Goal: Communication & Community: Answer question/provide support

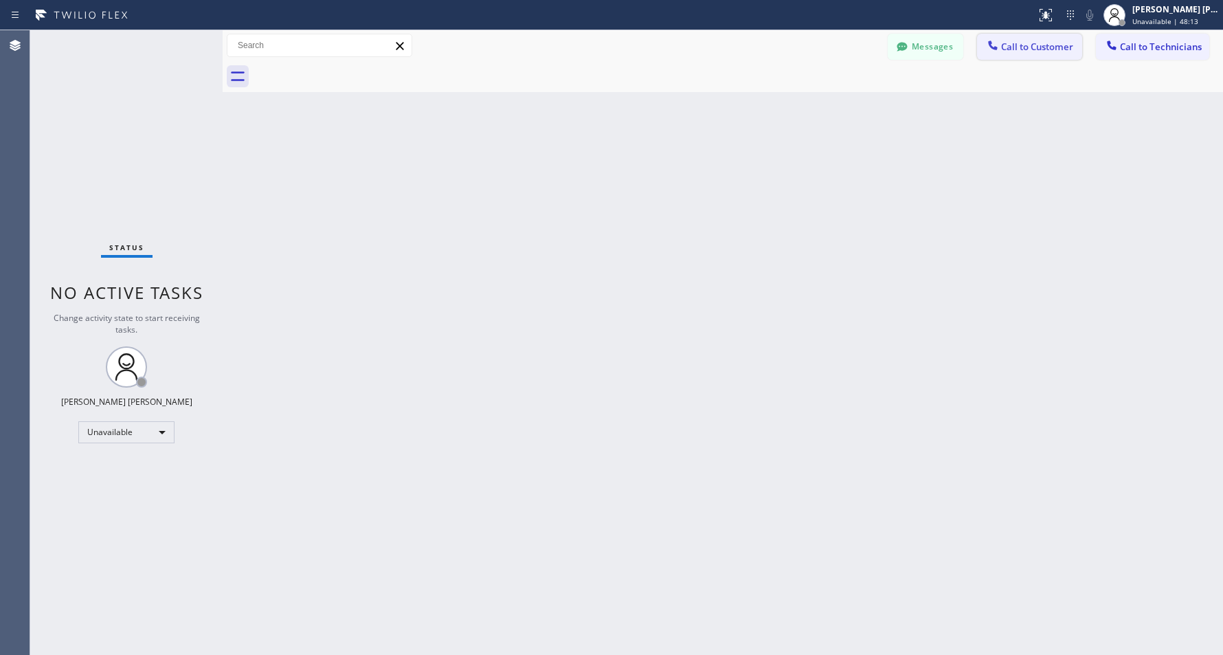
click at [1080, 38] on button "Call to Customer" at bounding box center [1029, 47] width 105 height 26
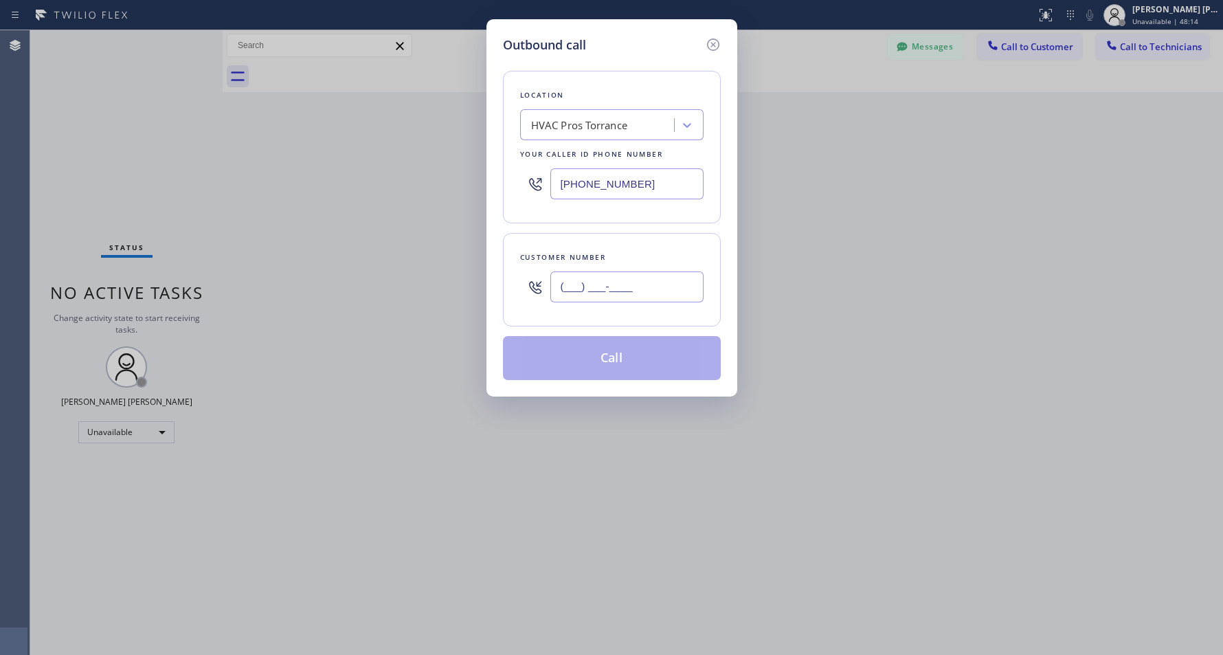
click at [631, 289] on input "(___) ___-____" at bounding box center [627, 286] width 153 height 31
paste input "714) 932-1280"
type input "(714) 932-1280"
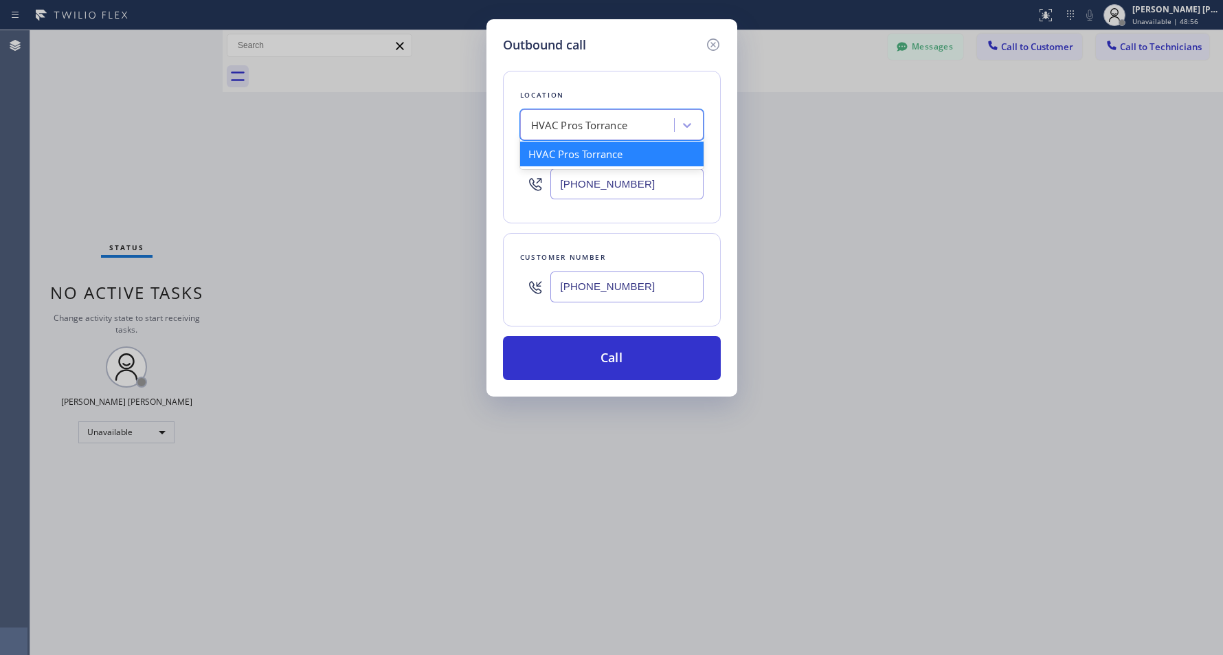
click at [605, 131] on div "HVAC Pros Torrance" at bounding box center [579, 126] width 97 height 16
paste input "HVAC Alliance Expert"
type input "HVAC Alliance Expert"
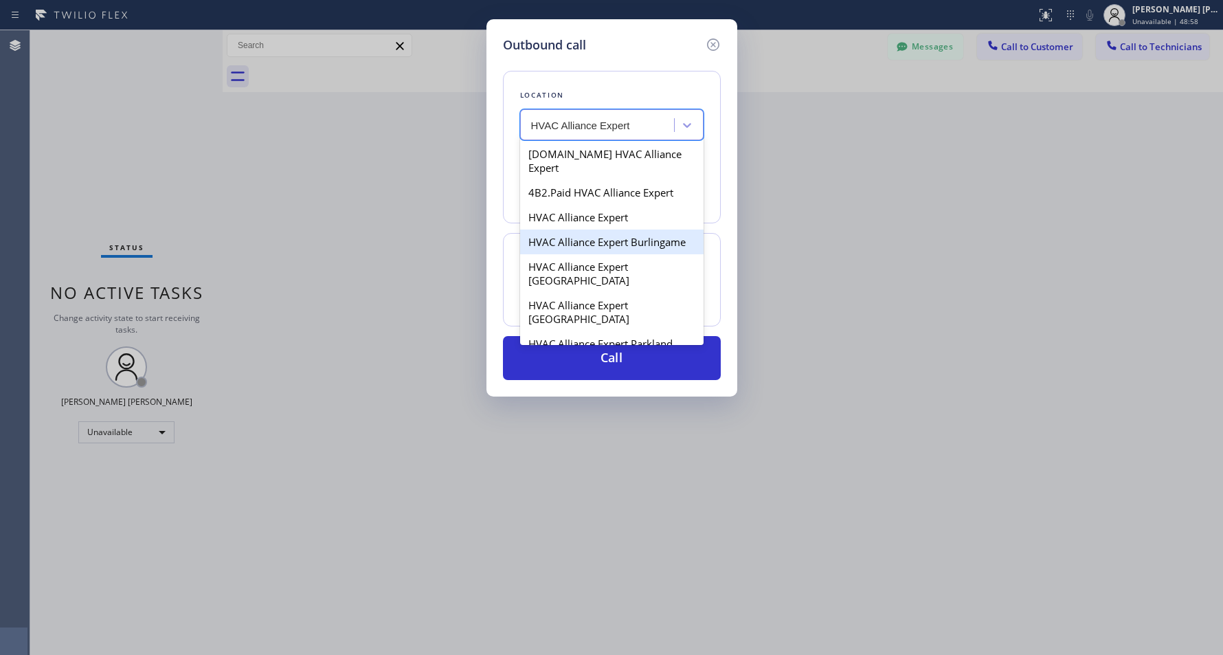
drag, startPoint x: 627, startPoint y: 162, endPoint x: 630, endPoint y: 209, distance: 47.5
click at [630, 209] on div "4C.Email HVAC Alliance Expert 4B2.Paid HVAC Alliance Expert HVAC Alliance Exper…" at bounding box center [612, 242] width 184 height 206
click at [630, 209] on div "HVAC Alliance Expert" at bounding box center [612, 217] width 184 height 25
type input "(323) 991-9198"
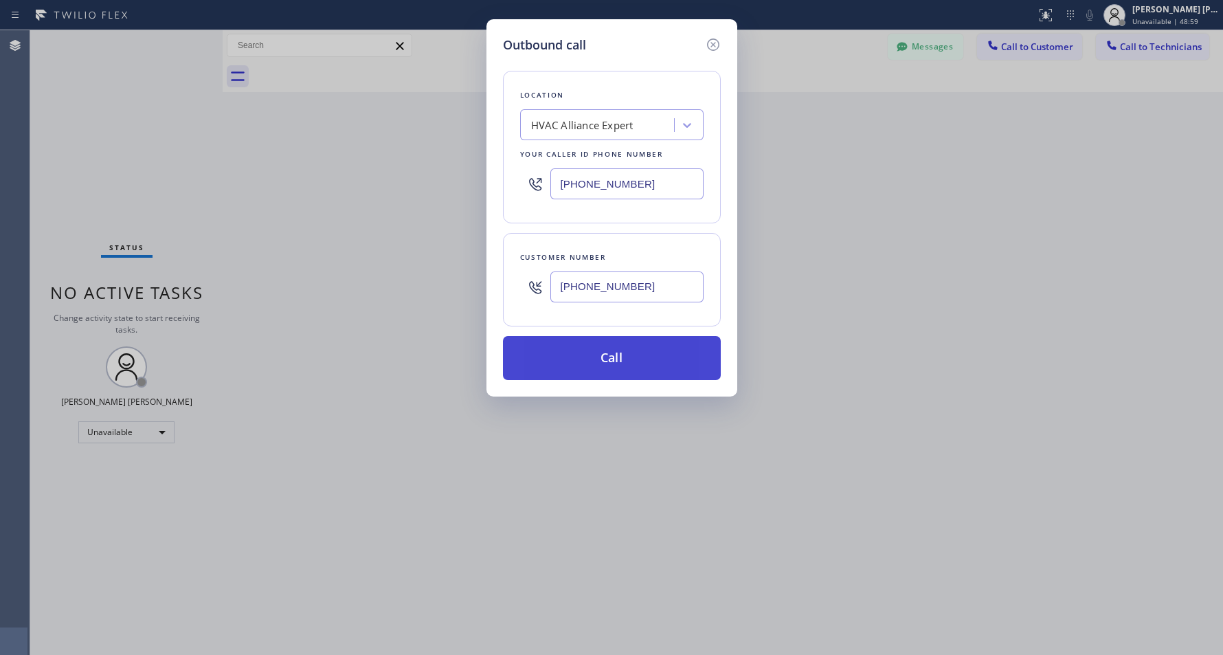
click at [631, 344] on button "Call" at bounding box center [612, 358] width 218 height 44
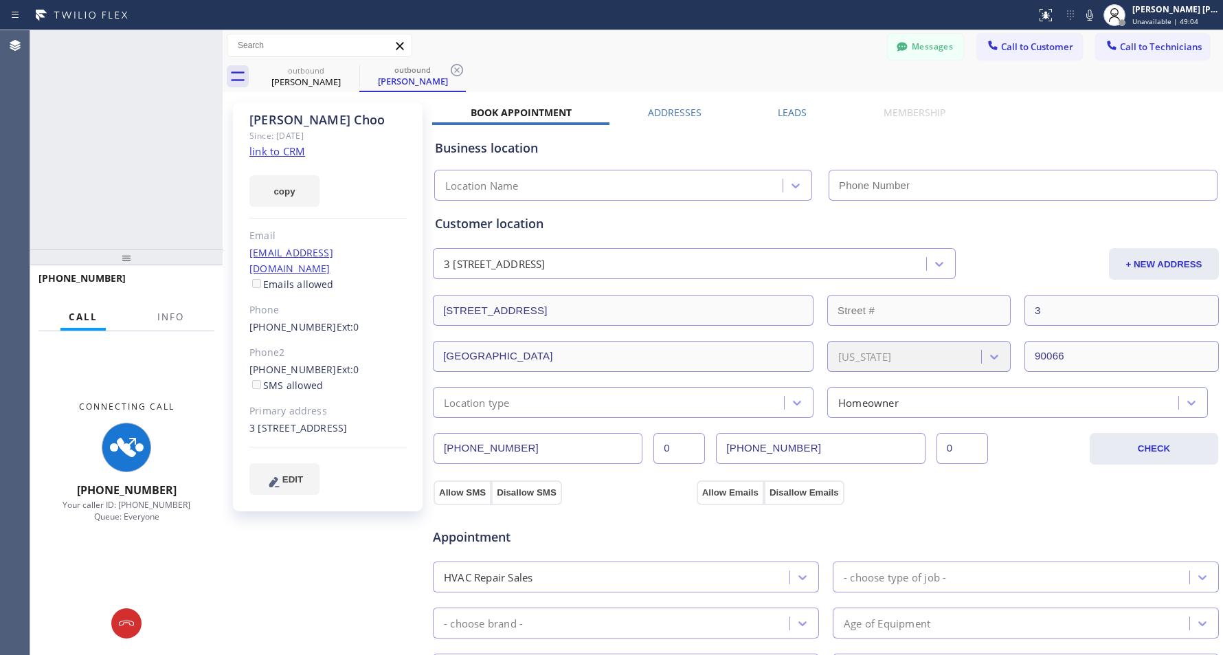
type input "(323) 991-9198"
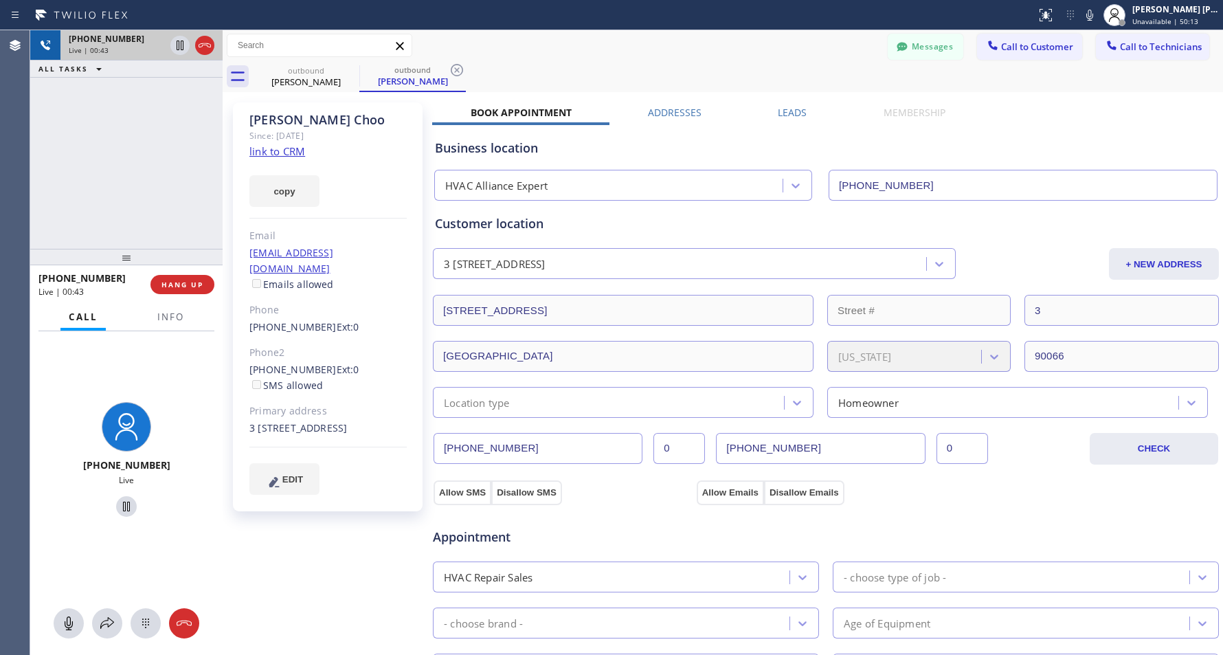
click at [206, 32] on div at bounding box center [192, 45] width 49 height 30
click at [206, 43] on icon at bounding box center [205, 45] width 16 height 16
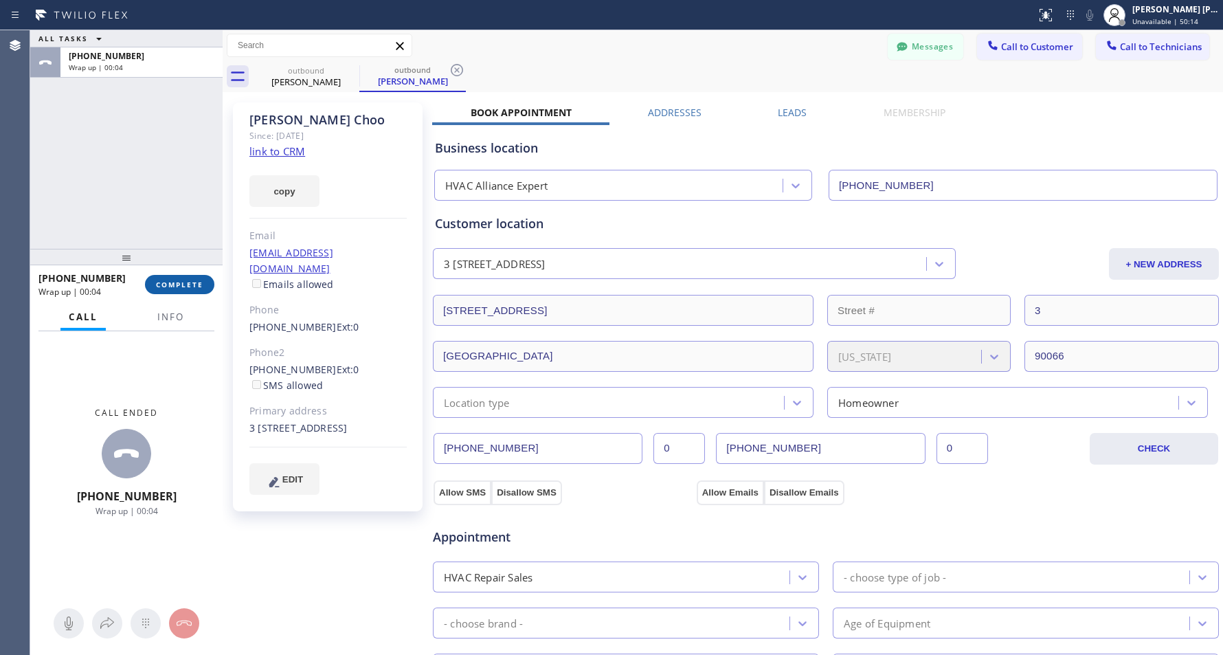
click at [197, 282] on span "COMPLETE" at bounding box center [179, 285] width 47 height 10
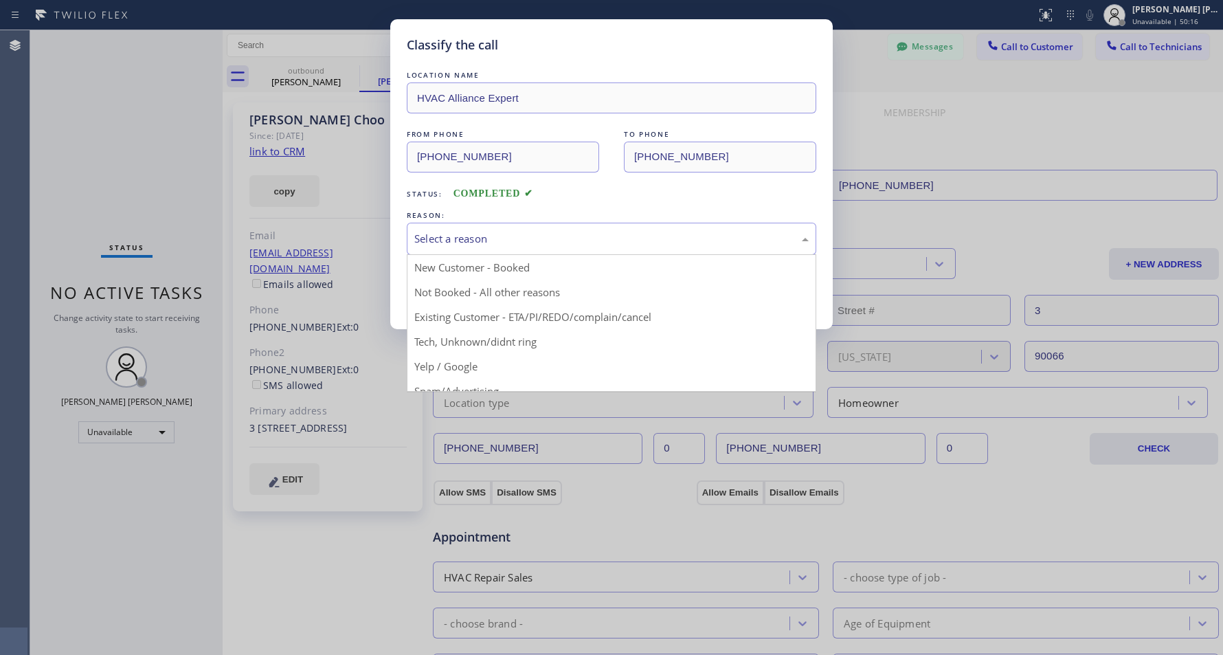
click at [681, 251] on div "Select a reason" at bounding box center [612, 239] width 410 height 32
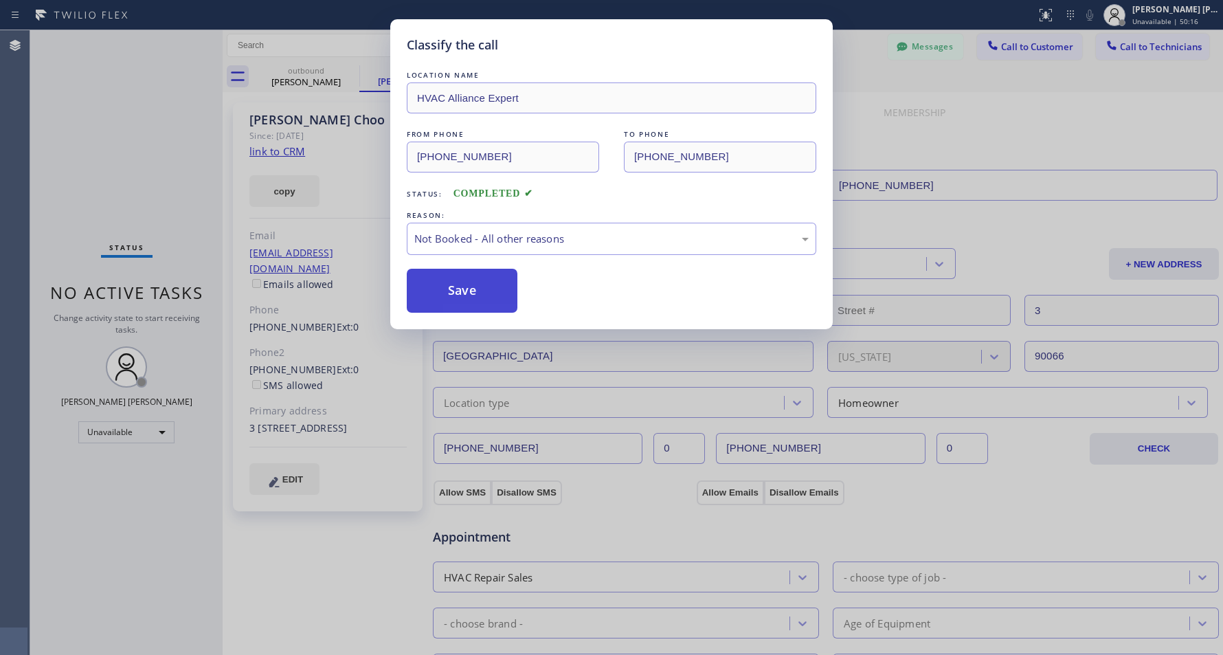
click at [443, 296] on button "Save" at bounding box center [462, 291] width 111 height 44
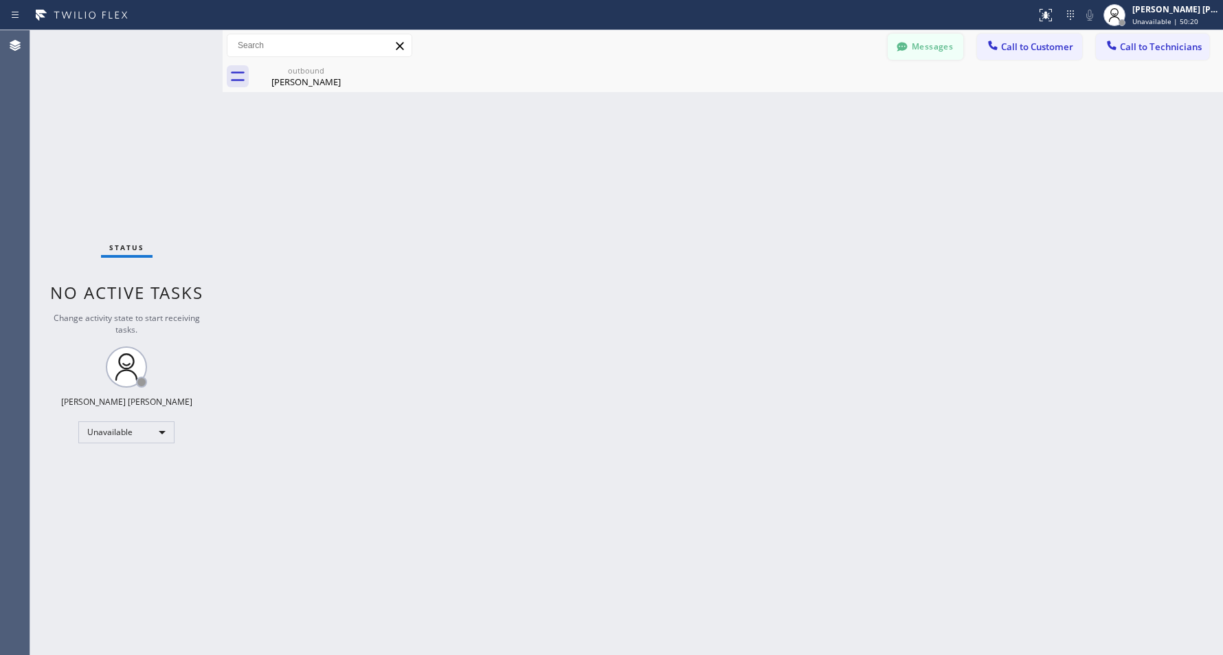
click at [938, 39] on button "Messages" at bounding box center [926, 47] width 76 height 26
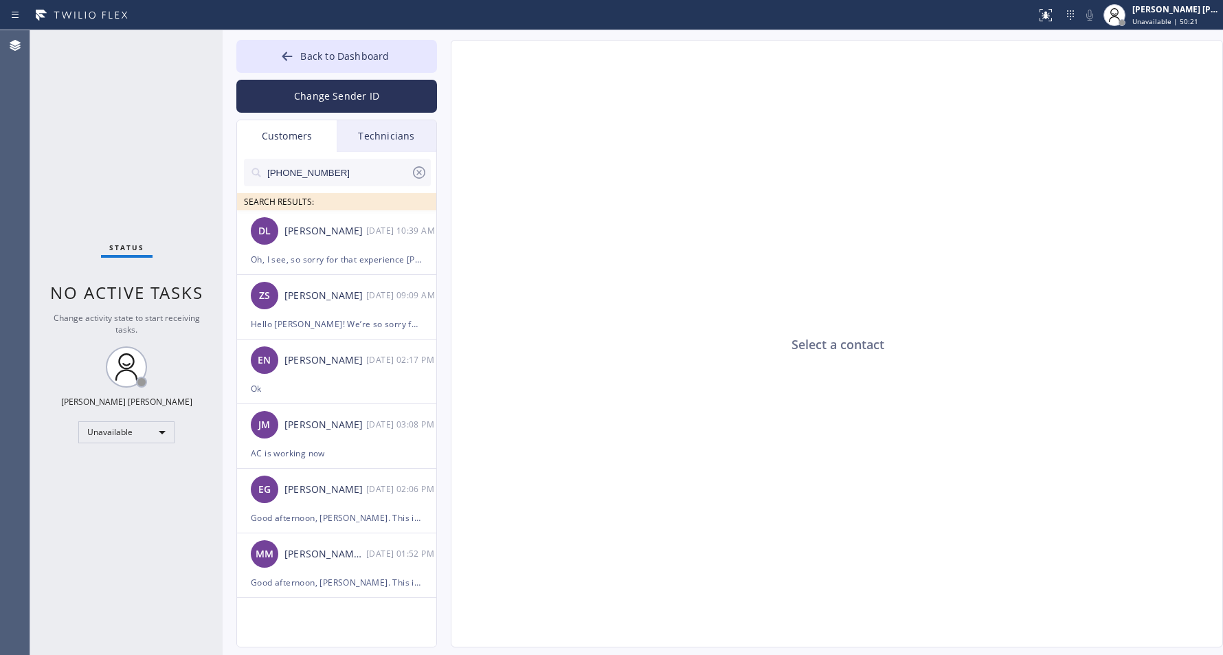
click at [425, 176] on icon at bounding box center [419, 172] width 16 height 16
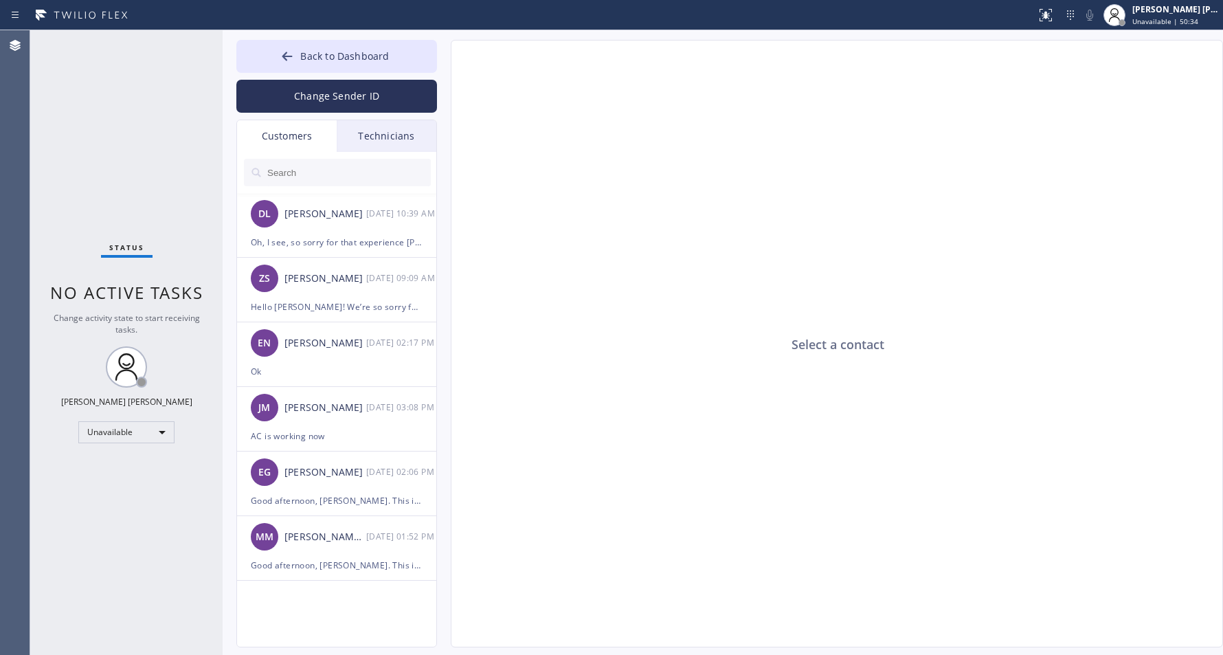
click at [326, 179] on input "text" at bounding box center [348, 172] width 165 height 27
paste input "714-932-1280"
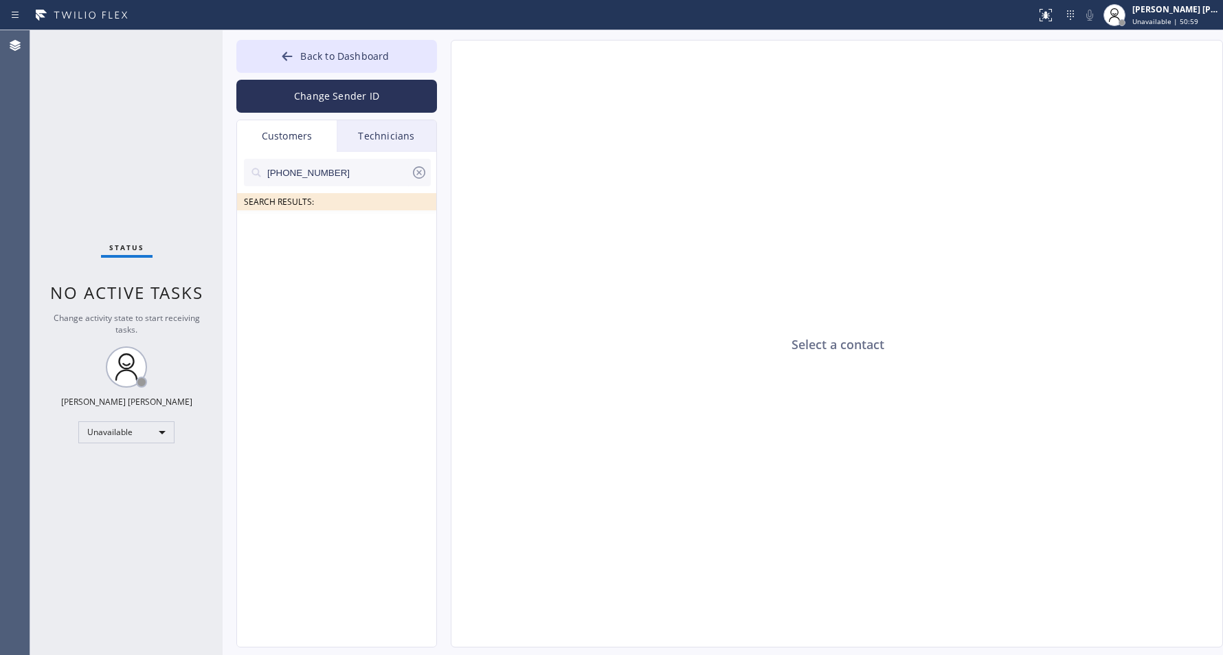
click at [332, 221] on ul at bounding box center [337, 225] width 201 height 31
click at [354, 173] on input "714-932-1280" at bounding box center [338, 172] width 145 height 27
click at [630, 210] on div "Select a contact" at bounding box center [838, 345] width 773 height 608
click at [319, 172] on input "714-932-1280" at bounding box center [338, 172] width 145 height 27
click at [304, 167] on input "714-932-1280" at bounding box center [338, 172] width 145 height 27
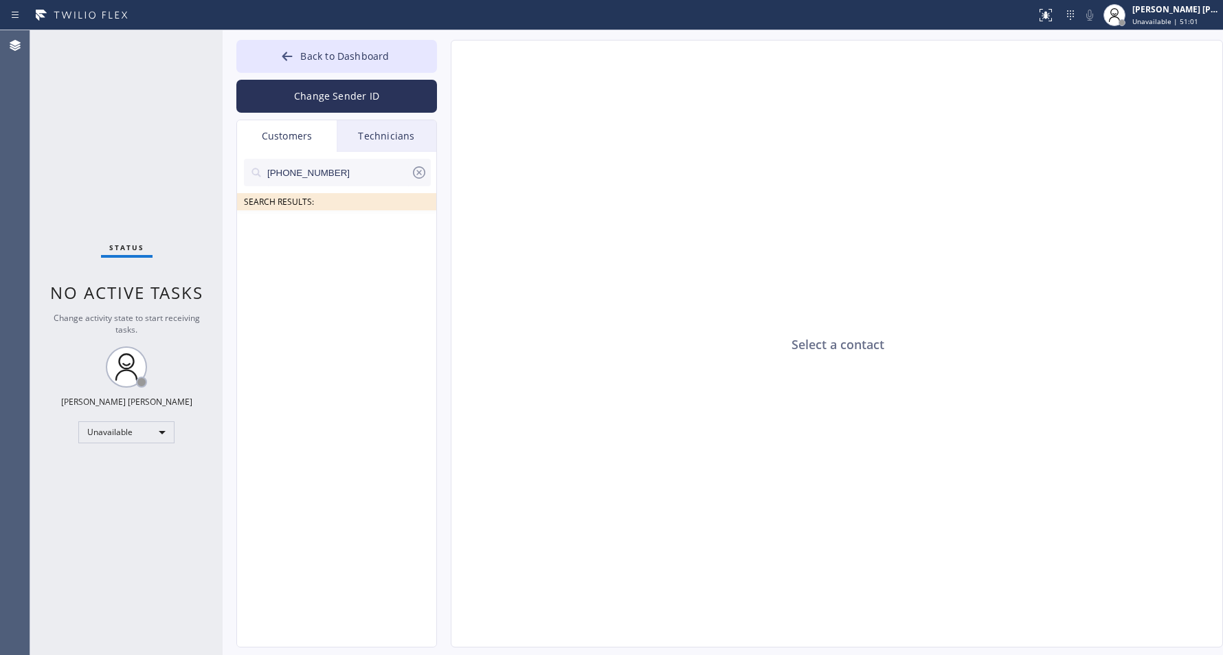
type input "714-9321280"
click at [285, 177] on input "714-9321280" at bounding box center [338, 172] width 145 height 27
click at [523, 201] on div "Select a contact" at bounding box center [838, 345] width 773 height 608
click at [326, 232] on div "[PERSON_NAME]" at bounding box center [326, 231] width 82 height 16
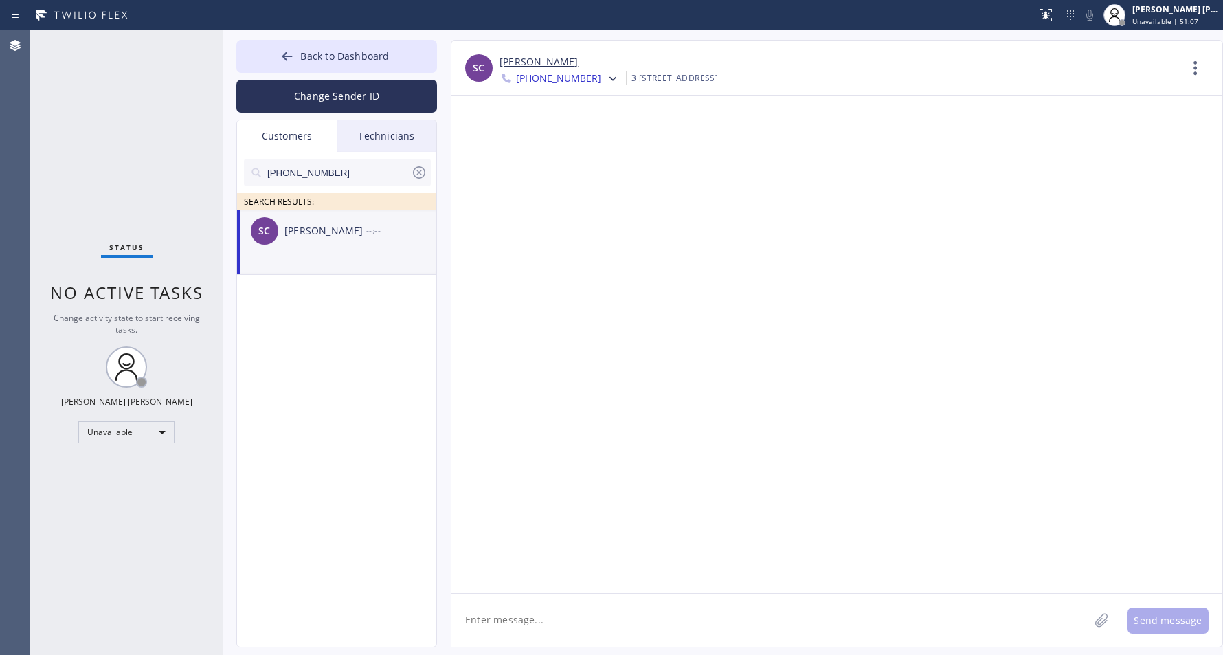
drag, startPoint x: 690, startPoint y: 614, endPoint x: 700, endPoint y: 609, distance: 11.1
click at [691, 614] on textarea at bounding box center [771, 620] width 638 height 53
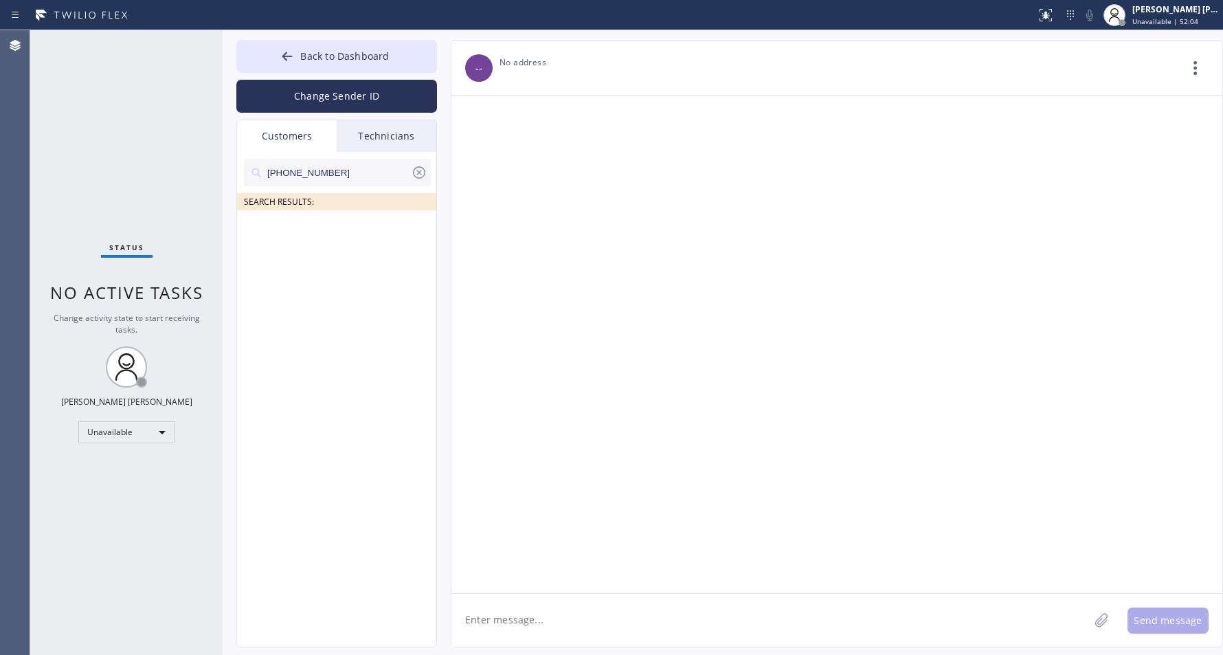
paste textarea "Hi [Customer Name], this is [Your Name] from HVAC Alliance Expert. I tried givi…"
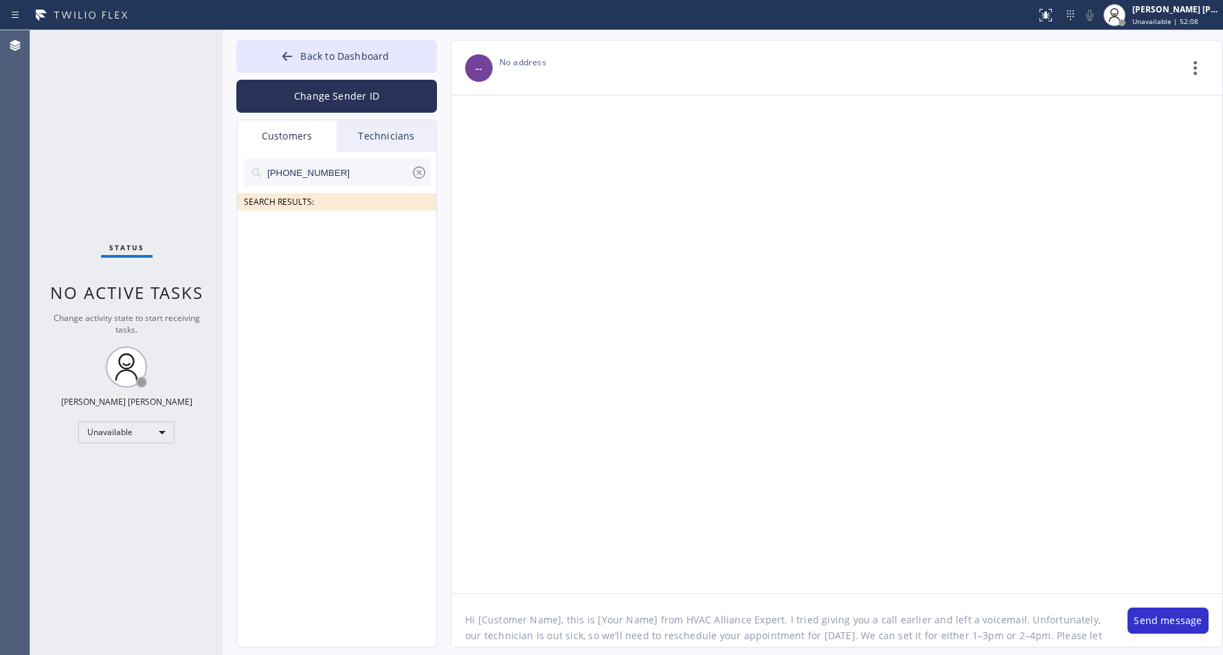
drag, startPoint x: 558, startPoint y: 622, endPoint x: 457, endPoint y: 616, distance: 101.2
click at [457, 616] on textarea "Hi [Customer Name], this is [Your Name] from HVAC Alliance Expert. I tried givi…" at bounding box center [783, 620] width 663 height 53
type textarea "Good morning [PERSON_NAME], this is Icy from HVAC Alliance Expert. I tried givi…"
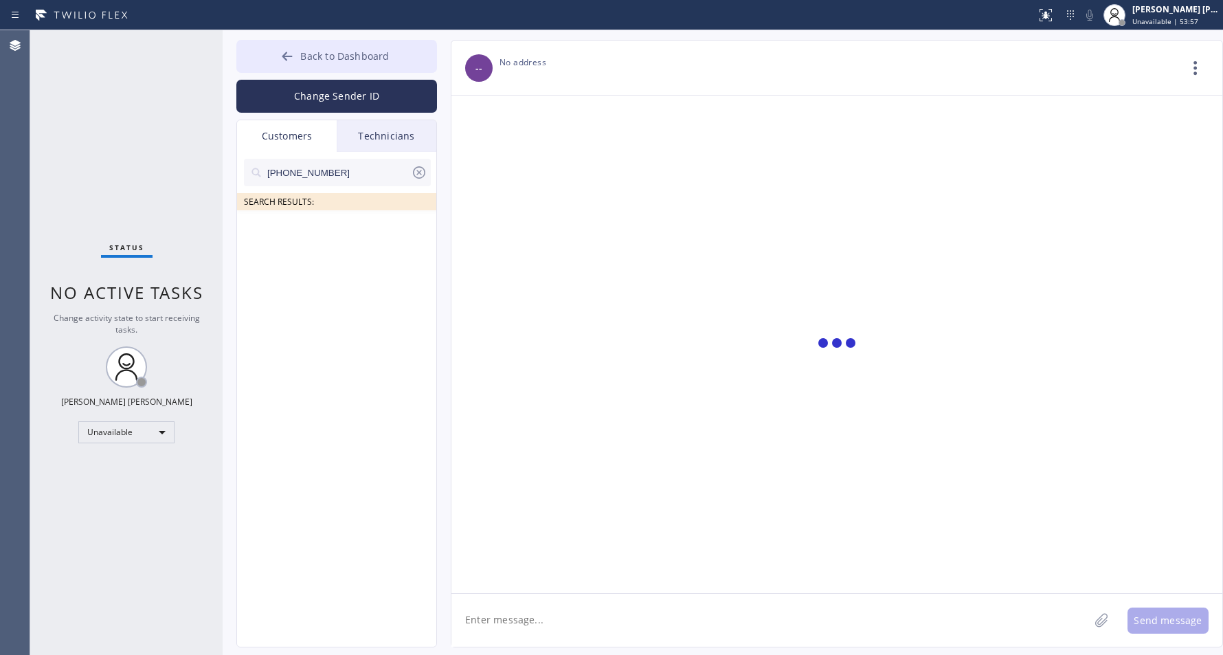
click at [347, 71] on button "Back to Dashboard" at bounding box center [336, 56] width 201 height 33
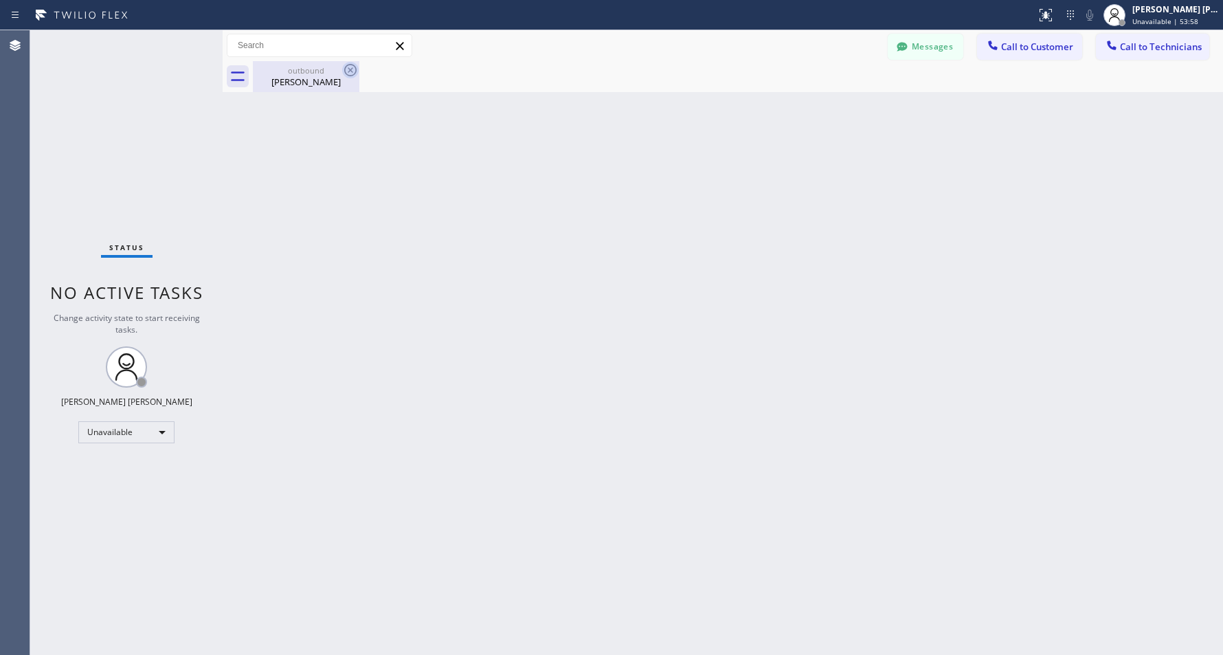
click at [348, 64] on icon at bounding box center [350, 70] width 12 height 12
click at [916, 62] on div "outbound Stan Choo" at bounding box center [738, 76] width 971 height 31
click at [917, 52] on button "Messages" at bounding box center [926, 47] width 76 height 26
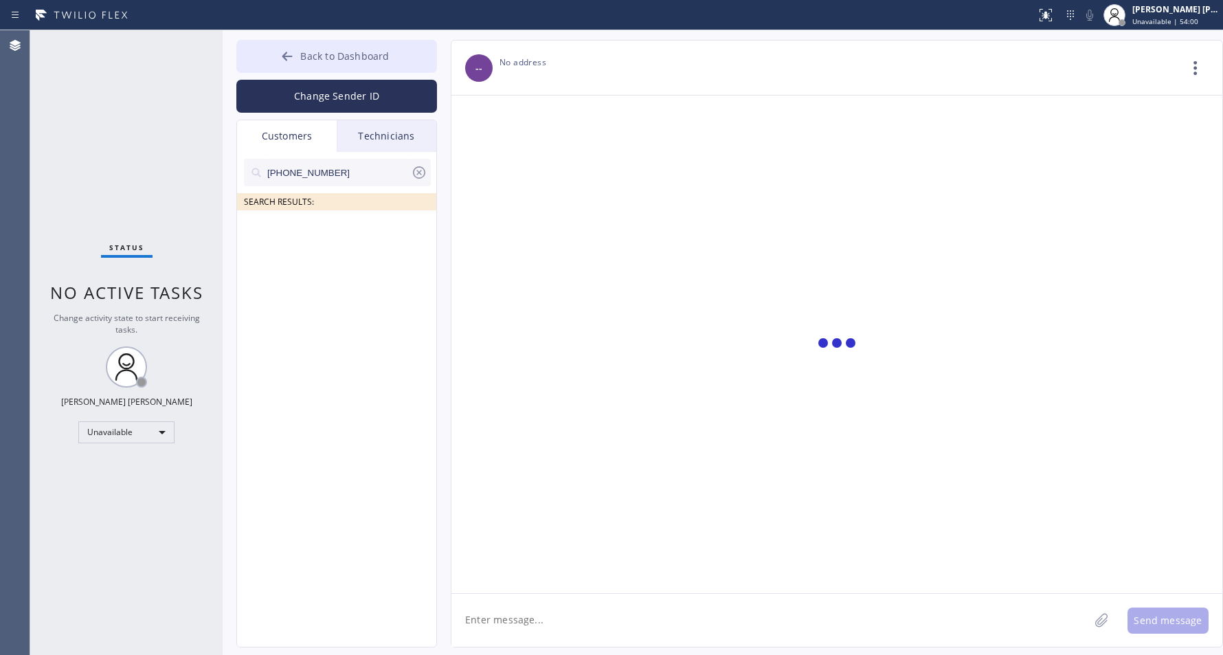
drag, startPoint x: 300, startPoint y: 65, endPoint x: 307, endPoint y: 58, distance: 9.2
click at [302, 64] on button "Back to Dashboard" at bounding box center [336, 56] width 201 height 33
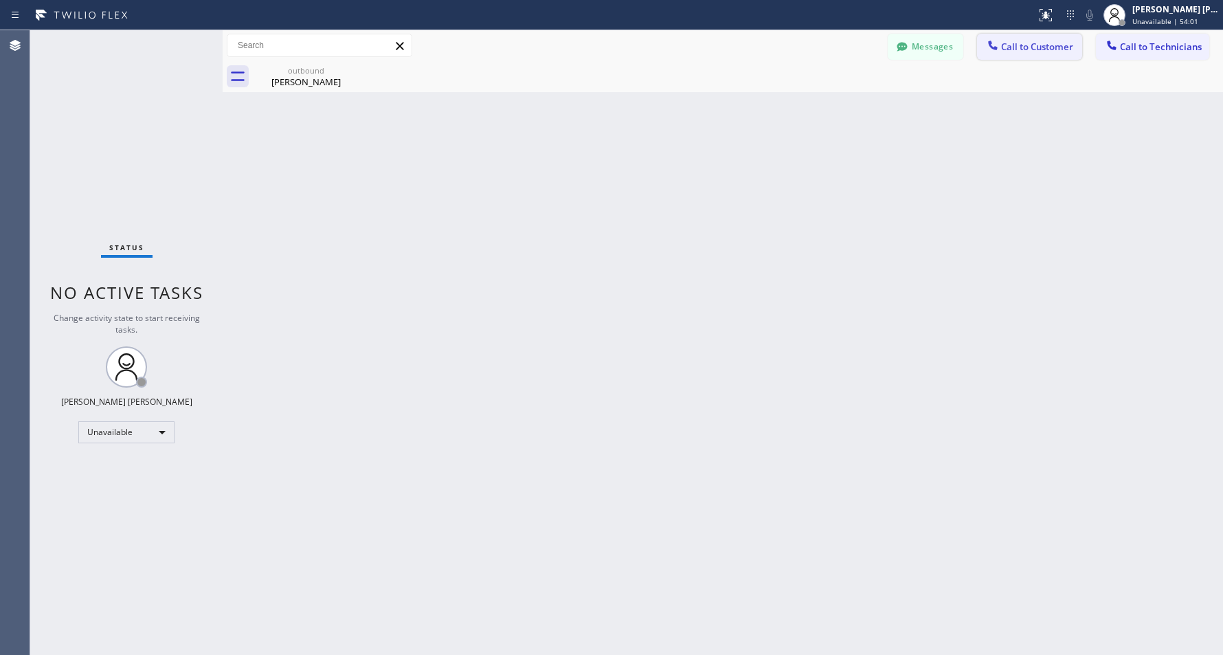
drag, startPoint x: 1042, startPoint y: 56, endPoint x: 664, endPoint y: 96, distance: 380.2
click at [1041, 56] on button "Call to Customer" at bounding box center [1029, 47] width 105 height 26
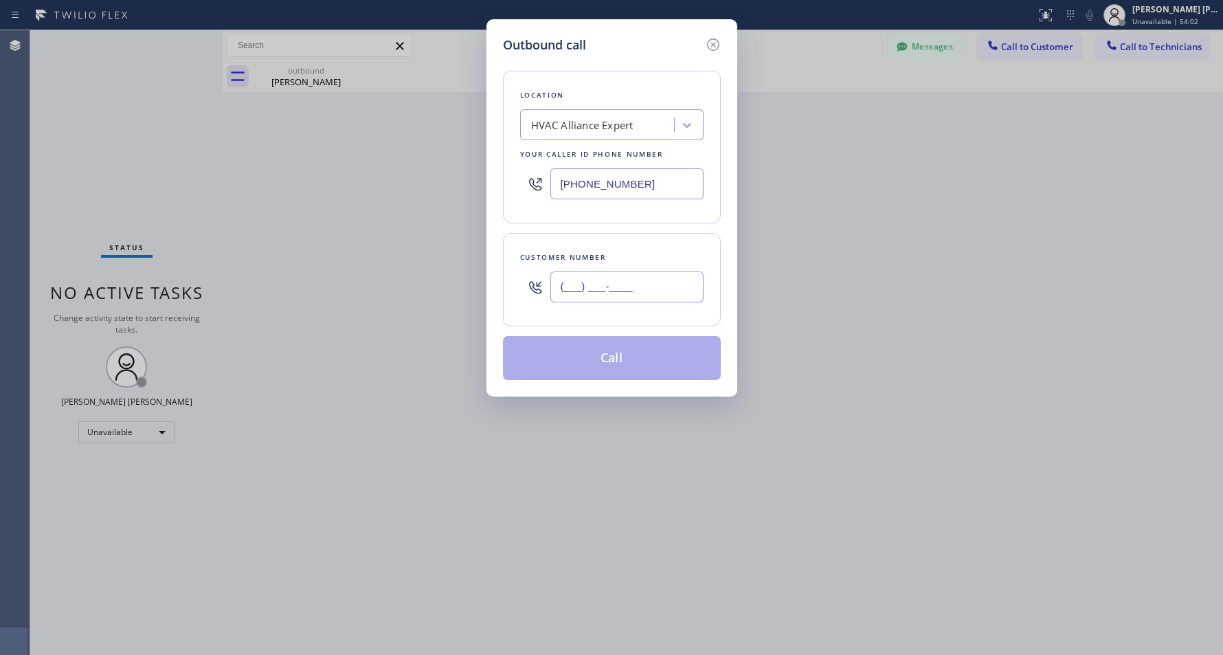
click at [656, 275] on input "(___) ___-____" at bounding box center [627, 286] width 153 height 31
paste input "323) 491-4300"
type input "[PHONE_NUMBER]"
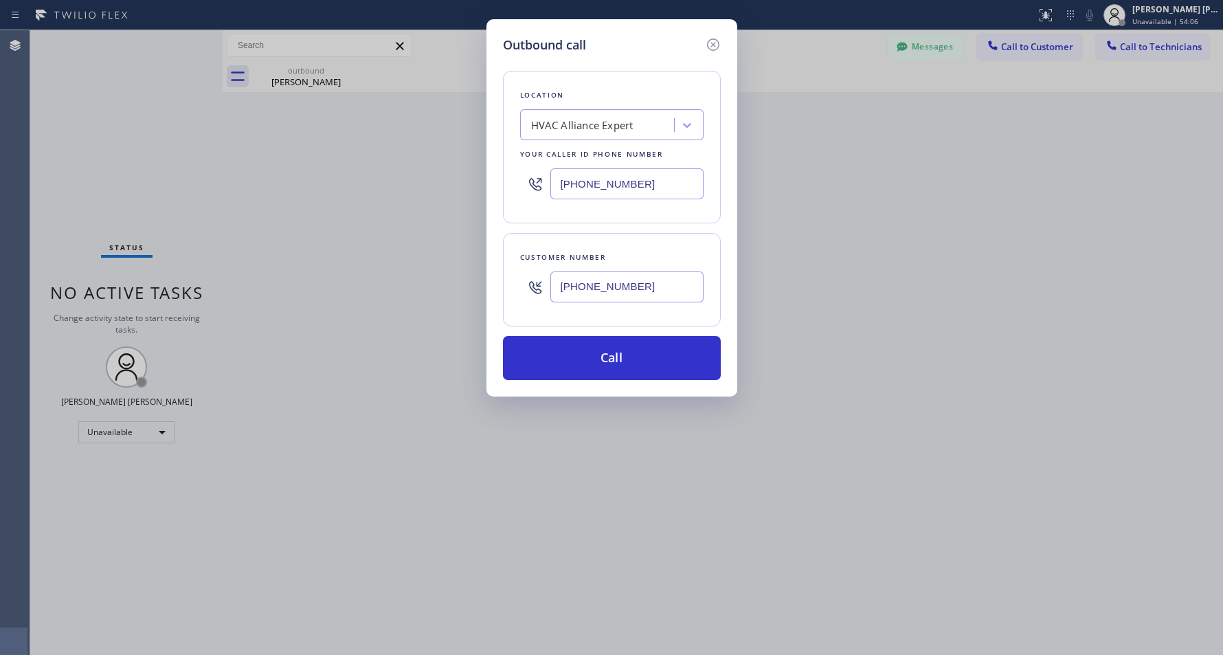
click at [642, 118] on div "HVAC Alliance Expert" at bounding box center [599, 125] width 150 height 24
paste input "Highland Park Heating and Air Conditioning"
type input "Highland Park Heating and Air Conditioning"
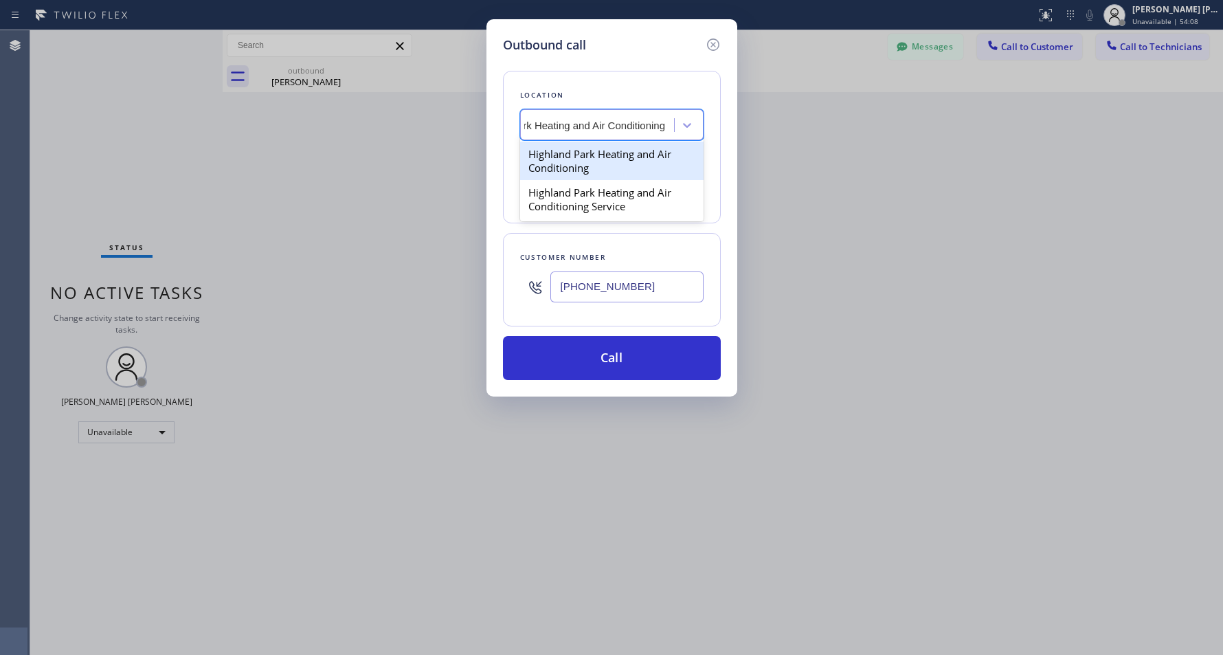
click at [645, 164] on div "Highland Park Heating and Air Conditioning" at bounding box center [612, 161] width 184 height 38
type input "[PHONE_NUMBER]"
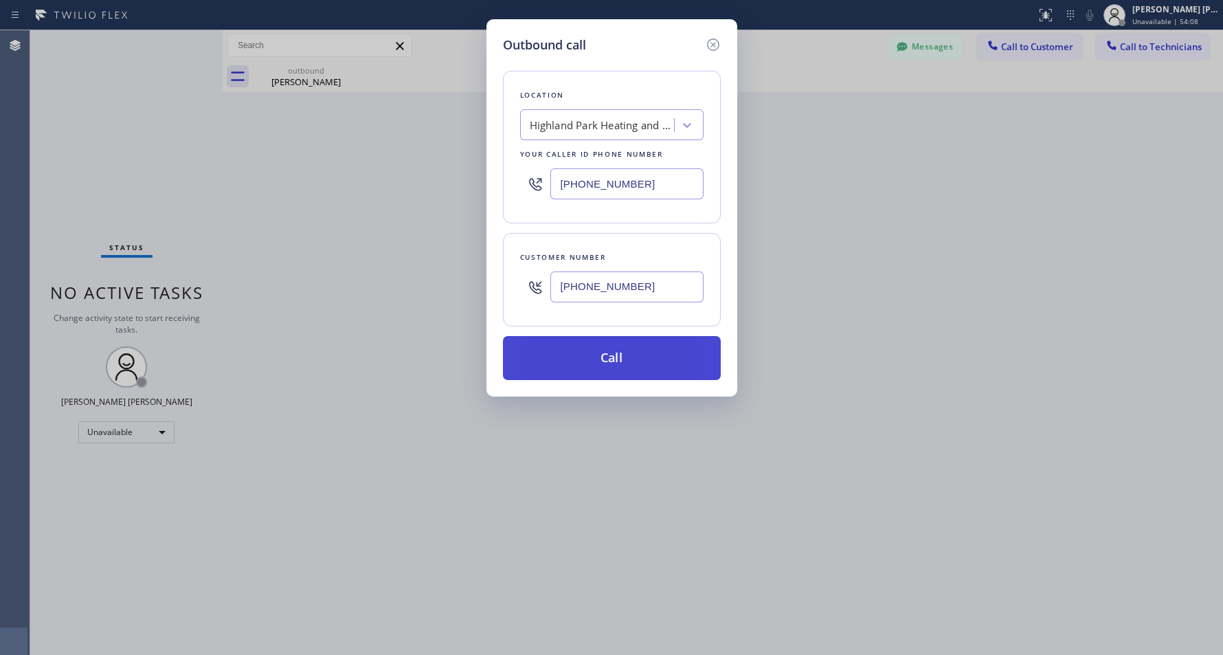
click at [672, 352] on button "Call" at bounding box center [612, 358] width 218 height 44
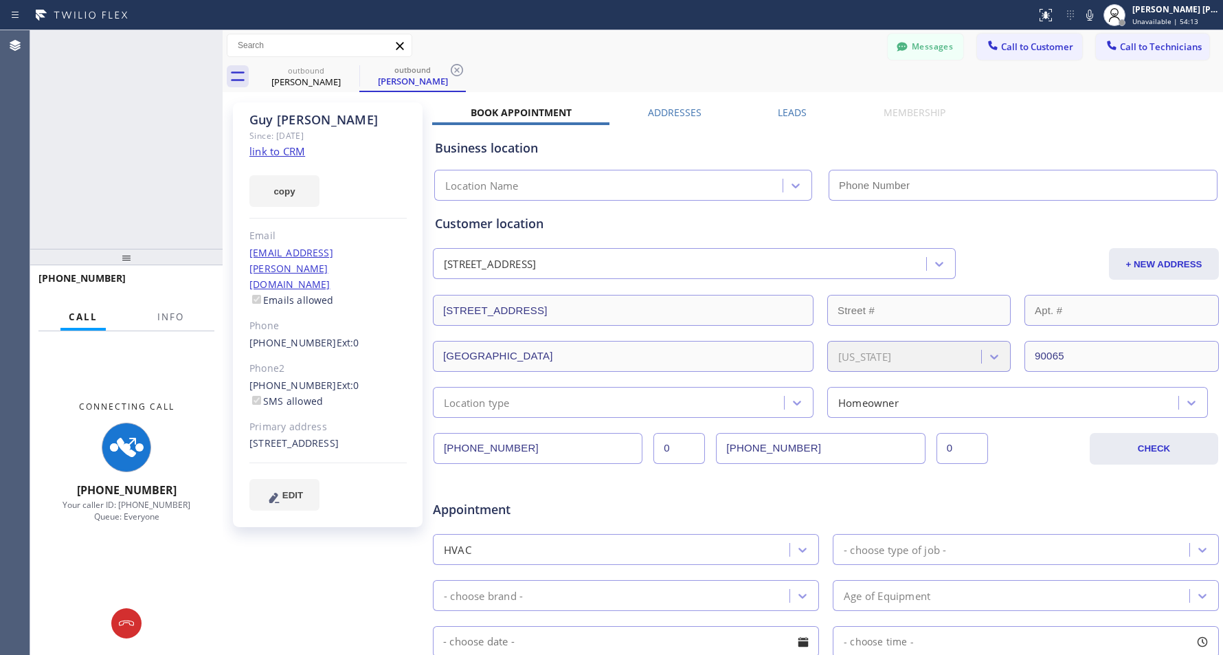
type input "[PHONE_NUMBER]"
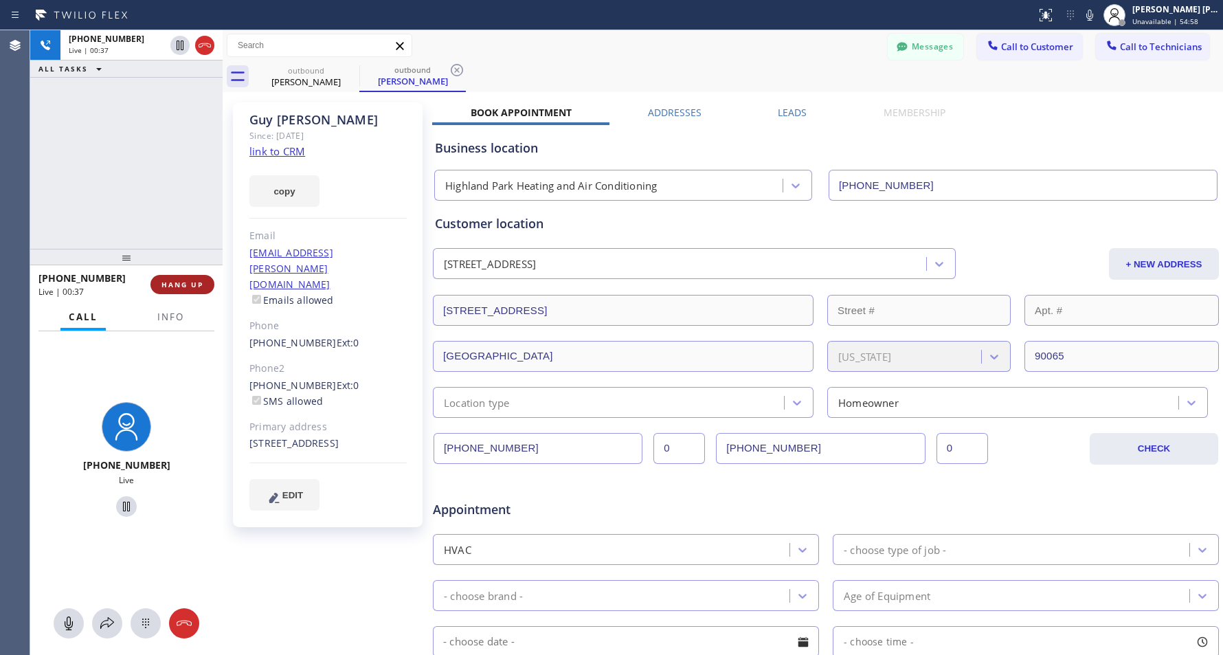
click at [206, 285] on button "HANG UP" at bounding box center [183, 284] width 64 height 19
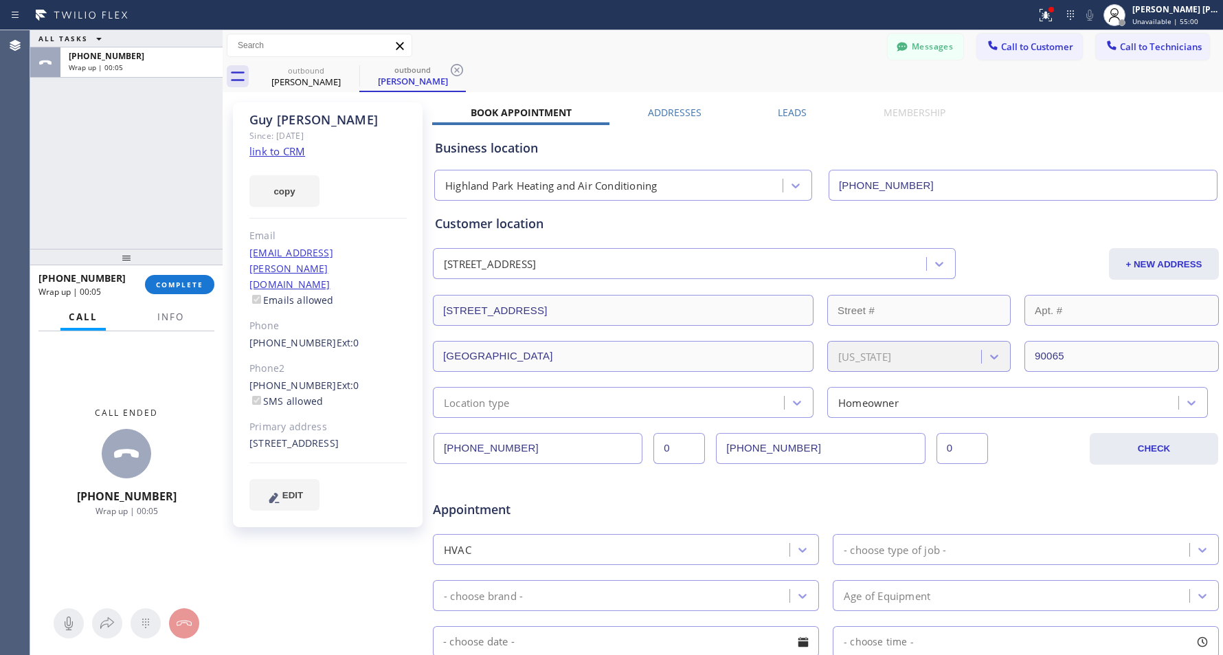
drag, startPoint x: 192, startPoint y: 279, endPoint x: 307, endPoint y: 285, distance: 114.9
click at [192, 278] on button "COMPLETE" at bounding box center [179, 284] width 69 height 19
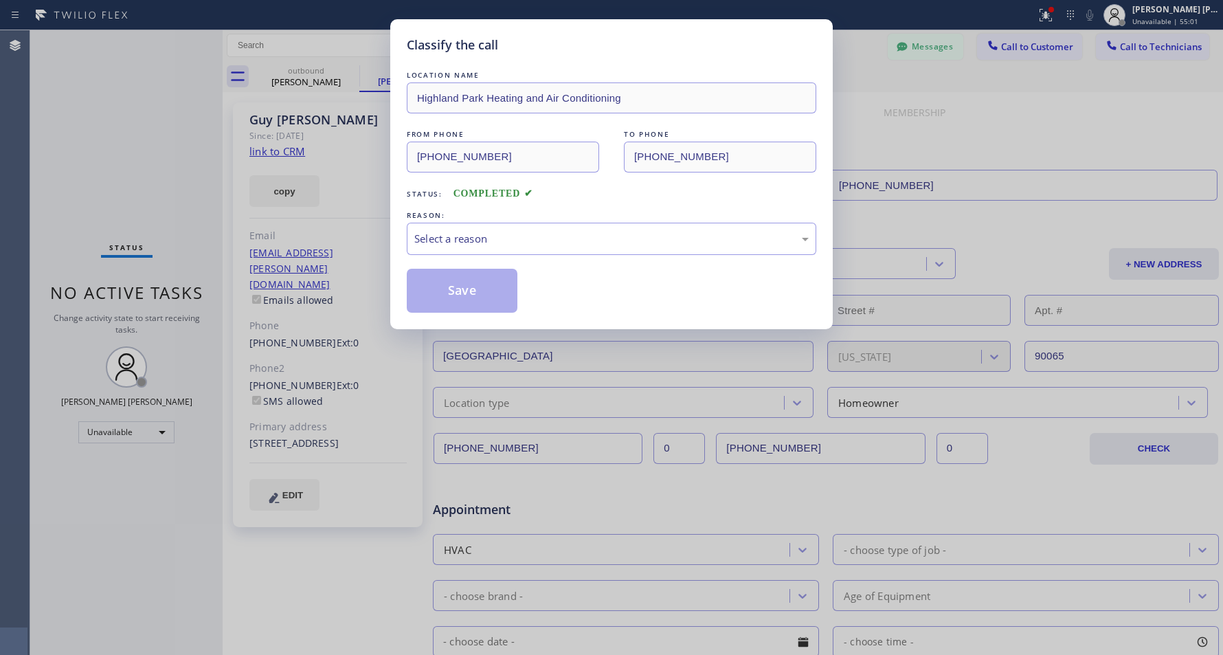
click at [452, 265] on div "LOCATION NAME Highland Park Heating and Air Conditioning FROM PHONE (323) 238-8…" at bounding box center [612, 190] width 410 height 245
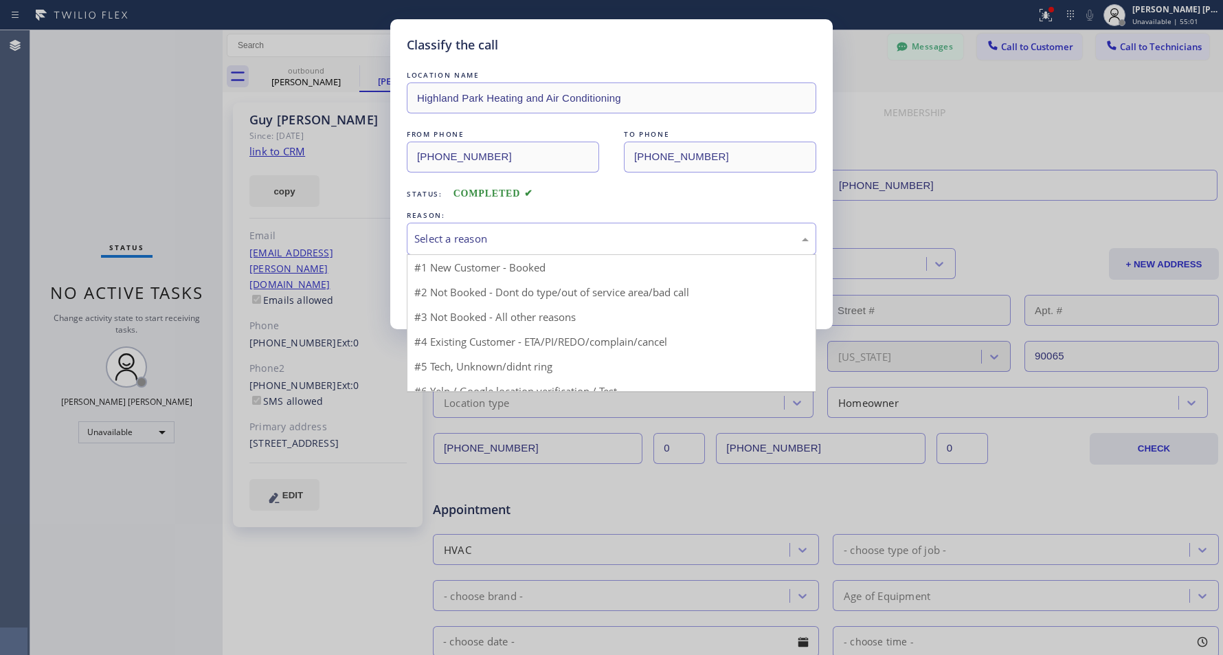
click at [455, 252] on div "Select a reason" at bounding box center [612, 239] width 410 height 32
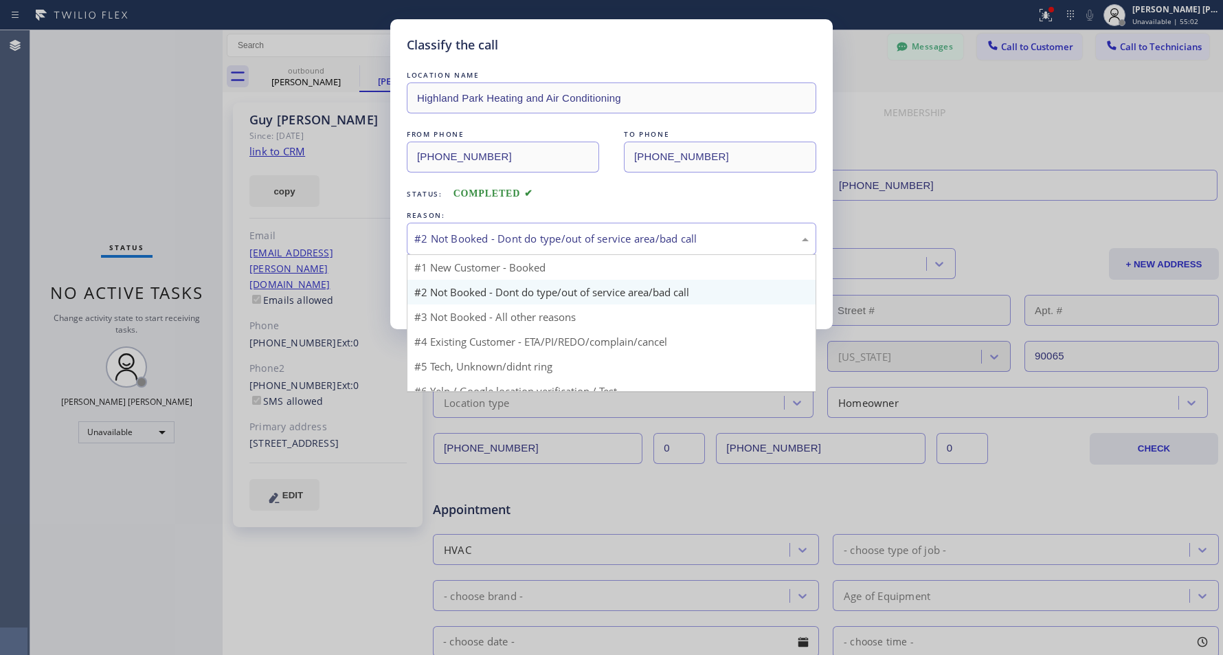
click at [481, 245] on div "#2 Not Booked - Dont do type/out of service area/bad call" at bounding box center [611, 239] width 395 height 16
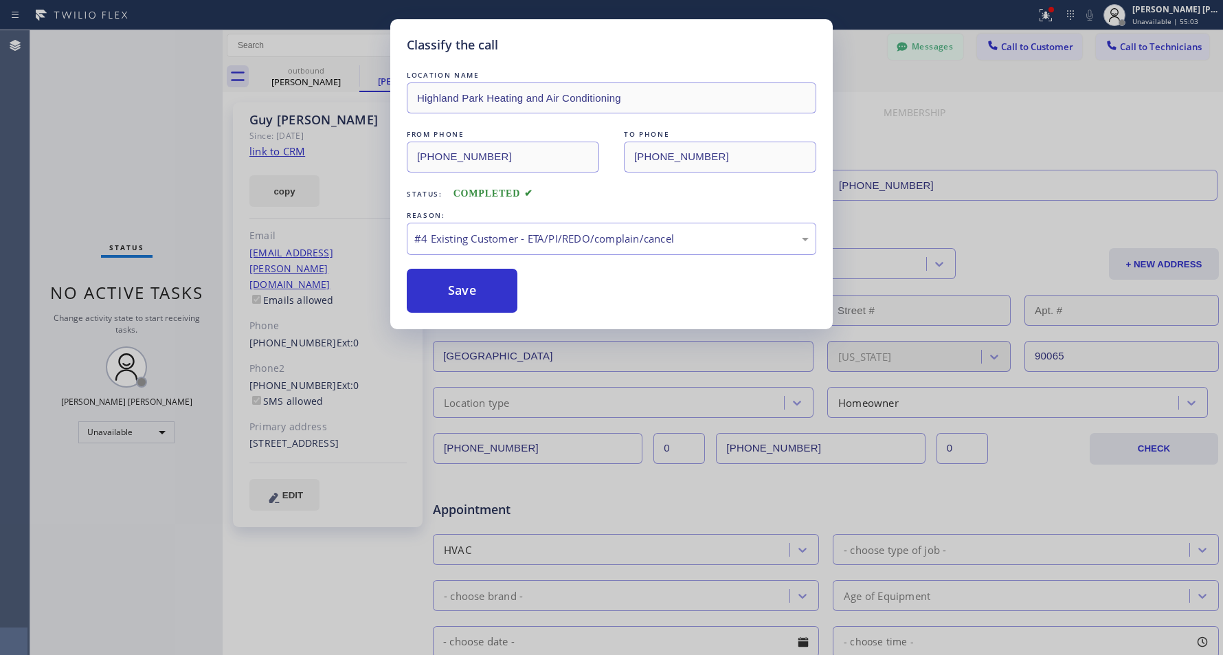
click at [452, 316] on div "Classify the call LOCATION NAME Highland Park Heating and Air Conditioning FROM…" at bounding box center [611, 174] width 443 height 310
click at [452, 296] on button "Save" at bounding box center [462, 291] width 111 height 44
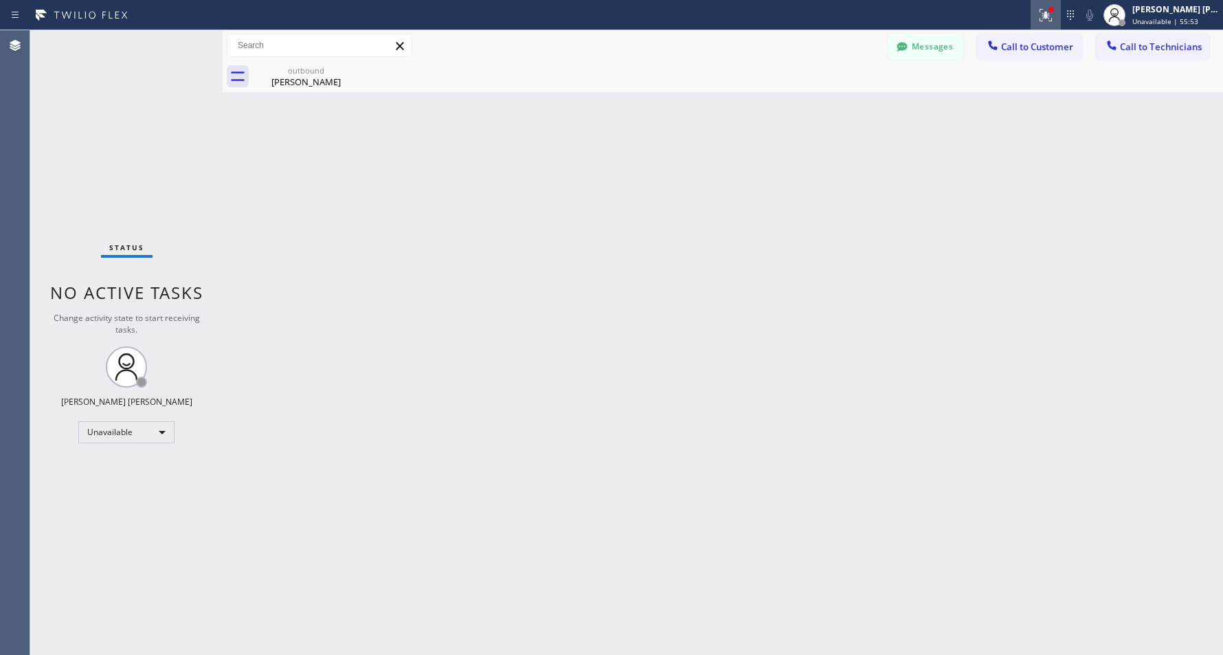
click at [1045, 19] on icon at bounding box center [1046, 15] width 16 height 16
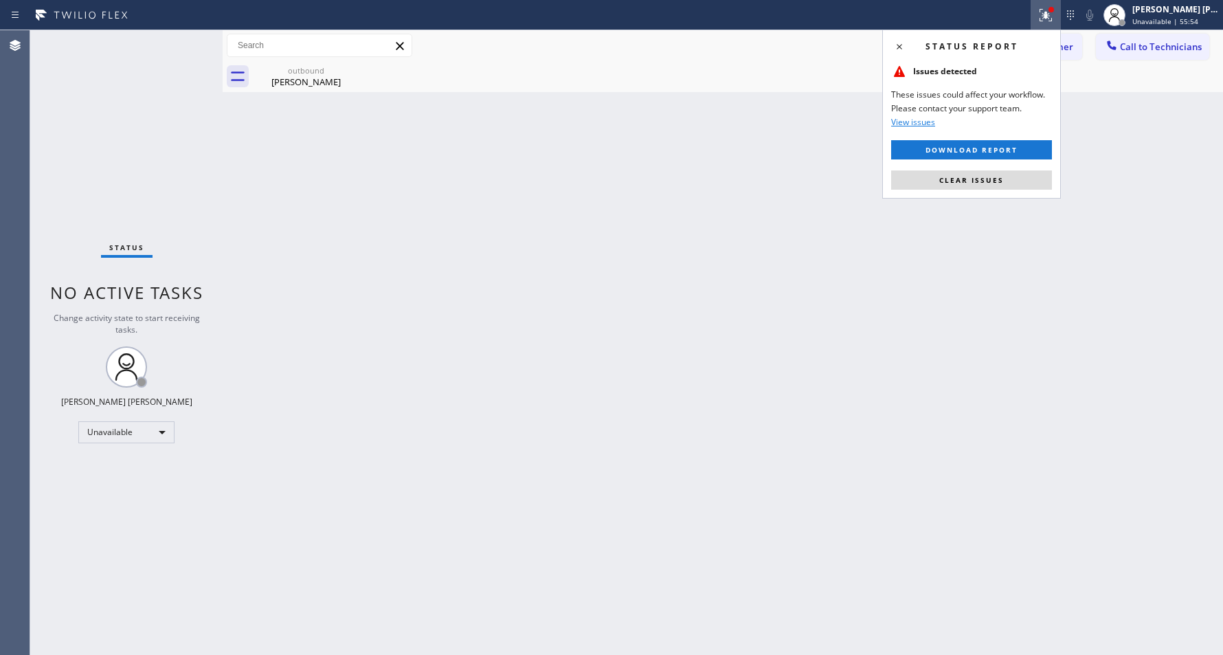
drag, startPoint x: 1020, startPoint y: 173, endPoint x: 1083, endPoint y: 113, distance: 87.5
click at [1020, 174] on button "Clear issues" at bounding box center [971, 179] width 161 height 19
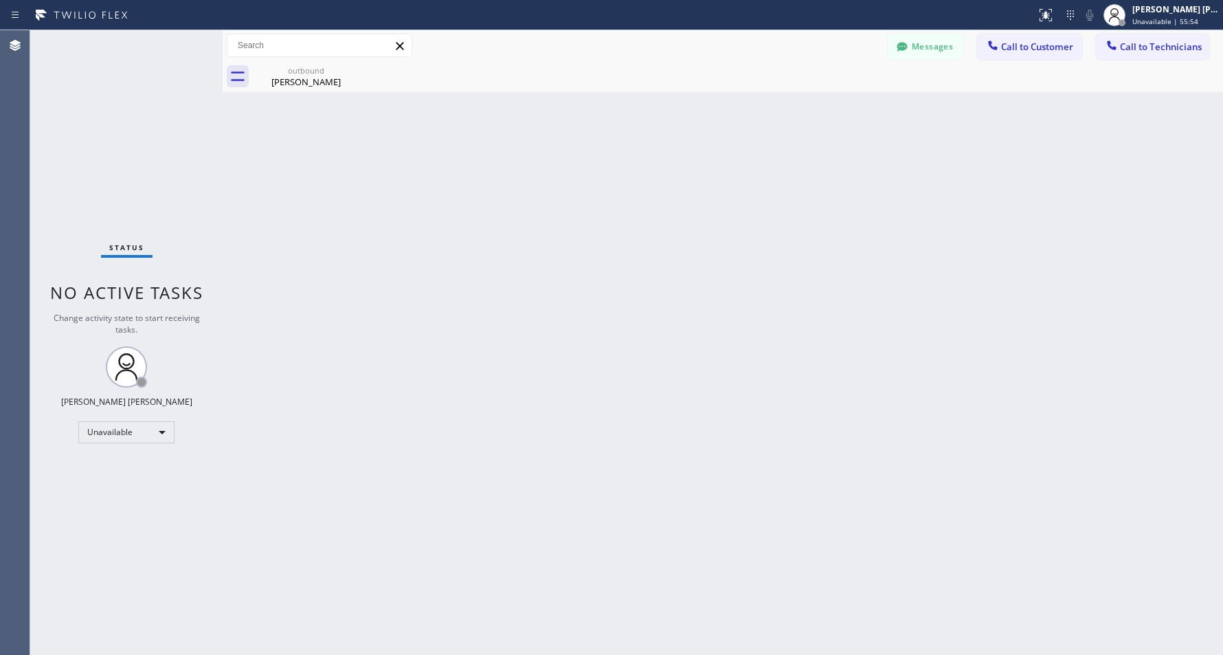
click at [1091, 104] on div "Back to Dashboard Change Sender ID Customers Technicians (714) 932-1280 SEARCH …" at bounding box center [723, 342] width 1001 height 625
click at [1029, 47] on span "Call to Customer" at bounding box center [1037, 47] width 72 height 12
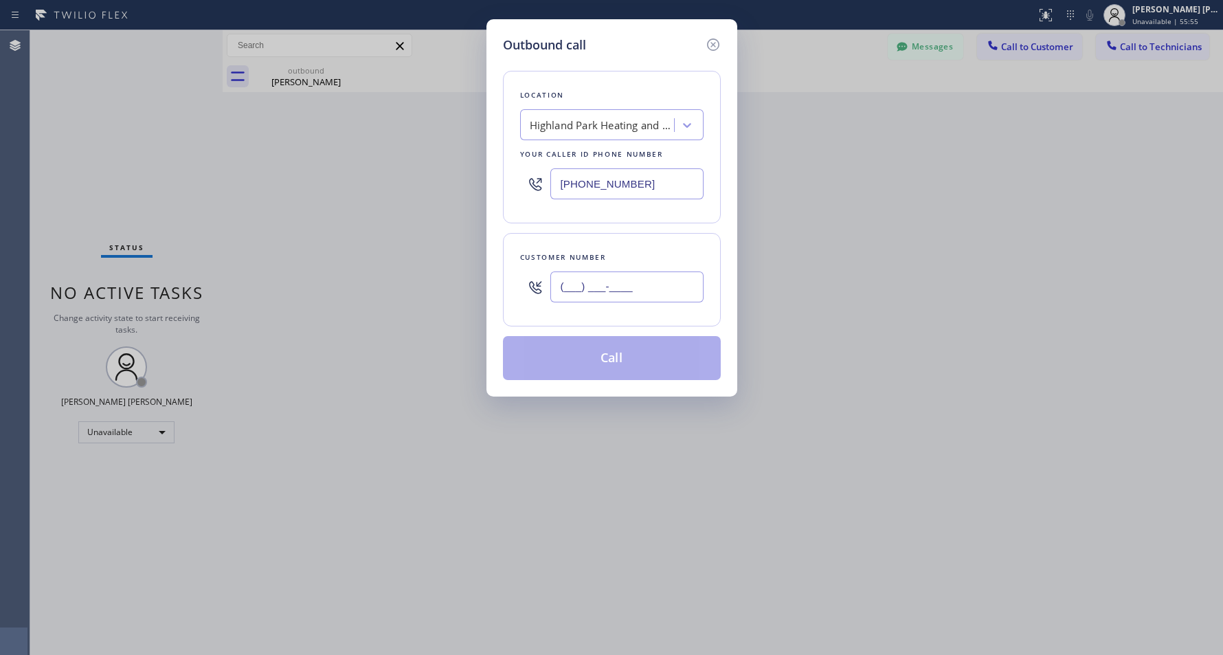
click at [665, 279] on input "(___) ___-____" at bounding box center [627, 286] width 153 height 31
paste input "323) 228-6496"
type input "(323) 228-6496"
click at [612, 107] on div "Location Highland Park Heating and Air Conditioning Your caller id phone number…" at bounding box center [612, 147] width 218 height 153
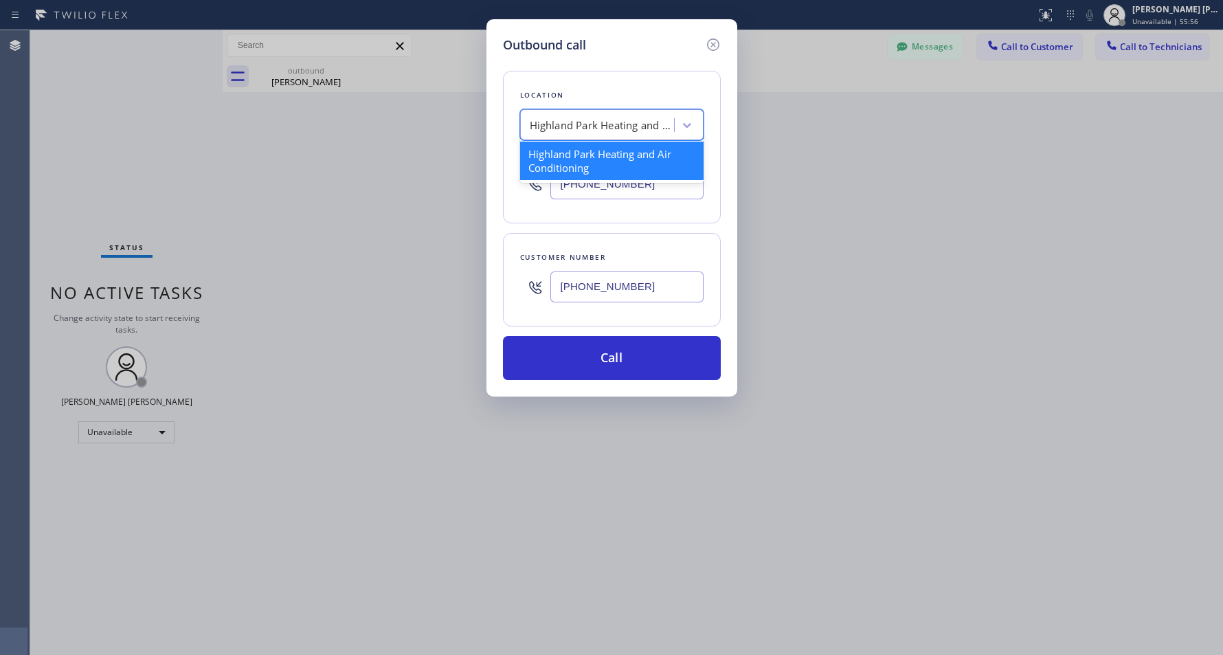
click at [621, 135] on div "Highland Park Heating and Air Conditioning" at bounding box center [599, 125] width 150 height 24
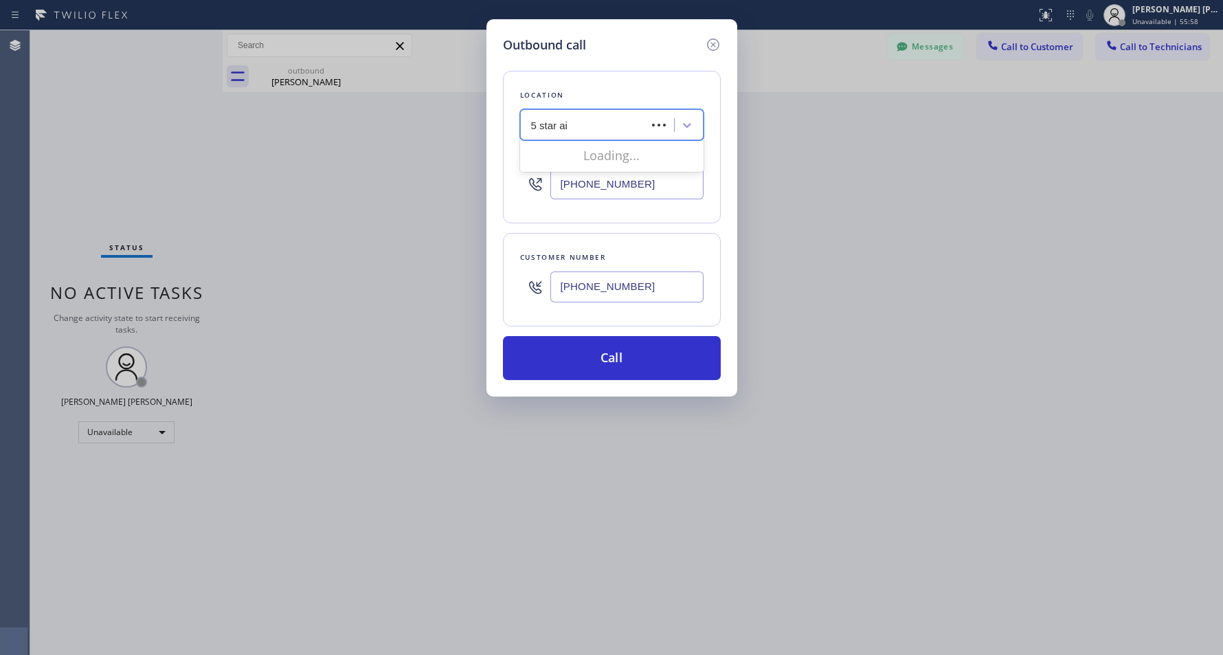
type input "5 star air"
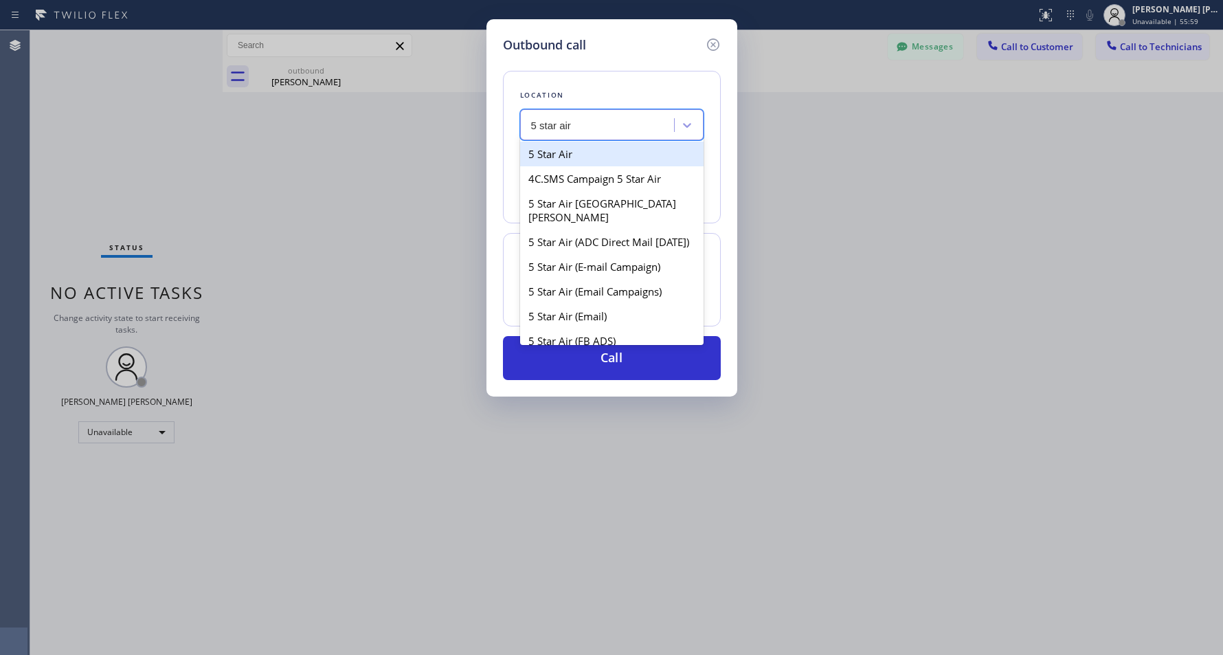
click at [621, 150] on div "5 Star Air" at bounding box center [612, 154] width 184 height 25
type input "(800) 686-5038"
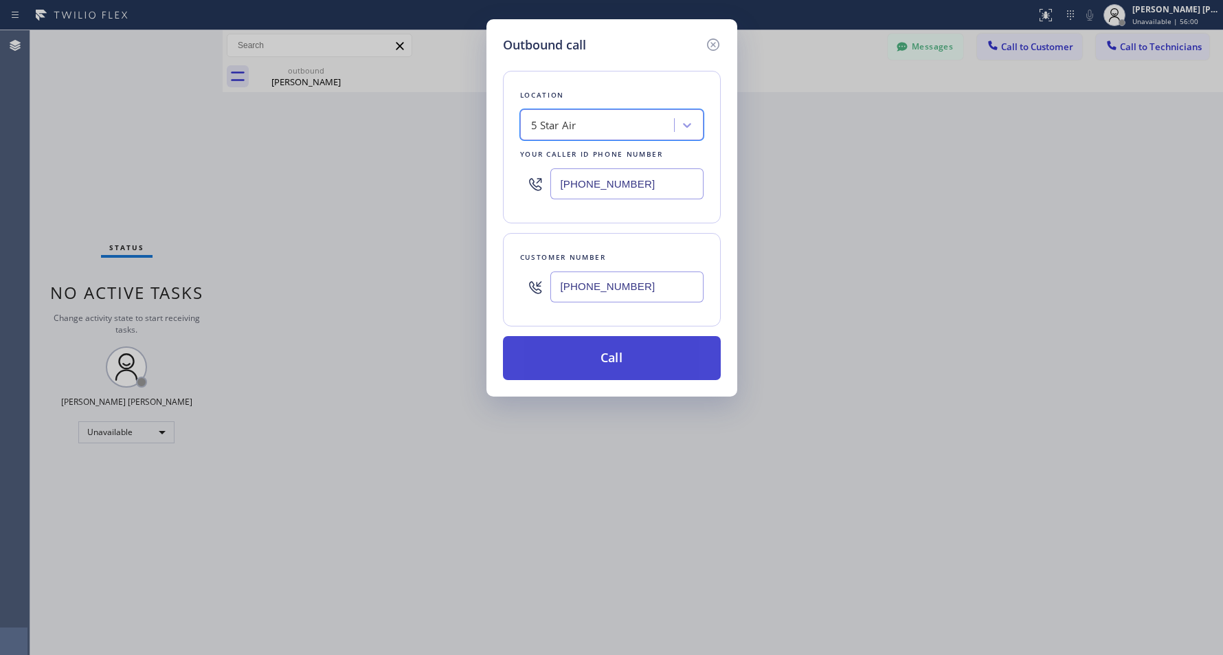
click at [647, 368] on button "Call" at bounding box center [612, 358] width 218 height 44
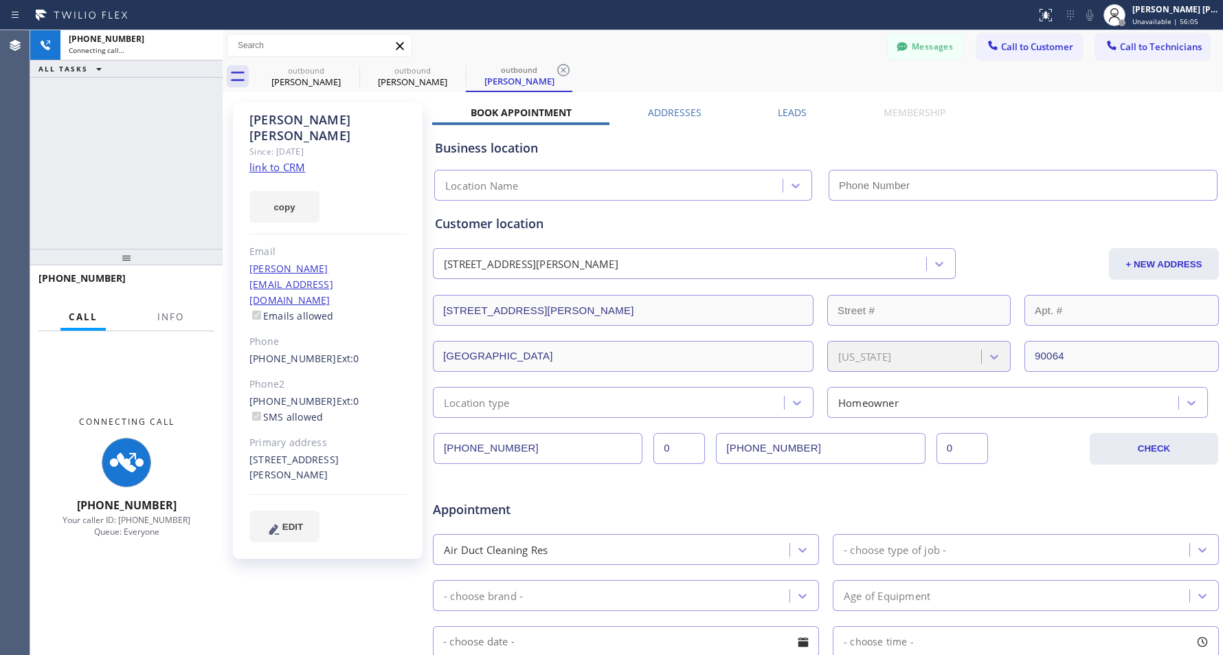
type input "(800) 686-5038"
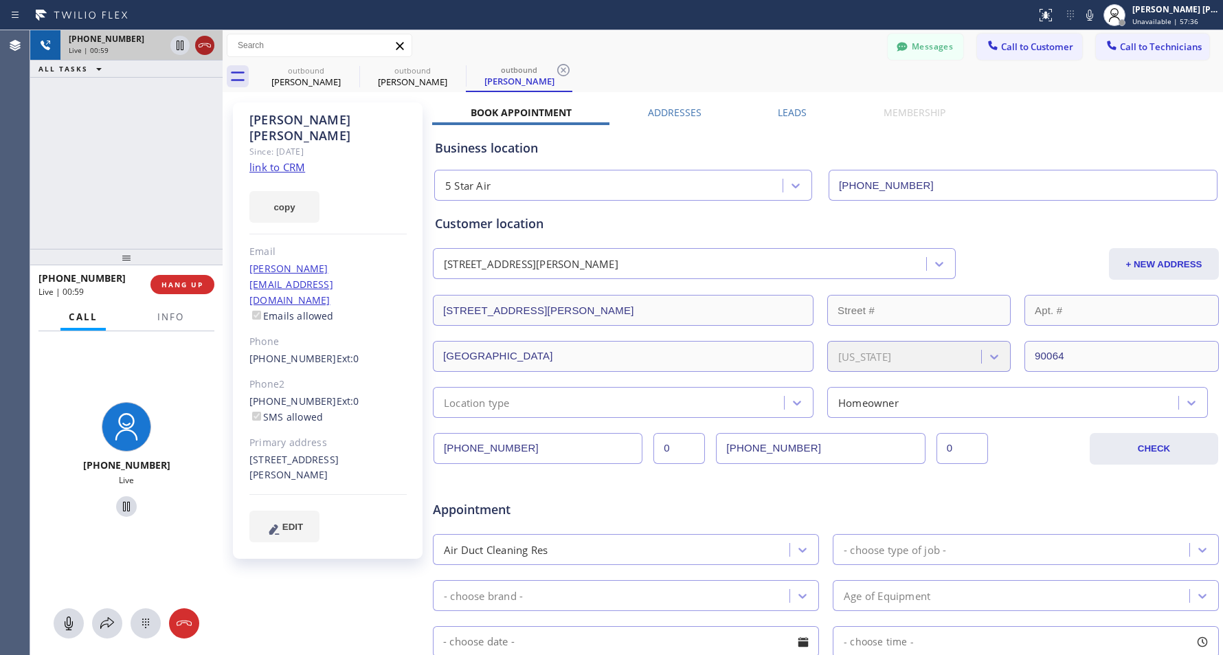
click at [208, 43] on icon at bounding box center [205, 45] width 16 height 16
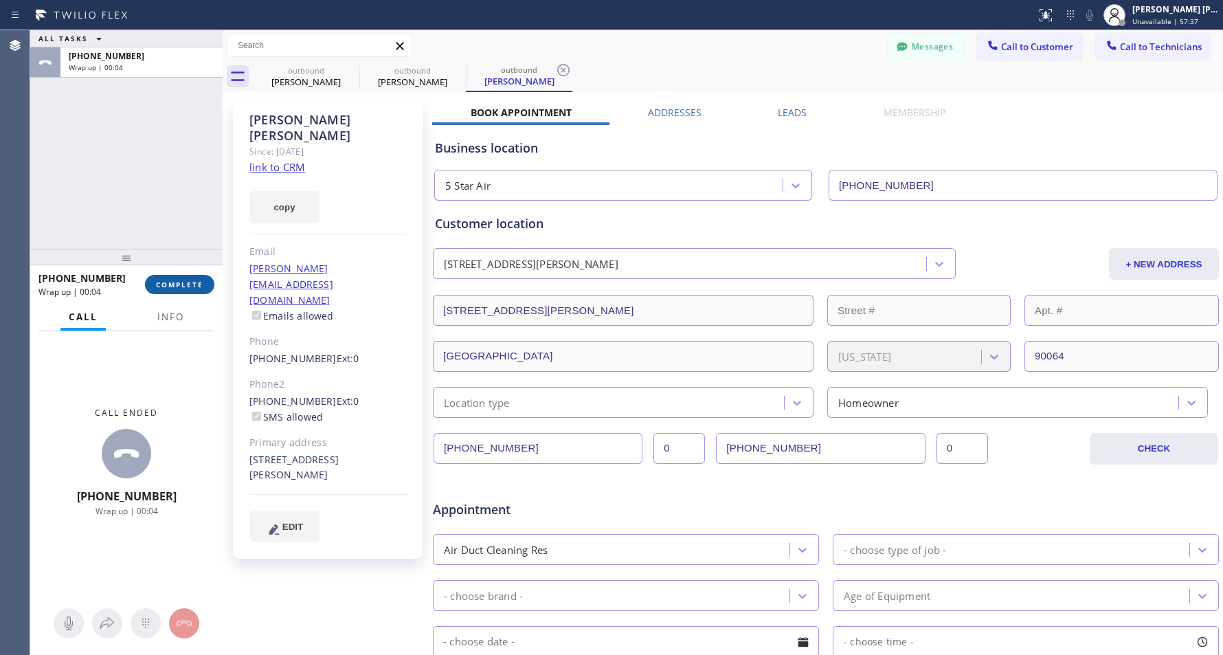
click at [201, 286] on span "COMPLETE" at bounding box center [179, 285] width 47 height 10
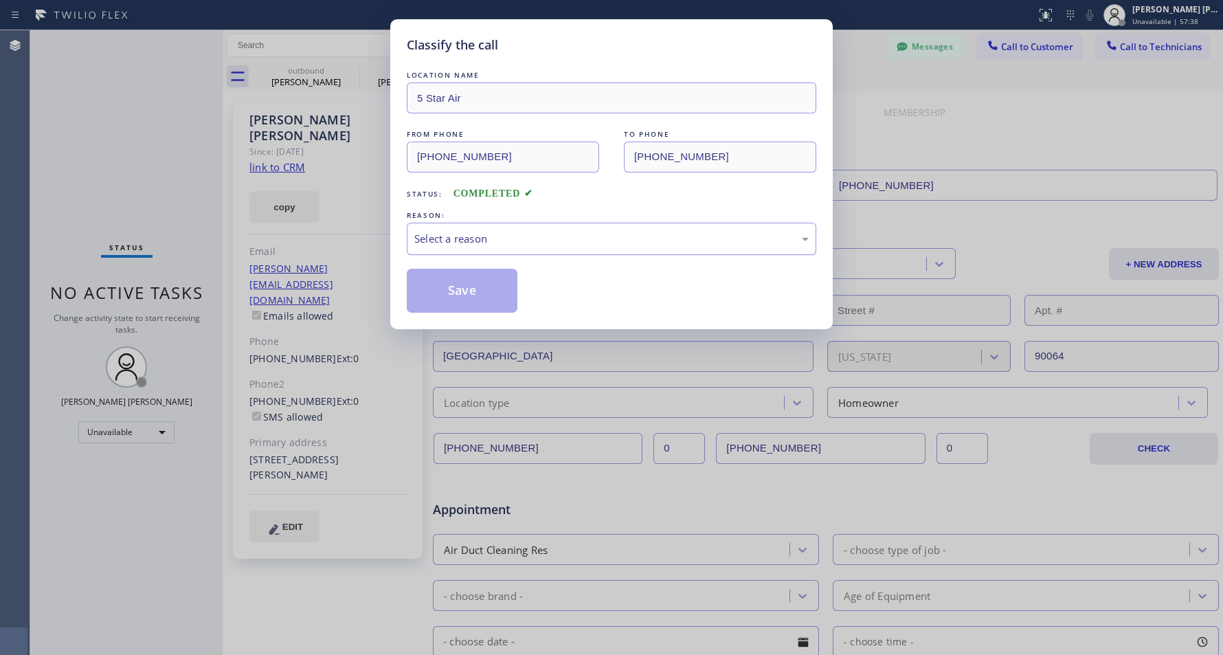
click at [507, 263] on div "LOCATION NAME 5 Star Air FROM PHONE (800) 686-5038 TO PHONE (323) 228-6496 Stat…" at bounding box center [612, 190] width 410 height 245
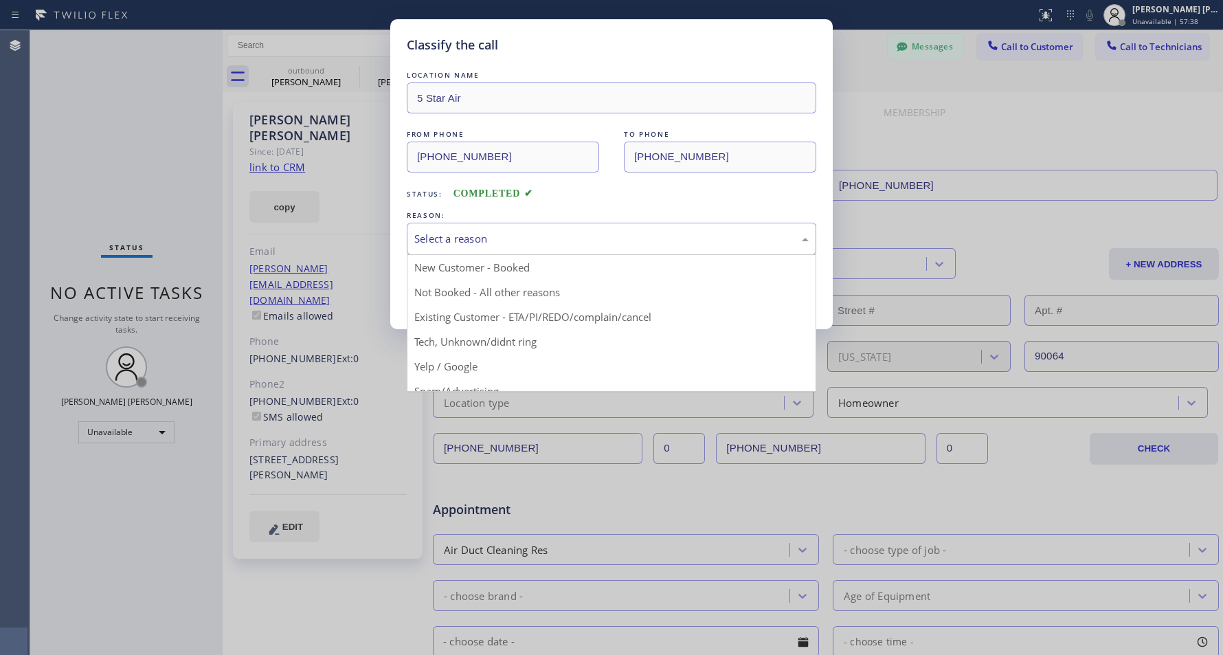
click at [515, 242] on div "Select a reason" at bounding box center [611, 239] width 395 height 16
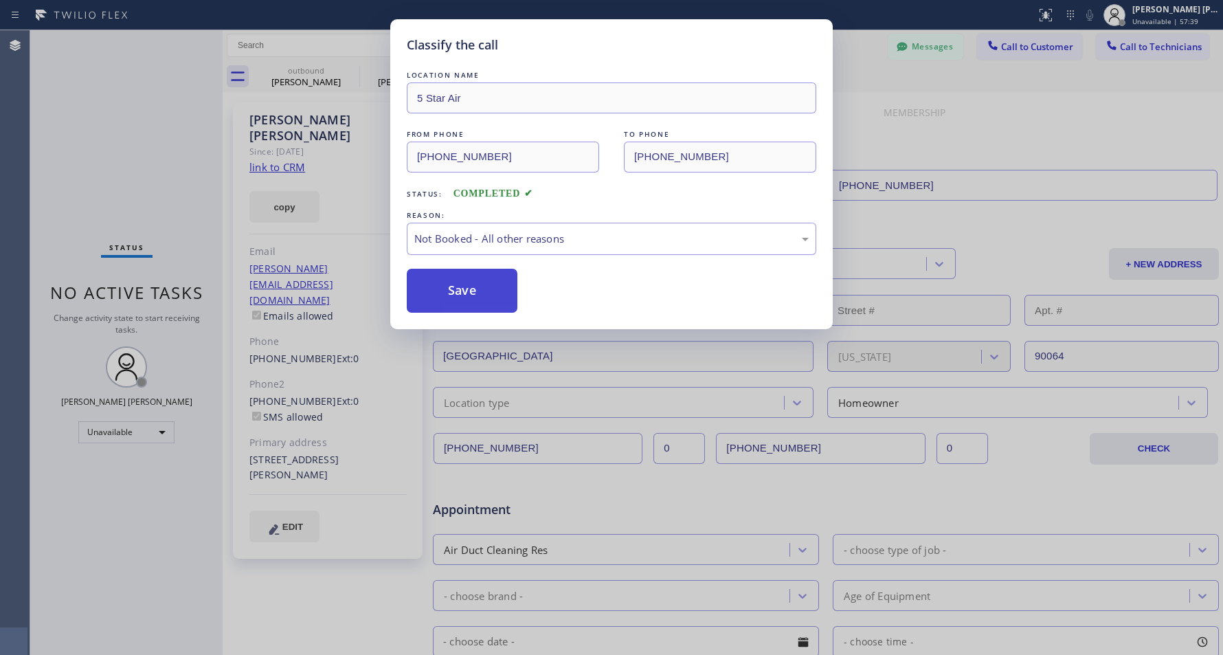
click at [466, 293] on button "Save" at bounding box center [462, 291] width 111 height 44
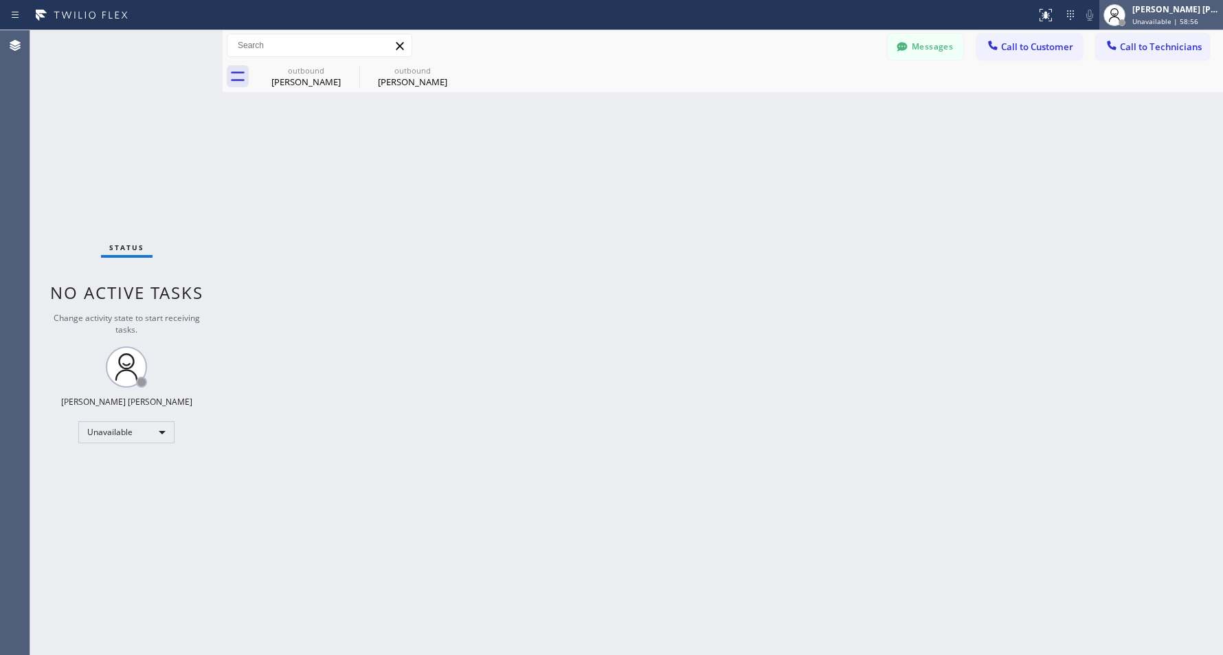
click at [1146, 21] on span "Unavailable | 58:56" at bounding box center [1166, 21] width 66 height 10
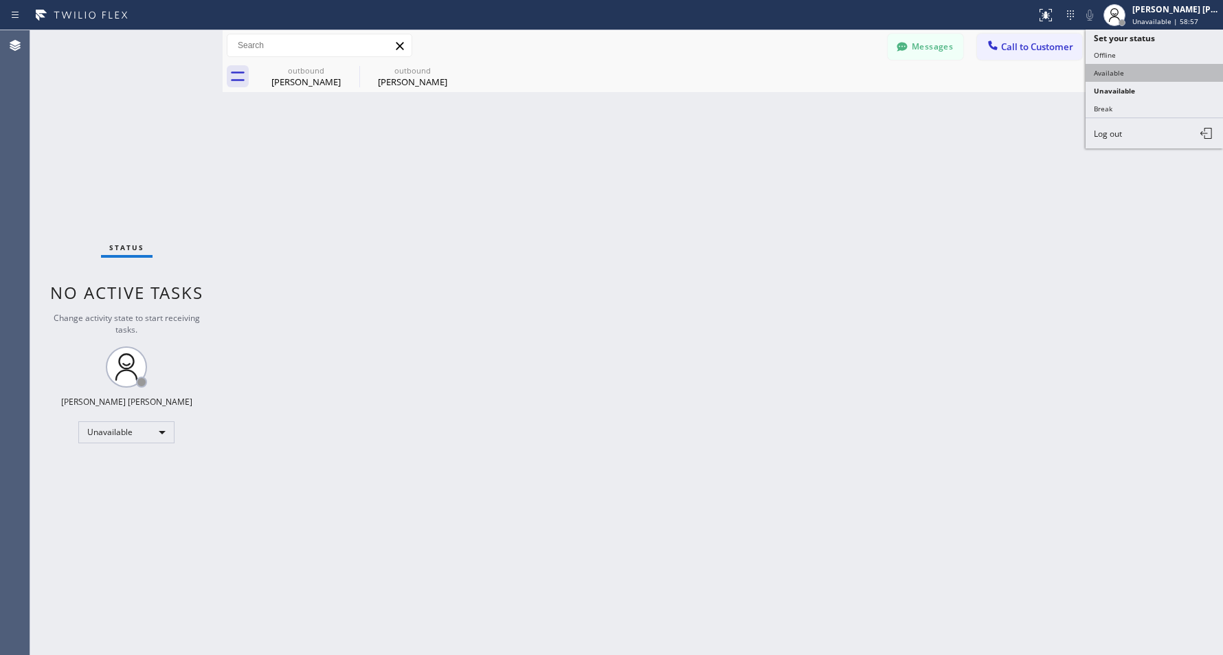
click at [1136, 67] on button "Available" at bounding box center [1154, 73] width 137 height 18
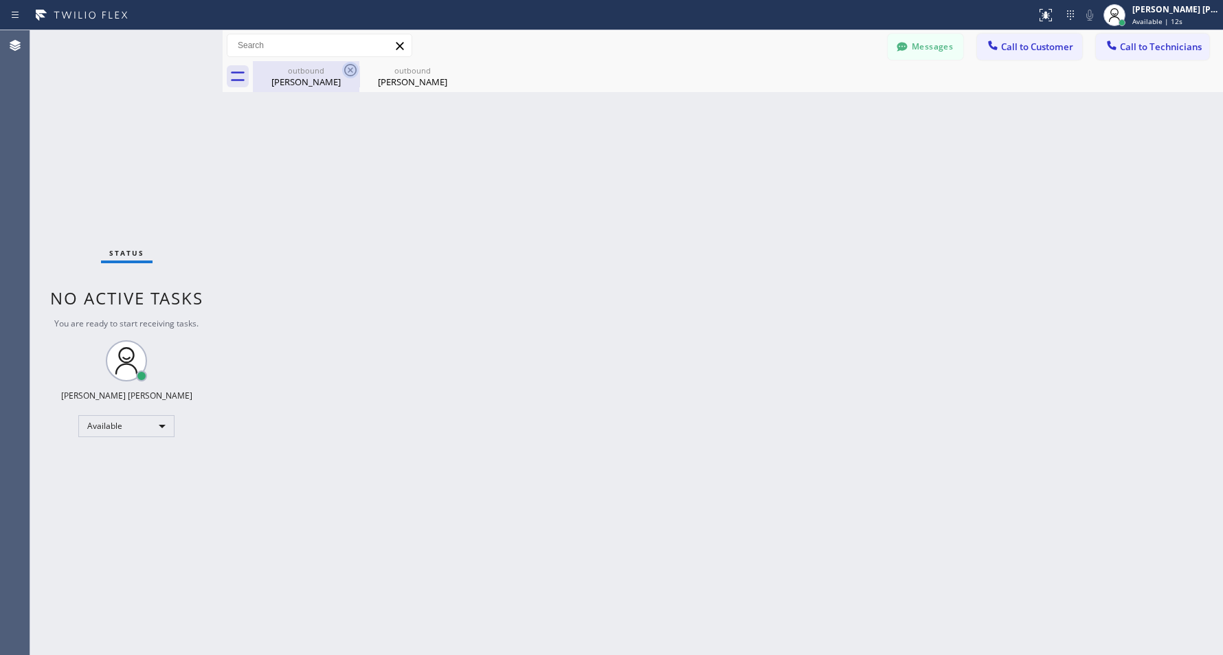
click at [353, 67] on icon at bounding box center [350, 70] width 16 height 16
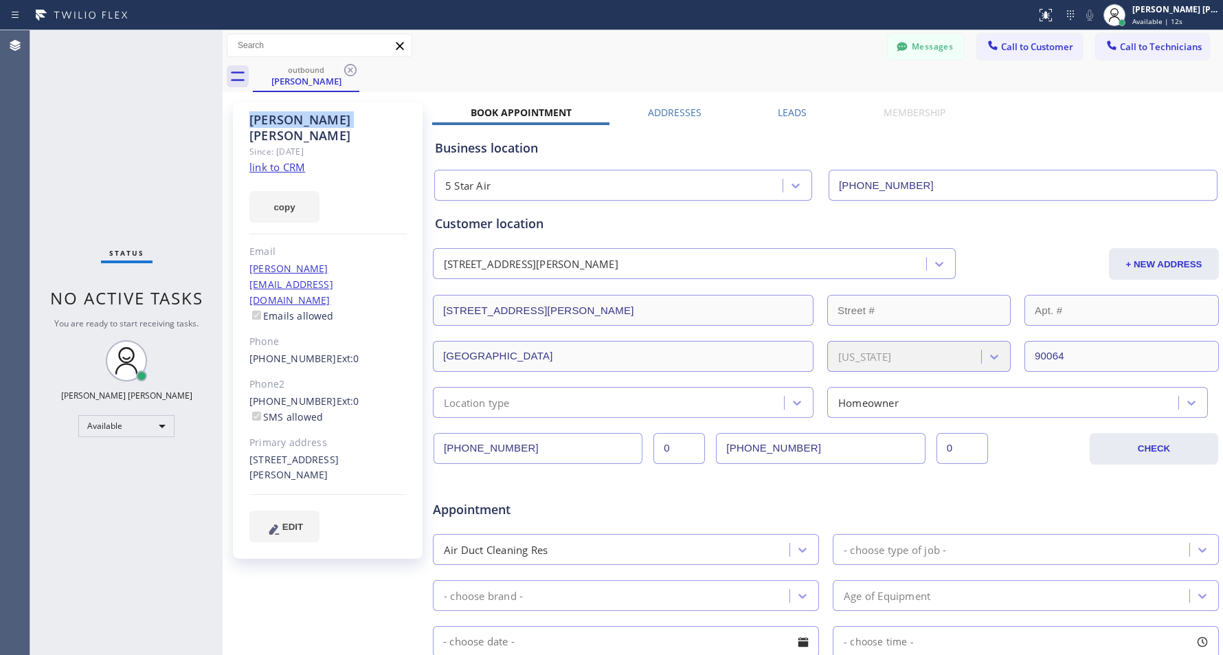
click at [353, 67] on icon at bounding box center [350, 70] width 16 height 16
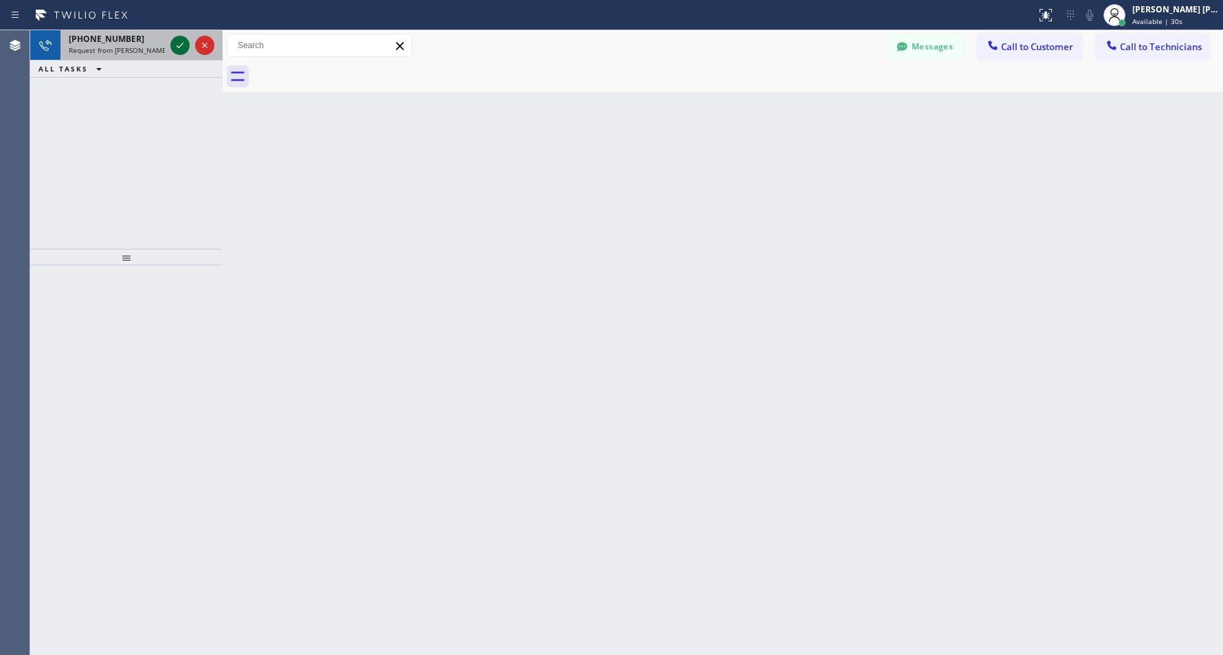
click at [175, 45] on icon at bounding box center [180, 45] width 16 height 16
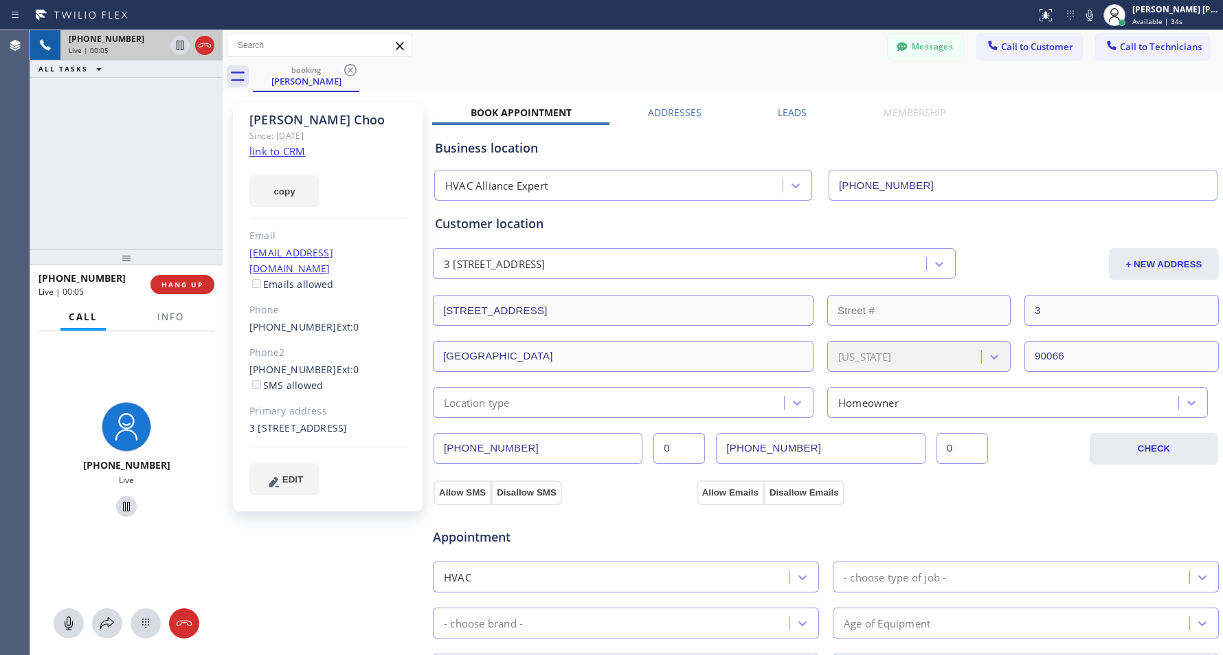
type input "(855) 999-4417"
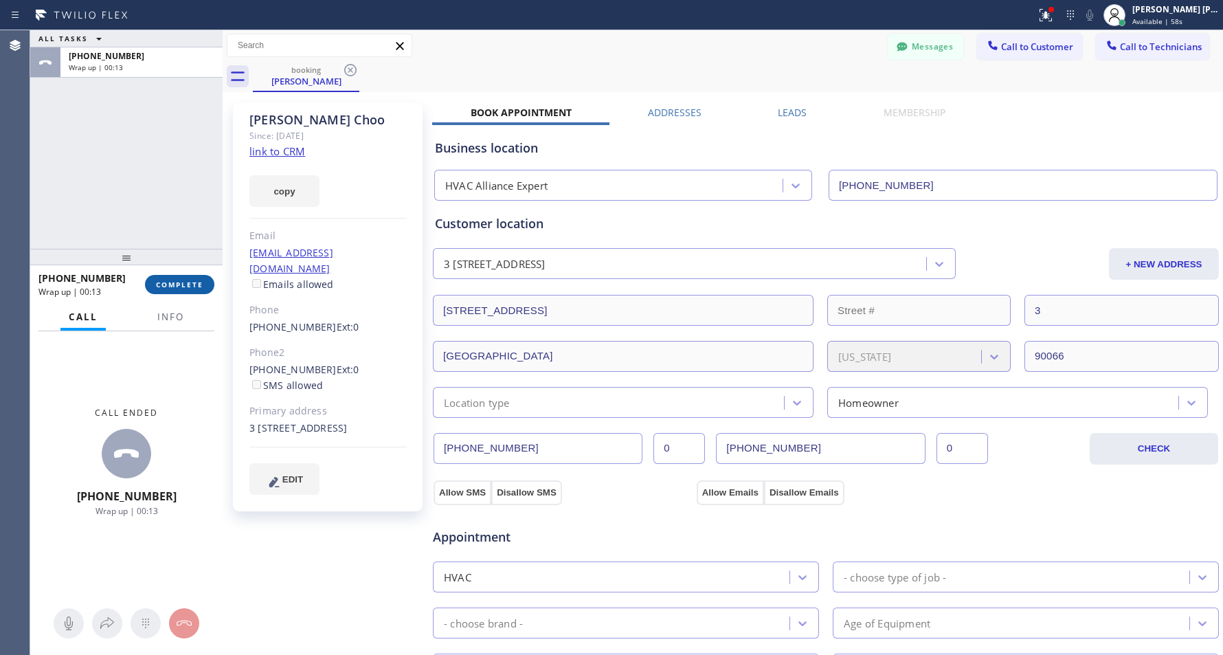
click at [166, 284] on span "COMPLETE" at bounding box center [179, 285] width 47 height 10
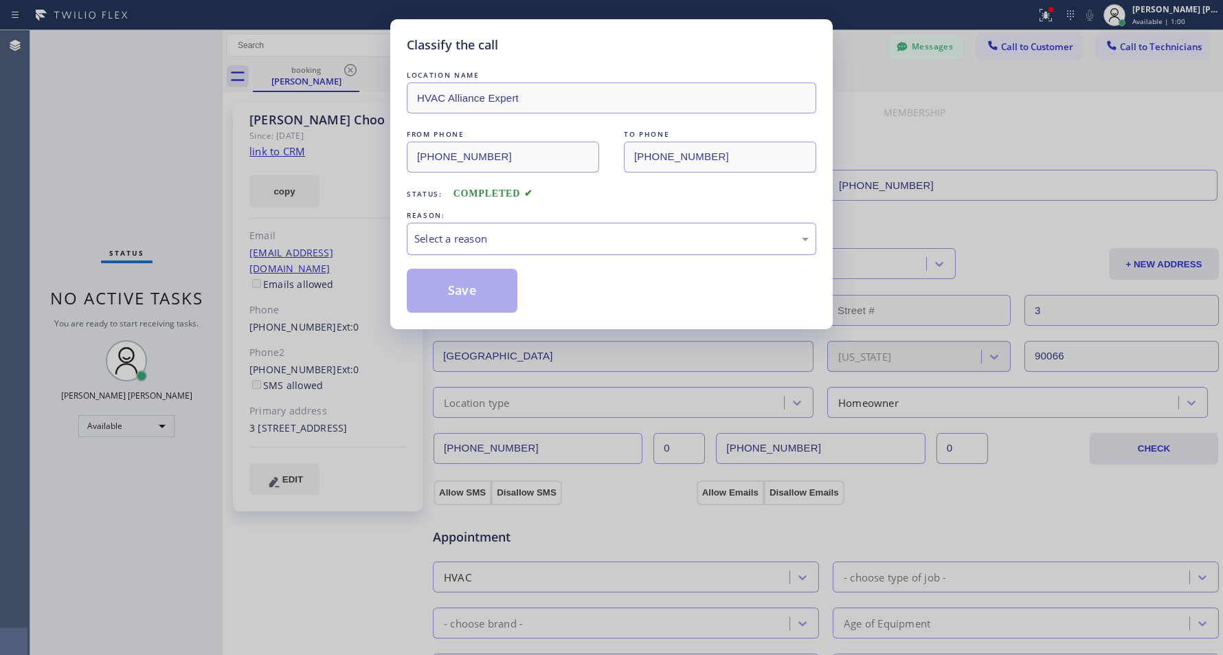
click at [595, 249] on div "Select a reason" at bounding box center [612, 239] width 410 height 32
click at [450, 296] on button "Save" at bounding box center [462, 291] width 111 height 44
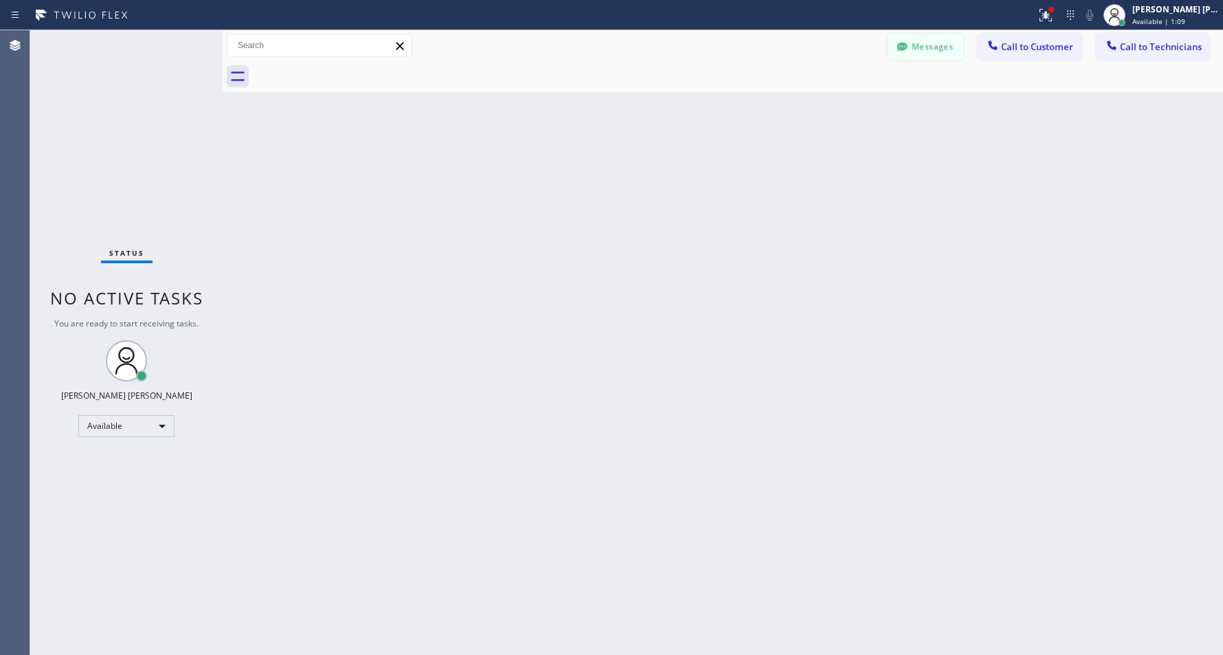
click at [935, 43] on button "Messages" at bounding box center [926, 47] width 76 height 26
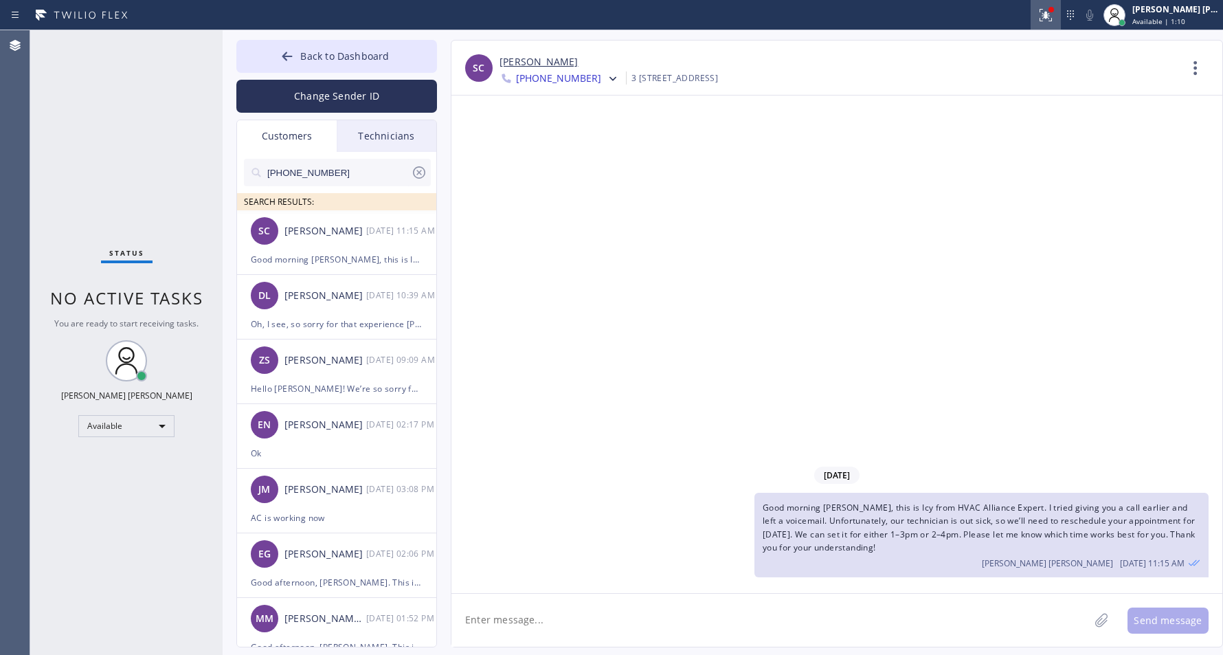
click at [1038, 21] on icon at bounding box center [1046, 15] width 16 height 16
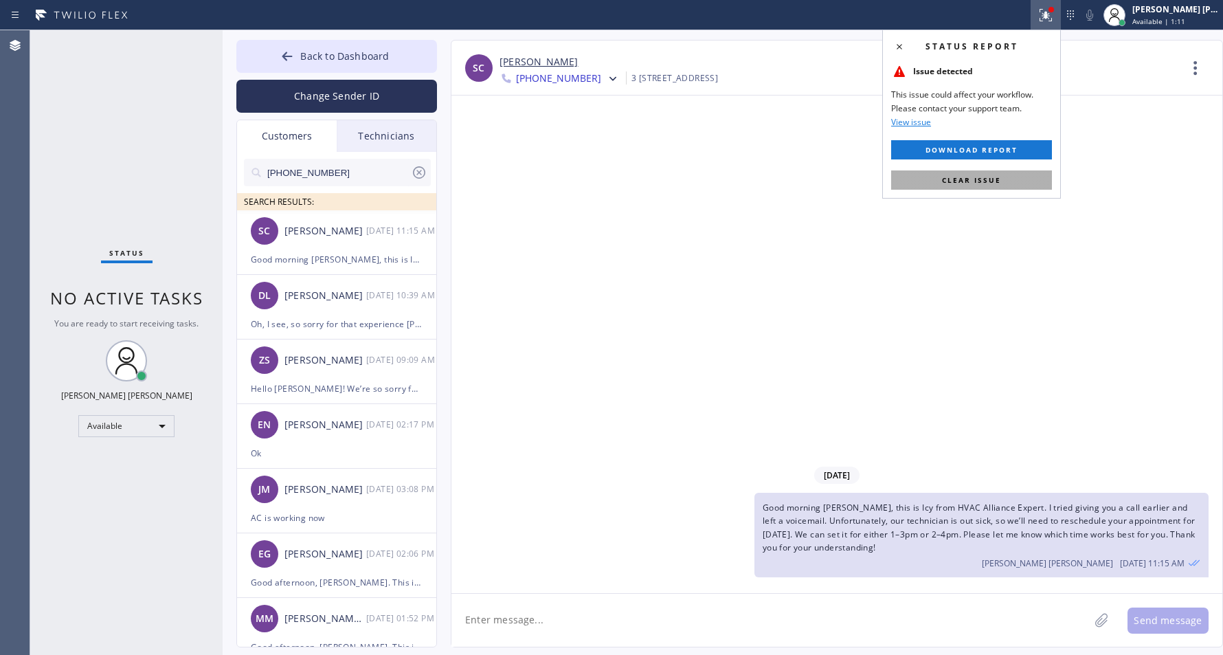
click at [983, 177] on span "Clear issue" at bounding box center [971, 180] width 59 height 10
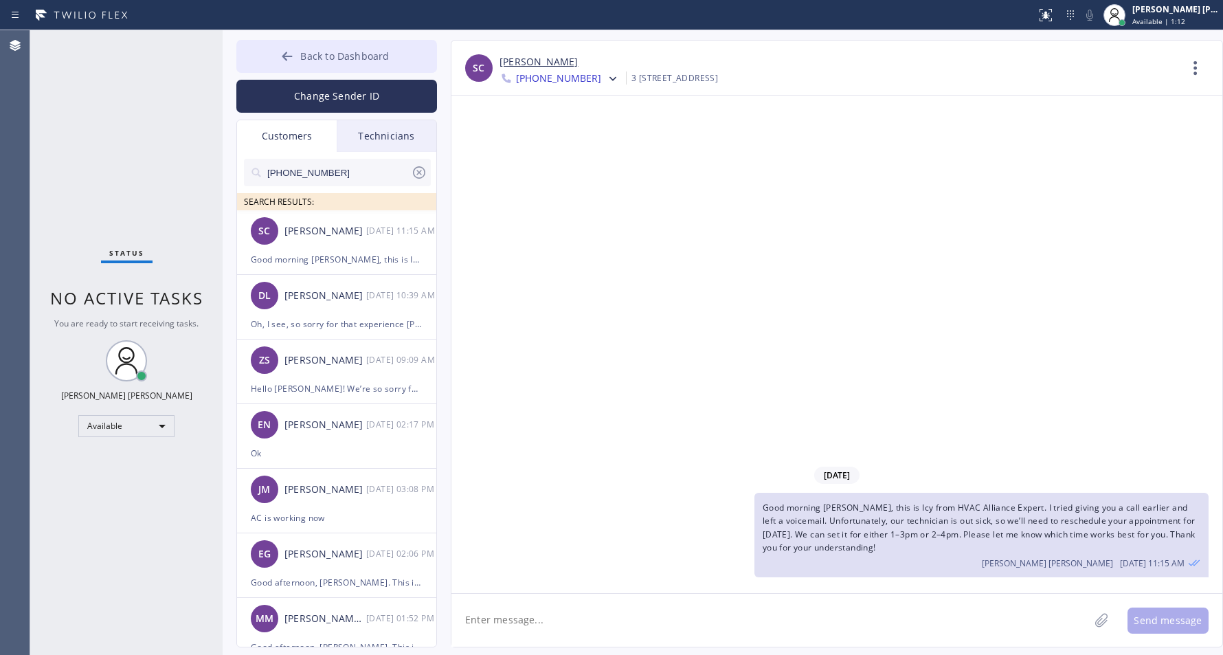
click at [247, 53] on button "Back to Dashboard" at bounding box center [336, 56] width 201 height 33
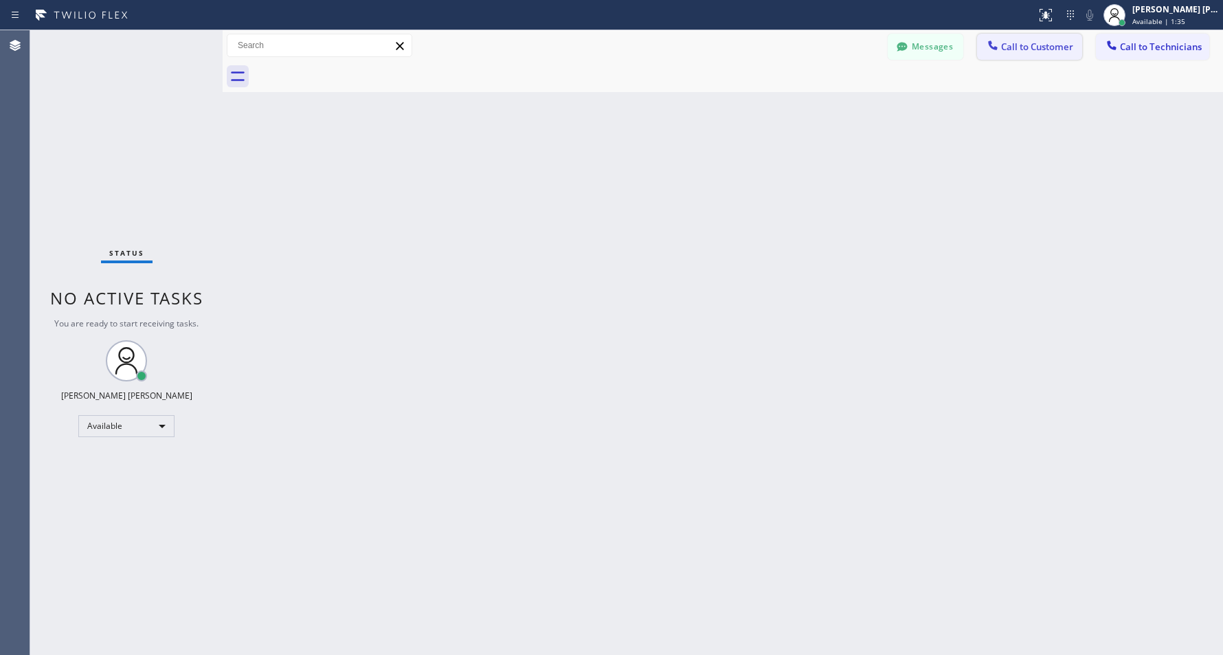
click at [1021, 37] on button "Call to Customer" at bounding box center [1029, 47] width 105 height 26
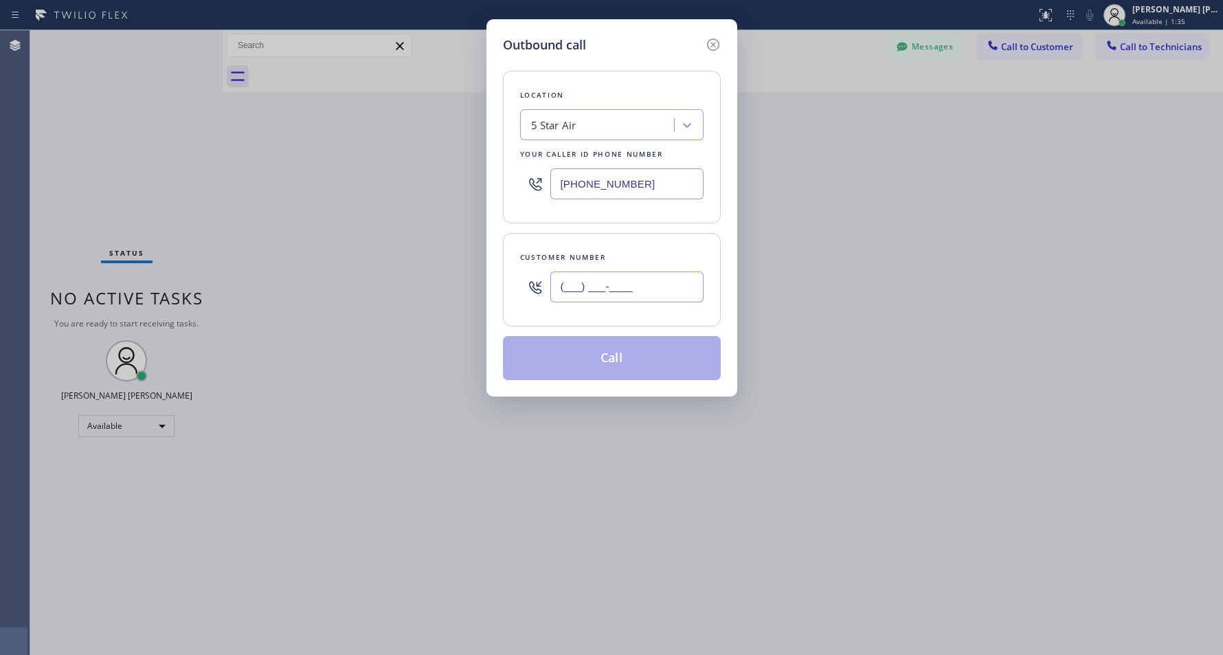
click at [634, 276] on input "(___) ___-____" at bounding box center [627, 286] width 153 height 31
type input "(___) ___-____"
click at [717, 42] on icon at bounding box center [713, 44] width 16 height 16
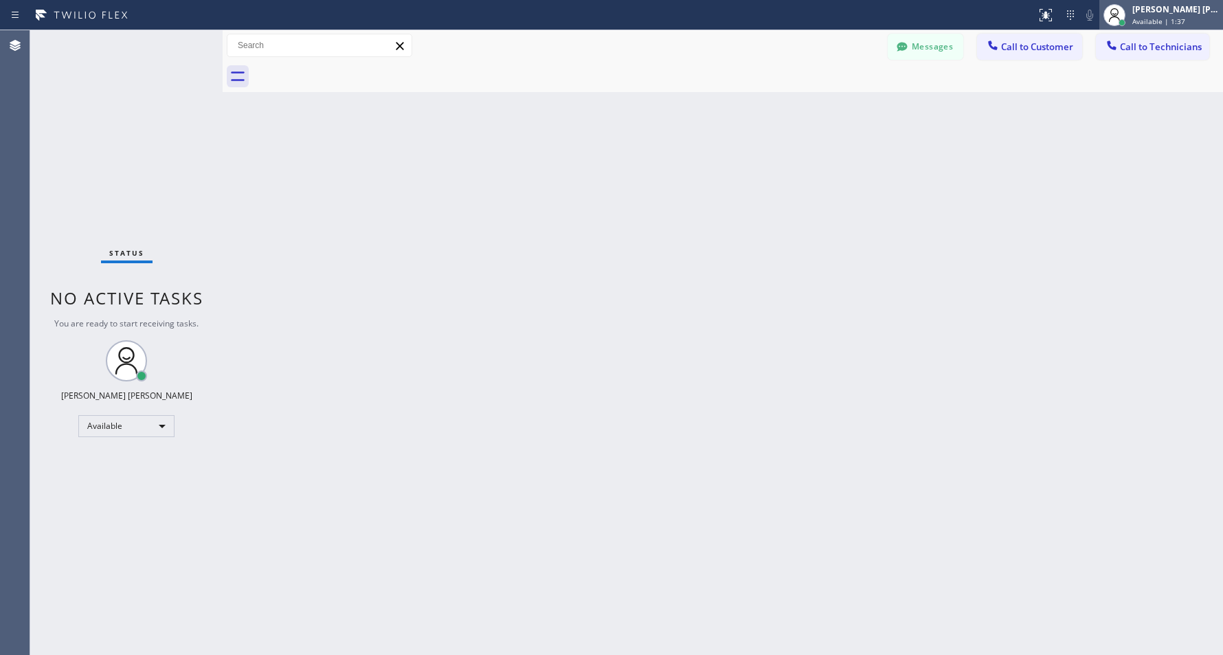
click at [1136, 16] on span "Available | 1:37" at bounding box center [1159, 21] width 53 height 10
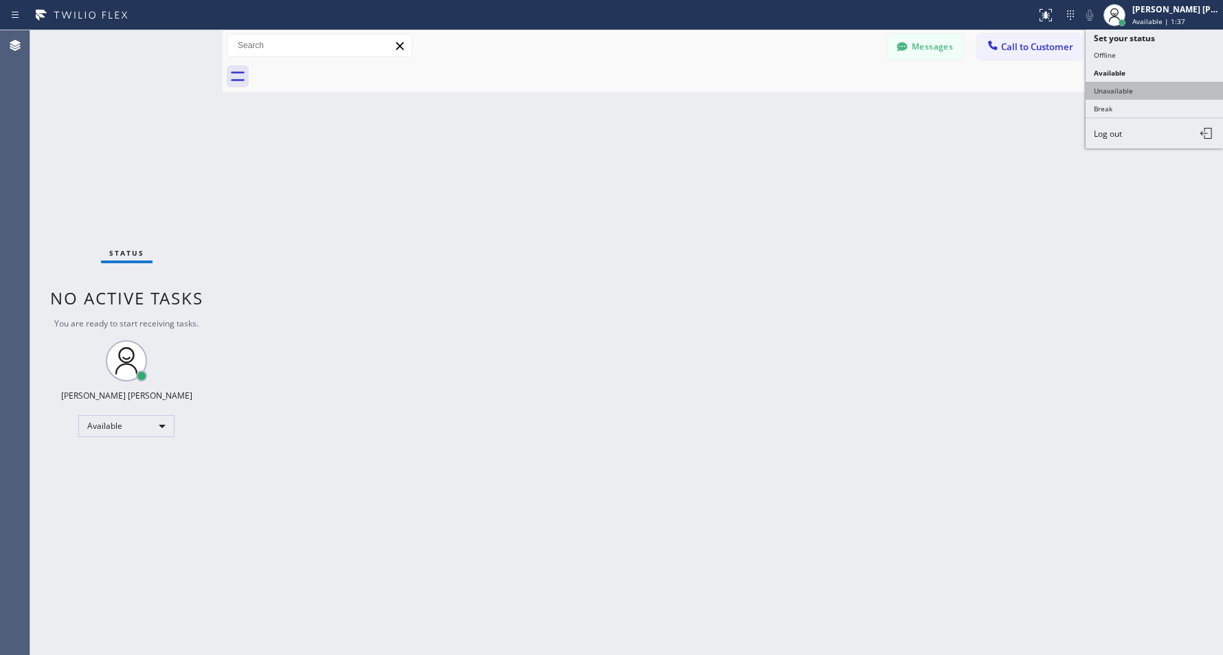
click at [1134, 91] on button "Unavailable" at bounding box center [1154, 91] width 137 height 18
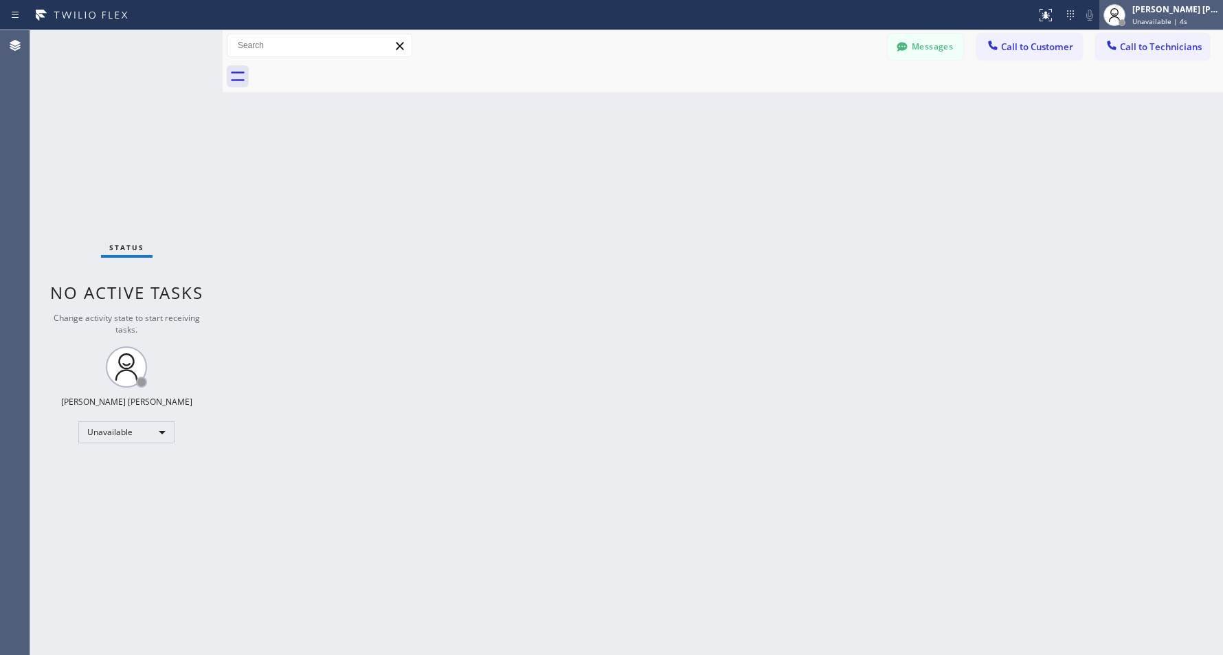
click at [1135, 22] on span "Unavailable | 4s" at bounding box center [1160, 21] width 55 height 10
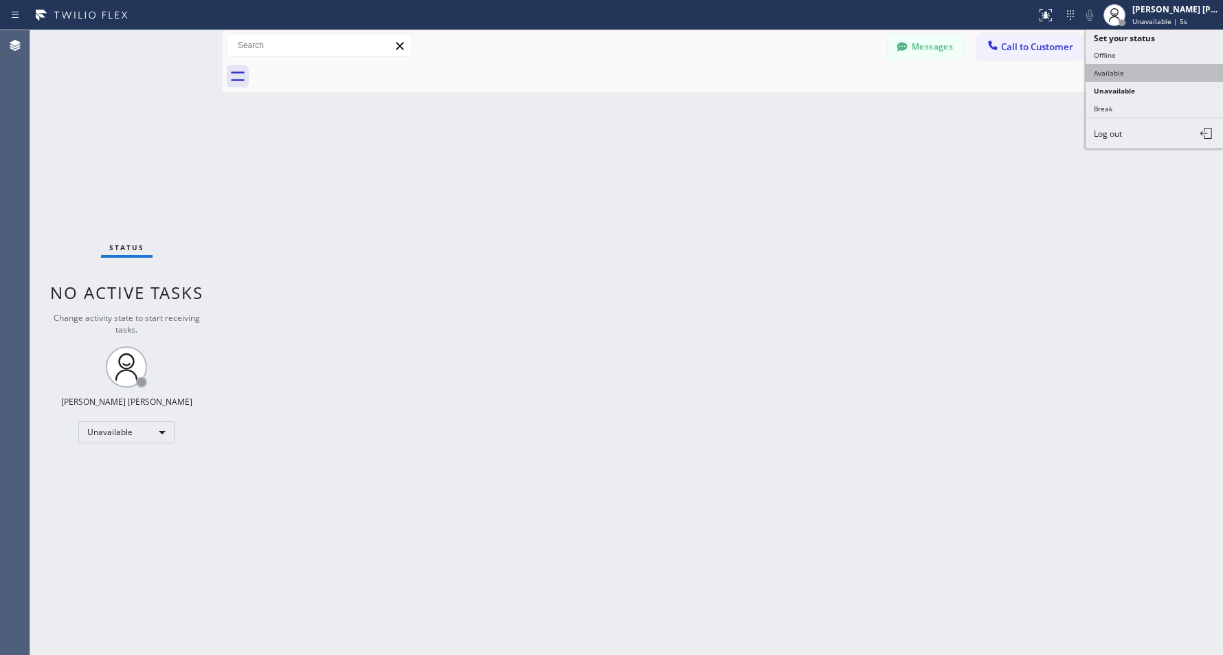
click at [1142, 74] on button "Available" at bounding box center [1154, 73] width 137 height 18
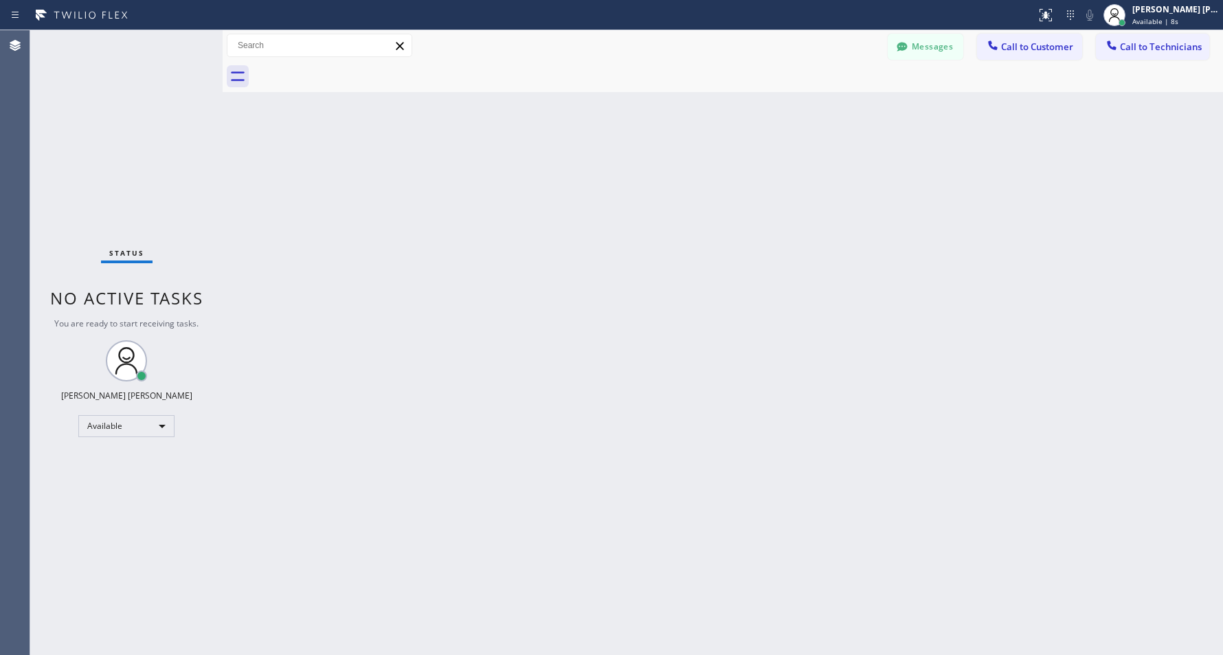
click at [1170, 208] on div "Back to Dashboard Change Sender ID Customers Technicians (714) 932-1280 SEARCH …" at bounding box center [723, 342] width 1001 height 625
click at [1055, 46] on span "Call to Customer" at bounding box center [1037, 47] width 72 height 12
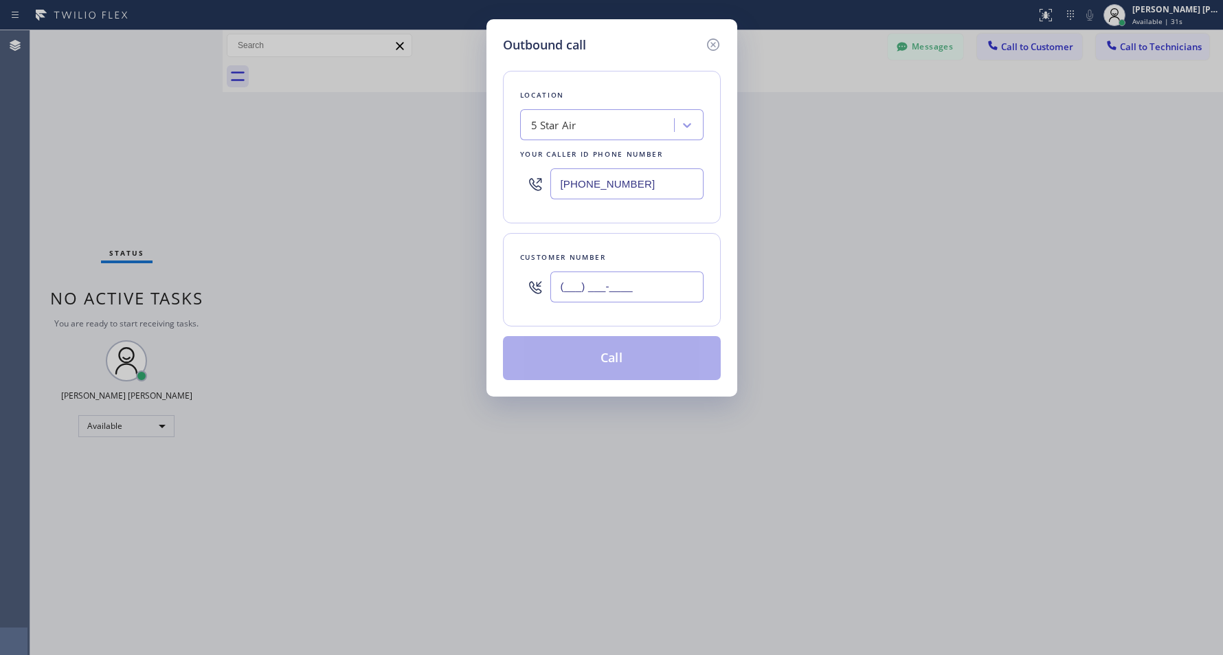
click at [634, 290] on input "(___) ___-____" at bounding box center [627, 286] width 153 height 31
paste input "714) 932-1280"
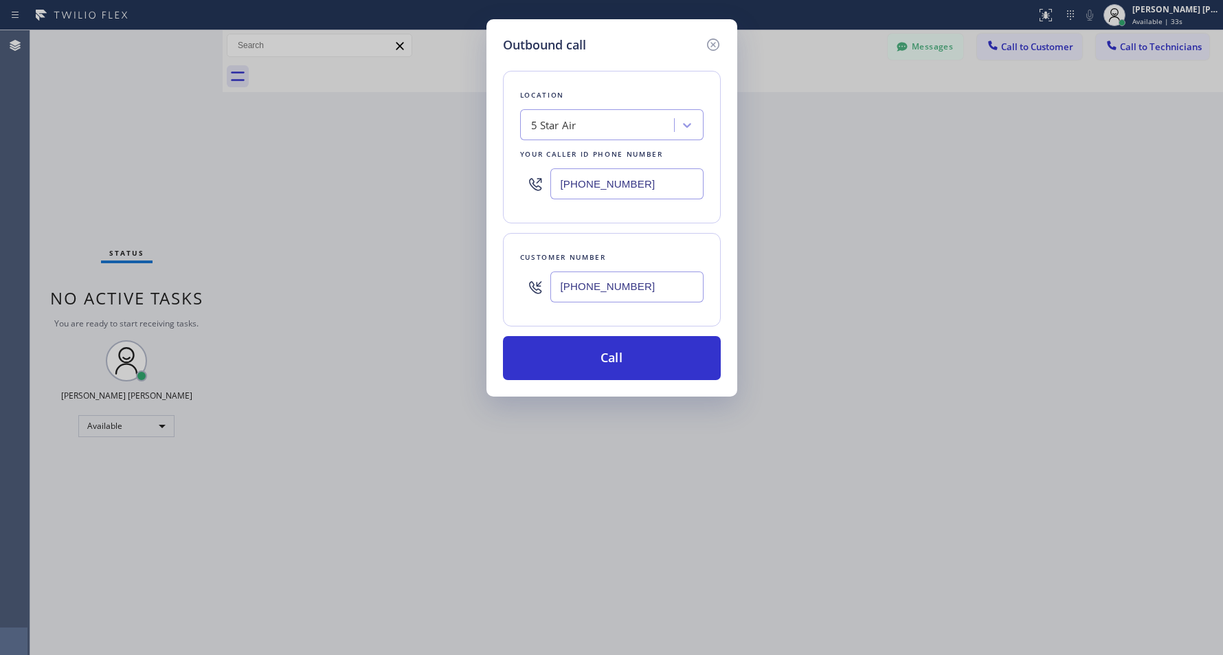
type input "(714) 932-1280"
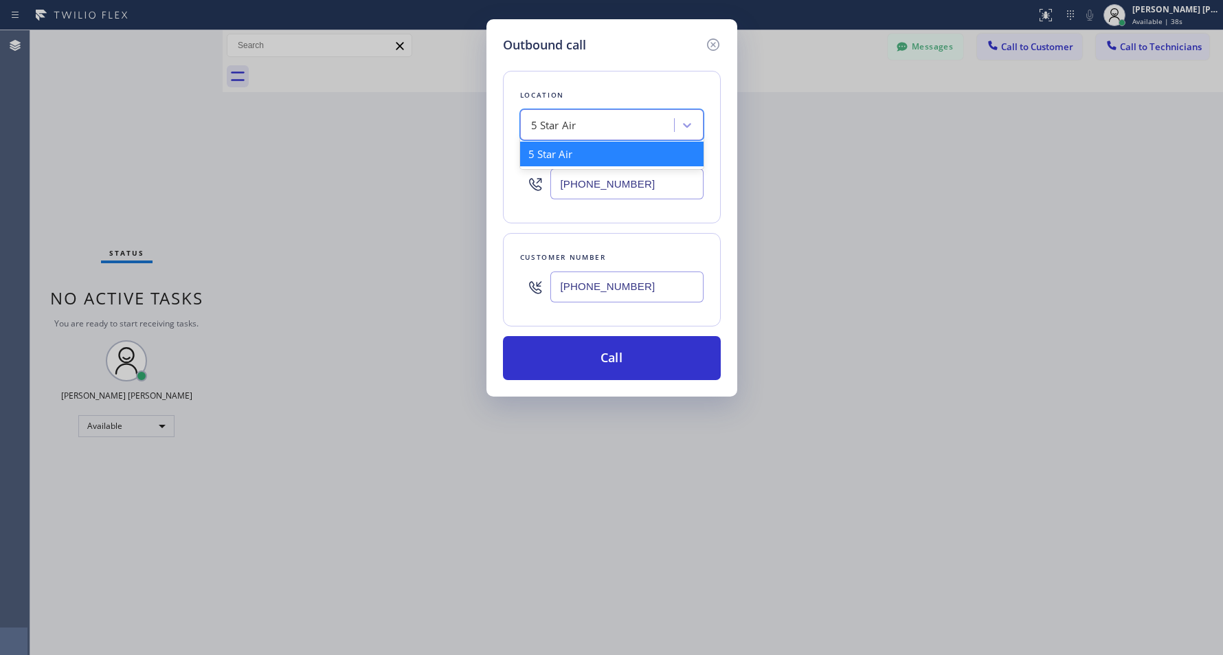
click at [650, 129] on div "5 Star Air" at bounding box center [599, 125] width 150 height 24
paste input "HVAC Alliance Expert"
type input "HVAC Alliance Expert"
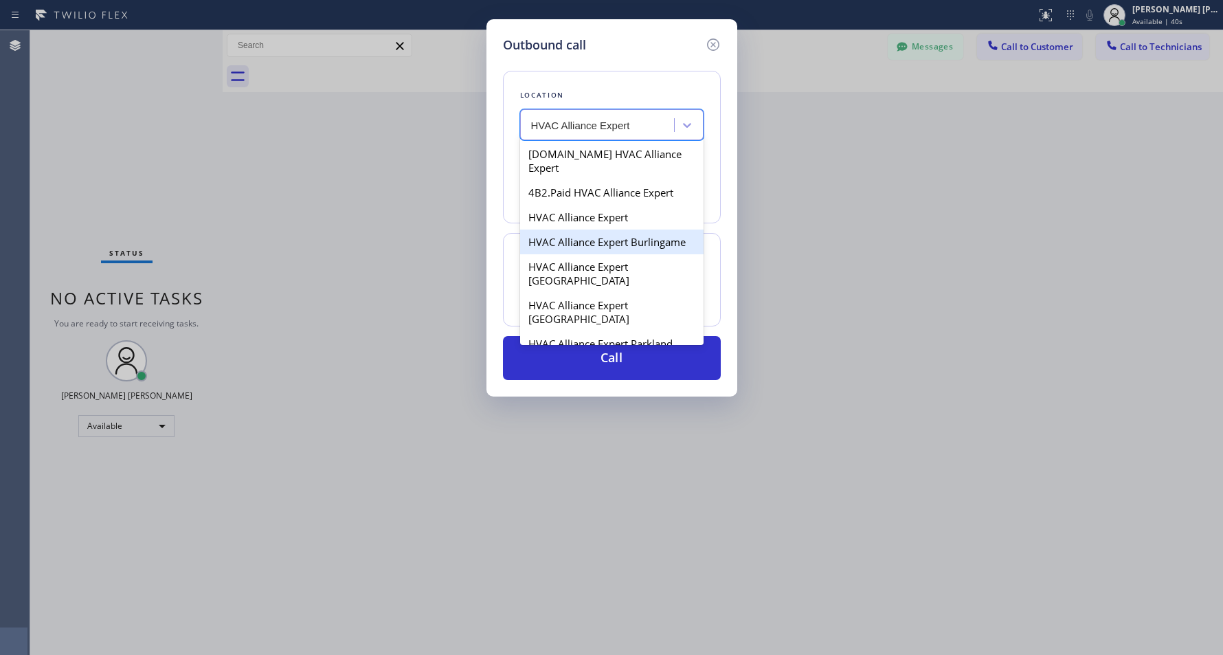
click at [656, 208] on div "HVAC Alliance Expert" at bounding box center [612, 217] width 184 height 25
type input "(323) 991-9198"
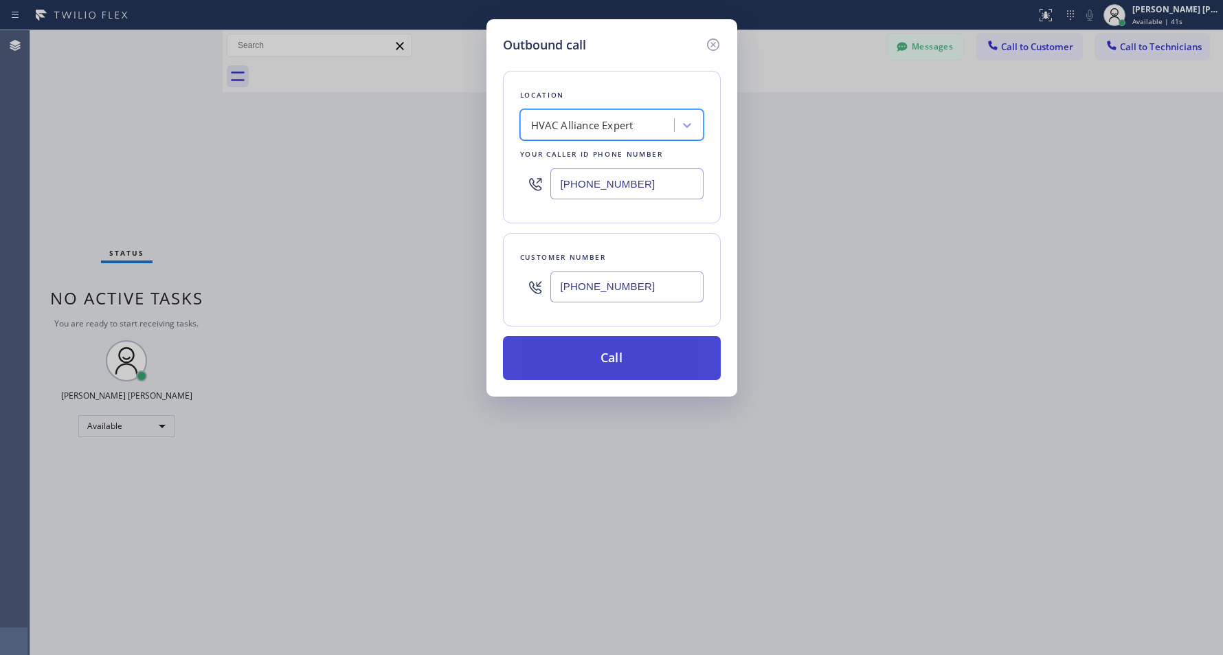
click at [645, 346] on button "Call" at bounding box center [612, 358] width 218 height 44
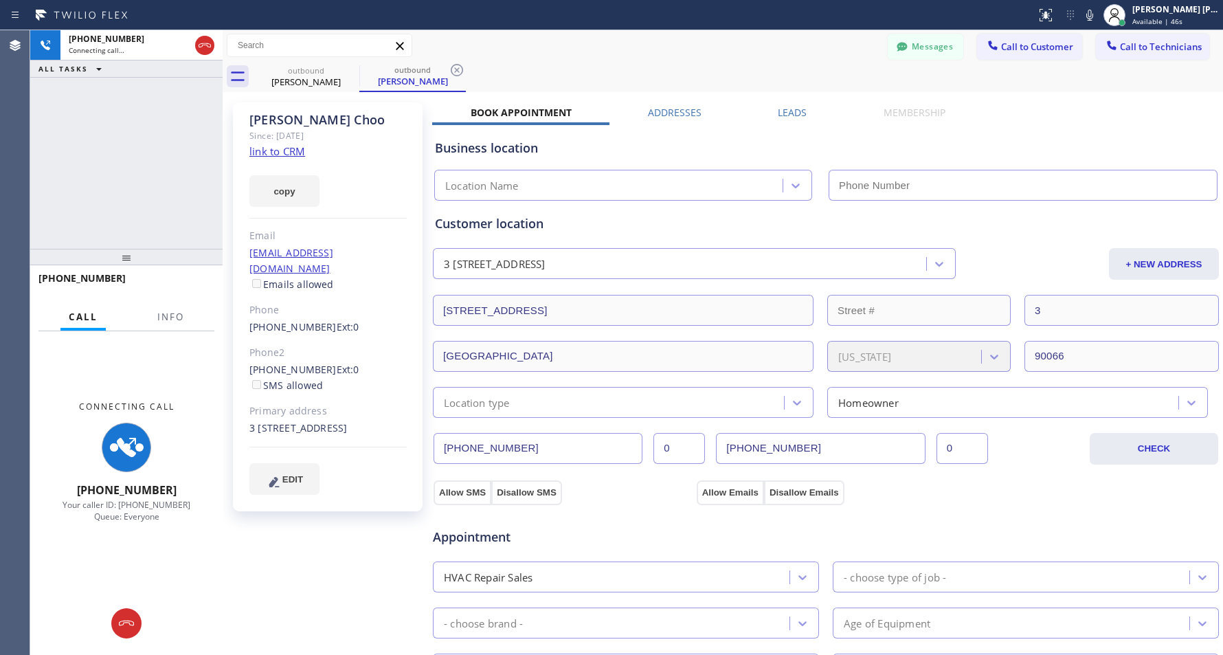
type input "(323) 991-9198"
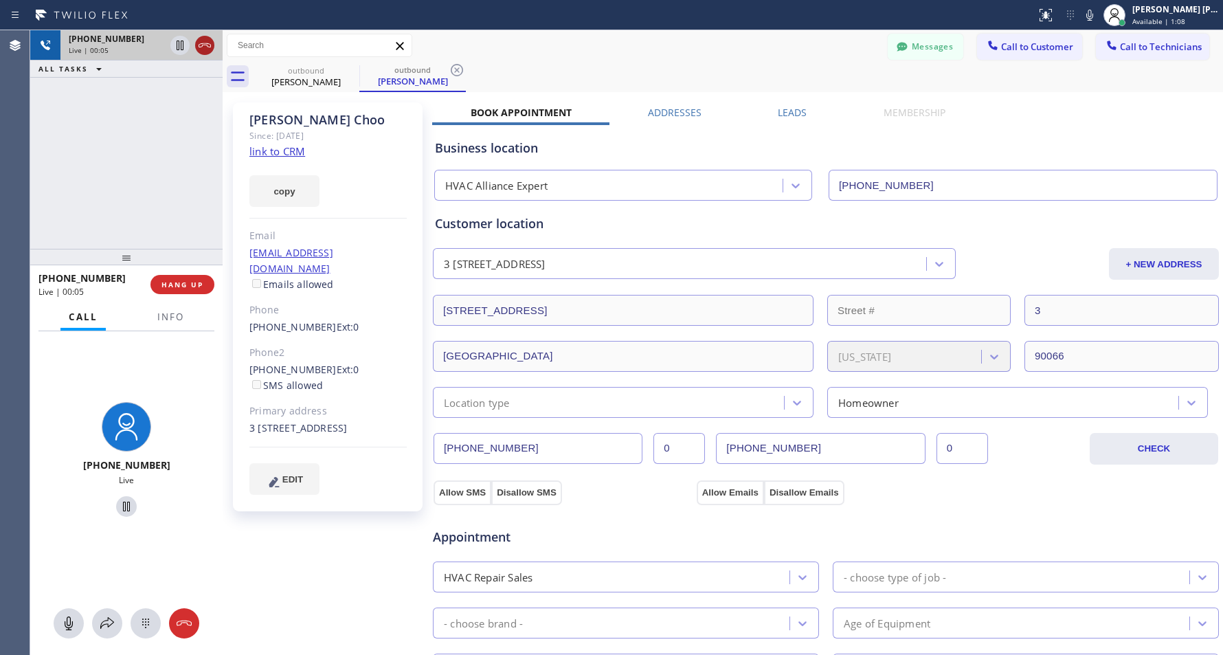
click at [204, 49] on icon at bounding box center [205, 45] width 16 height 16
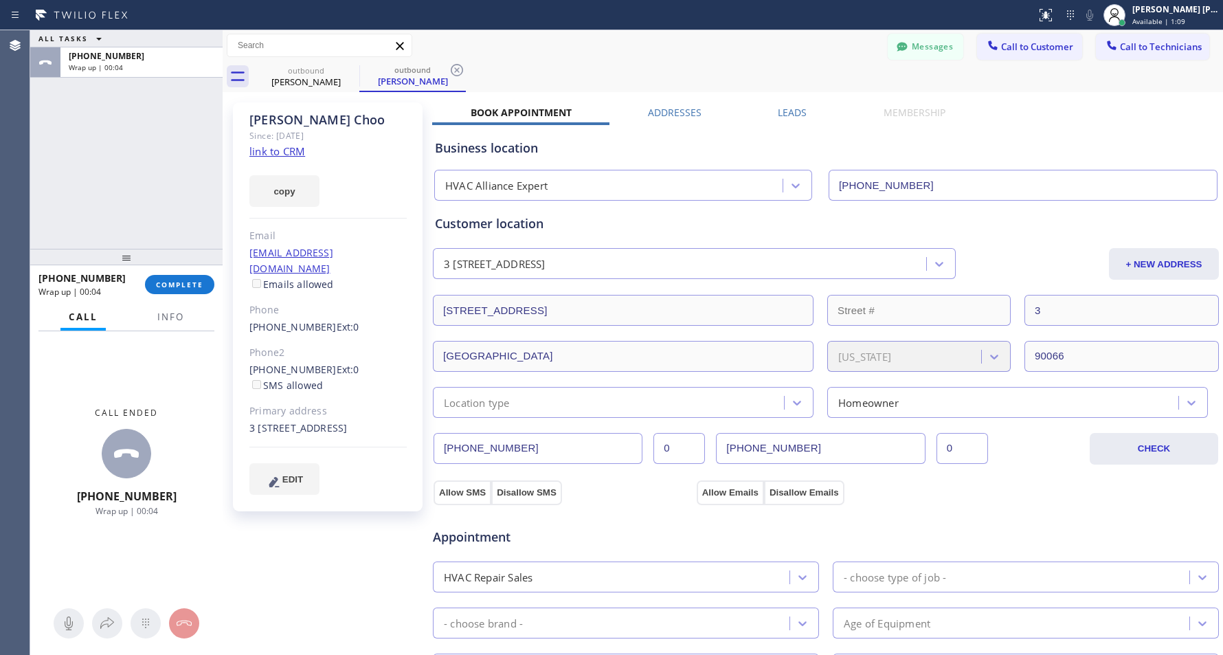
drag, startPoint x: 204, startPoint y: 284, endPoint x: 381, endPoint y: 280, distance: 177.4
click at [203, 285] on button "COMPLETE" at bounding box center [179, 284] width 69 height 19
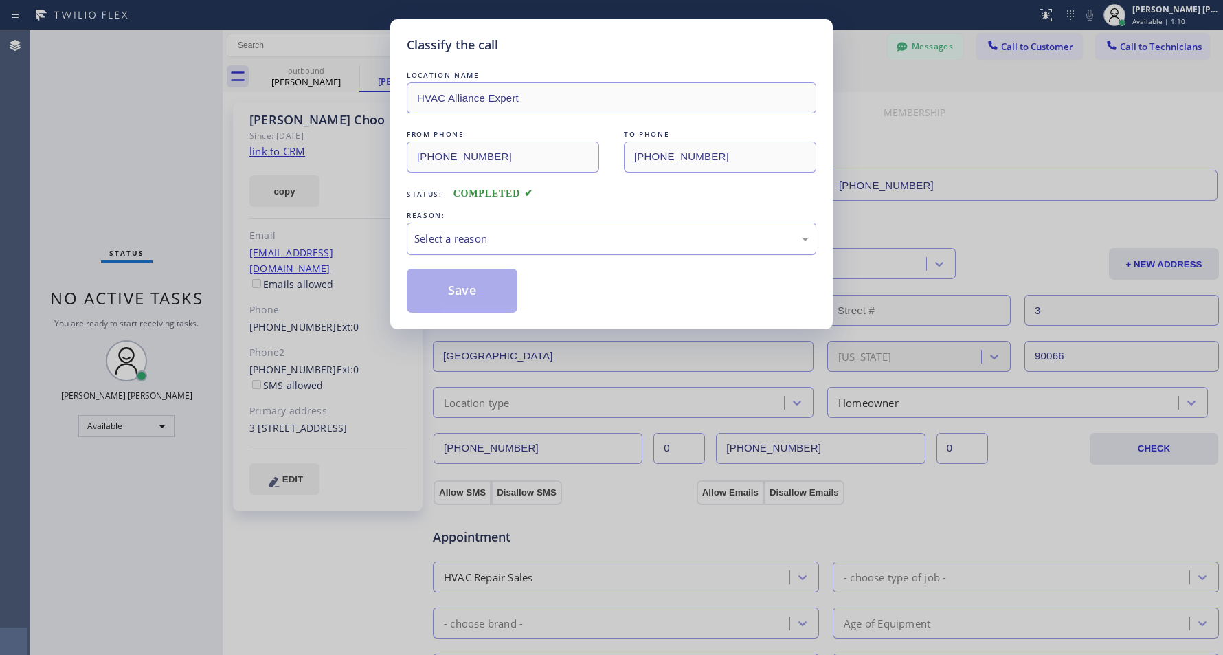
click at [553, 245] on div "Select a reason" at bounding box center [611, 239] width 395 height 16
click at [452, 289] on button "Save" at bounding box center [462, 291] width 111 height 44
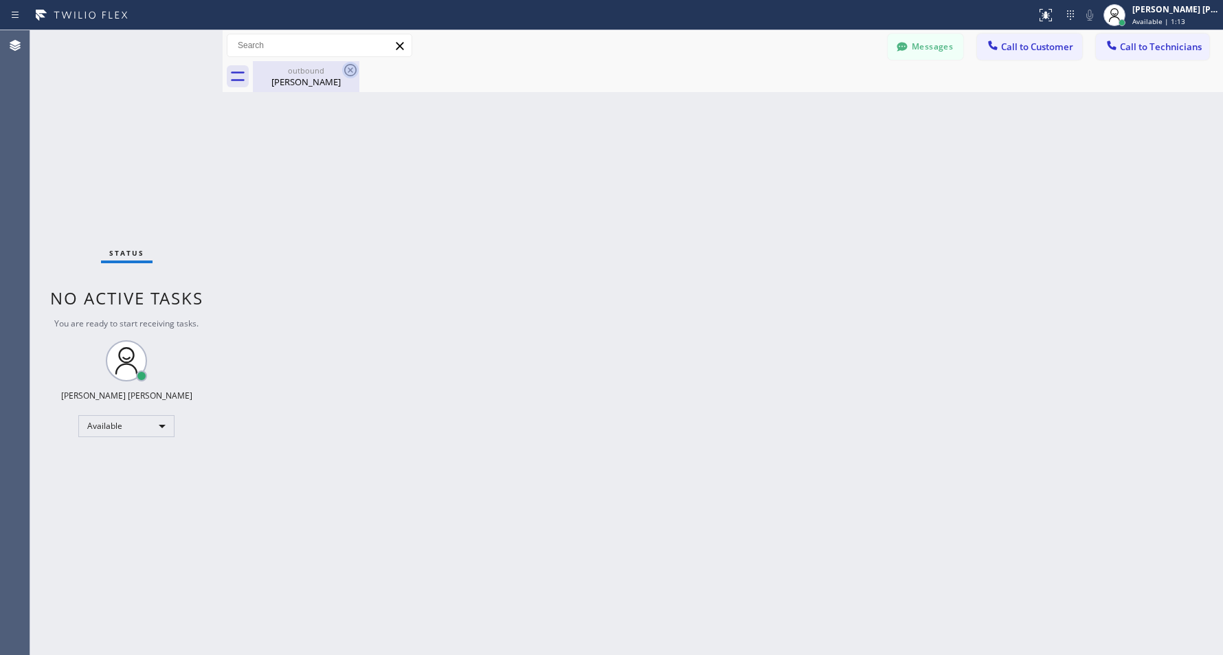
click at [358, 69] on icon at bounding box center [350, 70] width 16 height 16
click at [352, 71] on icon at bounding box center [350, 70] width 12 height 12
click at [1177, 8] on div "[PERSON_NAME] [PERSON_NAME]" at bounding box center [1176, 9] width 87 height 12
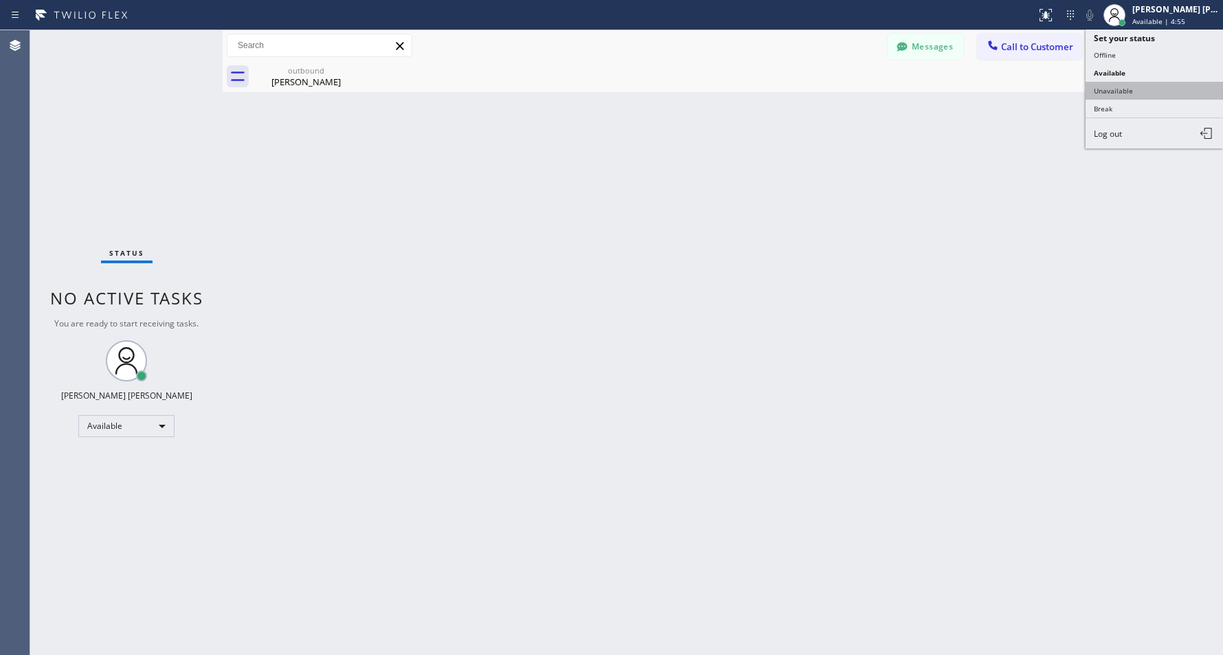
click at [1129, 87] on button "Unavailable" at bounding box center [1154, 91] width 137 height 18
drag, startPoint x: 1006, startPoint y: 38, endPoint x: 949, endPoint y: 63, distance: 62.8
click at [1007, 38] on button "Call to Customer" at bounding box center [1029, 47] width 105 height 26
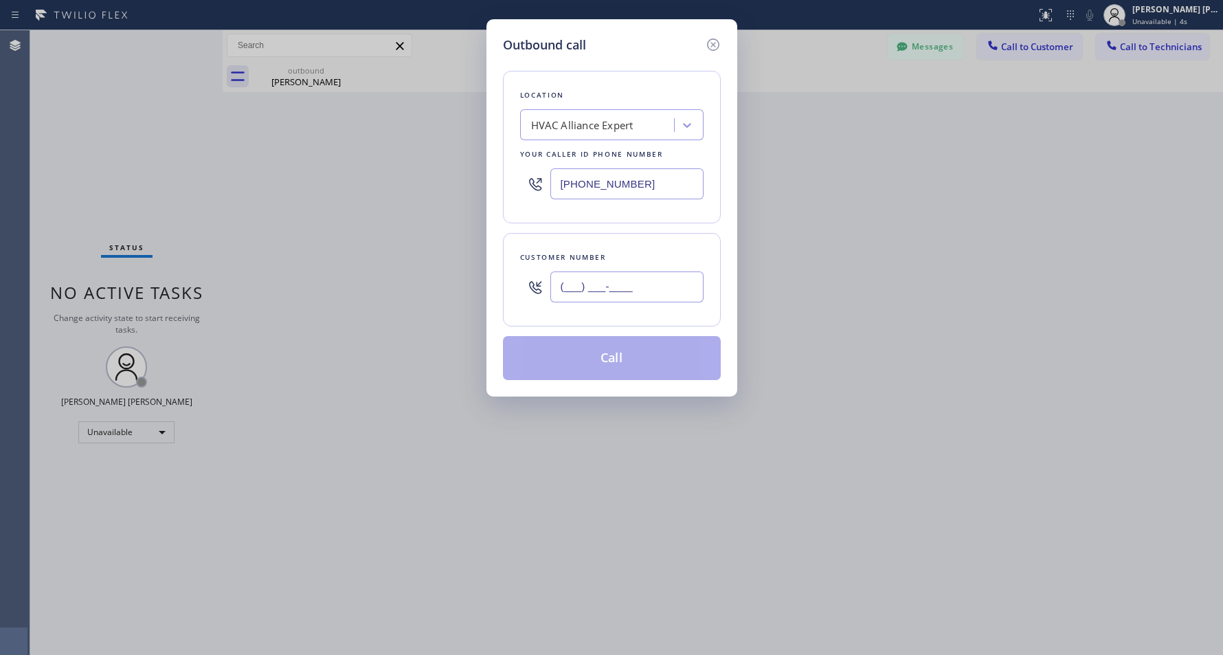
paste input "862) 812-6812"
click at [641, 286] on input "(862) 812-6812" at bounding box center [627, 286] width 153 height 31
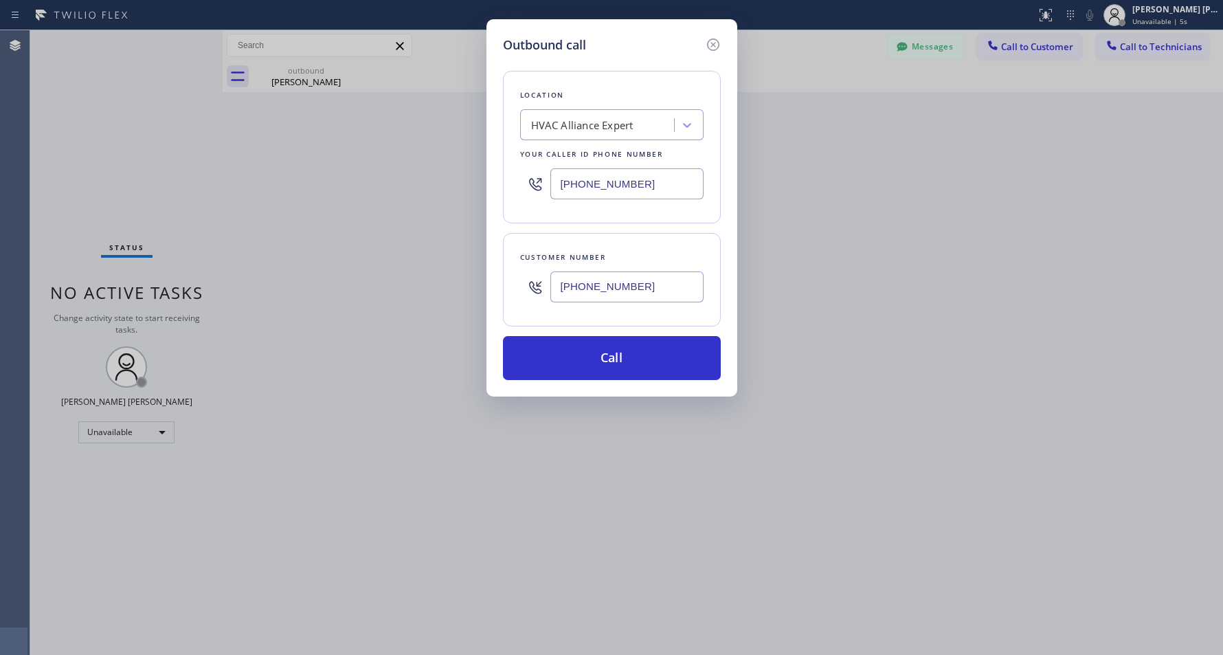
type input "(862) 812-6812"
click at [630, 355] on button "Call" at bounding box center [612, 358] width 218 height 44
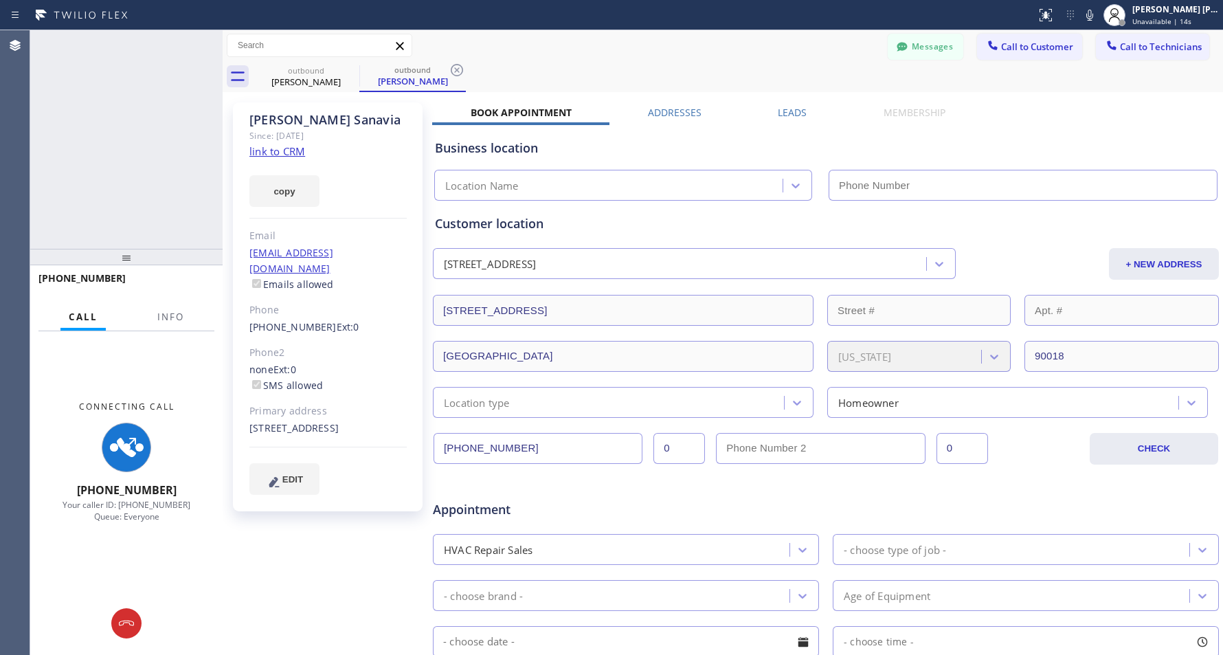
type input "(323) 991-9198"
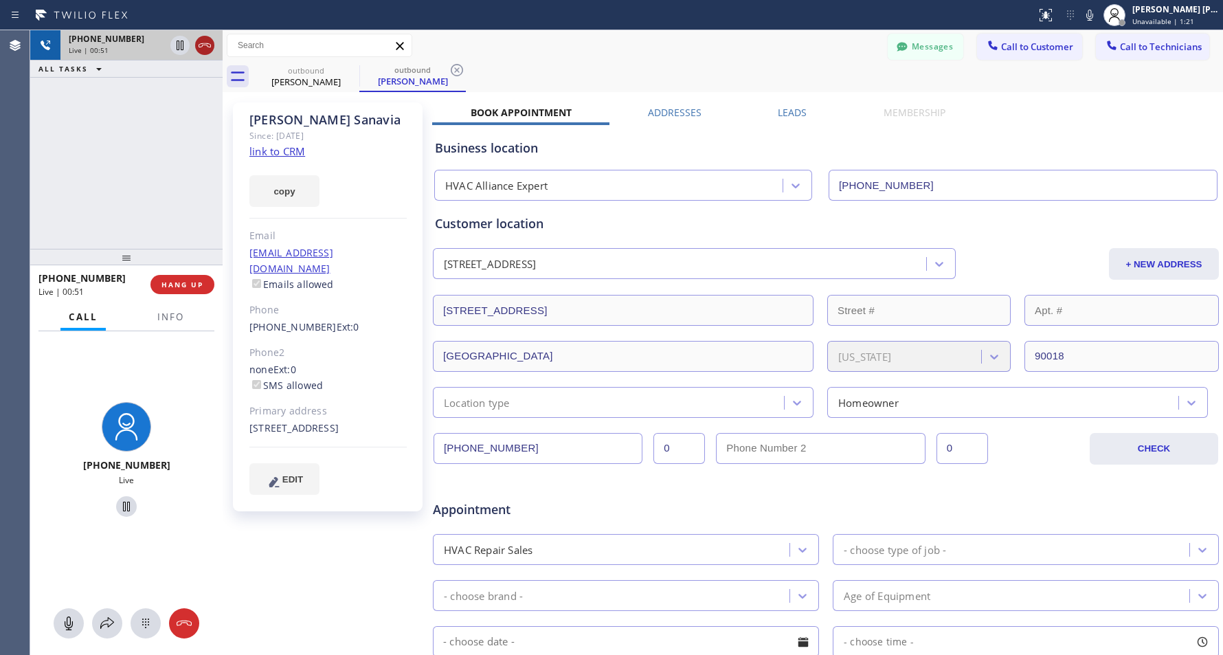
click at [197, 44] on icon at bounding box center [205, 45] width 16 height 16
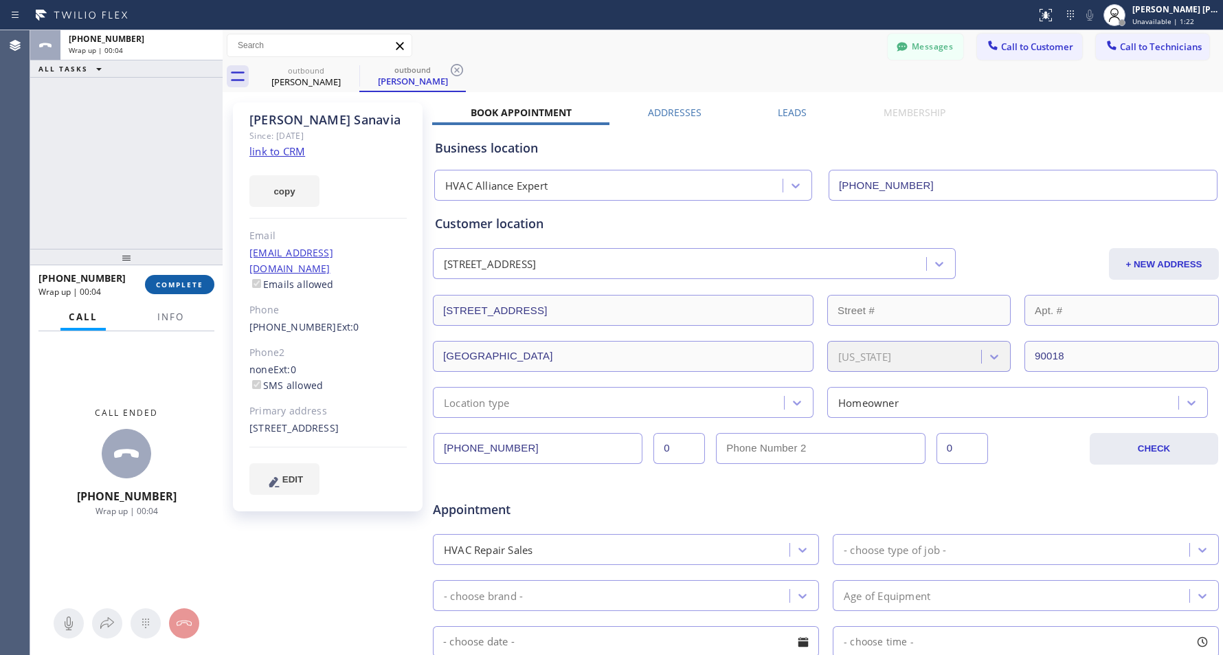
click at [184, 284] on span "COMPLETE" at bounding box center [179, 285] width 47 height 10
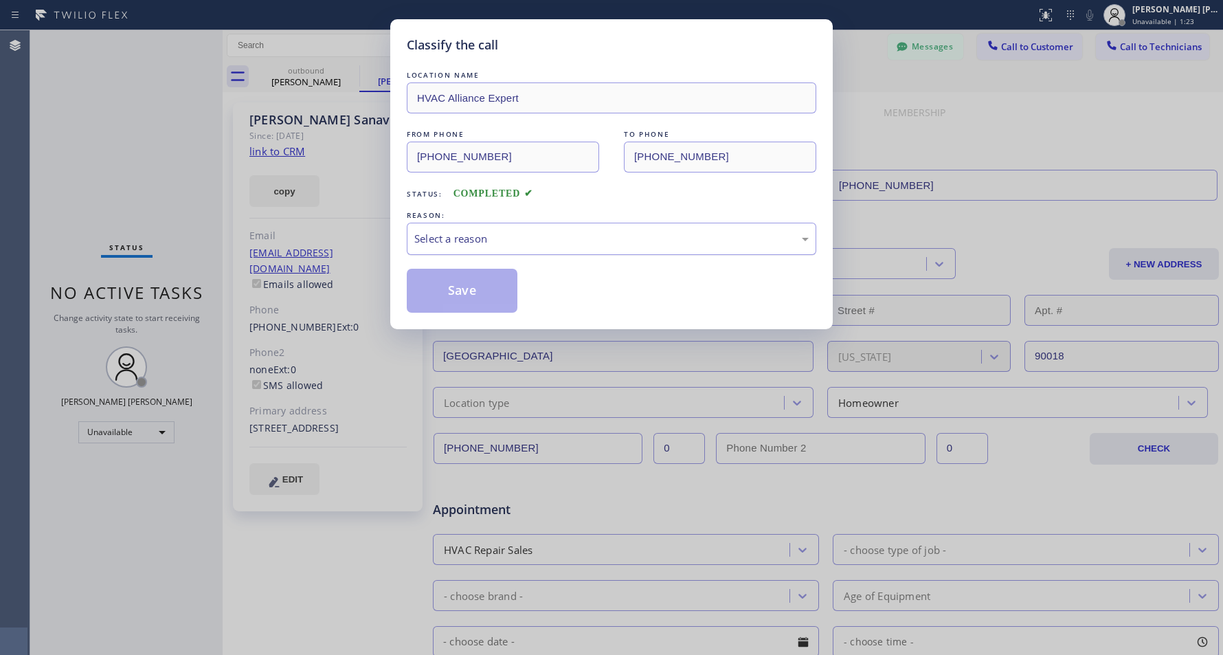
click at [522, 237] on div "Select a reason" at bounding box center [611, 239] width 395 height 16
click at [474, 313] on div "Classify the call LOCATION NAME HVAC Alliance Expert FROM PHONE (323) 991-9198 …" at bounding box center [611, 174] width 443 height 310
click at [470, 296] on button "Save" at bounding box center [462, 291] width 111 height 44
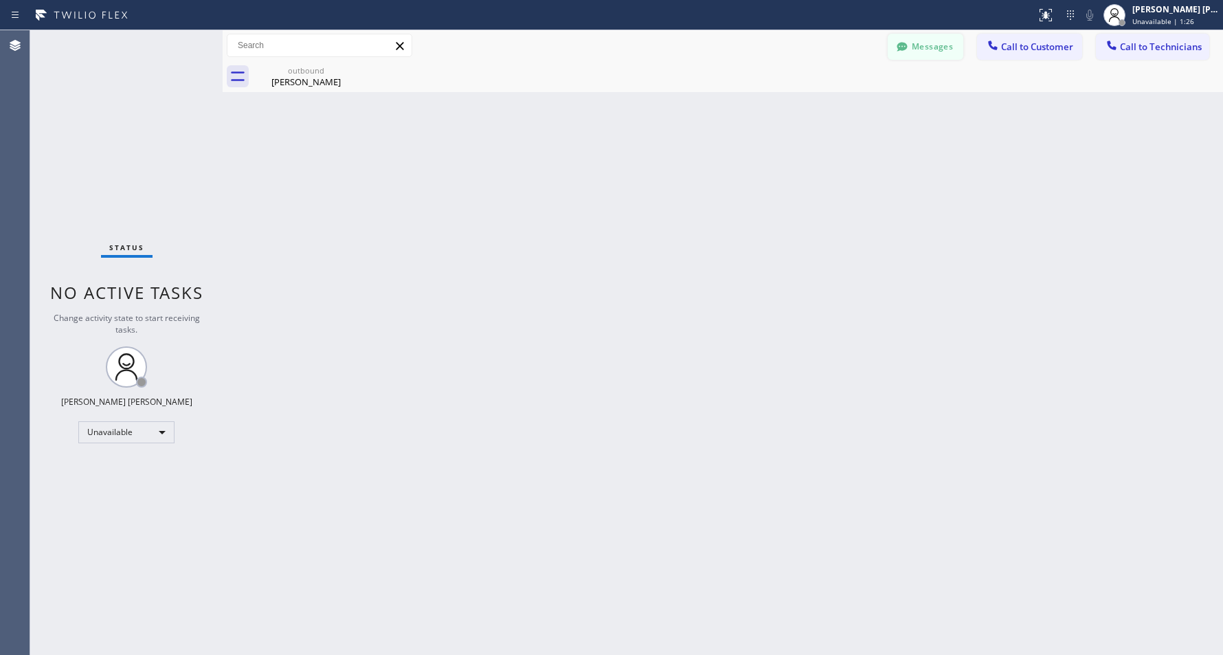
drag, startPoint x: 916, startPoint y: 36, endPoint x: 922, endPoint y: 52, distance: 16.7
click at [917, 36] on div "Messages Call to Customer Call to Technicians Outbound call Location HVAC Allia…" at bounding box center [723, 45] width 1001 height 31
click at [922, 54] on button "Messages" at bounding box center [926, 47] width 76 height 26
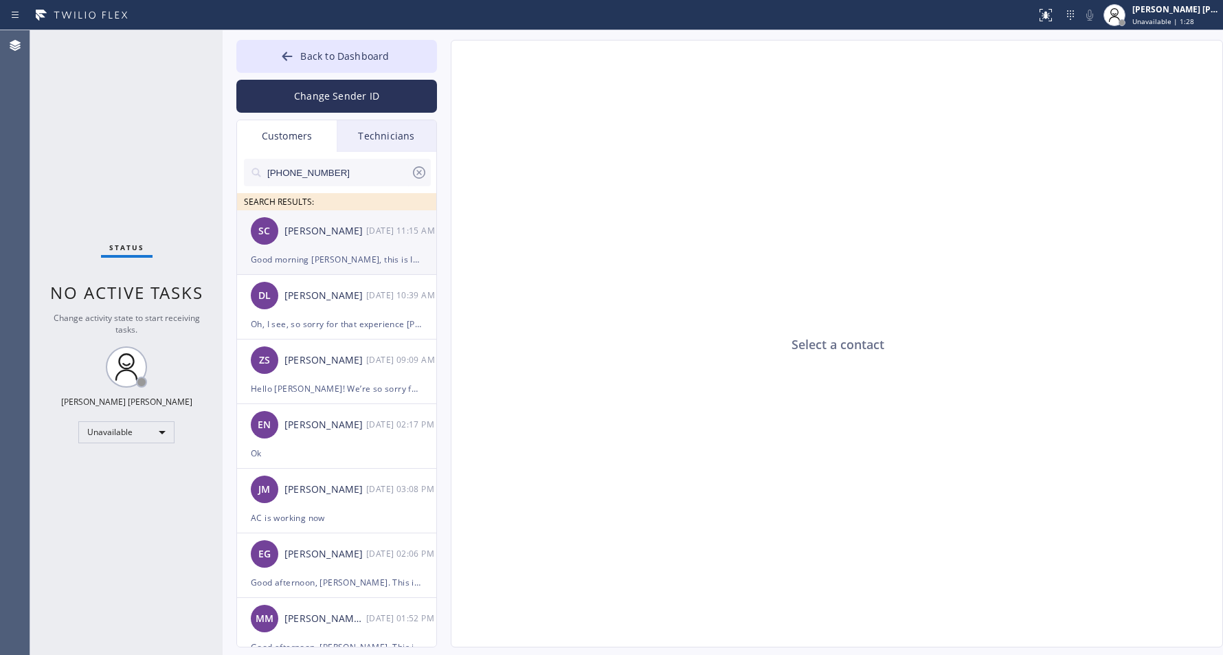
click at [301, 260] on div "Good morning [PERSON_NAME], this is Icy from HVAC Alliance Expert. I tried givi…" at bounding box center [337, 260] width 172 height 16
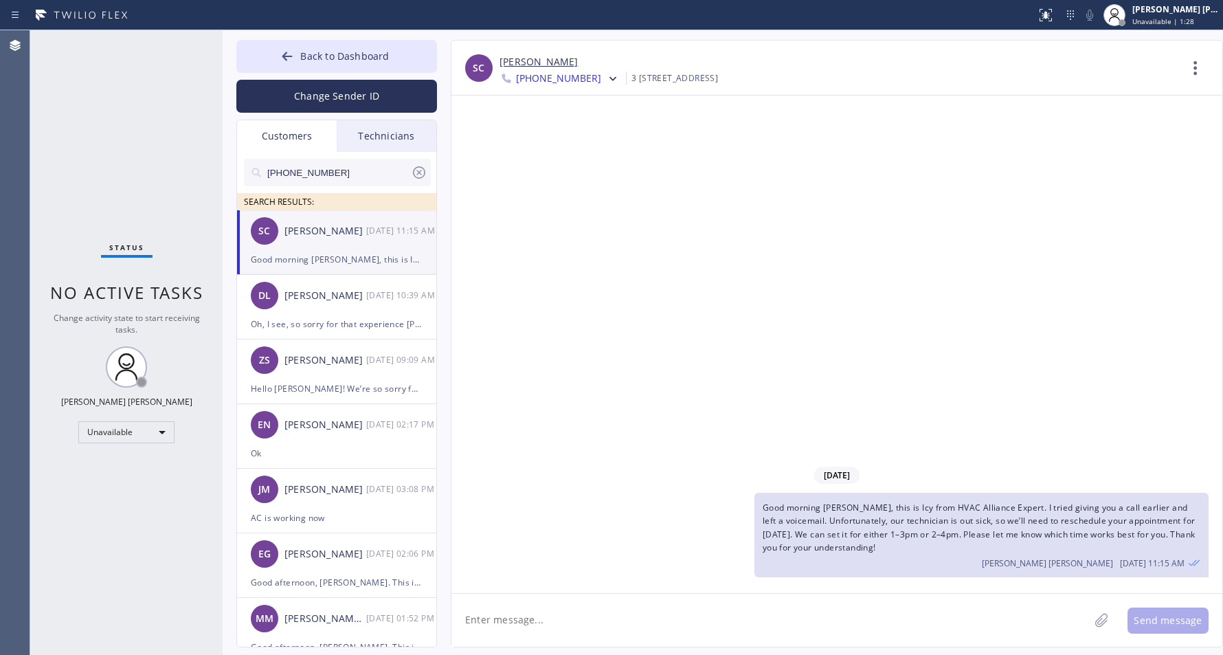
click at [417, 173] on icon at bounding box center [419, 172] width 16 height 16
click at [417, 173] on input "text" at bounding box center [348, 172] width 165 height 27
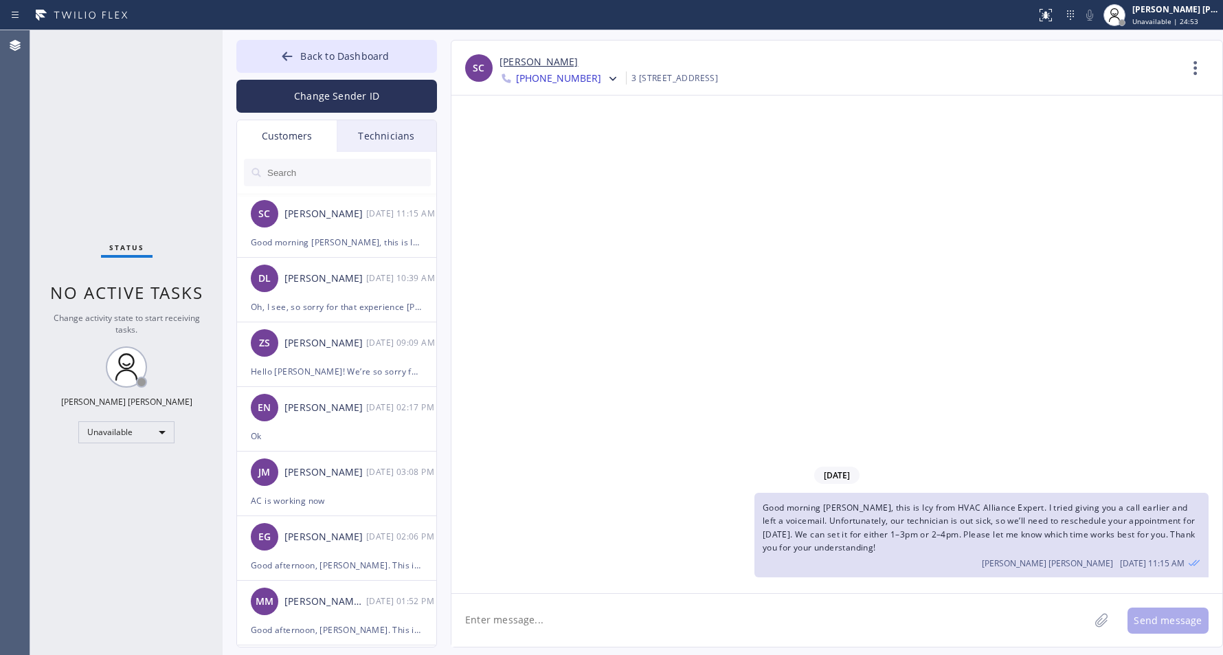
click at [429, 143] on div "Technicians" at bounding box center [387, 136] width 100 height 32
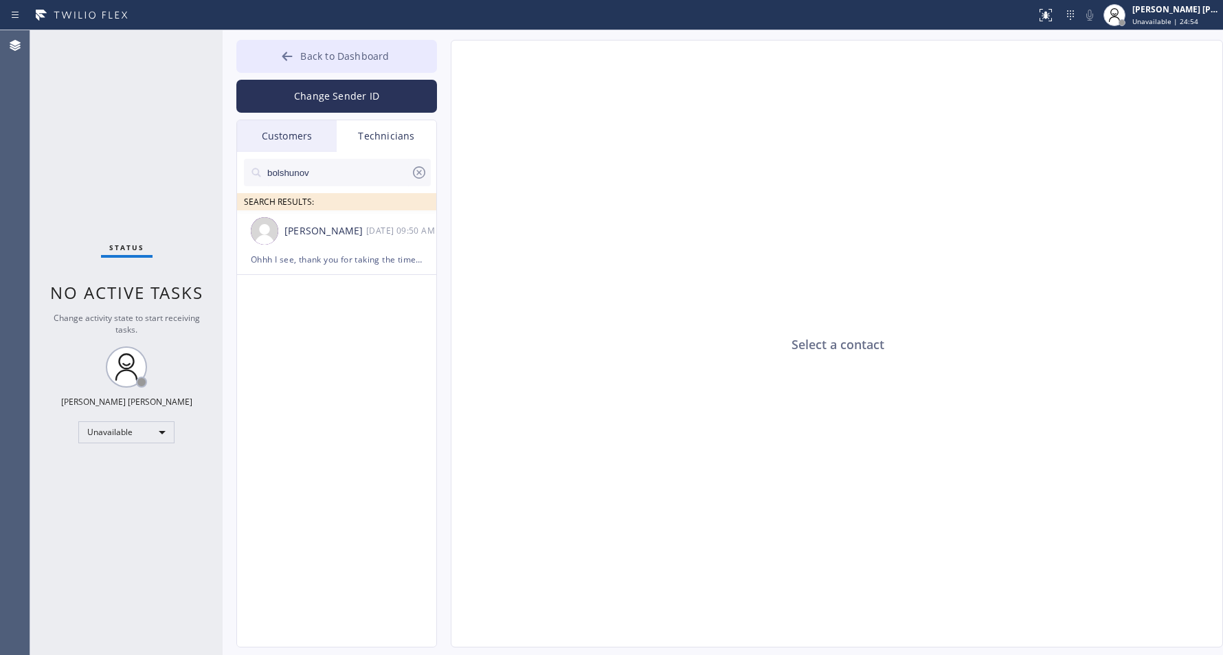
click at [278, 60] on button "Back to Dashboard" at bounding box center [336, 56] width 201 height 33
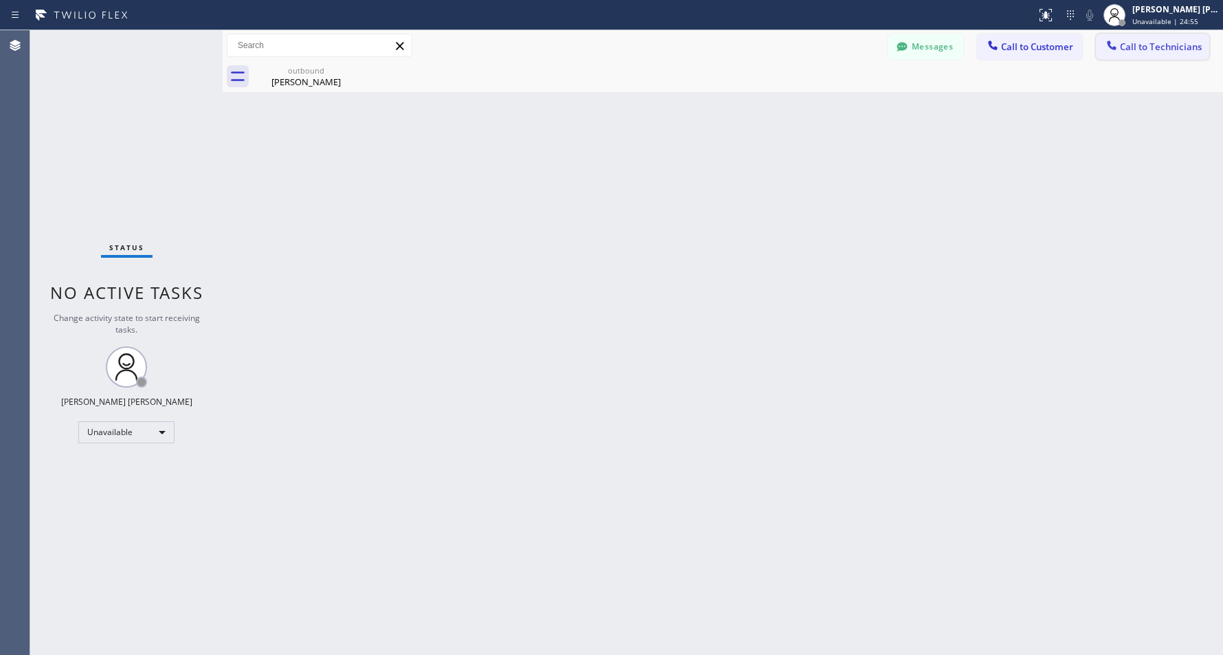
click at [1160, 47] on span "Call to Technicians" at bounding box center [1161, 47] width 82 height 12
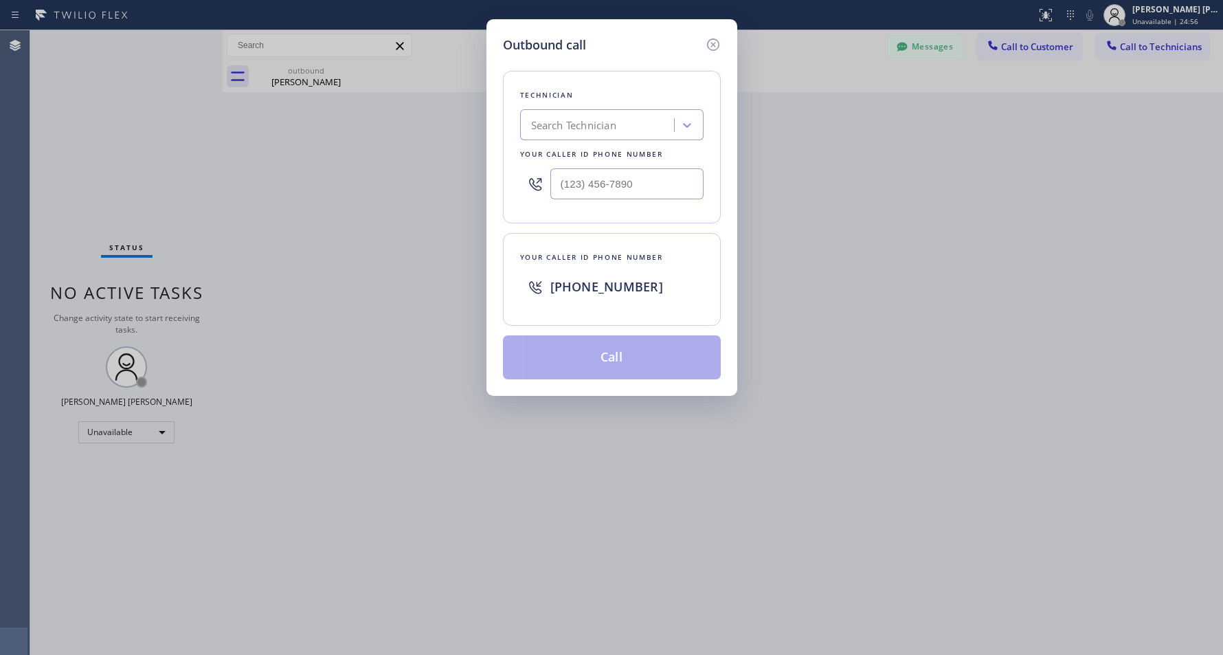
type input "(___) ___-____"
click at [649, 192] on input "(___) ___-____" at bounding box center [627, 183] width 153 height 31
click at [607, 124] on div "Search Technician" at bounding box center [573, 126] width 85 height 16
paste input "Sergey"
type input "Sergey"
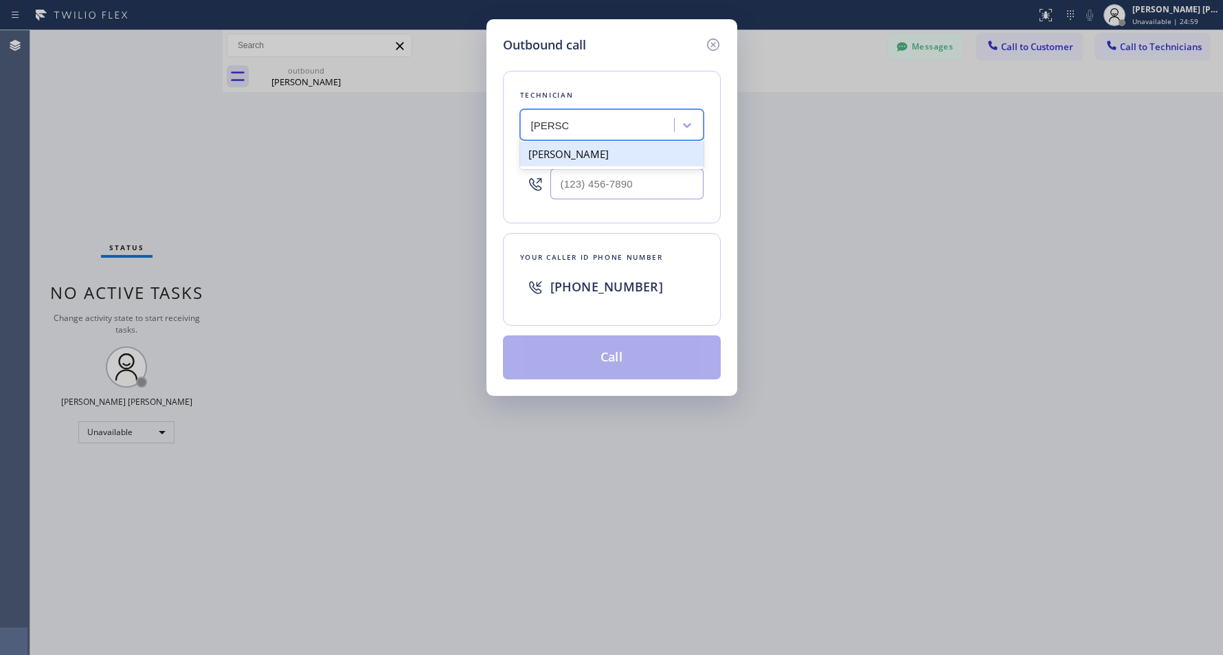
click at [610, 150] on div "Sergey Kozhemyakin" at bounding box center [612, 154] width 184 height 25
type input "(323) 304-1325"
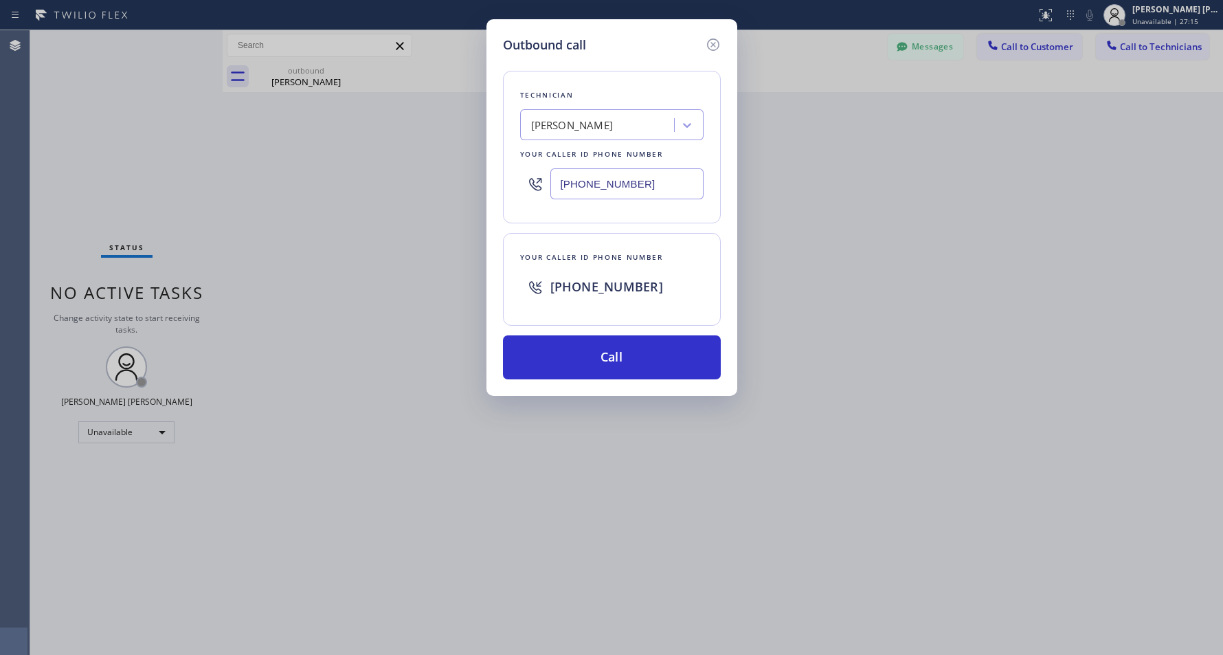
click at [720, 232] on div "Outbound call Technician Sergey Kozhemyakin Your caller id phone number (323) 3…" at bounding box center [612, 207] width 251 height 377
click at [668, 337] on button "Call" at bounding box center [612, 357] width 218 height 44
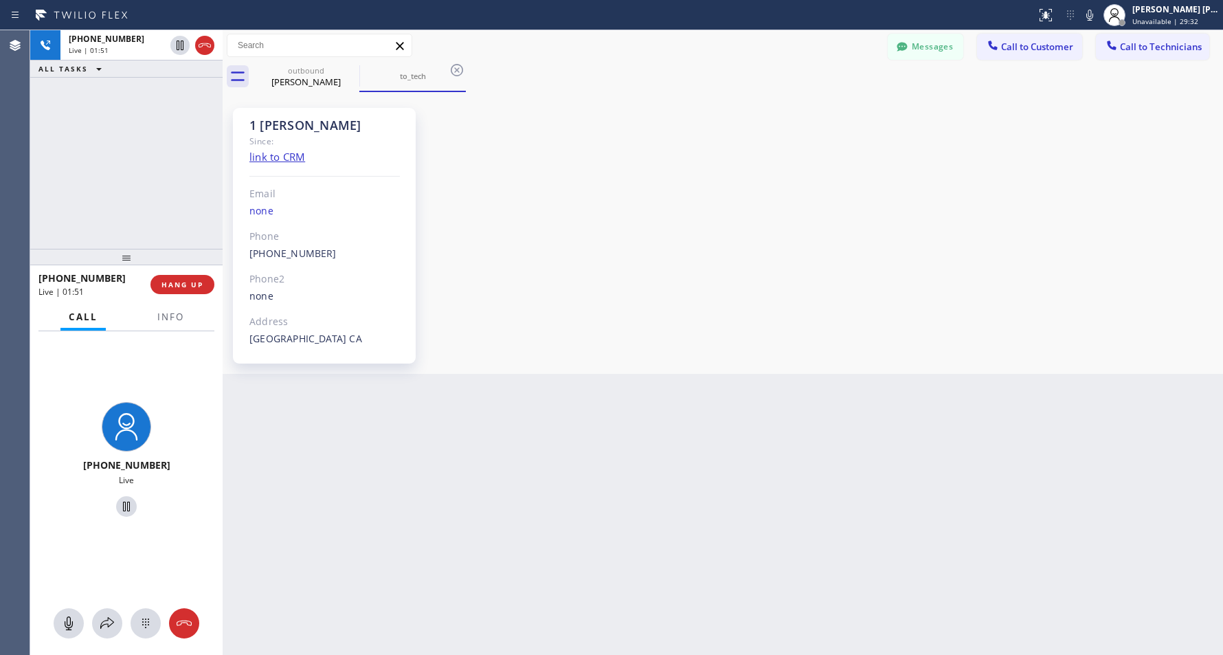
drag, startPoint x: 572, startPoint y: 176, endPoint x: 586, endPoint y: 177, distance: 13.8
click at [581, 177] on div "1 Sergey Since: link to CRM Email none Phone (323) 304-1325 Outbound call Techn…" at bounding box center [723, 233] width 994 height 275
click at [664, 188] on div "1 Sergey Since: link to CRM Email none Phone (323) 304-1325 Outbound call Techn…" at bounding box center [723, 233] width 994 height 275
drag, startPoint x: 570, startPoint y: 351, endPoint x: 587, endPoint y: 348, distance: 16.7
click at [571, 351] on div "1 Sergey Since: link to CRM Email none Phone (323) 304-1325 Outbound call Techn…" at bounding box center [723, 233] width 994 height 275
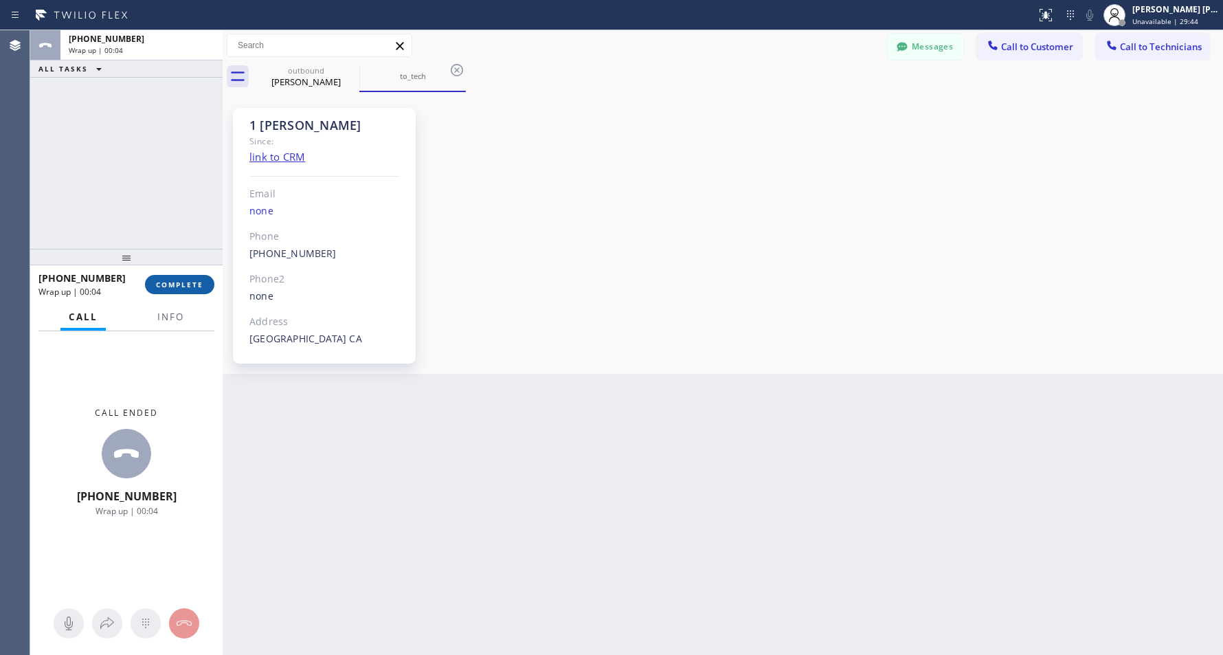
click at [197, 285] on span "COMPLETE" at bounding box center [179, 285] width 47 height 10
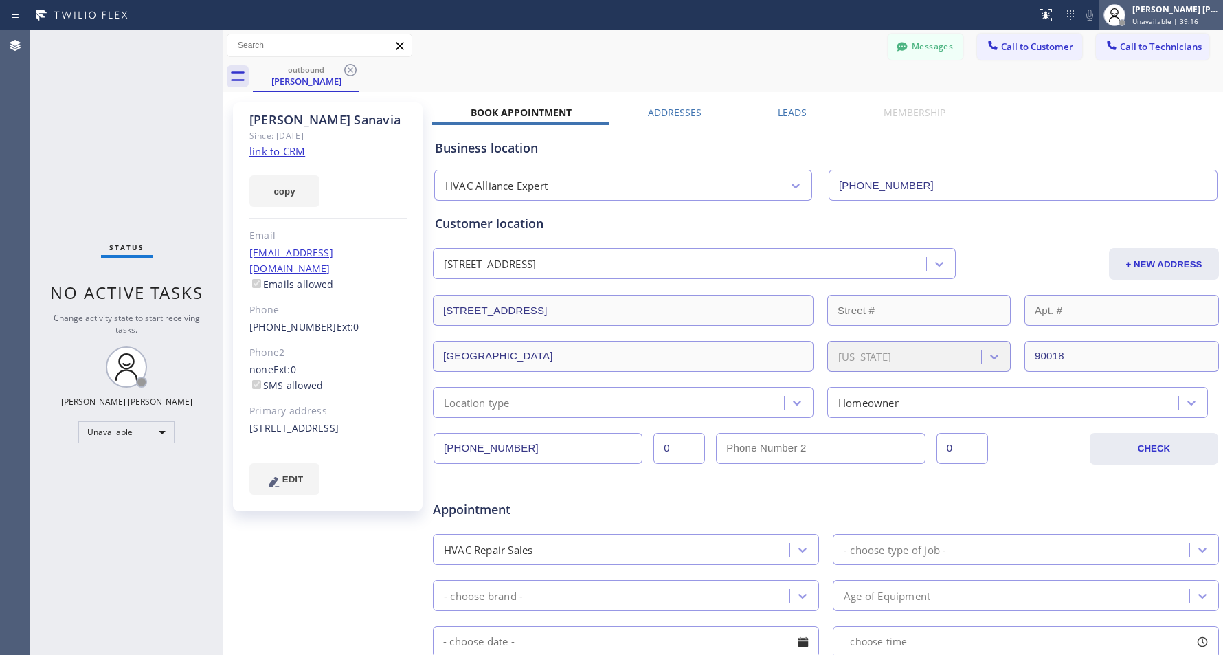
click at [1130, 12] on div "Ianne Charisse Cambal Unavailable | 39:16" at bounding box center [1176, 15] width 93 height 24
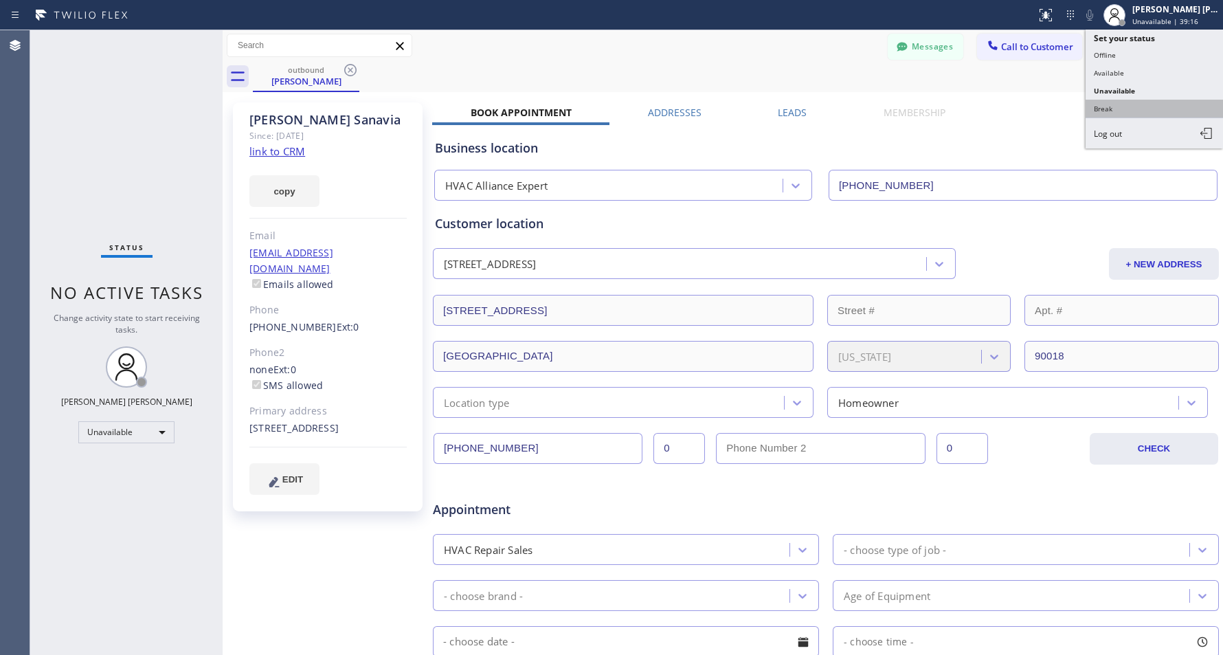
click at [1136, 112] on button "Break" at bounding box center [1154, 109] width 137 height 18
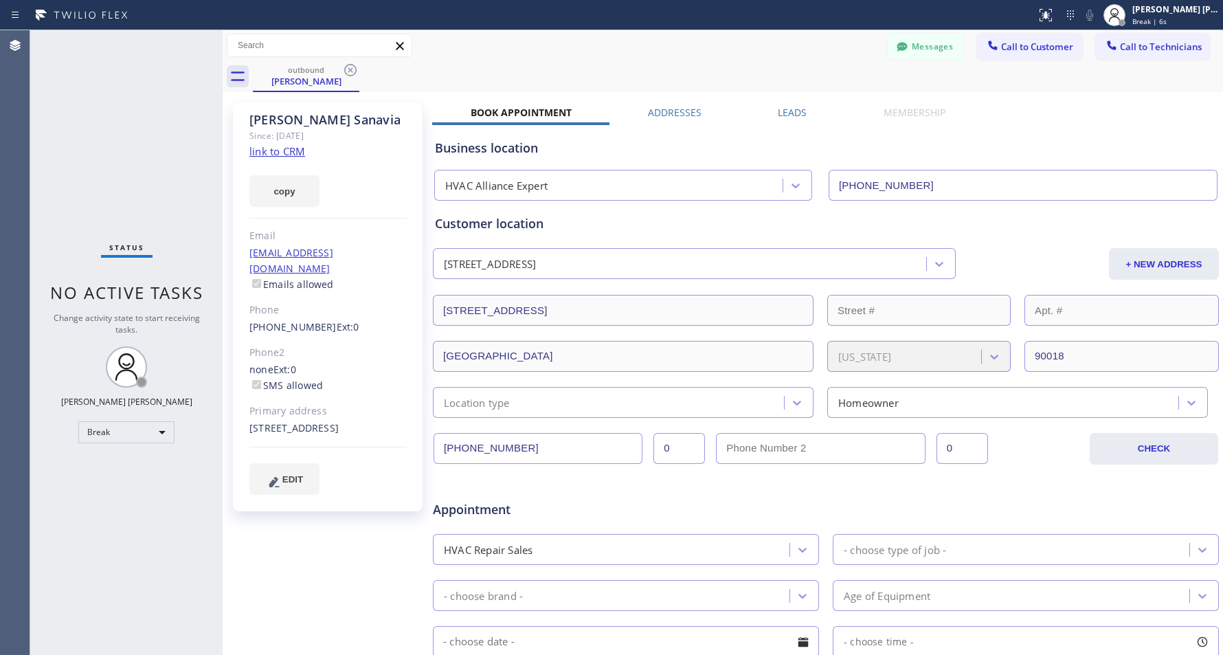
click at [691, 150] on div "Business location" at bounding box center [826, 148] width 782 height 19
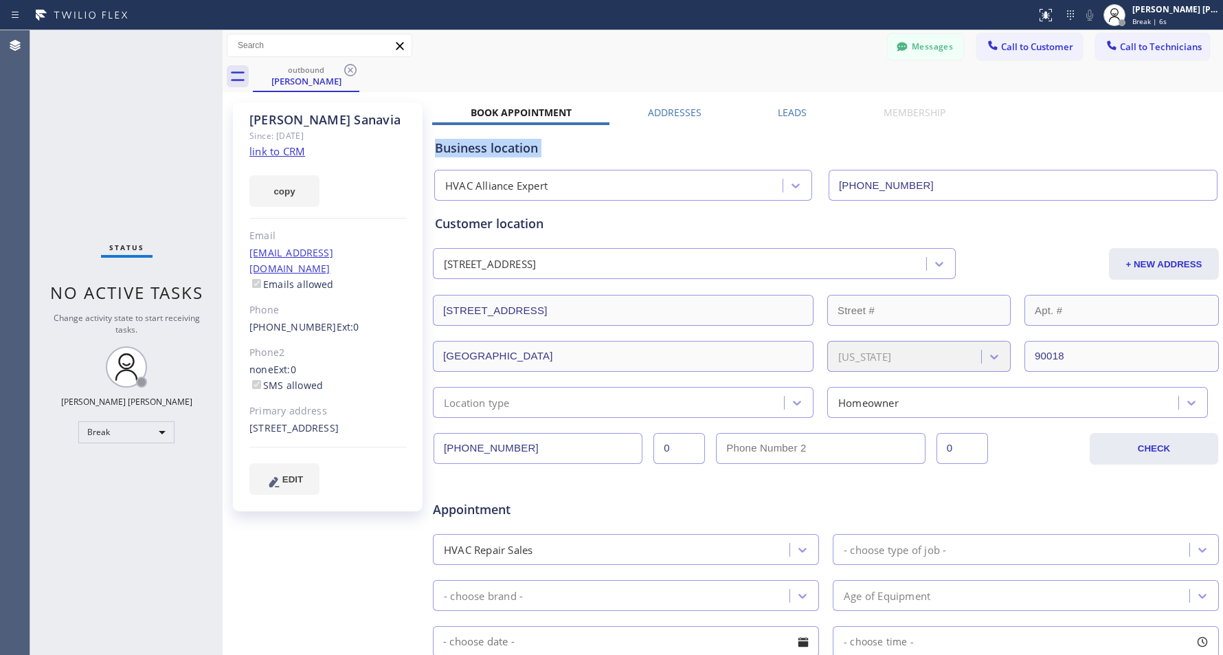
click at [691, 150] on div "Business location" at bounding box center [826, 148] width 782 height 19
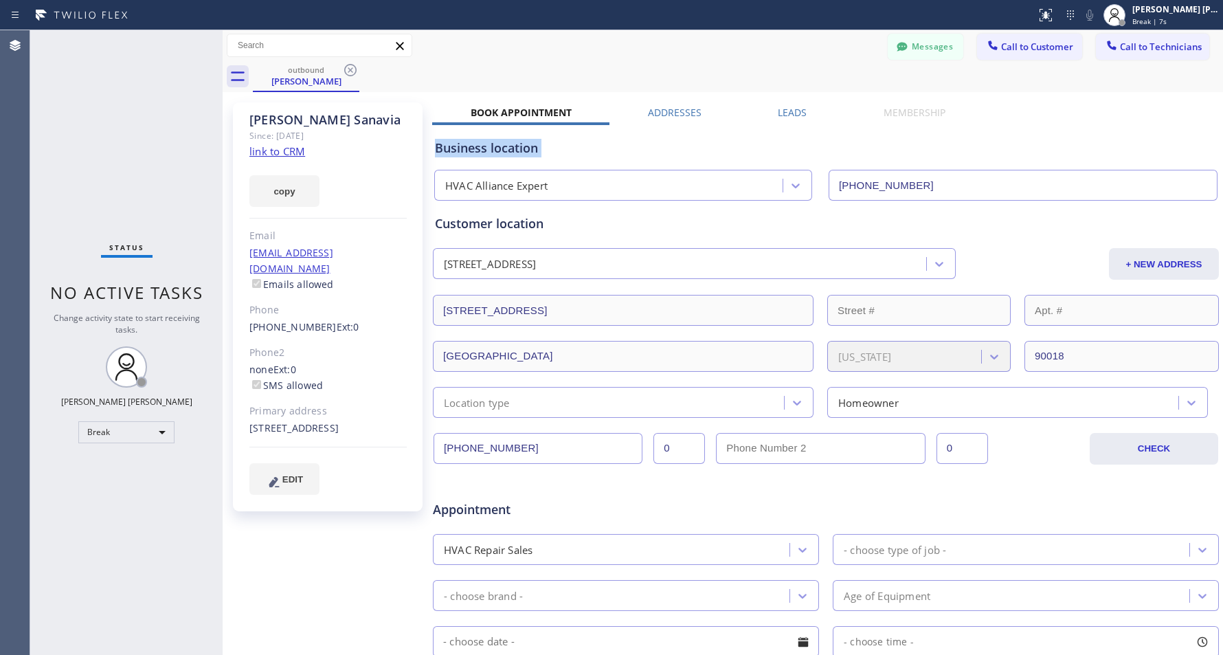
click at [691, 150] on div "Business location" at bounding box center [826, 148] width 782 height 19
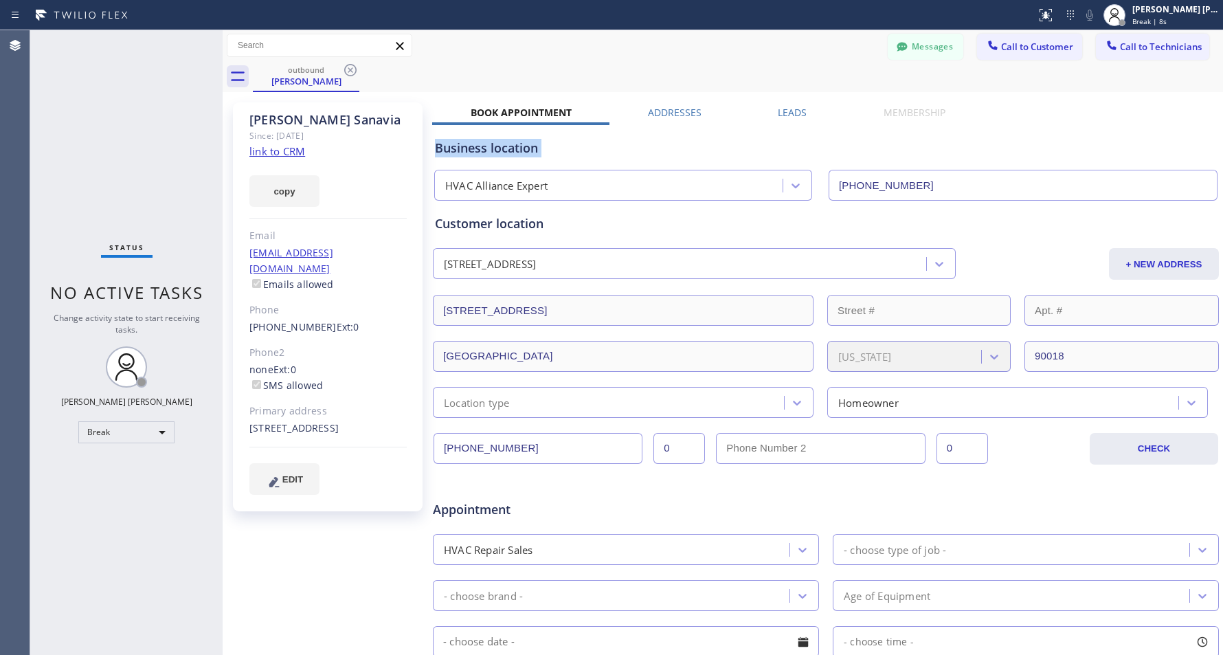
click at [691, 150] on div "Business location" at bounding box center [826, 148] width 782 height 19
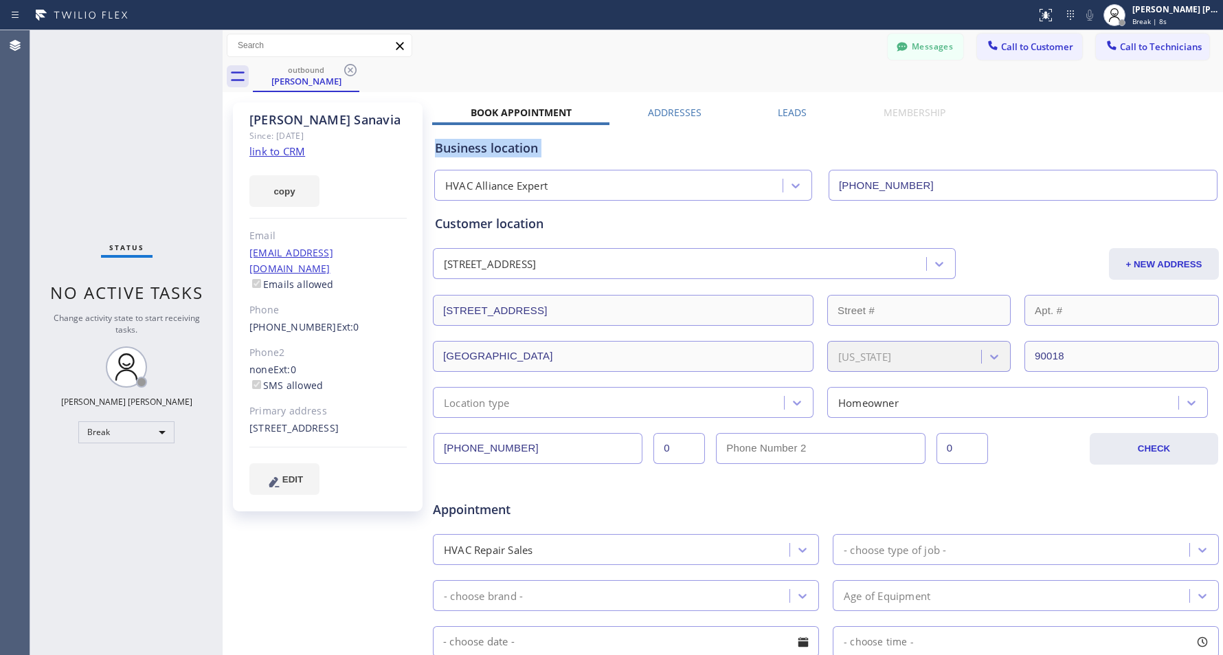
click at [691, 150] on div "Business location" at bounding box center [826, 148] width 782 height 19
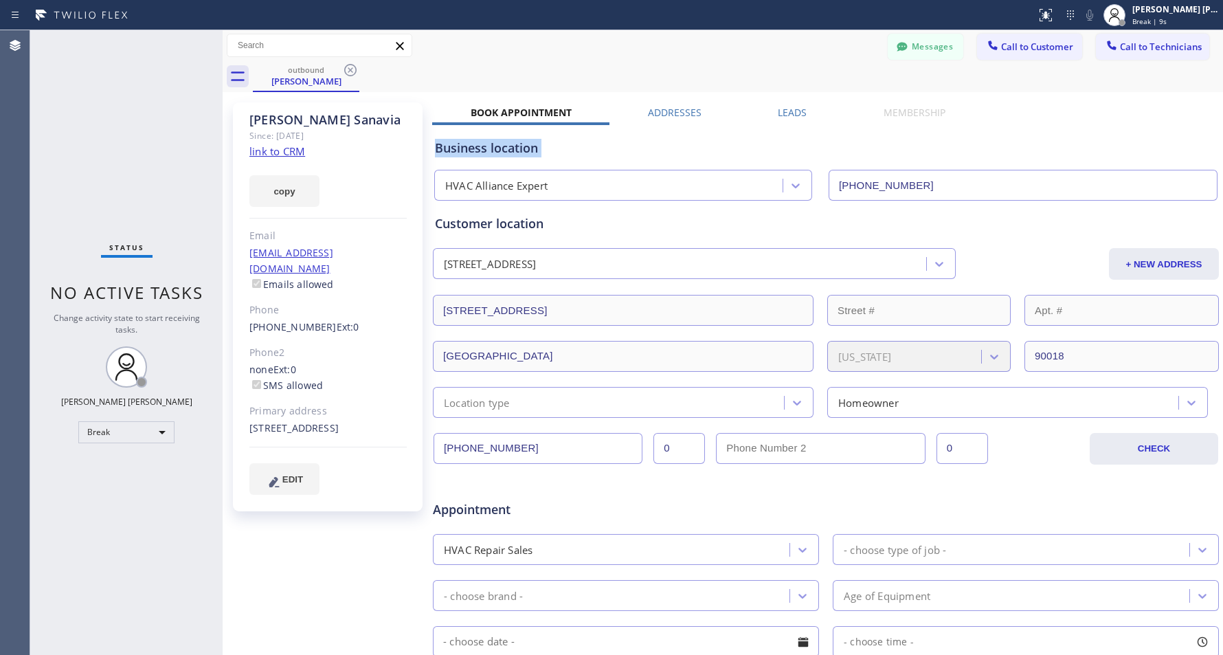
click at [691, 150] on div "Business location" at bounding box center [826, 148] width 782 height 19
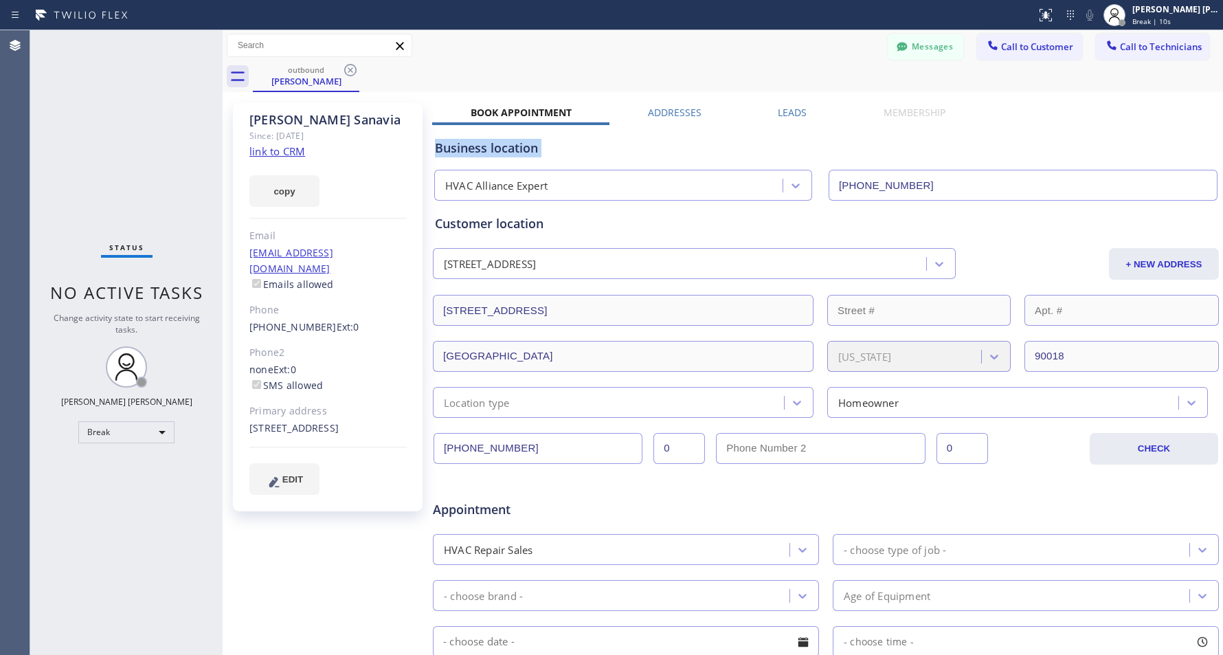
click at [691, 150] on div "Business location" at bounding box center [826, 148] width 782 height 19
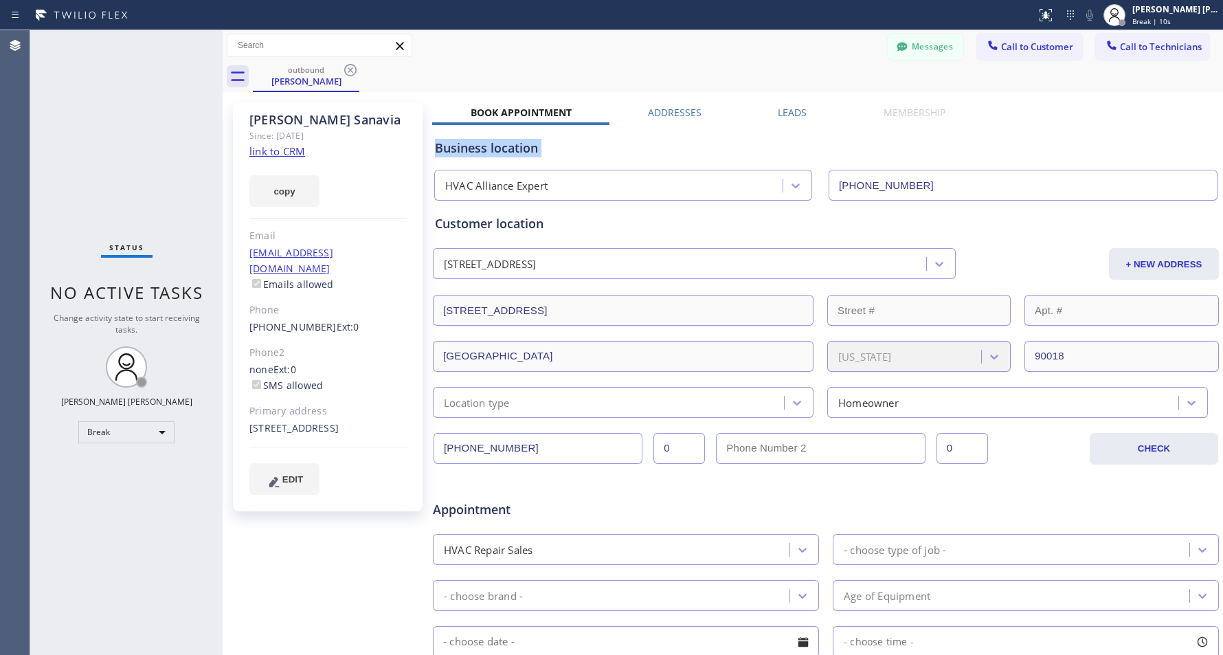
click at [691, 150] on div "Business location" at bounding box center [826, 148] width 782 height 19
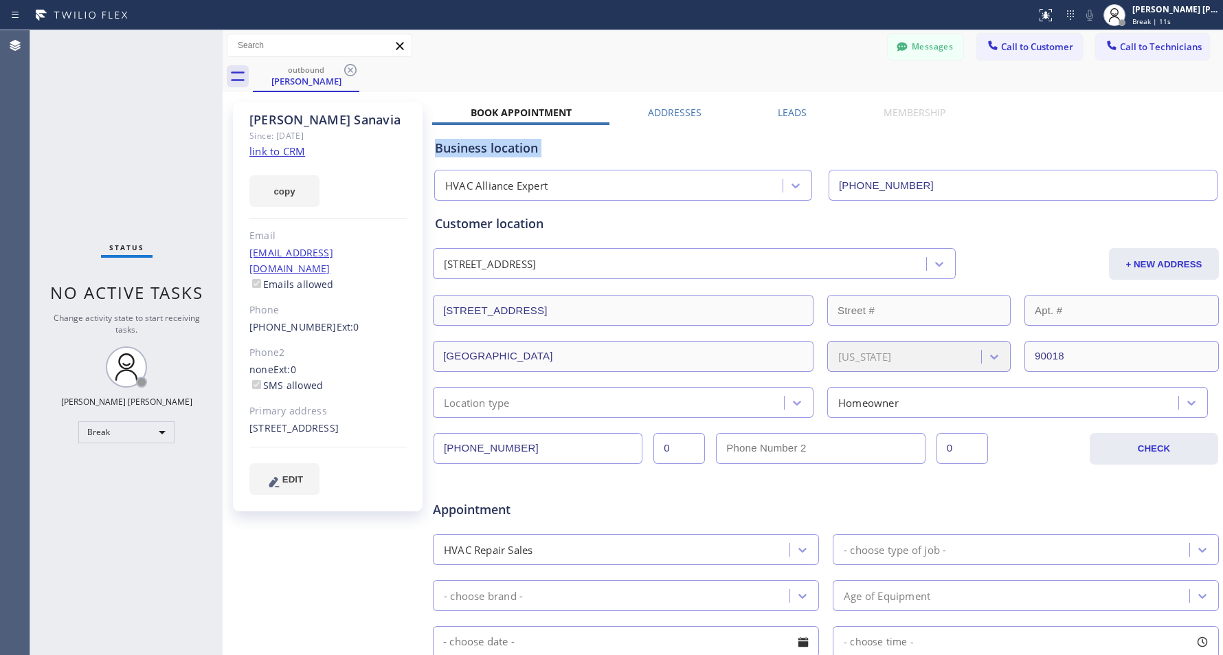
click at [691, 150] on div "Business location" at bounding box center [826, 148] width 782 height 19
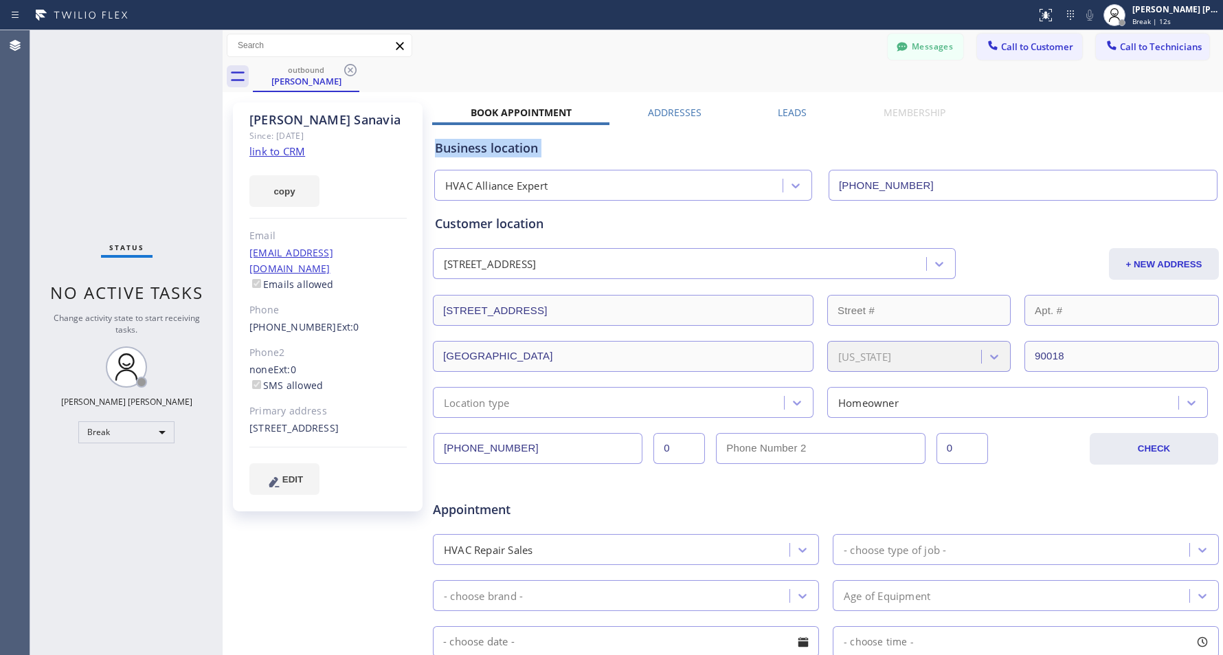
click at [691, 150] on div "Business location" at bounding box center [826, 148] width 782 height 19
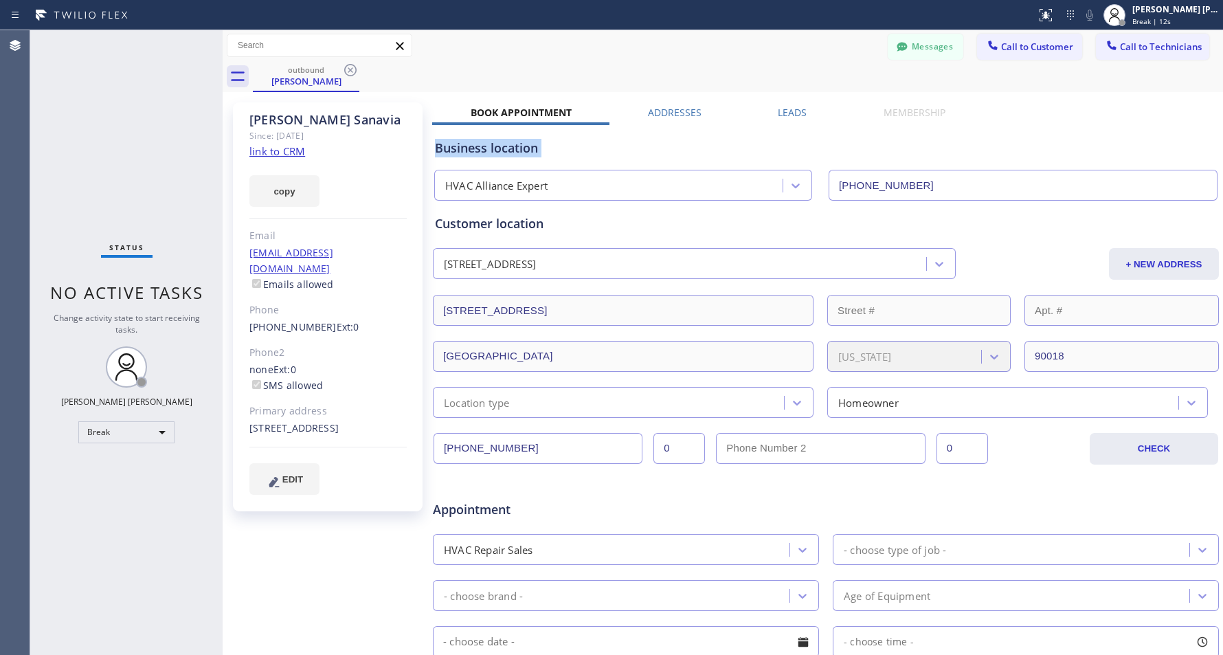
click at [691, 150] on div "Business location" at bounding box center [826, 148] width 782 height 19
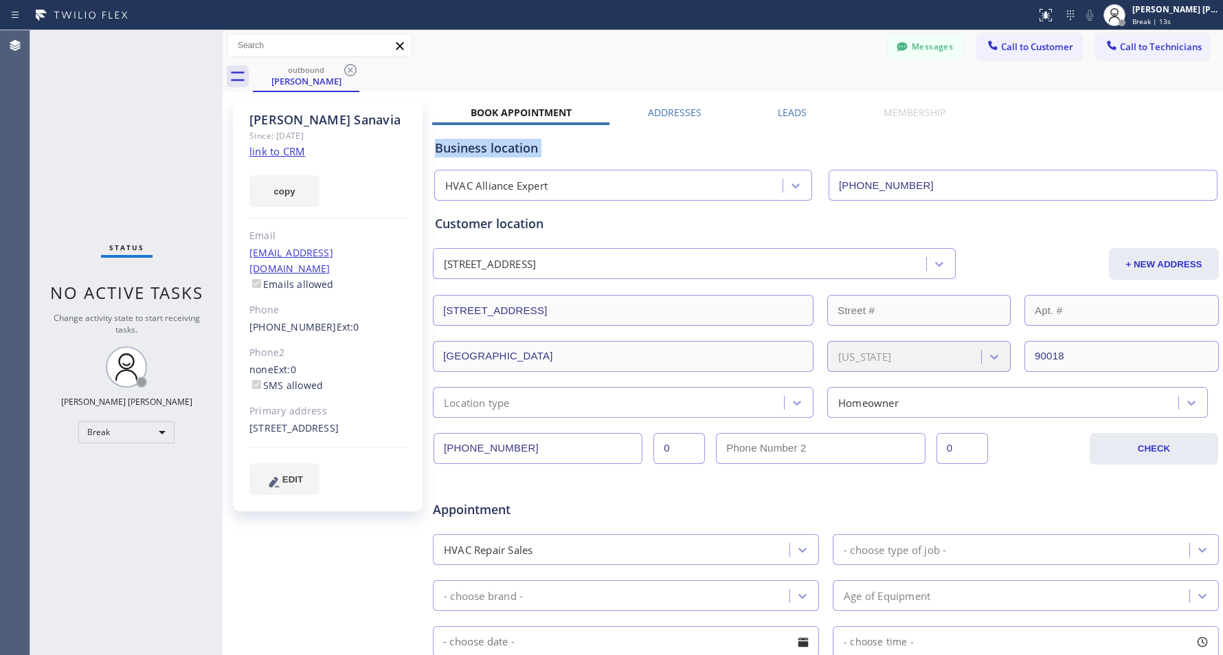
click at [691, 150] on div "Business location" at bounding box center [826, 148] width 782 height 19
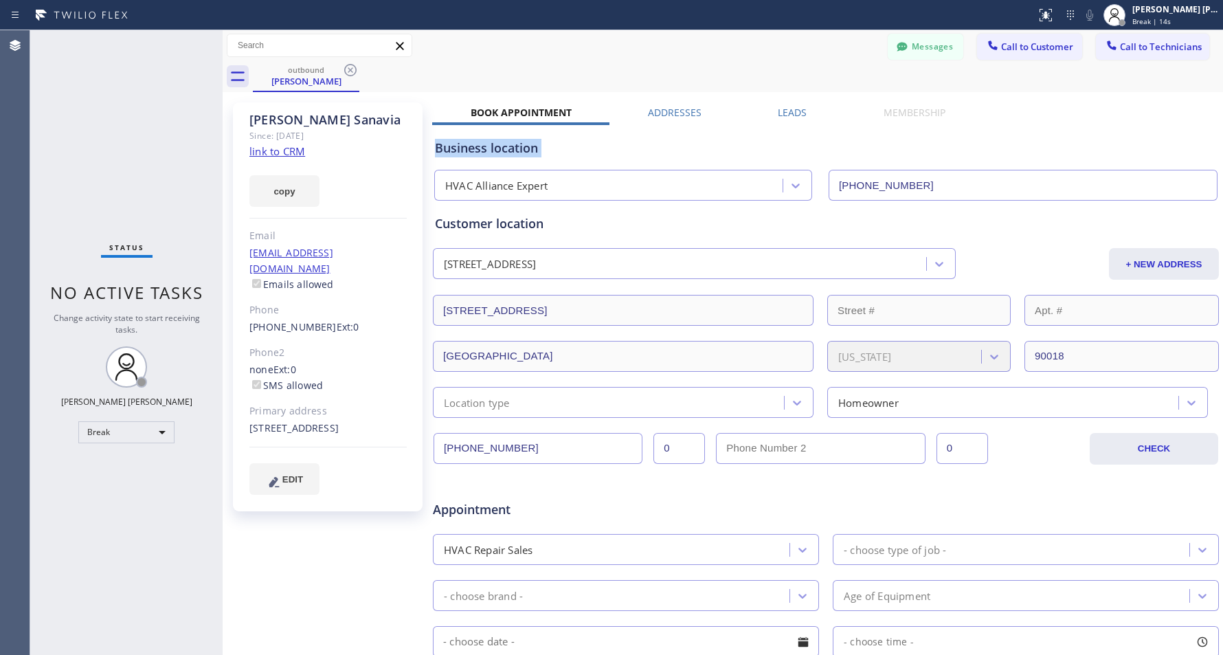
click at [691, 150] on div "Business location" at bounding box center [826, 148] width 782 height 19
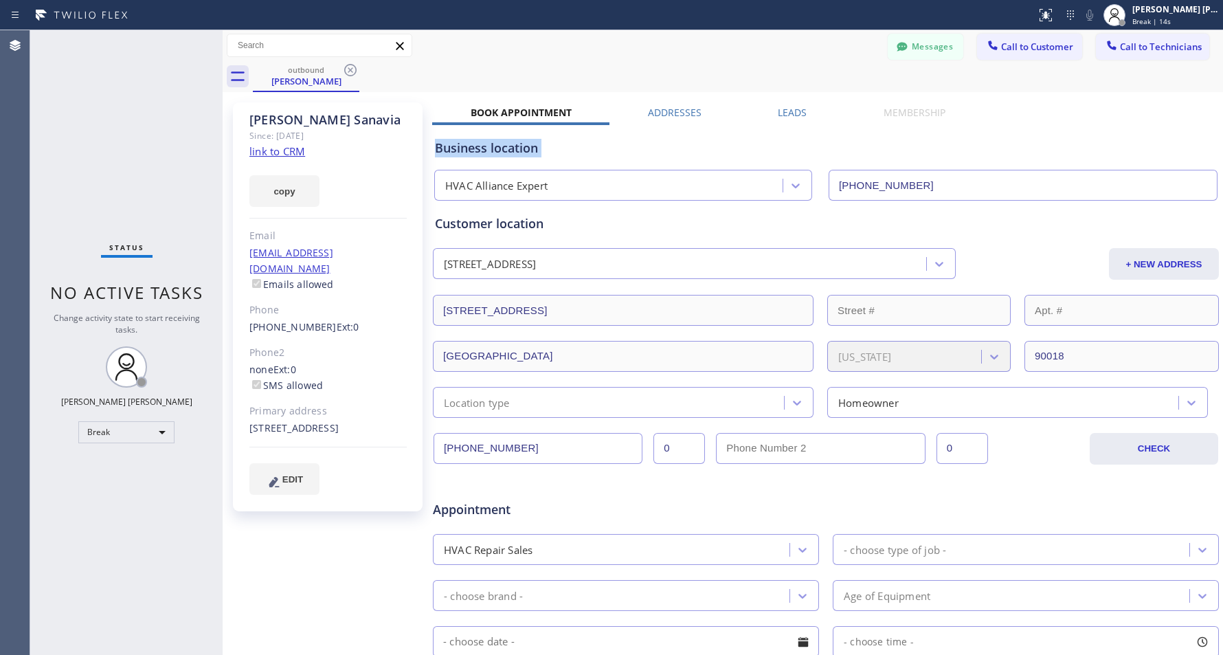
click at [691, 150] on div "Business location" at bounding box center [826, 148] width 782 height 19
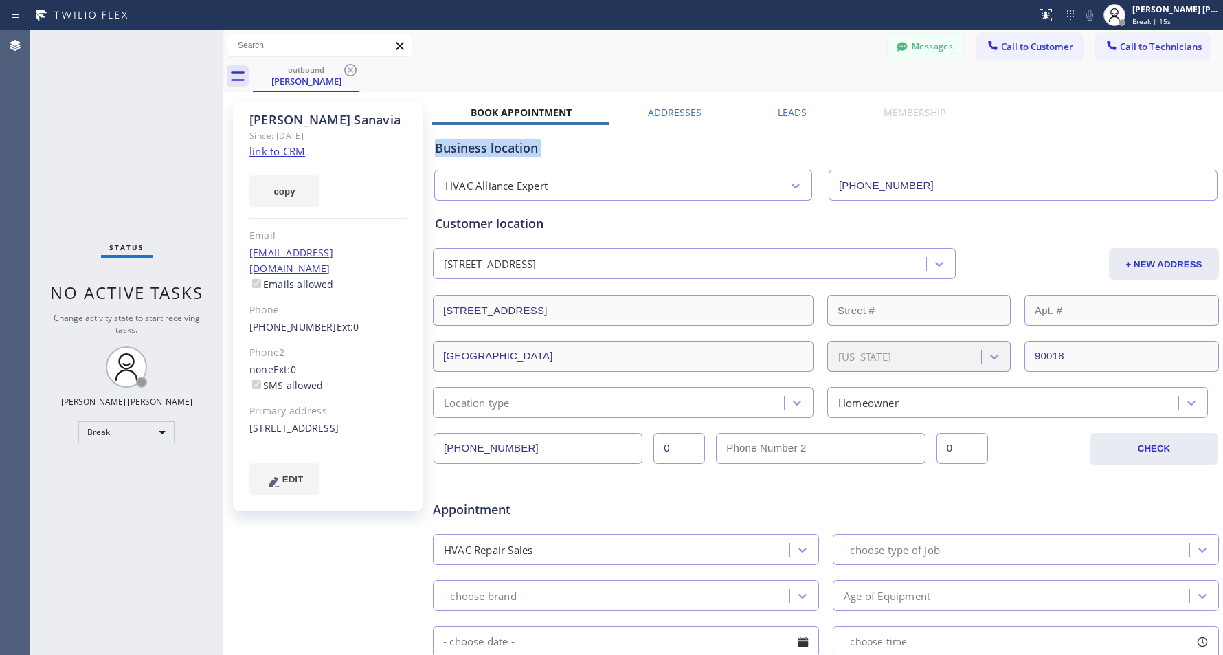
click at [691, 150] on div "Business location" at bounding box center [826, 148] width 782 height 19
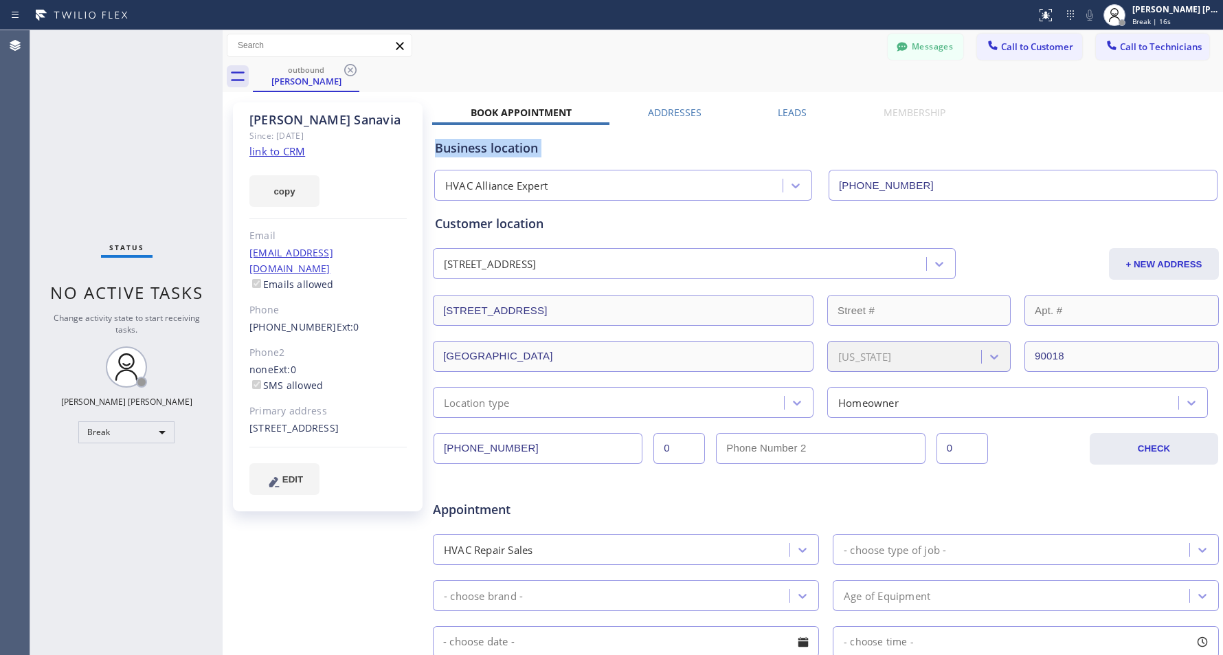
click at [691, 150] on div "Business location" at bounding box center [826, 148] width 782 height 19
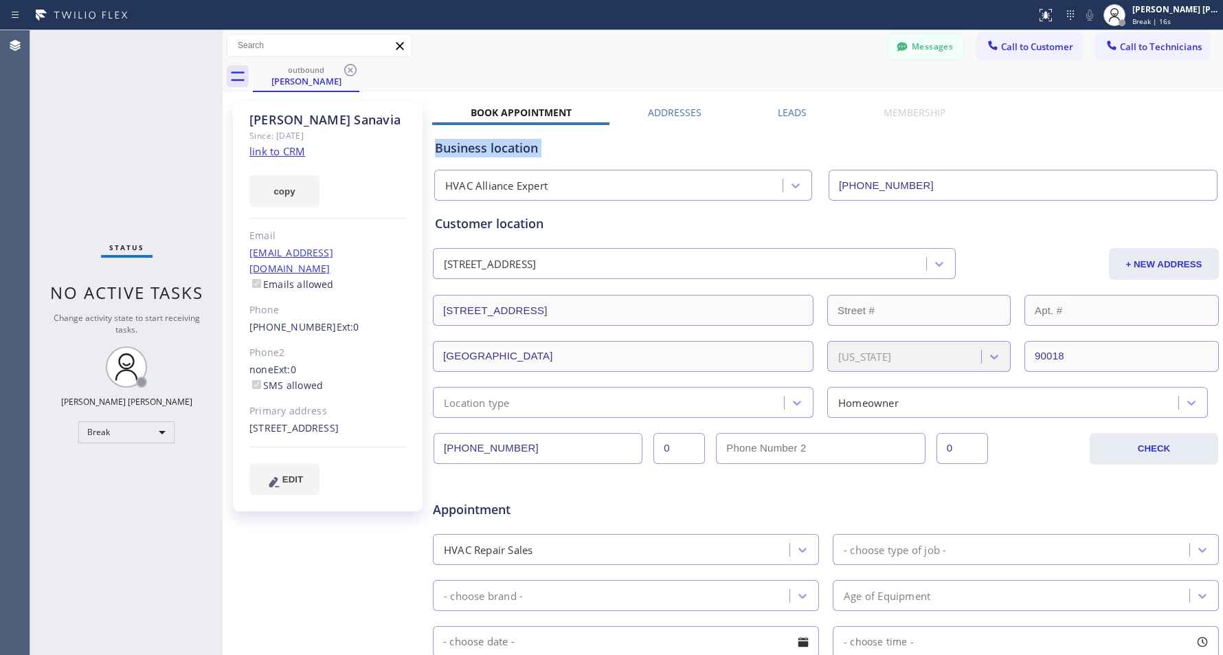
click at [691, 150] on div "Business location" at bounding box center [826, 148] width 782 height 19
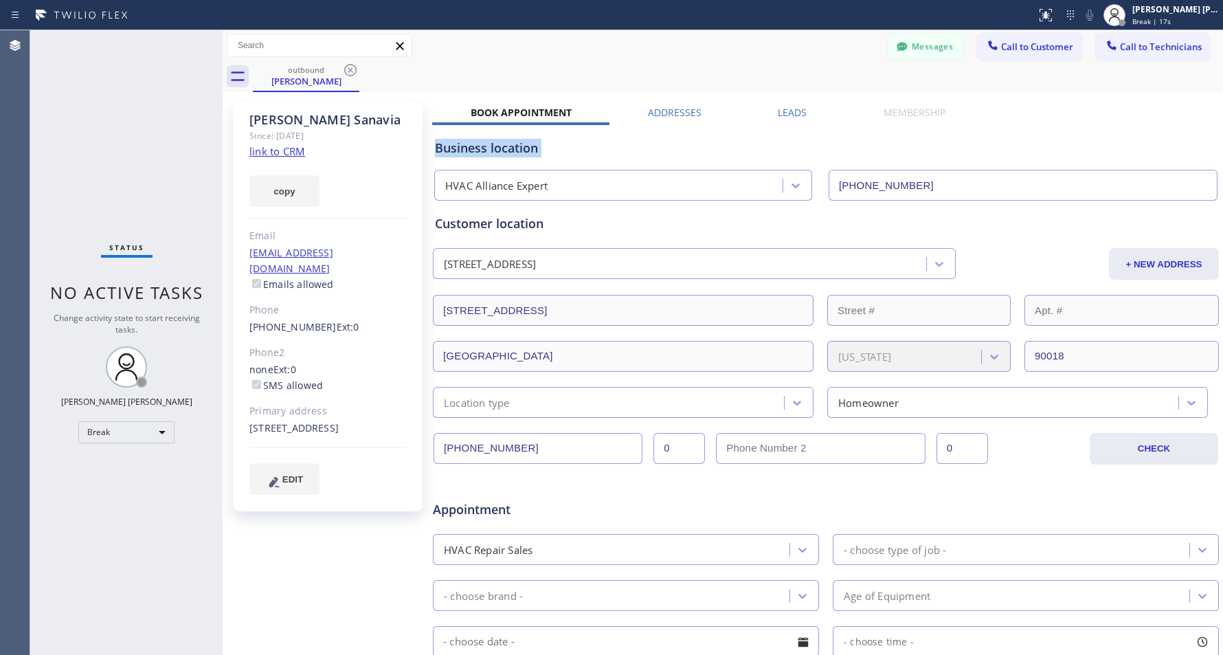
click at [691, 150] on div "Business location" at bounding box center [826, 148] width 782 height 19
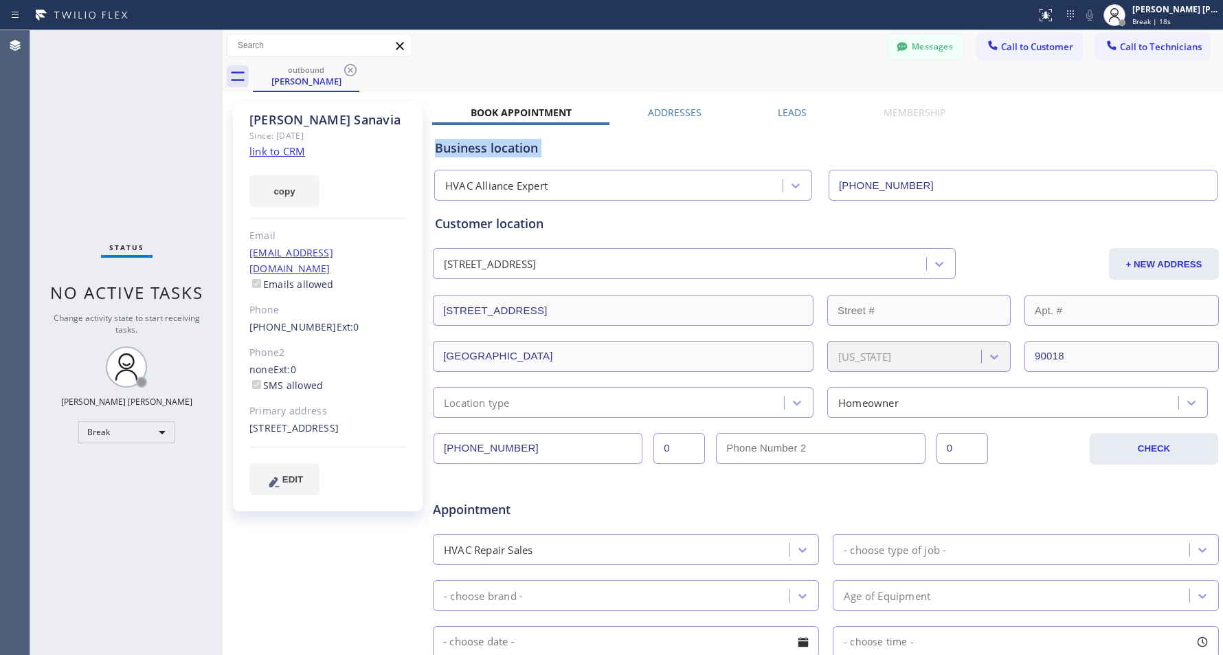
click at [691, 150] on div "Business location" at bounding box center [826, 148] width 782 height 19
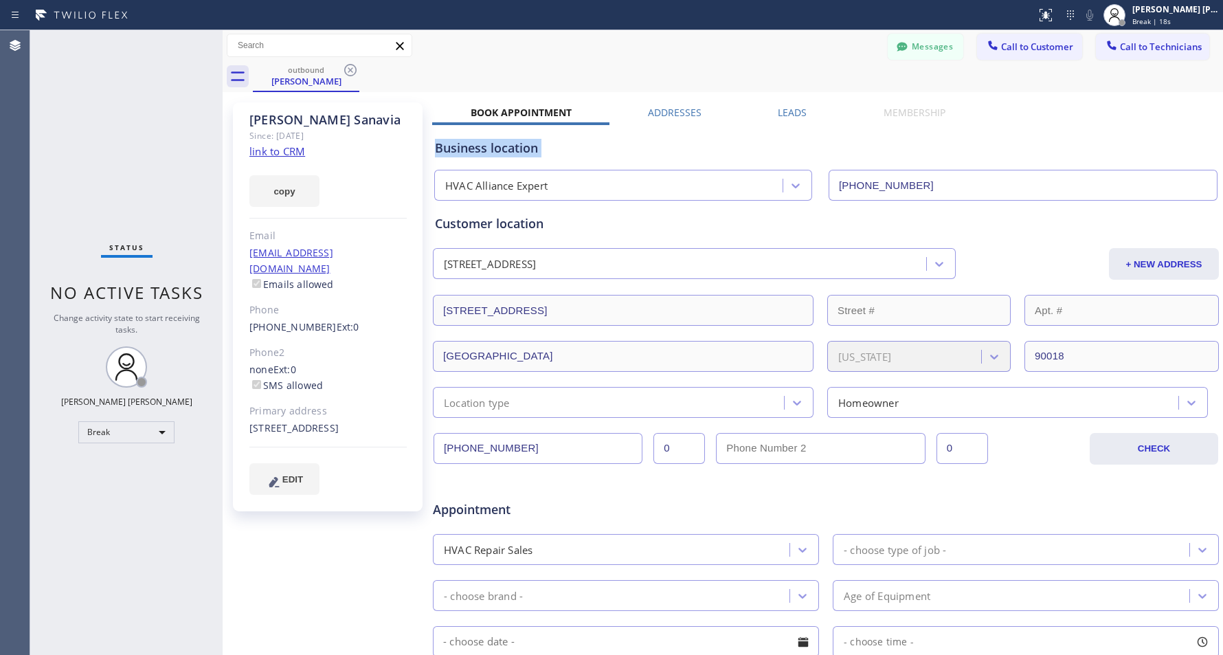
click at [691, 150] on div "Business location" at bounding box center [826, 148] width 782 height 19
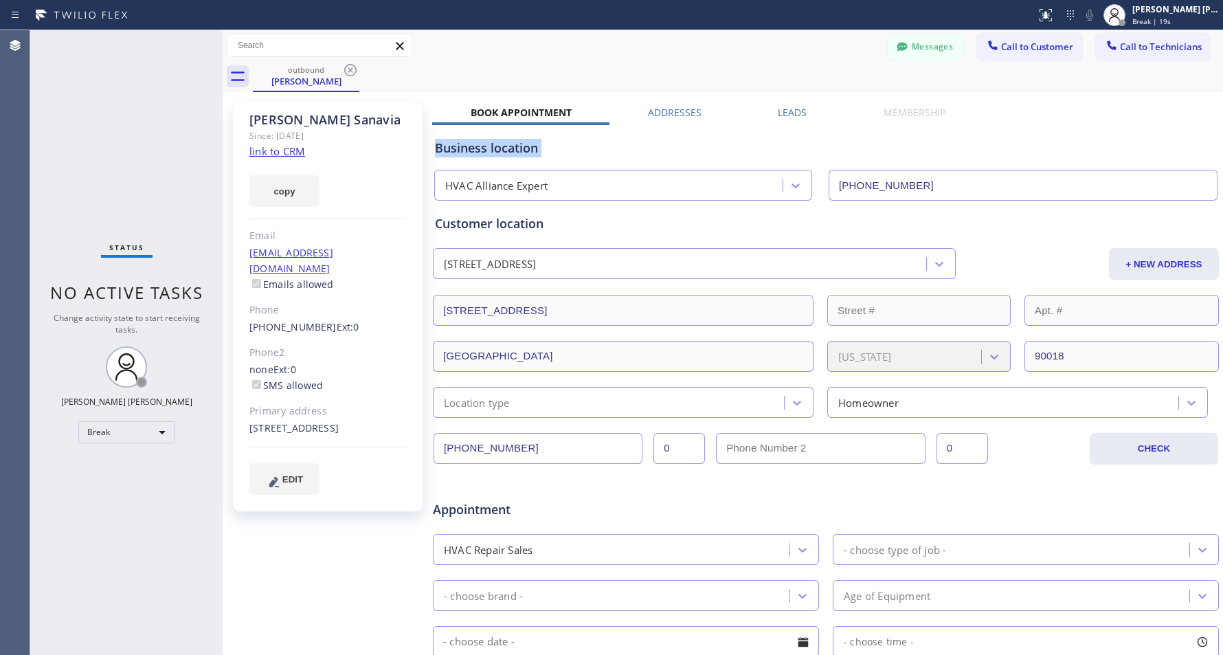
click at [691, 150] on div "Business location" at bounding box center [826, 148] width 782 height 19
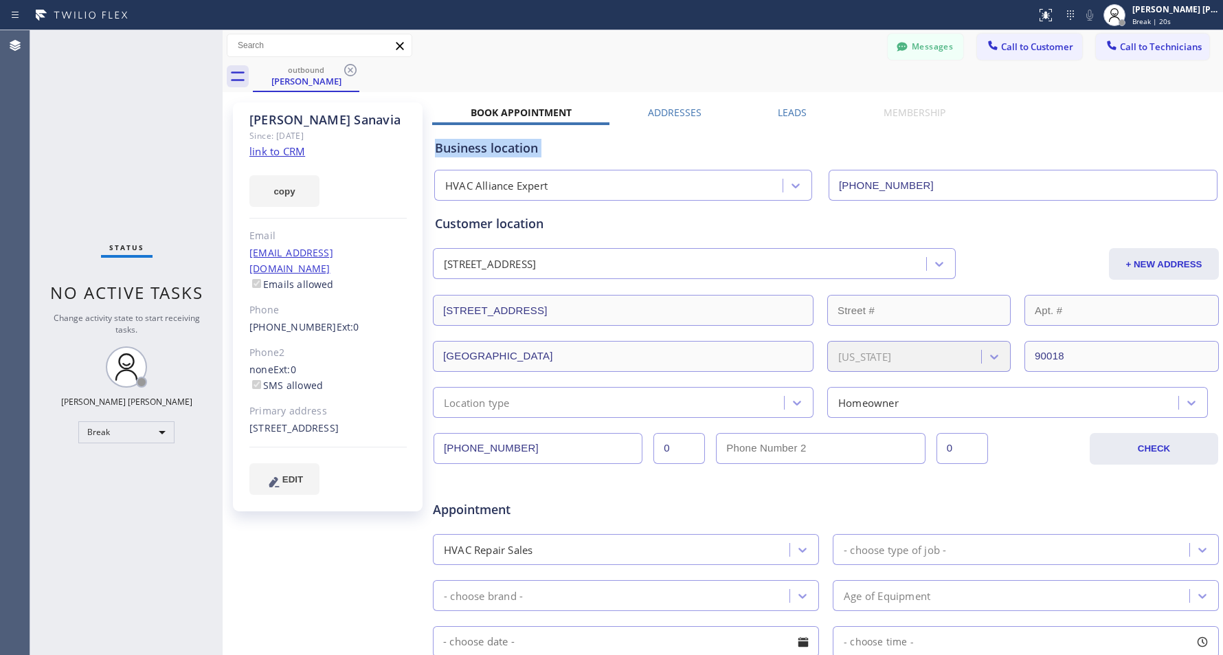
click at [691, 150] on div "Business location" at bounding box center [826, 148] width 782 height 19
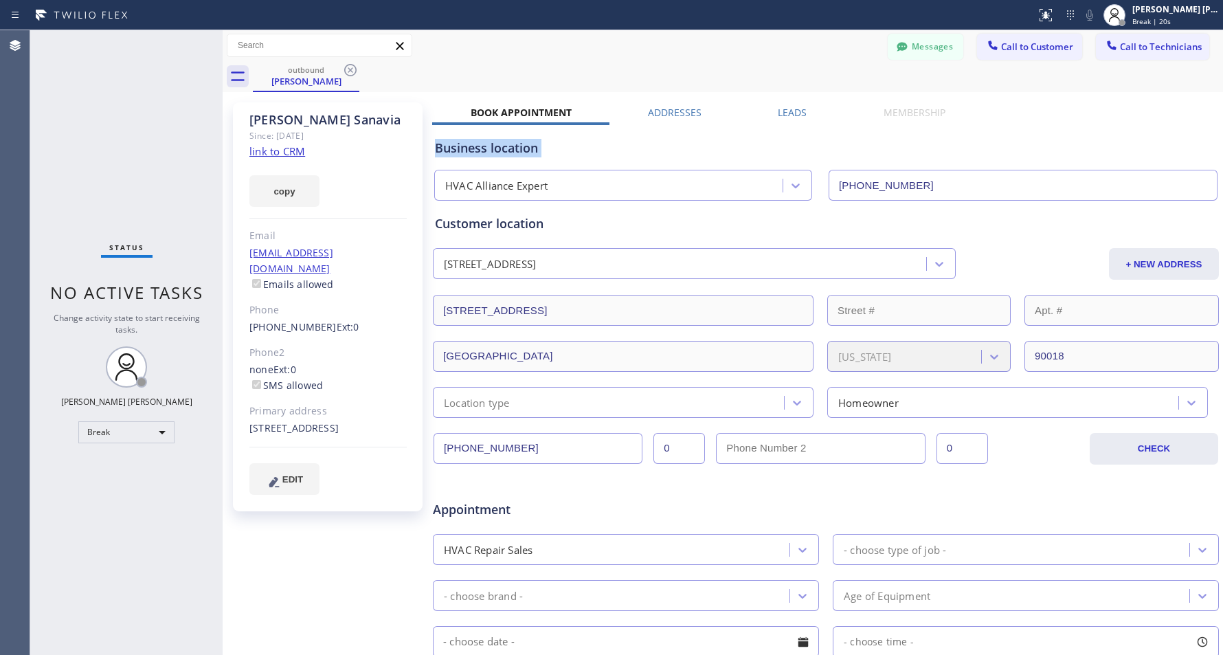
click at [691, 150] on div "Business location" at bounding box center [826, 148] width 782 height 19
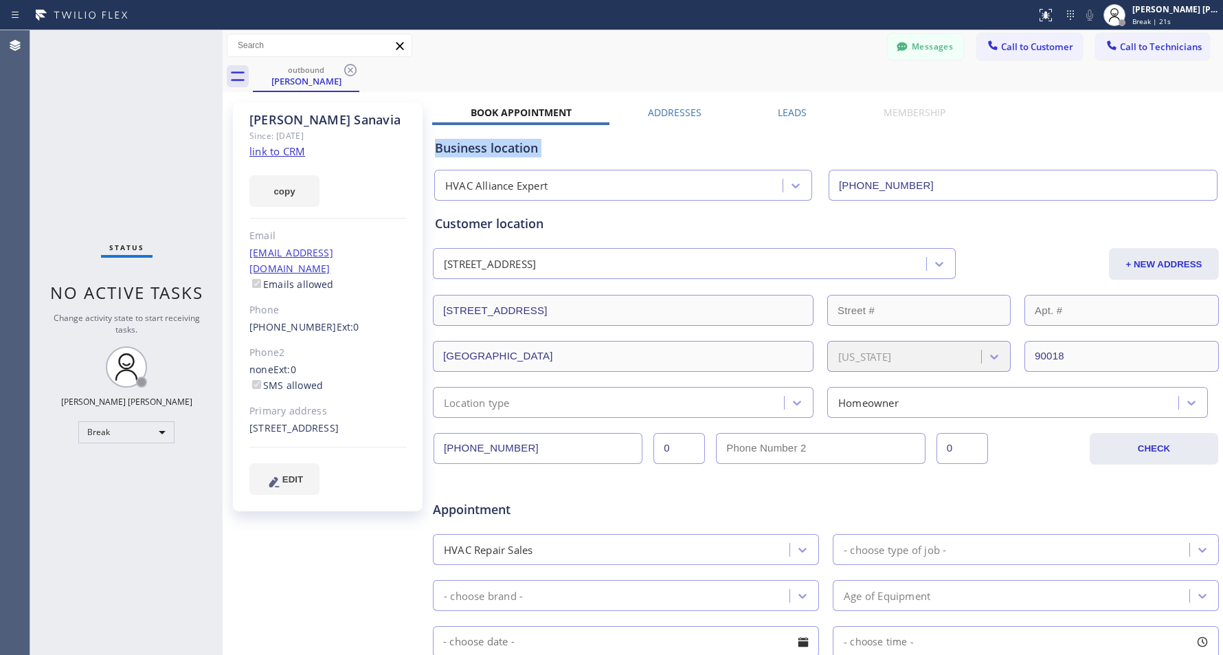
click at [691, 150] on div "Business location" at bounding box center [826, 148] width 782 height 19
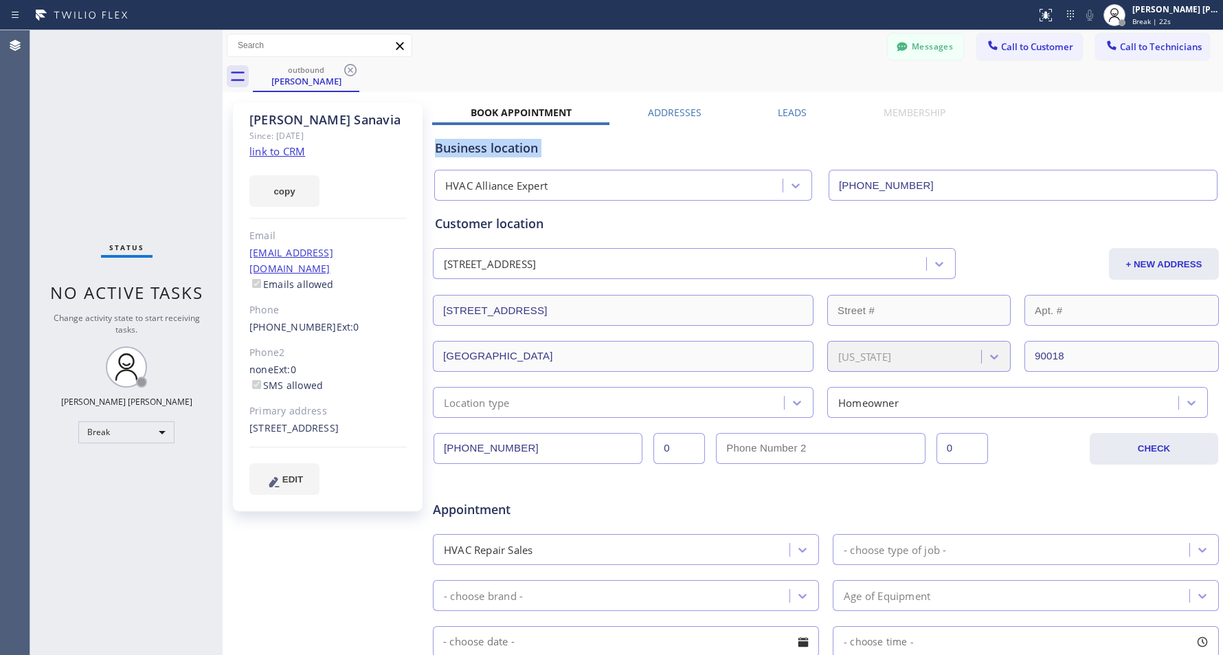
click at [691, 150] on div "Business location" at bounding box center [826, 148] width 782 height 19
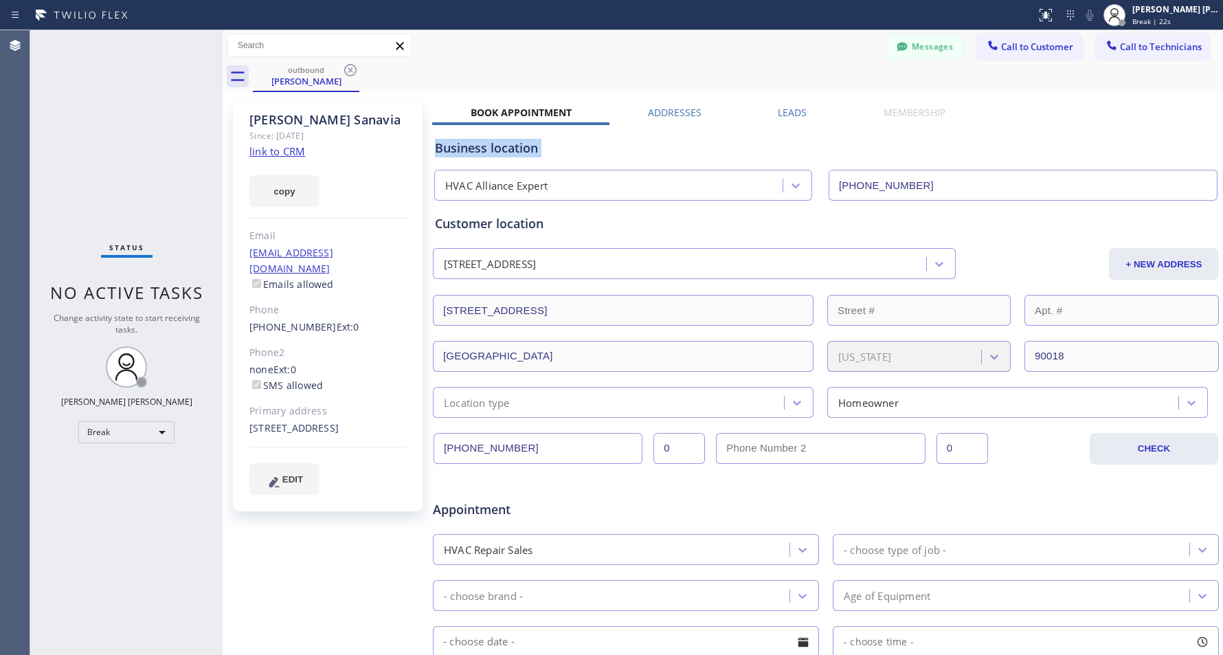
click at [691, 150] on div "Business location" at bounding box center [826, 148] width 782 height 19
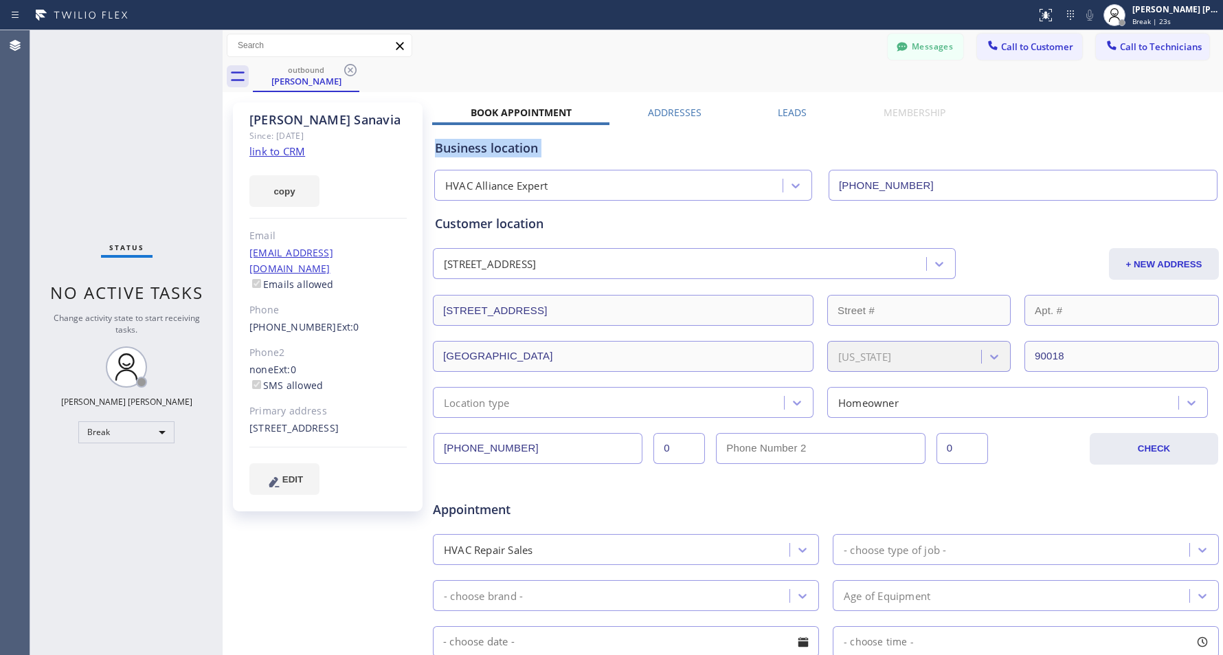
click at [691, 150] on div "Business location" at bounding box center [826, 148] width 782 height 19
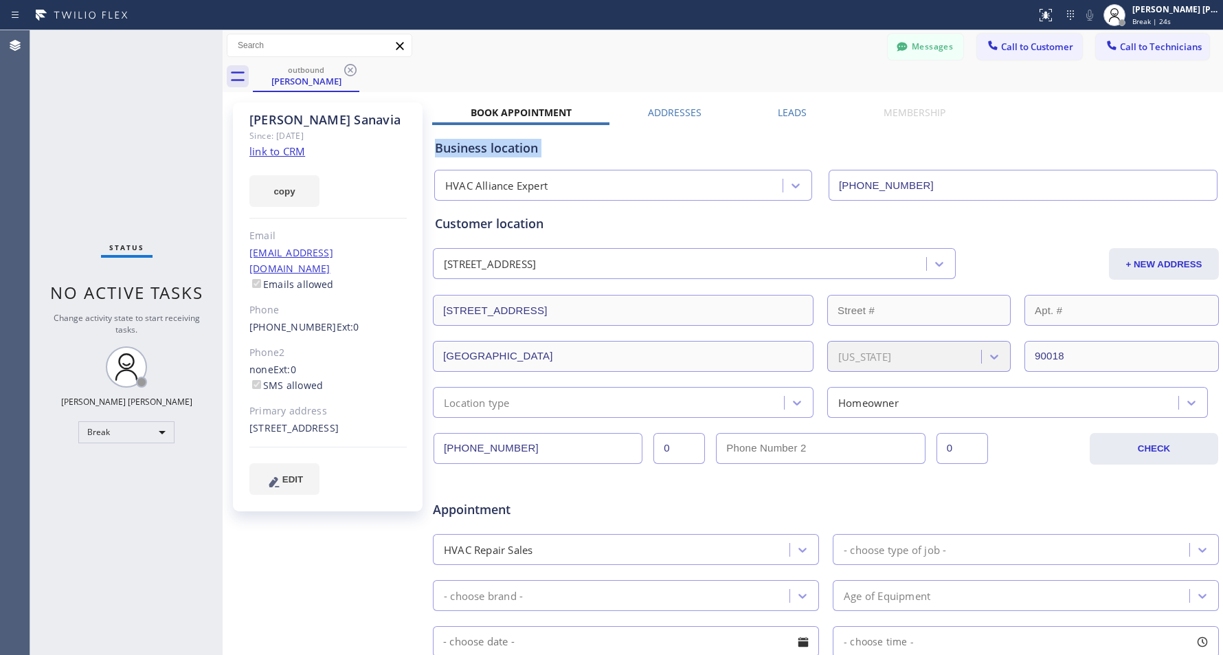
click at [691, 150] on div "Business location" at bounding box center [826, 148] width 782 height 19
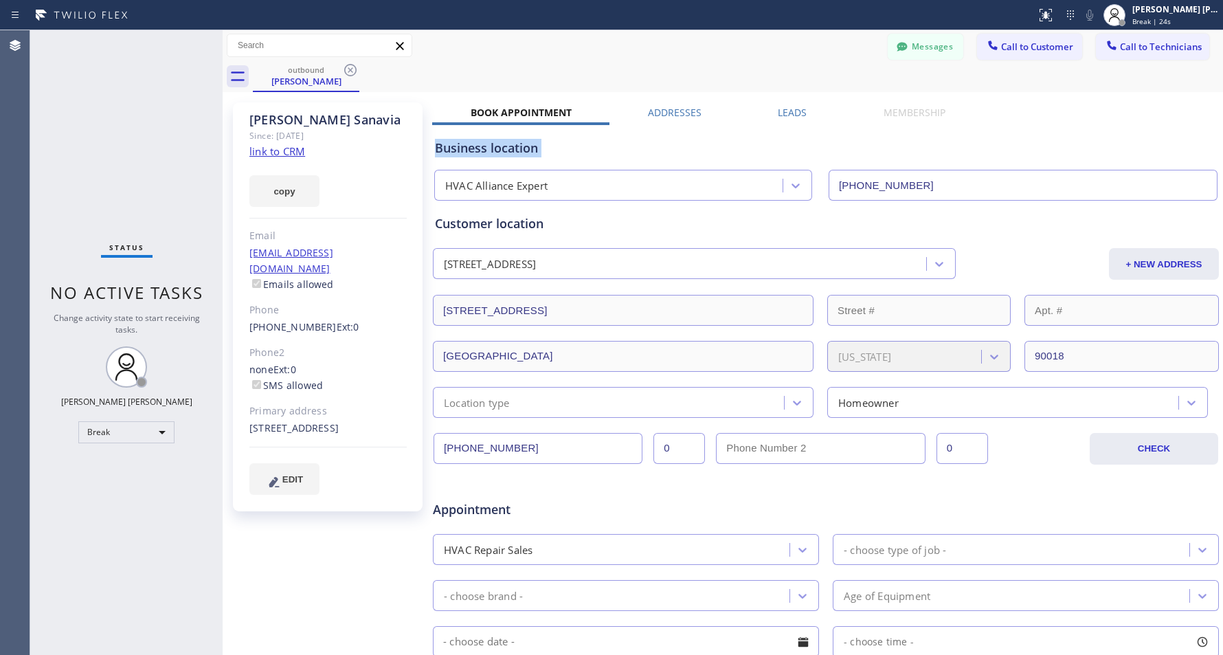
click at [691, 150] on div "Business location" at bounding box center [826, 148] width 782 height 19
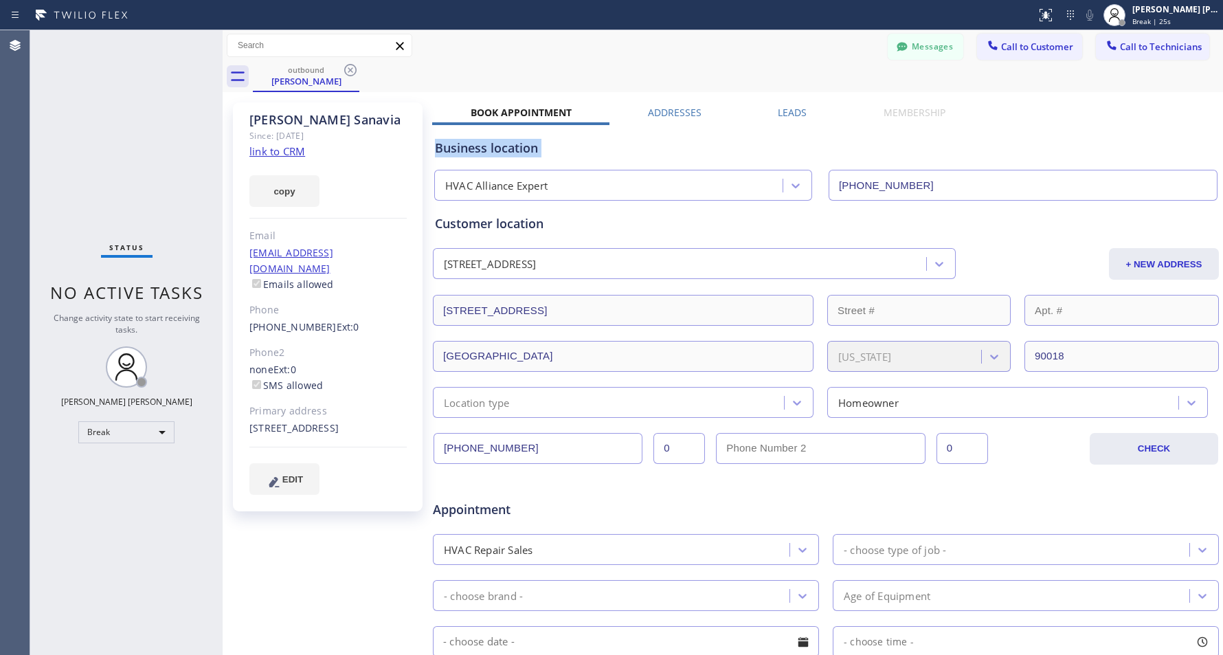
click at [691, 150] on div "Business location" at bounding box center [826, 148] width 782 height 19
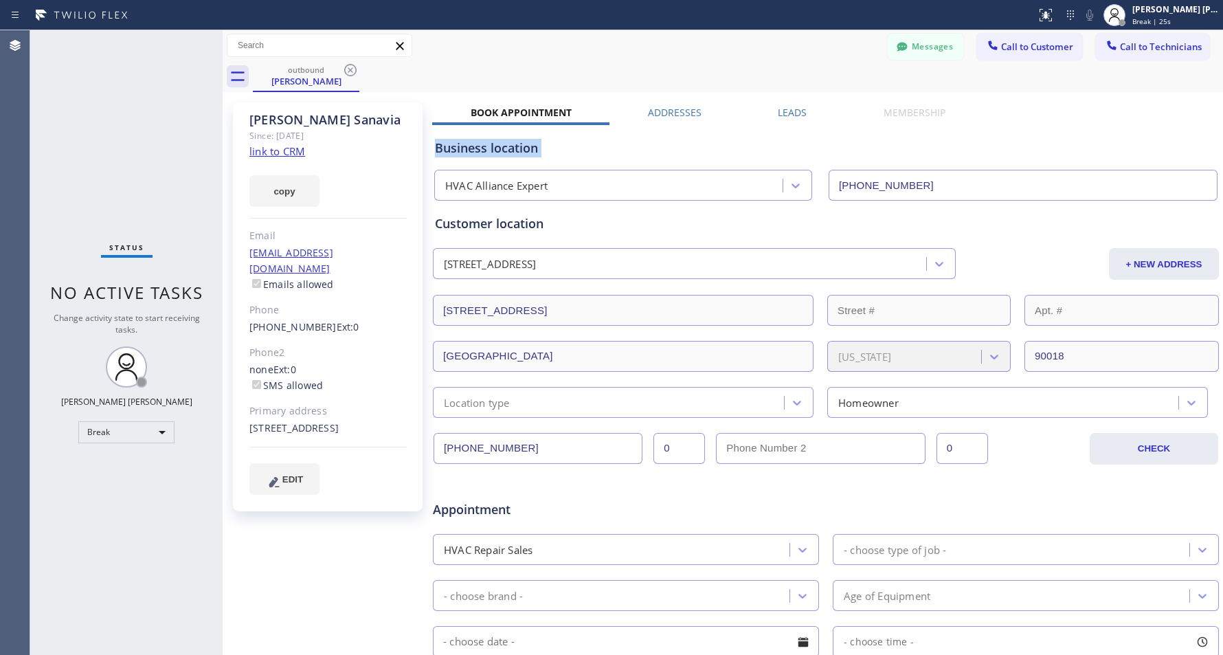
click at [691, 150] on div "Business location" at bounding box center [826, 148] width 782 height 19
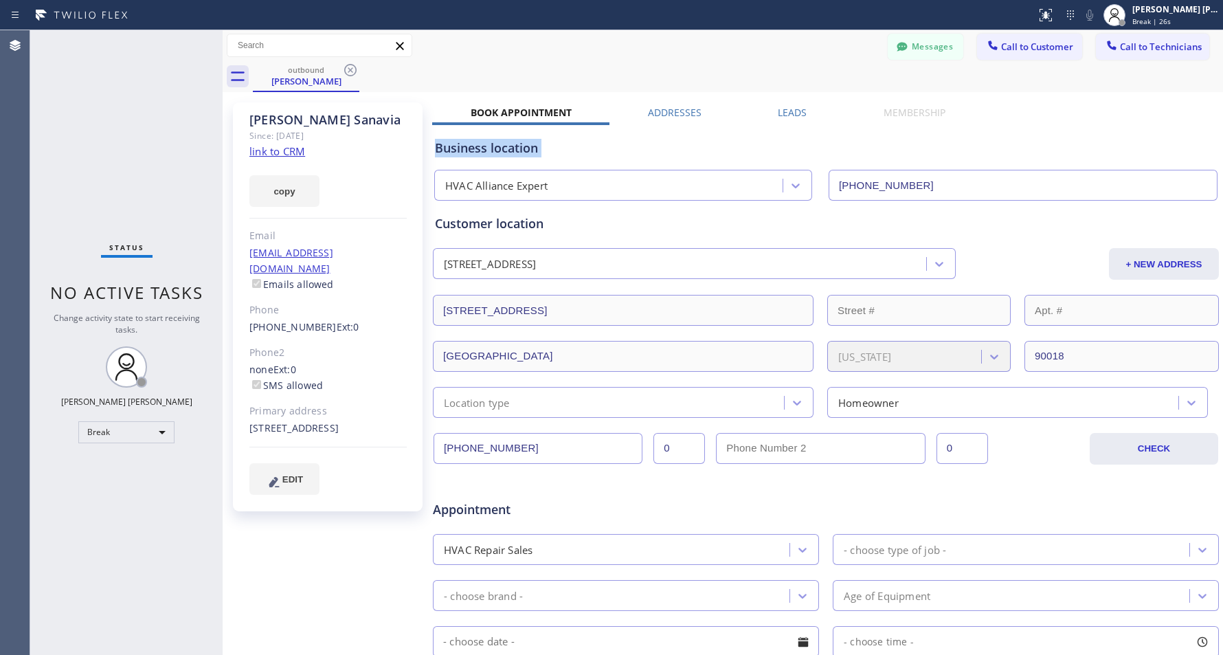
click at [691, 150] on div "Business location" at bounding box center [826, 148] width 782 height 19
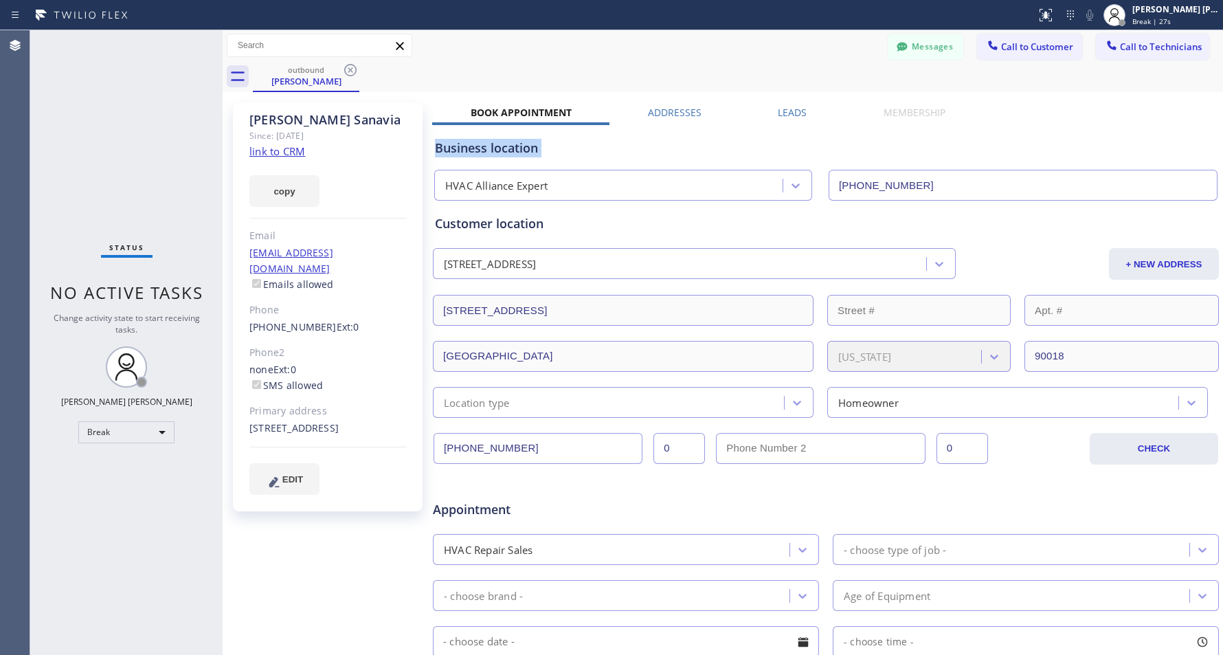
click at [691, 150] on div "Business location" at bounding box center [826, 148] width 782 height 19
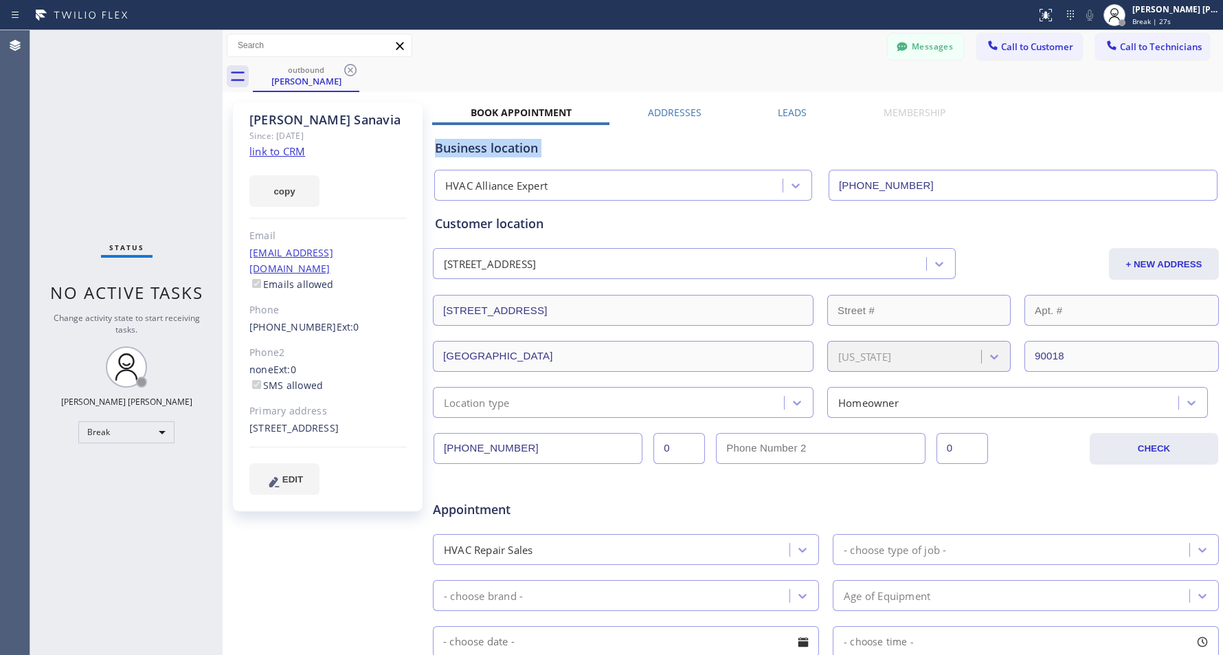
click at [691, 150] on div "Business location" at bounding box center [826, 148] width 782 height 19
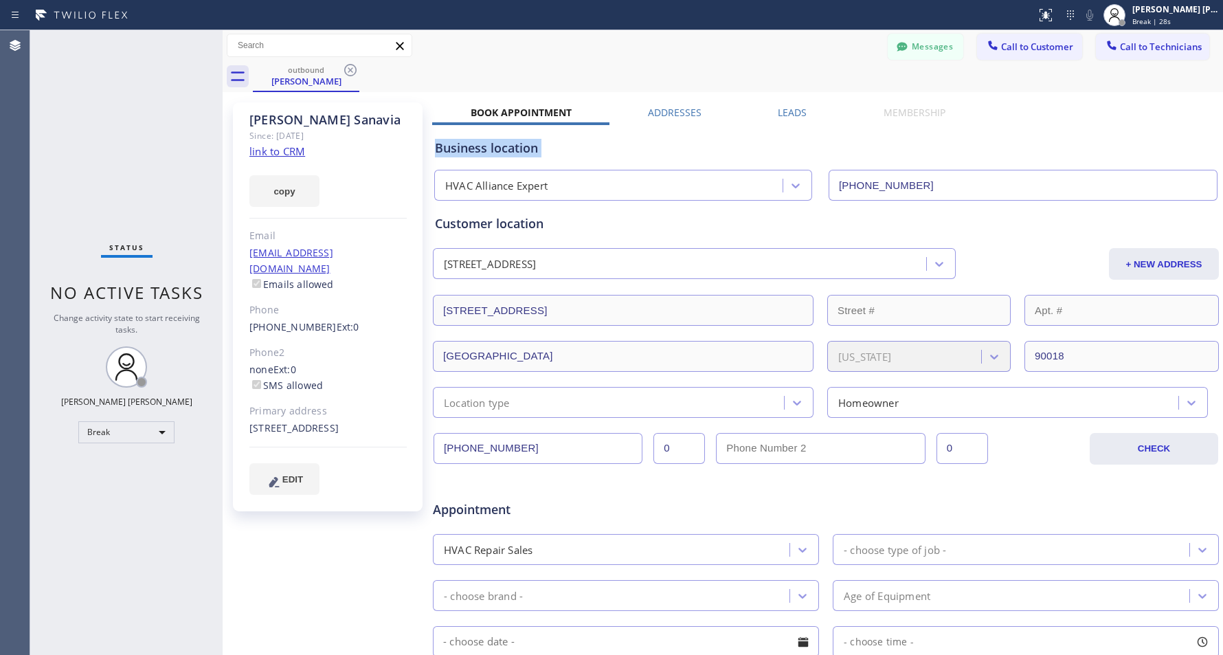
click at [691, 150] on div "Business location" at bounding box center [826, 148] width 782 height 19
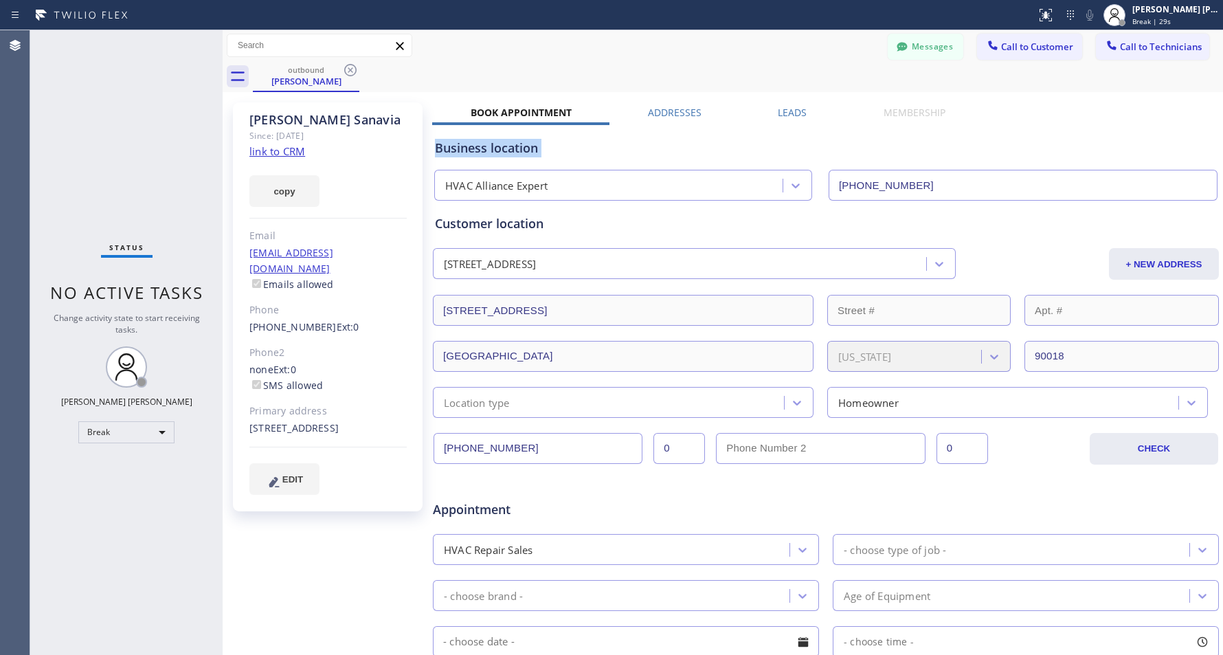
click at [691, 150] on div "Business location" at bounding box center [826, 148] width 782 height 19
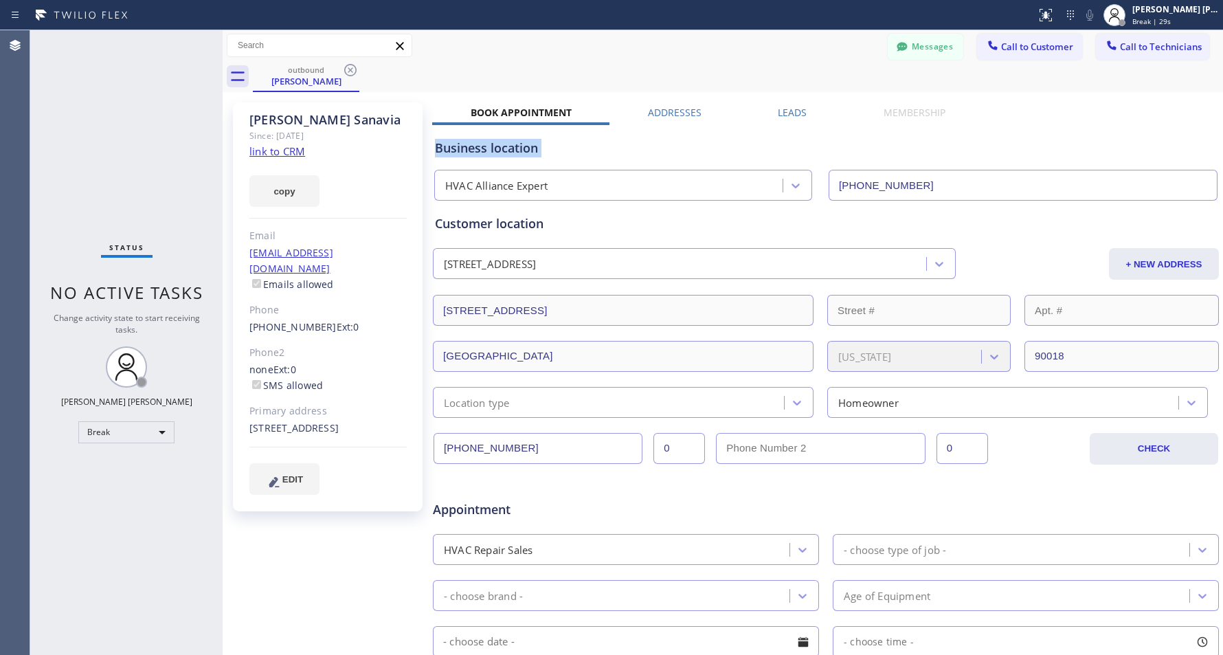
click at [691, 150] on div "Business location" at bounding box center [826, 148] width 782 height 19
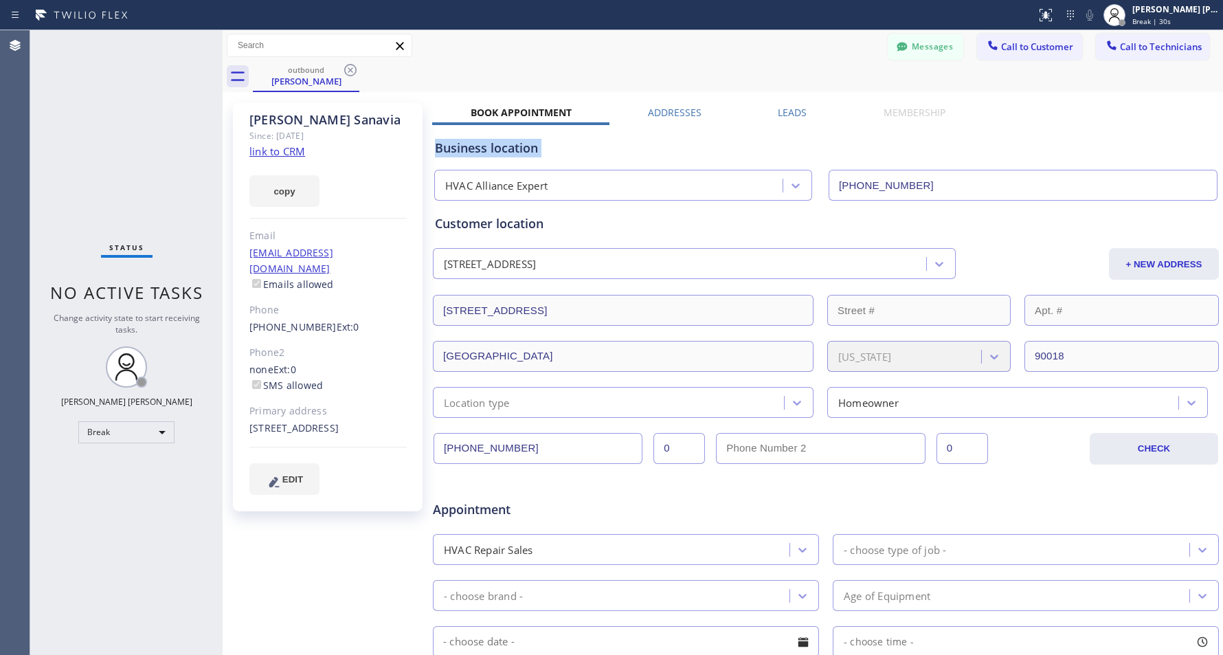
click at [691, 150] on div "Business location" at bounding box center [826, 148] width 782 height 19
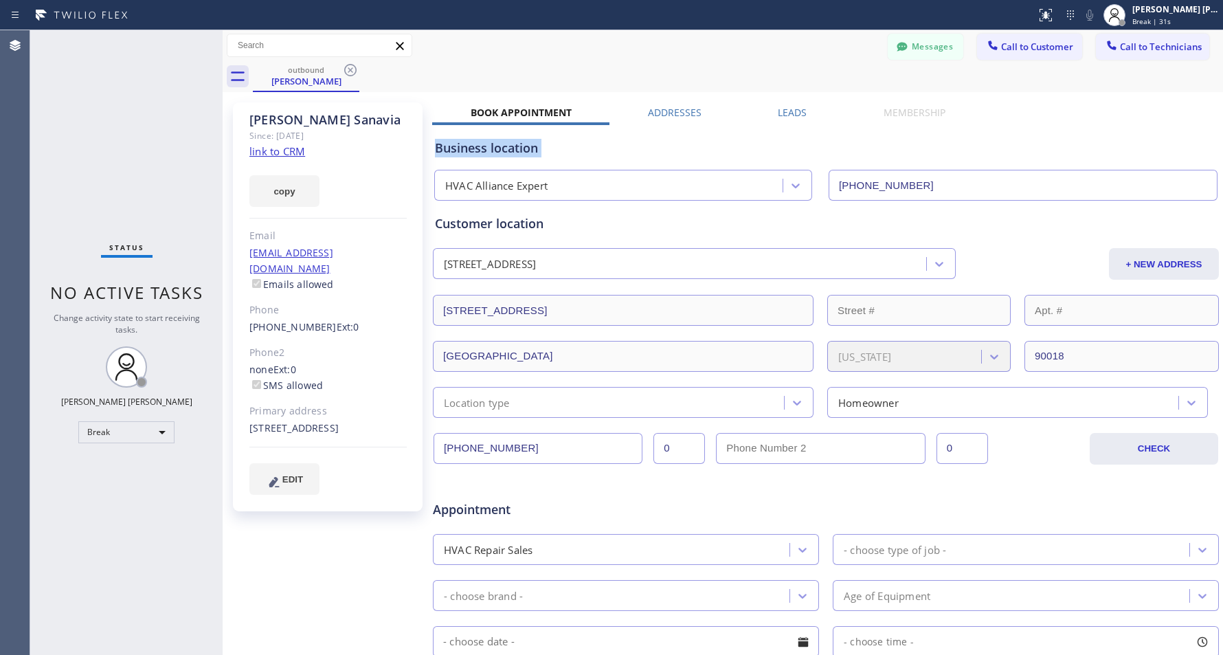
click at [691, 150] on div "Business location" at bounding box center [826, 148] width 782 height 19
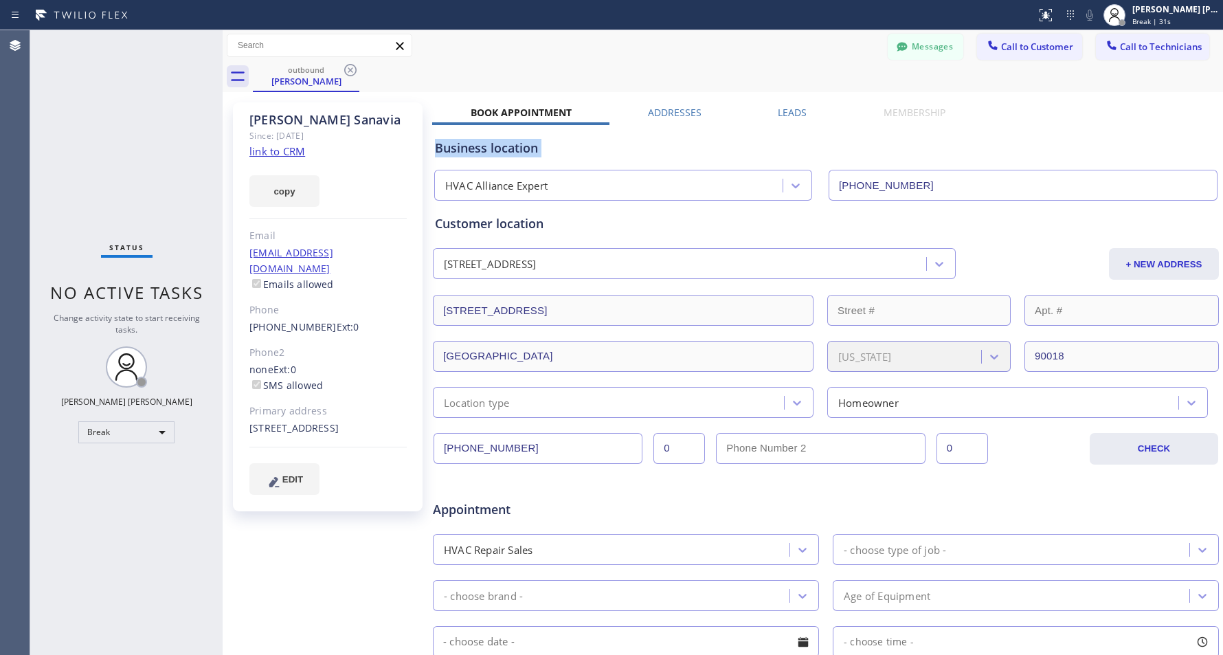
click at [691, 150] on div "Business location" at bounding box center [826, 148] width 782 height 19
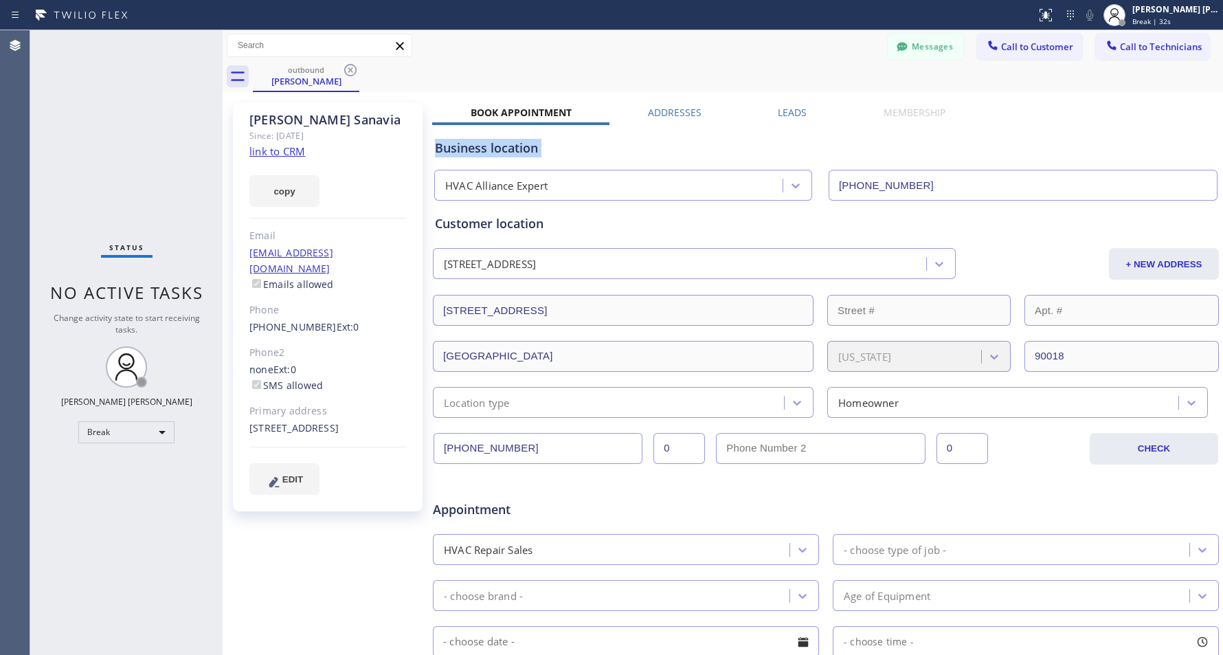
click at [691, 150] on div "Business location" at bounding box center [826, 148] width 782 height 19
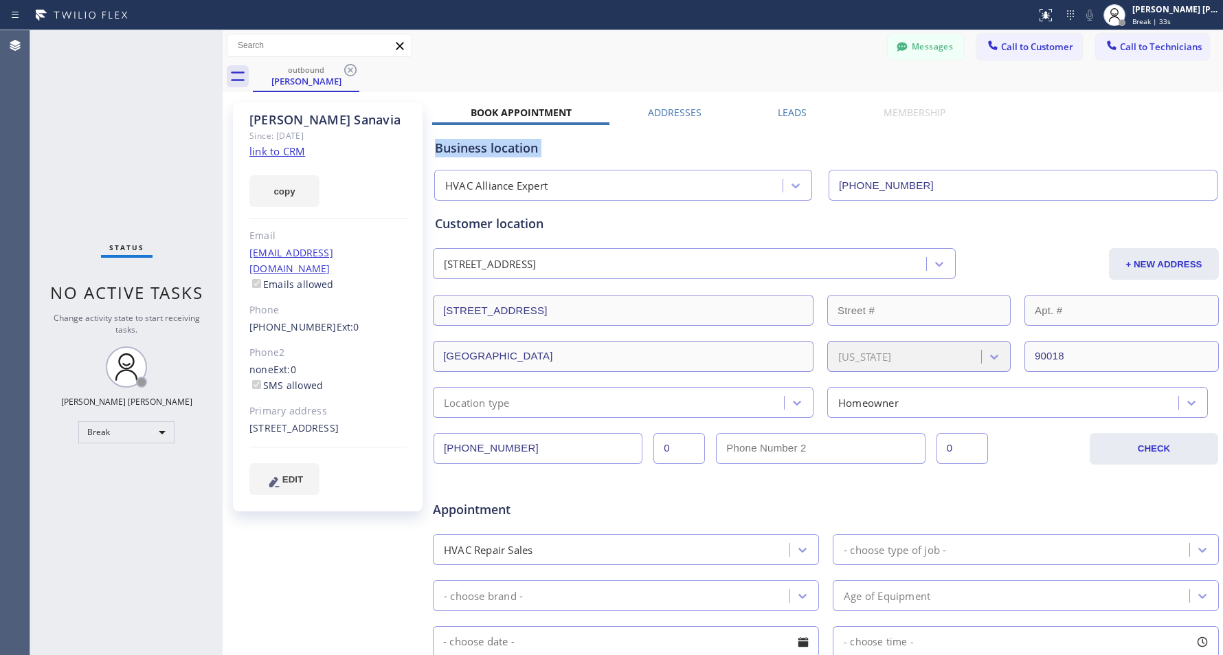
click at [691, 150] on div "Business location" at bounding box center [826, 148] width 782 height 19
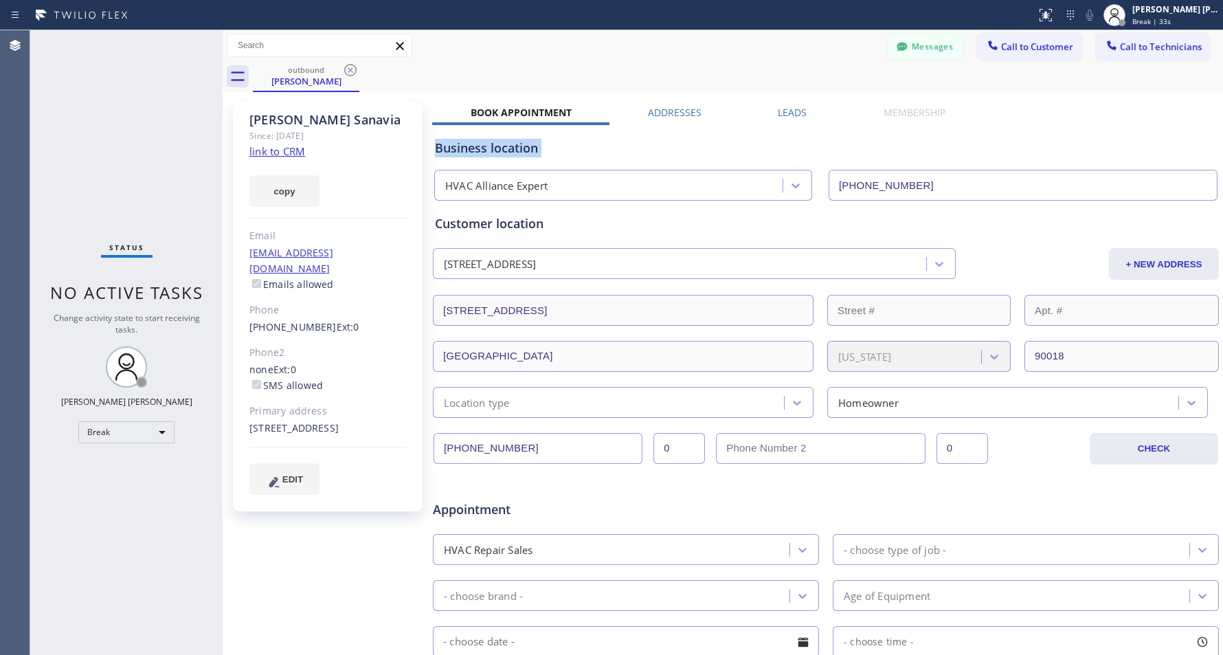
click at [691, 150] on div "Business location" at bounding box center [826, 148] width 782 height 19
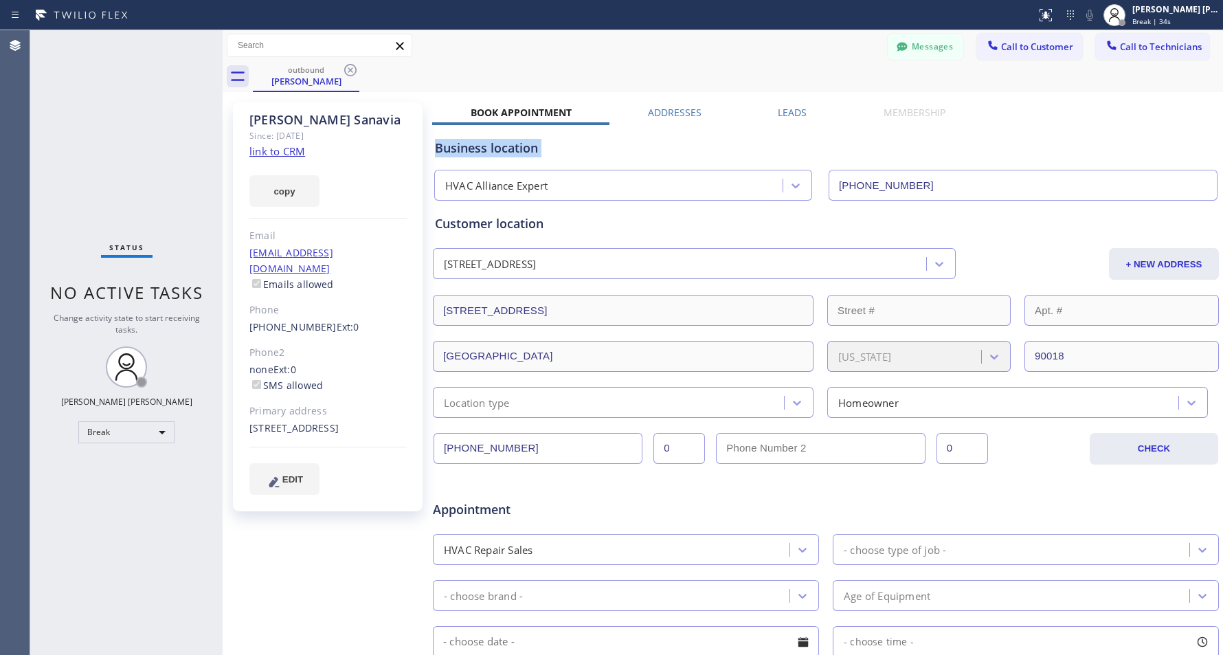
click at [691, 150] on div "Business location" at bounding box center [826, 148] width 782 height 19
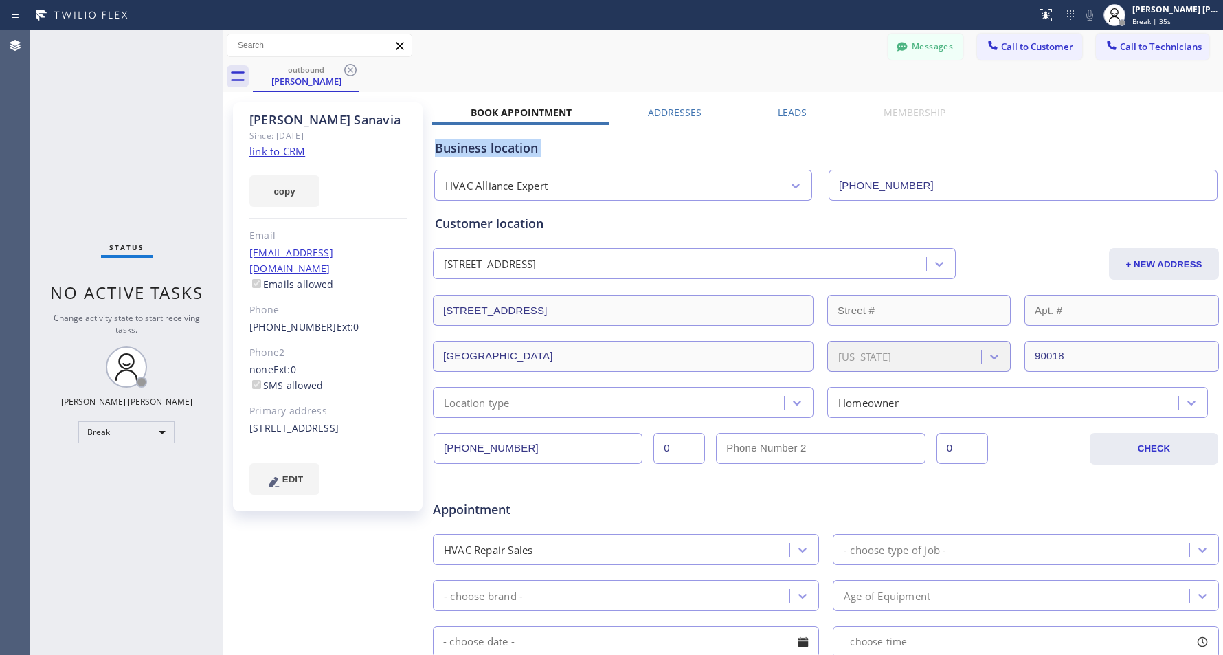
click at [691, 150] on div "Business location" at bounding box center [826, 148] width 782 height 19
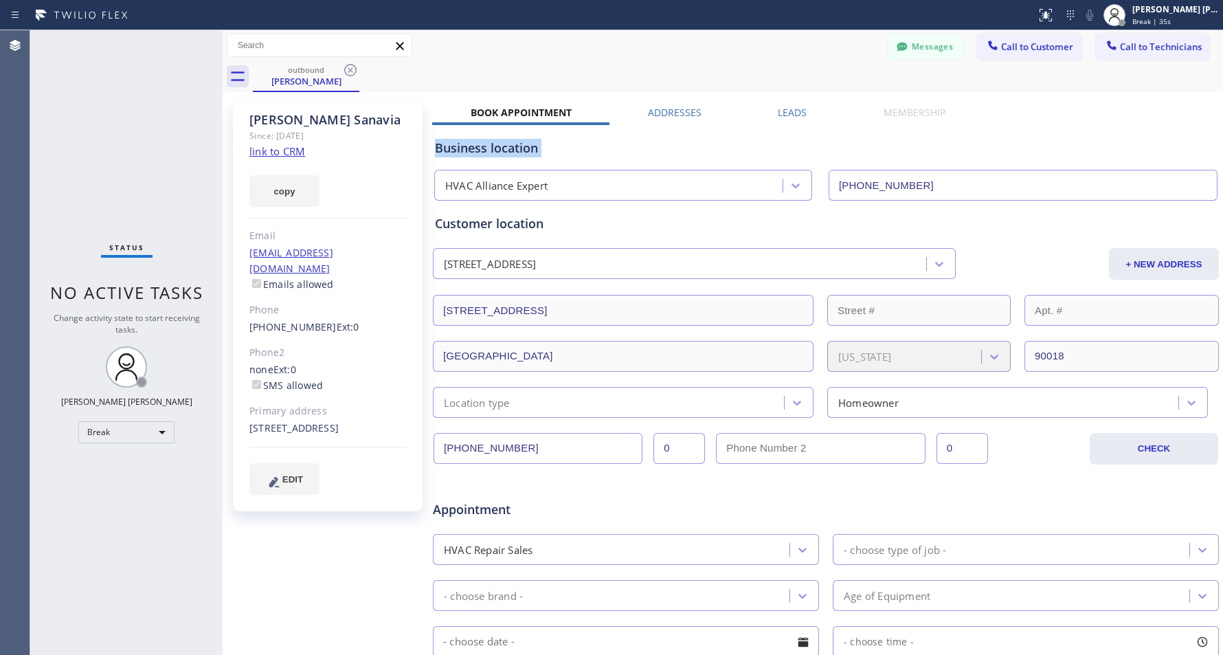
click at [691, 150] on div "Business location" at bounding box center [826, 148] width 782 height 19
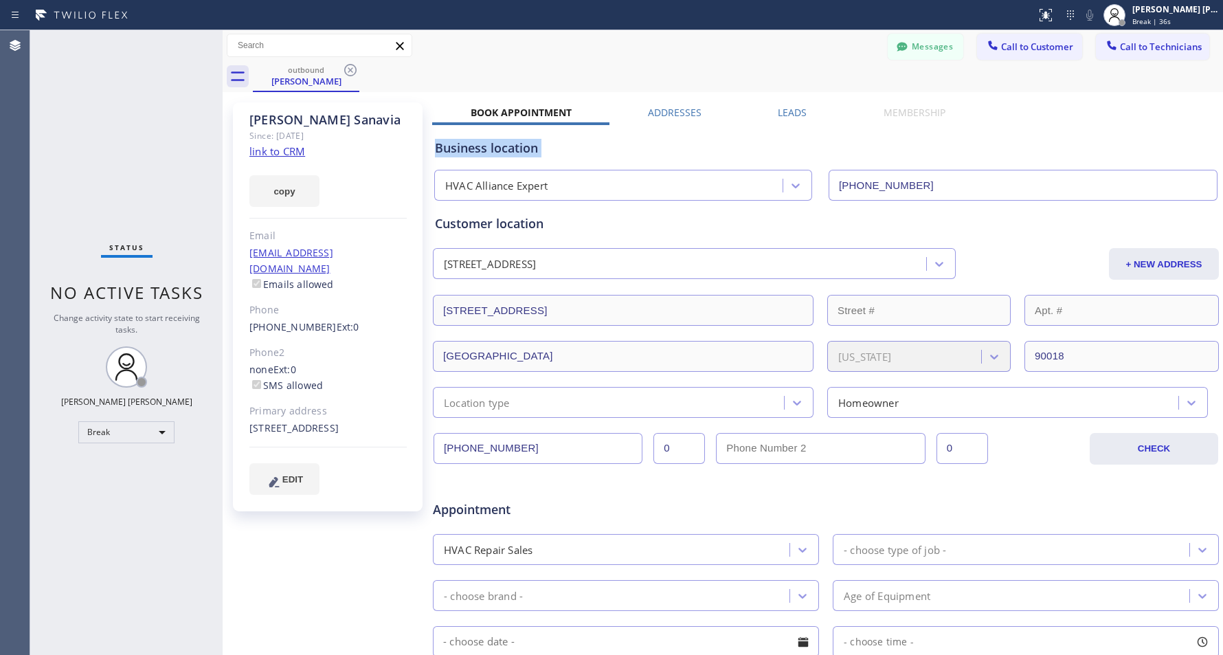
click at [691, 150] on div "Business location" at bounding box center [826, 148] width 782 height 19
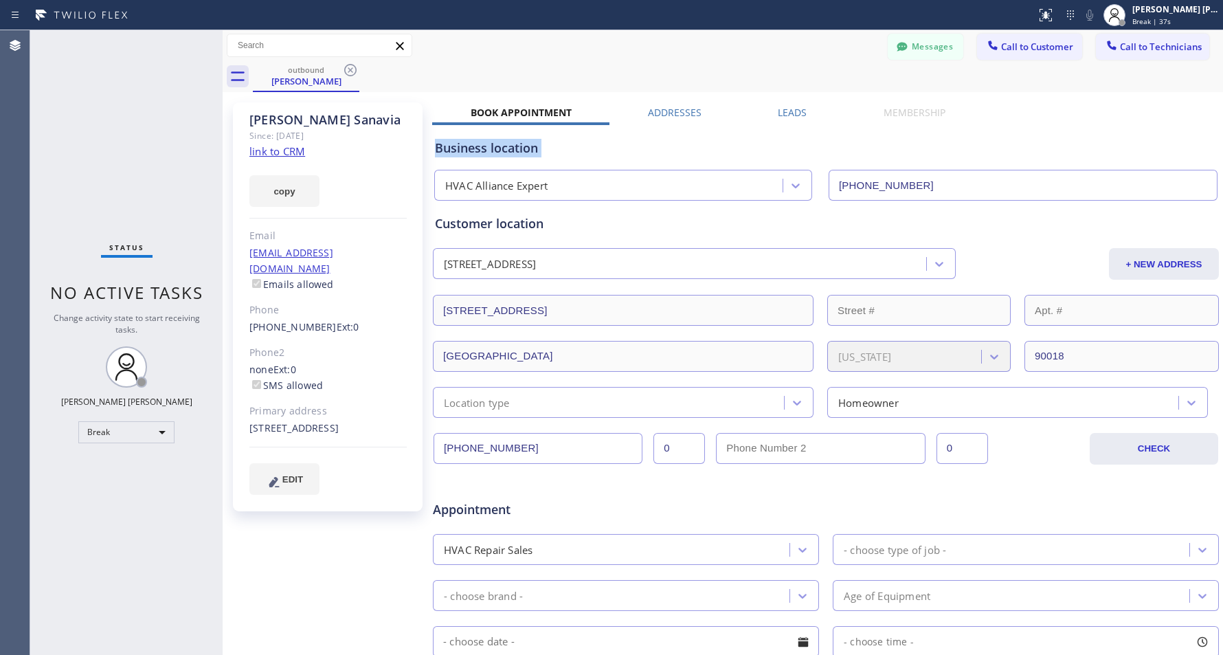
click at [691, 150] on div "Business location" at bounding box center [826, 148] width 782 height 19
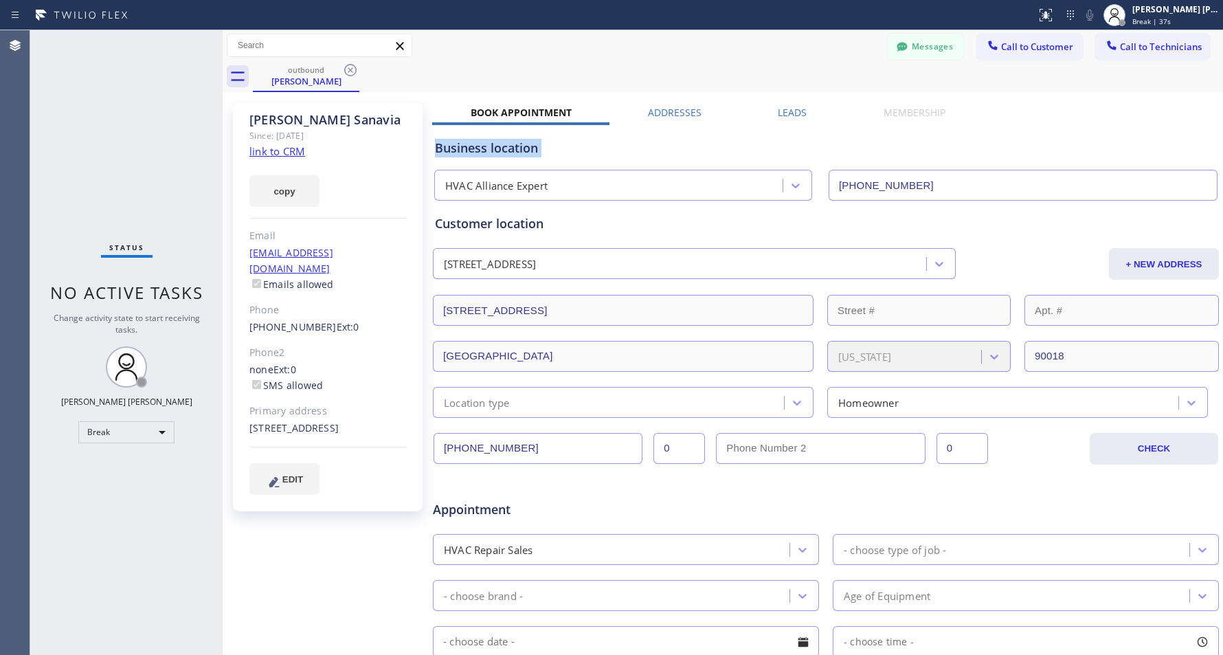
click at [691, 150] on div "Business location" at bounding box center [826, 148] width 782 height 19
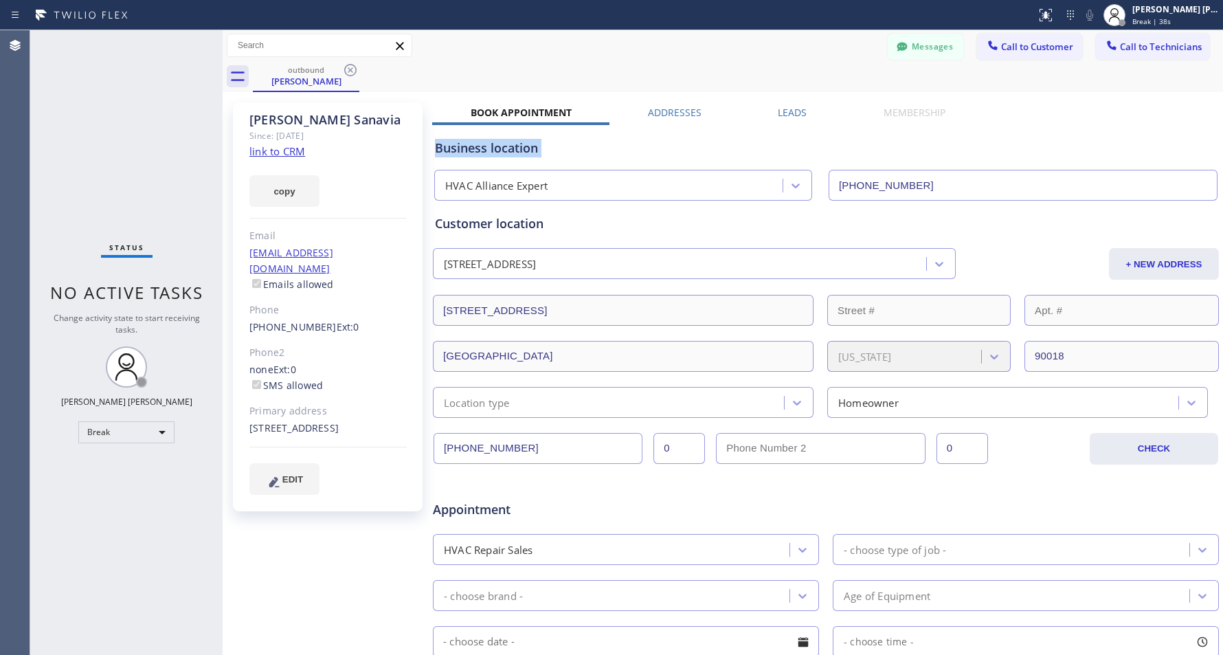
click at [691, 150] on div "Business location" at bounding box center [826, 148] width 782 height 19
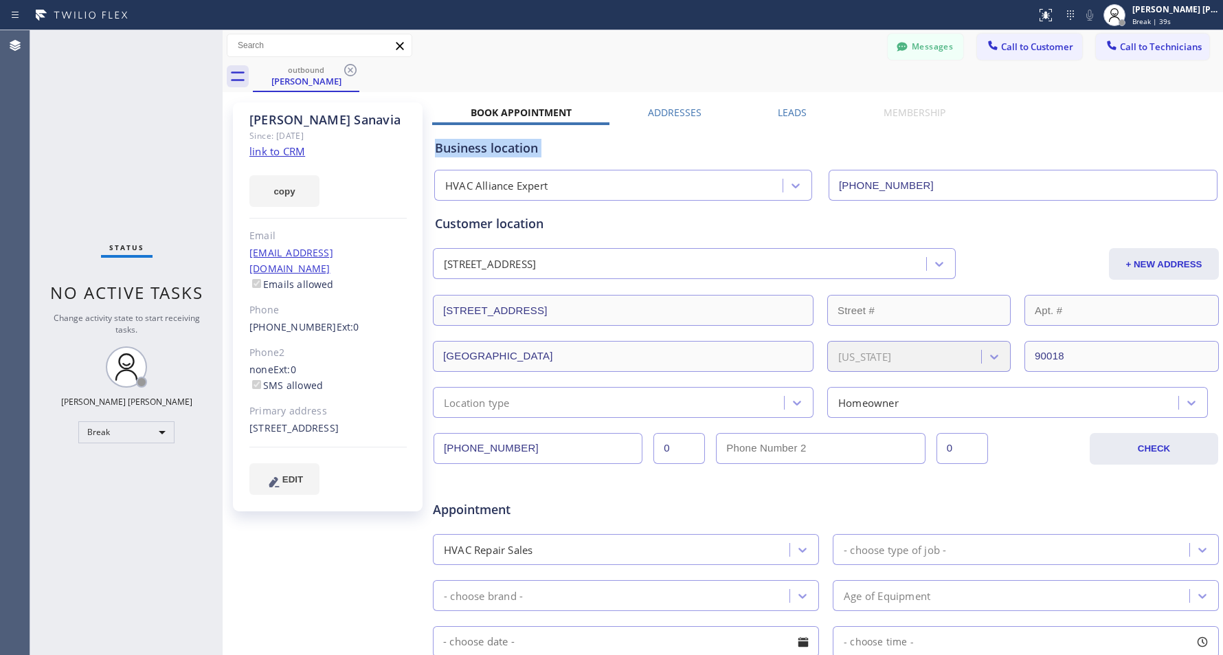
click at [691, 150] on div "Business location" at bounding box center [826, 148] width 782 height 19
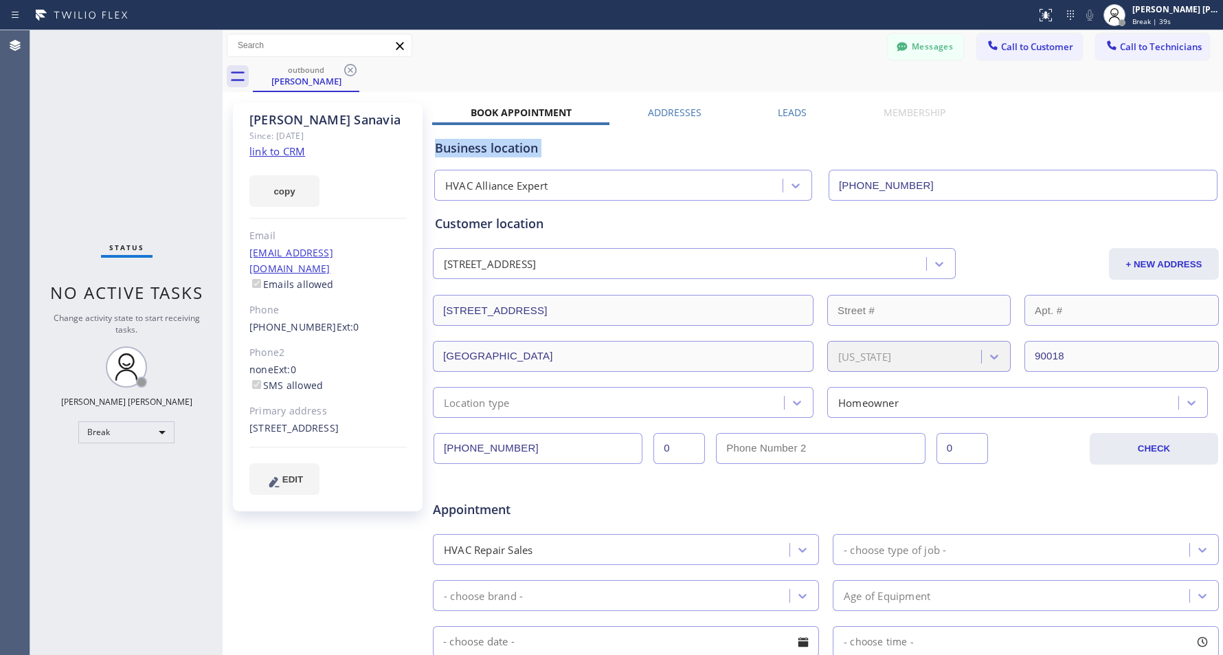
click at [691, 150] on div "Business location" at bounding box center [826, 148] width 782 height 19
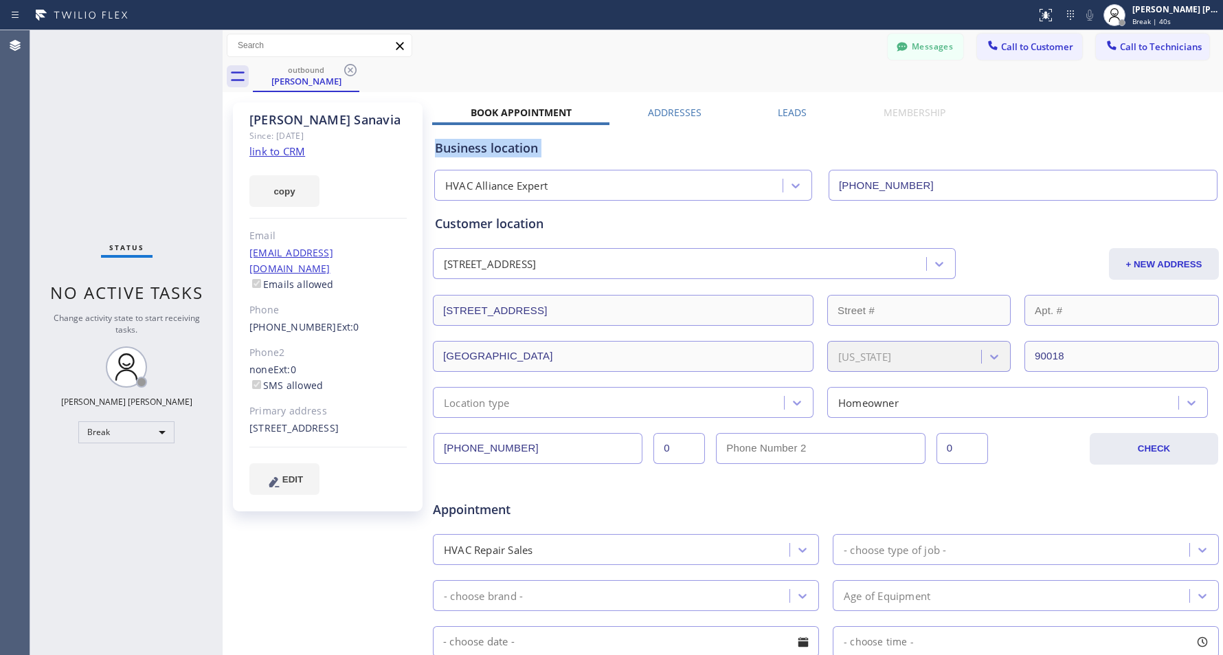
click at [691, 150] on div "Business location" at bounding box center [826, 148] width 782 height 19
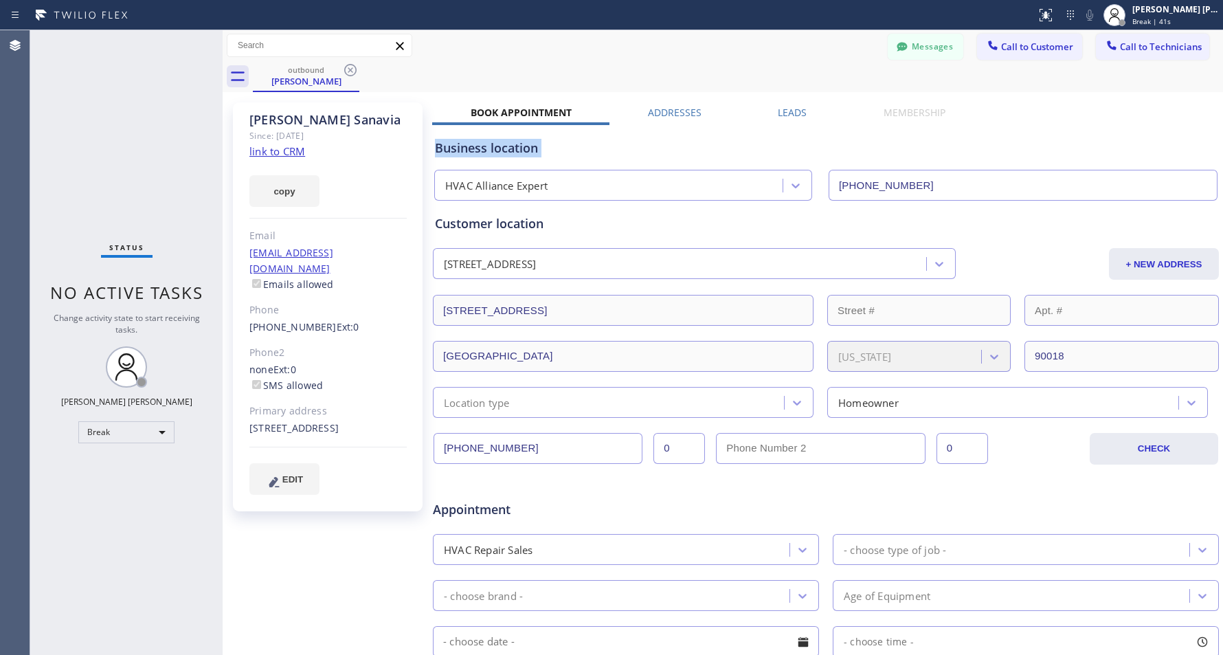
click at [691, 150] on div "Business location" at bounding box center [826, 148] width 782 height 19
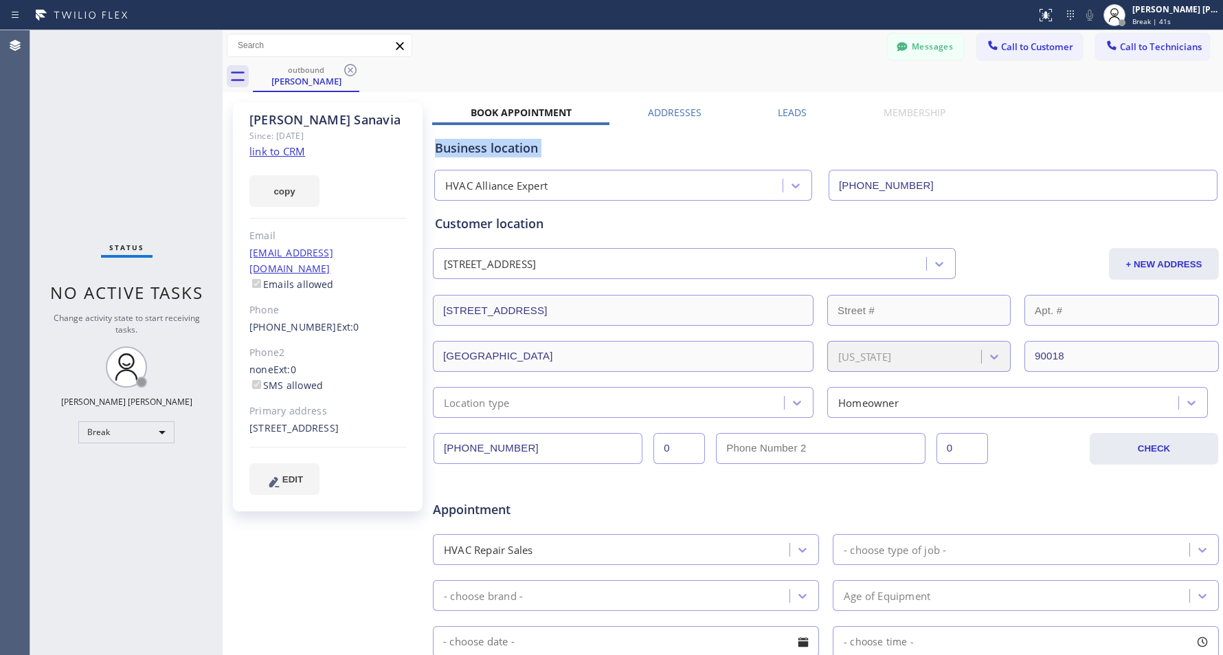
click at [691, 150] on div "Business location" at bounding box center [826, 148] width 782 height 19
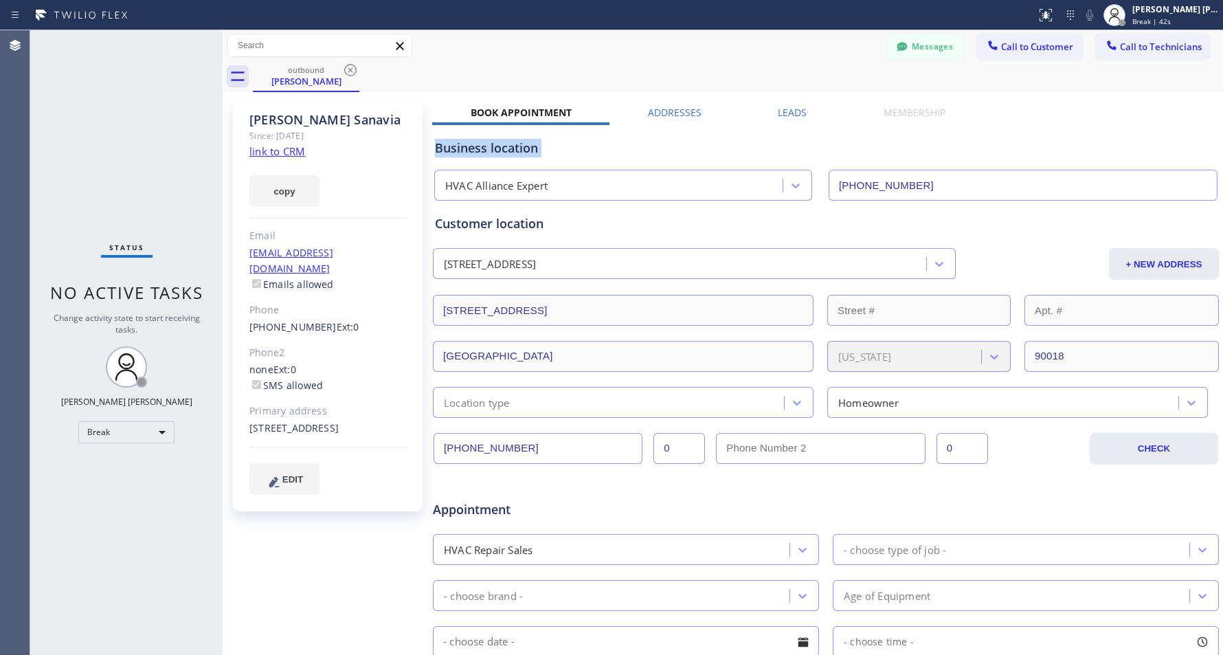
click at [691, 150] on div "Business location" at bounding box center [826, 148] width 782 height 19
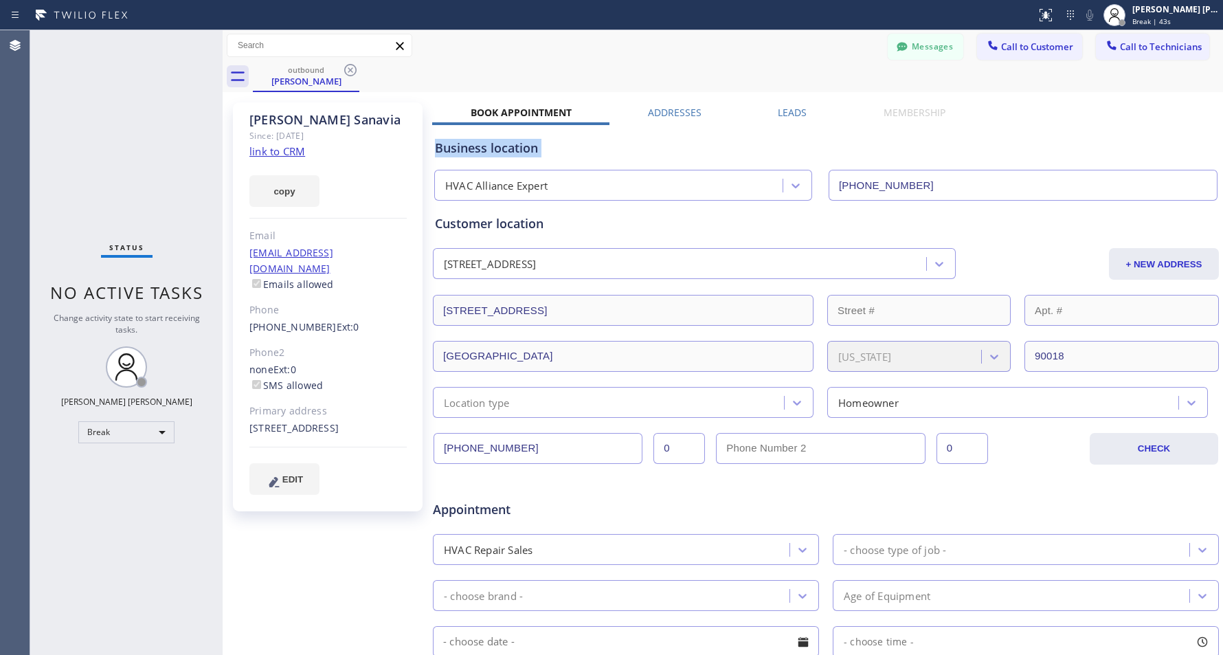
click at [691, 150] on div "Business location" at bounding box center [826, 148] width 782 height 19
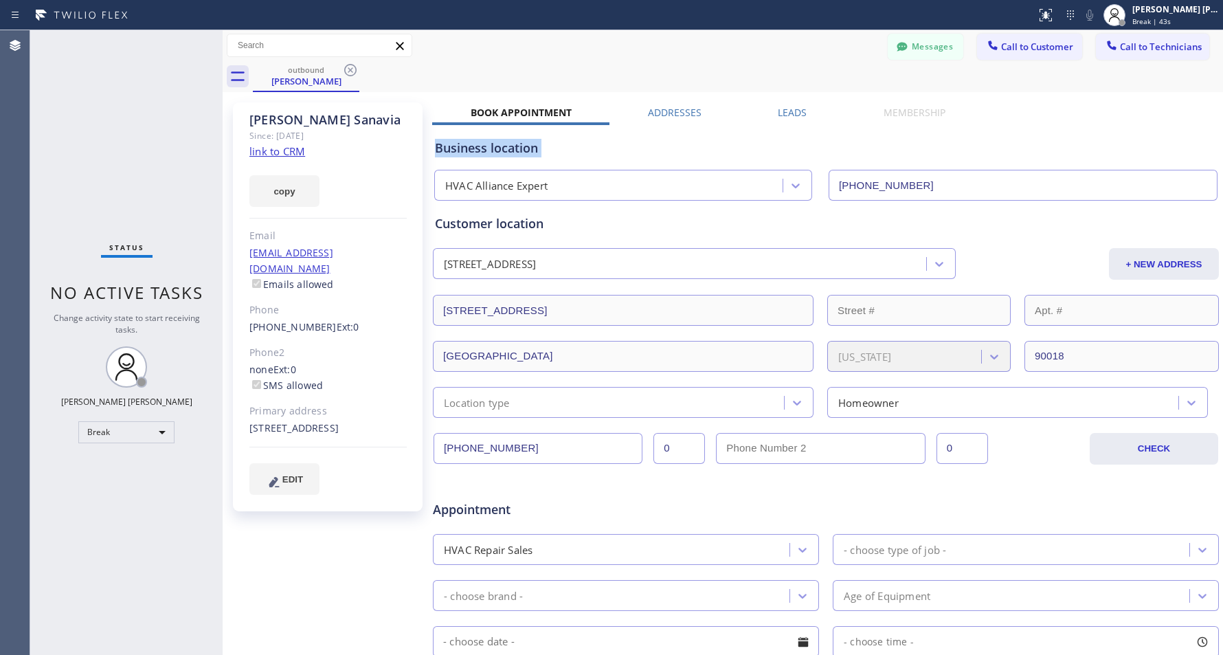
click at [691, 150] on div "Business location" at bounding box center [826, 148] width 782 height 19
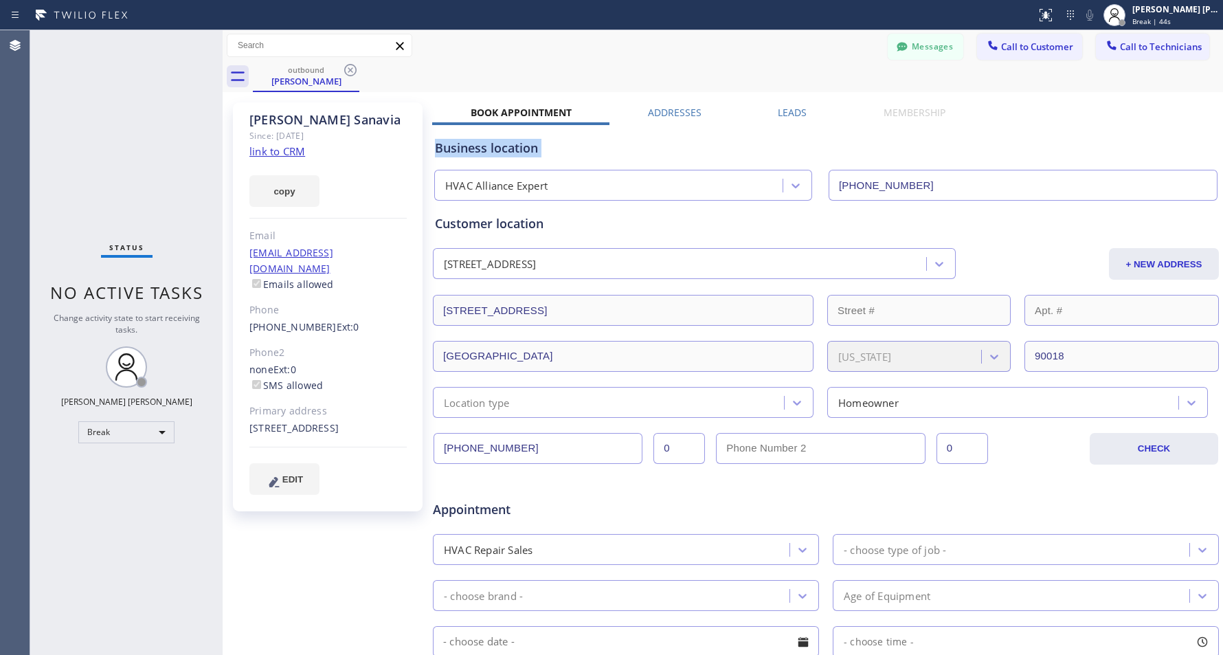
click at [691, 150] on div "Business location" at bounding box center [826, 148] width 782 height 19
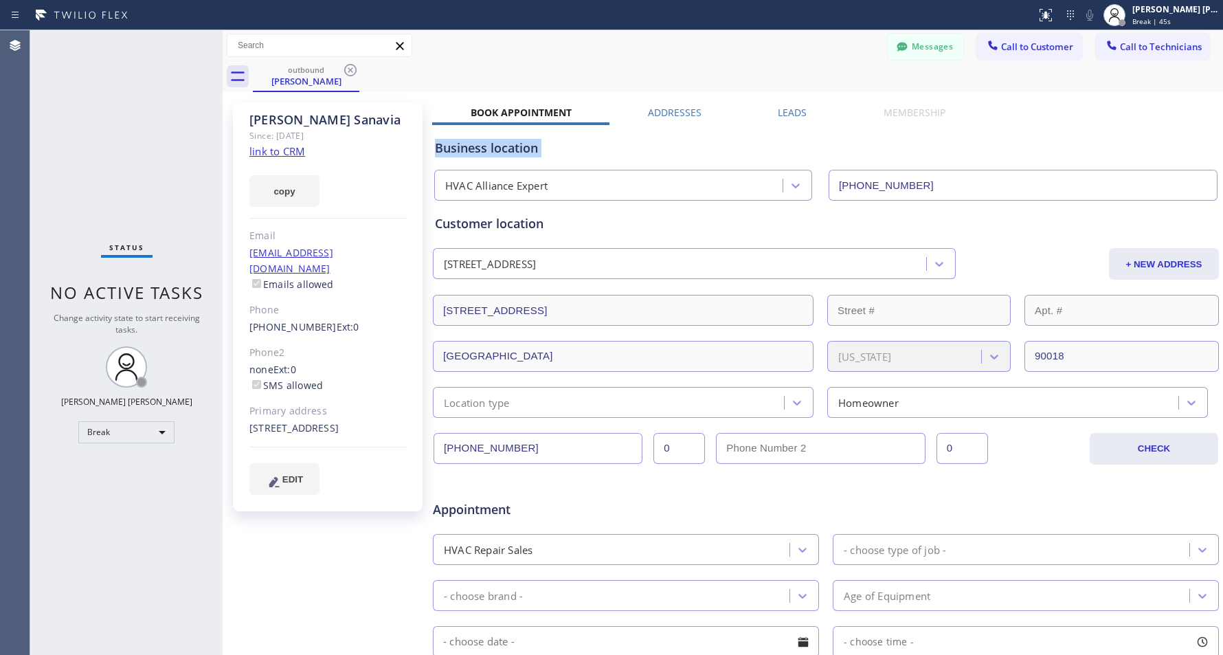
click at [691, 150] on div "Business location" at bounding box center [826, 148] width 782 height 19
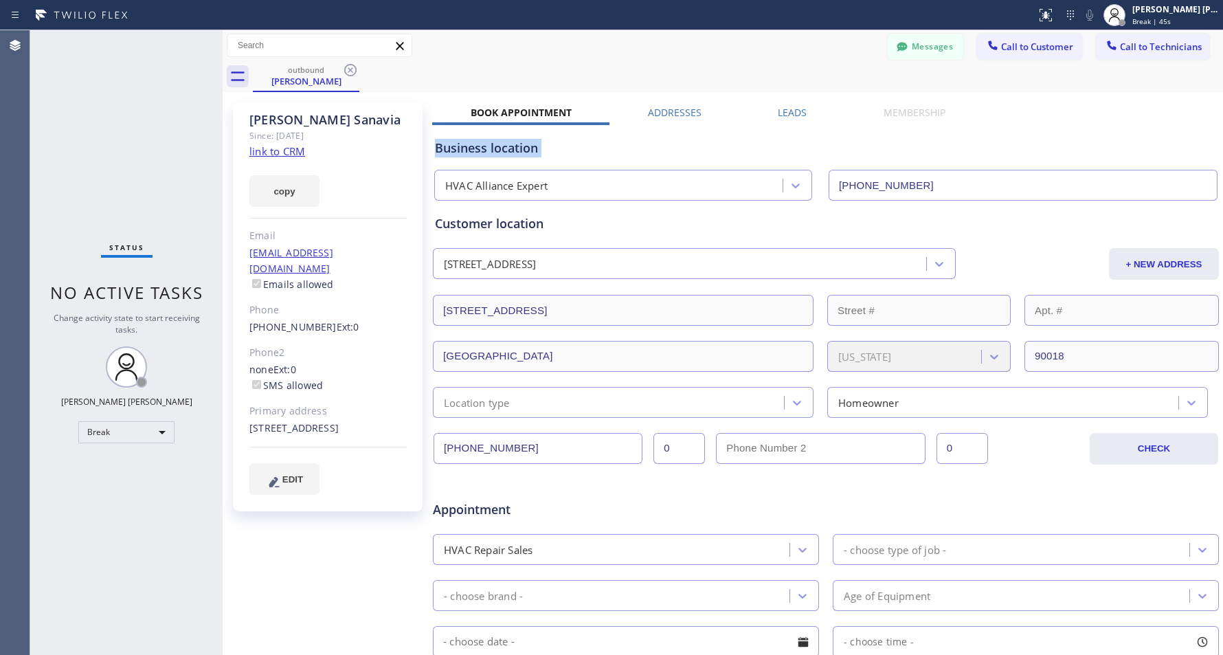
click at [691, 150] on div "Business location" at bounding box center [826, 148] width 782 height 19
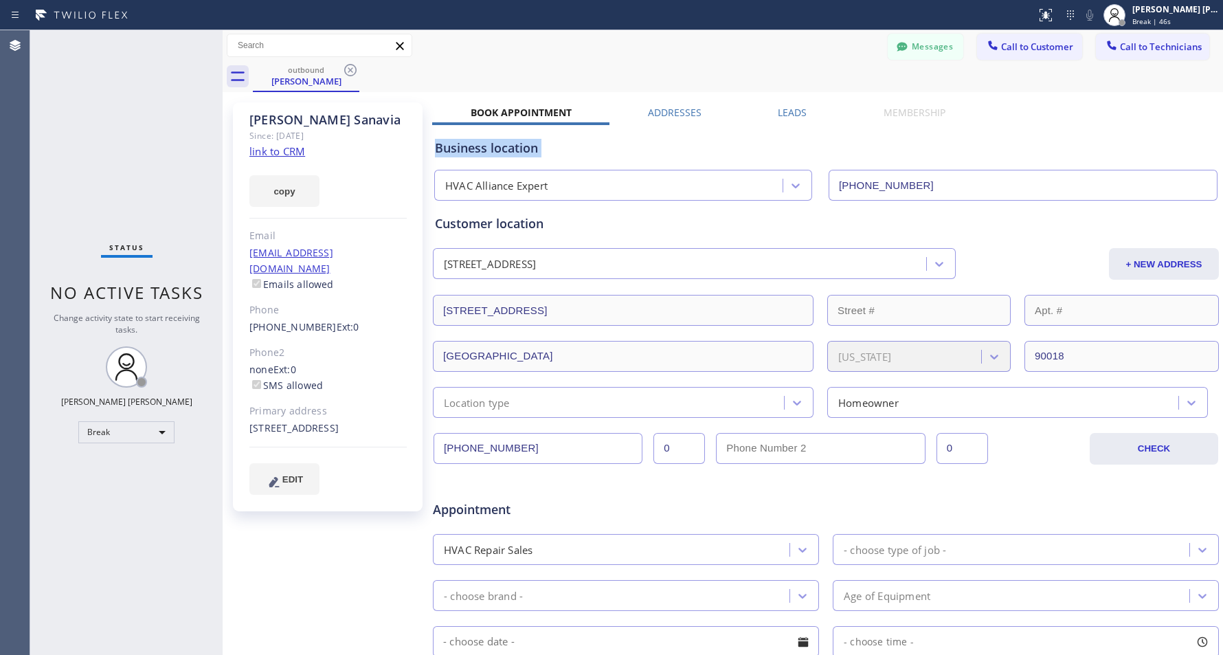
click at [691, 150] on div "Business location" at bounding box center [826, 148] width 782 height 19
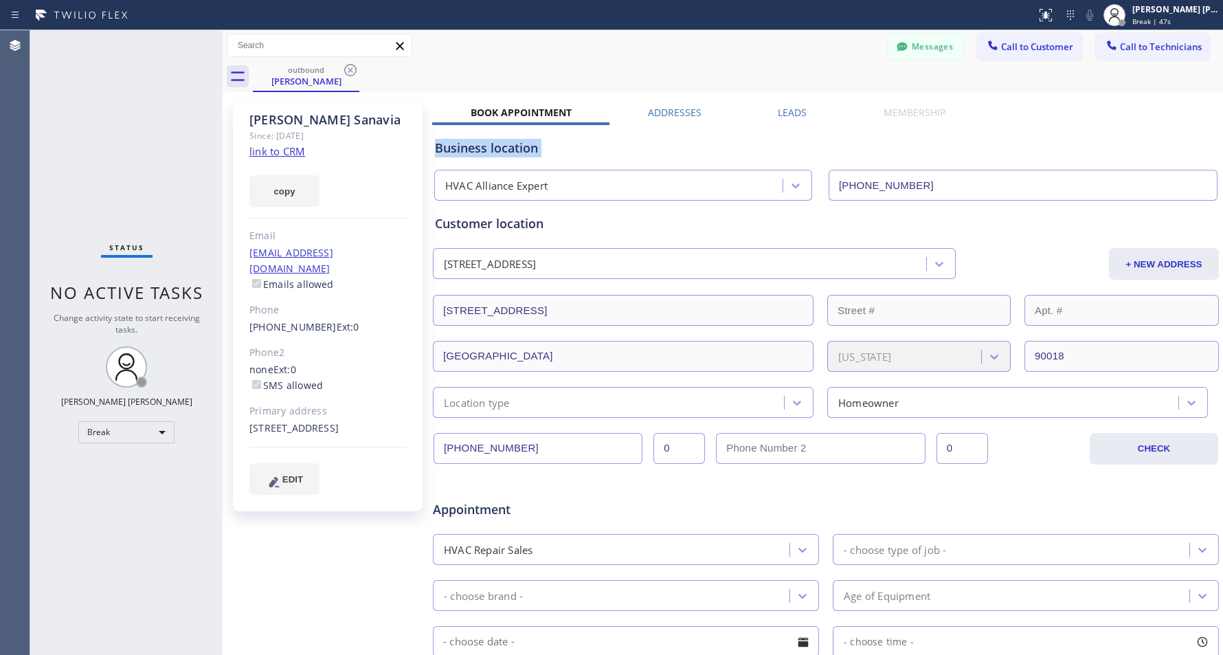
click at [691, 150] on div "Business location" at bounding box center [826, 148] width 782 height 19
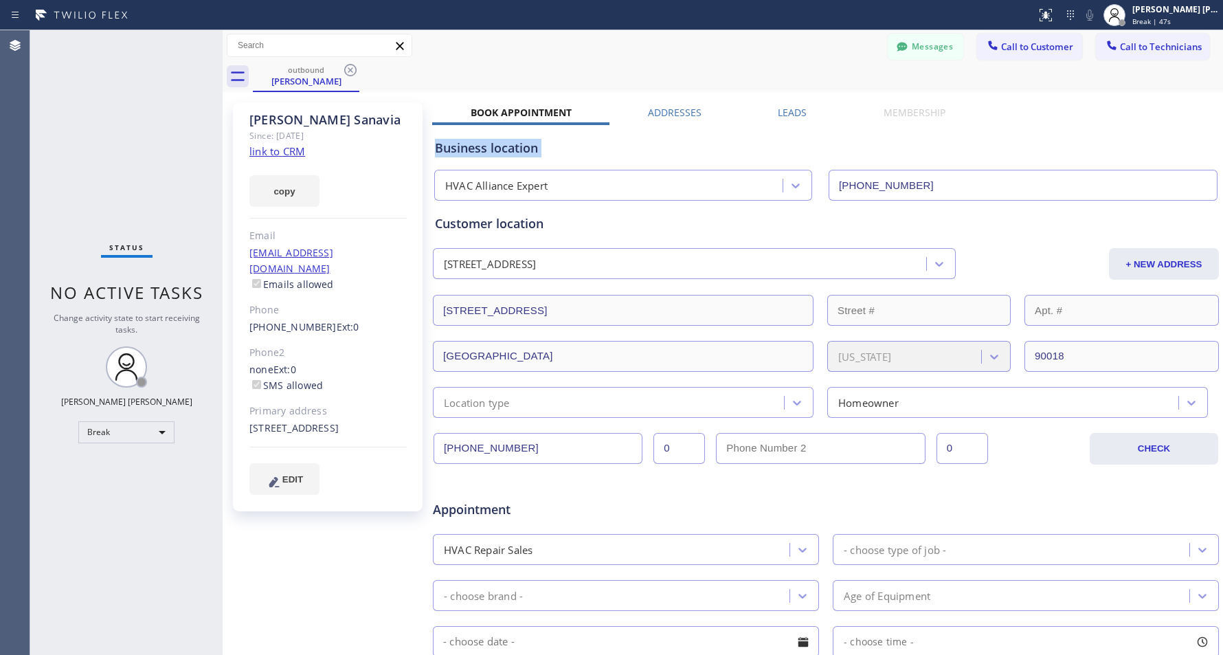
click at [691, 150] on div "Business location" at bounding box center [826, 148] width 782 height 19
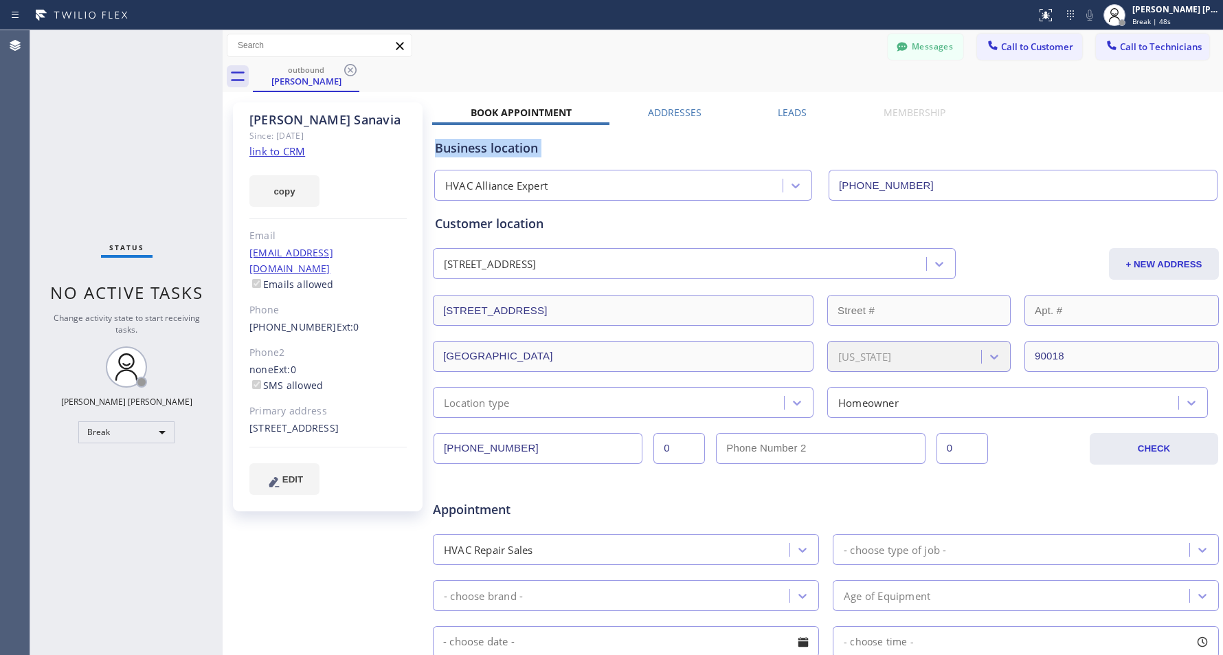
click at [691, 150] on div "Business location" at bounding box center [826, 148] width 782 height 19
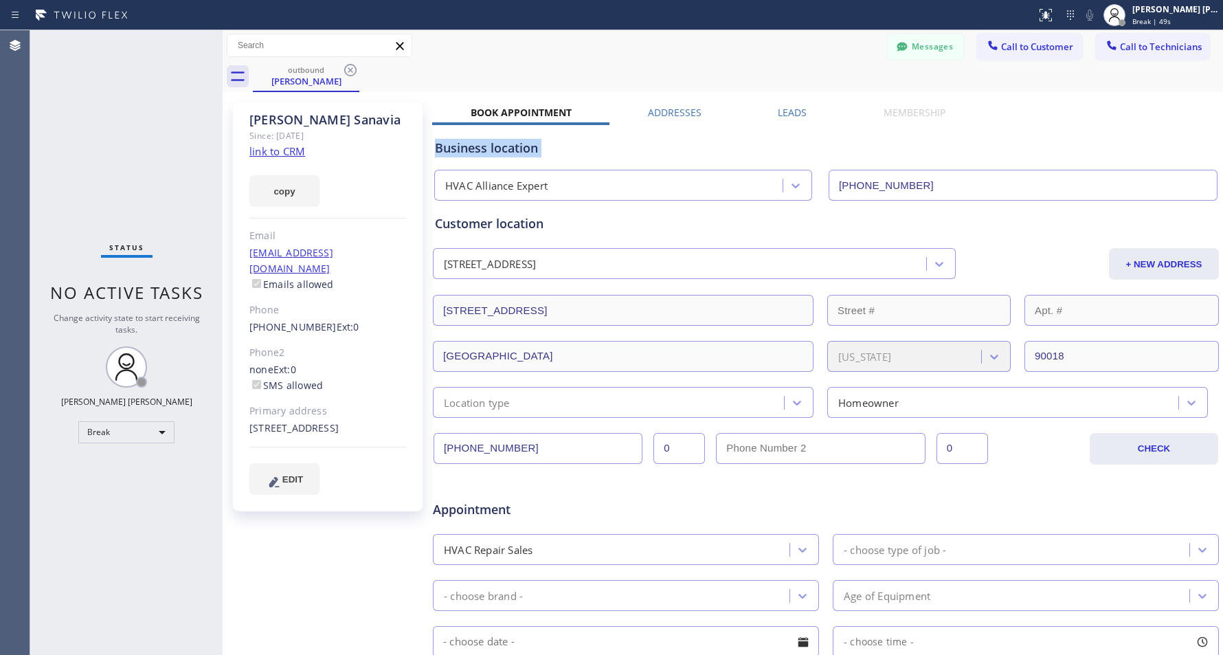
click at [691, 150] on div "Business location" at bounding box center [826, 148] width 782 height 19
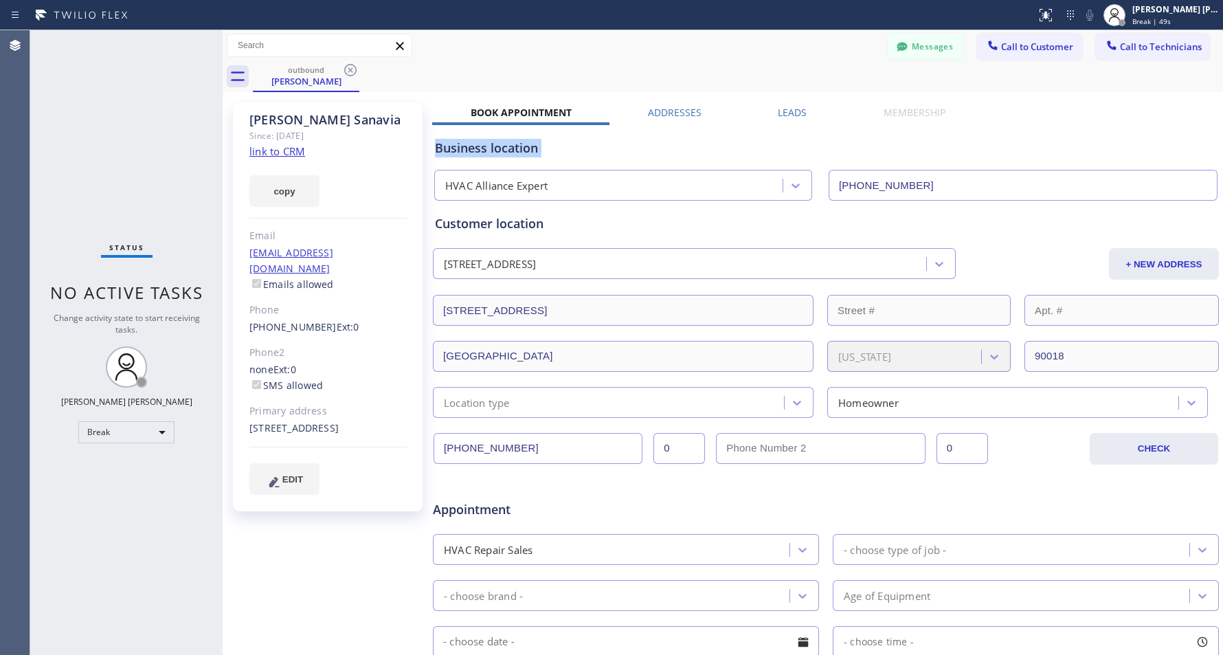
click at [691, 150] on div "Business location" at bounding box center [826, 148] width 782 height 19
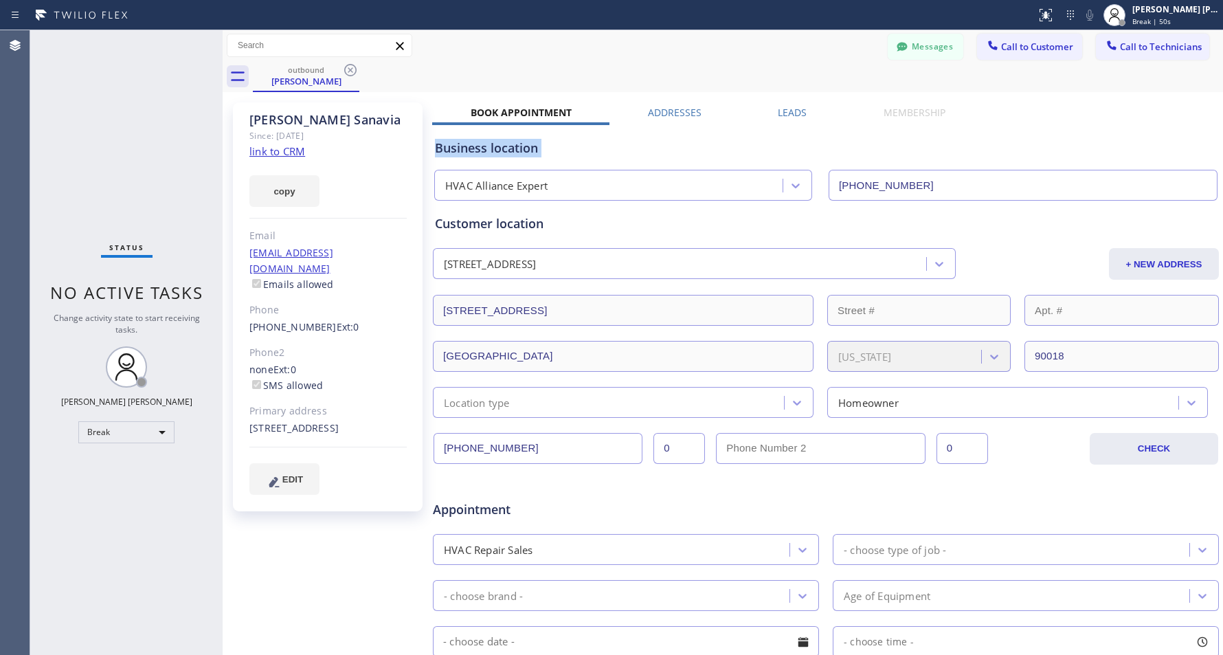
click at [691, 150] on div "Business location" at bounding box center [826, 148] width 782 height 19
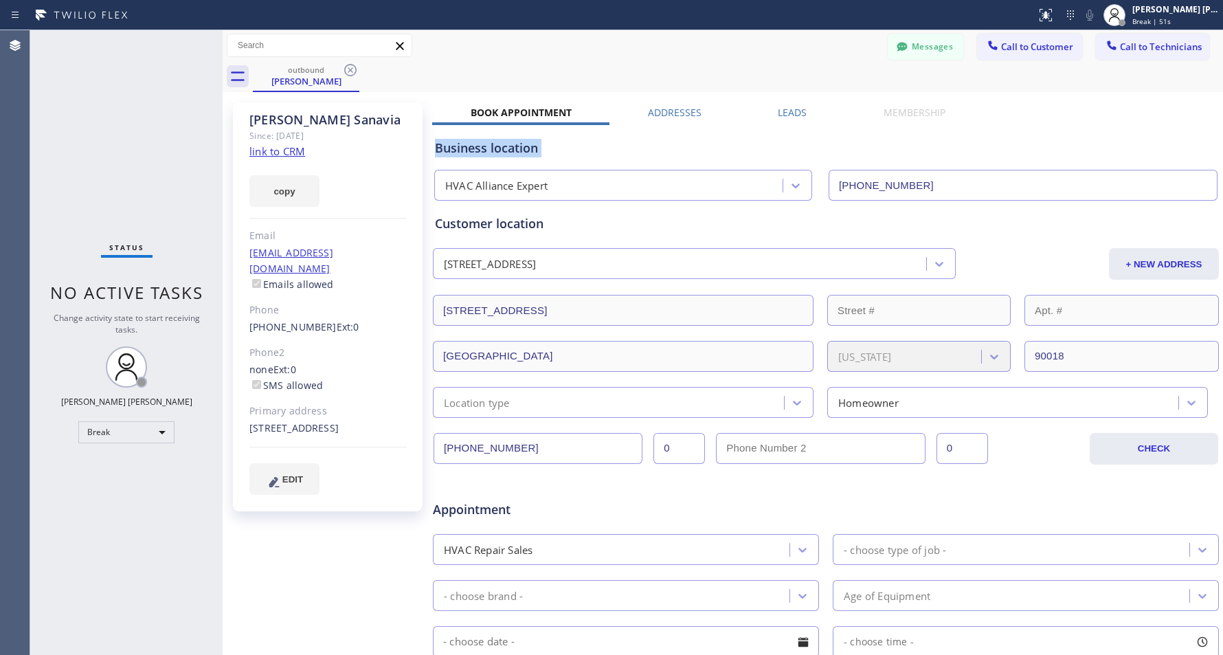
click at [691, 150] on div "Business location" at bounding box center [826, 148] width 782 height 19
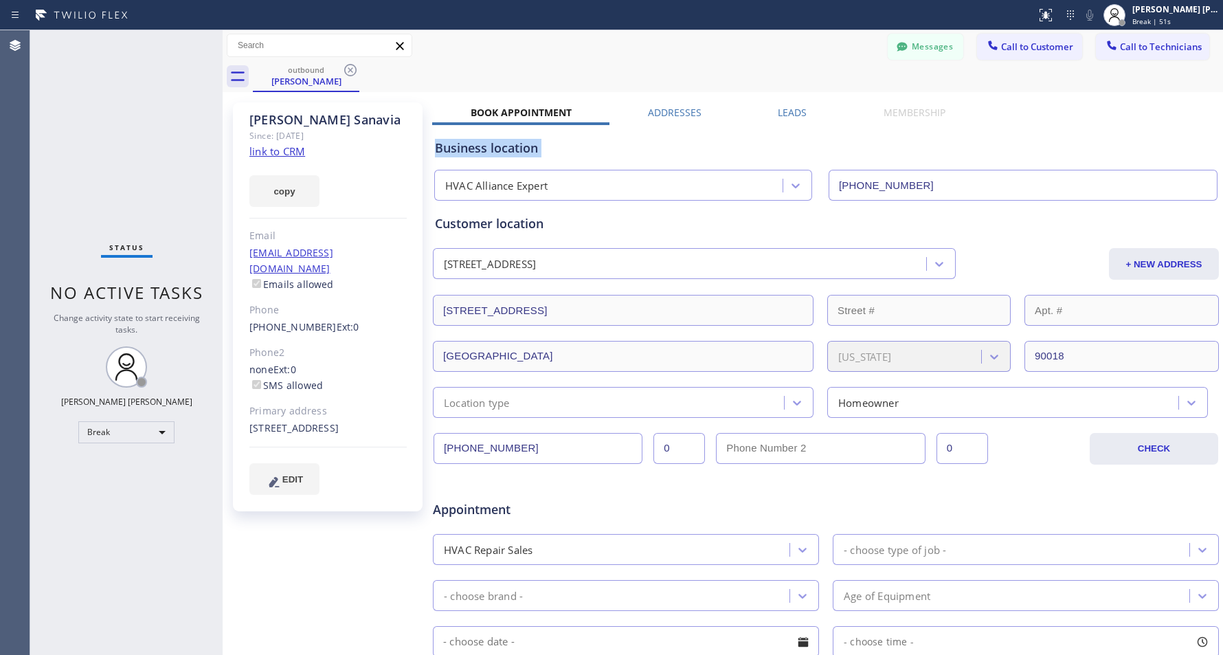
click at [691, 150] on div "Business location" at bounding box center [826, 148] width 782 height 19
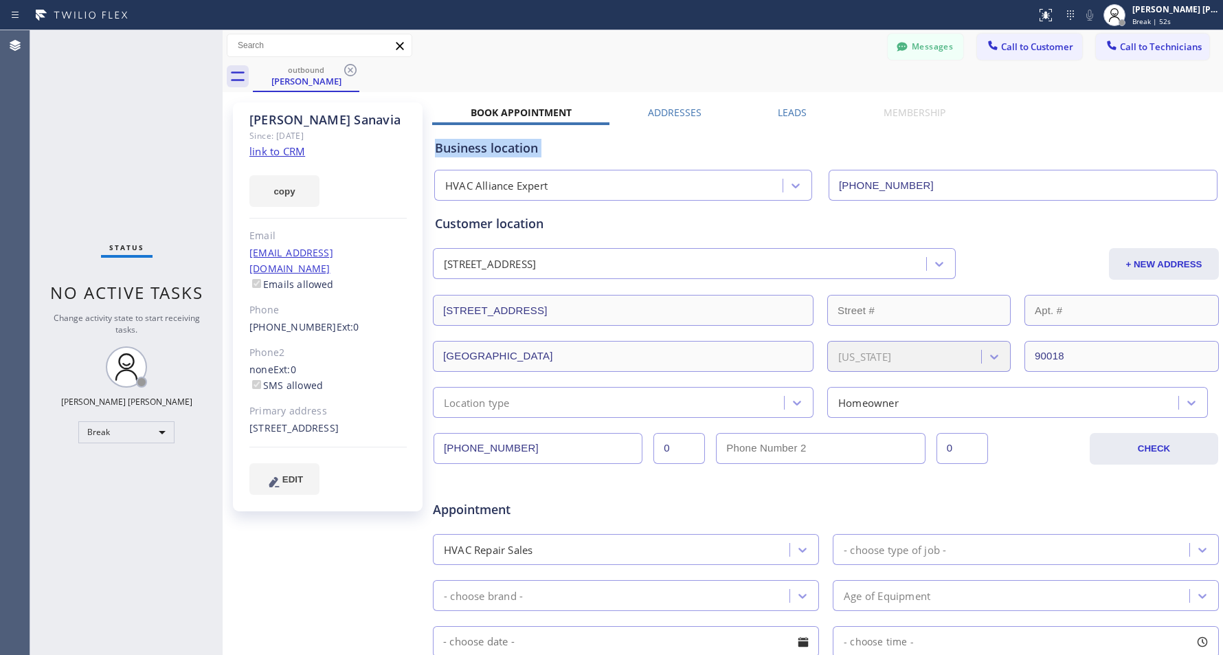
click at [691, 150] on div "Business location" at bounding box center [826, 148] width 782 height 19
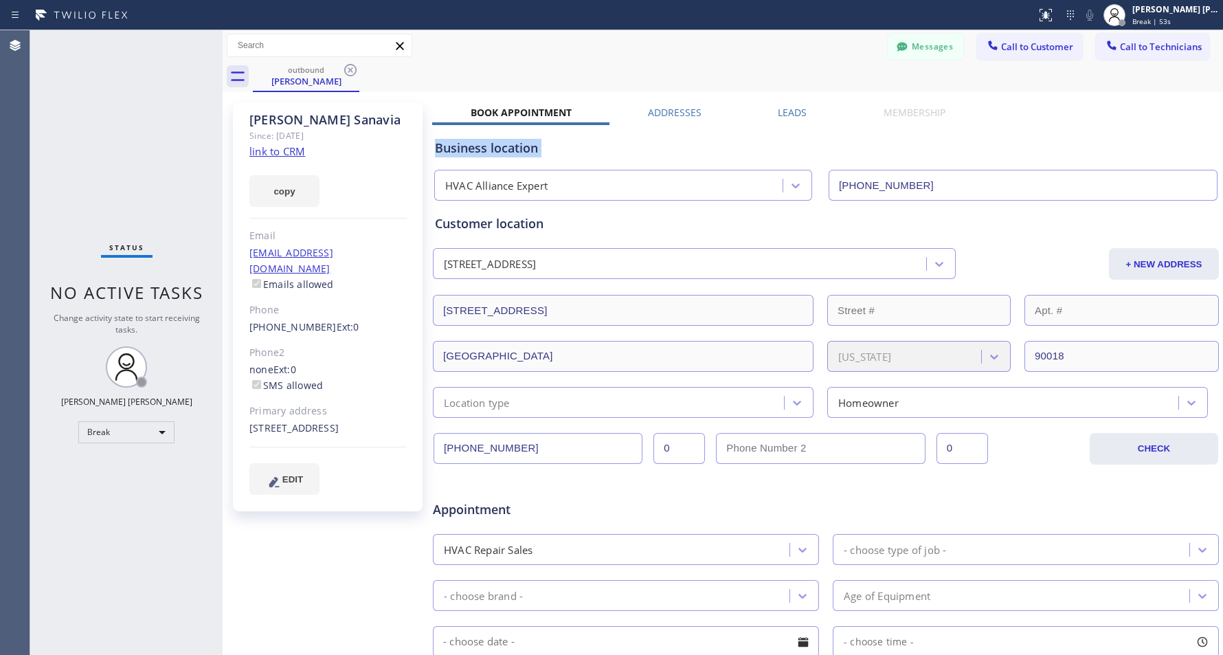
click at [691, 150] on div "Business location" at bounding box center [826, 148] width 782 height 19
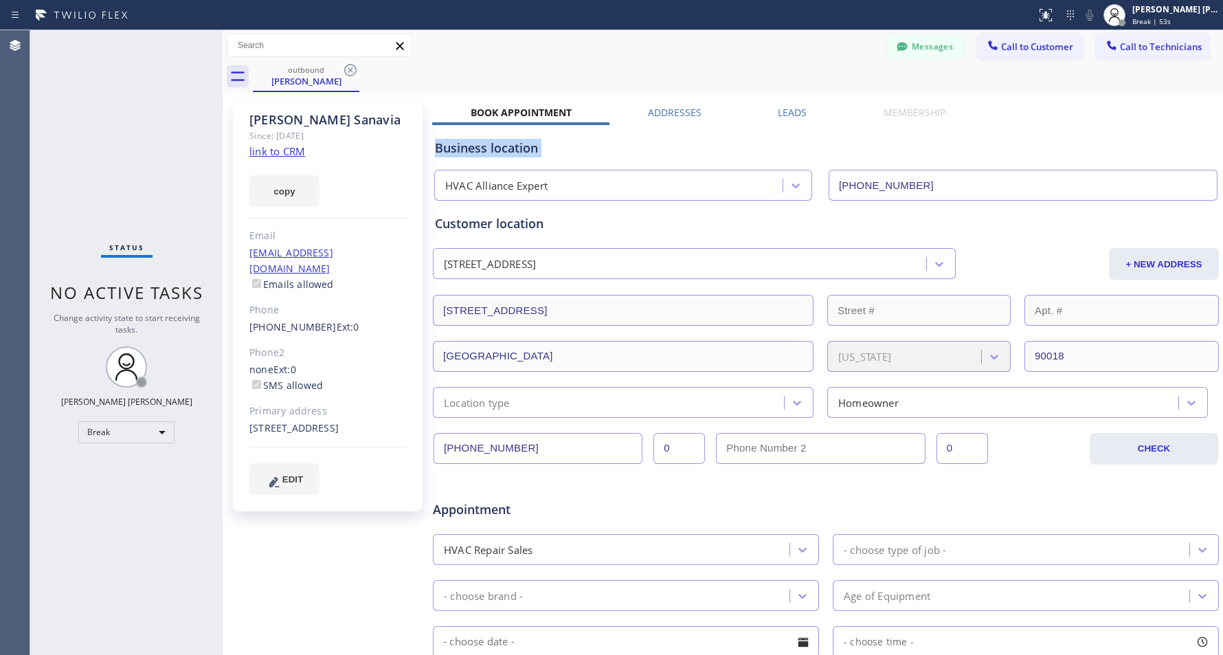
click at [691, 150] on div "Business location" at bounding box center [826, 148] width 782 height 19
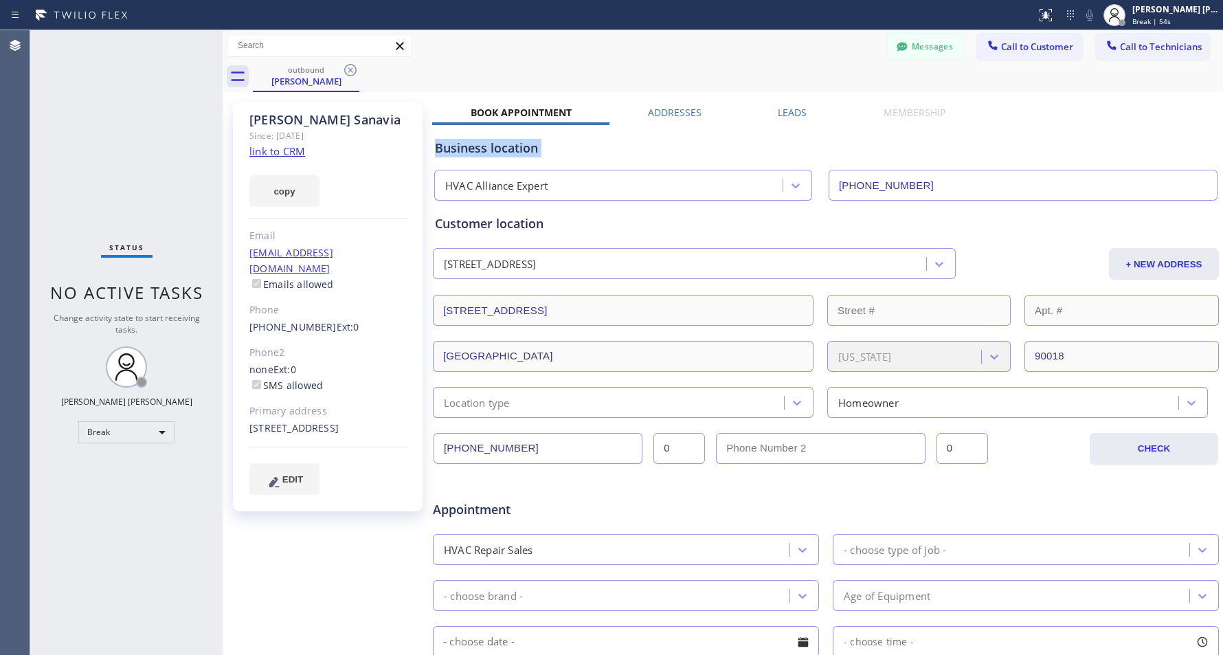
click at [691, 150] on div "Business location" at bounding box center [826, 148] width 782 height 19
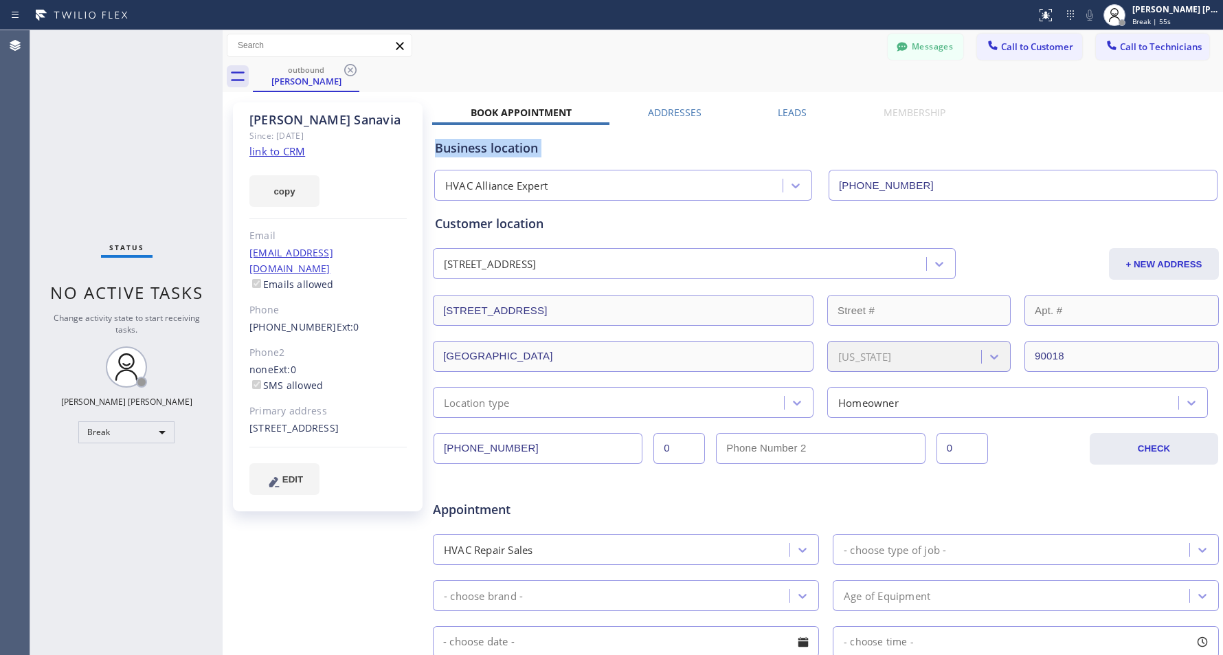
click at [691, 150] on div "Business location" at bounding box center [826, 148] width 782 height 19
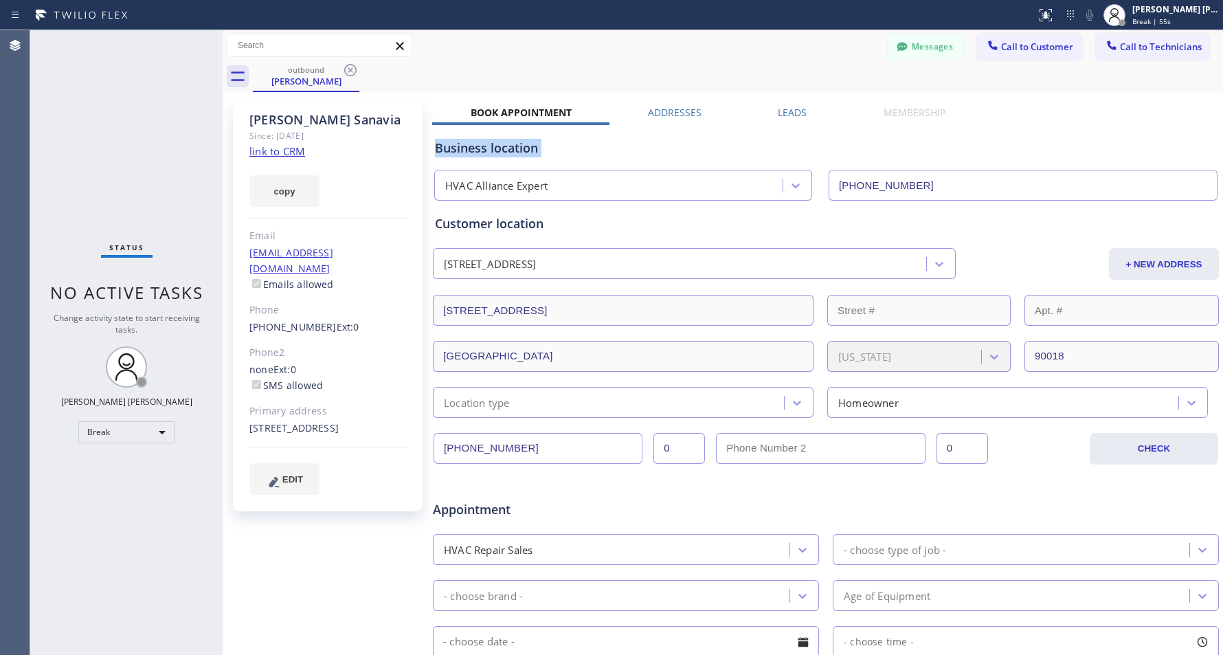
click at [691, 150] on div "Business location" at bounding box center [826, 148] width 782 height 19
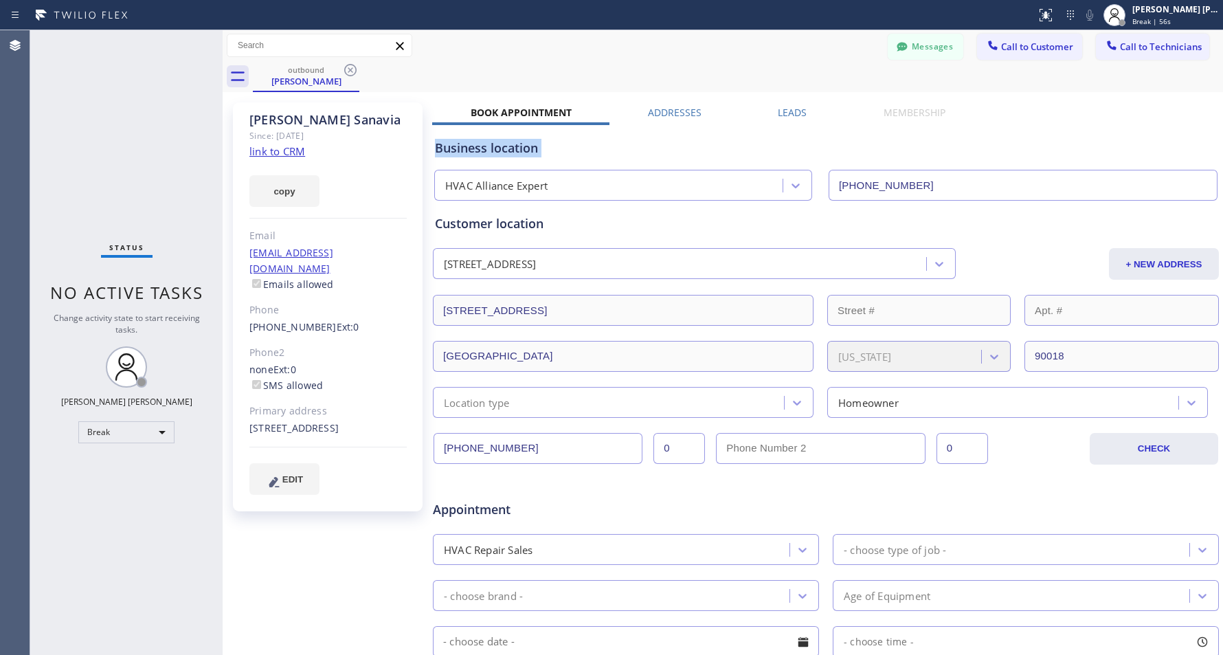
click at [691, 150] on div "Business location" at bounding box center [826, 148] width 782 height 19
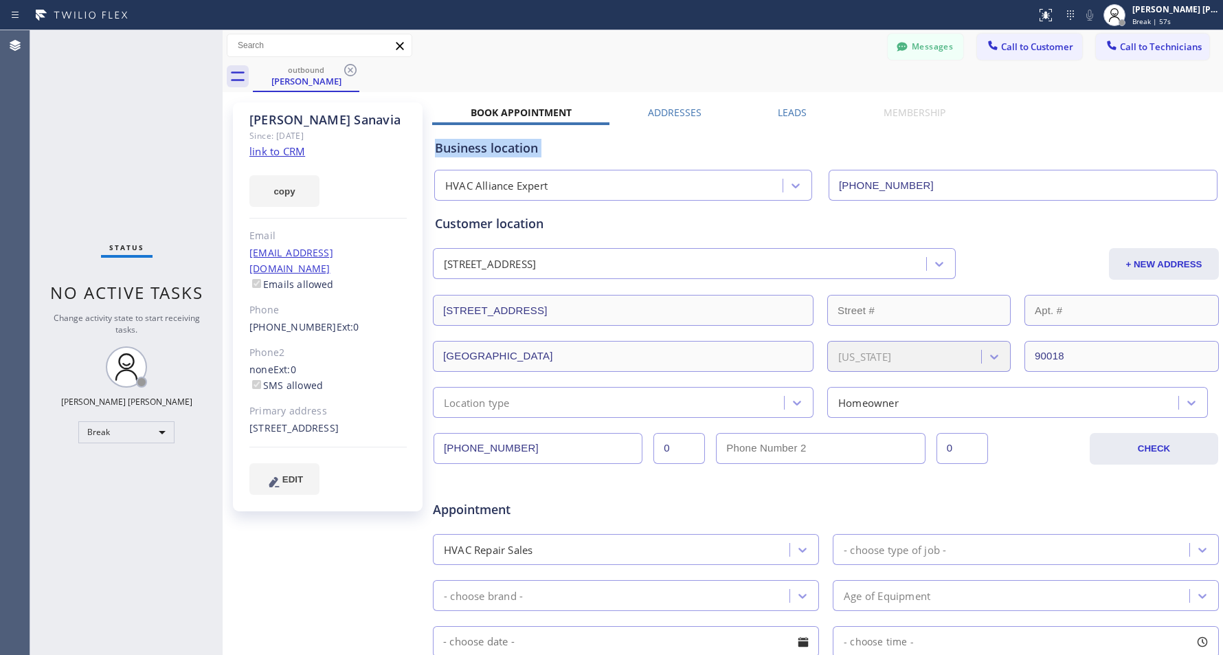
click at [691, 150] on div "Business location" at bounding box center [826, 148] width 782 height 19
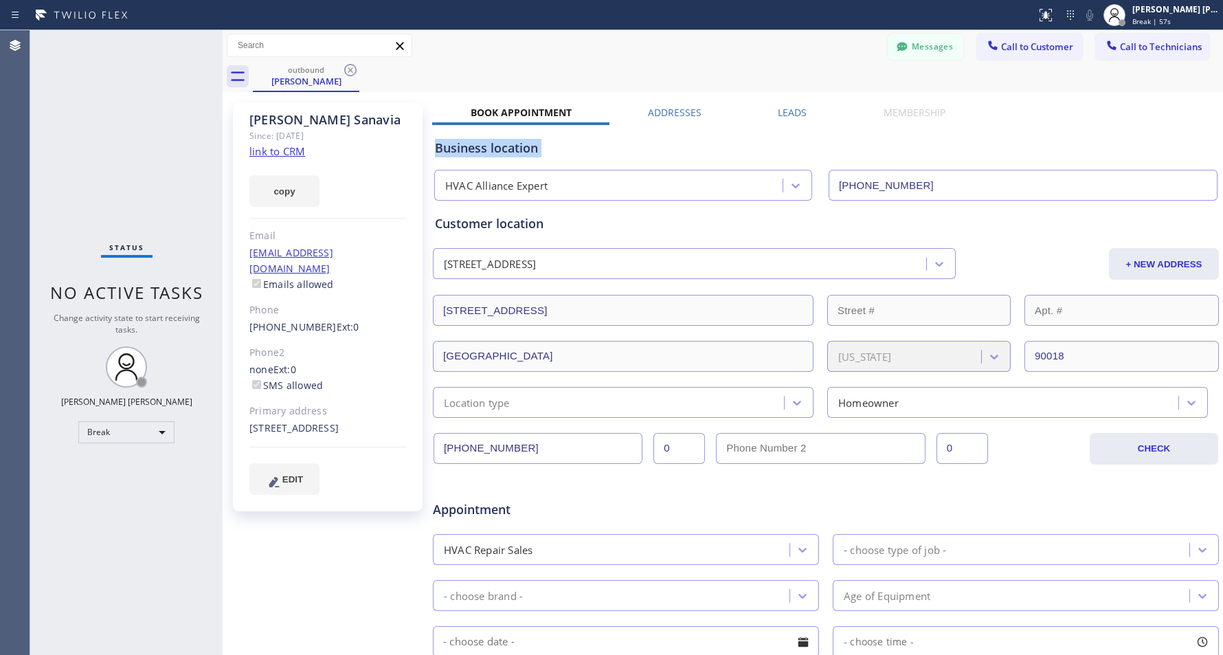
click at [691, 150] on div "Business location" at bounding box center [826, 148] width 782 height 19
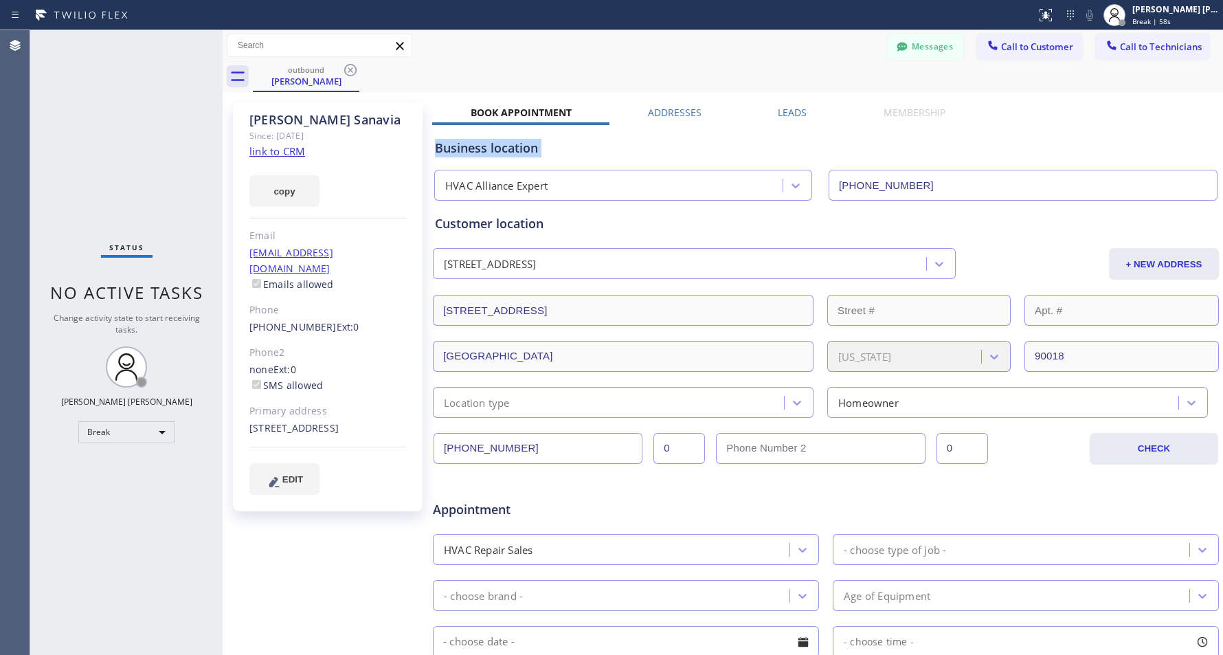
click at [691, 150] on div "Business location" at bounding box center [826, 148] width 782 height 19
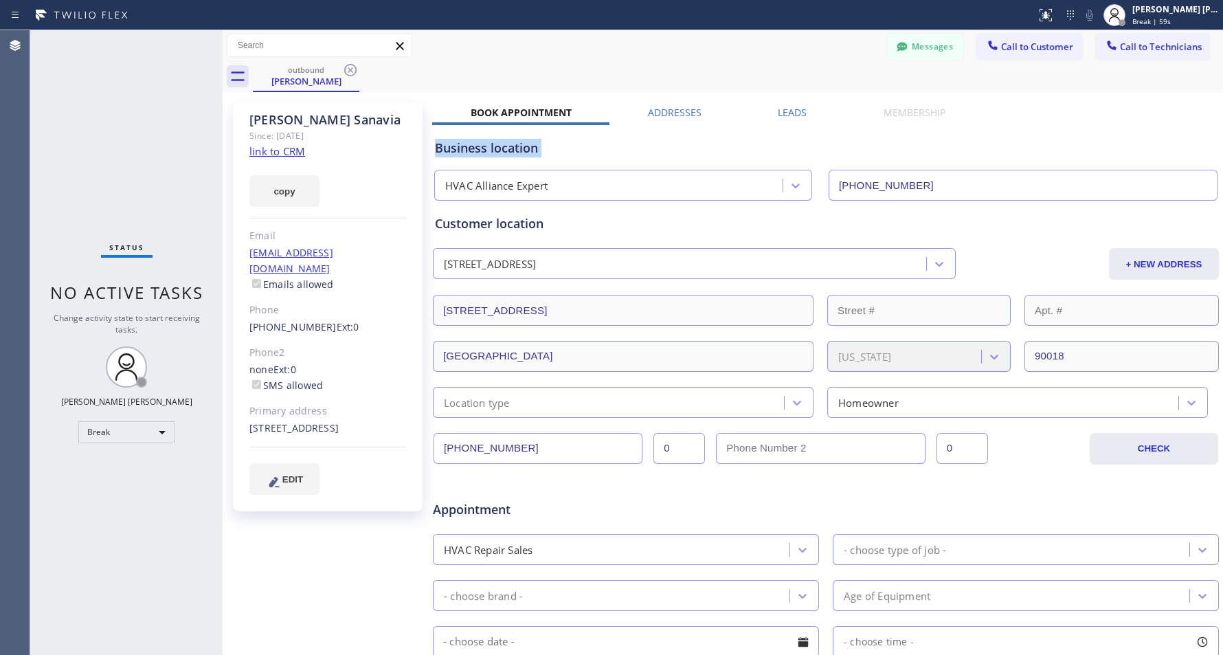
click at [691, 150] on div "Business location" at bounding box center [826, 148] width 782 height 19
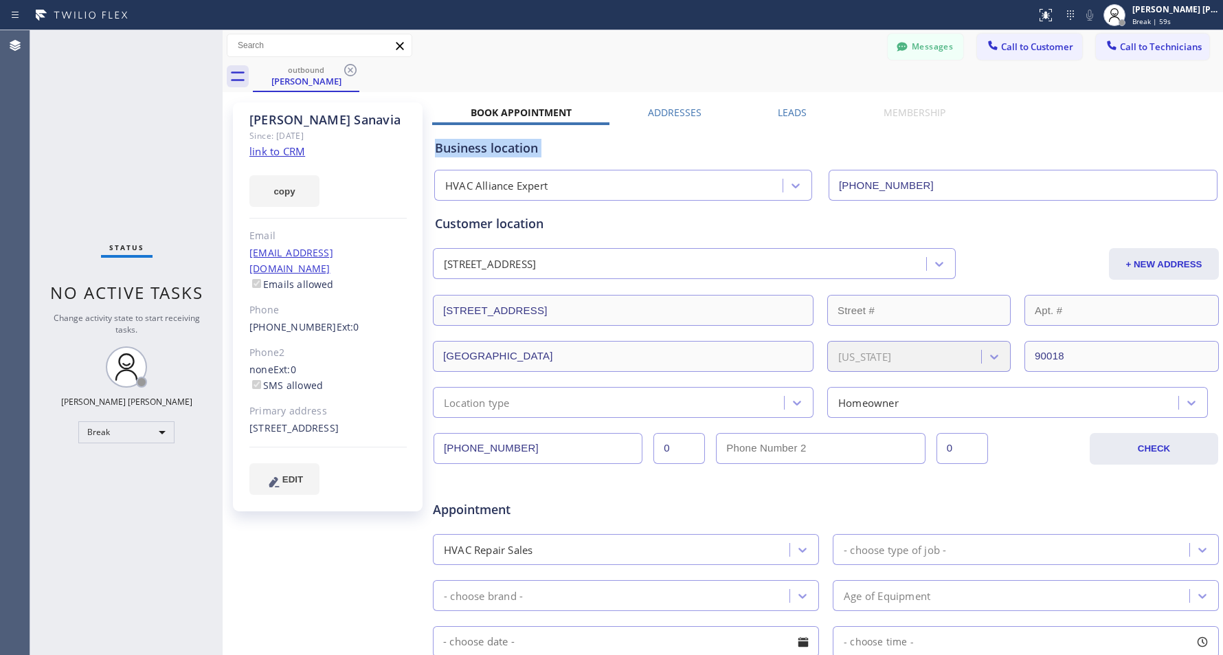
click at [691, 150] on div "Business location" at bounding box center [826, 148] width 782 height 19
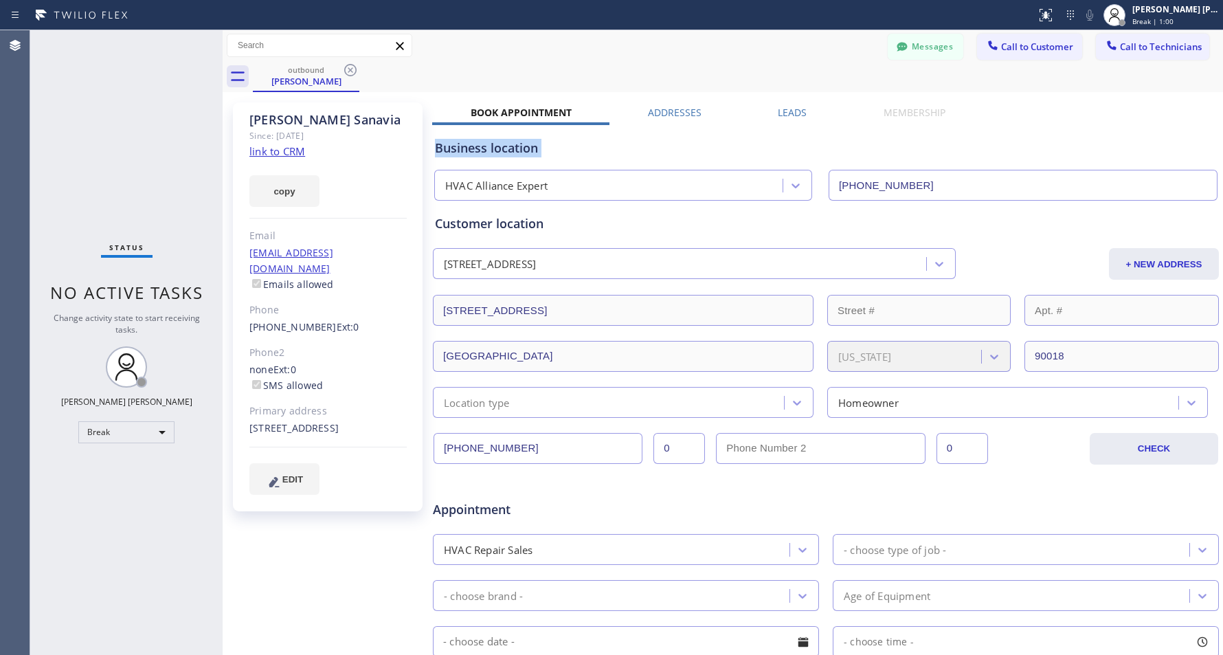
click at [691, 150] on div "Business location" at bounding box center [826, 148] width 782 height 19
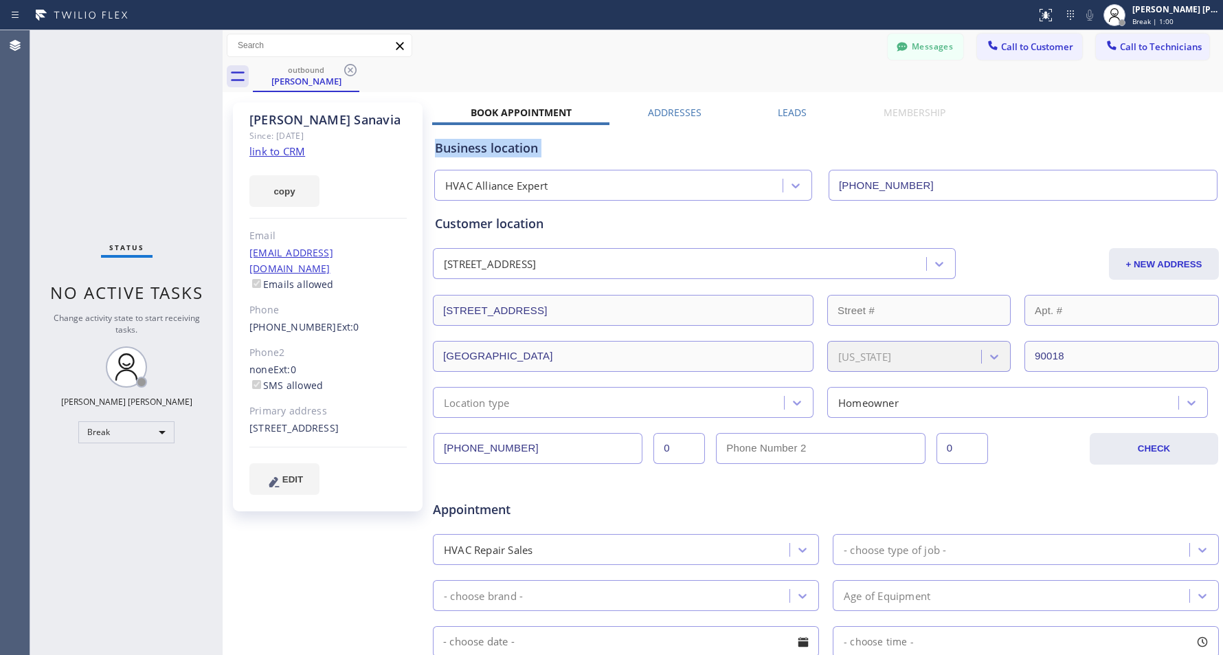
click at [691, 150] on div "Business location" at bounding box center [826, 148] width 782 height 19
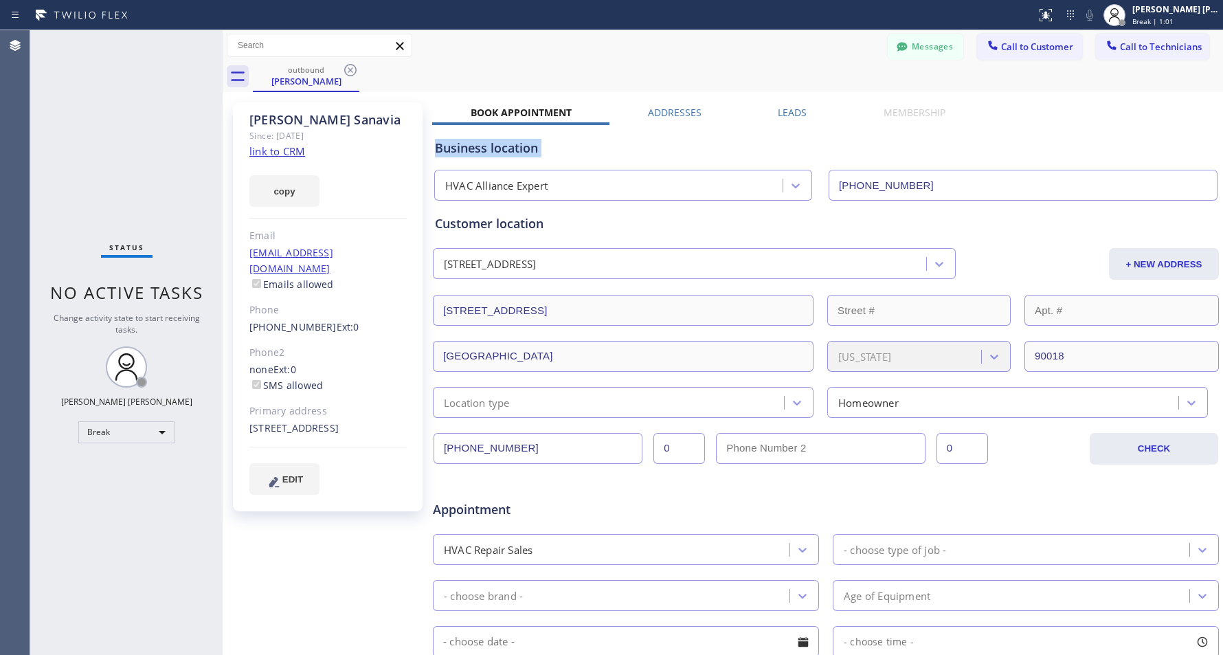
click at [691, 150] on div "Business location" at bounding box center [826, 148] width 782 height 19
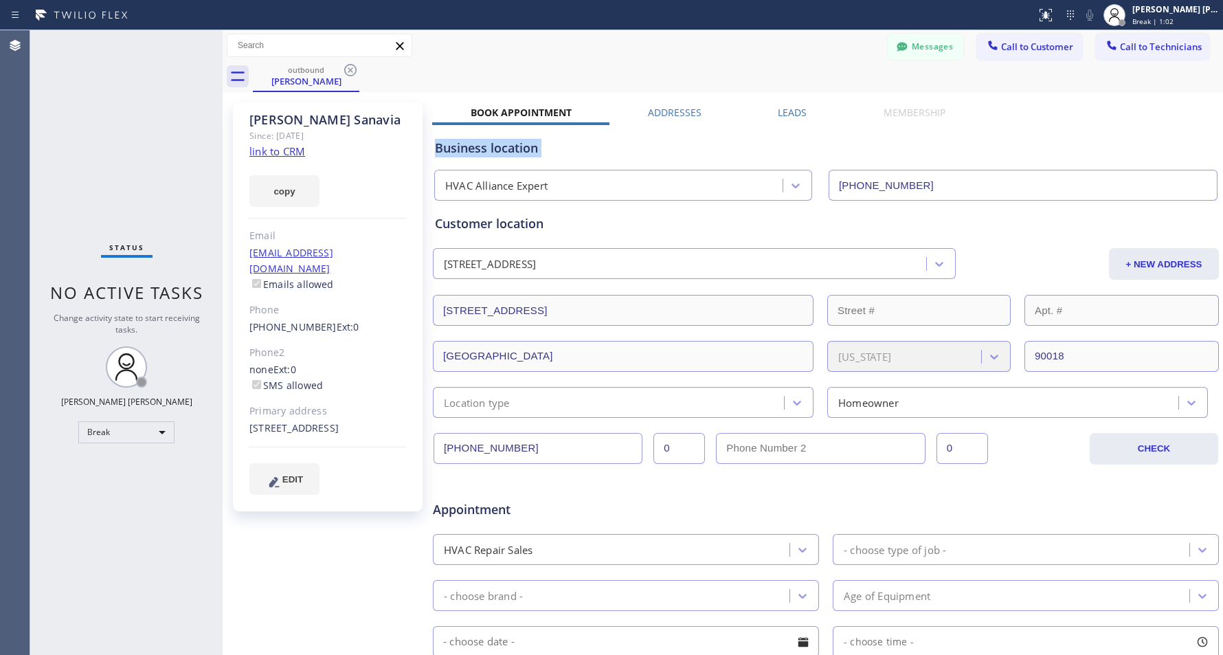
click at [691, 150] on div "Business location" at bounding box center [826, 148] width 782 height 19
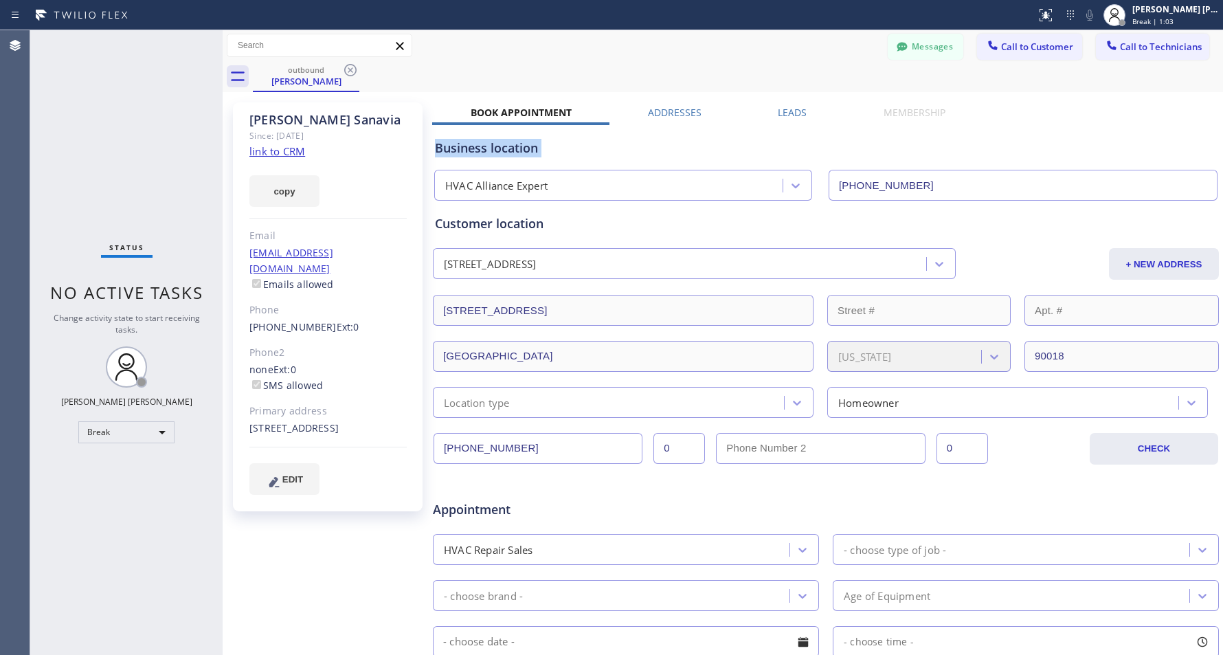
click at [691, 150] on div "Business location" at bounding box center [826, 148] width 782 height 19
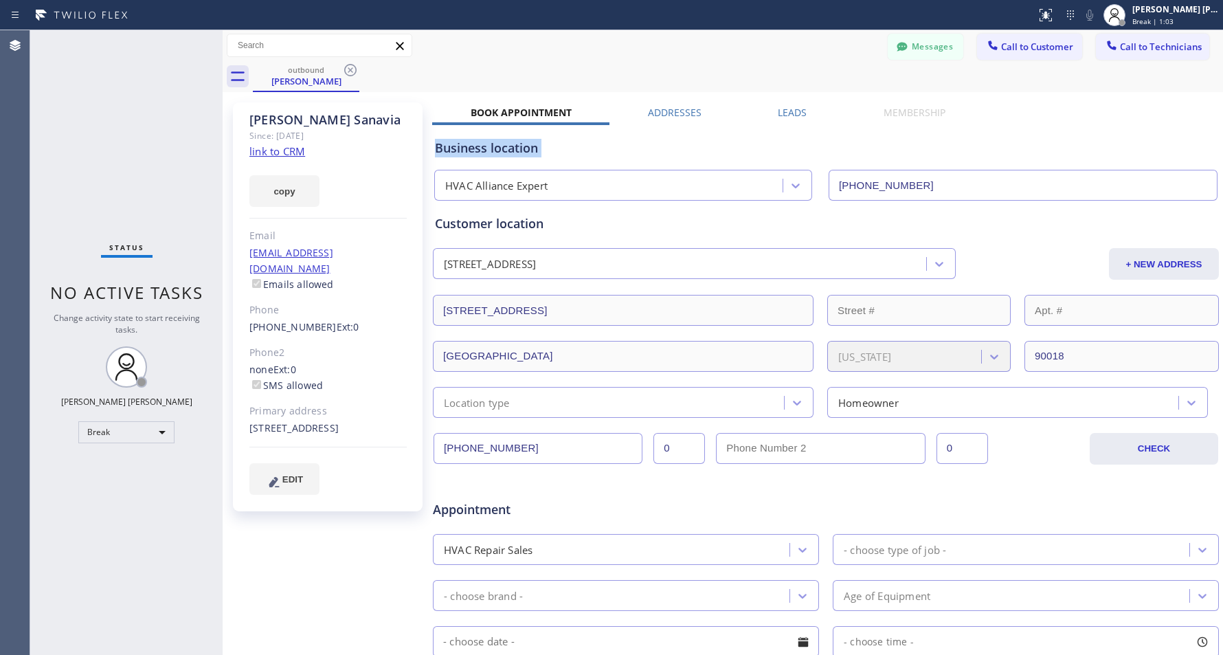
click at [691, 150] on div "Business location" at bounding box center [826, 148] width 782 height 19
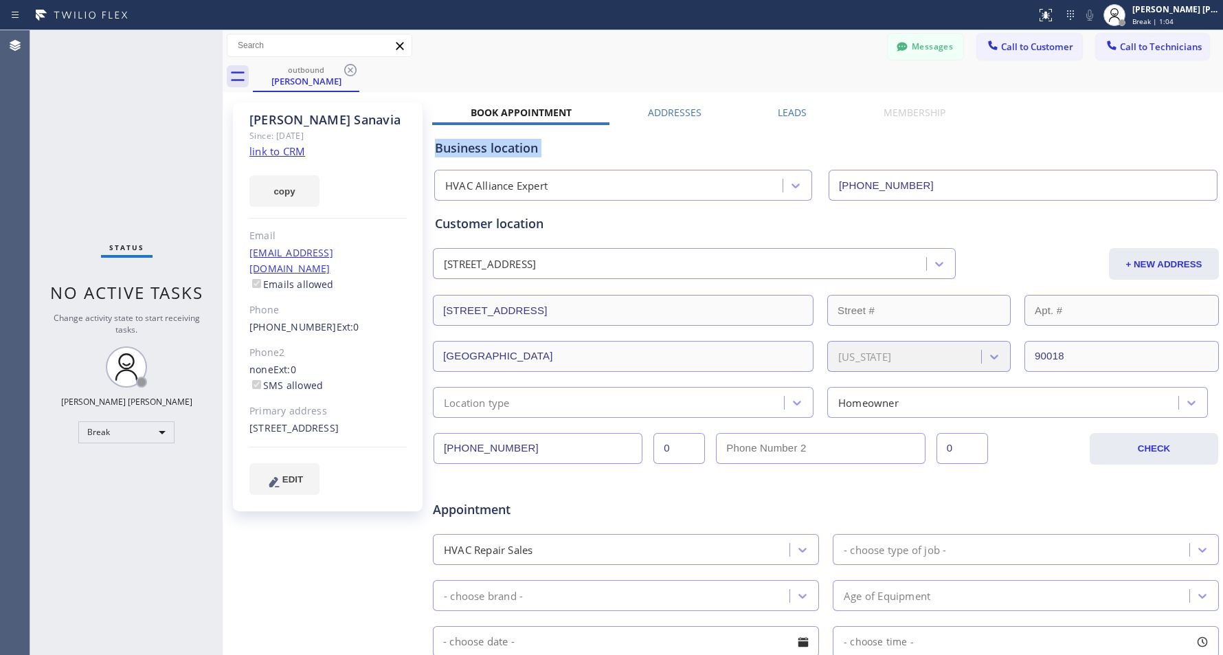
click at [691, 150] on div "Business location" at bounding box center [826, 148] width 782 height 19
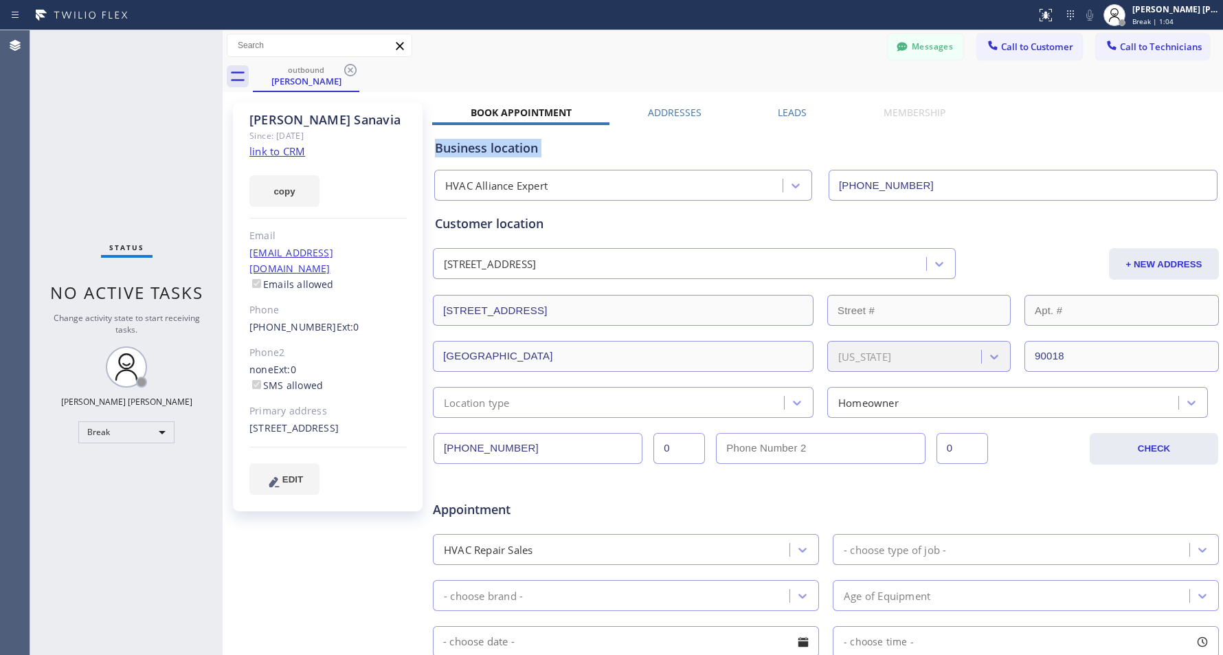
click at [691, 150] on div "Business location" at bounding box center [826, 148] width 782 height 19
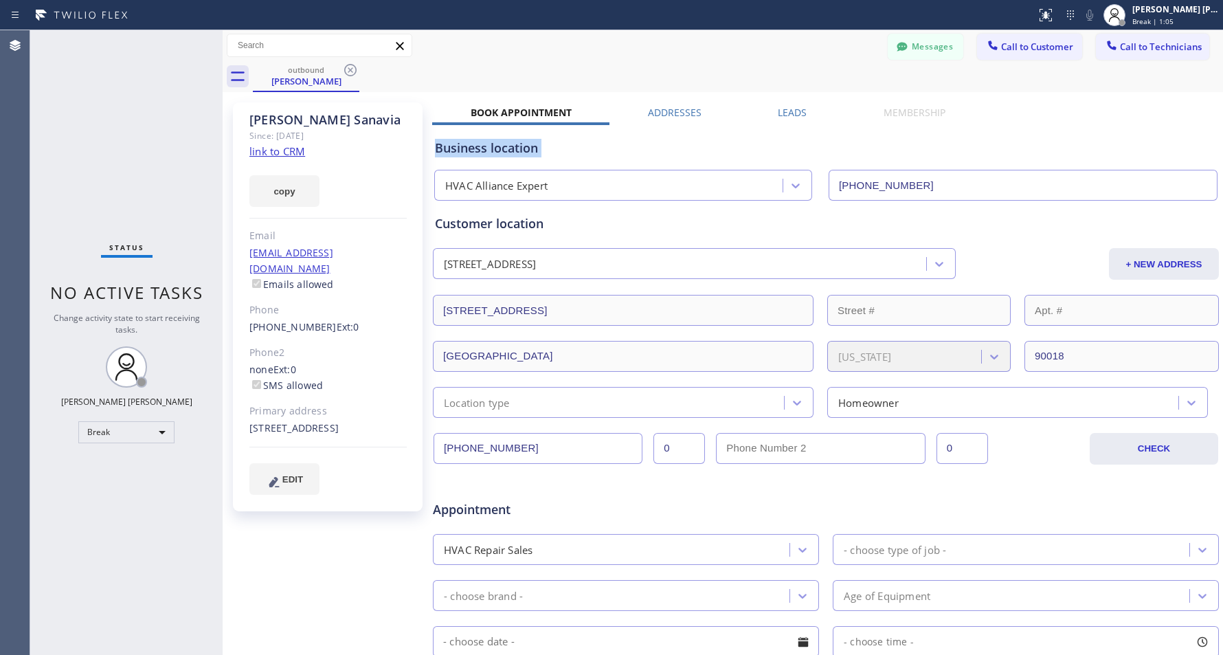
click at [691, 150] on div "Business location" at bounding box center [826, 148] width 782 height 19
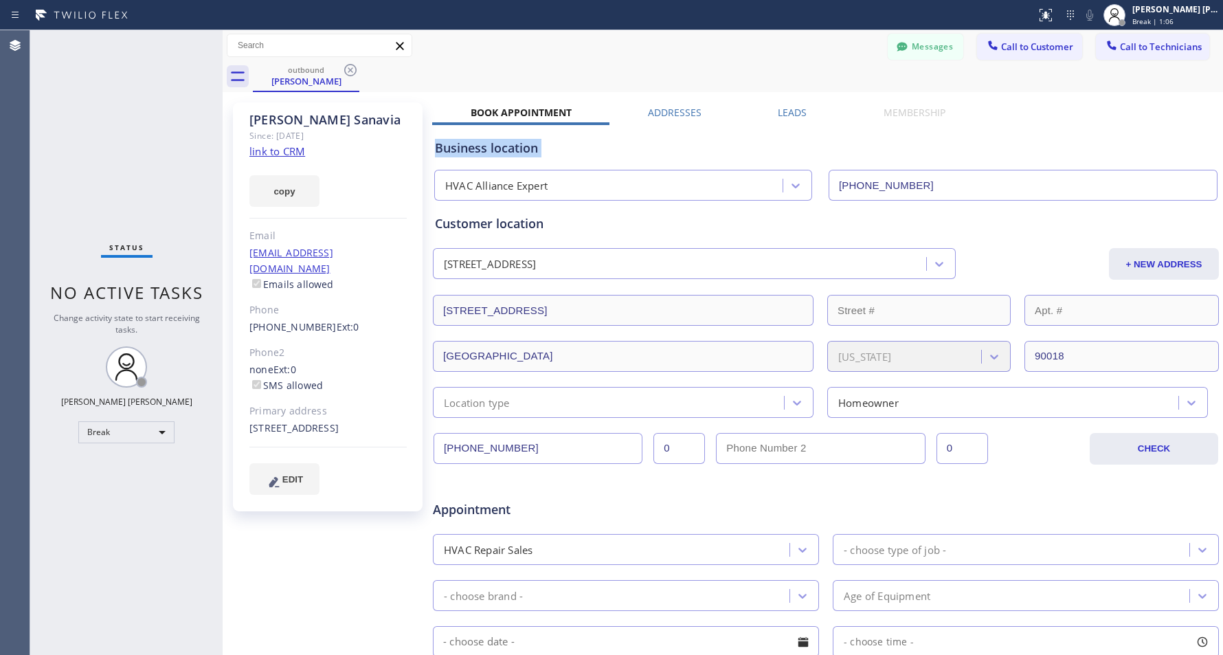
click at [691, 150] on div "Business location" at bounding box center [826, 148] width 782 height 19
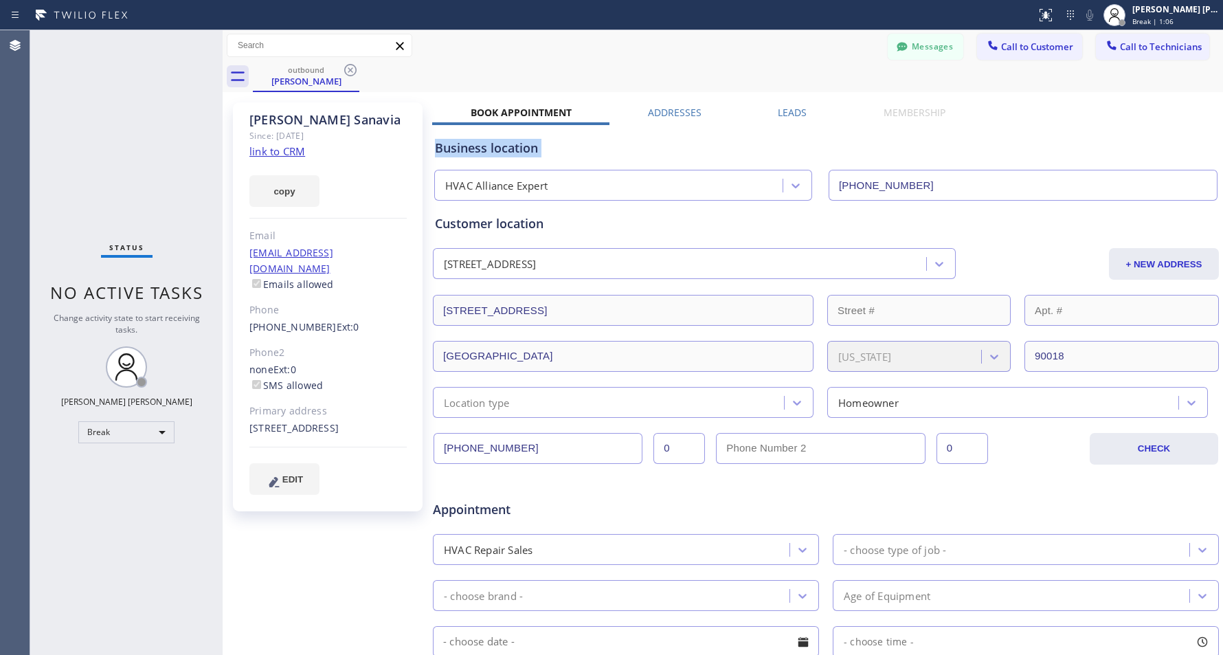
click at [691, 150] on div "Business location" at bounding box center [826, 148] width 782 height 19
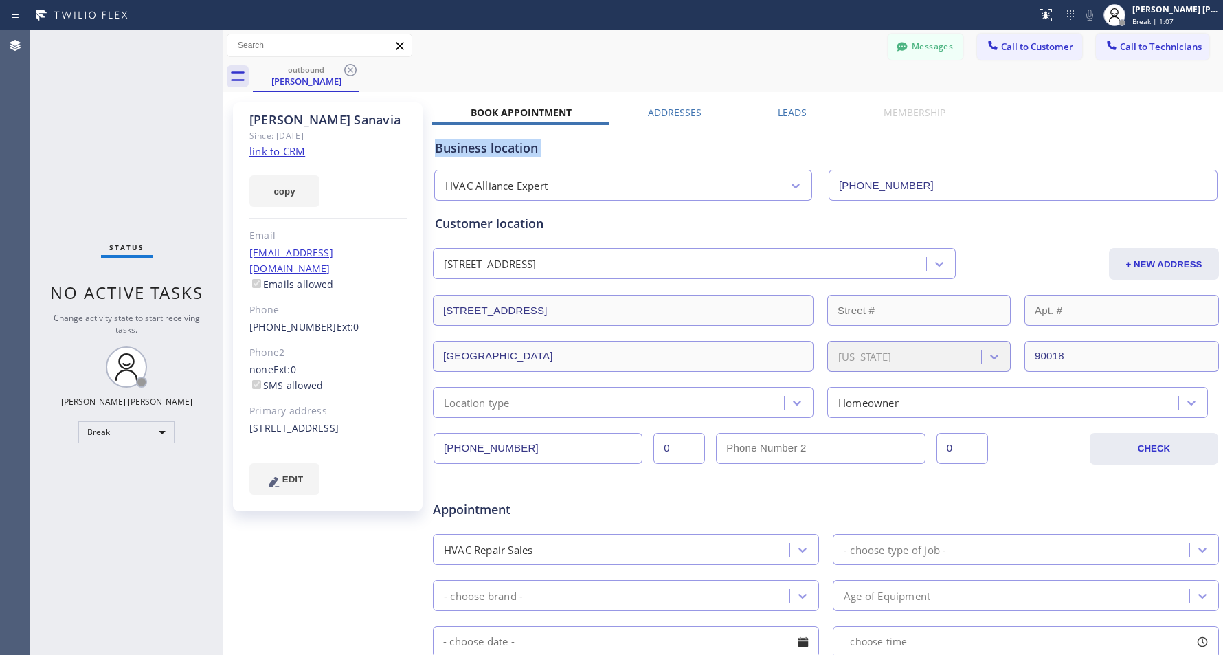
click at [691, 150] on div "Business location" at bounding box center [826, 148] width 782 height 19
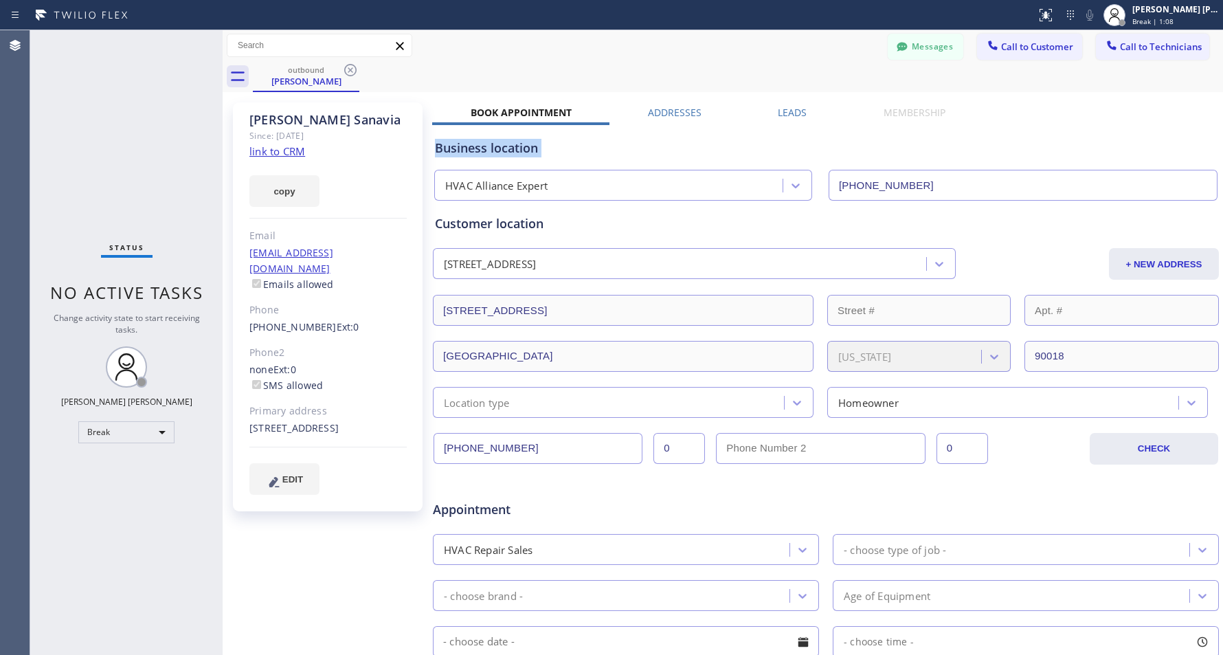
click at [691, 150] on div "Business location" at bounding box center [826, 148] width 782 height 19
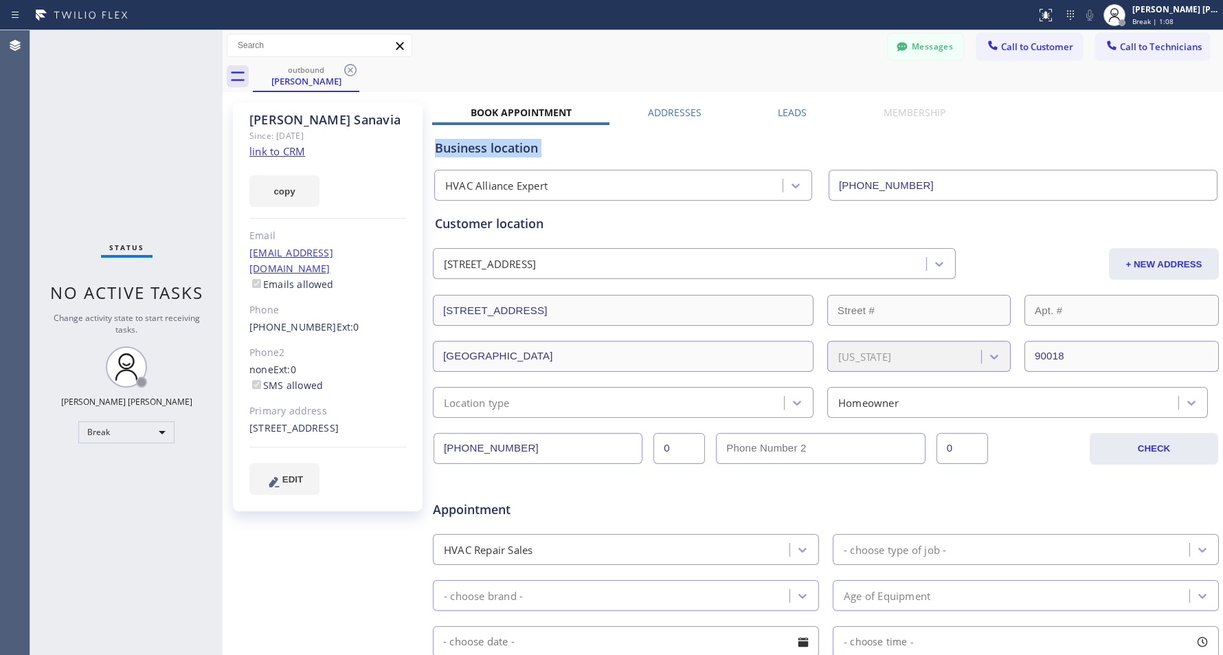
click at [691, 150] on div "Business location" at bounding box center [826, 148] width 782 height 19
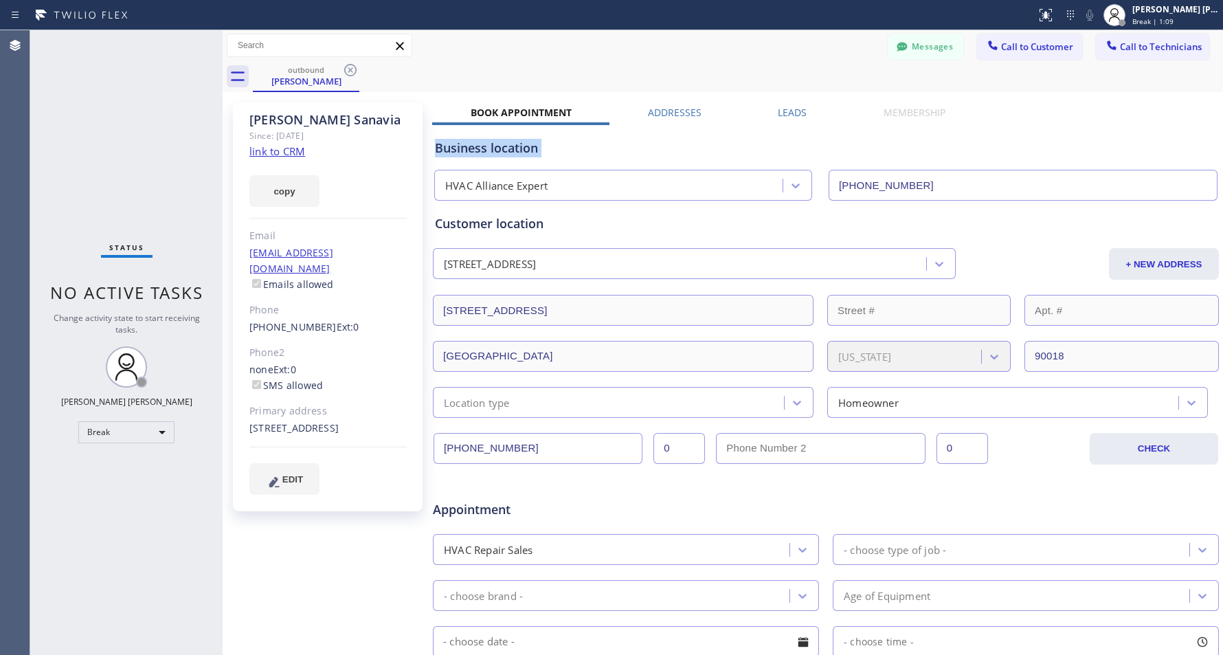
click at [691, 150] on div "Business location" at bounding box center [826, 148] width 782 height 19
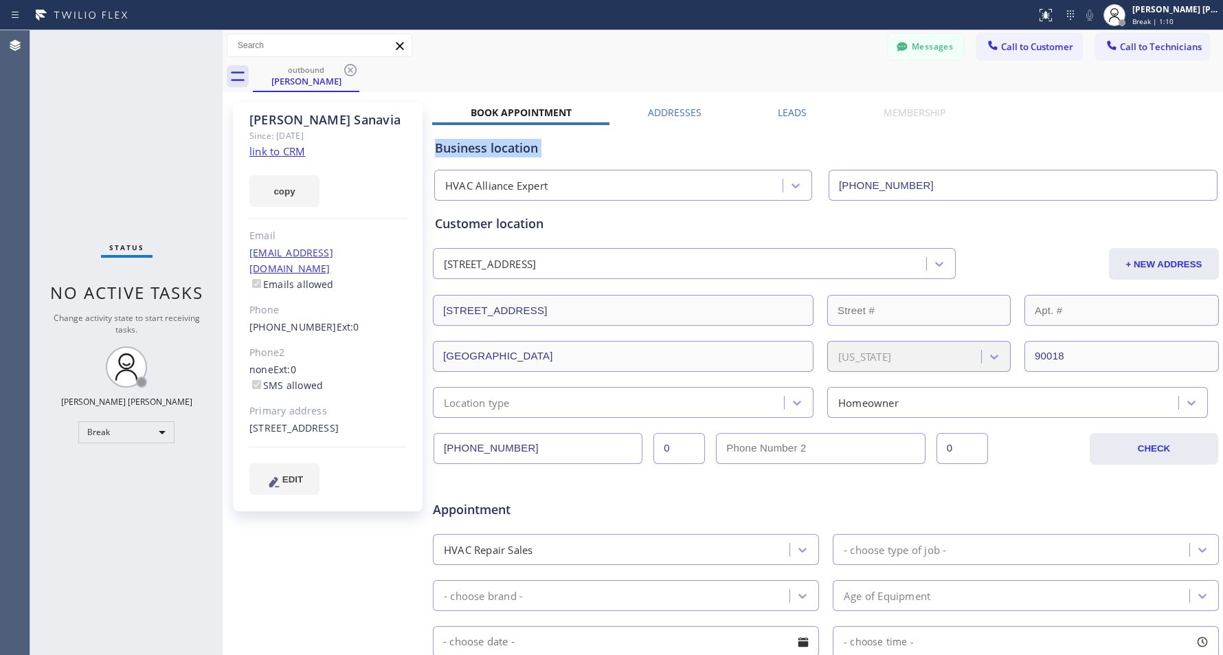
click at [691, 150] on div "Business location" at bounding box center [826, 148] width 782 height 19
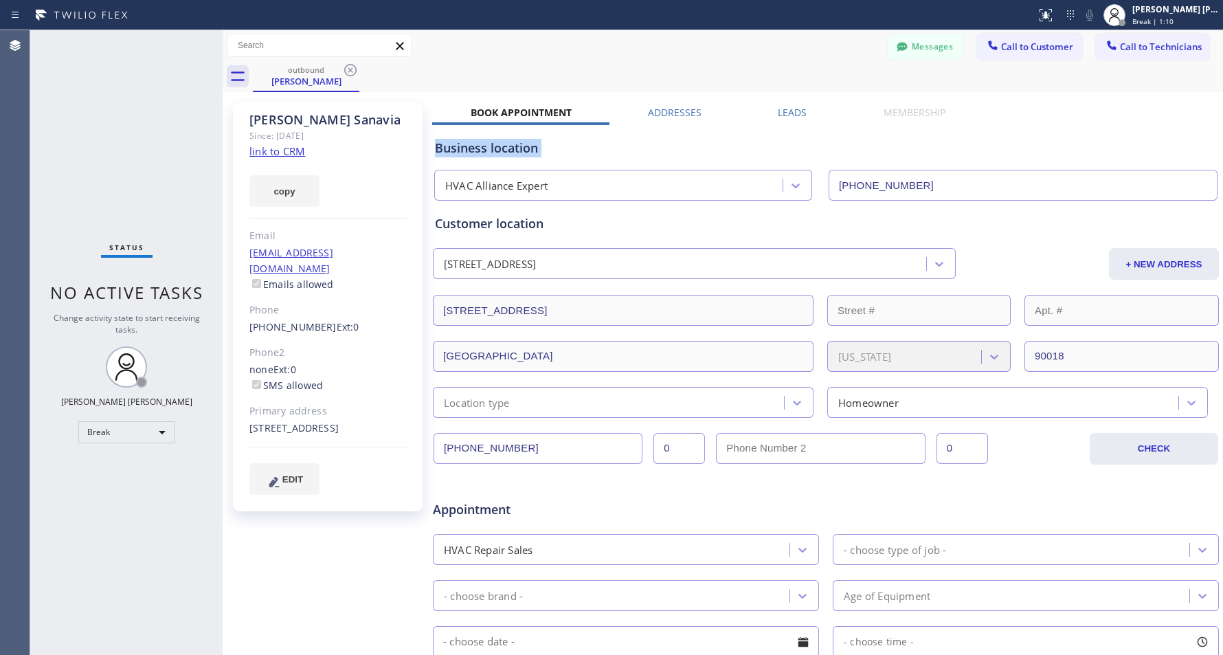
click at [691, 150] on div "Business location" at bounding box center [826, 148] width 782 height 19
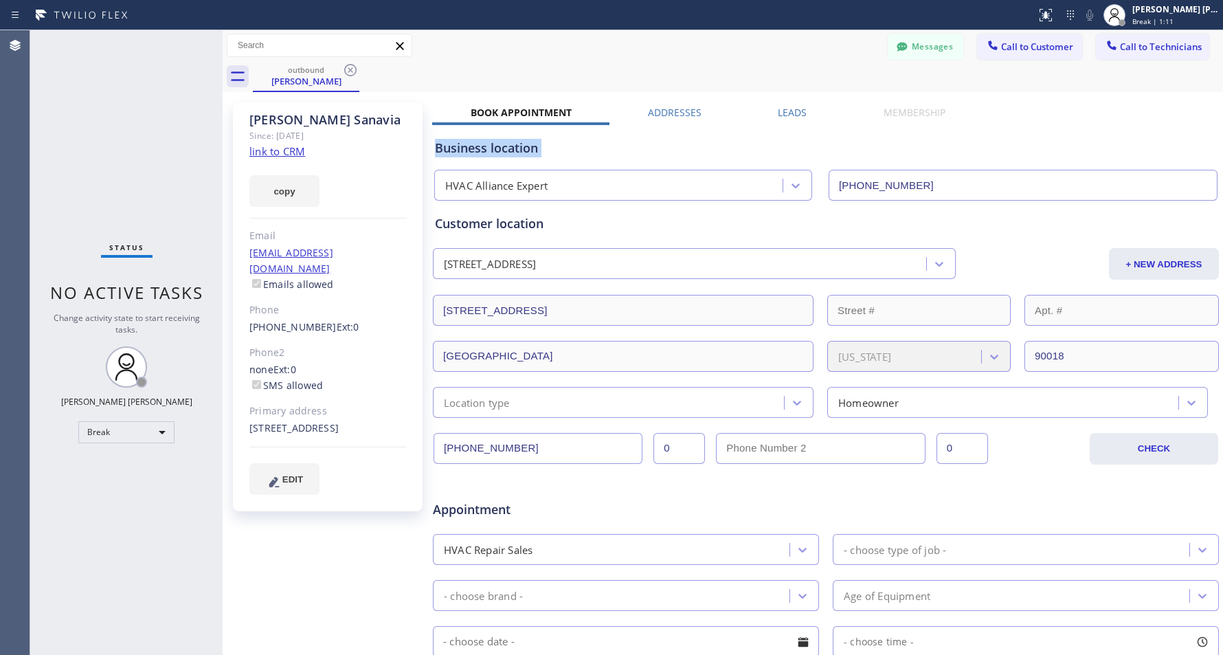
click at [691, 150] on div "Business location" at bounding box center [826, 148] width 782 height 19
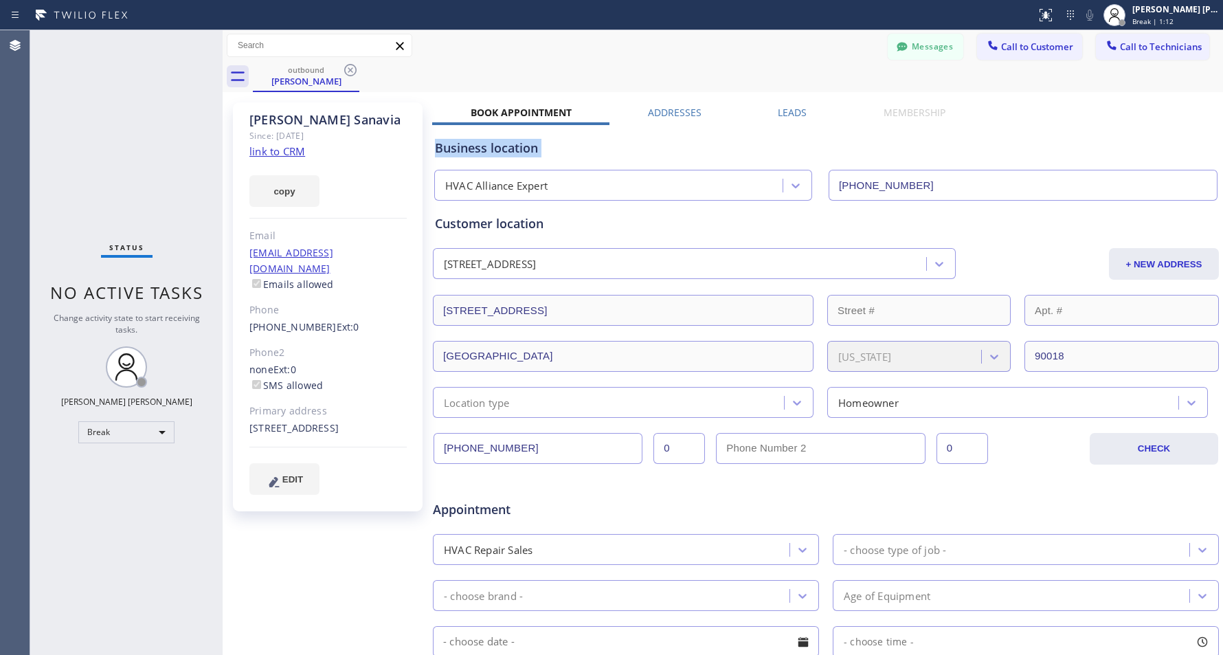
click at [691, 150] on div "Business location" at bounding box center [826, 148] width 782 height 19
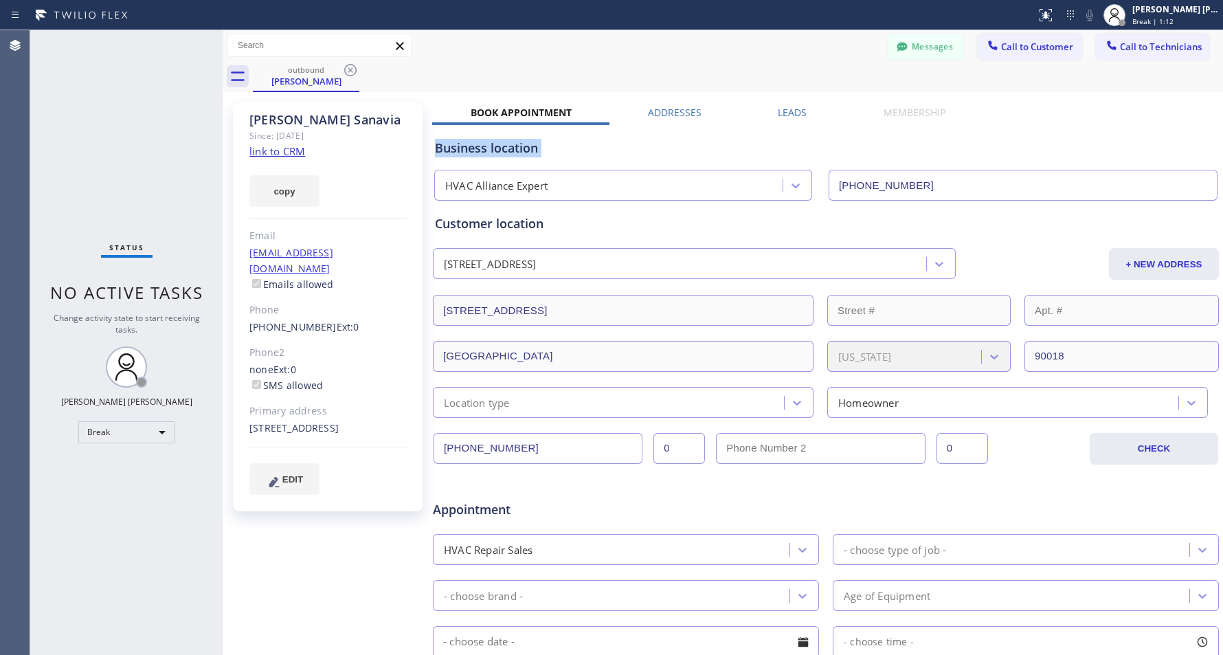
click at [691, 150] on div "Business location" at bounding box center [826, 148] width 782 height 19
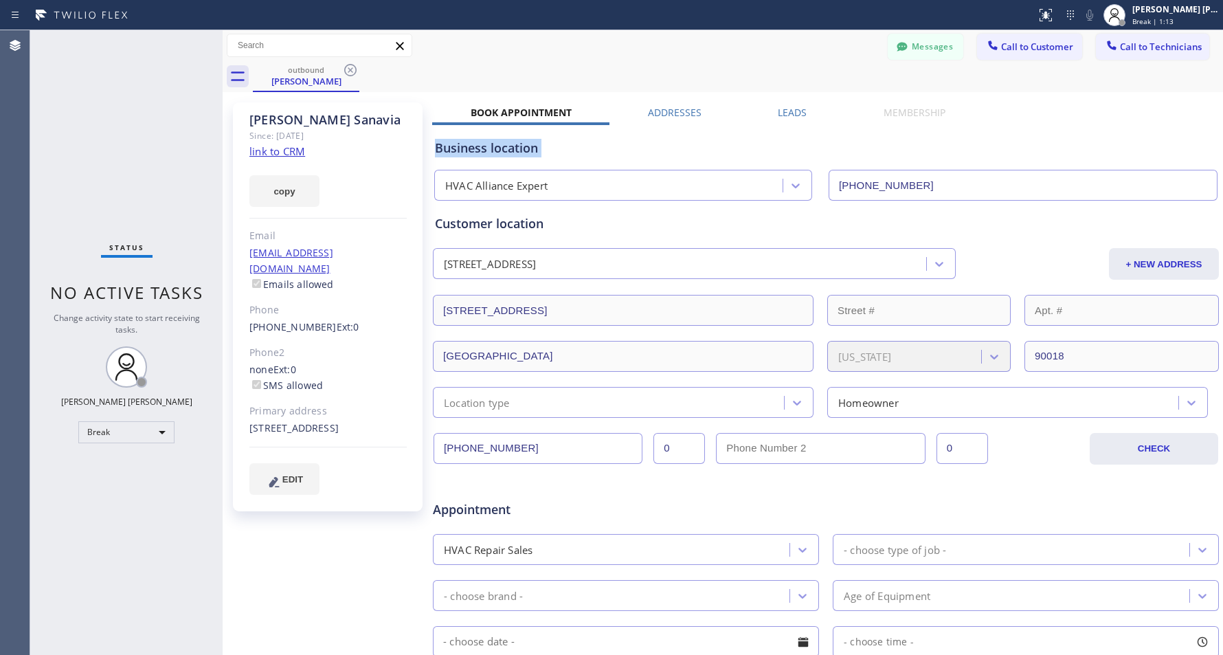
click at [691, 150] on div "Business location" at bounding box center [826, 148] width 782 height 19
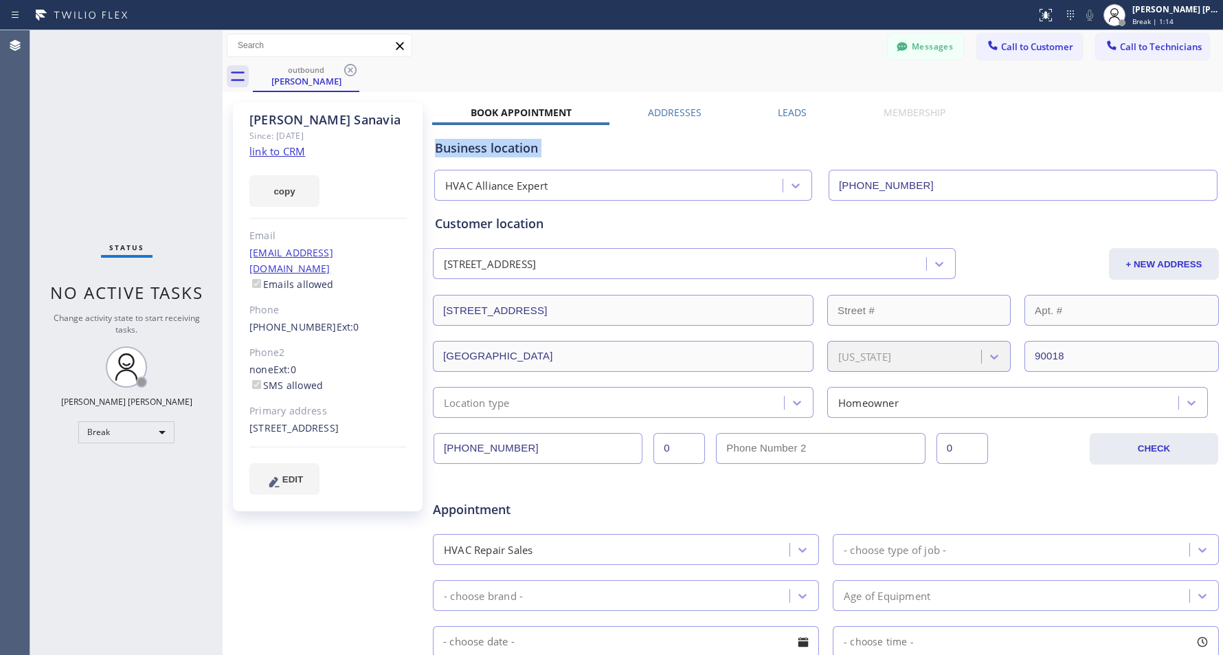
click at [691, 150] on div "Business location" at bounding box center [826, 148] width 782 height 19
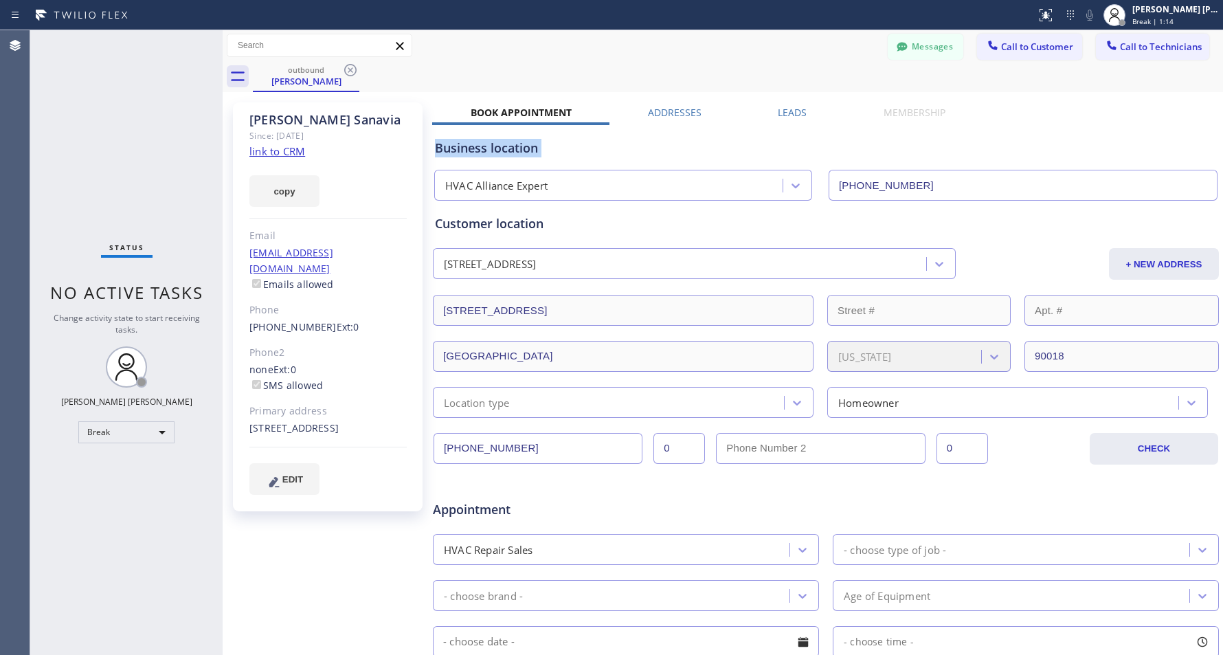
click at [691, 150] on div "Business location" at bounding box center [826, 148] width 782 height 19
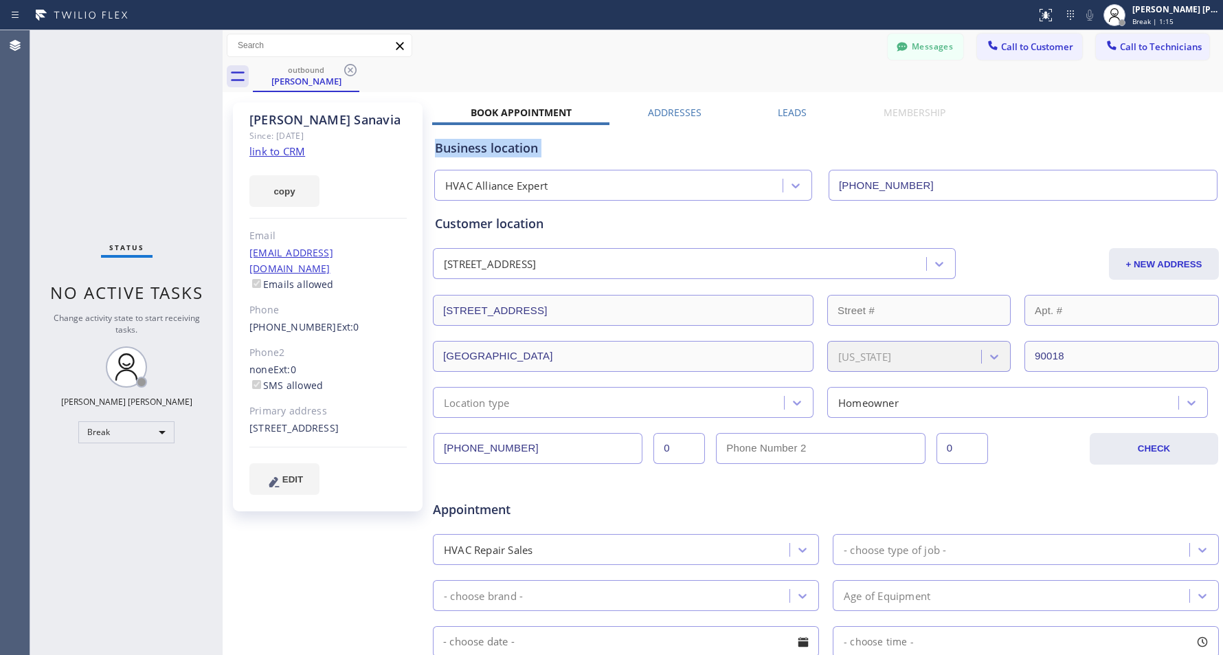
click at [691, 150] on div "Business location" at bounding box center [826, 148] width 782 height 19
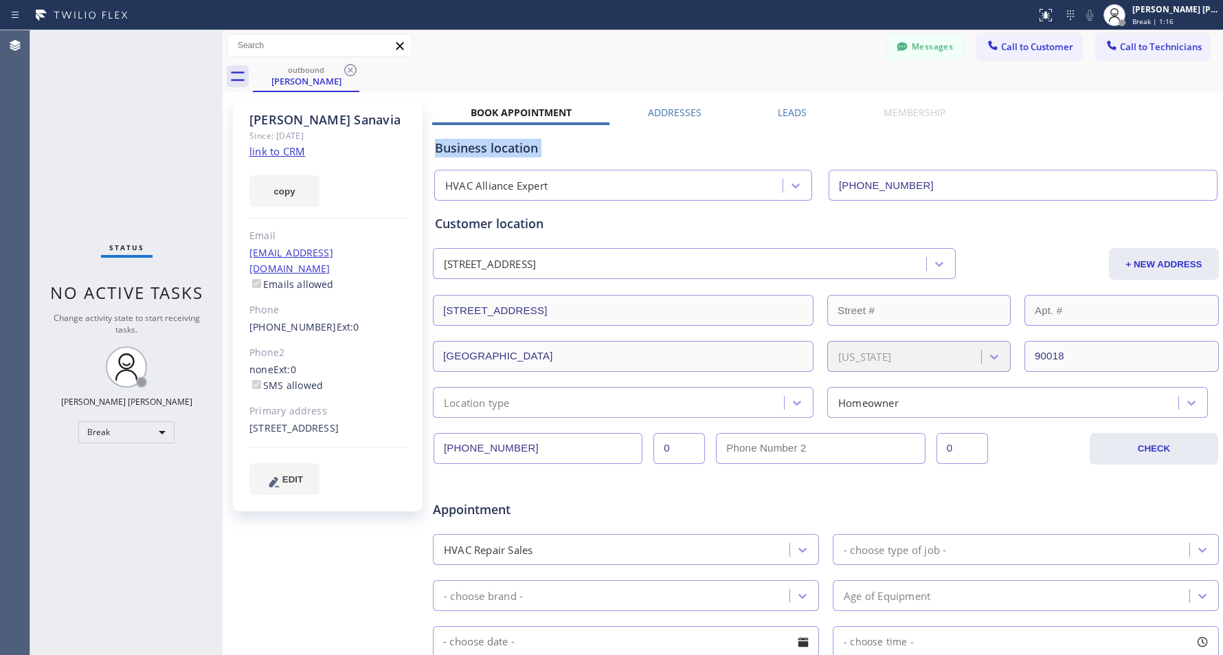
click at [691, 150] on div "Business location" at bounding box center [826, 148] width 782 height 19
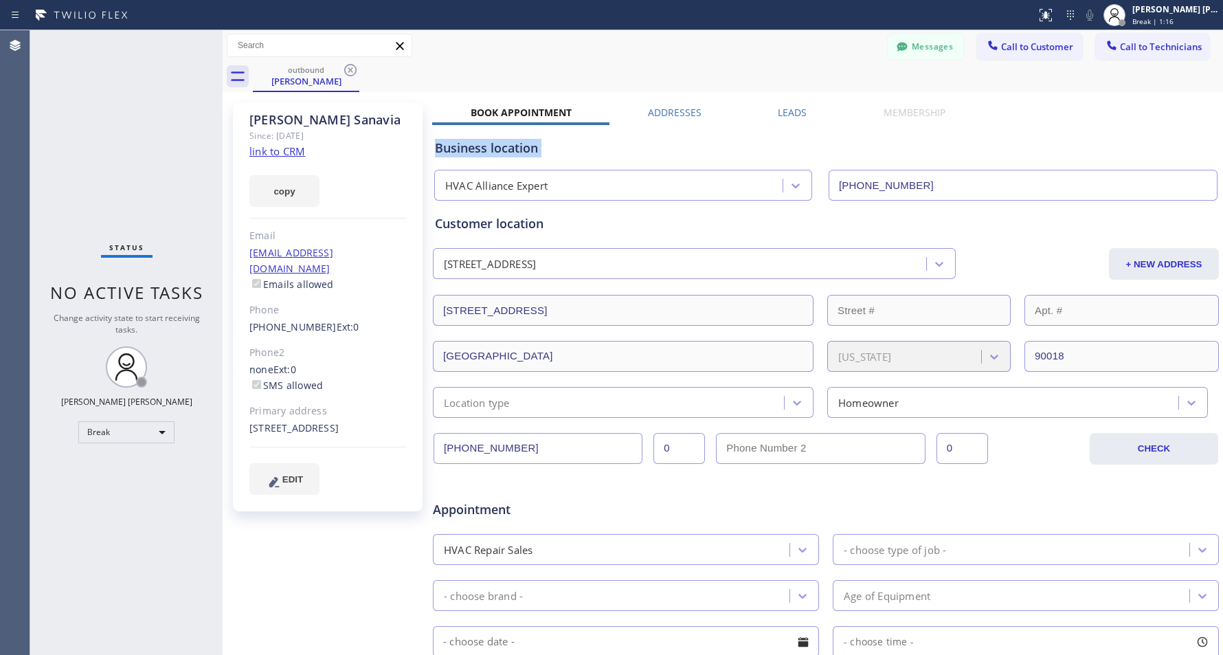
click at [691, 150] on div "Business location" at bounding box center [826, 148] width 782 height 19
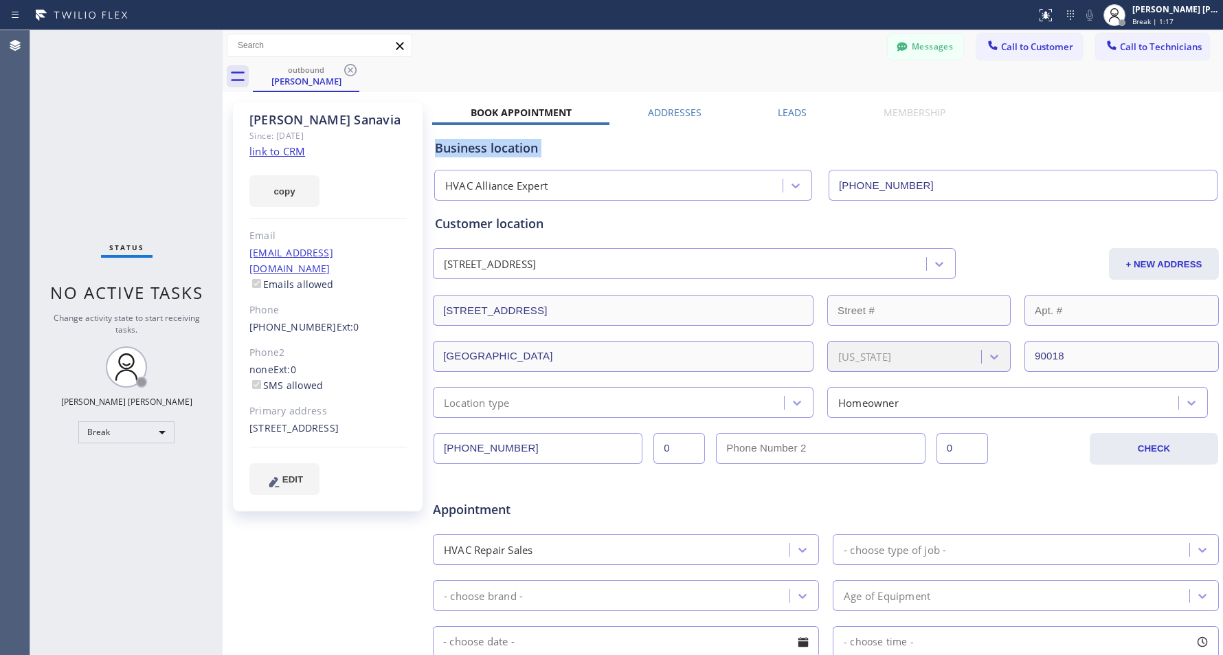
click at [691, 150] on div "Business location" at bounding box center [826, 148] width 782 height 19
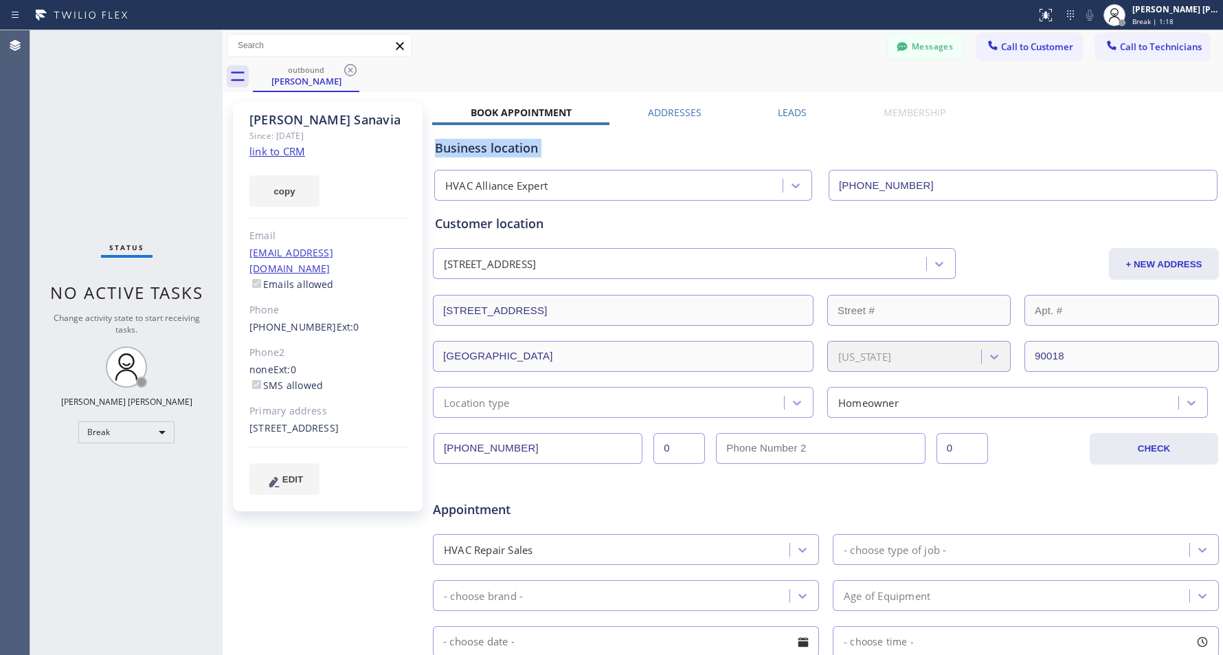
click at [691, 150] on div "Business location" at bounding box center [826, 148] width 782 height 19
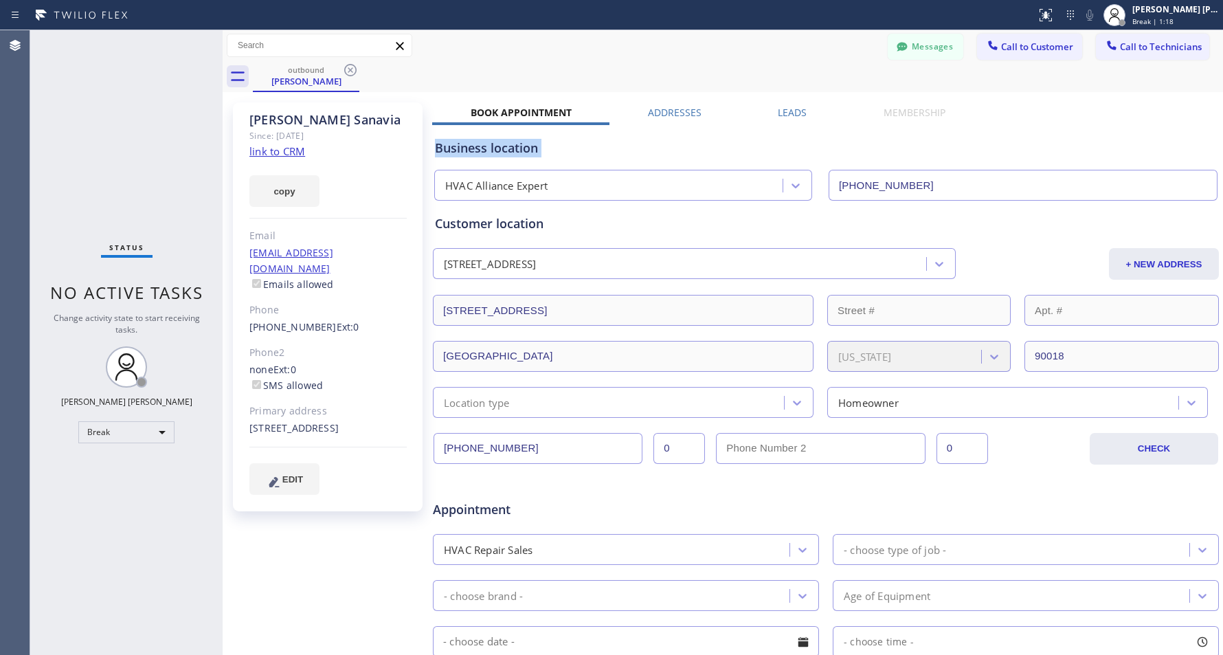
click at [691, 150] on div "Business location" at bounding box center [826, 148] width 782 height 19
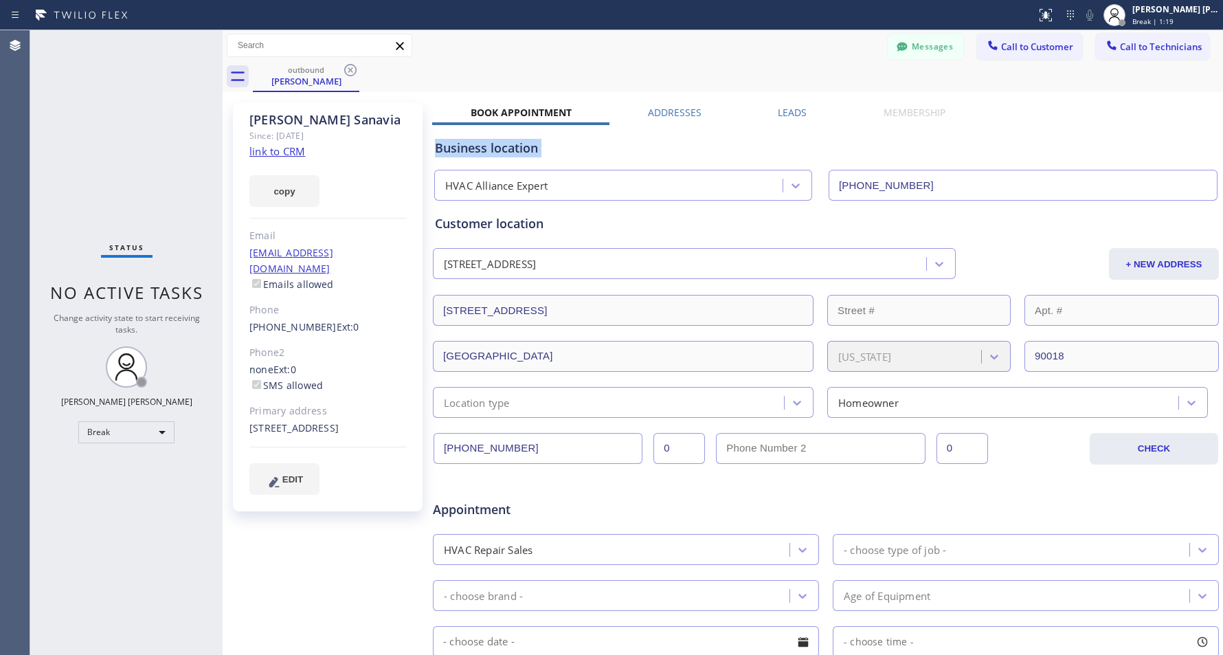
click at [691, 150] on div "Business location" at bounding box center [826, 148] width 782 height 19
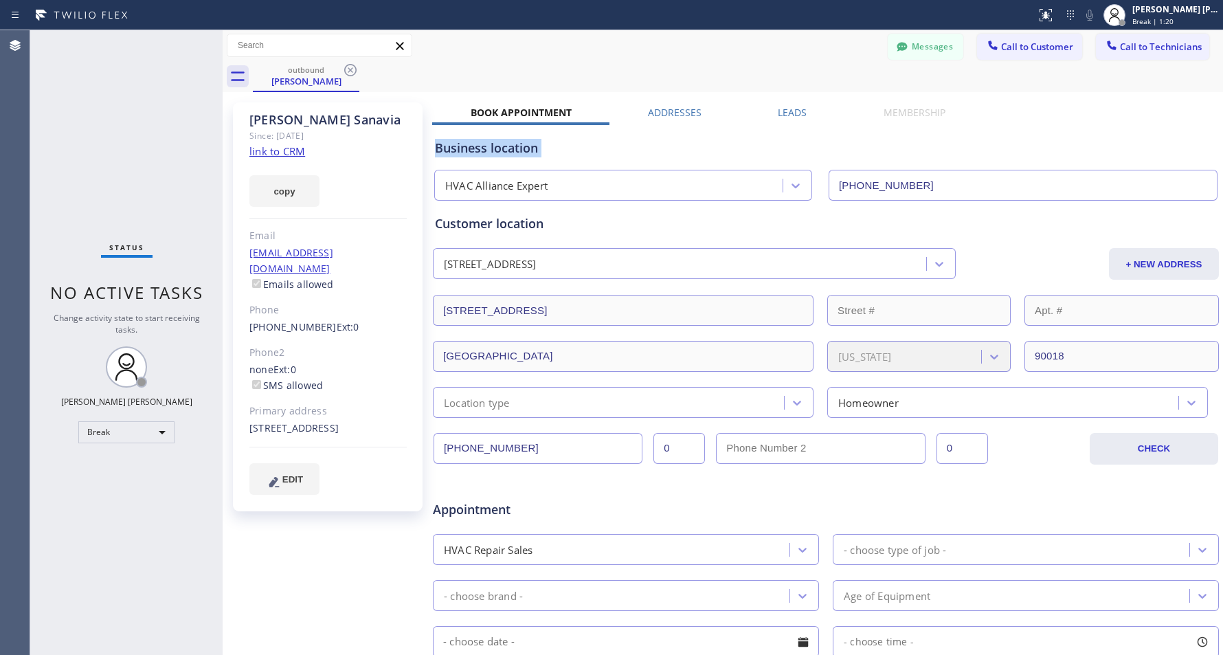
click at [691, 150] on div "Business location" at bounding box center [826, 148] width 782 height 19
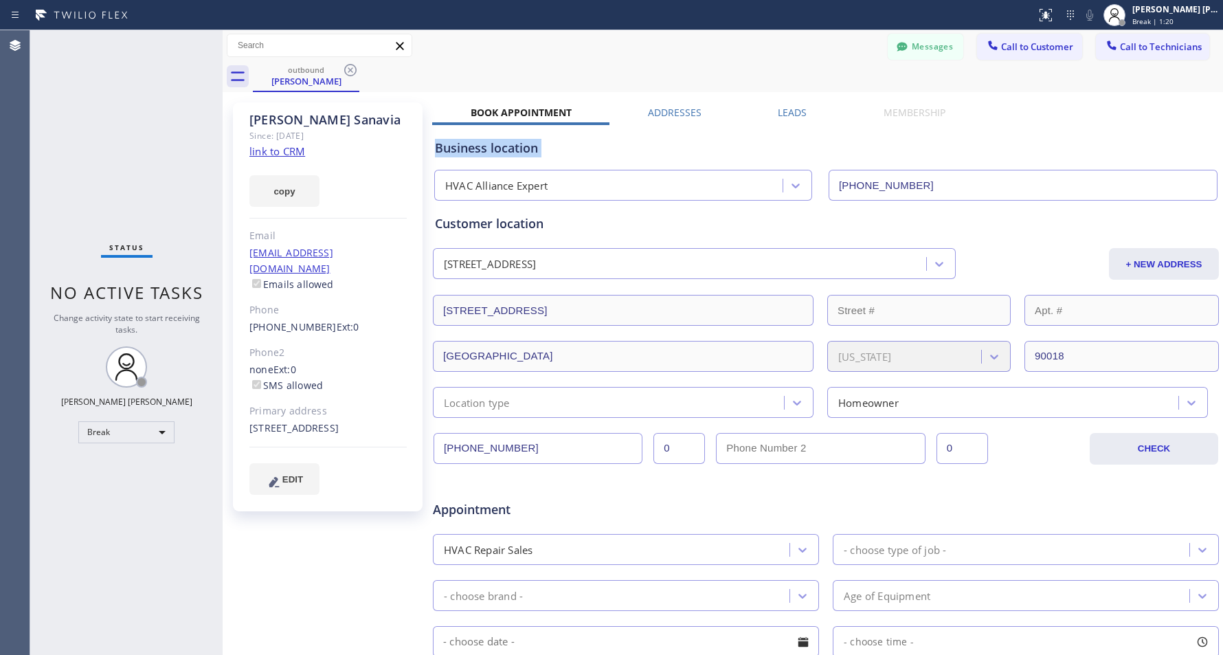
click at [691, 150] on div "Business location" at bounding box center [826, 148] width 782 height 19
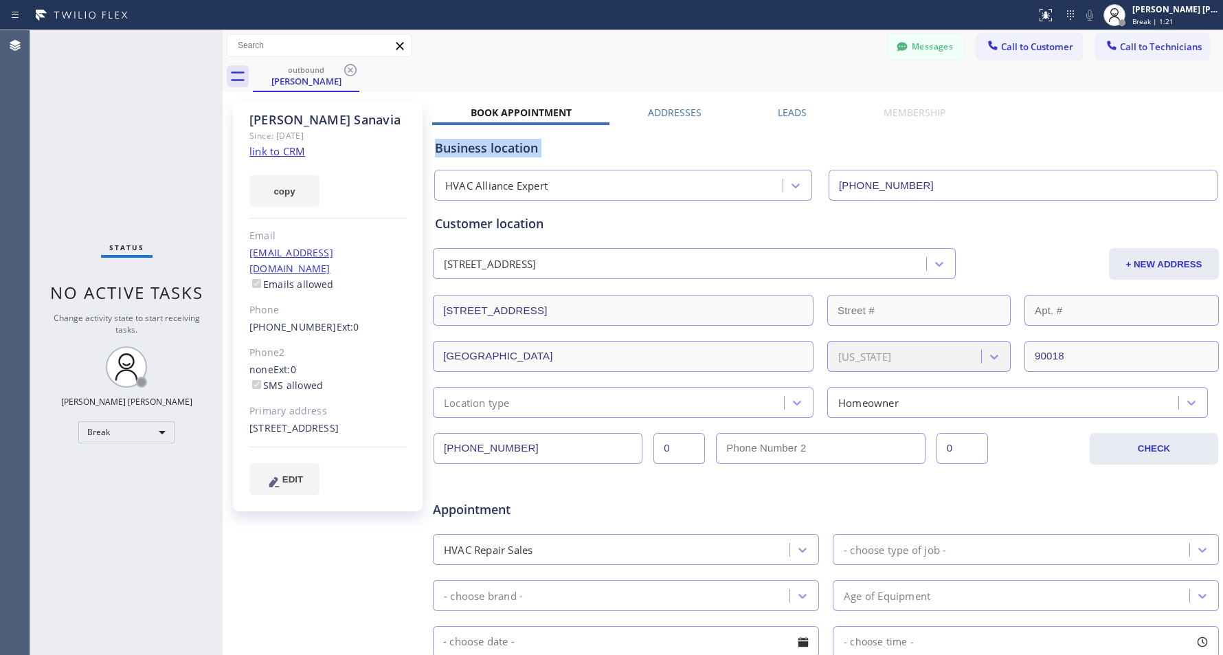
click at [691, 150] on div "Business location" at bounding box center [826, 148] width 782 height 19
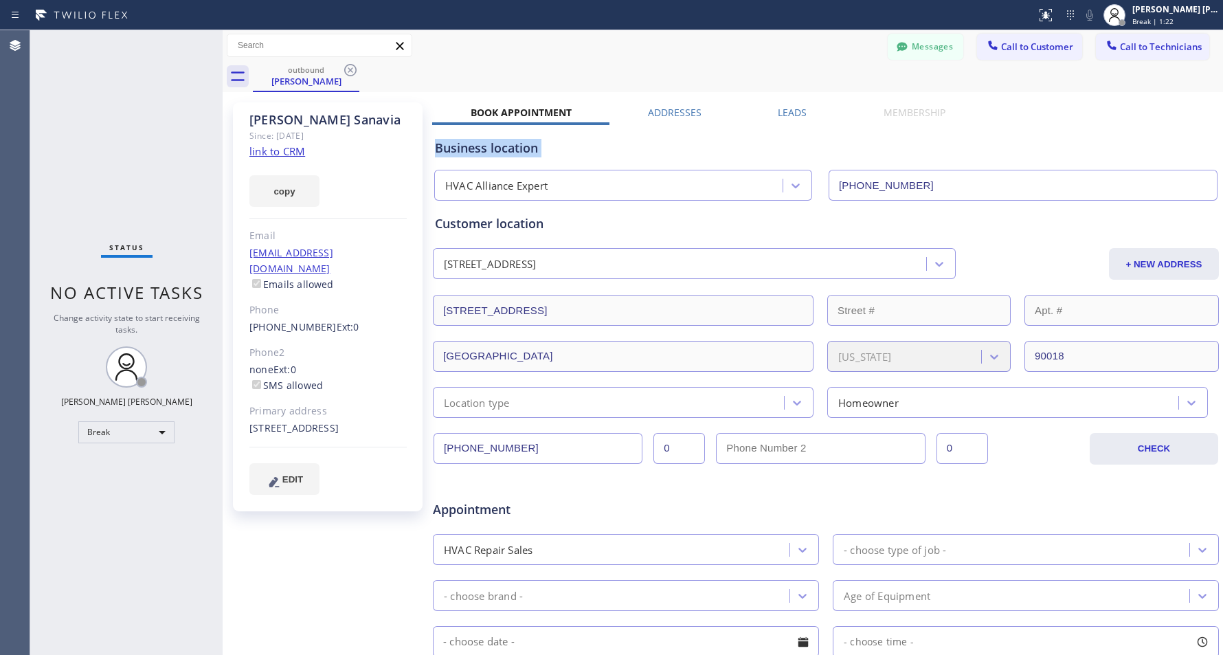
click at [691, 150] on div "Business location" at bounding box center [826, 148] width 782 height 19
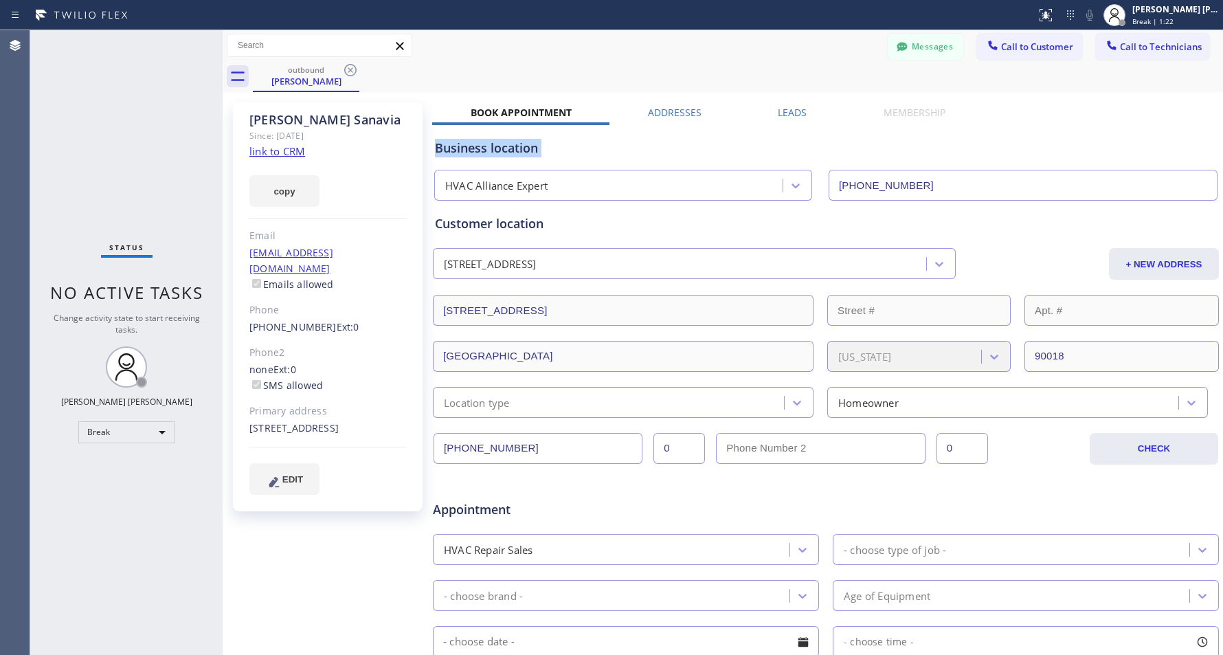
click at [691, 150] on div "Business location" at bounding box center [826, 148] width 782 height 19
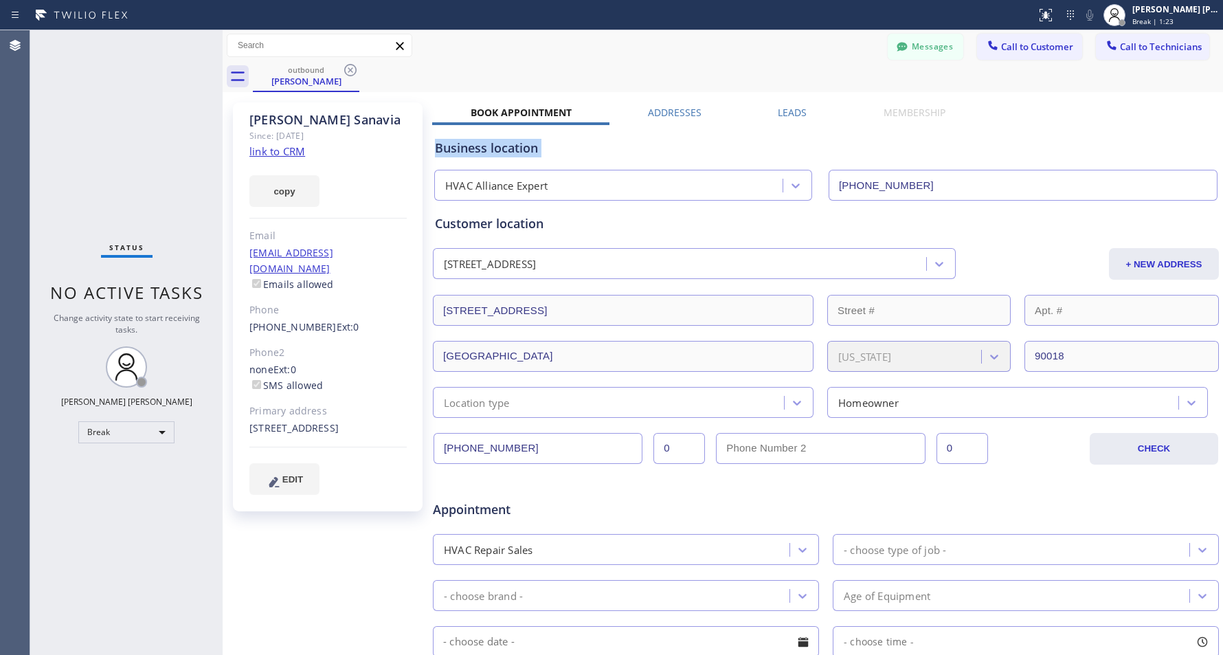
click at [691, 150] on div "Business location" at bounding box center [826, 148] width 782 height 19
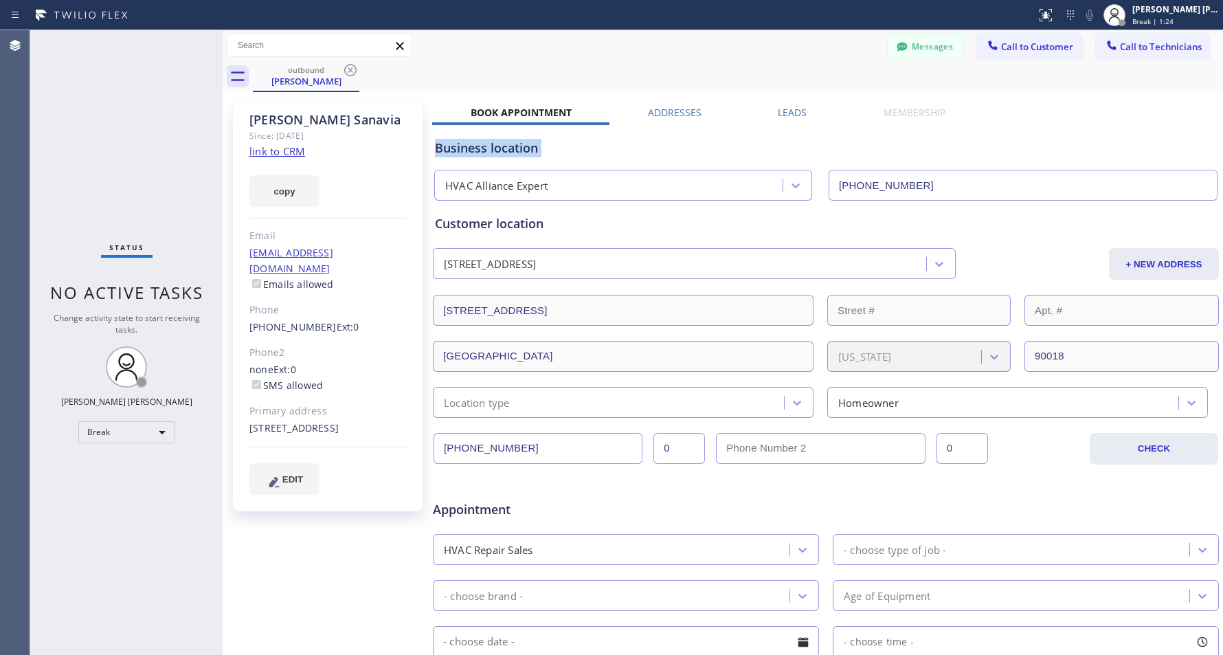
click at [691, 150] on div "Business location" at bounding box center [826, 148] width 782 height 19
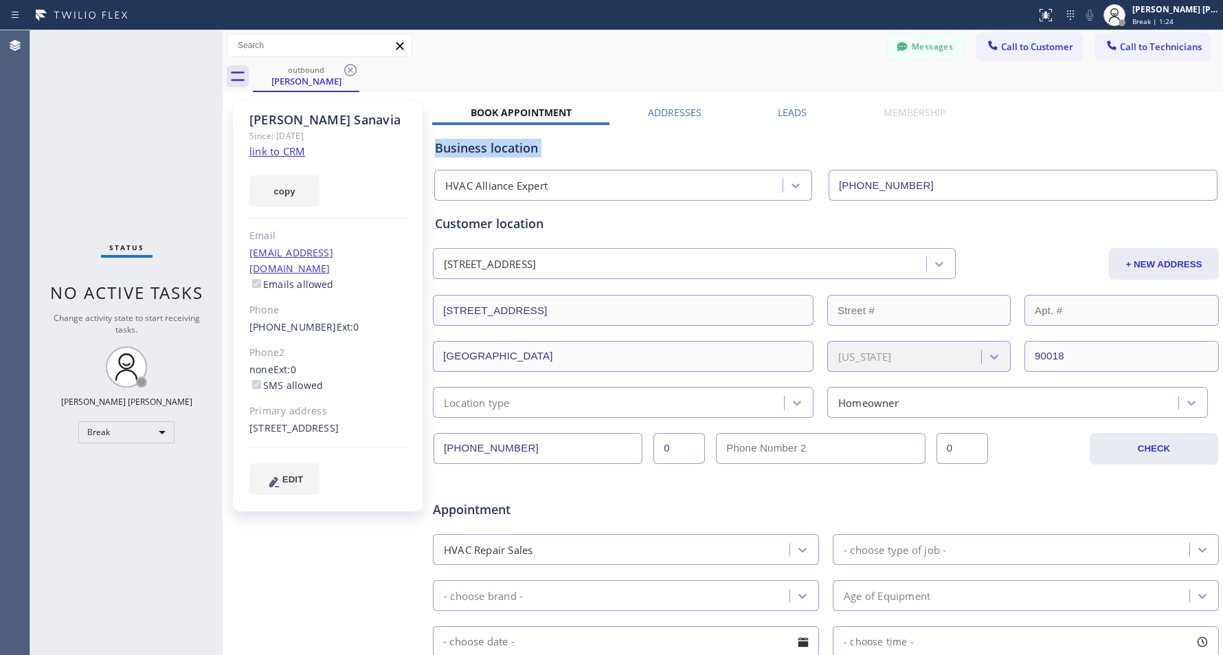
click at [691, 150] on div "Business location" at bounding box center [826, 148] width 782 height 19
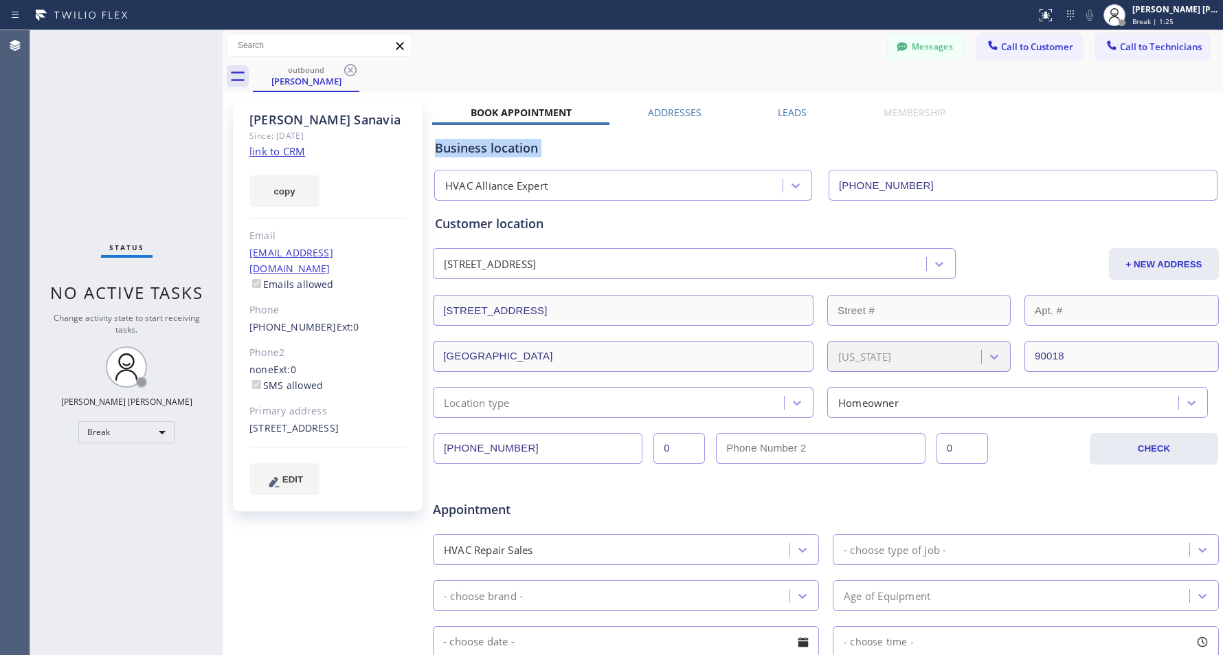
click at [691, 150] on div "Business location" at bounding box center [826, 148] width 782 height 19
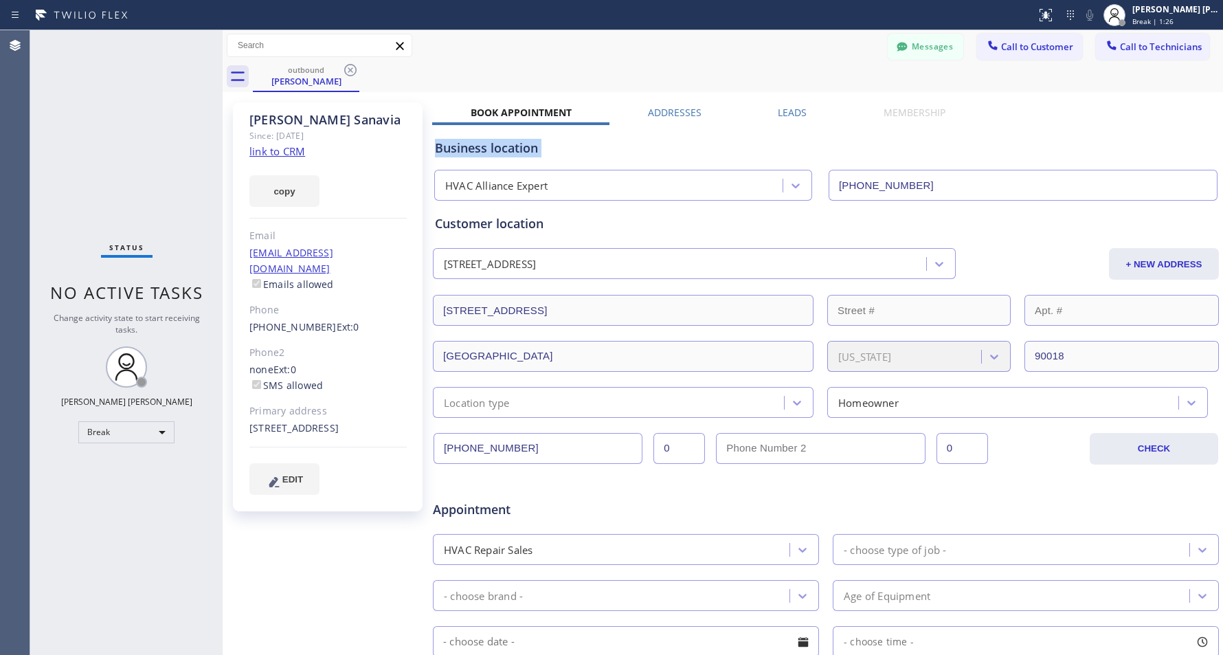
click at [691, 150] on div "Business location" at bounding box center [826, 148] width 782 height 19
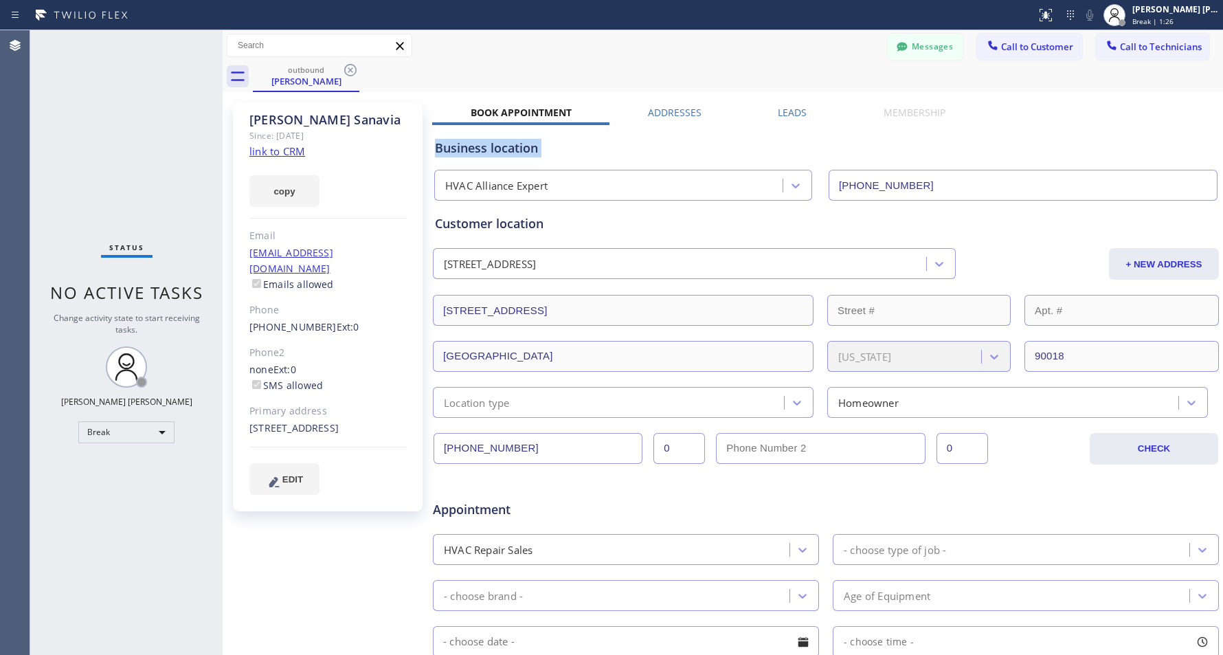
click at [691, 150] on div "Business location" at bounding box center [826, 148] width 782 height 19
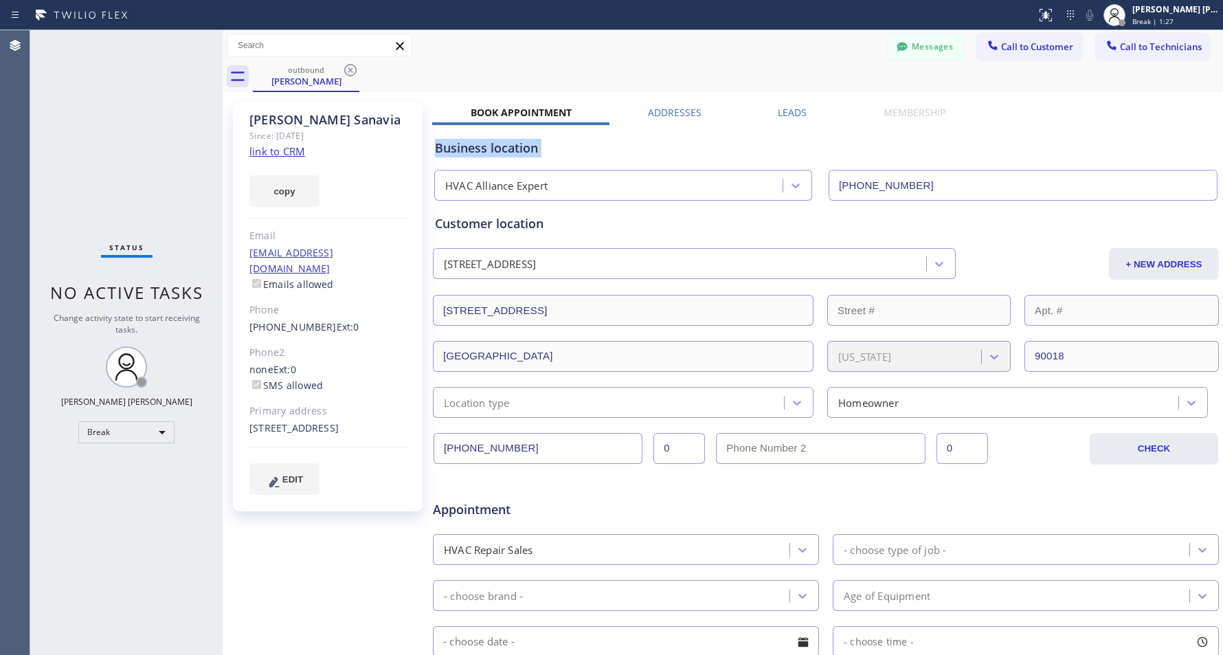
click at [691, 150] on div "Business location" at bounding box center [826, 148] width 782 height 19
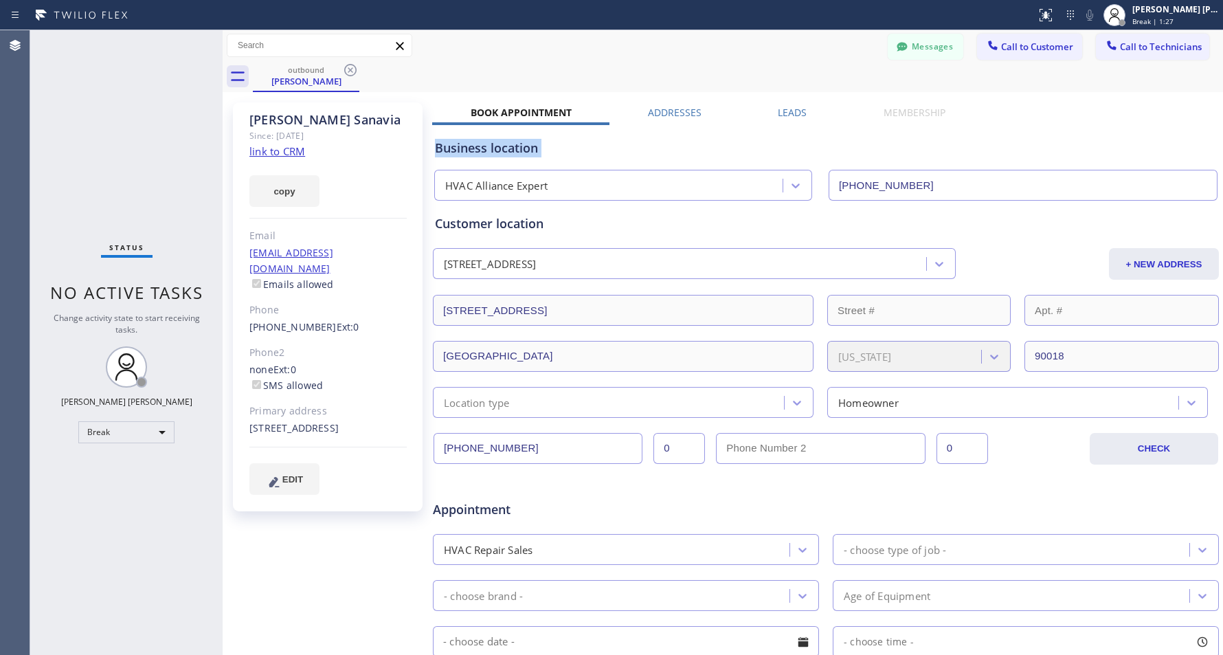
click at [691, 150] on div "Business location" at bounding box center [826, 148] width 782 height 19
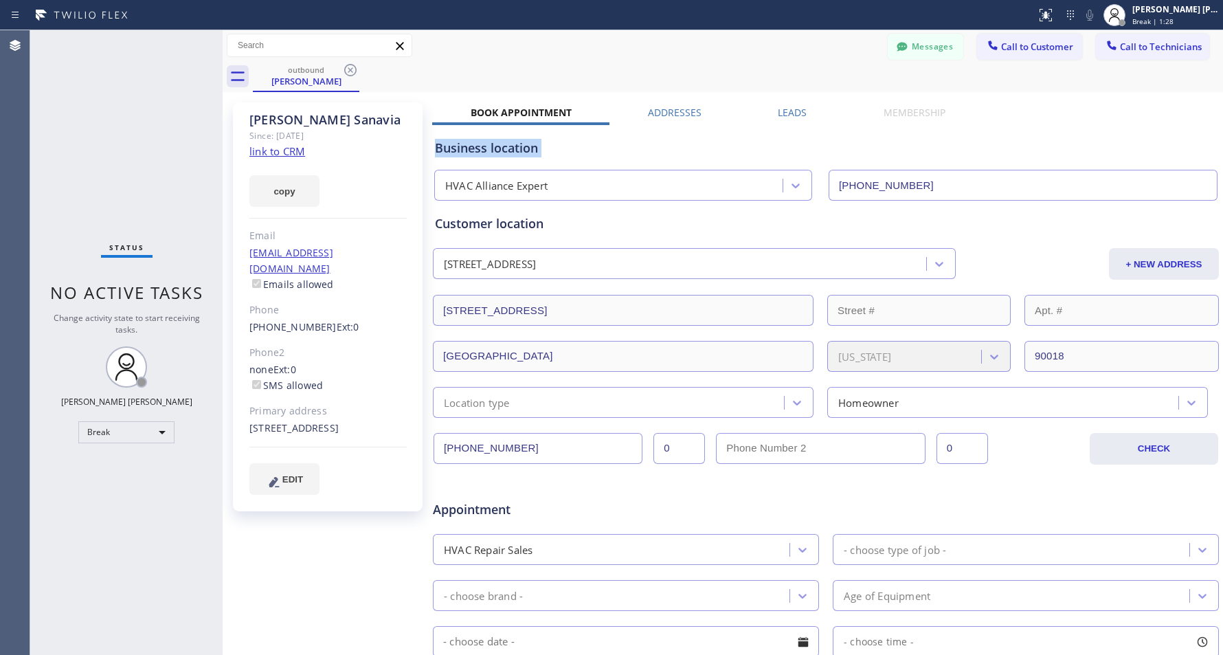
click at [691, 150] on div "Business location" at bounding box center [826, 148] width 782 height 19
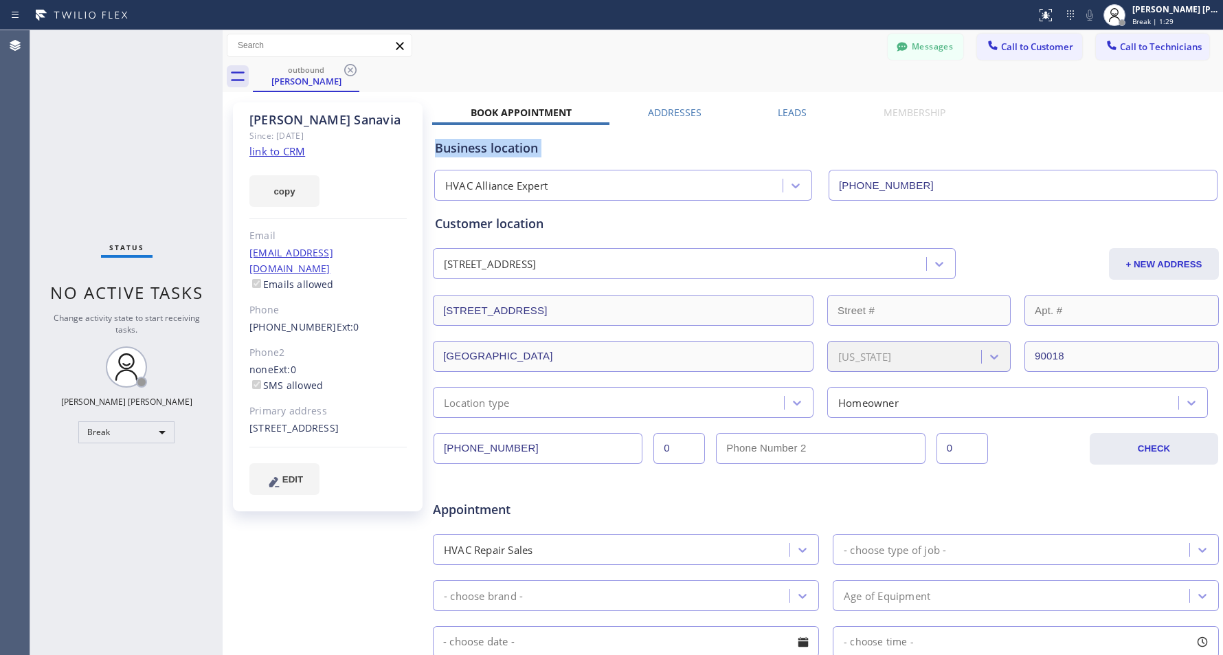
click at [691, 150] on div "Business location" at bounding box center [826, 148] width 782 height 19
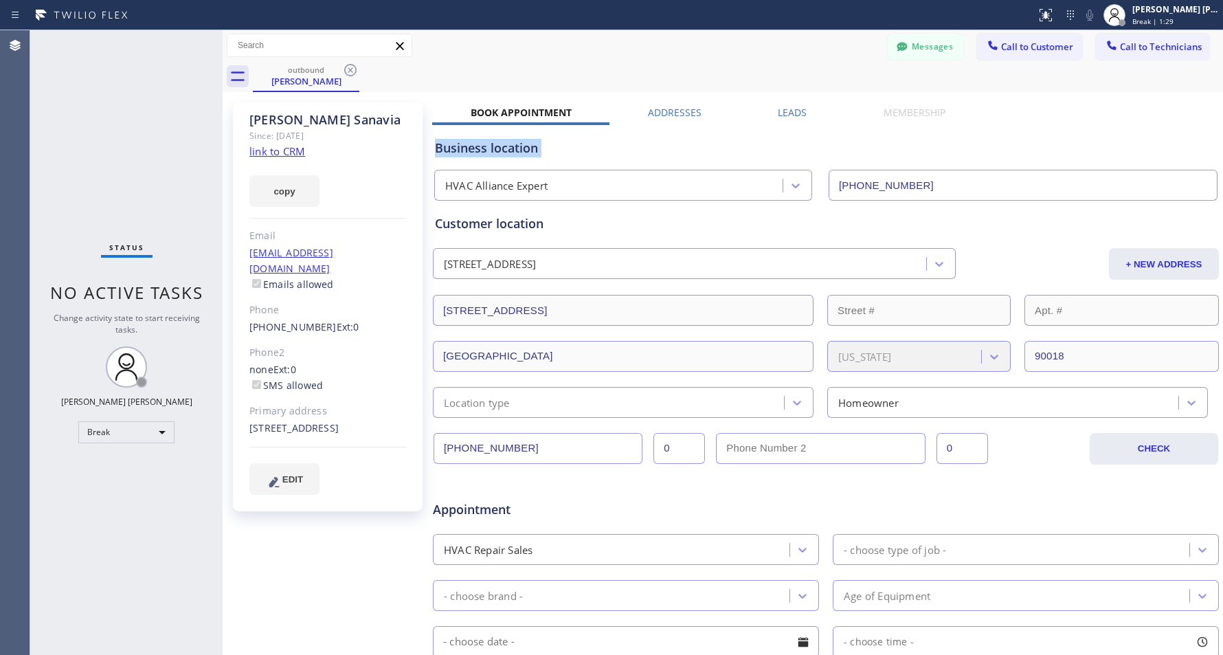
click at [691, 150] on div "Business location" at bounding box center [826, 148] width 782 height 19
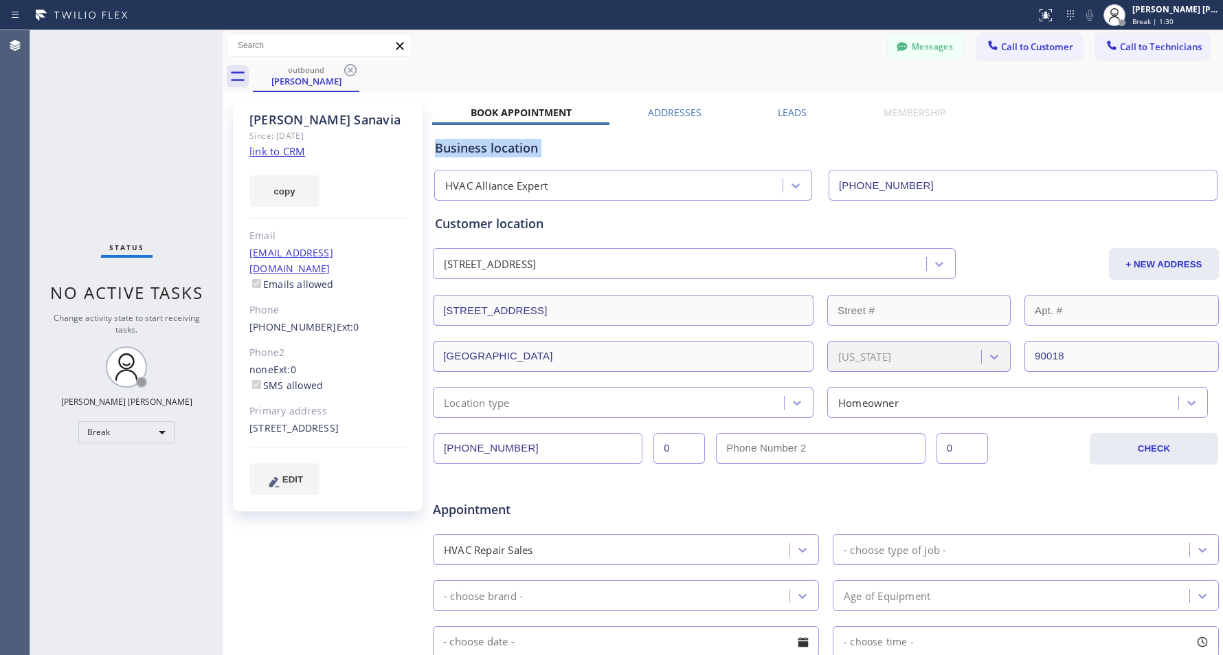
click at [691, 150] on div "Business location" at bounding box center [826, 148] width 782 height 19
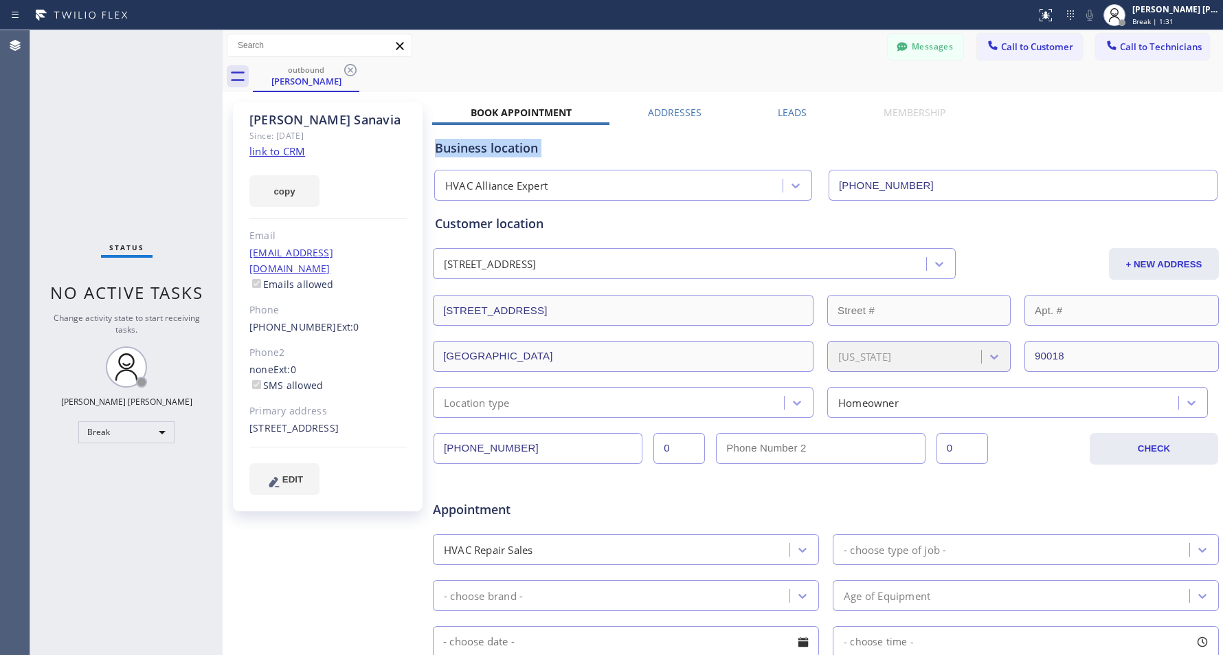
click at [691, 150] on div "Business location" at bounding box center [826, 148] width 782 height 19
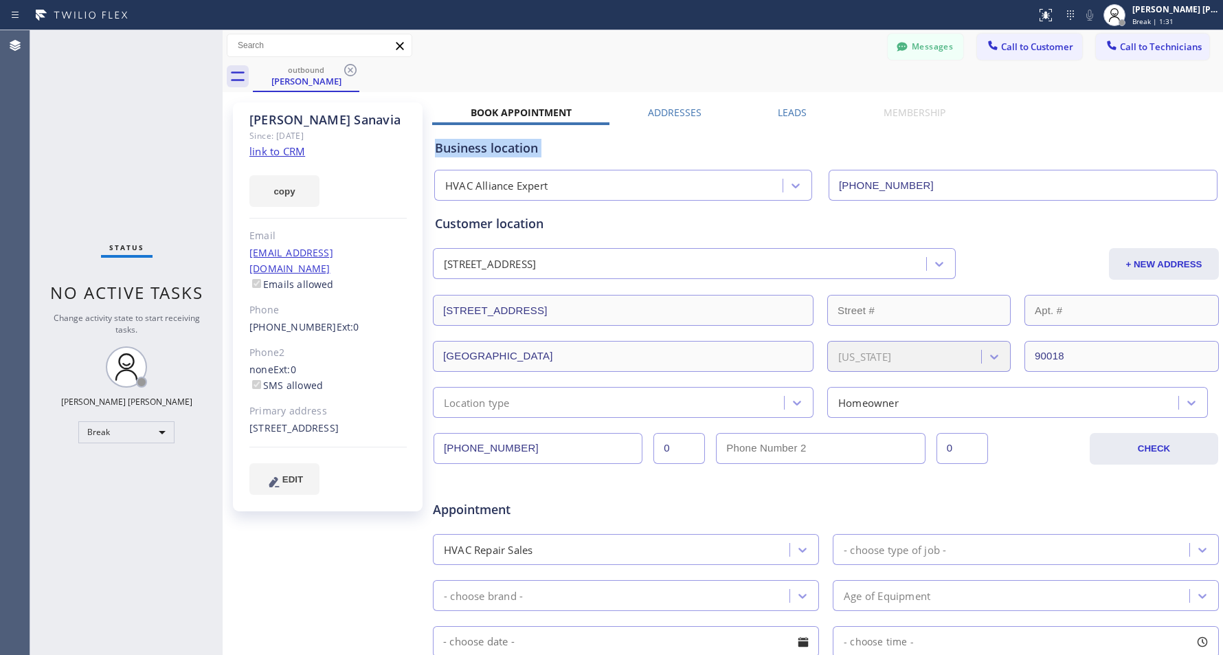
click at [691, 150] on div "Business location" at bounding box center [826, 148] width 782 height 19
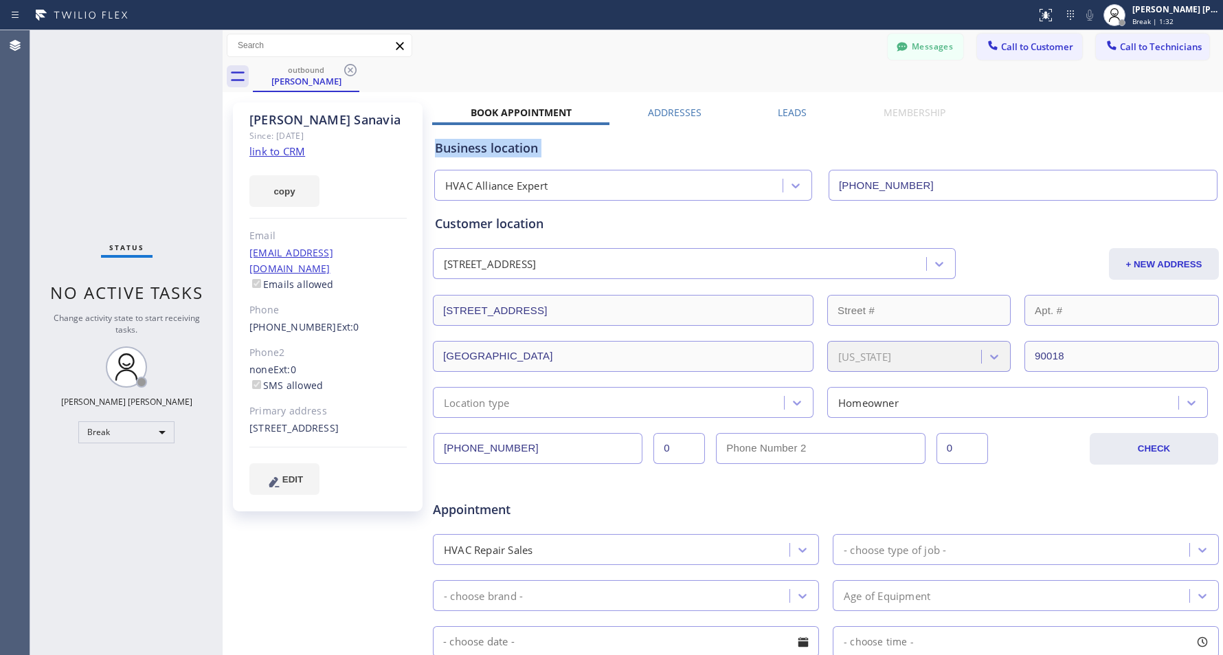
click at [691, 150] on div "Business location" at bounding box center [826, 148] width 782 height 19
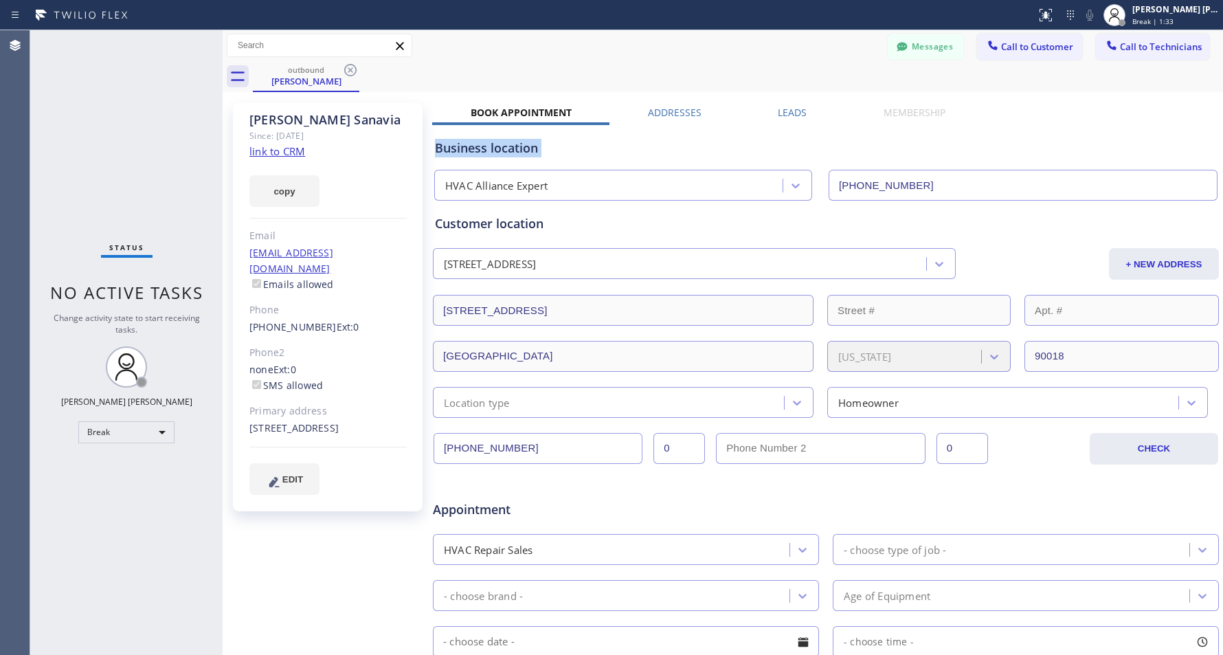
click at [691, 150] on div "Business location" at bounding box center [826, 148] width 782 height 19
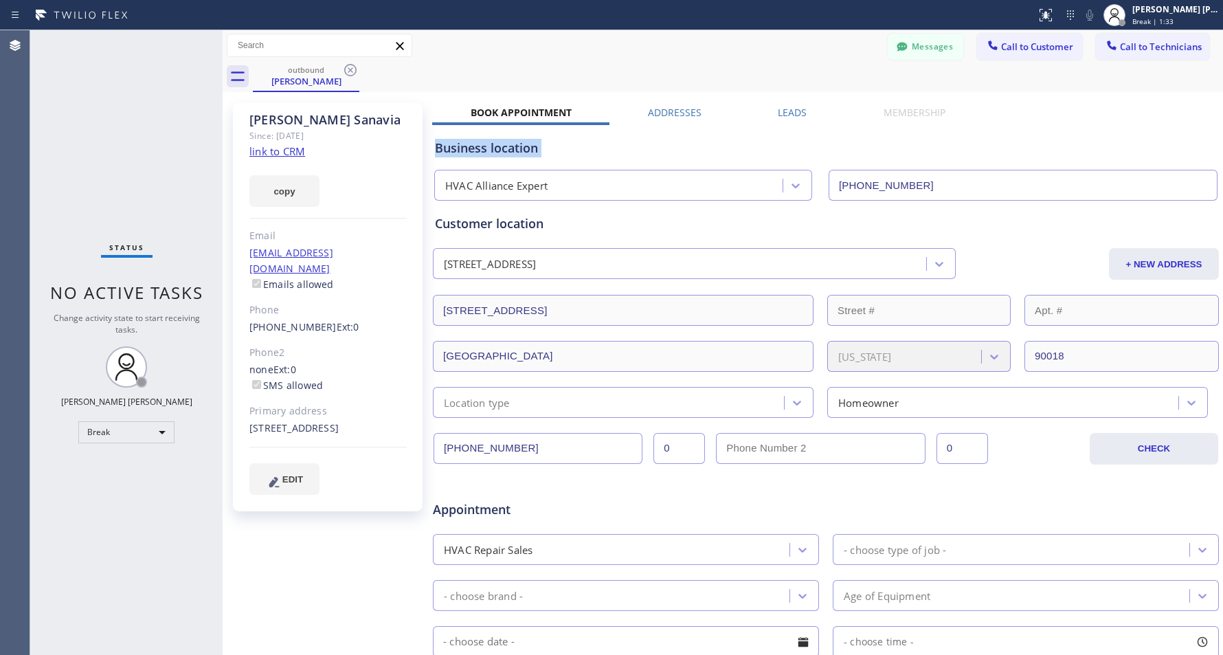
click at [691, 150] on div "Business location" at bounding box center [826, 148] width 782 height 19
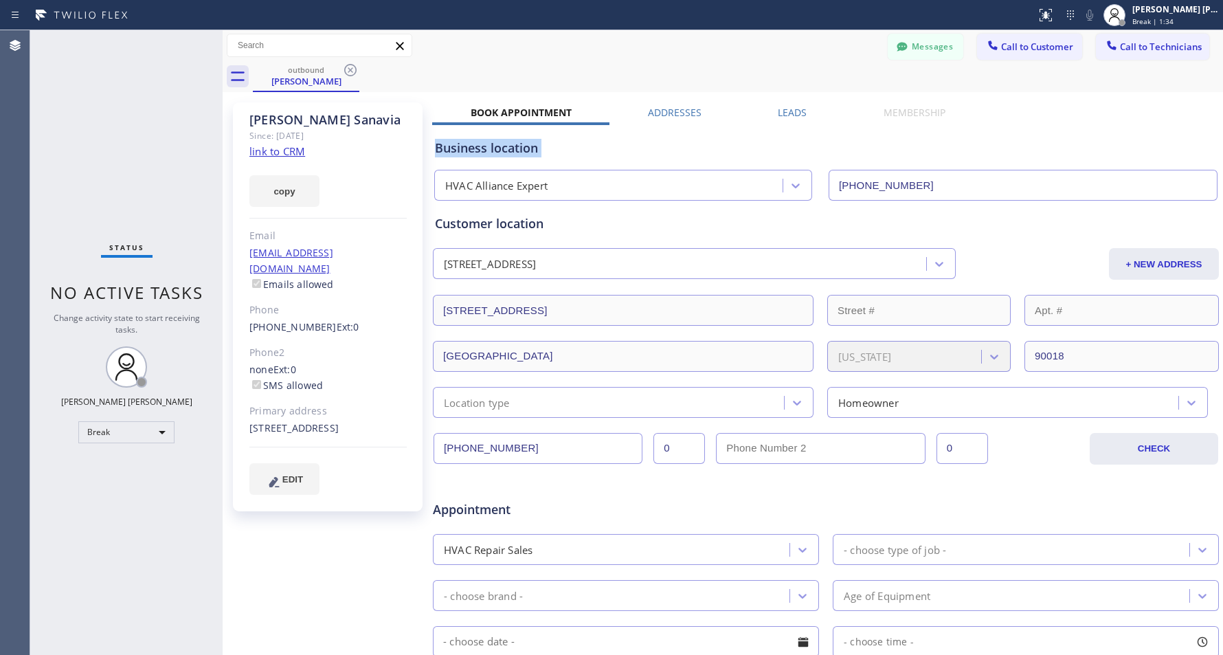
click at [691, 150] on div "Business location" at bounding box center [826, 148] width 782 height 19
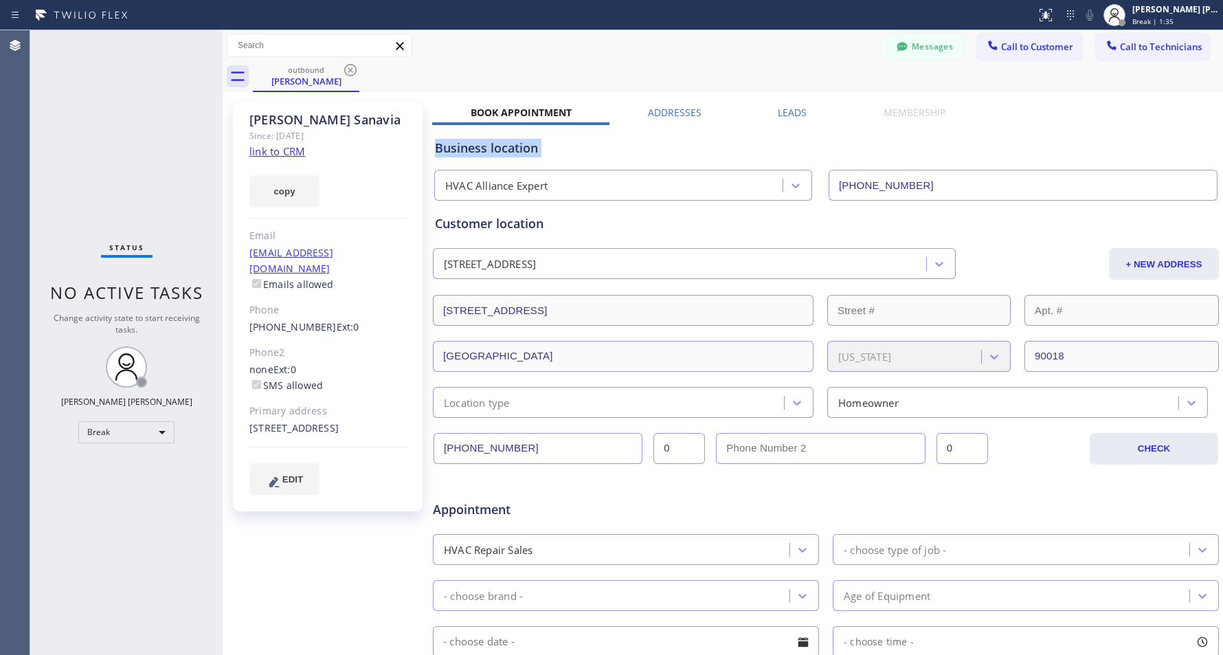
click at [691, 150] on div "Business location" at bounding box center [826, 148] width 782 height 19
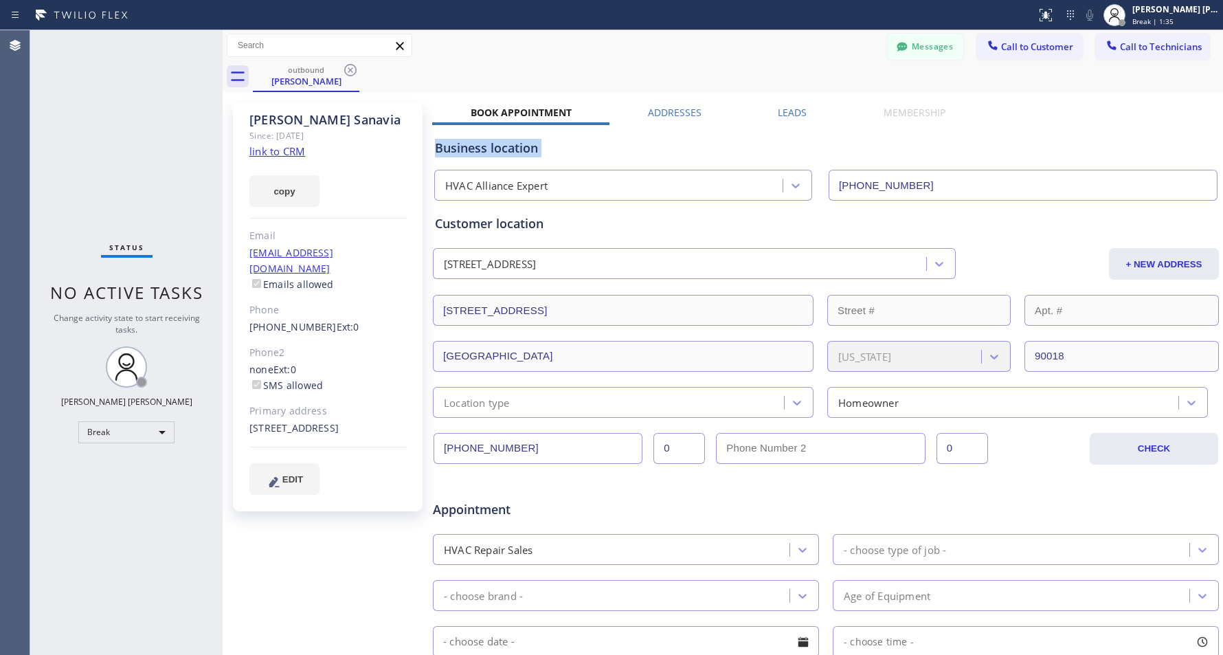
click at [691, 150] on div "Business location" at bounding box center [826, 148] width 782 height 19
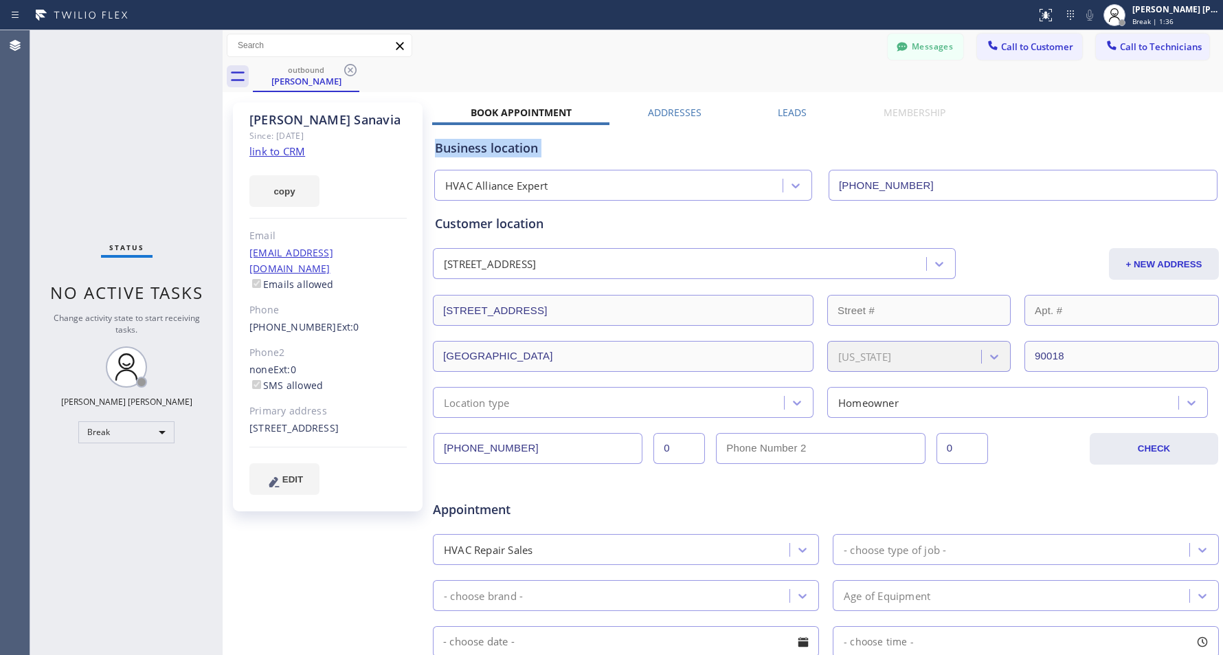
click at [691, 150] on div "Business location" at bounding box center [826, 148] width 782 height 19
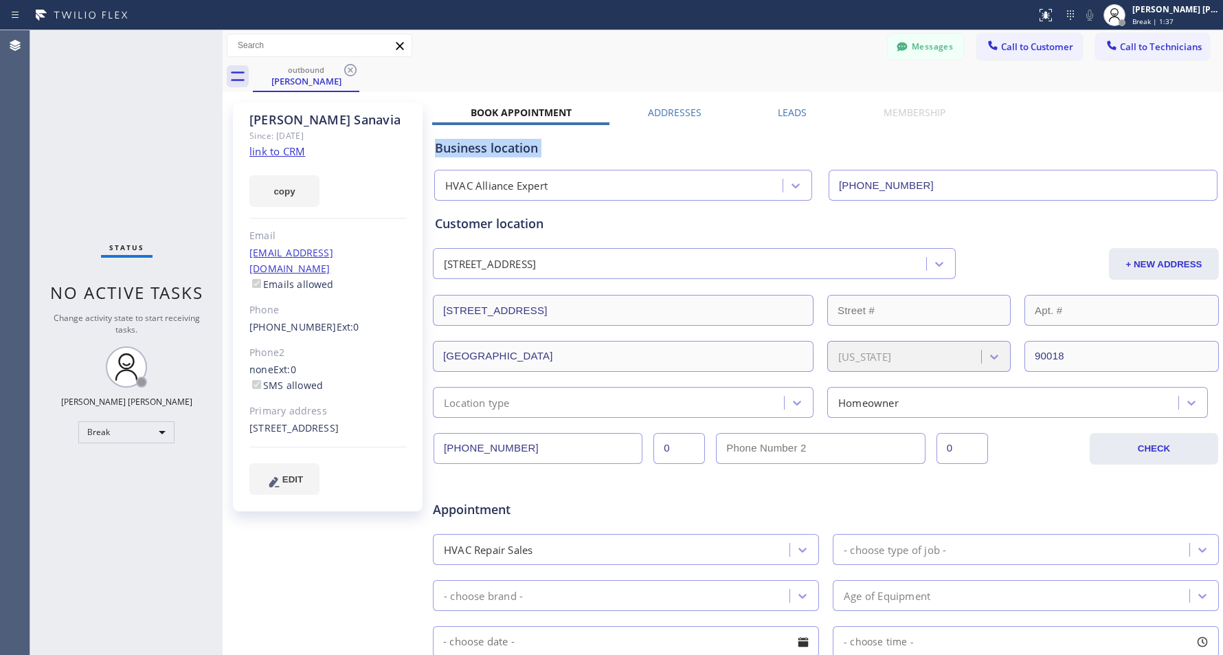
click at [691, 150] on div "Business location" at bounding box center [826, 148] width 782 height 19
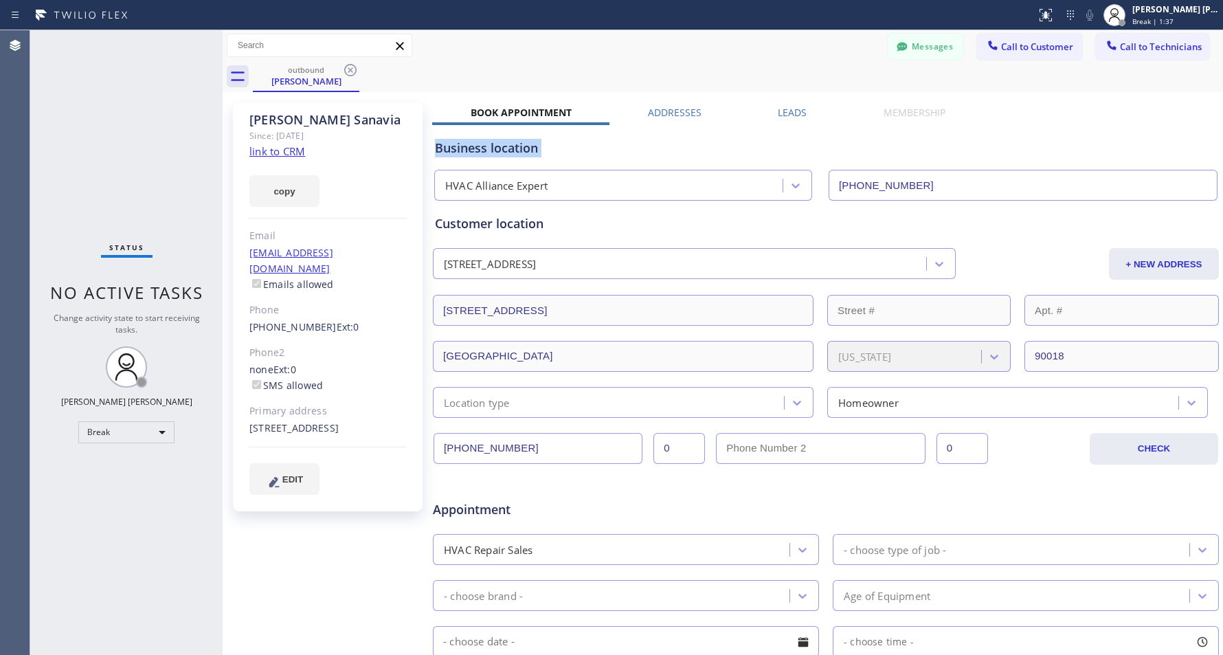
click at [691, 150] on div "Business location" at bounding box center [826, 148] width 782 height 19
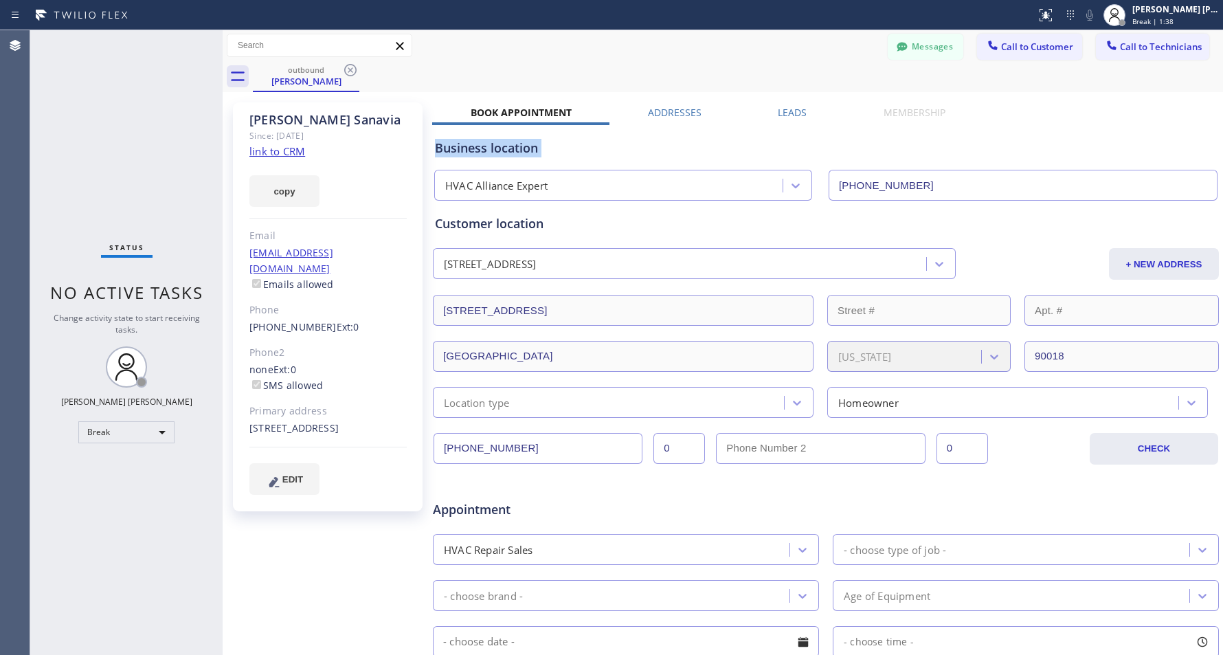
click at [691, 150] on div "Business location" at bounding box center [826, 148] width 782 height 19
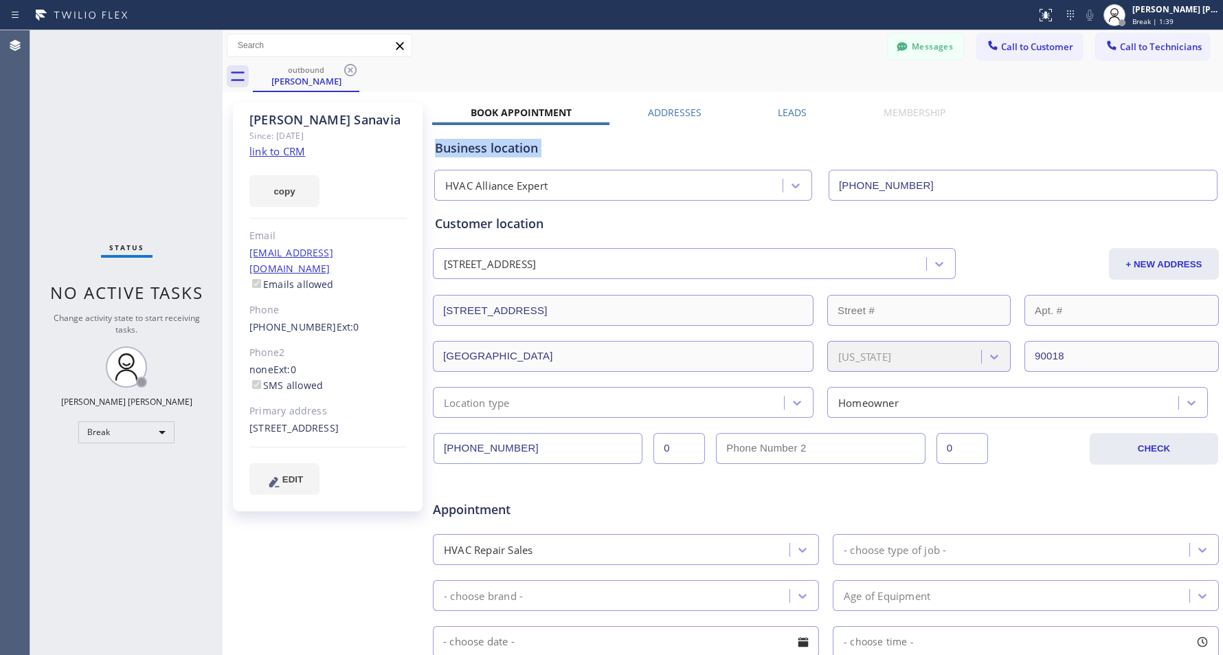
click at [691, 150] on div "Business location" at bounding box center [826, 148] width 782 height 19
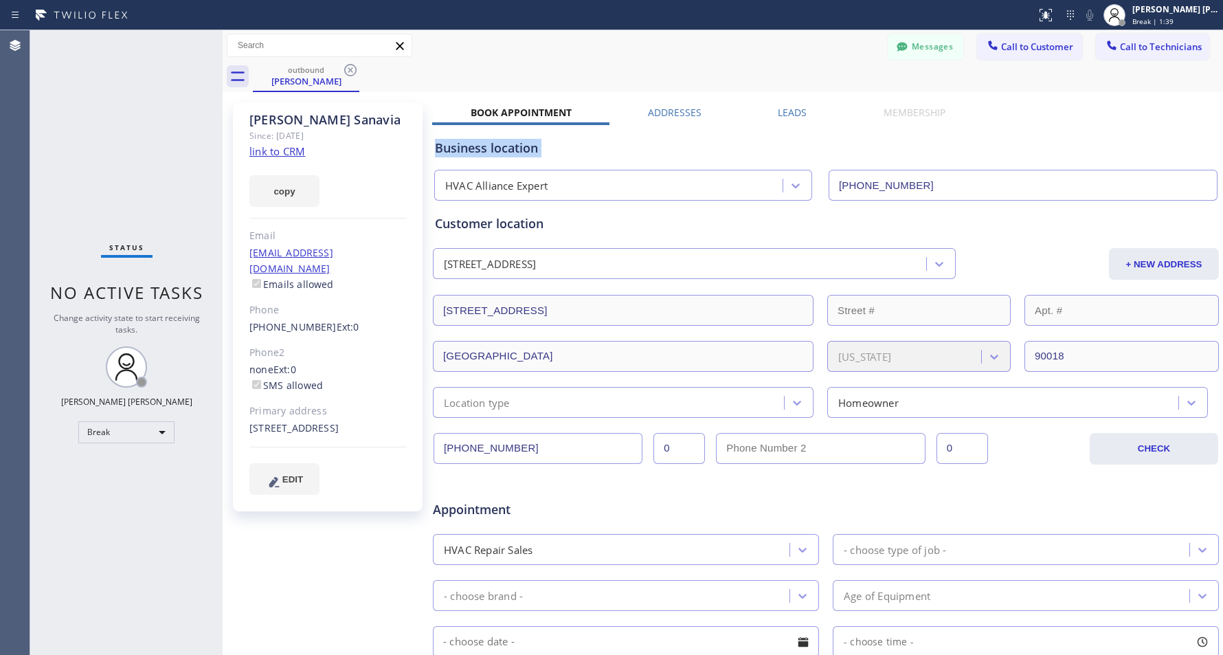
click at [691, 150] on div "Business location" at bounding box center [826, 148] width 782 height 19
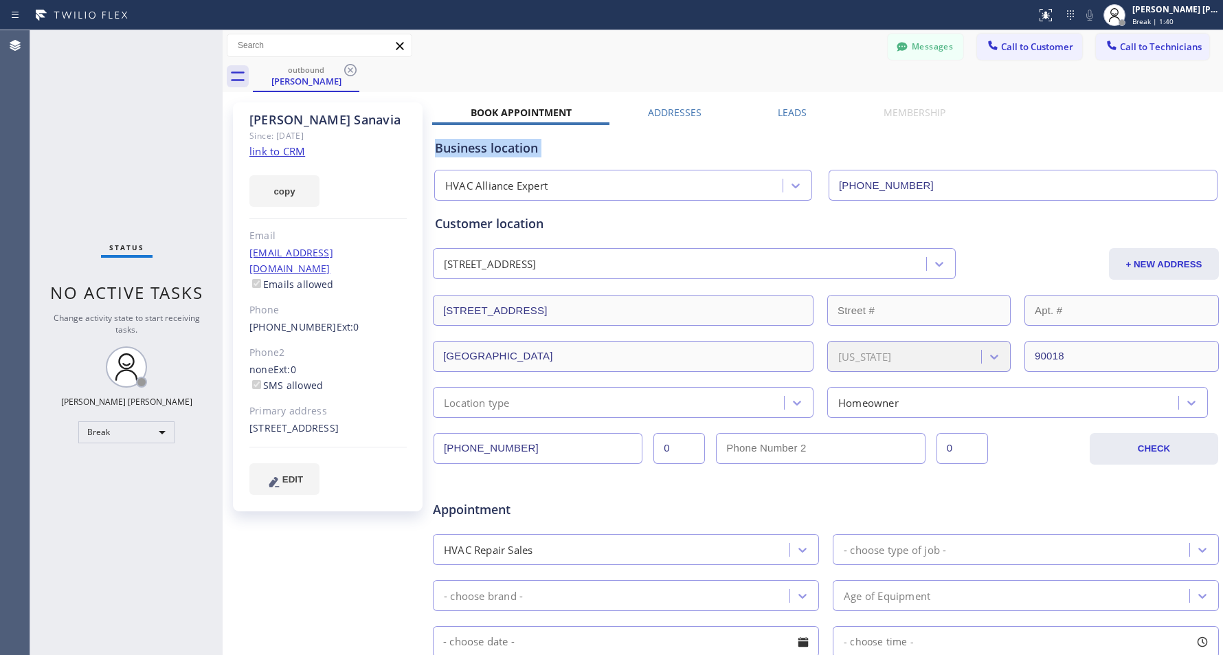
click at [691, 150] on div "Business location" at bounding box center [826, 148] width 782 height 19
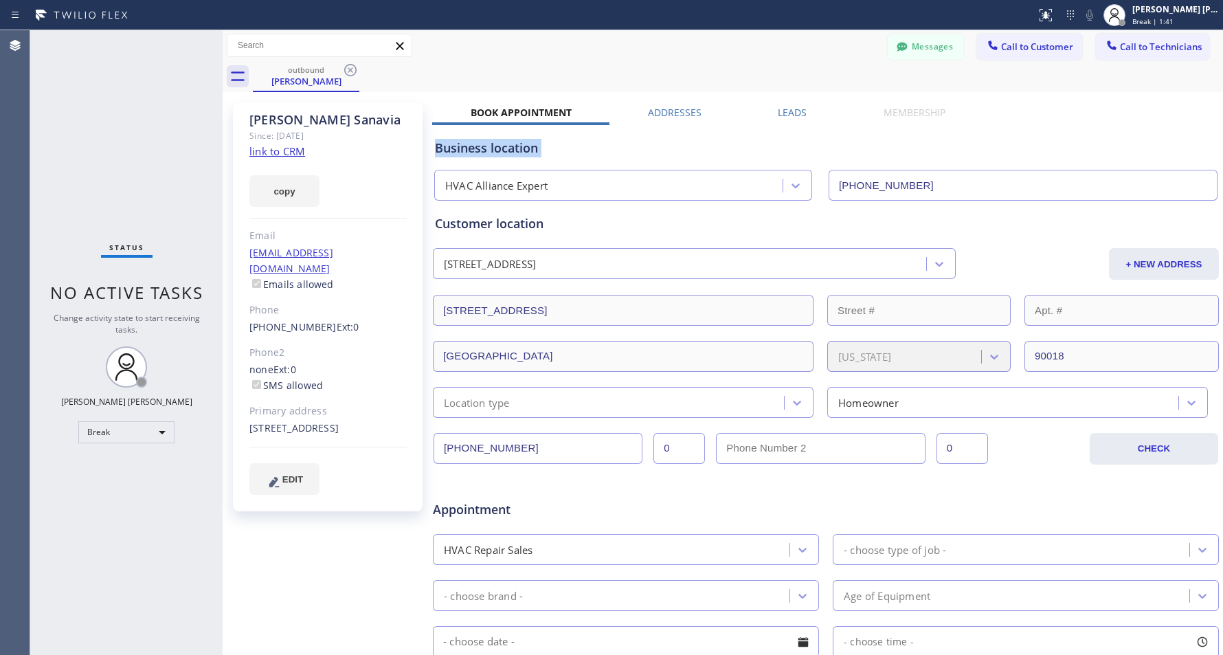
click at [691, 150] on div "Business location" at bounding box center [826, 148] width 782 height 19
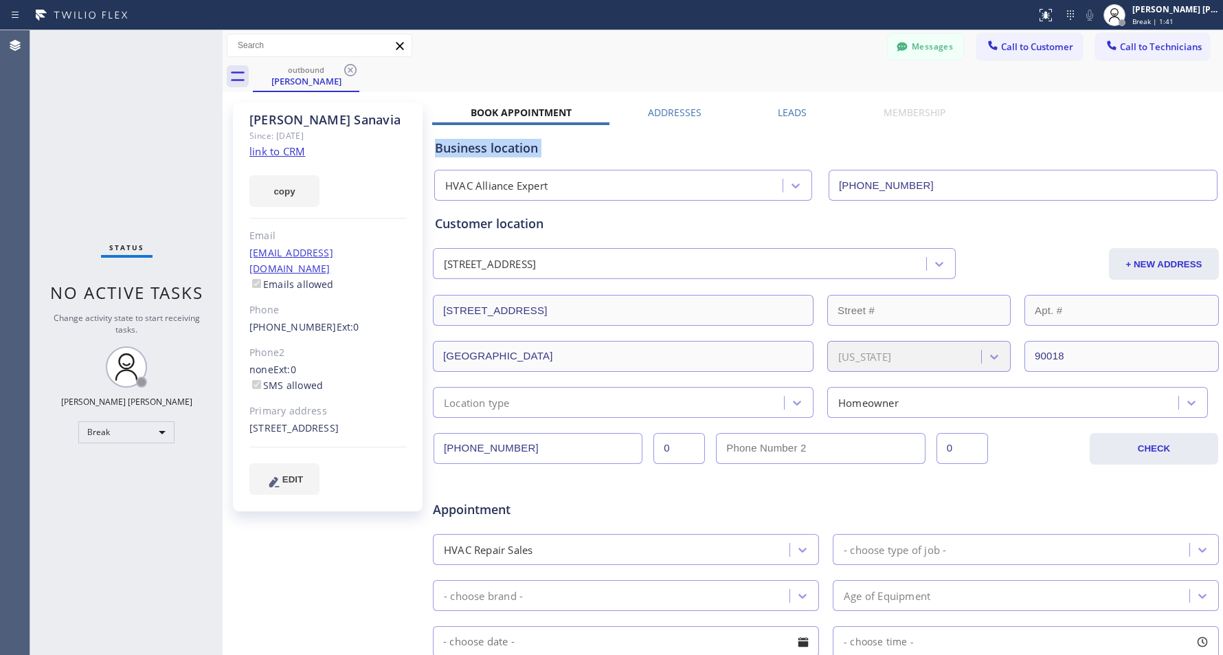
click at [691, 150] on div "Business location" at bounding box center [826, 148] width 782 height 19
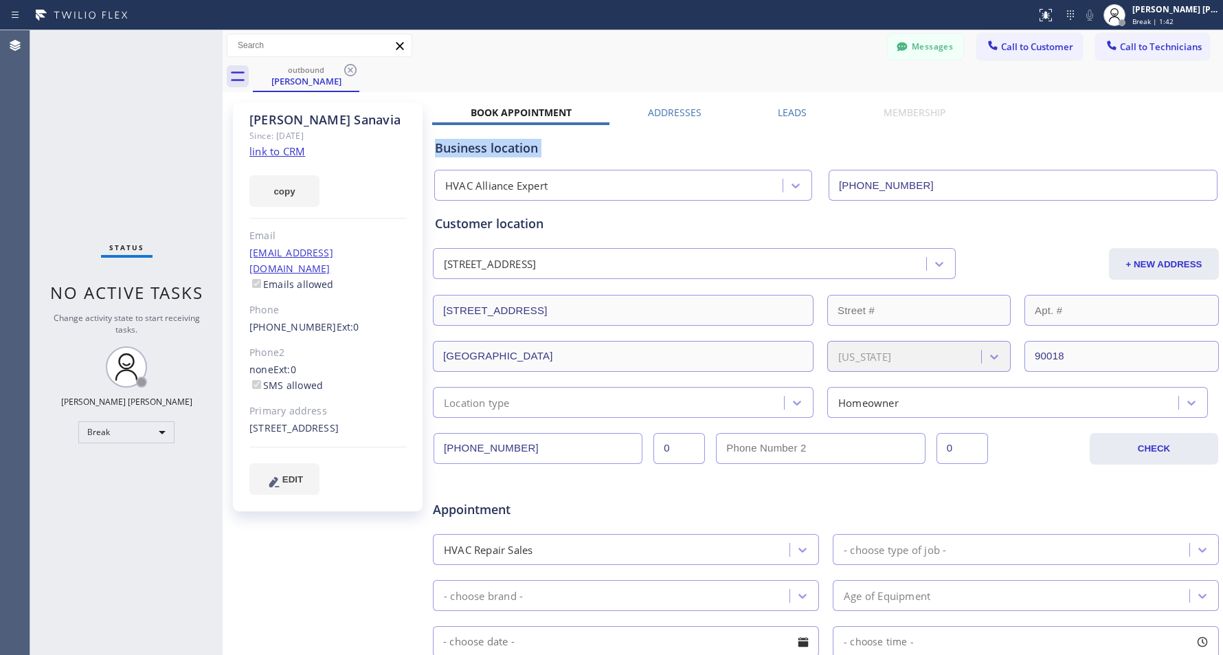
click at [691, 150] on div "Business location" at bounding box center [826, 148] width 782 height 19
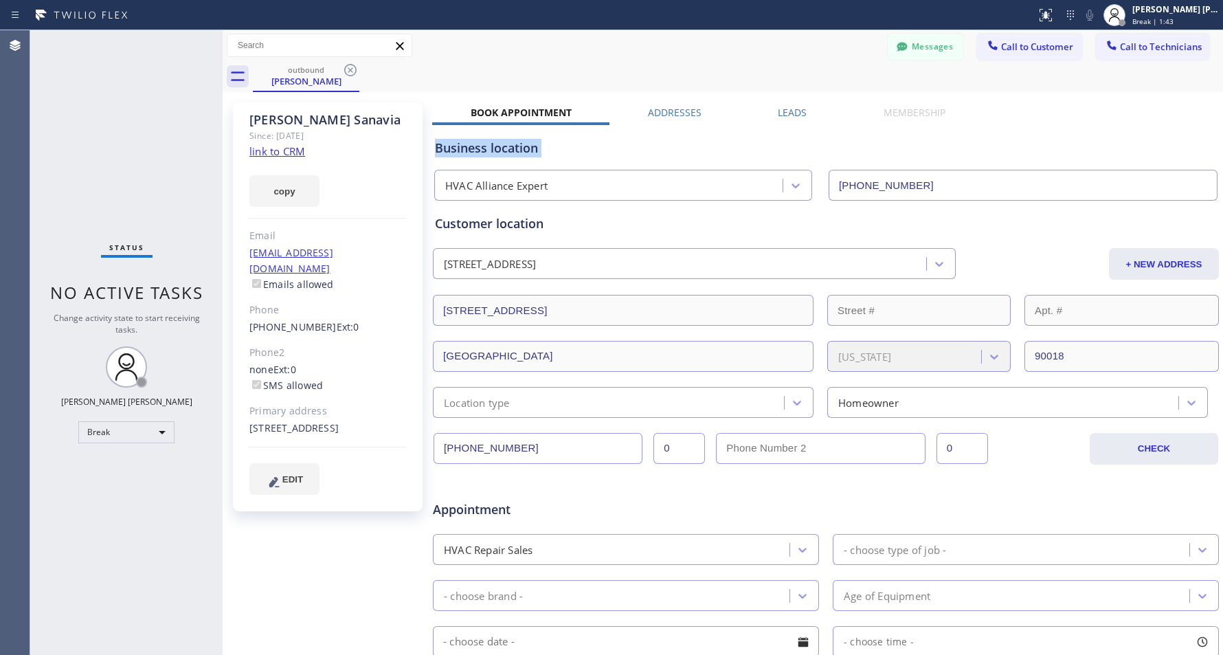
click at [691, 150] on div "Business location" at bounding box center [826, 148] width 782 height 19
click
click at [352, 65] on icon at bounding box center [350, 70] width 12 height 12
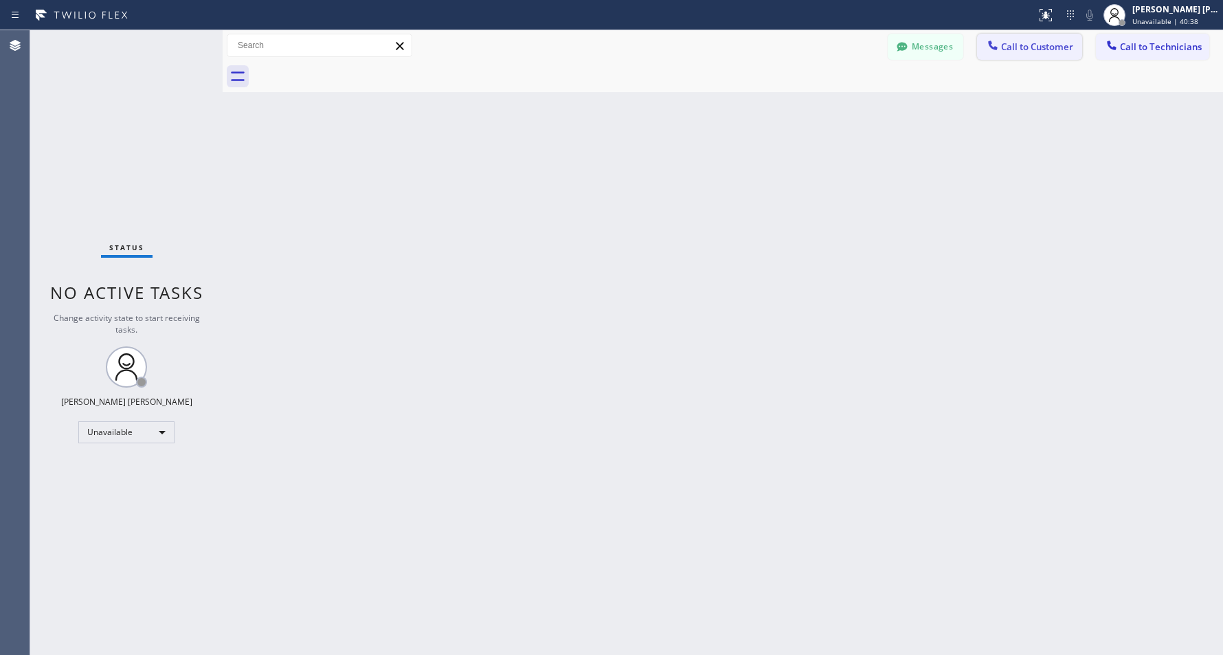
click at [988, 46] on icon at bounding box center [993, 45] width 14 height 14
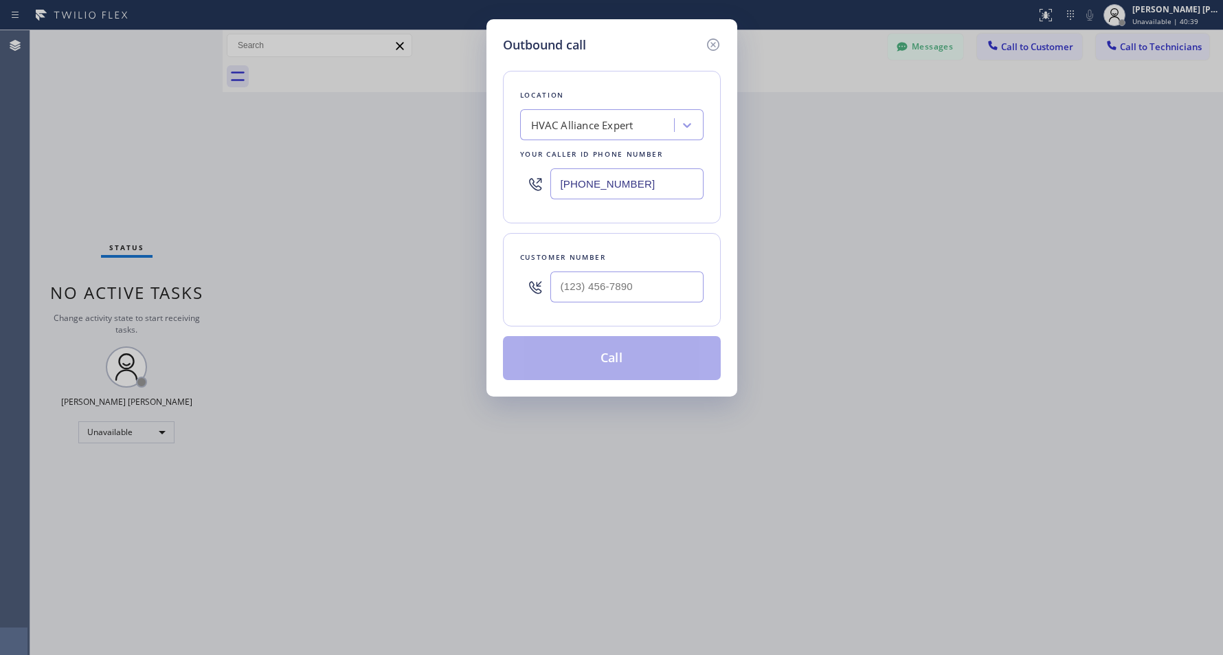
click at [1067, 60] on div "Outbound call Location HVAC Alliance Expert Your caller id phone number (323) 9…" at bounding box center [611, 327] width 1223 height 655
click at [715, 43] on icon at bounding box center [713, 44] width 12 height 12
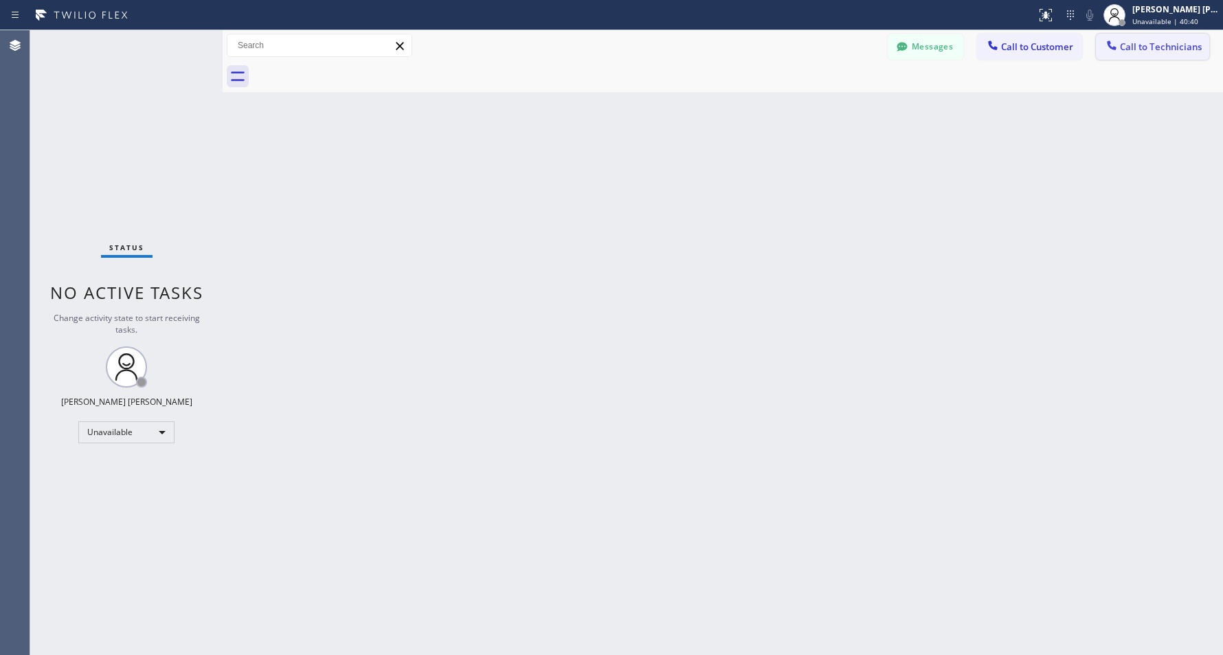
click at [1173, 44] on span "Call to Technicians" at bounding box center [1161, 47] width 82 height 12
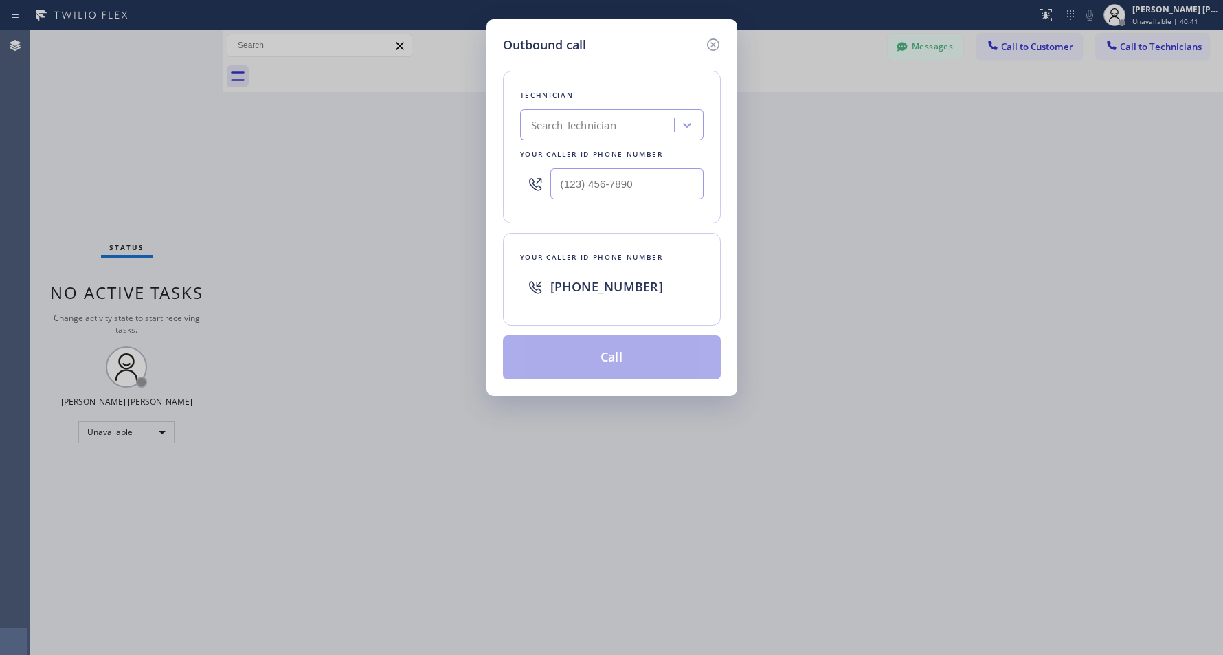
click at [609, 126] on div "Search Technician" at bounding box center [573, 126] width 85 height 16
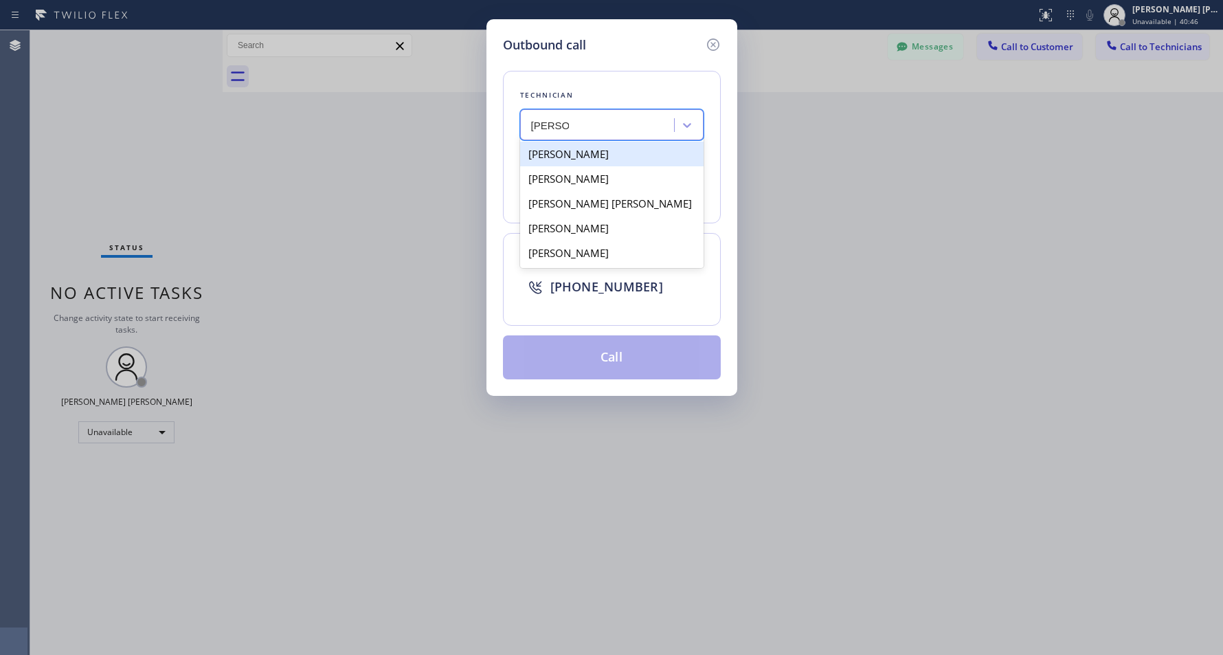
type input "anthony"
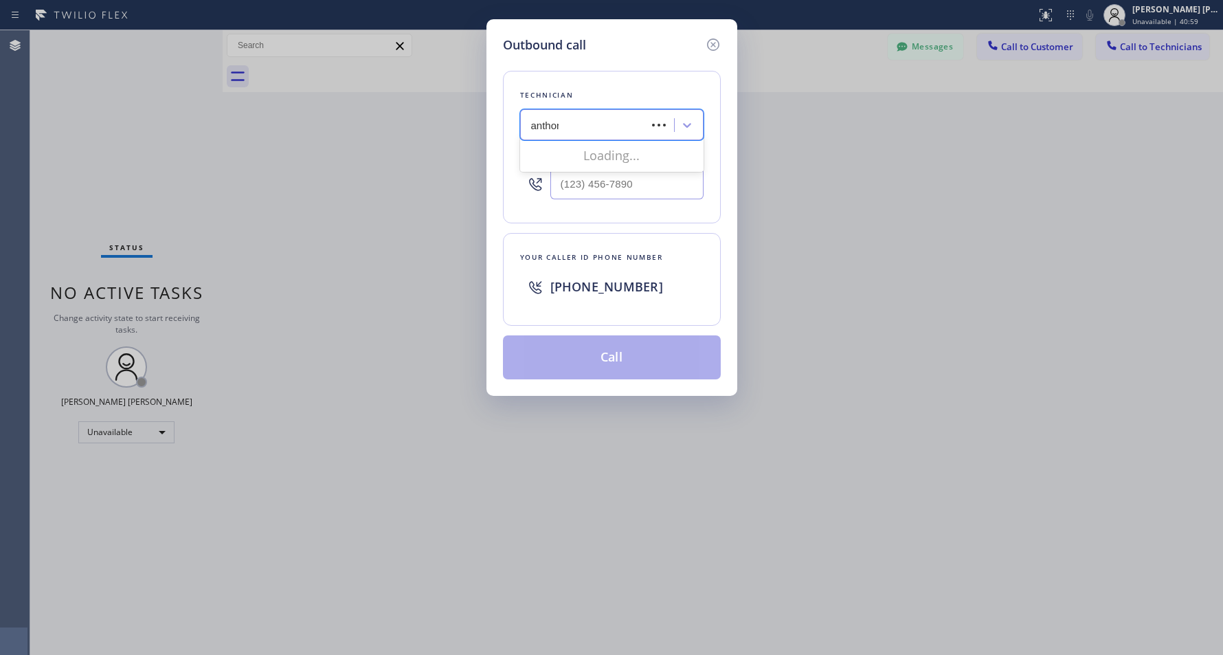
type input "anthony"
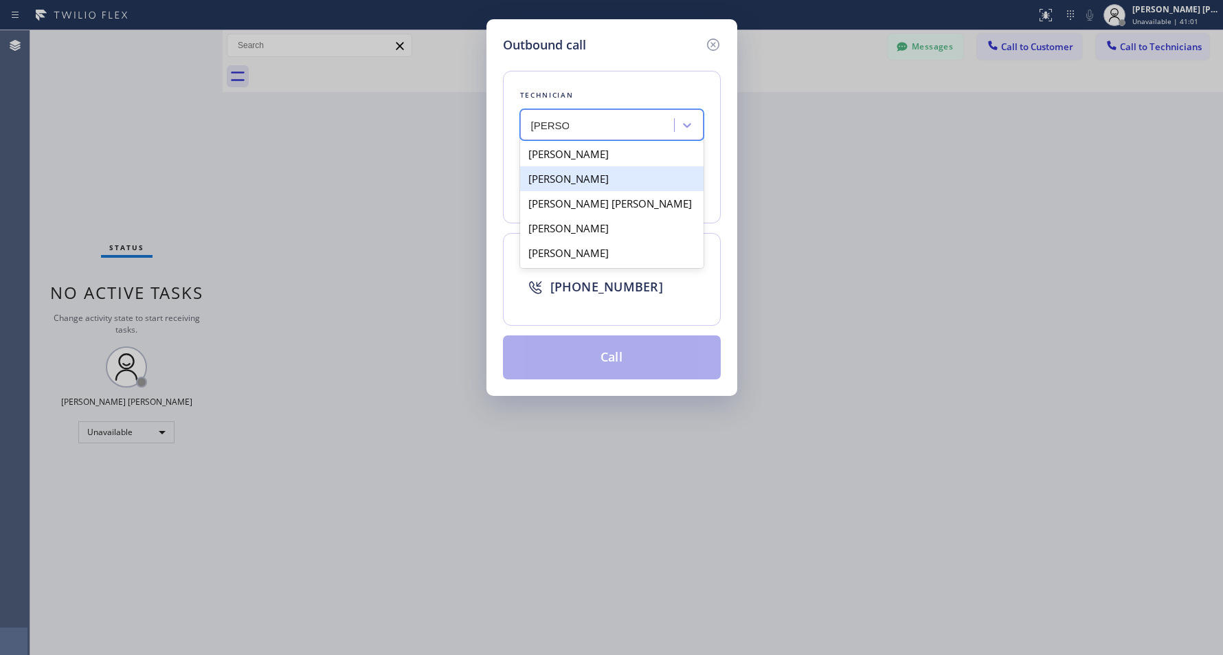
click at [628, 174] on div "Anthony Arias" at bounding box center [612, 178] width 184 height 25
type input "[PHONE_NUMBER]"
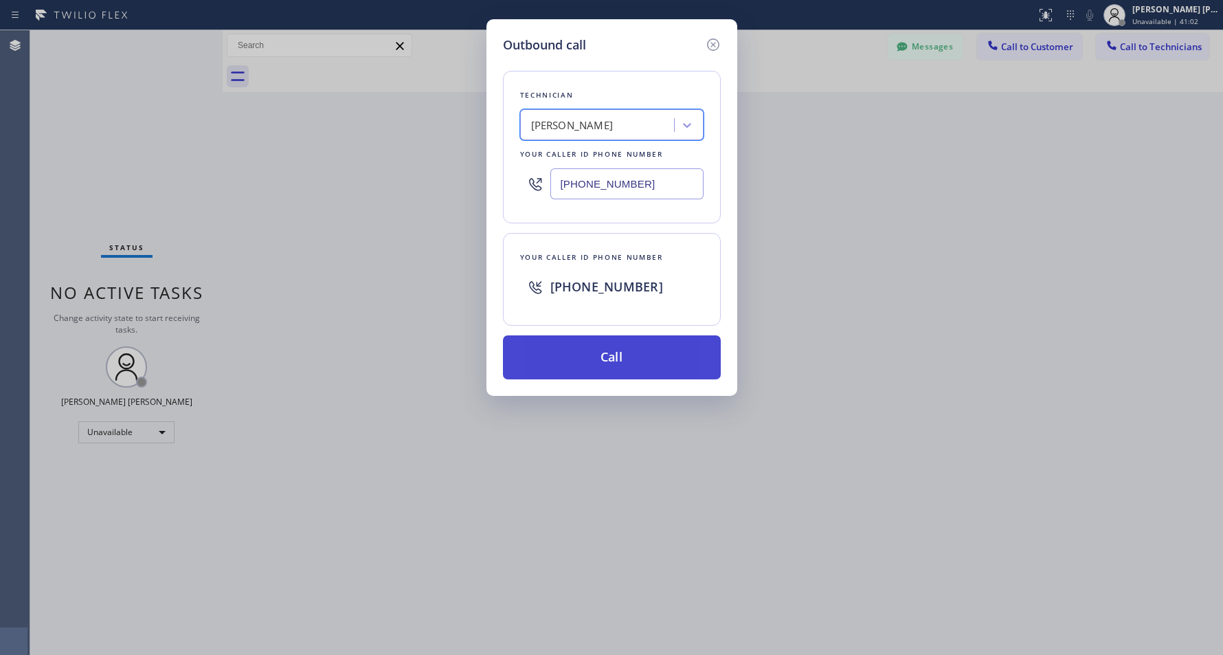
click at [646, 359] on button "Call" at bounding box center [612, 357] width 218 height 44
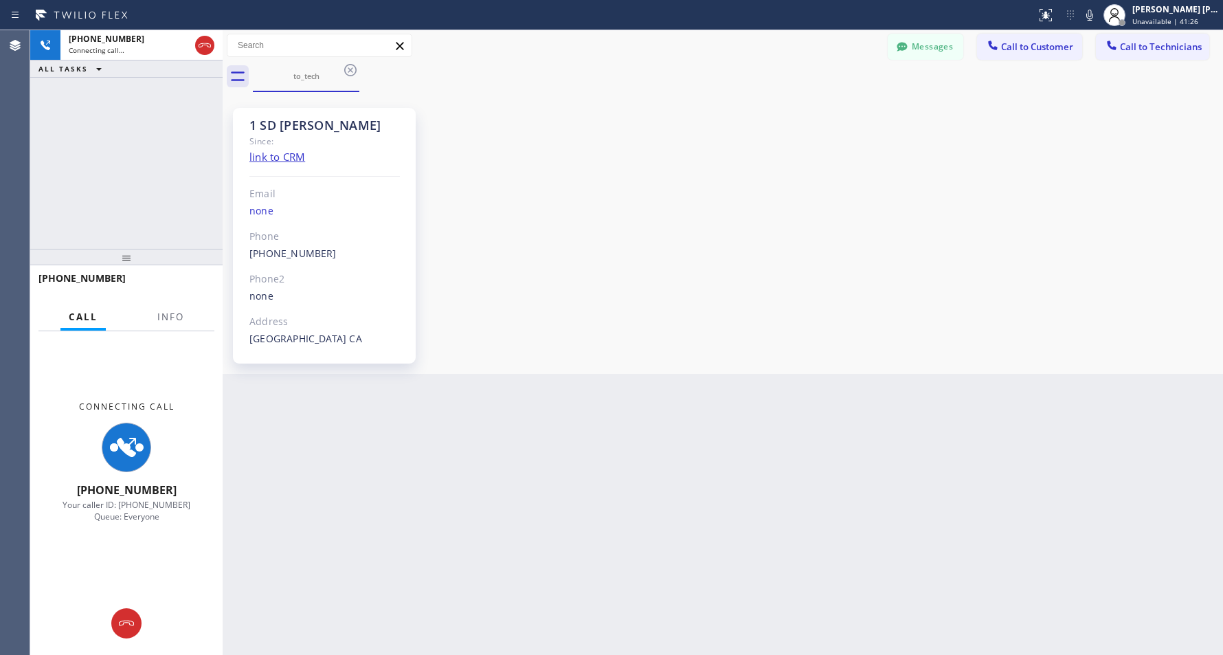
click at [69, 366] on div "Connecting Call +18583333301 Your caller ID: +12132592292 Queue: Everyone" at bounding box center [126, 461] width 192 height 260
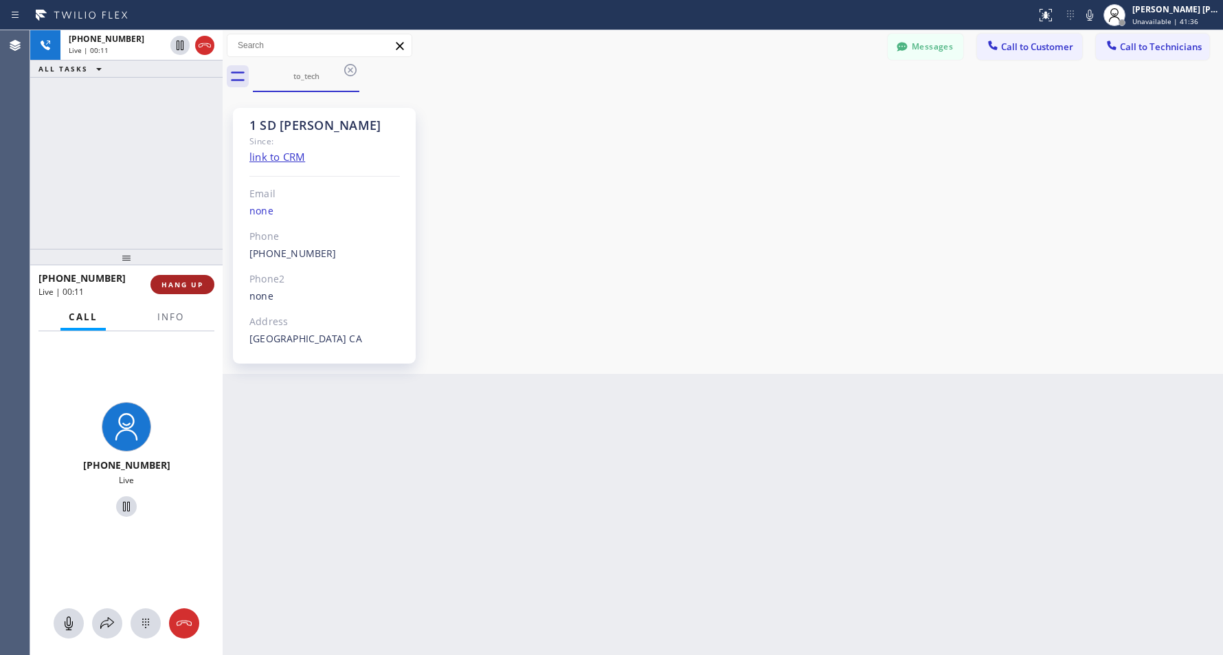
click at [181, 286] on span "HANG UP" at bounding box center [183, 285] width 42 height 10
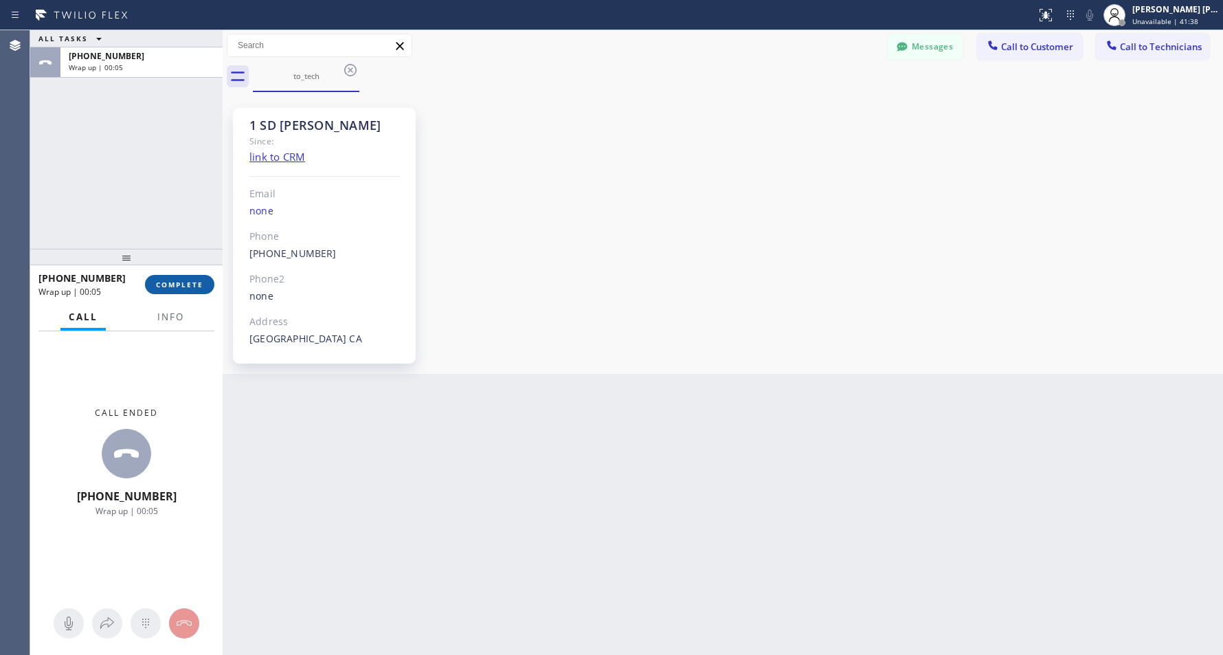
click at [205, 286] on div "+18583333301 Wrap up | 00:05 COMPLETE" at bounding box center [126, 284] width 192 height 38
click at [202, 285] on span "COMPLETE" at bounding box center [179, 285] width 47 height 10
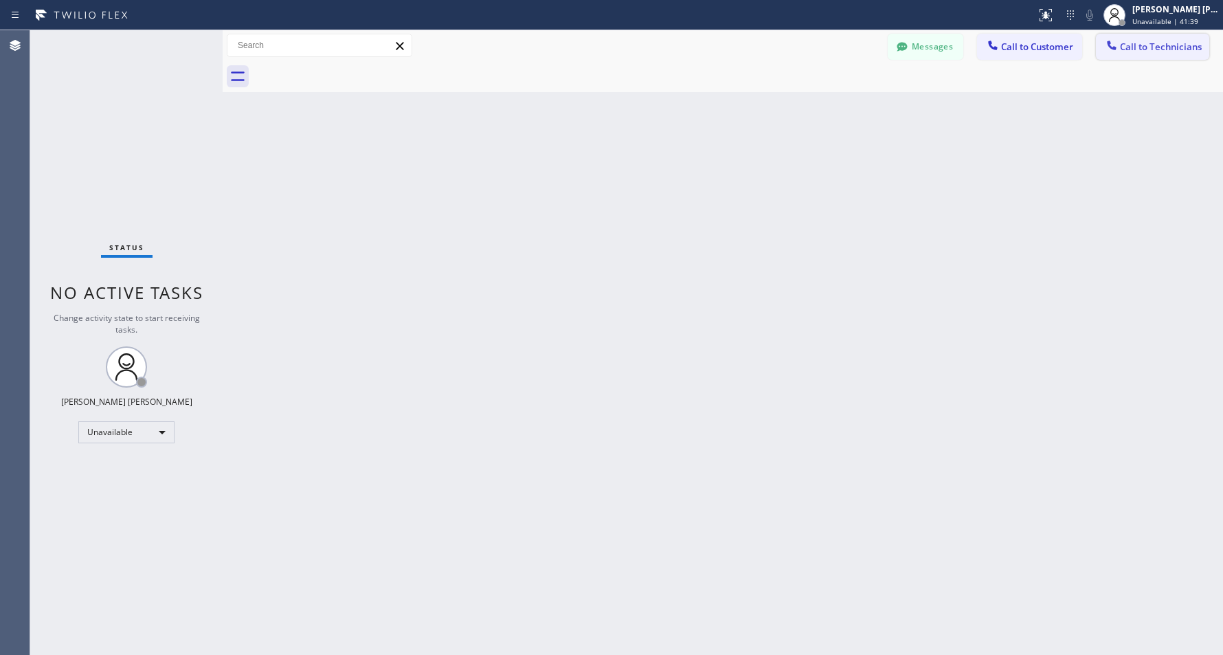
click at [1180, 49] on span "Call to Technicians" at bounding box center [1161, 47] width 82 height 12
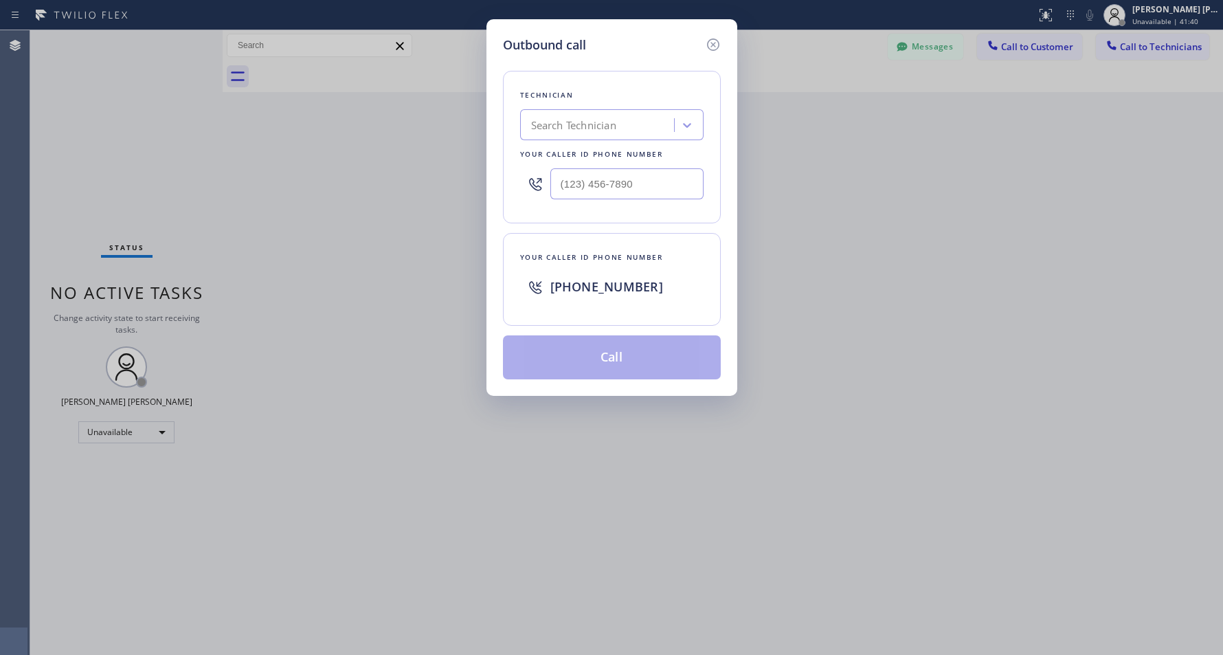
click at [631, 135] on div "Search Technician" at bounding box center [599, 125] width 150 height 24
type input "anthony"
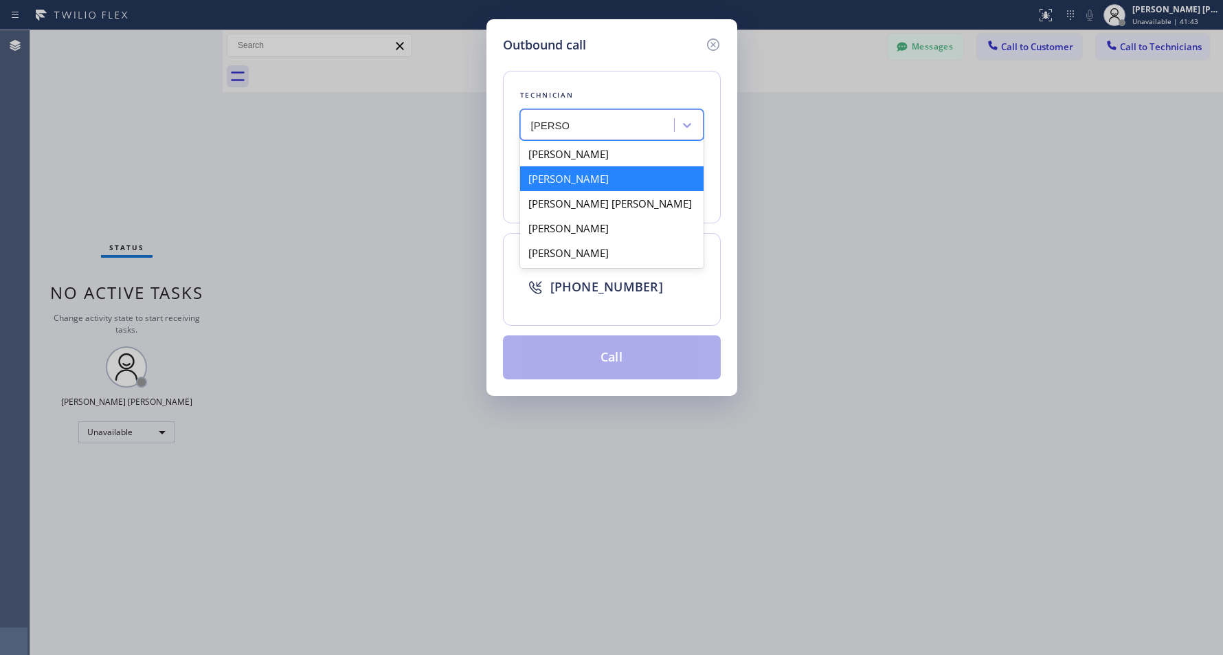
click at [635, 188] on div "Anthony Arias" at bounding box center [612, 178] width 184 height 25
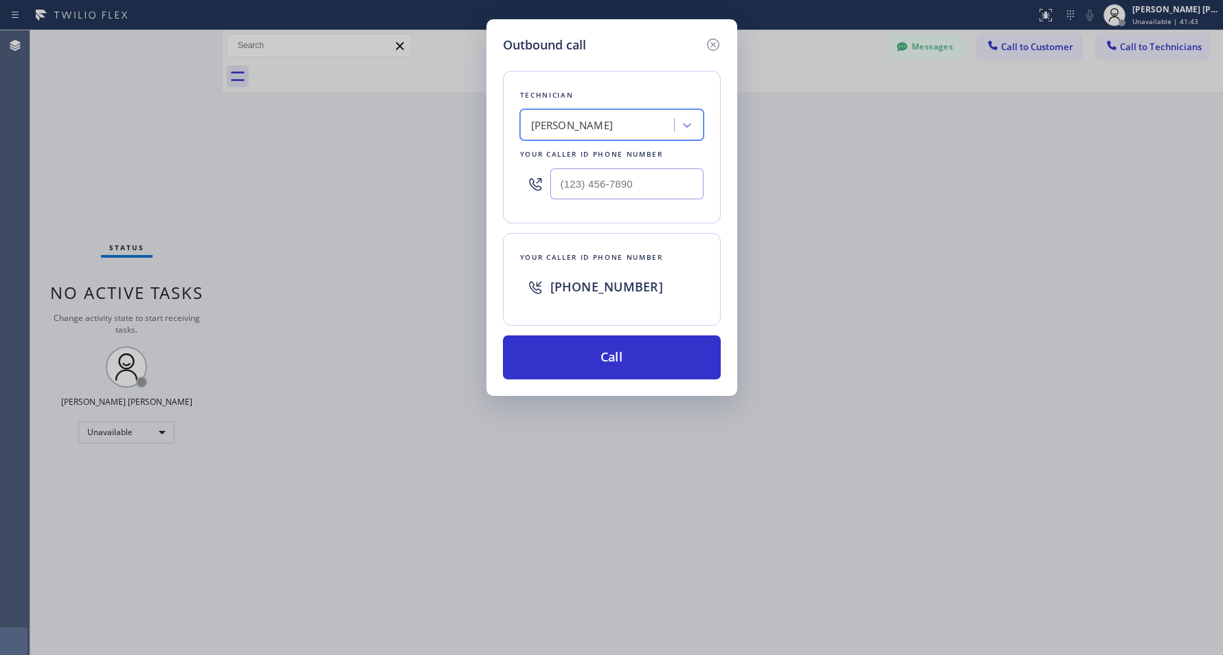
type input "[PHONE_NUMBER]"
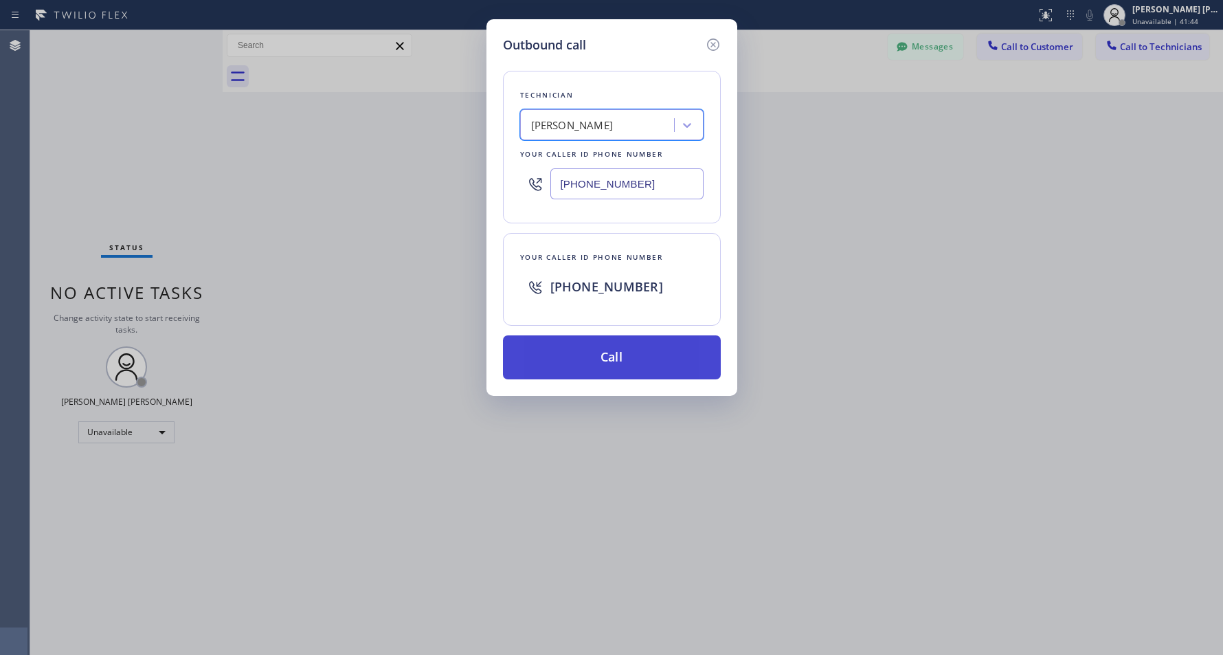
click at [658, 337] on button "Call" at bounding box center [612, 357] width 218 height 44
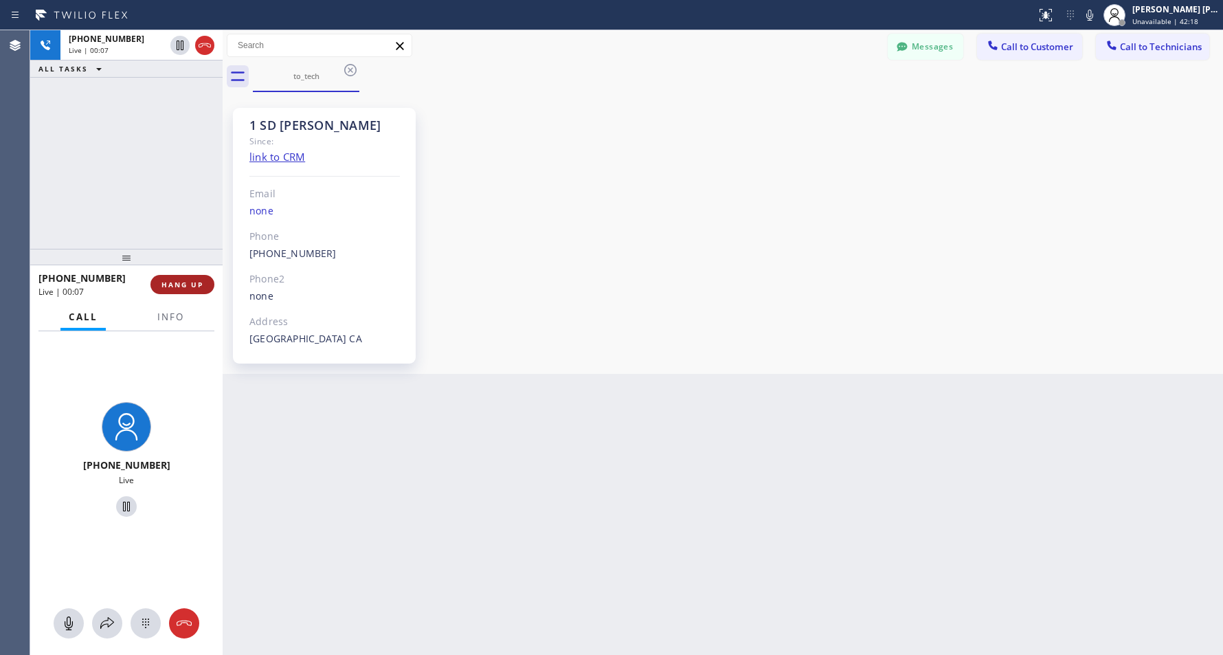
click at [194, 287] on span "HANG UP" at bounding box center [183, 285] width 42 height 10
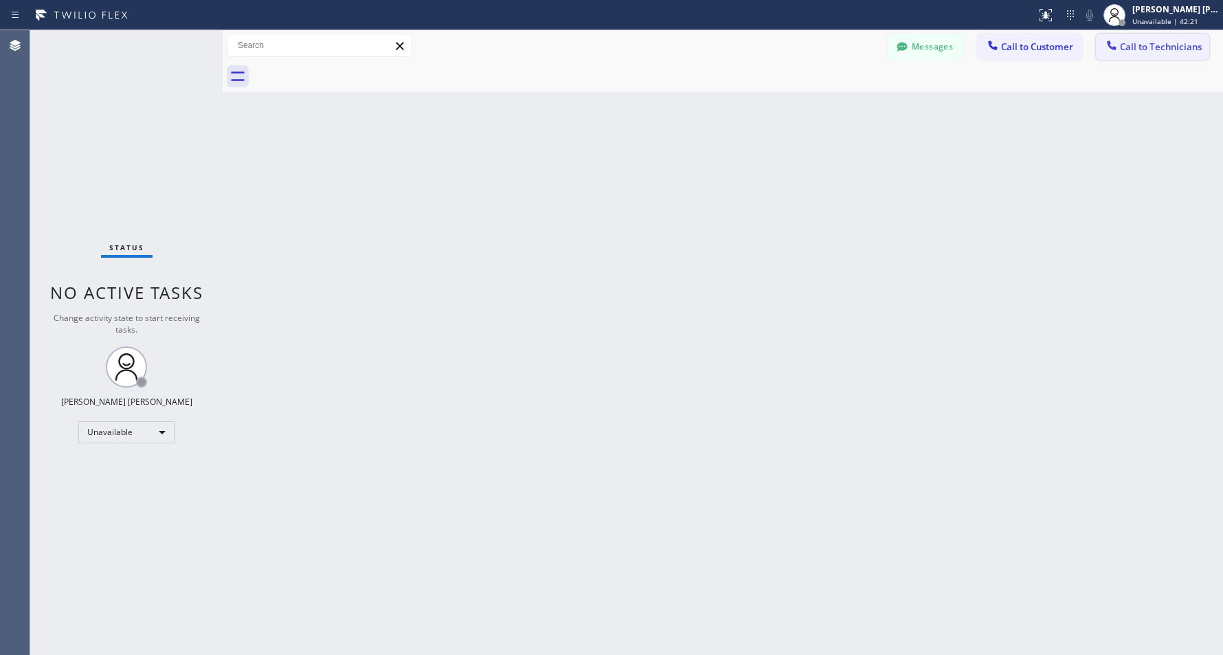
click at [1171, 44] on span "Call to Technicians" at bounding box center [1161, 47] width 82 height 12
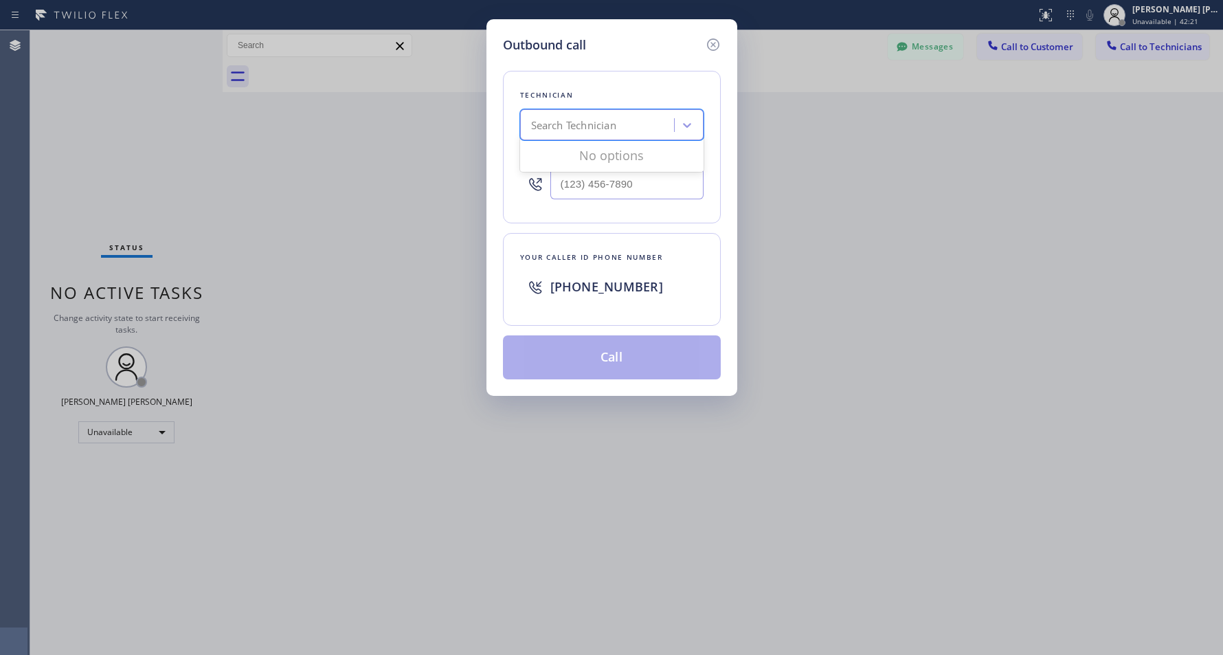
click at [586, 135] on div "Search Technician" at bounding box center [599, 125] width 150 height 24
type input "an"
click at [711, 45] on icon at bounding box center [713, 44] width 12 height 12
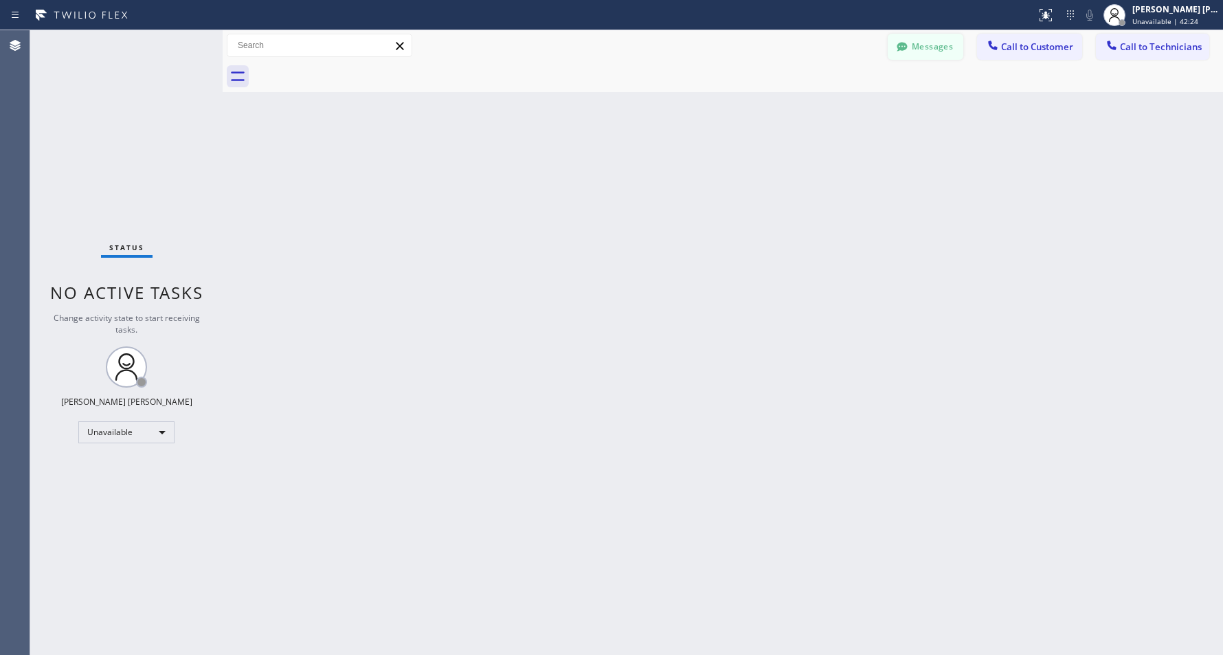
click at [915, 41] on button "Messages" at bounding box center [926, 47] width 76 height 26
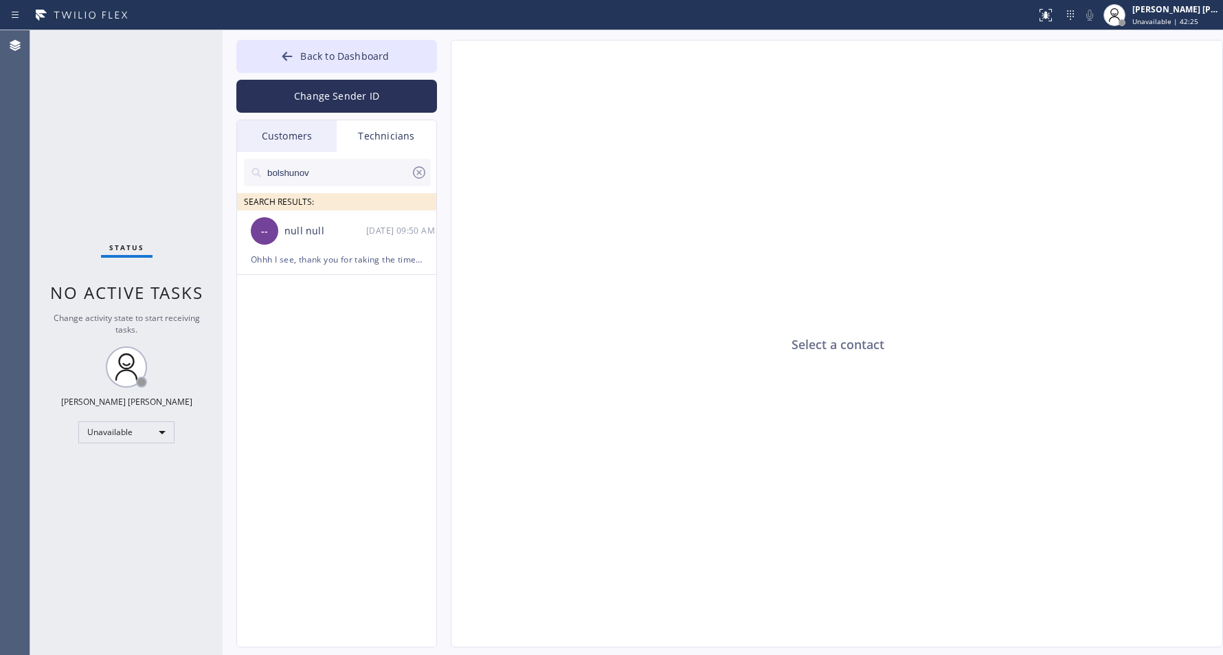
click at [327, 175] on input "bolshunov" at bounding box center [338, 172] width 145 height 27
type input "anthony arias"
click at [324, 245] on div "Anthony Arias --:--" at bounding box center [337, 230] width 201 height 41
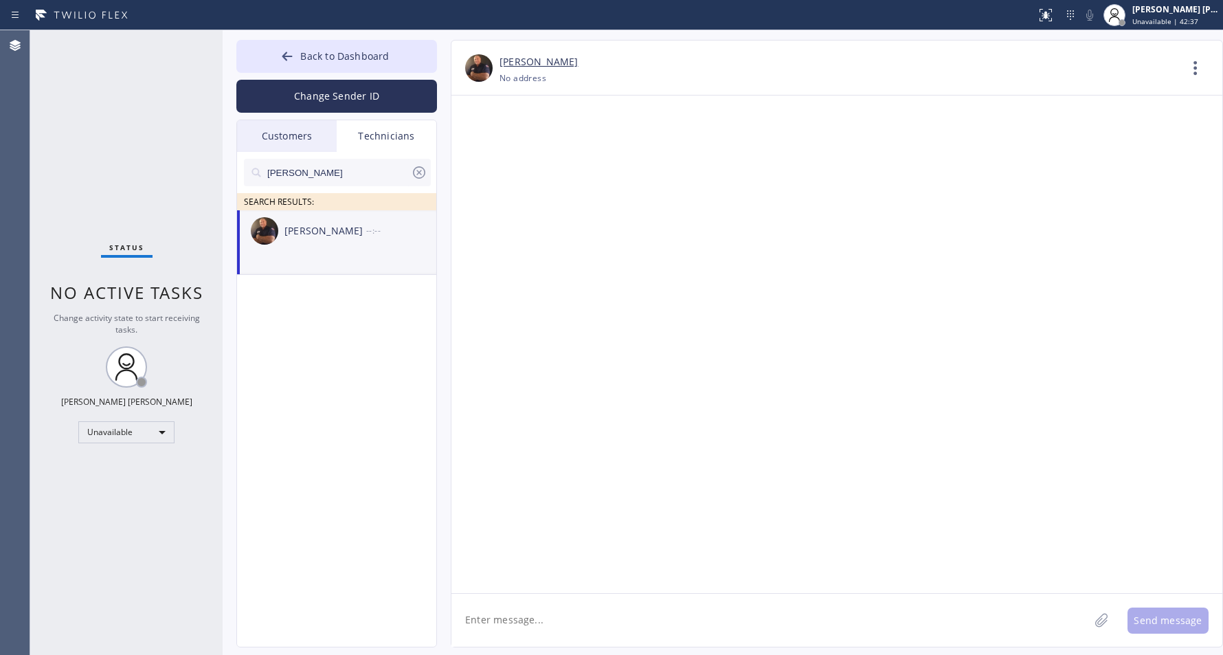
click at [647, 621] on textarea at bounding box center [771, 620] width 638 height 53
paste textarea "hi @Anthony do you have an update on Paula Boling L1YSL9 ??"
click at [651, 597] on textarea "hi @Anthony do you have an update on Paula Boling L1YSL9 ??" at bounding box center [783, 620] width 663 height 53
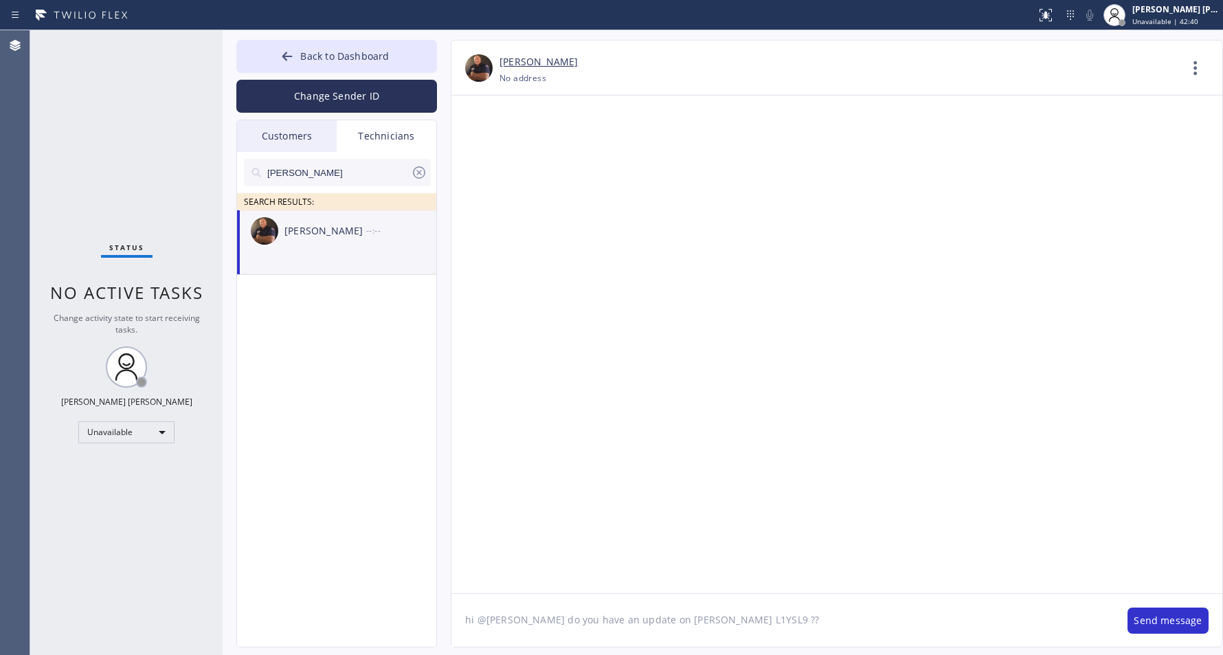
click at [672, 628] on textarea "hi @Anthony do you have an update on Paula Boling L1YSL9 ??" at bounding box center [783, 620] width 663 height 53
click at [663, 623] on textarea "hi @Anthony do you have an update on Paula Boling L1YSL9 ??" at bounding box center [783, 620] width 663 height 53
drag, startPoint x: 527, startPoint y: 617, endPoint x: 433, endPoint y: 619, distance: 94.2
click at [433, 619] on div "Back to Dashboard Change Sender ID Customers Technicians SC Stan Choo 09/08 11:…" at bounding box center [723, 342] width 1001 height 625
paste textarea "9am - 1pm"
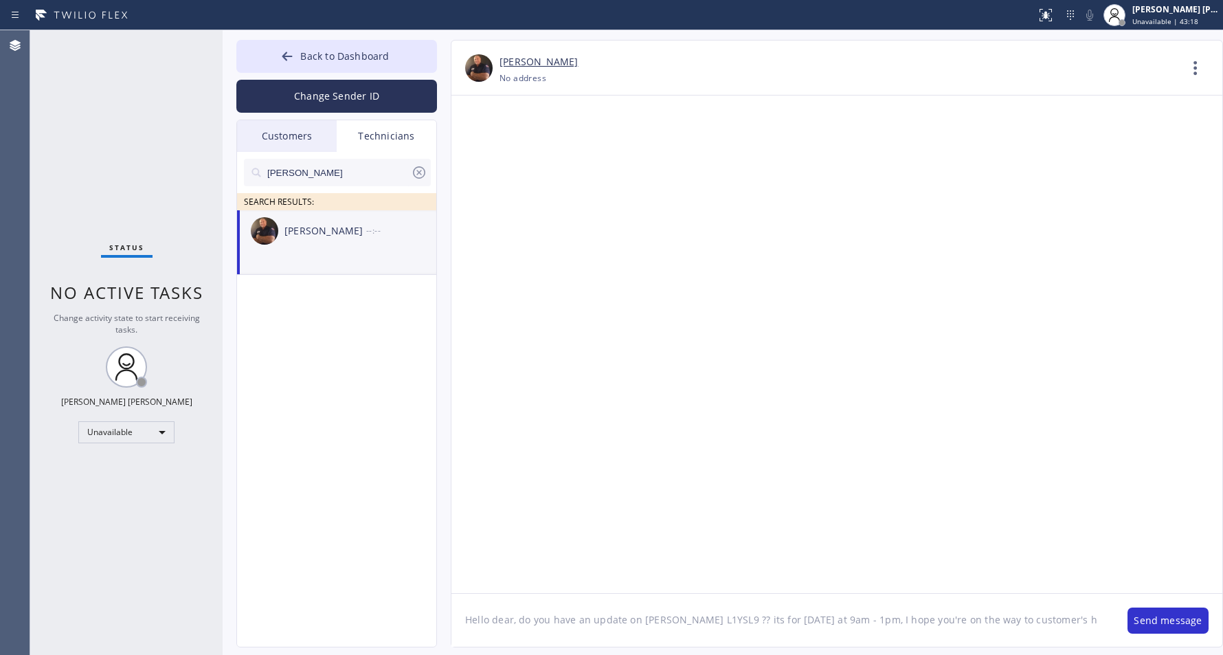
type textarea "Hello dear, do you have an update on Paula Boling L1YSL9 ?? its for today at 9a…"
type textarea "Hello dear, do you have an update on [PERSON_NAME] L1YSL9 ?? its for [DATE] at …"
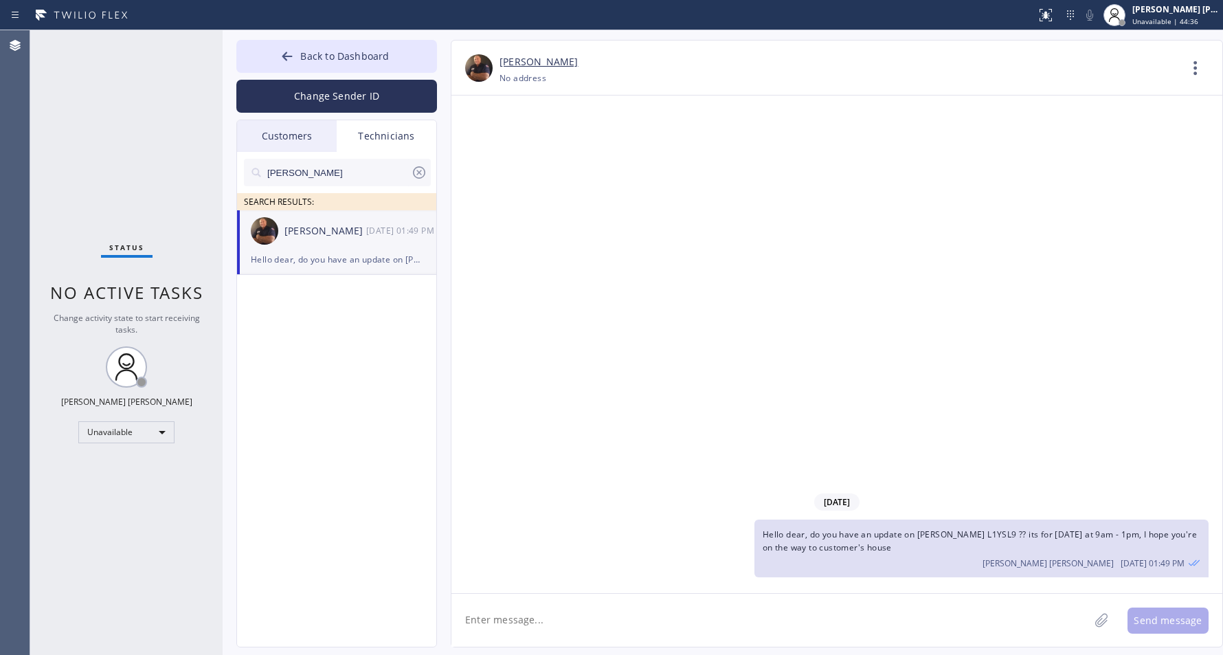
click at [89, 349] on div "Status No active tasks Change activity state to start receiving tasks. [PERSON_…" at bounding box center [126, 342] width 192 height 625
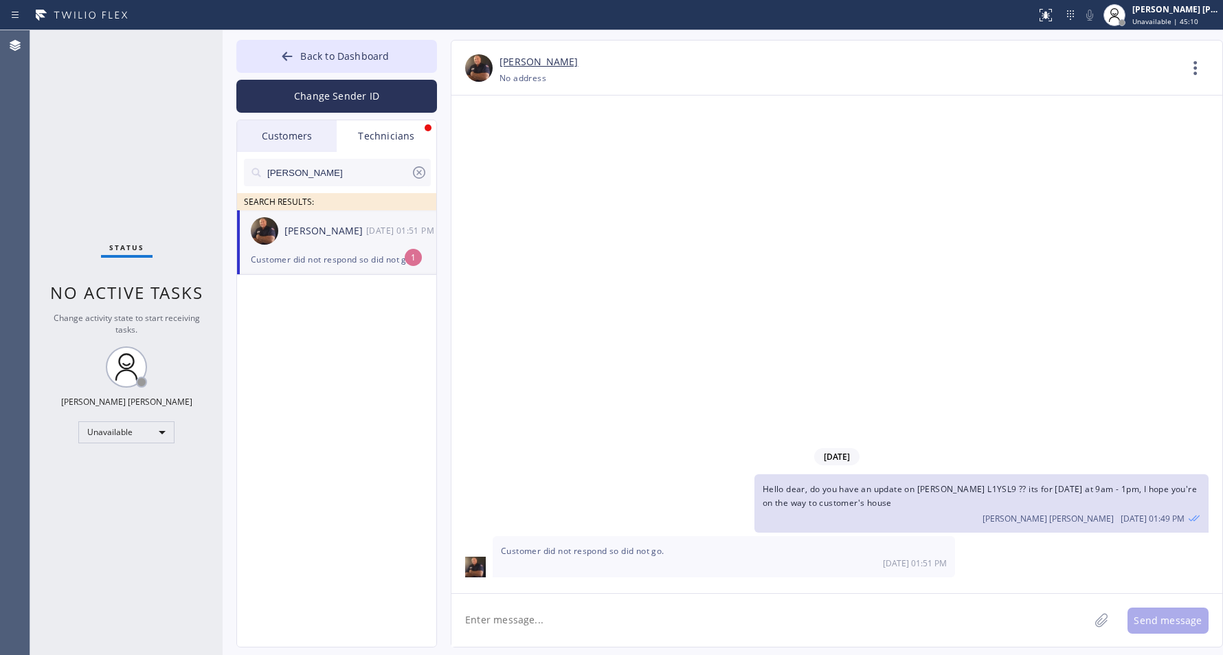
click at [634, 635] on textarea at bounding box center [771, 620] width 638 height 53
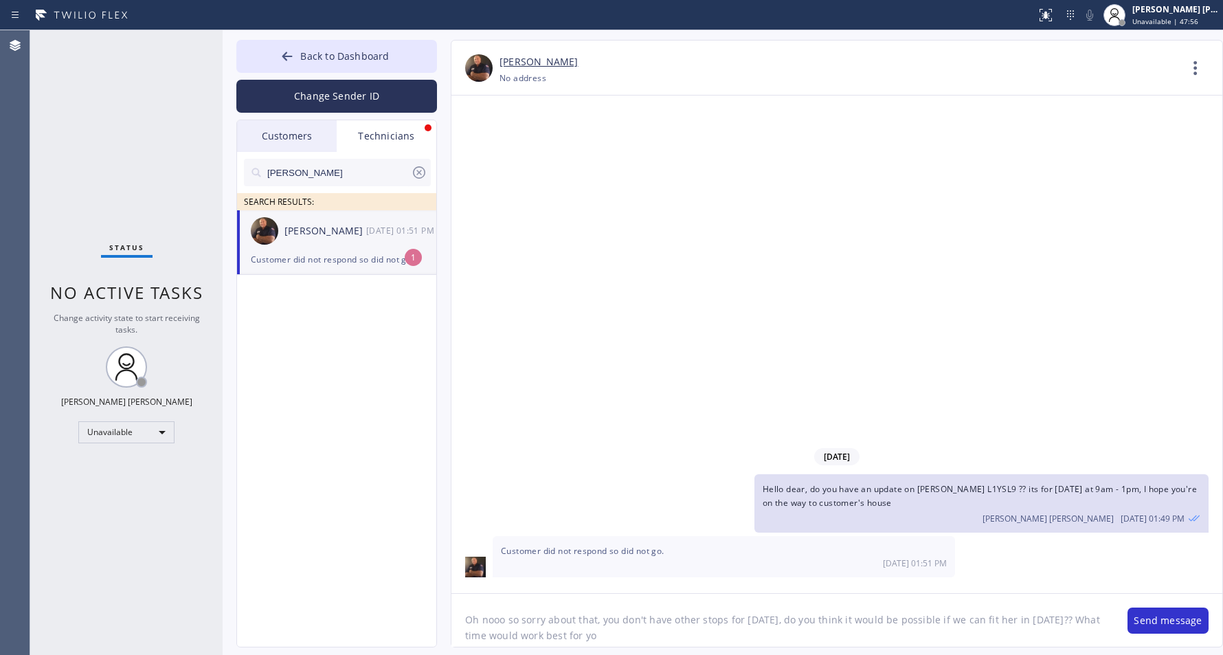
type textarea "Oh nooo so sorry about that, you don't have other stops for [DATE], do you thin…"
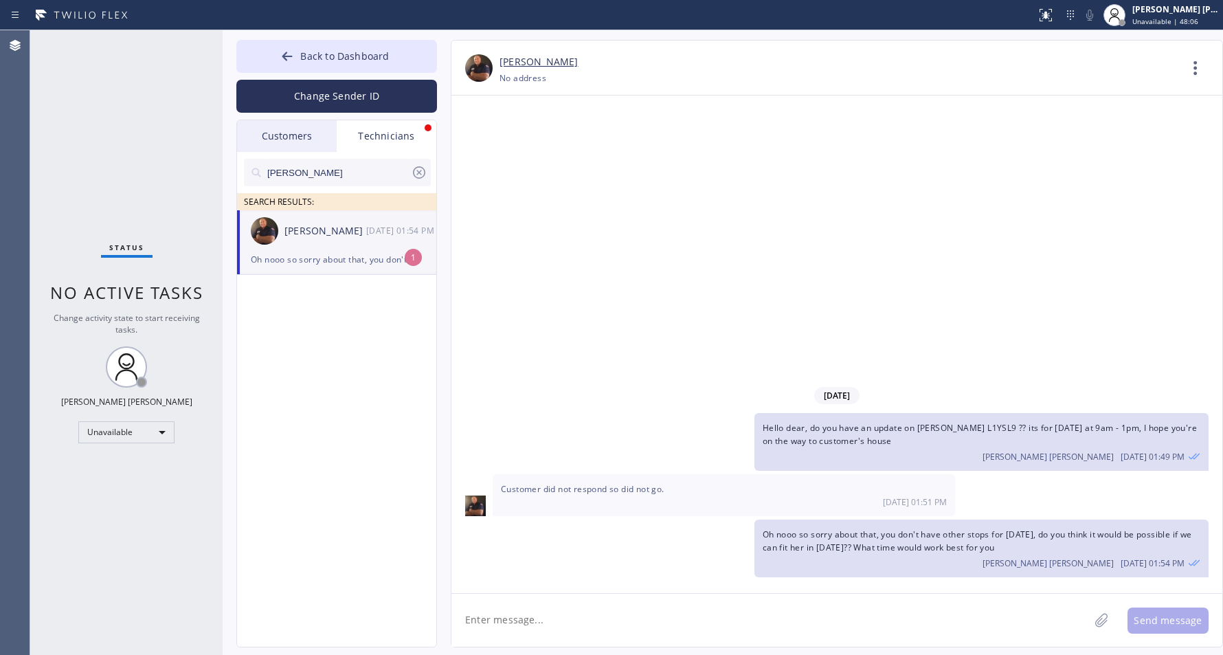
click at [293, 137] on div "Customers" at bounding box center [287, 136] width 100 height 32
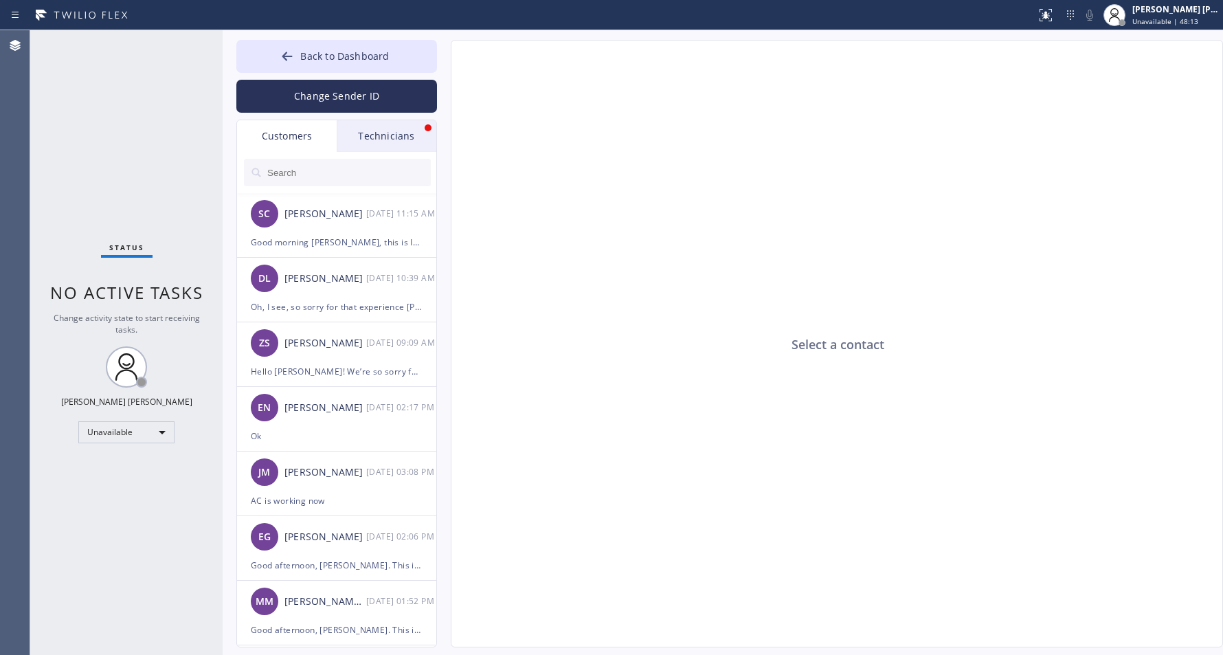
click at [333, 164] on input "text" at bounding box center [348, 172] width 165 height 27
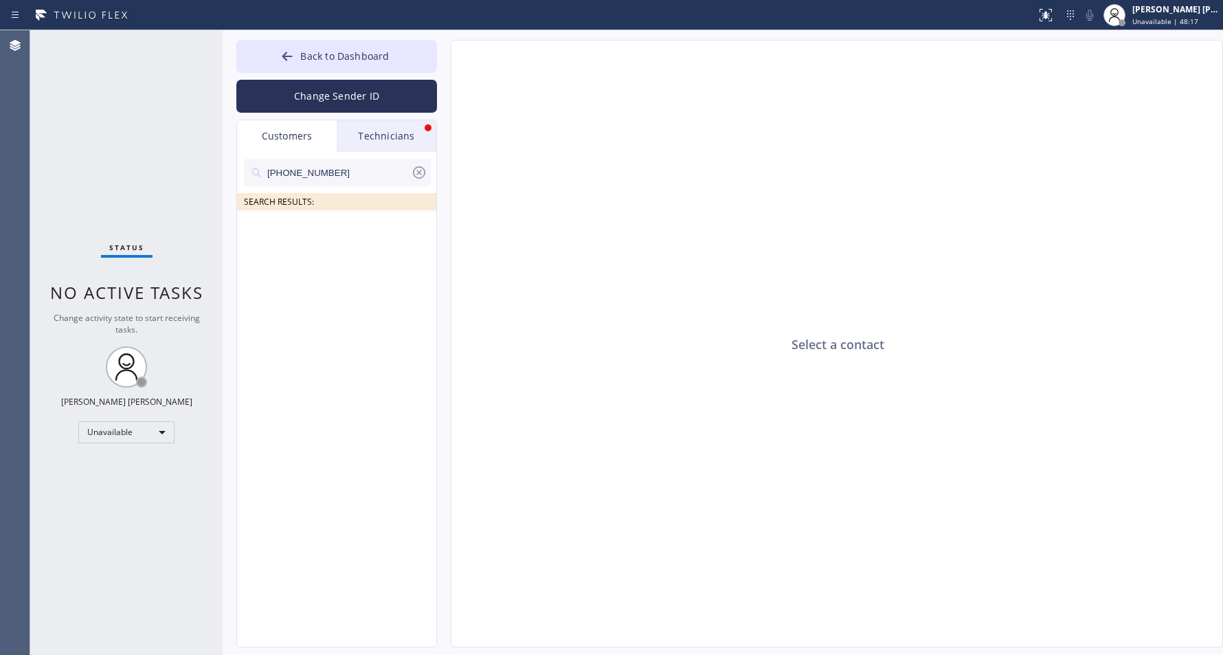
click at [390, 140] on div "Technicians" at bounding box center [387, 136] width 100 height 32
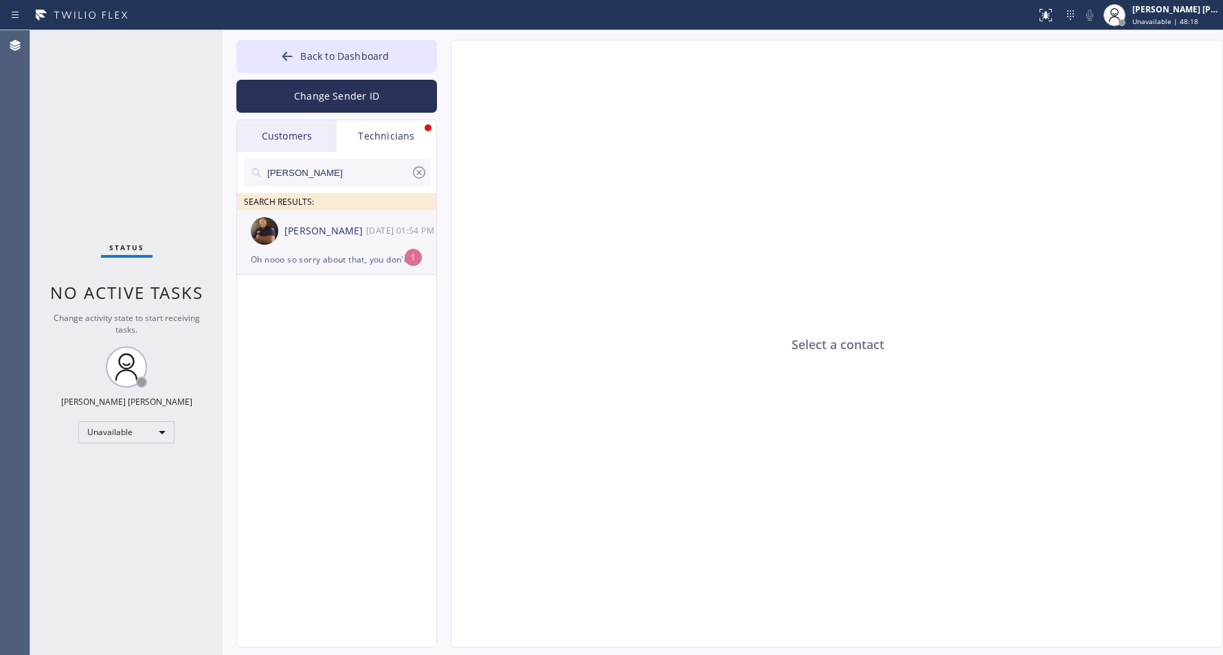
click at [319, 247] on div "Anthony Arias 09/08 01:54 PM" at bounding box center [337, 230] width 201 height 41
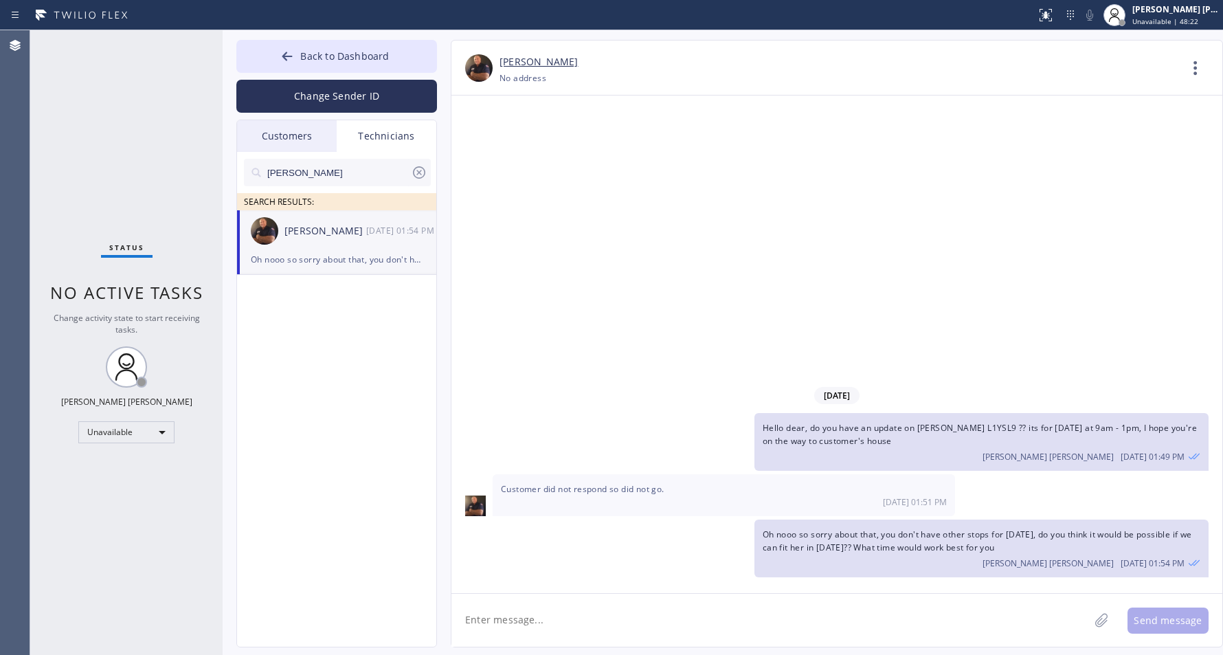
click at [289, 137] on div "Customers" at bounding box center [287, 136] width 100 height 32
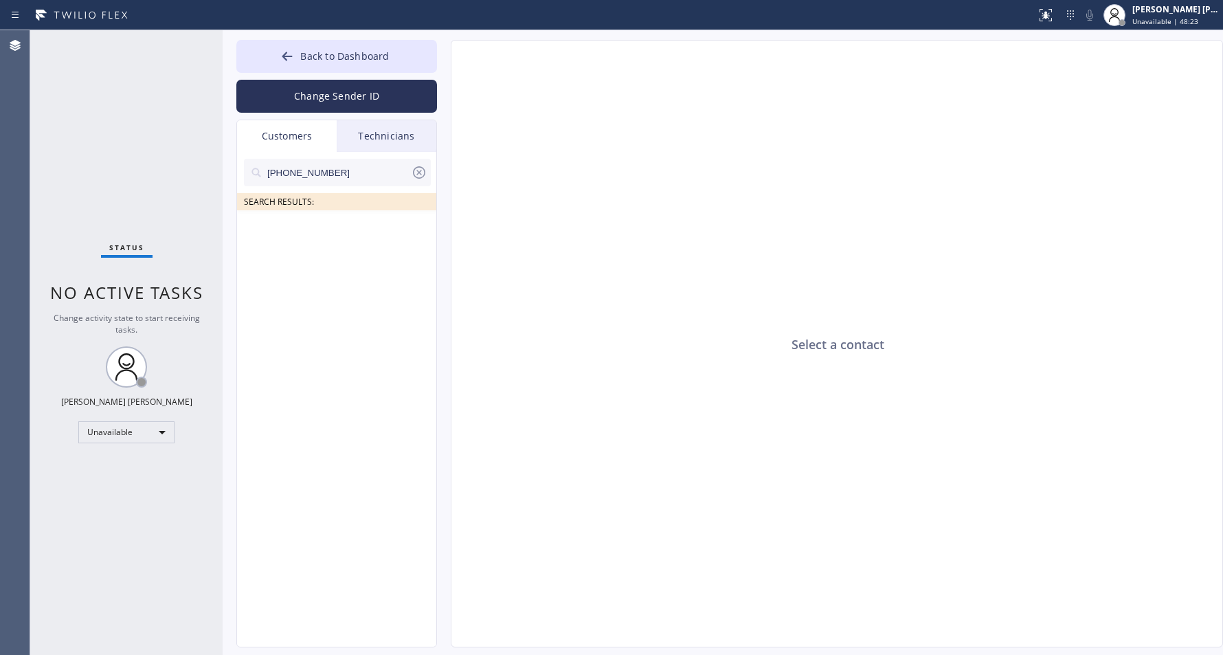
click at [340, 188] on div at bounding box center [337, 194] width 187 height 17
click at [347, 175] on input "[PHONE_NUMBER]" at bounding box center [338, 172] width 145 height 27
click at [547, 183] on div "Select a contact" at bounding box center [838, 345] width 773 height 608
click at [259, 179] on icon at bounding box center [256, 173] width 14 height 14
click at [269, 174] on input "[PHONE_NUMBER]" at bounding box center [338, 172] width 145 height 27
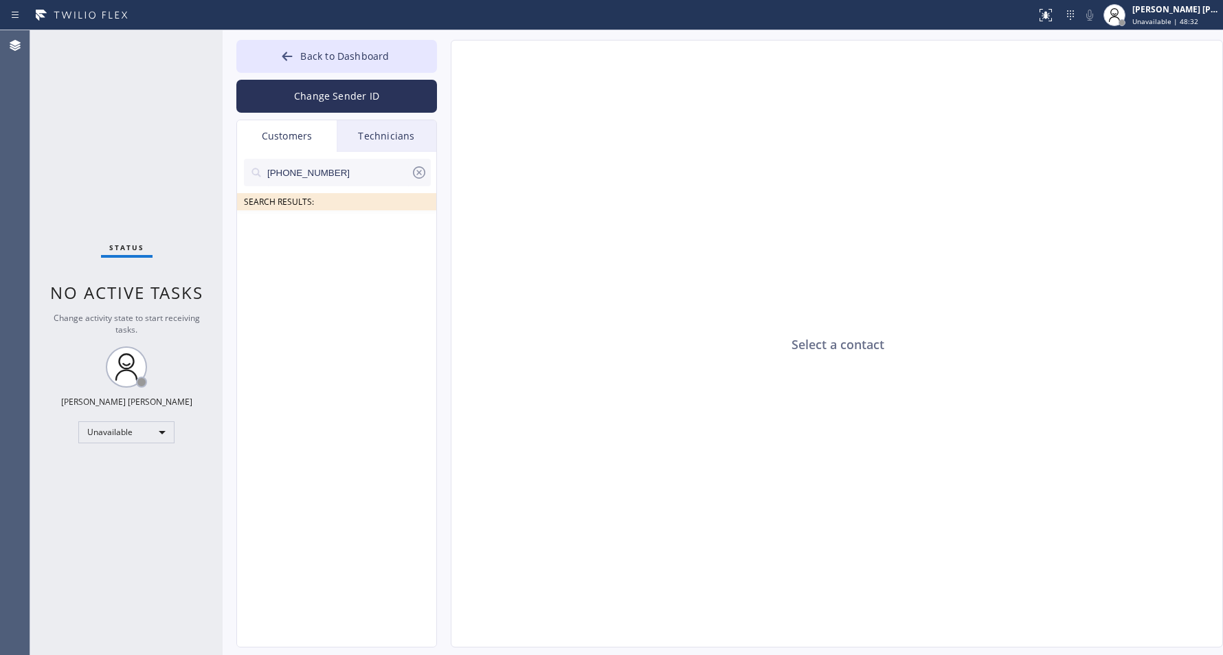
click at [326, 150] on div "Customers" at bounding box center [287, 136] width 100 height 32
click at [348, 169] on input "[PHONE_NUMBER]" at bounding box center [338, 172] width 145 height 27
click at [377, 137] on div "Technicians" at bounding box center [387, 136] width 100 height 32
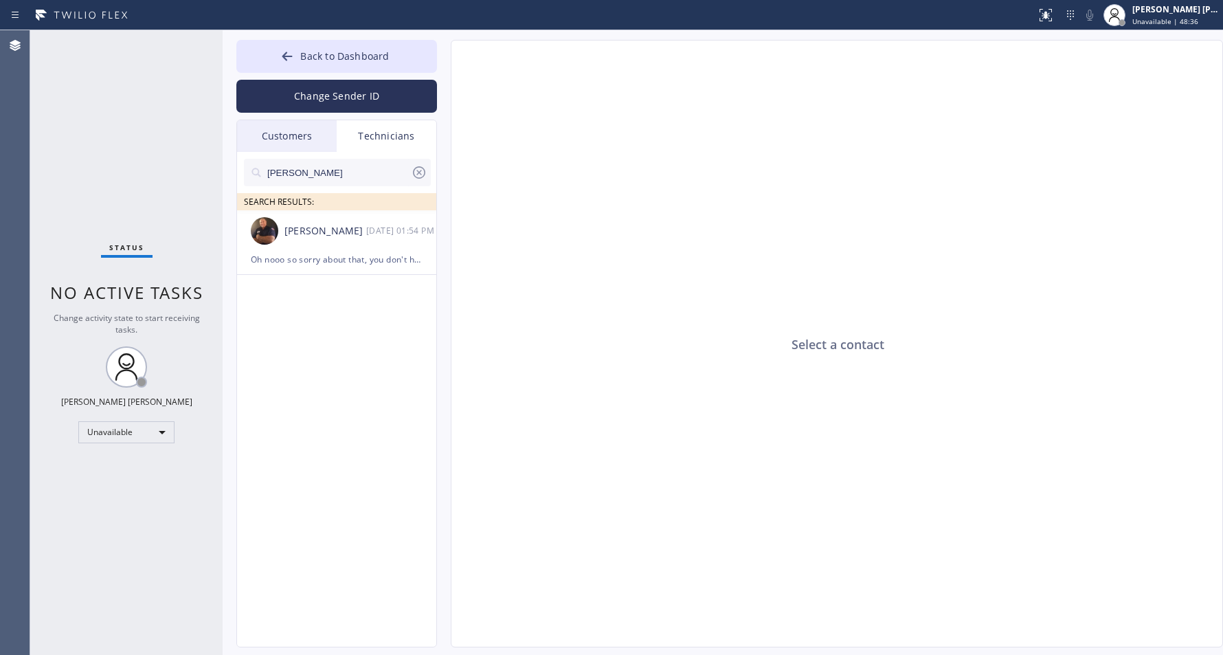
click at [270, 147] on div "Customers" at bounding box center [287, 136] width 100 height 32
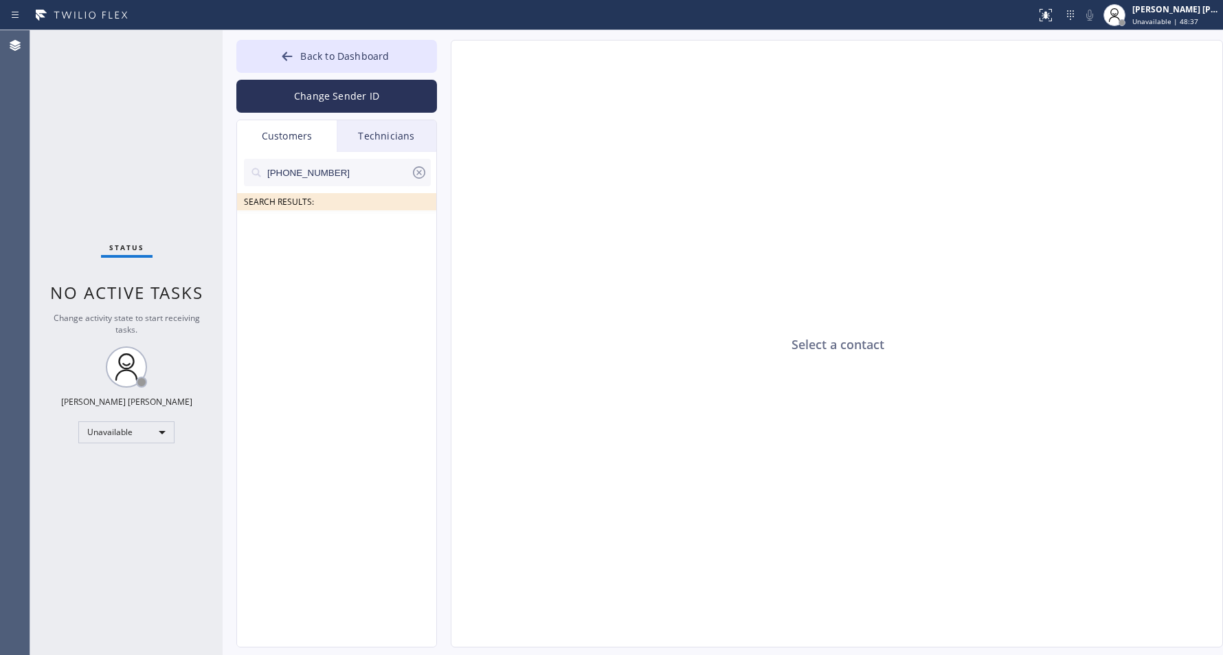
click at [400, 177] on input "[PHONE_NUMBER]" at bounding box center [338, 172] width 145 height 27
click at [424, 168] on icon at bounding box center [419, 172] width 16 height 16
click at [369, 170] on input "text" at bounding box center [348, 172] width 165 height 27
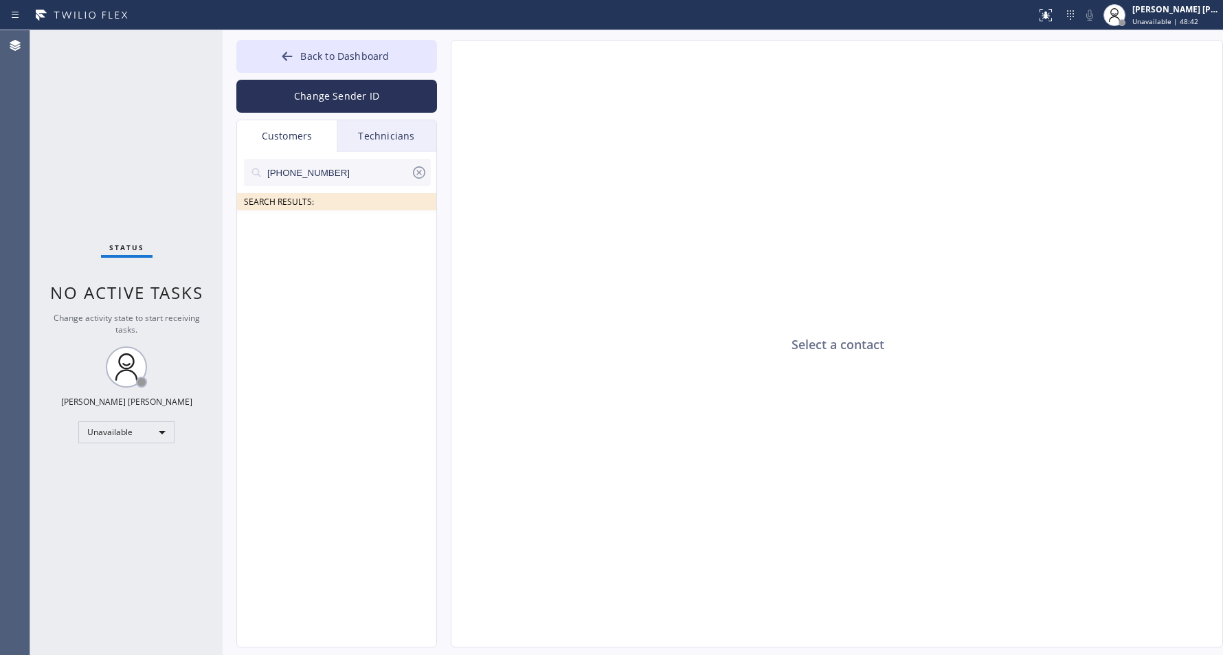
click at [311, 170] on input "[PHONE_NUMBER]" at bounding box center [338, 172] width 145 height 27
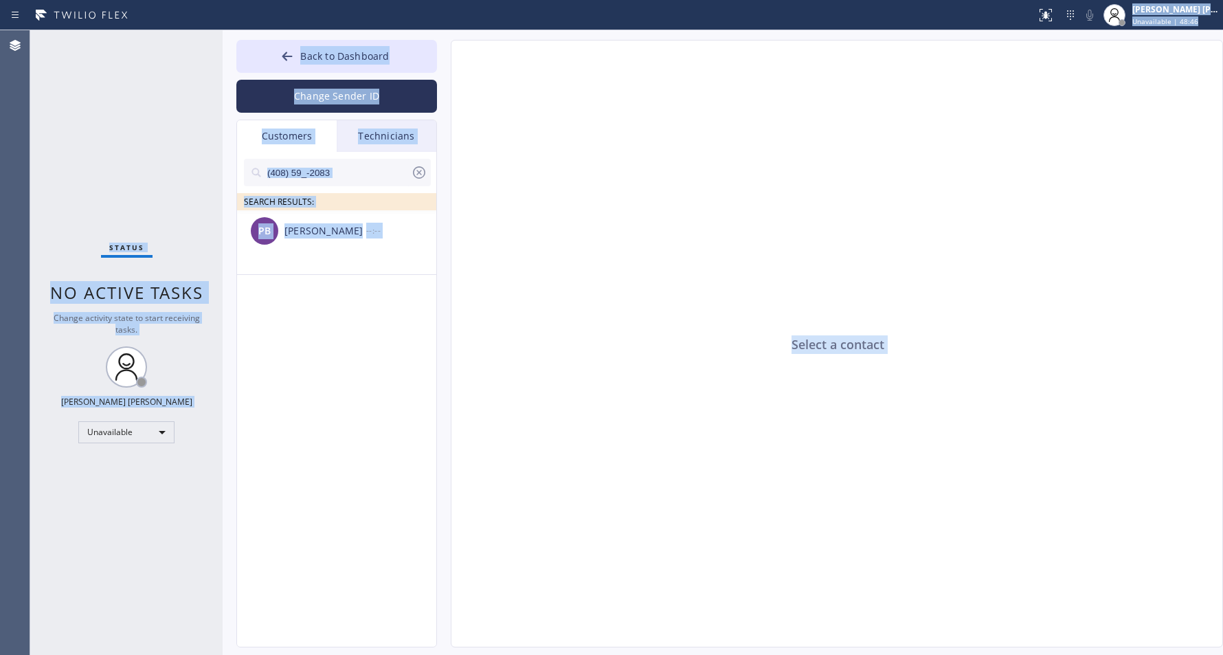
click at [375, 169] on input "(408) 59_-2083" at bounding box center [338, 172] width 145 height 27
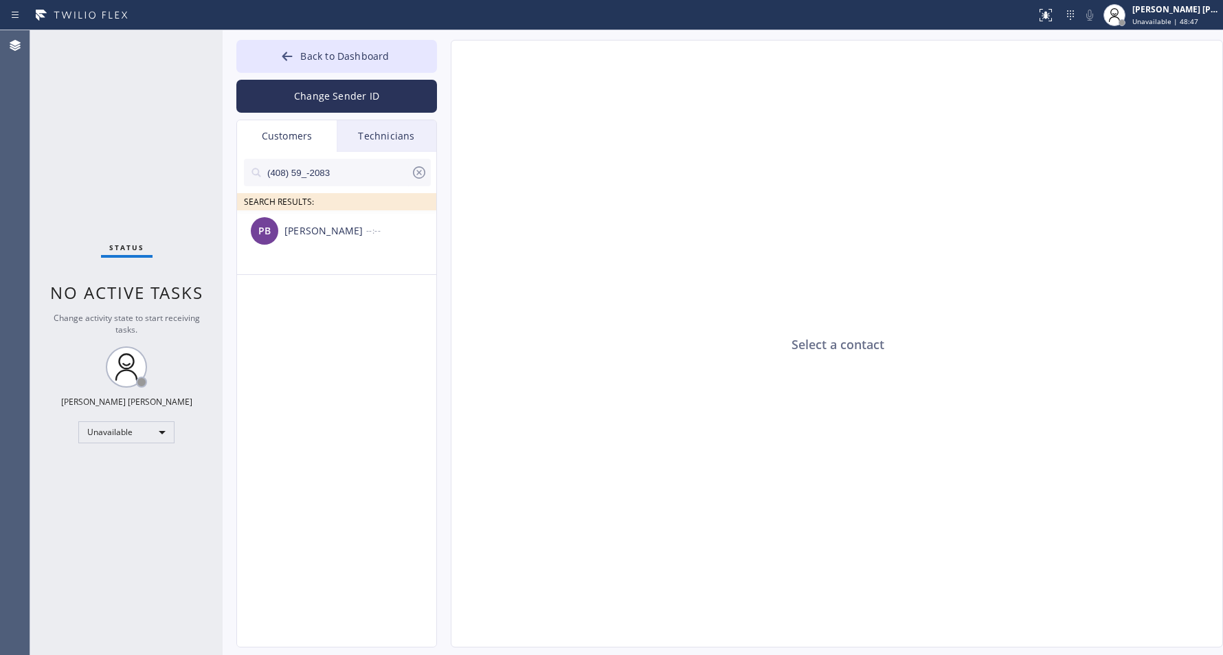
click at [357, 176] on input "(408) 59_-2083" at bounding box center [338, 172] width 145 height 27
click at [378, 232] on ul at bounding box center [337, 225] width 201 height 31
click at [289, 166] on input "[PHONE_NUMBER]" at bounding box center [338, 172] width 145 height 27
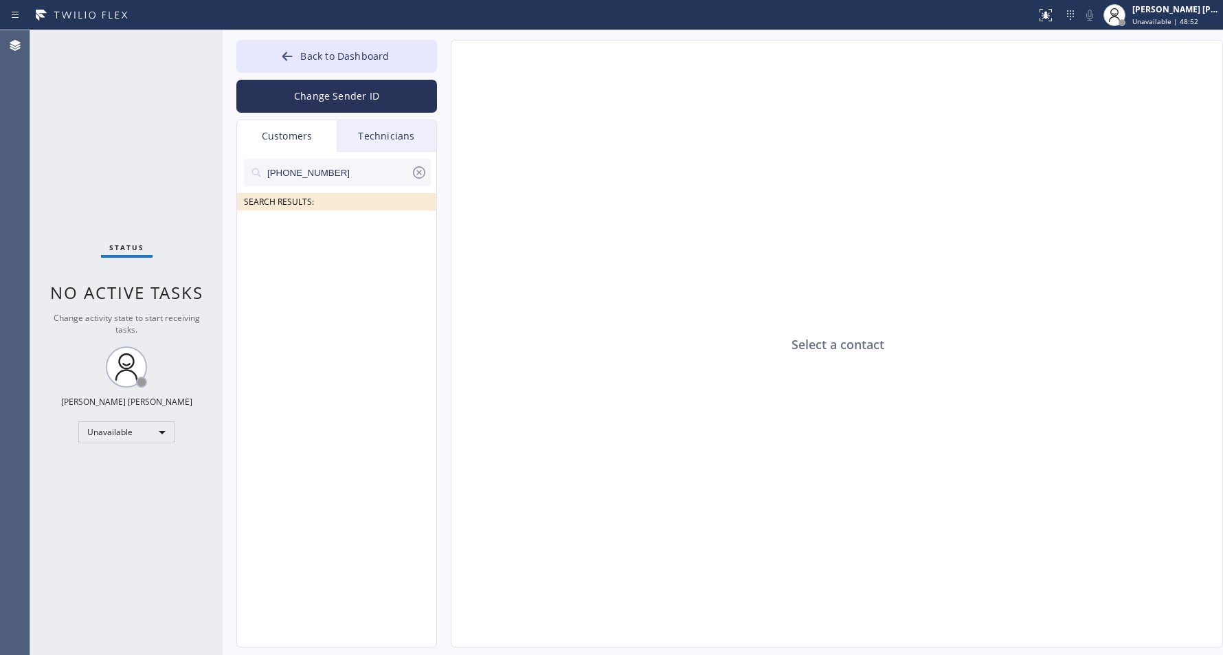
click at [304, 164] on input "[PHONE_NUMBER]" at bounding box center [338, 172] width 145 height 27
click at [348, 173] on input "[PHONE_NUMBER]" at bounding box center [338, 172] width 145 height 27
click at [354, 216] on div "PB Paula Boling --:--" at bounding box center [337, 230] width 201 height 41
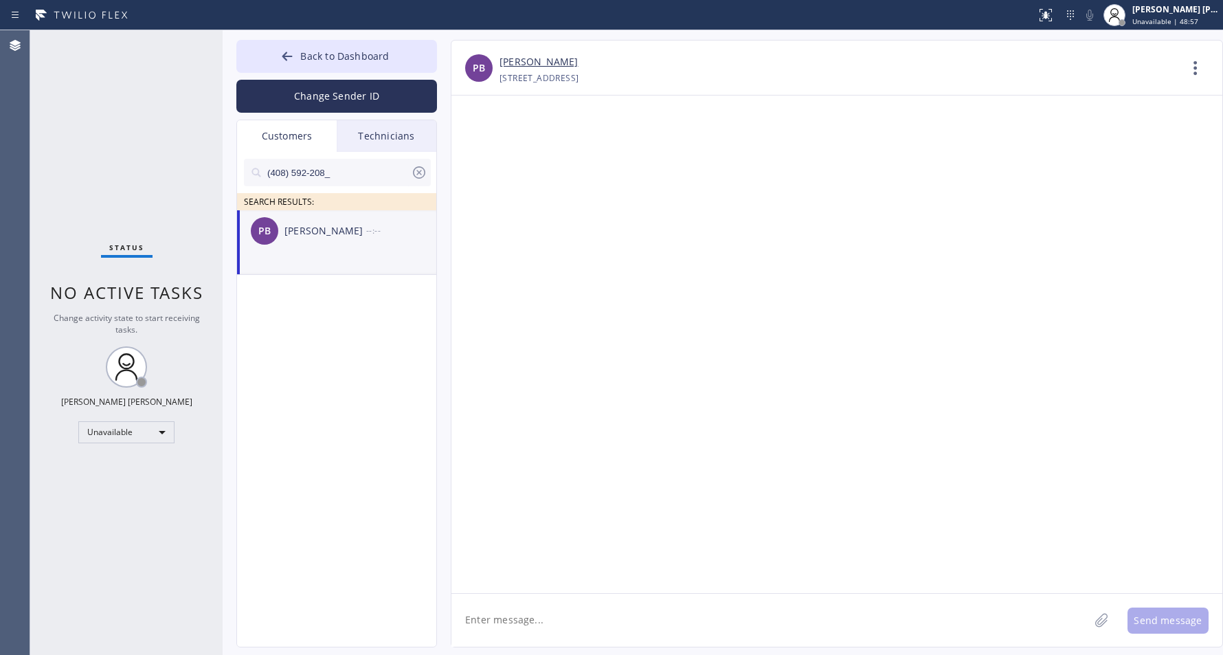
click at [348, 176] on input "(408) 592-208_" at bounding box center [338, 172] width 145 height 27
type input "(408) 592-208"
click at [366, 228] on div "--:--" at bounding box center [401, 231] width 71 height 16
click at [692, 630] on textarea at bounding box center [771, 620] width 638 height 53
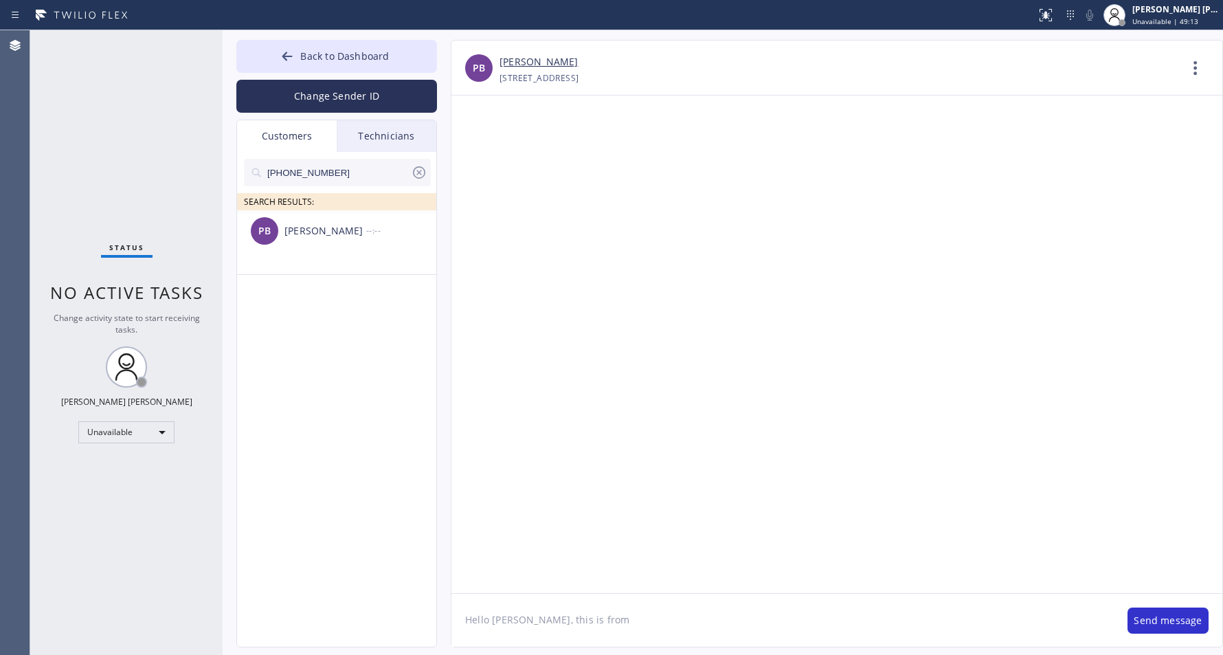
paste textarea "SD Heating and Air Conditioning Pro"
type textarea "Hello Paula, this is from SD Heating and Air Conditioning Pro, there might be s…"
click at [399, 146] on div "Technicians" at bounding box center [387, 136] width 100 height 32
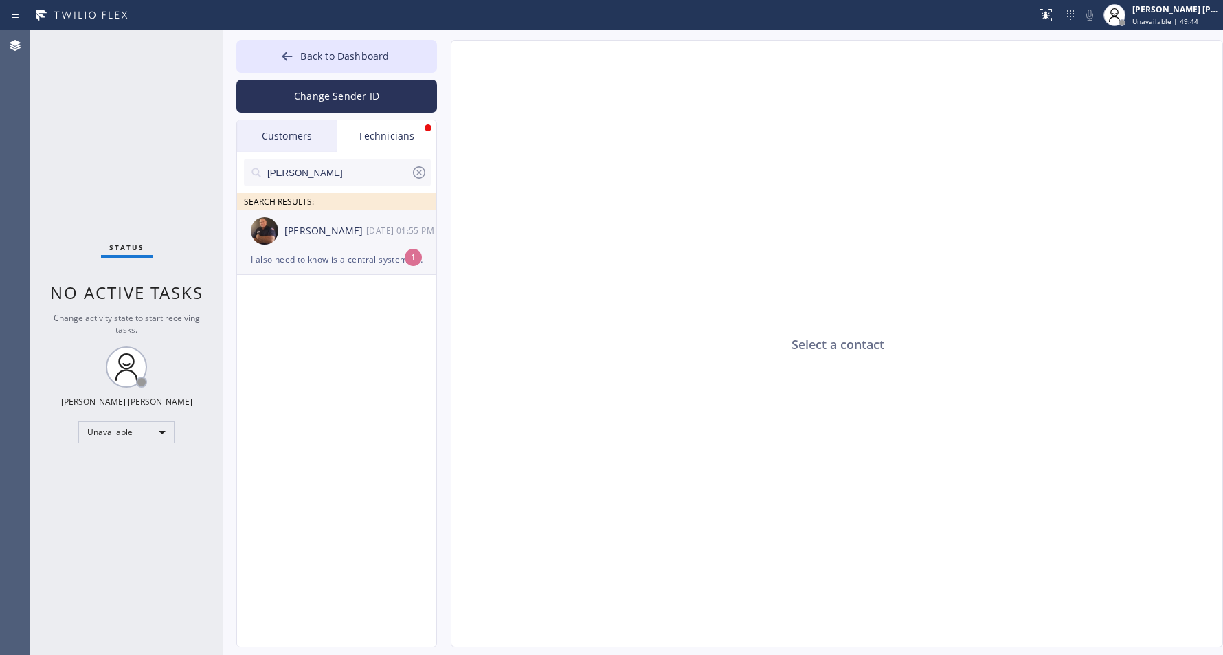
click at [374, 249] on div "Anthony Arias 09/08 01:55 PM" at bounding box center [337, 230] width 201 height 41
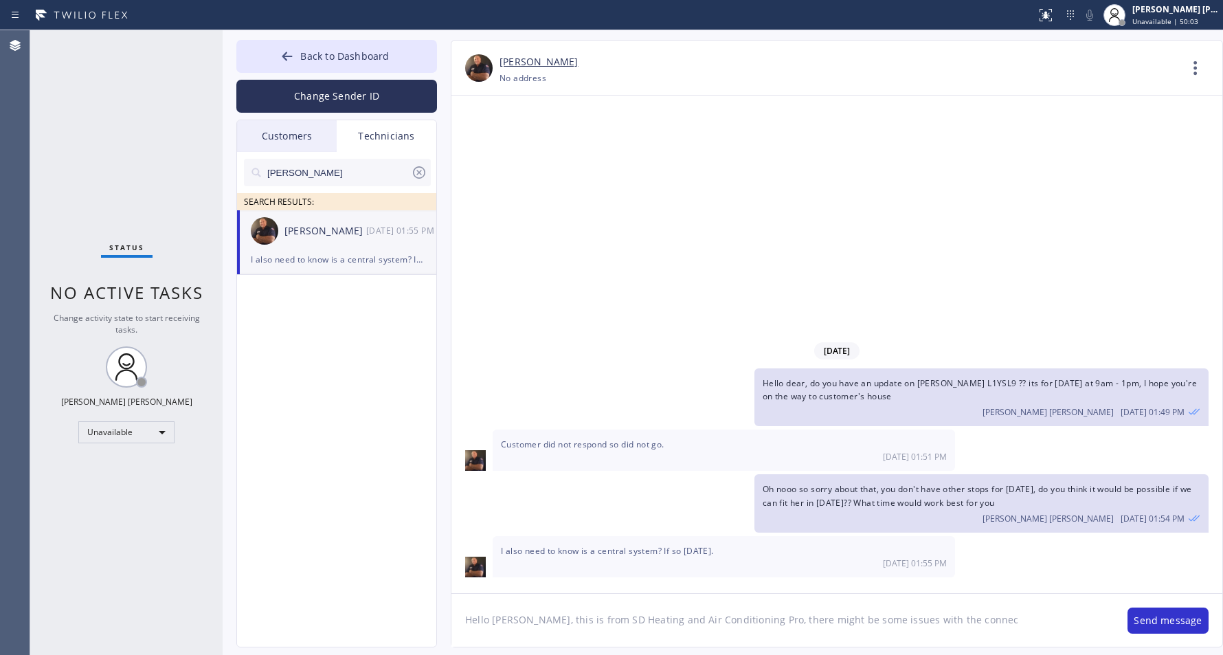
click at [804, 602] on textarea "Hello Paula, this is from SD Heating and Air Conditioning Pro, there might be s…" at bounding box center [783, 620] width 663 height 53
click at [706, 621] on textarea "Hello Paula, this is from SD Heating and Air Conditioning Pro, there might be s…" at bounding box center [783, 620] width 663 height 53
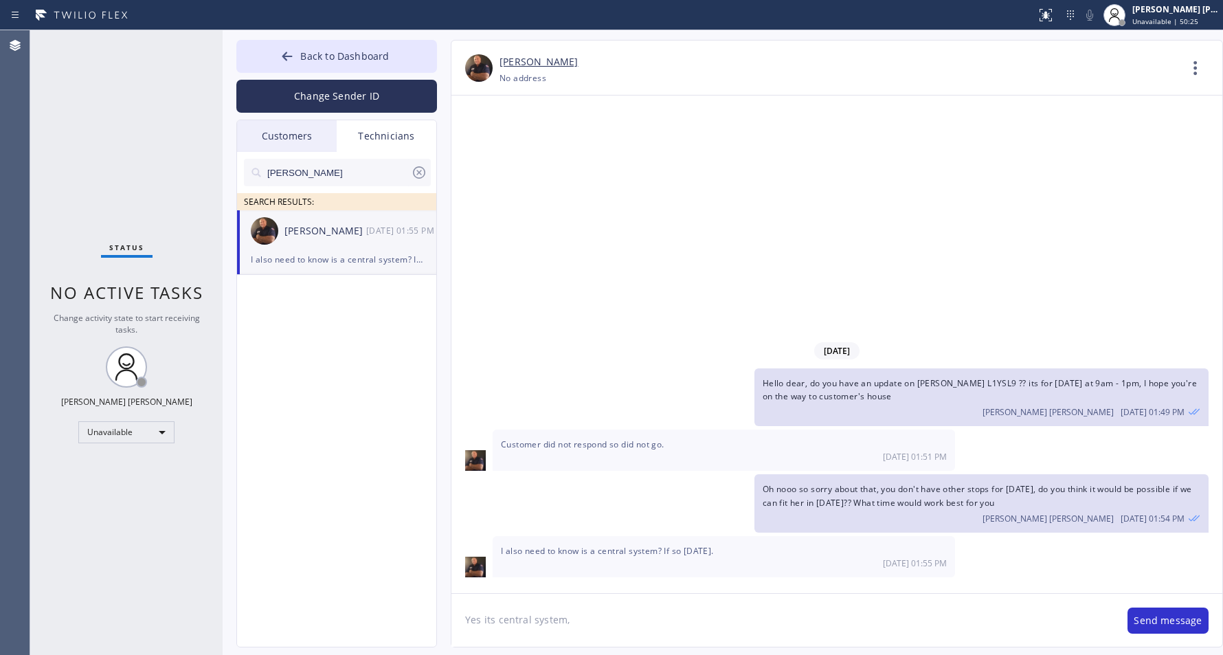
paste textarea "Hello Paula, this is from SD Heating and Air Conditioning Pro, there might be s…"
drag, startPoint x: 566, startPoint y: 619, endPoint x: 645, endPoint y: 612, distance: 78.6
click at [571, 620] on textarea "Yes its central system, Hello Paula, this is from SD Heating and Air Conditioni…" at bounding box center [783, 620] width 663 height 53
paste textarea "Replace it because her existing one for the bedroom area has gone out already"
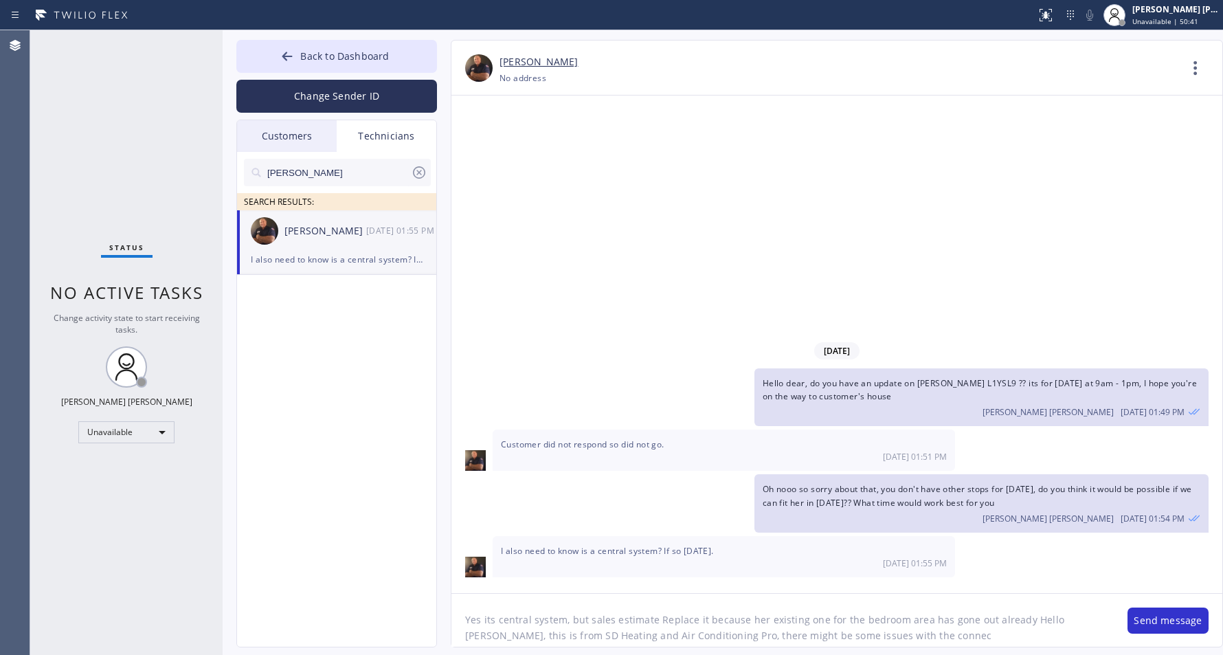
click at [665, 616] on textarea "Yes its central system, but sales estimate Replace it because her existing one …" at bounding box center [783, 620] width 663 height 53
click at [663, 616] on textarea "Yes its central system, but sales estimate Replace it because her existing one …" at bounding box center [783, 620] width 663 height 53
type textarea "Yes its central system, but sales estimate she needs to have it replaced it bec…"
drag, startPoint x: 498, startPoint y: 633, endPoint x: 1063, endPoint y: 643, distance: 564.4
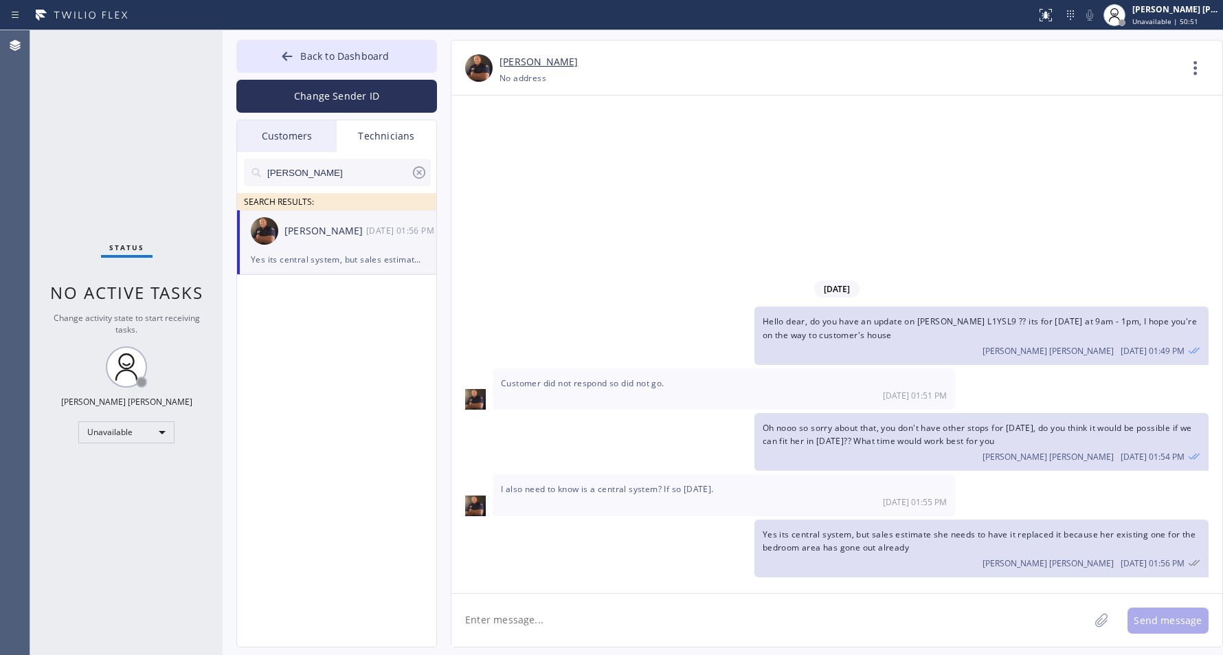
click at [297, 133] on div "Customers" at bounding box center [287, 136] width 100 height 32
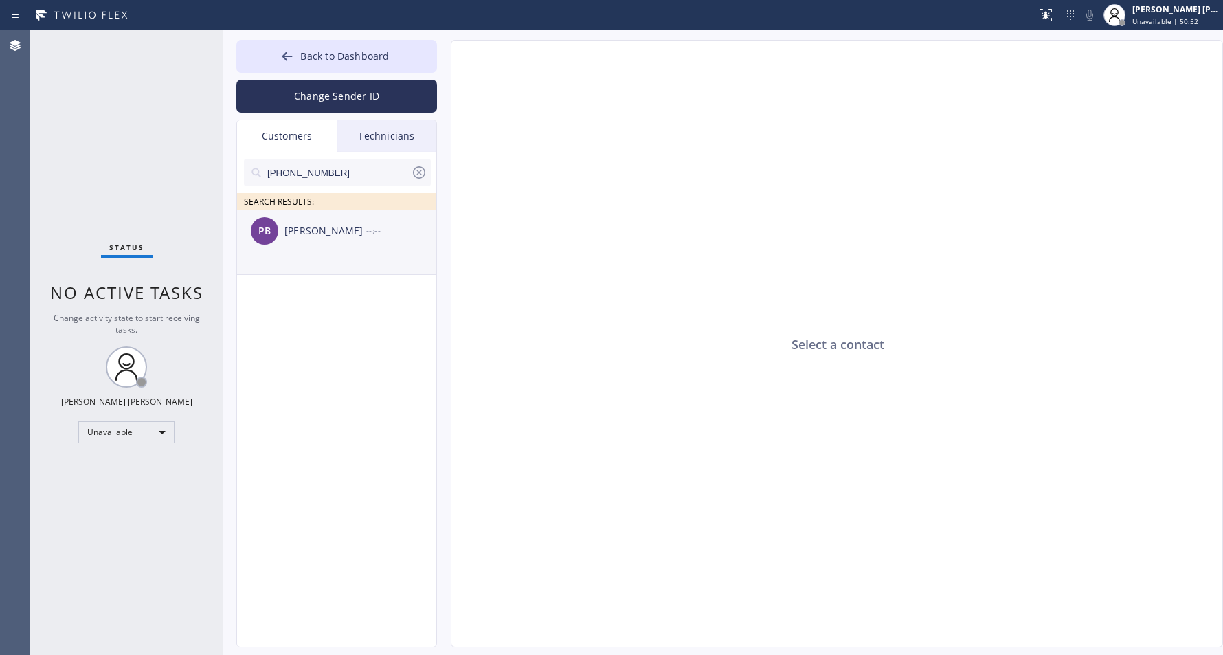
click at [348, 273] on li "PB Paula Boling --:--" at bounding box center [337, 242] width 201 height 65
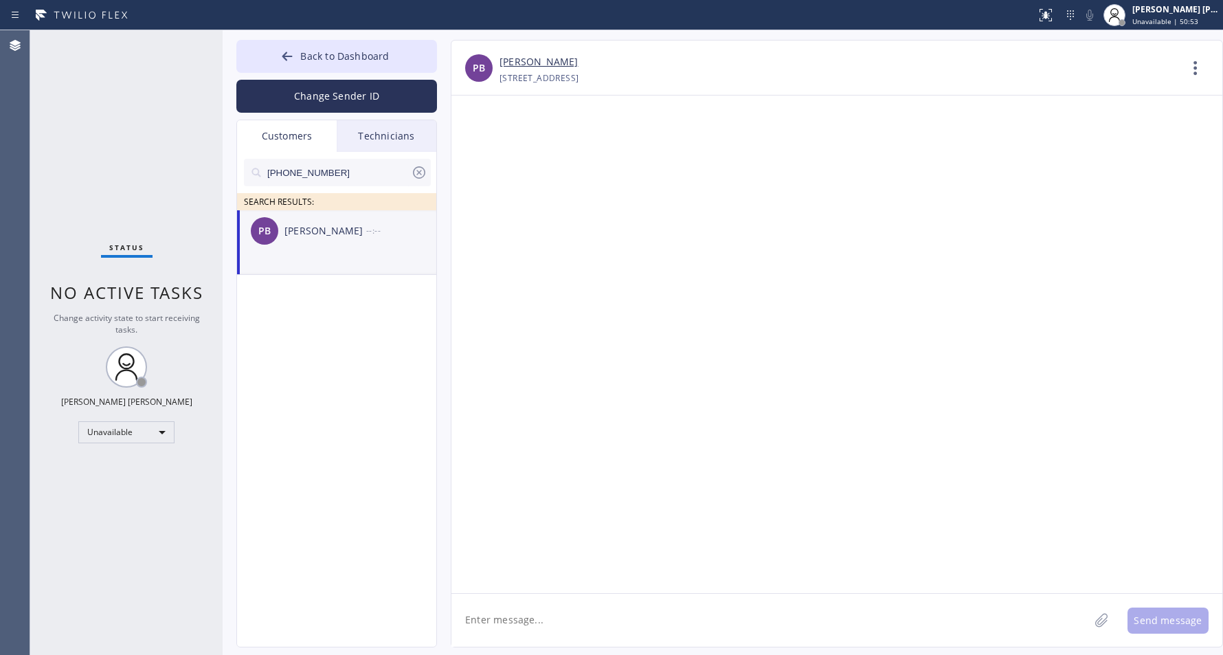
click at [685, 620] on textarea at bounding box center [771, 620] width 638 height 53
paste textarea "Hello Paula, this is from SD Heating and Air Conditioning Pro, there might be s…"
drag, startPoint x: 974, startPoint y: 622, endPoint x: 964, endPoint y: 623, distance: 9.6
click at [922, 623] on textarea "Hello Paula, this is from SD Heating and Air Conditioning Pro, there might be s…" at bounding box center [783, 620] width 663 height 53
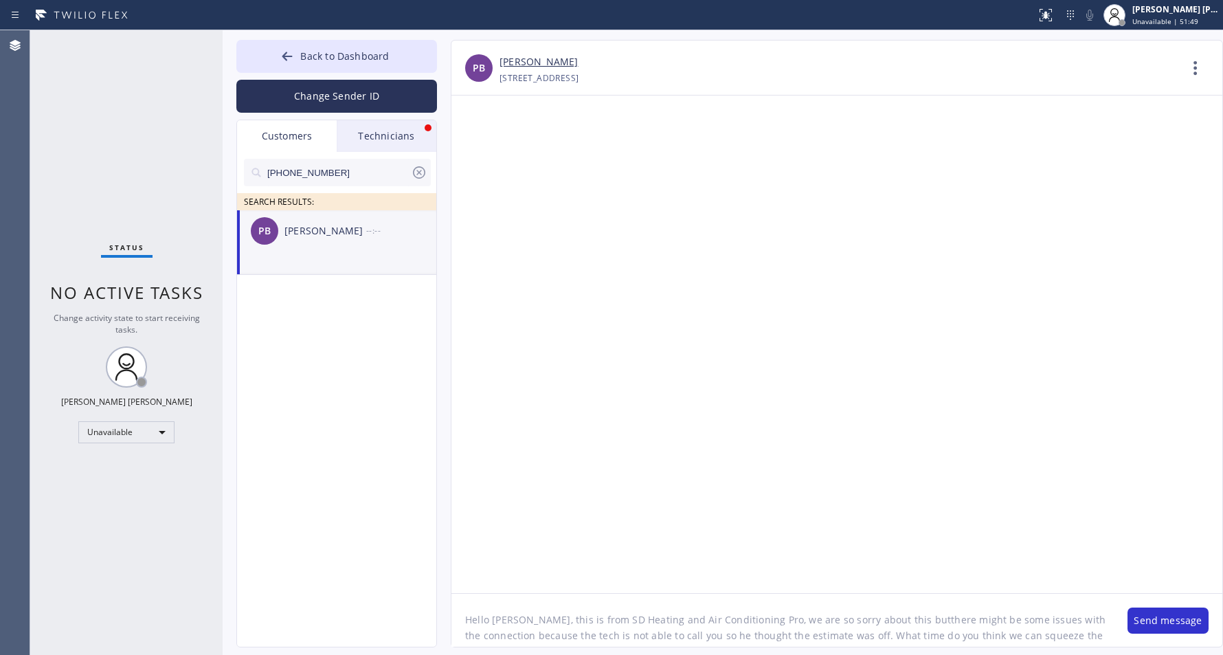
type textarea "Hello [PERSON_NAME], this is from SD Heating and Air Conditioning Pro, we are s…"
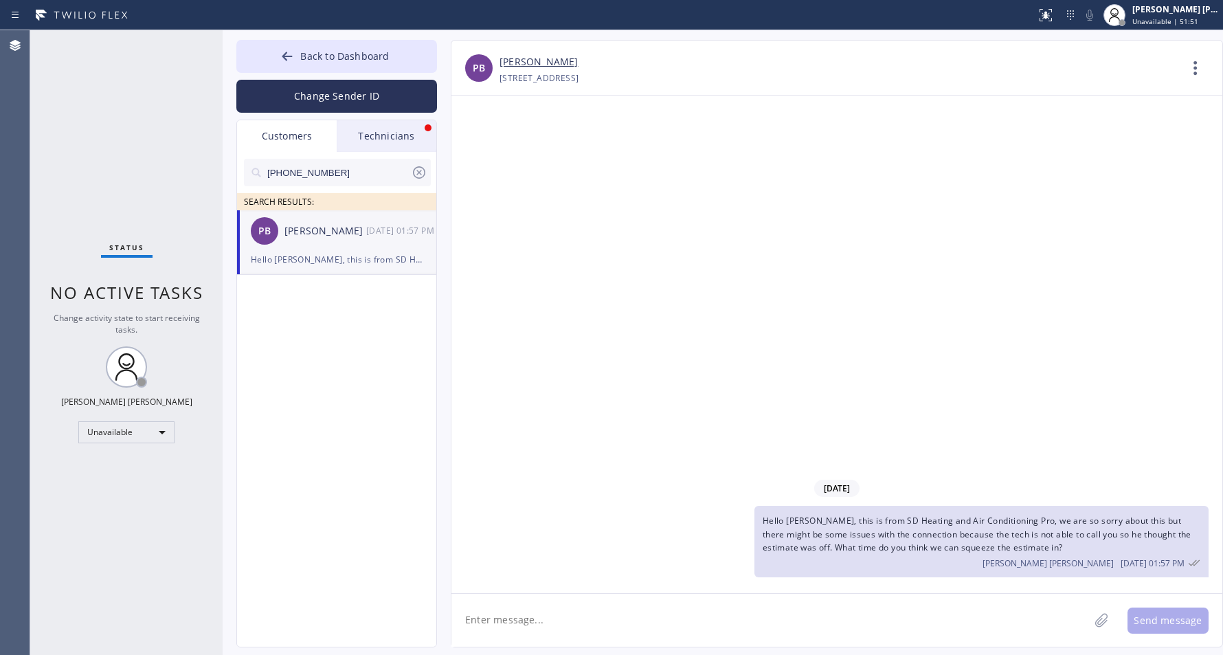
click at [368, 124] on div "Technicians" at bounding box center [387, 136] width 100 height 32
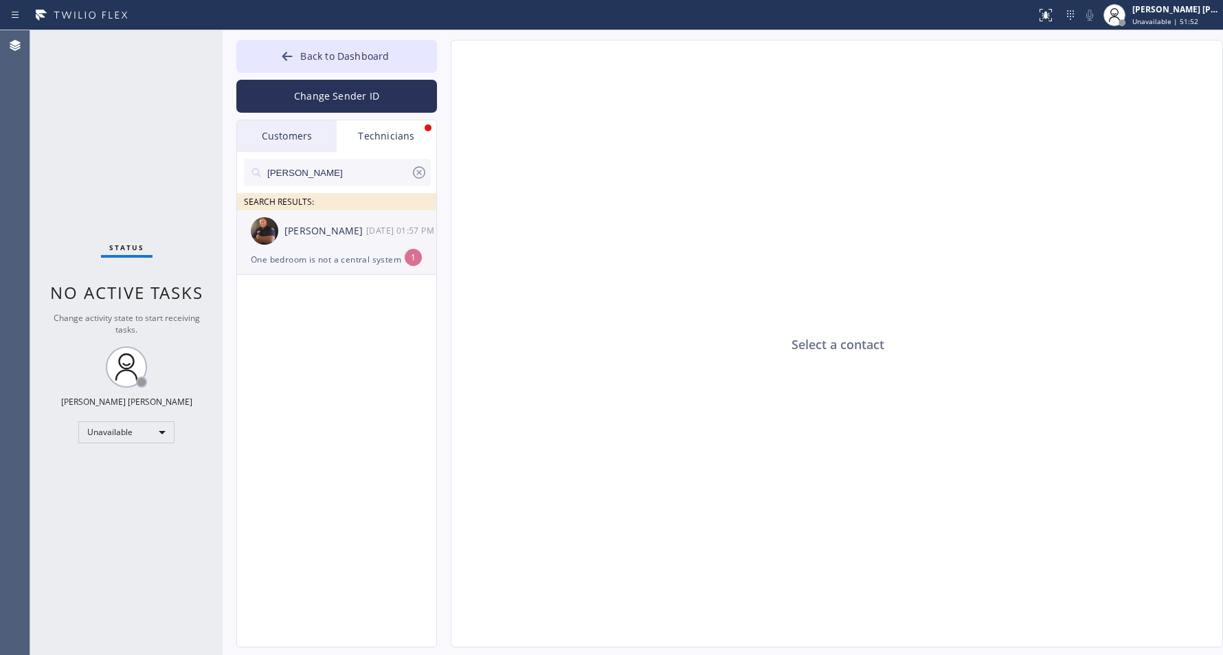
click at [315, 239] on div "Anthony Arias 09/08 01:57 PM" at bounding box center [337, 230] width 201 height 41
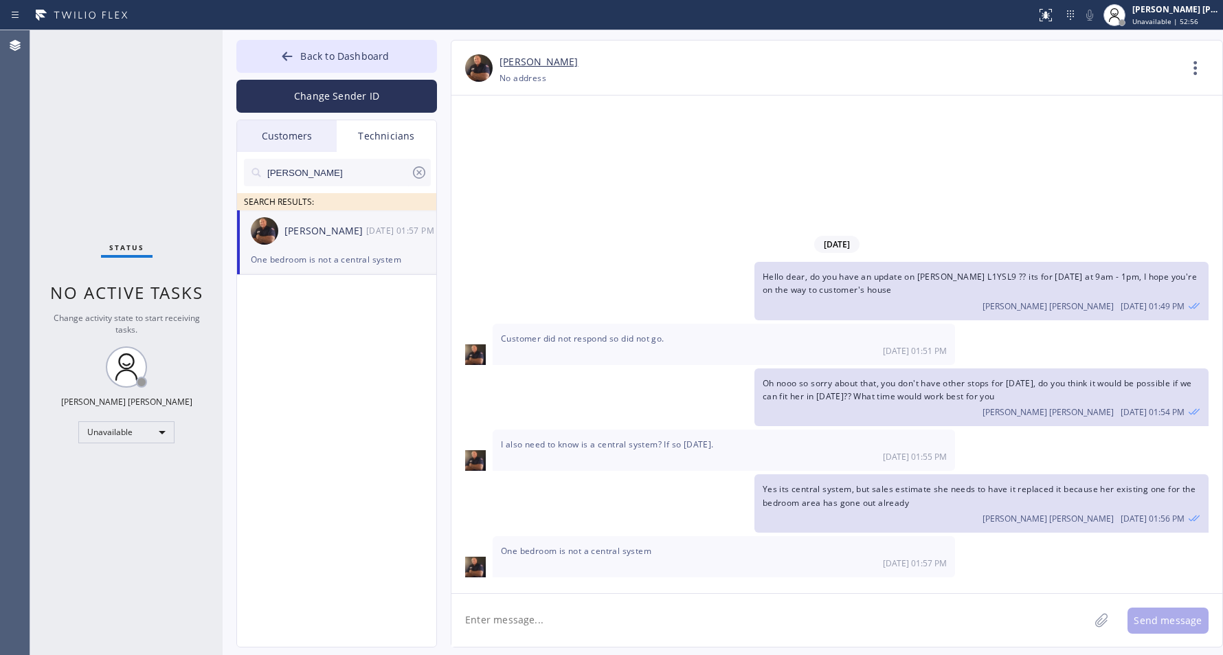
click at [806, 621] on textarea at bounding box center [771, 620] width 638 height 53
type textarea "What time are you free for [DATE] or [DATE]?"
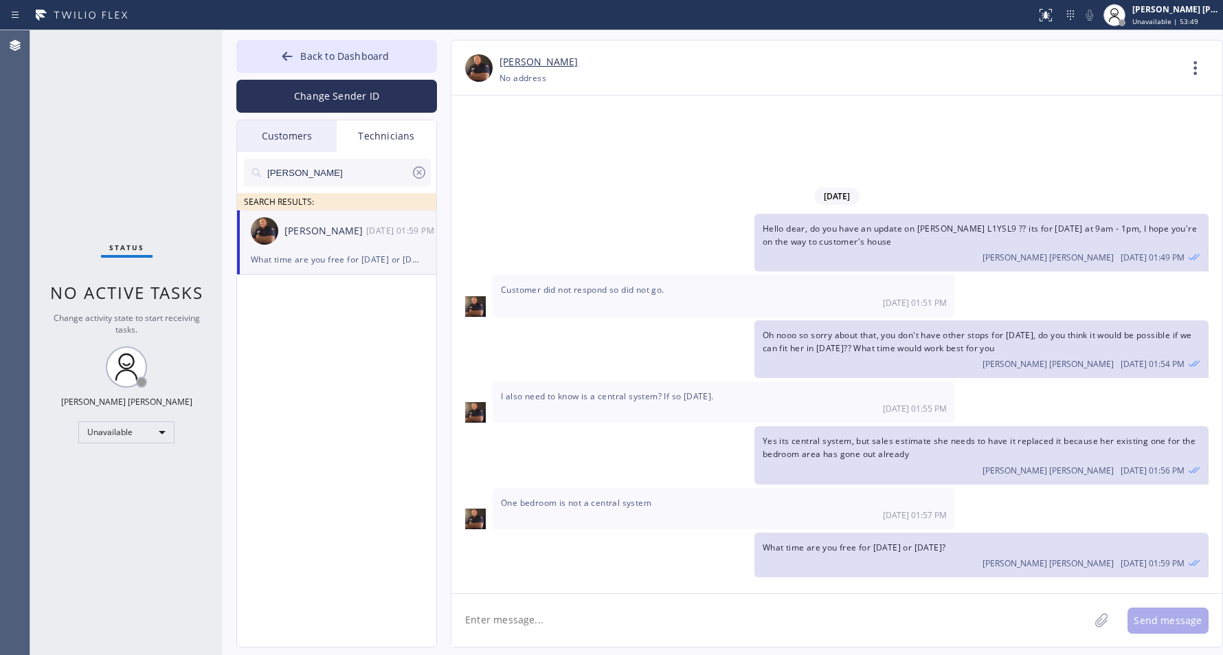
click at [294, 146] on div "Customers" at bounding box center [287, 136] width 100 height 32
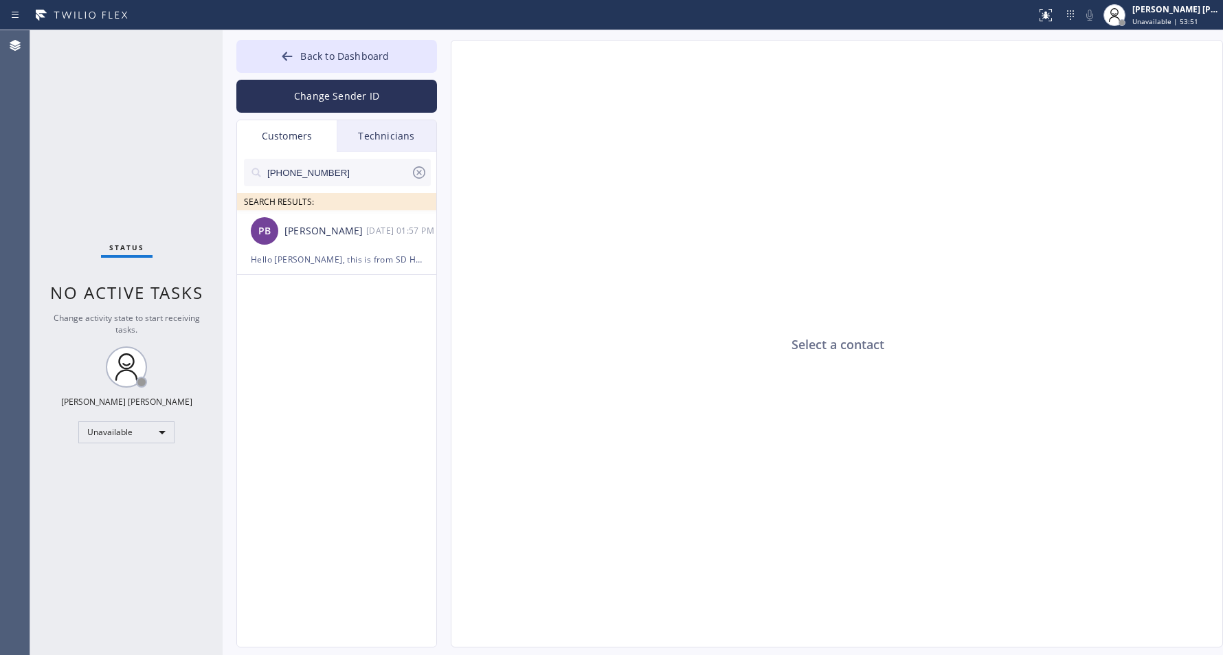
click at [387, 135] on div "Technicians" at bounding box center [387, 136] width 100 height 32
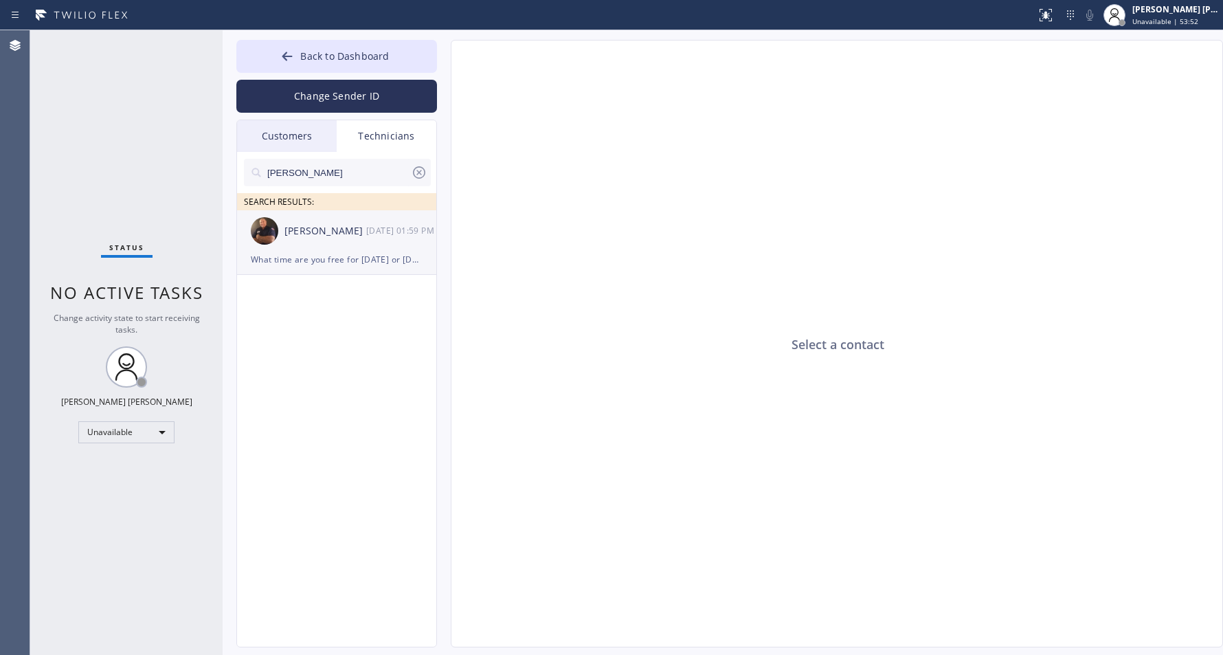
click at [273, 236] on img at bounding box center [264, 230] width 27 height 27
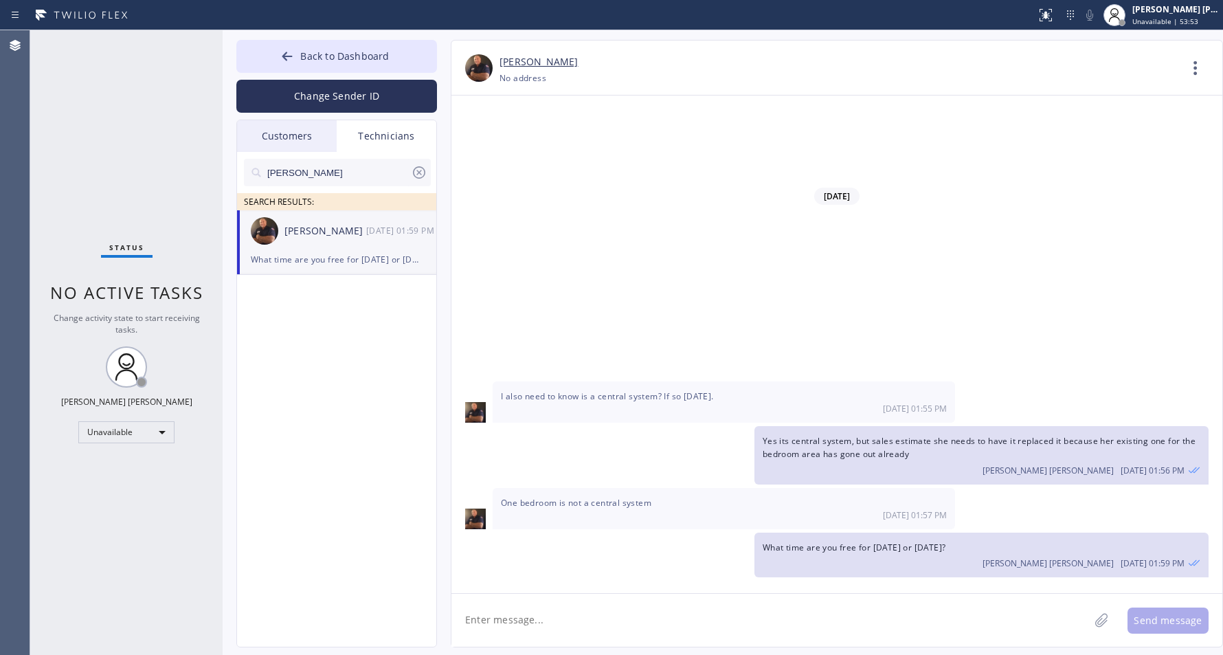
click at [273, 236] on img at bounding box center [264, 230] width 27 height 27
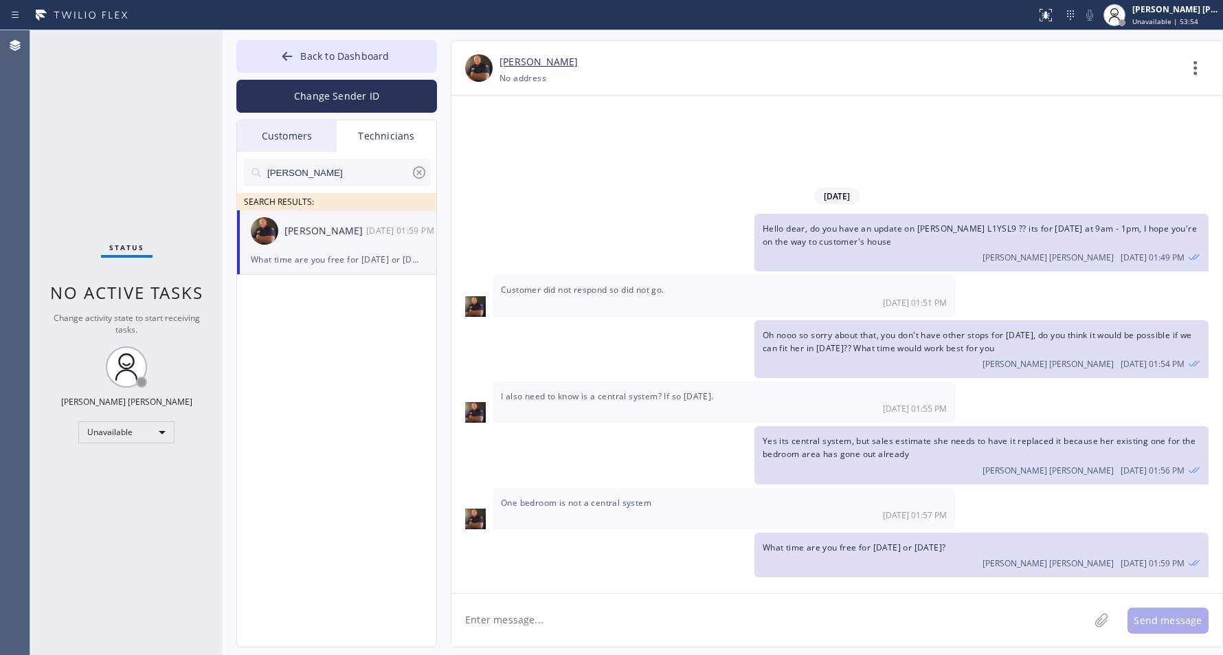
click at [491, 69] on img at bounding box center [478, 67] width 27 height 27
click at [300, 107] on button "Change Sender ID" at bounding box center [336, 96] width 201 height 33
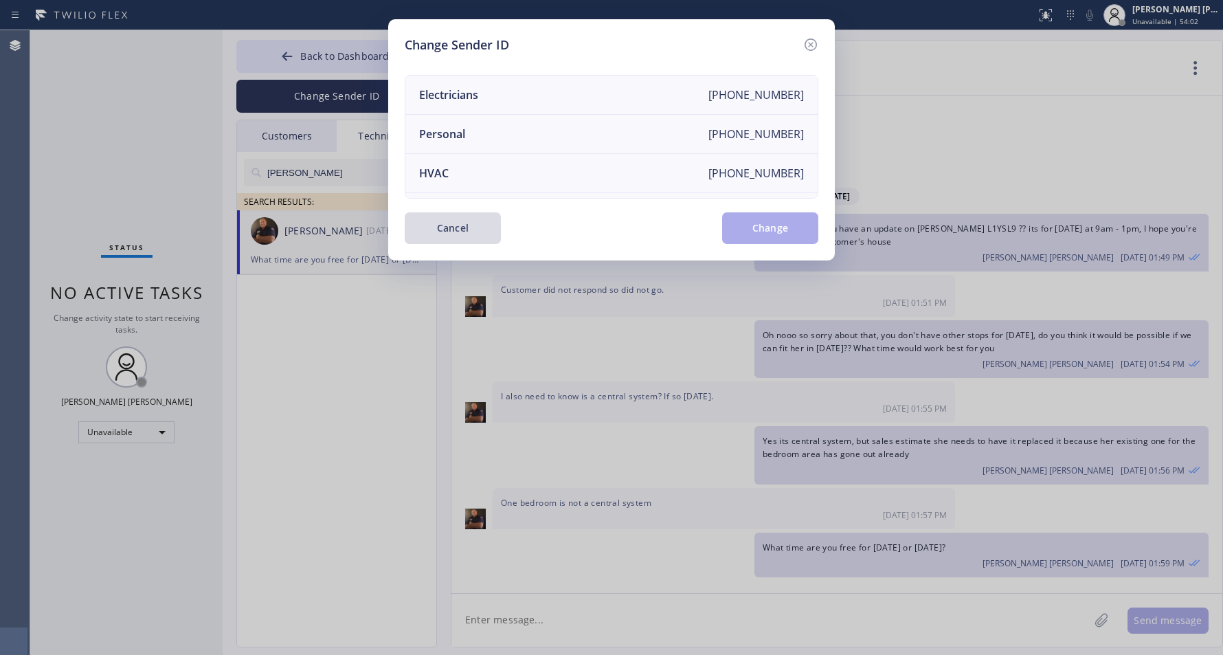
click at [496, 224] on button "Cancel" at bounding box center [453, 228] width 96 height 32
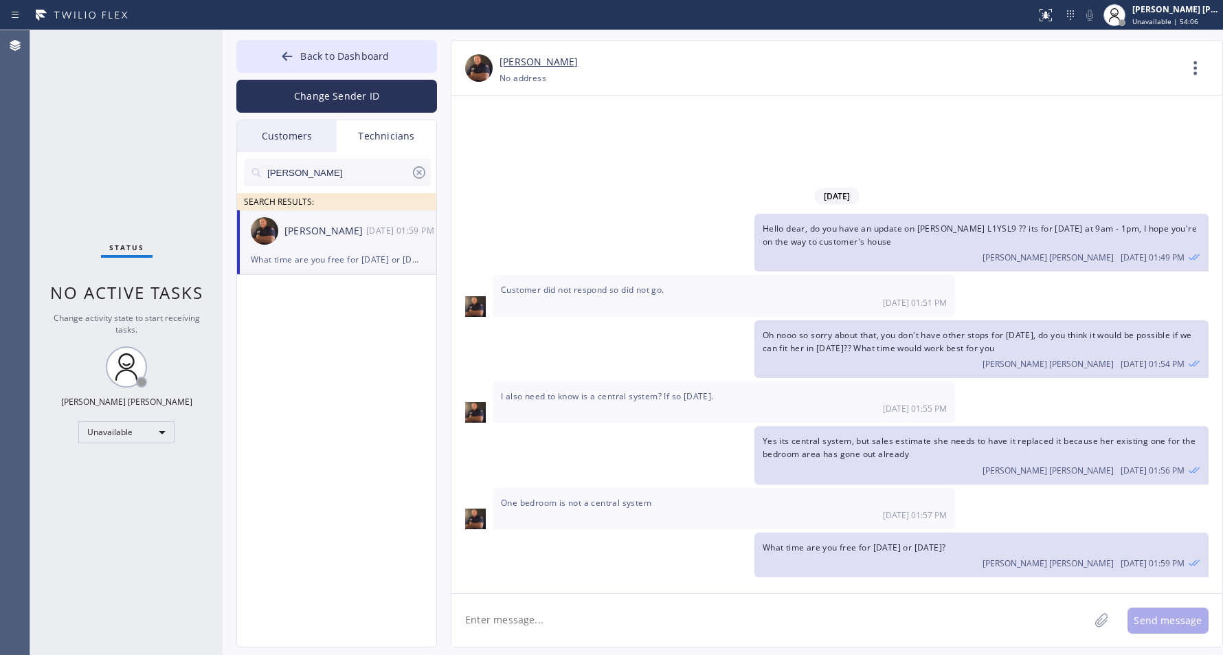
click at [304, 128] on div "Customers" at bounding box center [287, 136] width 100 height 32
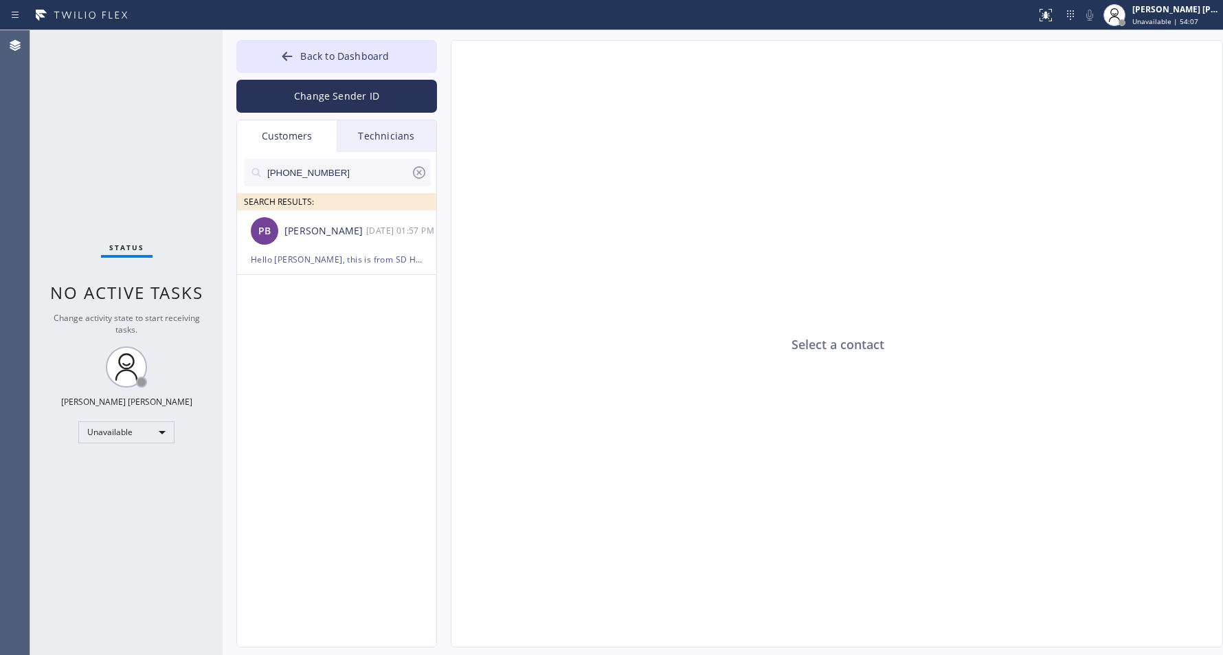
click at [385, 131] on div "Technicians" at bounding box center [387, 136] width 100 height 32
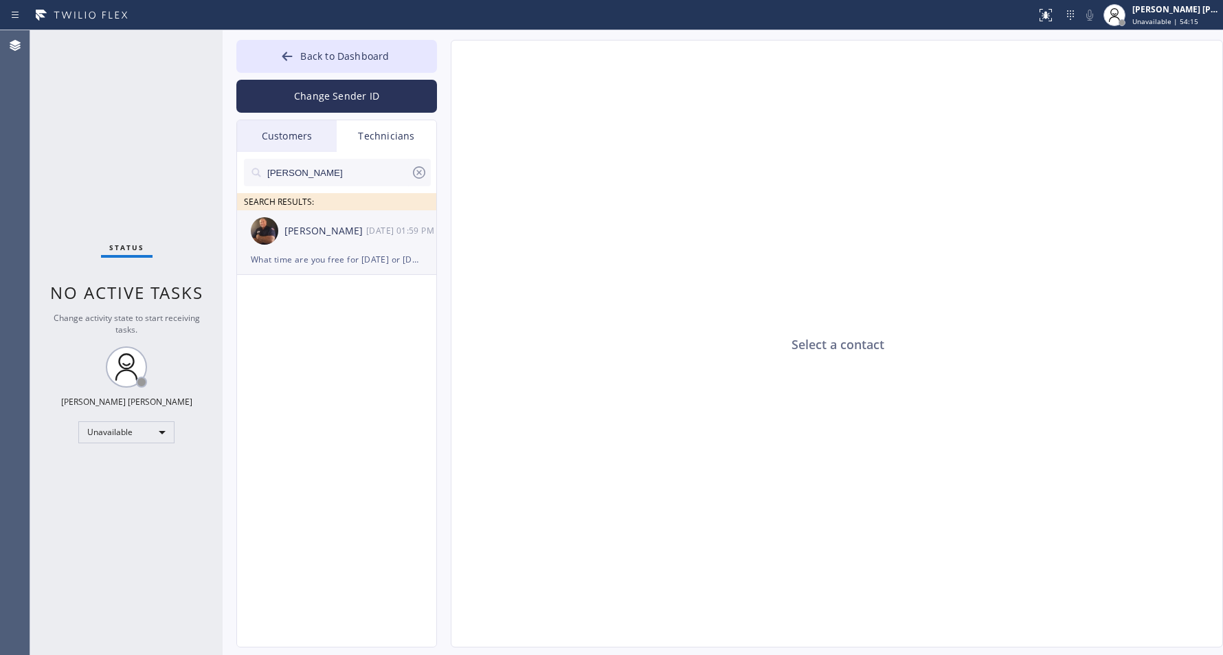
click at [333, 252] on div "What time are you free for [DATE] or [DATE]?" at bounding box center [337, 260] width 172 height 16
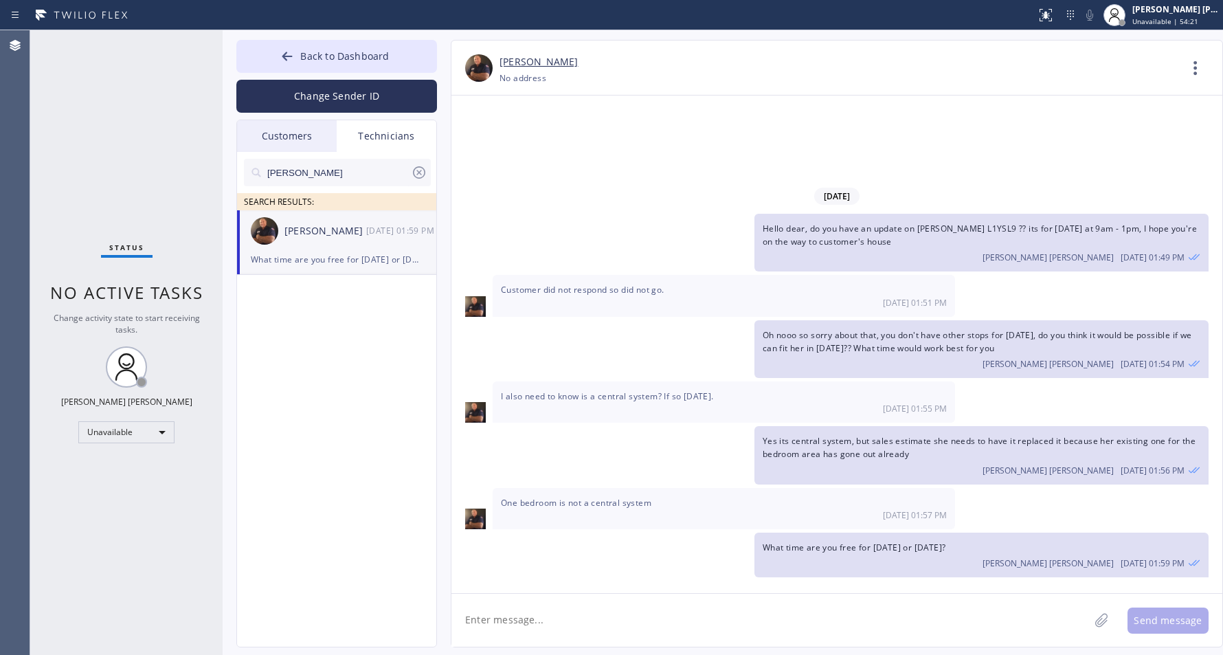
click at [311, 131] on div "Customers" at bounding box center [287, 136] width 100 height 32
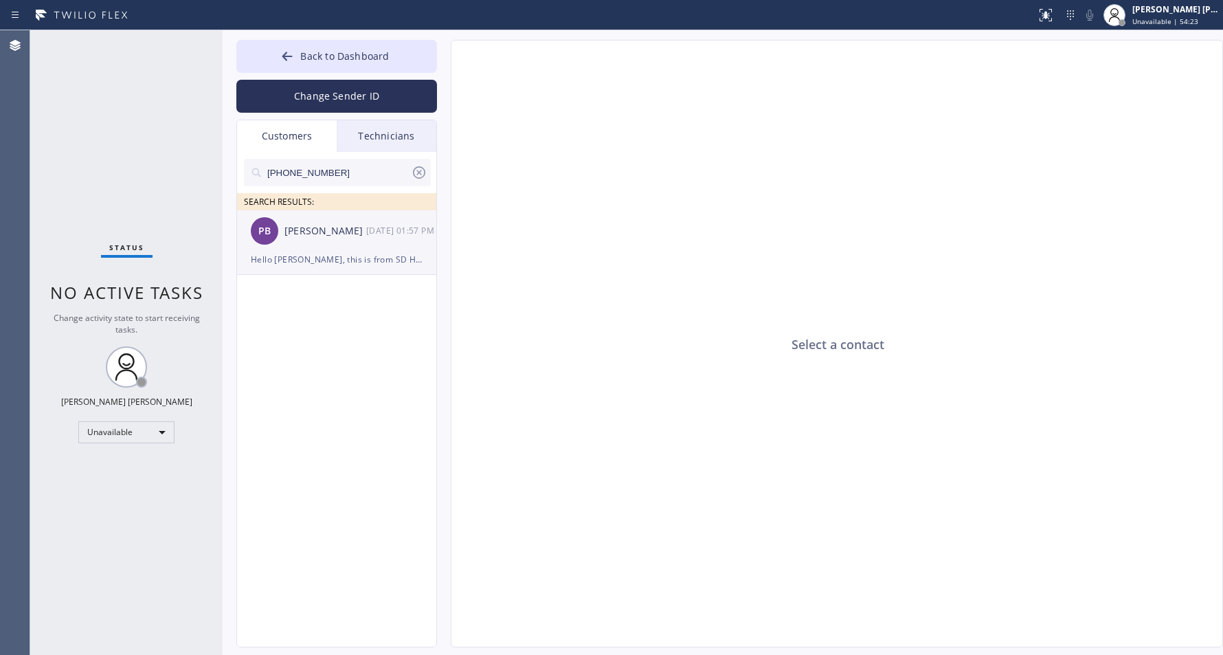
click at [320, 257] on div "Hello [PERSON_NAME], this is from SD Heating and Air Conditioning Pro, we are s…" at bounding box center [337, 260] width 172 height 16
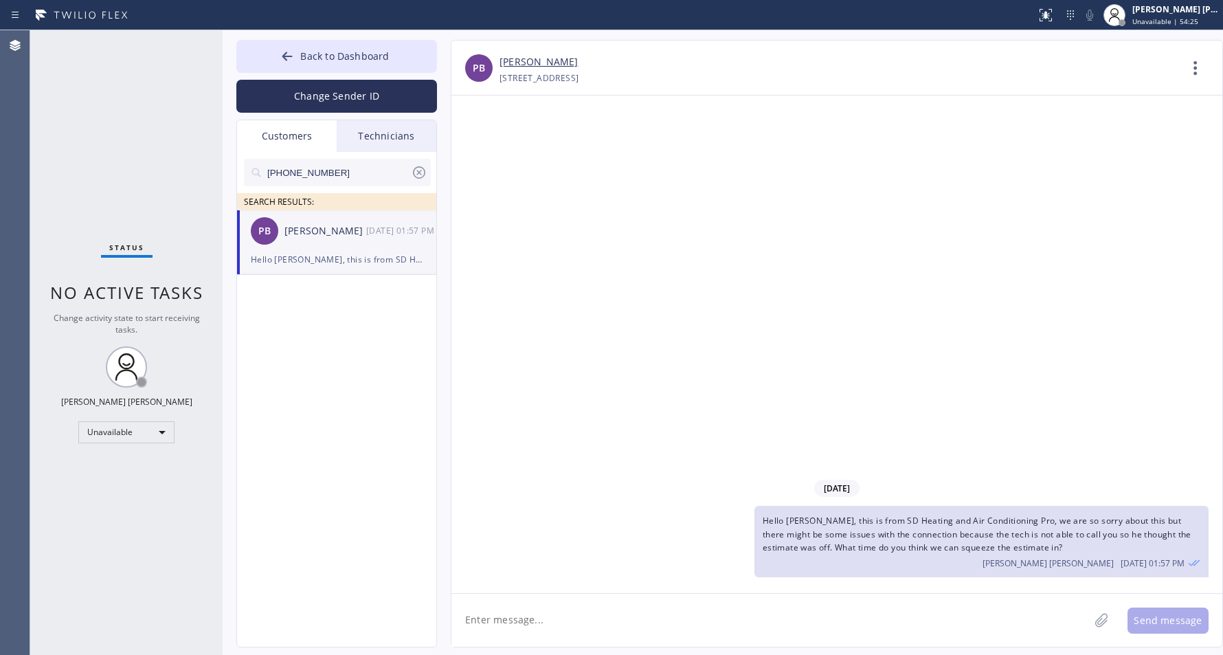
click at [385, 148] on div "Technicians" at bounding box center [387, 136] width 100 height 32
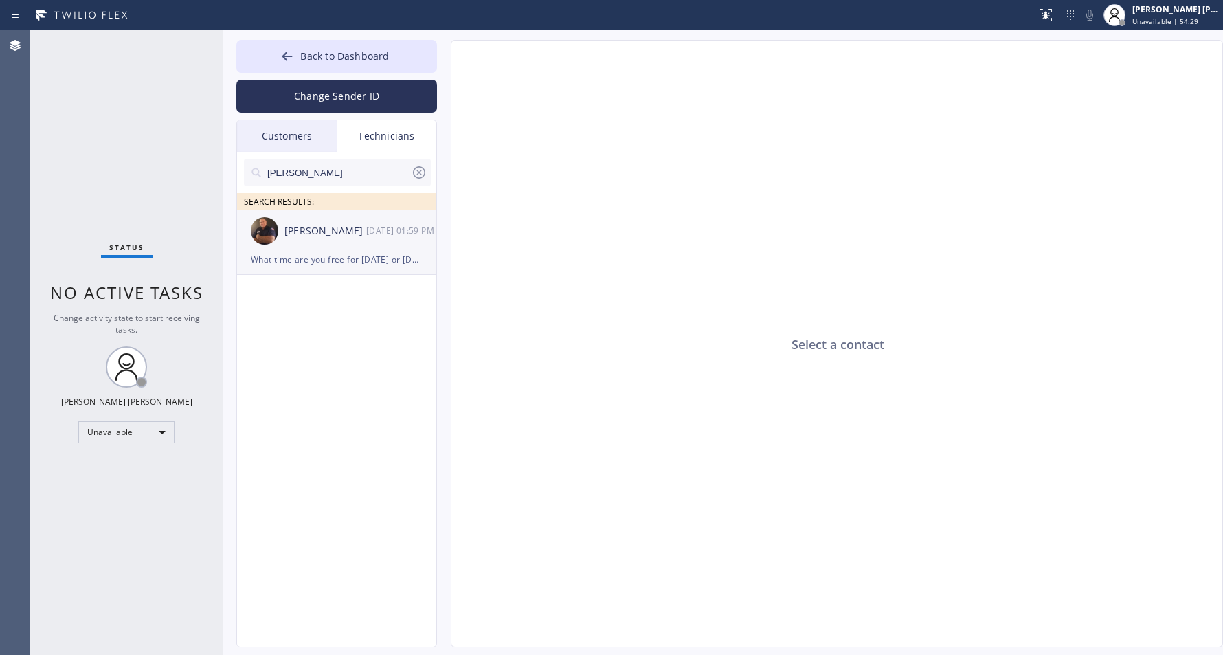
click at [323, 249] on div "Anthony Arias 09/08 01:59 PM" at bounding box center [337, 230] width 201 height 41
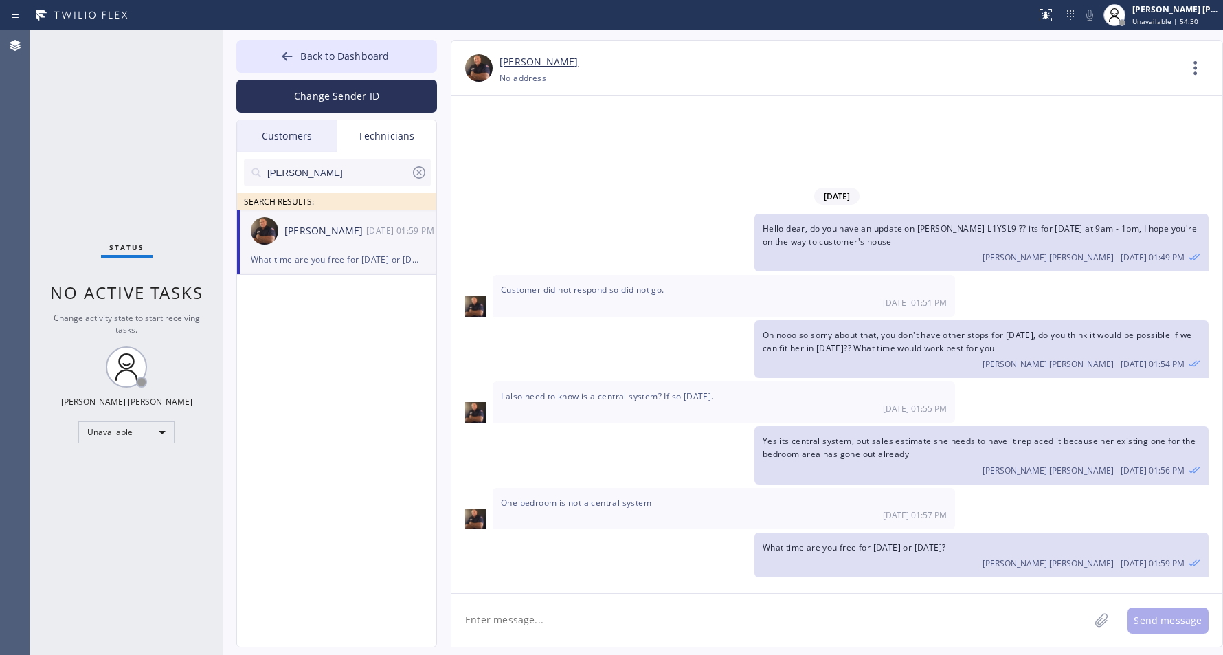
click at [282, 146] on div "Customers" at bounding box center [287, 136] width 100 height 32
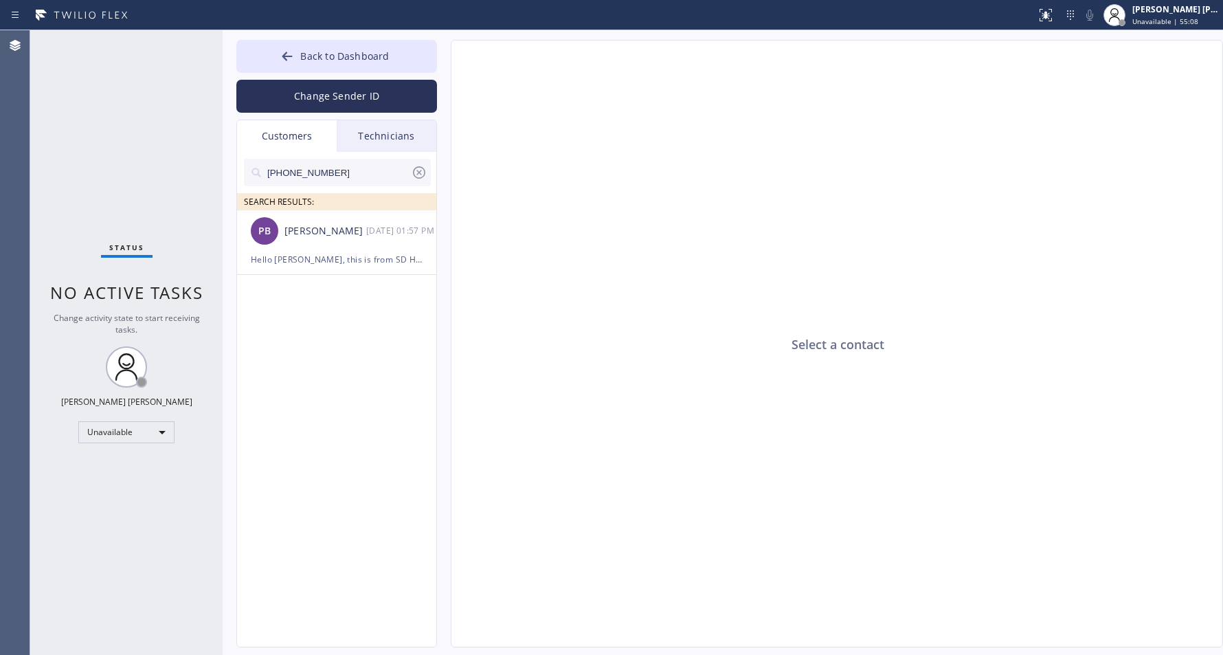
click at [325, 118] on div "Back to Dashboard Change Sender ID Customers Technicians (408) 592-2083 SEARCH …" at bounding box center [336, 344] width 201 height 608
click at [363, 133] on div "Technicians" at bounding box center [387, 136] width 100 height 32
click at [92, 219] on div "Status No active tasks Change activity state to start receiving tasks. [PERSON_…" at bounding box center [126, 342] width 192 height 625
click at [76, 208] on div "Status No active tasks Change activity state to start receiving tasks. [PERSON_…" at bounding box center [126, 342] width 192 height 625
click at [239, 129] on div "Customers" at bounding box center [287, 136] width 100 height 32
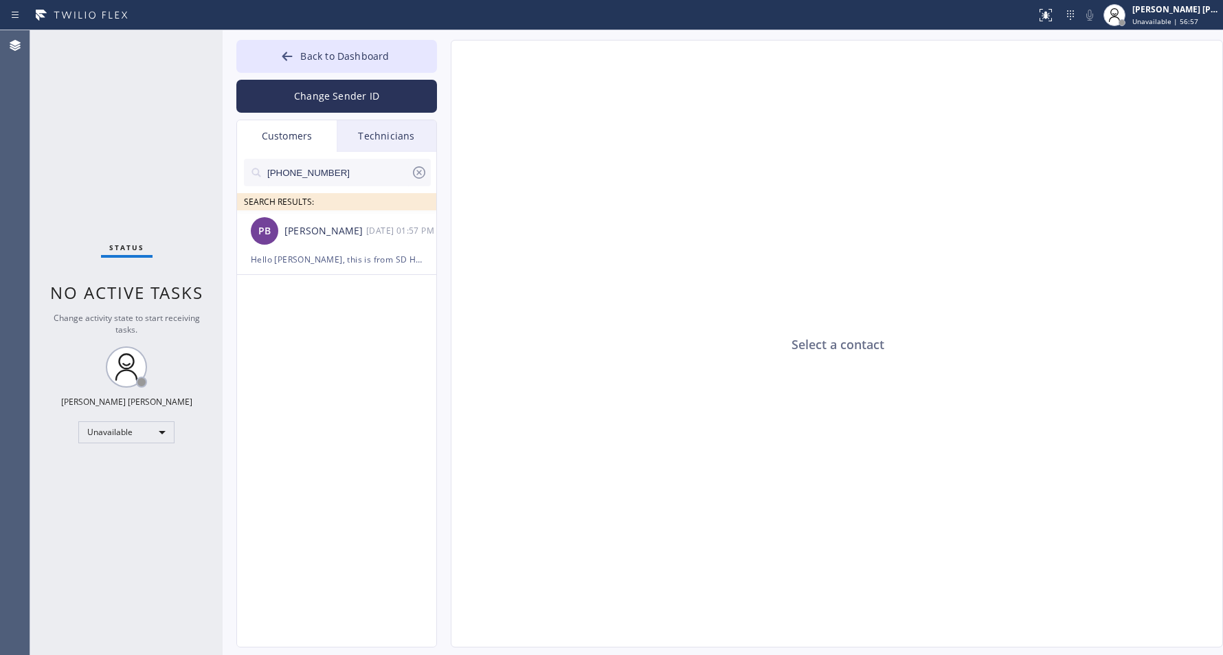
click at [399, 135] on div "Technicians" at bounding box center [387, 136] width 100 height 32
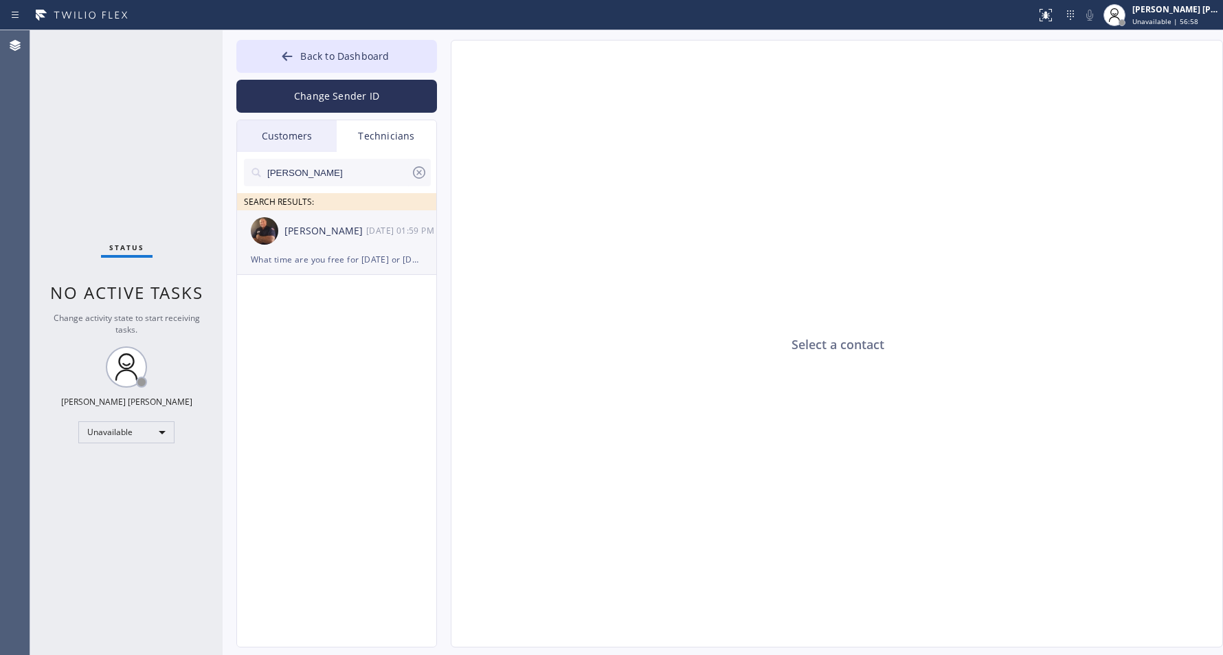
click at [316, 231] on div "Anthony Arias" at bounding box center [326, 231] width 82 height 16
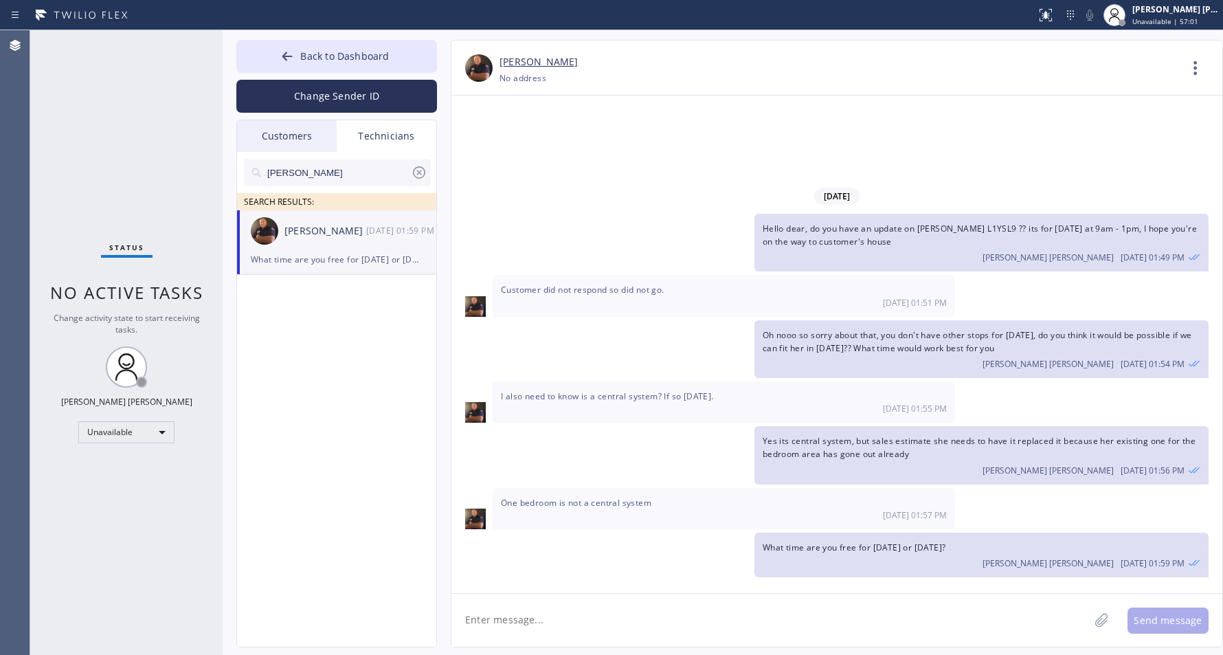
click at [267, 142] on div "Customers" at bounding box center [287, 136] width 100 height 32
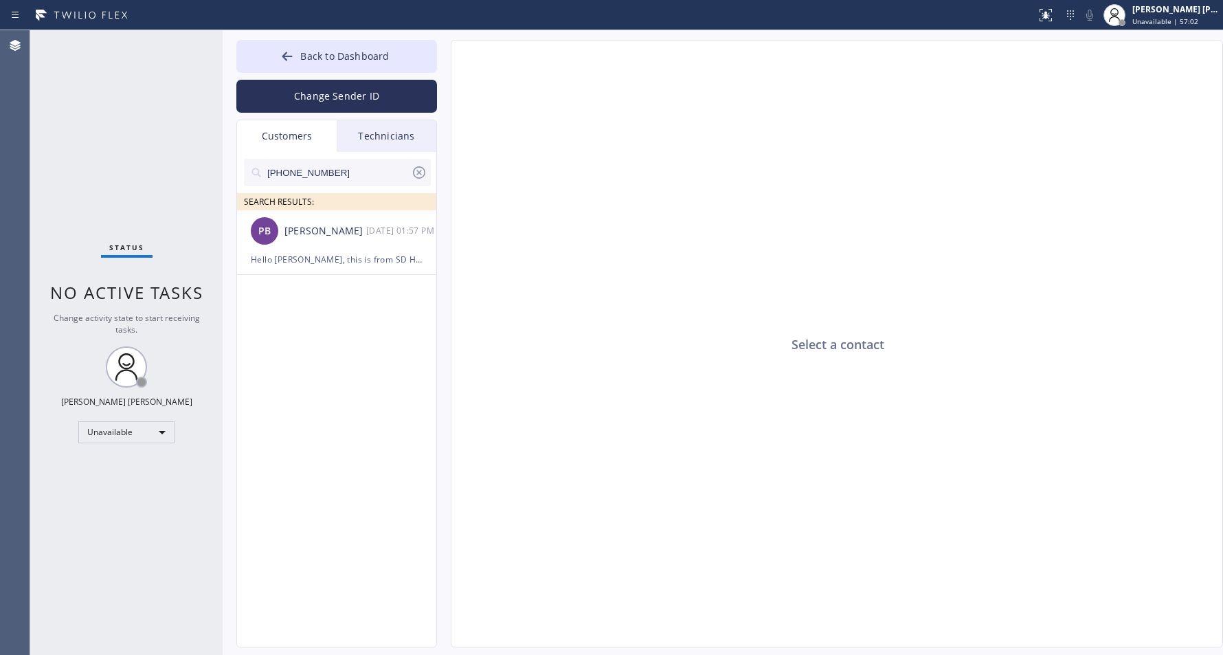
click at [305, 300] on ul "PB Paula Boling 09/08 01:57 PM Hello Paula, this is from SD Heating and Air Con…" at bounding box center [337, 258] width 201 height 96
click at [299, 274] on li "PB Paula Boling 09/08 01:57 PM Hello Paula, this is from SD Heating and Air Con…" at bounding box center [337, 242] width 201 height 65
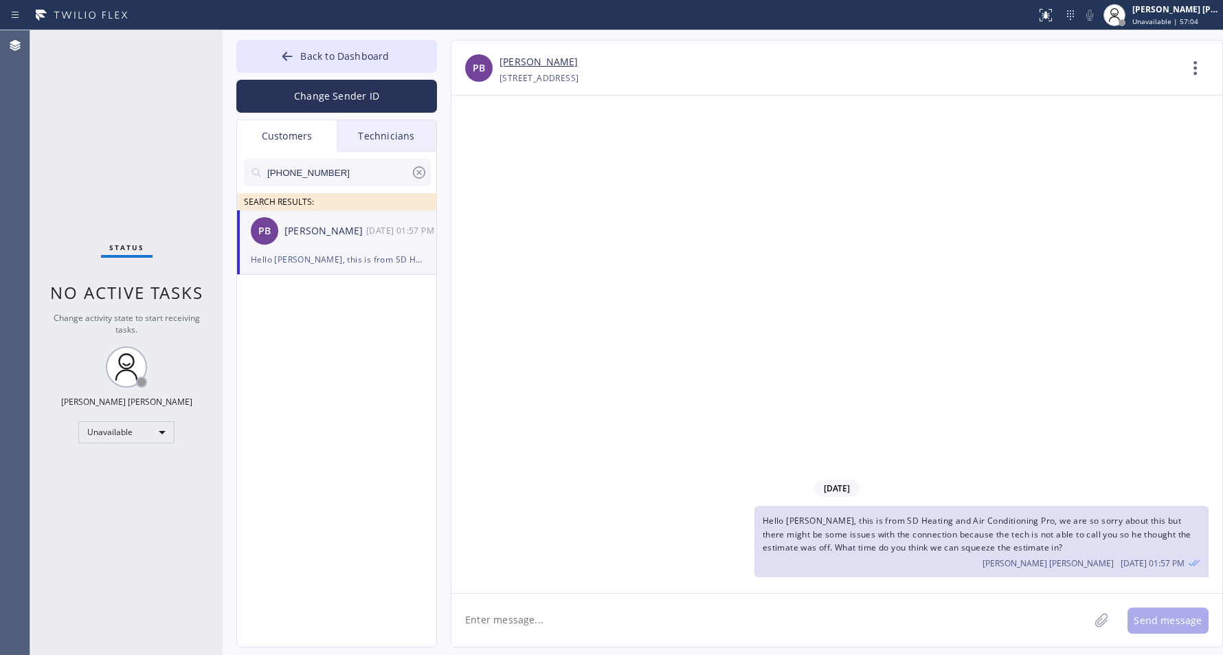
click at [353, 148] on div "Technicians" at bounding box center [387, 136] width 100 height 32
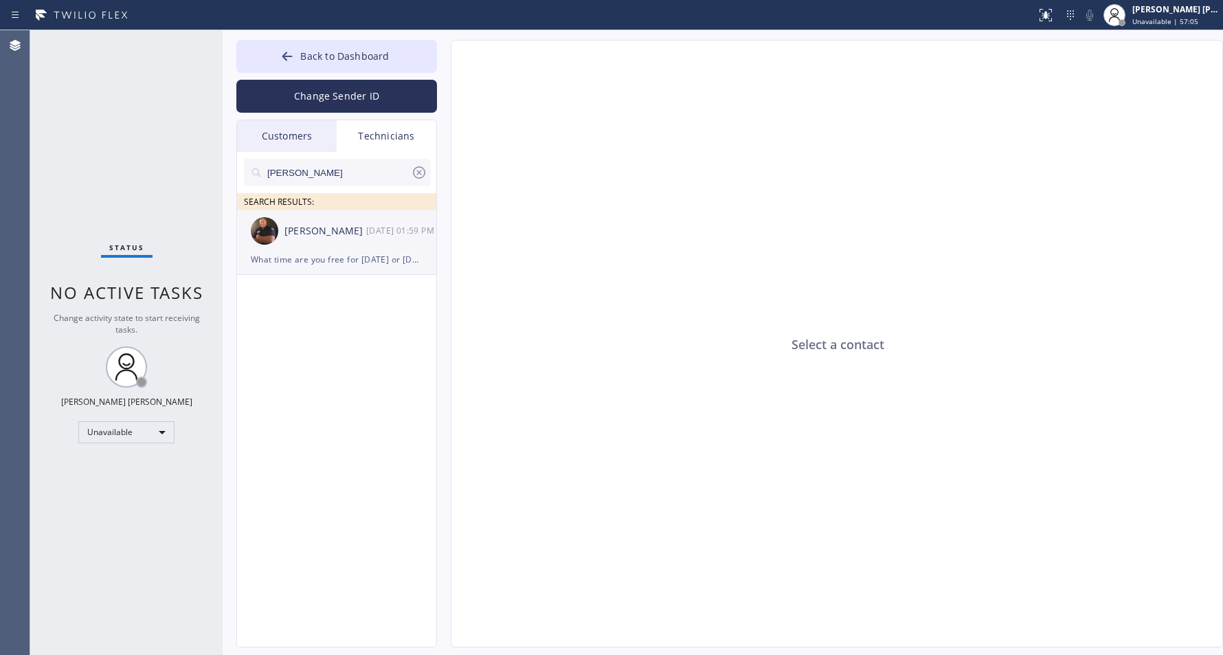
click at [348, 234] on div "Anthony Arias" at bounding box center [326, 231] width 82 height 16
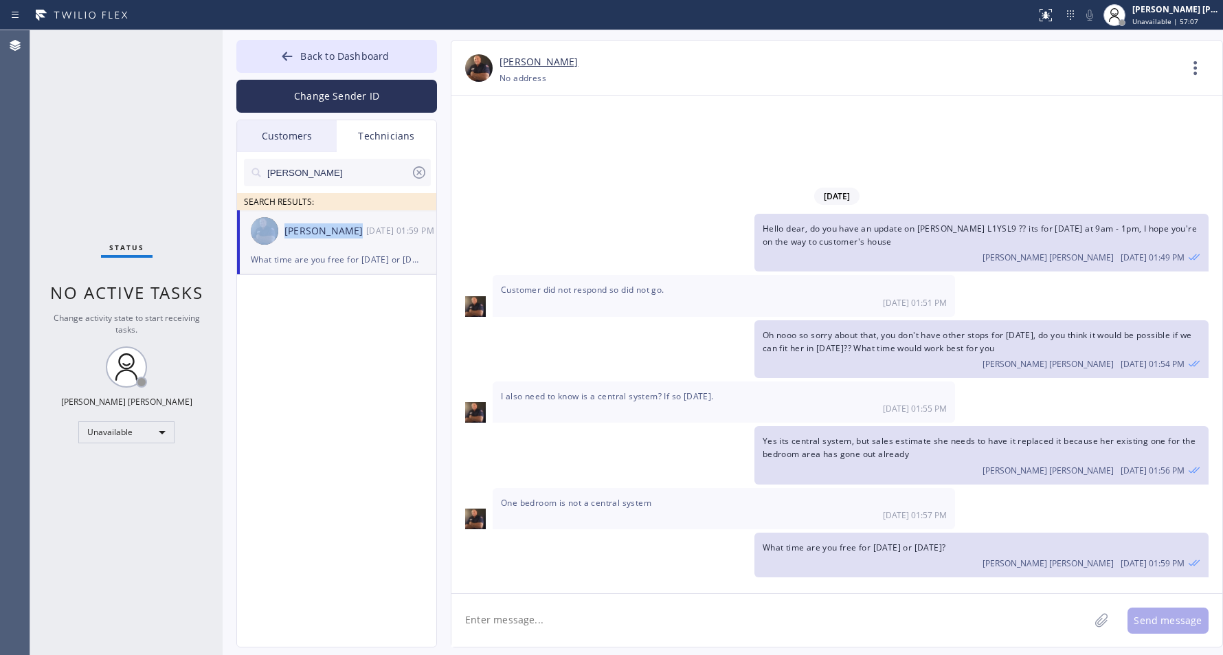
drag, startPoint x: 348, startPoint y: 234, endPoint x: 276, endPoint y: 232, distance: 71.5
click at [276, 232] on div "Anthony Arias 09/08 01:59 PM" at bounding box center [337, 230] width 201 height 41
click at [536, 243] on div "Hello dear, do you have an update on Paula Boling L1YSL9 ?? its for today at 9a…" at bounding box center [830, 243] width 757 height 58
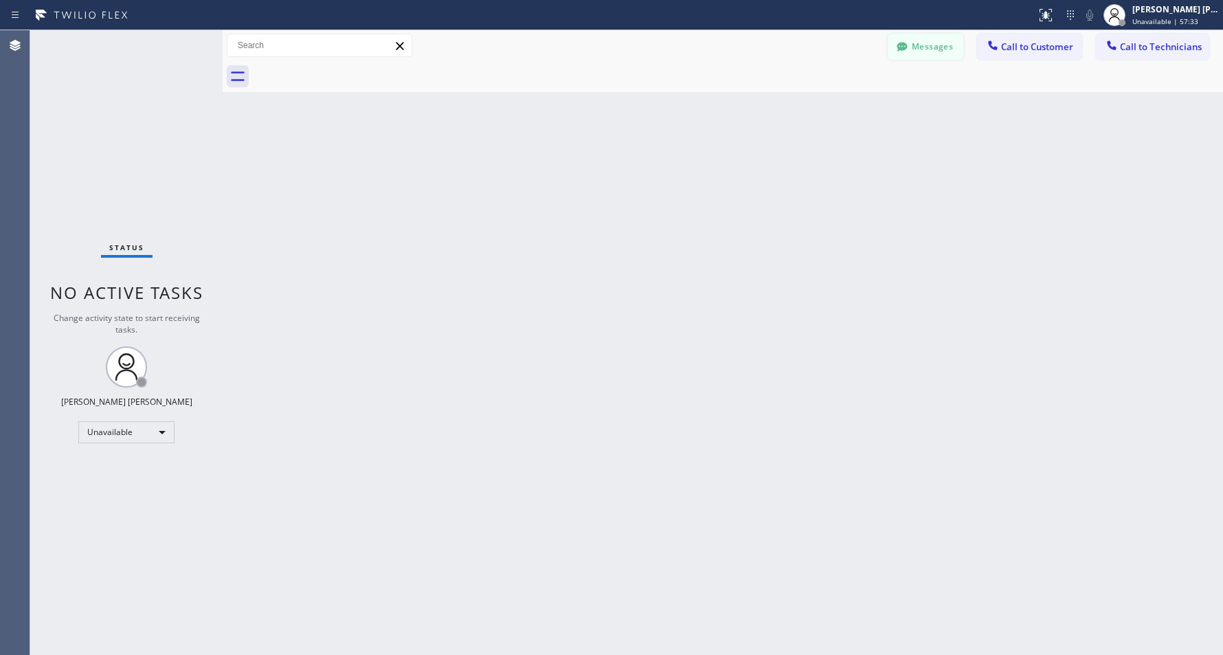
click at [898, 43] on icon at bounding box center [903, 47] width 14 height 14
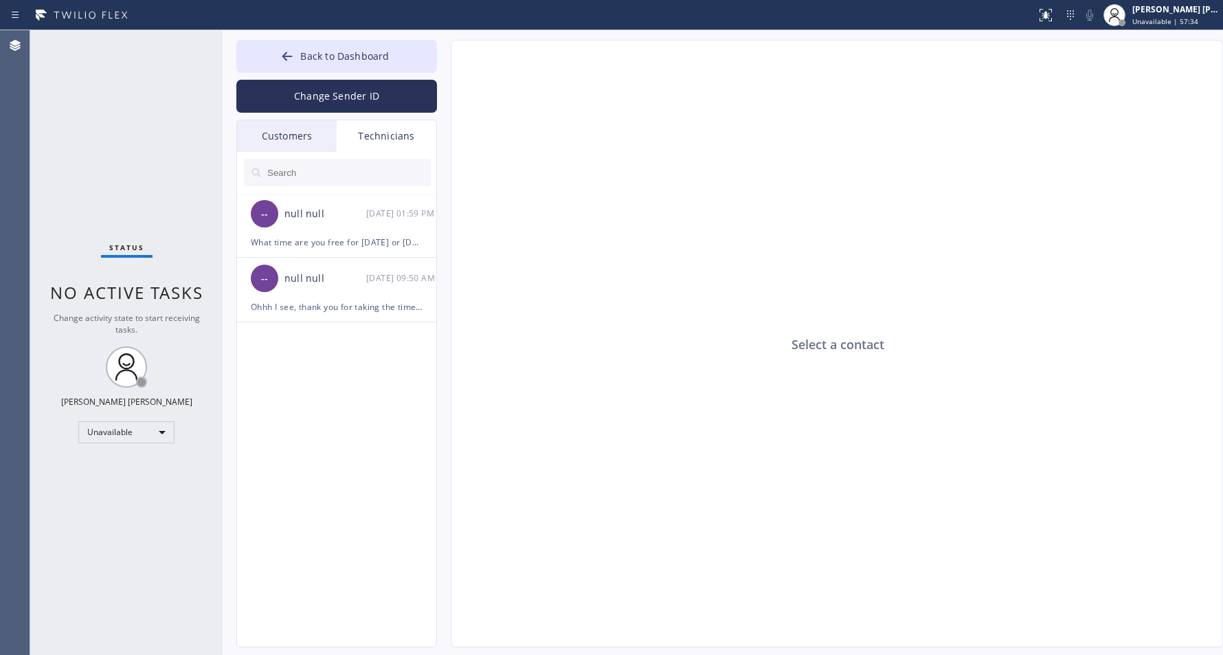
click at [372, 136] on div "Technicians" at bounding box center [387, 136] width 100 height 32
click at [285, 138] on div "Customers" at bounding box center [287, 136] width 100 height 32
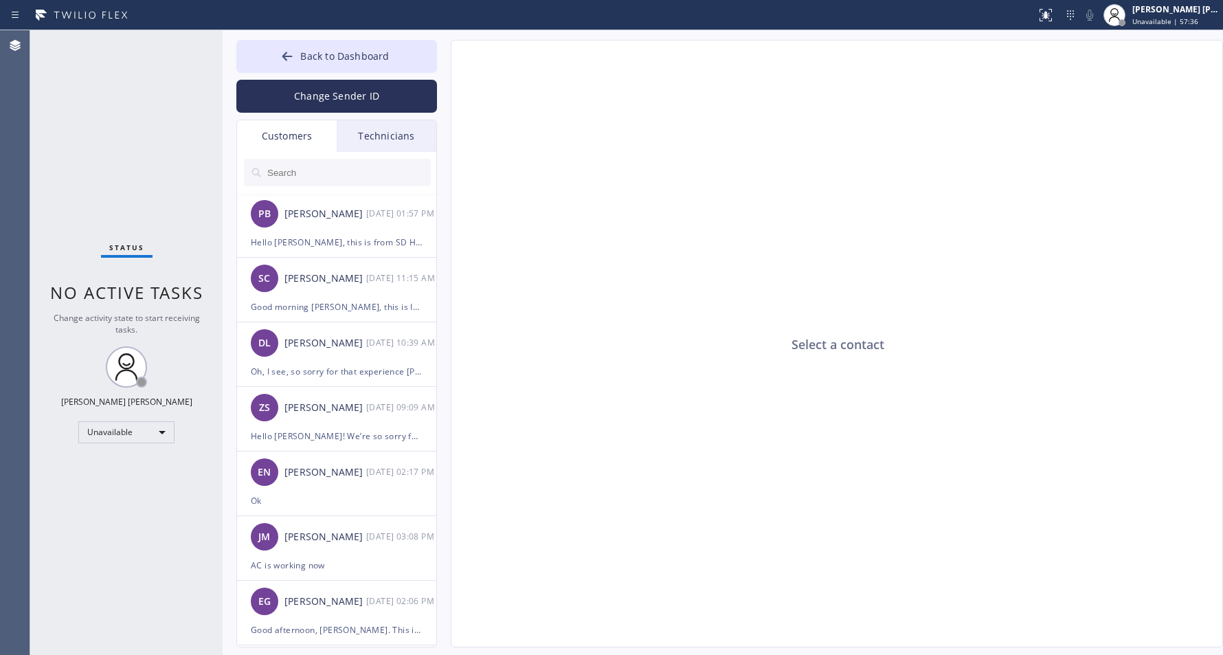
click at [397, 129] on div "Technicians" at bounding box center [387, 136] width 100 height 32
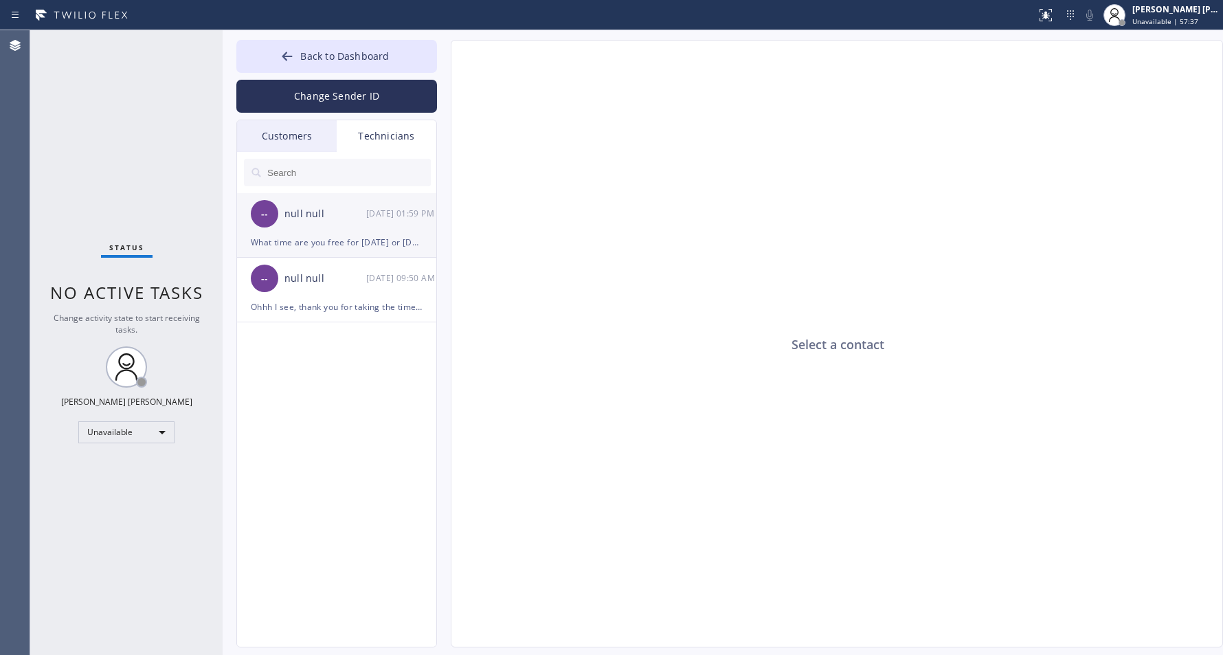
click at [357, 228] on div "-- null null 09/08 01:59 PM" at bounding box center [337, 213] width 201 height 41
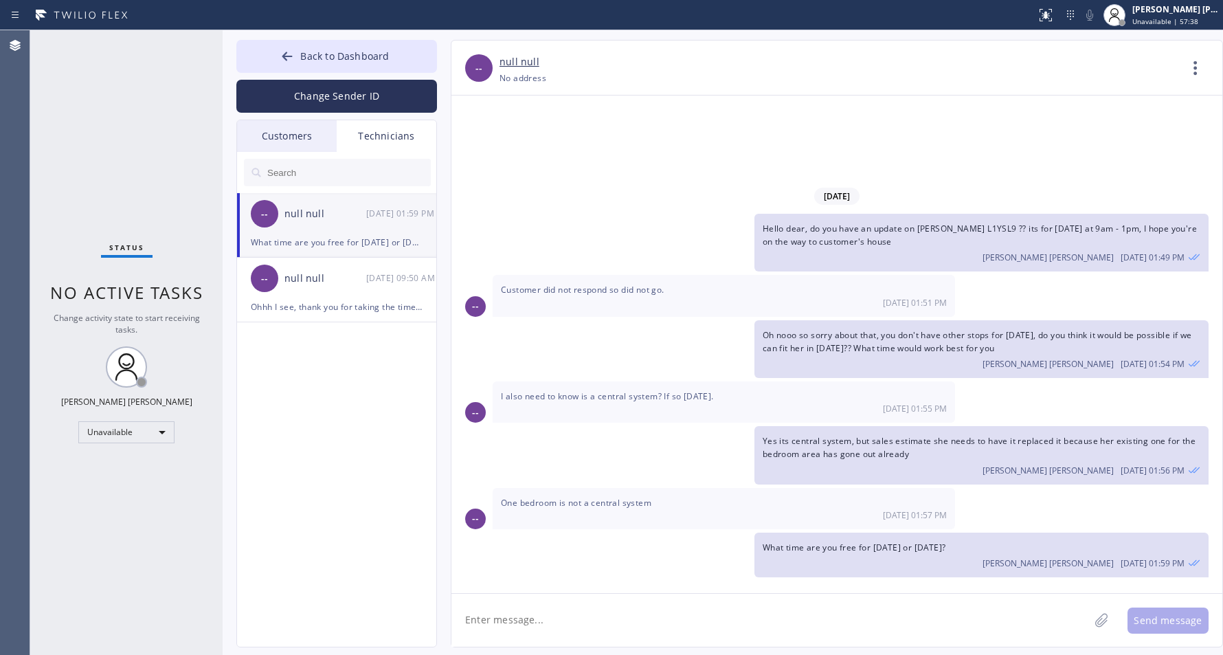
click at [267, 156] on div at bounding box center [337, 172] width 201 height 41
click at [309, 140] on div "Customers" at bounding box center [287, 136] width 100 height 32
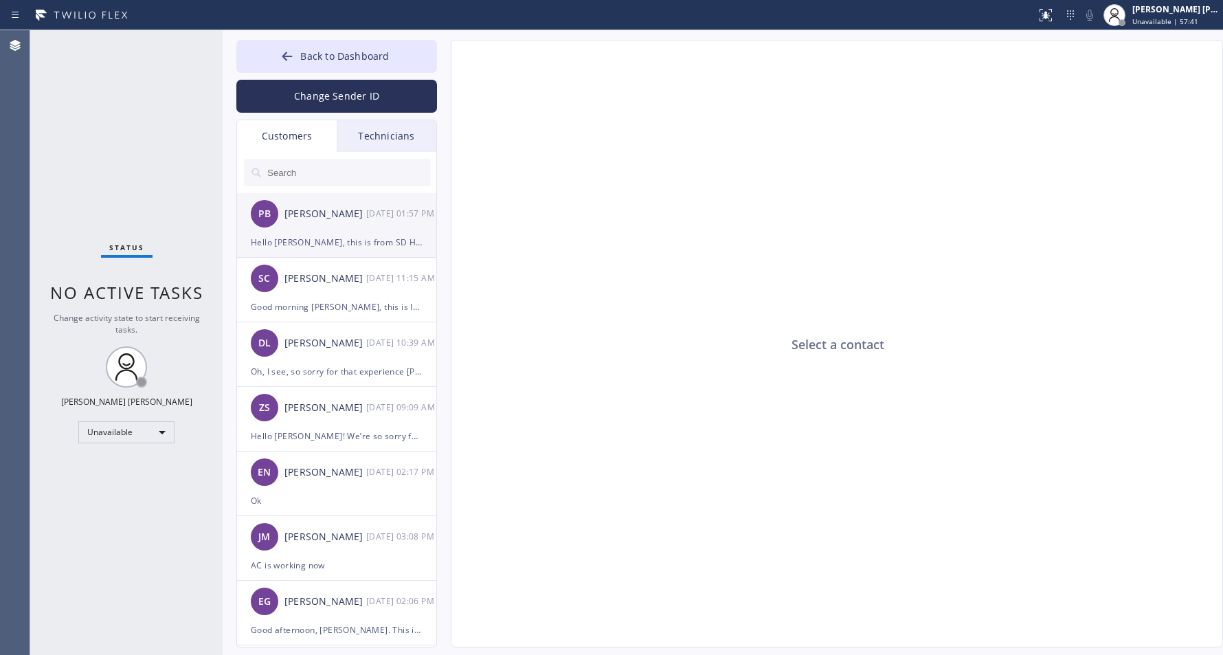
click at [358, 237] on div "Hello [PERSON_NAME], this is from SD Heating and Air Conditioning Pro, we are s…" at bounding box center [337, 242] width 172 height 16
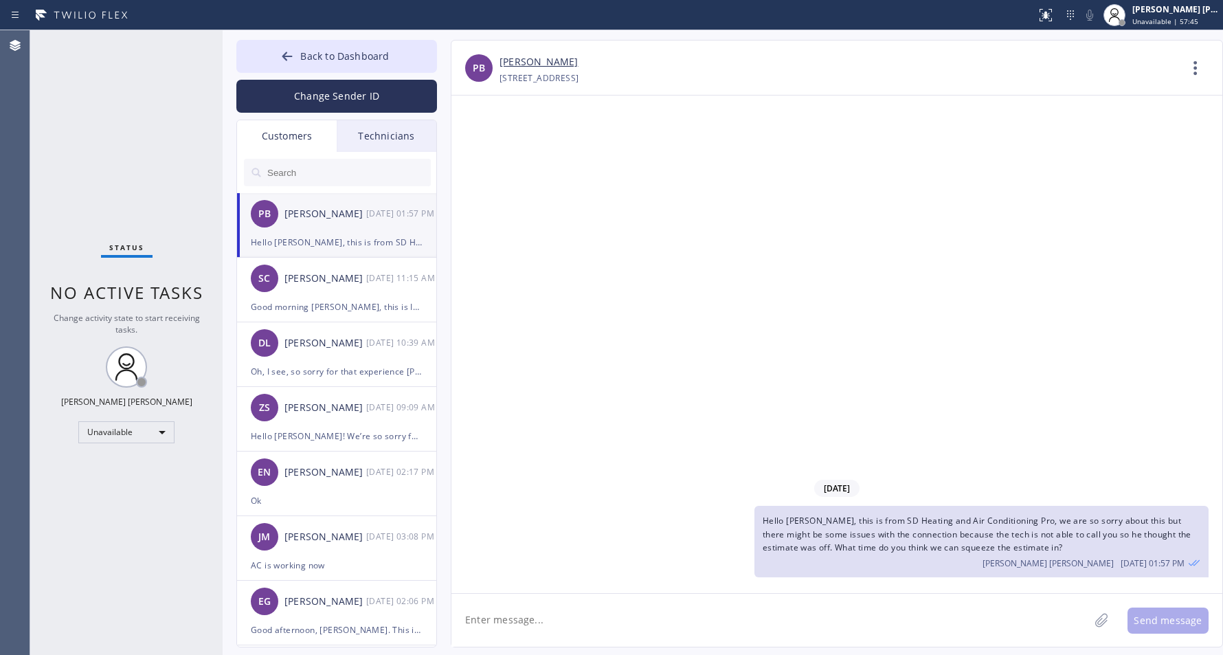
drag, startPoint x: 693, startPoint y: 641, endPoint x: 687, endPoint y: 619, distance: 23.3
click at [691, 630] on textarea at bounding box center [771, 620] width 638 height 53
type textarea "Hi Paula"
click at [1164, 365] on div "09/08/2025 Hello Paula, this is from SD Heating and Air Conditioning Pro, we ar…" at bounding box center [837, 345] width 771 height 498
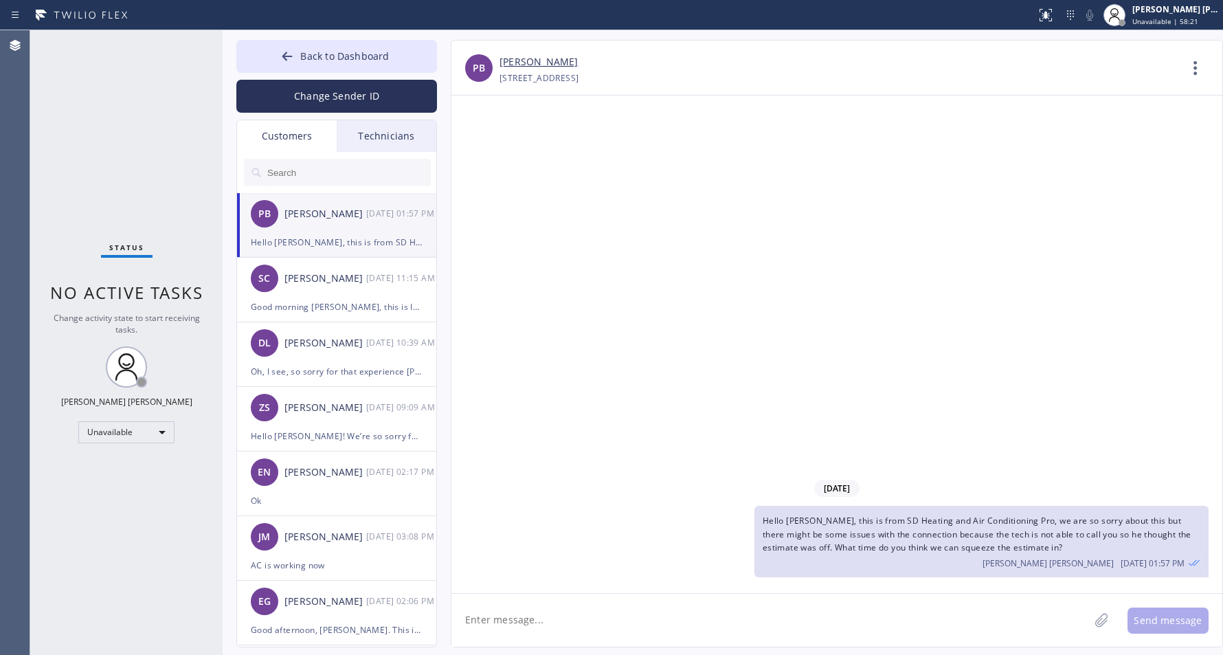
click at [354, 138] on div "Technicians" at bounding box center [387, 136] width 100 height 32
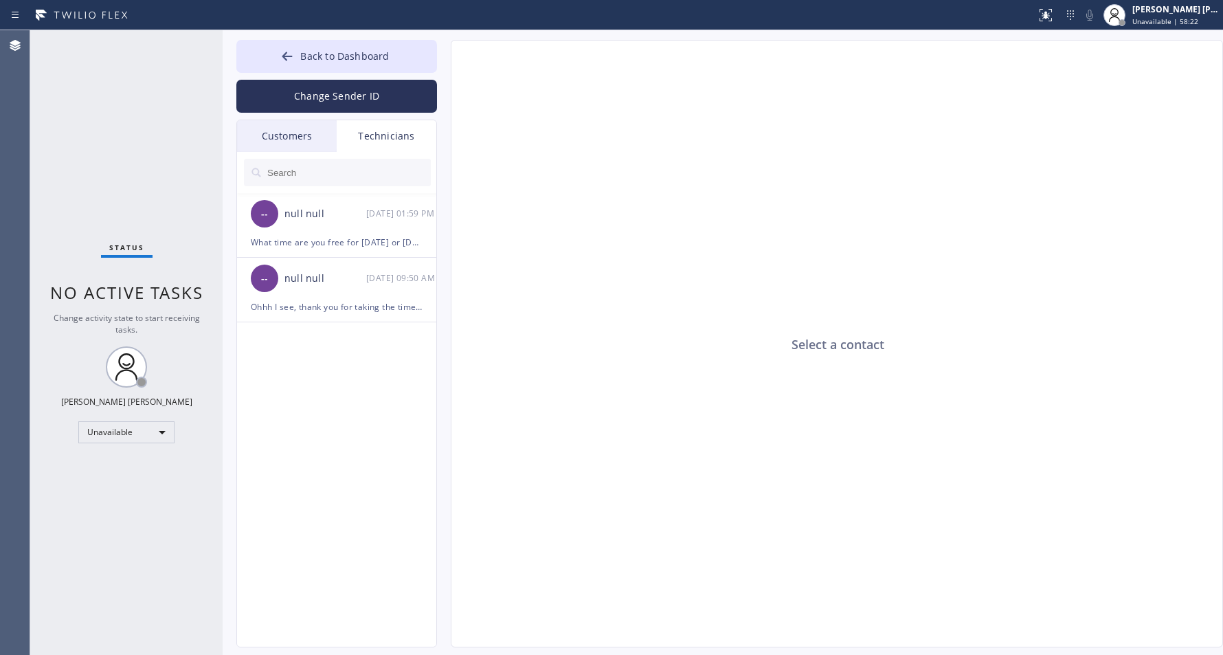
click at [265, 150] on div "Customers" at bounding box center [287, 136] width 100 height 32
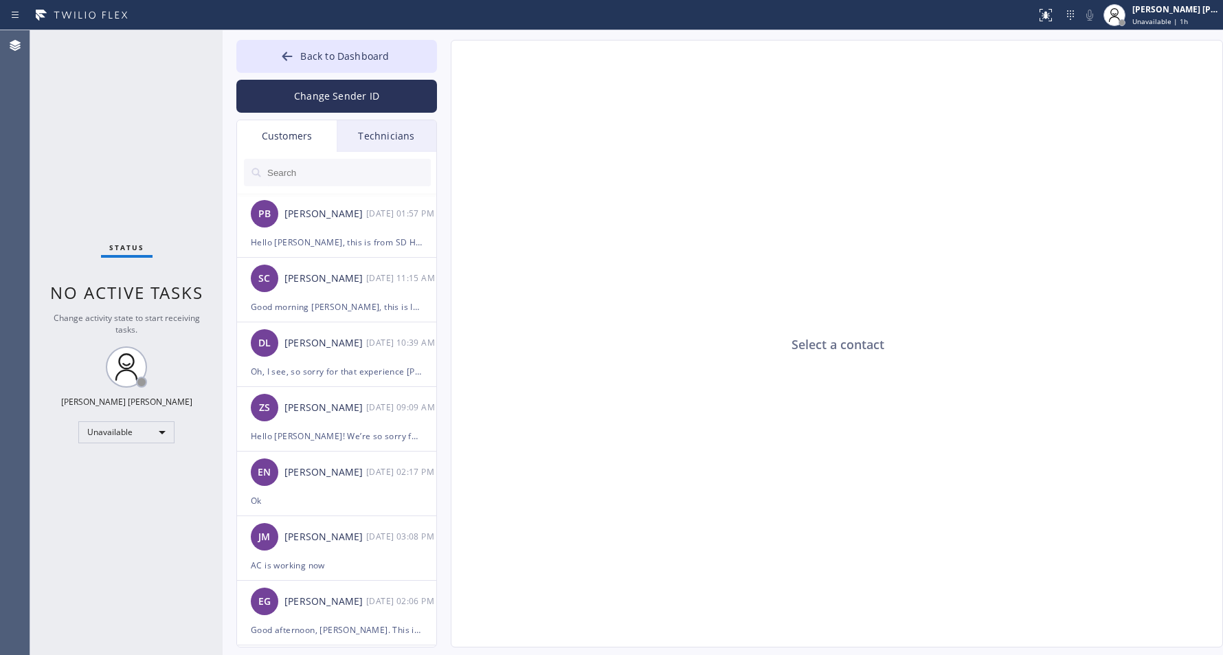
click at [352, 131] on div "Technicians" at bounding box center [387, 136] width 100 height 32
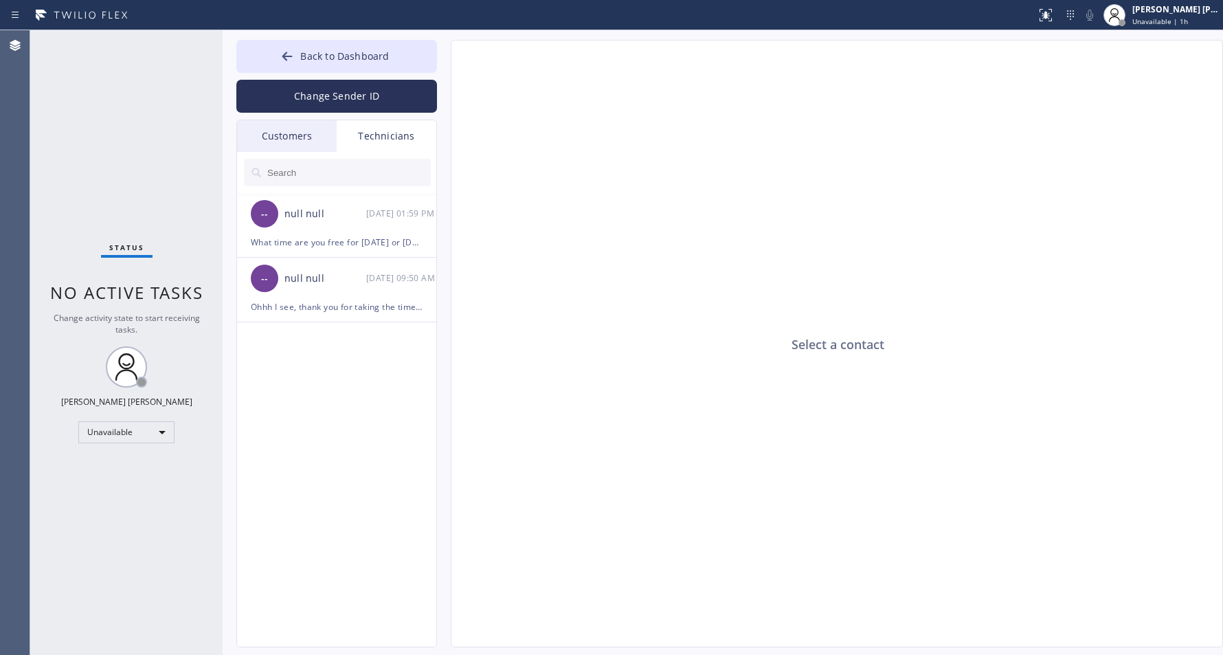
click at [300, 132] on div "Customers" at bounding box center [287, 136] width 100 height 32
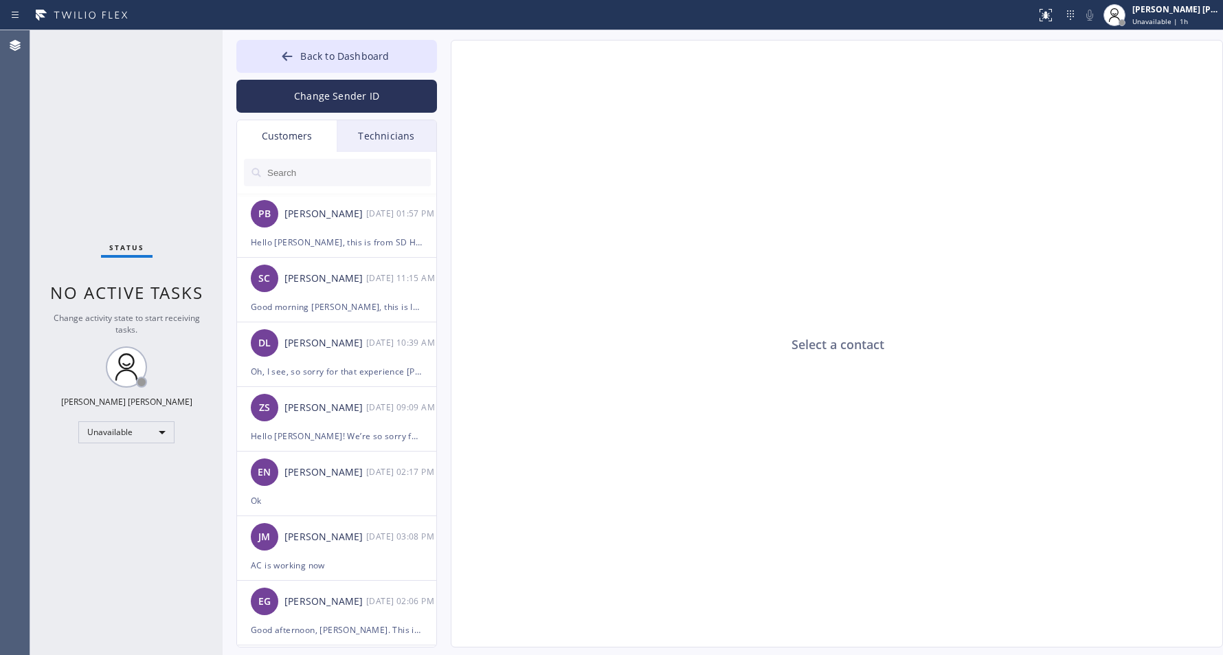
click at [359, 137] on div "Technicians" at bounding box center [387, 136] width 100 height 32
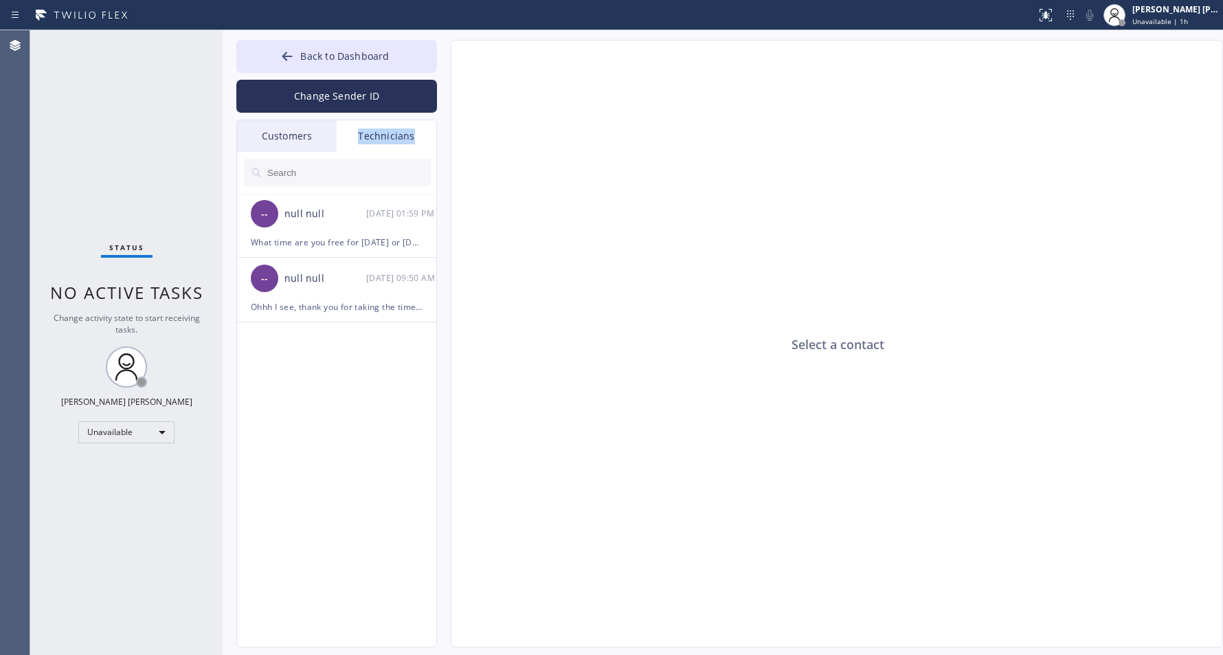
click at [359, 137] on div "Technicians" at bounding box center [387, 136] width 100 height 32
click at [264, 141] on div "Customers" at bounding box center [287, 136] width 100 height 32
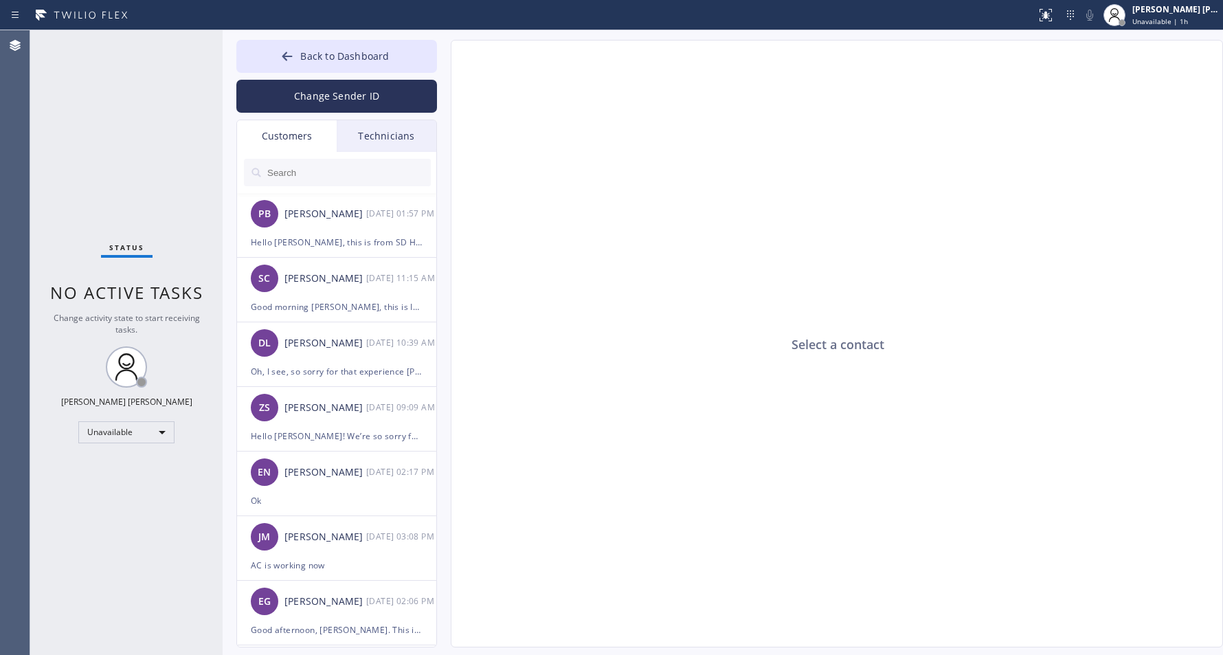
click at [360, 135] on div "Technicians" at bounding box center [387, 136] width 100 height 32
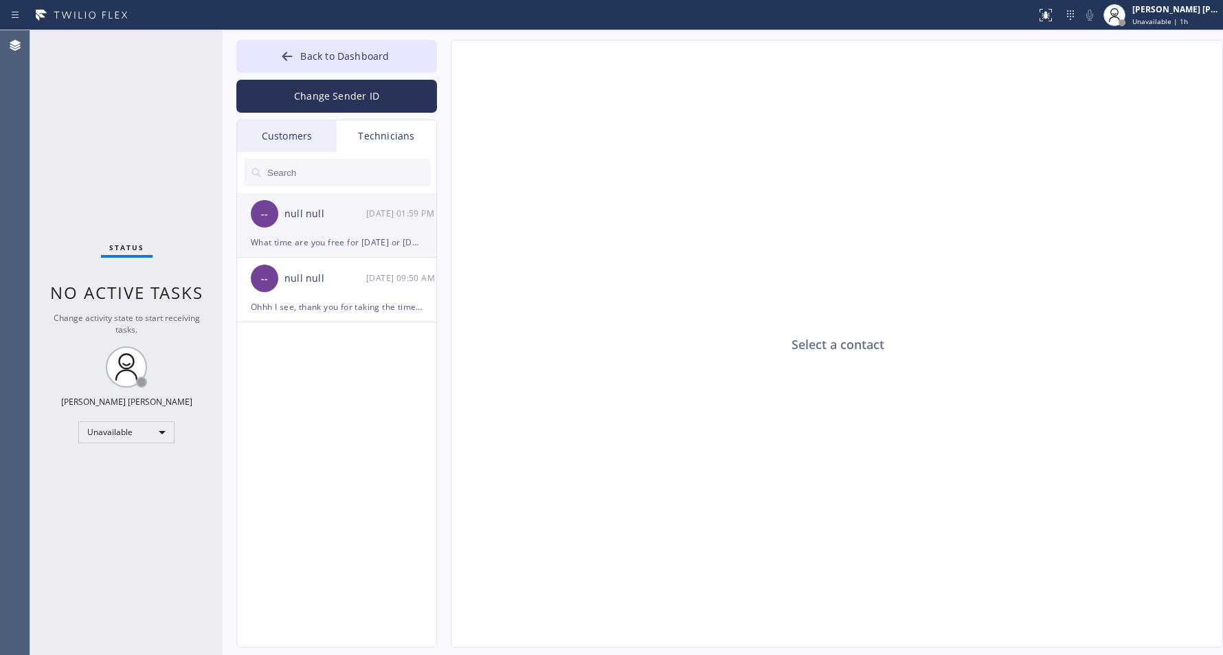
click at [324, 193] on div "-- null null 09/08 01:59 PM" at bounding box center [337, 213] width 201 height 41
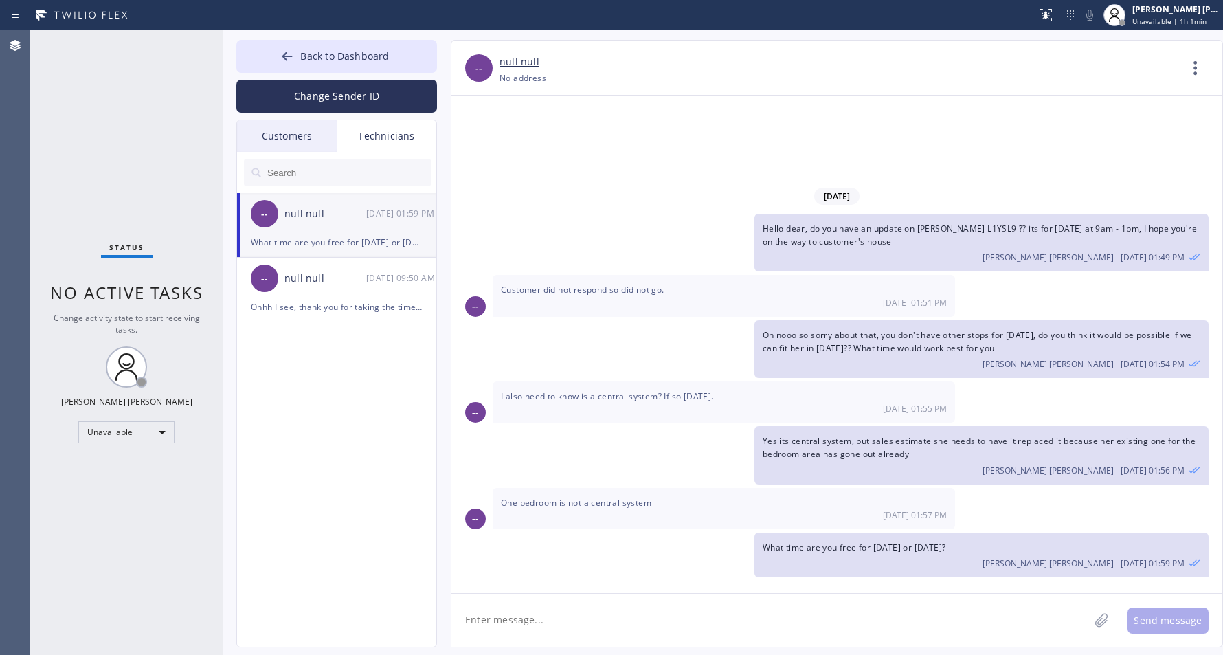
click at [300, 150] on div "Customers" at bounding box center [287, 136] width 100 height 32
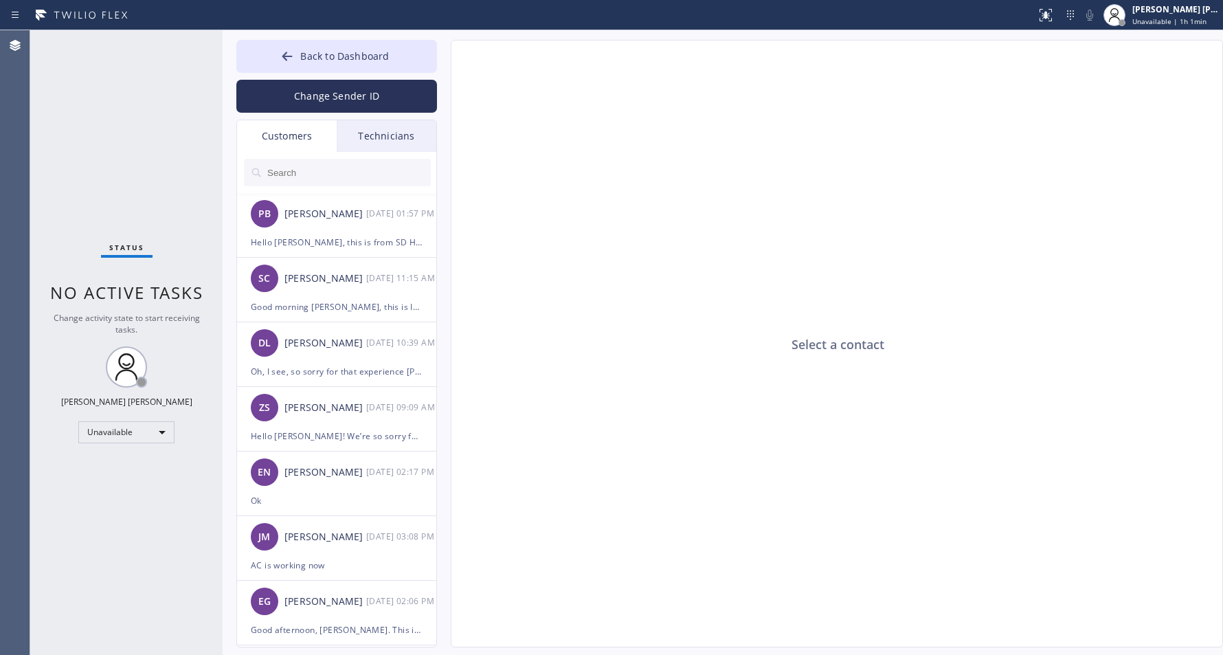
click at [365, 140] on div "Technicians" at bounding box center [387, 136] width 100 height 32
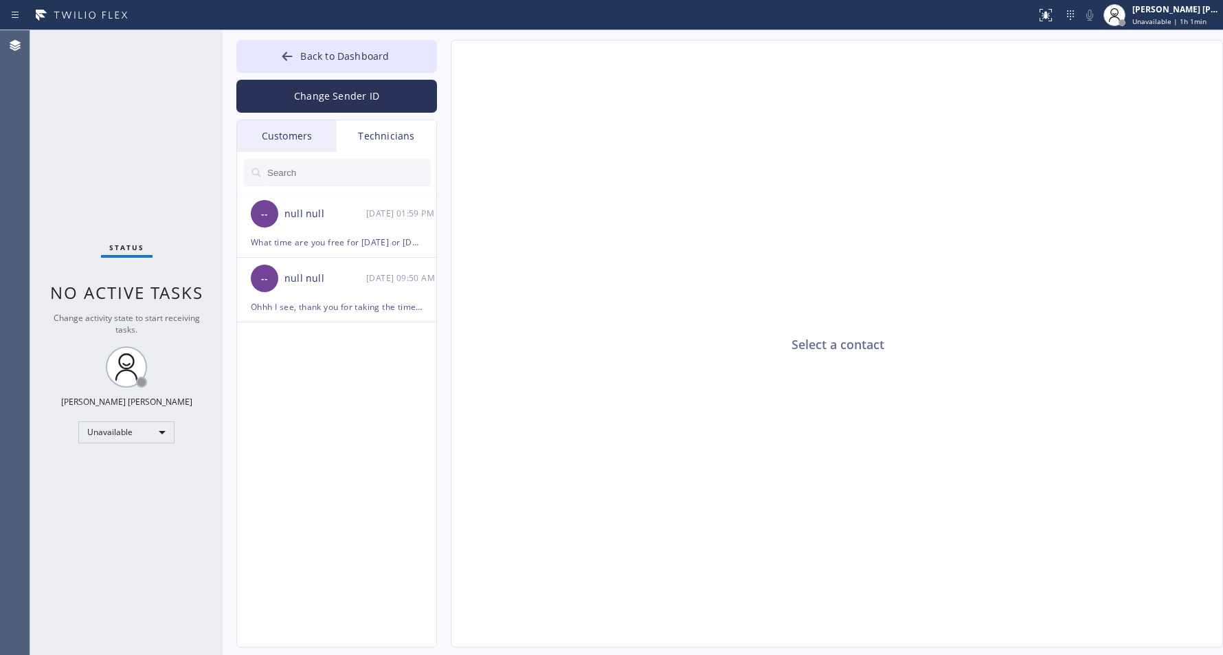
click at [65, 259] on div "Status No active tasks Change activity state to start receiving tasks. [PERSON_…" at bounding box center [126, 342] width 192 height 625
click at [269, 136] on div "Customers" at bounding box center [287, 136] width 100 height 32
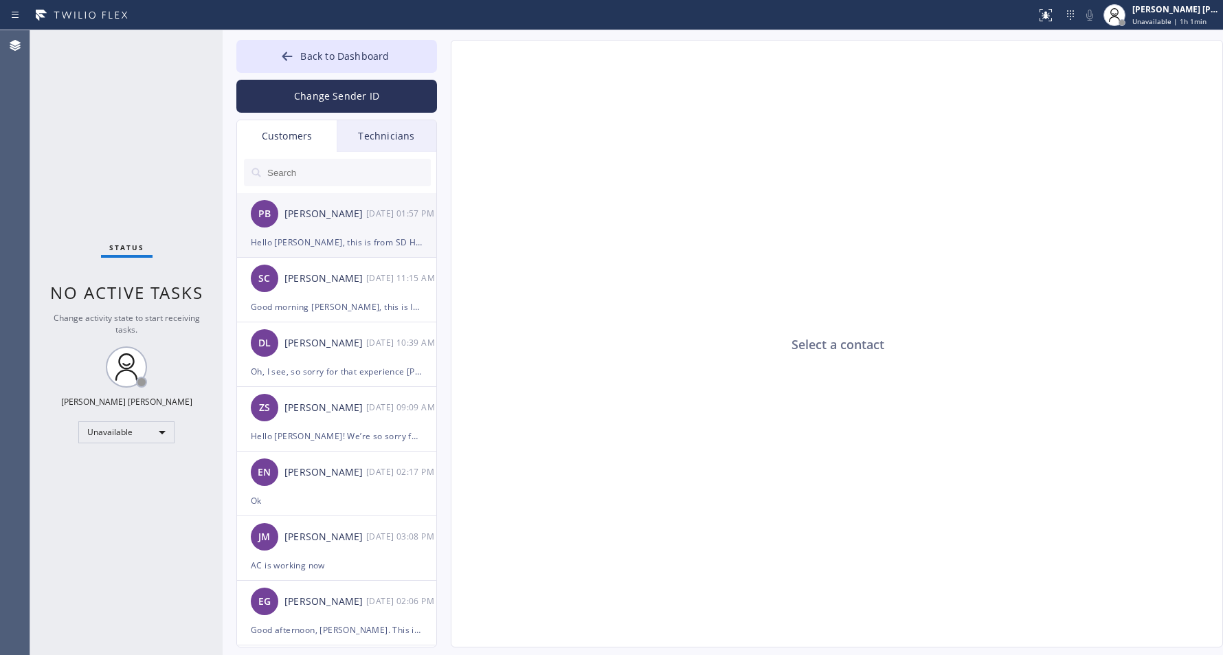
click at [382, 208] on div "[DATE] 01:57 PM" at bounding box center [401, 214] width 71 height 16
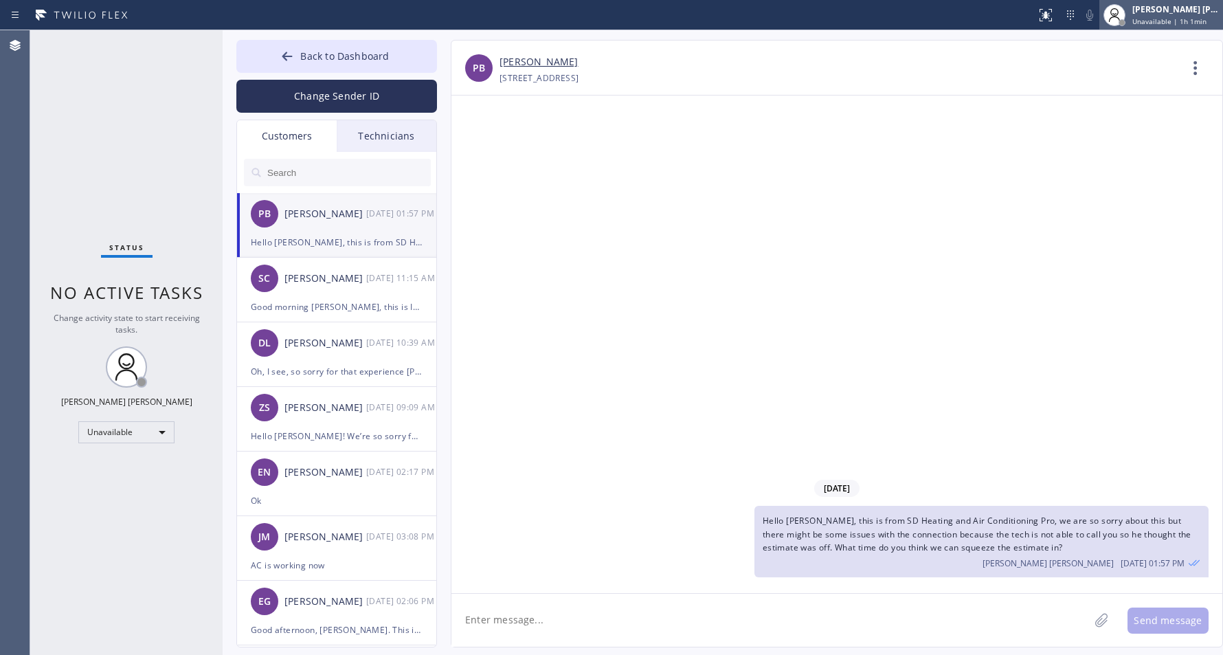
click at [1191, 8] on div "[PERSON_NAME] [PERSON_NAME]" at bounding box center [1176, 9] width 87 height 12
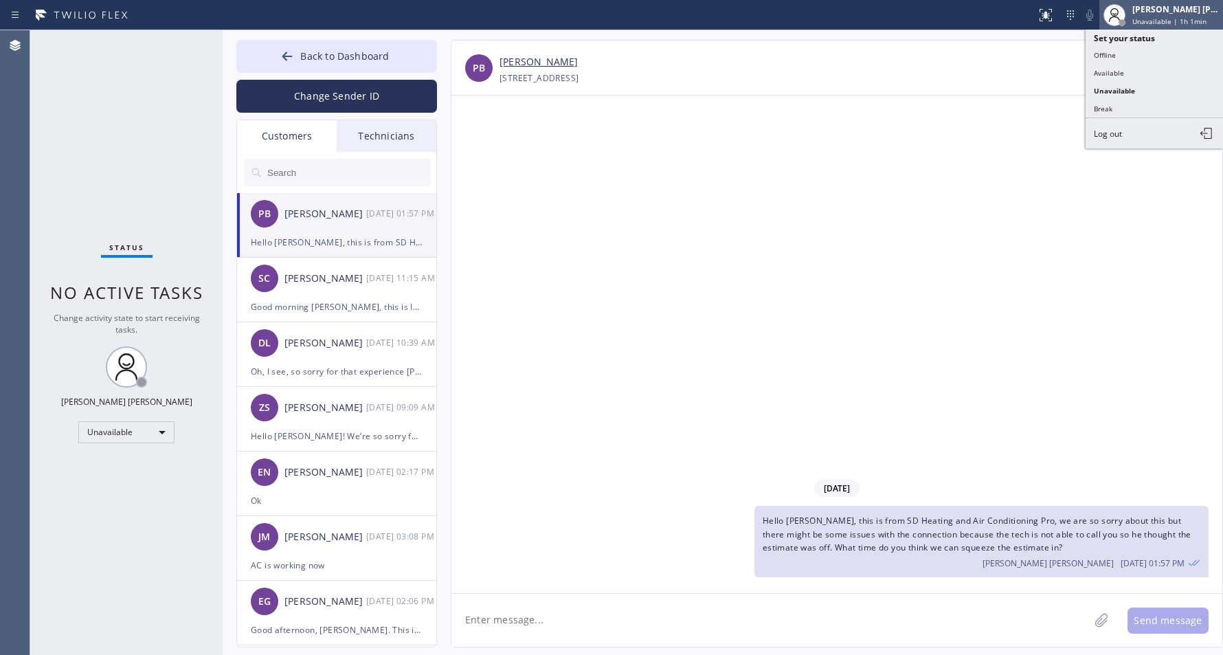
click at [1191, 8] on div "[PERSON_NAME] [PERSON_NAME]" at bounding box center [1176, 9] width 87 height 12
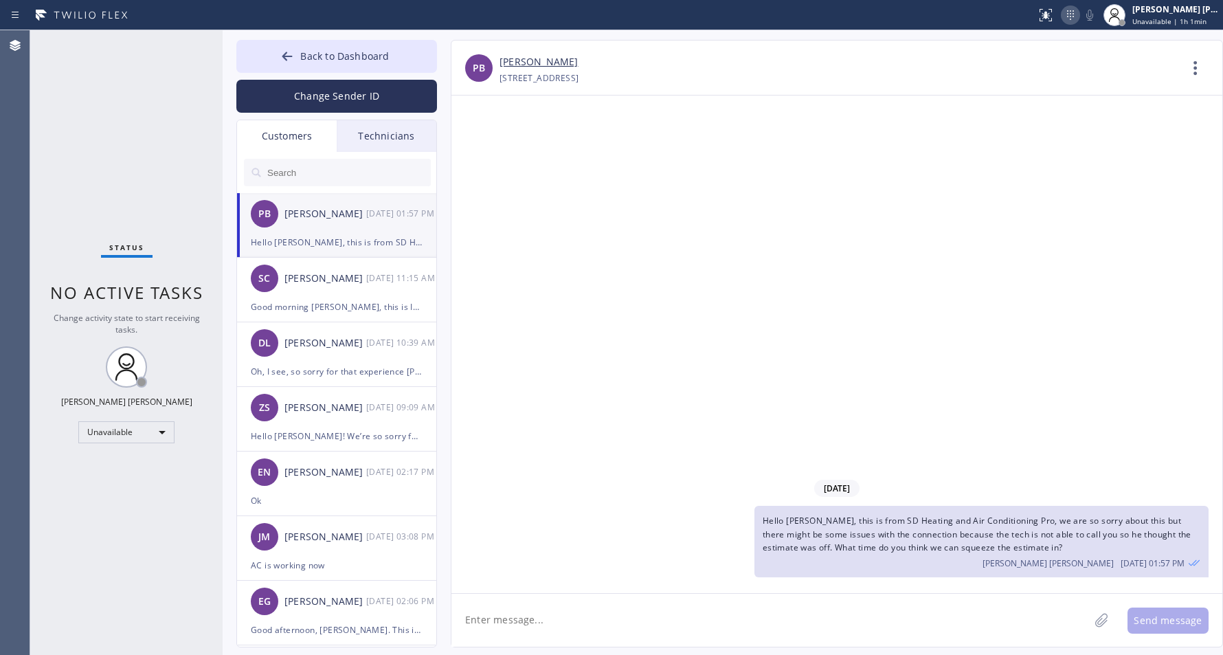
click at [1069, 7] on icon at bounding box center [1071, 15] width 16 height 16
click at [1067, 11] on icon at bounding box center [1071, 15] width 16 height 16
click at [285, 63] on div at bounding box center [287, 57] width 16 height 16
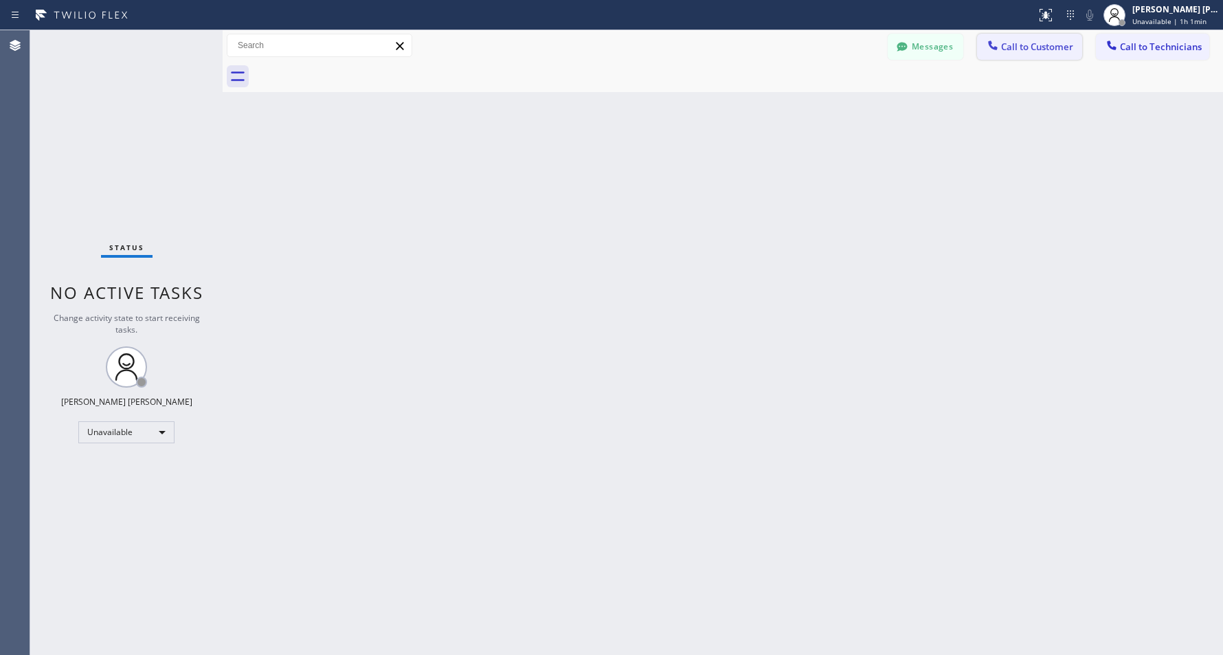
click at [1034, 47] on span "Call to Customer" at bounding box center [1037, 47] width 72 height 12
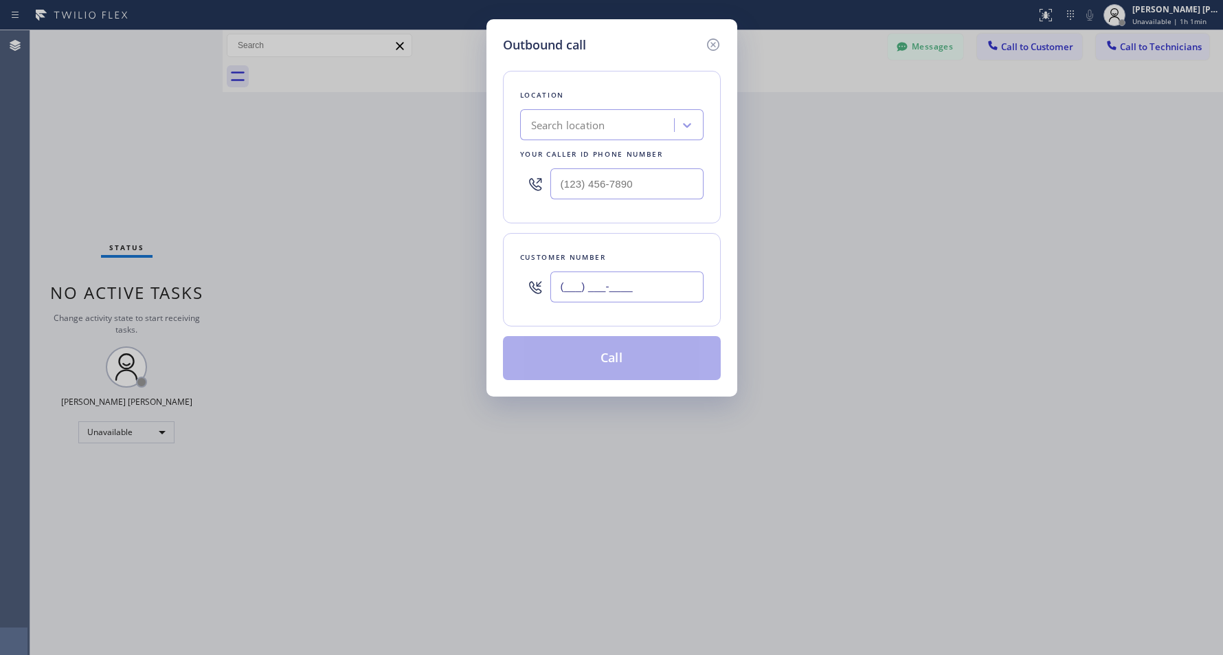
click at [644, 294] on input "(___) ___-____" at bounding box center [627, 286] width 153 height 31
paste input "408) 592-2083"
type input "[PHONE_NUMBER]"
click at [627, 113] on div "Search location" at bounding box center [599, 125] width 150 height 24
paste input "SD Heating and Air Conditioning Pro"
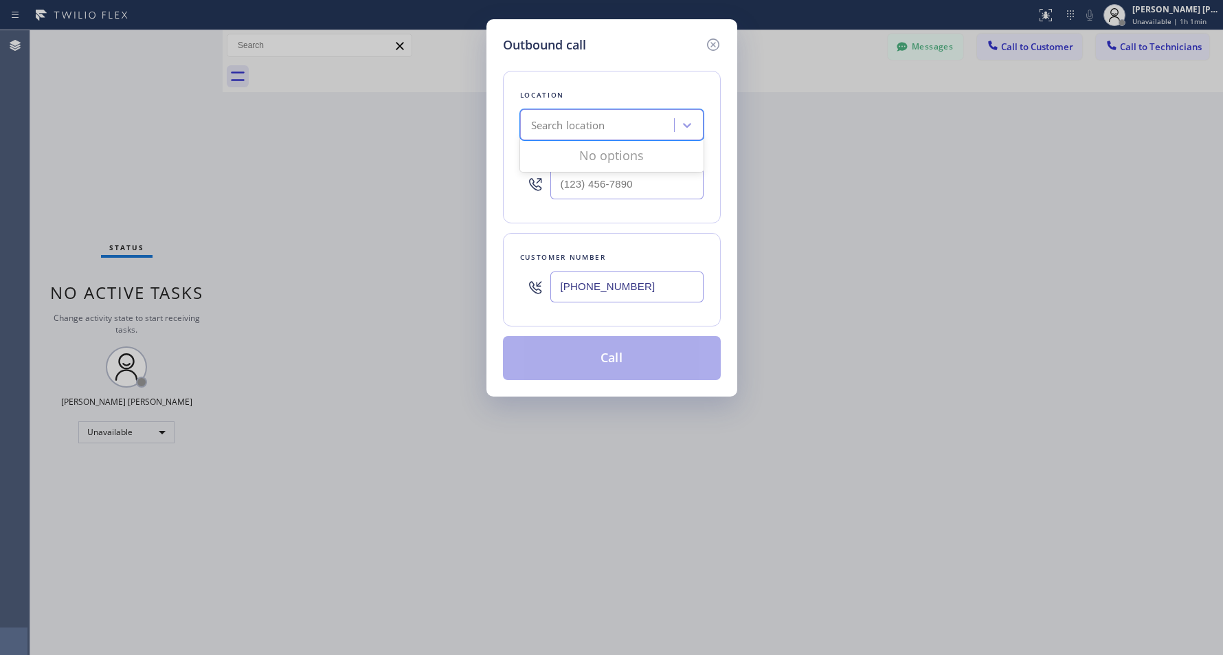
type input "SD Heating and Air Conditioning Pro"
click at [638, 166] on div "SD Heating and Air Conditioning Pro" at bounding box center [612, 161] width 184 height 38
type input "[PHONE_NUMBER]"
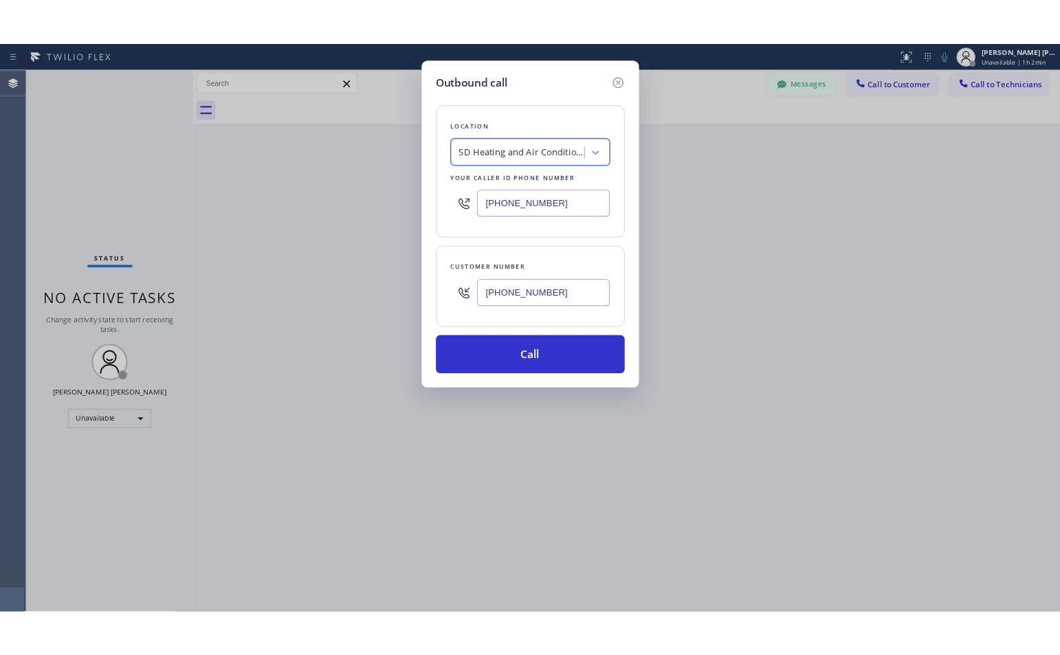
scroll to position [0, 1]
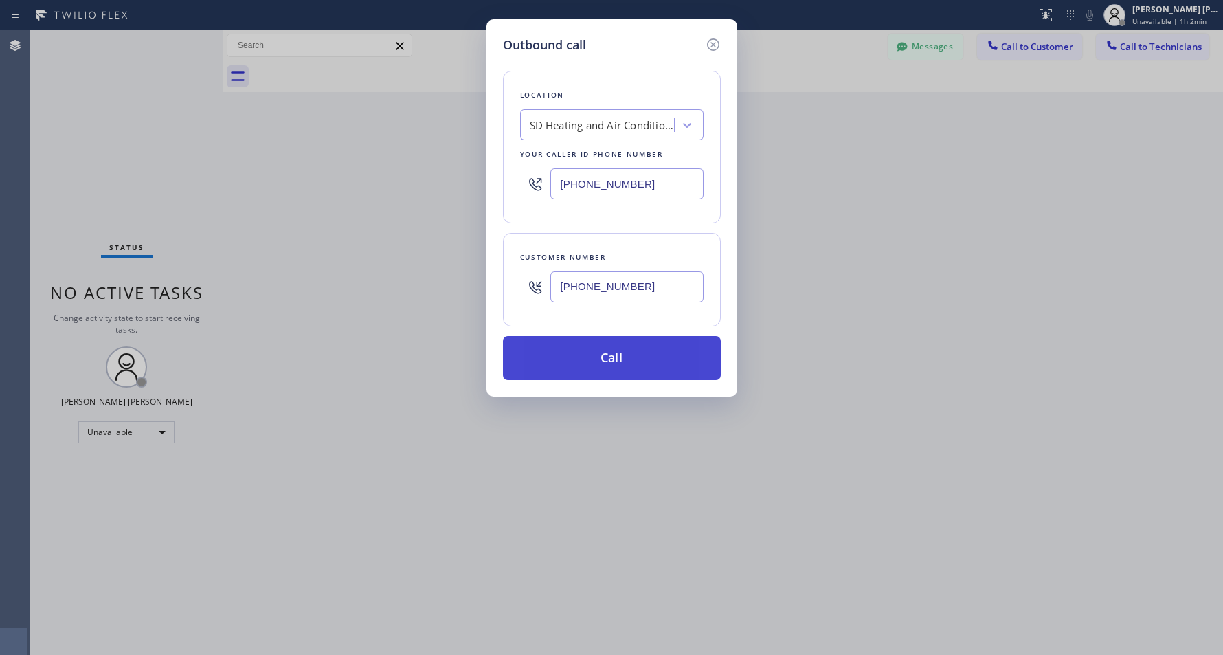
click at [631, 362] on button "Call" at bounding box center [612, 358] width 218 height 44
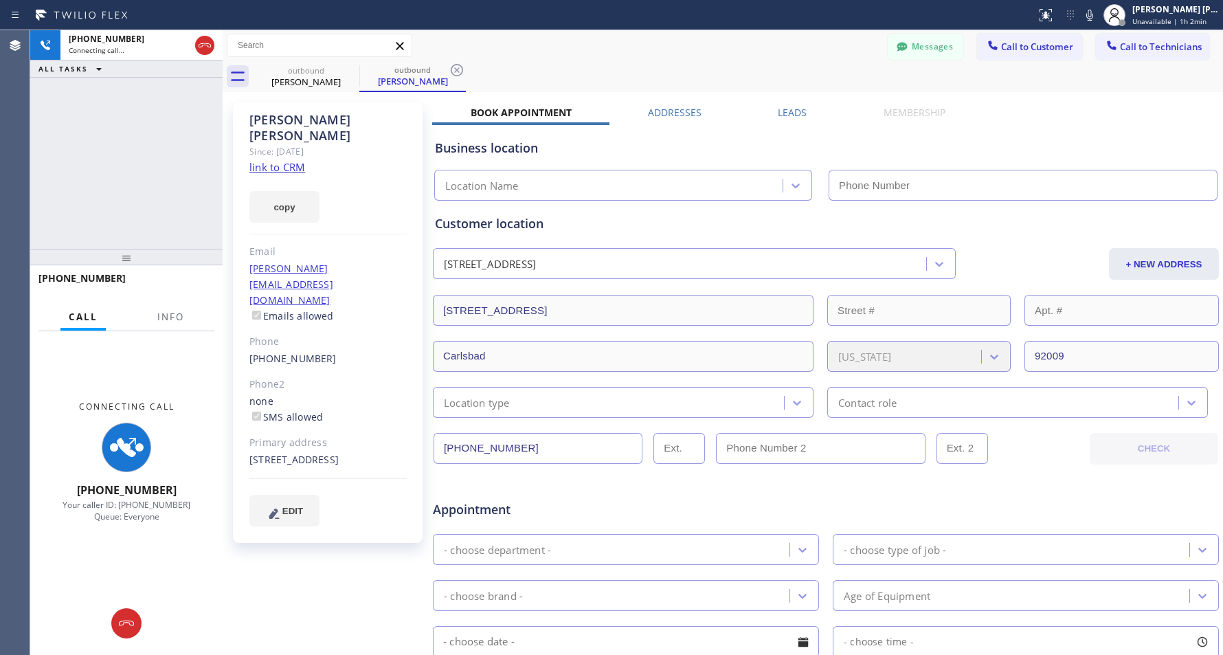
type input "[PHONE_NUMBER]"
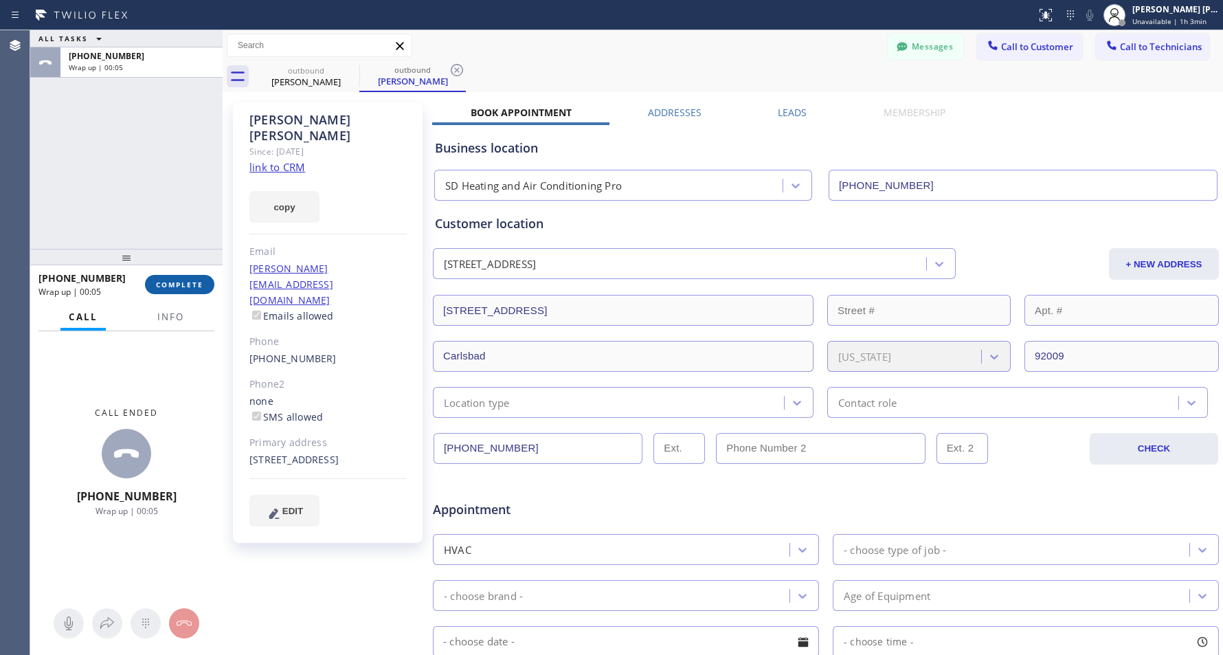
drag, startPoint x: 184, startPoint y: 291, endPoint x: 188, endPoint y: 282, distance: 10.2
click at [188, 282] on button "COMPLETE" at bounding box center [179, 284] width 69 height 19
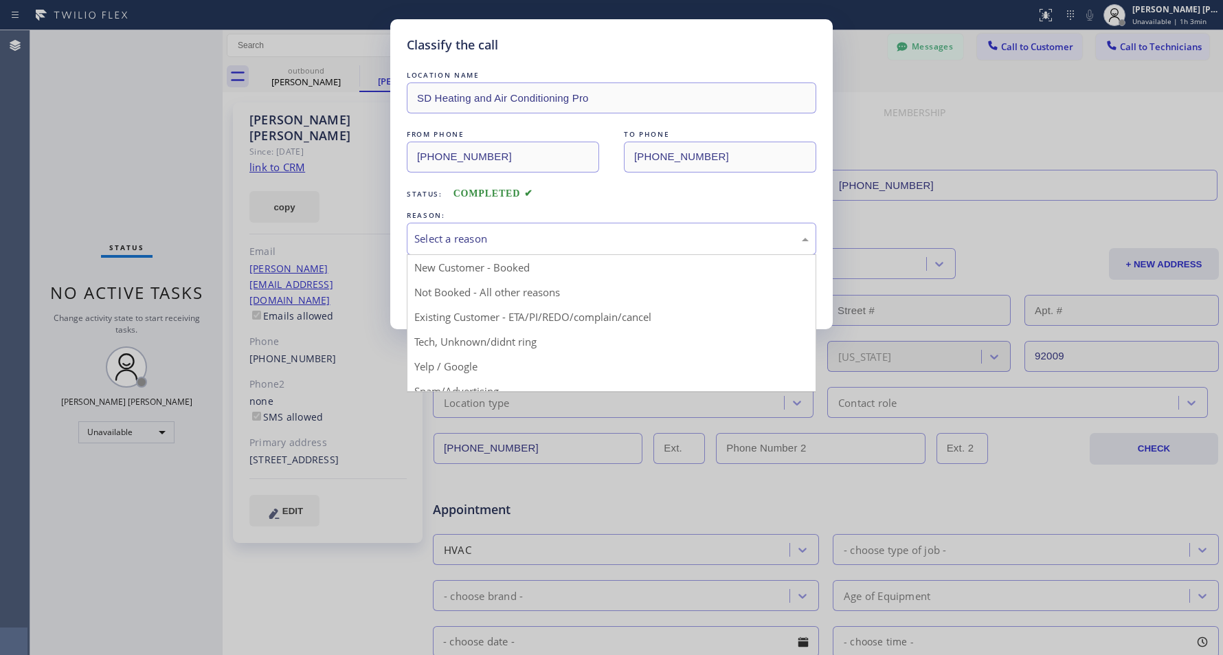
click at [521, 245] on div "Select a reason" at bounding box center [611, 239] width 395 height 16
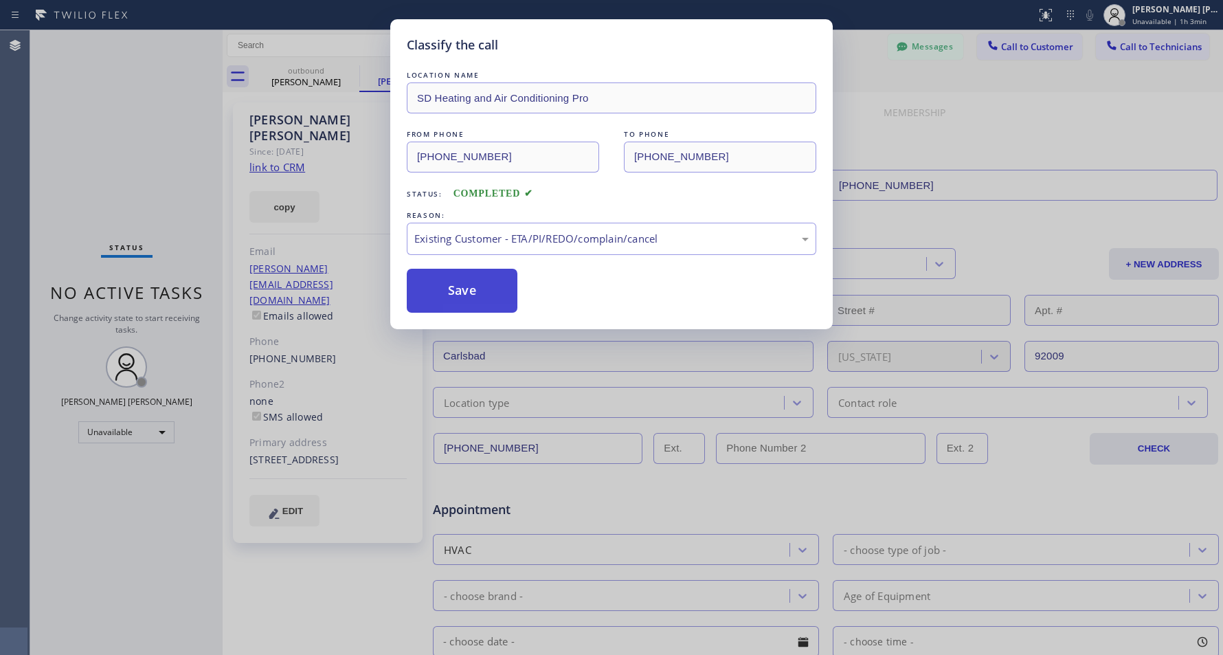
click at [470, 296] on button "Save" at bounding box center [462, 291] width 111 height 44
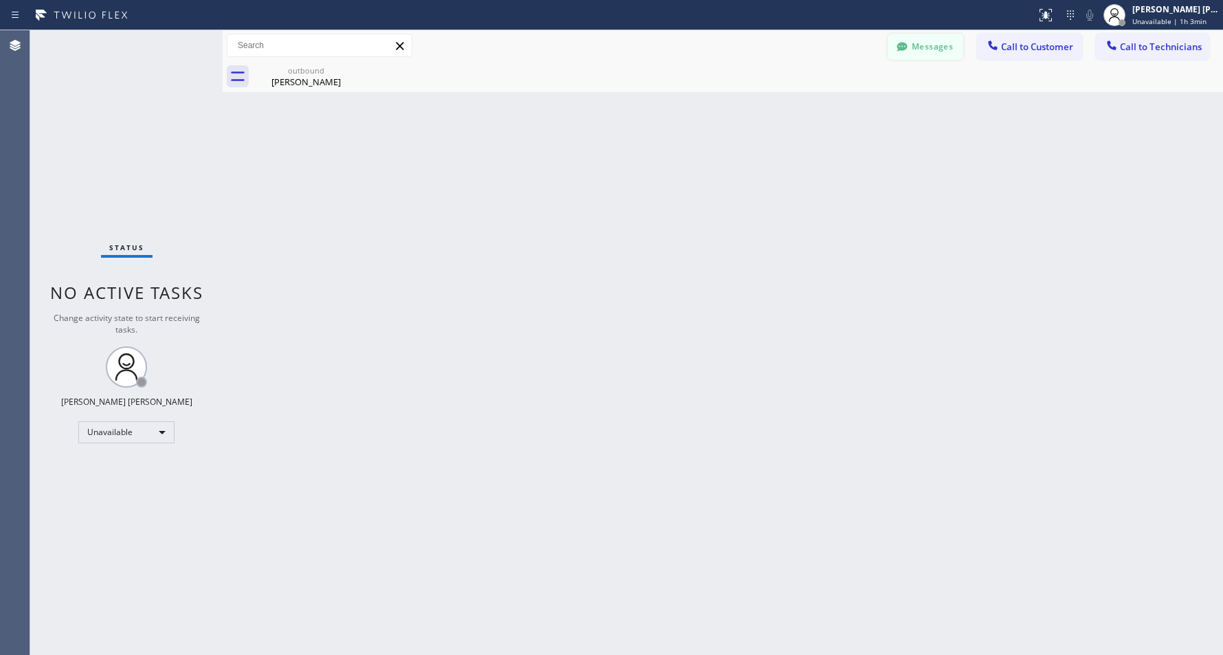
click at [920, 45] on button "Messages" at bounding box center [926, 47] width 76 height 26
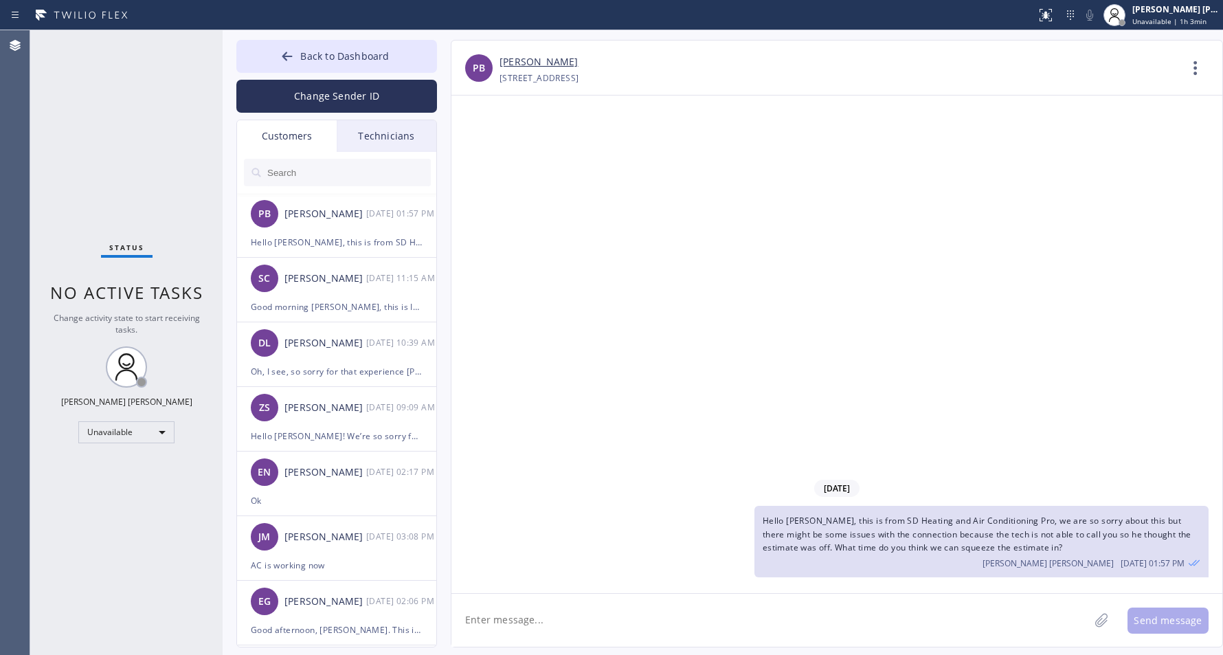
click at [375, 135] on div "Technicians" at bounding box center [387, 136] width 100 height 32
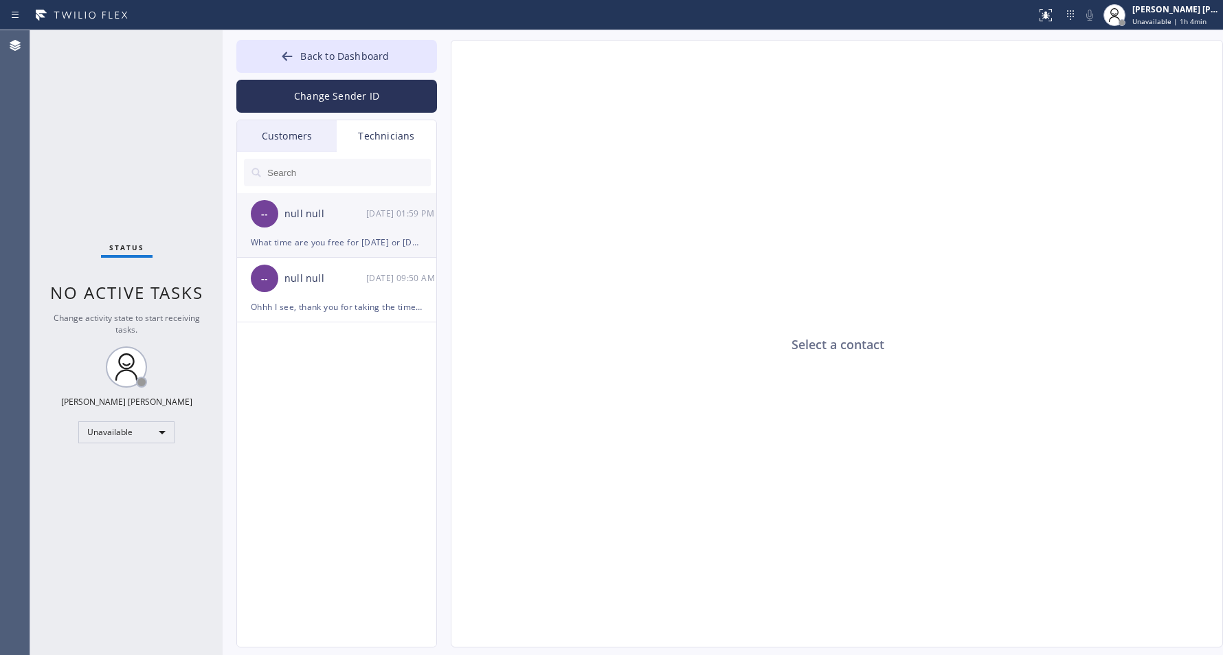
click at [305, 244] on div "What time are you free for [DATE] or [DATE]?" at bounding box center [337, 242] width 172 height 16
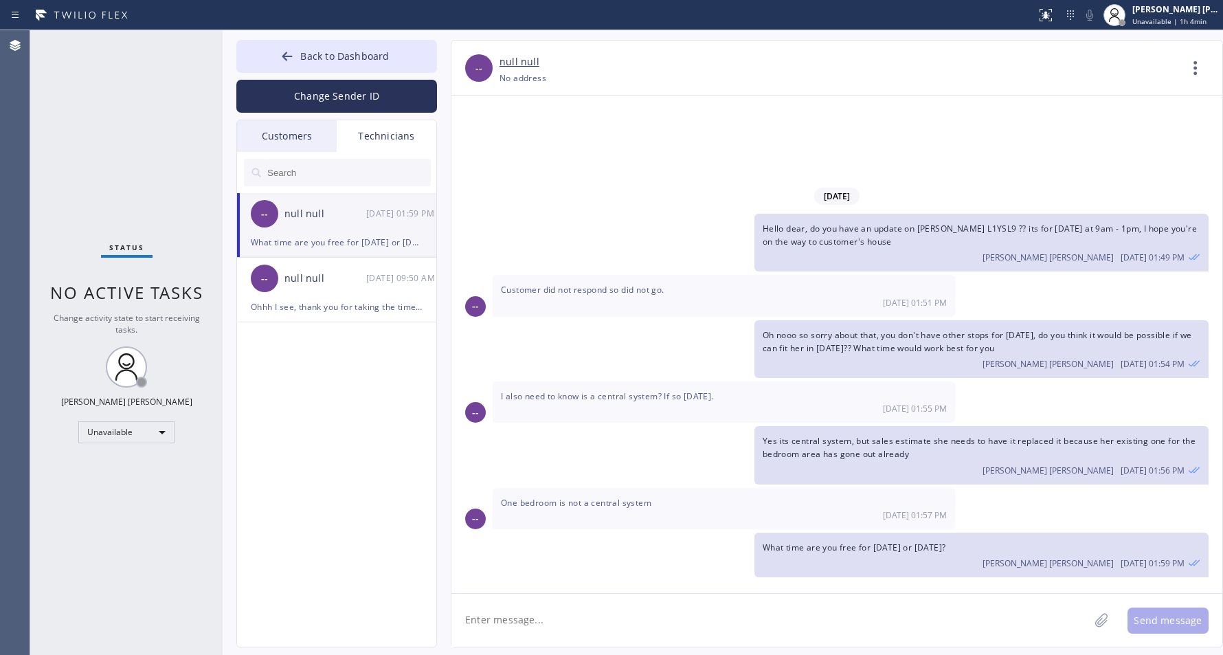
click at [655, 643] on textarea at bounding box center [771, 620] width 638 height 53
type textarea "Custom"
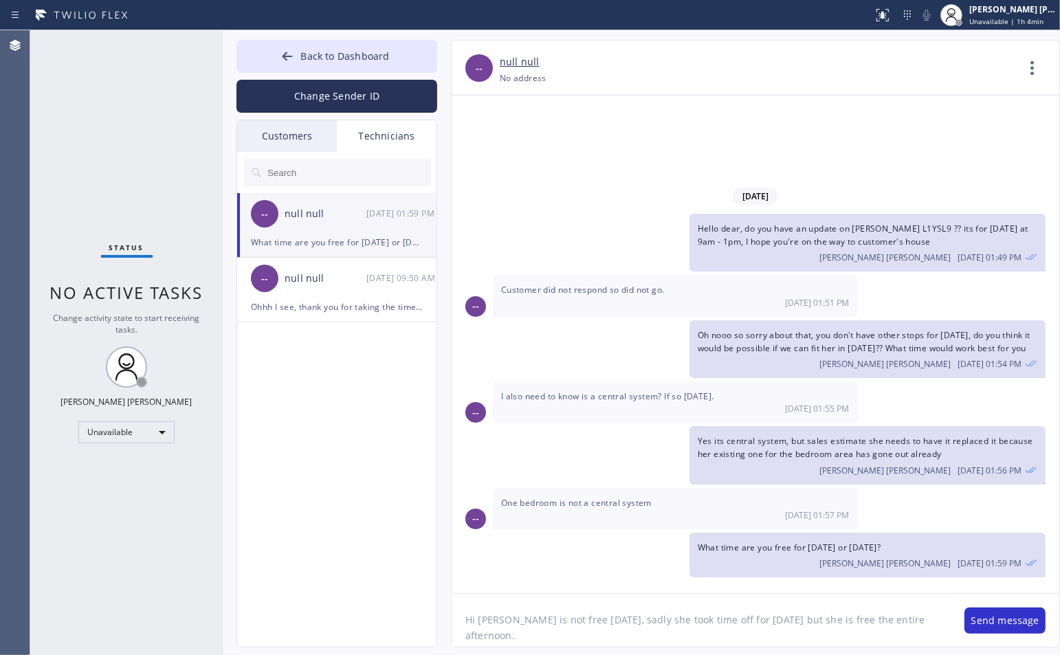
click at [860, 633] on textarea "Hi Anthony, Paula is not free tomorrow, sadly she took time off for today but s…" at bounding box center [701, 620] width 499 height 53
type textarea "Hi [PERSON_NAME] is not free [DATE], sadly she took time off for [DATE] but she…"
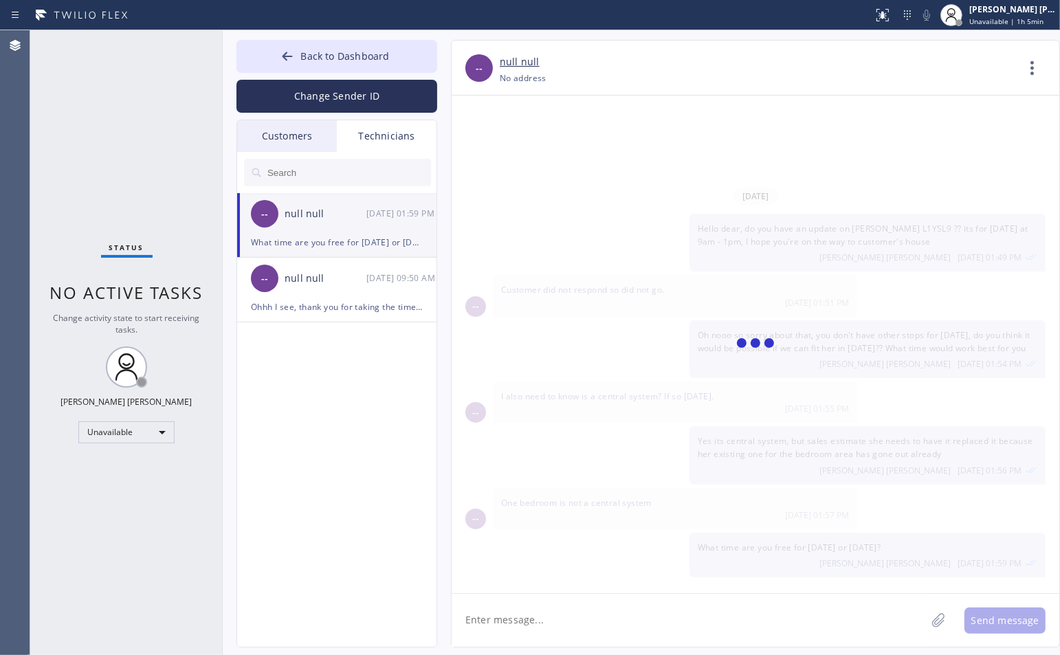
scroll to position [0, 0]
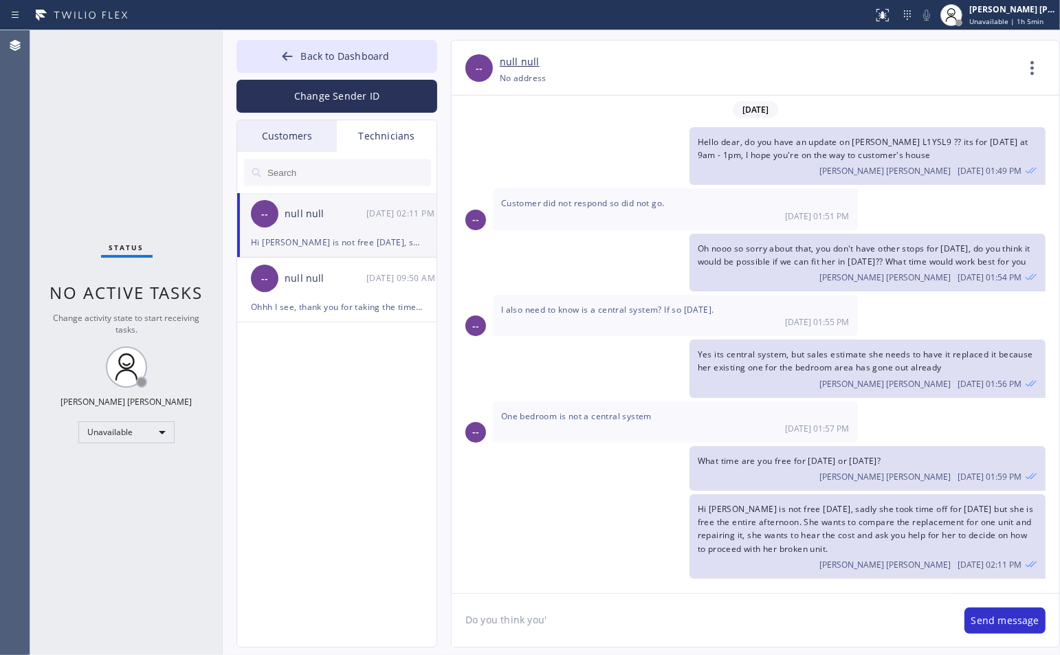
type textarea "Do you think you"
type textarea "Would you"
type textarea "Would you be able to drop by [DATE] please"
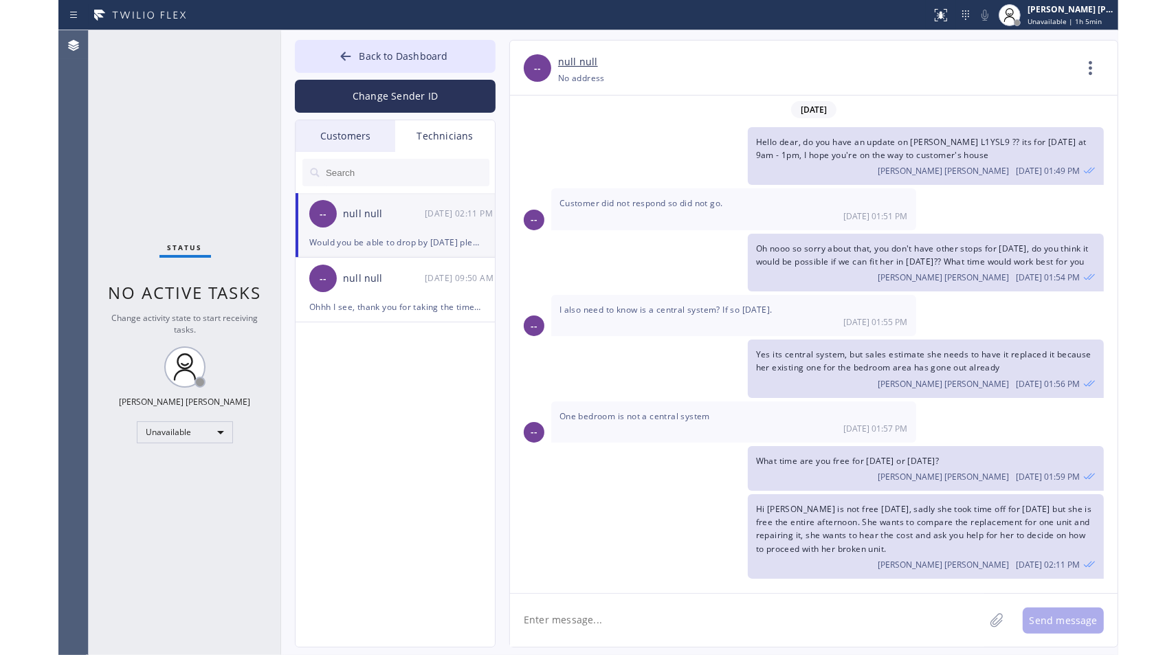
scroll to position [45, 0]
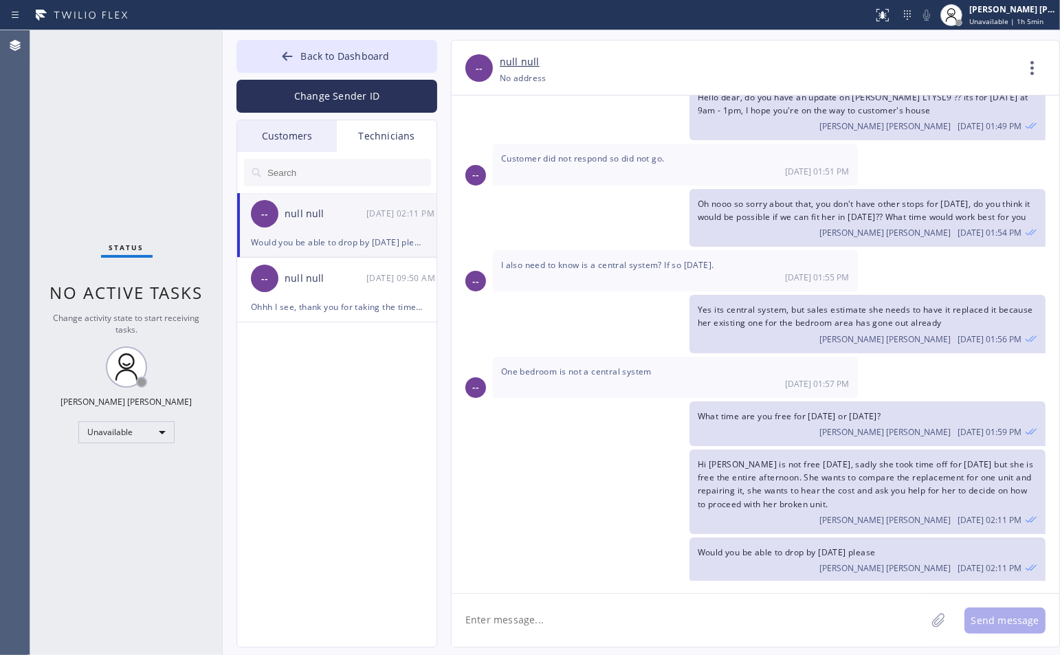
click at [98, 104] on div "Status No active tasks Change activity state to start receiving tasks. [PERSON_…" at bounding box center [126, 342] width 192 height 625
click at [87, 187] on div "Status No active tasks Change activity state to start receiving tasks. [PERSON_…" at bounding box center [126, 342] width 192 height 625
click at [112, 135] on div "Status No active tasks Change activity state to start receiving tasks. [PERSON_…" at bounding box center [126, 342] width 192 height 625
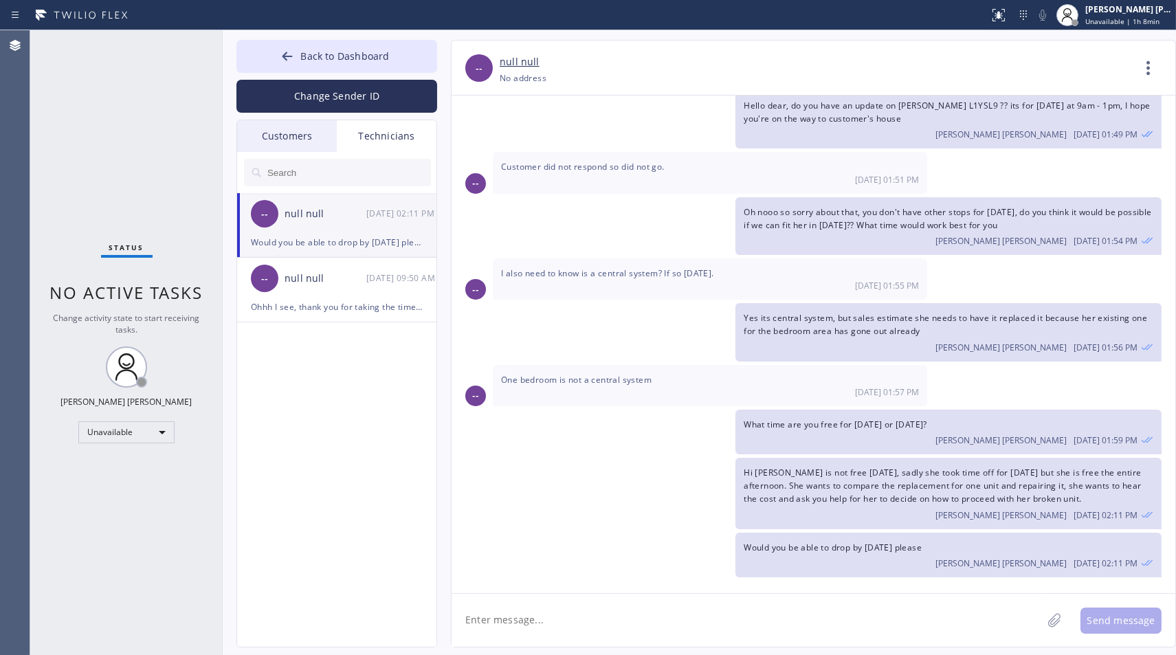
scroll to position [32, 0]
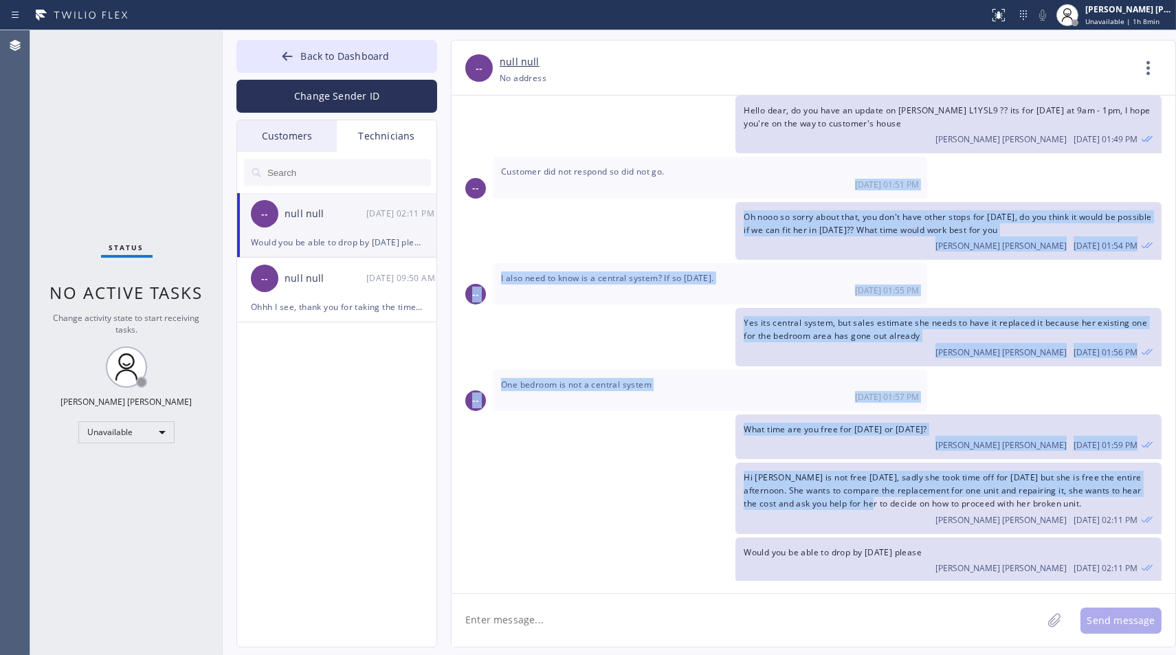
drag, startPoint x: 819, startPoint y: 181, endPoint x: 865, endPoint y: 504, distance: 326.2
click at [865, 504] on div "09/08/2025 Hello dear, do you have an update on Paula Boling L1YSL9 ?? its for …" at bounding box center [814, 338] width 724 height 485
click at [865, 504] on span "Hi [PERSON_NAME] is not free [DATE], sadly she took time off for [DATE] but she…" at bounding box center [942, 491] width 397 height 38
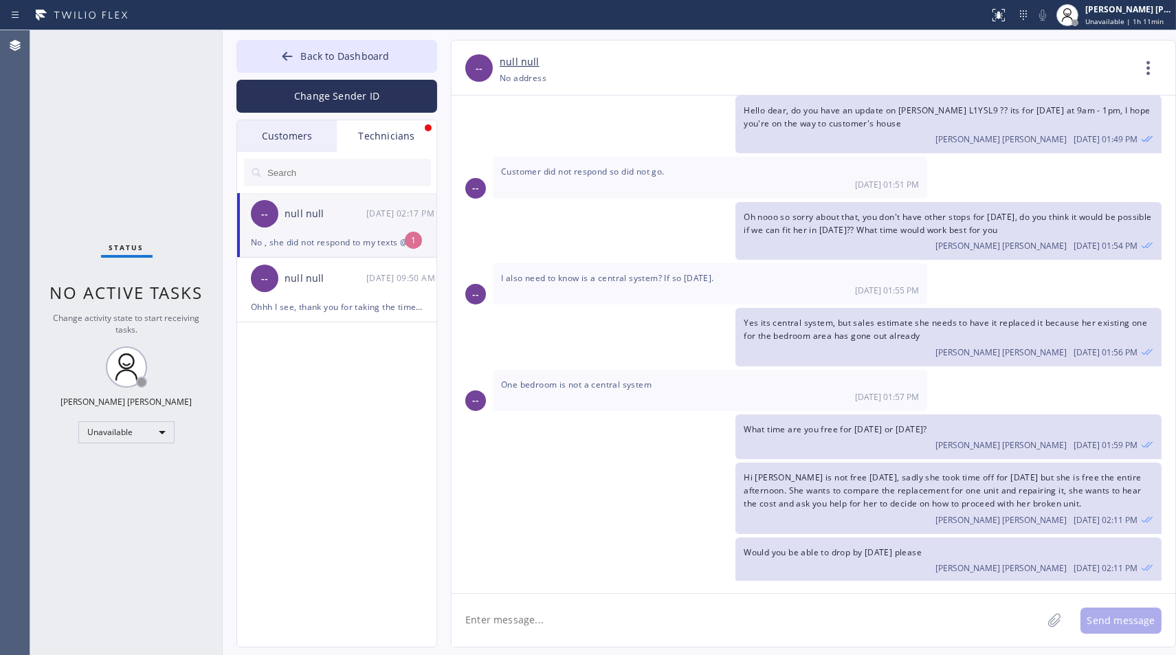
scroll to position [76, 0]
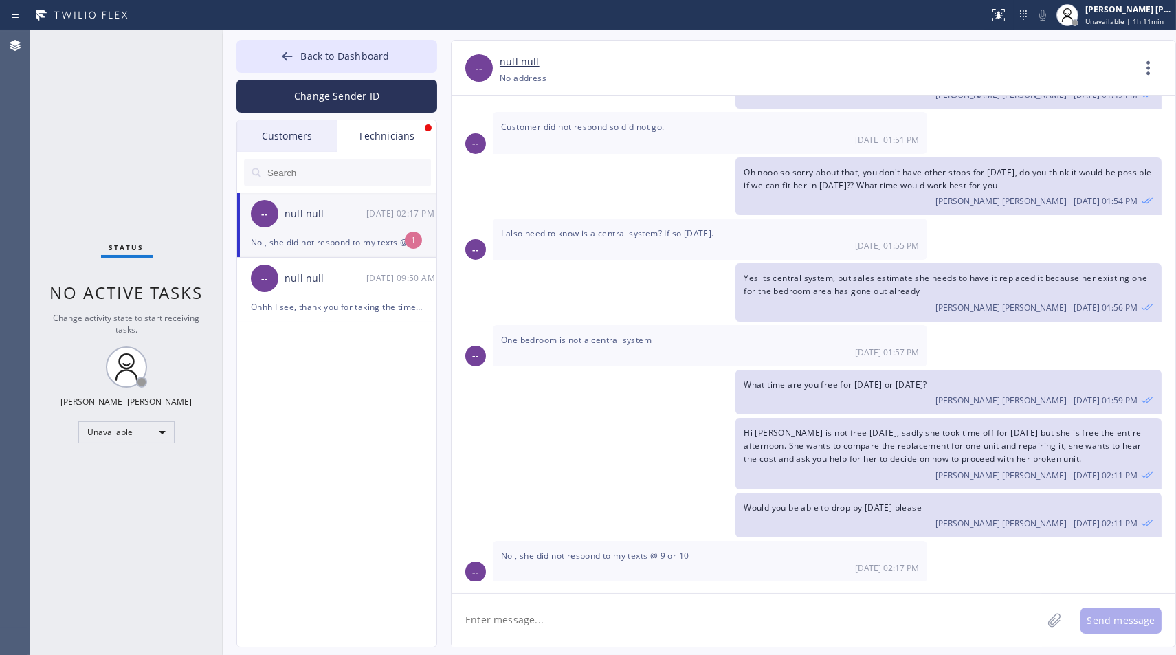
click at [683, 632] on textarea at bounding box center [747, 620] width 590 height 53
click at [841, 441] on span "Hi [PERSON_NAME] is not free [DATE], sadly she took time off for [DATE] but she…" at bounding box center [942, 446] width 397 height 38
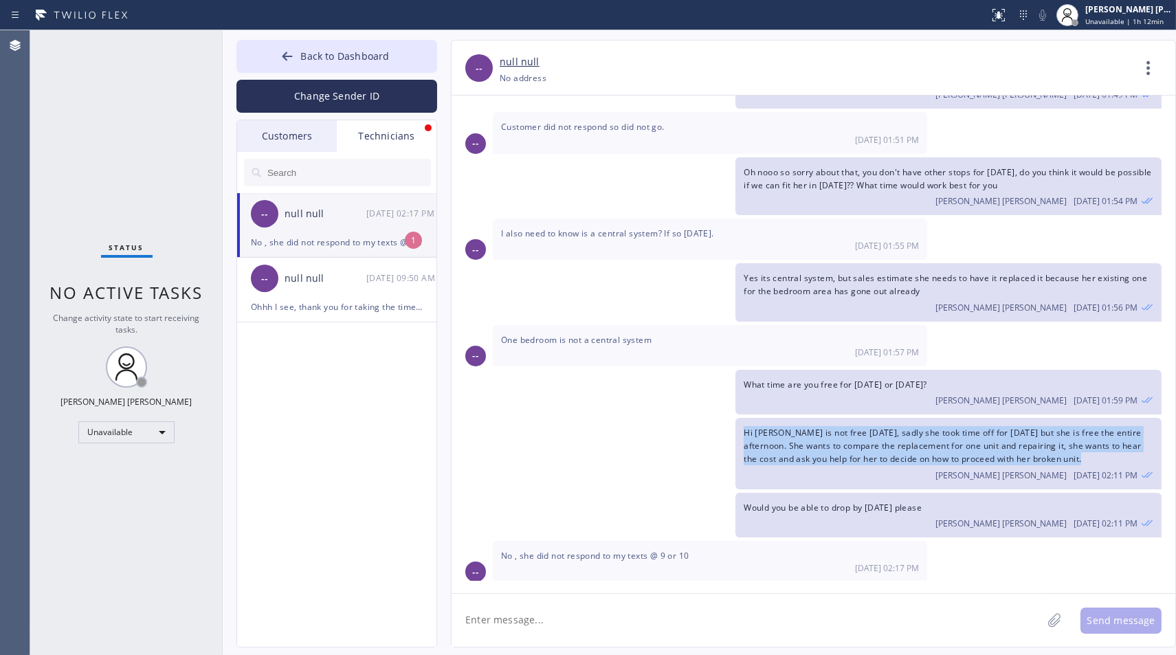
click at [841, 441] on span "Hi [PERSON_NAME] is not free [DATE], sadly she took time off for [DATE] but she…" at bounding box center [942, 446] width 397 height 38
click at [922, 433] on span "Hi [PERSON_NAME] is not free [DATE], sadly she took time off for [DATE] but she…" at bounding box center [942, 446] width 397 height 38
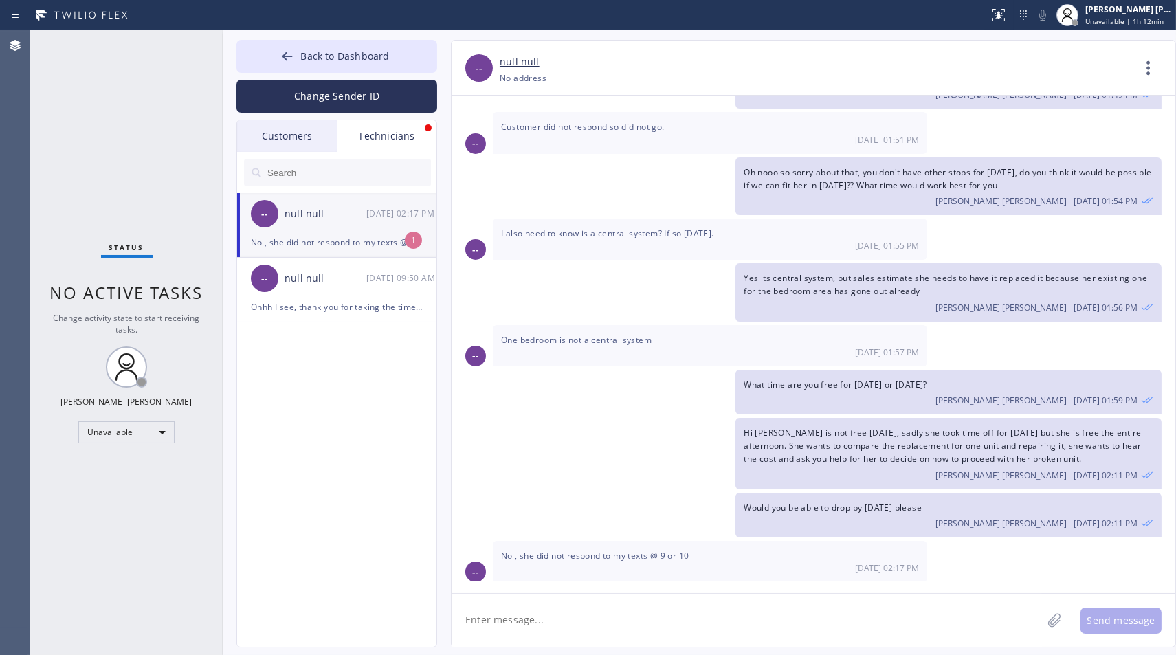
copy span "she is free the entire afternoon. She wants to compare the replacement for one …"
drag, startPoint x: 1059, startPoint y: 429, endPoint x: 1087, endPoint y: 456, distance: 39.4
click at [1087, 456] on div "Hi Anthony, Paula is not free tomorrow, sadly she took time off for today but s…" at bounding box center [948, 453] width 426 height 71
click at [621, 615] on textarea at bounding box center [747, 620] width 590 height 53
type textarea "Thanks"
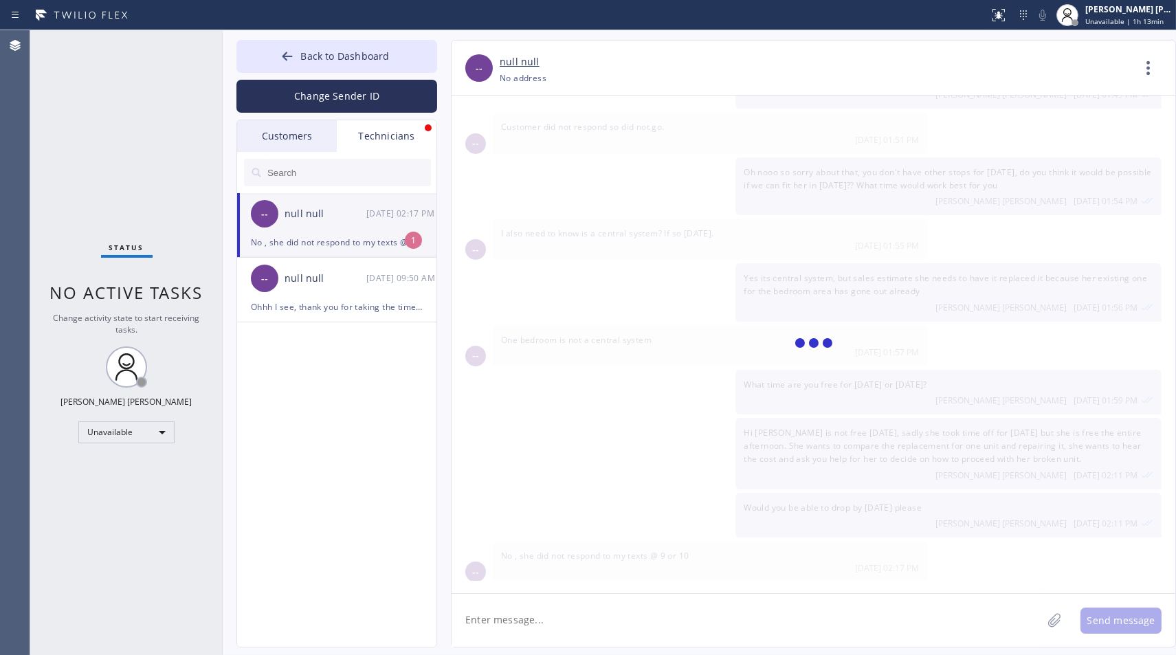
scroll to position [124, 0]
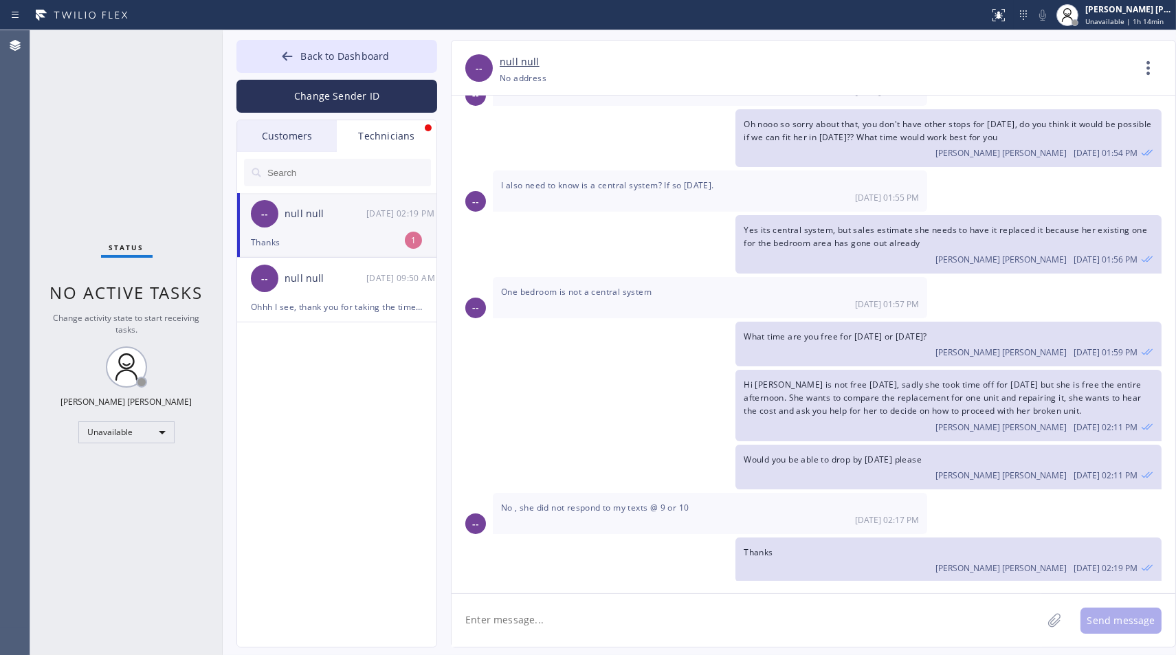
click at [1118, 64] on div "null null" at bounding box center [816, 62] width 632 height 16
click at [282, 64] on div at bounding box center [287, 57] width 16 height 16
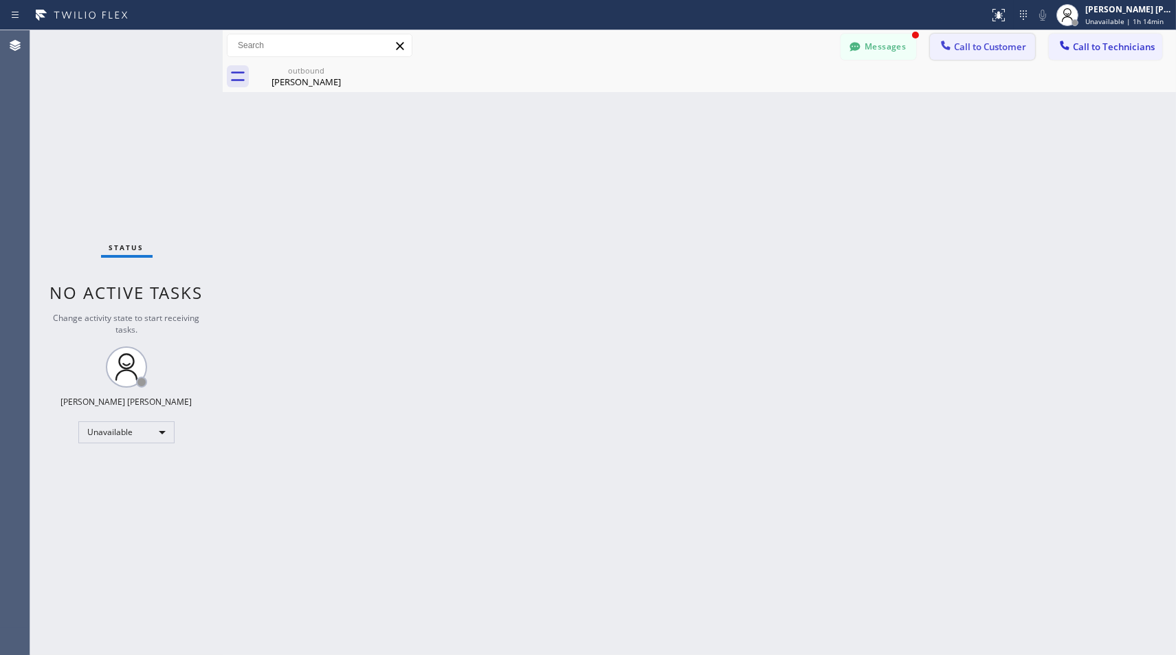
click at [997, 42] on span "Call to Customer" at bounding box center [990, 47] width 72 height 12
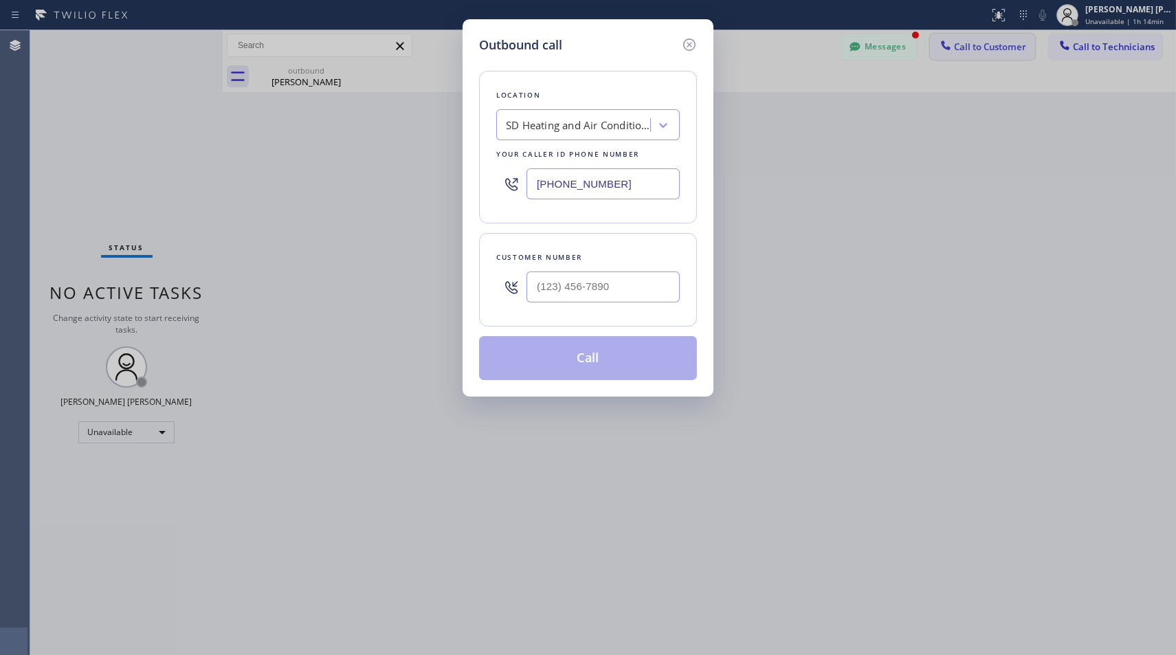
click at [997, 42] on div "Outbound call Location SD Heating and Air Conditioning Pro Your caller id phone…" at bounding box center [588, 327] width 1176 height 655
click at [683, 49] on icon at bounding box center [689, 44] width 16 height 16
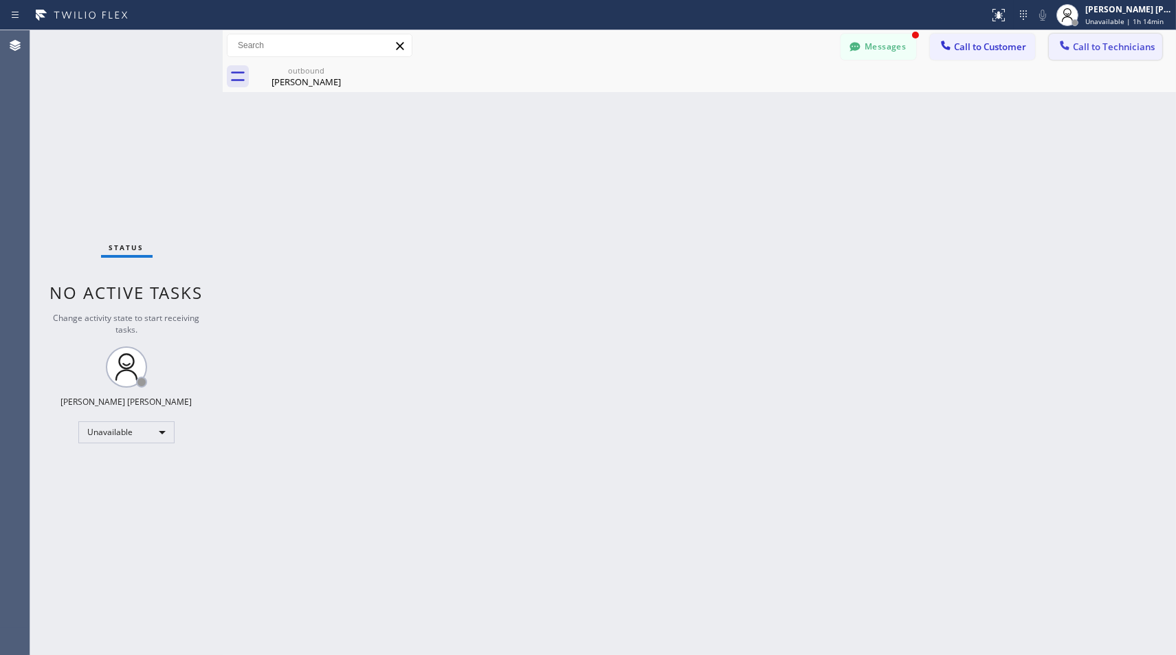
click at [1109, 52] on span "Call to Technicians" at bounding box center [1114, 47] width 82 height 12
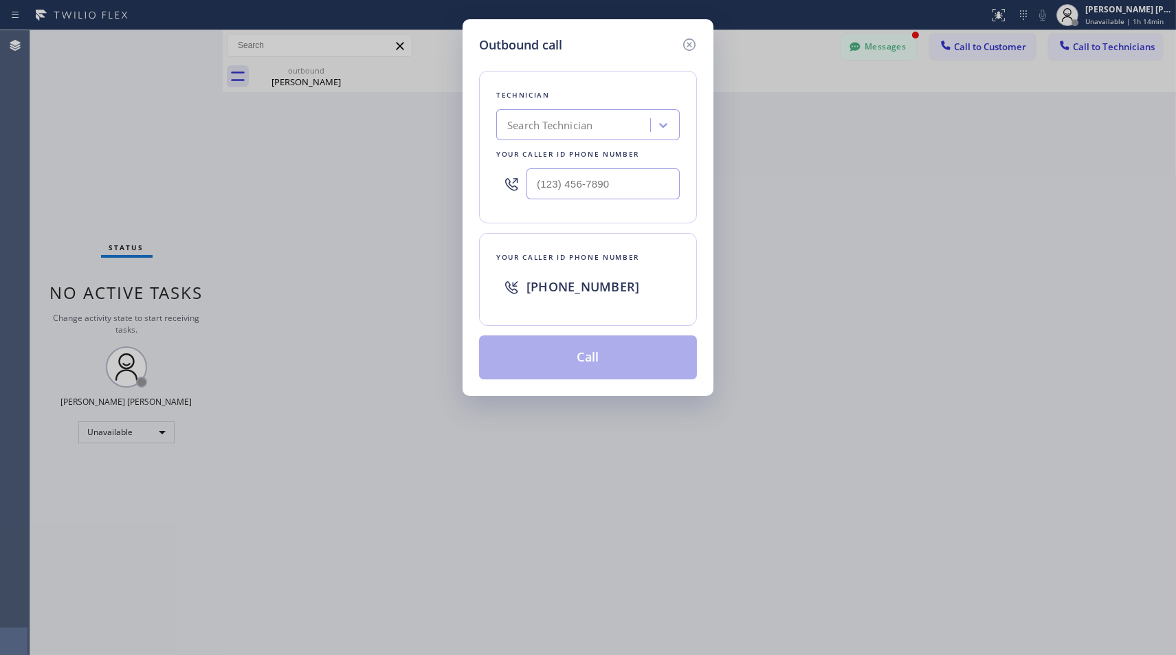
type input "(___) ___-____"
click at [643, 174] on input "(___) ___-____" at bounding box center [602, 183] width 153 height 31
click at [586, 113] on div "Search Technician" at bounding box center [575, 125] width 150 height 24
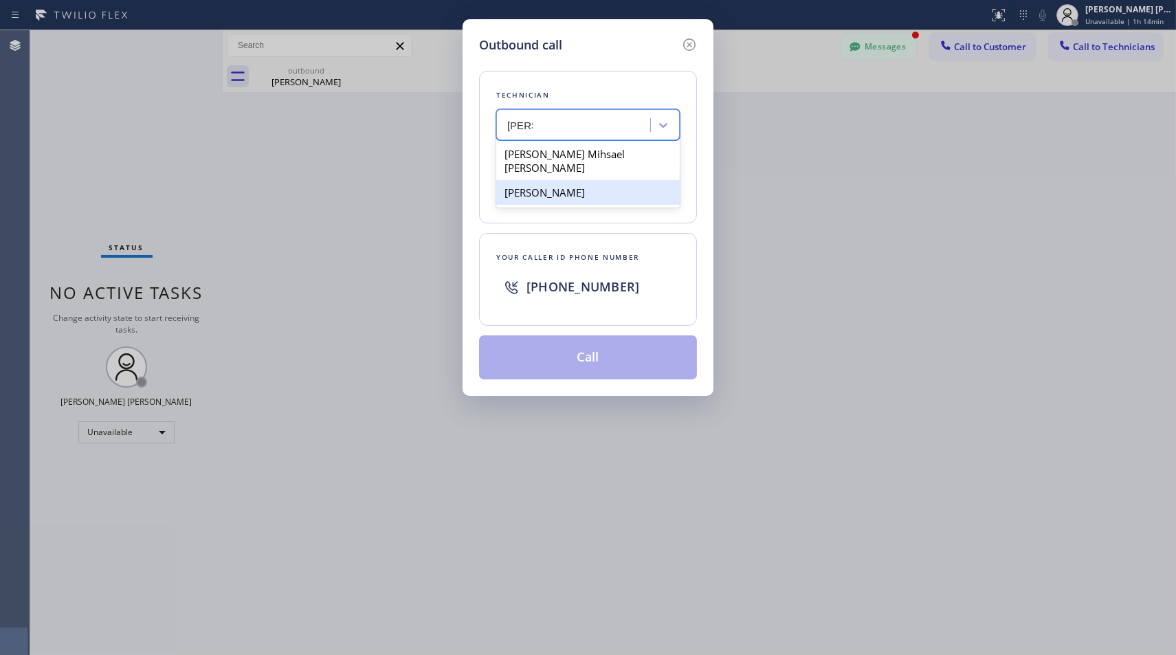
type input "isaac"
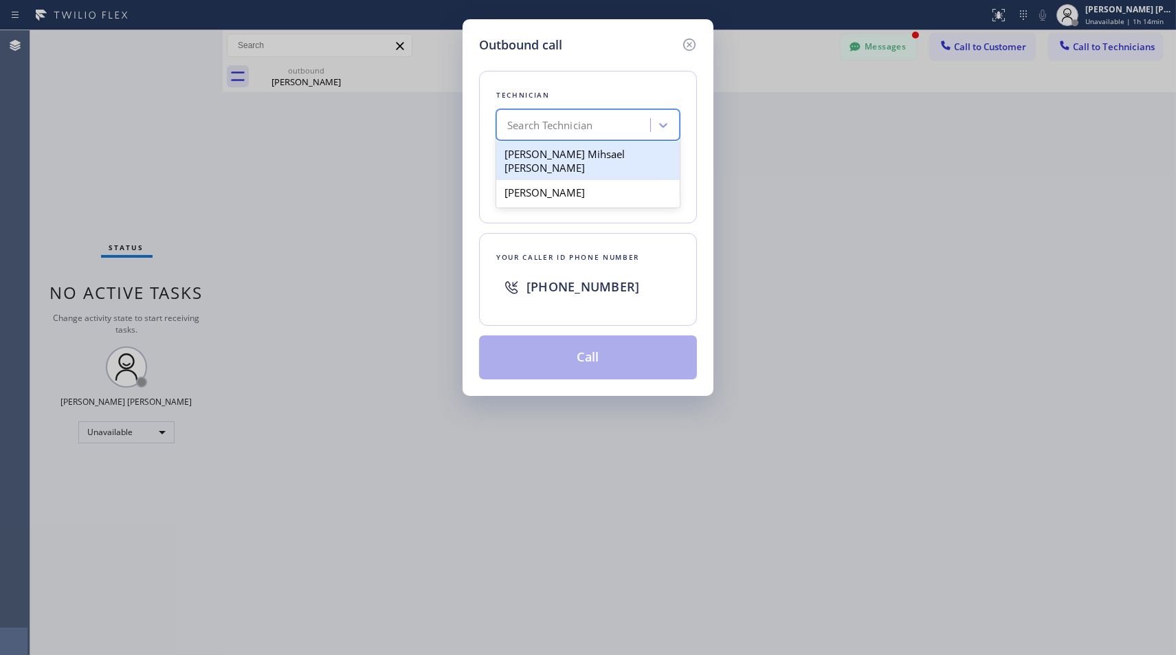
click at [566, 126] on div "Search Technician" at bounding box center [549, 126] width 85 height 16
click at [554, 157] on div "[PERSON_NAME] Mihsael [PERSON_NAME]" at bounding box center [588, 161] width 184 height 38
type input "[PHONE_NUMBER]"
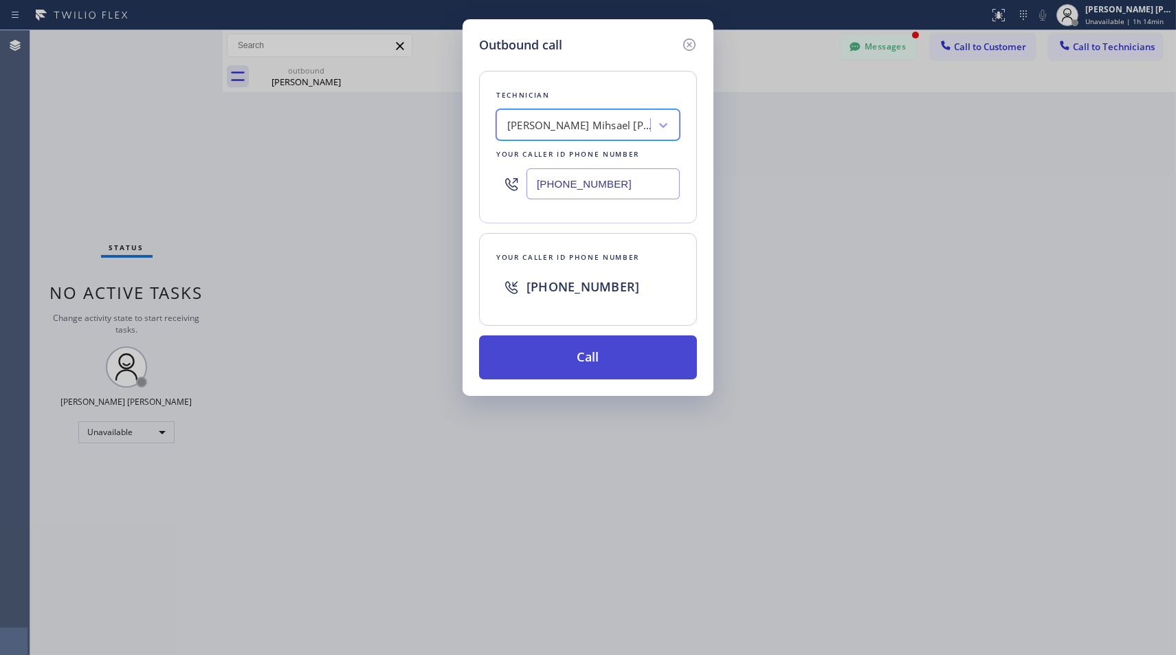
click at [592, 362] on button "Call" at bounding box center [588, 357] width 218 height 44
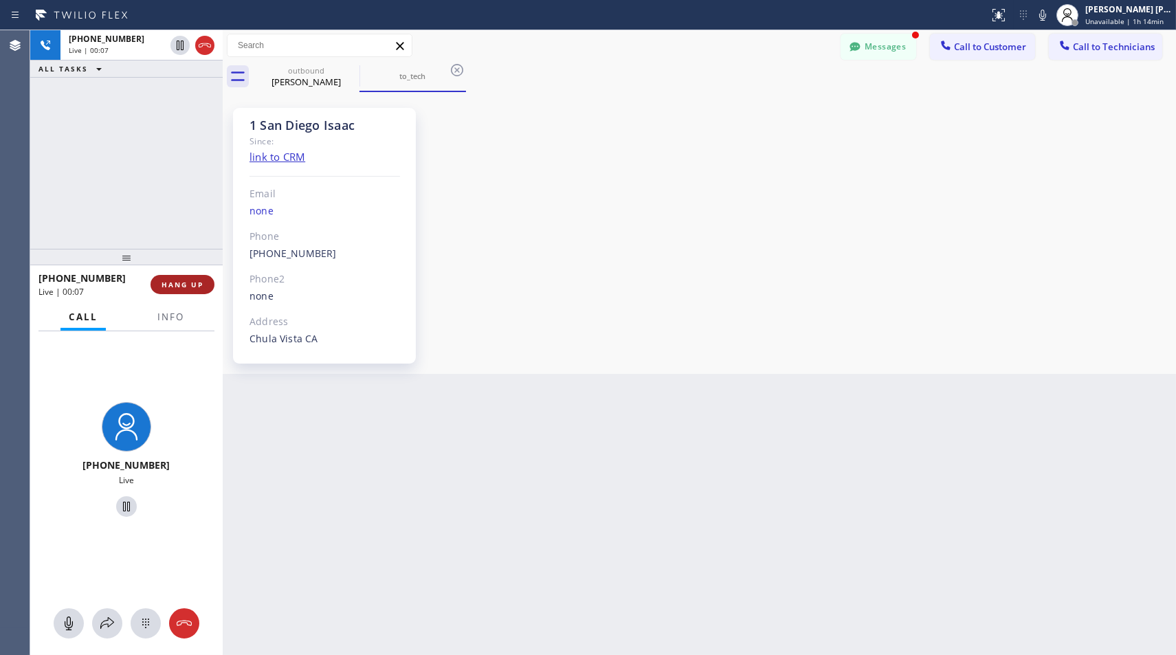
click at [162, 282] on span "HANG UP" at bounding box center [183, 285] width 42 height 10
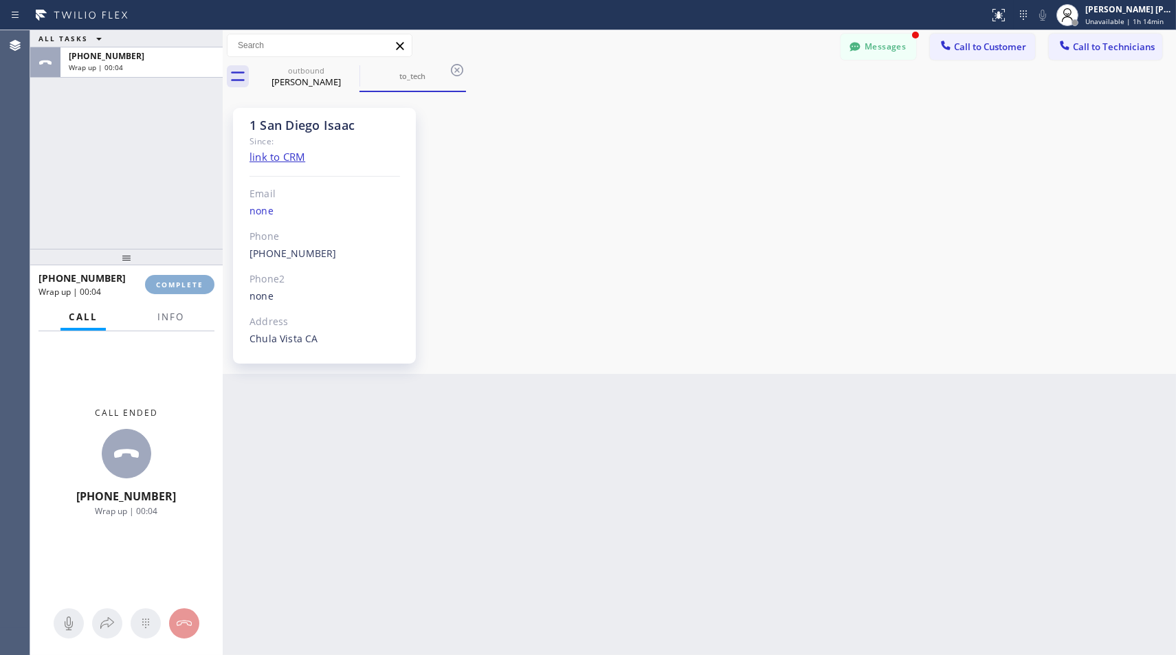
click at [162, 282] on span "COMPLETE" at bounding box center [179, 285] width 47 height 10
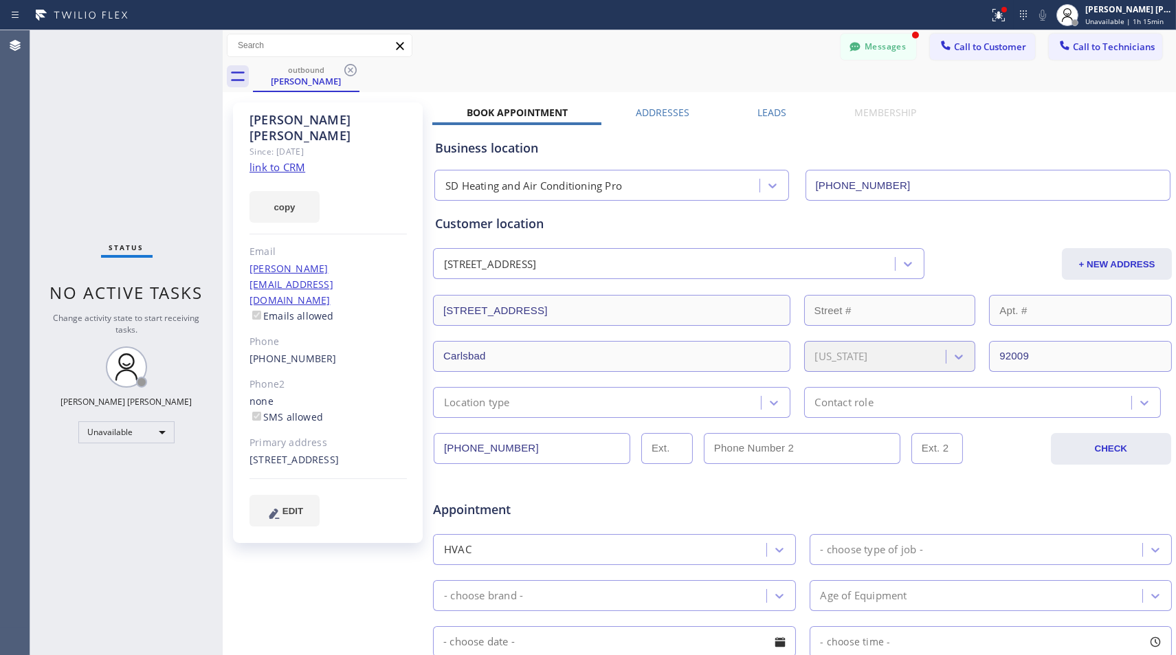
click at [27, 384] on div "Agent Desktop" at bounding box center [15, 342] width 30 height 625
click at [889, 58] on button "Messages" at bounding box center [879, 47] width 76 height 26
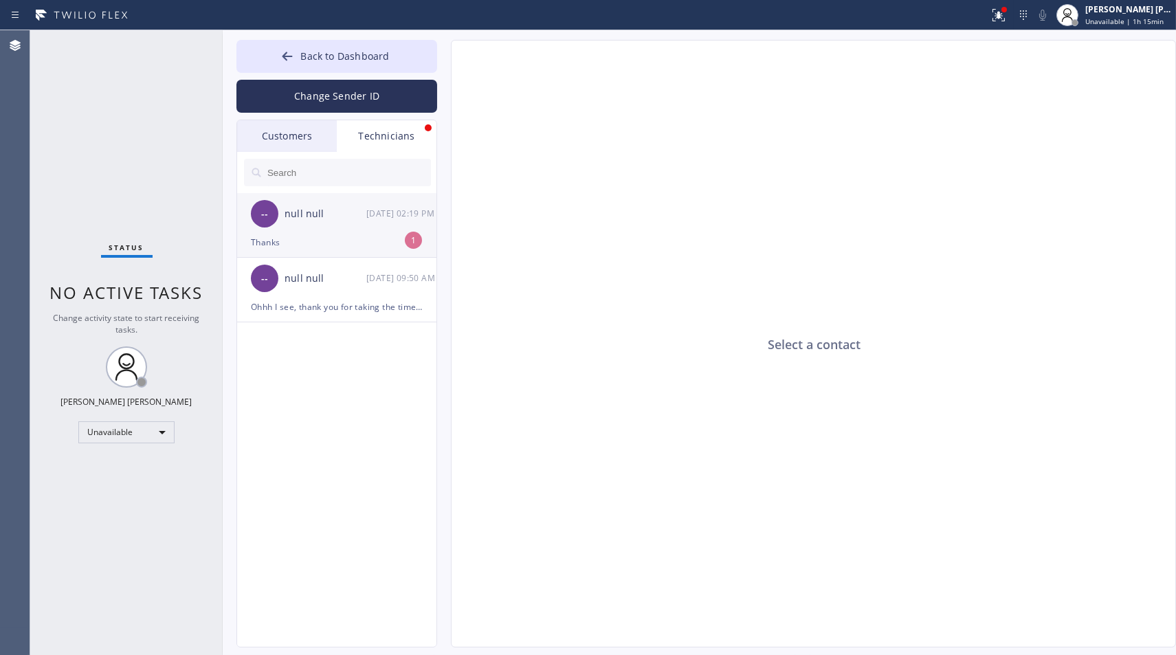
click at [324, 239] on div "Thanks" at bounding box center [337, 242] width 172 height 16
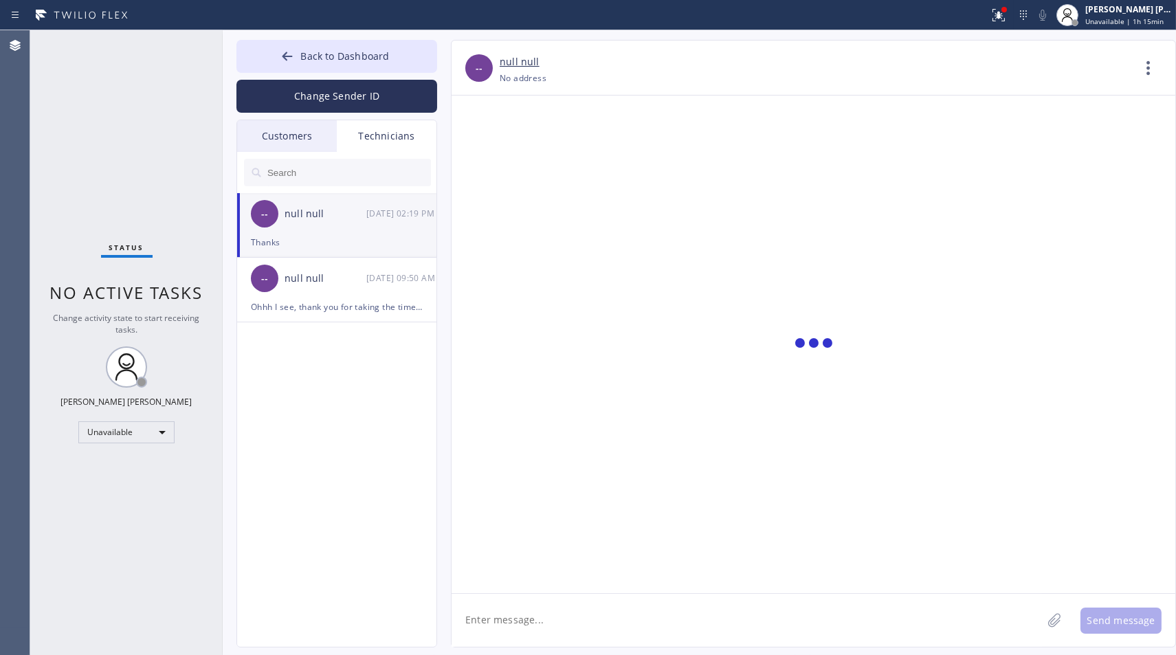
scroll to position [124, 0]
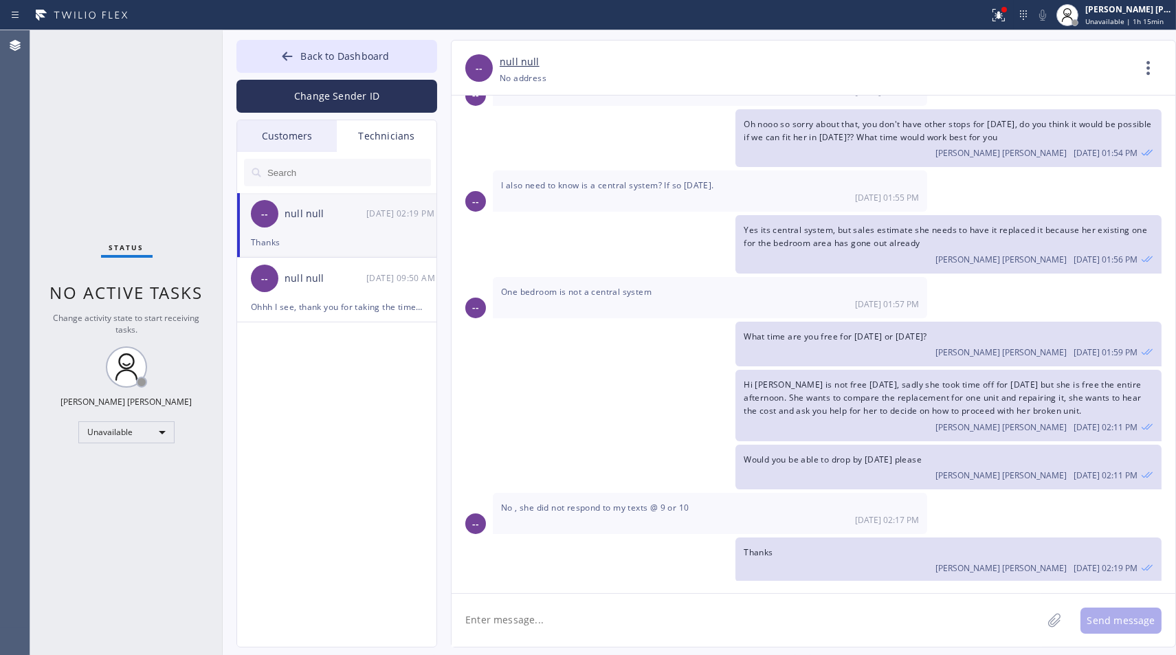
click at [311, 125] on div "Customers" at bounding box center [287, 136] width 100 height 32
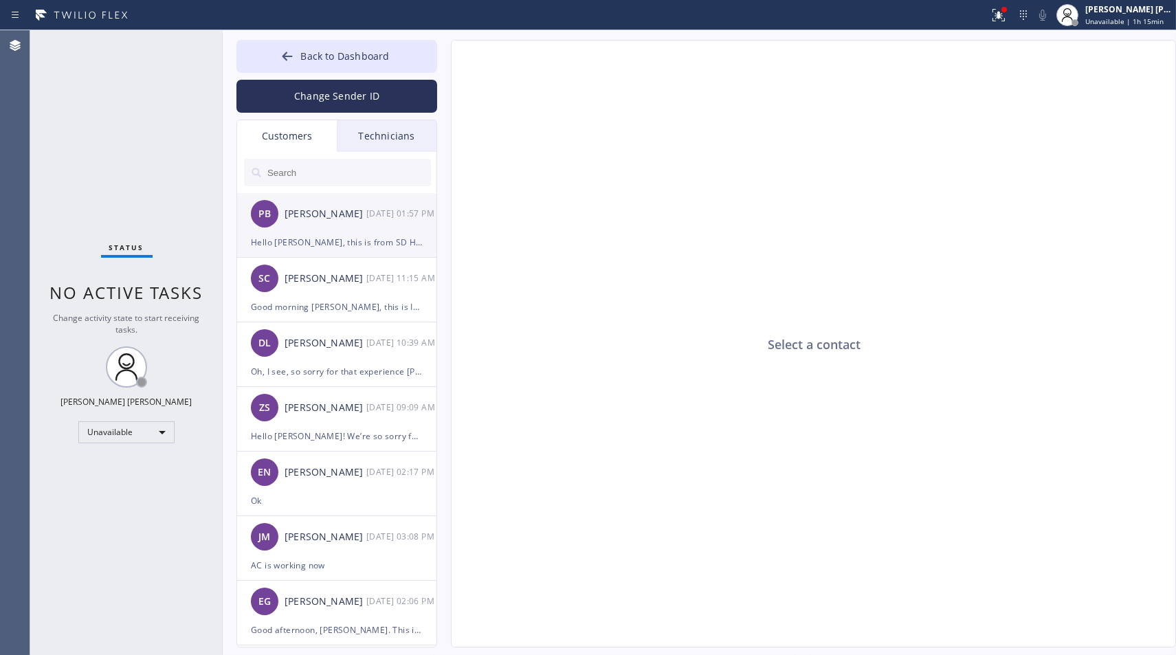
click at [313, 255] on li "PB Paula Boling 09/08 01:57 PM Hello Paula, this is from SD Heating and Air Con…" at bounding box center [337, 225] width 201 height 65
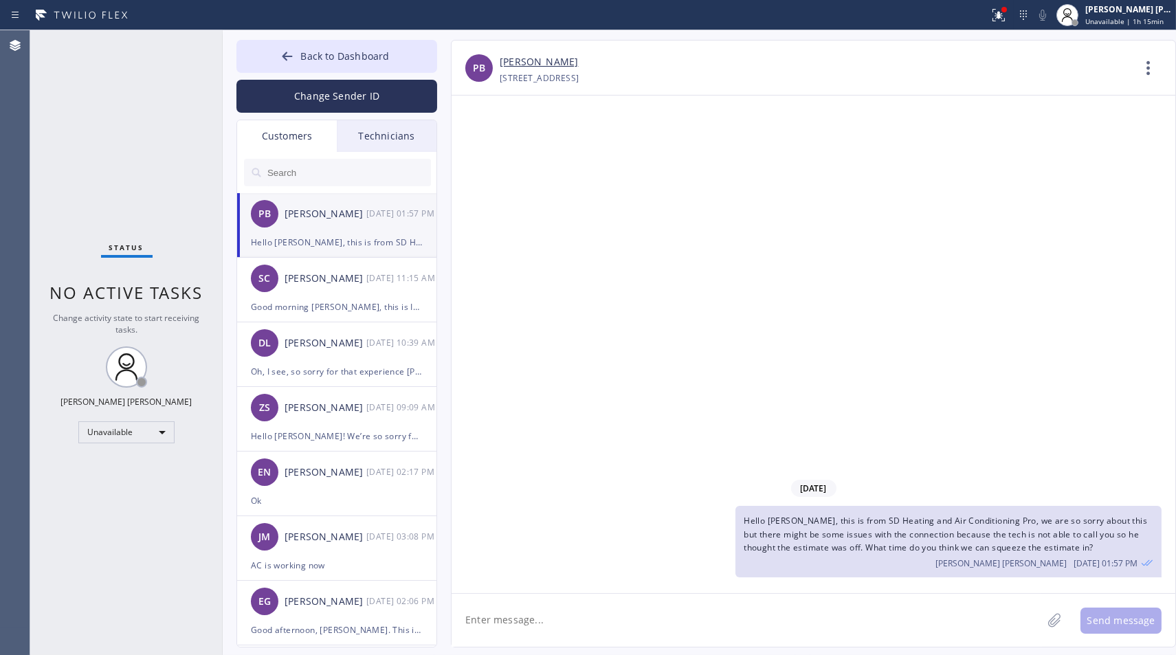
click at [378, 129] on div "Technicians" at bounding box center [387, 136] width 100 height 32
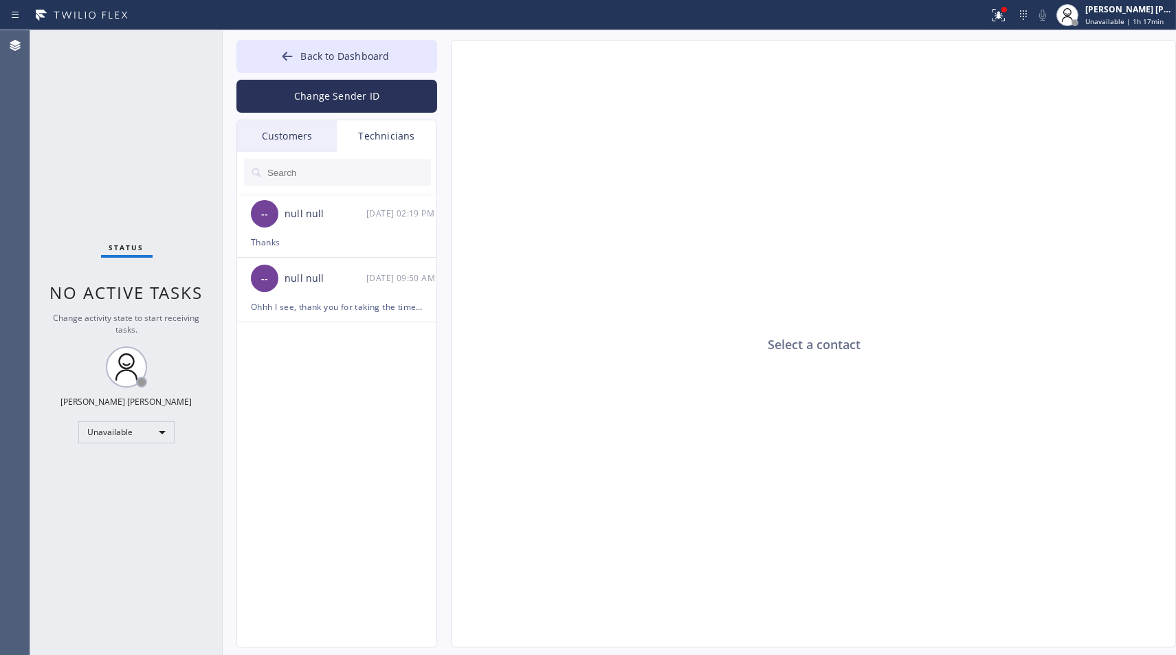
click at [356, 139] on div "Technicians" at bounding box center [387, 136] width 100 height 32
click at [335, 139] on div "Customers" at bounding box center [287, 136] width 100 height 32
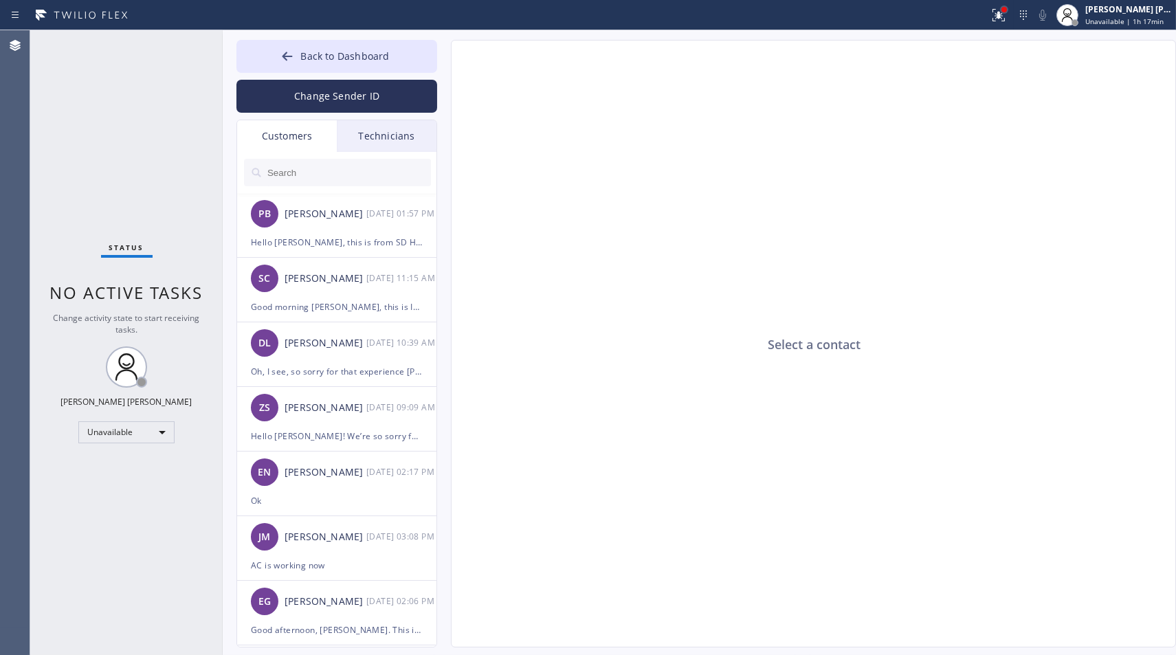
click at [1005, 11] on div at bounding box center [1003, 9] width 5 height 5
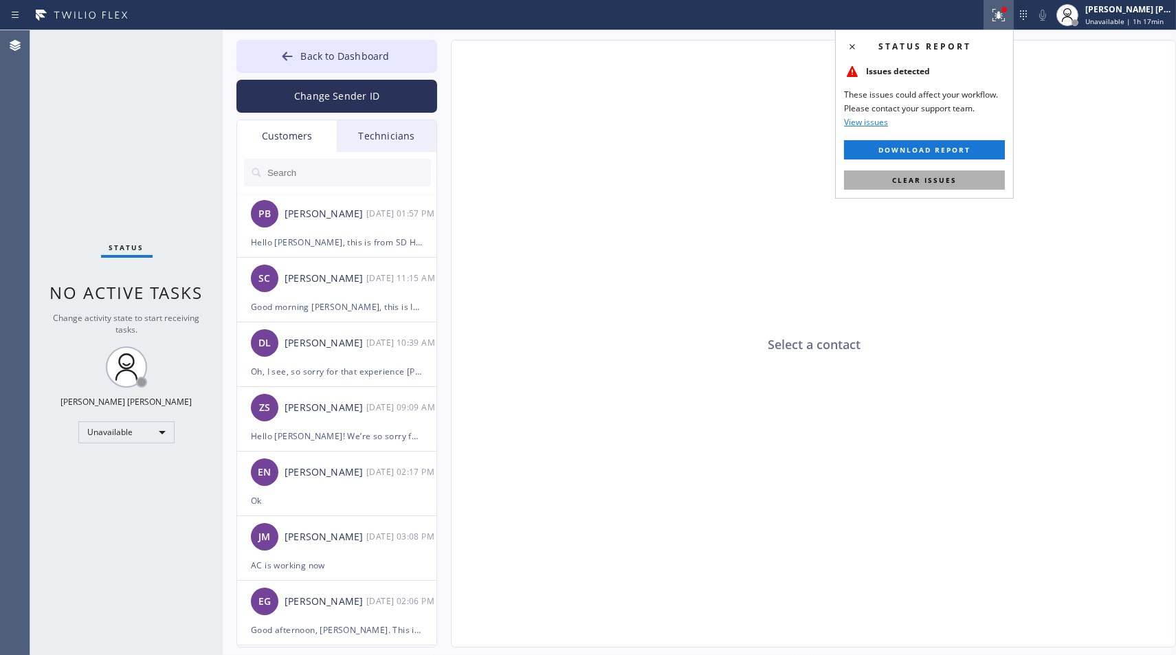
click at [998, 184] on button "Clear issues" at bounding box center [924, 179] width 161 height 19
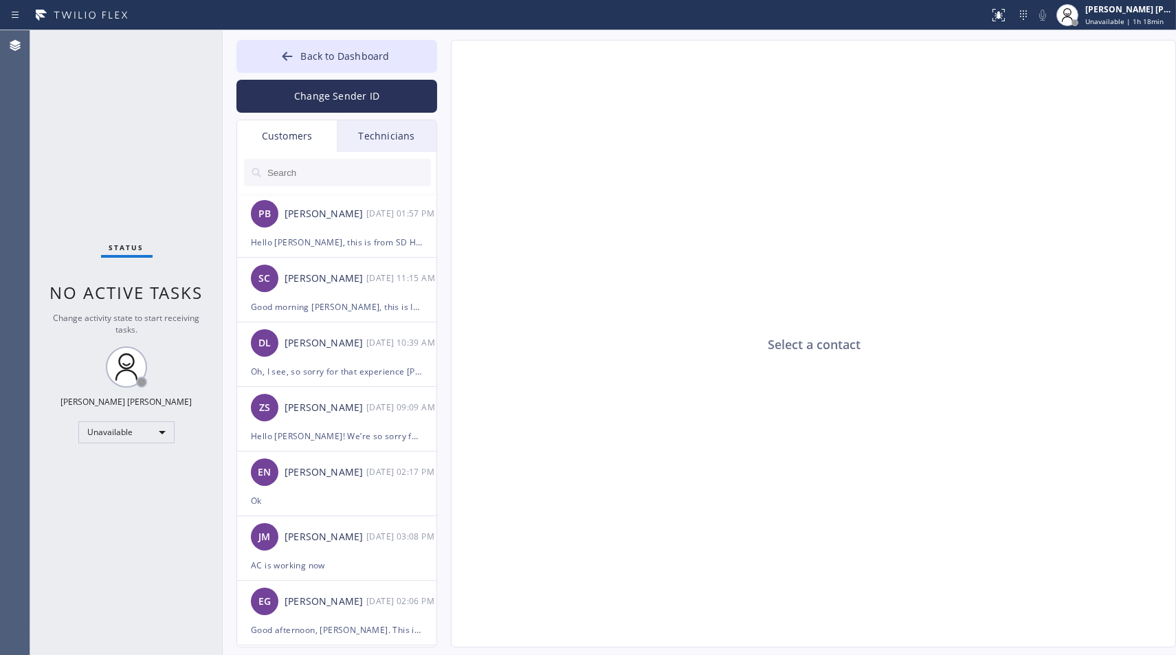
click at [1145, 189] on div "Select a contact" at bounding box center [814, 345] width 725 height 608
click at [363, 140] on div "Technicians" at bounding box center [387, 136] width 100 height 32
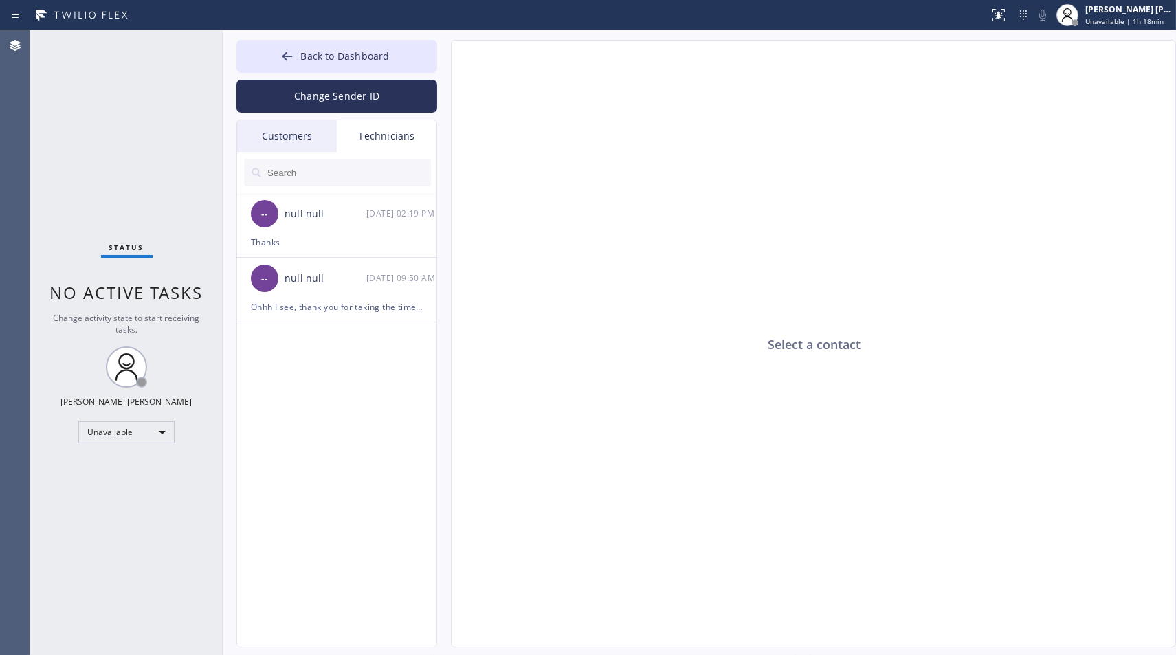
click at [351, 169] on input "text" at bounding box center [348, 172] width 165 height 27
click at [318, 170] on input "text" at bounding box center [348, 172] width 165 height 27
type input "u"
type input "s"
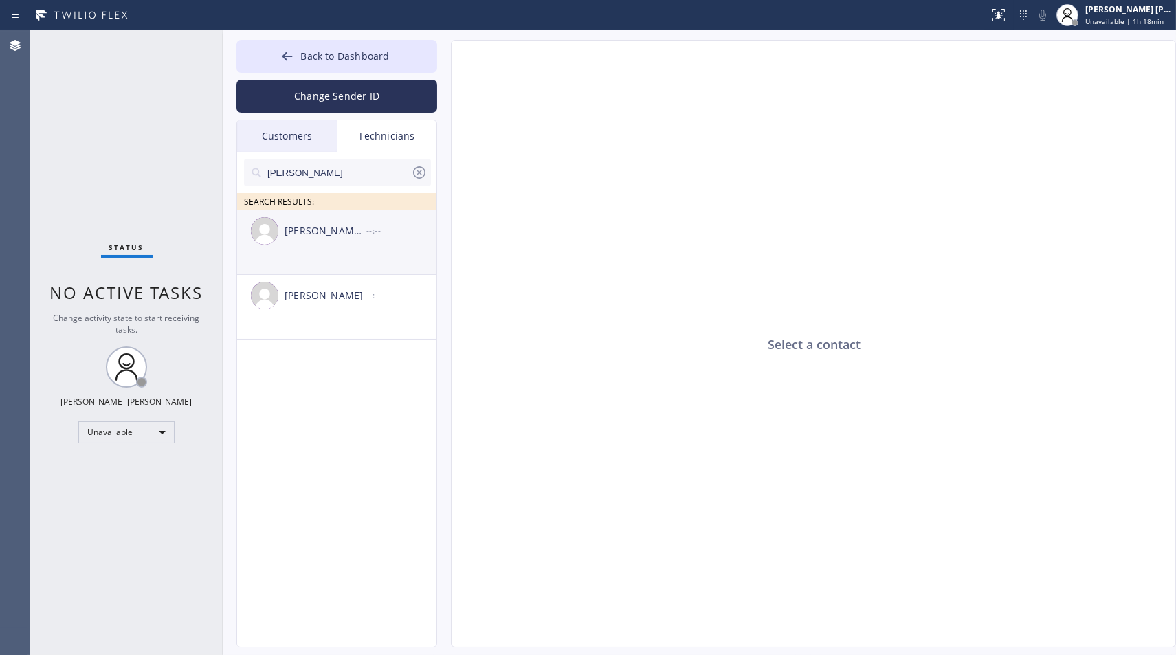
type input "isaac"
click at [348, 234] on div "[PERSON_NAME] Mihsael [PERSON_NAME]" at bounding box center [326, 231] width 82 height 16
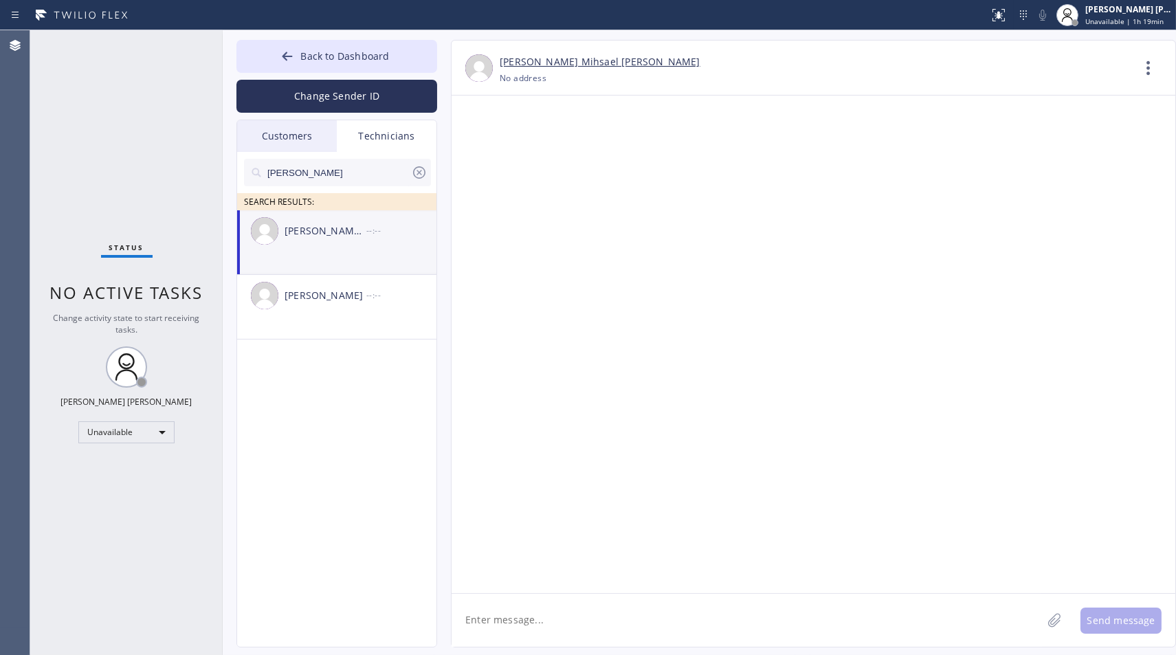
paste textarea "hello, might be very last minute but we're wondering if you're able to drop by …"
click at [706, 619] on textarea at bounding box center [747, 620] width 590 height 53
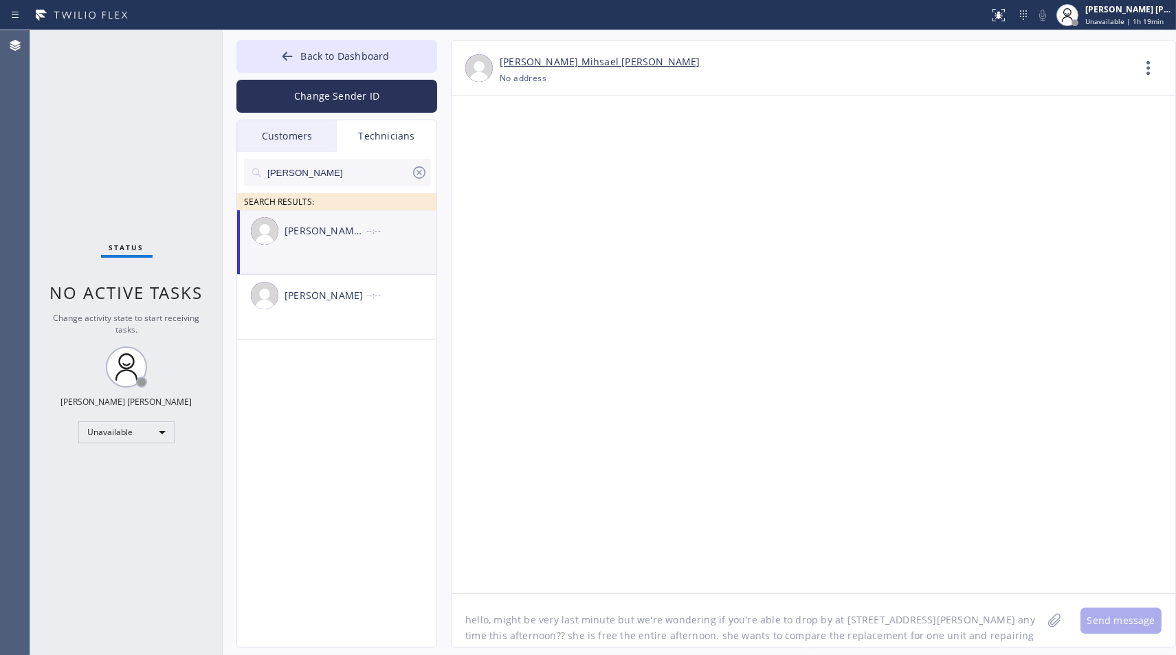
scroll to position [11, 0]
type textarea "hello, might be very last minute but we're wondering if you're able to drop by …"
click at [1104, 623] on button "Send message" at bounding box center [1120, 621] width 81 height 26
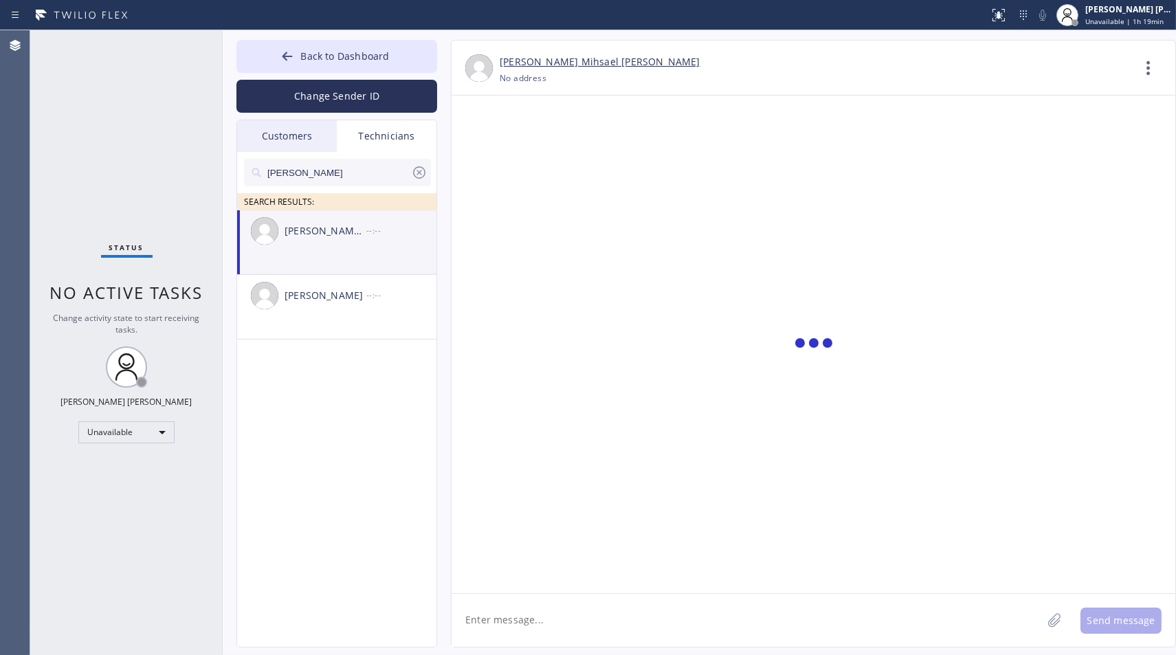
scroll to position [0, 0]
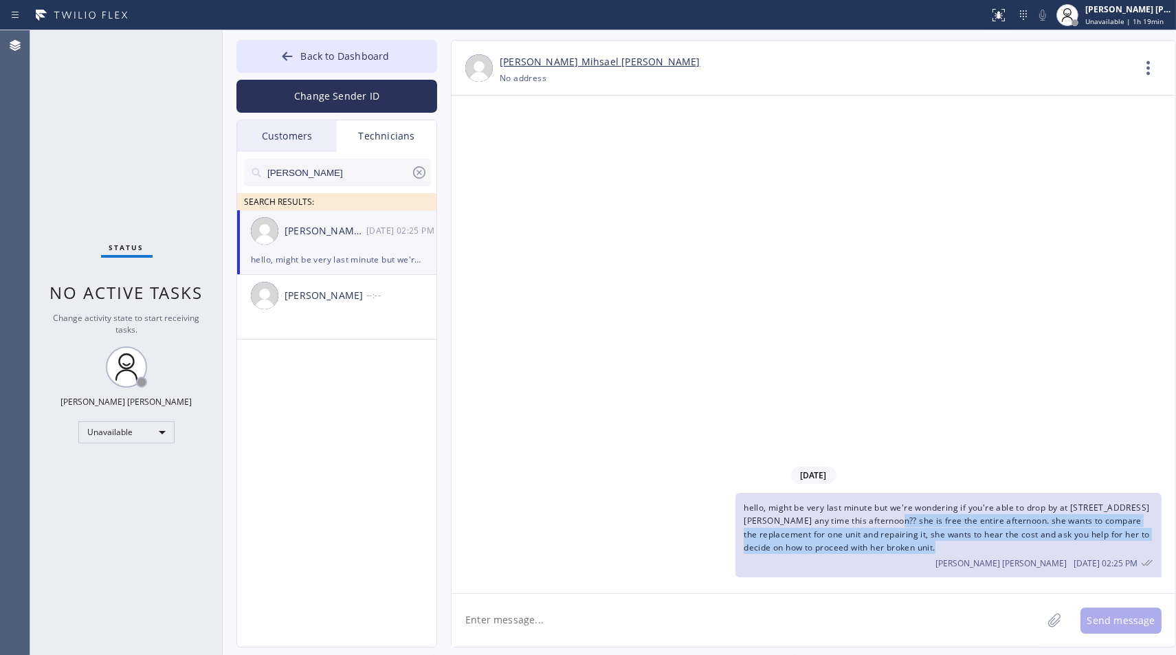
drag, startPoint x: 872, startPoint y: 520, endPoint x: 876, endPoint y: 557, distance: 37.3
click at [876, 557] on div "hello, might be very last minute but we're wondering if you're able to drop by …" at bounding box center [948, 535] width 426 height 85
click at [876, 557] on div "Ianne Charisse Cambal 09/08 02:25 PM" at bounding box center [949, 561] width 410 height 15
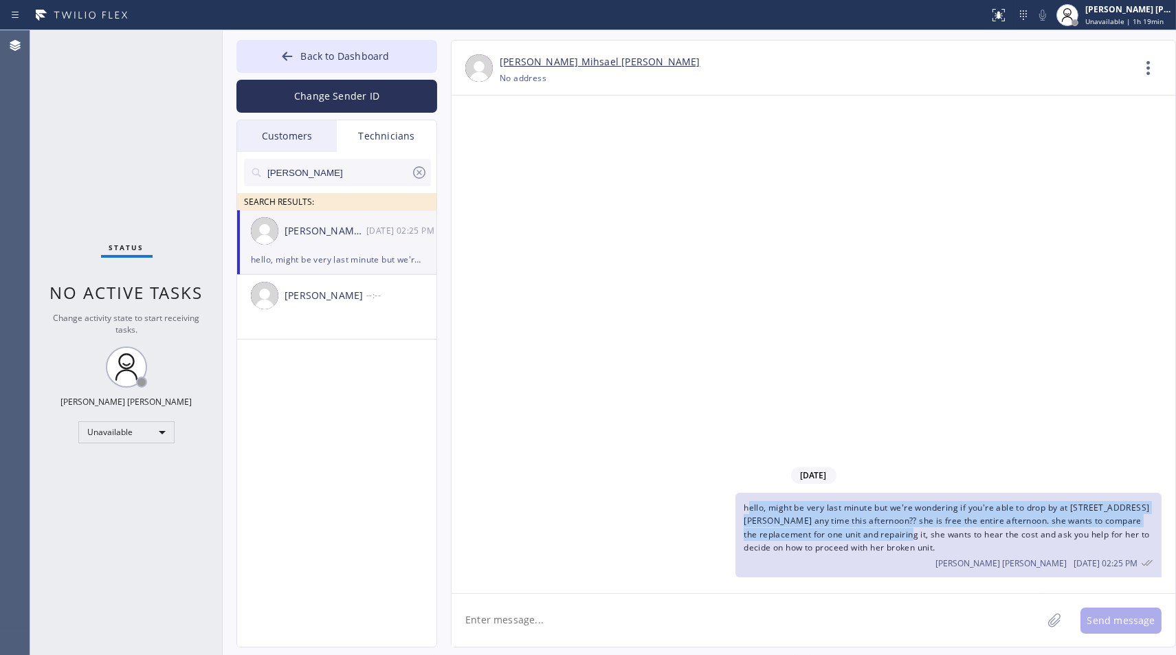
drag, startPoint x: 748, startPoint y: 512, endPoint x: 907, endPoint y: 539, distance: 161.7
click at [907, 539] on span "hello, might be very last minute but we're wondering if you're able to drop by …" at bounding box center [947, 528] width 406 height 52
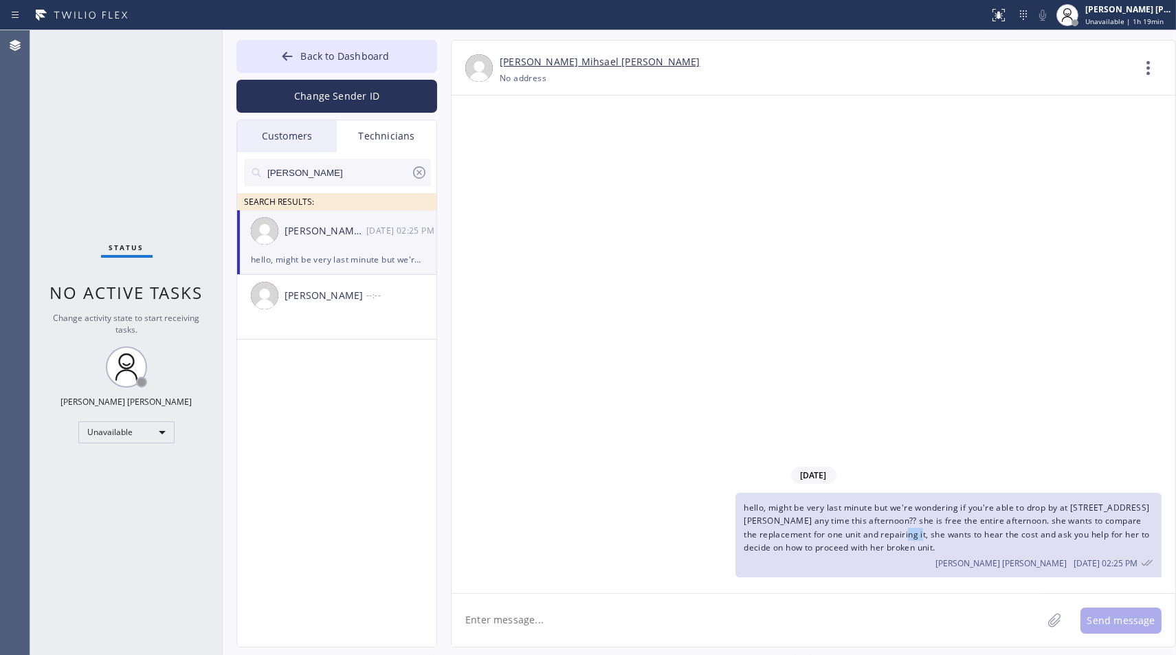
click at [907, 539] on span "hello, might be very last minute but we're wondering if you're able to drop by …" at bounding box center [947, 528] width 406 height 52
click at [905, 539] on span "hello, might be very last minute but we're wondering if you're able to drop by …" at bounding box center [947, 528] width 406 height 52
click at [809, 643] on textarea at bounding box center [747, 620] width 590 height 53
click at [817, 629] on textarea at bounding box center [747, 620] width 590 height 53
type textarea "Please [PERSON_NAME] :("
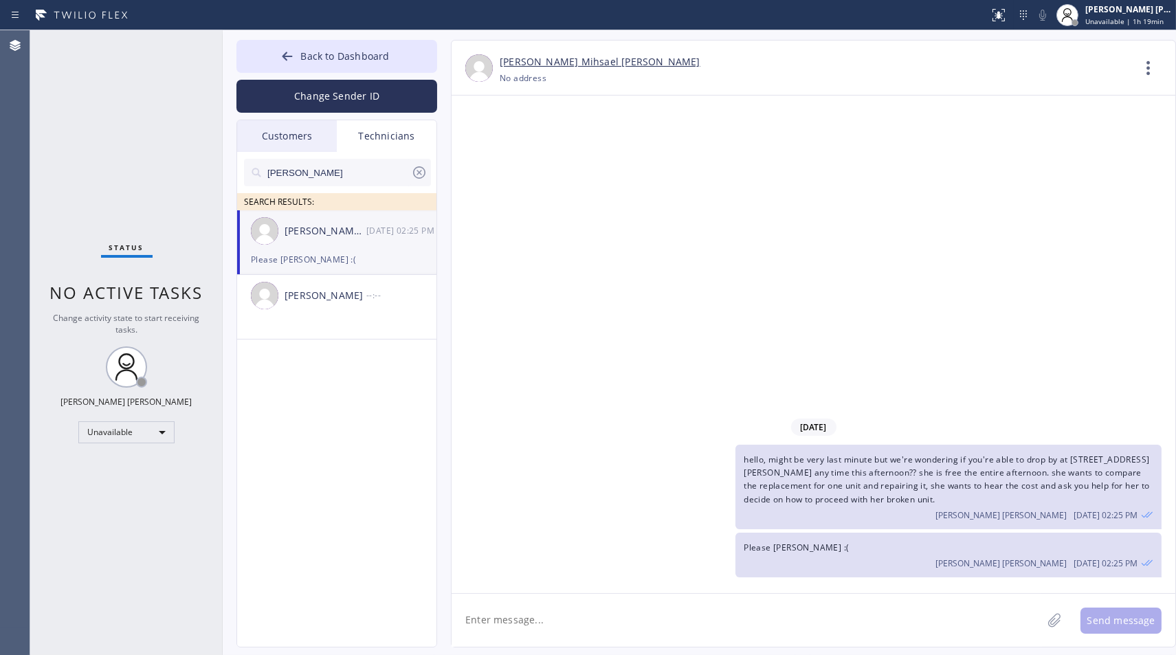
click at [1136, 289] on div "09/08/2025 hello, might be very last minute but we're wondering if you're able …" at bounding box center [814, 345] width 724 height 498
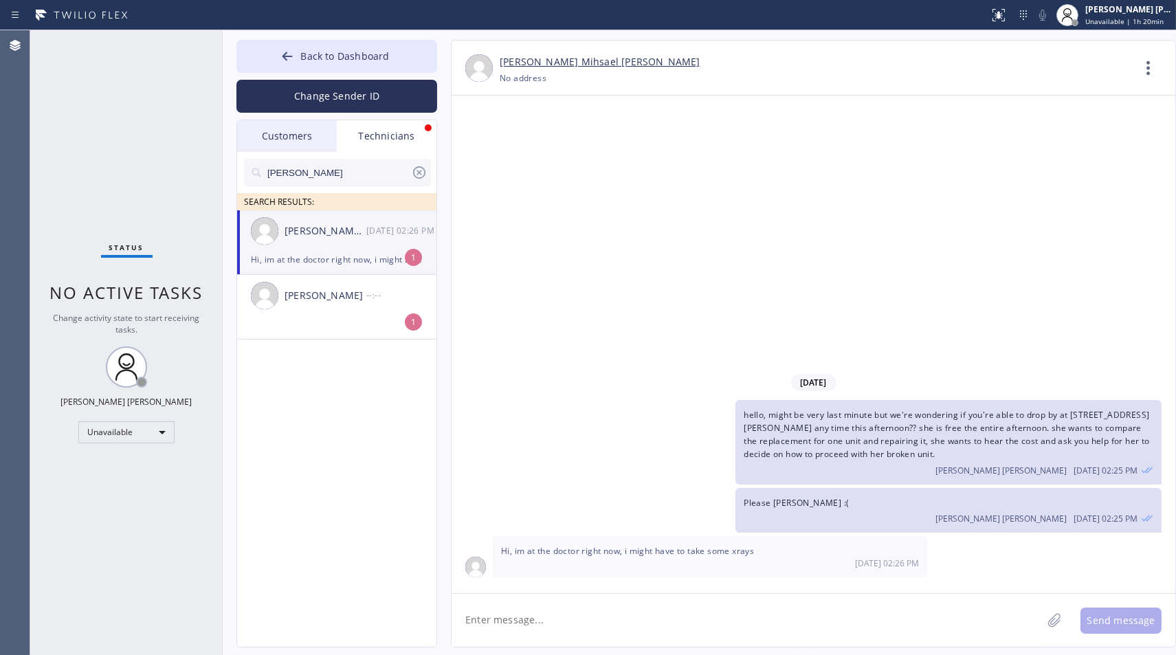
click at [654, 624] on textarea at bounding box center [747, 620] width 590 height 53
click at [320, 324] on li "Israel Akeem Cameron --:-- 1" at bounding box center [337, 307] width 201 height 65
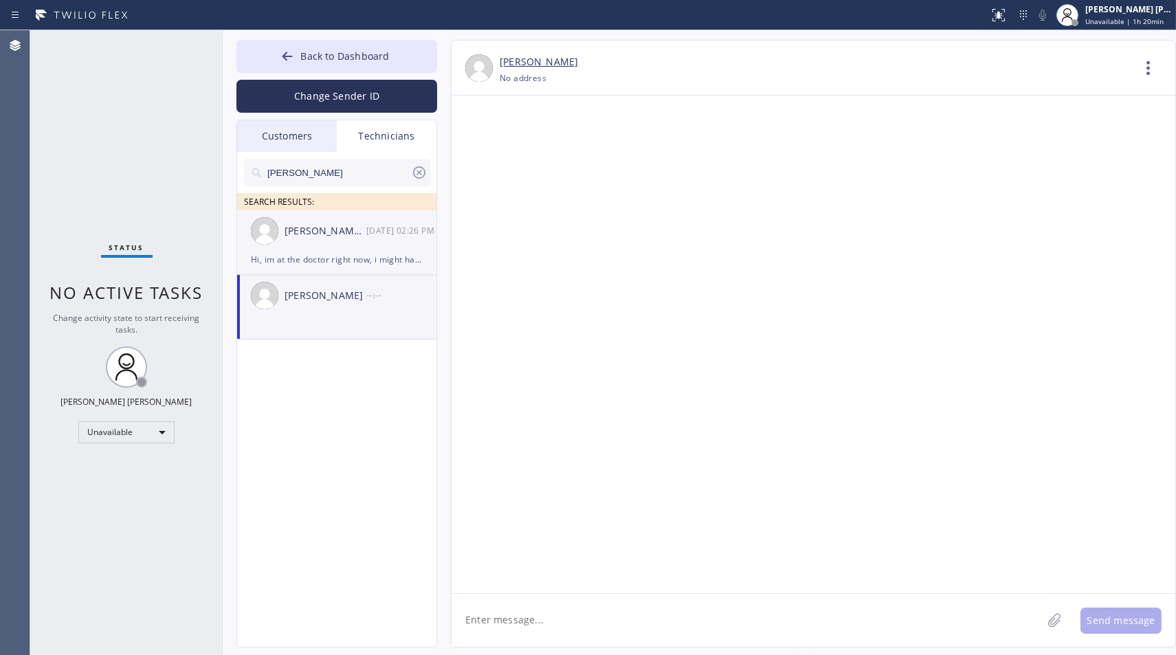
click at [337, 252] on div "Hi, im at the doctor right now, i might have to take some xrays" at bounding box center [337, 260] width 172 height 16
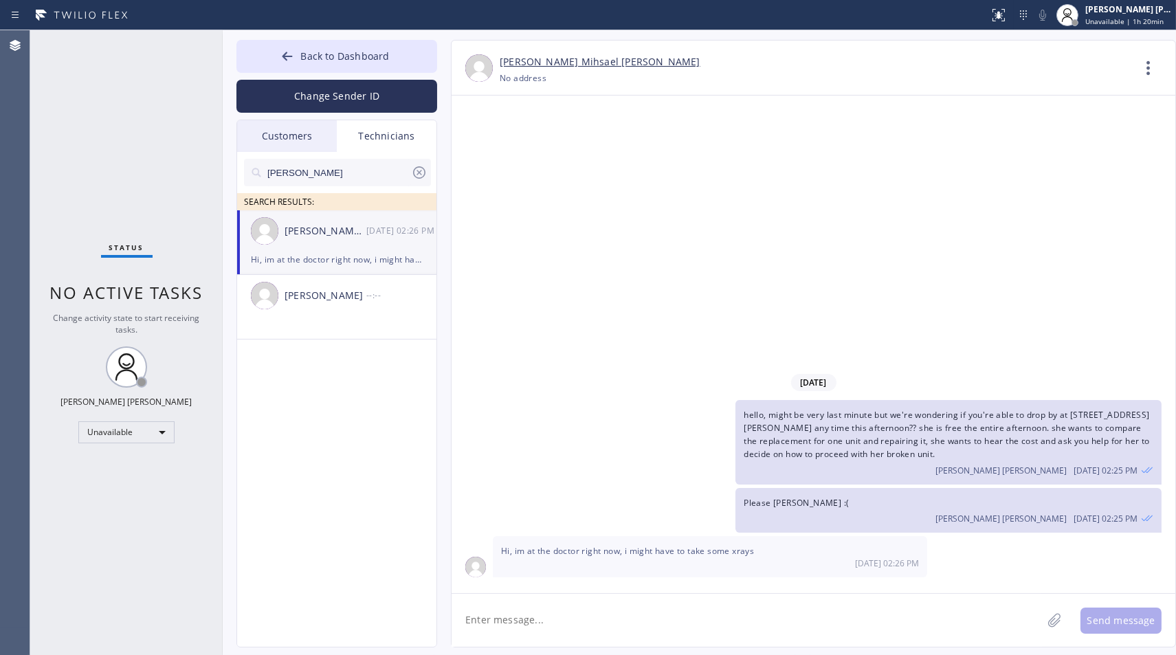
click at [337, 252] on div "Hi, im at the doctor right now, i might have to take some xrays" at bounding box center [337, 260] width 172 height 16
click at [533, 627] on textarea at bounding box center [747, 620] width 590 height 53
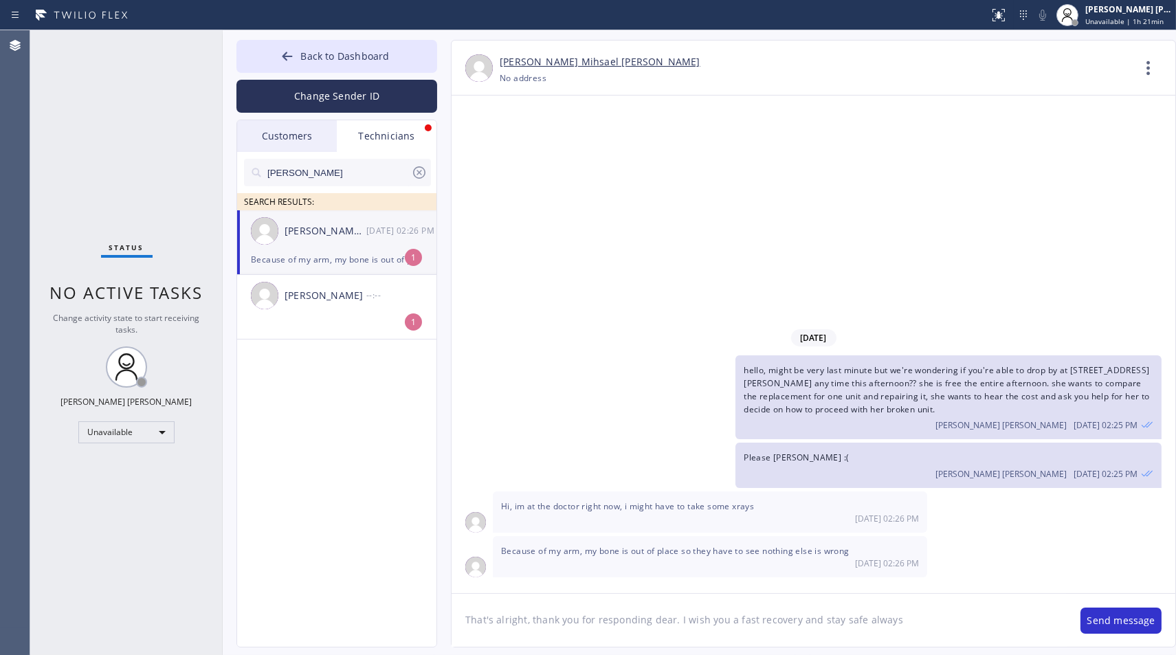
type textarea "That's alright, thank you for responding dear. I wish you a fast recovery and s…"
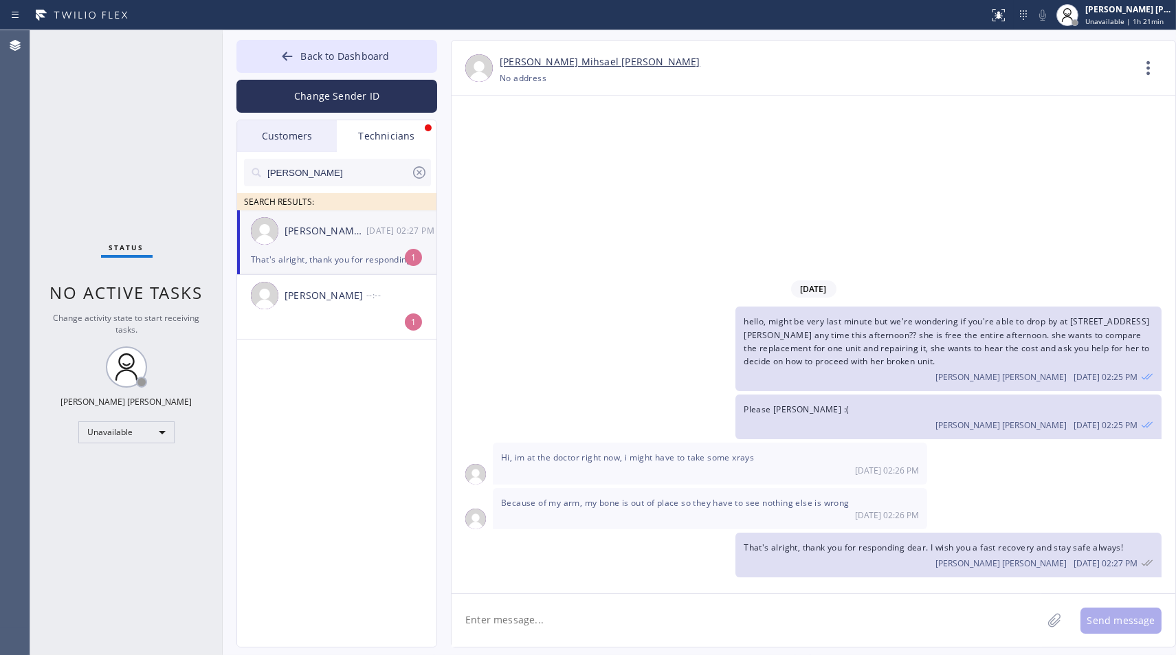
click at [265, 139] on div "Customers" at bounding box center [287, 136] width 100 height 32
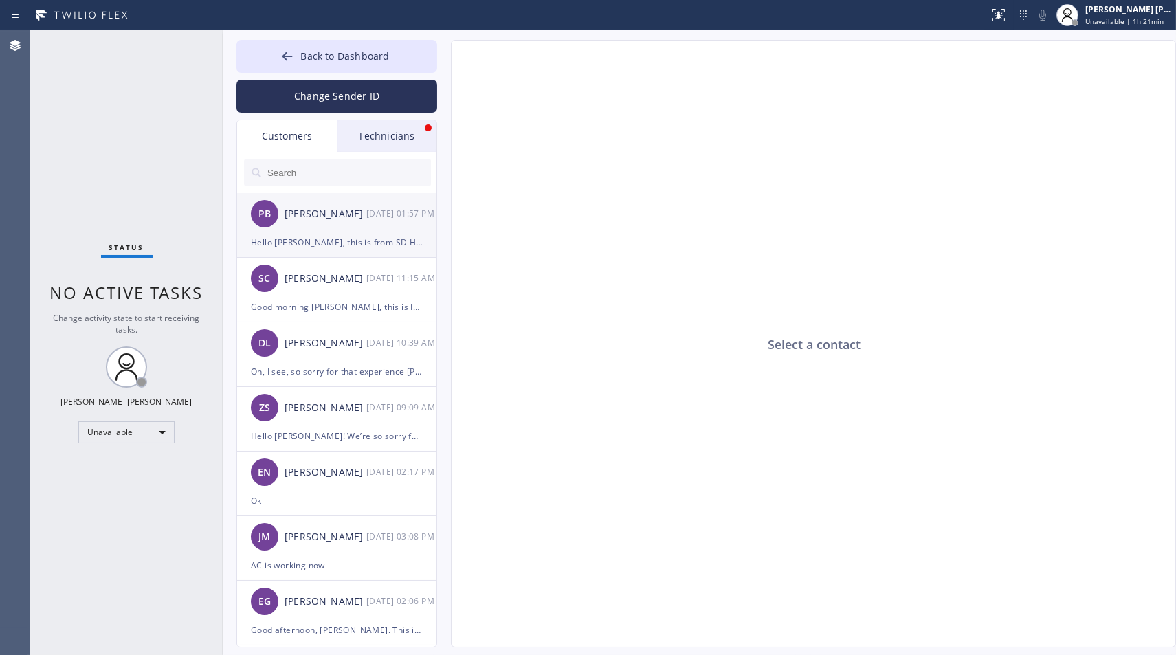
click at [346, 223] on div "PB Paula Boling 09/08 01:57 PM" at bounding box center [337, 213] width 201 height 41
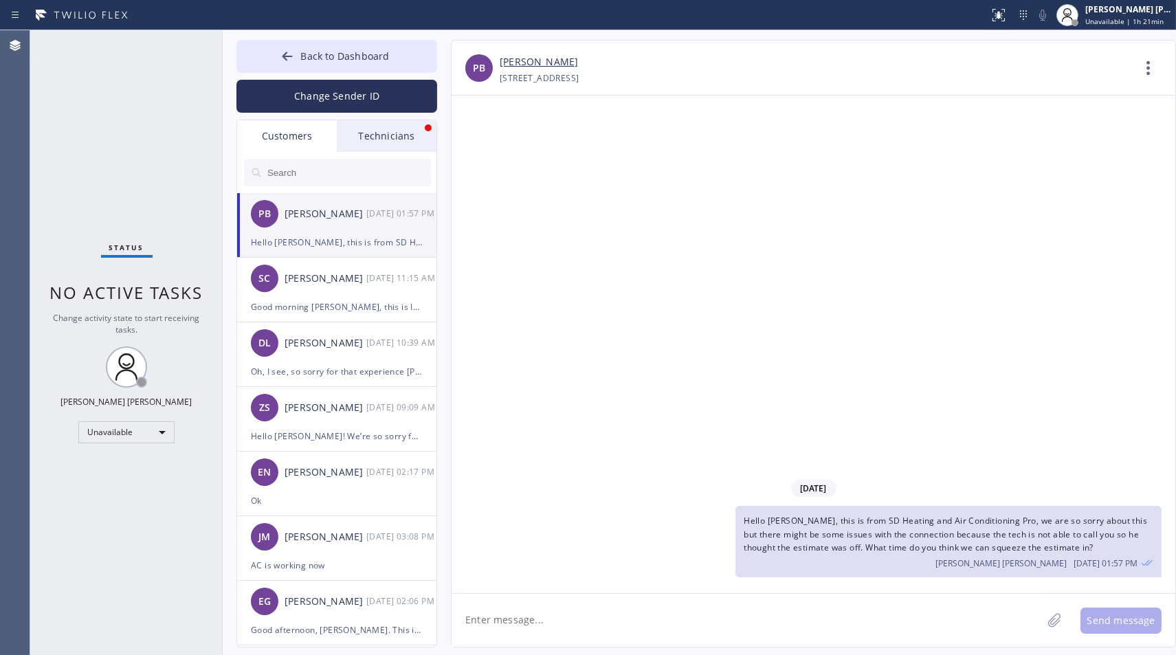
click at [753, 614] on textarea at bounding box center [747, 620] width 590 height 53
type textarea "h"
copy span "SD Heating and Air Conditioning Pro"
drag, startPoint x: 839, startPoint y: 523, endPoint x: 991, endPoint y: 524, distance: 151.9
click at [991, 524] on span "Hello [PERSON_NAME], this is from SD Heating and Air Conditioning Pro, we are s…" at bounding box center [945, 534] width 403 height 38
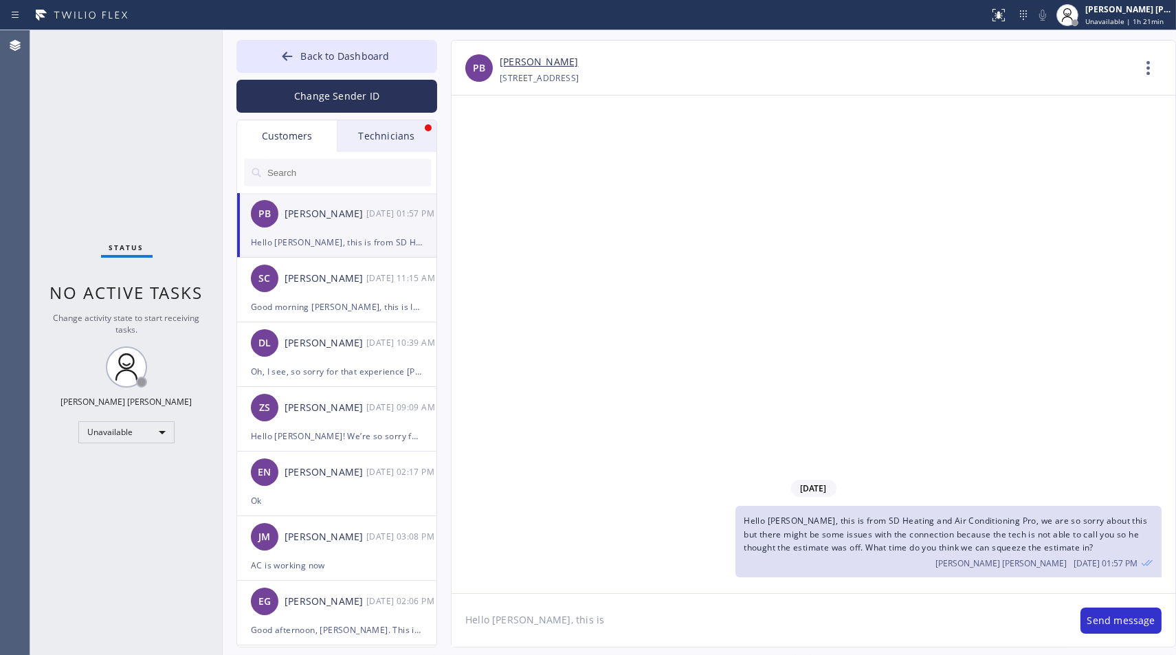
paste textarea "SD Heating and Air Conditioning Pro"
drag, startPoint x: 555, startPoint y: 613, endPoint x: 583, endPoint y: 614, distance: 28.2
click at [559, 614] on textarea "Hello Paula, this is SD Heating and Air Conditioning Pro" at bounding box center [759, 620] width 615 height 53
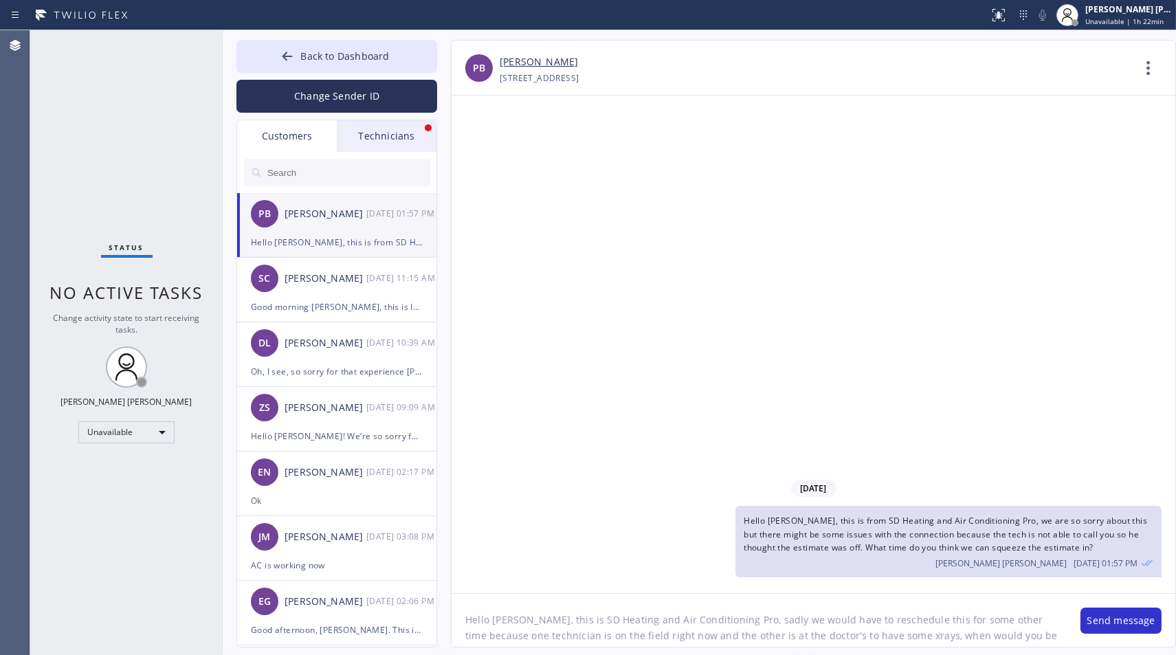
scroll to position [11, 0]
type textarea "Hello [PERSON_NAME], this is SD Heating and Air Conditioning Pro, sadly we woul…"
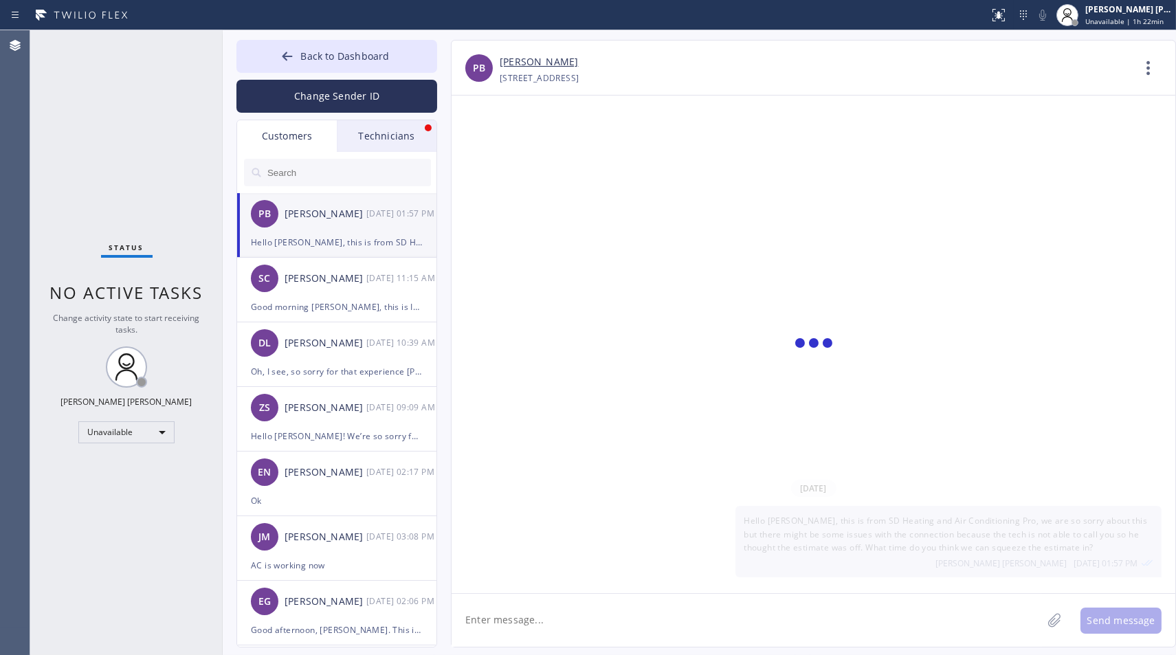
scroll to position [0, 0]
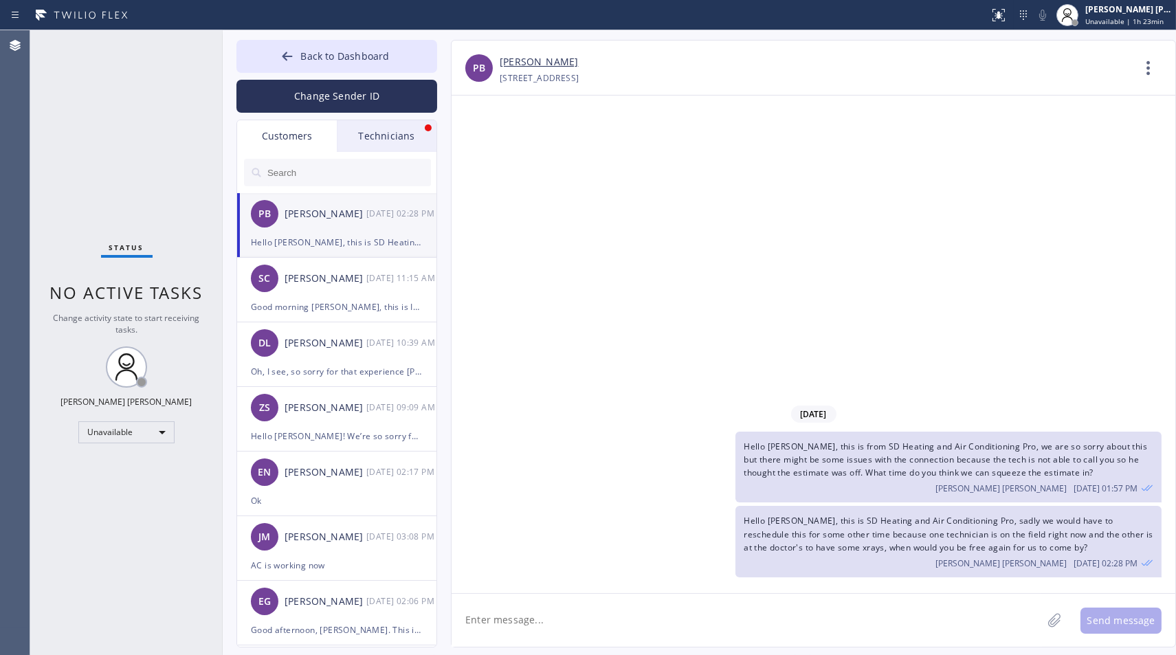
click at [379, 122] on div "Technicians" at bounding box center [387, 136] width 100 height 32
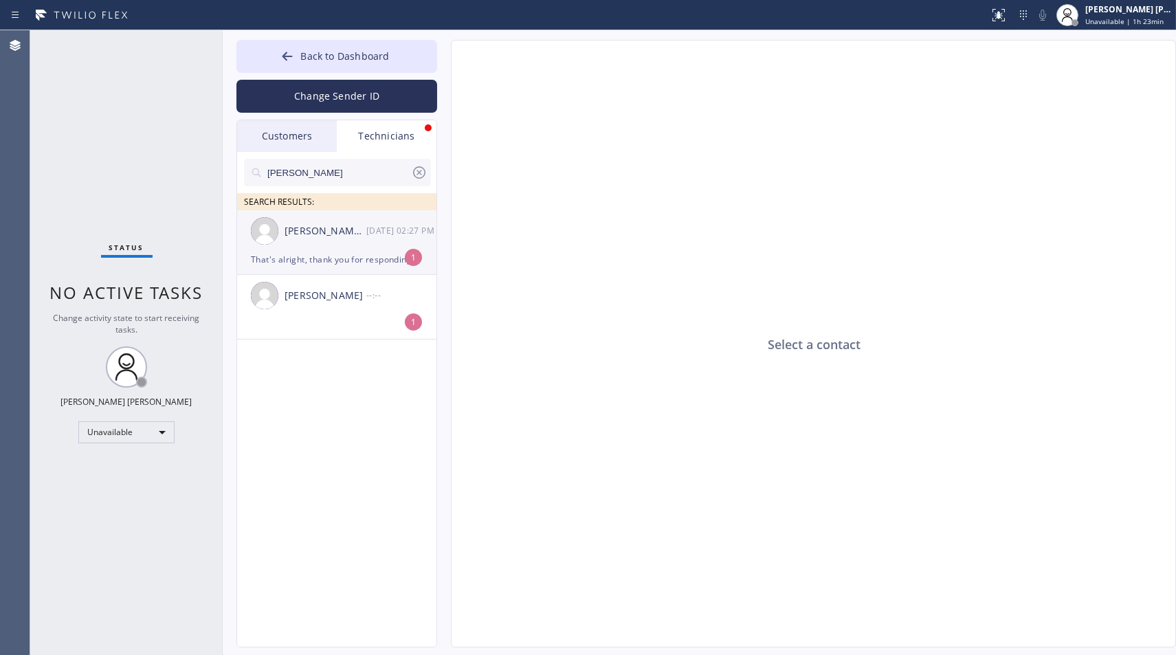
click at [304, 252] on div "That's alright, thank you for responding dear. I wish you a fast recovery and s…" at bounding box center [337, 260] width 172 height 16
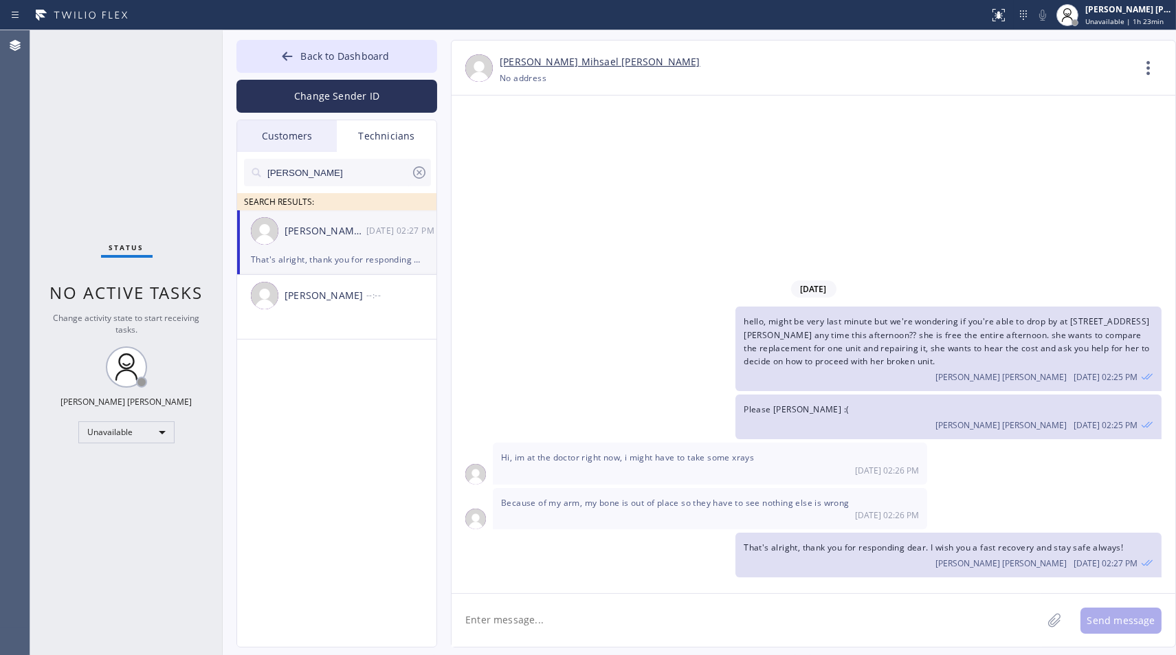
click at [304, 252] on div "That's alright, thank you for responding dear. I wish you a fast recovery and s…" at bounding box center [337, 260] width 172 height 16
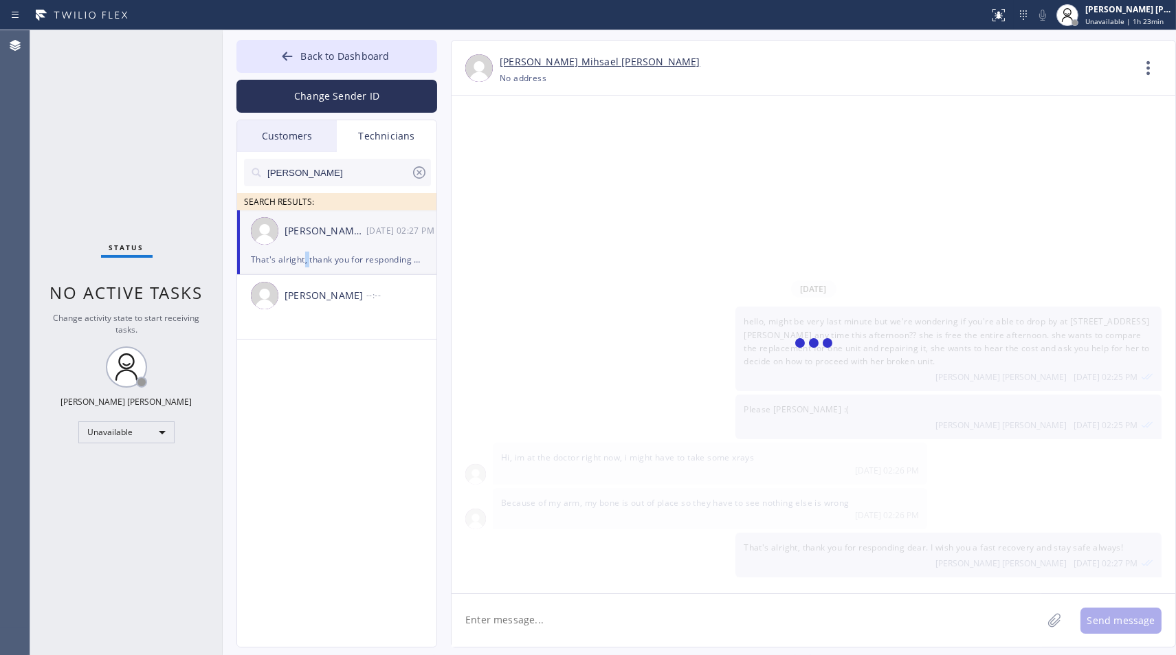
click at [304, 252] on div "That's alright, thank you for responding dear. I wish you a fast recovery and s…" at bounding box center [337, 260] width 172 height 16
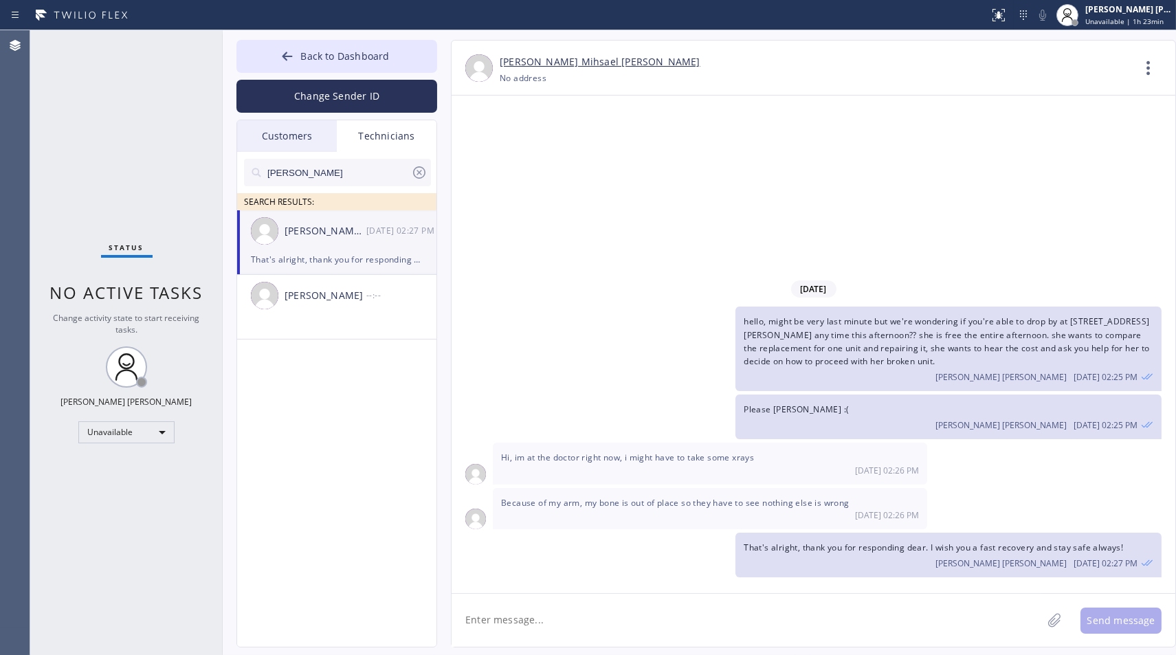
click at [417, 167] on icon at bounding box center [419, 172] width 12 height 12
click at [415, 167] on input "text" at bounding box center [348, 172] width 165 height 27
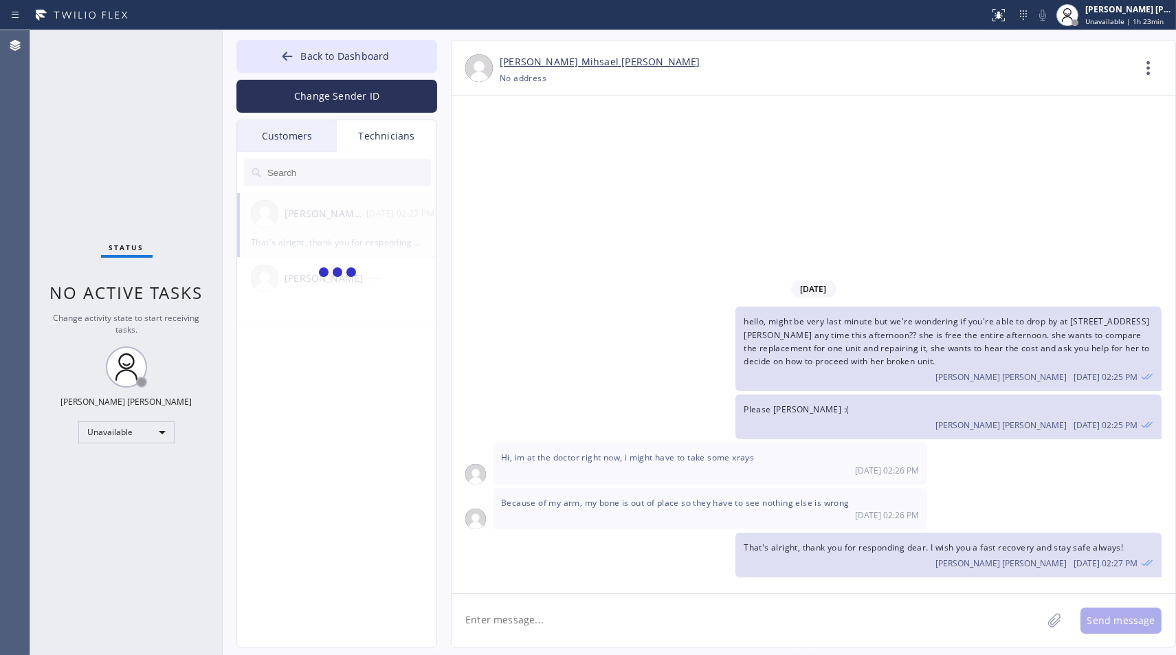
click at [558, 166] on div "09/08/2025 hello, might be very last minute but we're wondering if you're able …" at bounding box center [814, 345] width 724 height 498
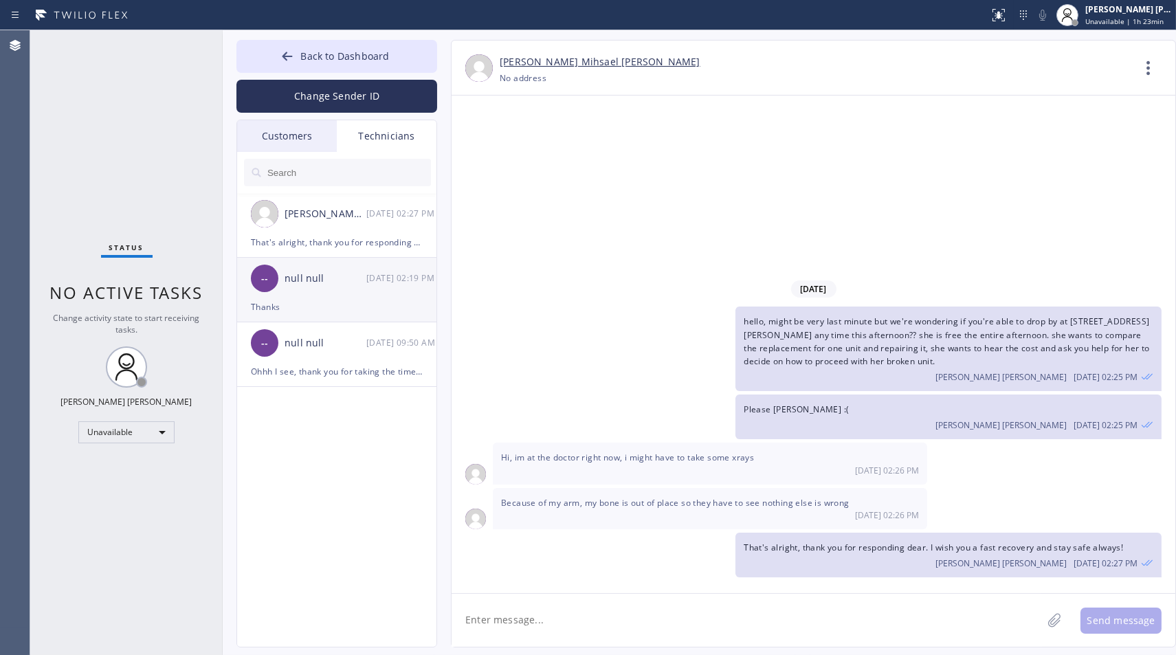
click at [322, 284] on div "null null" at bounding box center [326, 279] width 82 height 16
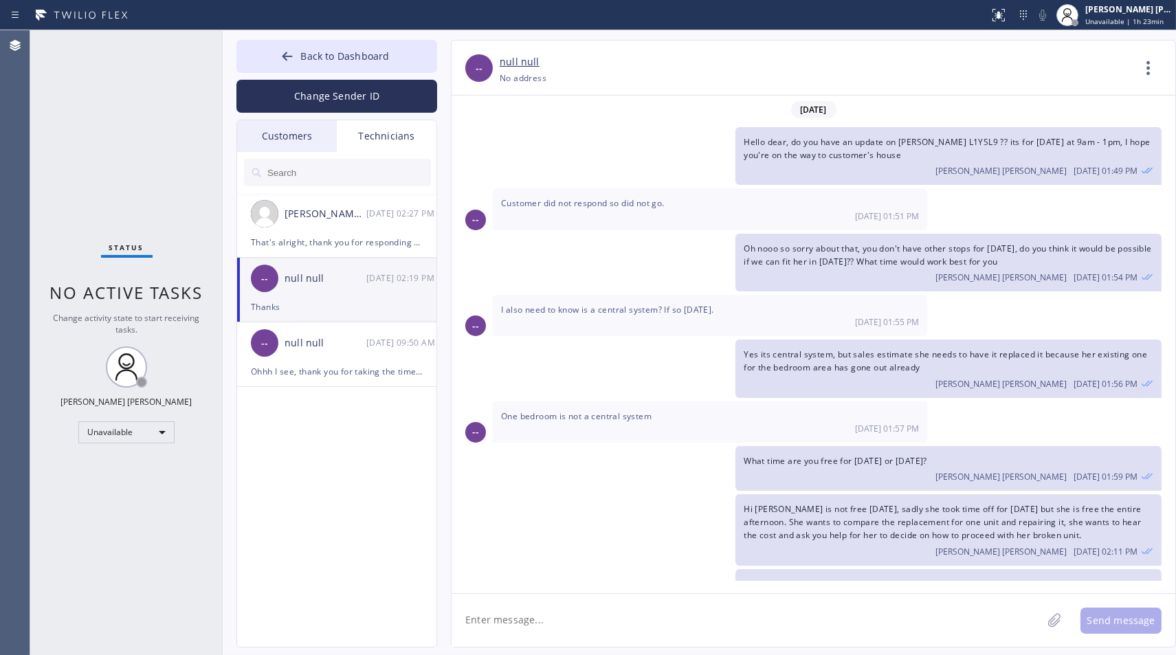
scroll to position [124, 0]
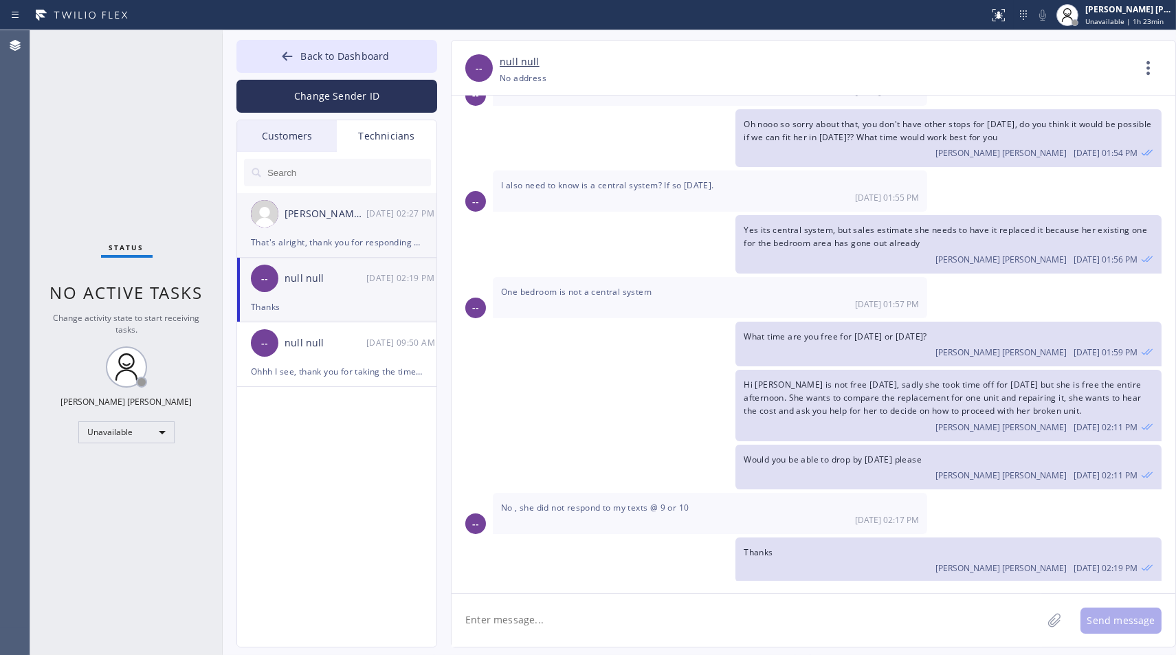
drag, startPoint x: 312, startPoint y: 228, endPoint x: 307, endPoint y: 216, distance: 13.3
click at [312, 227] on div "Isaac Mihsael Lopez 09/08 02:27 PM" at bounding box center [337, 213] width 201 height 41
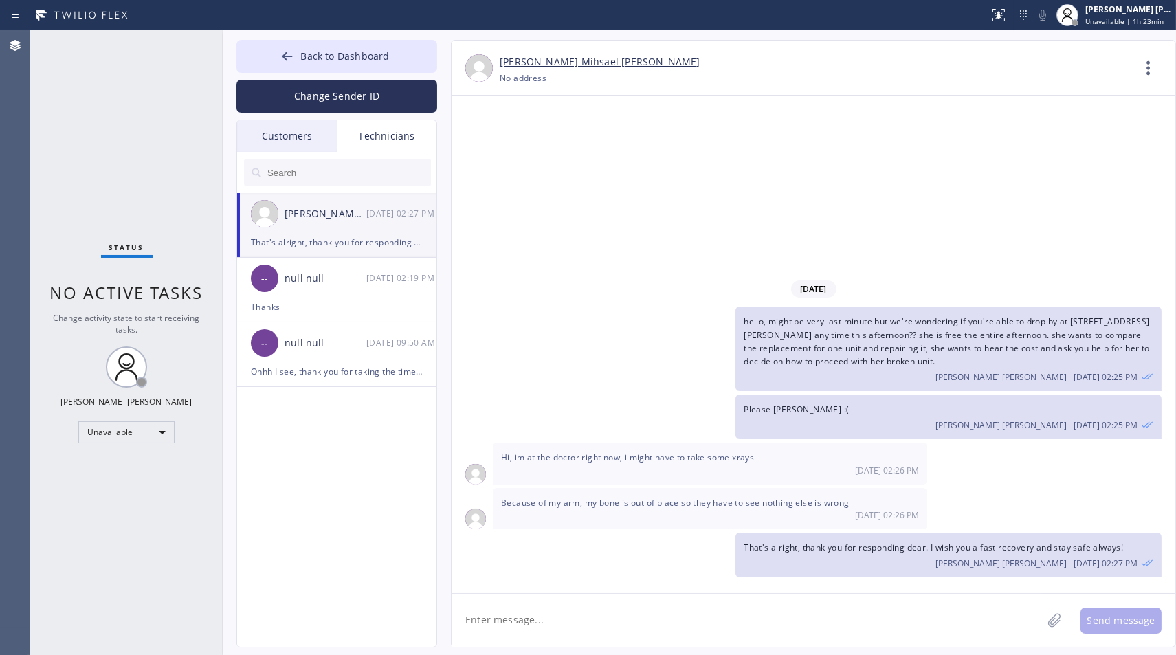
scroll to position [0, 0]
click at [262, 149] on div "Customers" at bounding box center [287, 136] width 100 height 32
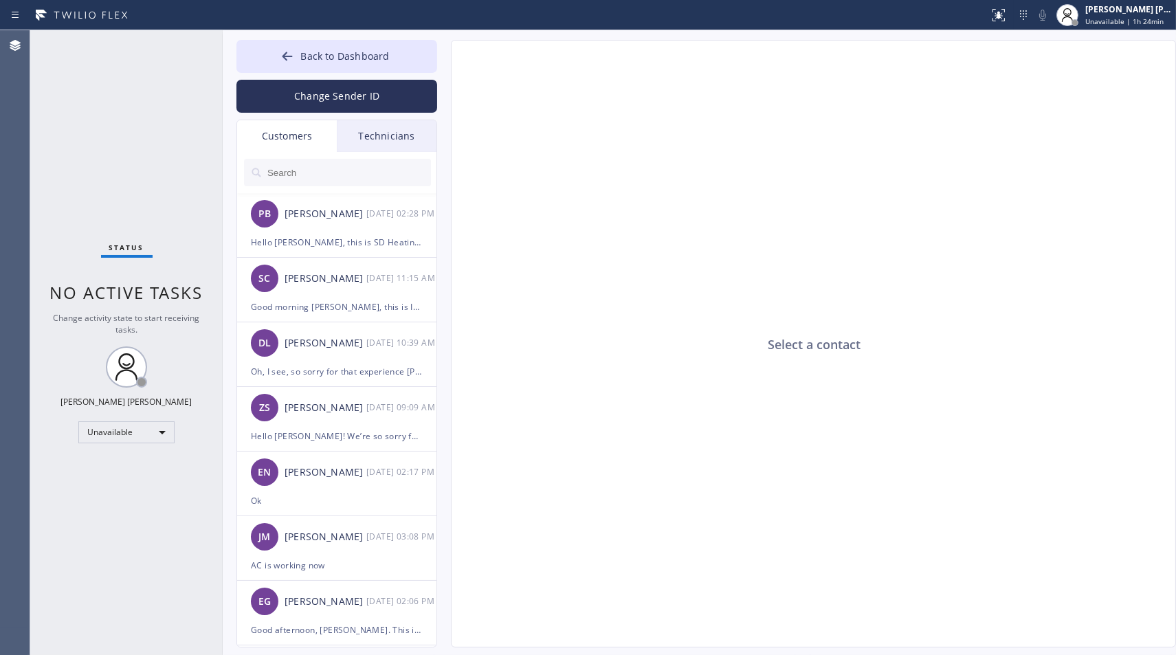
click at [381, 141] on div "Technicians" at bounding box center [387, 136] width 100 height 32
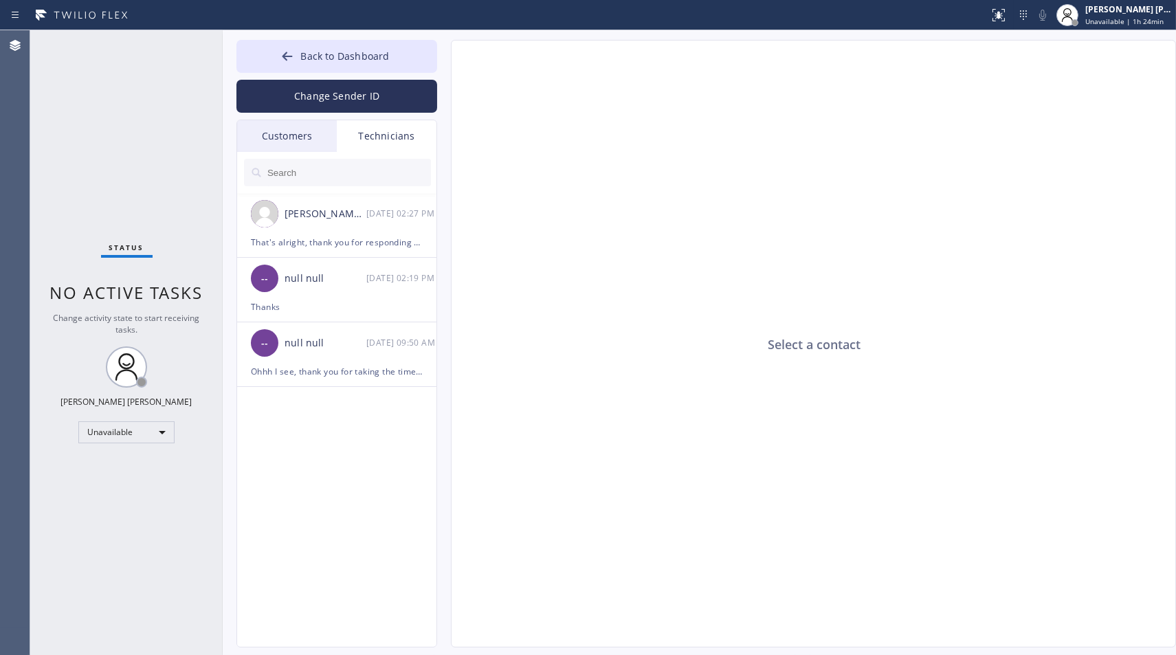
click at [318, 142] on div "Customers" at bounding box center [287, 136] width 100 height 32
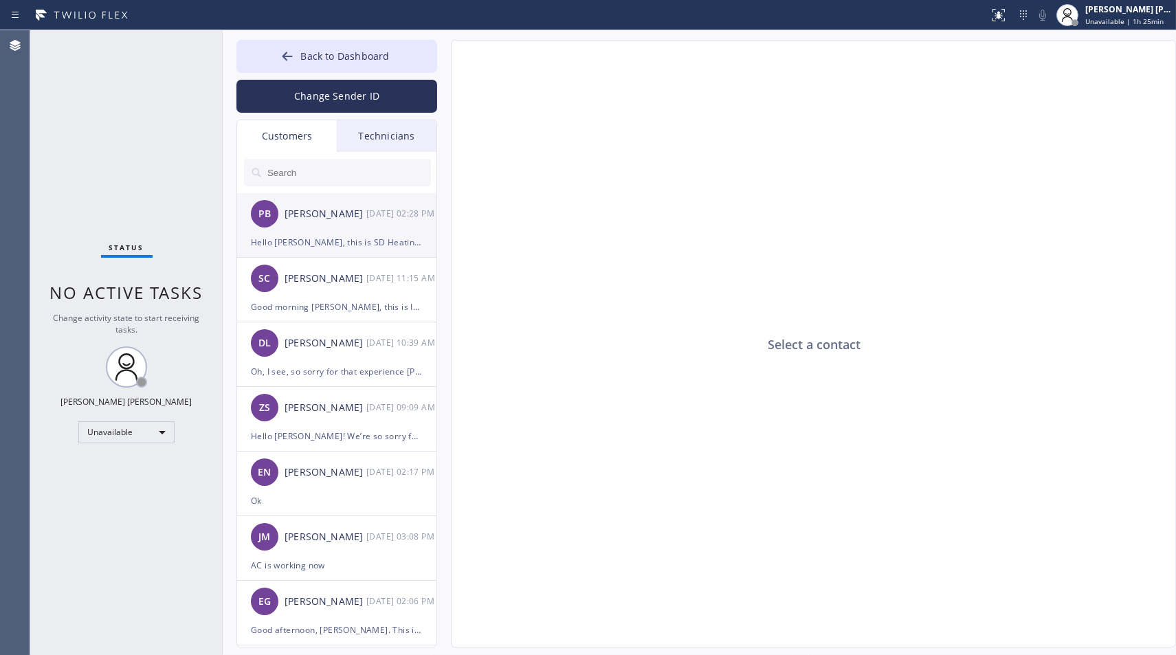
click at [287, 239] on div "Hello [PERSON_NAME], this is SD Heating and Air Conditioning Pro, sadly we woul…" at bounding box center [337, 242] width 172 height 16
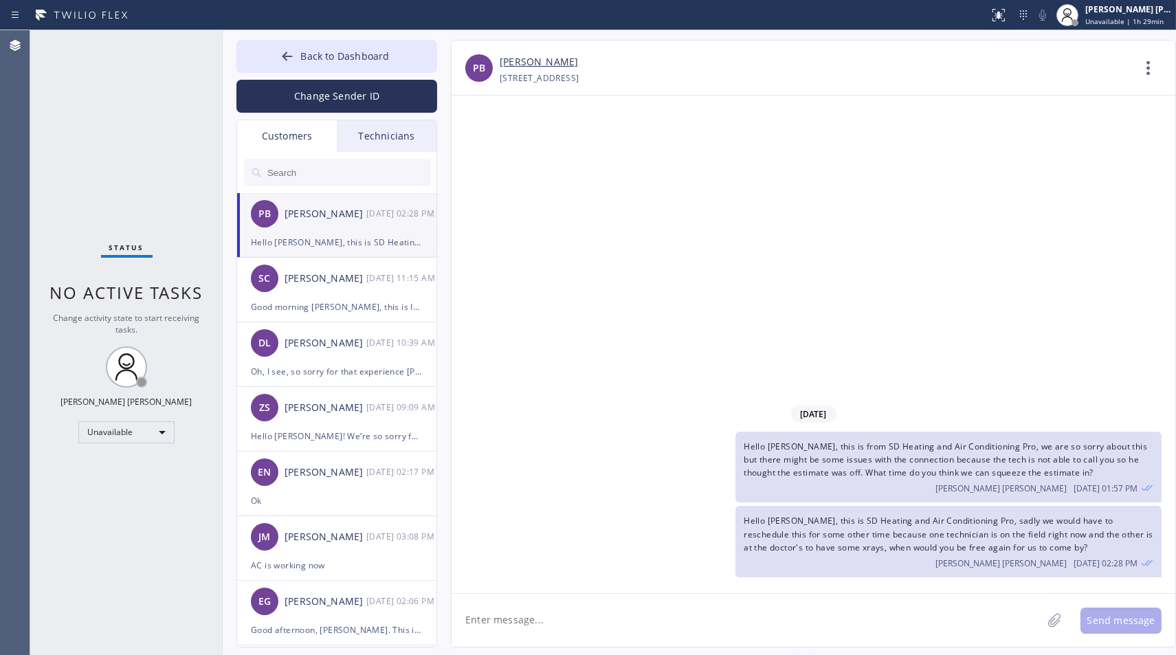
click at [365, 154] on div at bounding box center [337, 172] width 201 height 41
click at [375, 132] on div "Technicians" at bounding box center [387, 136] width 100 height 32
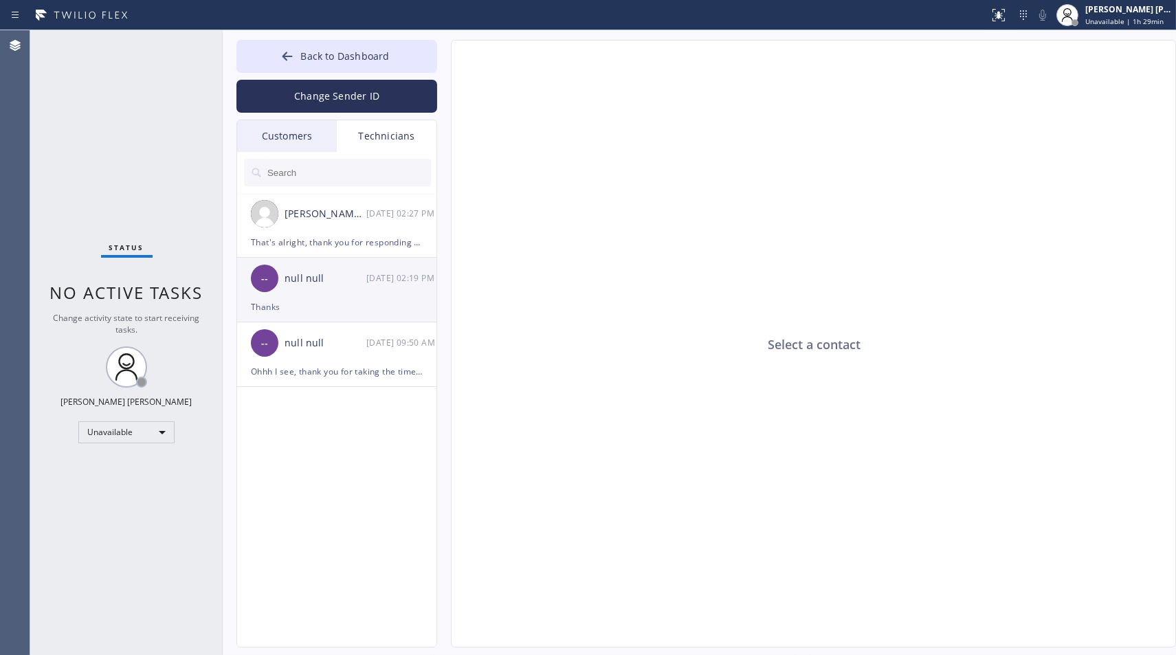
click at [315, 286] on div "-- null null [DATE] 02:19 PM" at bounding box center [337, 278] width 201 height 41
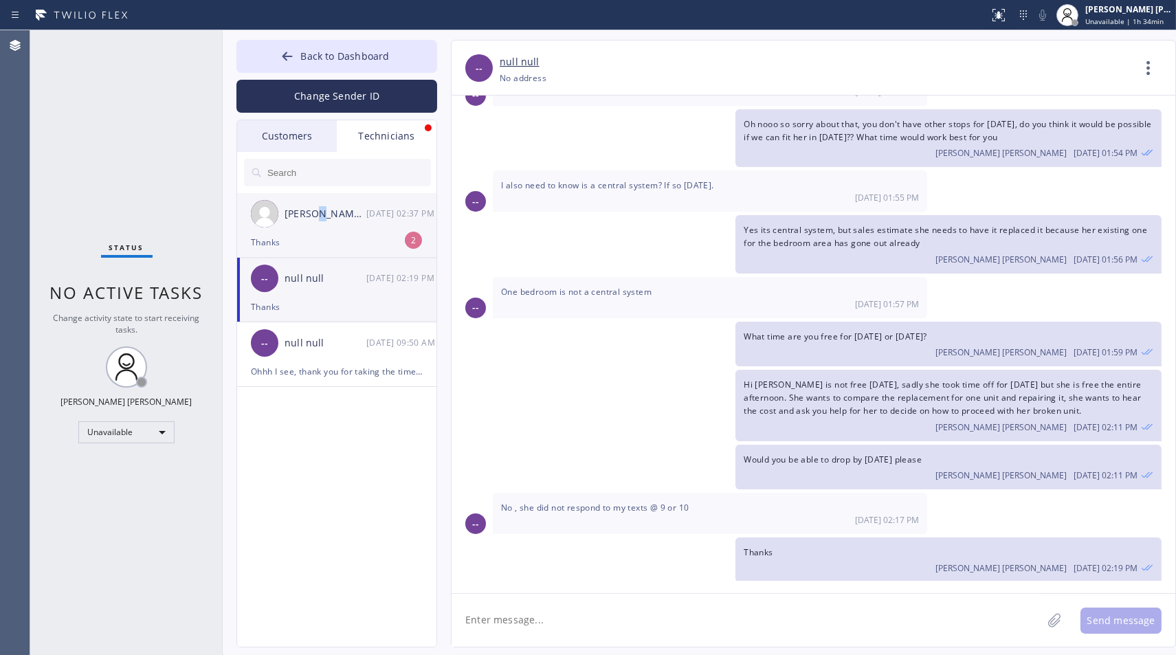
click at [314, 227] on div "Isaac Mihsael Lopez 09/08 02:37 PM" at bounding box center [337, 213] width 201 height 41
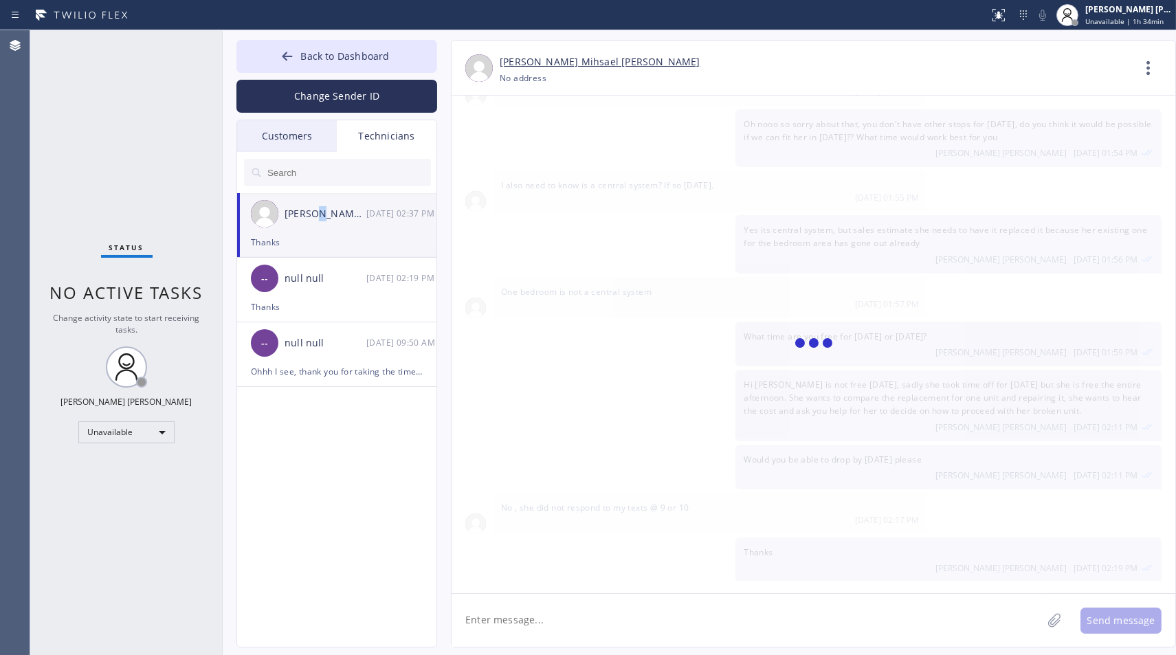
click at [305, 221] on div at bounding box center [305, 221] width 0 height 0
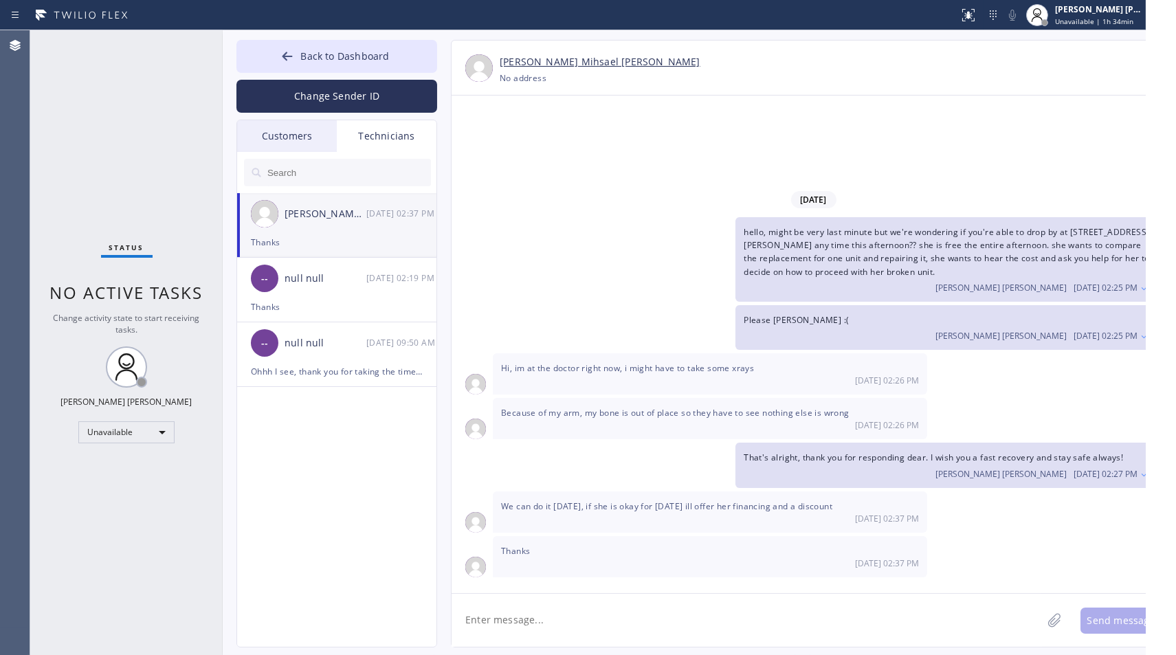
click at [660, 496] on div "We can do it Wednesday, if she is okay for Wednesday ill offer her financing an…" at bounding box center [710, 511] width 434 height 41
click at [939, 634] on textarea at bounding box center [747, 620] width 590 height 53
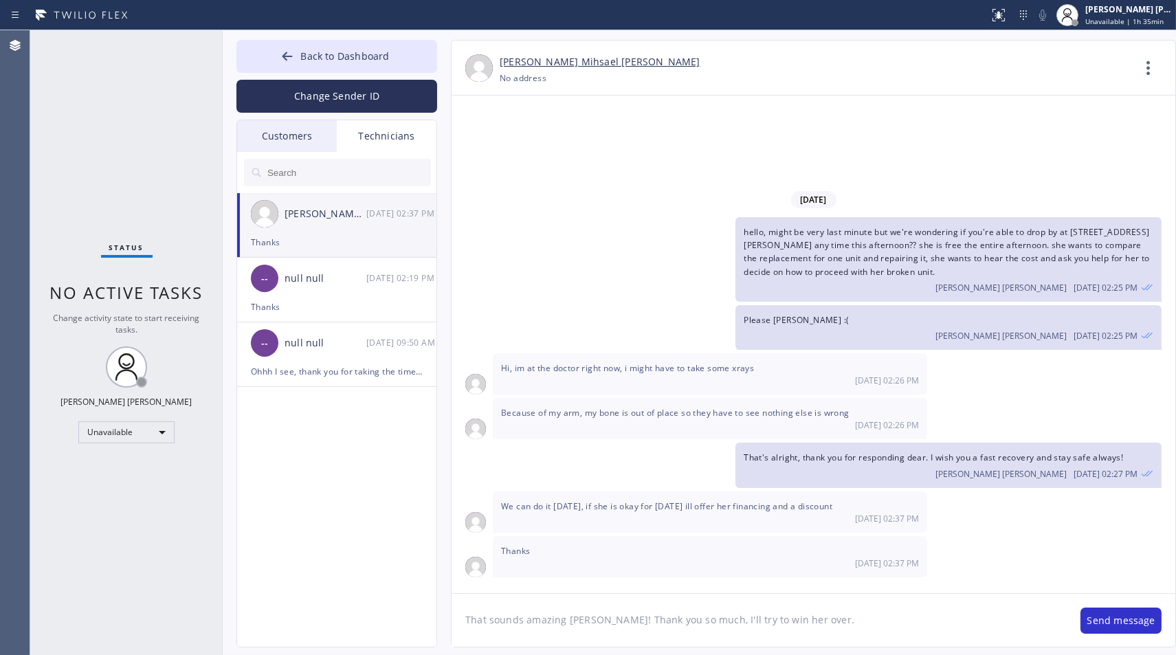
type textarea "That sounds amazing [PERSON_NAME]! Thank you so much, I'll try to win her over."
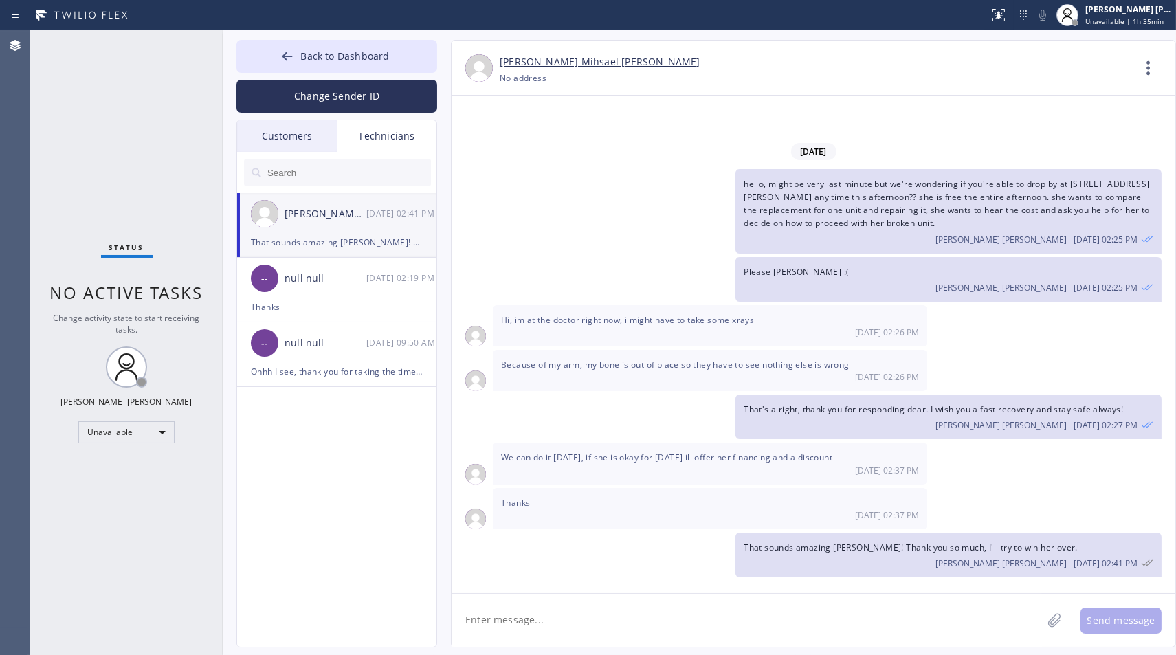
click at [267, 136] on div "Customers" at bounding box center [287, 136] width 100 height 32
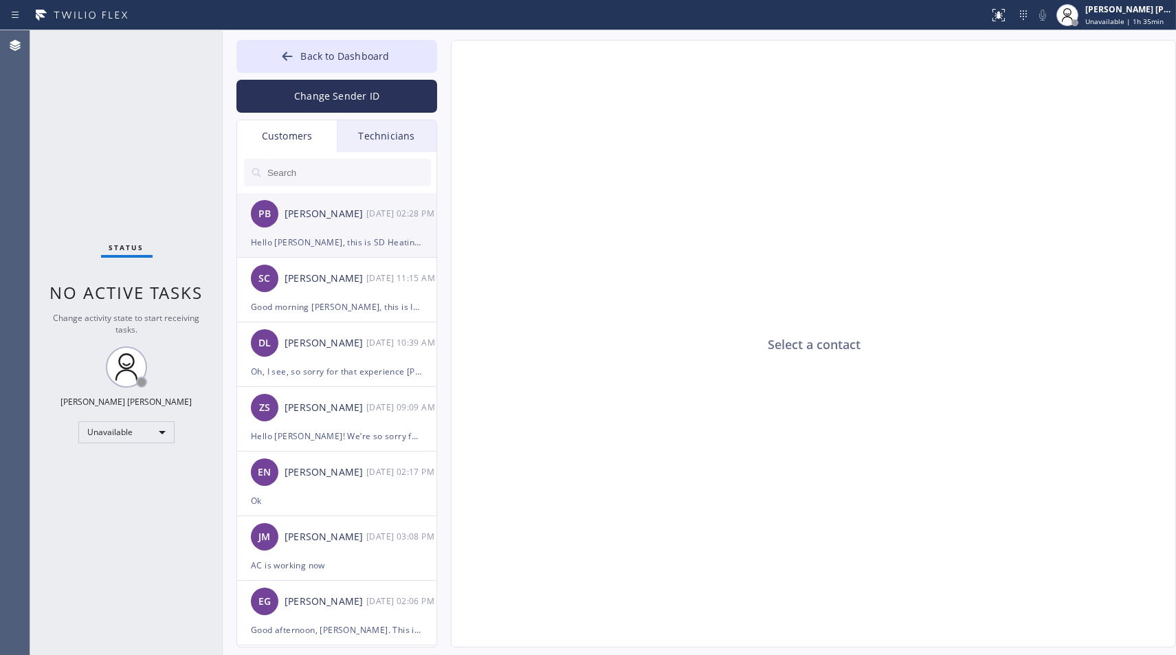
click at [299, 223] on div "PB Paula Boling 09/08 02:28 PM" at bounding box center [337, 213] width 201 height 41
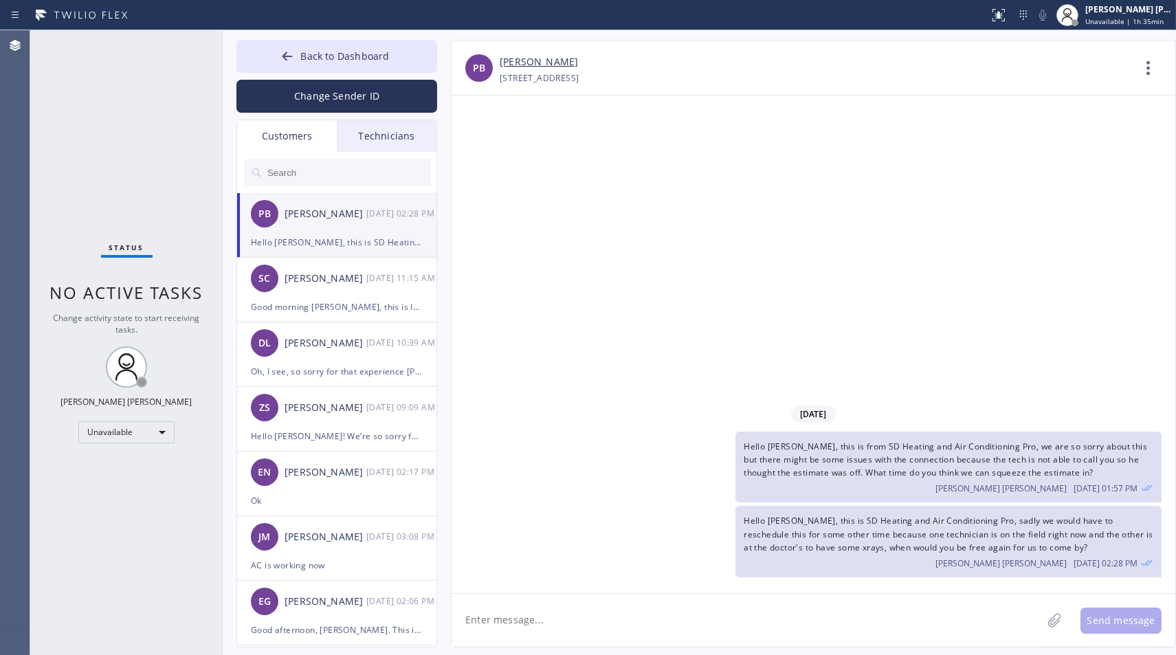
click at [801, 608] on textarea at bounding box center [747, 620] width 590 height 53
type textarea "Hi Paula? You mentioned you're not"
click at [414, 66] on button "Back to Dashboard" at bounding box center [336, 56] width 201 height 33
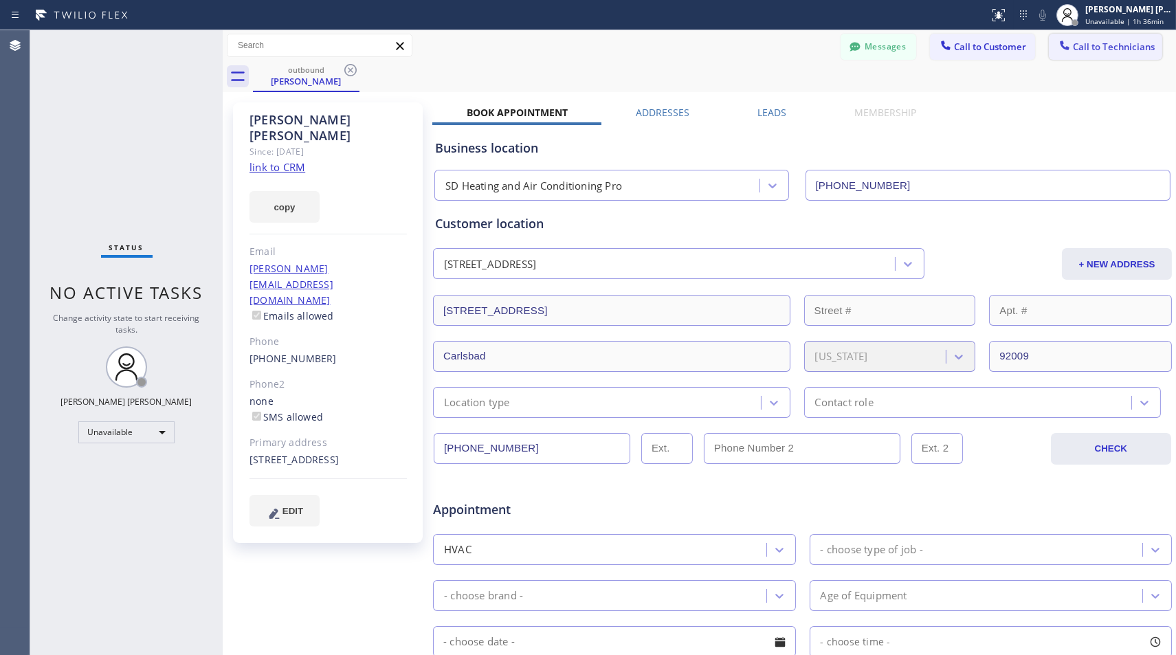
click at [1095, 42] on span "Call to Technicians" at bounding box center [1114, 47] width 82 height 12
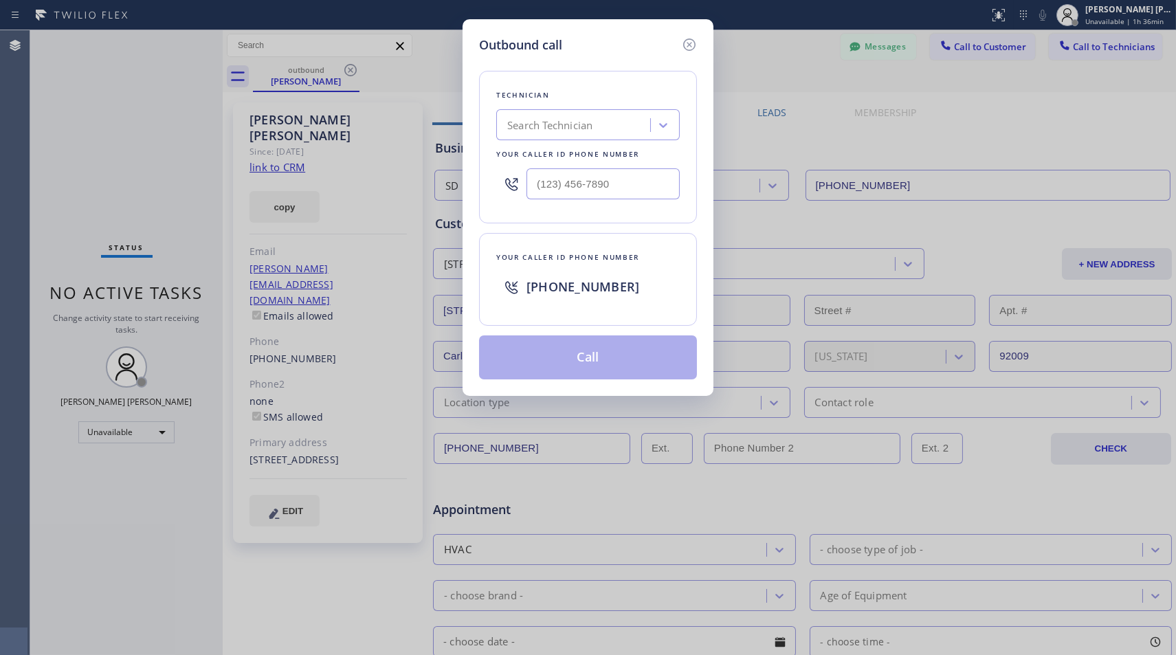
drag, startPoint x: 906, startPoint y: 52, endPoint x: 704, endPoint y: 52, distance: 202.1
click at [907, 49] on div "Outbound call Technician Search Technician Your caller id phone number Your cal…" at bounding box center [588, 327] width 1176 height 655
click at [685, 49] on icon at bounding box center [689, 44] width 16 height 16
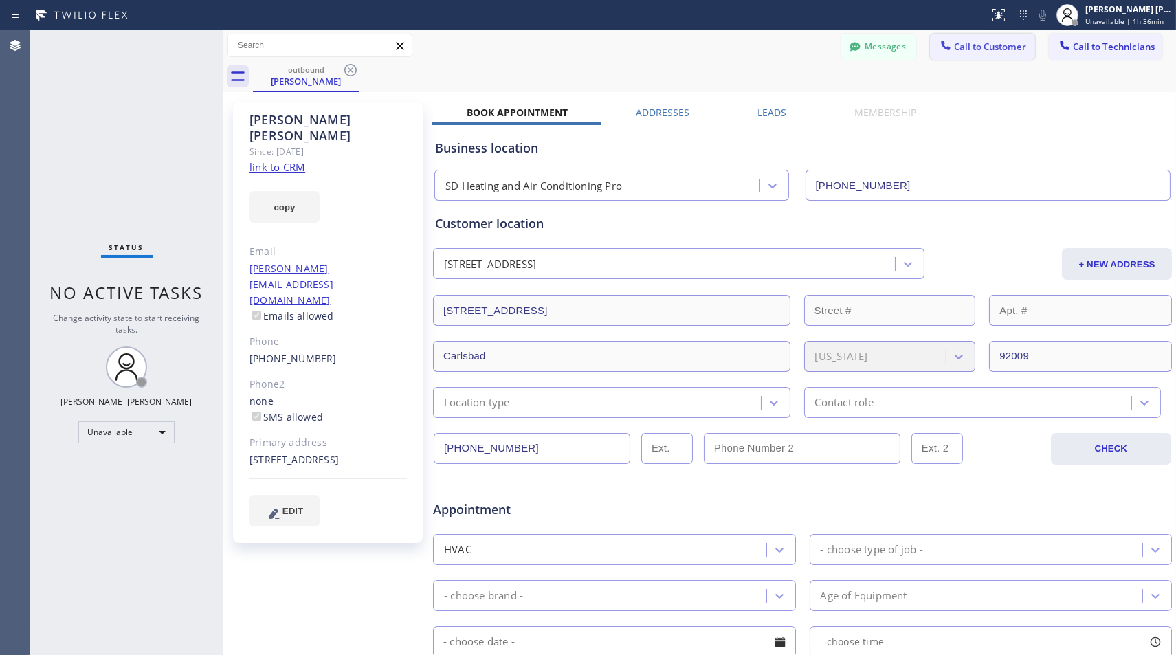
click at [954, 45] on span "Call to Customer" at bounding box center [990, 47] width 72 height 12
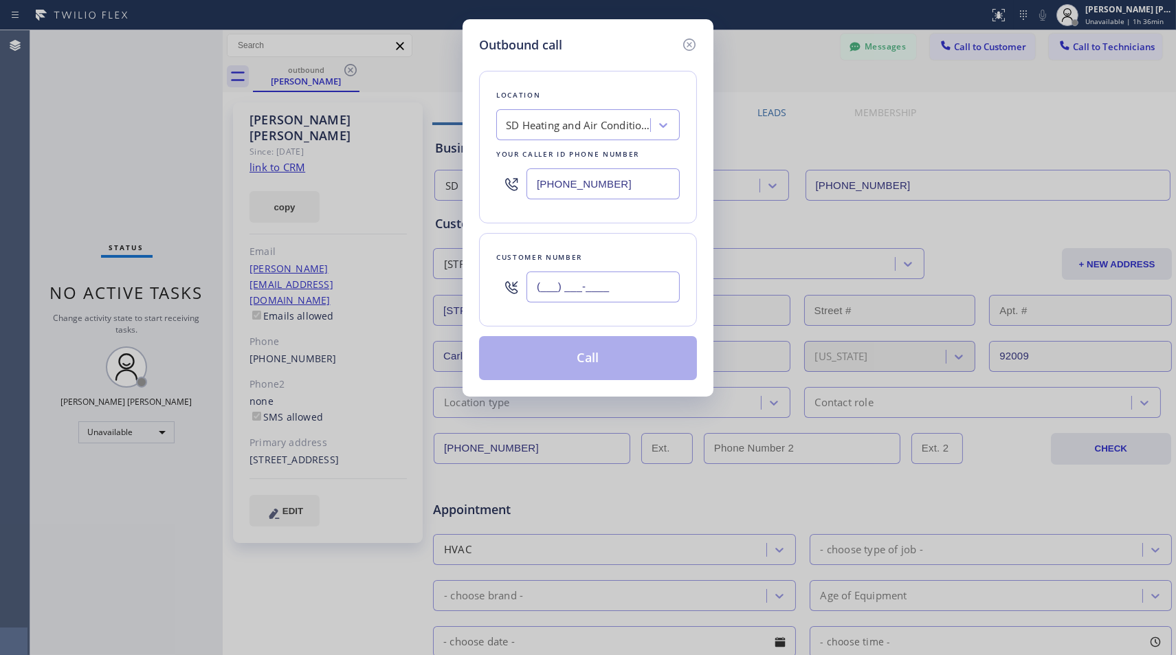
drag, startPoint x: 564, startPoint y: 271, endPoint x: 580, endPoint y: 298, distance: 31.1
click at [565, 271] on div "(___) ___-____" at bounding box center [602, 287] width 153 height 45
paste input "408) 592-2083"
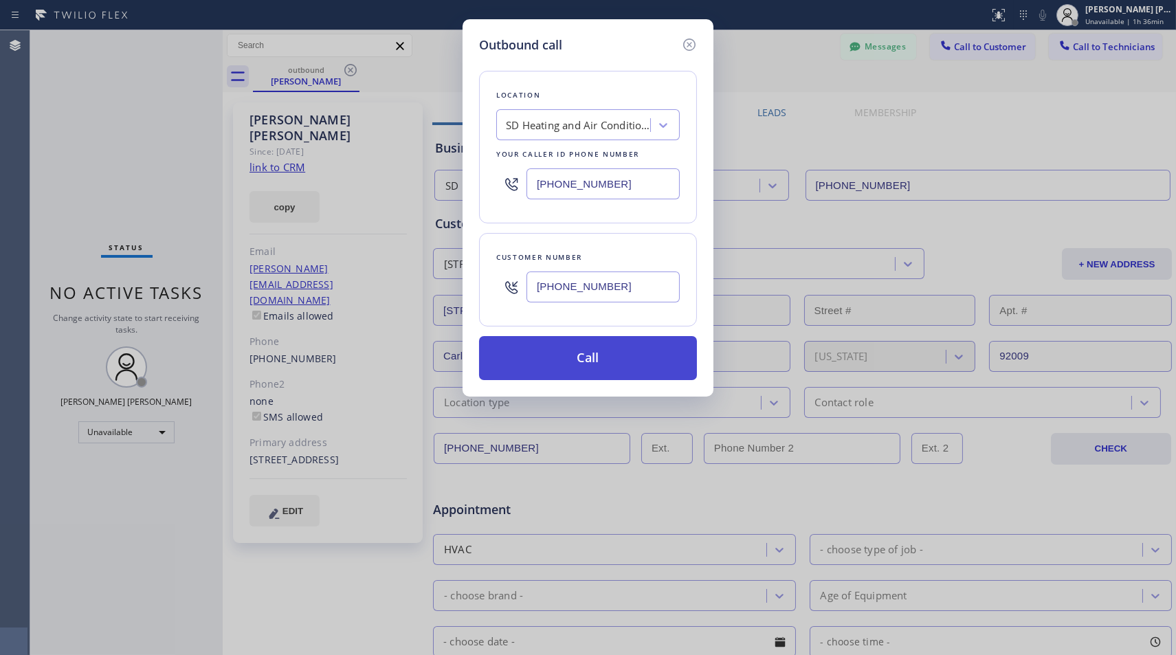
type input "[PHONE_NUMBER]"
click at [606, 349] on button "Call" at bounding box center [588, 358] width 218 height 44
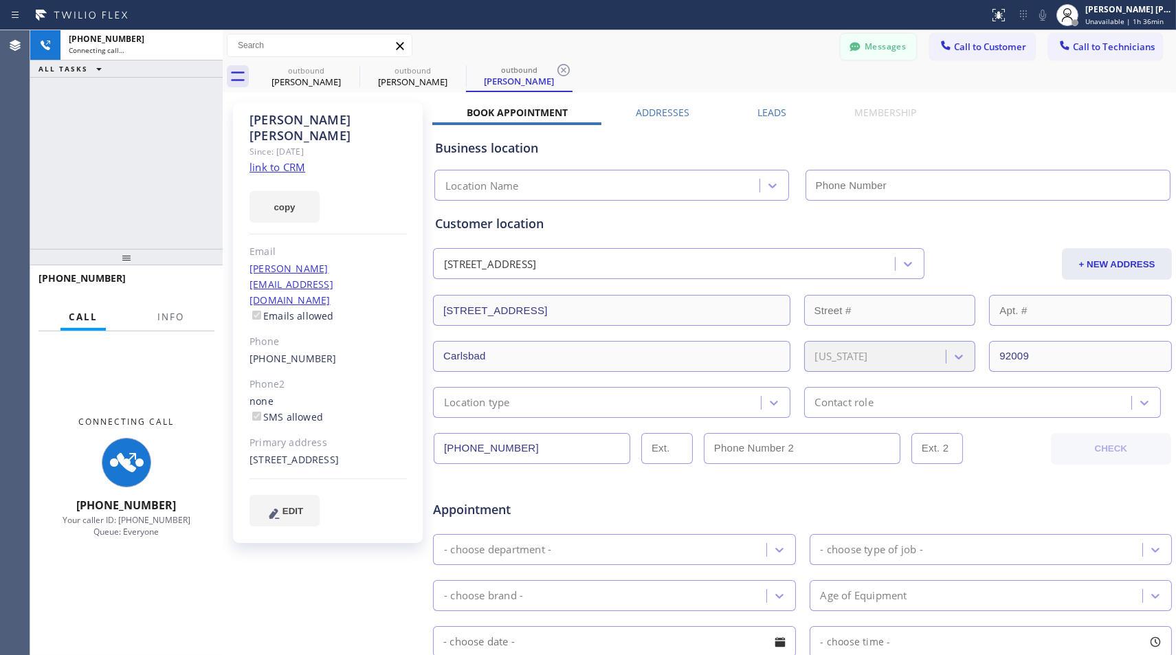
click at [875, 45] on button "Messages" at bounding box center [879, 47] width 76 height 26
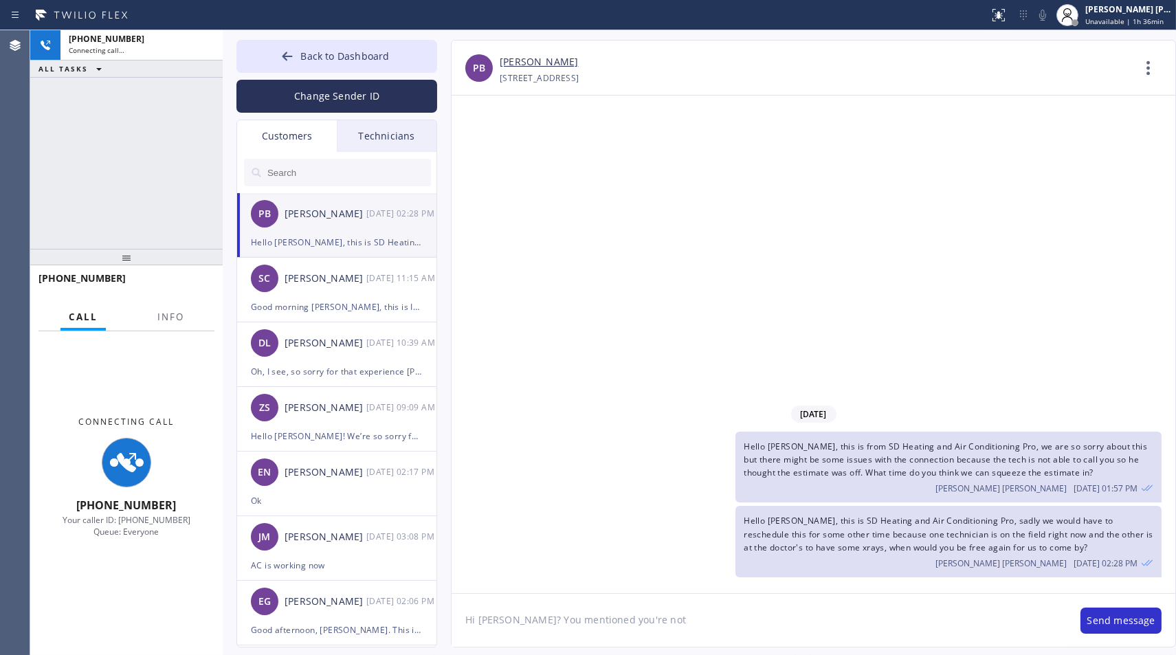
type input "[PHONE_NUMBER]"
click at [377, 135] on div "Technicians" at bounding box center [387, 136] width 100 height 32
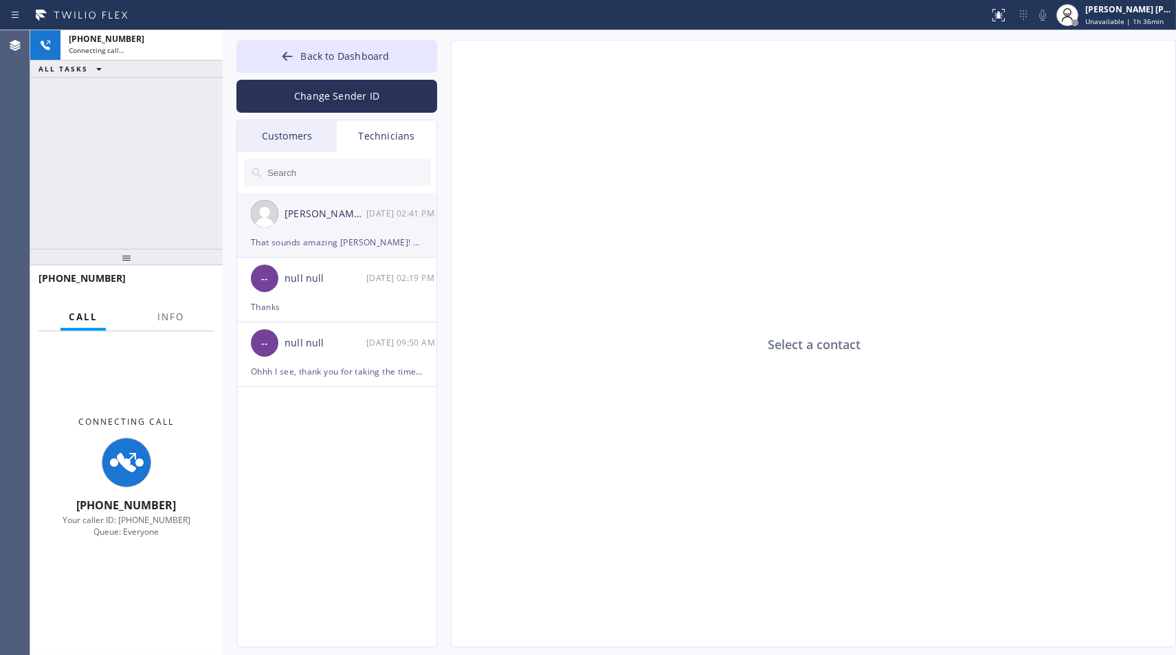
drag, startPoint x: 318, startPoint y: 230, endPoint x: 319, endPoint y: 217, distance: 13.1
click at [319, 218] on li "Isaac Mihsael Lopez 09/08 02:41 PM That sounds amazing Isaac! Thank you so much…" at bounding box center [337, 225] width 201 height 65
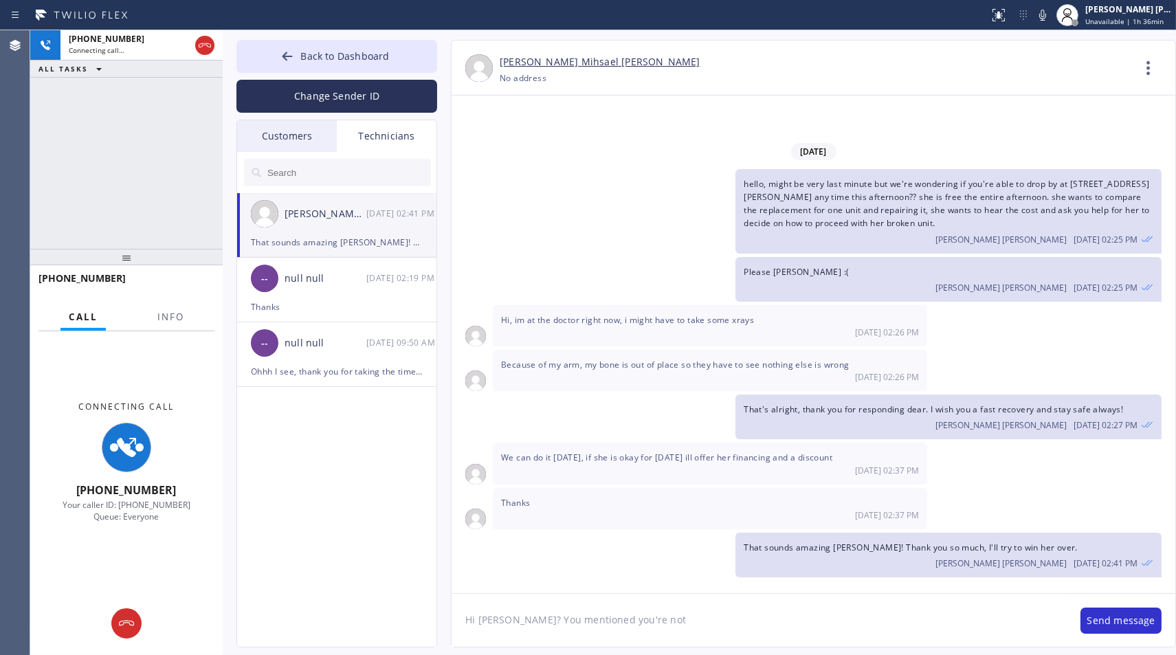
click at [732, 333] on div "[DATE] 02:26 PM" at bounding box center [710, 332] width 418 height 12
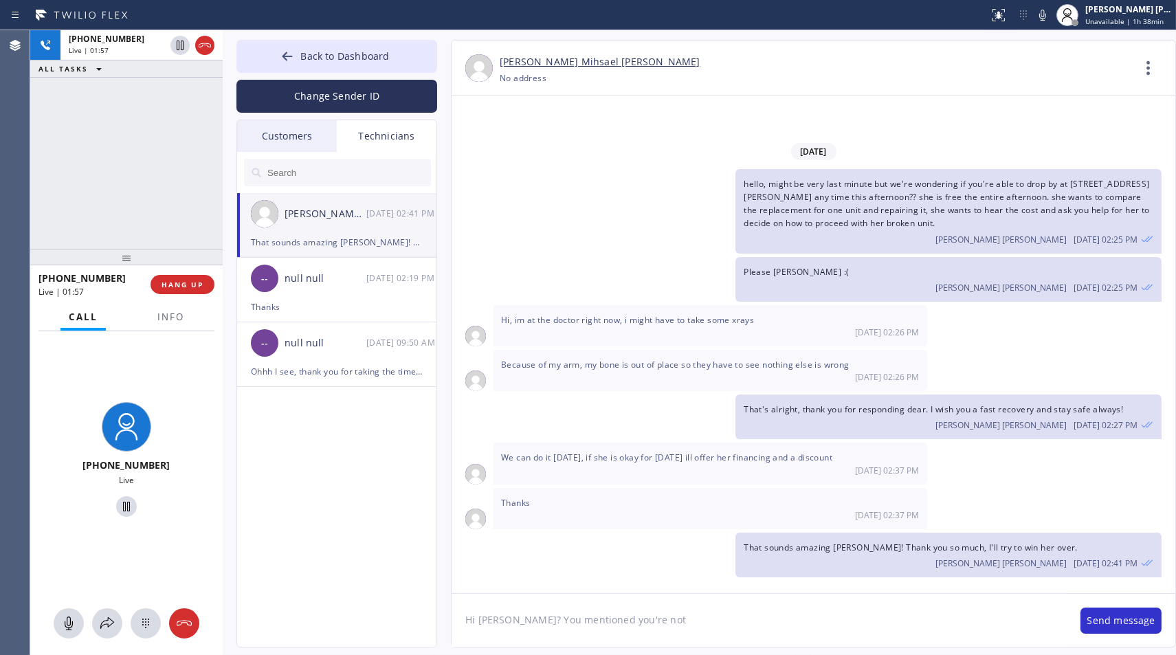
click at [190, 181] on div "+14085922083 Live | 01:57 ALL TASKS ALL TASKS ACTIVE TASKS TASKS IN WRAP UP" at bounding box center [126, 139] width 192 height 219
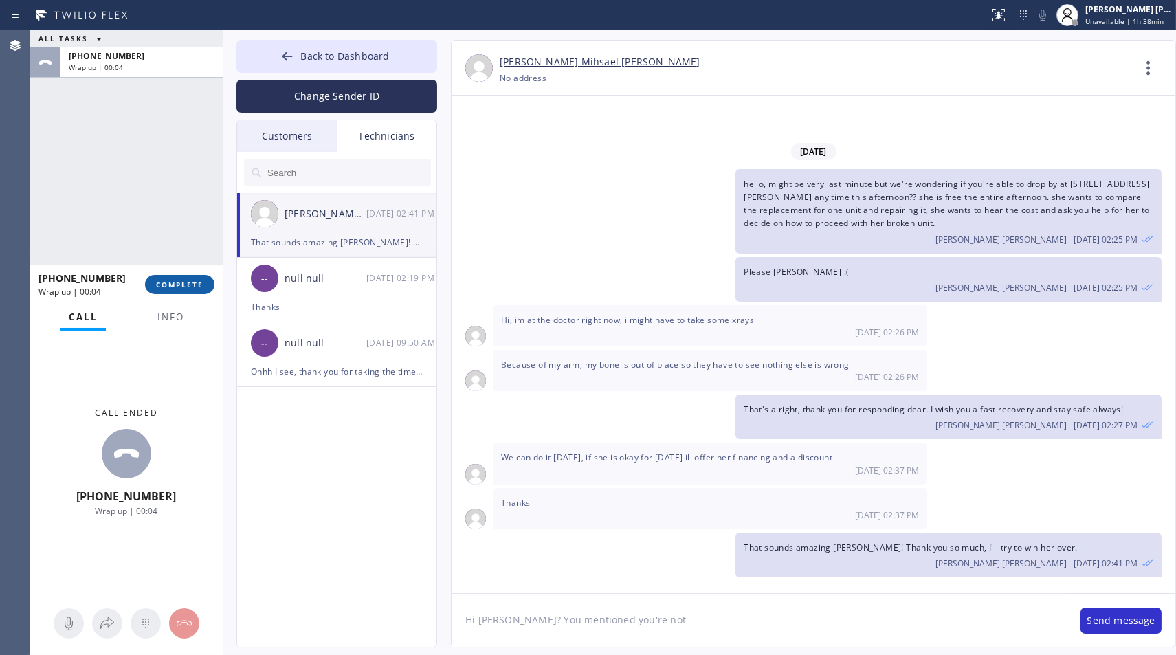
click at [190, 286] on span "COMPLETE" at bounding box center [179, 285] width 47 height 10
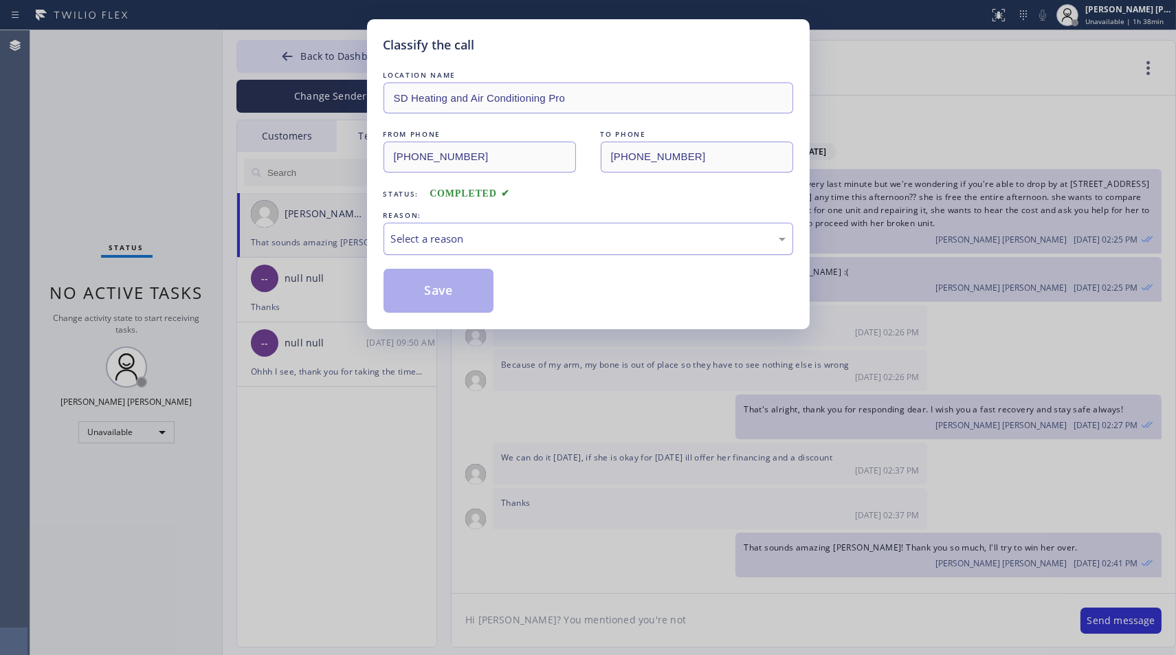
click at [470, 245] on div "Select a reason" at bounding box center [589, 239] width 410 height 32
click at [461, 300] on button "Save" at bounding box center [439, 291] width 111 height 44
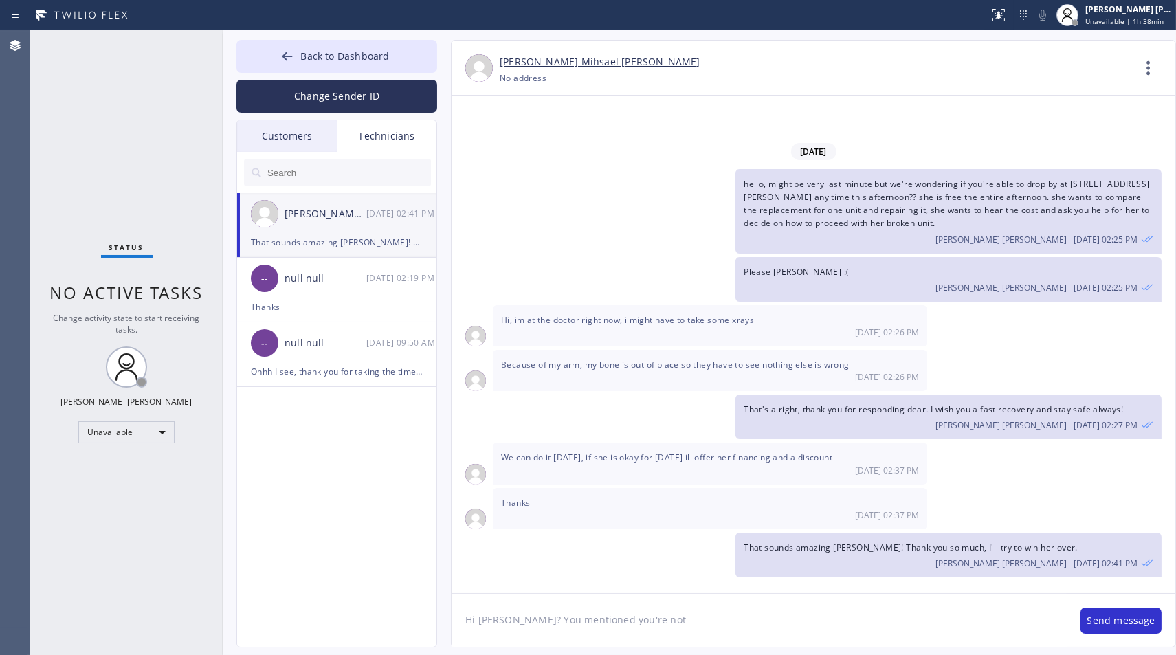
click at [772, 619] on textarea "Hi Paula? You mentioned you're not" at bounding box center [759, 620] width 615 height 53
click at [772, 615] on textarea "Hi Paula? You mentioned you're not" at bounding box center [759, 620] width 615 height 53
click at [770, 614] on textarea "Hi Paula? You mentioned you're not" at bounding box center [759, 620] width 615 height 53
click at [853, 624] on textarea "Thank you so much Isaac I just spoke to her and she's really happy about it" at bounding box center [759, 620] width 615 height 53
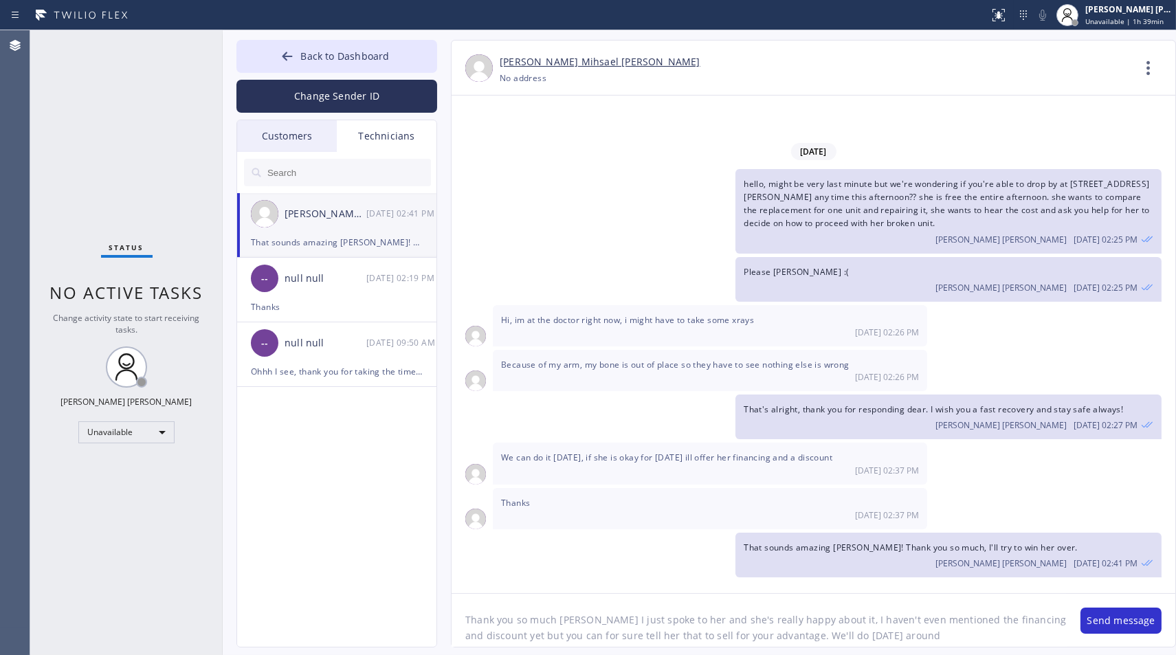
click at [928, 629] on textarea "Thank you so much Isaac I just spoke to her and she's really happy about it, I …" at bounding box center [759, 620] width 615 height 53
type textarea "Thank you so much [PERSON_NAME] I just spoke to her and she's really happy abou…"
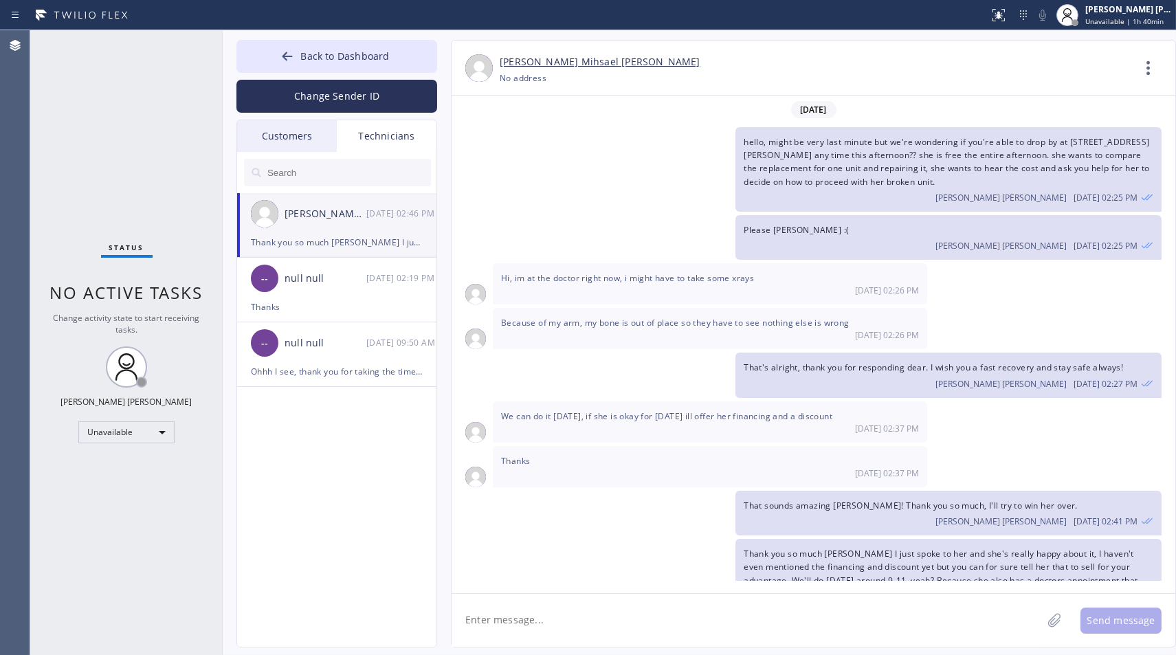
scroll to position [42, 0]
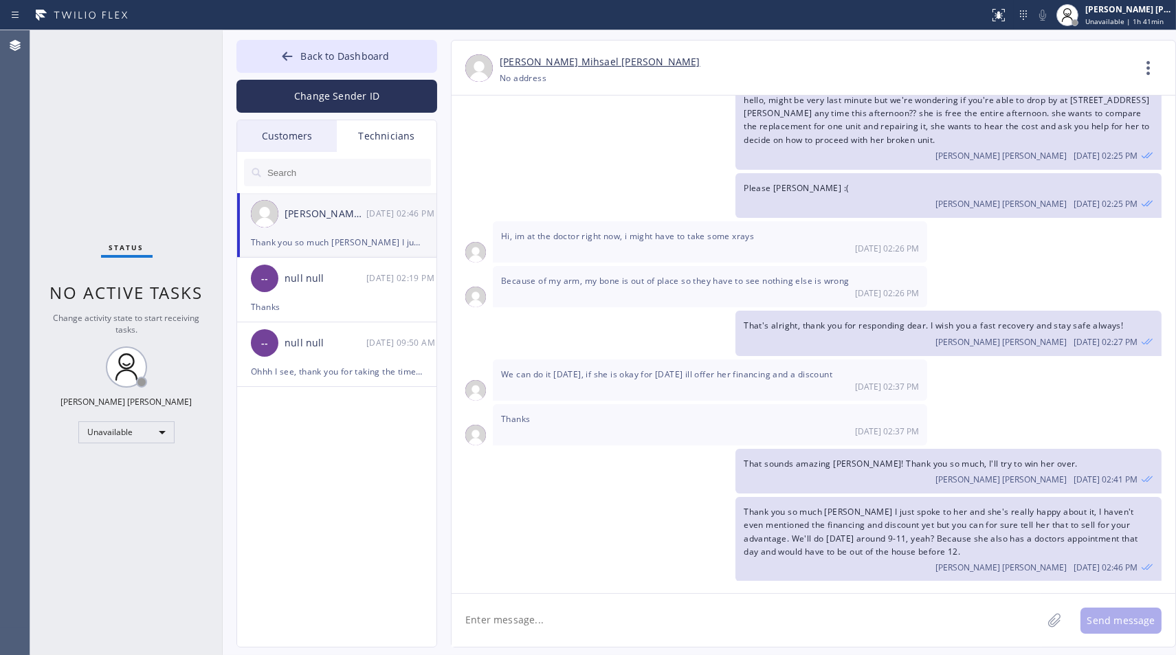
click at [658, 179] on div "Please Isaac :( Ianne Charisse Cambal 09/08 02:25 PM" at bounding box center [807, 195] width 710 height 45
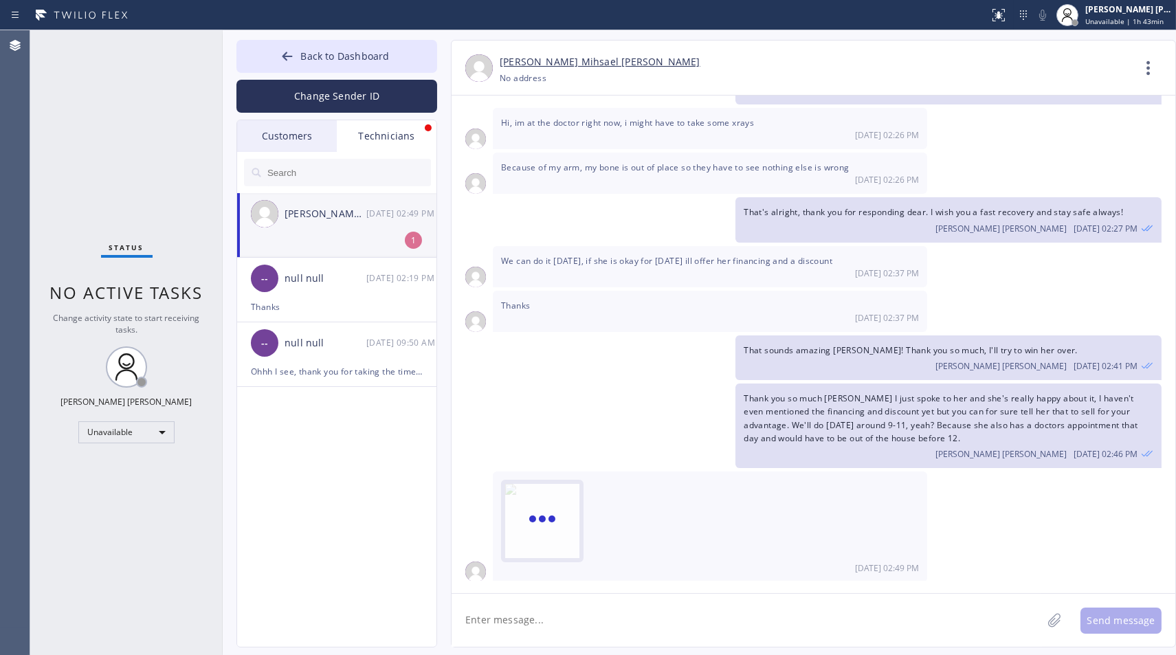
click at [524, 511] on div at bounding box center [542, 521] width 74 height 74
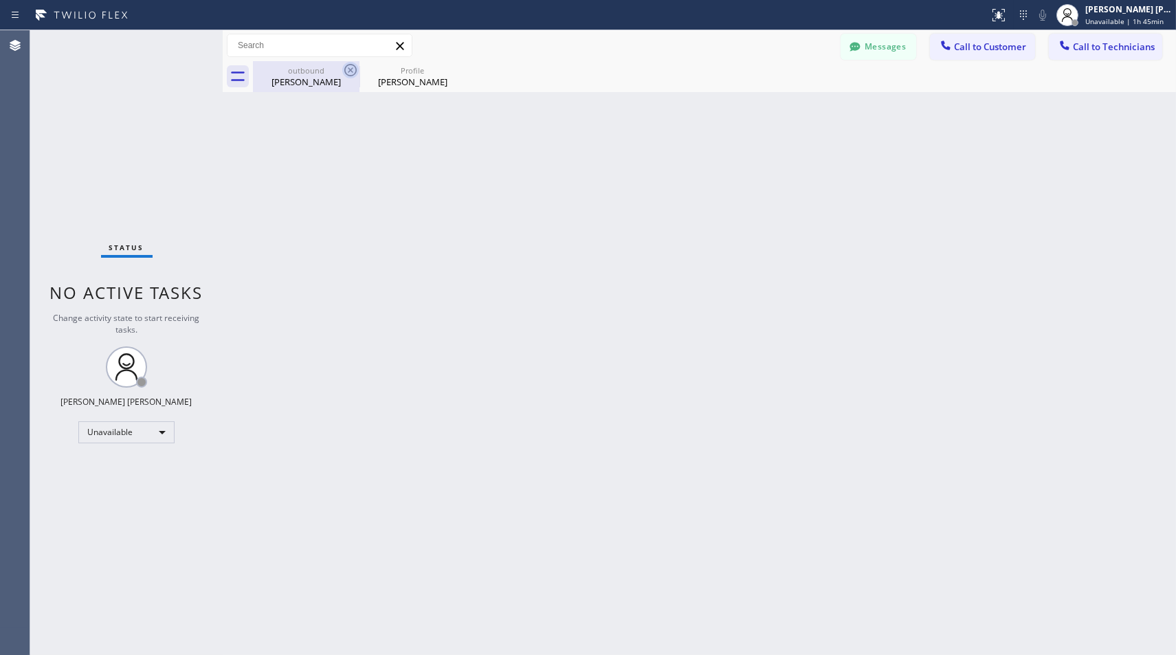
click at [349, 64] on icon at bounding box center [350, 70] width 12 height 12
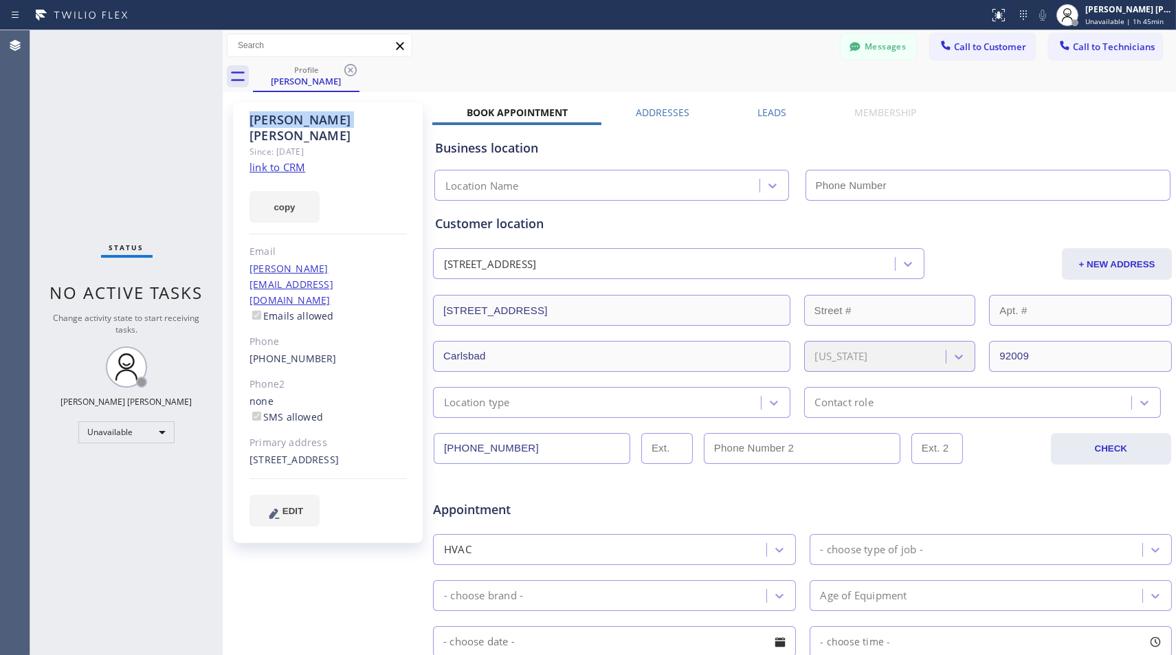
click at [349, 64] on icon at bounding box center [350, 70] width 12 height 12
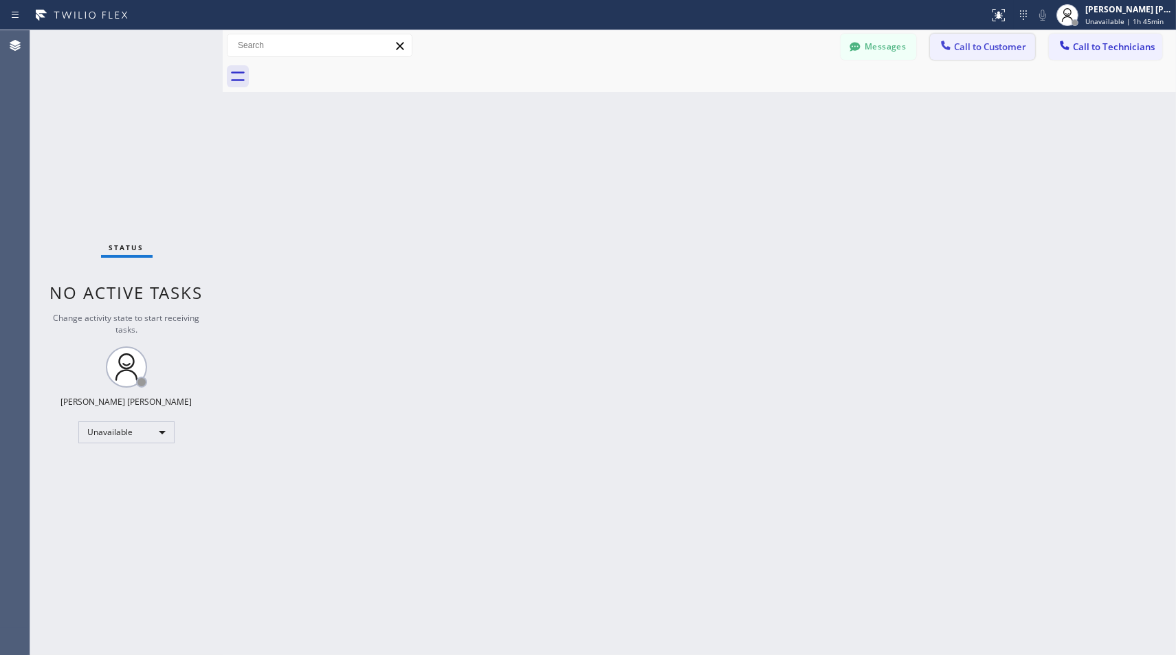
drag, startPoint x: 349, startPoint y: 64, endPoint x: 956, endPoint y: 59, distance: 606.9
click at [356, 64] on div at bounding box center [714, 76] width 923 height 31
click at [905, 51] on button "Messages" at bounding box center [879, 47] width 76 height 26
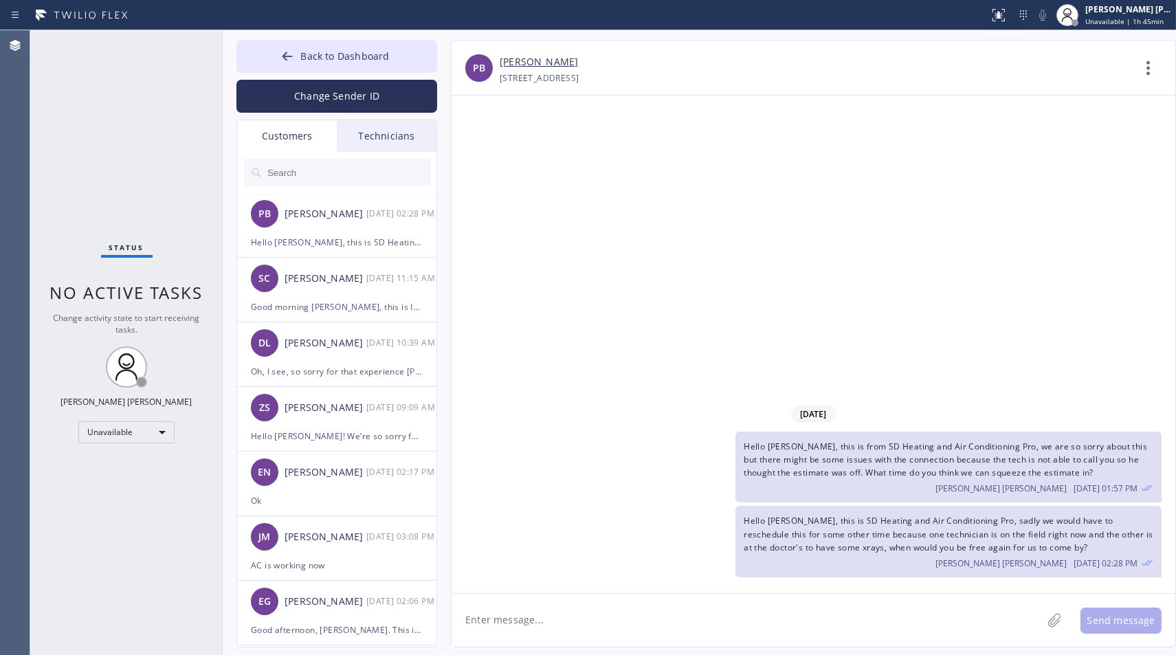
click at [372, 131] on div "Technicians" at bounding box center [387, 136] width 100 height 32
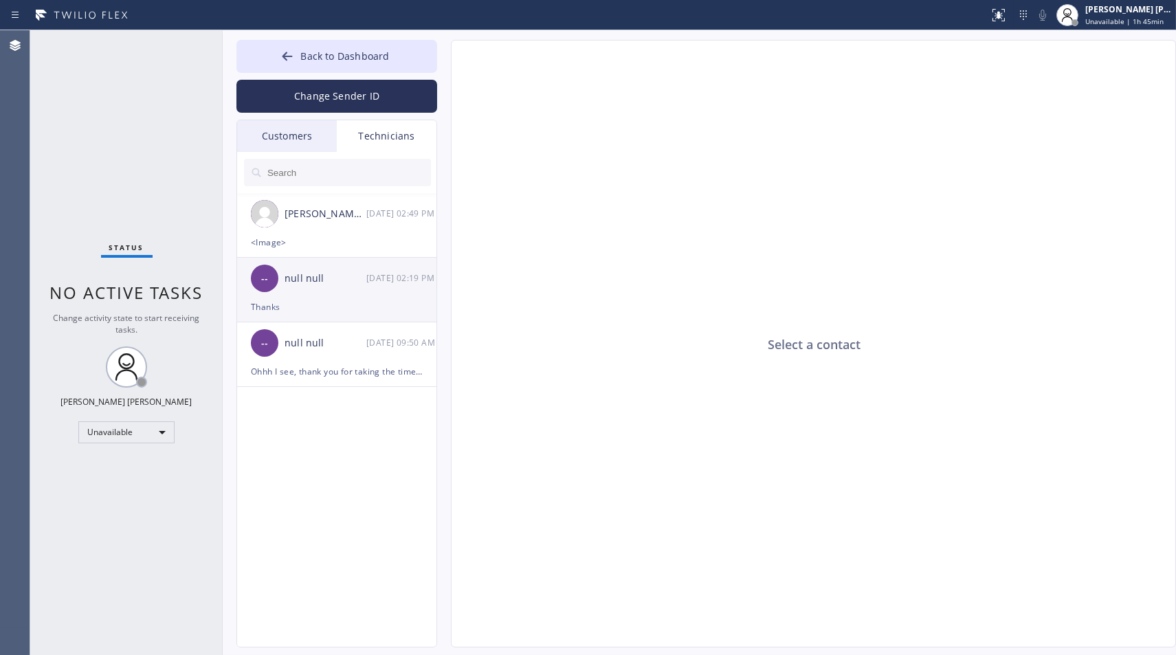
click at [291, 265] on div "-- null null [DATE] 02:19 PM" at bounding box center [337, 278] width 201 height 41
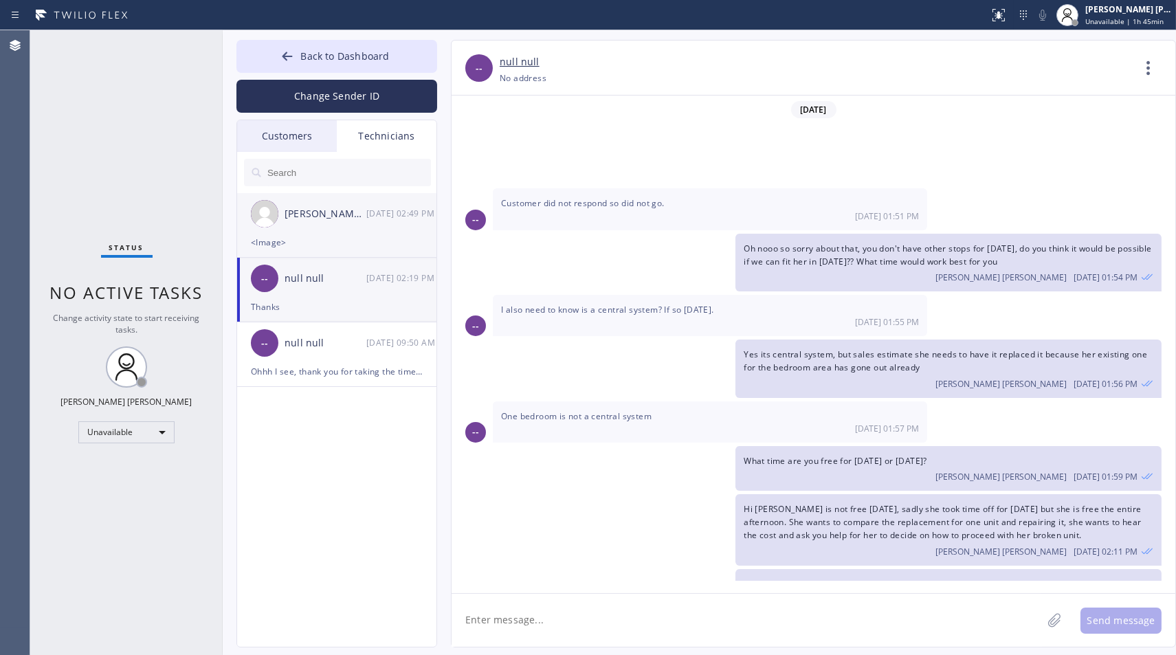
scroll to position [124, 0]
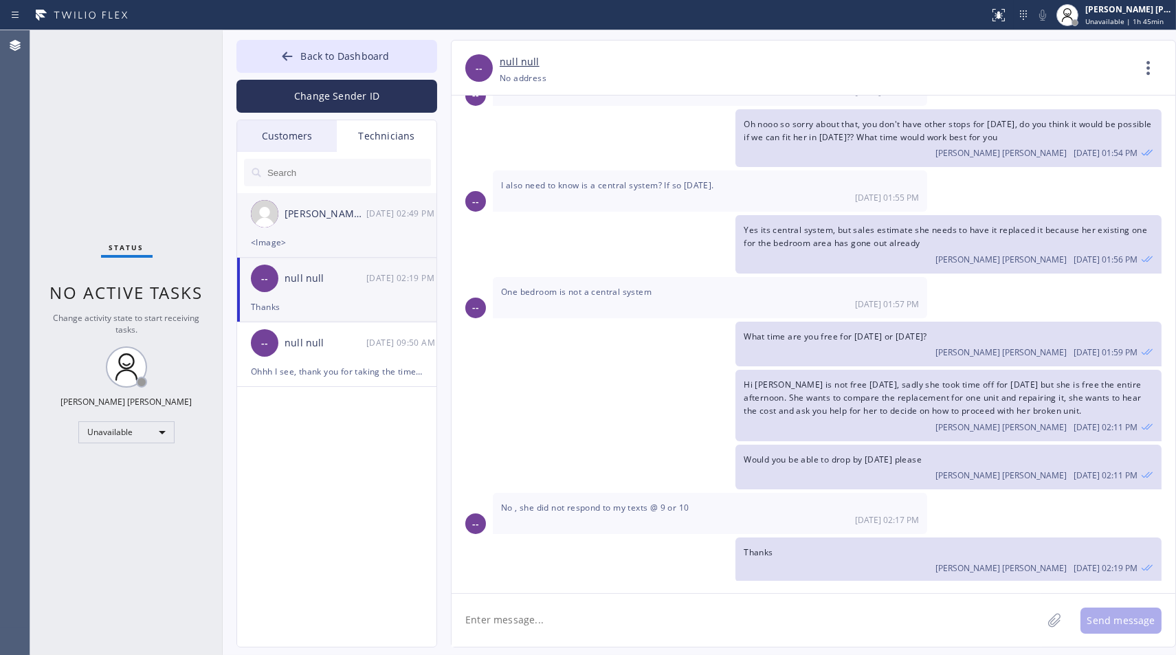
click at [293, 234] on div "<Image>" at bounding box center [337, 242] width 172 height 16
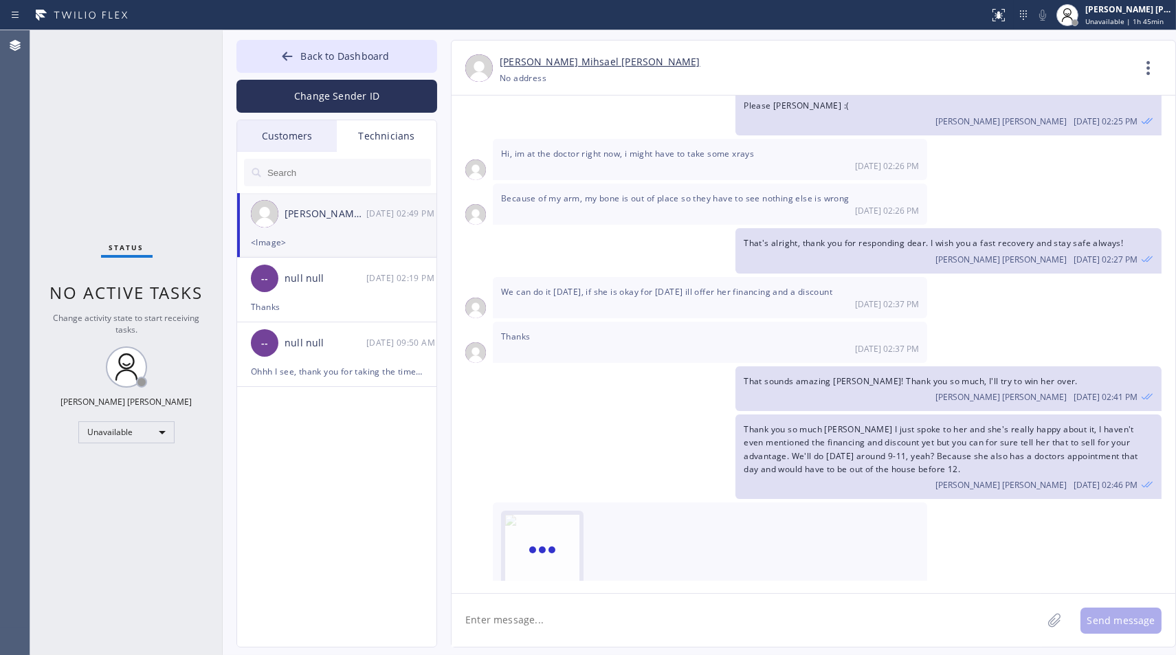
click at [570, 546] on div at bounding box center [542, 552] width 74 height 74
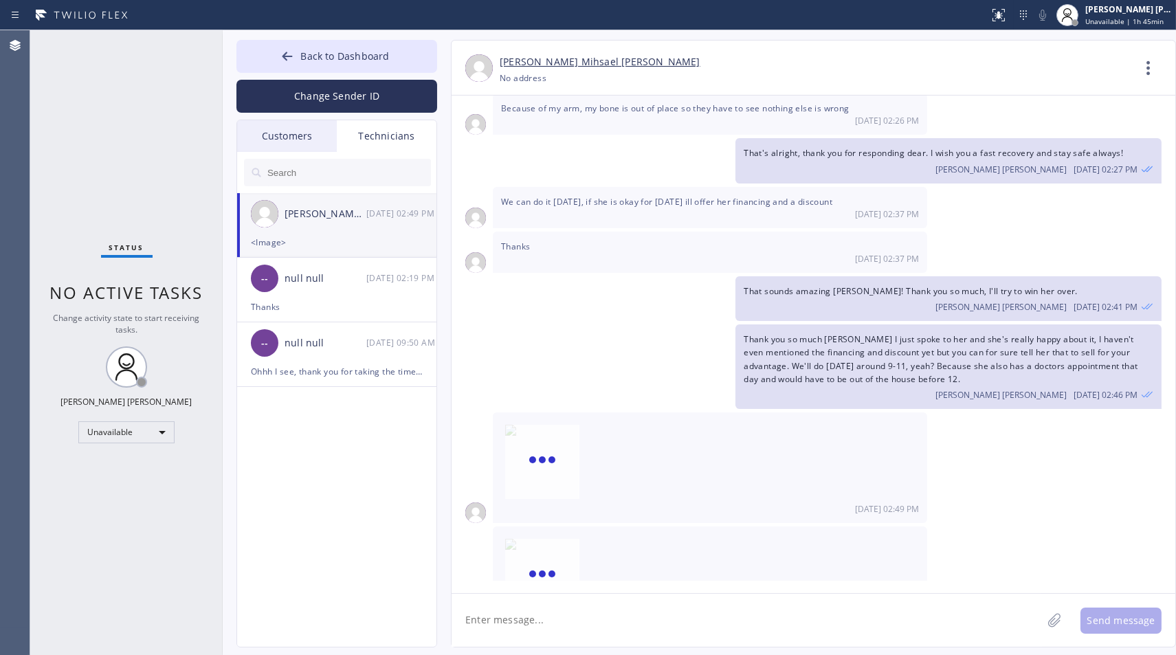
scroll to position [269, 0]
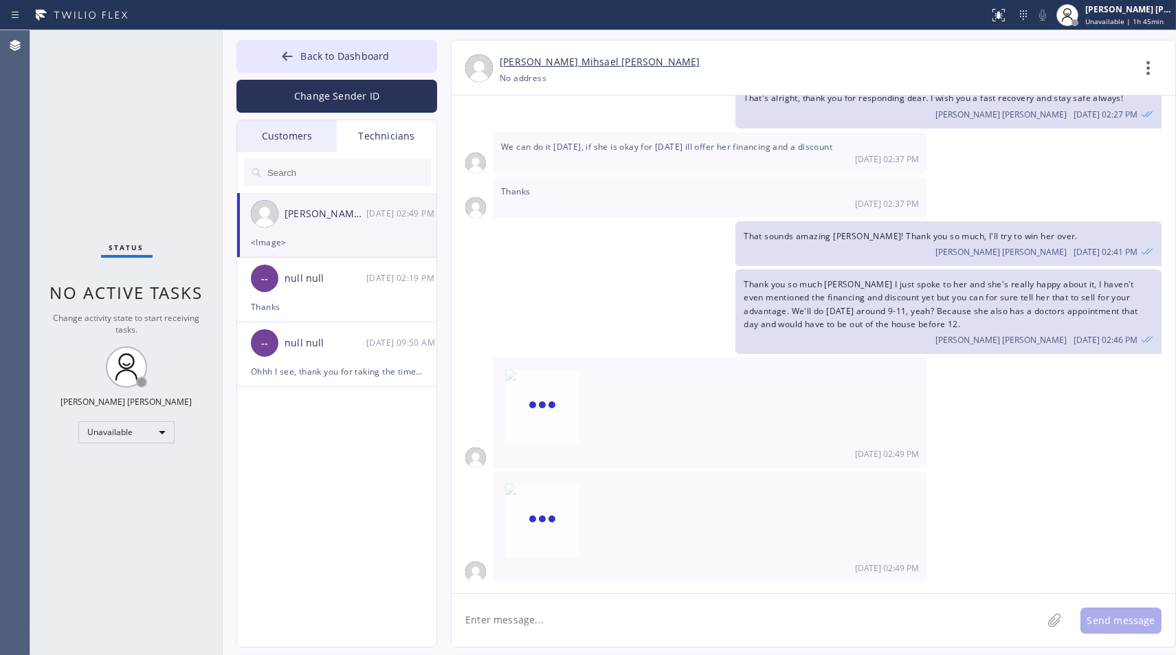
click at [1131, 390] on div "[DATE] 02:49 PM" at bounding box center [814, 412] width 724 height 111
click at [581, 410] on div at bounding box center [542, 407] width 82 height 82
click at [1098, 504] on div "[DATE] 02:49 PM" at bounding box center [814, 527] width 724 height 111
click at [92, 139] on div "Status No active tasks Change activity state to start receiving tasks. [PERSON_…" at bounding box center [126, 342] width 192 height 625
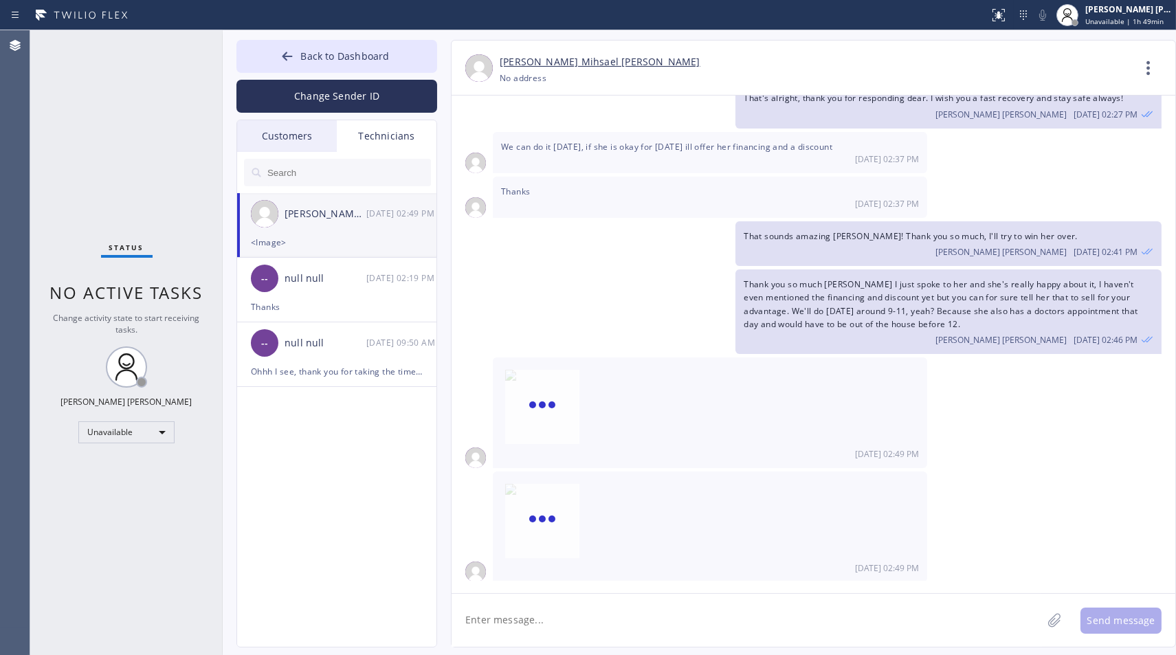
click at [566, 357] on div "[DATE] 02:49 PM" at bounding box center [710, 412] width 434 height 111
click at [546, 413] on div at bounding box center [542, 407] width 74 height 74
click at [510, 366] on div at bounding box center [542, 407] width 82 height 82
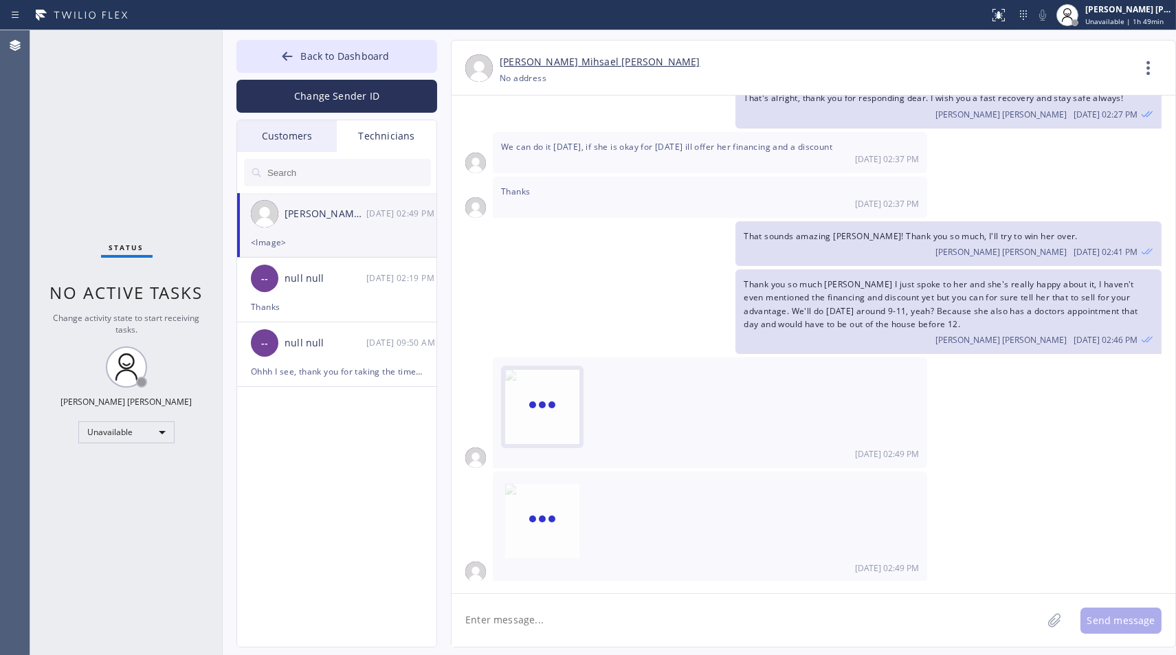
drag, startPoint x: 504, startPoint y: 380, endPoint x: 572, endPoint y: 634, distance: 263.3
click at [503, 381] on div at bounding box center [542, 407] width 82 height 82
click at [569, 620] on textarea at bounding box center [747, 620] width 590 height 53
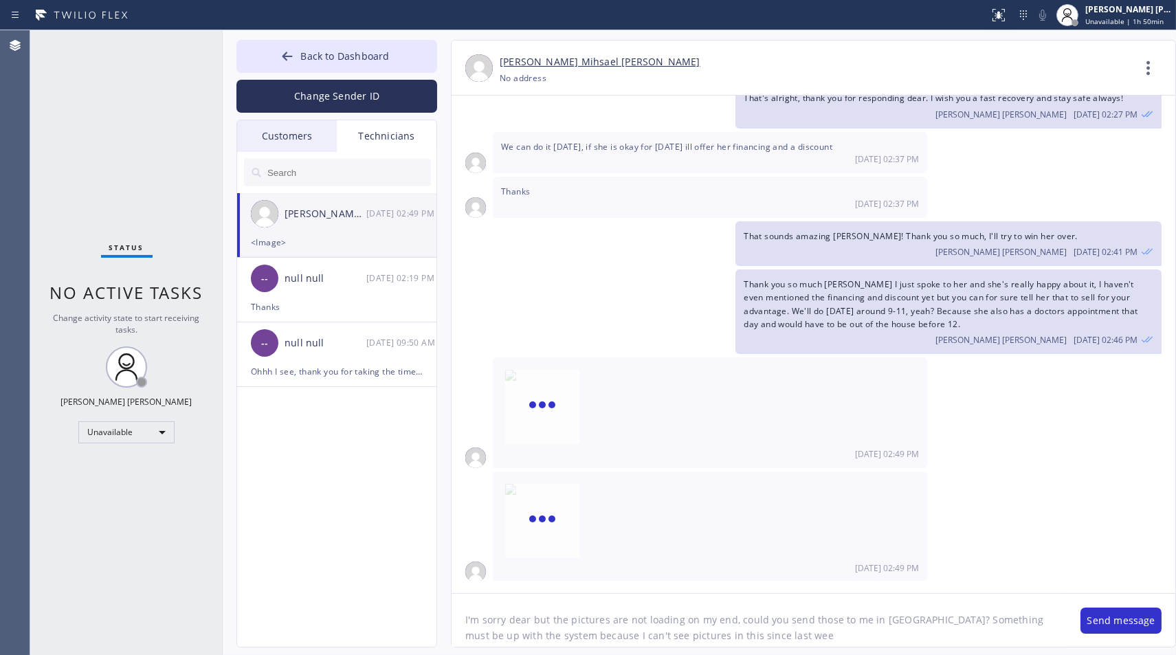
type textarea "I'm sorry dear but the pictures are not loading on my end, could you send those…"
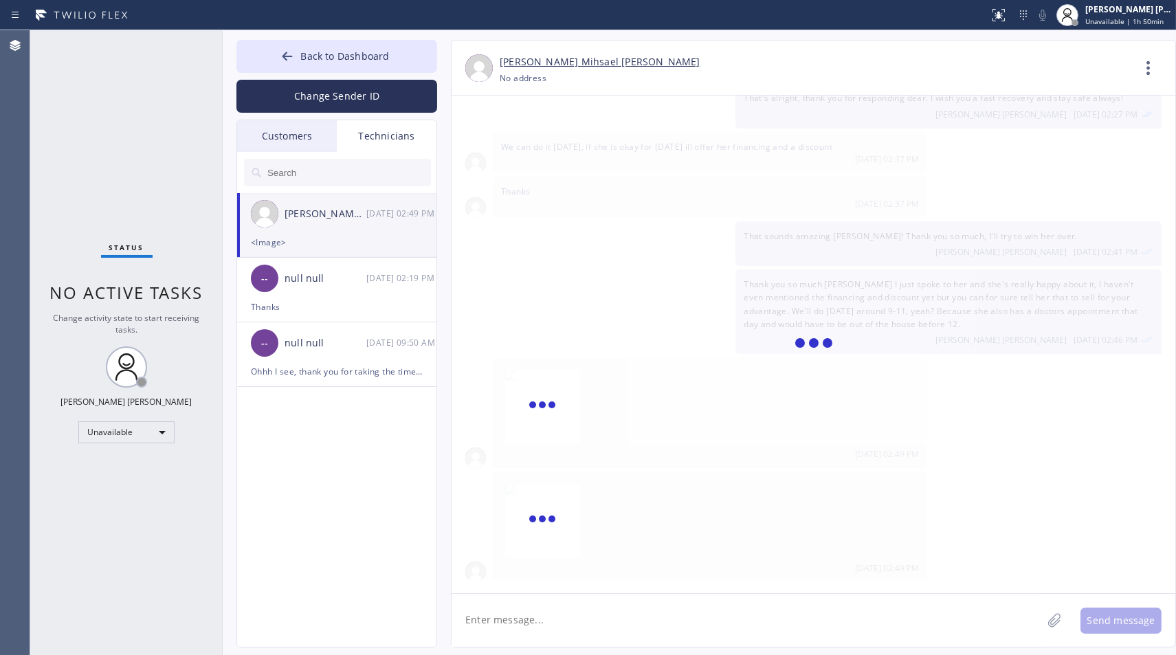
scroll to position [331, 0]
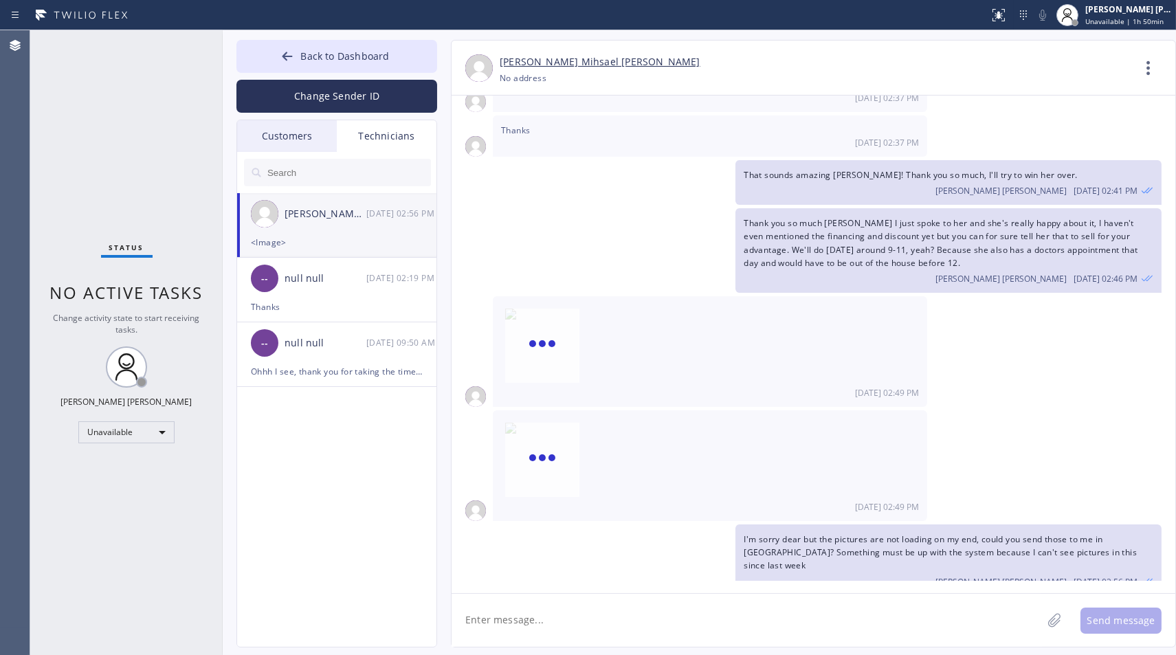
click at [1142, 424] on div "[DATE] 02:49 PM" at bounding box center [814, 465] width 724 height 111
click at [873, 606] on textarea at bounding box center [747, 620] width 590 height 53
type textarea "But you can always do that later, just focus your time and energy at the doctor…"
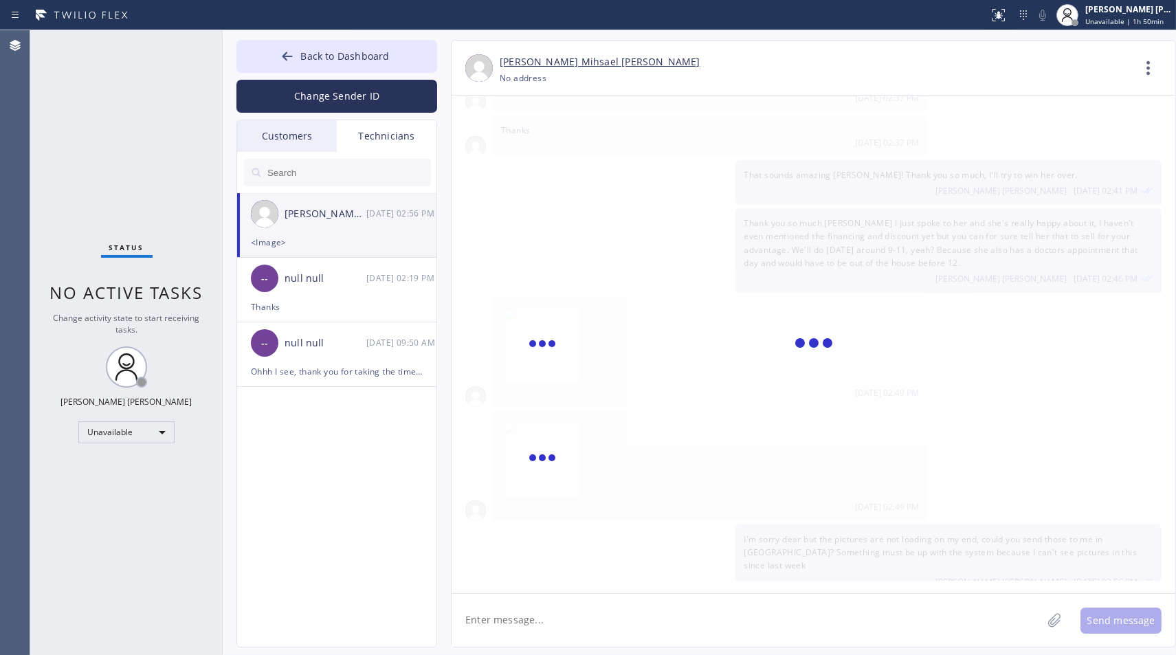
scroll to position [392, 0]
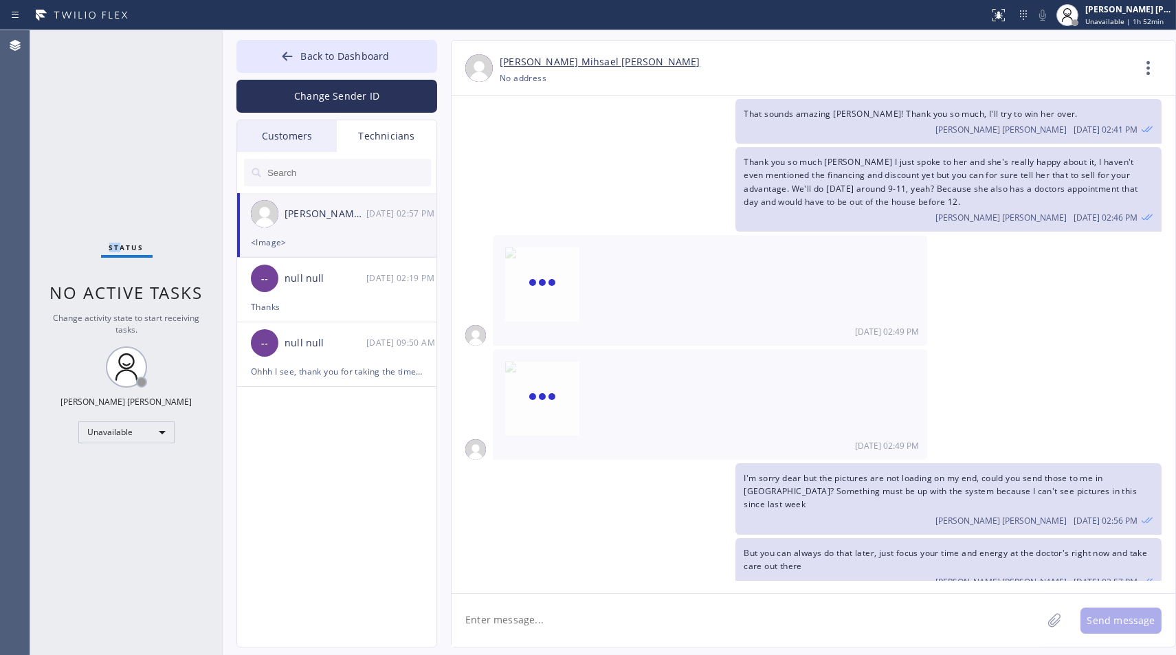
drag, startPoint x: 78, startPoint y: 207, endPoint x: 78, endPoint y: 241, distance: 34.4
click at [78, 241] on div "Status No active tasks Change activity state to start receiving tasks. [PERSON_…" at bounding box center [126, 342] width 192 height 625
click at [160, 155] on div "Status No active tasks Change activity state to start receiving tasks. [PERSON_…" at bounding box center [126, 342] width 192 height 625
click at [148, 113] on div "Status No active tasks Change activity state to start receiving tasks. [PERSON_…" at bounding box center [126, 342] width 192 height 625
click at [53, 141] on div "Status No active tasks Change activity state to start receiving tasks. [PERSON_…" at bounding box center [126, 342] width 192 height 625
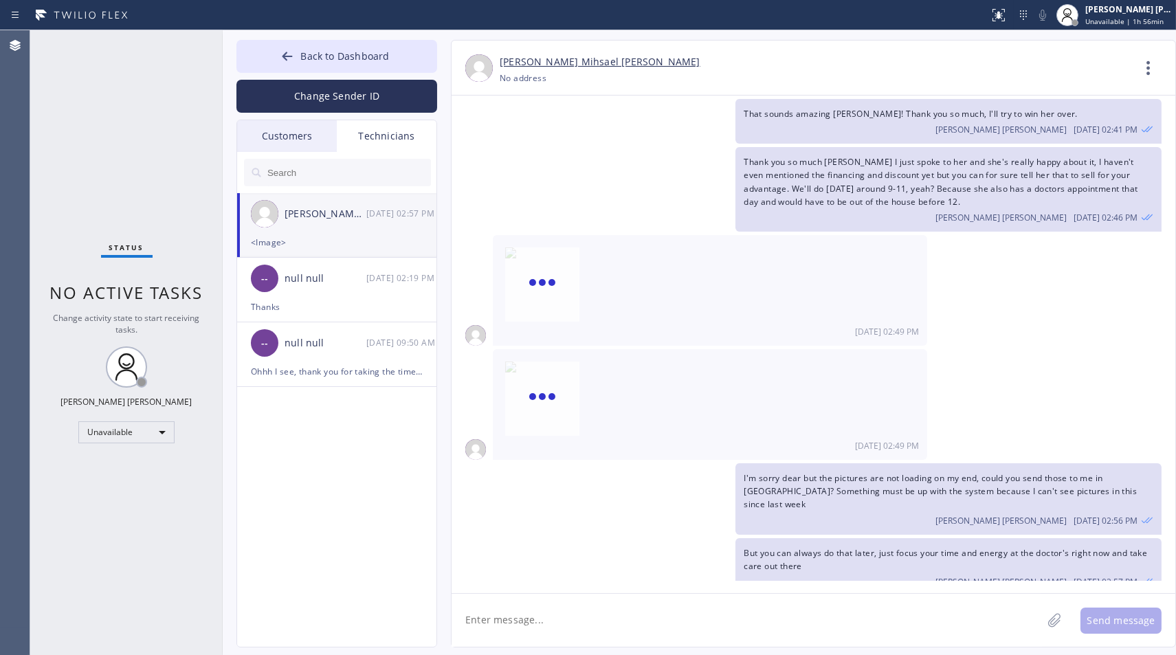
click at [1130, 291] on div "[DATE] 02:49 PM" at bounding box center [814, 290] width 724 height 111
click at [1104, 16] on span "Unavailable | 2h 7min" at bounding box center [1122, 21] width 74 height 10
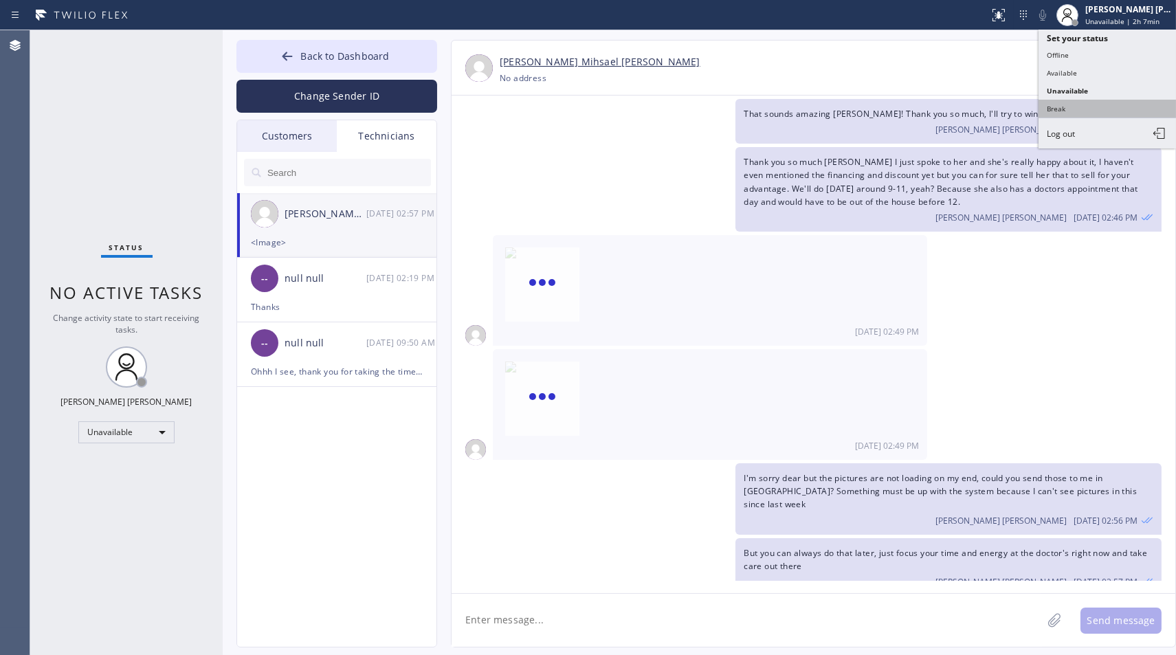
click at [1053, 108] on button "Break" at bounding box center [1107, 109] width 137 height 18
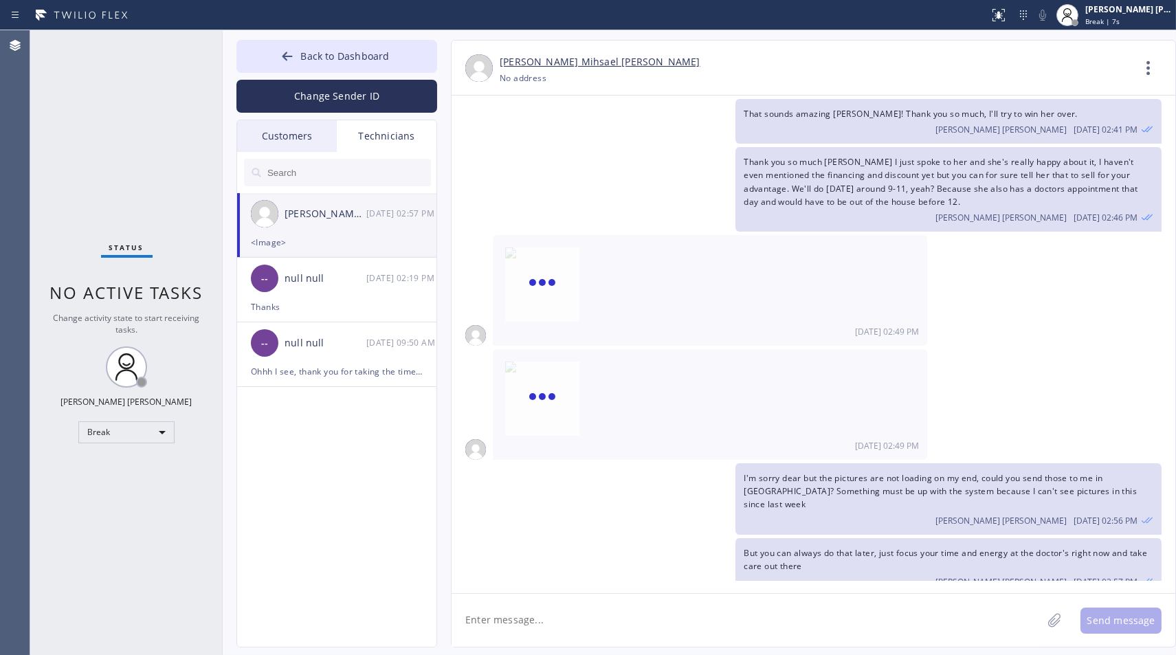
click at [645, 156] on div "Thank you so much [PERSON_NAME] I just spoke to her and she's really happy abou…" at bounding box center [807, 189] width 710 height 85
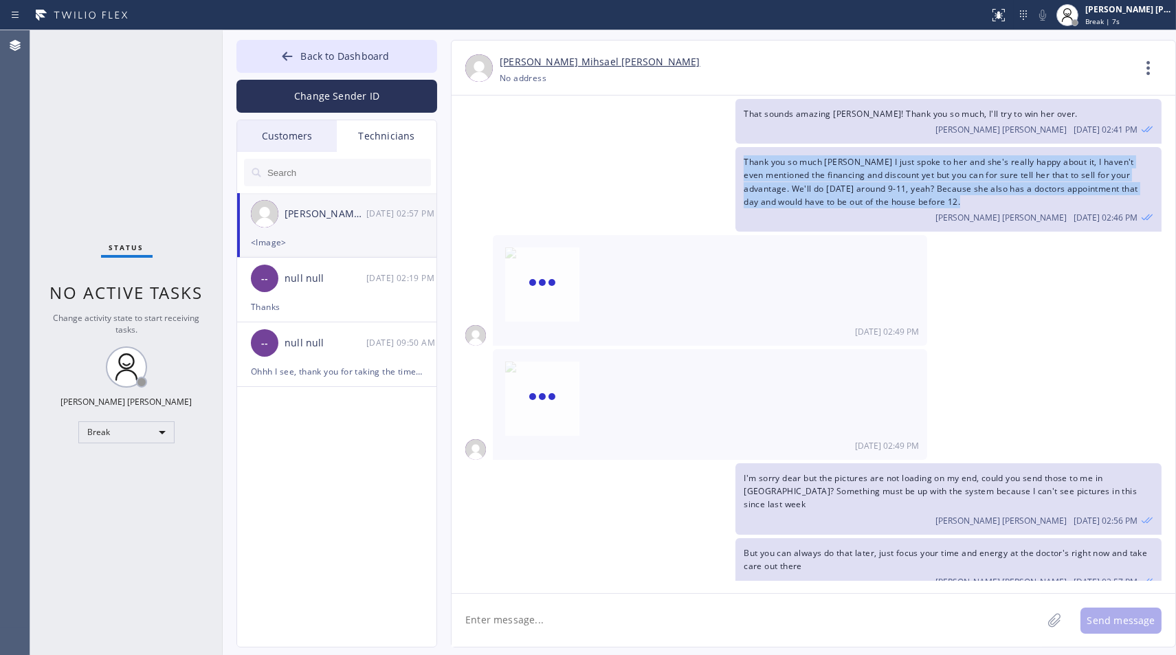
click at [645, 156] on div "Thank you so much [PERSON_NAME] I just spoke to her and she's really happy abou…" at bounding box center [807, 189] width 710 height 85
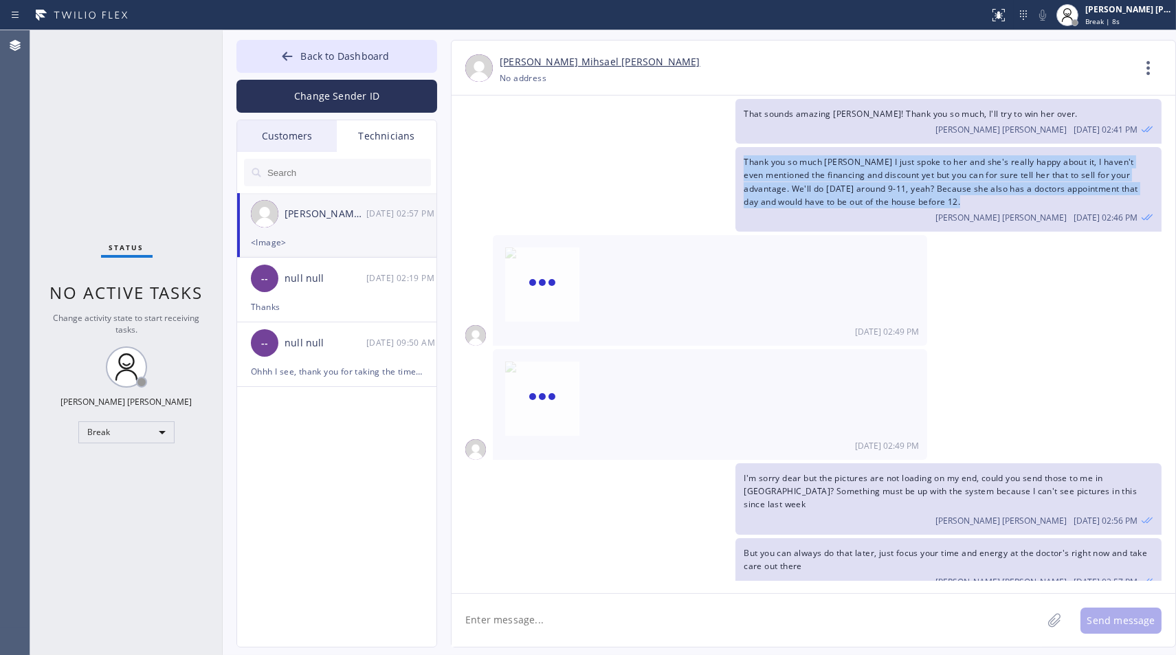
click at [645, 156] on div "Thank you so much [PERSON_NAME] I just spoke to her and she's really happy abou…" at bounding box center [807, 189] width 710 height 85
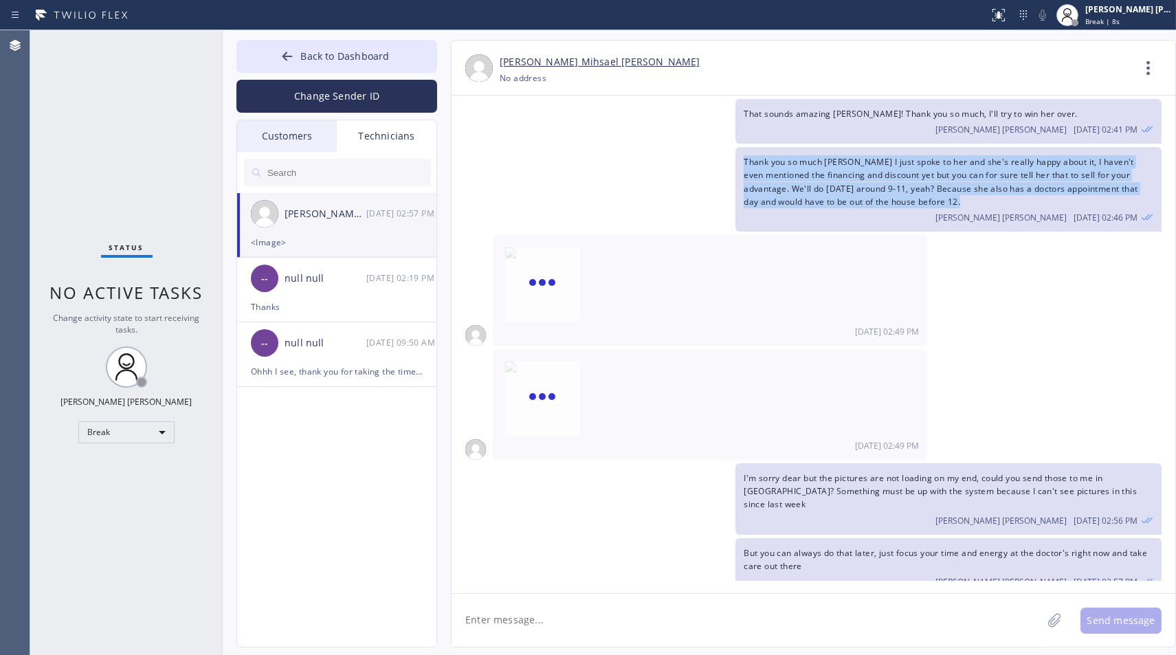
click at [645, 156] on div "Thank you so much [PERSON_NAME] I just spoke to her and she's really happy abou…" at bounding box center [807, 189] width 710 height 85
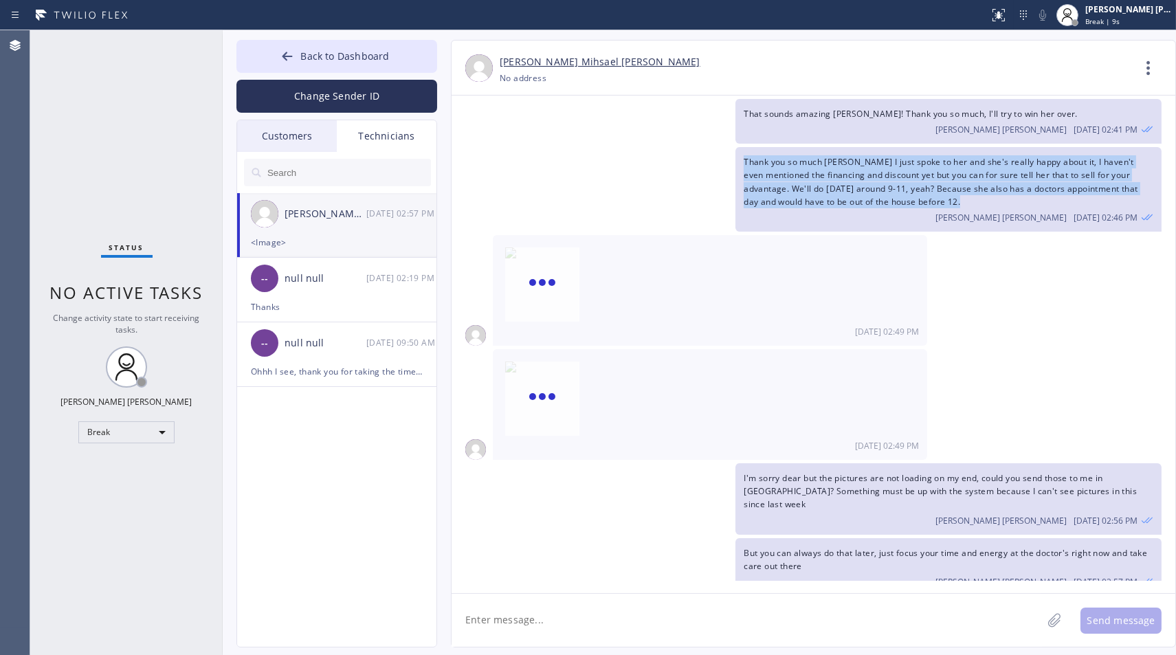
click at [645, 156] on div "Thank you so much [PERSON_NAME] I just spoke to her and she's really happy abou…" at bounding box center [807, 189] width 710 height 85
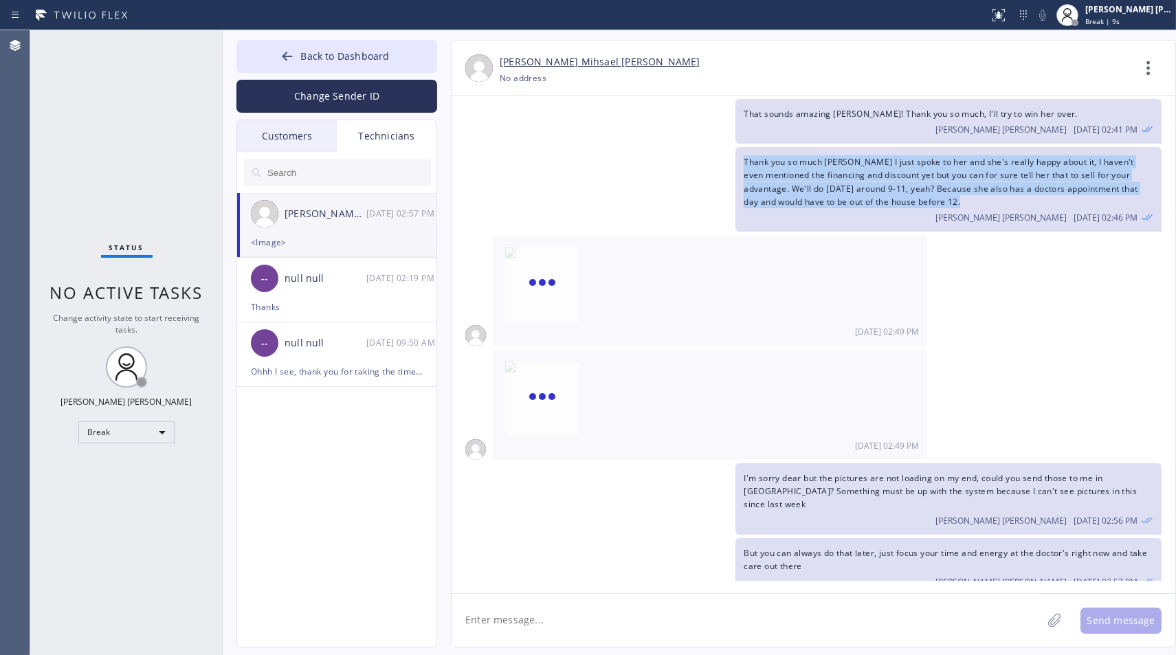
click at [645, 156] on div "Thank you so much [PERSON_NAME] I just spoke to her and she's really happy abou…" at bounding box center [807, 189] width 710 height 85
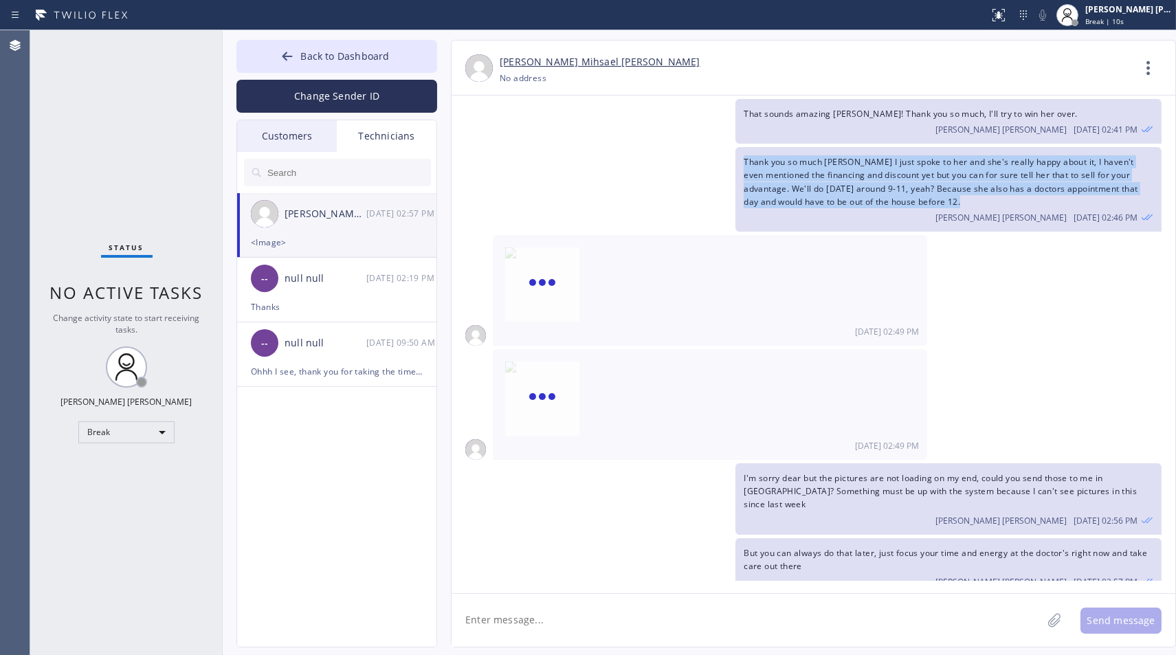
click at [645, 156] on div "Thank you so much [PERSON_NAME] I just spoke to her and she's really happy abou…" at bounding box center [807, 189] width 710 height 85
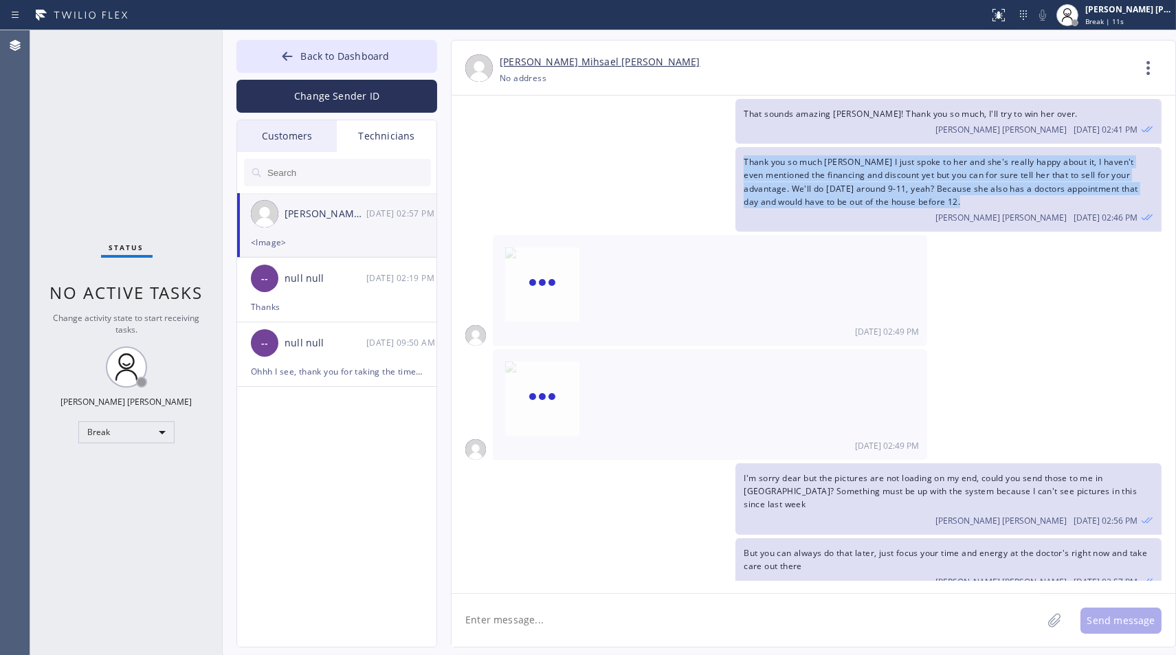
click at [645, 156] on div "Thank you so much [PERSON_NAME] I just spoke to her and she's really happy abou…" at bounding box center [807, 189] width 710 height 85
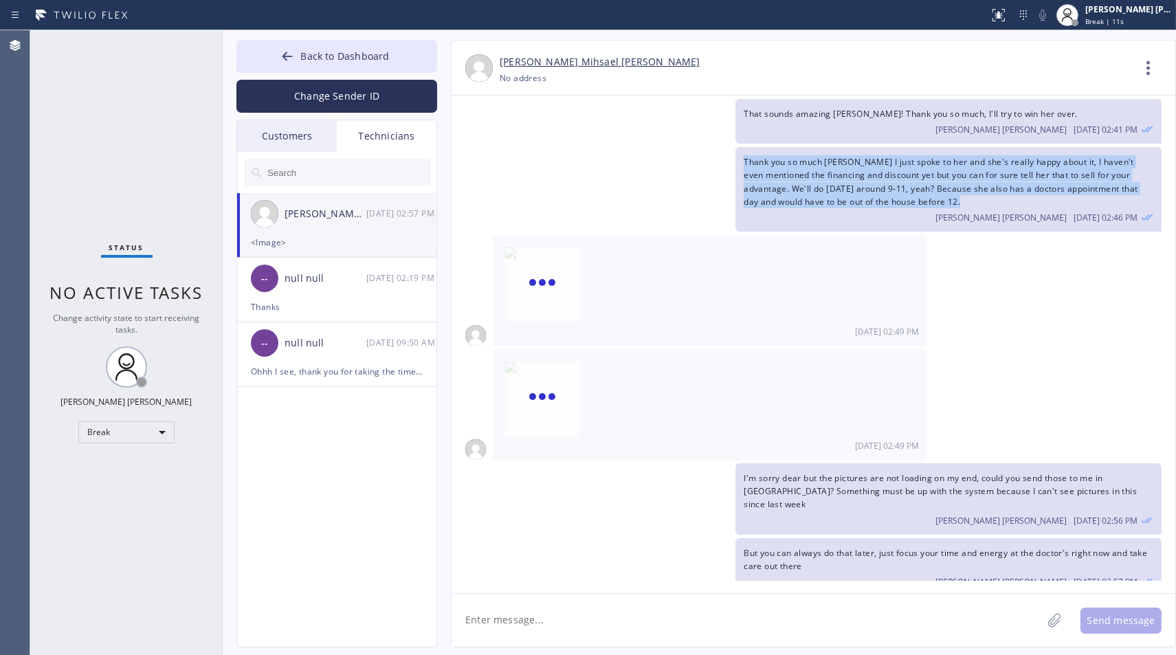
click at [645, 156] on div "Thank you so much [PERSON_NAME] I just spoke to her and she's really happy abou…" at bounding box center [807, 189] width 710 height 85
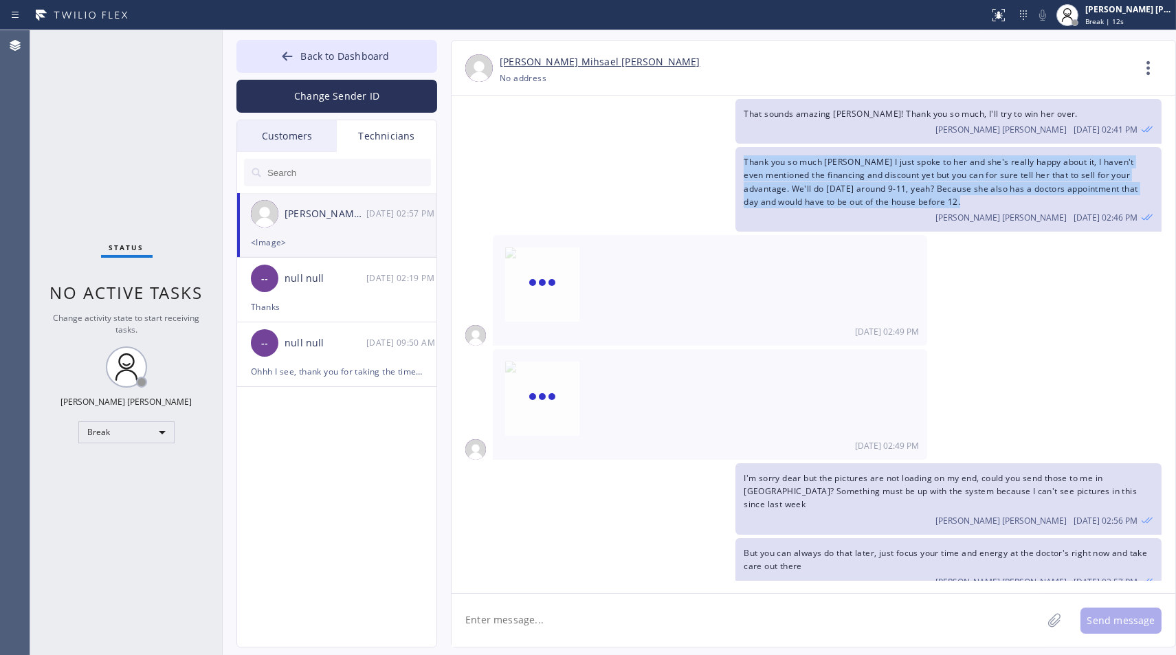
click at [645, 156] on div "Thank you so much [PERSON_NAME] I just spoke to her and she's really happy abou…" at bounding box center [807, 189] width 710 height 85
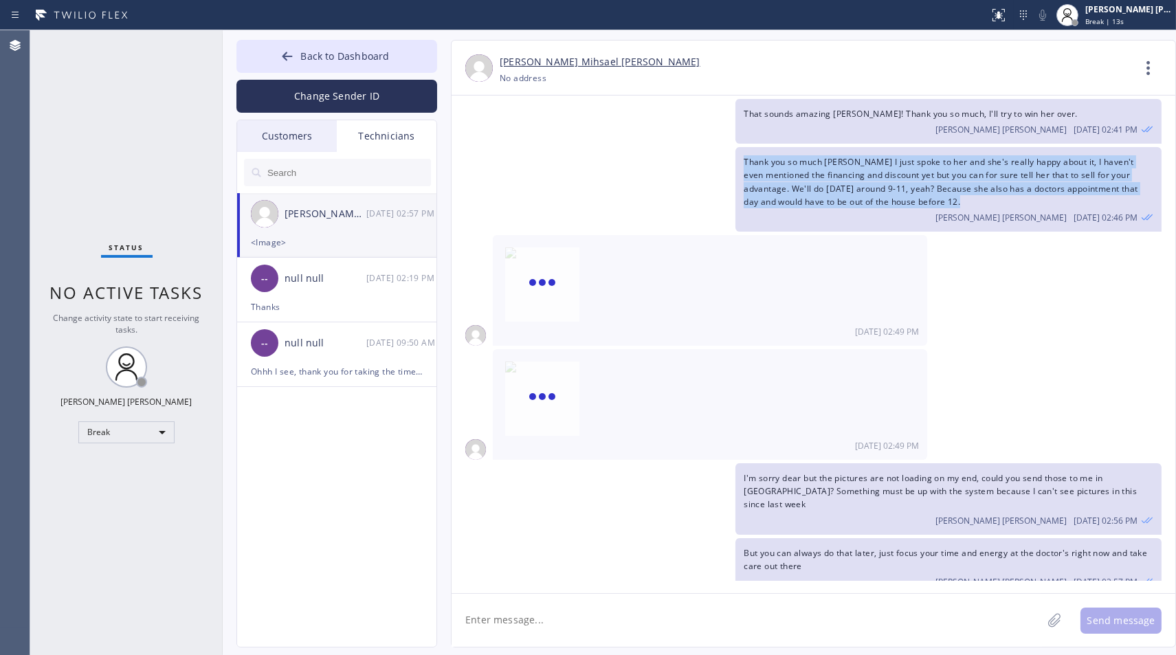
click at [645, 156] on div "Thank you so much [PERSON_NAME] I just spoke to her and she's really happy abou…" at bounding box center [807, 189] width 710 height 85
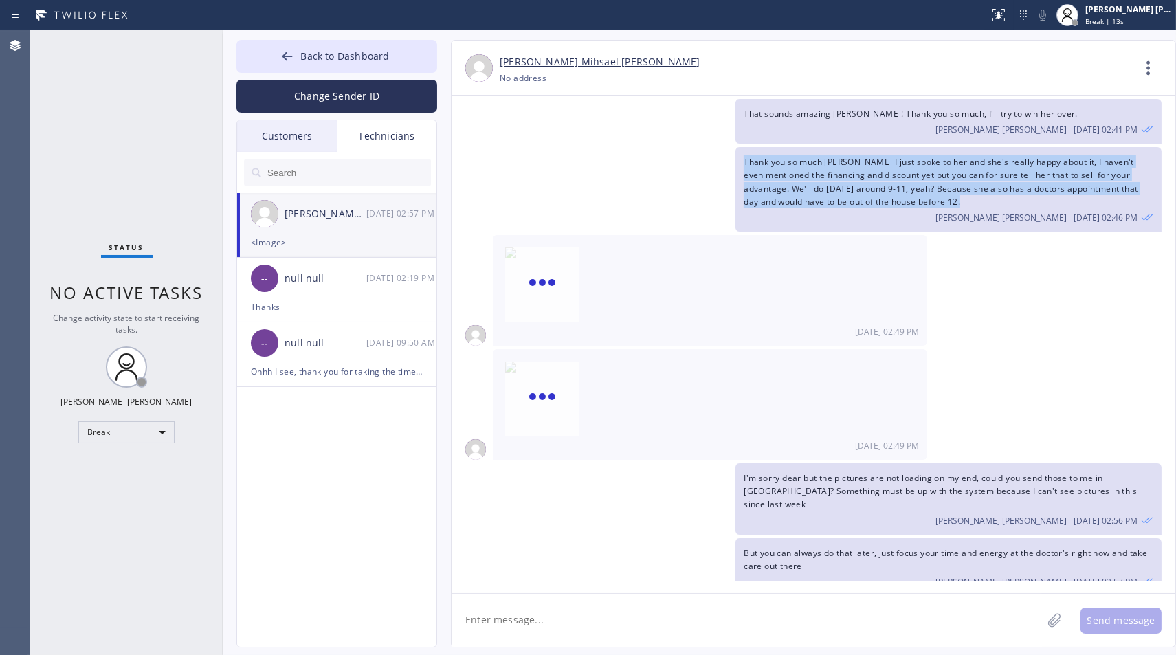
click at [645, 156] on div "Thank you so much [PERSON_NAME] I just spoke to her and she's really happy abou…" at bounding box center [807, 189] width 710 height 85
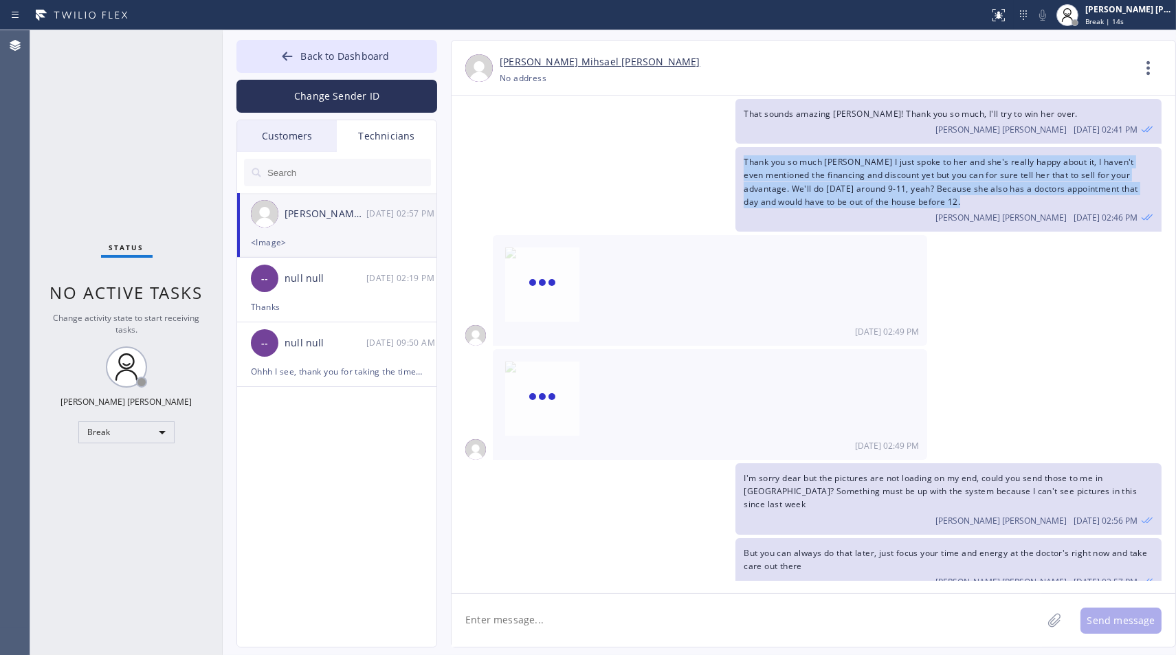
click at [645, 156] on div "Thank you so much [PERSON_NAME] I just spoke to her and she's really happy abou…" at bounding box center [807, 189] width 710 height 85
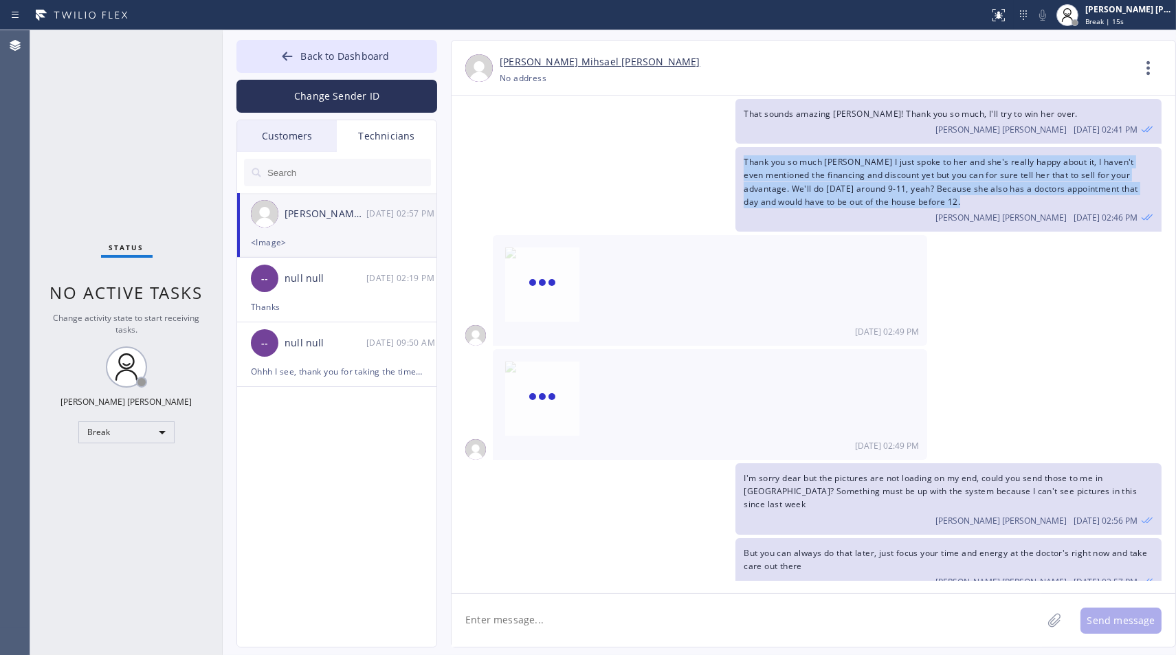
click at [645, 156] on div "Thank you so much [PERSON_NAME] I just spoke to her and she's really happy abou…" at bounding box center [807, 189] width 710 height 85
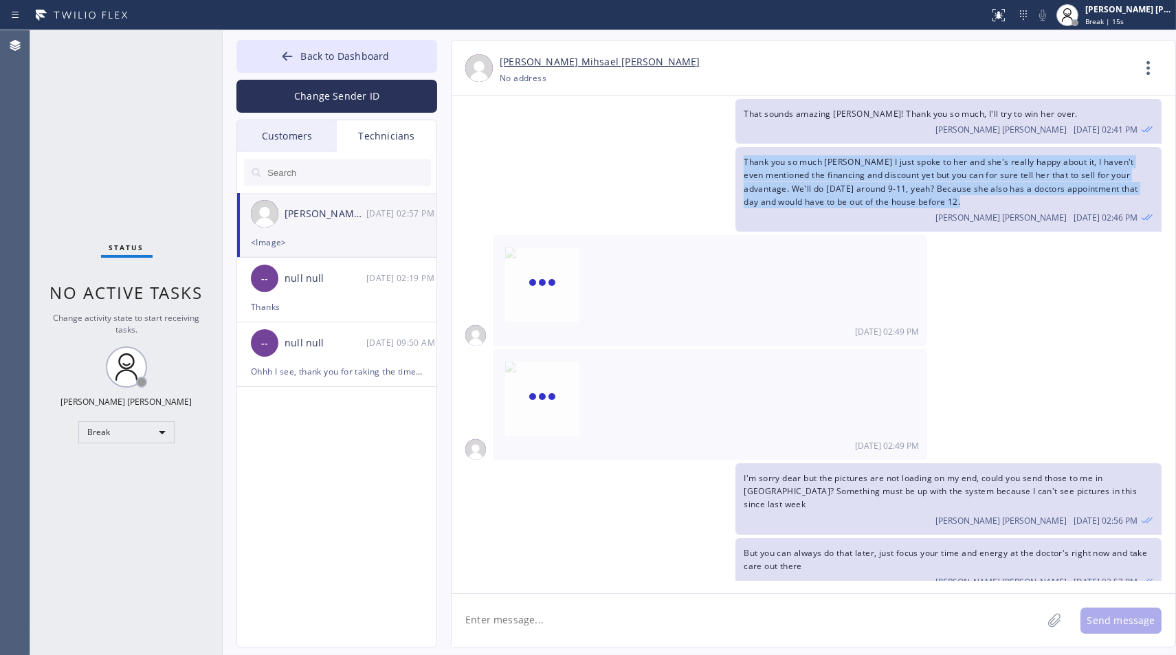
click at [645, 156] on div "Thank you so much [PERSON_NAME] I just spoke to her and she's really happy abou…" at bounding box center [807, 189] width 710 height 85
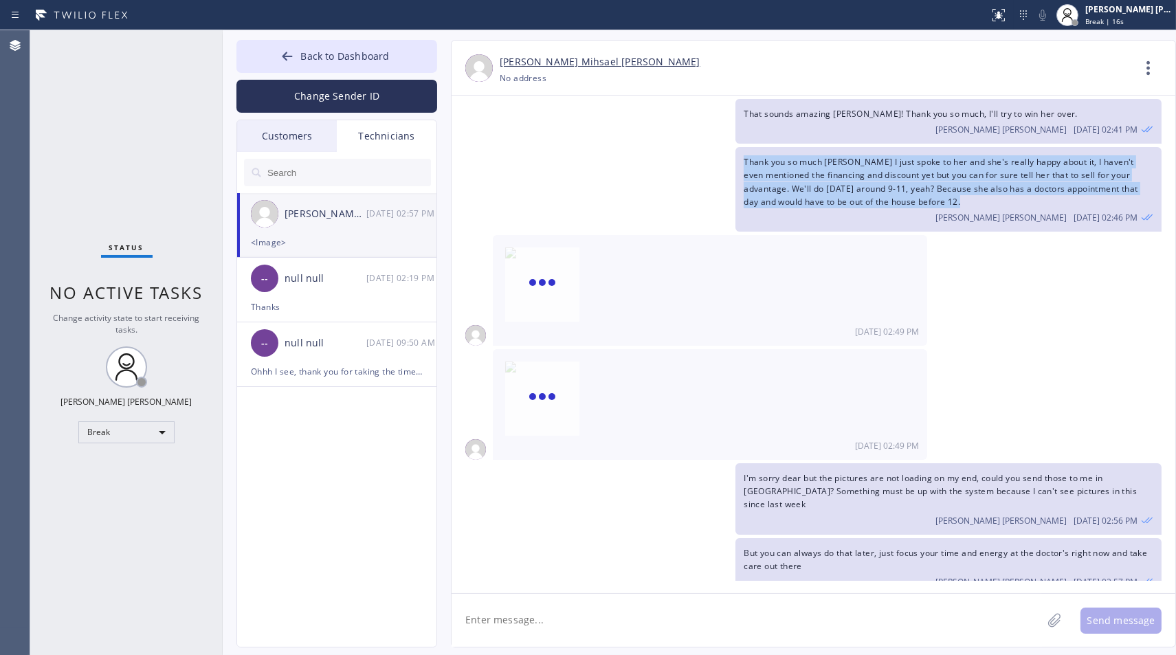
click at [645, 156] on div "Thank you so much [PERSON_NAME] I just spoke to her and she's really happy abou…" at bounding box center [807, 189] width 710 height 85
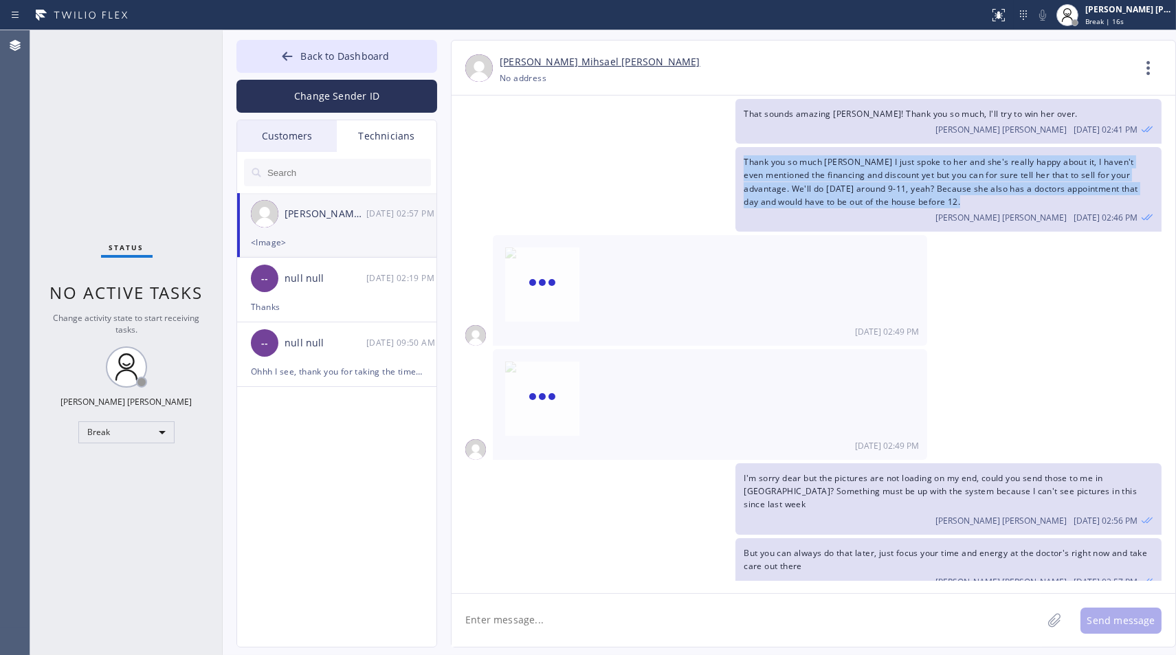
click at [645, 156] on div "Thank you so much [PERSON_NAME] I just spoke to her and she's really happy abou…" at bounding box center [807, 189] width 710 height 85
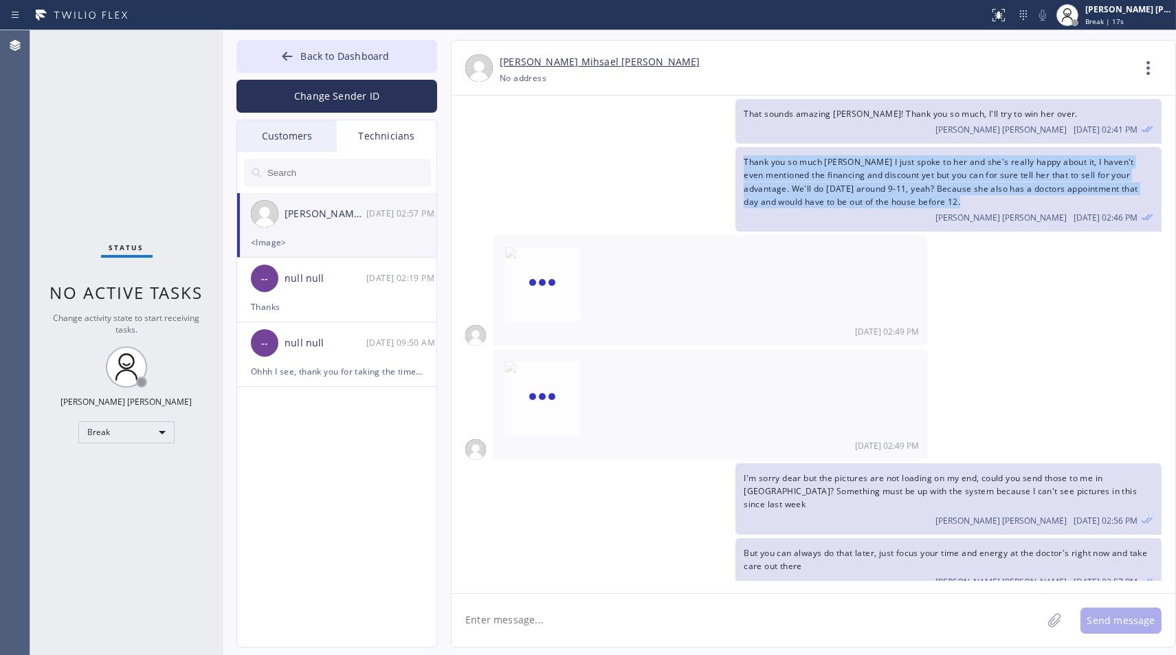
click at [645, 156] on div "Thank you so much [PERSON_NAME] I just spoke to her and she's really happy abou…" at bounding box center [807, 189] width 710 height 85
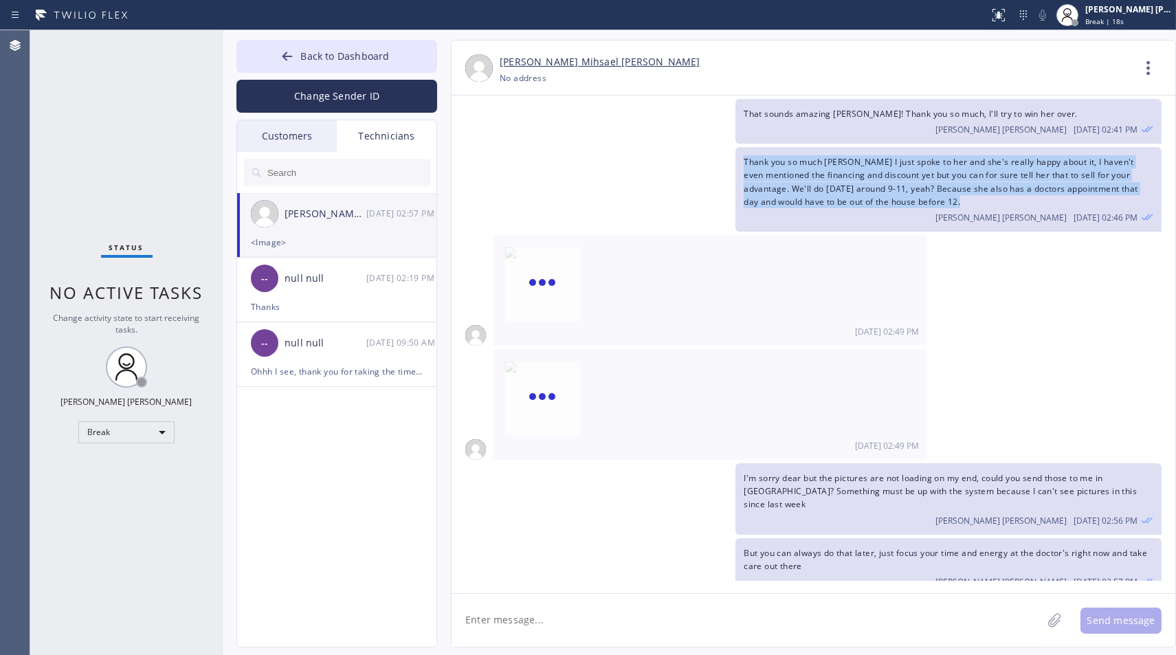
click at [645, 156] on div "Thank you so much [PERSON_NAME] I just spoke to her and she's really happy abou…" at bounding box center [807, 189] width 710 height 85
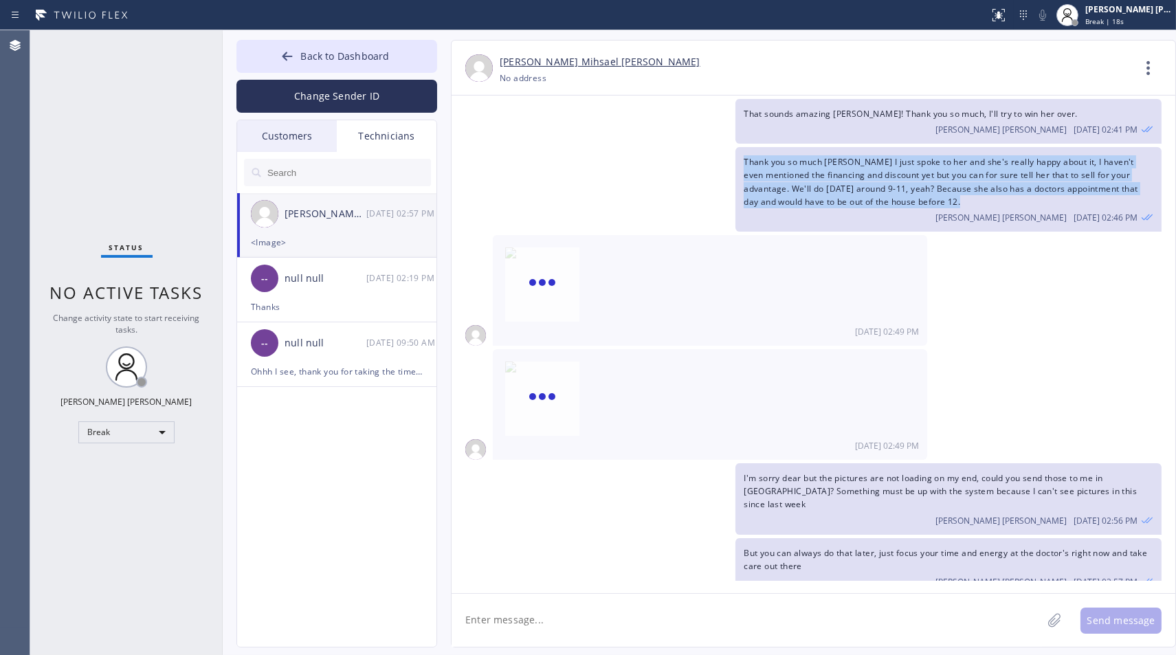
click at [645, 156] on div "Thank you so much [PERSON_NAME] I just spoke to her and she's really happy abou…" at bounding box center [807, 189] width 710 height 85
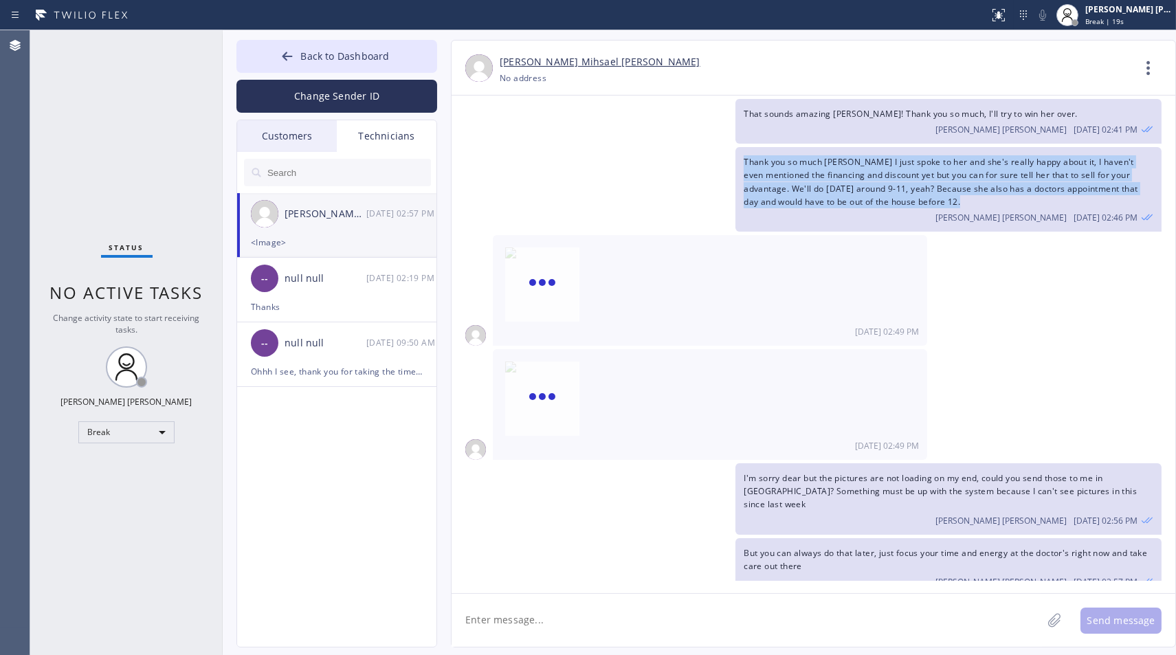
click at [645, 156] on div "Thank you so much [PERSON_NAME] I just spoke to her and she's really happy abou…" at bounding box center [807, 189] width 710 height 85
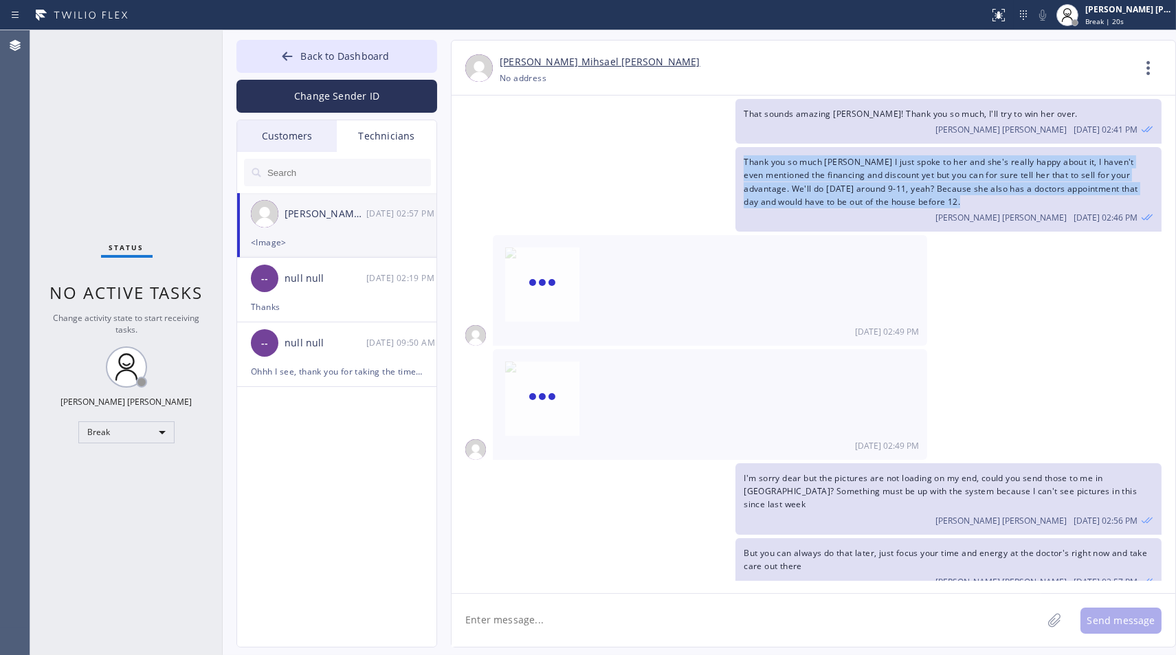
click at [645, 156] on div "Thank you so much [PERSON_NAME] I just spoke to her and she's really happy abou…" at bounding box center [807, 189] width 710 height 85
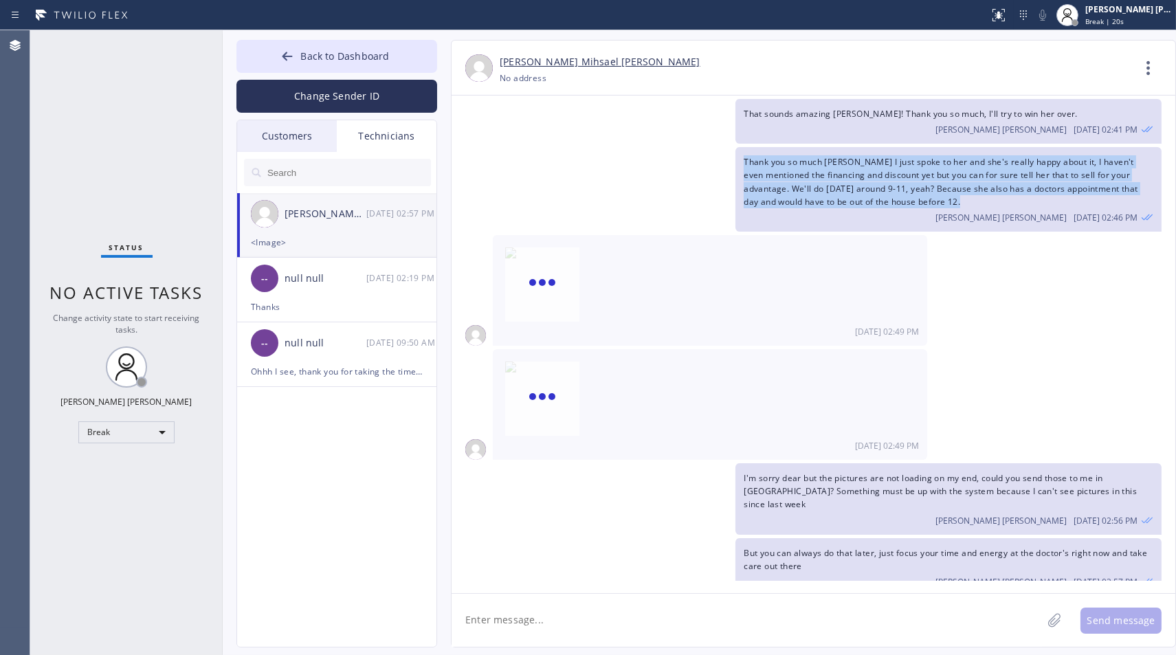
click at [645, 156] on div "Thank you so much [PERSON_NAME] I just spoke to her and she's really happy abou…" at bounding box center [807, 189] width 710 height 85
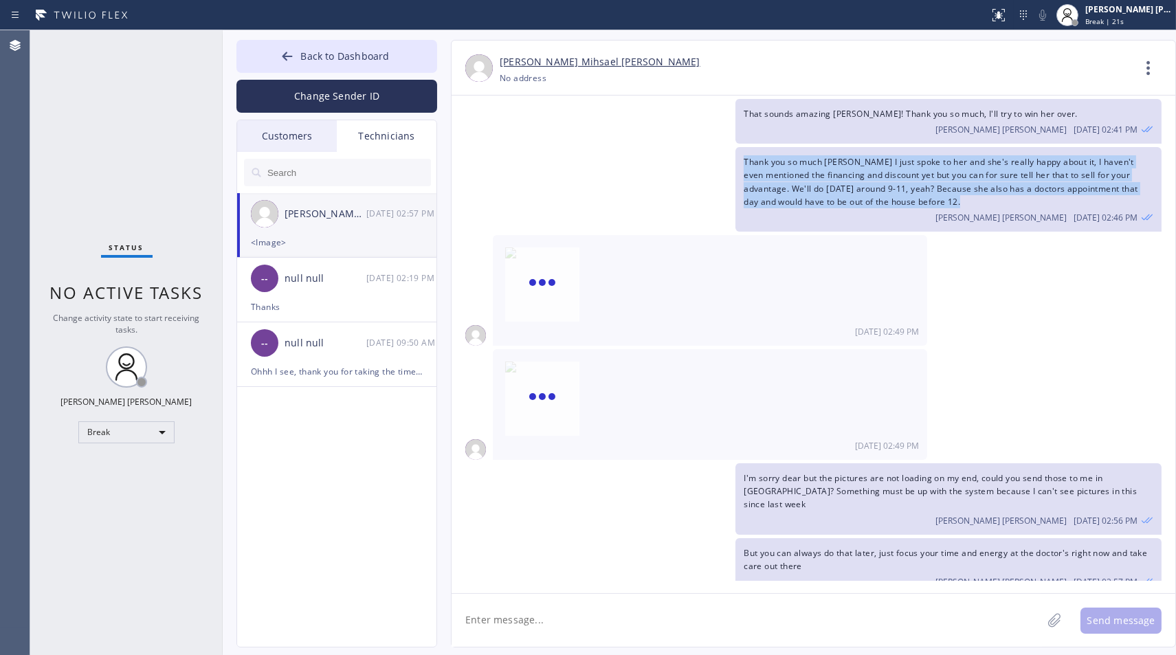
click at [645, 156] on div "Thank you so much [PERSON_NAME] I just spoke to her and she's really happy abou…" at bounding box center [807, 189] width 710 height 85
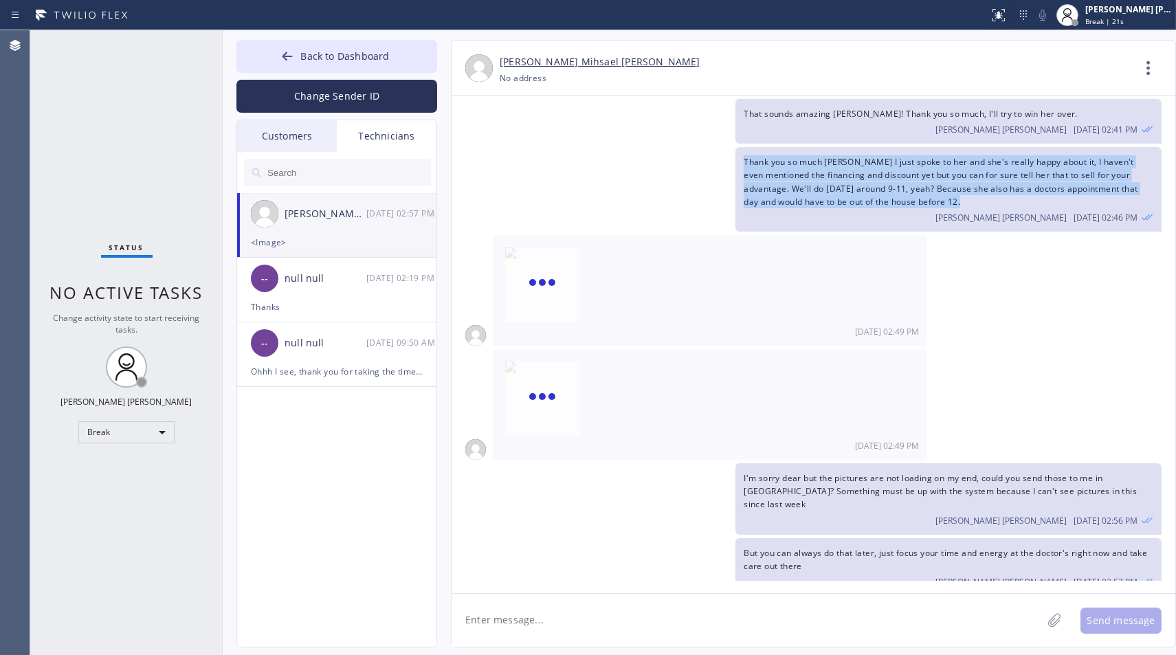
click at [645, 156] on div "Thank you so much [PERSON_NAME] I just spoke to her and she's really happy abou…" at bounding box center [807, 189] width 710 height 85
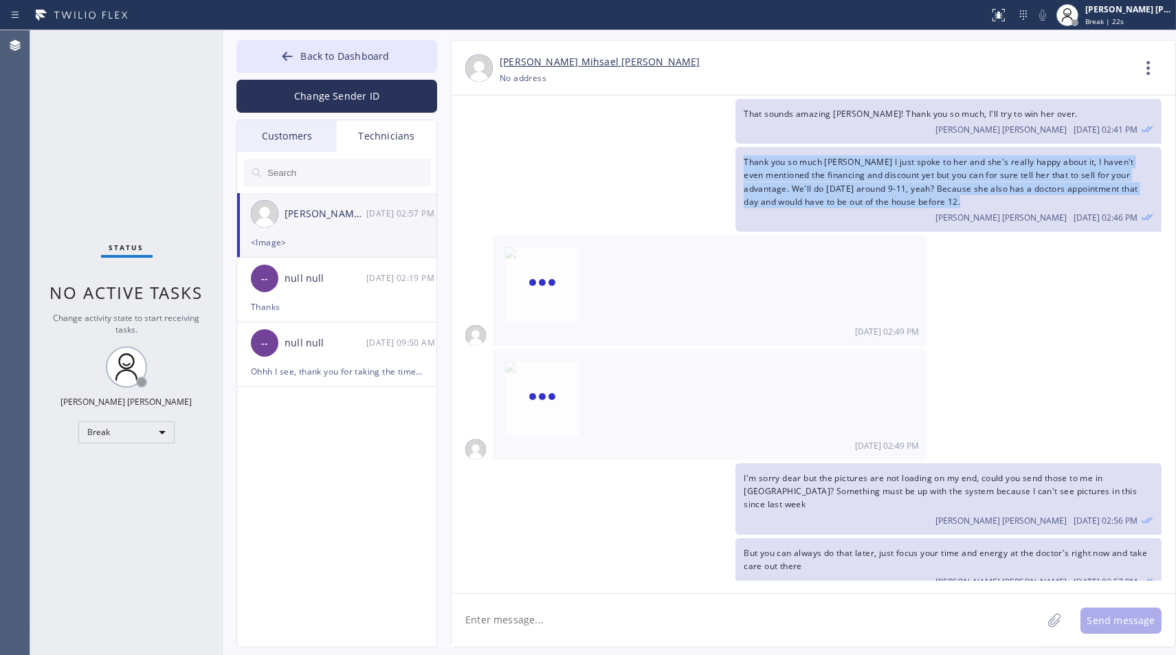
click at [645, 156] on div "Thank you so much [PERSON_NAME] I just spoke to her and she's really happy abou…" at bounding box center [807, 189] width 710 height 85
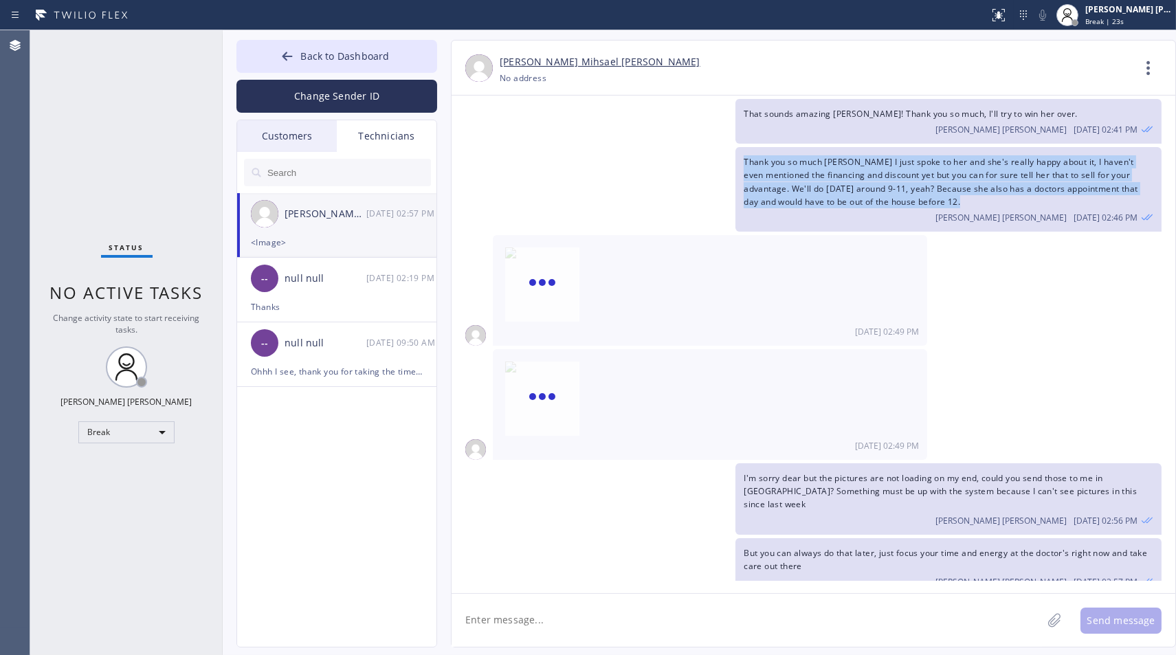
click at [645, 156] on div "Thank you so much [PERSON_NAME] I just spoke to her and she's really happy abou…" at bounding box center [807, 189] width 710 height 85
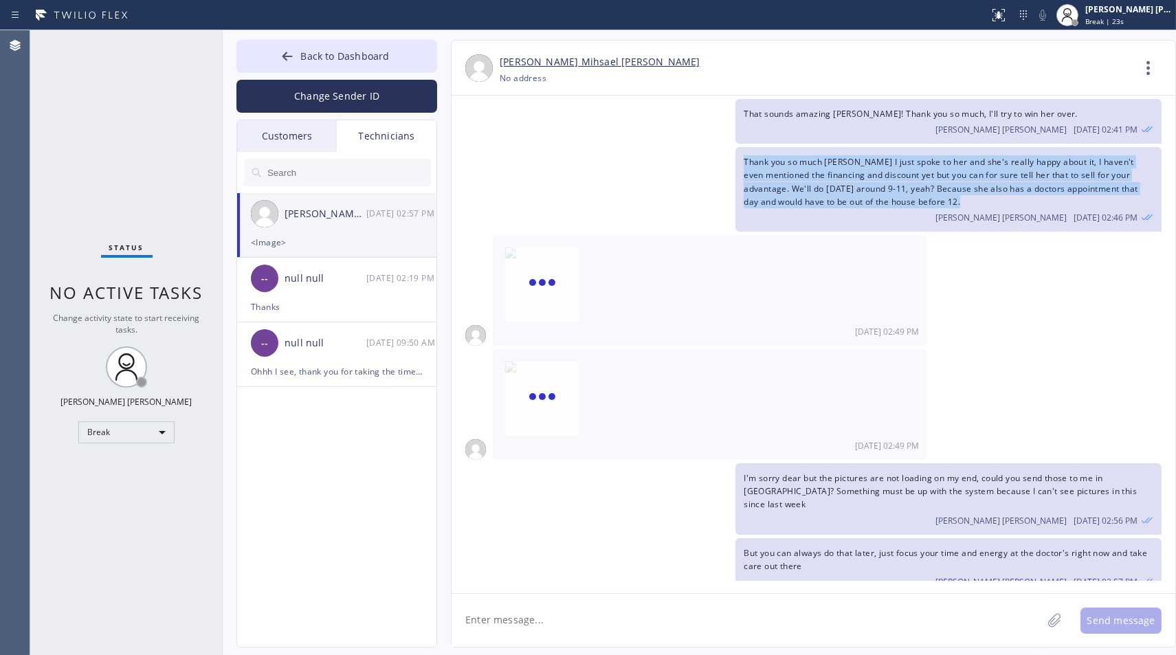
click at [645, 156] on div "Thank you so much [PERSON_NAME] I just spoke to her and she's really happy abou…" at bounding box center [807, 189] width 710 height 85
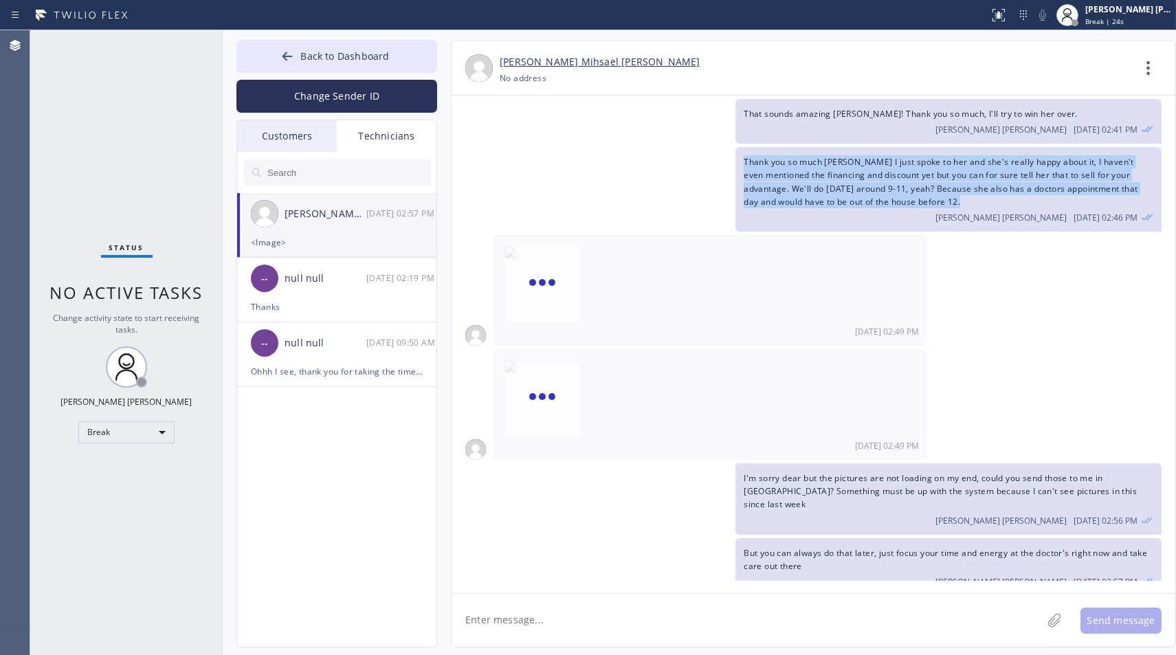
click at [645, 156] on div "Thank you so much [PERSON_NAME] I just spoke to her and she's really happy abou…" at bounding box center [807, 189] width 710 height 85
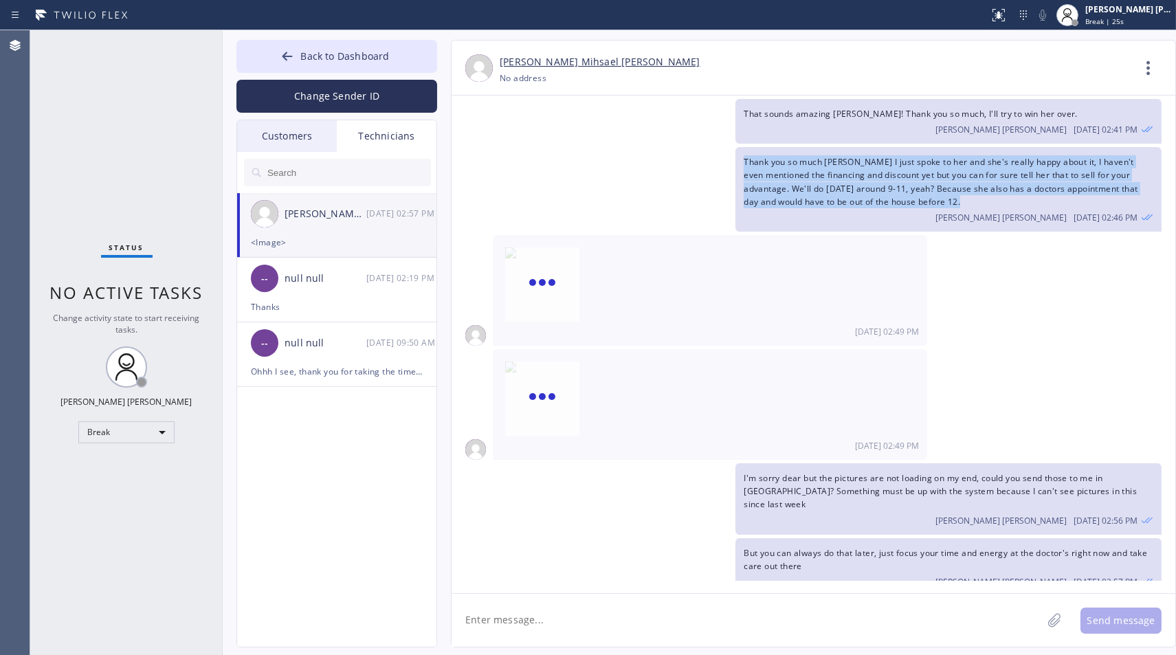
click at [645, 156] on div "Thank you so much [PERSON_NAME] I just spoke to her and she's really happy abou…" at bounding box center [807, 189] width 710 height 85
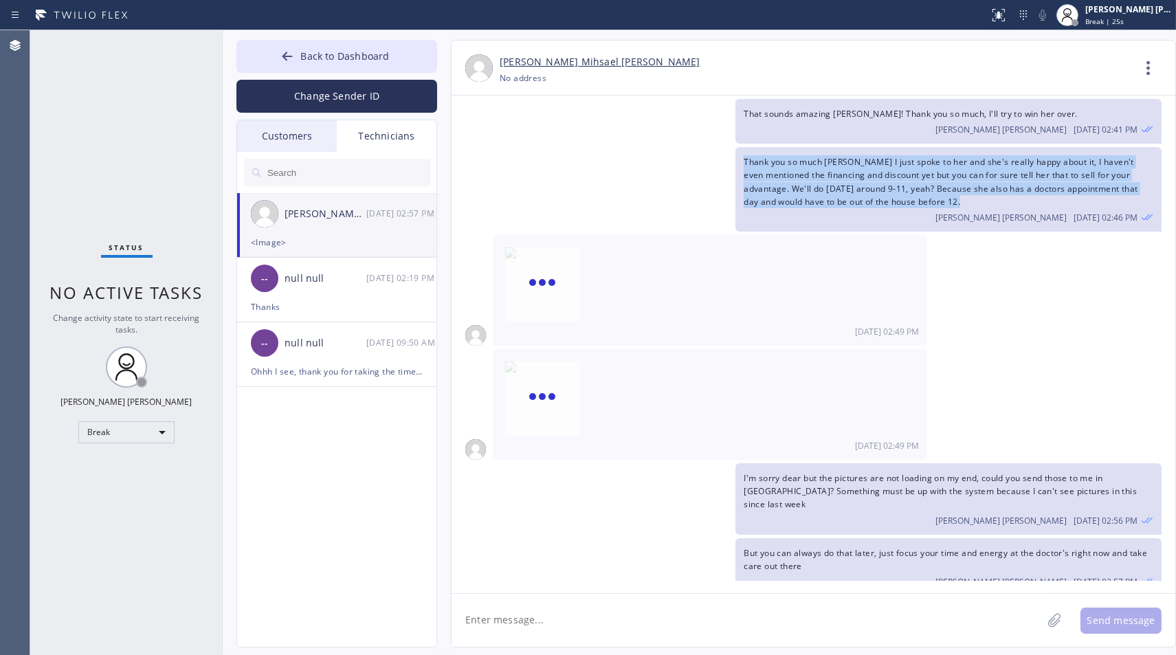
click at [645, 156] on div "Thank you so much [PERSON_NAME] I just spoke to her and she's really happy abou…" at bounding box center [807, 189] width 710 height 85
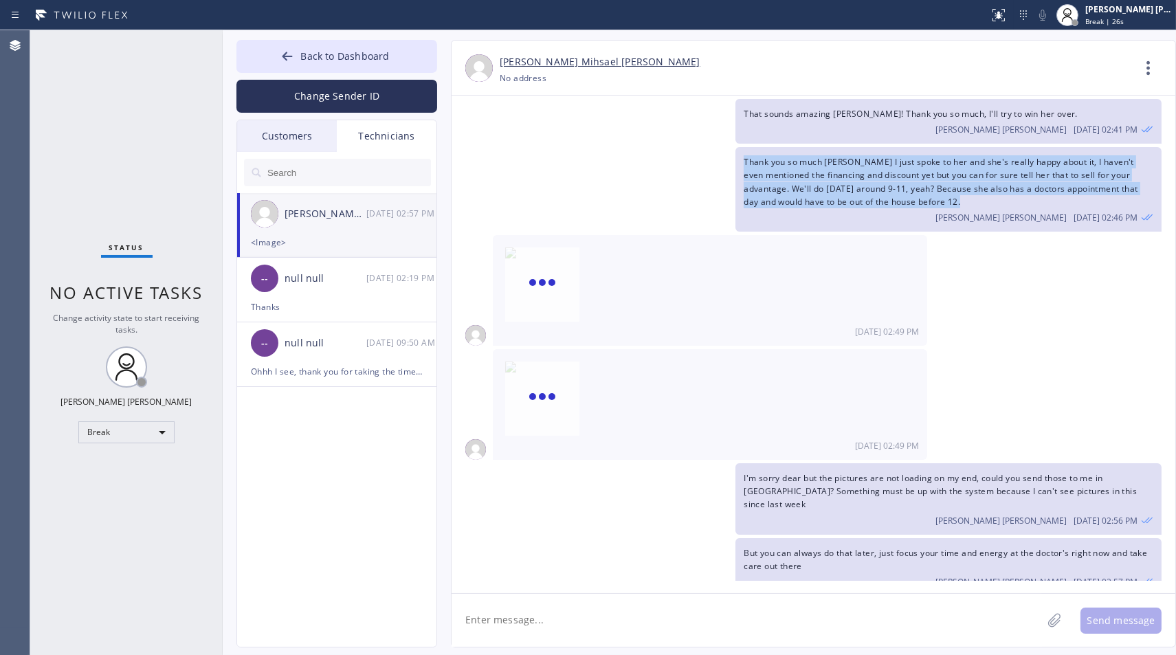
click at [645, 156] on div "Thank you so much [PERSON_NAME] I just spoke to her and she's really happy abou…" at bounding box center [807, 189] width 710 height 85
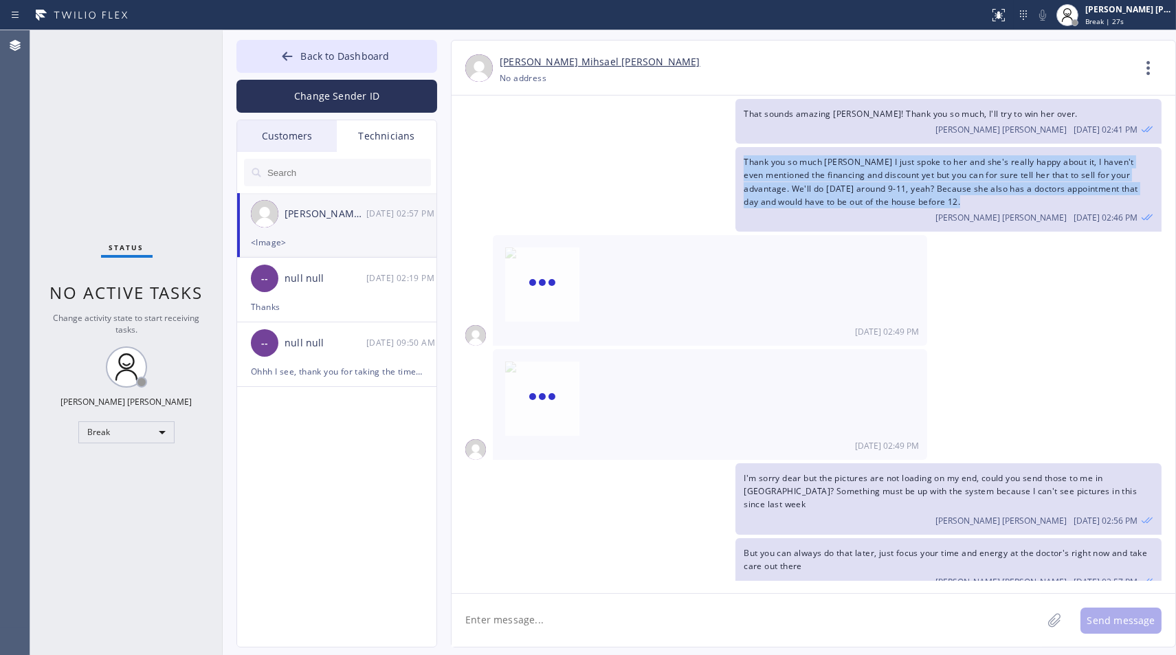
click at [645, 156] on div "Thank you so much [PERSON_NAME] I just spoke to her and she's really happy abou…" at bounding box center [807, 189] width 710 height 85
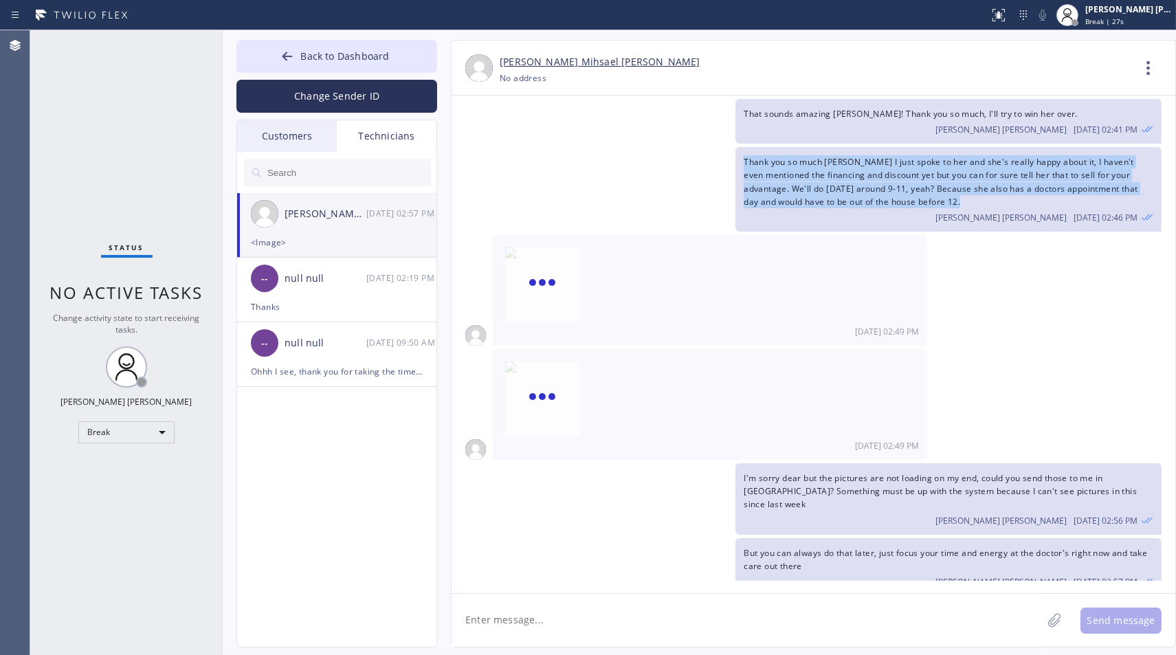
click at [645, 156] on div "Thank you so much [PERSON_NAME] I just spoke to her and she's really happy abou…" at bounding box center [807, 189] width 710 height 85
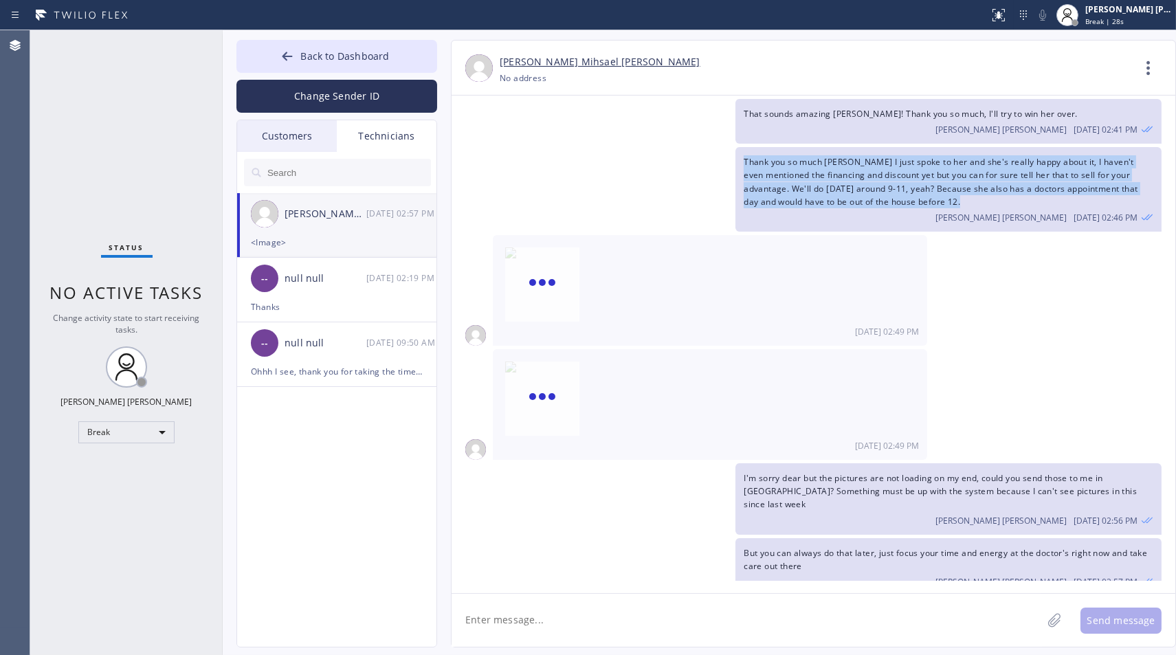
click at [645, 156] on div "Thank you so much [PERSON_NAME] I just spoke to her and she's really happy abou…" at bounding box center [807, 189] width 710 height 85
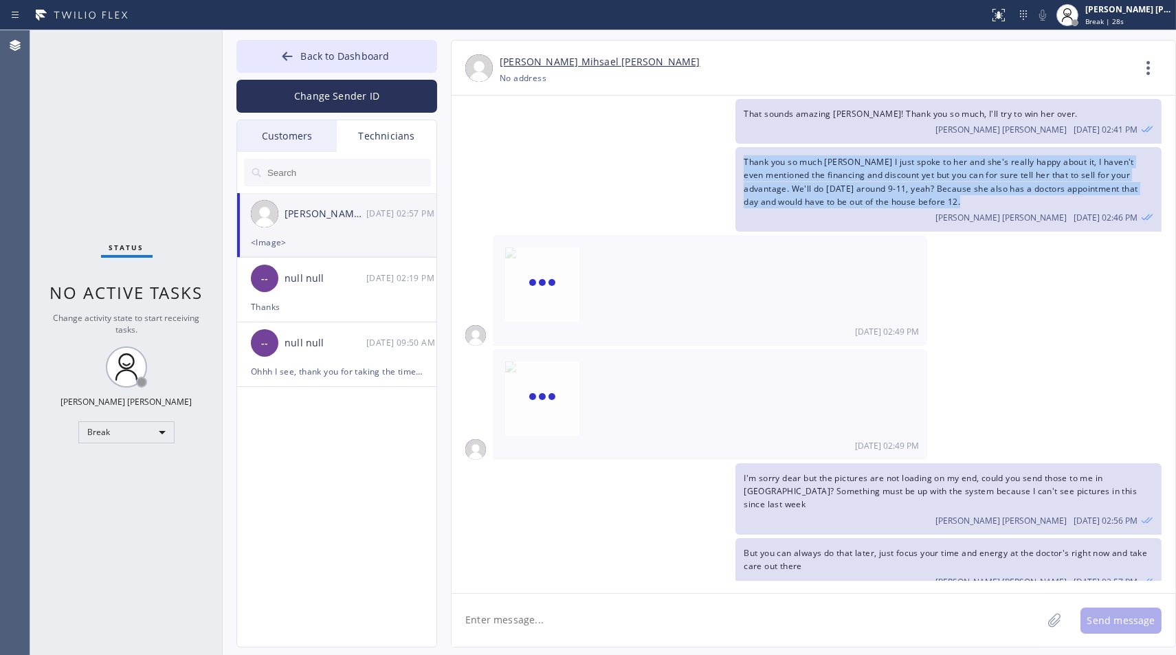
click at [645, 156] on div "Thank you so much [PERSON_NAME] I just spoke to her and she's really happy abou…" at bounding box center [807, 189] width 710 height 85
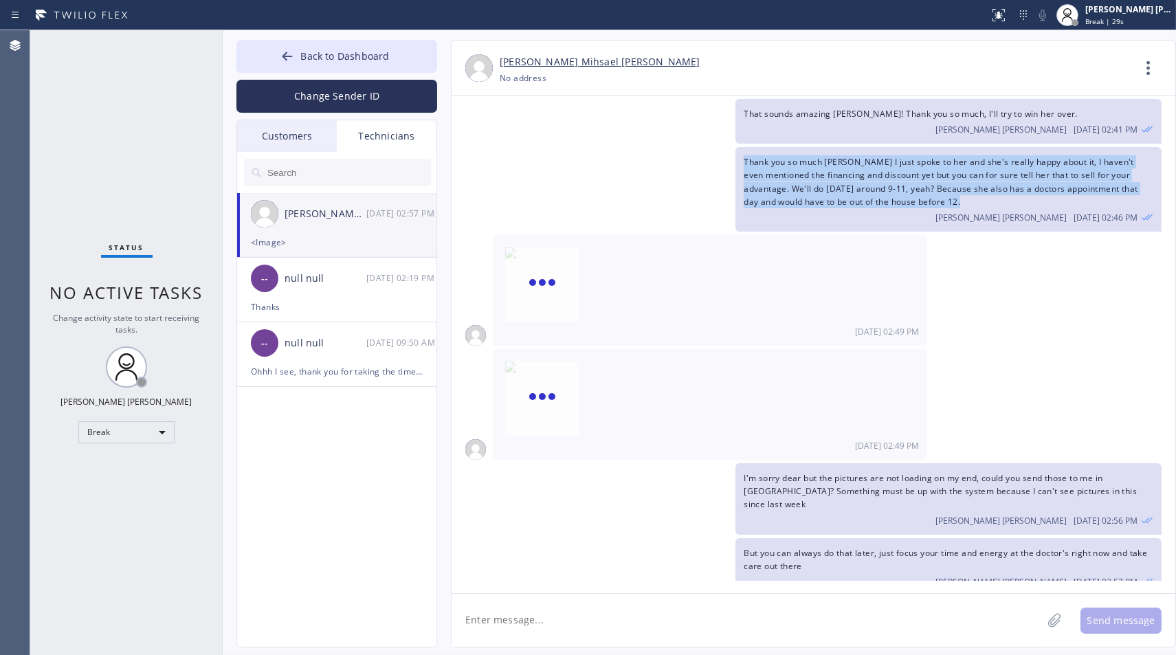
click at [645, 156] on div "Thank you so much [PERSON_NAME] I just spoke to her and she's really happy abou…" at bounding box center [807, 189] width 710 height 85
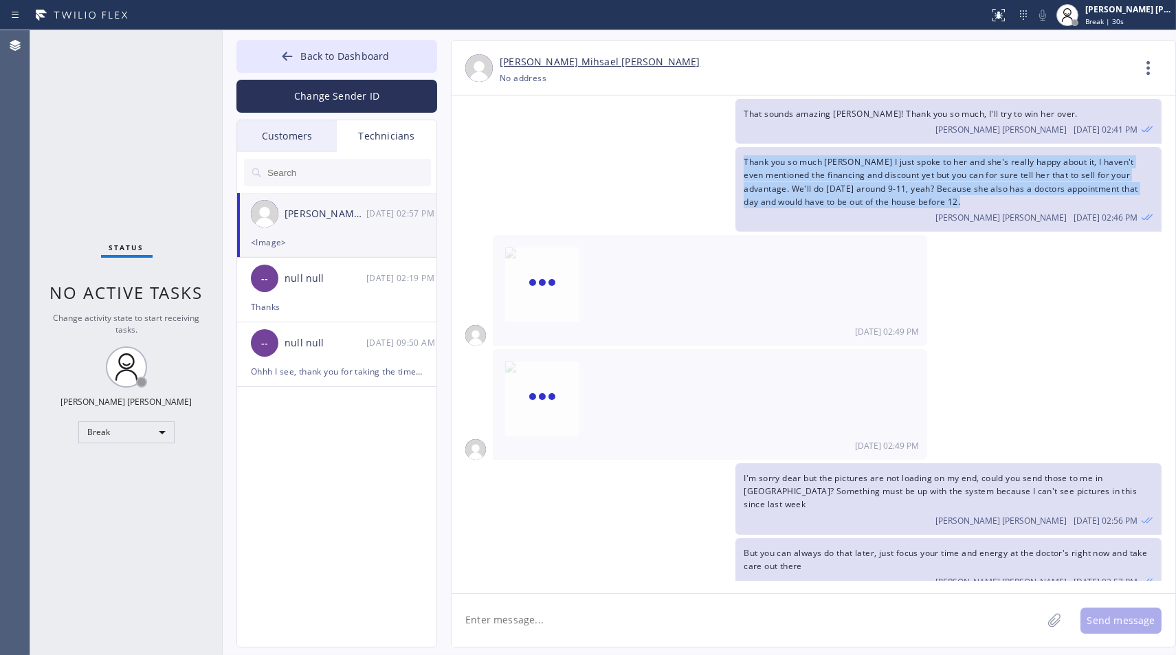
click at [645, 156] on div "Thank you so much [PERSON_NAME] I just spoke to her and she's really happy abou…" at bounding box center [807, 189] width 710 height 85
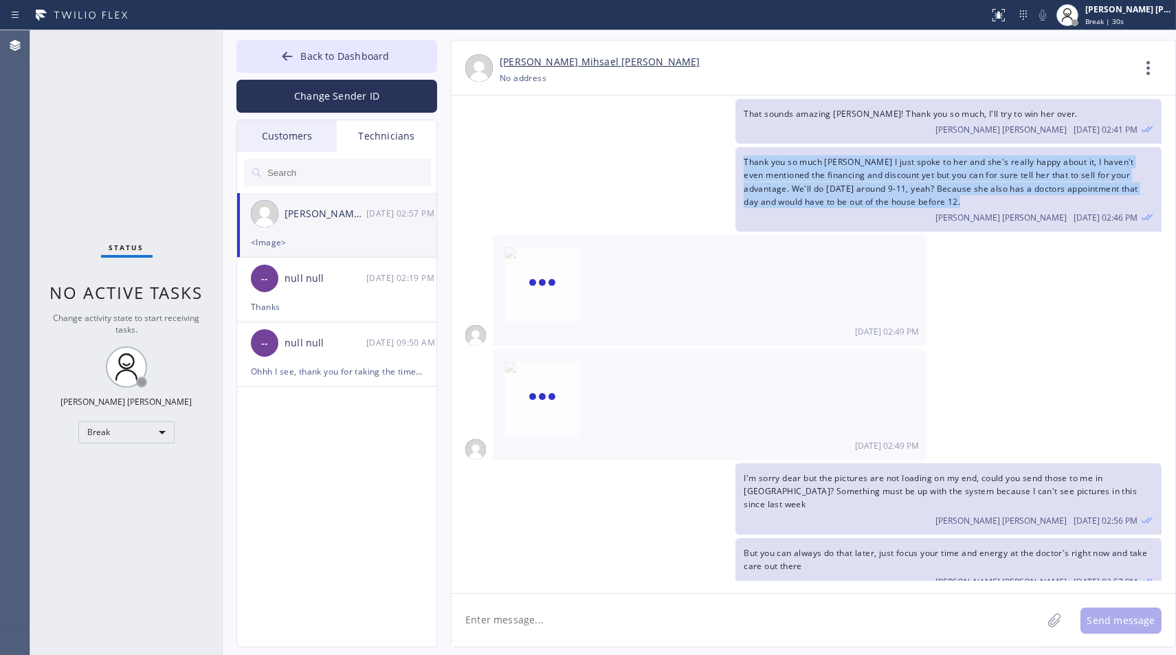
click at [645, 156] on div "Thank you so much [PERSON_NAME] I just spoke to her and she's really happy abou…" at bounding box center [807, 189] width 710 height 85
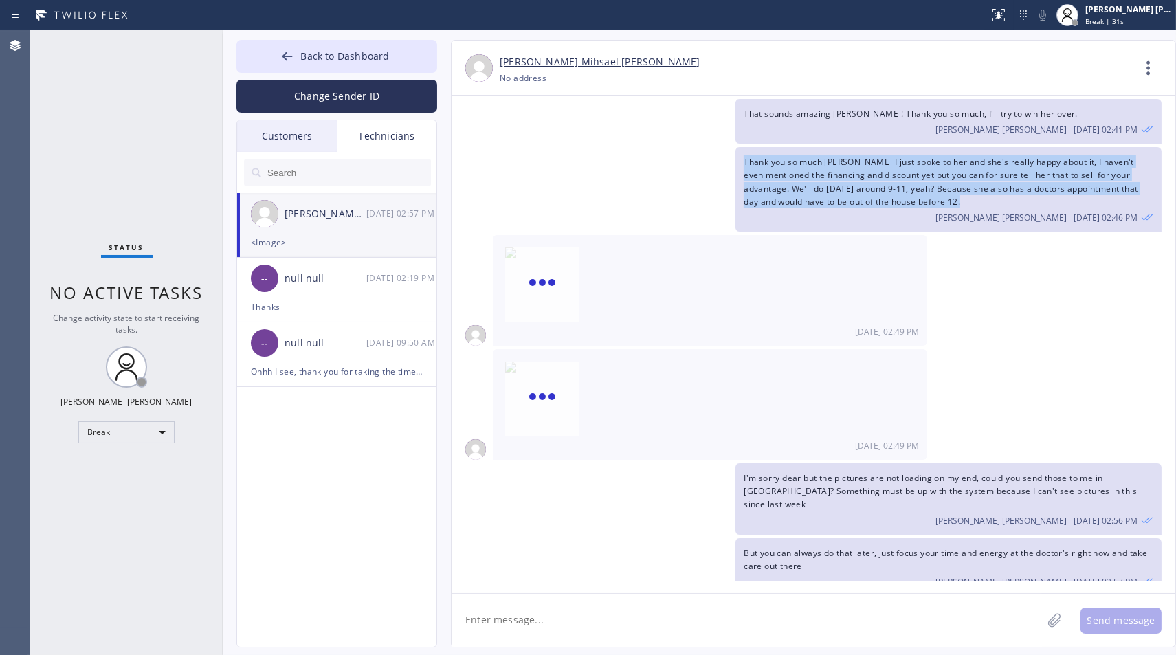
click at [645, 156] on div "Thank you so much [PERSON_NAME] I just spoke to her and she's really happy abou…" at bounding box center [807, 189] width 710 height 85
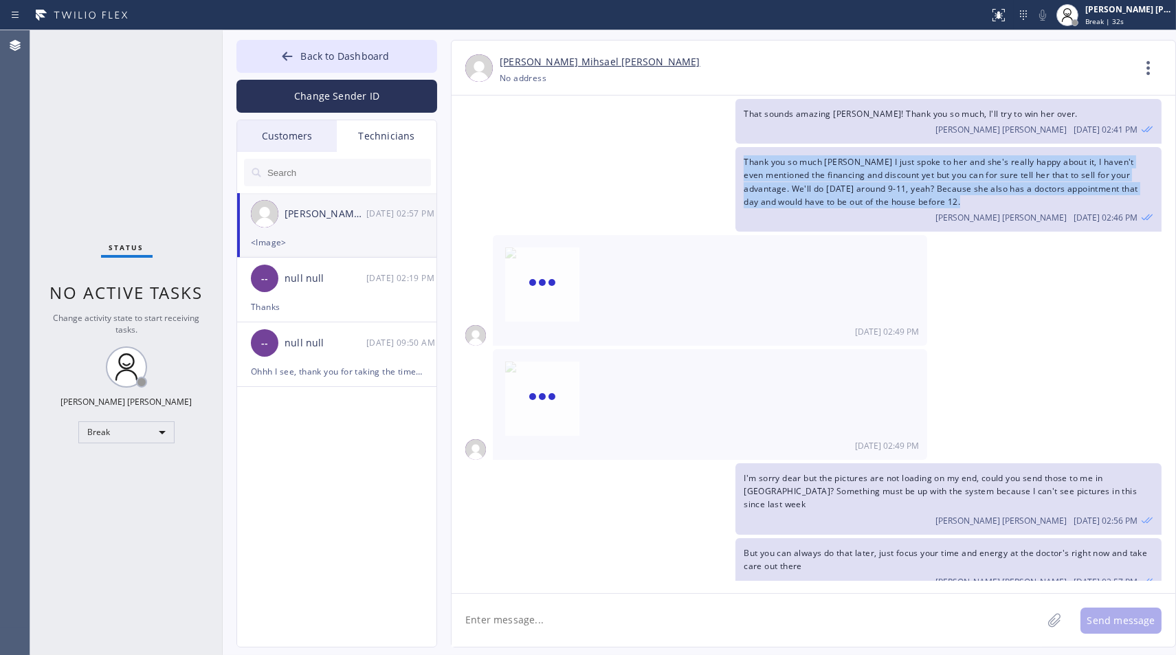
click at [645, 156] on div "Thank you so much [PERSON_NAME] I just spoke to her and she's really happy abou…" at bounding box center [807, 189] width 710 height 85
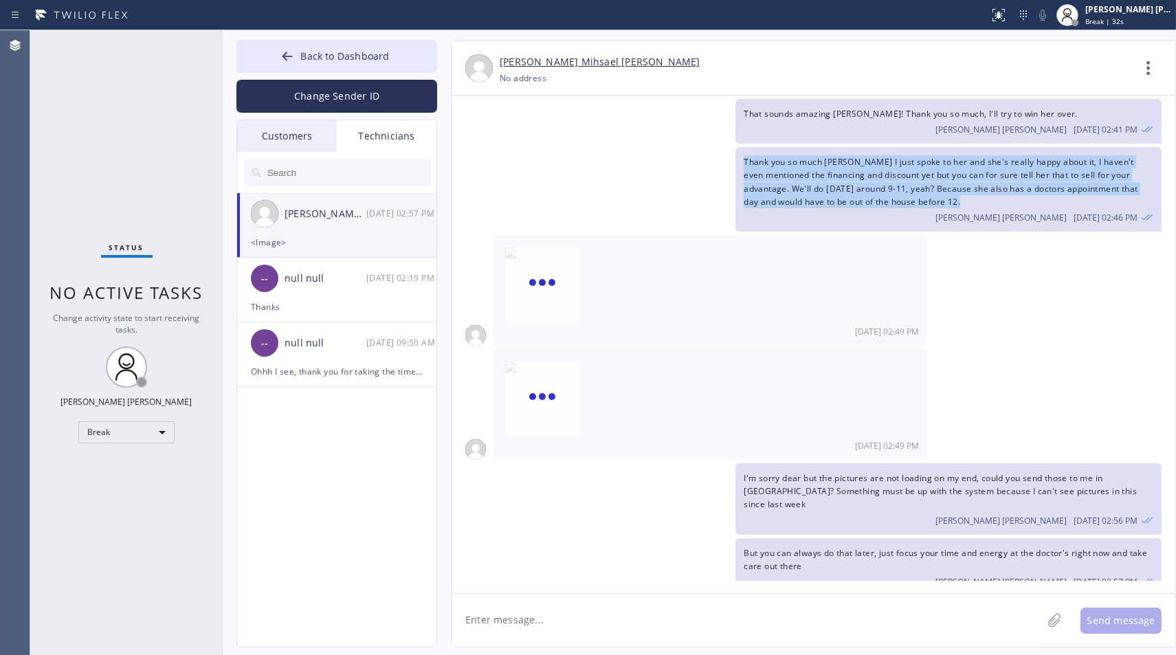
click at [645, 156] on div "Thank you so much [PERSON_NAME] I just spoke to her and she's really happy abou…" at bounding box center [807, 189] width 710 height 85
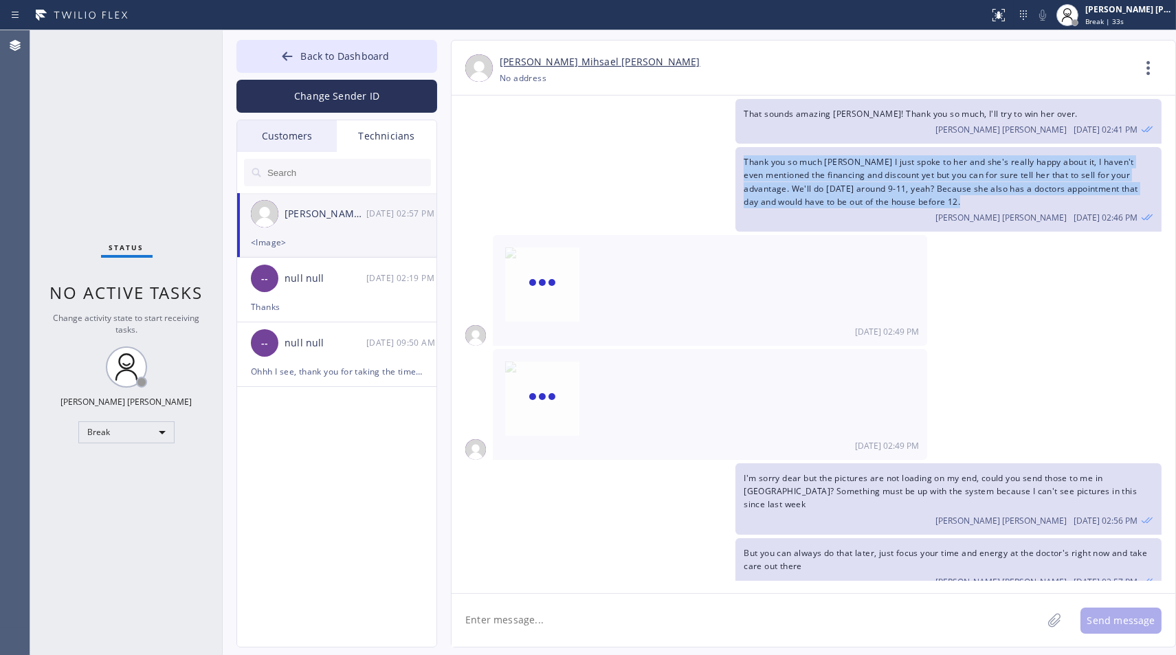
click at [645, 156] on div "Thank you so much [PERSON_NAME] I just spoke to her and she's really happy abou…" at bounding box center [807, 189] width 710 height 85
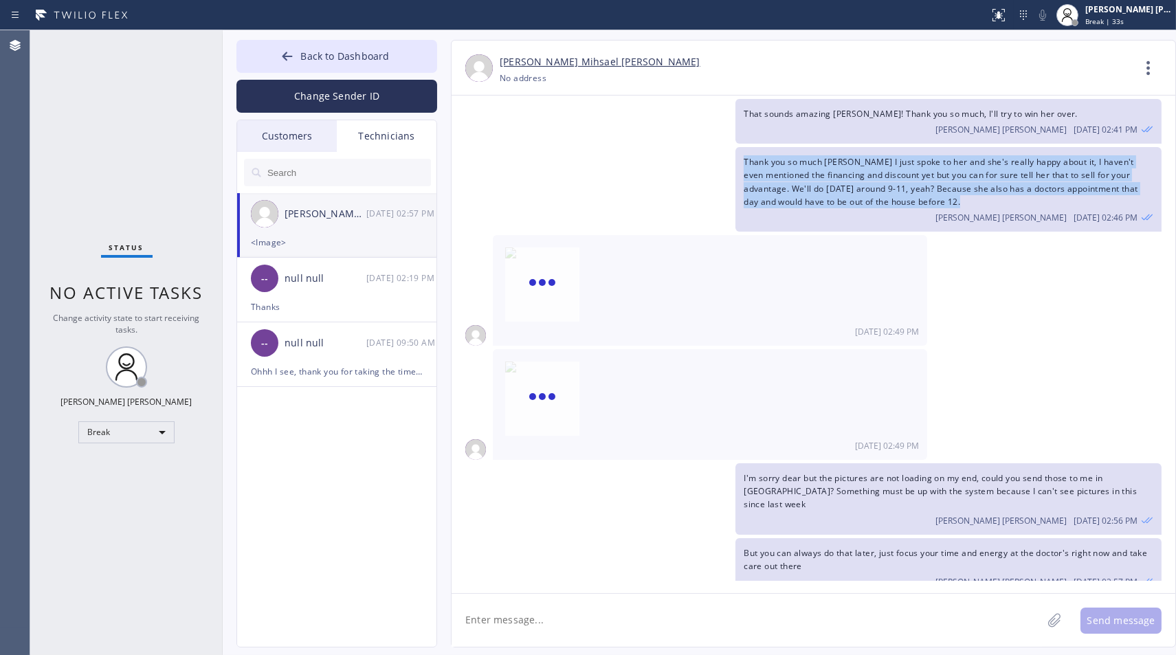
click at [645, 156] on div "Thank you so much [PERSON_NAME] I just spoke to her and she's really happy abou…" at bounding box center [807, 189] width 710 height 85
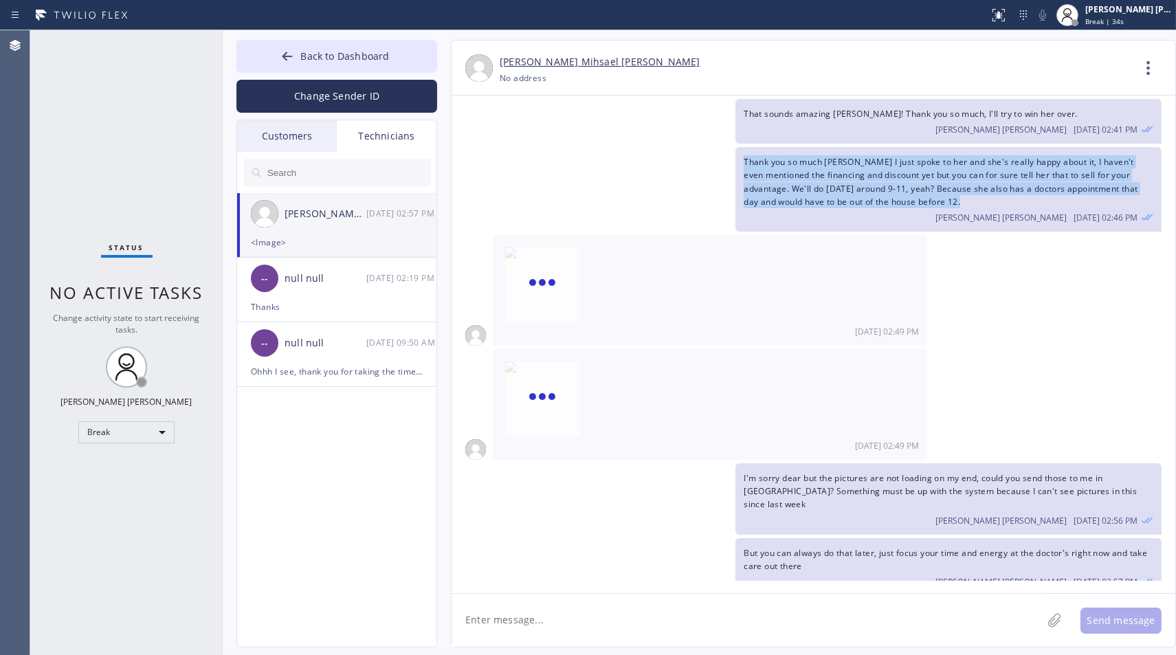
click at [645, 156] on div "Thank you so much [PERSON_NAME] I just spoke to her and she's really happy abou…" at bounding box center [807, 189] width 710 height 85
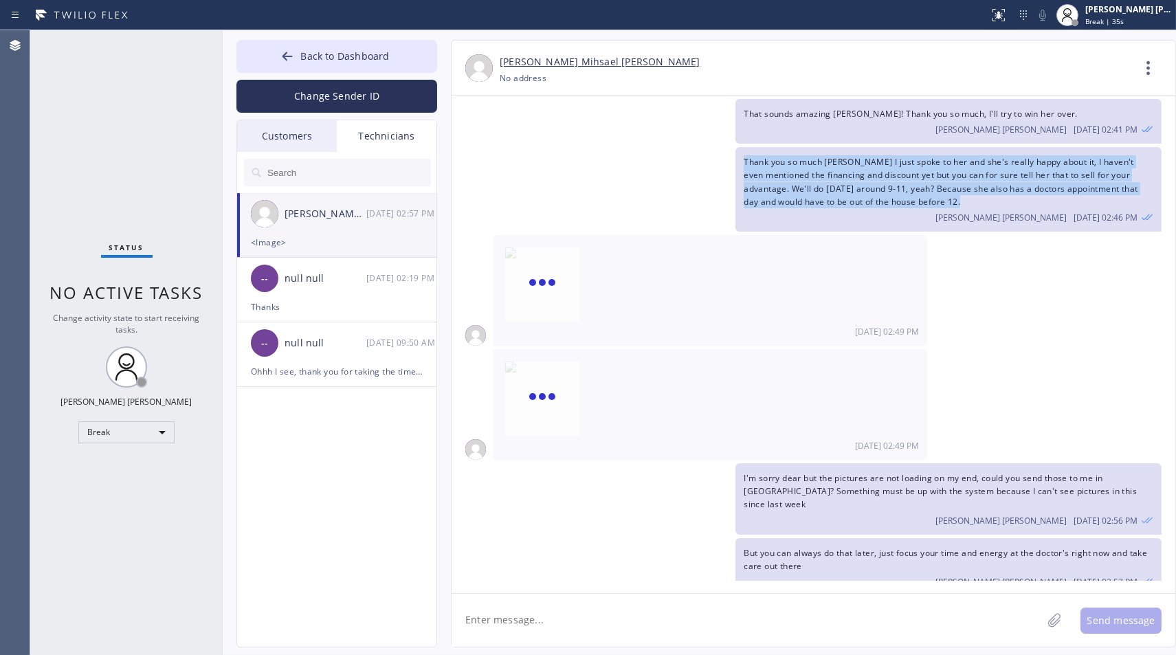
click at [645, 156] on div "Thank you so much [PERSON_NAME] I just spoke to her and she's really happy abou…" at bounding box center [807, 189] width 710 height 85
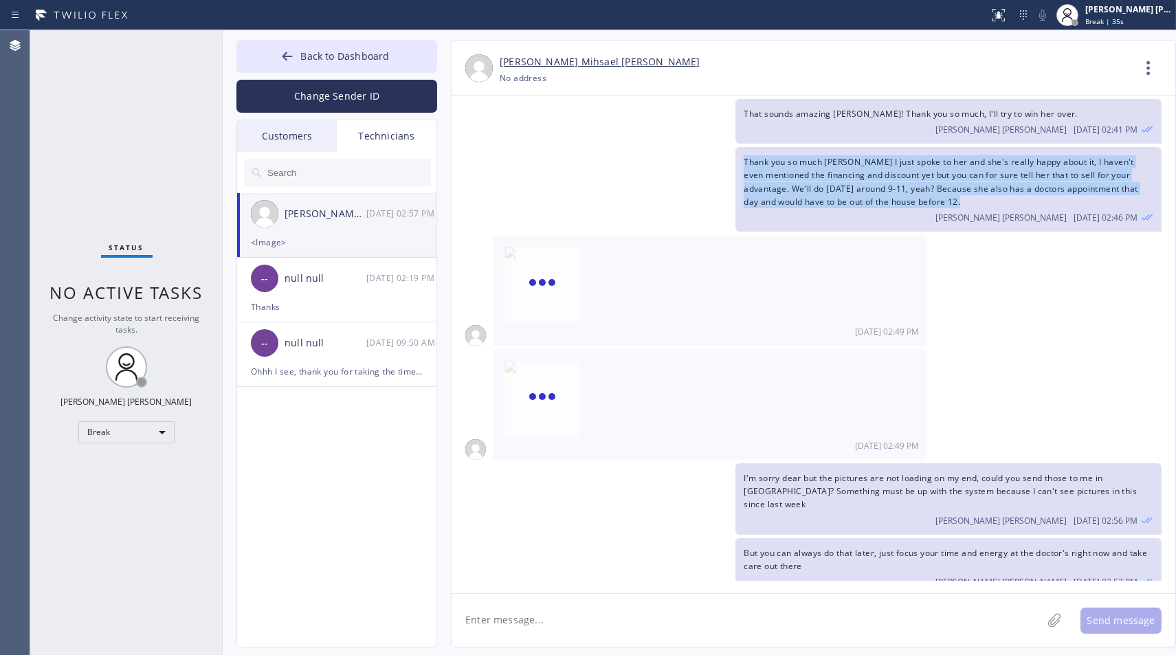
click at [645, 156] on div "Thank you so much [PERSON_NAME] I just spoke to her and she's really happy abou…" at bounding box center [807, 189] width 710 height 85
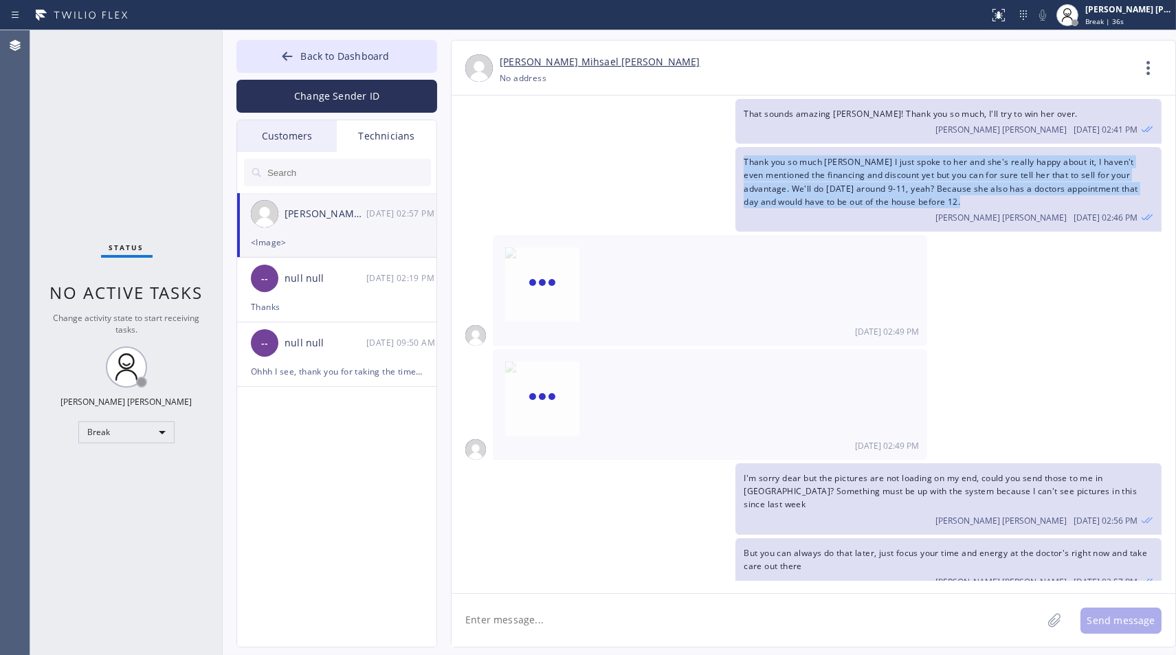
click at [645, 156] on div "Thank you so much [PERSON_NAME] I just spoke to her and she's really happy abou…" at bounding box center [807, 189] width 710 height 85
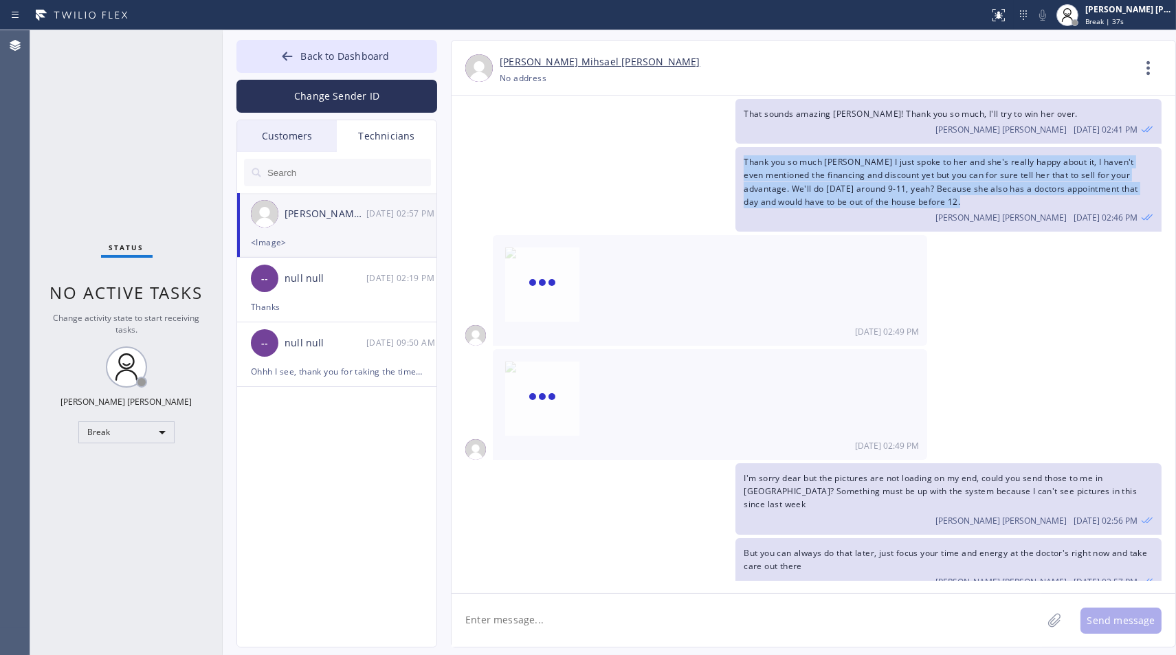
click at [645, 156] on div "Thank you so much [PERSON_NAME] I just spoke to her and she's really happy abou…" at bounding box center [807, 189] width 710 height 85
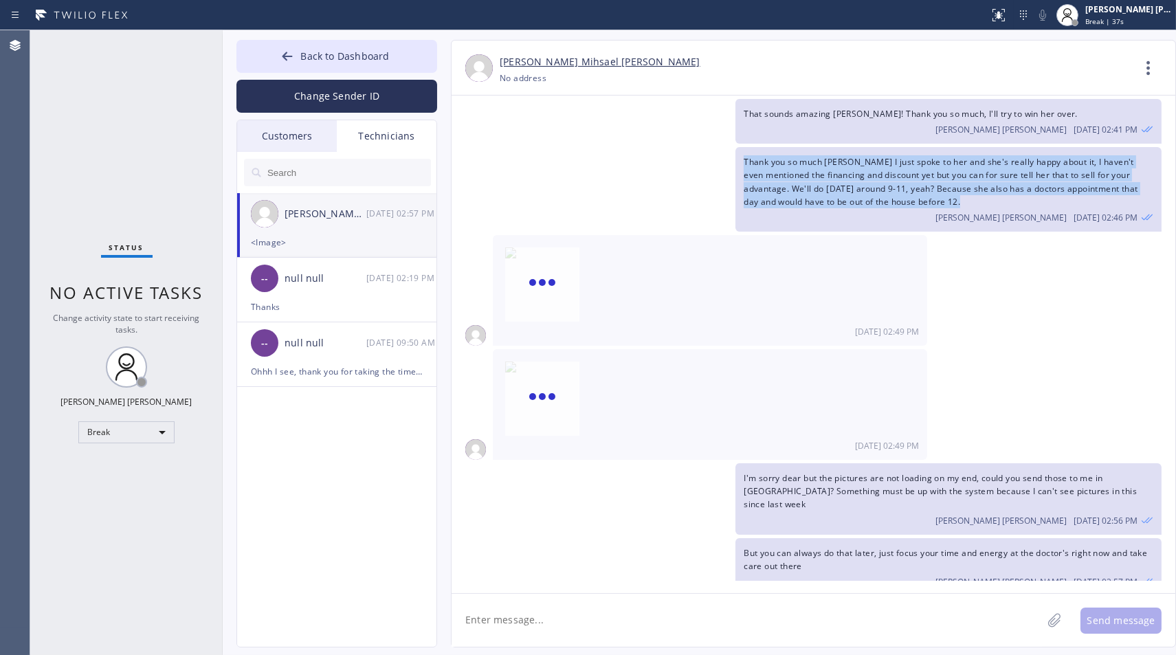
click at [645, 156] on div "Thank you so much [PERSON_NAME] I just spoke to her and she's really happy abou…" at bounding box center [807, 189] width 710 height 85
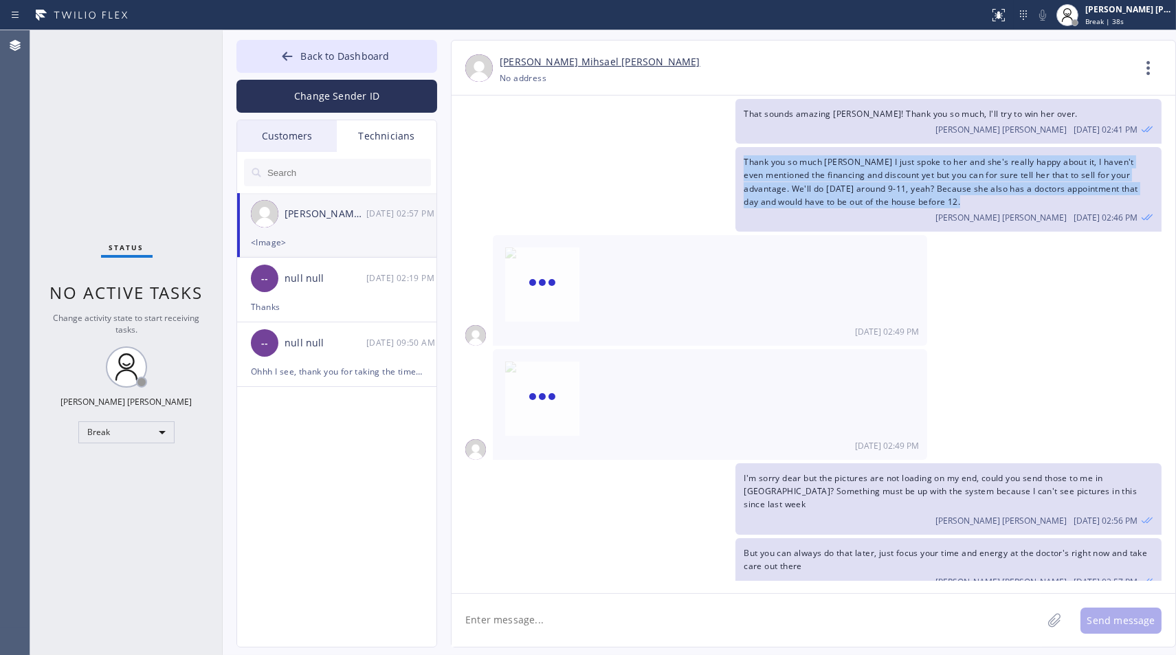
click at [645, 156] on div "Thank you so much [PERSON_NAME] I just spoke to her and she's really happy abou…" at bounding box center [807, 189] width 710 height 85
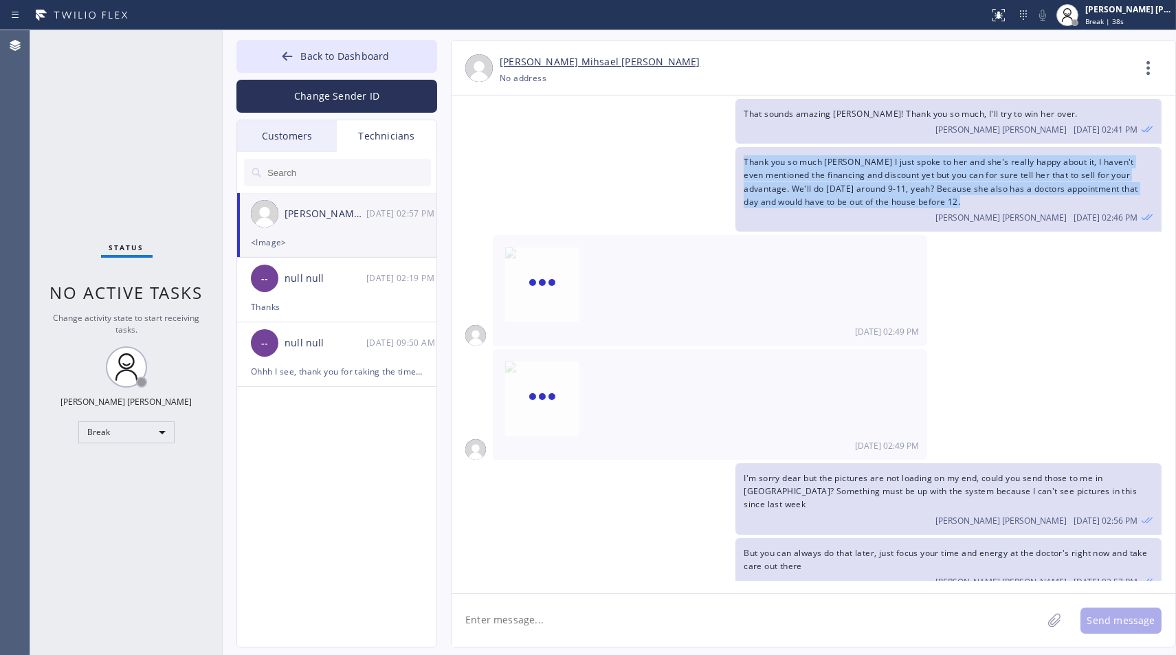
click at [645, 156] on div "Thank you so much [PERSON_NAME] I just spoke to her and she's really happy abou…" at bounding box center [807, 189] width 710 height 85
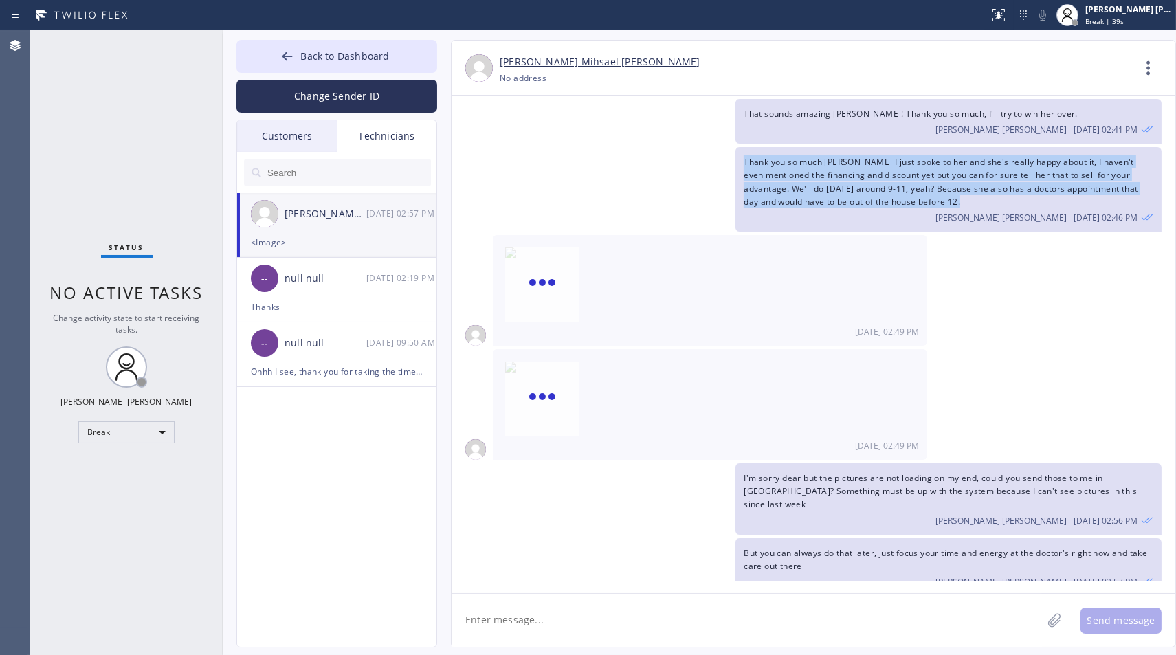
click at [645, 156] on div "Thank you so much [PERSON_NAME] I just spoke to her and she's really happy abou…" at bounding box center [807, 189] width 710 height 85
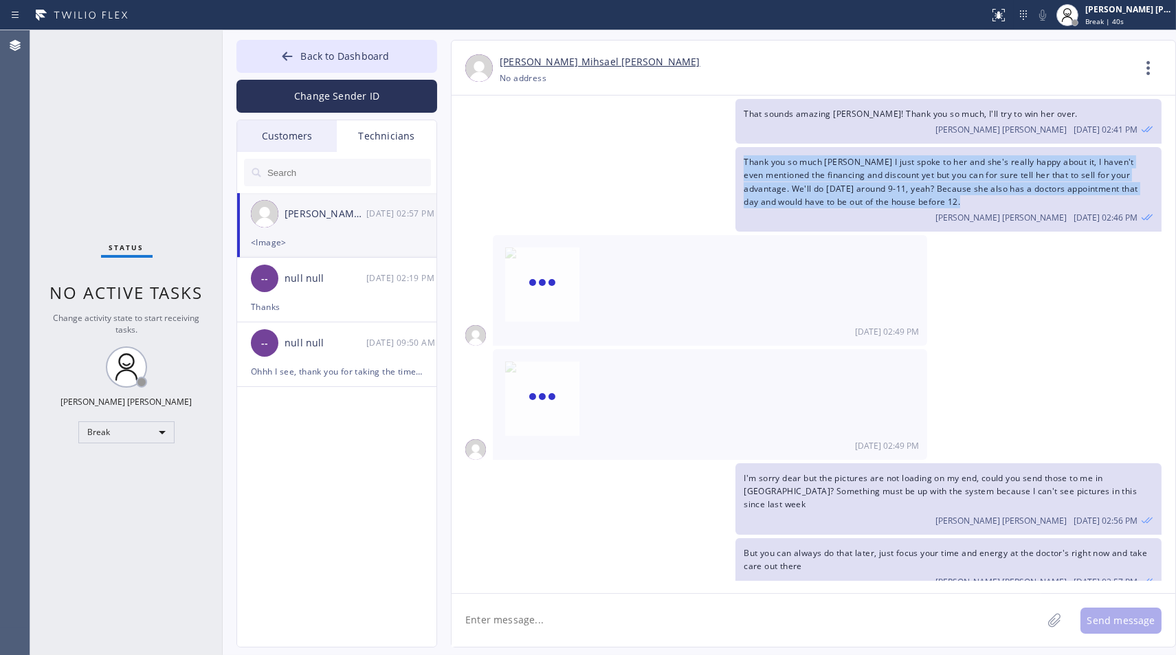
click at [645, 156] on div "Thank you so much [PERSON_NAME] I just spoke to her and she's really happy abou…" at bounding box center [807, 189] width 710 height 85
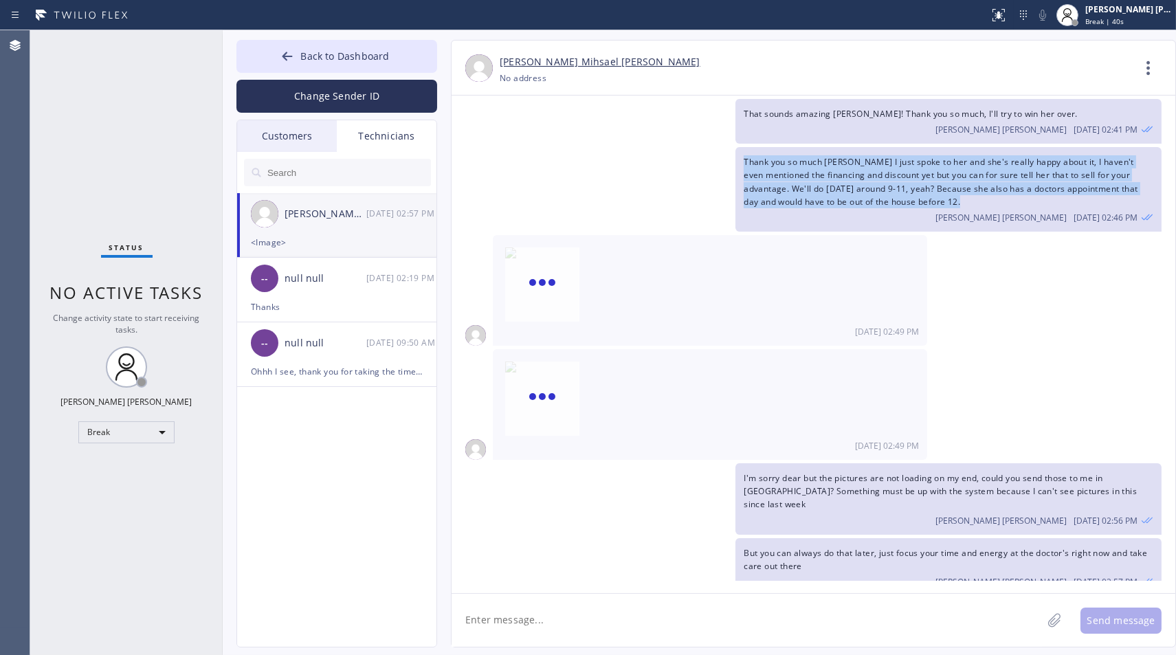
click at [645, 156] on div "Thank you so much [PERSON_NAME] I just spoke to her and she's really happy abou…" at bounding box center [807, 189] width 710 height 85
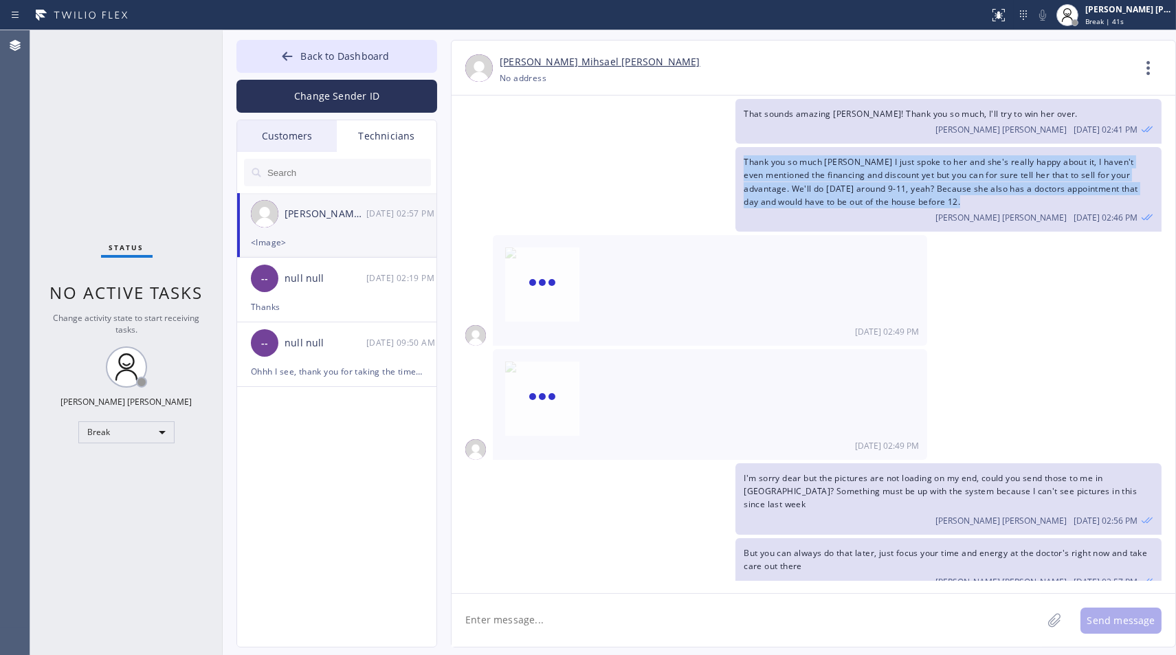
click at [645, 156] on div "Thank you so much [PERSON_NAME] I just spoke to her and she's really happy abou…" at bounding box center [807, 189] width 710 height 85
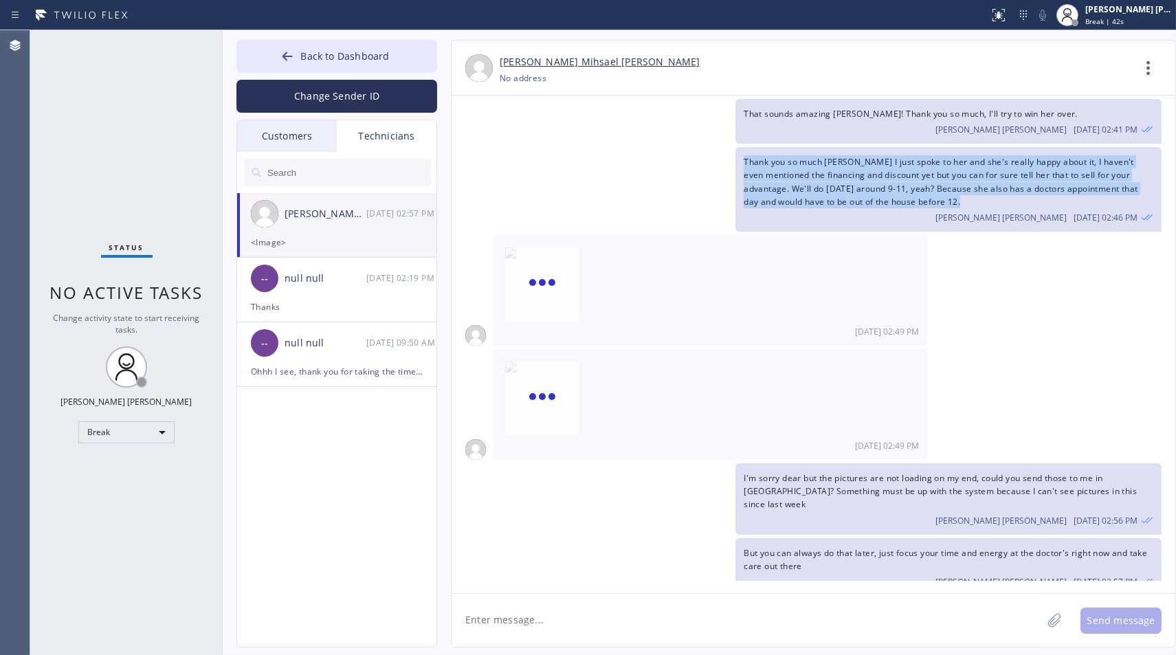
click at [645, 156] on div "Thank you so much [PERSON_NAME] I just spoke to her and she's really happy abou…" at bounding box center [807, 189] width 710 height 85
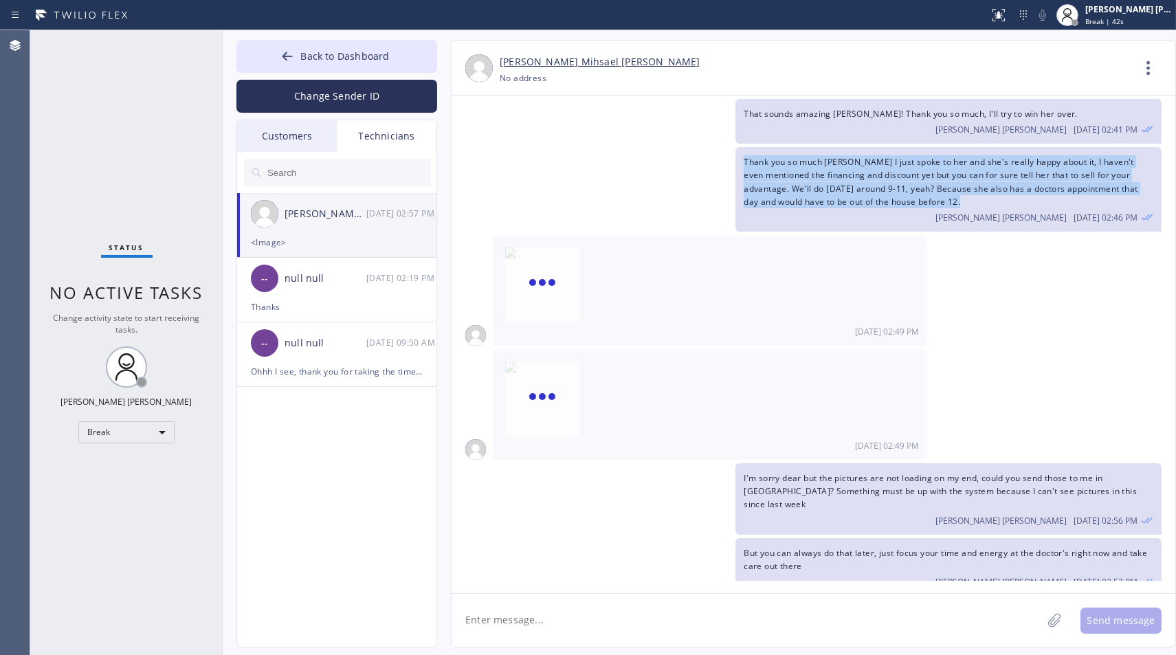
click at [645, 156] on div "Thank you so much [PERSON_NAME] I just spoke to her and she's really happy abou…" at bounding box center [807, 189] width 710 height 85
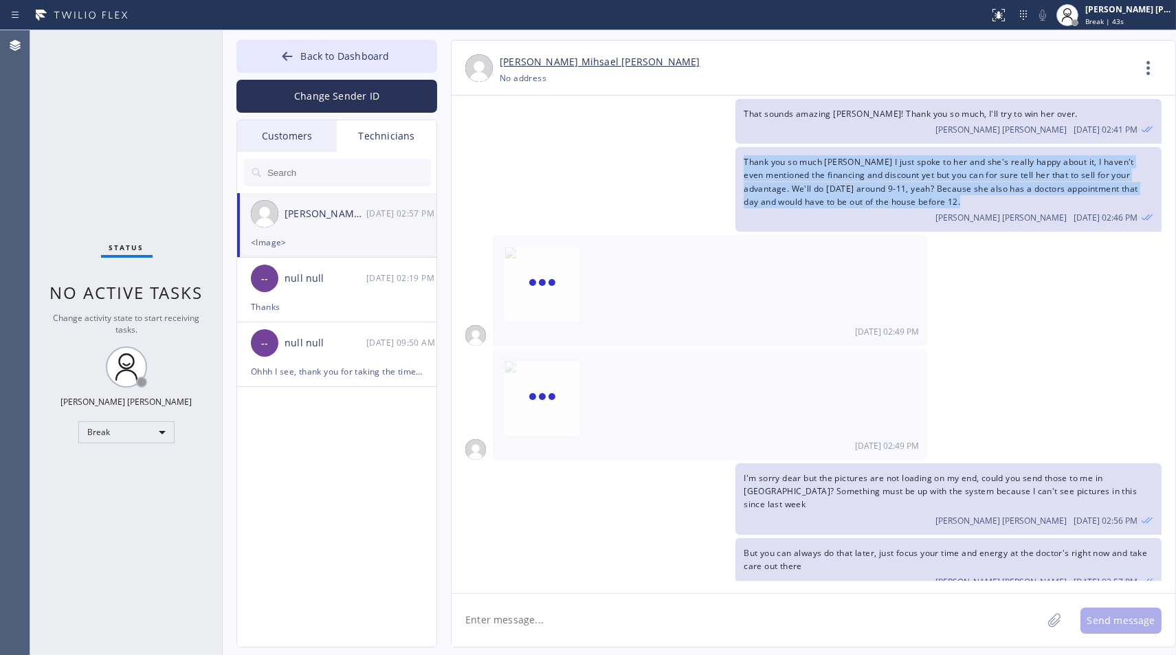
click at [645, 156] on div "Thank you so much [PERSON_NAME] I just spoke to her and she's really happy abou…" at bounding box center [807, 189] width 710 height 85
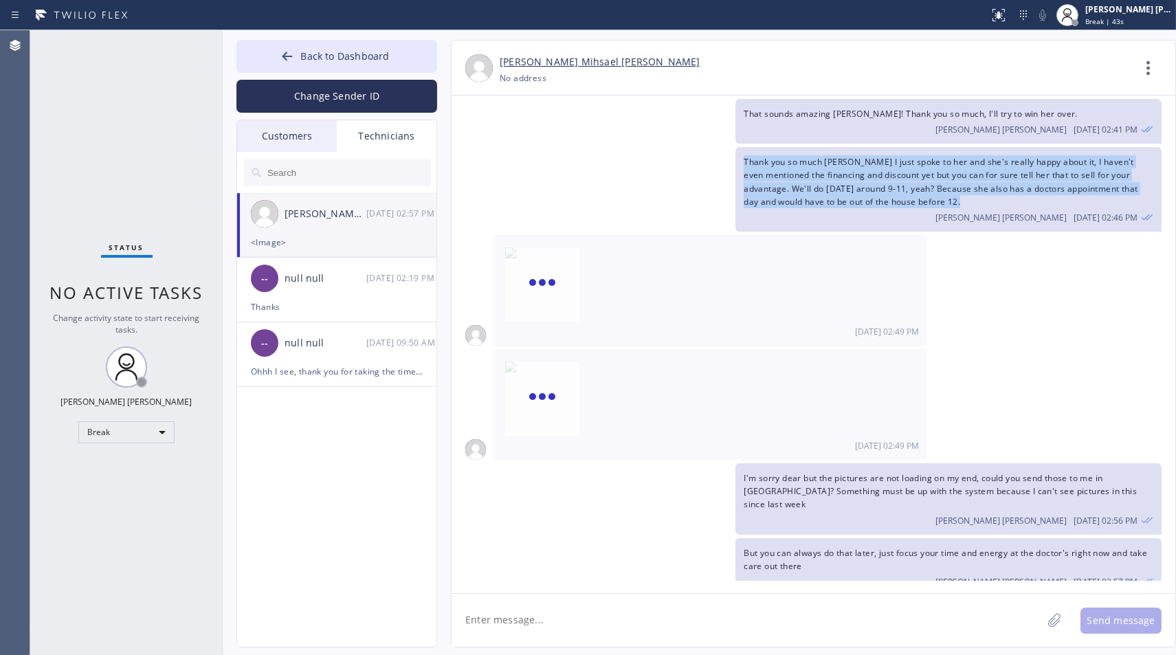
click at [645, 156] on div "Thank you so much [PERSON_NAME] I just spoke to her and she's really happy abou…" at bounding box center [807, 189] width 710 height 85
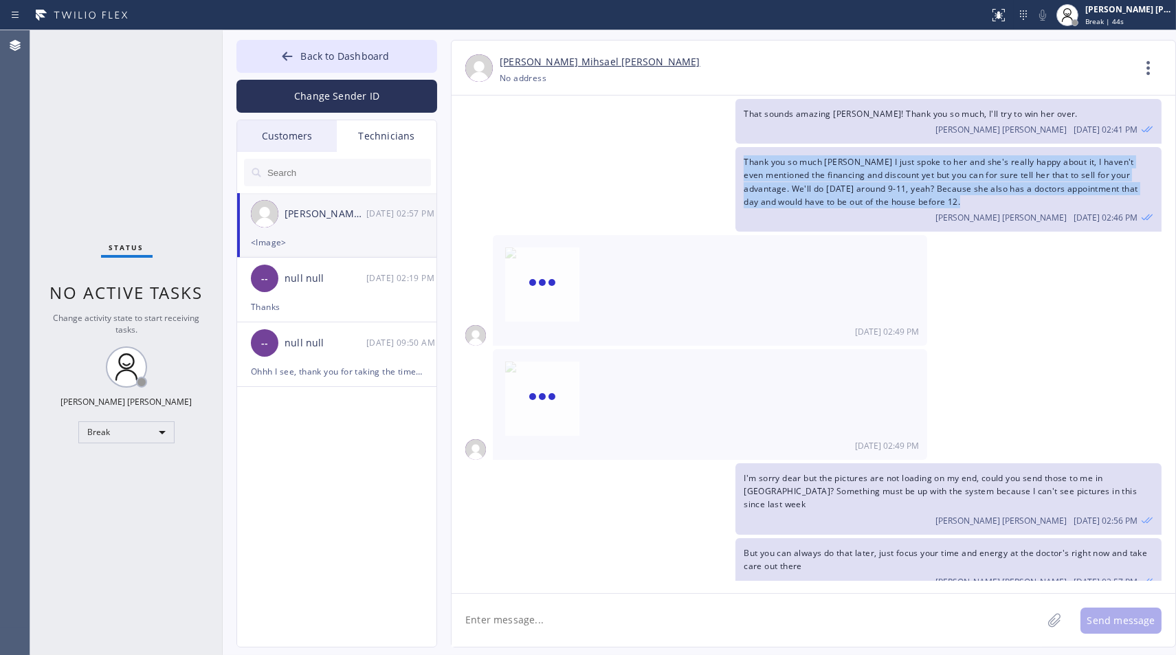
click at [645, 156] on div "Thank you so much [PERSON_NAME] I just spoke to her and she's really happy abou…" at bounding box center [807, 189] width 710 height 85
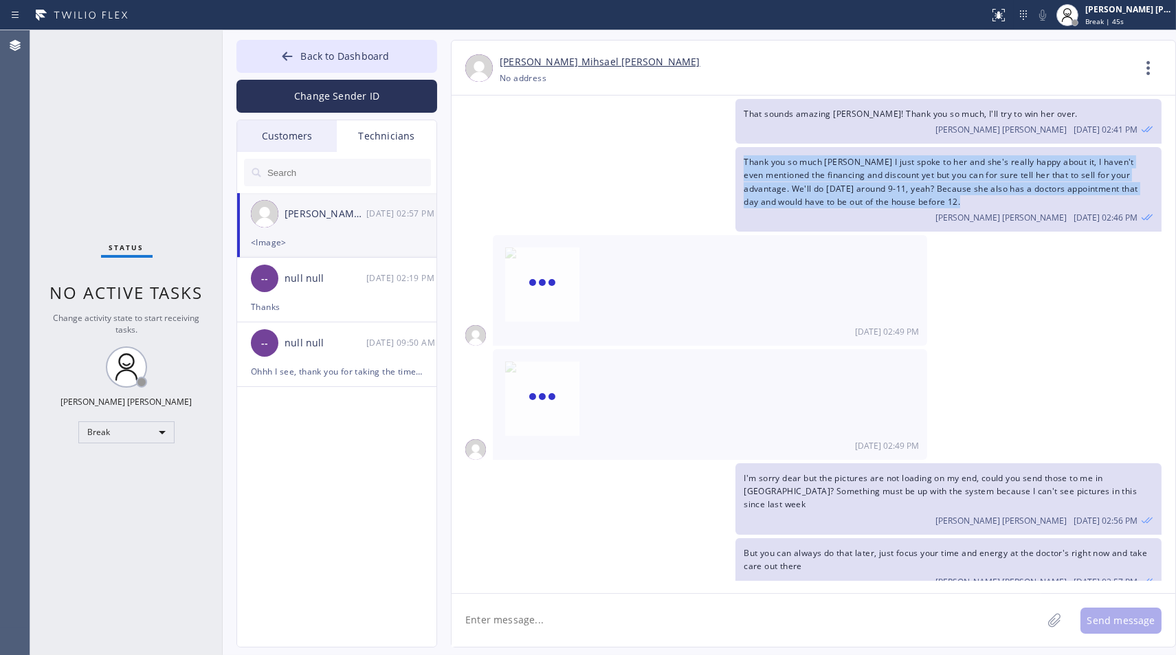
click at [645, 156] on div "Thank you so much [PERSON_NAME] I just spoke to her and she's really happy abou…" at bounding box center [807, 189] width 710 height 85
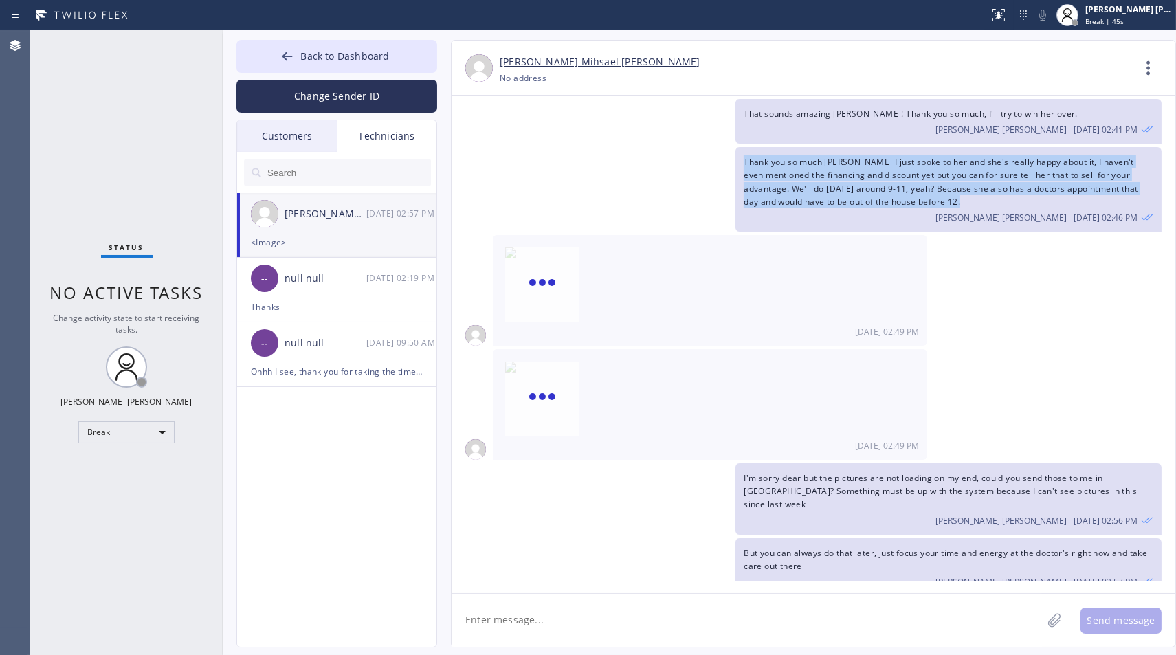
click at [645, 156] on div "Thank you so much [PERSON_NAME] I just spoke to her and she's really happy abou…" at bounding box center [807, 189] width 710 height 85
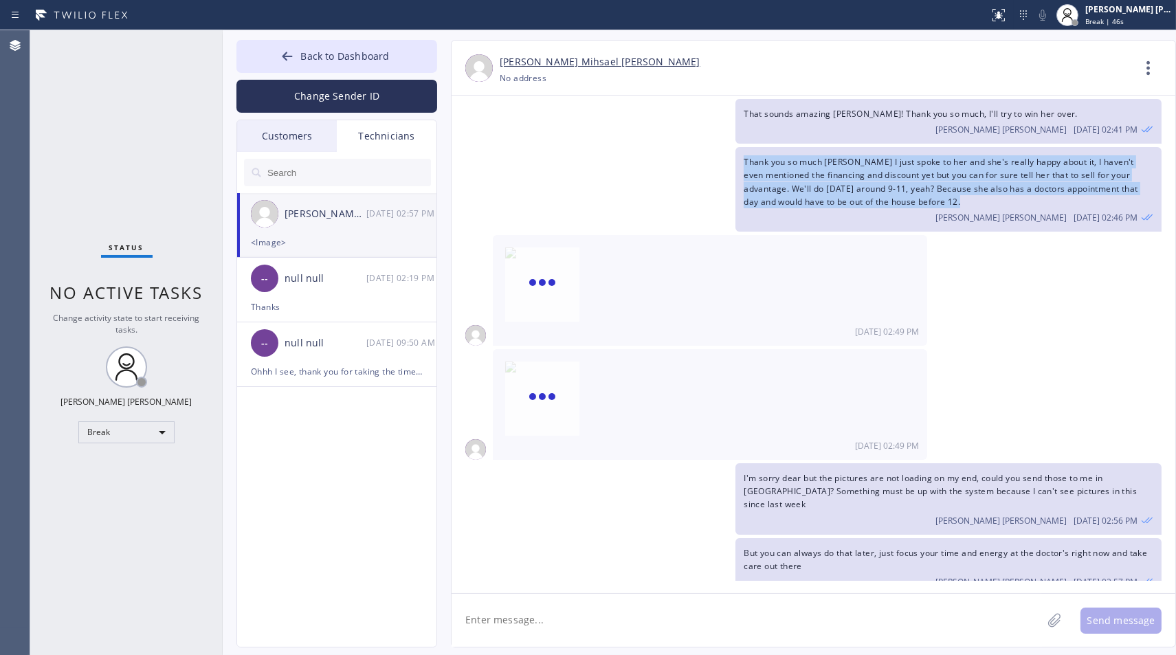
click at [645, 156] on div "Thank you so much [PERSON_NAME] I just spoke to her and she's really happy abou…" at bounding box center [807, 189] width 710 height 85
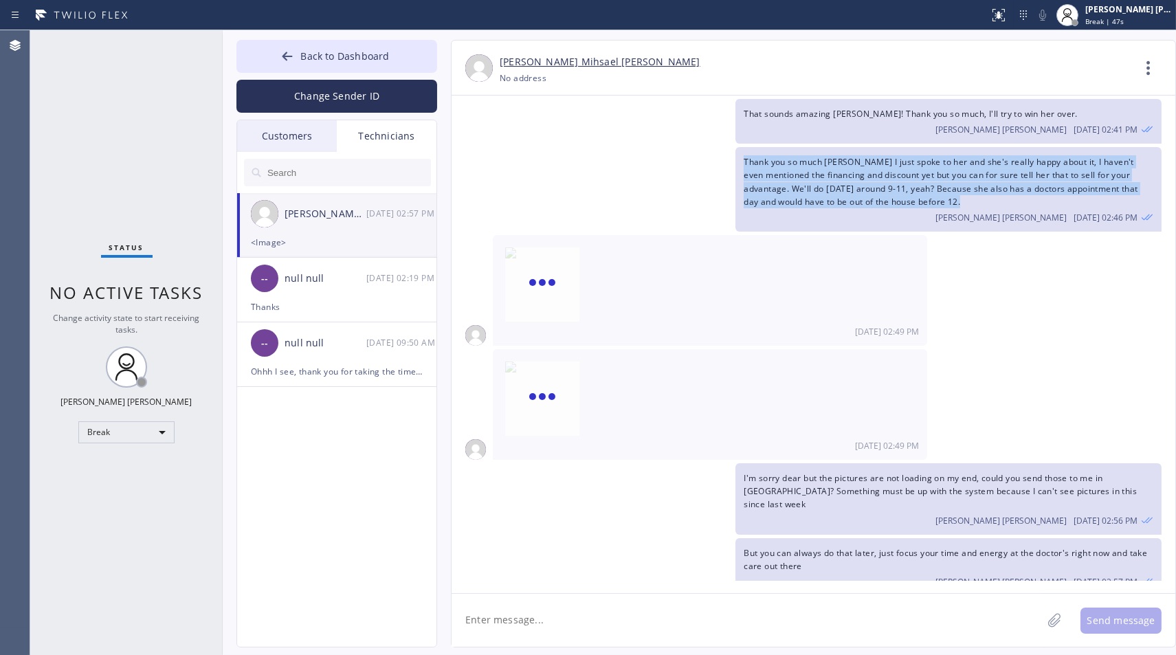
click at [645, 156] on div "Thank you so much [PERSON_NAME] I just spoke to her and she's really happy abou…" at bounding box center [807, 189] width 710 height 85
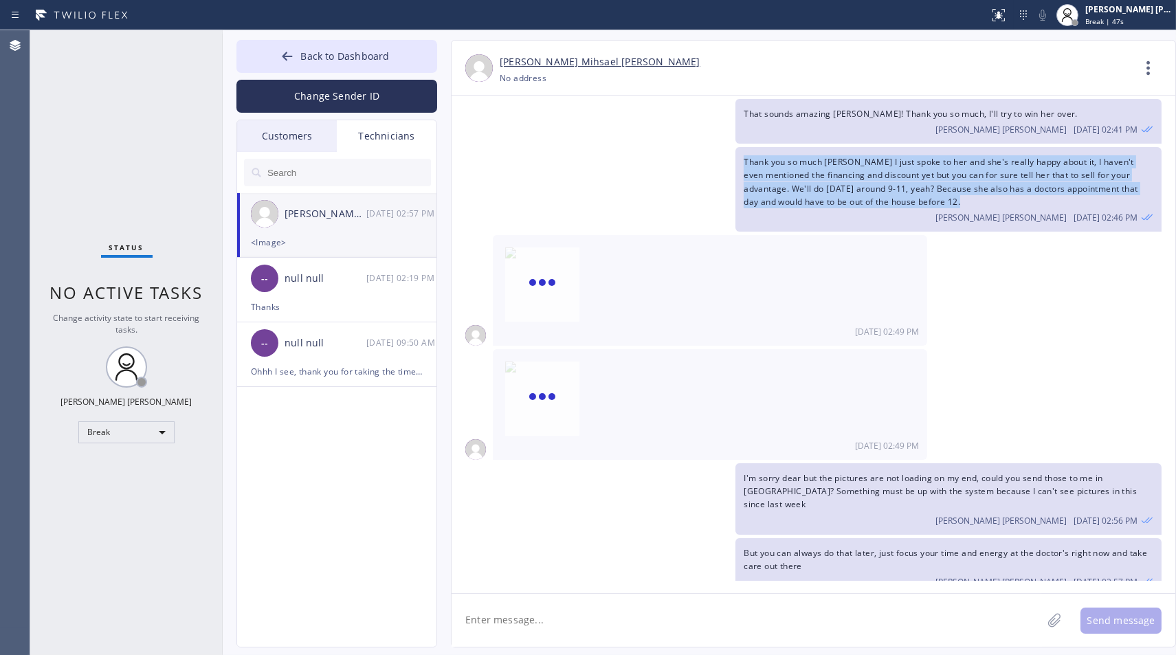
click at [645, 156] on div "Thank you so much [PERSON_NAME] I just spoke to her and she's really happy abou…" at bounding box center [807, 189] width 710 height 85
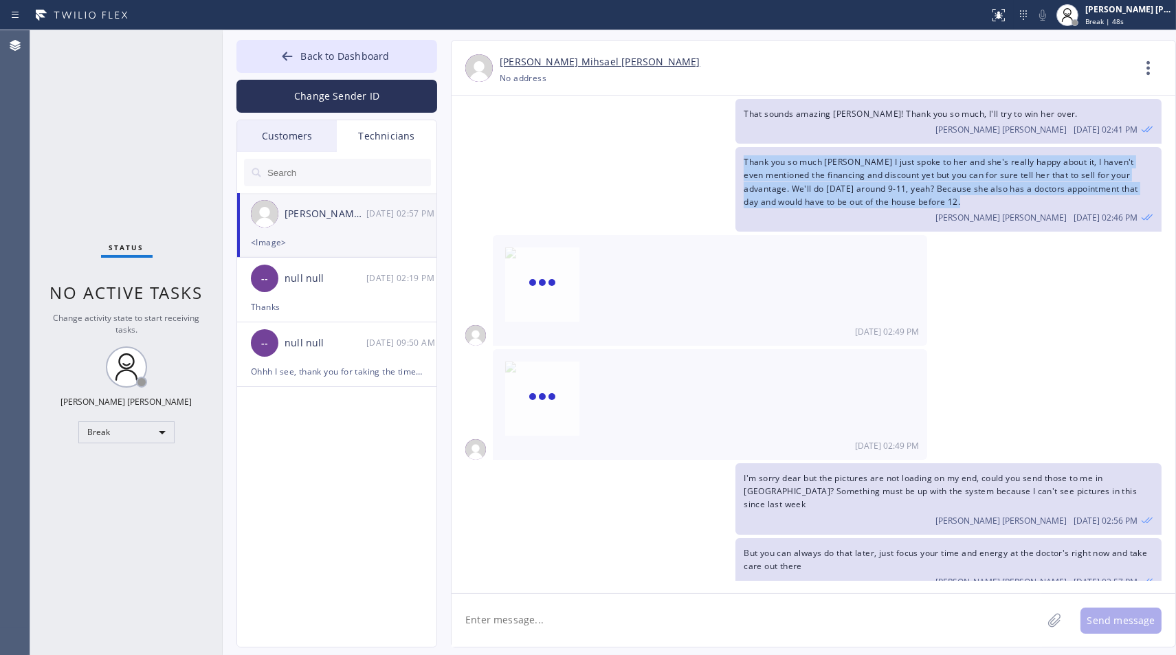
click at [645, 156] on div "Thank you so much [PERSON_NAME] I just spoke to her and she's really happy abou…" at bounding box center [807, 189] width 710 height 85
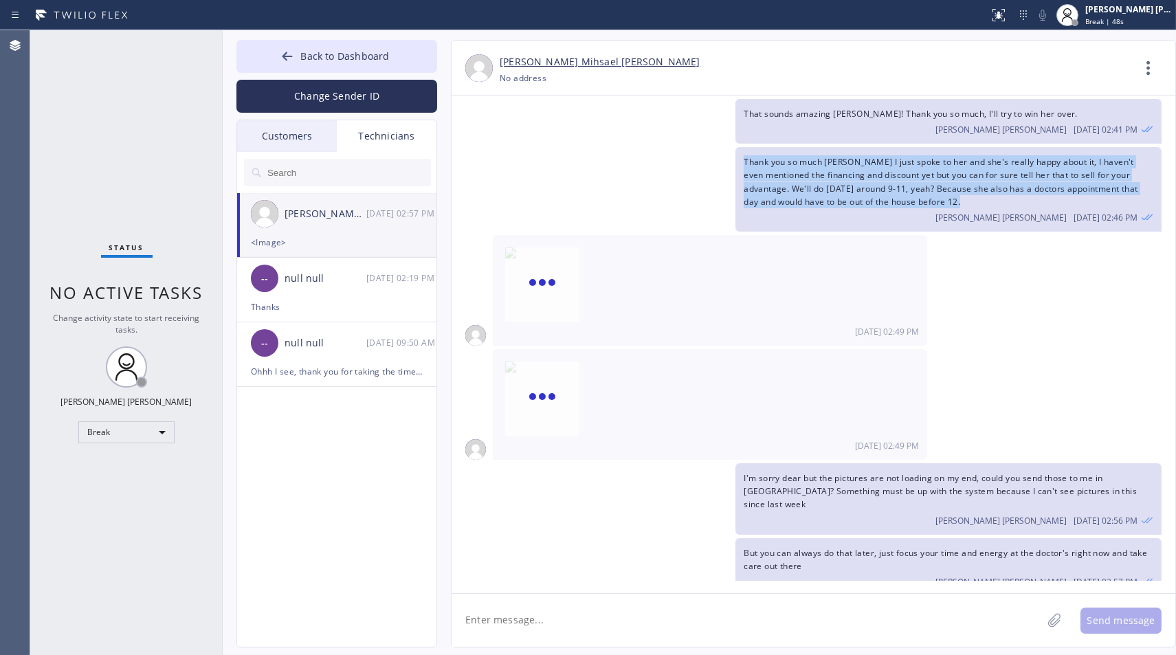
click at [645, 156] on div "Thank you so much [PERSON_NAME] I just spoke to her and she's really happy abou…" at bounding box center [807, 189] width 710 height 85
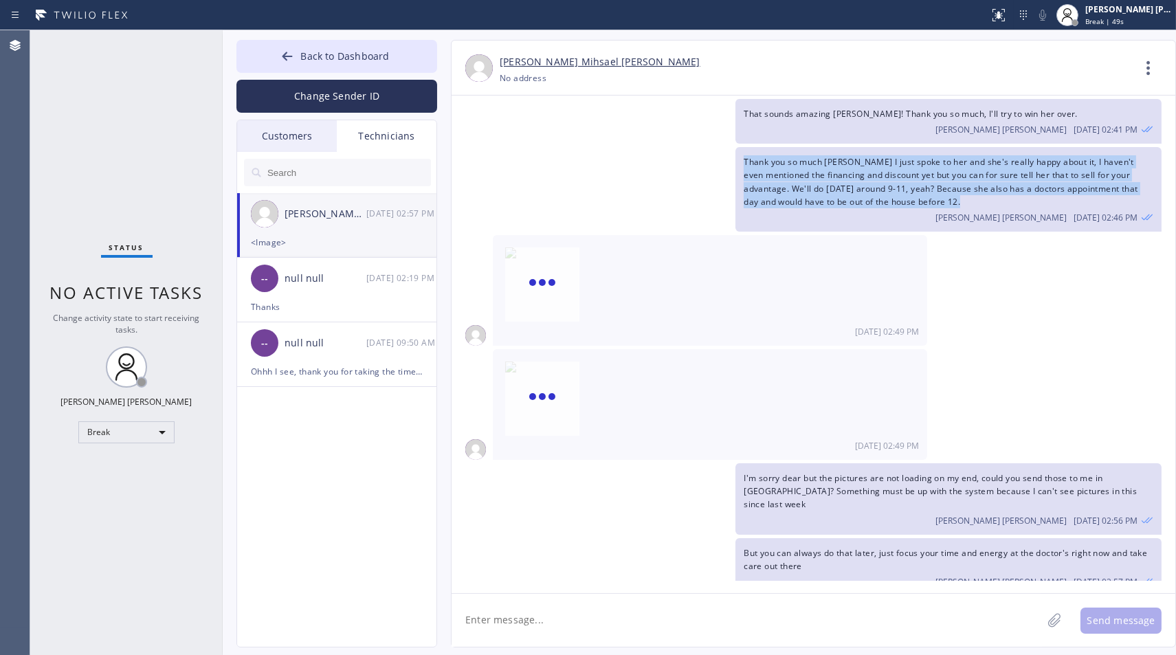
click at [645, 156] on div "Thank you so much [PERSON_NAME] I just spoke to her and she's really happy abou…" at bounding box center [807, 189] width 710 height 85
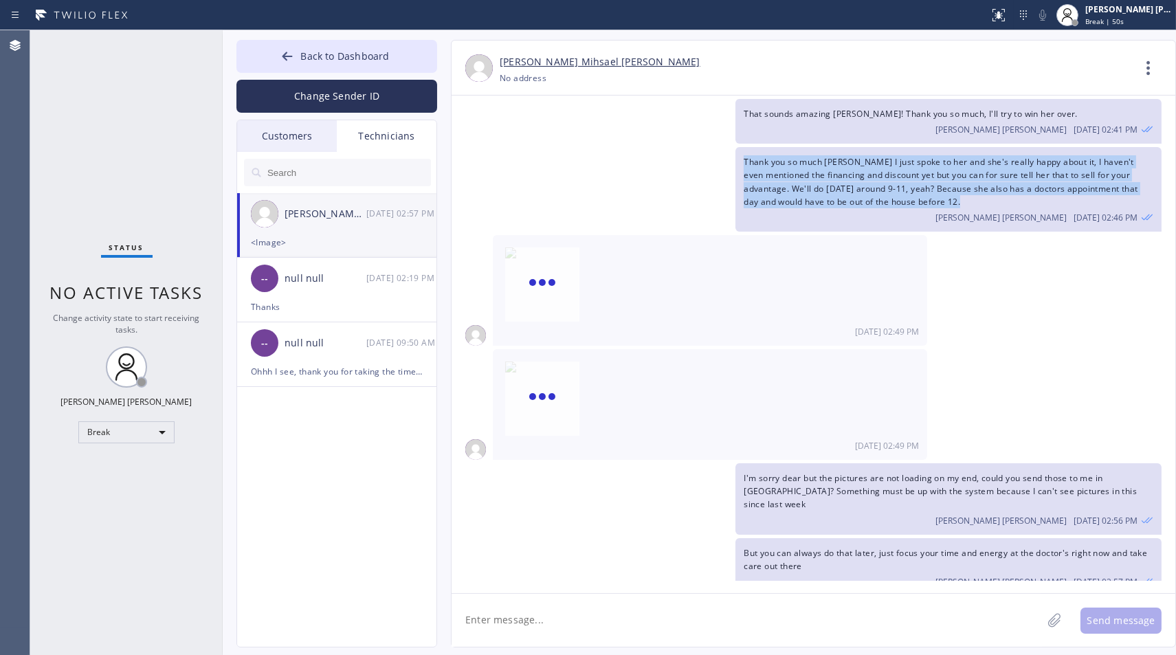
click at [645, 156] on div "Thank you so much [PERSON_NAME] I just spoke to her and she's really happy abou…" at bounding box center [807, 189] width 710 height 85
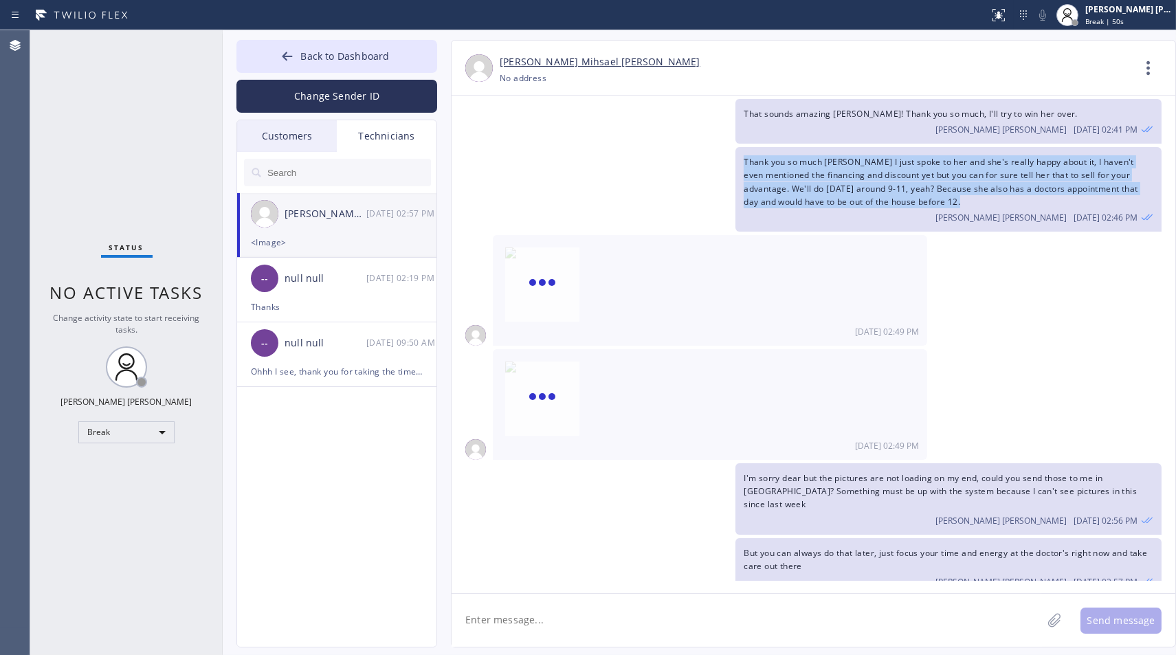
click at [645, 156] on div "Thank you so much [PERSON_NAME] I just spoke to her and she's really happy abou…" at bounding box center [807, 189] width 710 height 85
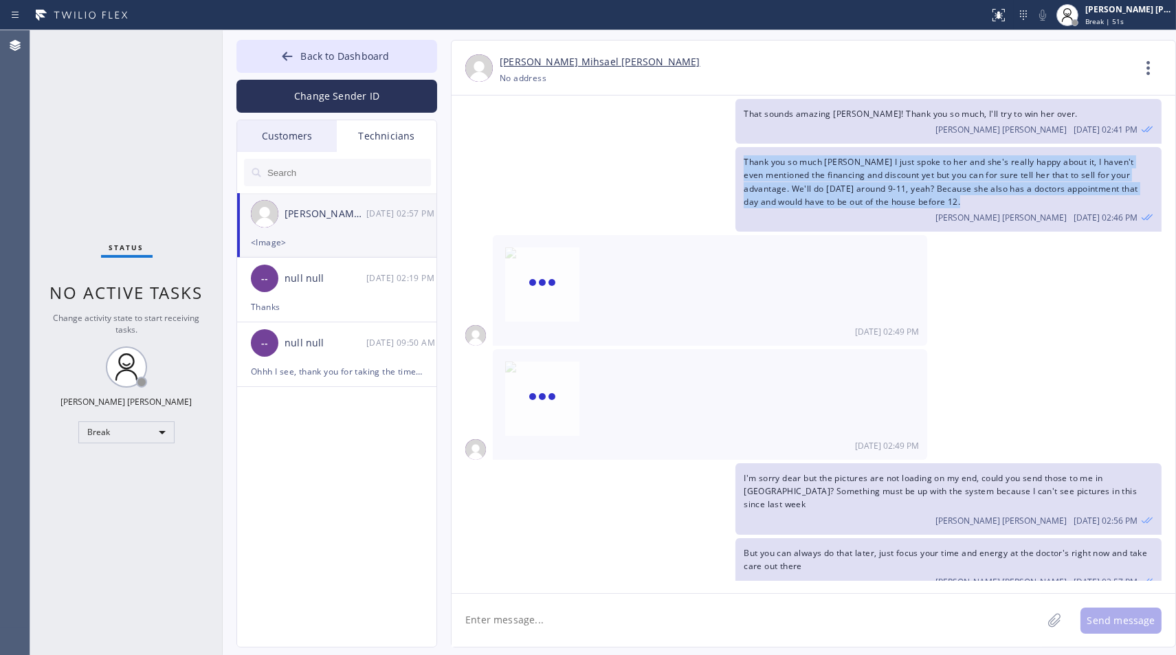
click at [645, 156] on div "Thank you so much [PERSON_NAME] I just spoke to her and she's really happy abou…" at bounding box center [807, 189] width 710 height 85
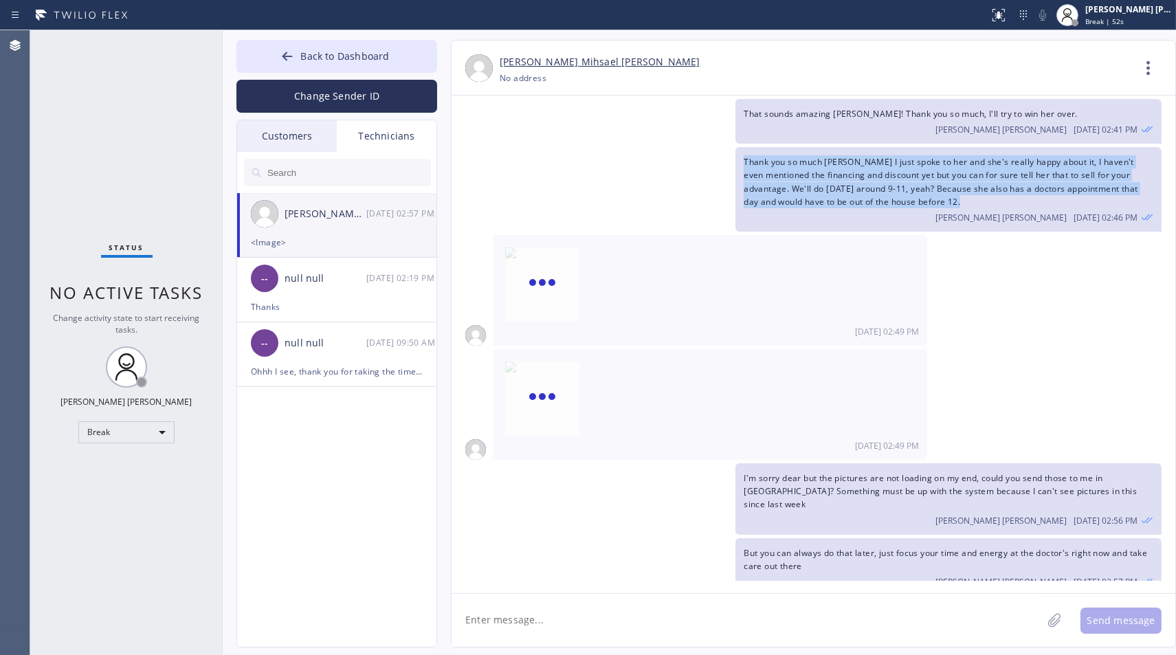
click at [645, 156] on div "Thank you so much [PERSON_NAME] I just spoke to her and she's really happy abou…" at bounding box center [807, 189] width 710 height 85
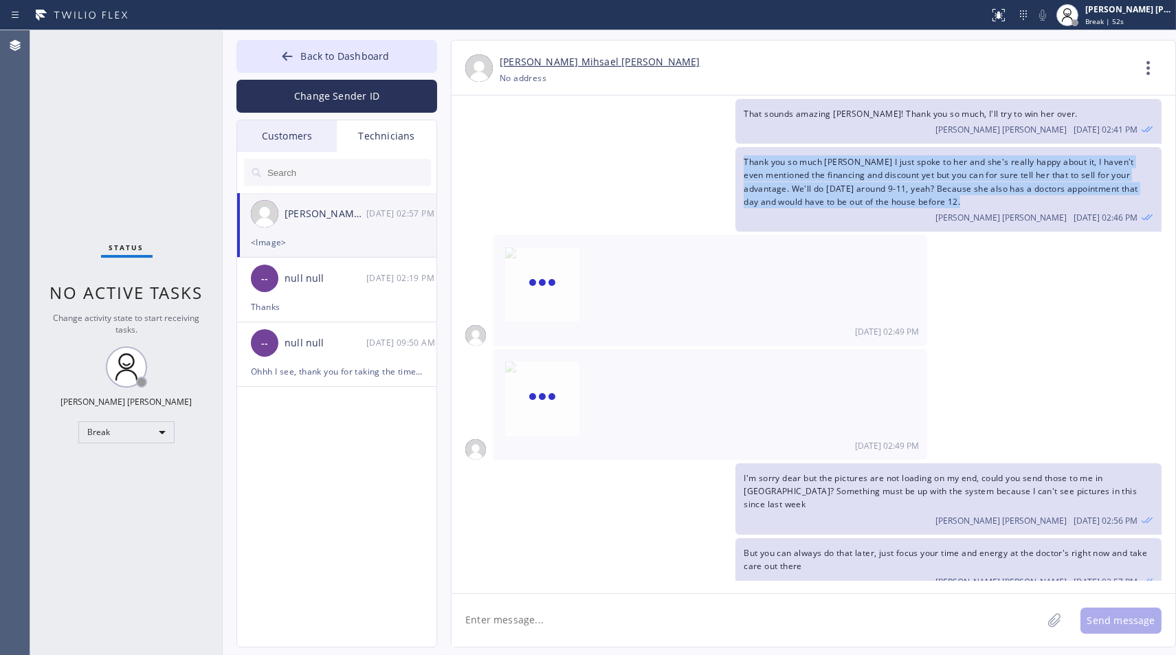
click at [645, 156] on div "Thank you so much [PERSON_NAME] I just spoke to her and she's really happy abou…" at bounding box center [807, 189] width 710 height 85
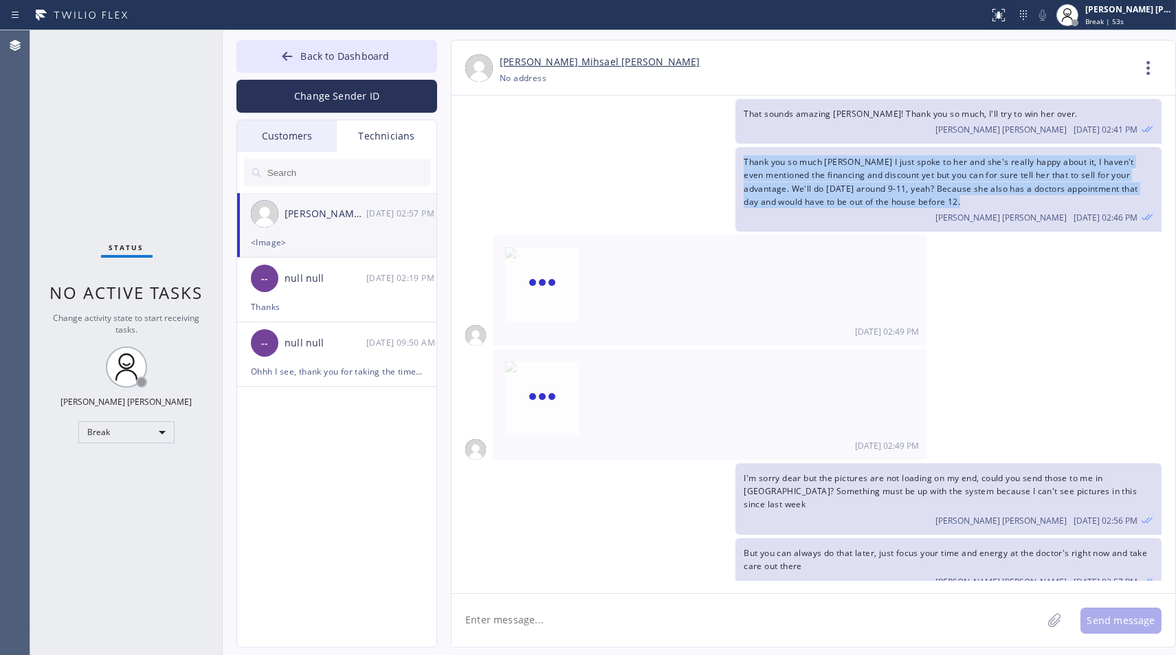
click at [645, 156] on div "Thank you so much [PERSON_NAME] I just spoke to her and she's really happy abou…" at bounding box center [807, 189] width 710 height 85
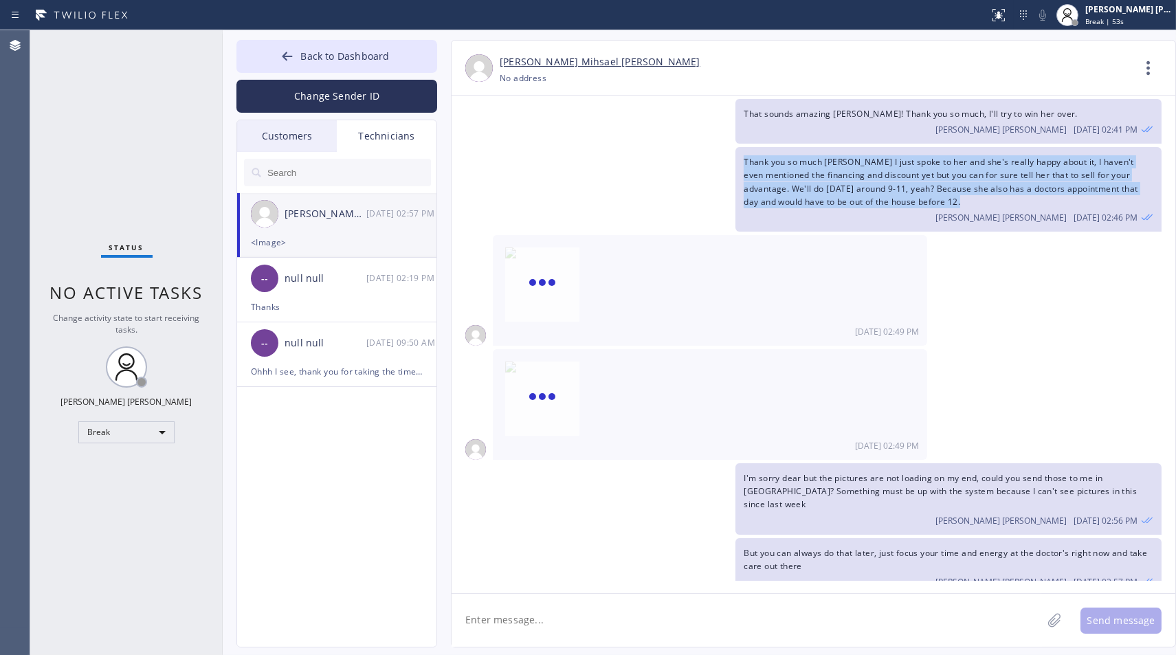
click at [645, 156] on div "Thank you so much [PERSON_NAME] I just spoke to her and she's really happy abou…" at bounding box center [807, 189] width 710 height 85
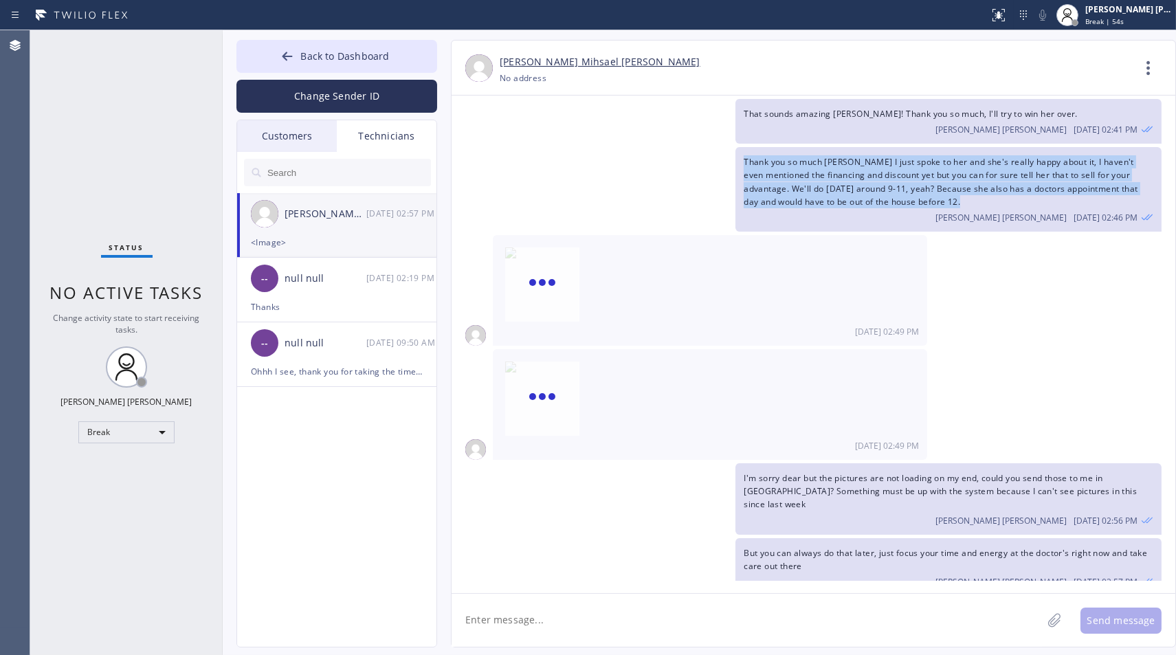
click at [645, 156] on div "Thank you so much [PERSON_NAME] I just spoke to her and she's really happy abou…" at bounding box center [807, 189] width 710 height 85
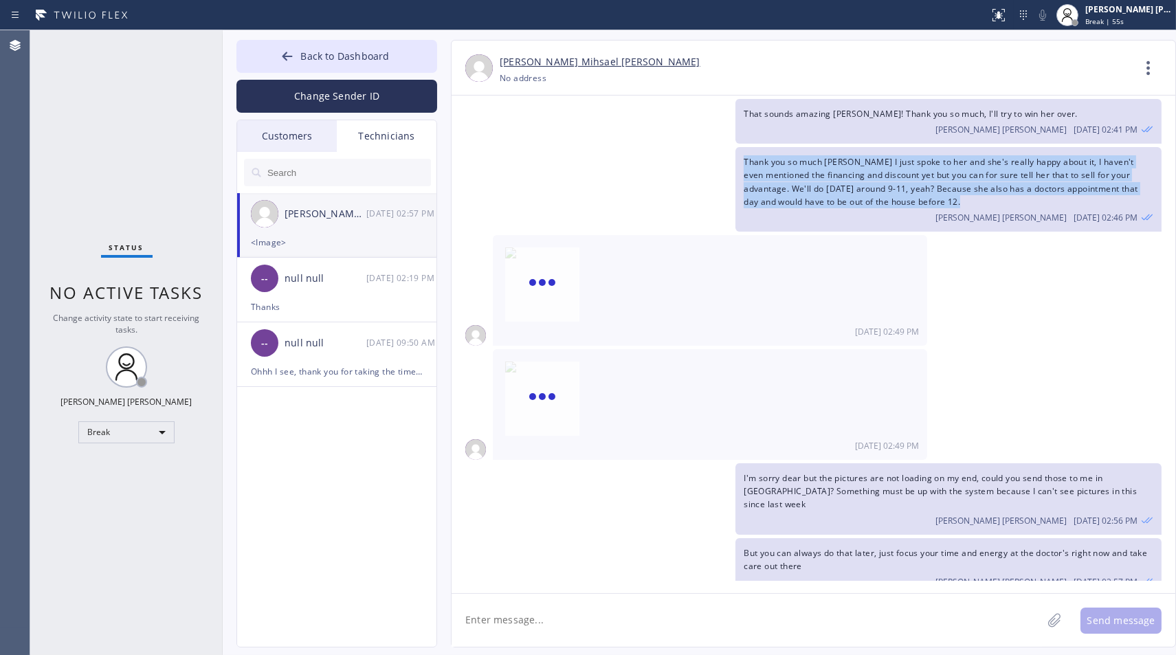
click at [645, 156] on div "Thank you so much [PERSON_NAME] I just spoke to her and she's really happy abou…" at bounding box center [807, 189] width 710 height 85
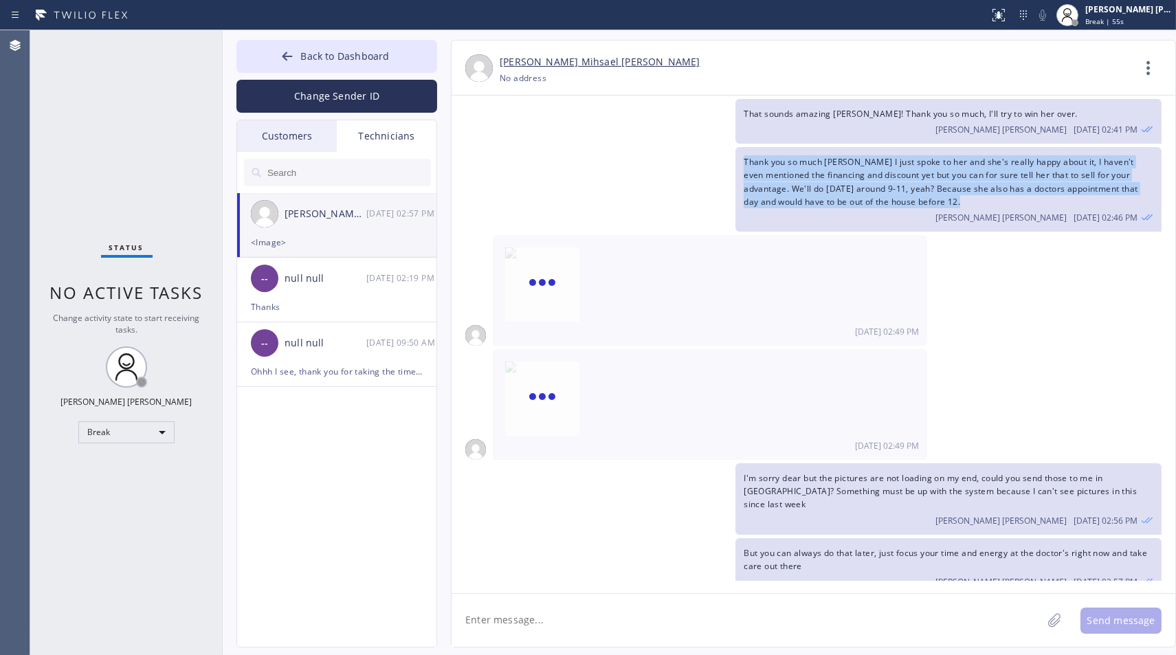
click at [645, 156] on div "Thank you so much [PERSON_NAME] I just spoke to her and she's really happy abou…" at bounding box center [807, 189] width 710 height 85
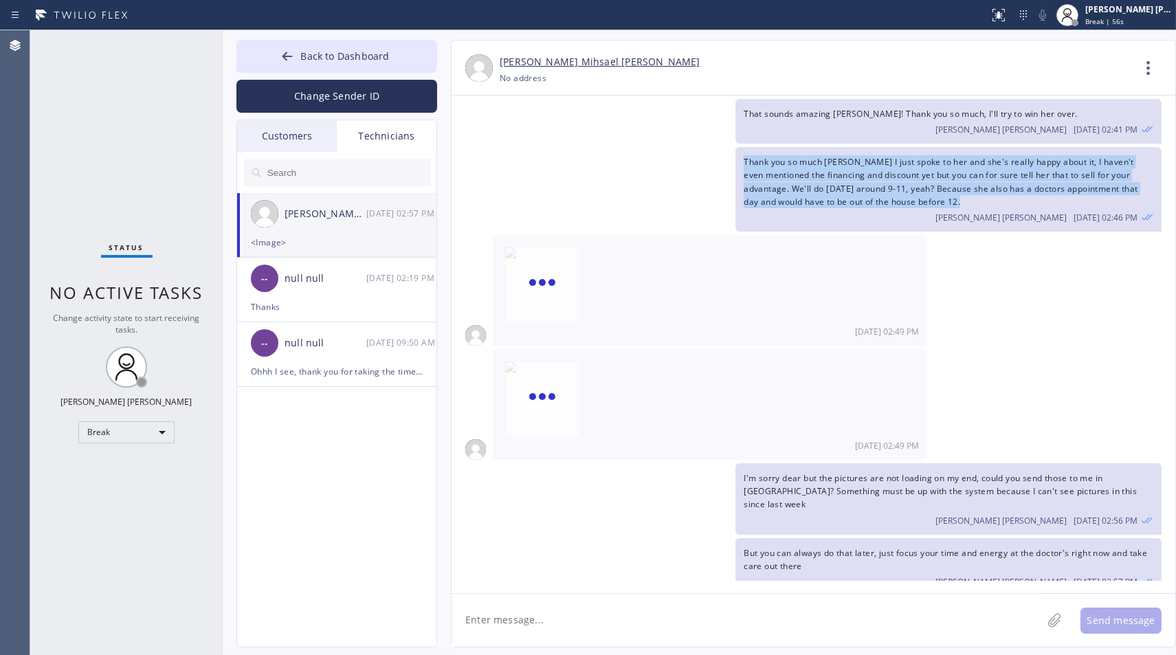
click at [645, 156] on div "Thank you so much [PERSON_NAME] I just spoke to her and she's really happy abou…" at bounding box center [807, 189] width 710 height 85
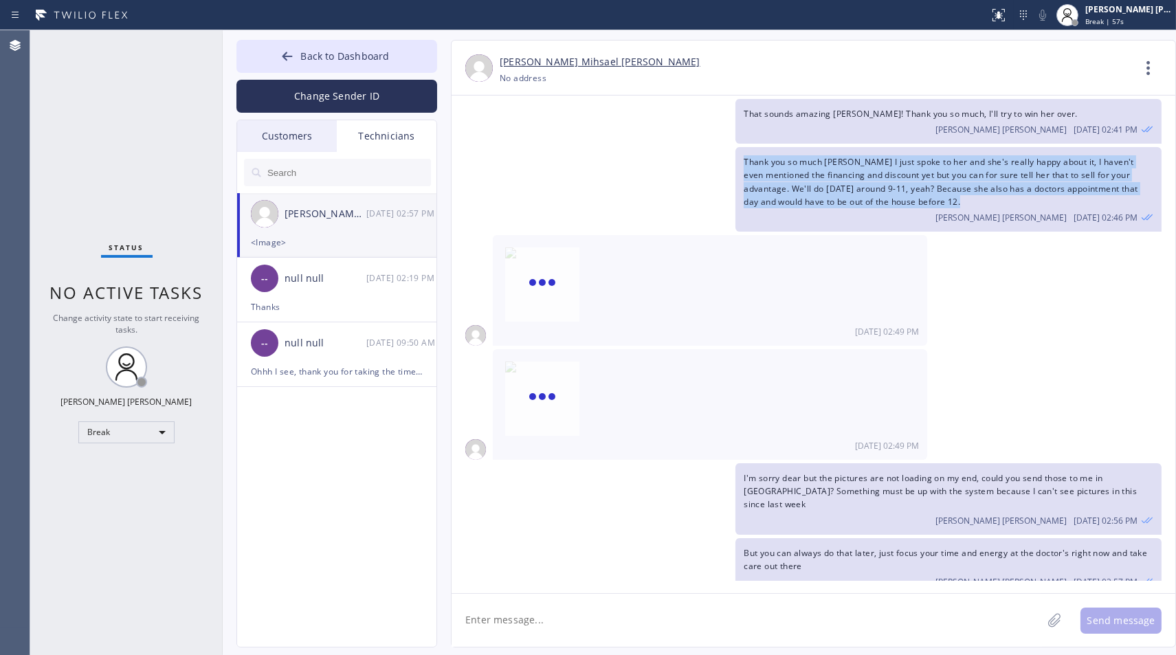
click at [645, 156] on div "Thank you so much [PERSON_NAME] I just spoke to her and she's really happy abou…" at bounding box center [807, 189] width 710 height 85
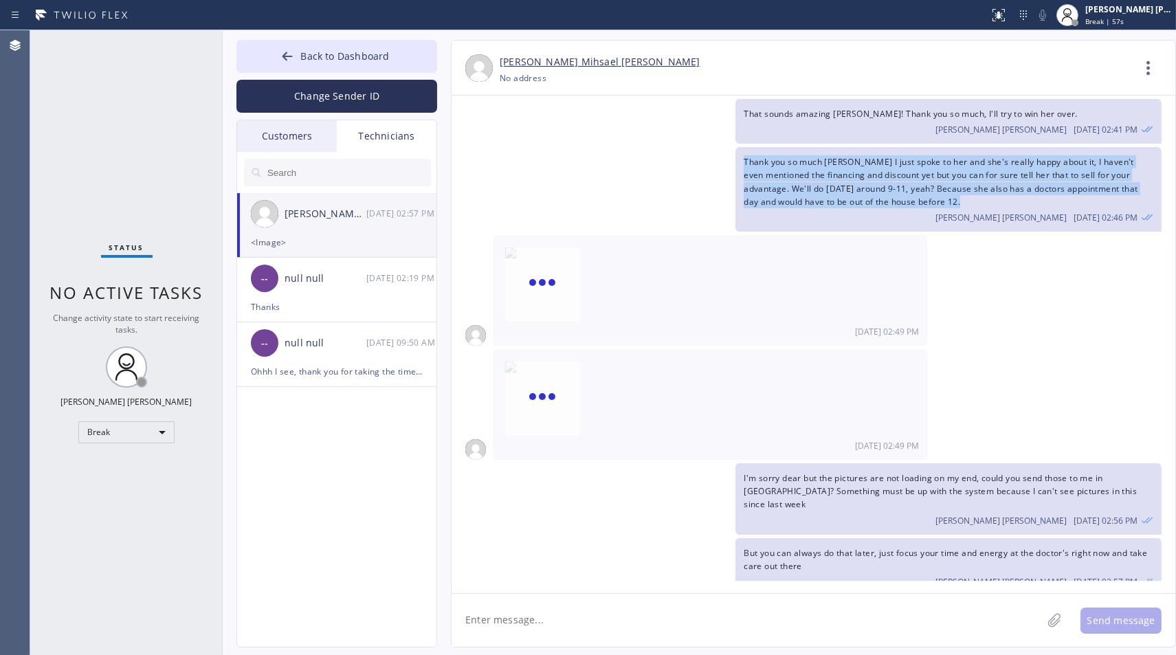
click at [645, 156] on div "Thank you so much [PERSON_NAME] I just spoke to her and she's really happy abou…" at bounding box center [807, 189] width 710 height 85
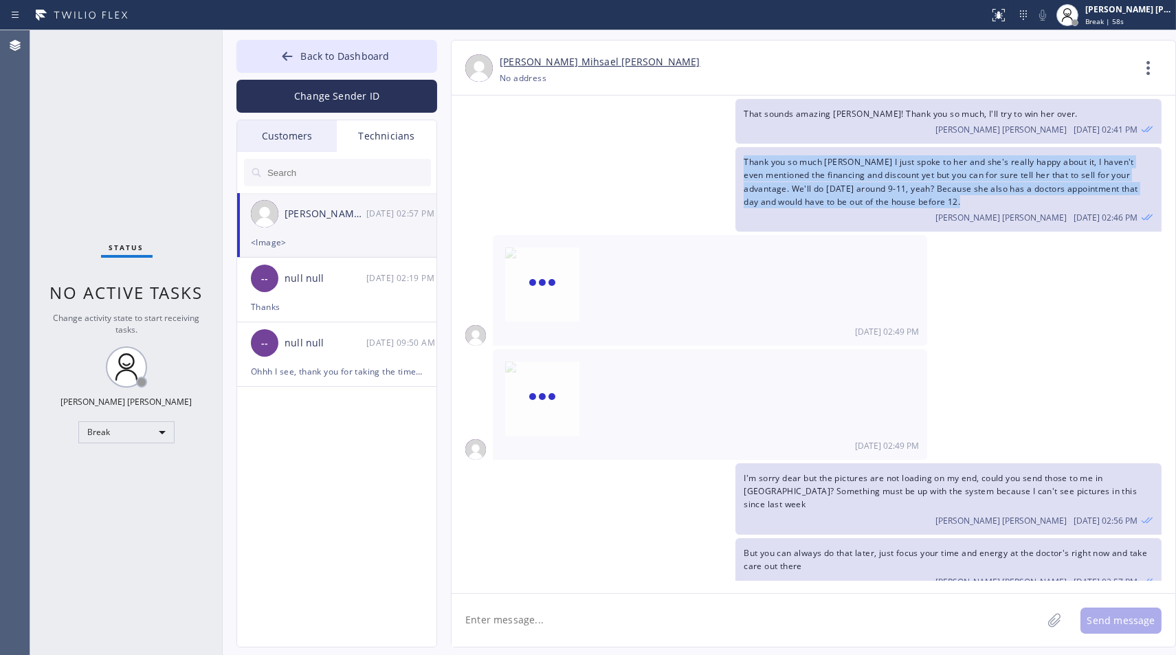
click at [645, 156] on div "Thank you so much [PERSON_NAME] I just spoke to her and she's really happy abou…" at bounding box center [807, 189] width 710 height 85
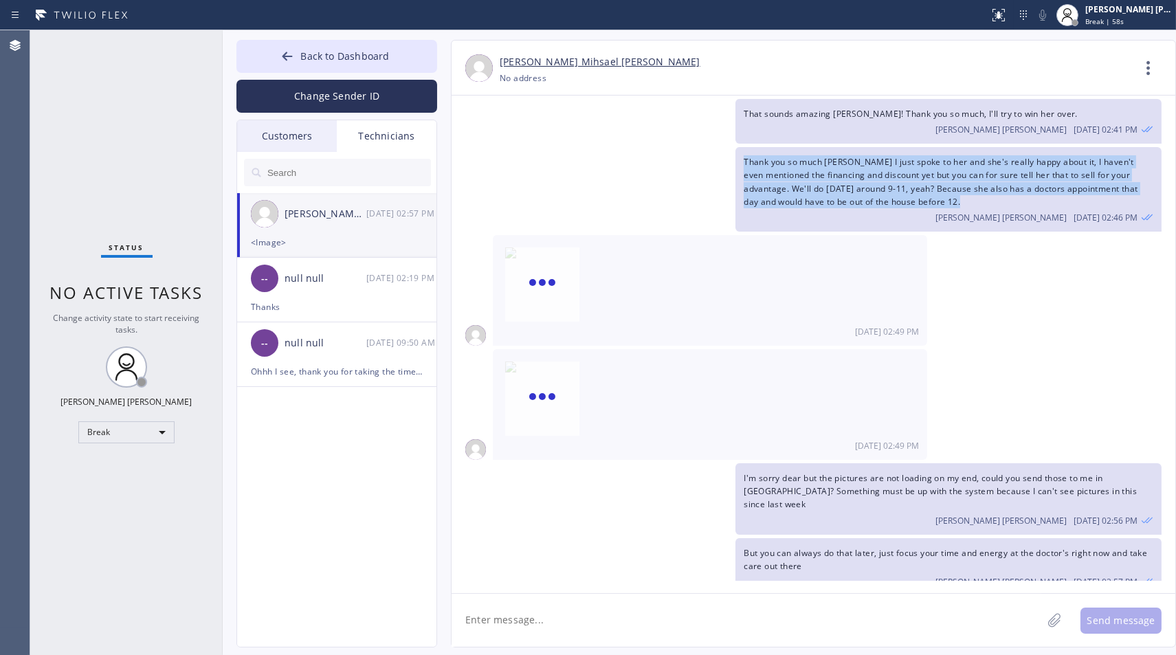
click at [645, 156] on div "Thank you so much [PERSON_NAME] I just spoke to her and she's really happy abou…" at bounding box center [807, 189] width 710 height 85
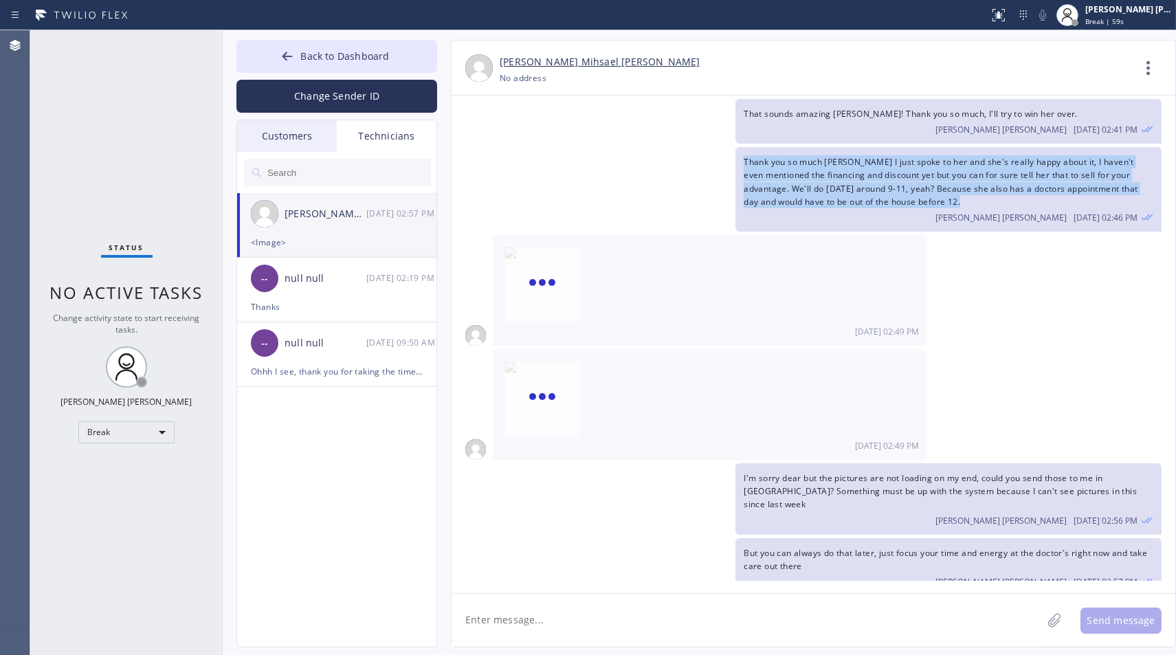
click at [645, 156] on div "Thank you so much [PERSON_NAME] I just spoke to her and she's really happy abou…" at bounding box center [807, 189] width 710 height 85
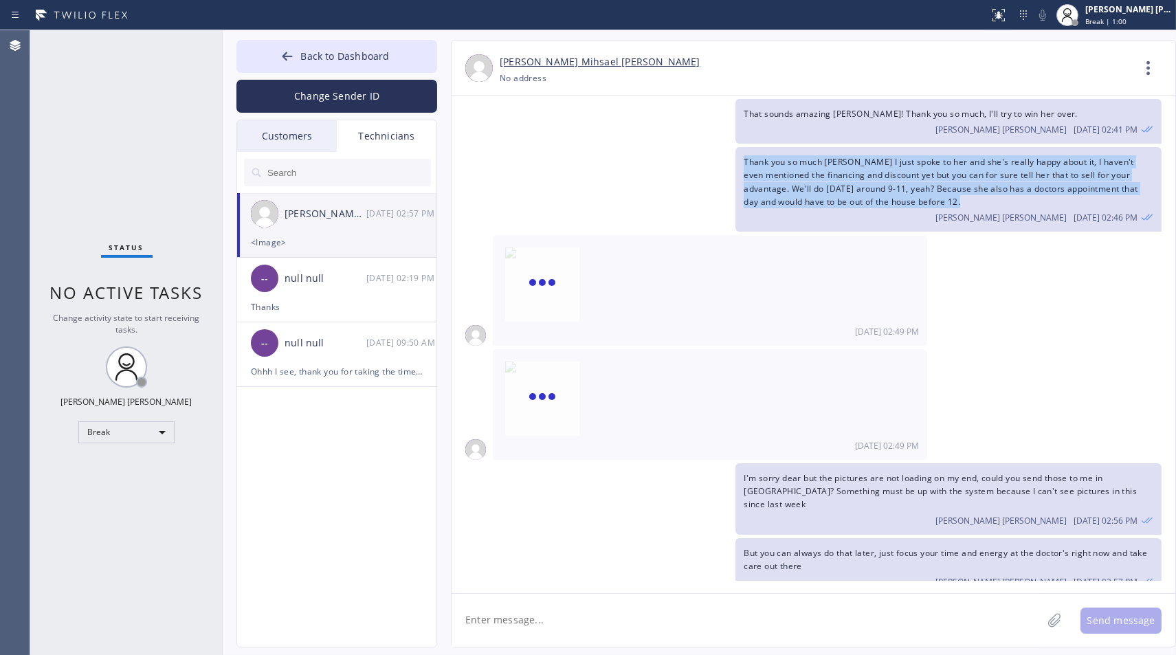
click at [645, 156] on div "Thank you so much [PERSON_NAME] I just spoke to her and she's really happy abou…" at bounding box center [807, 189] width 710 height 85
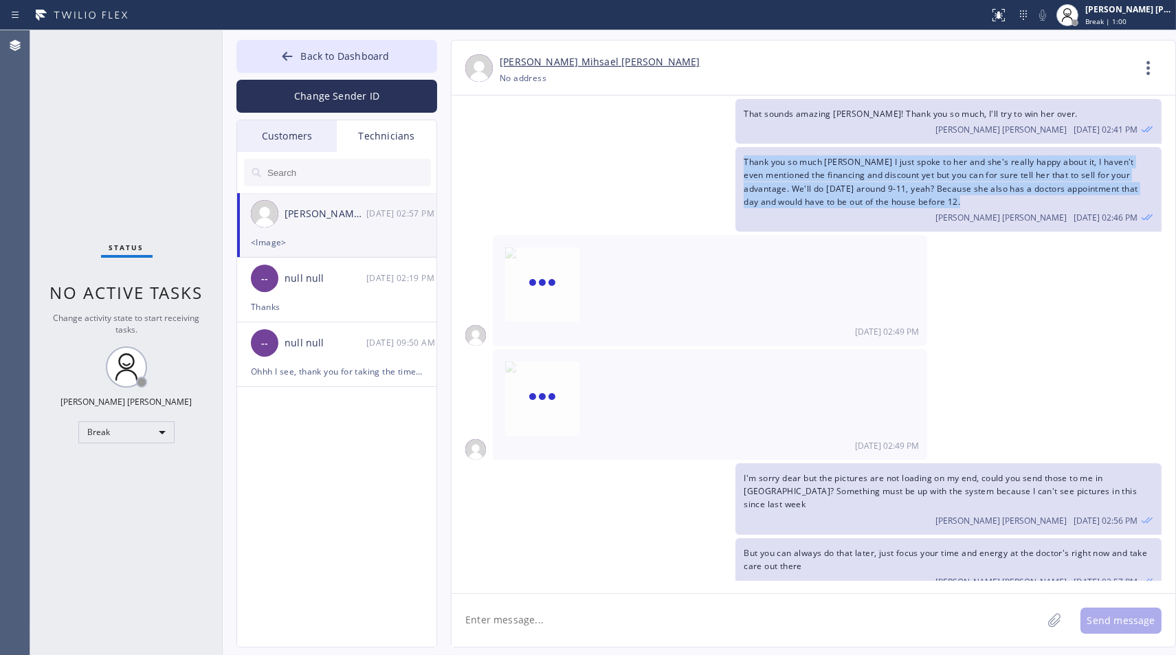
click at [645, 156] on div "Thank you so much [PERSON_NAME] I just spoke to her and she's really happy abou…" at bounding box center [807, 189] width 710 height 85
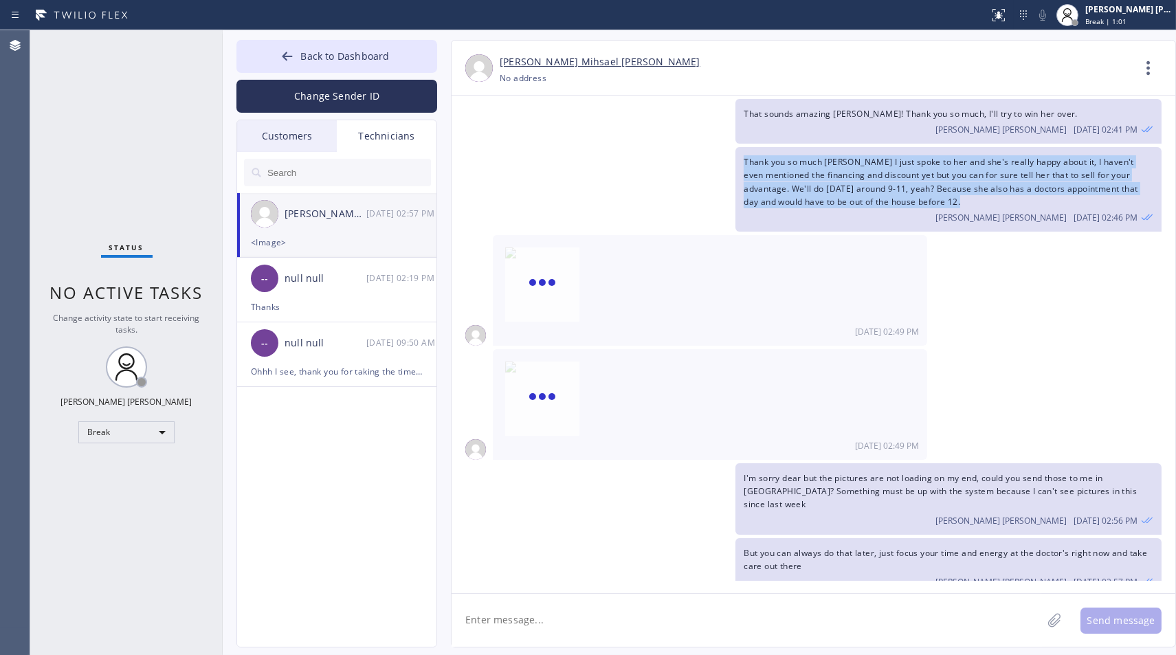
click at [645, 156] on div "Thank you so much [PERSON_NAME] I just spoke to her and she's really happy abou…" at bounding box center [807, 189] width 710 height 85
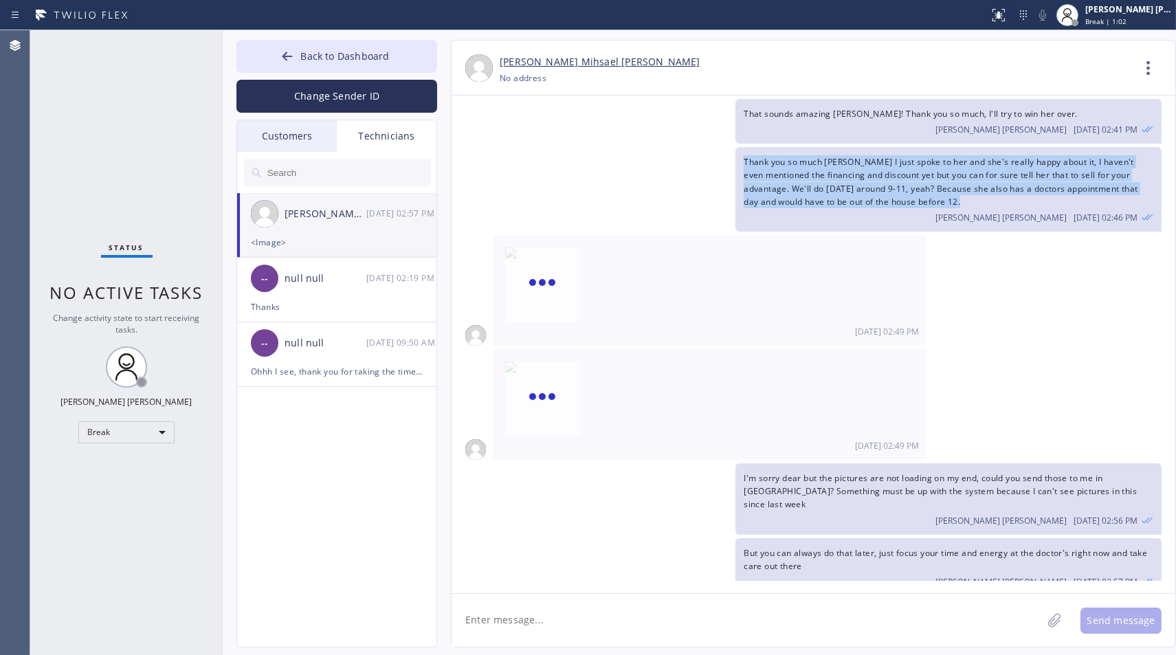
click at [645, 156] on div "Thank you so much [PERSON_NAME] I just spoke to her and she's really happy abou…" at bounding box center [807, 189] width 710 height 85
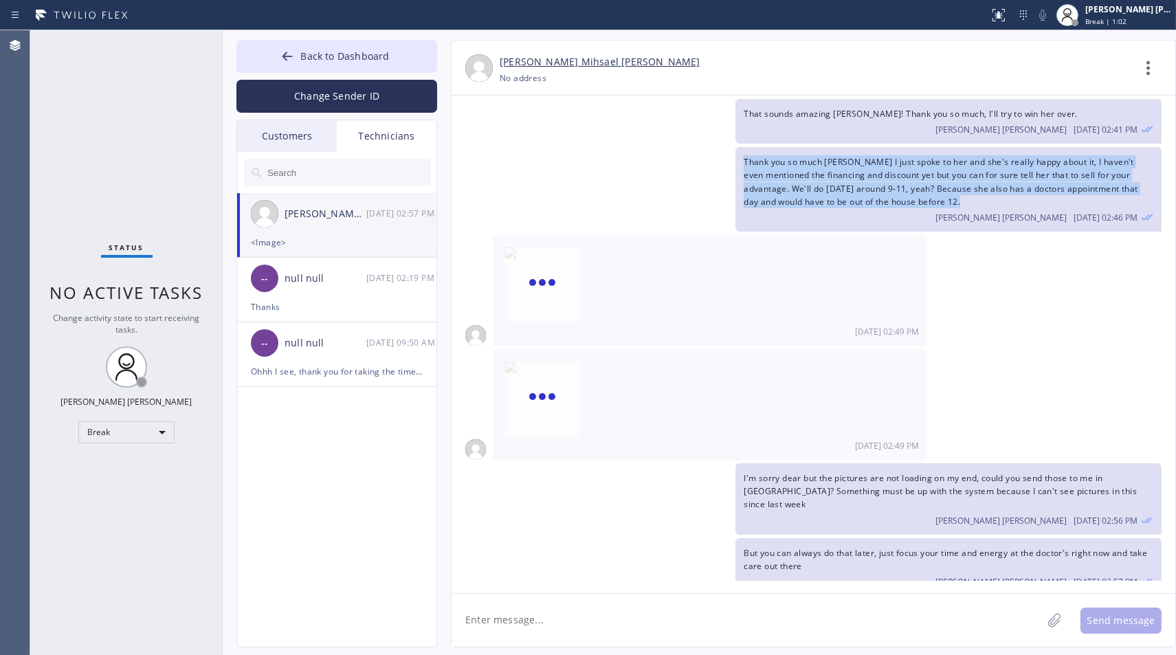
click at [645, 156] on div "Thank you so much [PERSON_NAME] I just spoke to her and she's really happy abou…" at bounding box center [807, 189] width 710 height 85
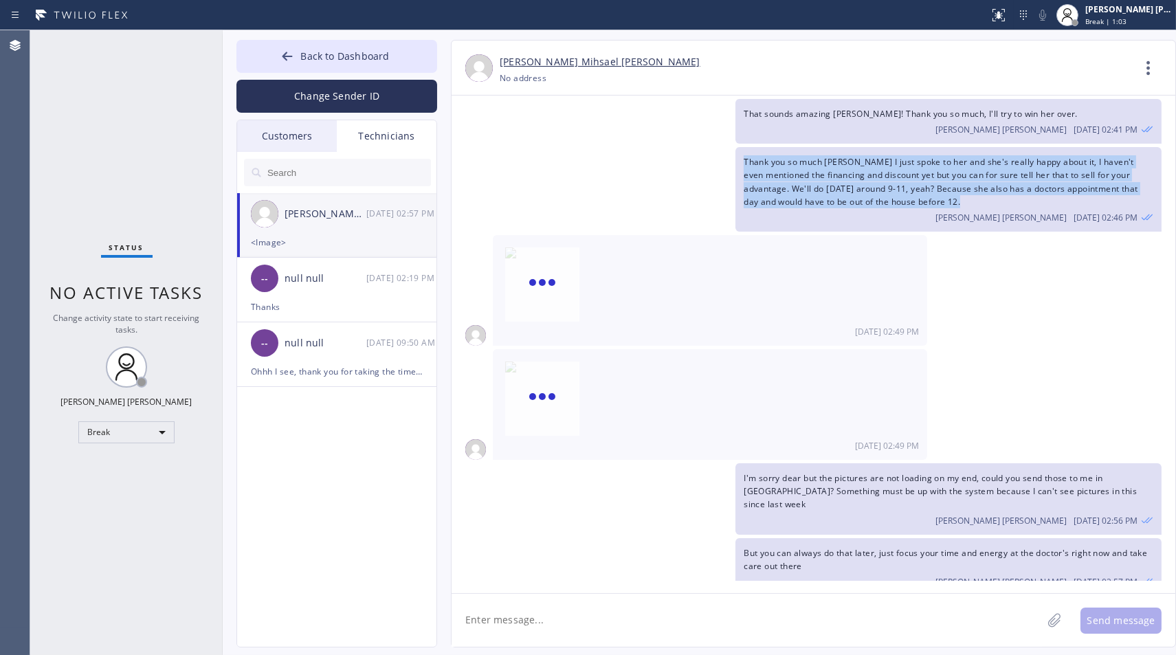
click at [645, 156] on div "Thank you so much [PERSON_NAME] I just spoke to her and she's really happy abou…" at bounding box center [807, 189] width 710 height 85
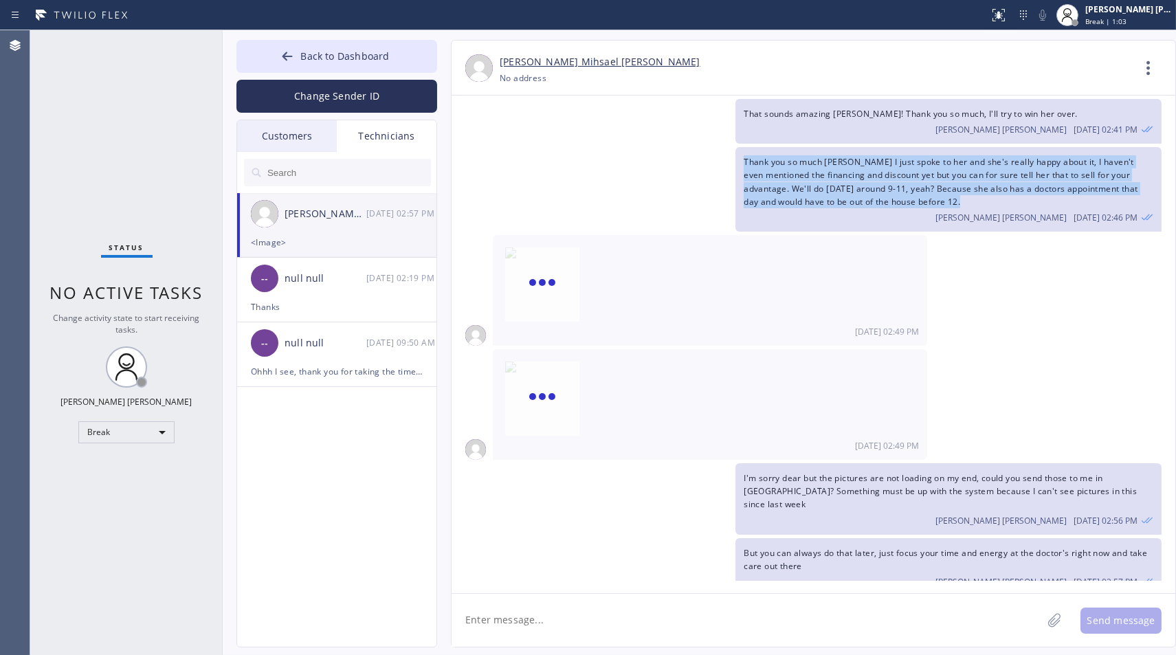
click at [645, 156] on div "Thank you so much [PERSON_NAME] I just spoke to her and she's really happy abou…" at bounding box center [807, 189] width 710 height 85
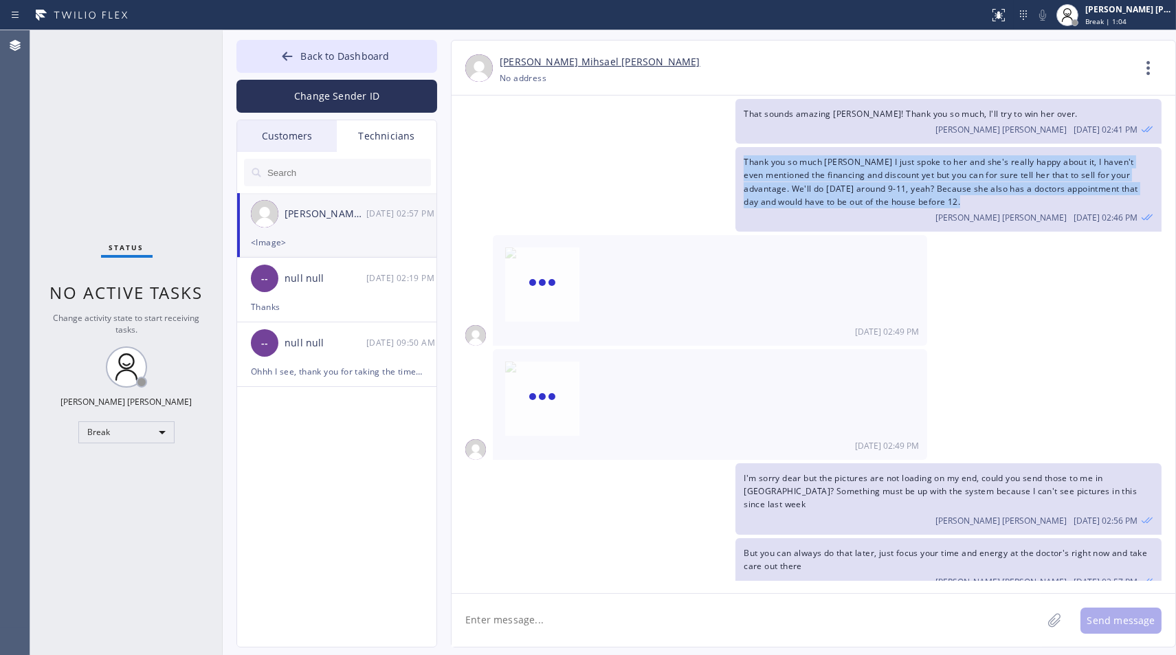
click at [645, 156] on div "Thank you so much [PERSON_NAME] I just spoke to her and she's really happy abou…" at bounding box center [807, 189] width 710 height 85
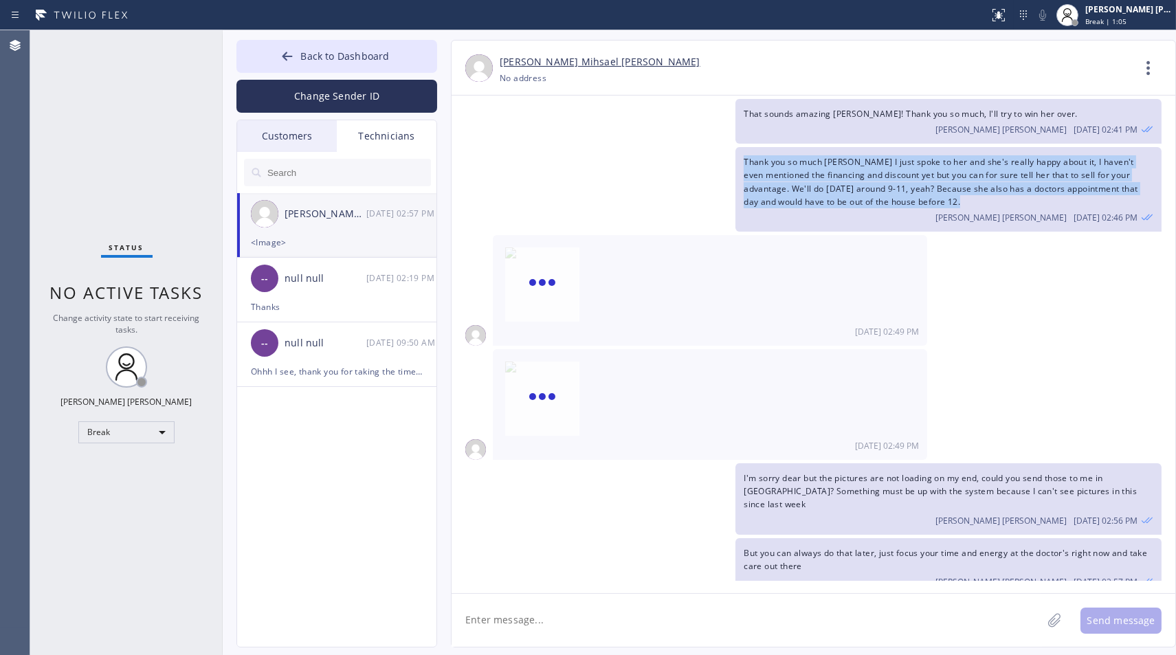
click at [645, 156] on div "Thank you so much [PERSON_NAME] I just spoke to her and she's really happy abou…" at bounding box center [807, 189] width 710 height 85
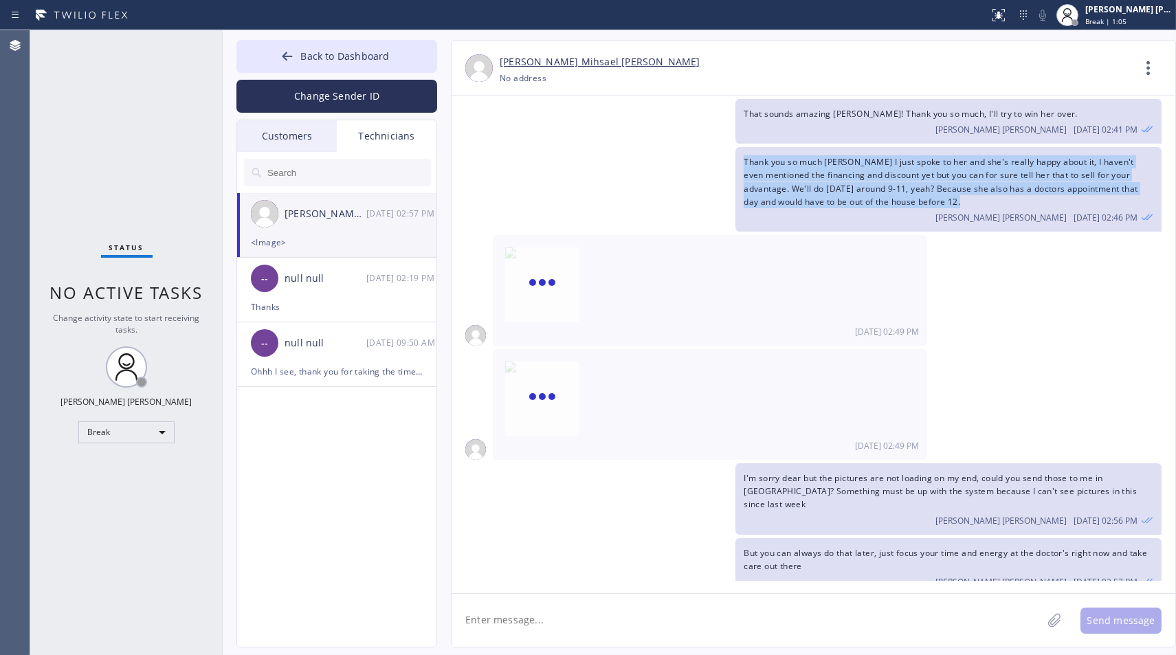
click at [645, 156] on div "Thank you so much [PERSON_NAME] I just spoke to her and she's really happy abou…" at bounding box center [807, 189] width 710 height 85
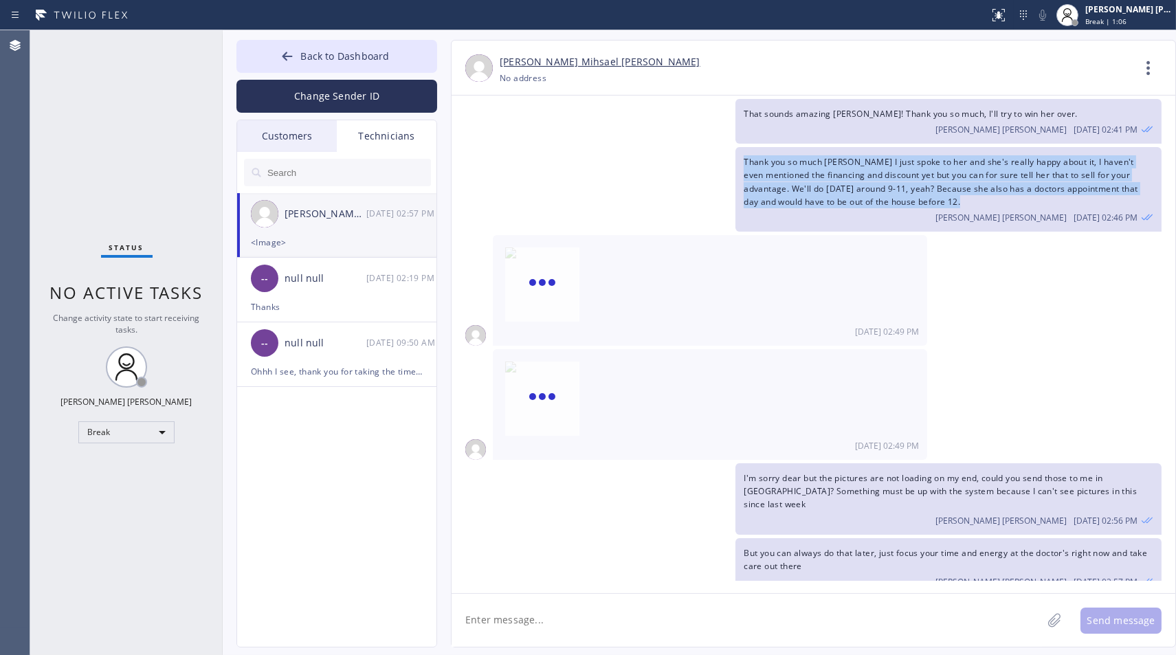
click at [645, 156] on div "Thank you so much [PERSON_NAME] I just spoke to her and she's really happy abou…" at bounding box center [807, 189] width 710 height 85
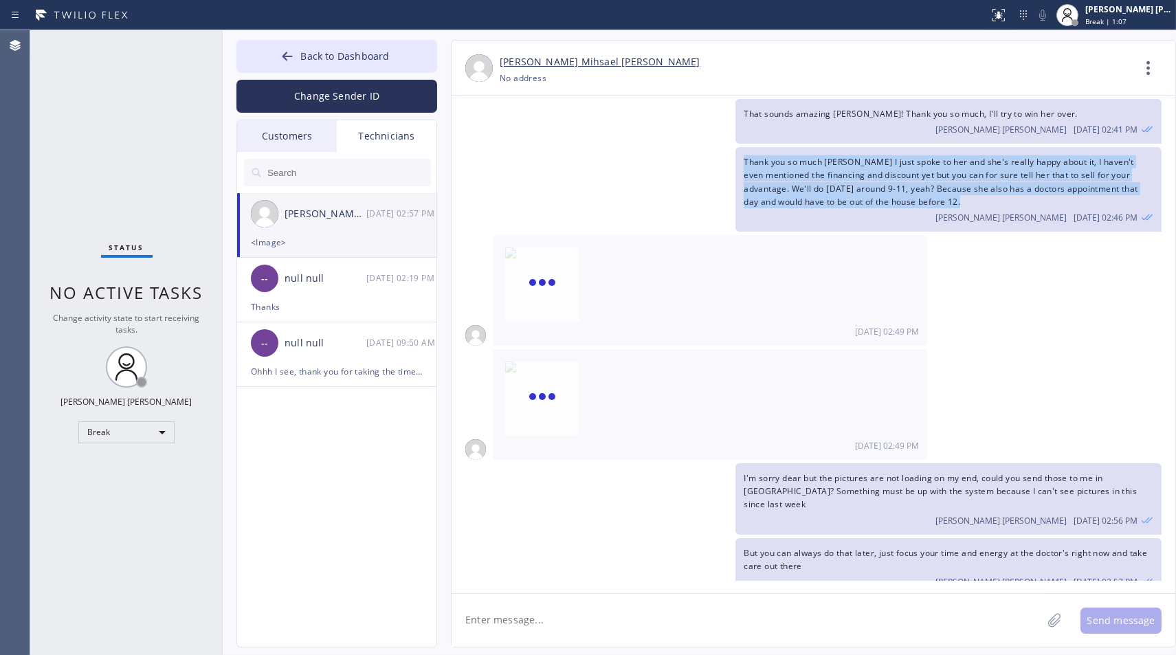
click at [645, 156] on div "Thank you so much [PERSON_NAME] I just spoke to her and she's really happy abou…" at bounding box center [807, 189] width 710 height 85
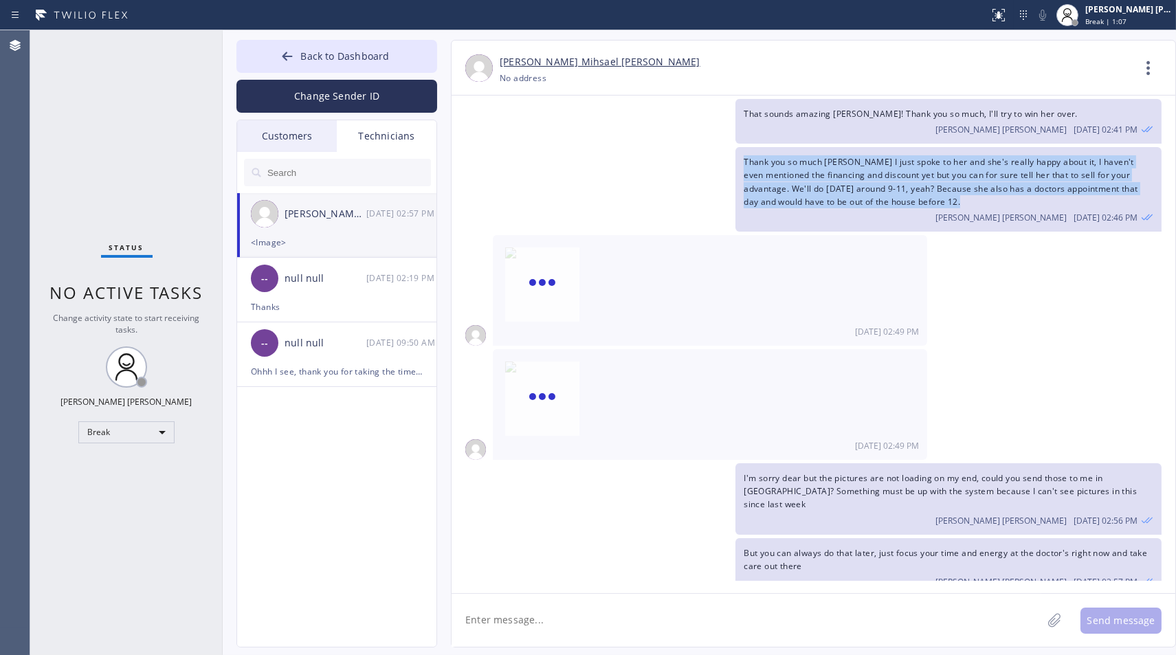
click at [645, 156] on div "Thank you so much [PERSON_NAME] I just spoke to her and she's really happy abou…" at bounding box center [807, 189] width 710 height 85
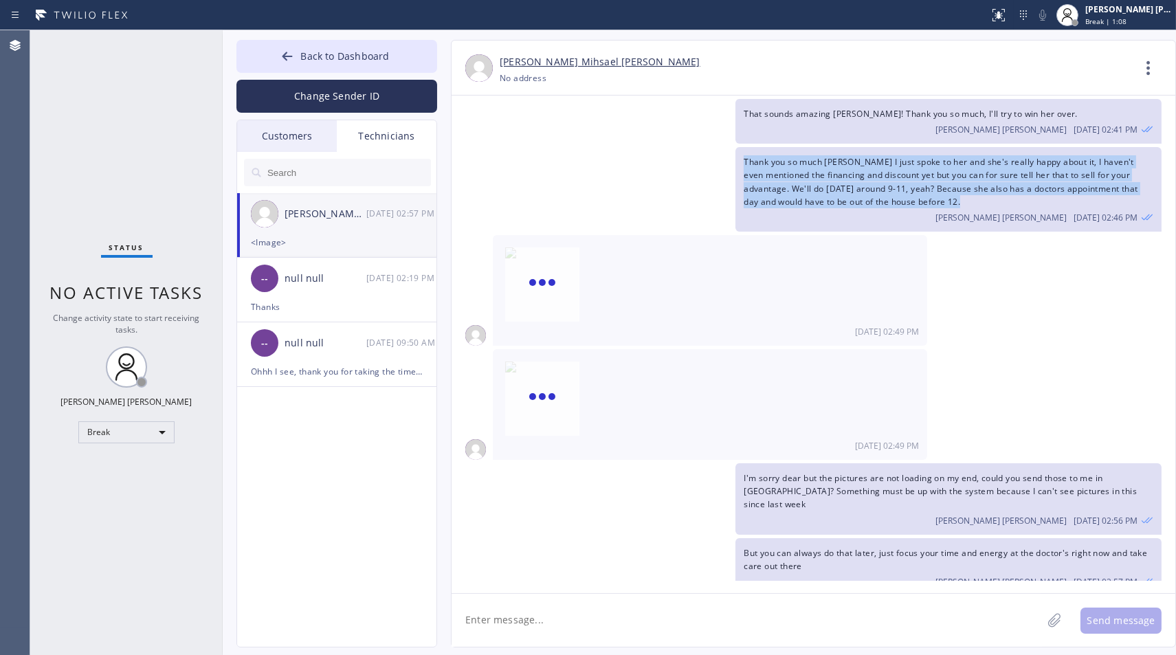
click at [645, 156] on div "Thank you so much [PERSON_NAME] I just spoke to her and she's really happy abou…" at bounding box center [807, 189] width 710 height 85
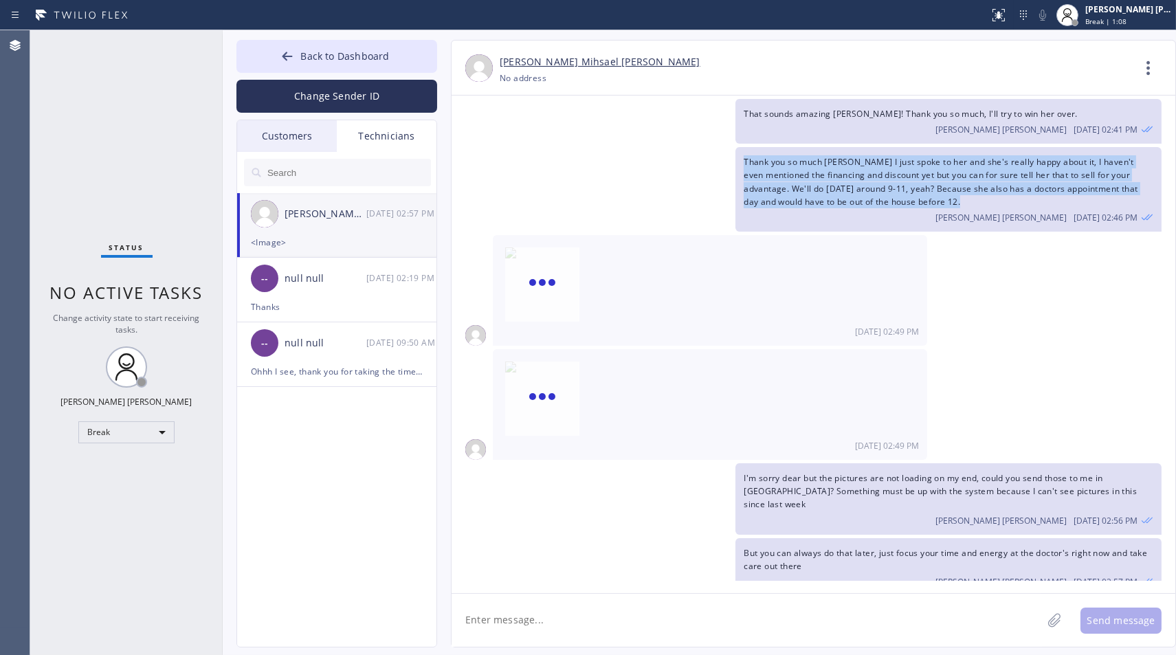
click at [645, 156] on div "Thank you so much [PERSON_NAME] I just spoke to her and she's really happy abou…" at bounding box center [807, 189] width 710 height 85
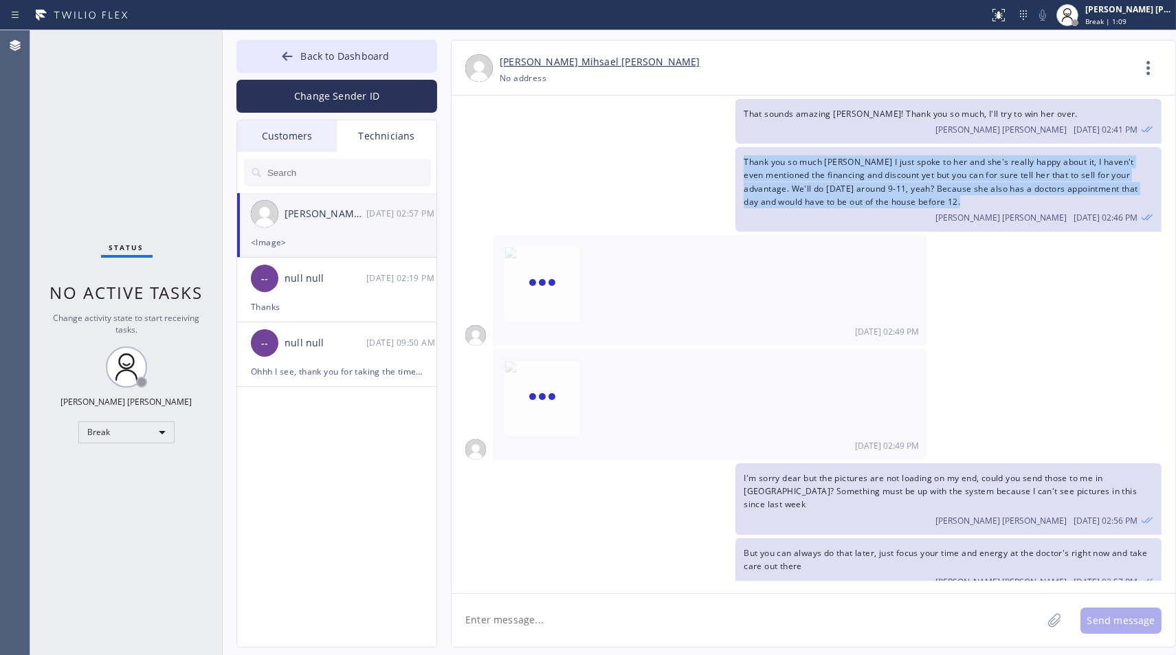
click at [645, 156] on div "Thank you so much [PERSON_NAME] I just spoke to her and she's really happy abou…" at bounding box center [807, 189] width 710 height 85
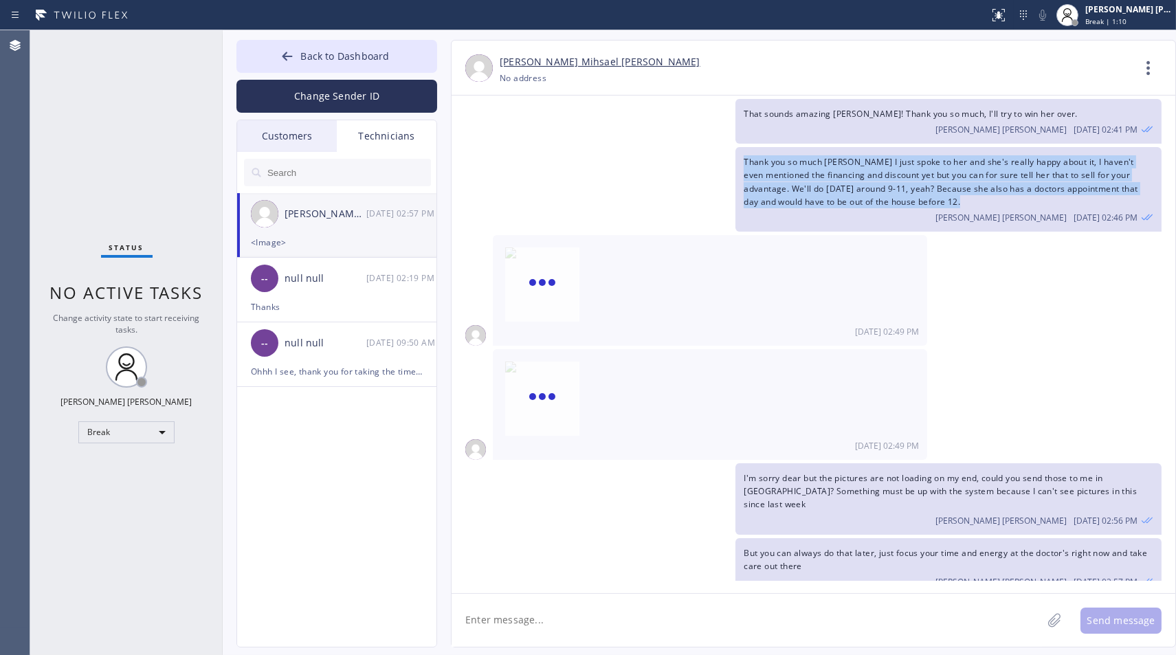
click at [645, 156] on div "Thank you so much [PERSON_NAME] I just spoke to her and she's really happy abou…" at bounding box center [807, 189] width 710 height 85
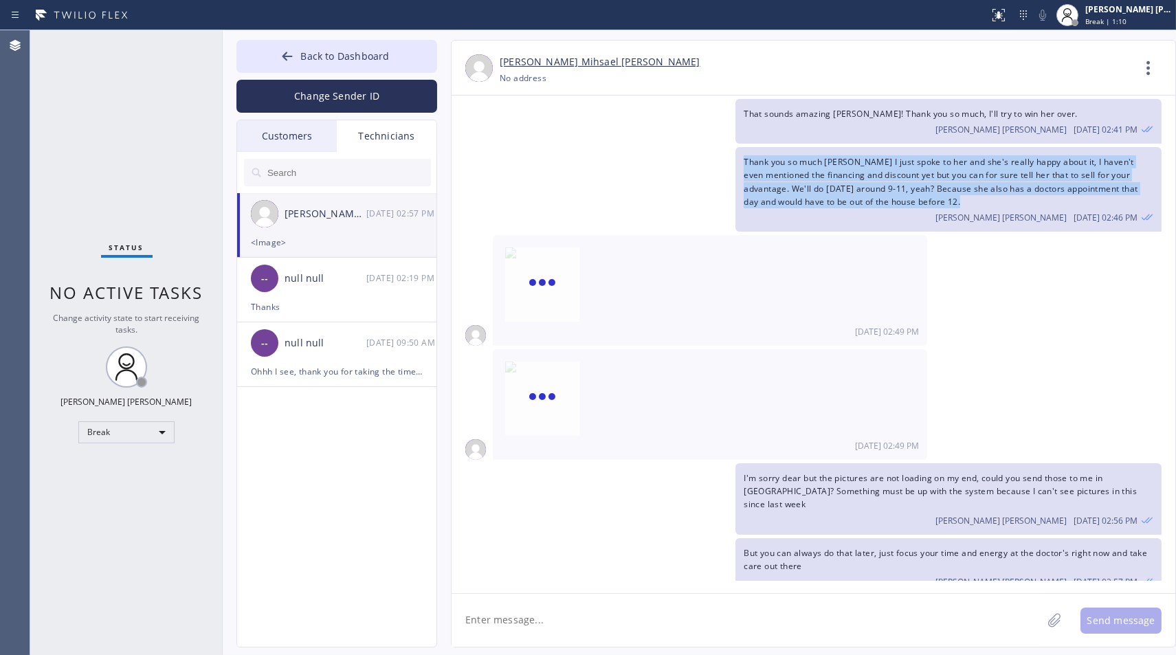
click at [645, 156] on div "Thank you so much [PERSON_NAME] I just spoke to her and she's really happy abou…" at bounding box center [807, 189] width 710 height 85
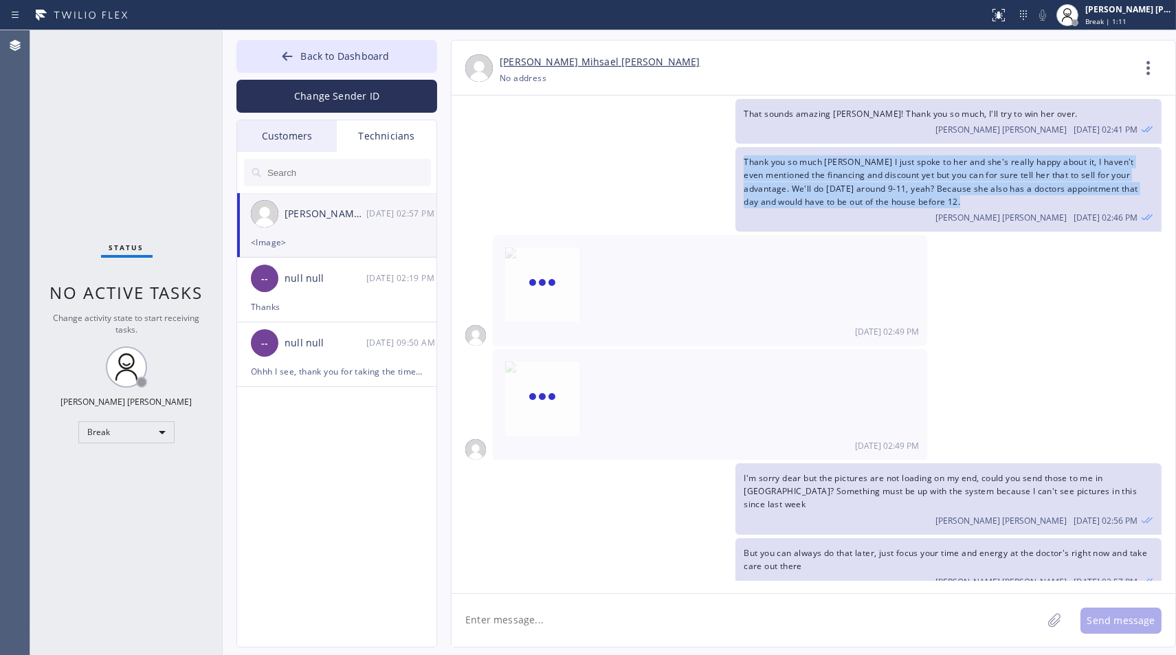
click at [645, 156] on div "Thank you so much [PERSON_NAME] I just spoke to her and she's really happy abou…" at bounding box center [807, 189] width 710 height 85
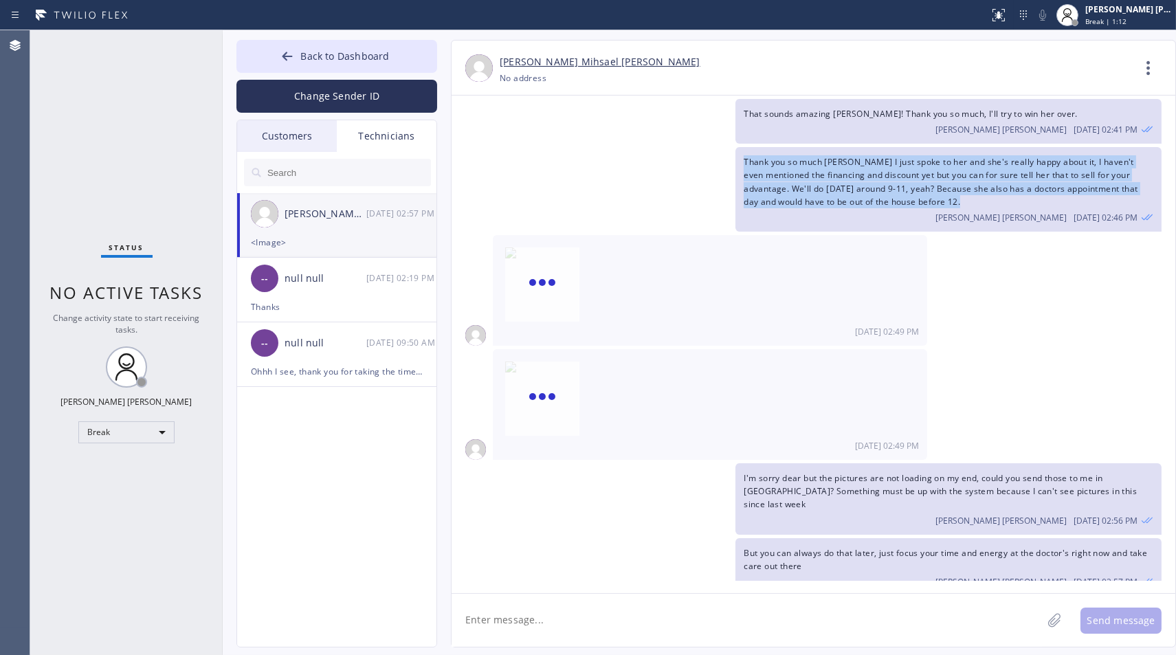
click at [645, 156] on div "Thank you so much [PERSON_NAME] I just spoke to her and she's really happy abou…" at bounding box center [807, 189] width 710 height 85
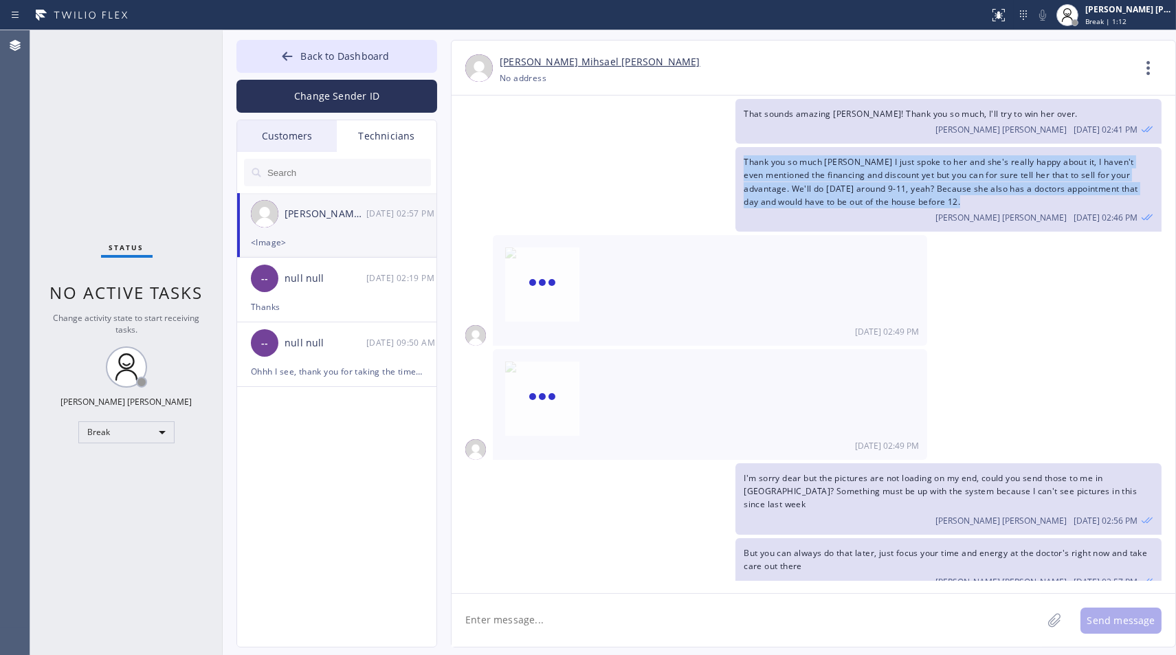
click at [645, 156] on div "Thank you so much [PERSON_NAME] I just spoke to her and she's really happy abou…" at bounding box center [807, 189] width 710 height 85
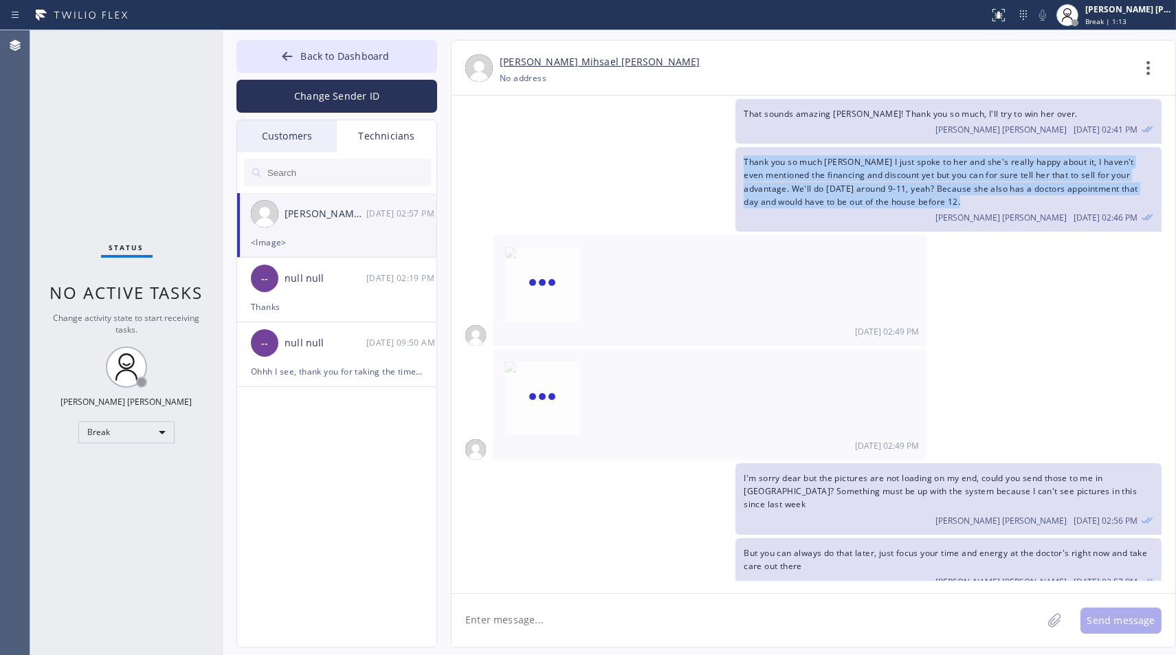
click at [645, 156] on div "Thank you so much [PERSON_NAME] I just spoke to her and she's really happy abou…" at bounding box center [807, 189] width 710 height 85
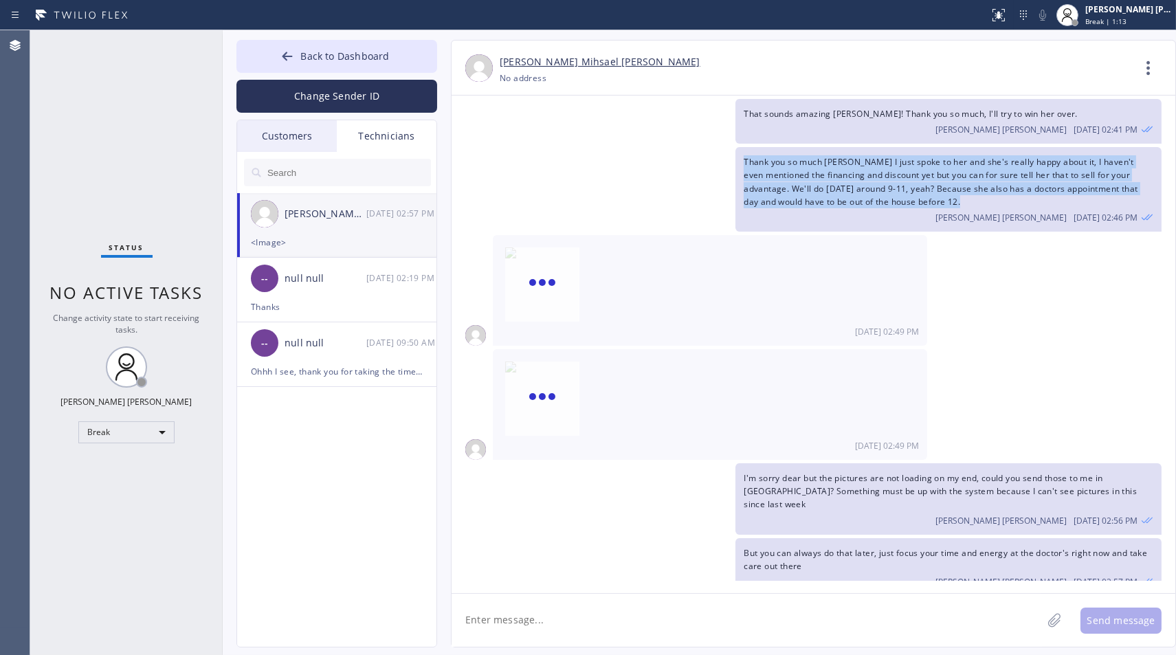
click at [645, 156] on div "Thank you so much [PERSON_NAME] I just spoke to her and she's really happy abou…" at bounding box center [807, 189] width 710 height 85
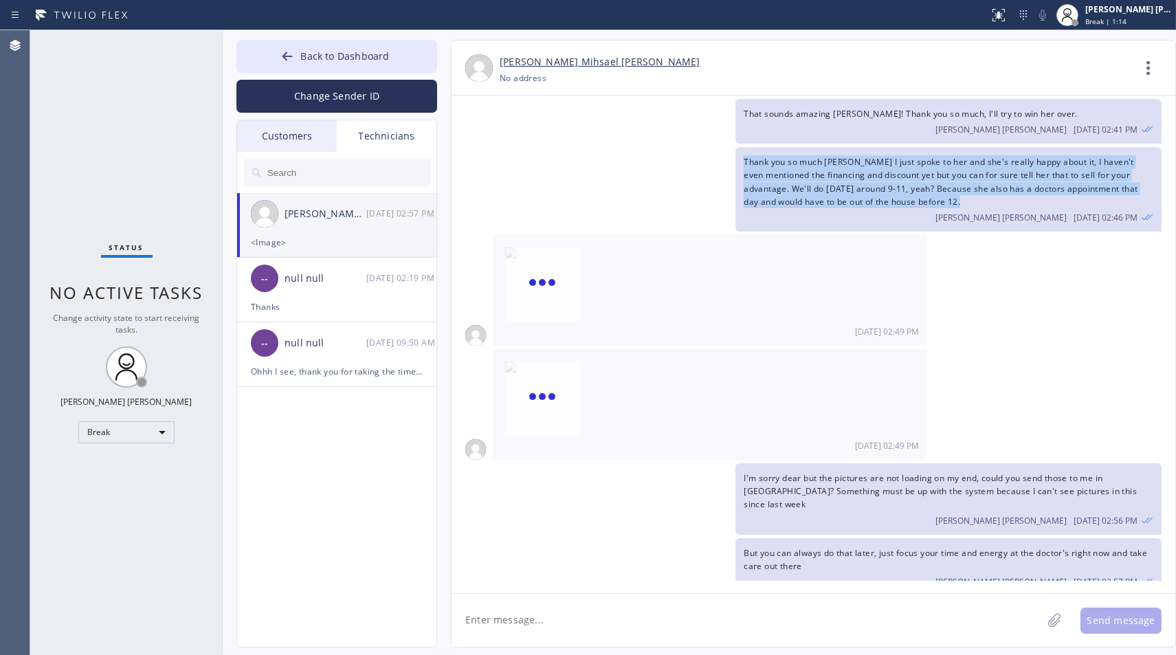
click at [645, 156] on div "Thank you so much [PERSON_NAME] I just spoke to her and she's really happy abou…" at bounding box center [807, 189] width 710 height 85
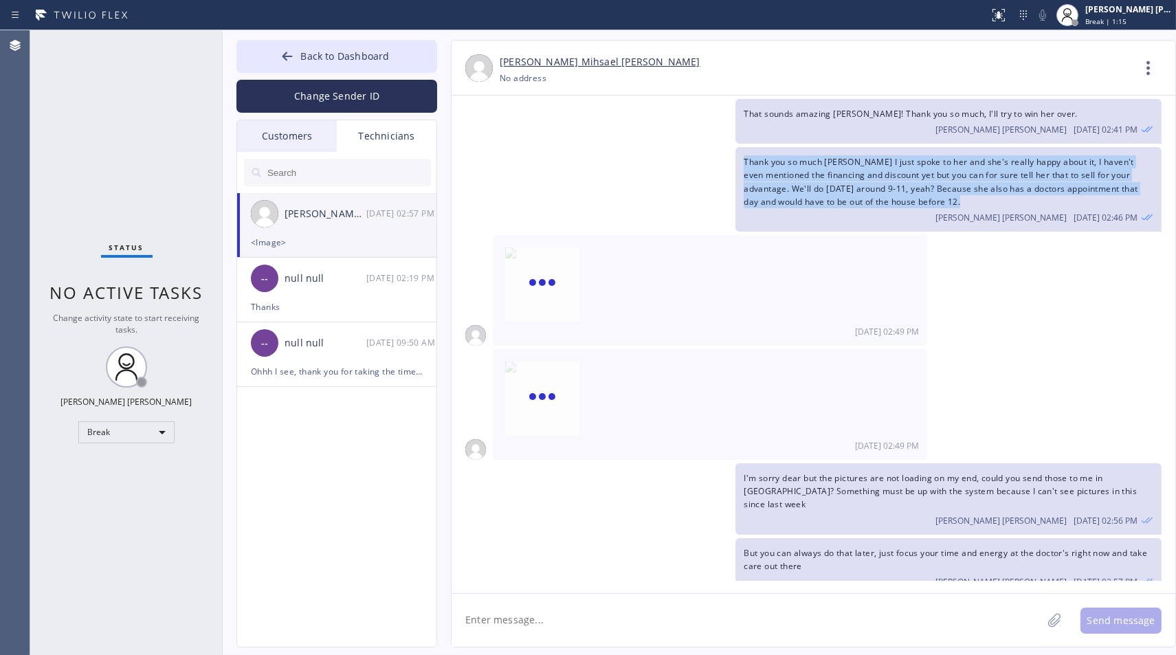
click at [645, 156] on div "Thank you so much [PERSON_NAME] I just spoke to her and she's really happy abou…" at bounding box center [807, 189] width 710 height 85
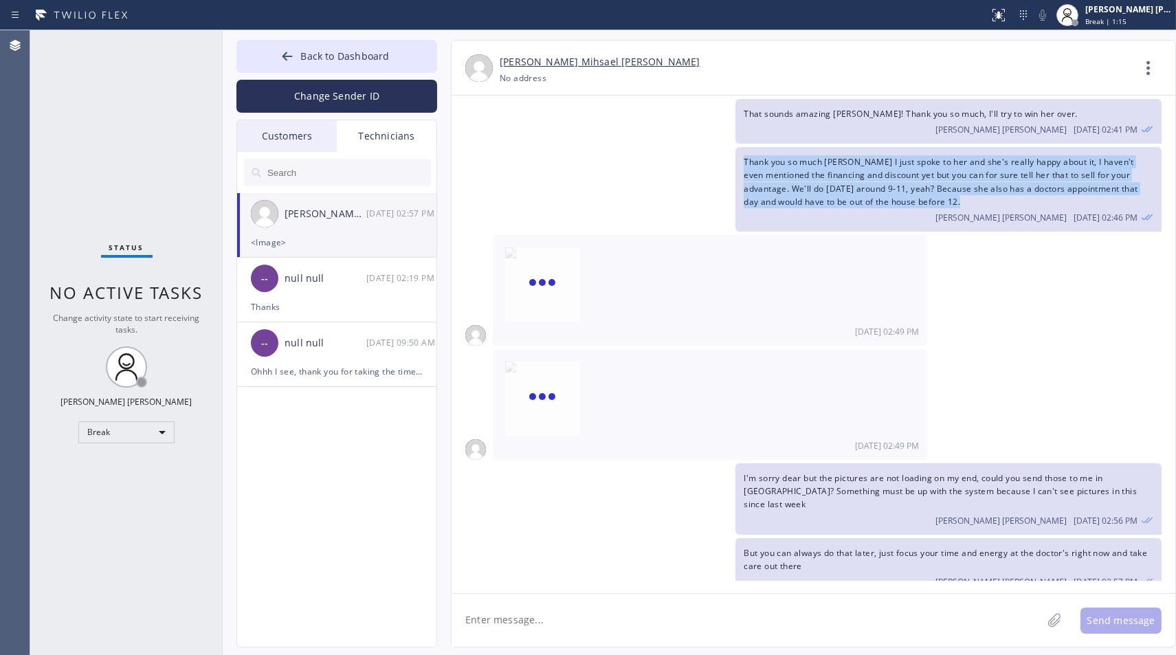
click at [645, 156] on div "Thank you so much [PERSON_NAME] I just spoke to her and she's really happy abou…" at bounding box center [807, 189] width 710 height 85
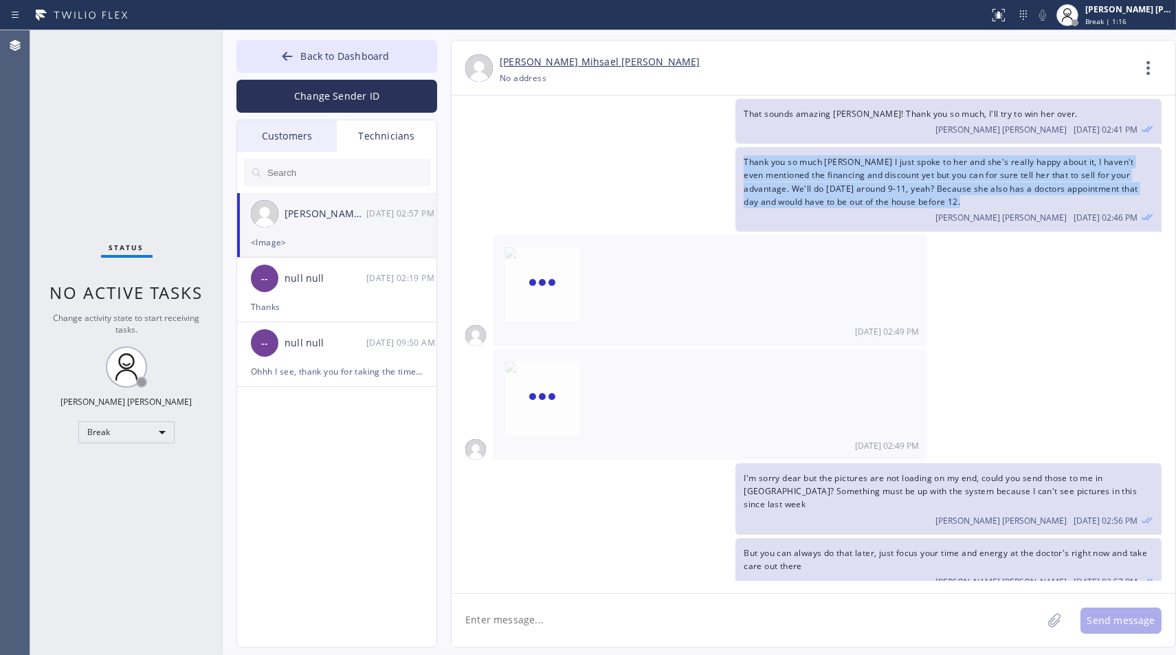
click at [645, 156] on div "Thank you so much [PERSON_NAME] I just spoke to her and she's really happy abou…" at bounding box center [807, 189] width 710 height 85
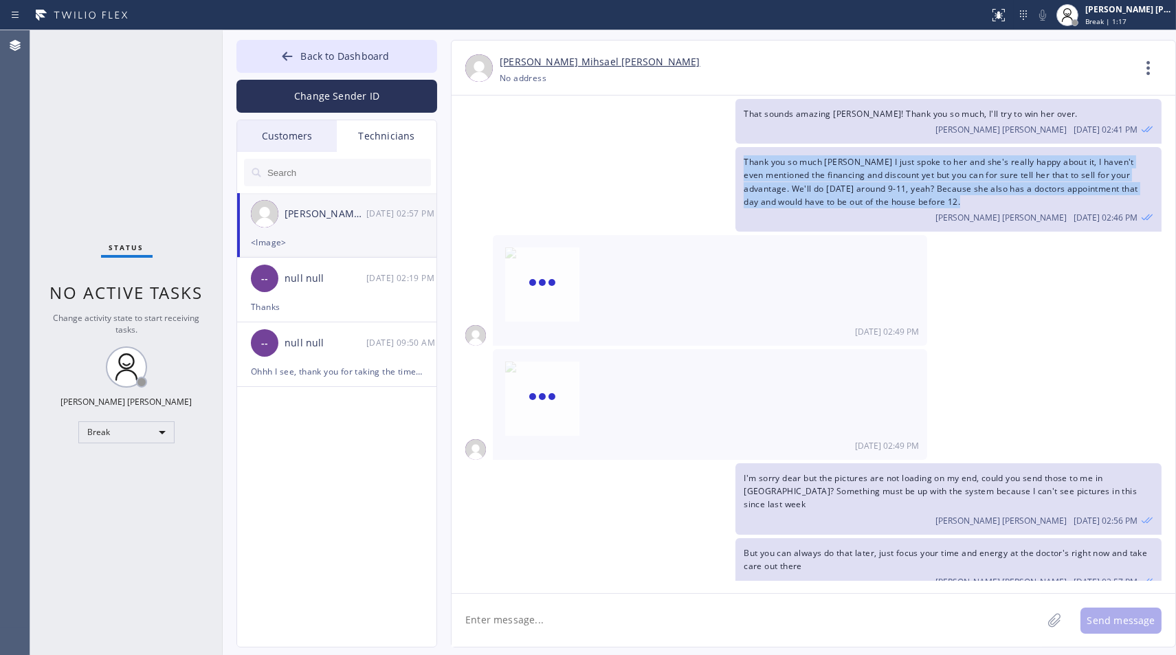
click at [645, 156] on div "Thank you so much [PERSON_NAME] I just spoke to her and she's really happy abou…" at bounding box center [807, 189] width 710 height 85
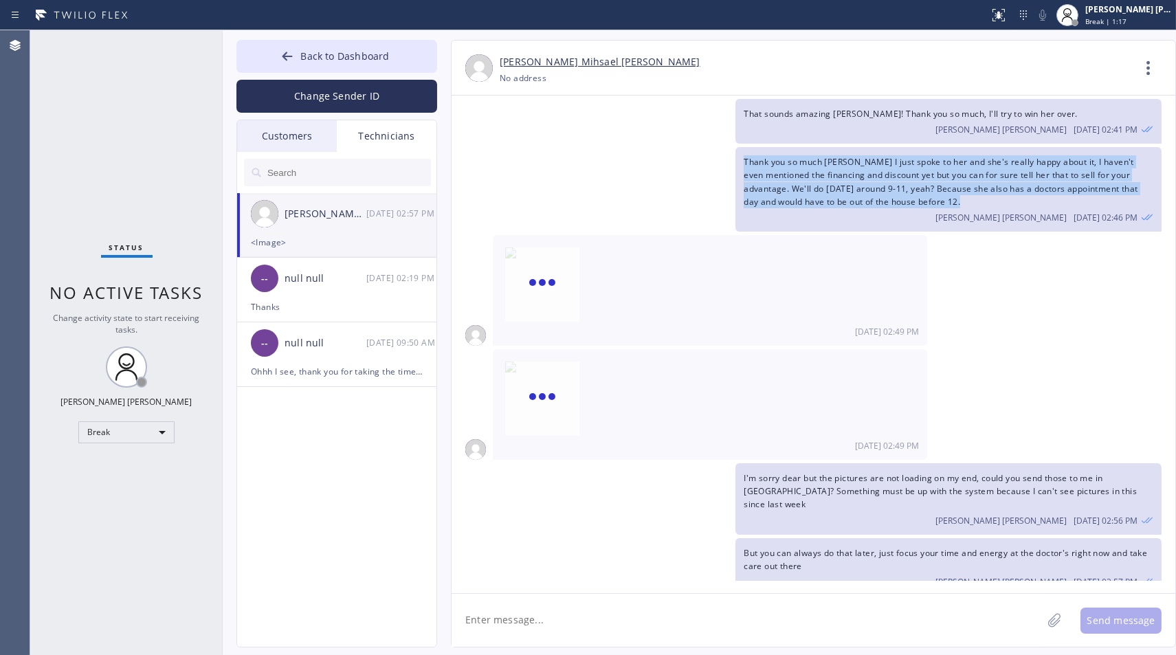
click at [645, 156] on div "Thank you so much [PERSON_NAME] I just spoke to her and she's really happy abou…" at bounding box center [807, 189] width 710 height 85
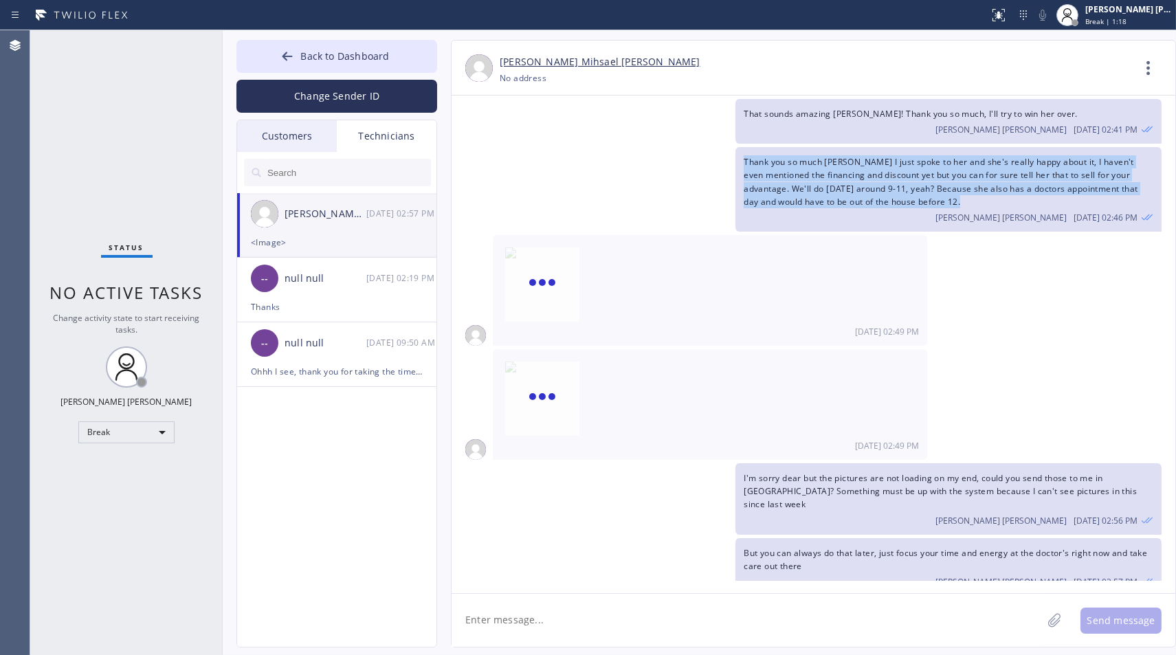
click at [645, 156] on div "Thank you so much [PERSON_NAME] I just spoke to her and she's really happy abou…" at bounding box center [807, 189] width 710 height 85
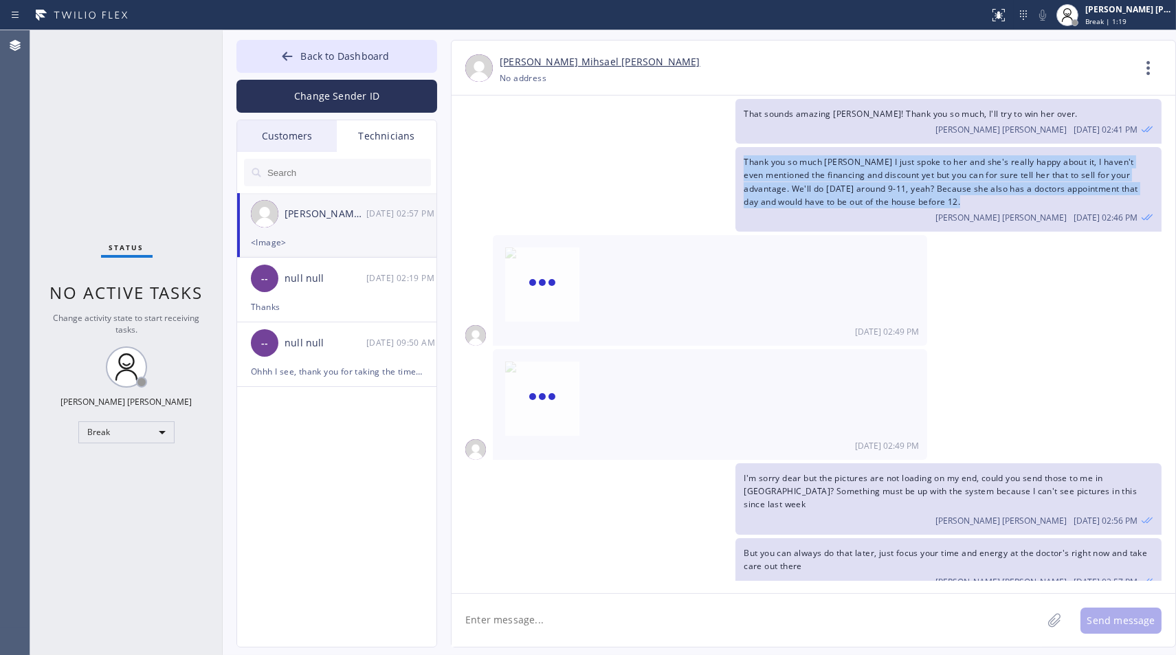
click at [645, 156] on div "Thank you so much [PERSON_NAME] I just spoke to her and she's really happy abou…" at bounding box center [807, 189] width 710 height 85
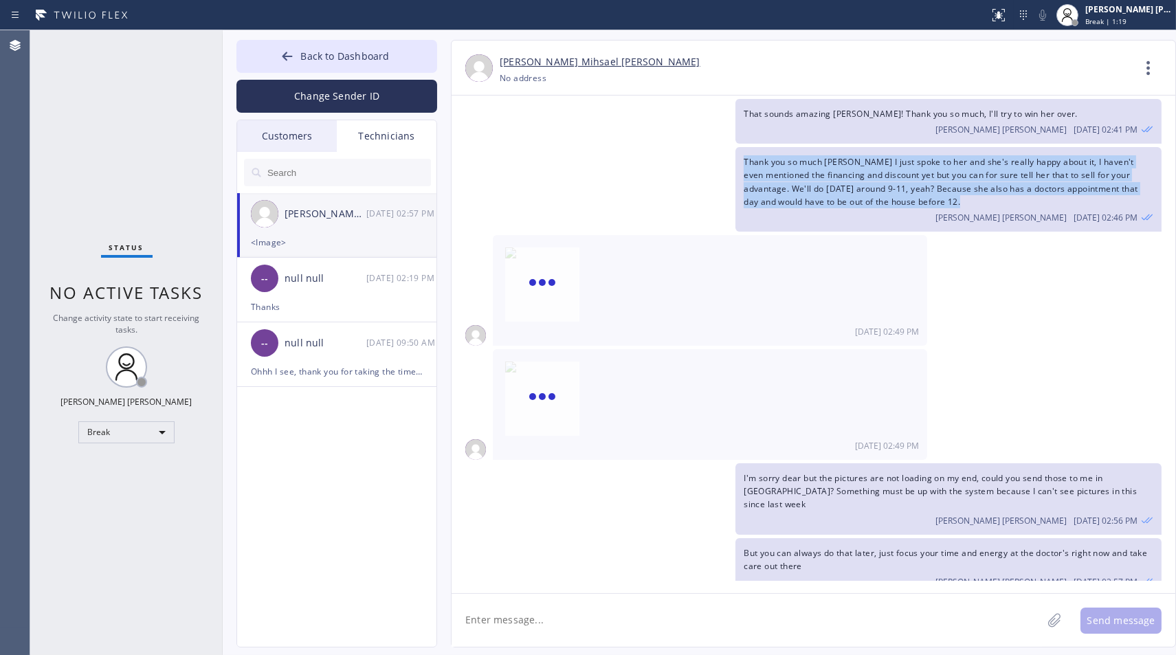
click at [645, 156] on div "Thank you so much [PERSON_NAME] I just spoke to her and she's really happy abou…" at bounding box center [807, 189] width 710 height 85
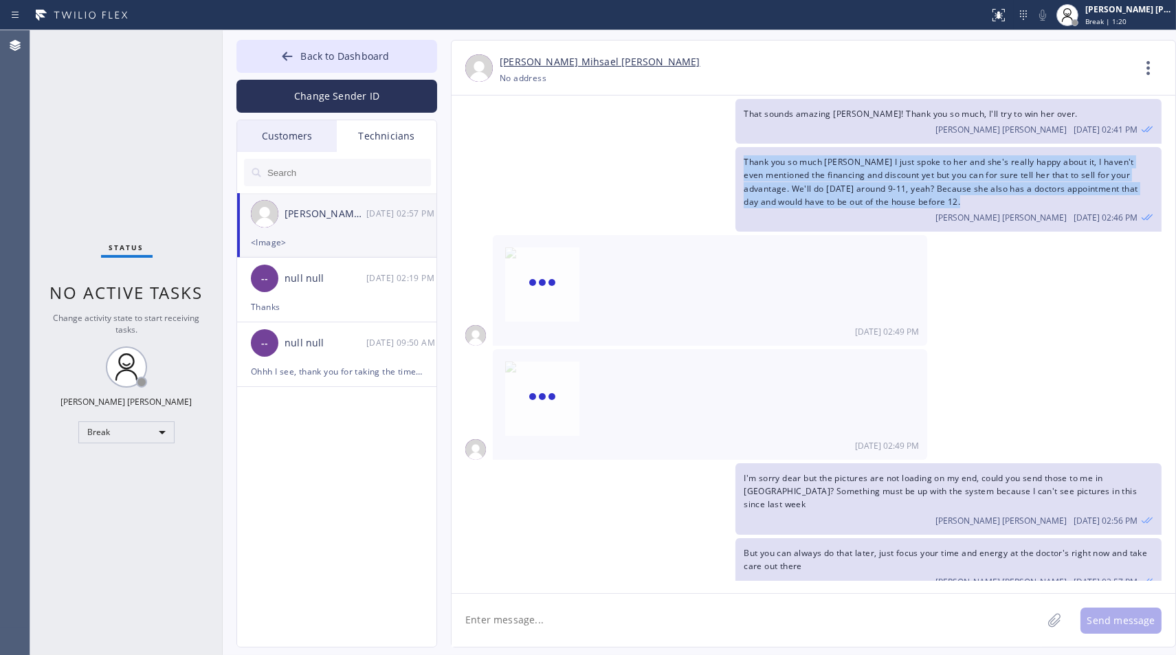
click at [645, 156] on div "Thank you so much [PERSON_NAME] I just spoke to her and she's really happy abou…" at bounding box center [807, 189] width 710 height 85
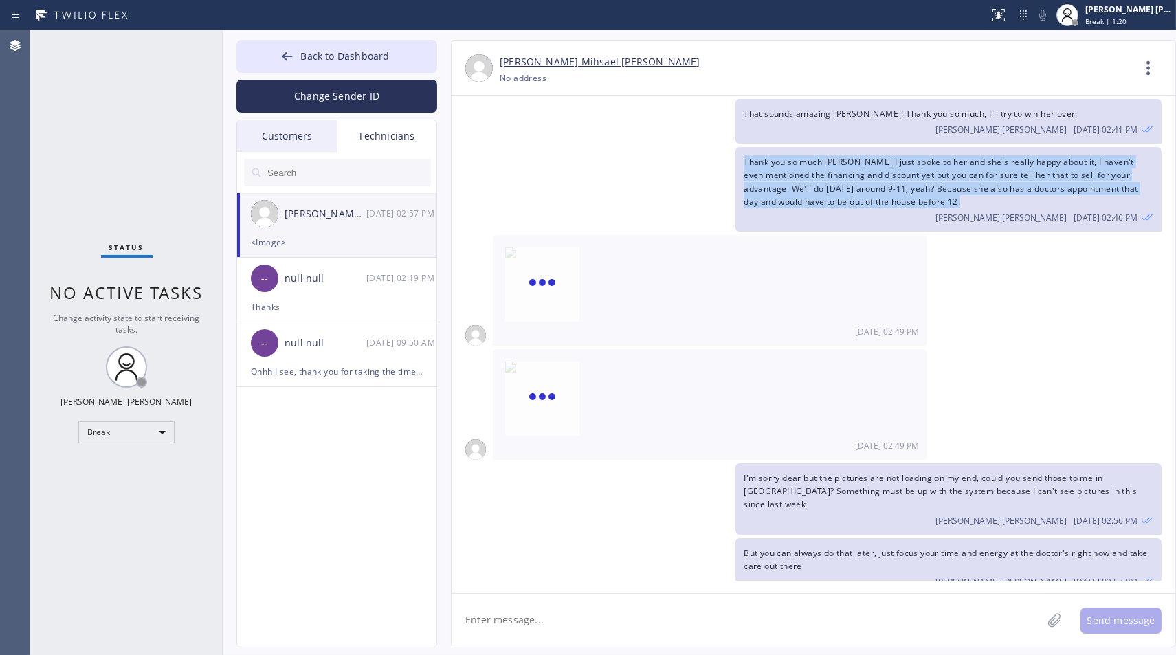
click at [645, 156] on div "Thank you so much [PERSON_NAME] I just spoke to her and she's really happy abou…" at bounding box center [807, 189] width 710 height 85
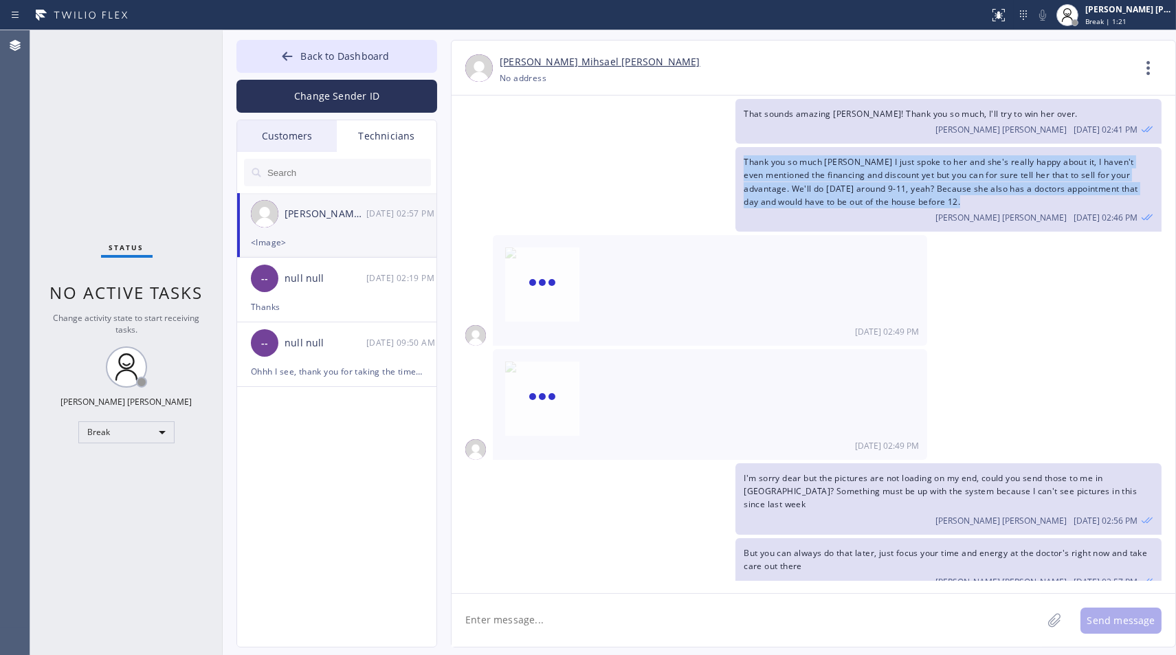
click at [645, 156] on div "Thank you so much [PERSON_NAME] I just spoke to her and she's really happy abou…" at bounding box center [807, 189] width 710 height 85
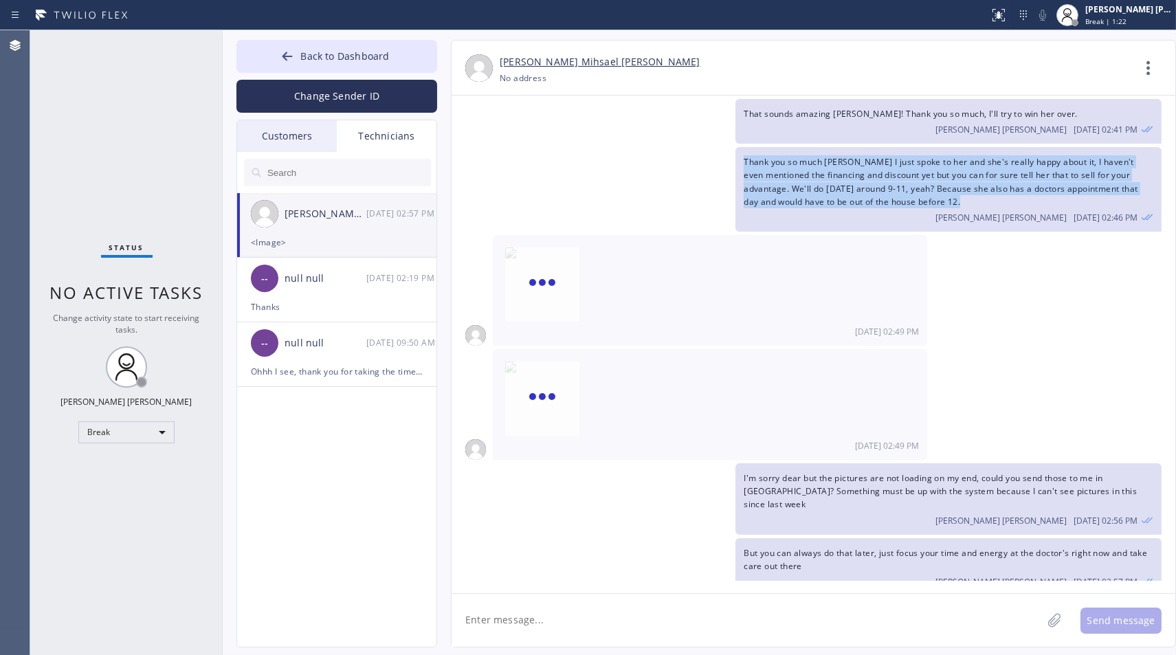
click at [645, 156] on div "Thank you so much [PERSON_NAME] I just spoke to her and she's really happy abou…" at bounding box center [807, 189] width 710 height 85
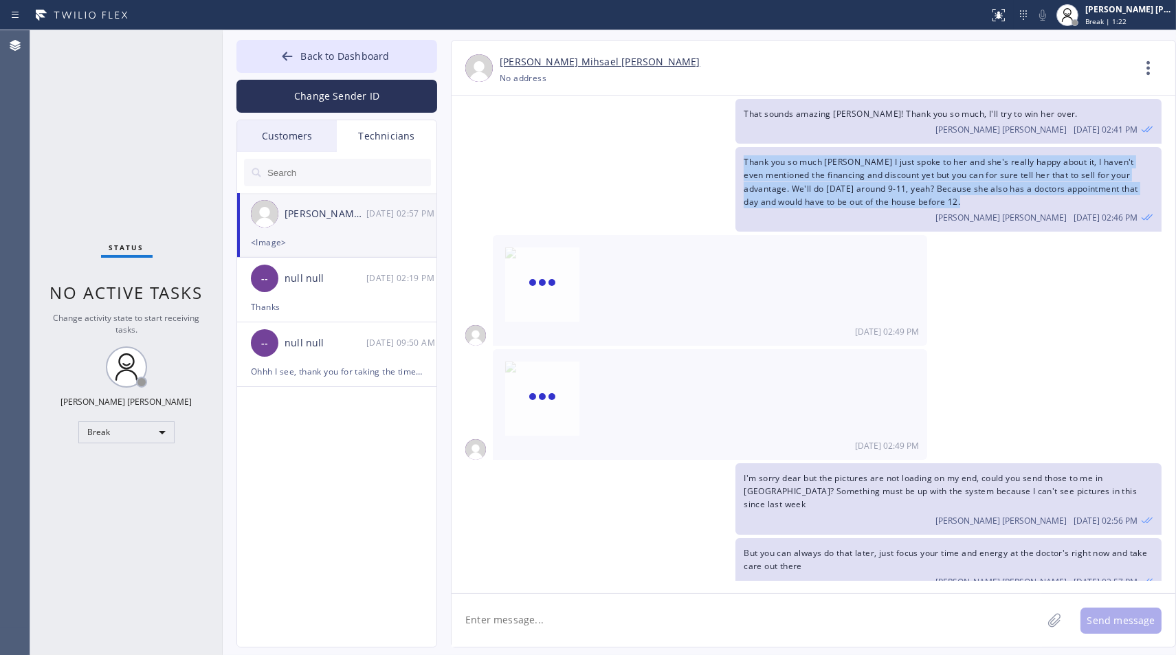
click at [645, 156] on div "Thank you so much [PERSON_NAME] I just spoke to her and she's really happy abou…" at bounding box center [807, 189] width 710 height 85
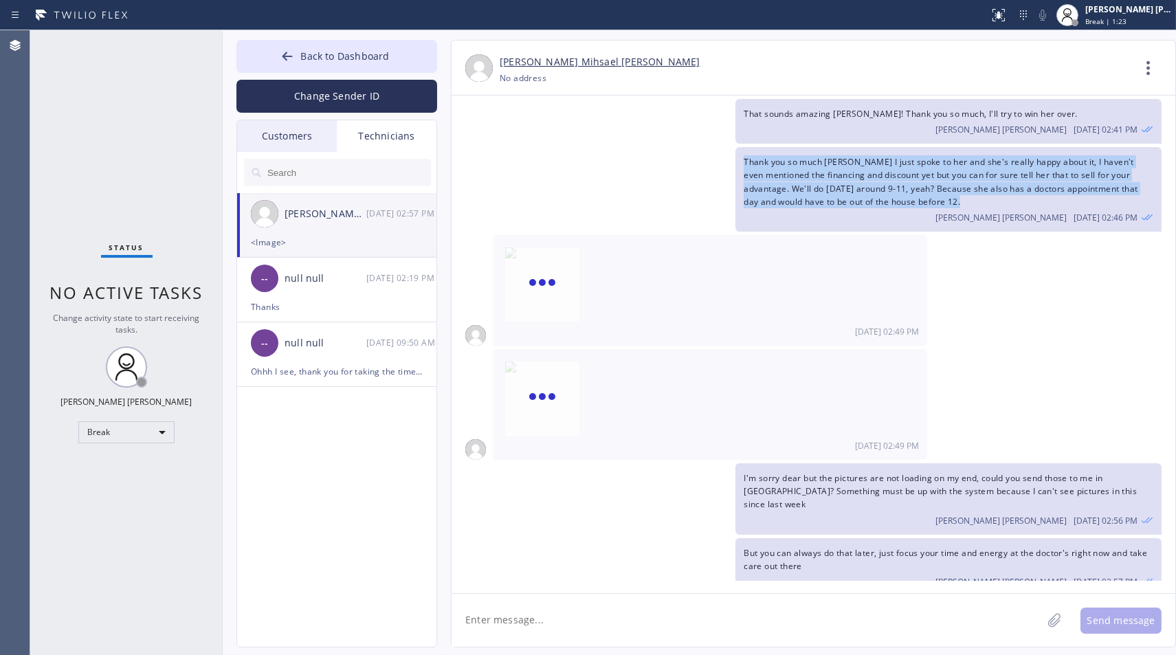
click at [645, 156] on div "Thank you so much [PERSON_NAME] I just spoke to her and she's really happy abou…" at bounding box center [807, 189] width 710 height 85
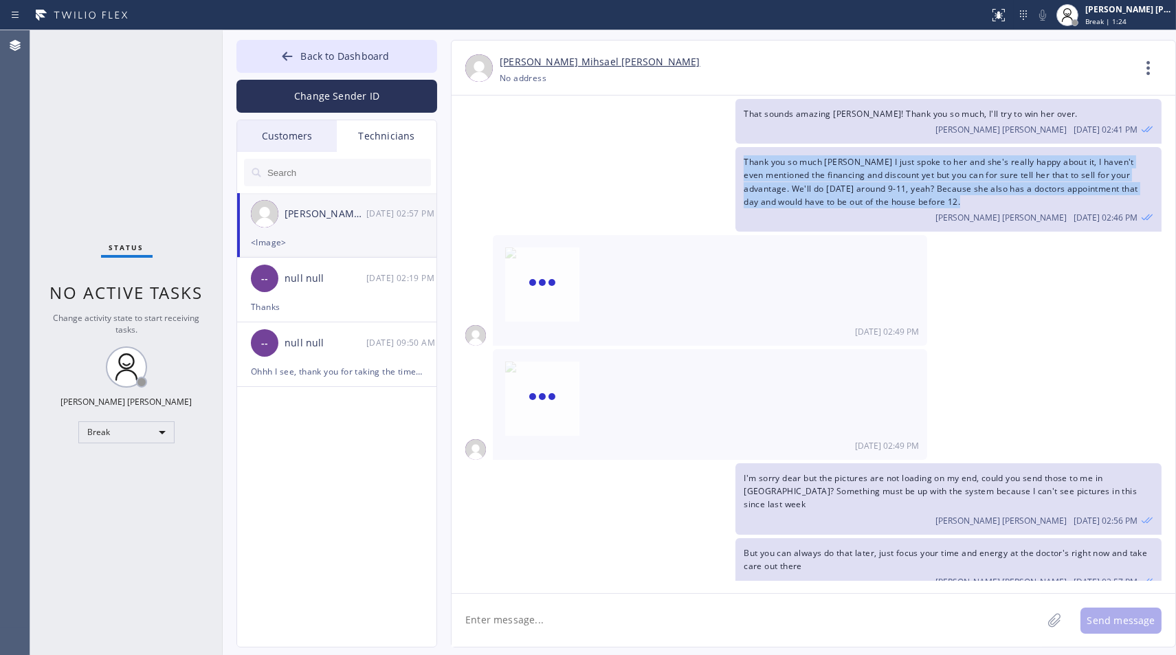
click at [645, 156] on div "Thank you so much [PERSON_NAME] I just spoke to her and she's really happy abou…" at bounding box center [807, 189] width 710 height 85
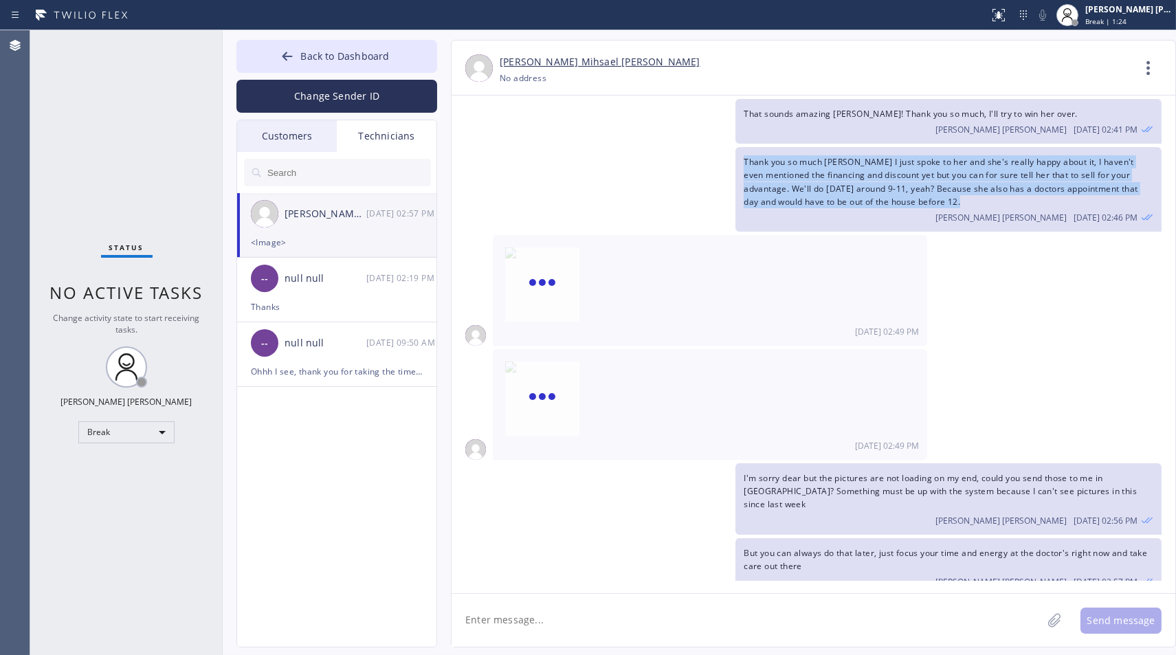
click at [645, 156] on div "Thank you so much [PERSON_NAME] I just spoke to her and she's really happy abou…" at bounding box center [807, 189] width 710 height 85
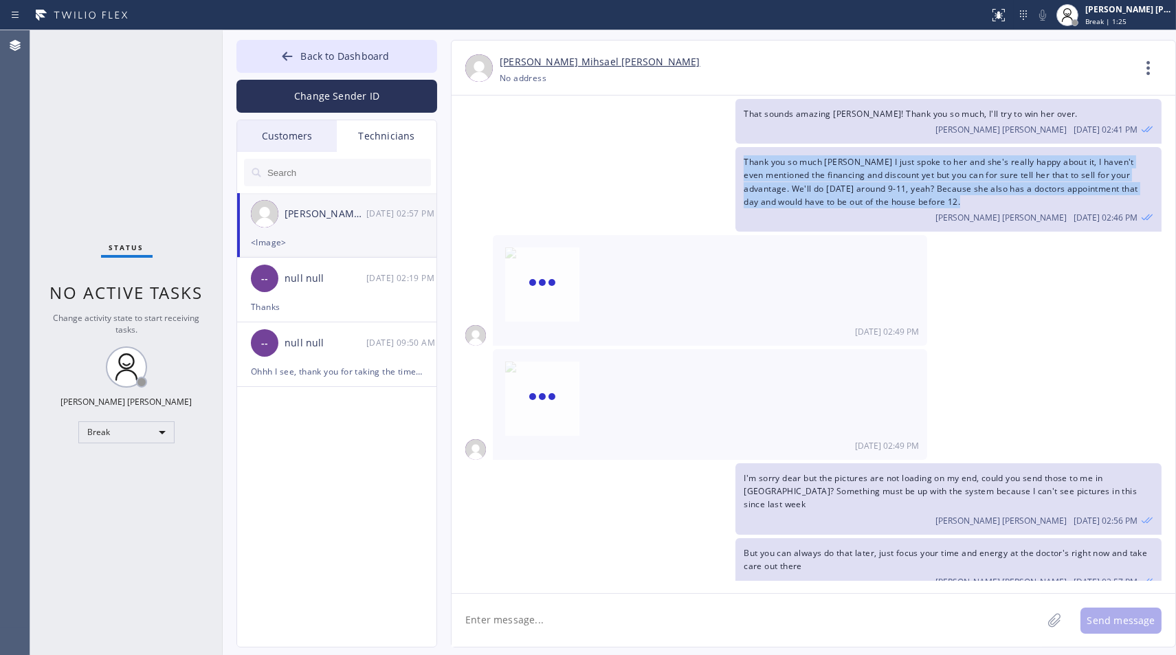
click at [645, 156] on div "Thank you so much [PERSON_NAME] I just spoke to her and she's really happy abou…" at bounding box center [807, 189] width 710 height 85
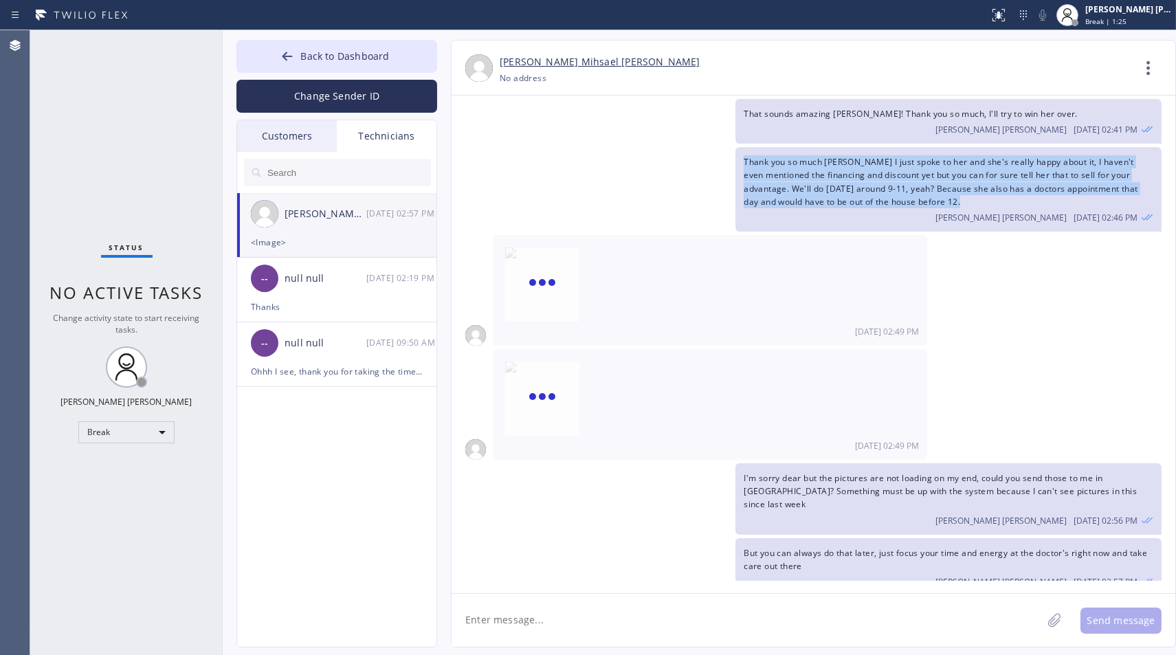
click at [645, 156] on div "Thank you so much [PERSON_NAME] I just spoke to her and she's really happy abou…" at bounding box center [807, 189] width 710 height 85
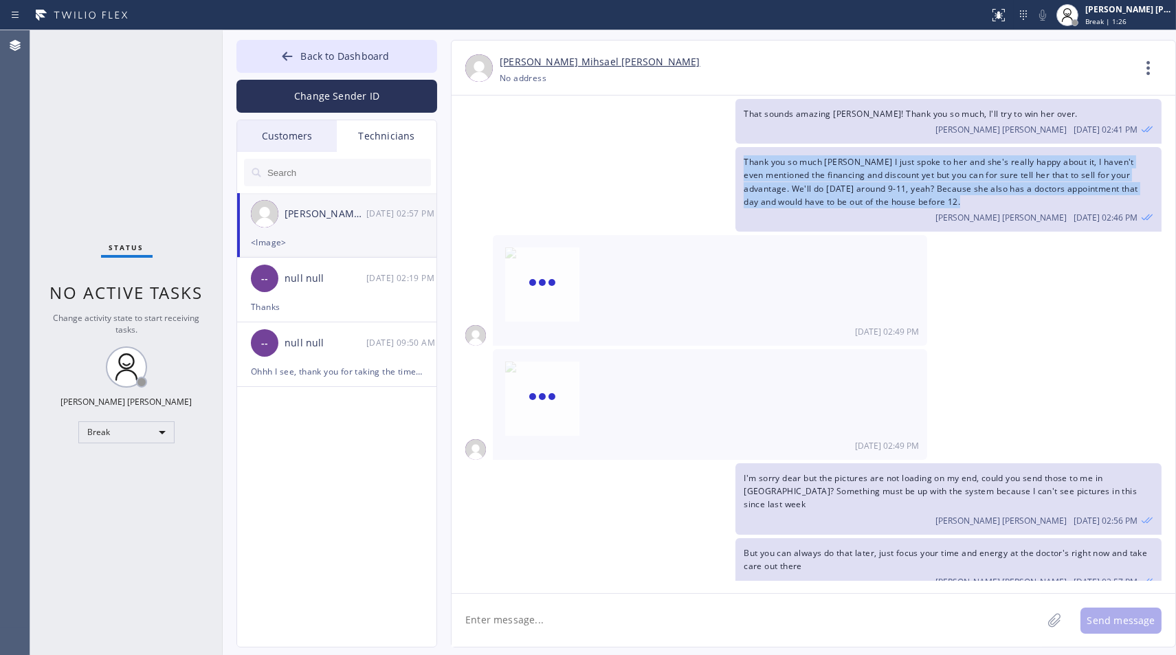
click at [645, 156] on div "Thank you so much [PERSON_NAME] I just spoke to her and she's really happy abou…" at bounding box center [807, 189] width 710 height 85
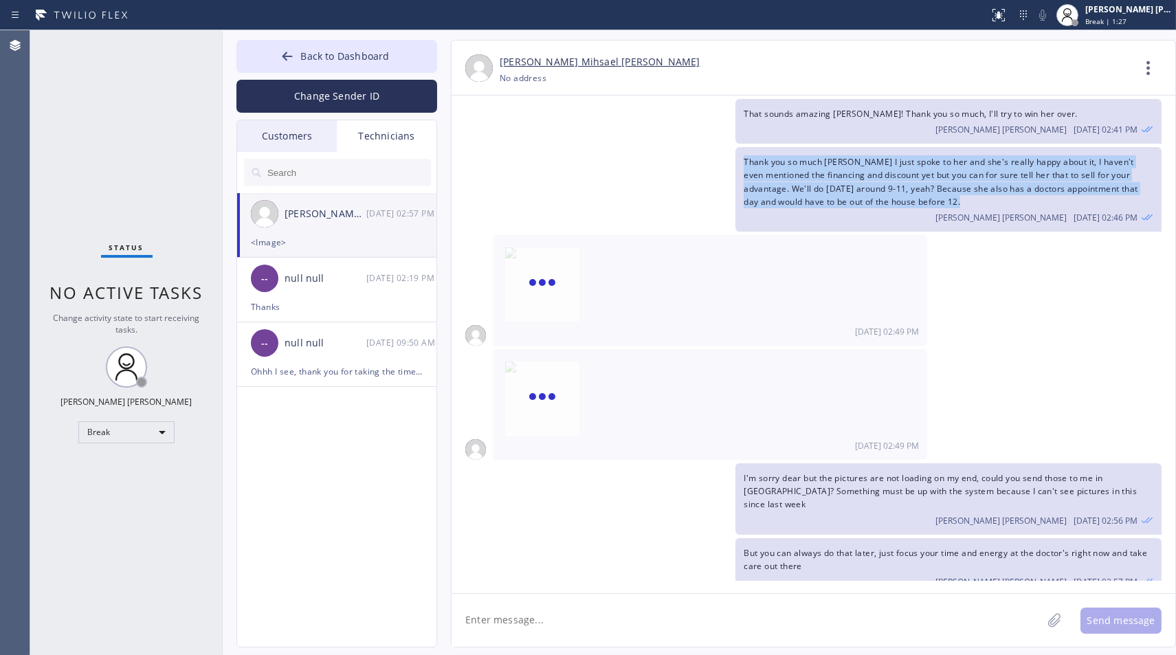
click at [645, 156] on div "Thank you so much [PERSON_NAME] I just spoke to her and she's really happy abou…" at bounding box center [807, 189] width 710 height 85
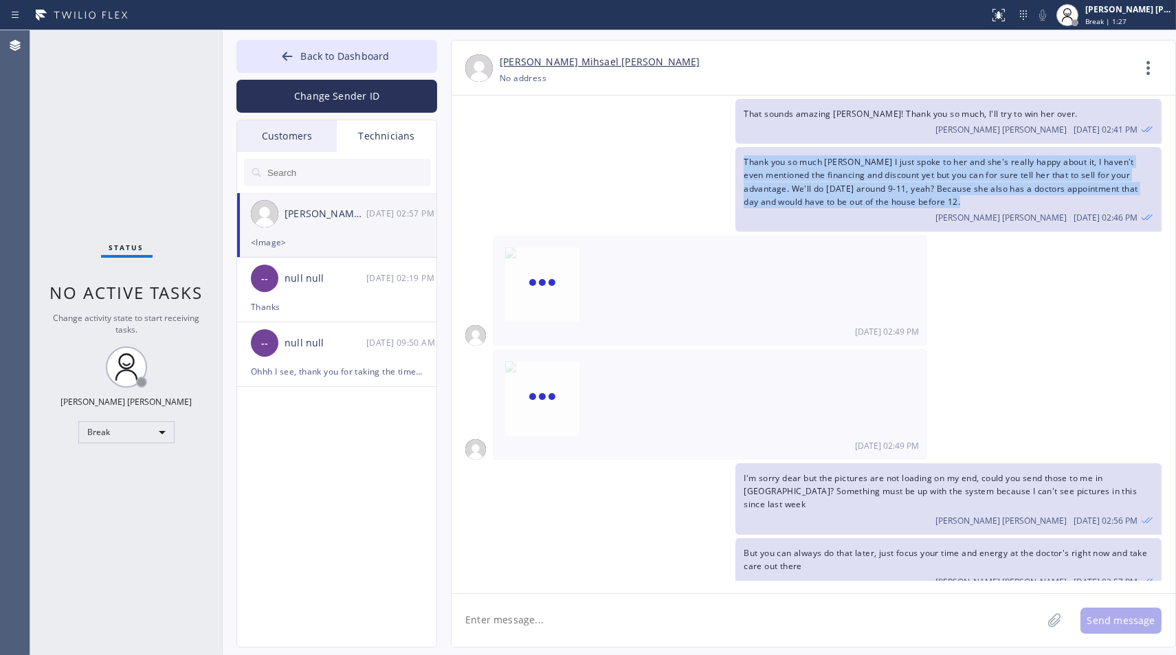
click at [645, 156] on div "Thank you so much [PERSON_NAME] I just spoke to her and she's really happy abou…" at bounding box center [807, 189] width 710 height 85
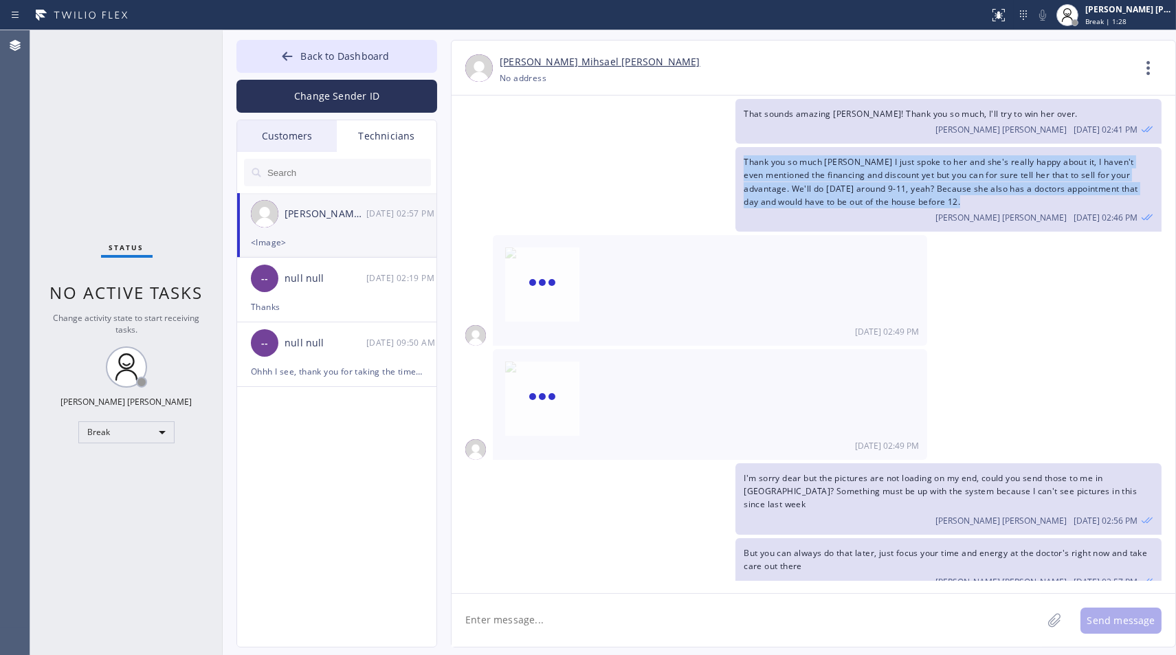
click at [645, 156] on div "Thank you so much [PERSON_NAME] I just spoke to her and she's really happy abou…" at bounding box center [807, 189] width 710 height 85
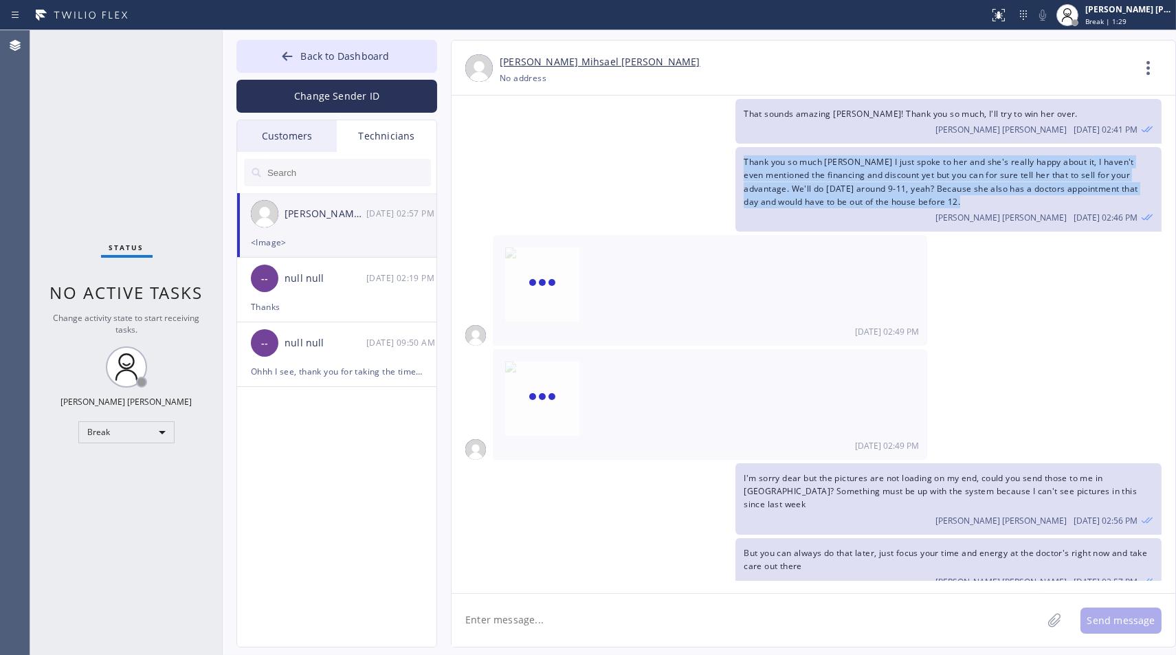
click at [645, 156] on div "Thank you so much [PERSON_NAME] I just spoke to her and she's really happy abou…" at bounding box center [807, 189] width 710 height 85
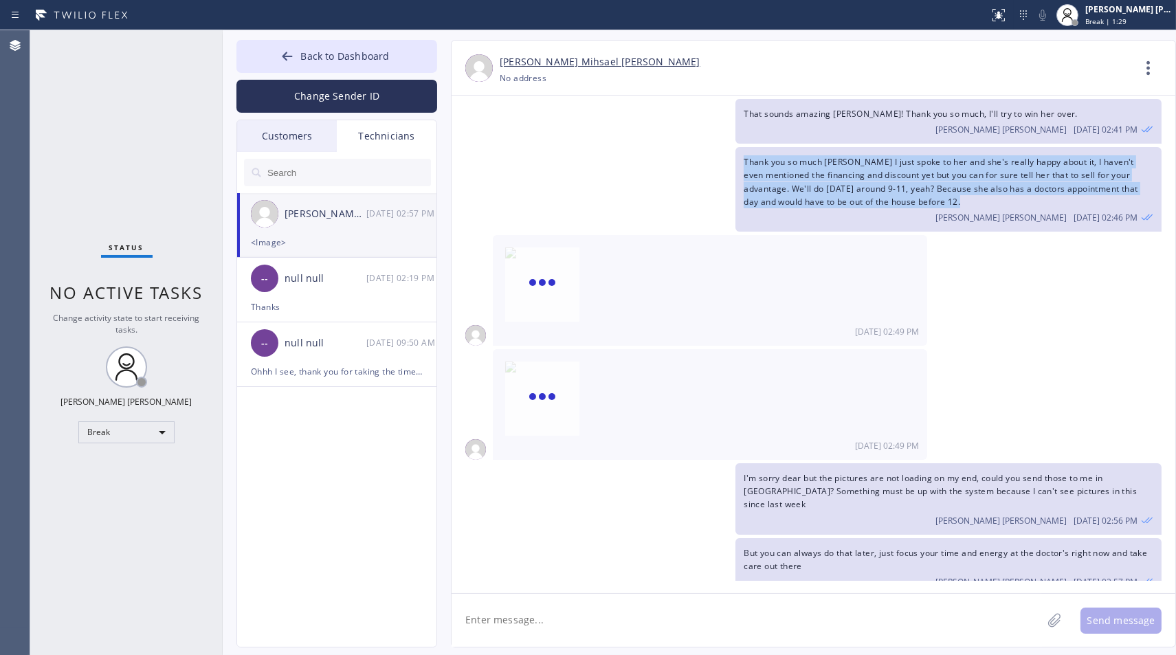
click at [645, 156] on div "Thank you so much [PERSON_NAME] I just spoke to her and she's really happy abou…" at bounding box center [807, 189] width 710 height 85
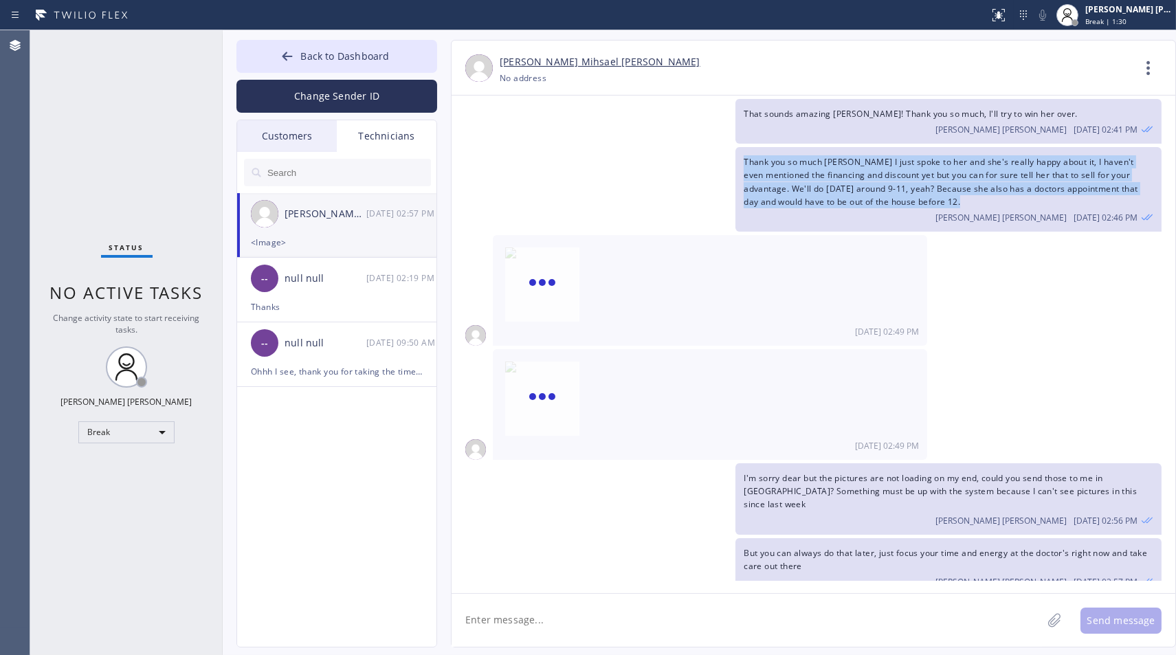
click at [645, 156] on div "Thank you so much [PERSON_NAME] I just spoke to her and she's really happy abou…" at bounding box center [807, 189] width 710 height 85
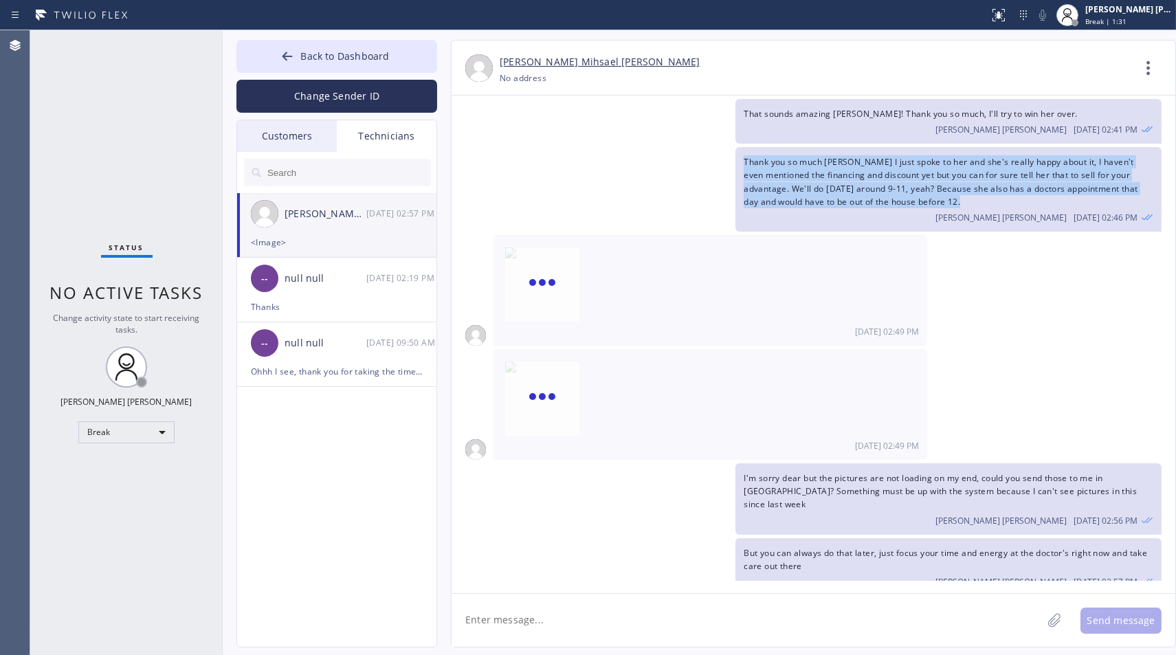
click at [645, 156] on div "Thank you so much [PERSON_NAME] I just spoke to her and she's really happy abou…" at bounding box center [807, 189] width 710 height 85
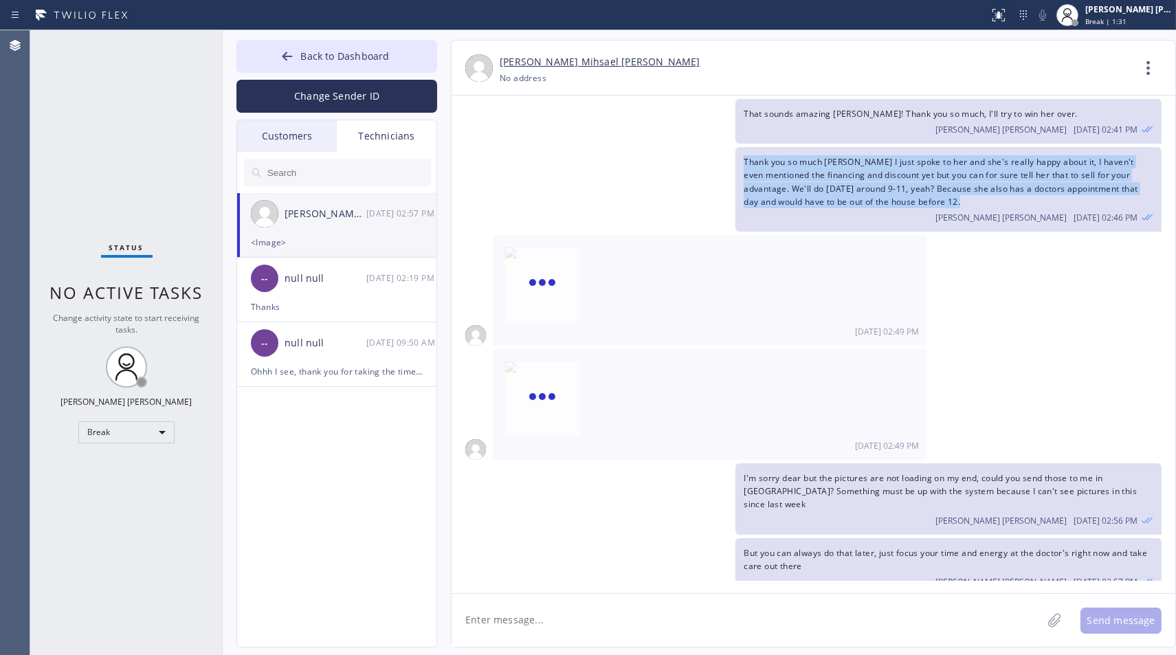
click at [645, 156] on div "Thank you so much [PERSON_NAME] I just spoke to her and she's really happy abou…" at bounding box center [807, 189] width 710 height 85
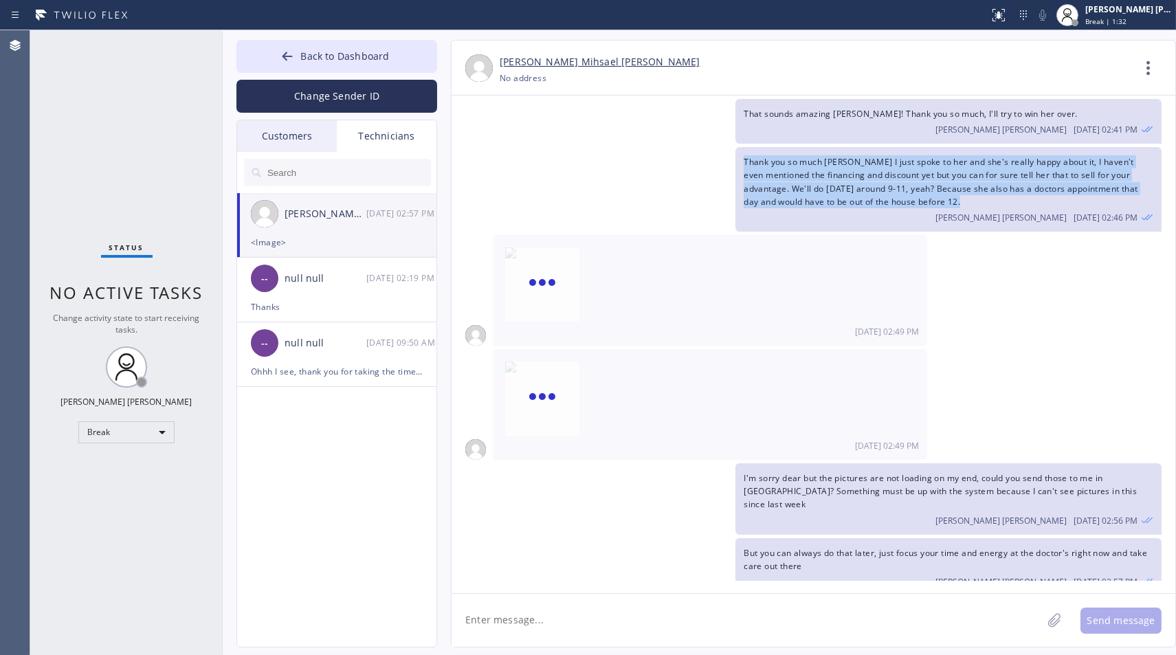
click at [645, 156] on div "Thank you so much [PERSON_NAME] I just spoke to her and she's really happy abou…" at bounding box center [807, 189] width 710 height 85
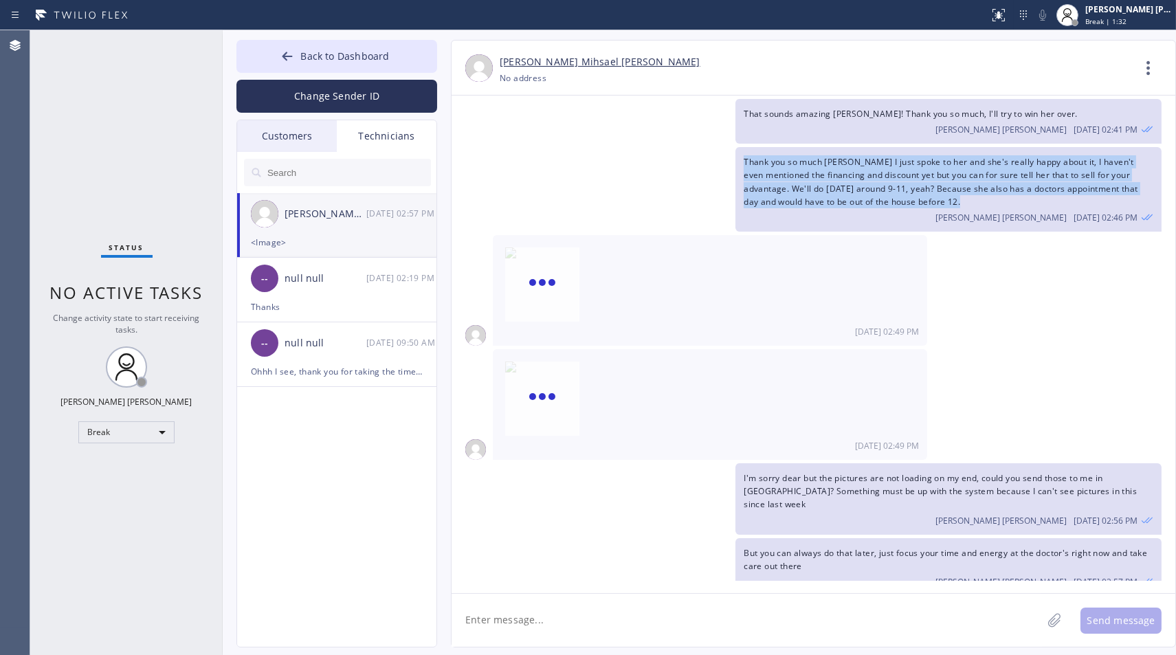
click at [645, 156] on div "Thank you so much [PERSON_NAME] I just spoke to her and she's really happy abou…" at bounding box center [807, 189] width 710 height 85
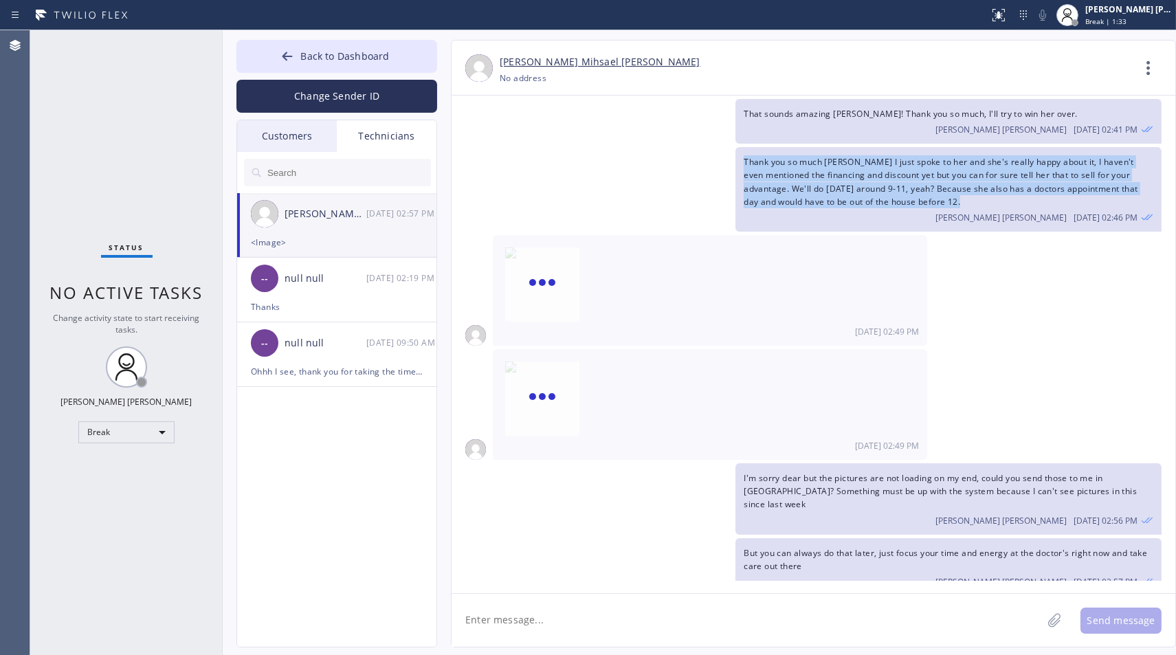
click at [645, 156] on div "Thank you so much [PERSON_NAME] I just spoke to her and she's really happy abou…" at bounding box center [807, 189] width 710 height 85
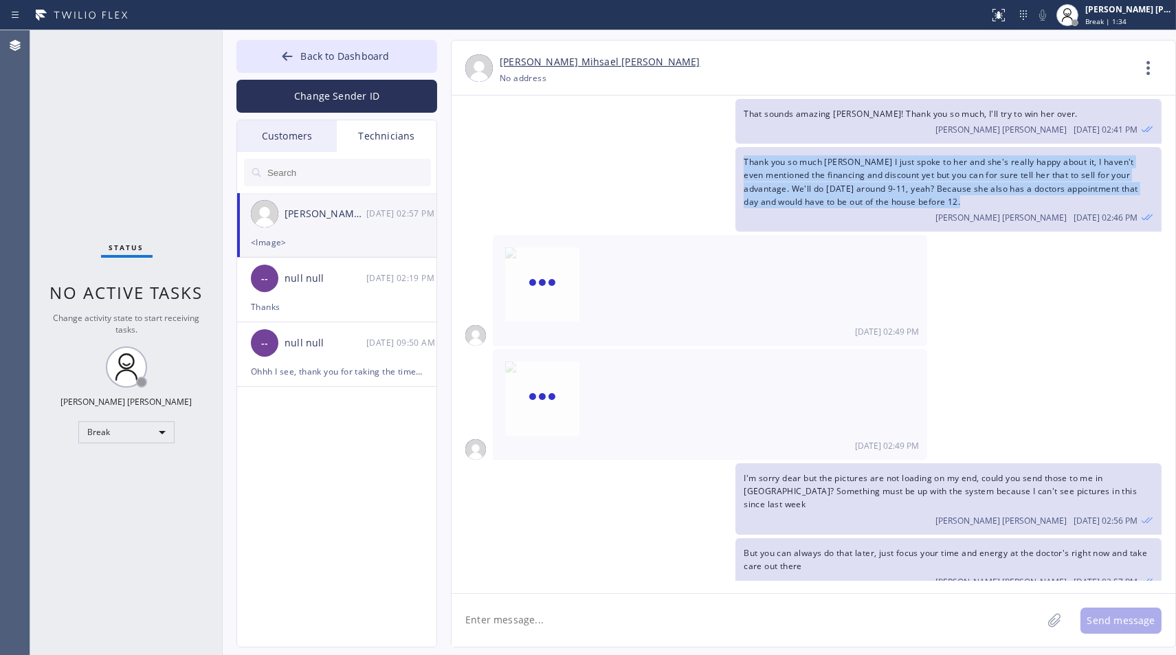
click at [645, 156] on div "Thank you so much [PERSON_NAME] I just spoke to her and she's really happy abou…" at bounding box center [807, 189] width 710 height 85
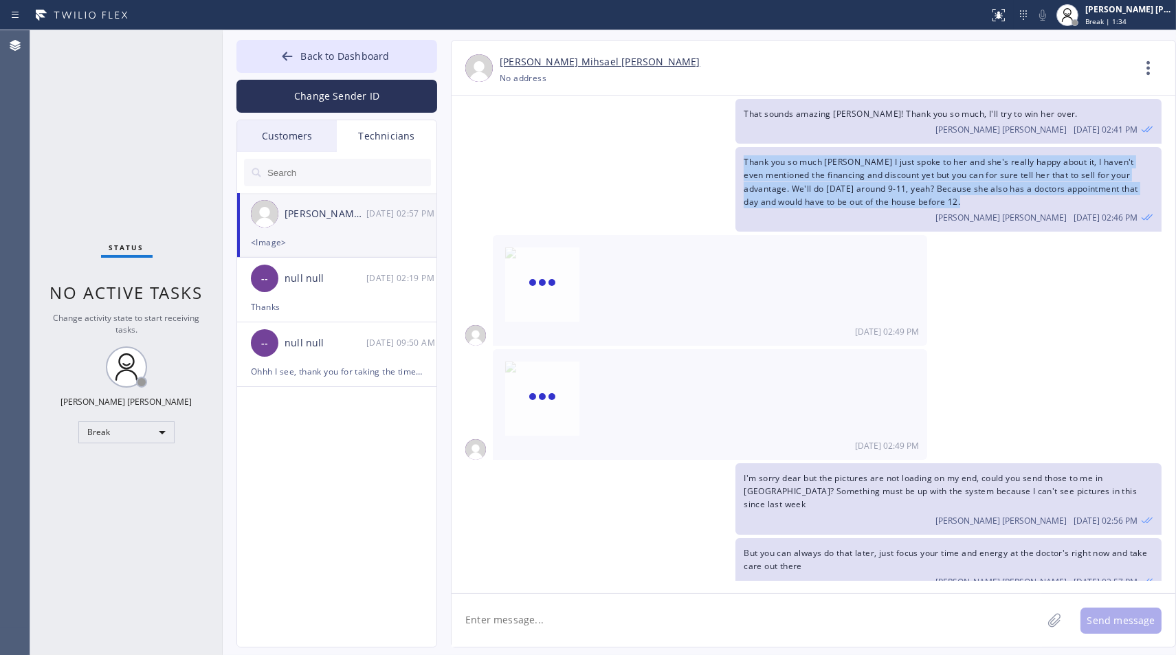
click at [645, 156] on div "Thank you so much [PERSON_NAME] I just spoke to her and she's really happy abou…" at bounding box center [807, 189] width 710 height 85
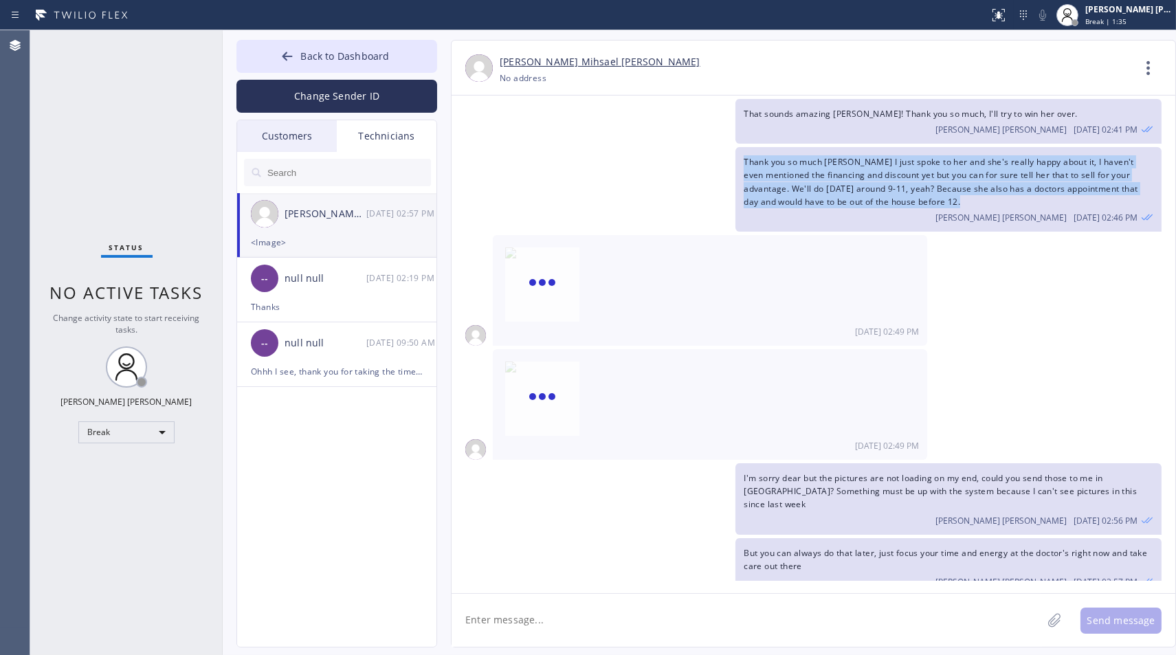
click at [645, 156] on div "Thank you so much [PERSON_NAME] I just spoke to her and she's really happy abou…" at bounding box center [807, 189] width 710 height 85
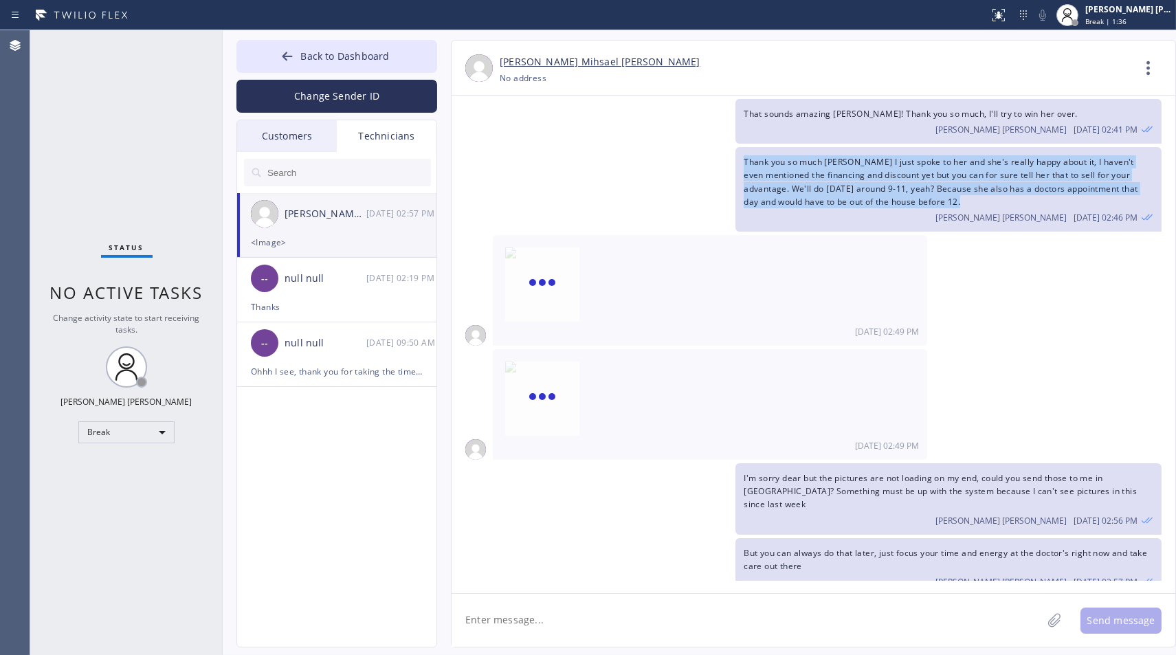
click at [645, 156] on div "Thank you so much [PERSON_NAME] I just spoke to her and she's really happy abou…" at bounding box center [807, 189] width 710 height 85
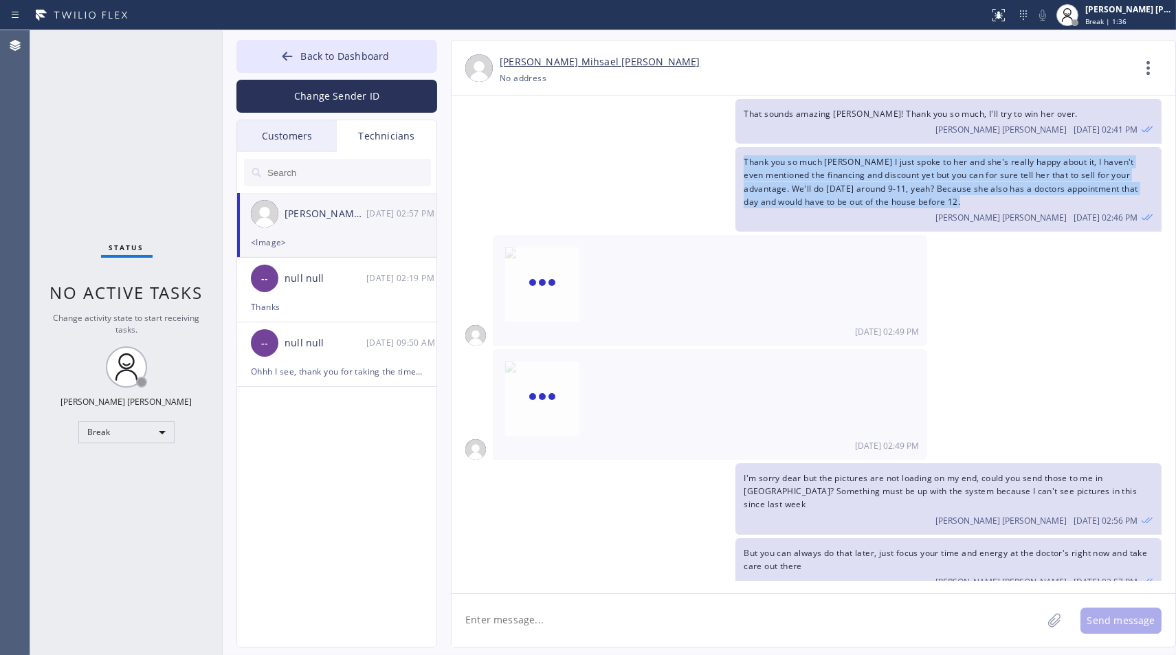
click at [645, 156] on div "Thank you so much [PERSON_NAME] I just spoke to her and she's really happy abou…" at bounding box center [807, 189] width 710 height 85
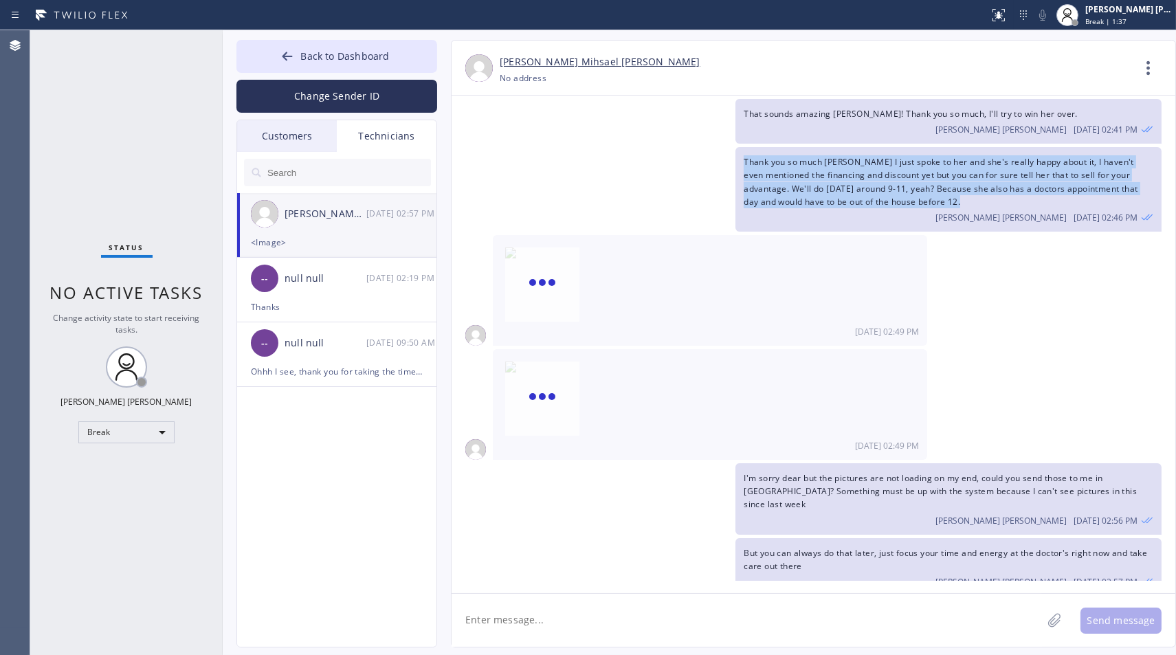
click at [645, 156] on div "Thank you so much [PERSON_NAME] I just spoke to her and she's really happy abou…" at bounding box center [807, 189] width 710 height 85
click
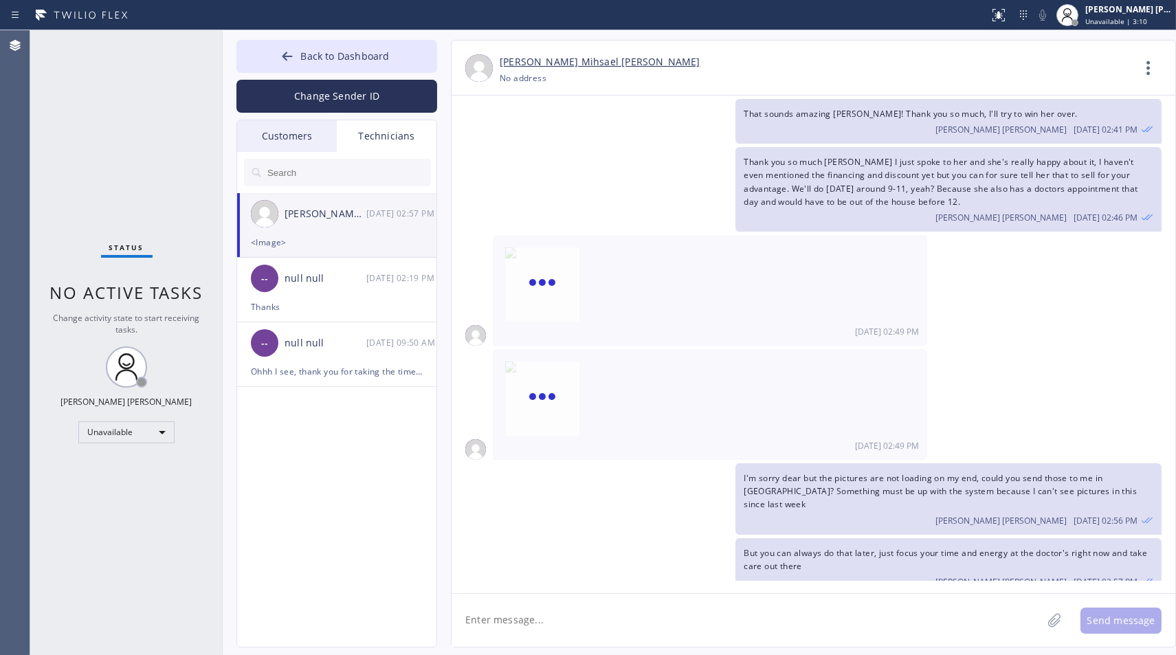
drag, startPoint x: 265, startPoint y: 570, endPoint x: 278, endPoint y: 434, distance: 137.5
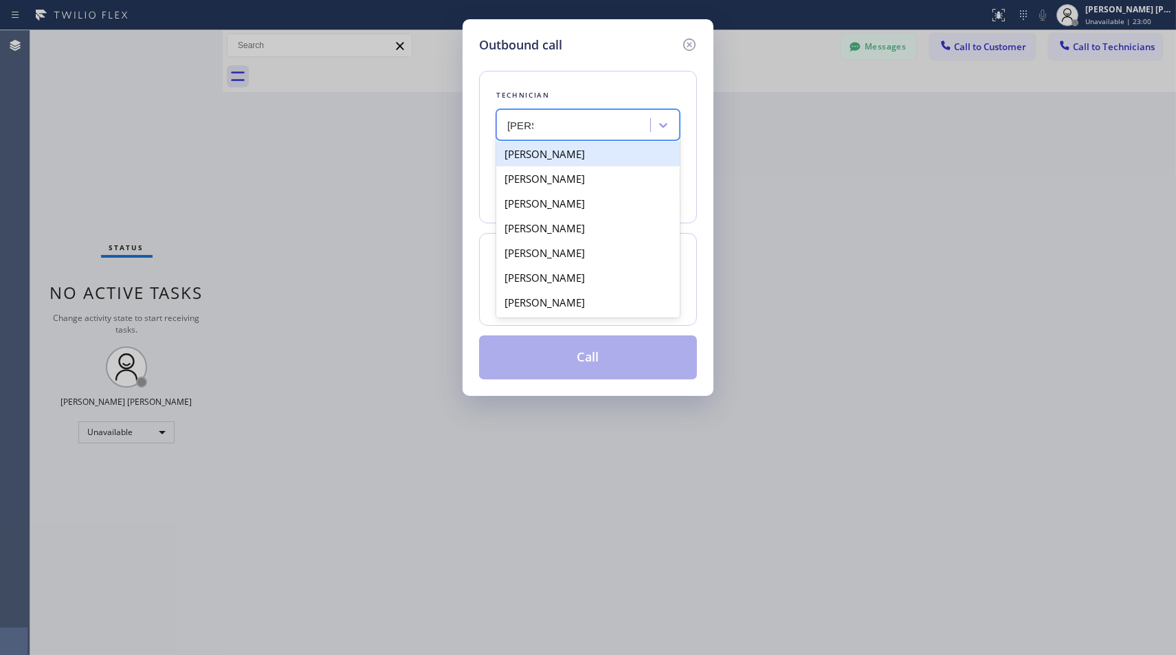
type input "[PERSON_NAME]"
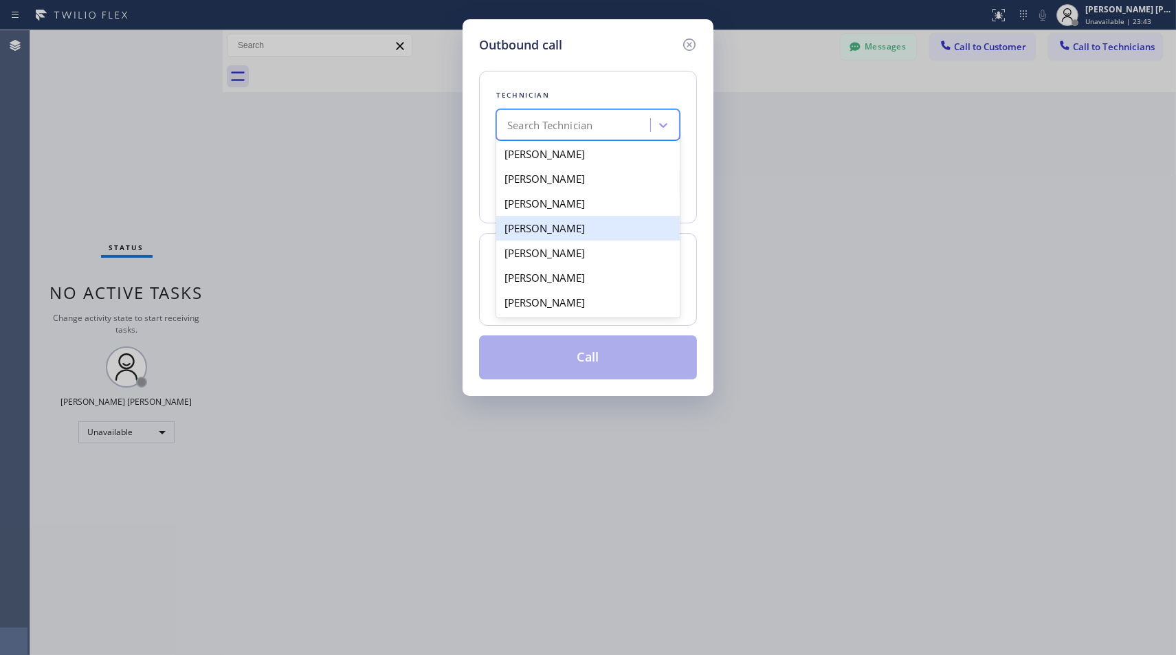
type input "[PHONE_NUMBER]"
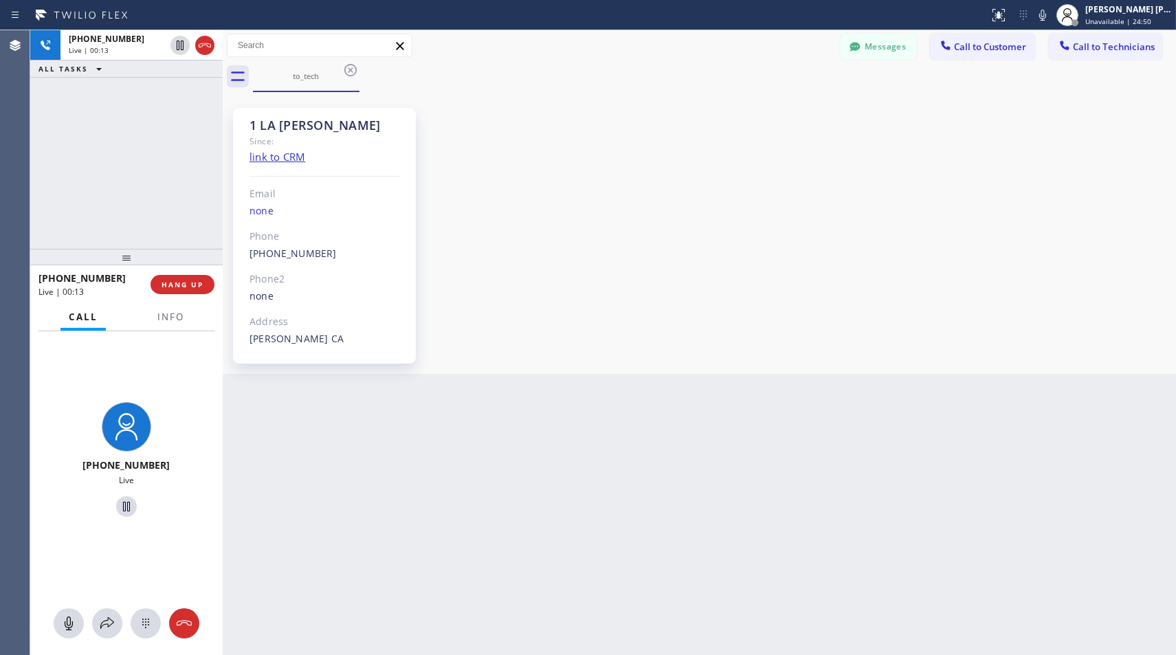
drag, startPoint x: 1124, startPoint y: 308, endPoint x: 628, endPoint y: 293, distance: 495.8
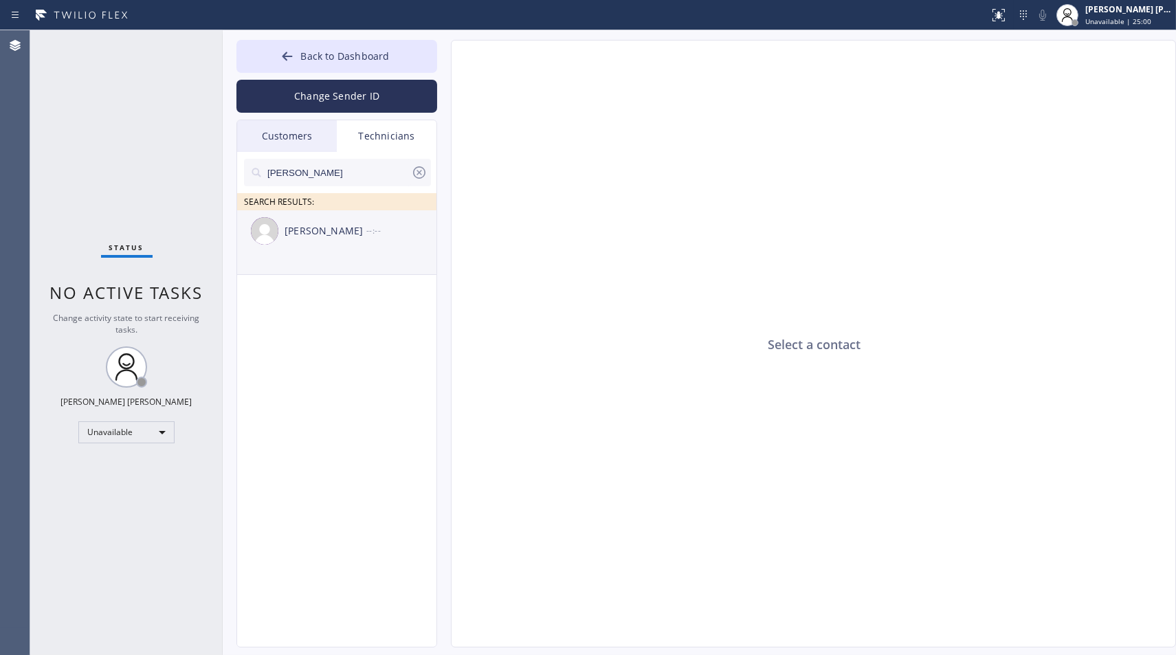
type input "[PERSON_NAME]"
drag, startPoint x: 1116, startPoint y: 190, endPoint x: 1109, endPoint y: 189, distance: 6.9
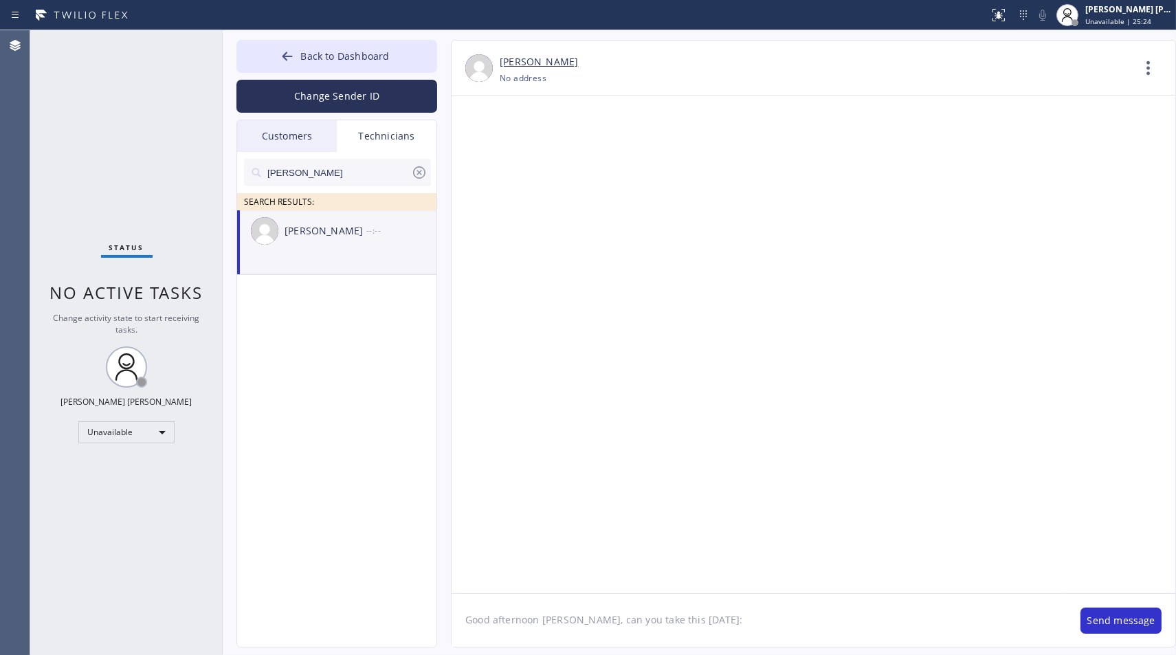
paste textarea "1 Central unit | the AC condenser is not running. | Condenser is outside in the…"
type textarea "Good afternoon [PERSON_NAME], can you take this for [DATE]: 1 Central unit | th…"
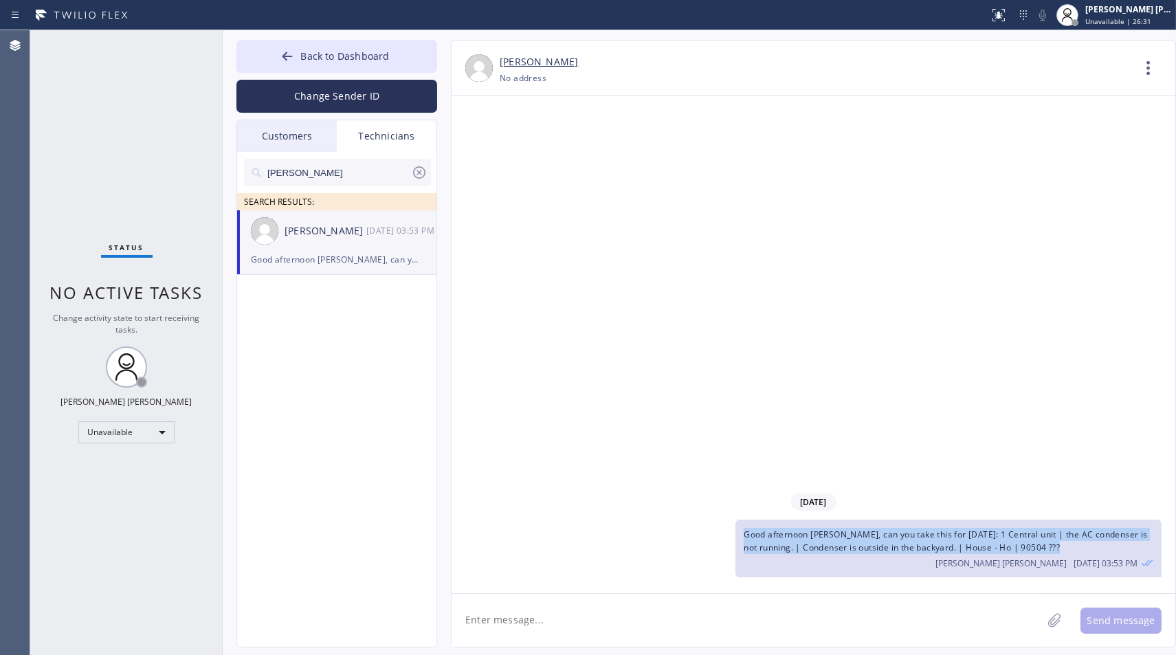
copy span "Good afternoon [PERSON_NAME], can you take this for [DATE]: 1 Central unit | th…"
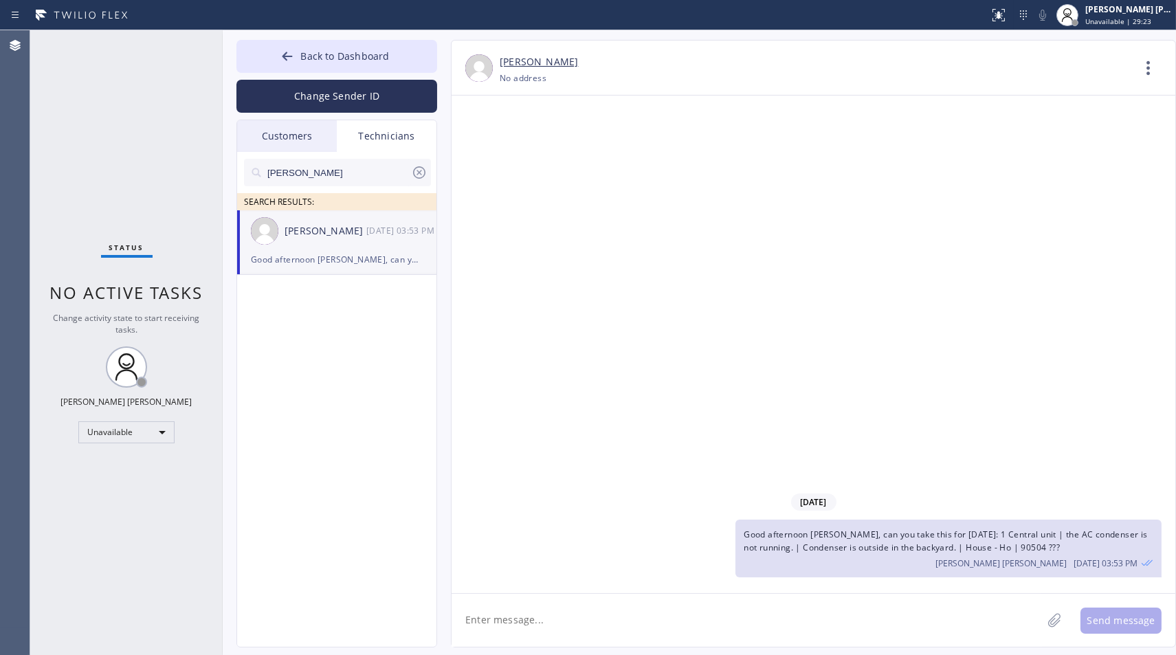
paste textarea "[PERSON_NAME] 3-7 or better Wed afternoon 11-3, 12-4"
type textarea "[DATE] 3-7 or also [DATE] afternoon 11-3, 12-4"
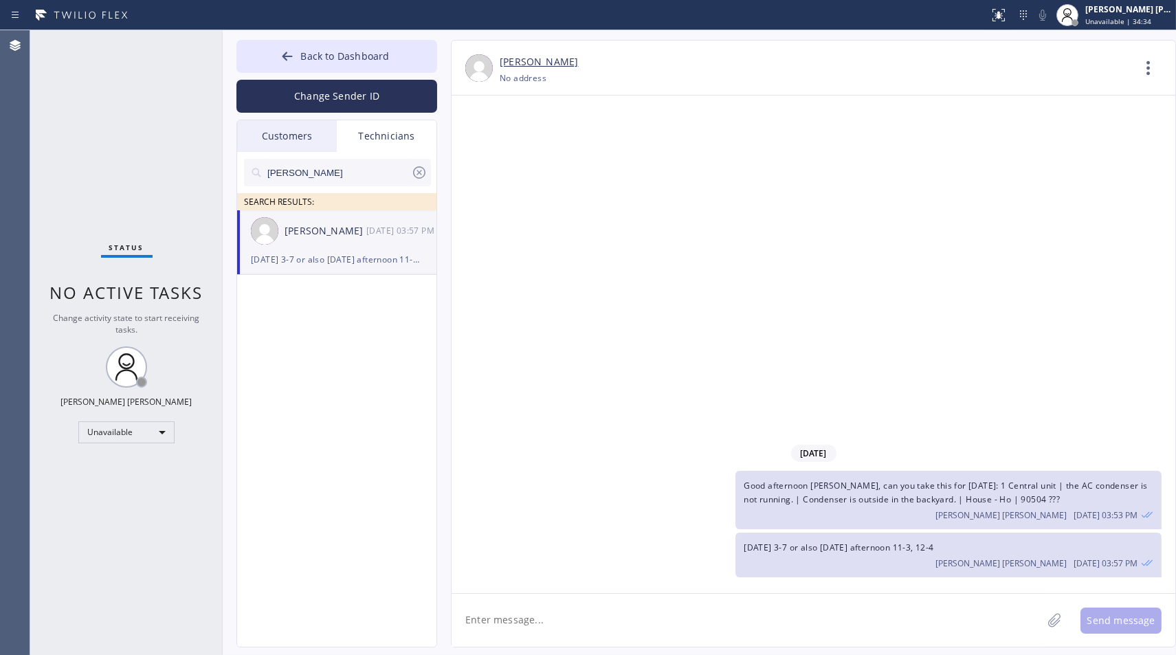
click at [679, 249] on div "[DATE] Good afternoon [PERSON_NAME], can you take this for [DATE]: 1 Central un…" at bounding box center [814, 345] width 724 height 498
click at [1160, 265] on div "[DATE] Good afternoon [PERSON_NAME], can you take this for [DATE]: 1 Central un…" at bounding box center [814, 345] width 724 height 498
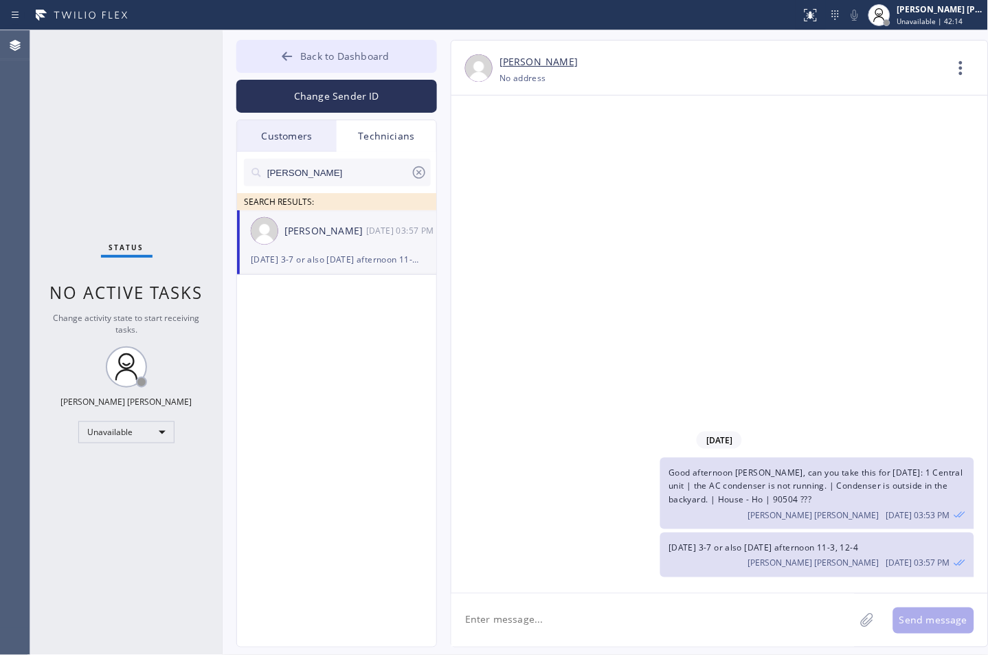
click at [311, 58] on span "Back to Dashboard" at bounding box center [344, 55] width 89 height 13
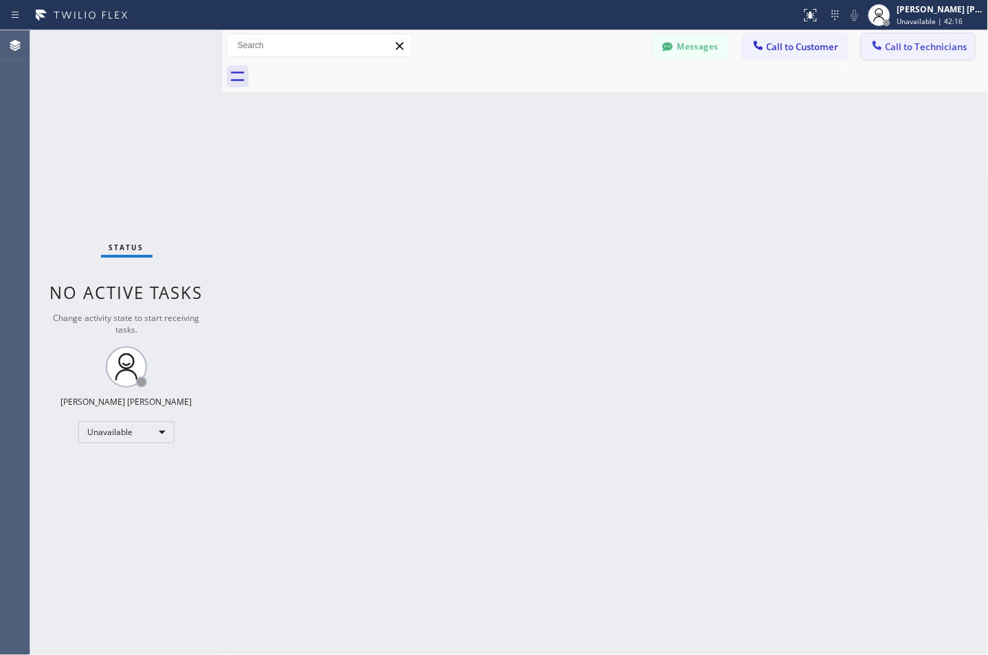
click at [968, 45] on button "Call to Technicians" at bounding box center [918, 47] width 113 height 26
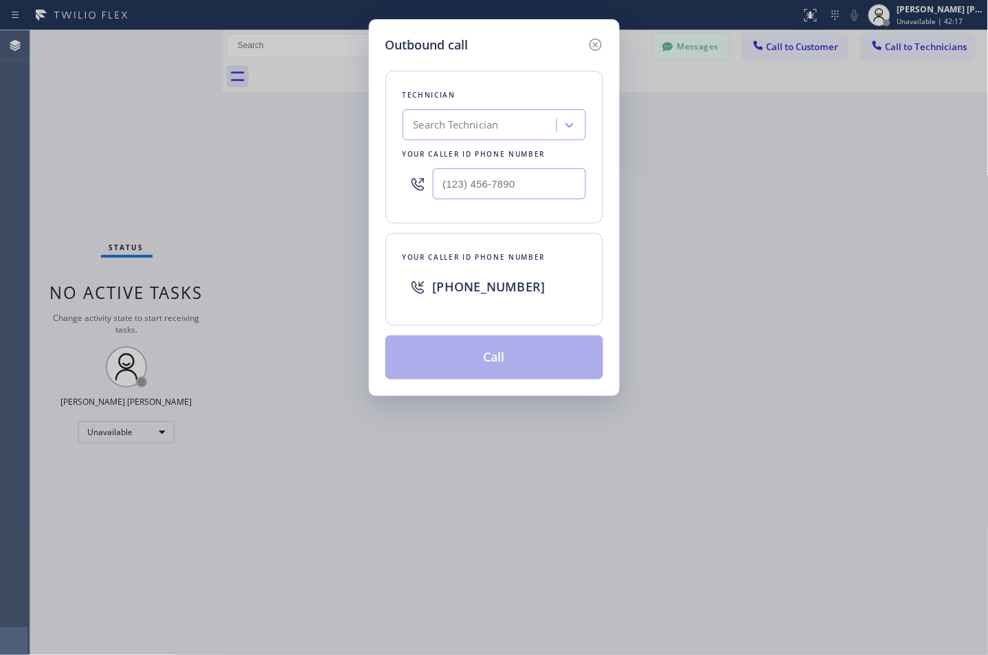
drag, startPoint x: 599, startPoint y: 42, endPoint x: 722, endPoint y: 43, distance: 123.0
click at [599, 43] on icon at bounding box center [596, 44] width 16 height 16
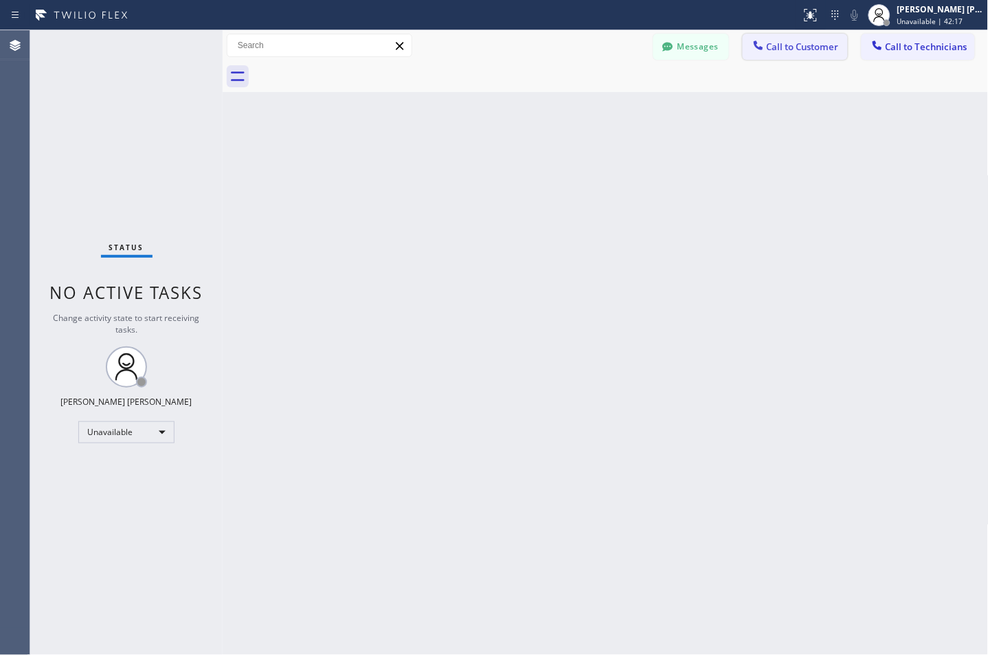
click at [766, 49] on icon at bounding box center [759, 45] width 14 height 14
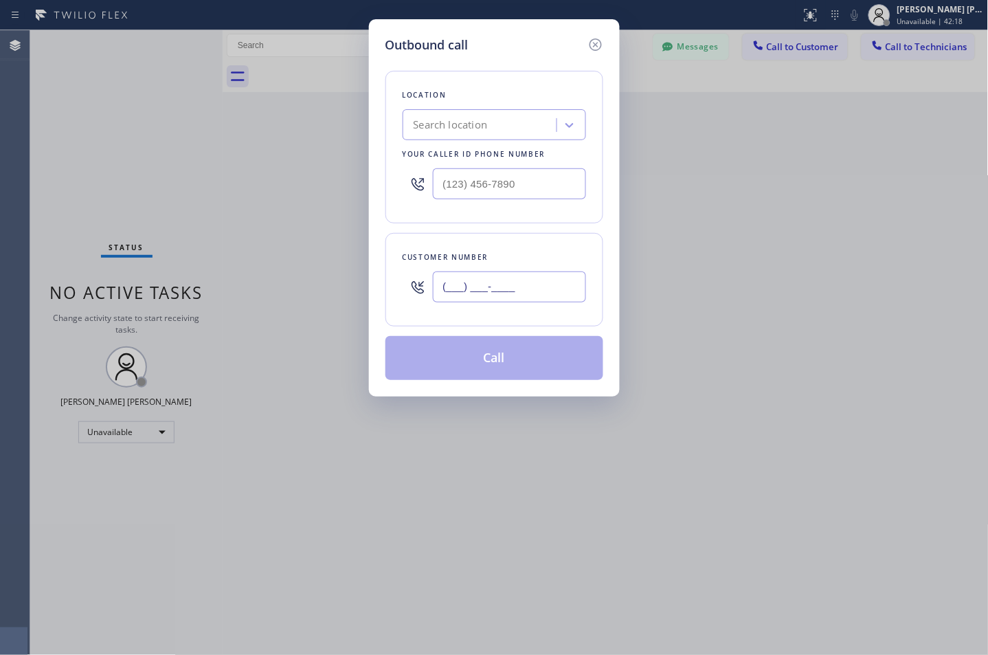
drag, startPoint x: 485, startPoint y: 293, endPoint x: 485, endPoint y: 165, distance: 128.5
click at [486, 290] on input "(___) ___-____" at bounding box center [509, 286] width 153 height 31
paste input "323) 491-4300"
type input "[PHONE_NUMBER]"
click at [513, 133] on div "Search location" at bounding box center [482, 125] width 150 height 24
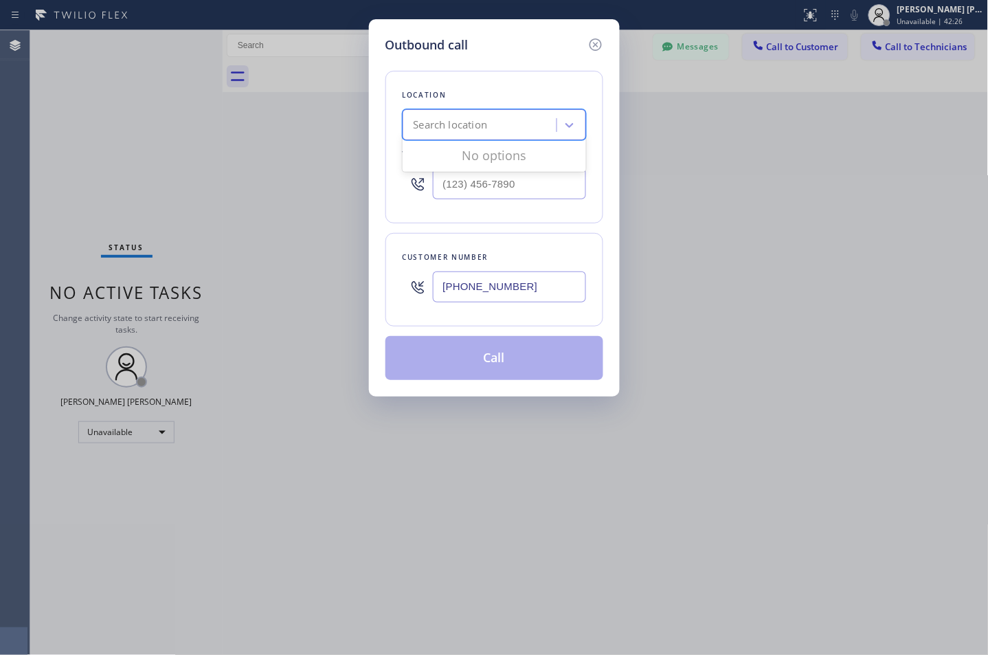
paste input "Highland Park Heating and Air Conditioning"
type input "Highland Park Heating and Air Conditioning"
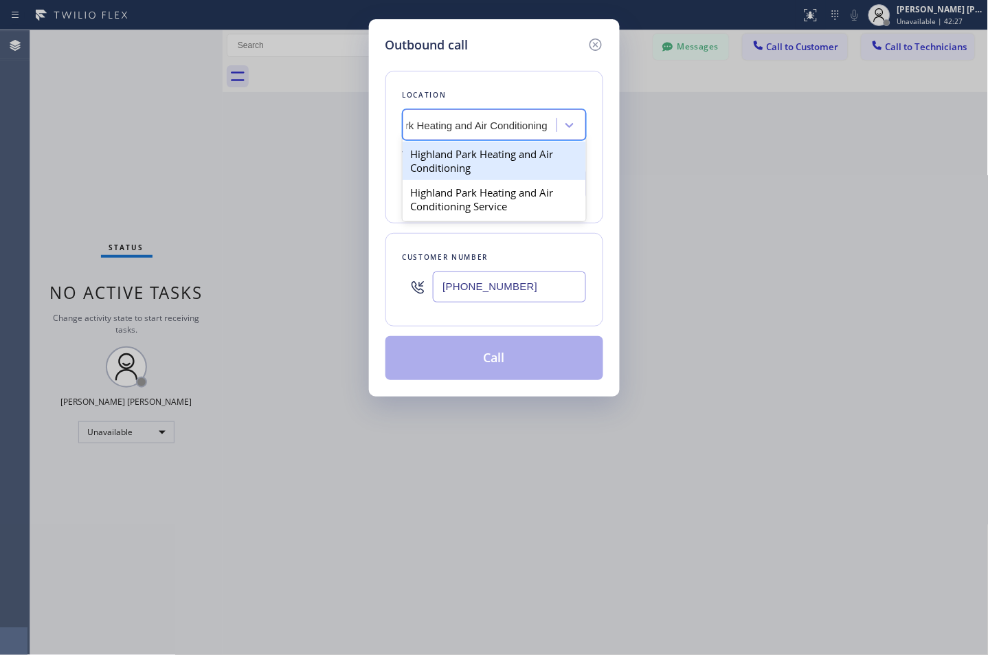
click at [493, 162] on div "Highland Park Heating and Air Conditioning" at bounding box center [495, 161] width 184 height 38
type input "[PHONE_NUMBER]"
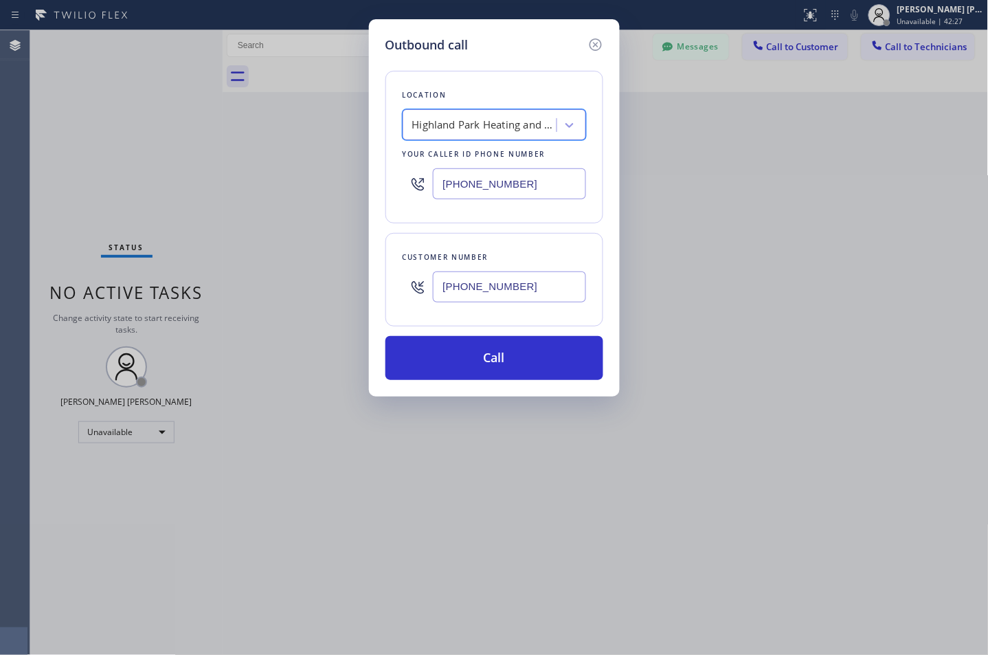
scroll to position [0, 1]
click at [502, 17] on div "Outbound call Location [GEOGRAPHIC_DATA] Heating and Air Conditioning Your call…" at bounding box center [494, 327] width 988 height 655
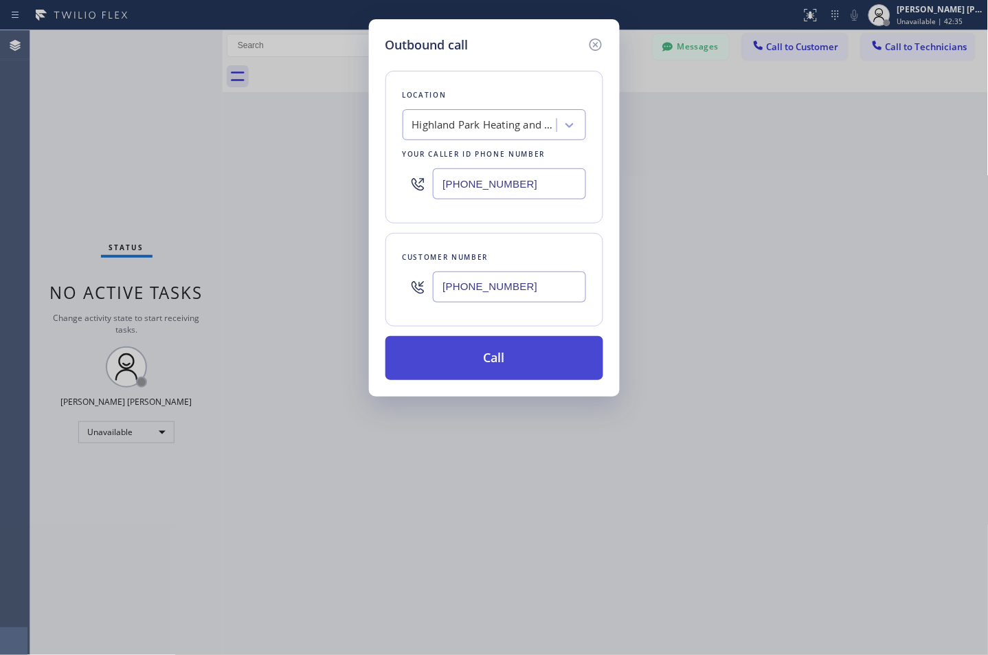
click at [504, 356] on button "Call" at bounding box center [495, 358] width 218 height 44
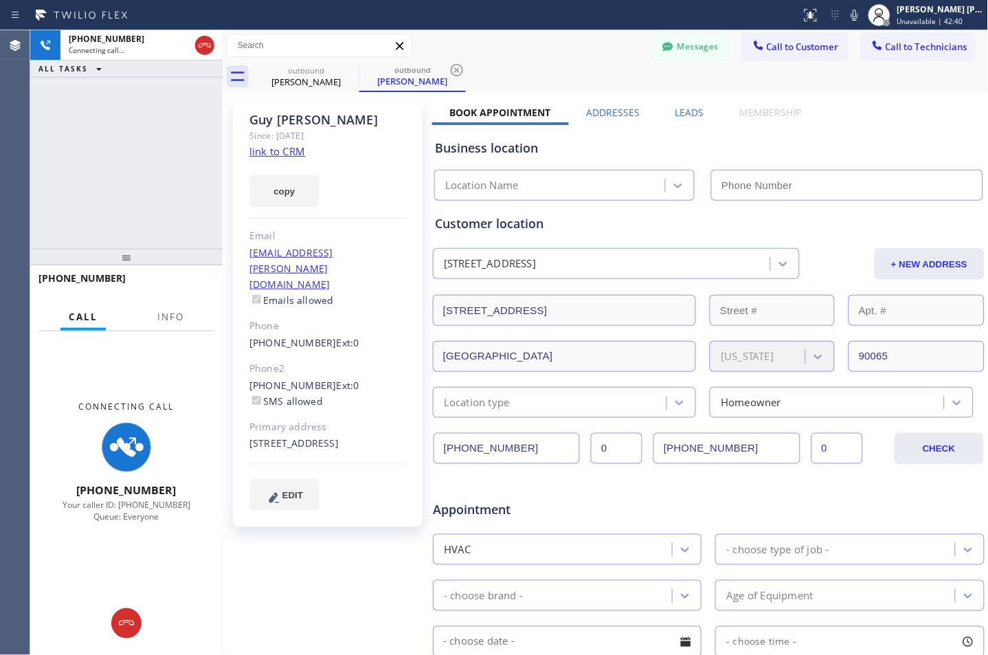
type input "[PHONE_NUMBER]"
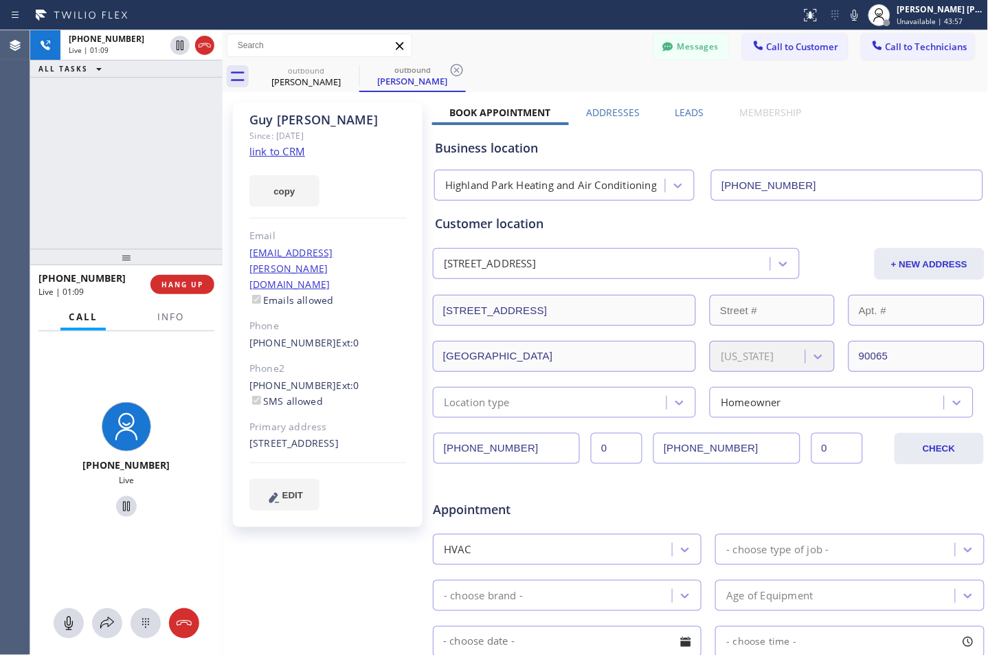
click at [931, 205] on div "Customer location [STREET_ADDRESS] + NEW ADDRESS [STREET_ADDRESS][US_STATE] Loc…" at bounding box center [708, 309] width 553 height 217
click at [203, 277] on button "HANG UP" at bounding box center [183, 284] width 64 height 19
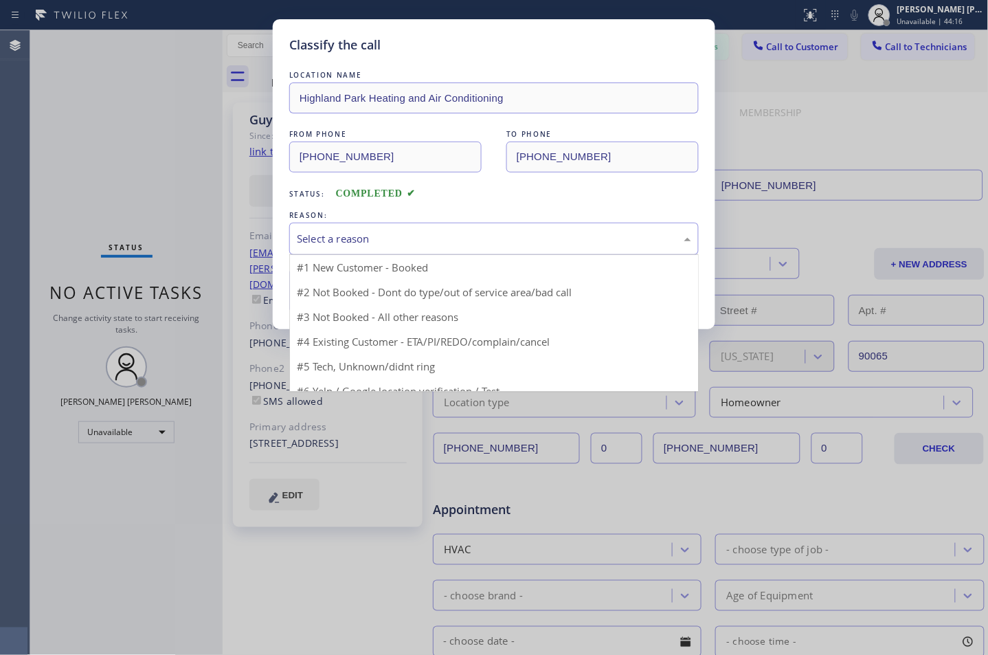
click at [311, 241] on div "Select a reason" at bounding box center [494, 239] width 395 height 16
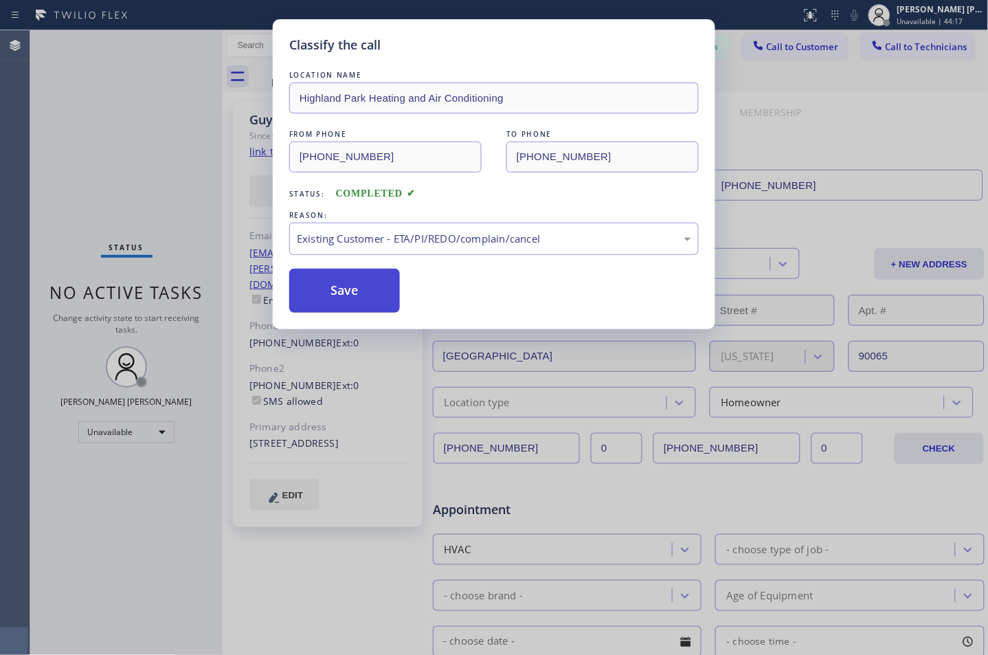
click at [355, 299] on button "Save" at bounding box center [344, 291] width 111 height 44
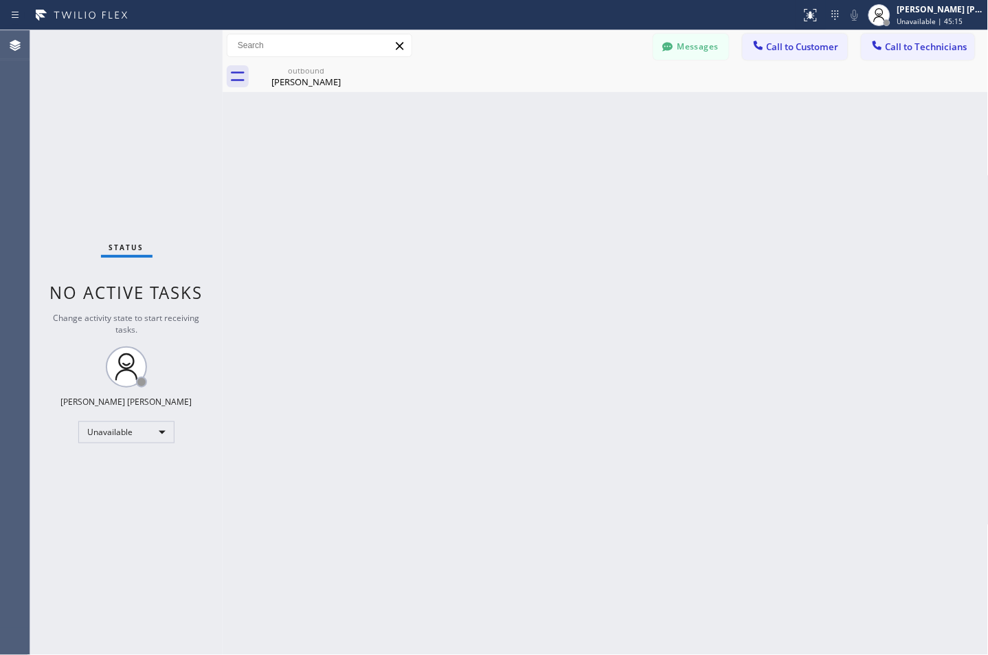
click at [951, 251] on div "Back to Dashboard Change Sender ID Customers Technicians PB [PERSON_NAME] [DATE…" at bounding box center [606, 342] width 766 height 625
click at [712, 58] on button "Messages" at bounding box center [692, 47] width 76 height 26
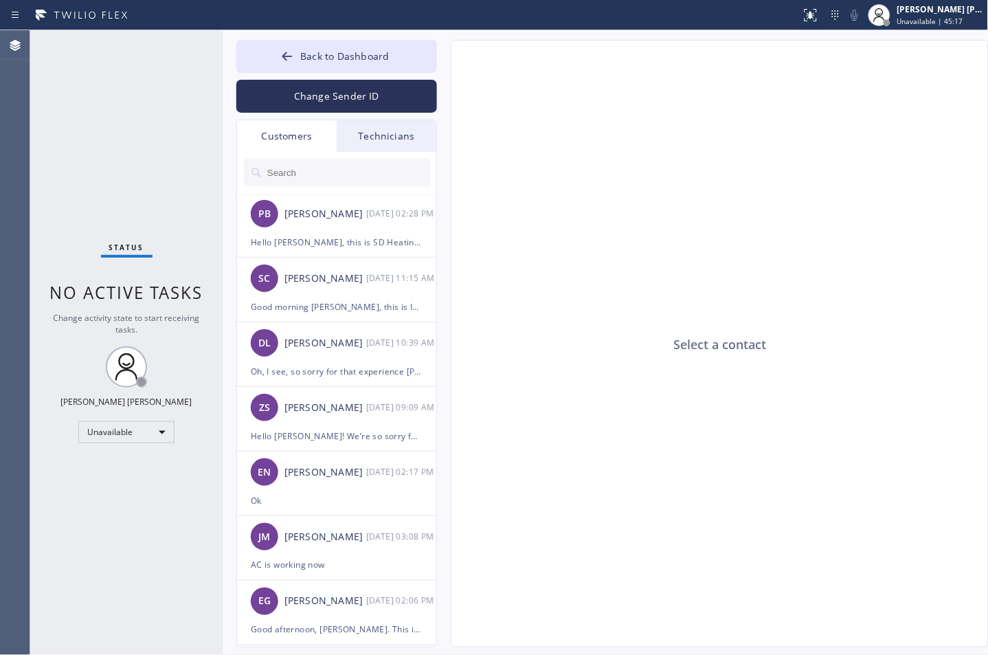
click at [359, 166] on input "text" at bounding box center [348, 172] width 165 height 27
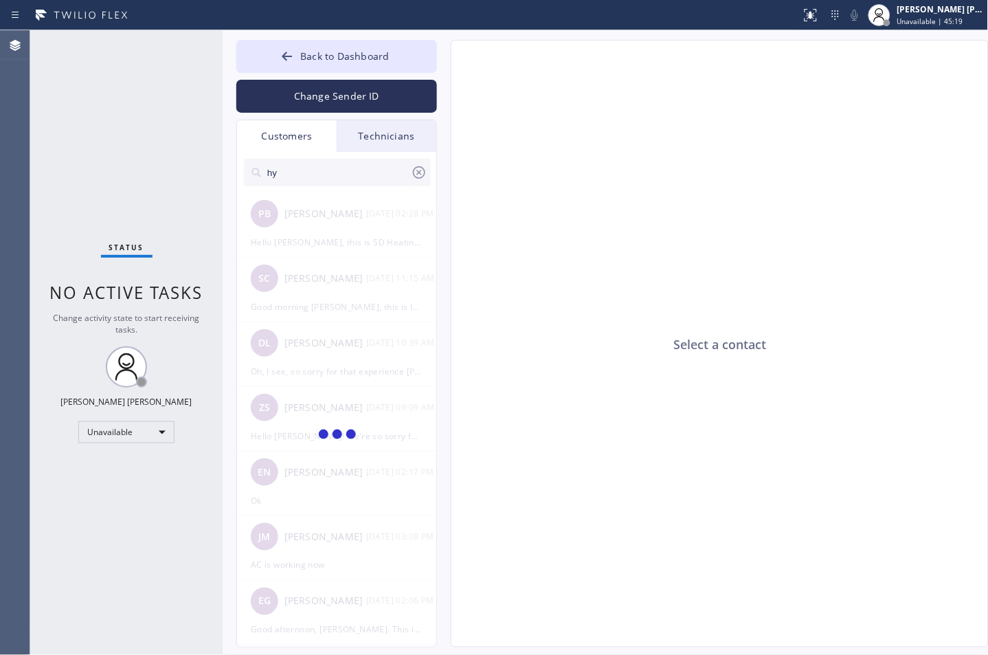
type input "h"
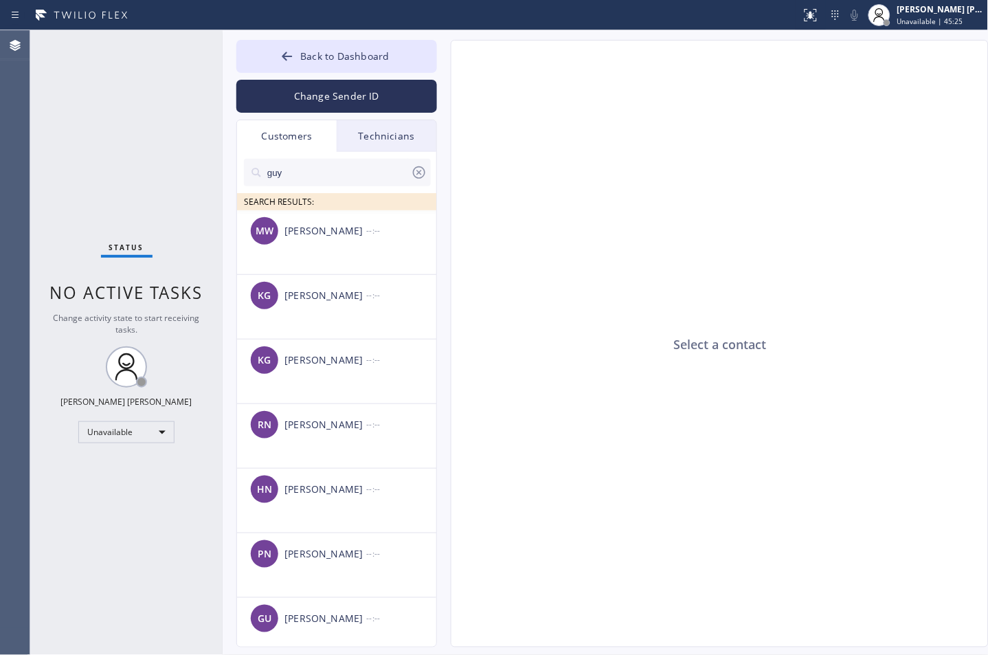
type input "guy"
click at [342, 69] on button "Back to Dashboard" at bounding box center [336, 56] width 201 height 33
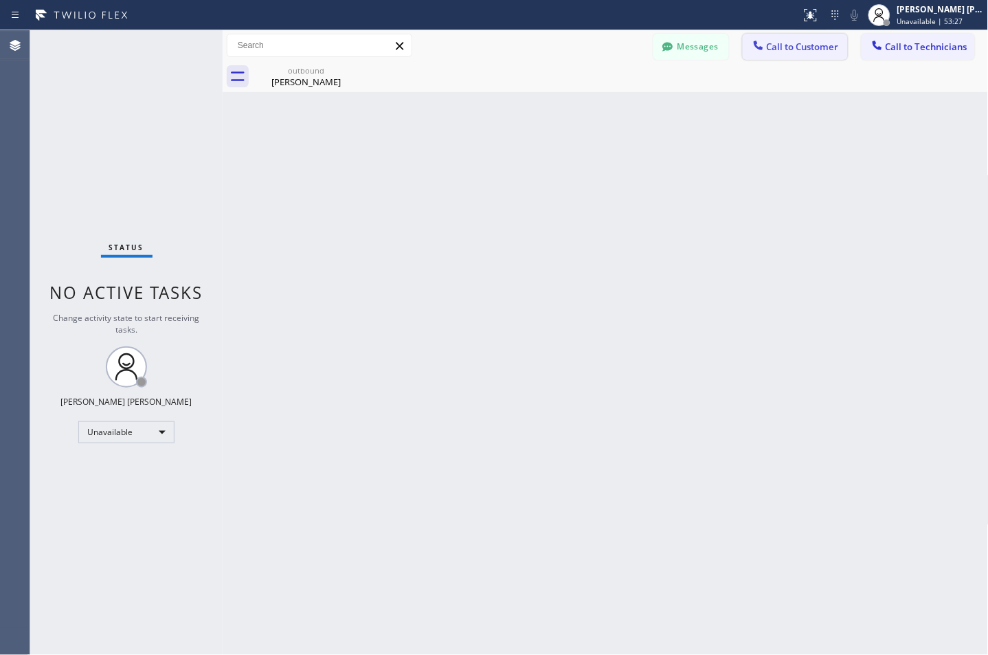
click at [792, 49] on span "Call to Customer" at bounding box center [803, 47] width 72 height 12
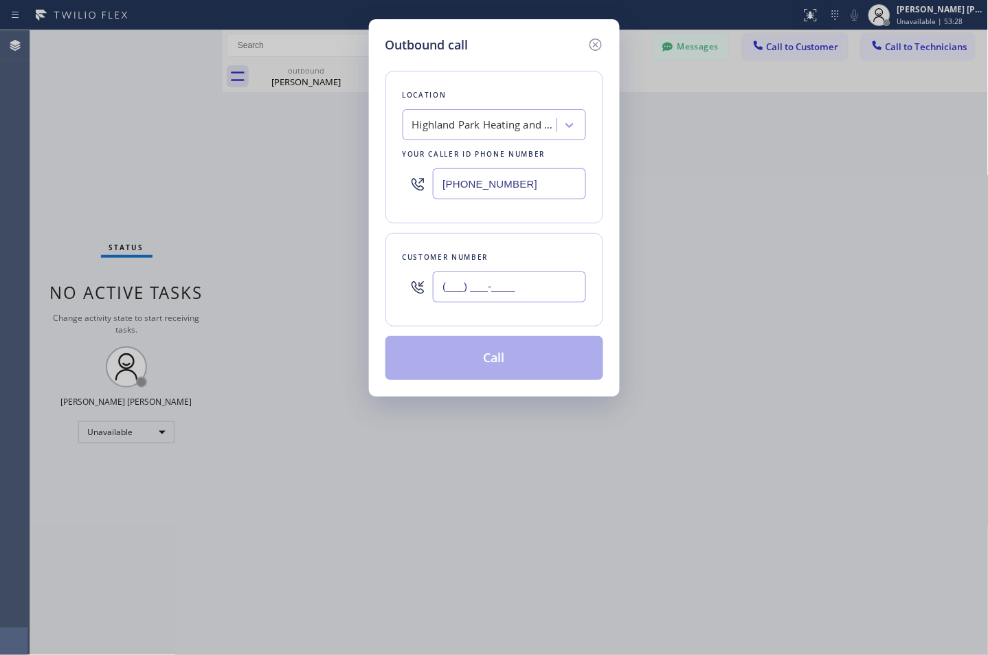
paste input "808) 383-6132"
click at [468, 293] on input "(___) ___-____" at bounding box center [509, 286] width 153 height 31
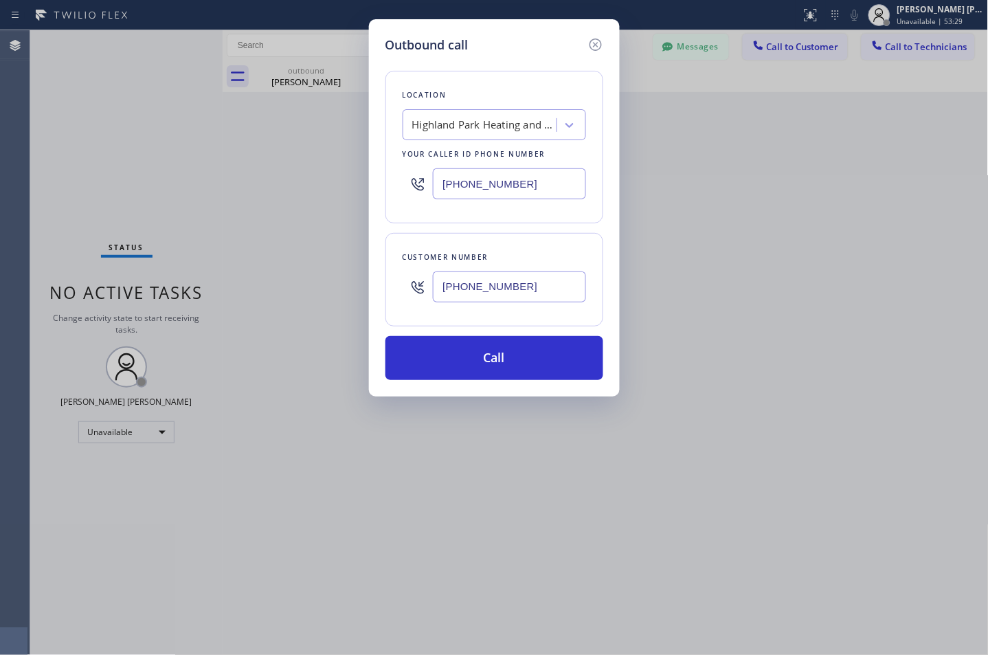
type input "[PHONE_NUMBER]"
click at [492, 126] on div "Highland Park Heating and Air Conditioning" at bounding box center [484, 126] width 144 height 16
paste input "Excellent Repair HVAC Services"
type input "Excellent Repair HVAC Services"
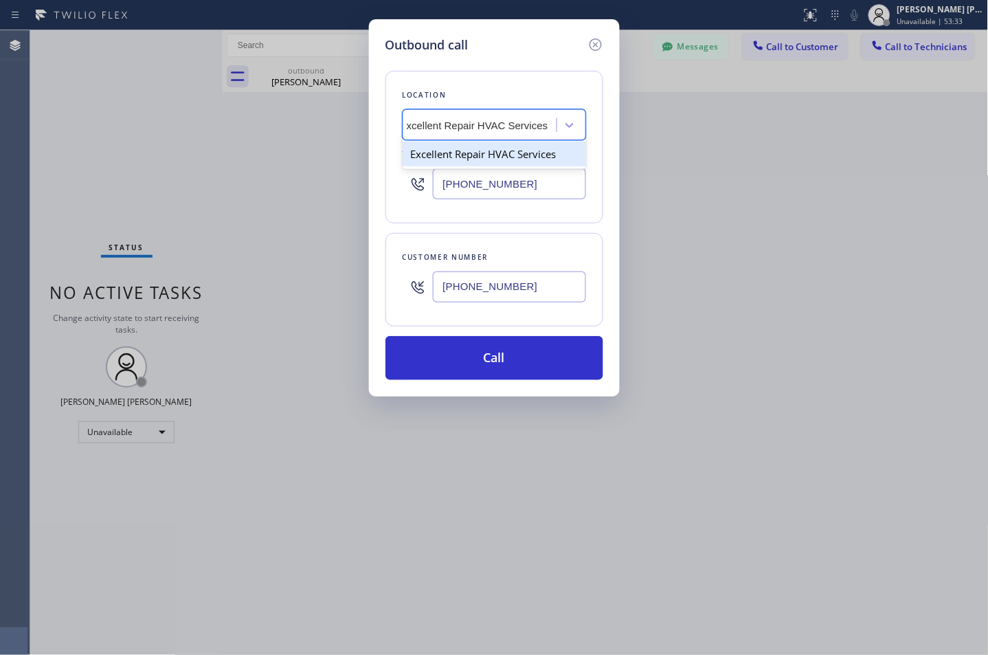
click at [487, 161] on div "Excellent Repair HVAC Services" at bounding box center [495, 154] width 184 height 25
type input "[PHONE_NUMBER]"
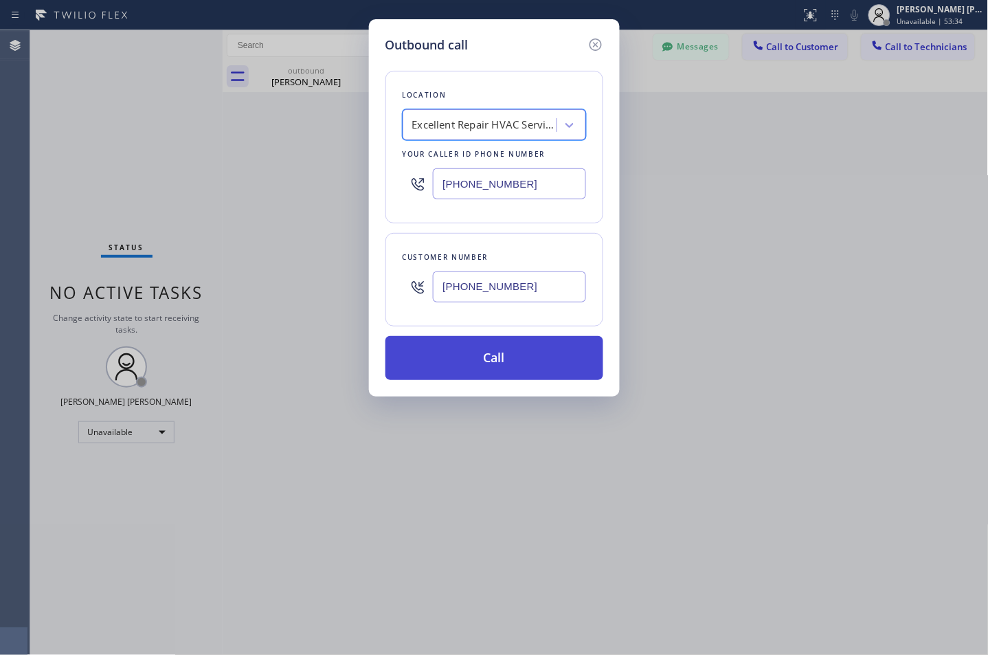
click at [507, 366] on button "Call" at bounding box center [495, 358] width 218 height 44
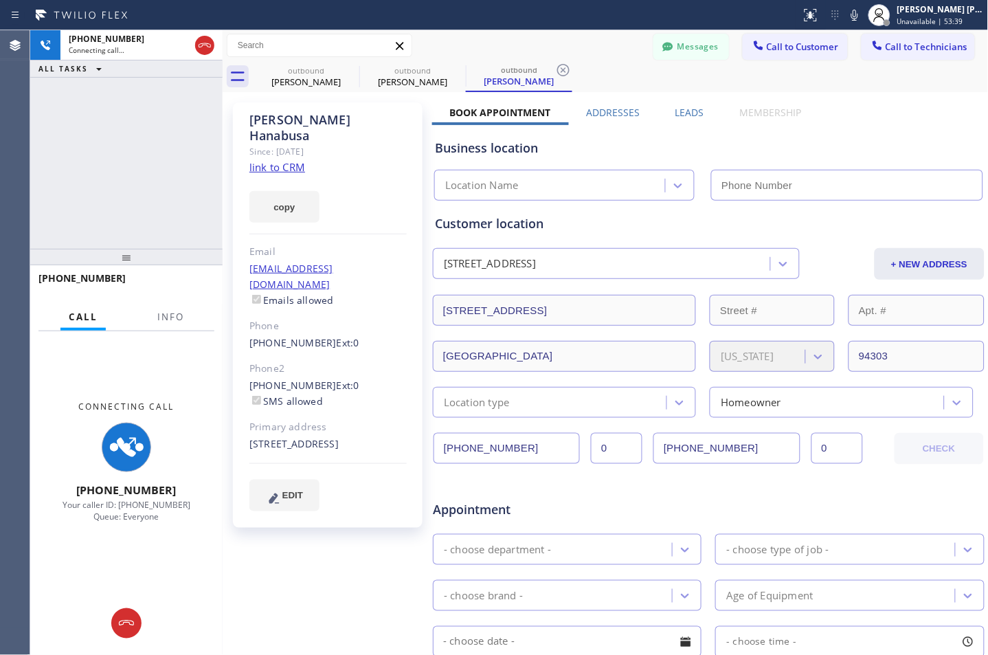
type input "[PHONE_NUMBER]"
click at [898, 108] on div "Book Appointment Addresses Leads Membership Business location Excellent Repair …" at bounding box center [708, 546] width 553 height 880
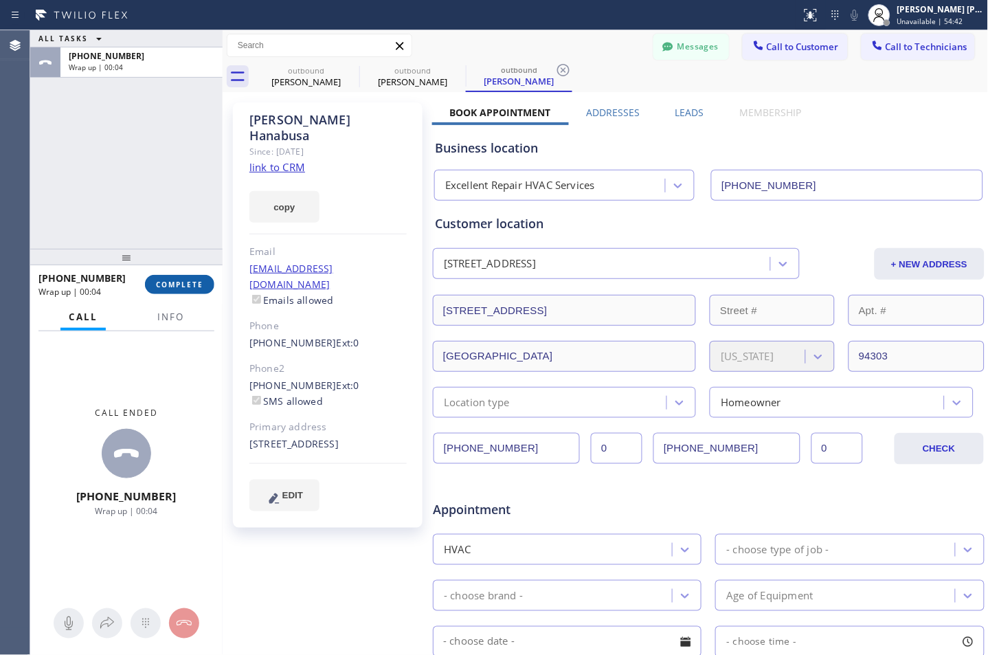
click at [192, 285] on span "COMPLETE" at bounding box center [179, 285] width 47 height 10
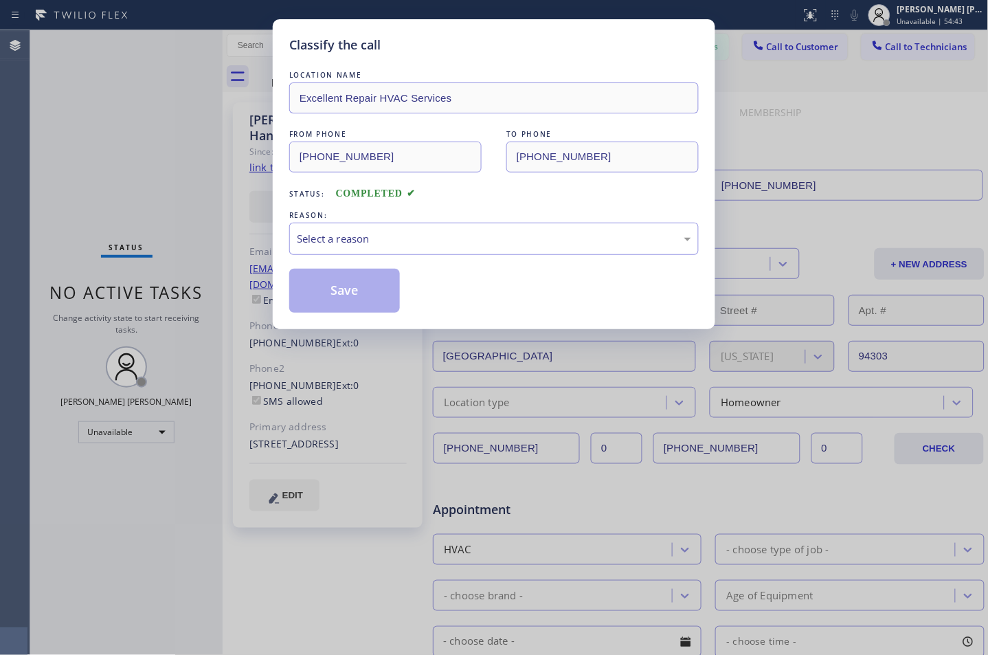
click at [322, 263] on div "LOCATION NAME Excellent Repair HVAC Services FROM PHONE [PHONE_NUMBER] TO PHONE…" at bounding box center [494, 190] width 410 height 245
click at [333, 236] on div "Select a reason" at bounding box center [494, 239] width 395 height 16
click at [365, 299] on button "Save" at bounding box center [344, 291] width 111 height 44
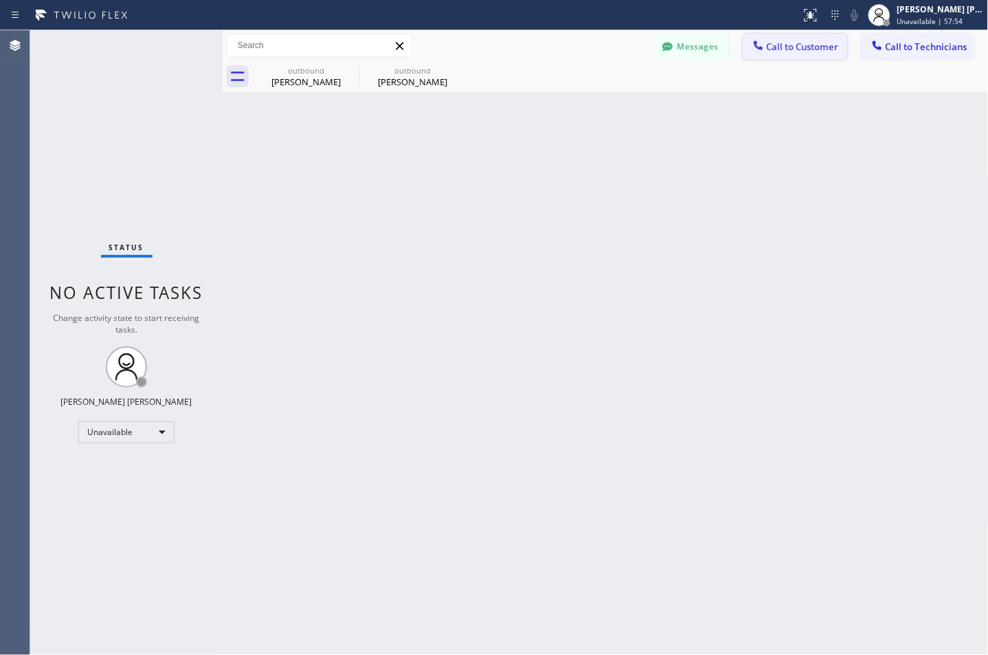
click at [773, 43] on span "Call to Customer" at bounding box center [803, 47] width 72 height 12
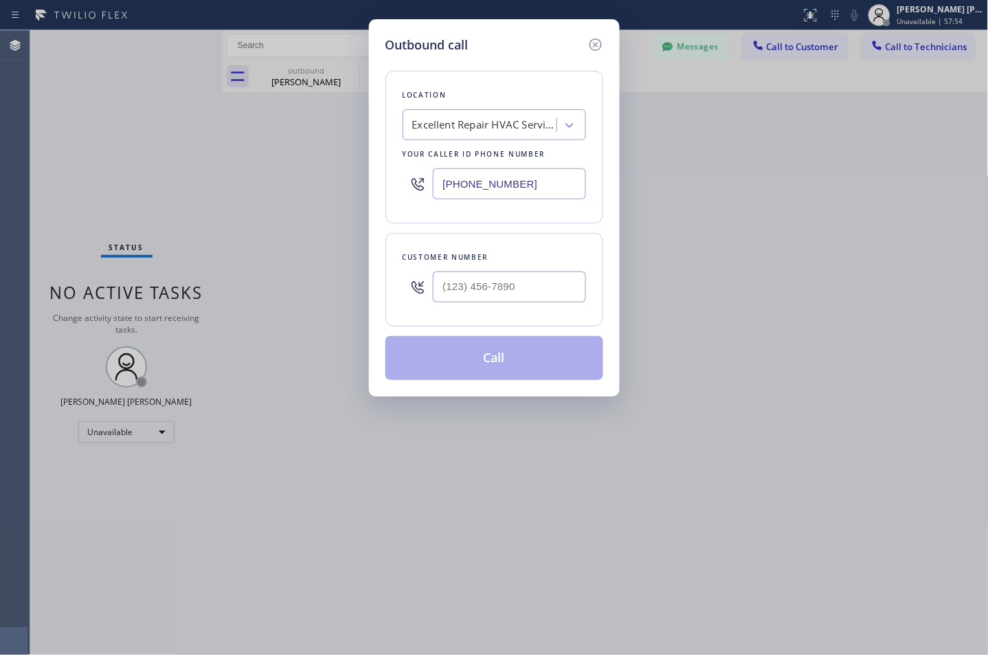
click at [524, 269] on div at bounding box center [509, 287] width 153 height 45
paste input "248) 444-3472"
click at [523, 297] on input "[PHONE_NUMBER]" at bounding box center [509, 286] width 153 height 31
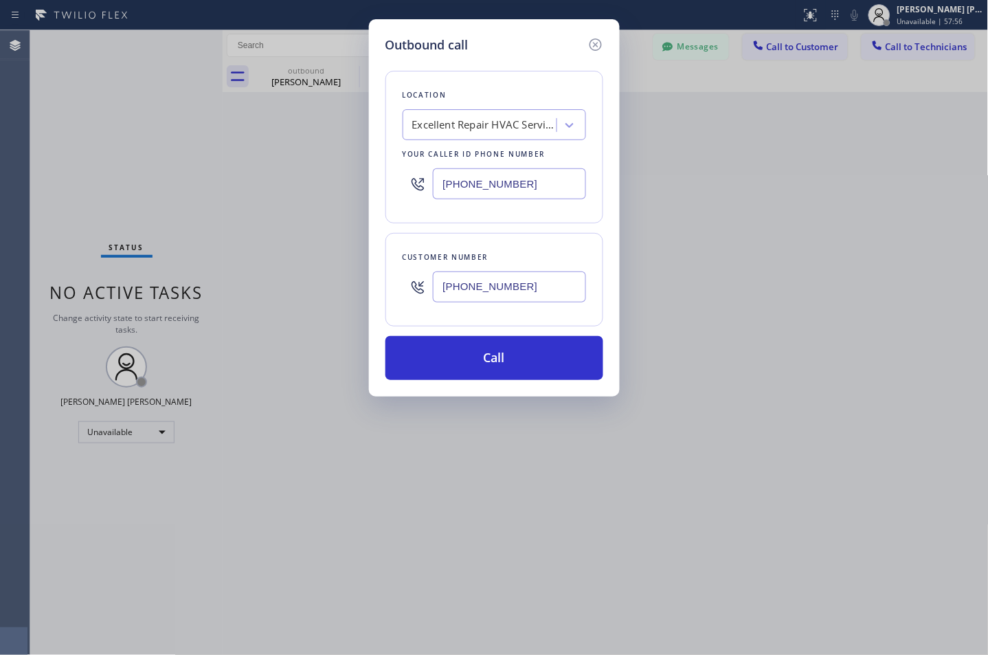
type input "[PHONE_NUMBER]"
click at [520, 242] on div "Customer number [PHONE_NUMBER]" at bounding box center [495, 279] width 218 height 93
click at [472, 124] on div "Excellent Repair HVAC Services" at bounding box center [484, 126] width 144 height 16
paste input "Equinox Air Conditioning"
type input "Equinox Air Conditioning"
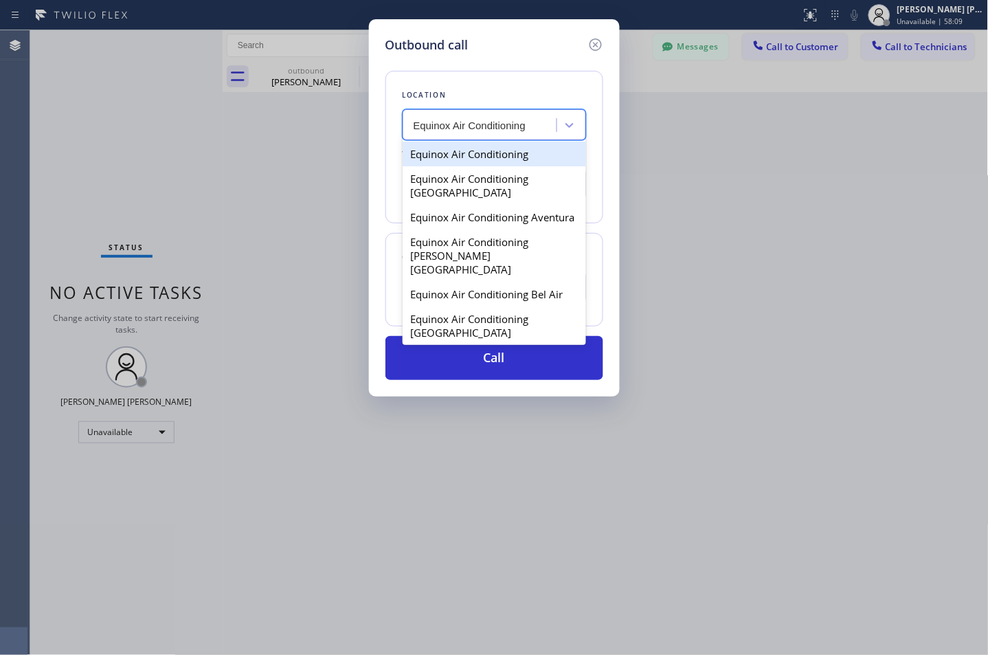
click at [489, 154] on div "Equinox Air Conditioning" at bounding box center [495, 154] width 184 height 25
type input "[PHONE_NUMBER]"
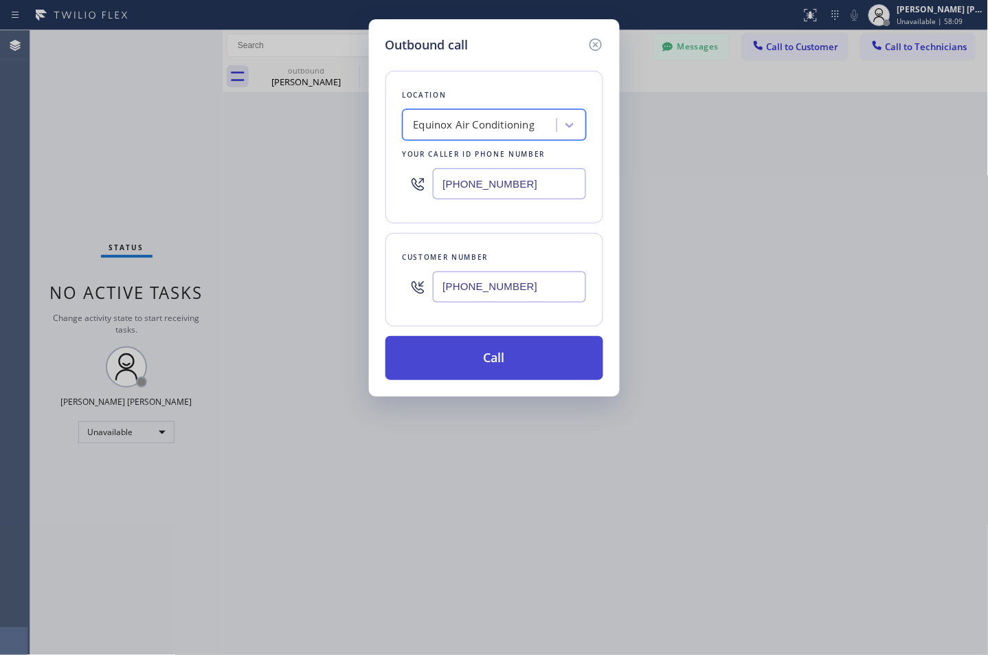
click at [503, 376] on button "Call" at bounding box center [495, 358] width 218 height 44
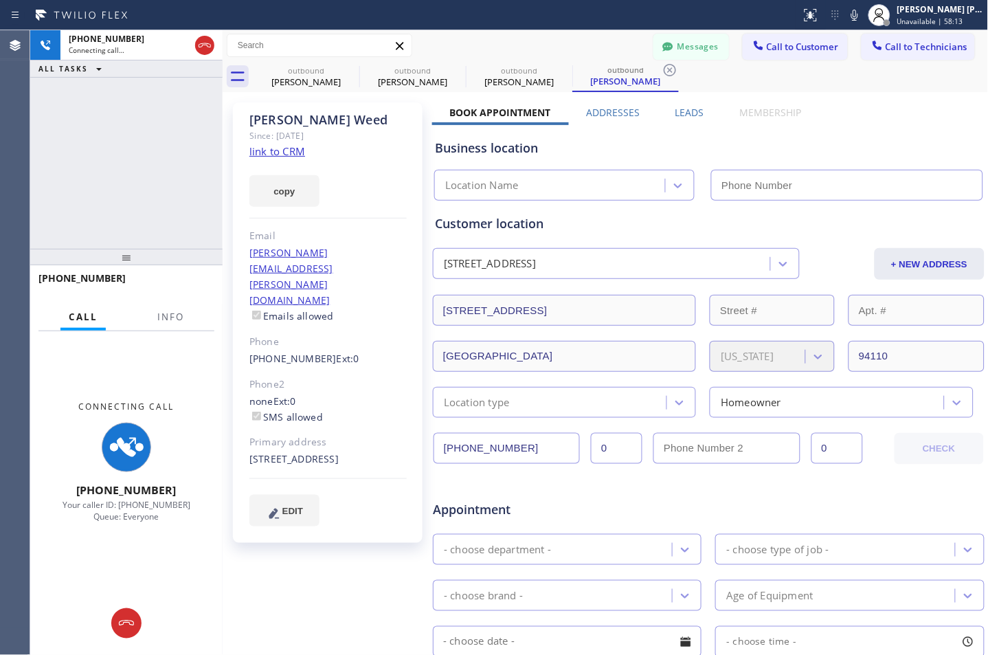
type input "[PHONE_NUMBER]"
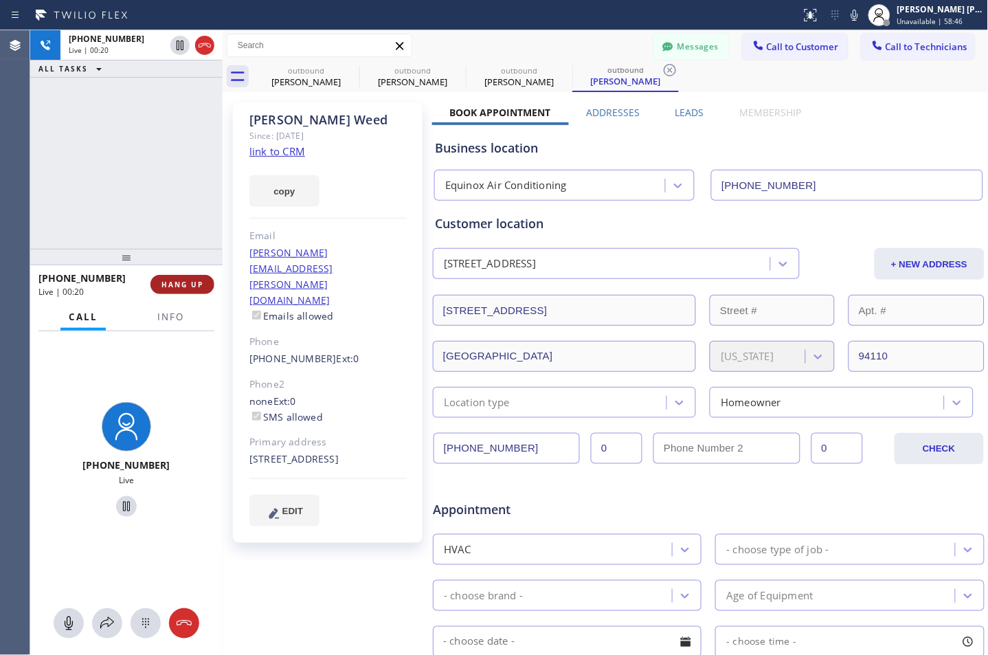
click at [202, 282] on span "HANG UP" at bounding box center [183, 285] width 42 height 10
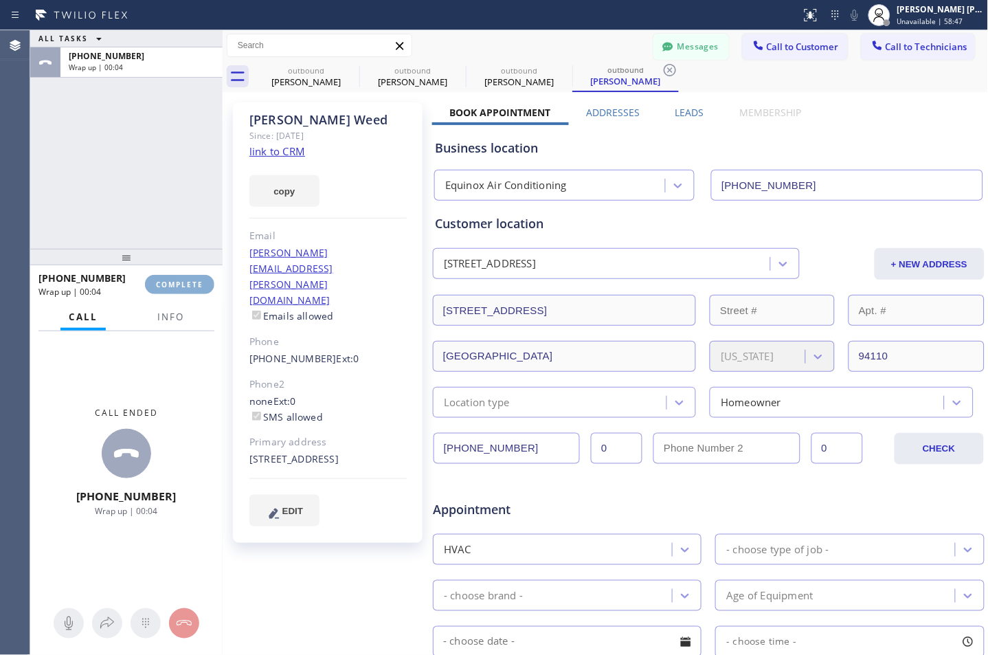
click at [202, 282] on span "COMPLETE" at bounding box center [179, 285] width 47 height 10
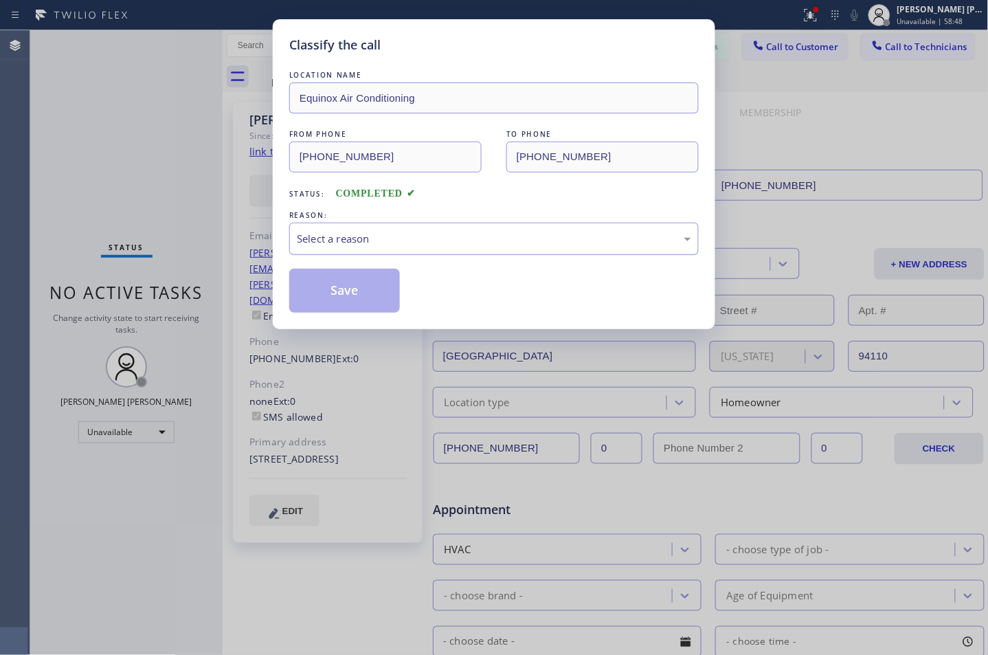
click at [340, 235] on div "Select a reason" at bounding box center [494, 239] width 395 height 16
click at [345, 309] on button "Save" at bounding box center [344, 291] width 111 height 44
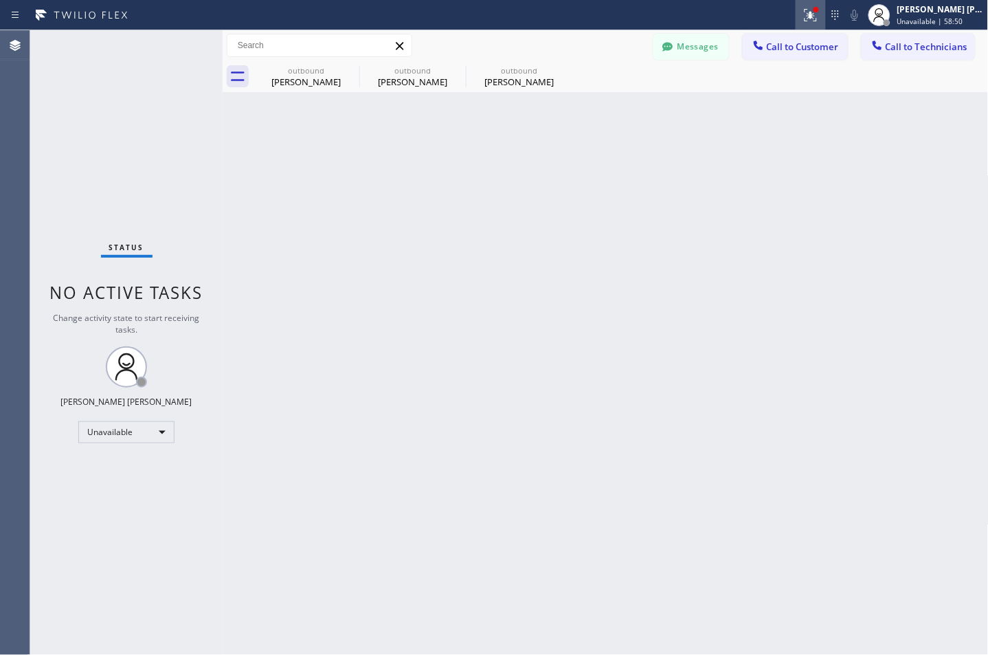
click at [812, 12] on icon at bounding box center [811, 13] width 8 height 5
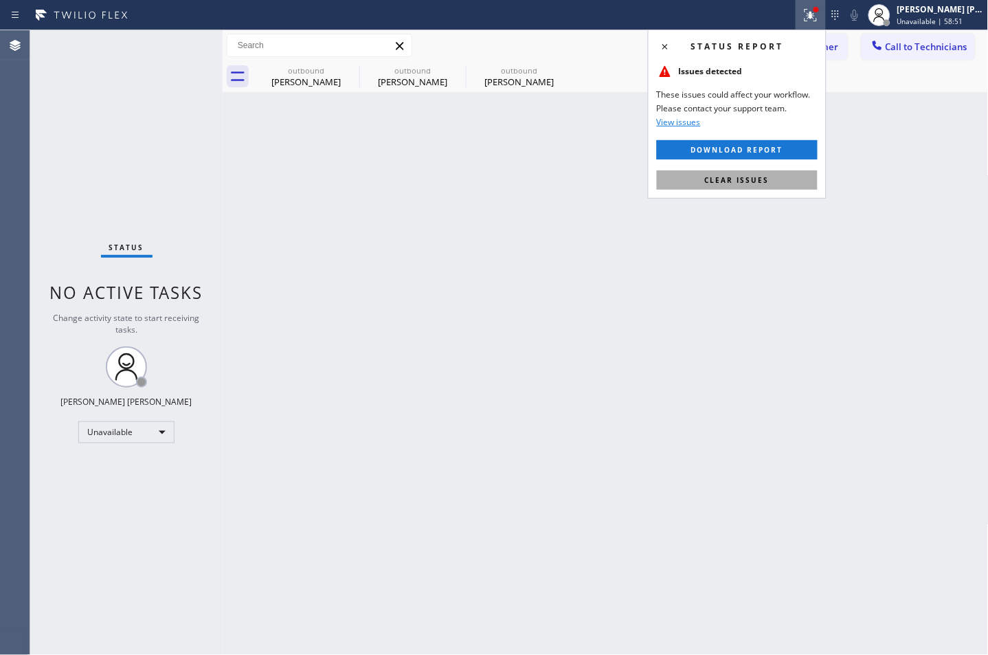
click at [727, 181] on span "Clear issues" at bounding box center [737, 180] width 65 height 10
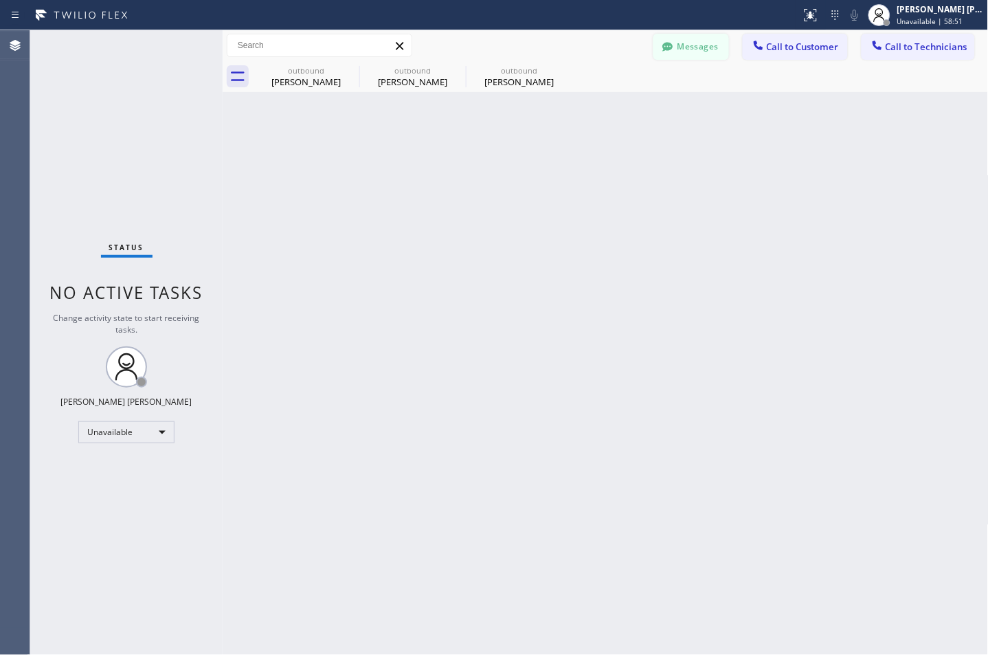
click at [689, 58] on button "Messages" at bounding box center [692, 47] width 76 height 26
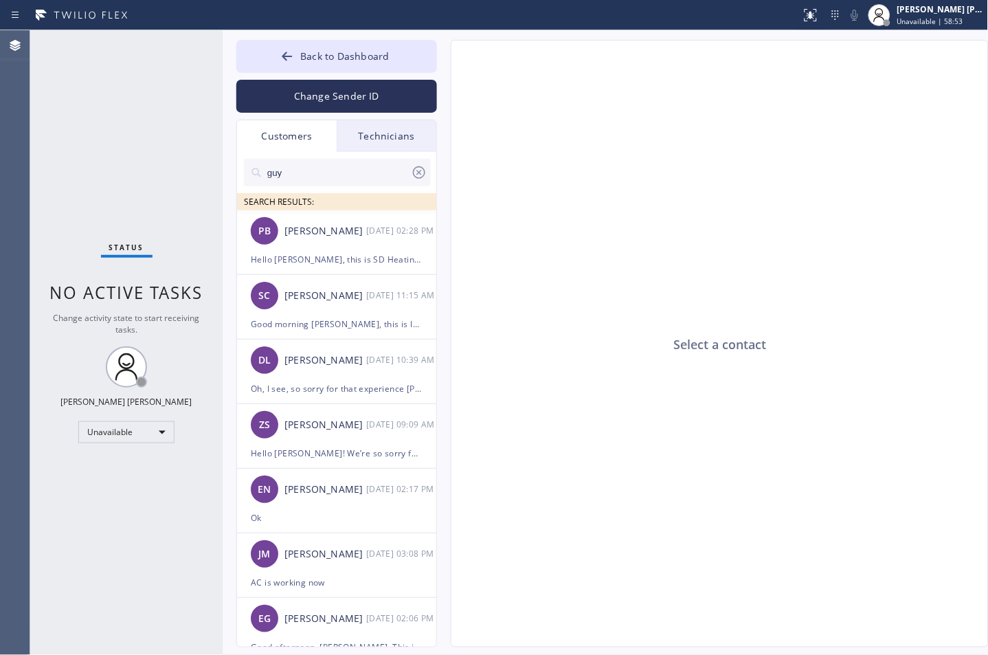
click at [422, 174] on icon at bounding box center [419, 172] width 16 height 16
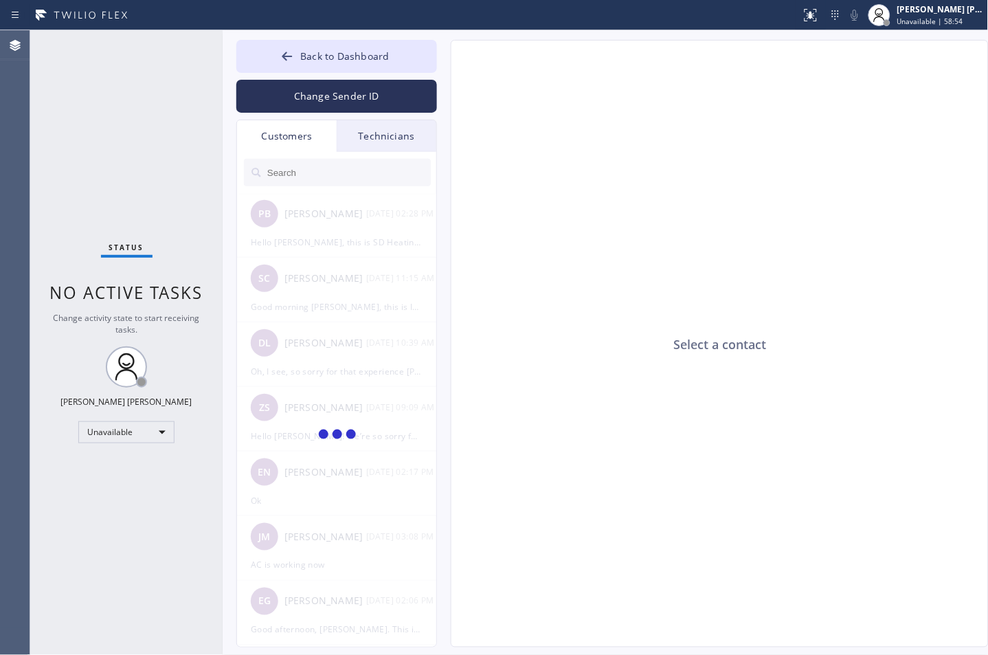
click at [422, 174] on input "text" at bounding box center [348, 172] width 165 height 27
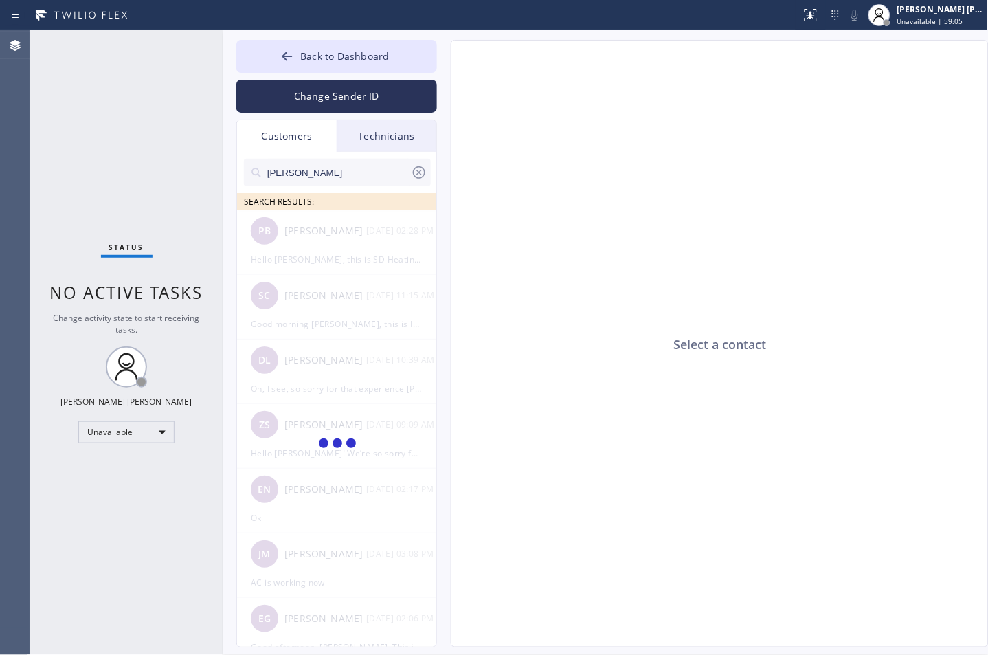
type input "[PERSON_NAME]"
click at [920, 348] on div "Select a contact" at bounding box center [721, 345] width 538 height 608
click at [369, 157] on div "[PERSON_NAME] SEARCH RESULTS:" at bounding box center [337, 181] width 201 height 58
click at [365, 170] on input "[PERSON_NAME]" at bounding box center [338, 172] width 145 height 27
click at [458, 265] on div "Select a contact" at bounding box center [721, 345] width 538 height 608
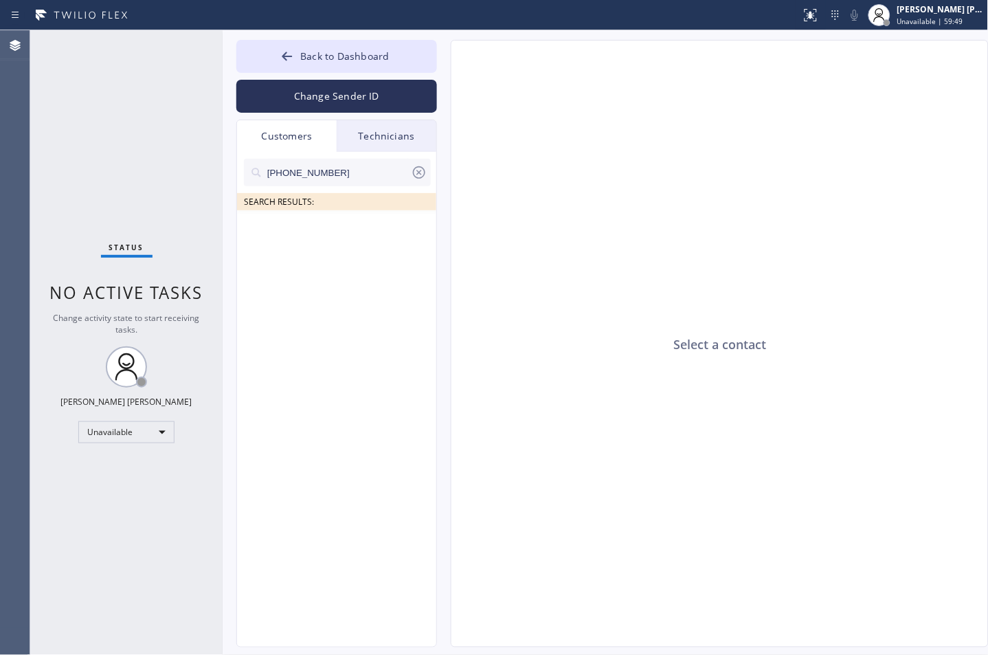
click at [335, 180] on input "[PHONE_NUMBER]" at bounding box center [338, 172] width 145 height 27
click at [351, 177] on input "(248) 444-347_" at bounding box center [338, 172] width 145 height 27
type input "(248) 444-347"
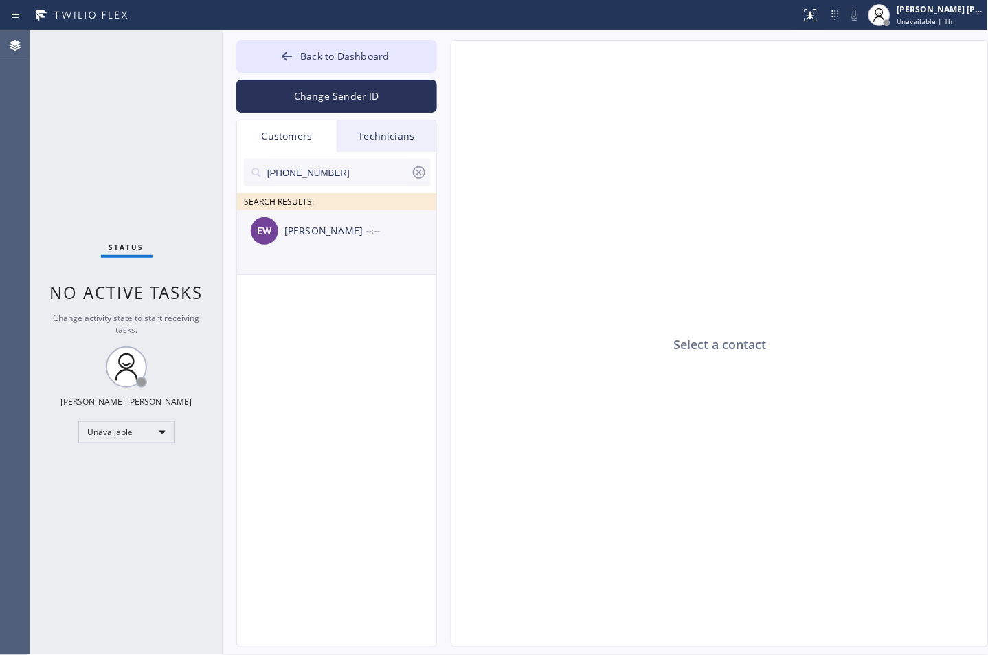
click at [347, 221] on div "EW [PERSON_NAME] --:--" at bounding box center [337, 230] width 201 height 41
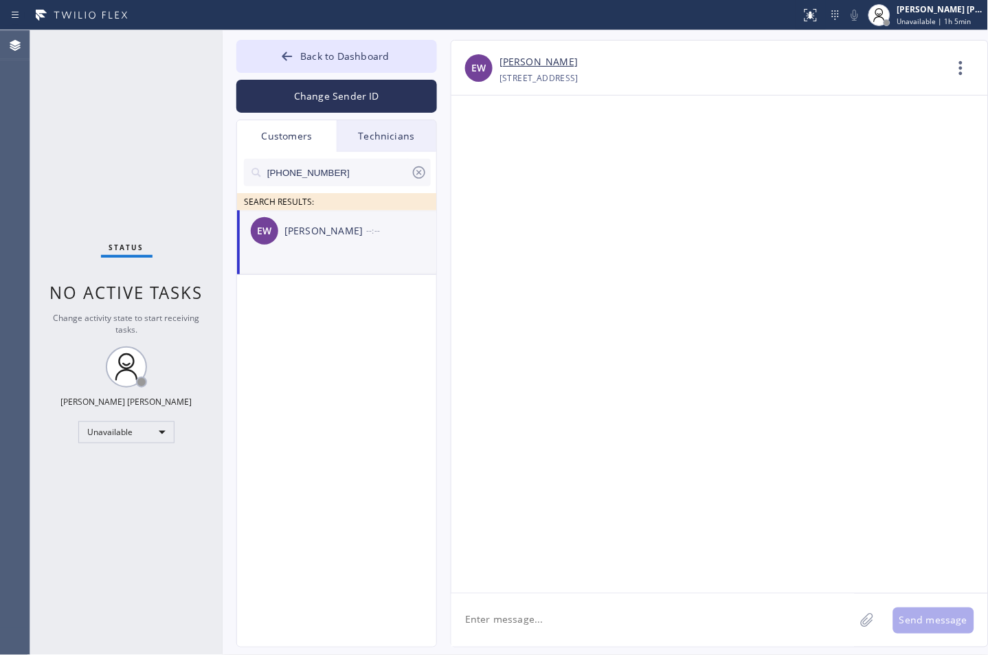
click at [612, 628] on textarea at bounding box center [653, 620] width 403 height 53
paste textarea "Hi [PERSON_NAME], this is [Your Name] from Equinox Air Conditioning. I wanted t…"
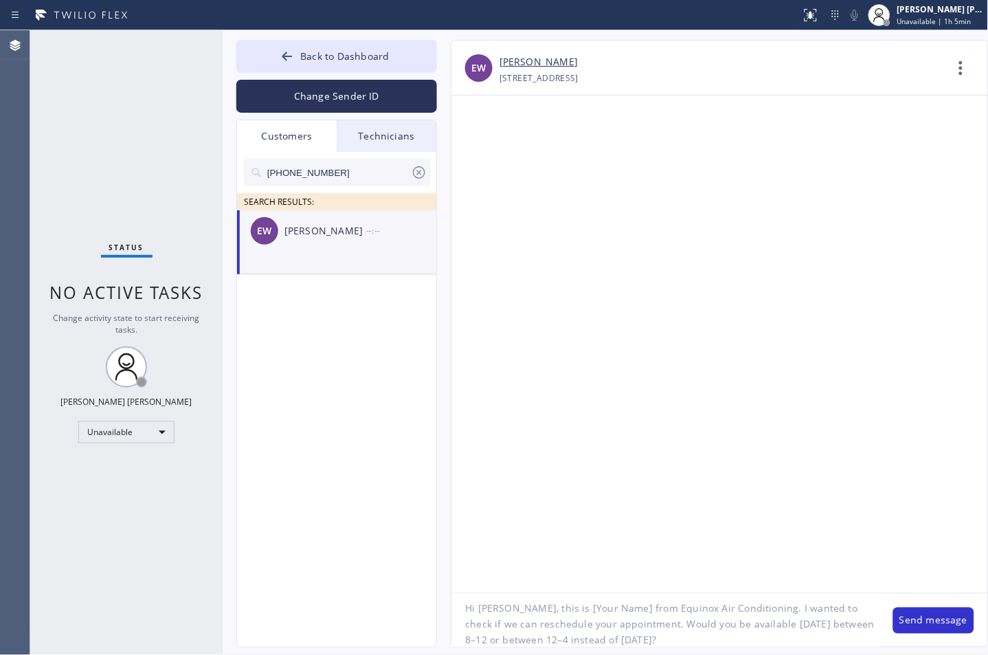
scroll to position [5, 0]
drag, startPoint x: 551, startPoint y: 607, endPoint x: 610, endPoint y: 610, distance: 59.2
click at [610, 610] on textarea "Hi [PERSON_NAME], this is [Your Name] from Equinox Air Conditioning. I wanted t…" at bounding box center [666, 620] width 428 height 53
type textarea "Hi [PERSON_NAME], this is Icy from Equinox Air Conditioning. I wanted to check …"
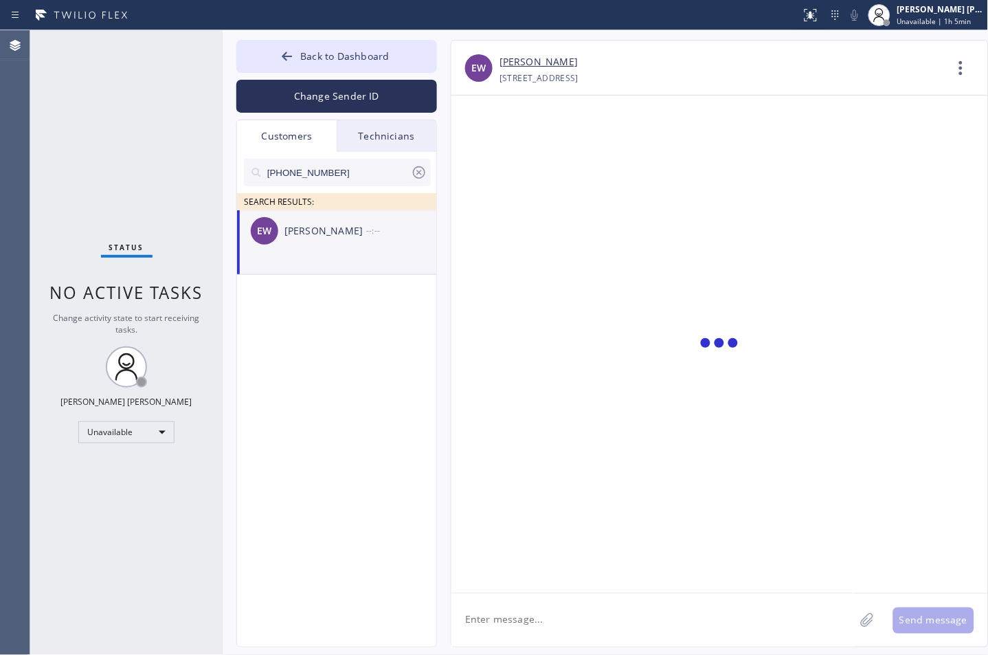
scroll to position [0, 0]
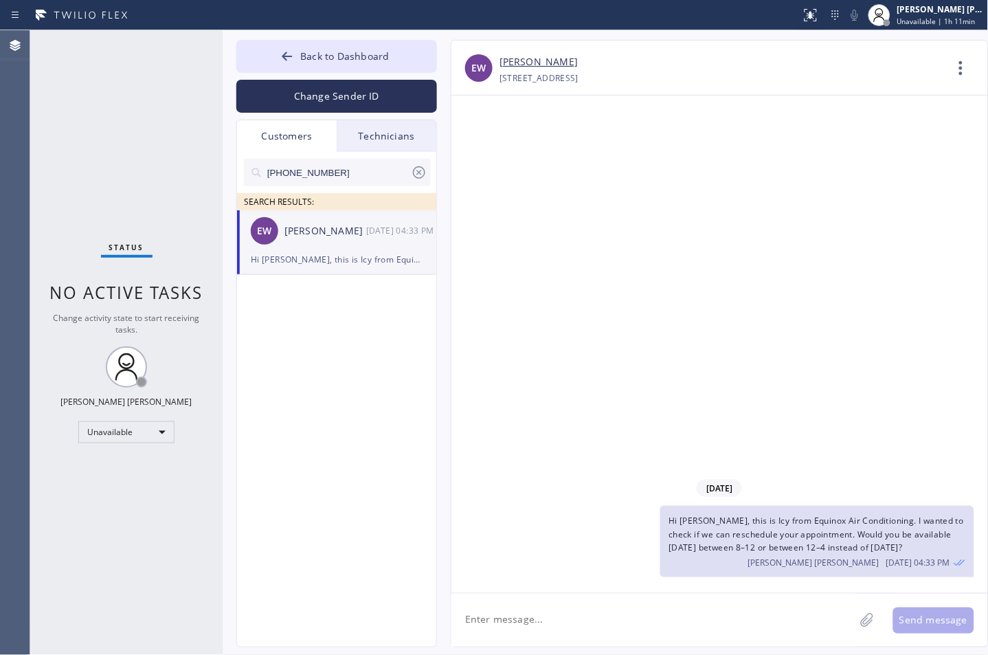
click at [930, 195] on div "[DATE] Hi [PERSON_NAME], this is Icy from Equinox Air Conditioning. I wanted to…" at bounding box center [720, 345] width 537 height 498
click at [977, 301] on div "[DATE] Hi [PERSON_NAME], this is Icy from Equinox Air Conditioning. I wanted to…" at bounding box center [720, 345] width 537 height 498
click at [414, 169] on icon at bounding box center [419, 172] width 12 height 12
click at [600, 199] on div "[DATE] Hi [PERSON_NAME], this is Icy from Equinox Air Conditioning. I wanted to…" at bounding box center [720, 345] width 537 height 498
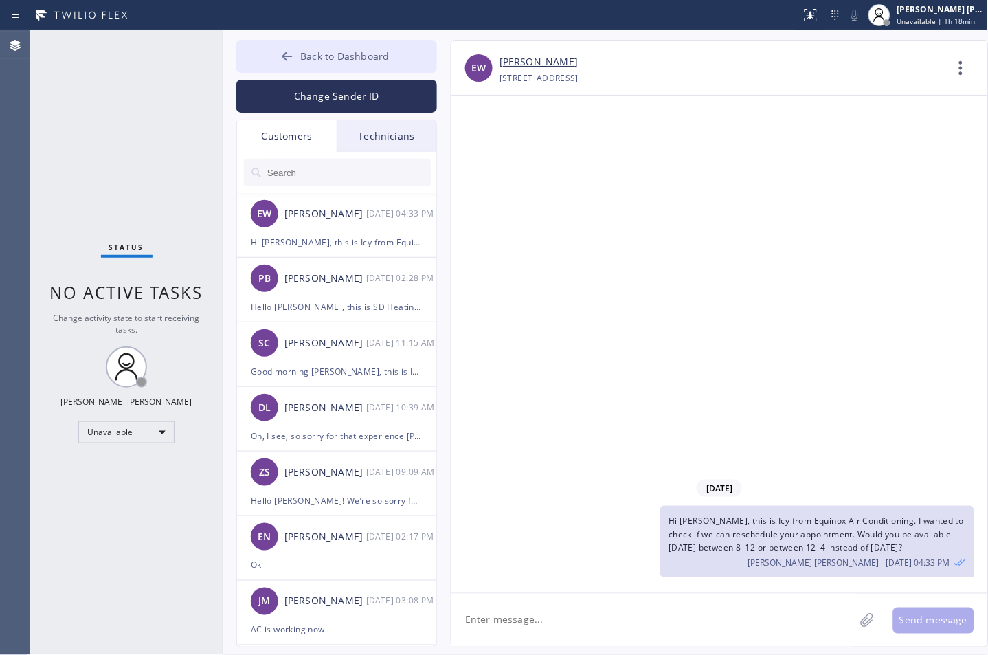
click at [330, 62] on span "Back to Dashboard" at bounding box center [344, 55] width 89 height 13
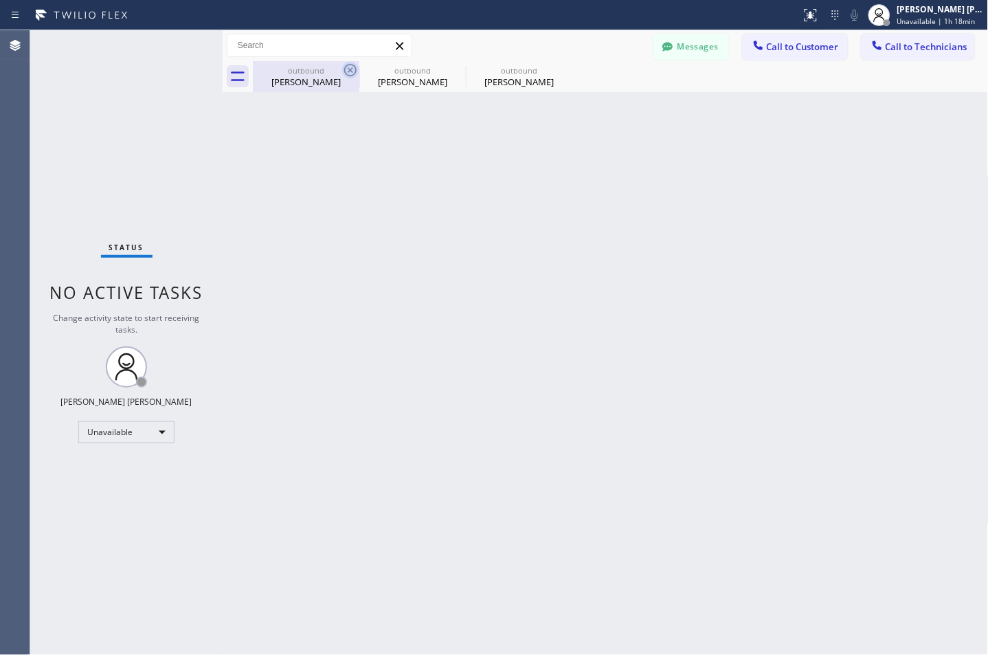
click at [344, 67] on icon at bounding box center [350, 70] width 16 height 16
type input "[PHONE_NUMBER]"
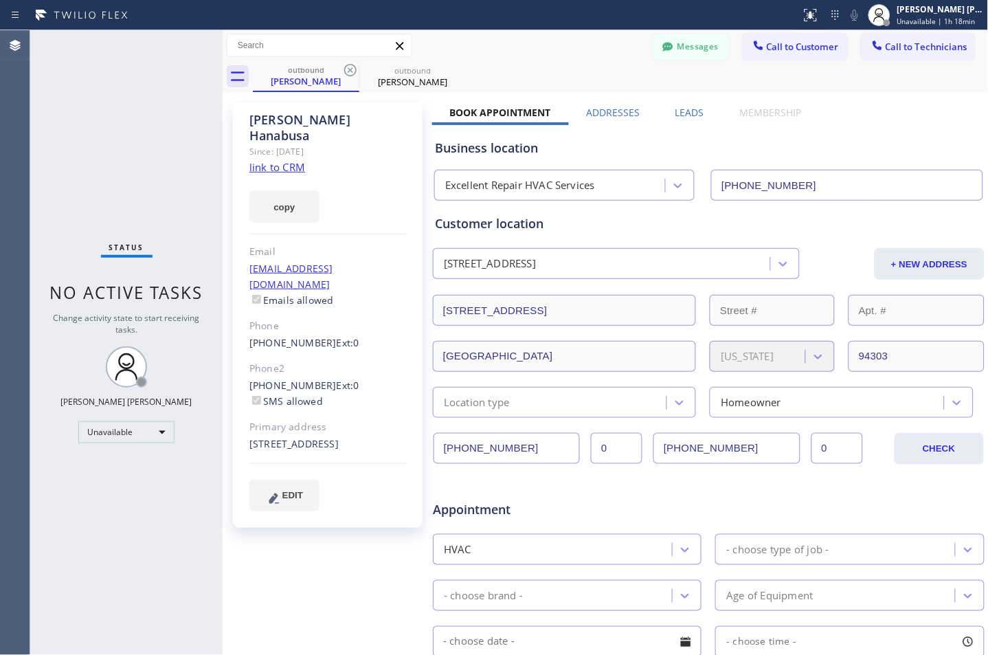
click at [344, 67] on icon at bounding box center [350, 70] width 16 height 16
type input "[PHONE_NUMBER]"
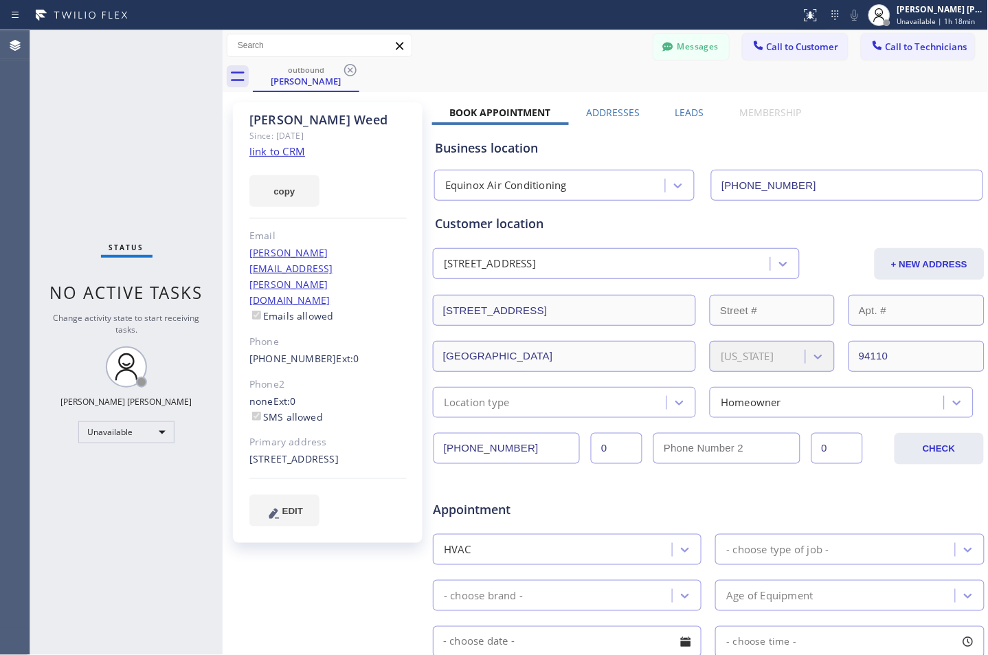
click at [344, 67] on icon at bounding box center [350, 70] width 16 height 16
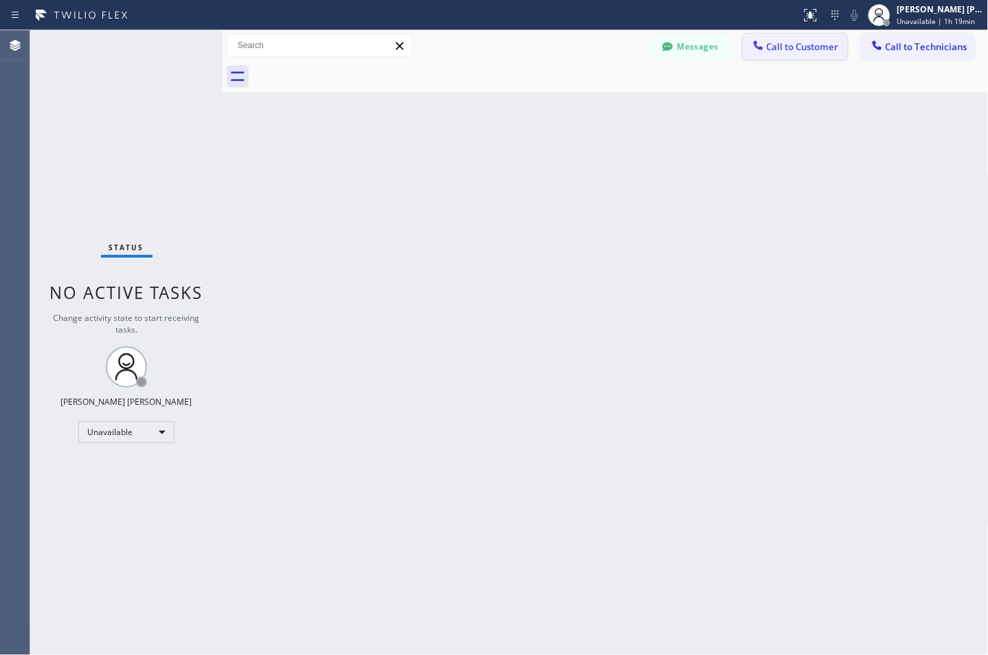
click at [808, 49] on span "Call to Customer" at bounding box center [803, 47] width 72 height 12
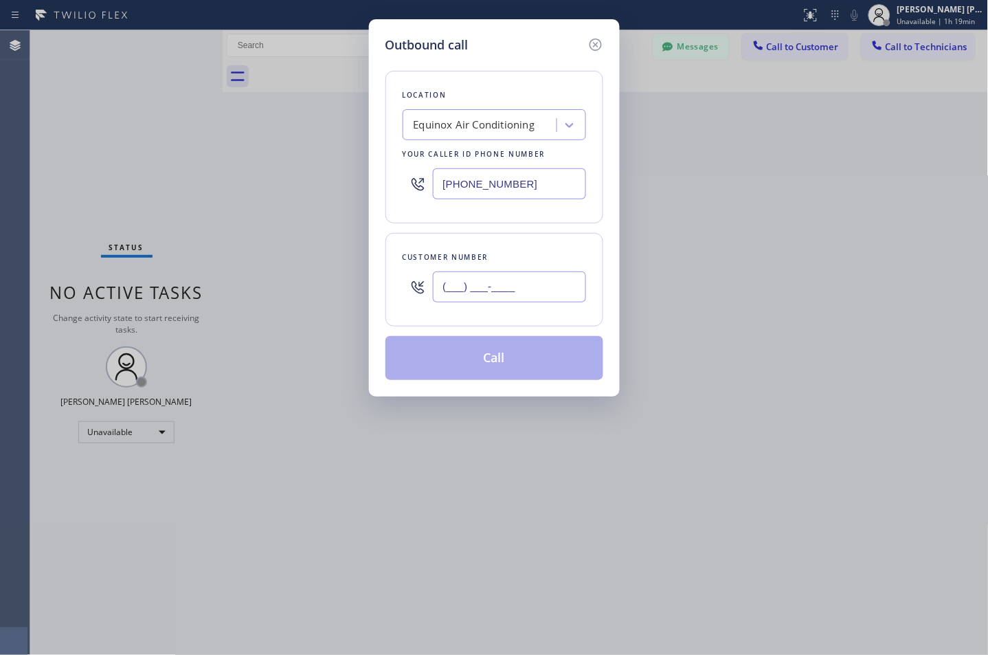
click at [469, 296] on input "(___) ___-____" at bounding box center [509, 286] width 153 height 31
paste input "408) 644-1053"
type input "[PHONE_NUMBER]"
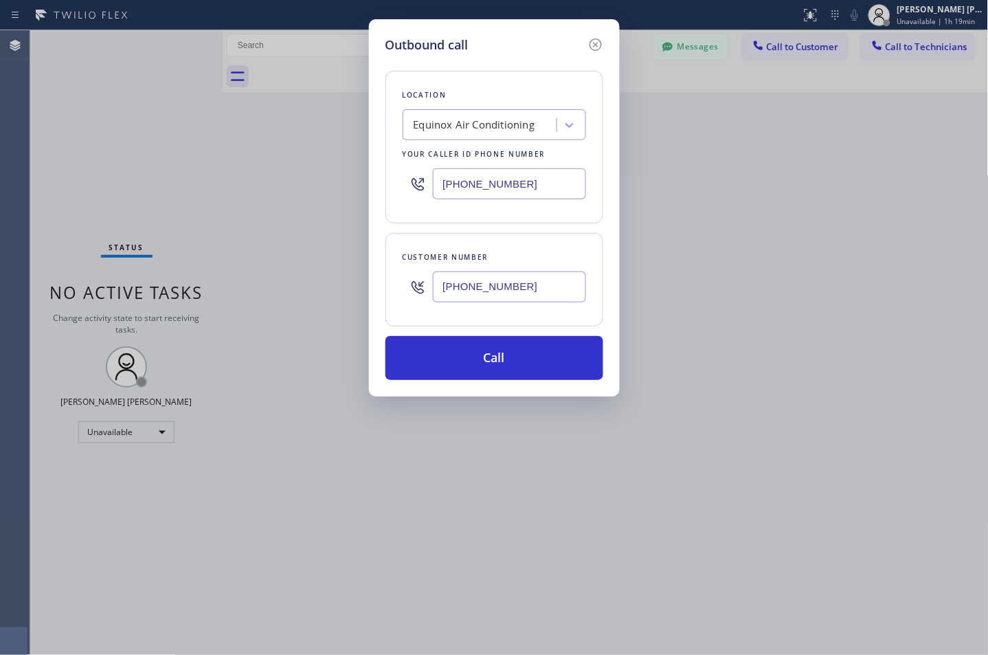
click at [532, 144] on div "Location Equinox Air Conditioning Your caller id phone number [PHONE_NUMBER]" at bounding box center [495, 147] width 218 height 153
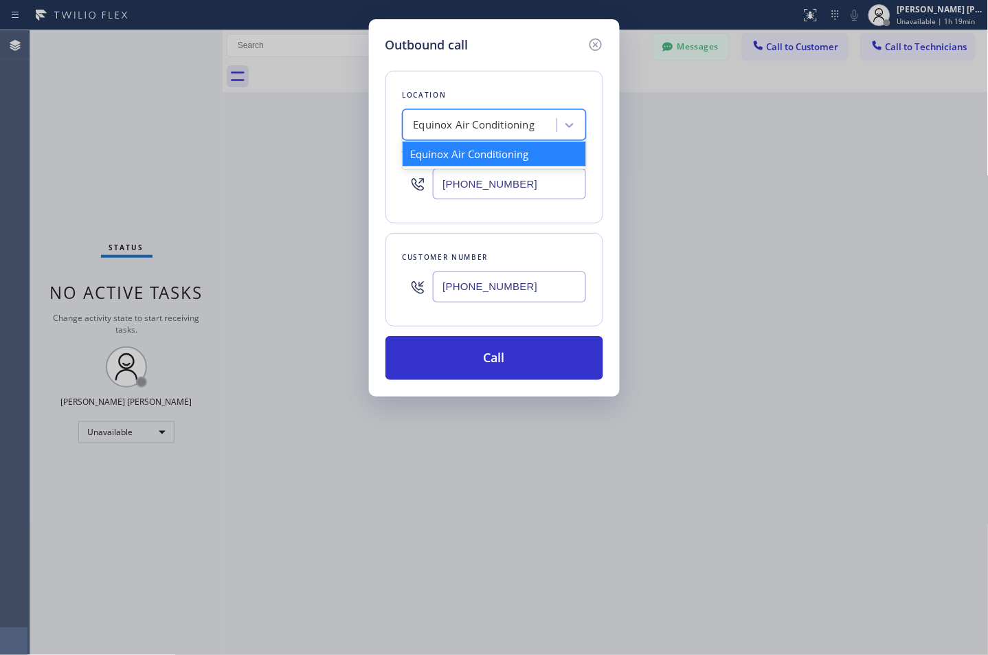
paste input "Rocket Heating AC Repair [GEOGRAPHIC_DATA]"
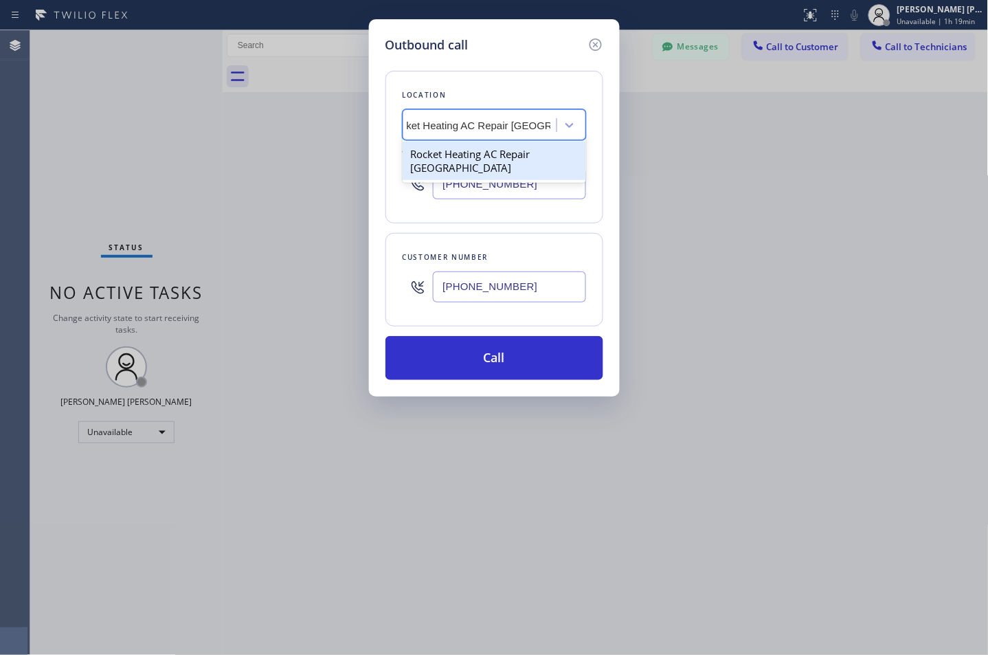
type input "Rocket Heating AC Repair [GEOGRAPHIC_DATA]"
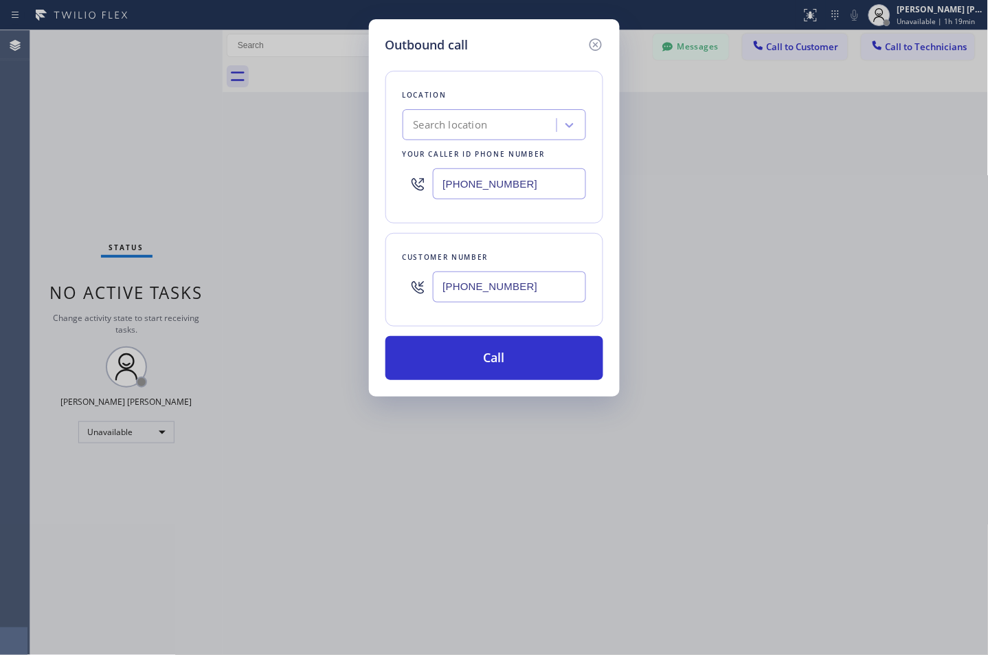
click at [533, 155] on div "Your caller id phone number" at bounding box center [495, 154] width 184 height 14
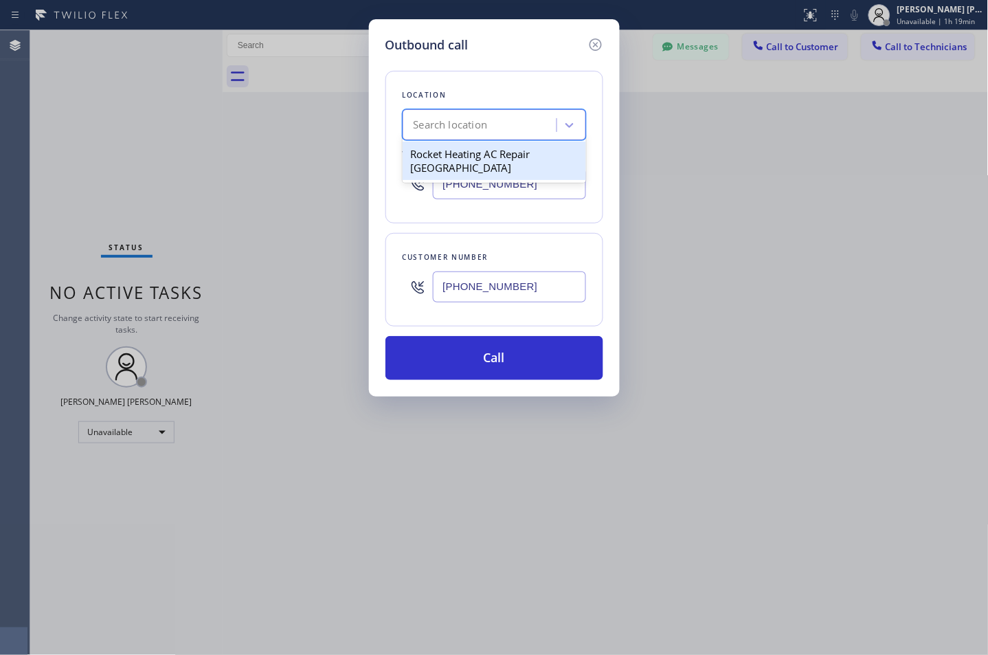
click at [526, 120] on div "Search location" at bounding box center [482, 125] width 150 height 24
paste input "Rocket Heating AC Repair [GEOGRAPHIC_DATA]"
type input "Rocket Heating AC Repair [GEOGRAPHIC_DATA]"
click at [518, 148] on div "Rocket Heating AC Repair [GEOGRAPHIC_DATA]" at bounding box center [495, 161] width 184 height 38
type input "[PHONE_NUMBER]"
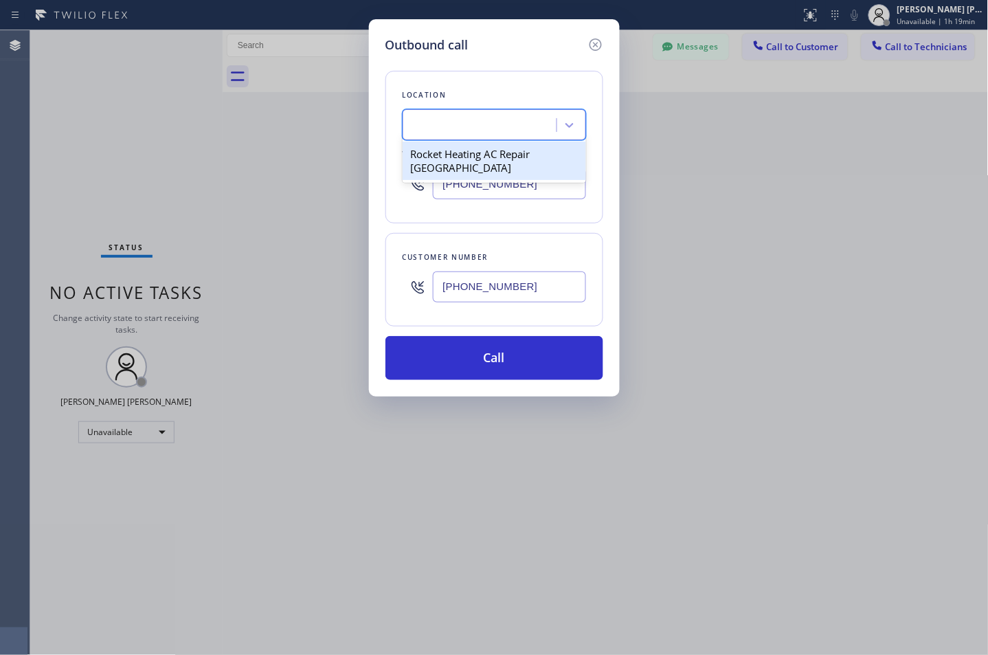
scroll to position [0, 1]
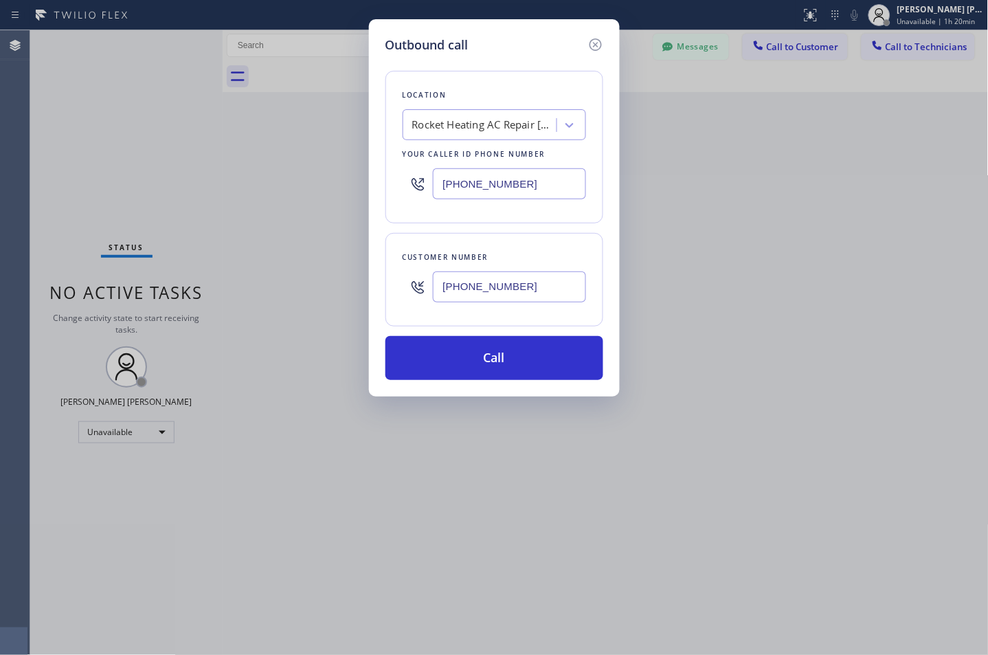
click at [462, 274] on input "[PHONE_NUMBER]" at bounding box center [509, 286] width 153 height 31
click at [463, 277] on input "[PHONE_NUMBER]" at bounding box center [509, 286] width 153 height 31
click at [462, 277] on input "[PHONE_NUMBER]" at bounding box center [509, 286] width 153 height 31
paste input "562-9006"
paste input "562) 900-6147"
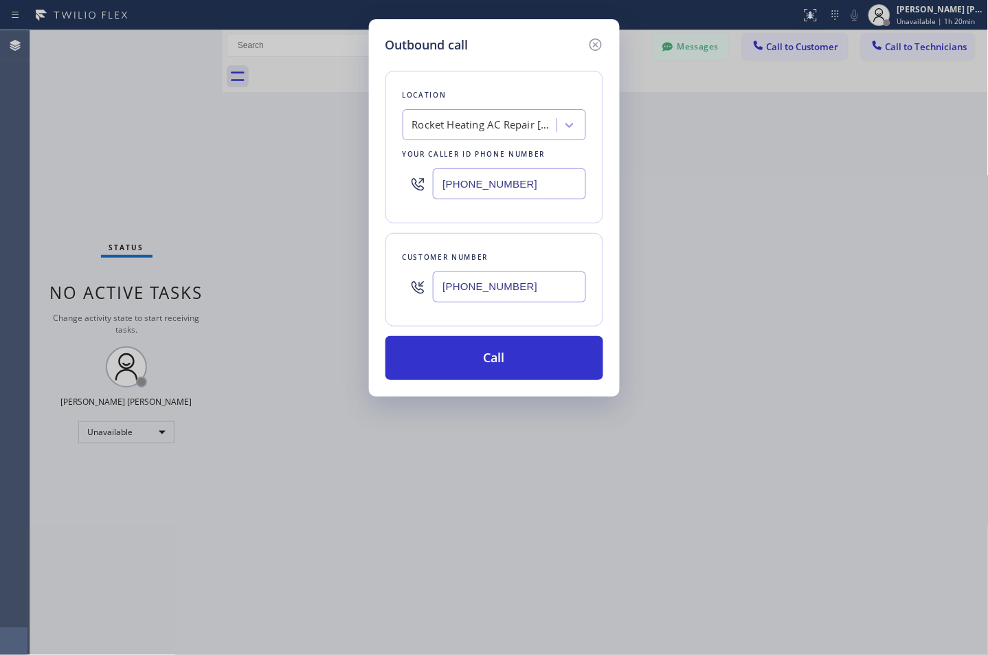
type input "[PHONE_NUMBER]"
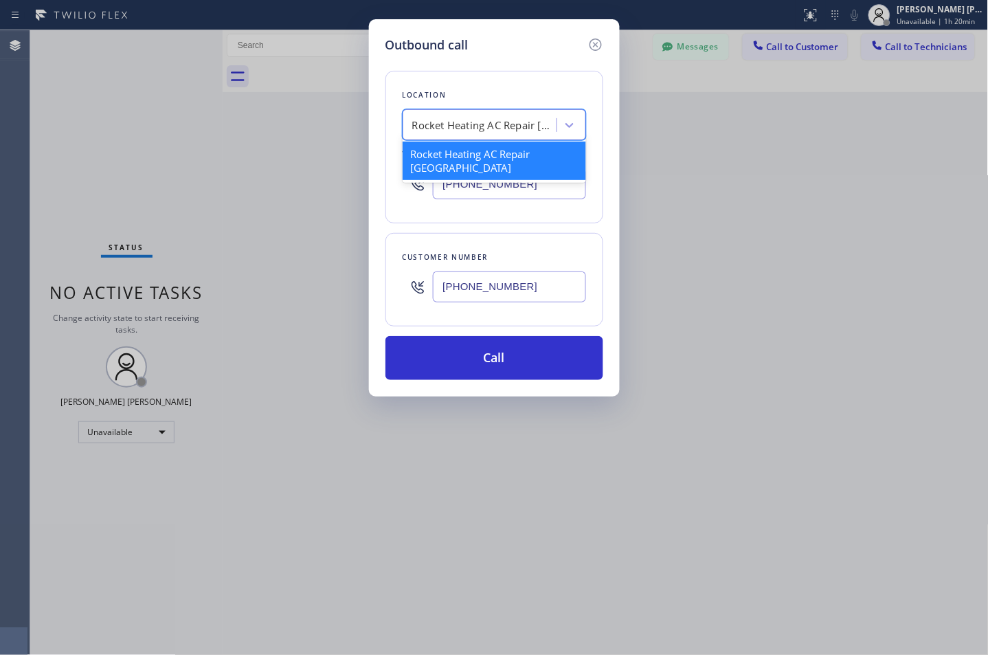
click at [467, 121] on div "Rocket Heating AC Repair [GEOGRAPHIC_DATA]" at bounding box center [484, 126] width 144 height 16
paste input "Mission Viejo Air Conditioner Repair"
type input "Mission Viejo Air Conditioner Repair"
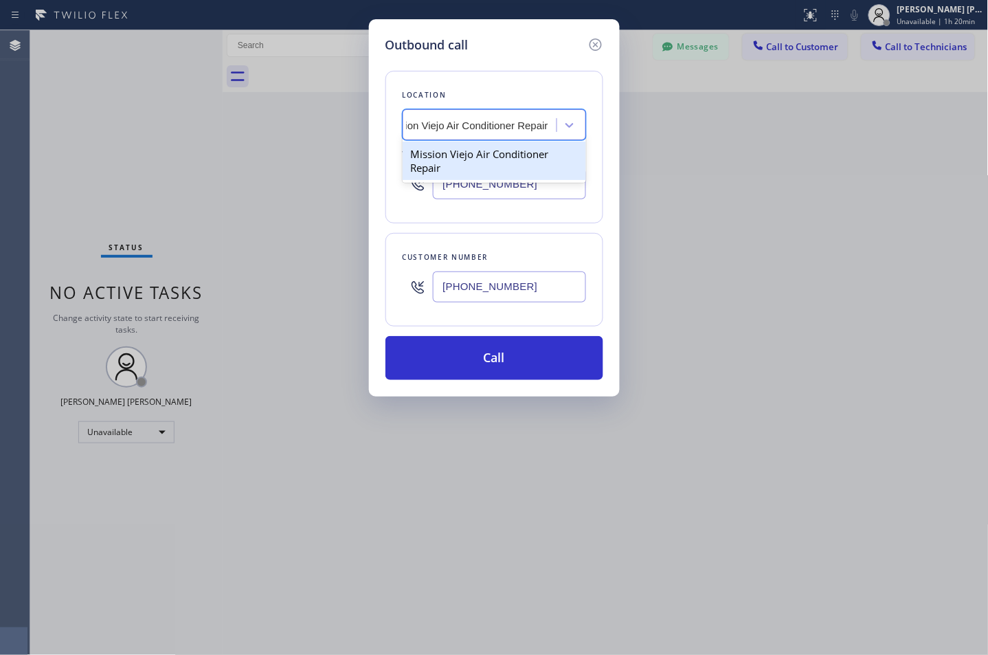
click at [512, 164] on div "Mission Viejo Air Conditioner Repair" at bounding box center [495, 161] width 184 height 38
type input "[PHONE_NUMBER]"
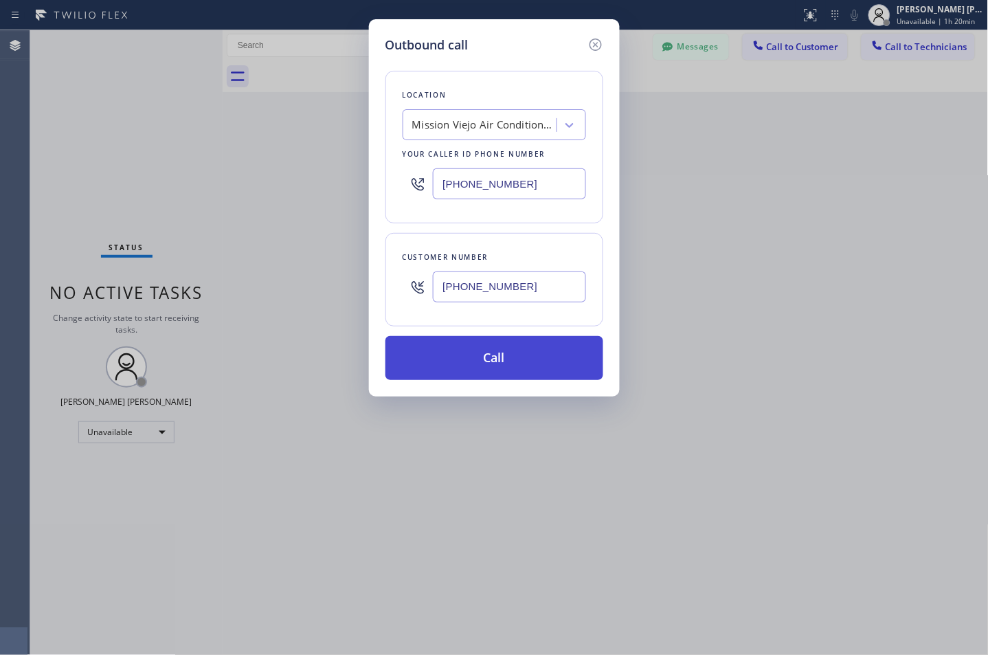
click at [524, 353] on button "Call" at bounding box center [495, 358] width 218 height 44
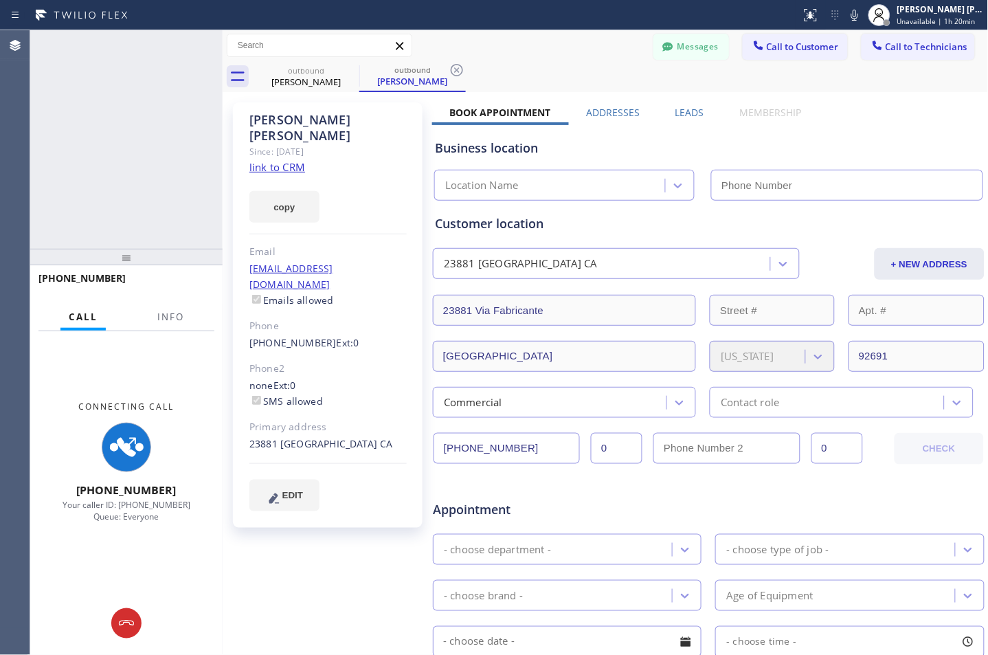
type input "[PHONE_NUMBER]"
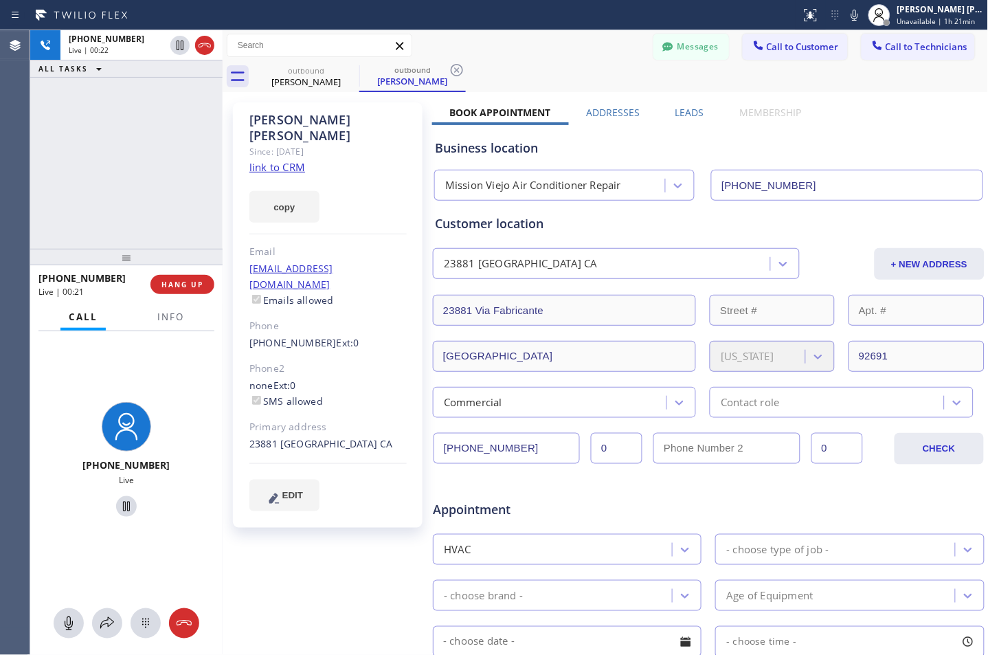
click at [937, 125] on div "Business location [GEOGRAPHIC_DATA] Air Conditioner Repair [PHONE_NUMBER]" at bounding box center [708, 163] width 553 height 76
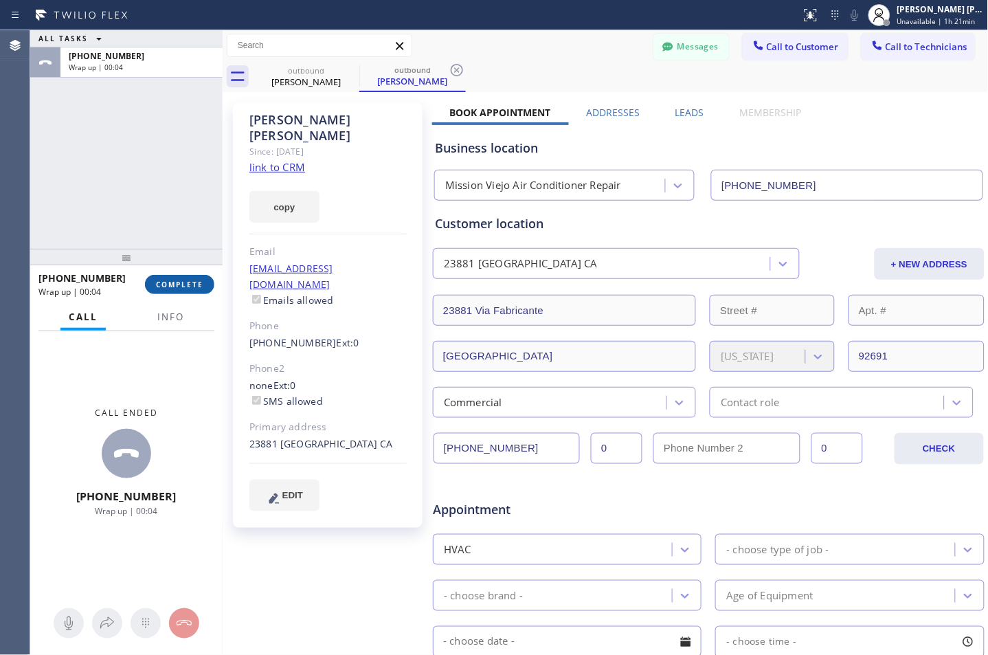
click at [184, 286] on span "COMPLETE" at bounding box center [179, 285] width 47 height 10
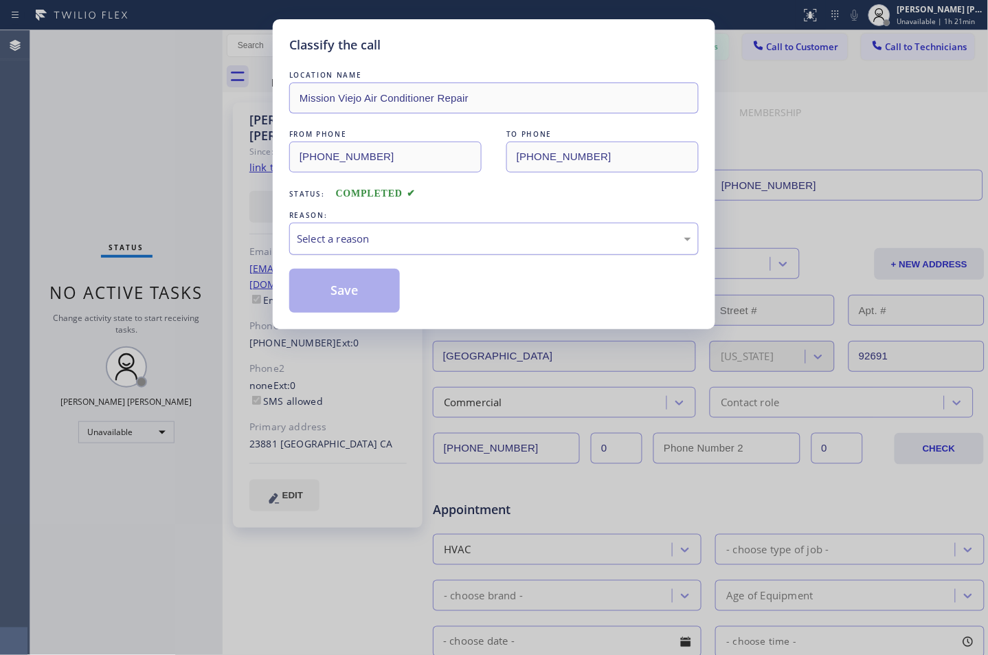
click at [371, 249] on div "Select a reason" at bounding box center [494, 239] width 410 height 32
click at [337, 306] on button "Save" at bounding box center [344, 291] width 111 height 44
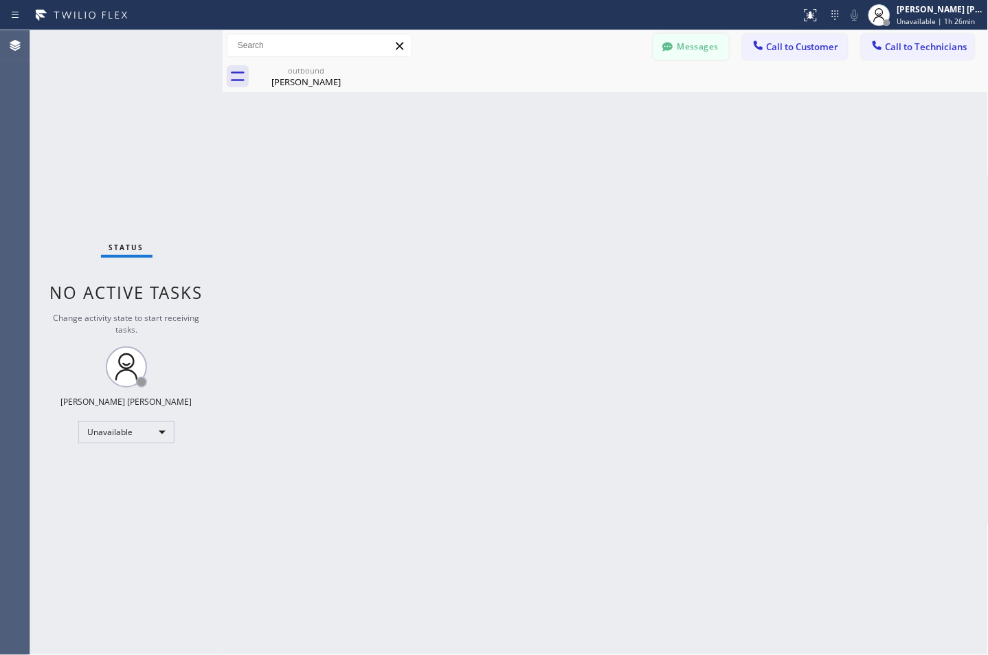
click at [683, 43] on button "Messages" at bounding box center [692, 47] width 76 height 26
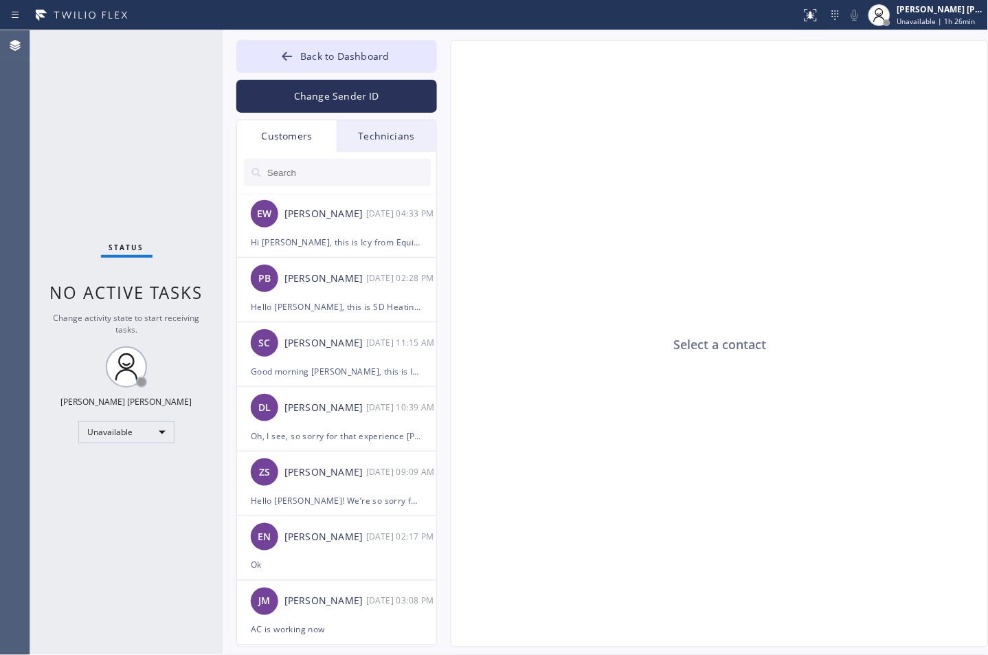
click at [298, 179] on input "text" at bounding box center [348, 172] width 165 height 27
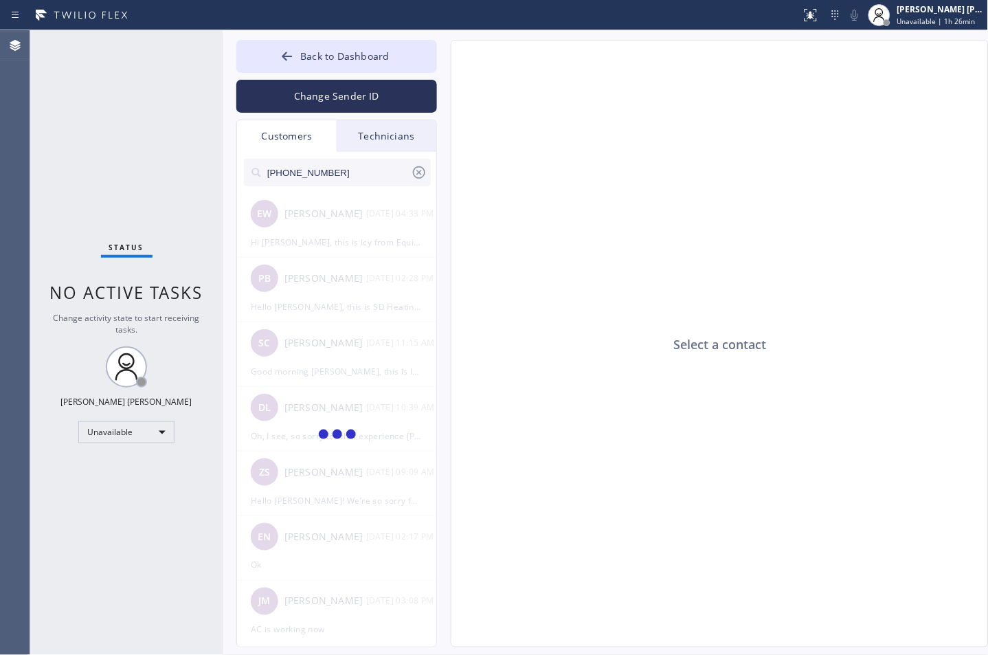
click at [375, 170] on input "[PHONE_NUMBER]" at bounding box center [338, 172] width 145 height 27
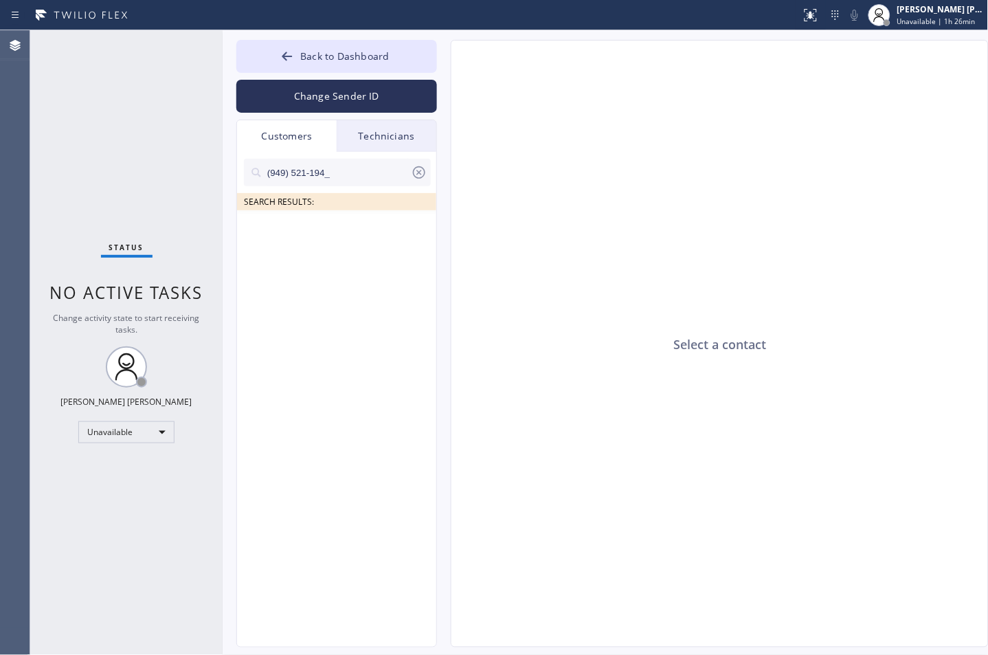
click at [351, 181] on input "(949) 521-194_" at bounding box center [338, 172] width 145 height 27
type input "(949) 521-194"
click at [292, 236] on div "[PERSON_NAME]" at bounding box center [326, 231] width 82 height 16
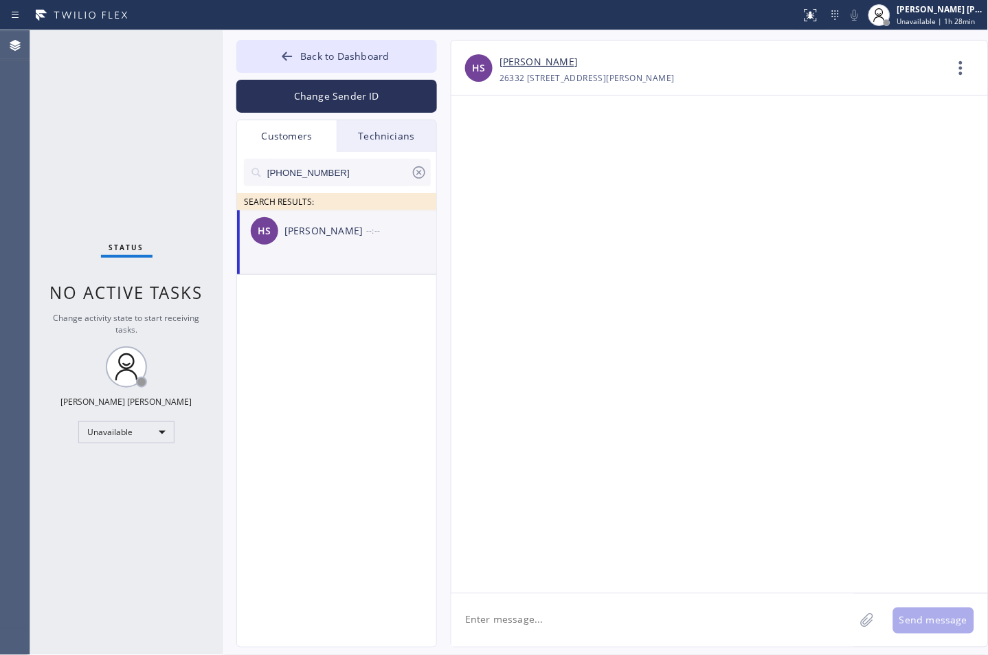
click at [595, 609] on textarea at bounding box center [653, 620] width 403 height 53
paste textarea "Hi Hafid, this is Icy from Mission Viejo Air Conditioner Repair. I’m confirming…"
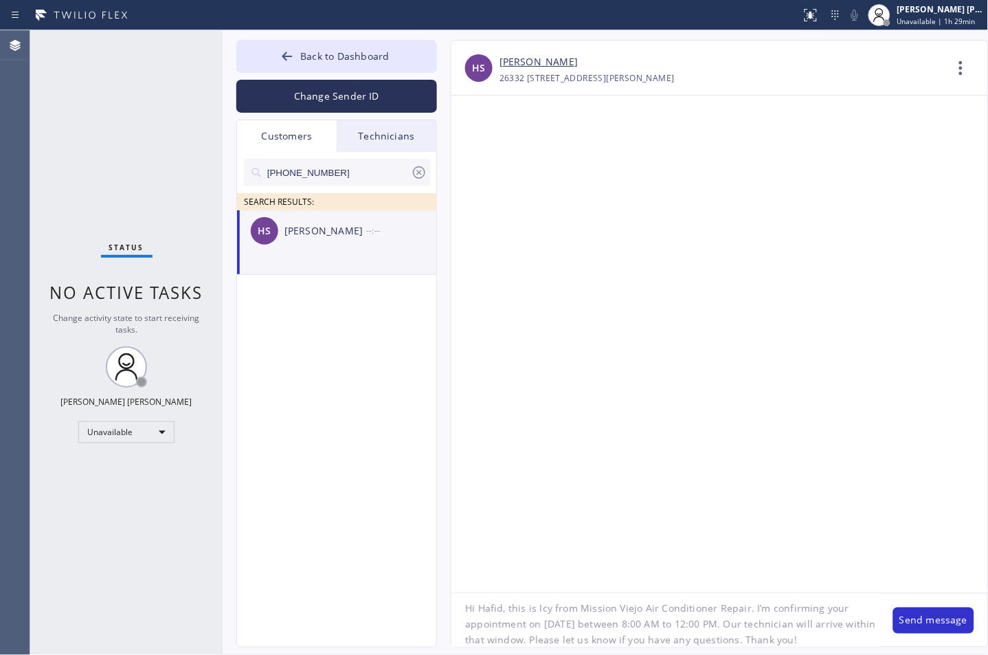
scroll to position [12, 0]
type textarea "Hi Hafid, this is Icy from Mission Viejo Air Conditioner Repair. I’m confirming…"
click at [926, 619] on button "Send message" at bounding box center [934, 621] width 81 height 26
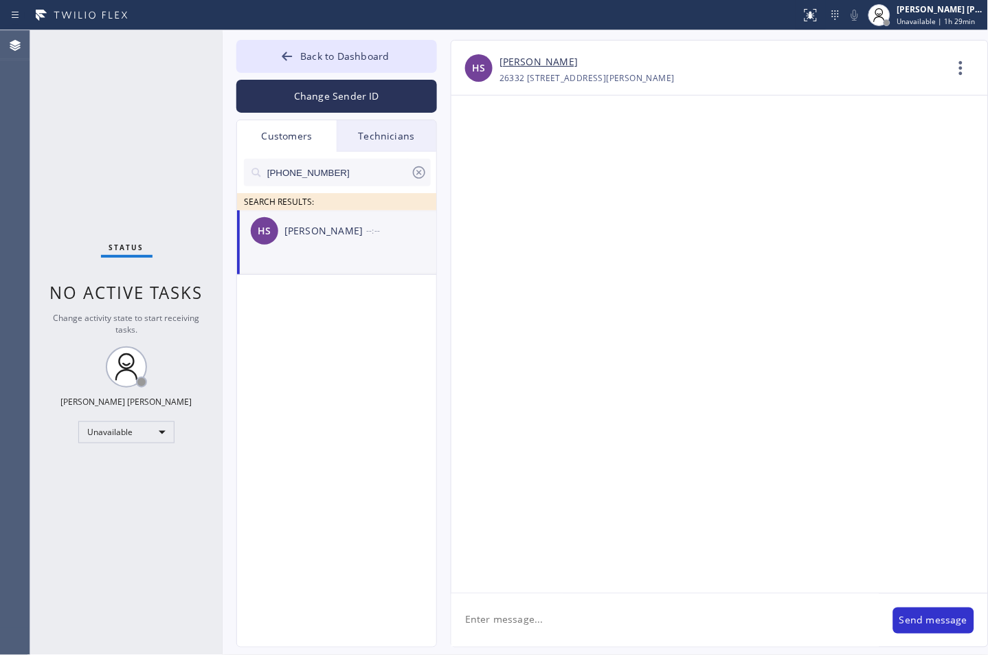
scroll to position [0, 0]
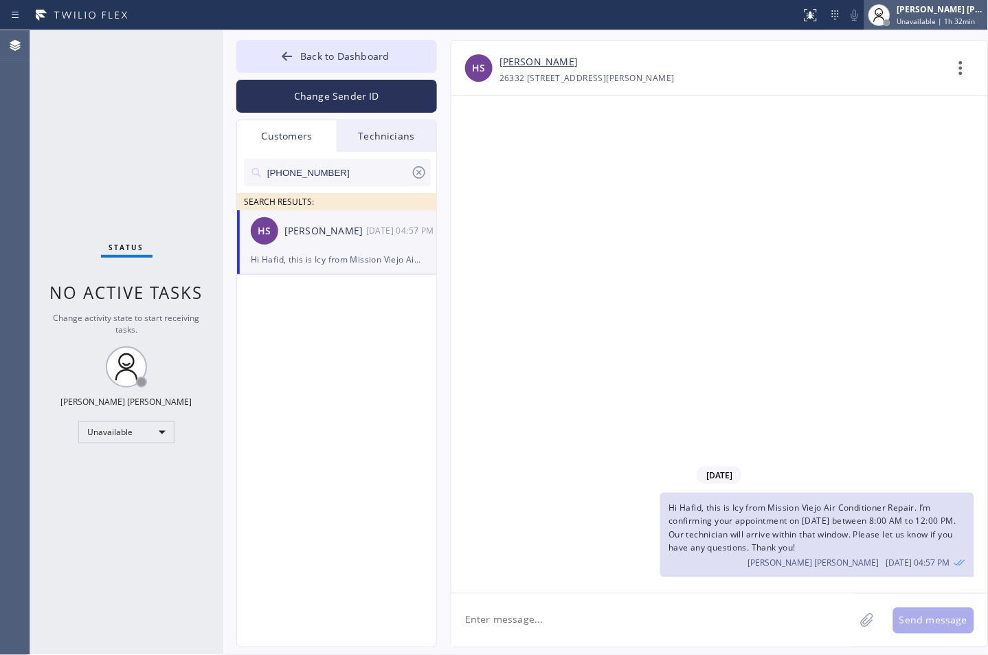
click at [937, 1] on div "[PERSON_NAME] [PERSON_NAME] Unavailable | 1h 32min" at bounding box center [927, 15] width 124 height 30
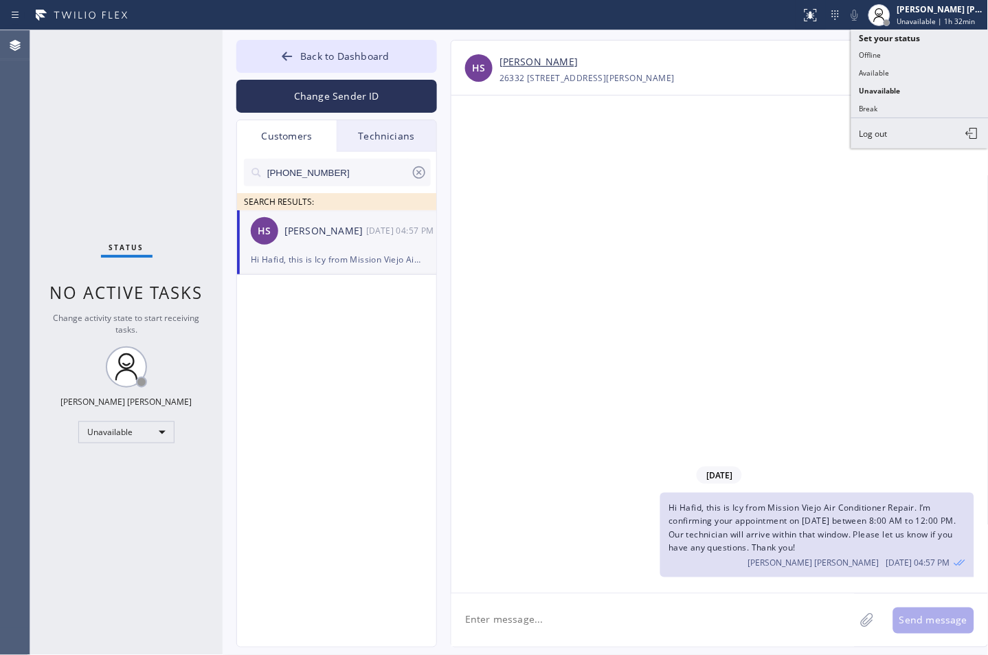
click at [940, 44] on div "Status report No issues detected If you experience an issue, please download th…" at bounding box center [494, 327] width 988 height 655
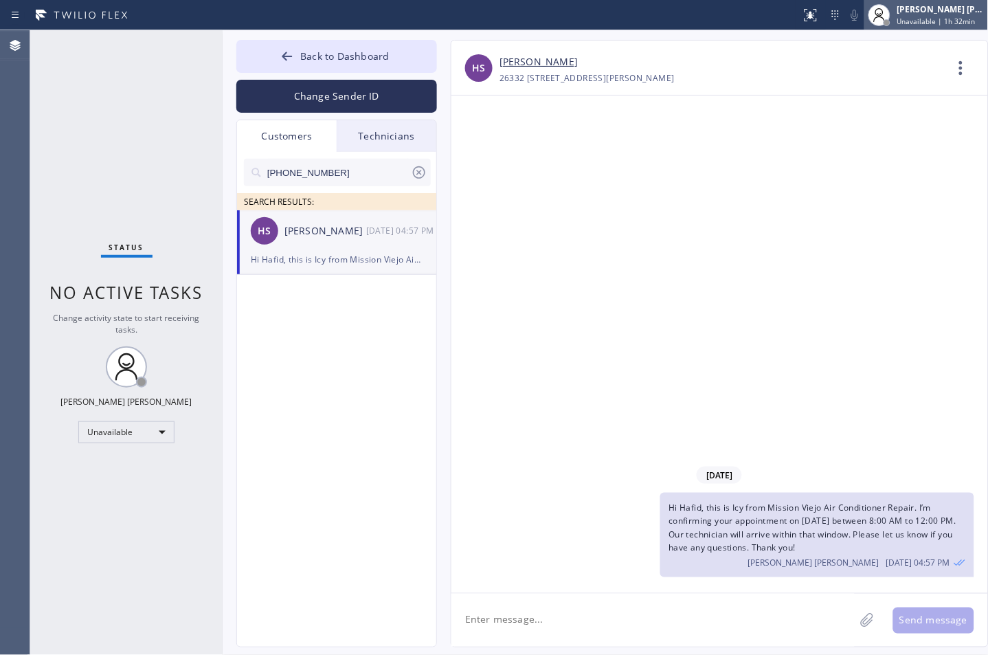
click at [937, 9] on div "[PERSON_NAME] [PERSON_NAME]" at bounding box center [941, 9] width 87 height 12
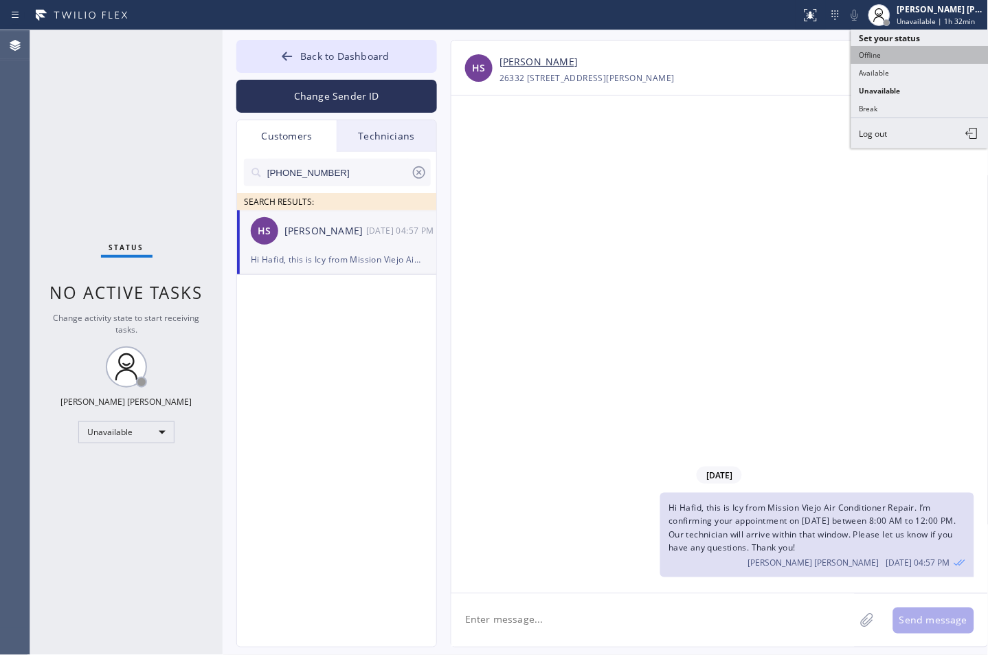
click at [931, 50] on button "Offline" at bounding box center [920, 55] width 137 height 18
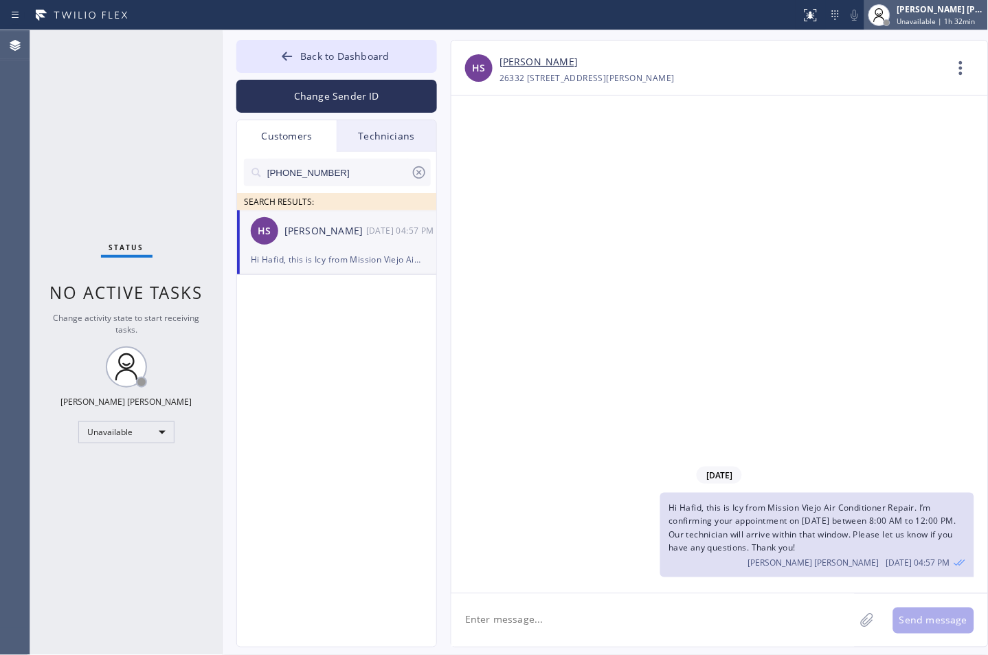
click at [938, 16] on span "Unavailable | 1h 32min" at bounding box center [937, 21] width 78 height 10
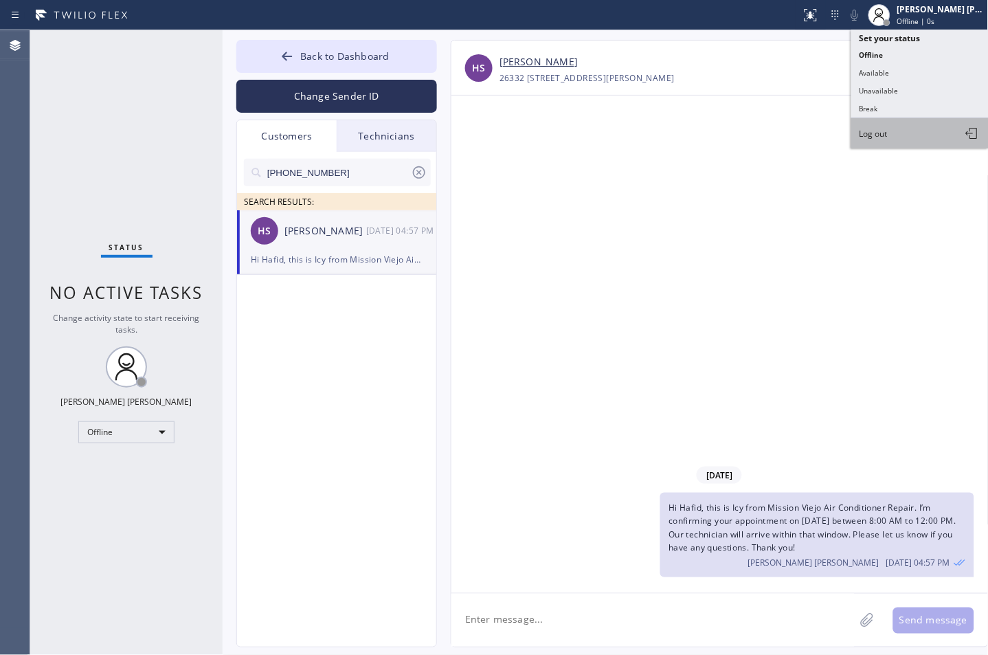
click at [926, 137] on button "Log out" at bounding box center [920, 133] width 137 height 30
